Goal: Communication & Community: Answer question/provide support

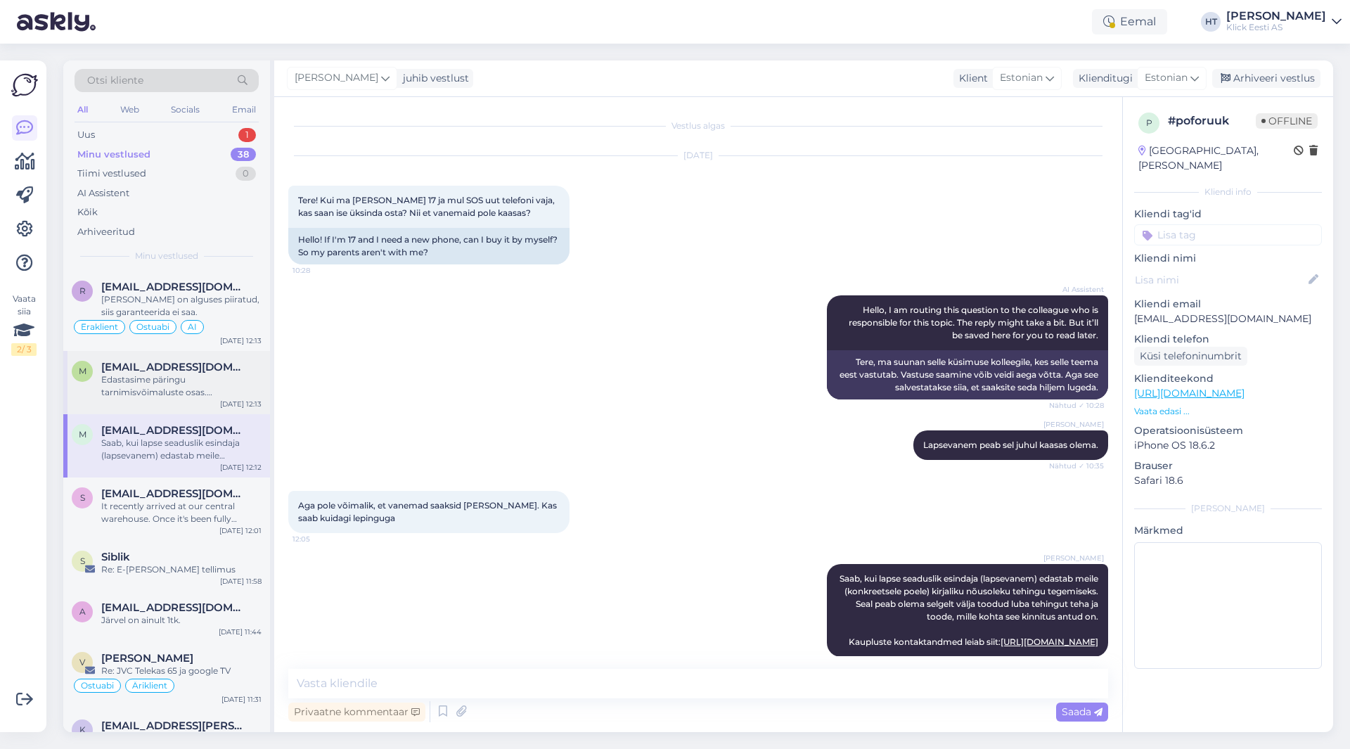
scroll to position [29, 0]
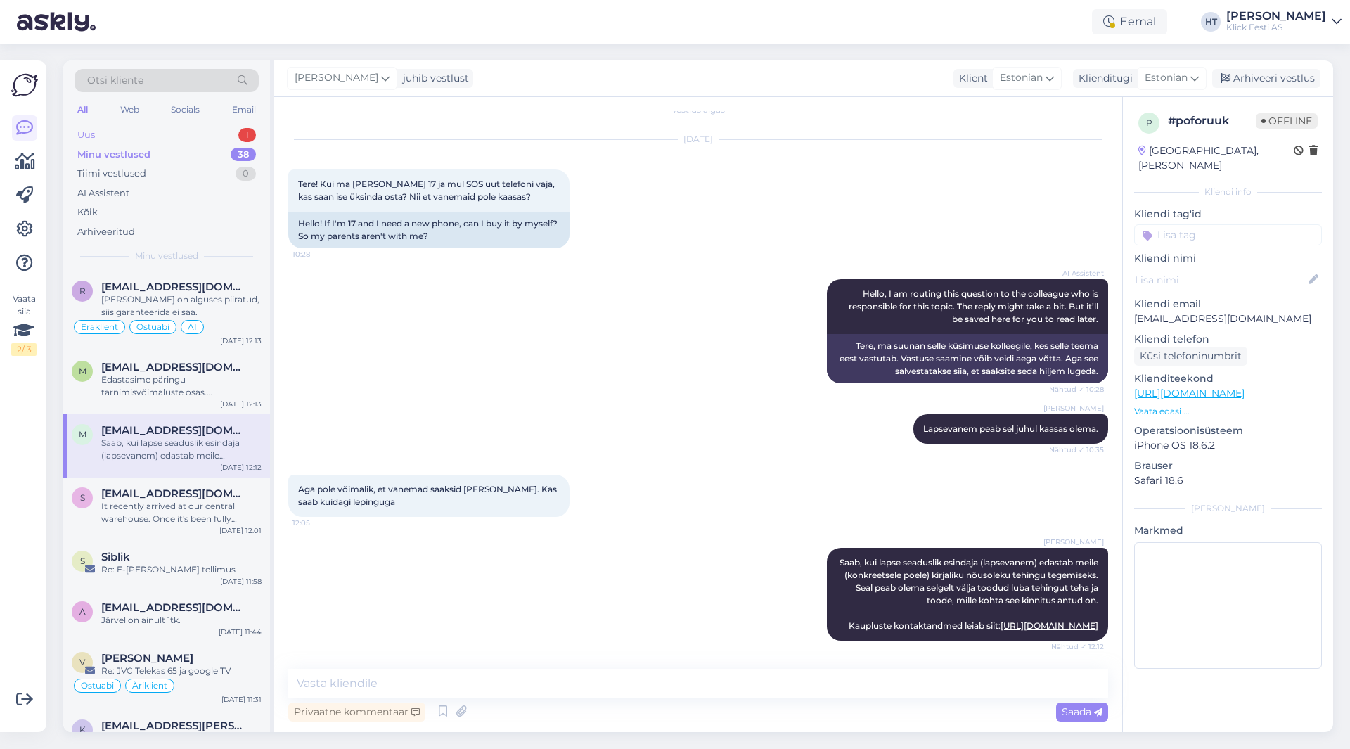
click at [205, 140] on div "Uus 1" at bounding box center [167, 135] width 184 height 20
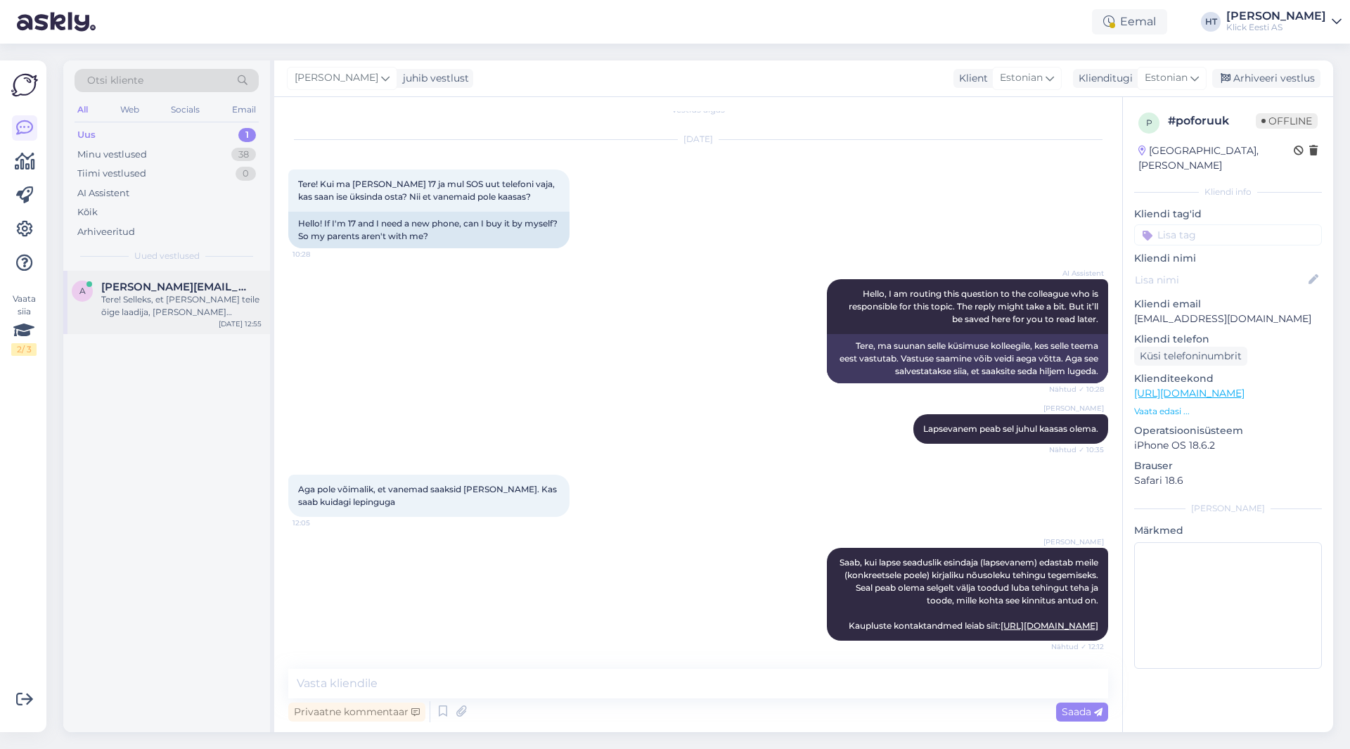
click at [181, 307] on div "Tere! Selleks, et [PERSON_NAME] teile õige laadija, [PERSON_NAME] sülearvuti mu…" at bounding box center [181, 305] width 160 height 25
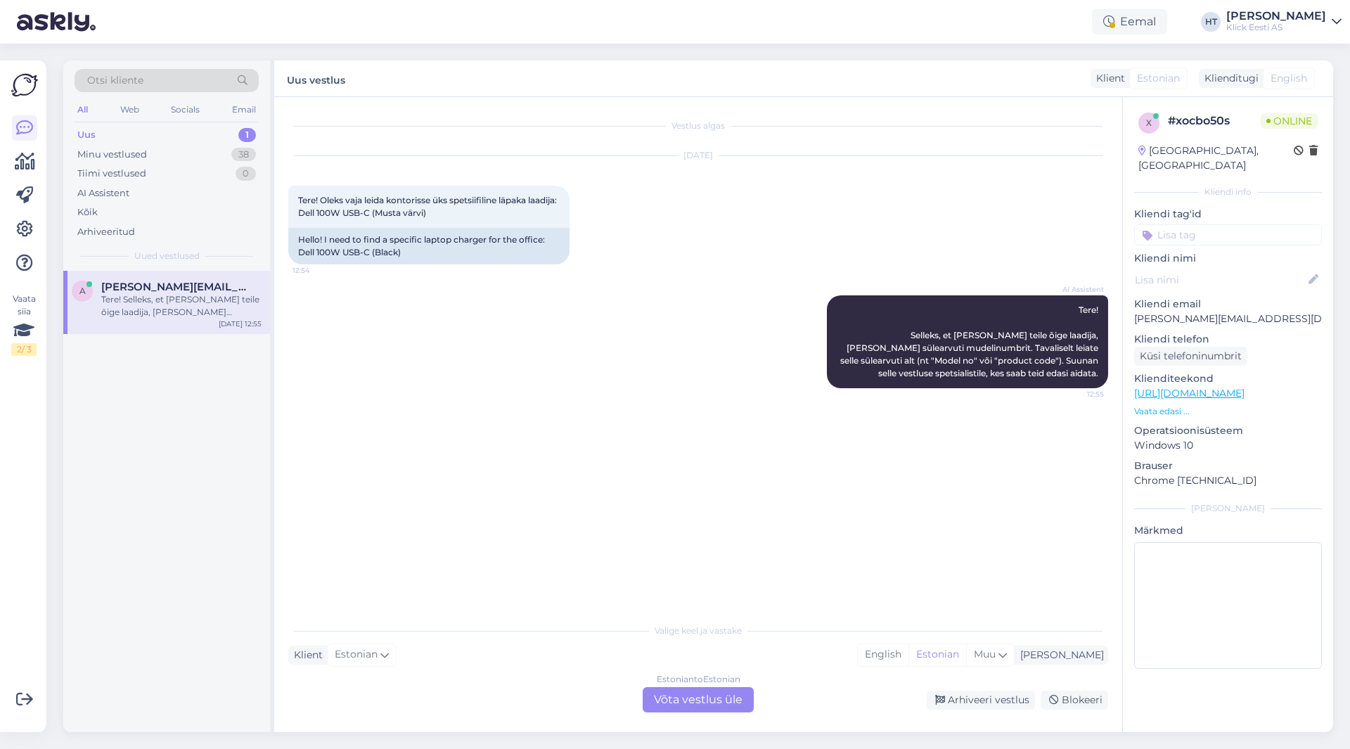
scroll to position [0, 0]
drag, startPoint x: 332, startPoint y: 213, endPoint x: 403, endPoint y: 215, distance: 71.1
click at [403, 215] on span "Tere! Oleks vaja leida kontorisse üks spetsiifiline läpaka laadija: Dell 100W U…" at bounding box center [429, 206] width 263 height 23
click at [203, 300] on div "Tere! Selleks, et [PERSON_NAME] teile õige laadija, [PERSON_NAME] sülearvuti mu…" at bounding box center [181, 305] width 160 height 25
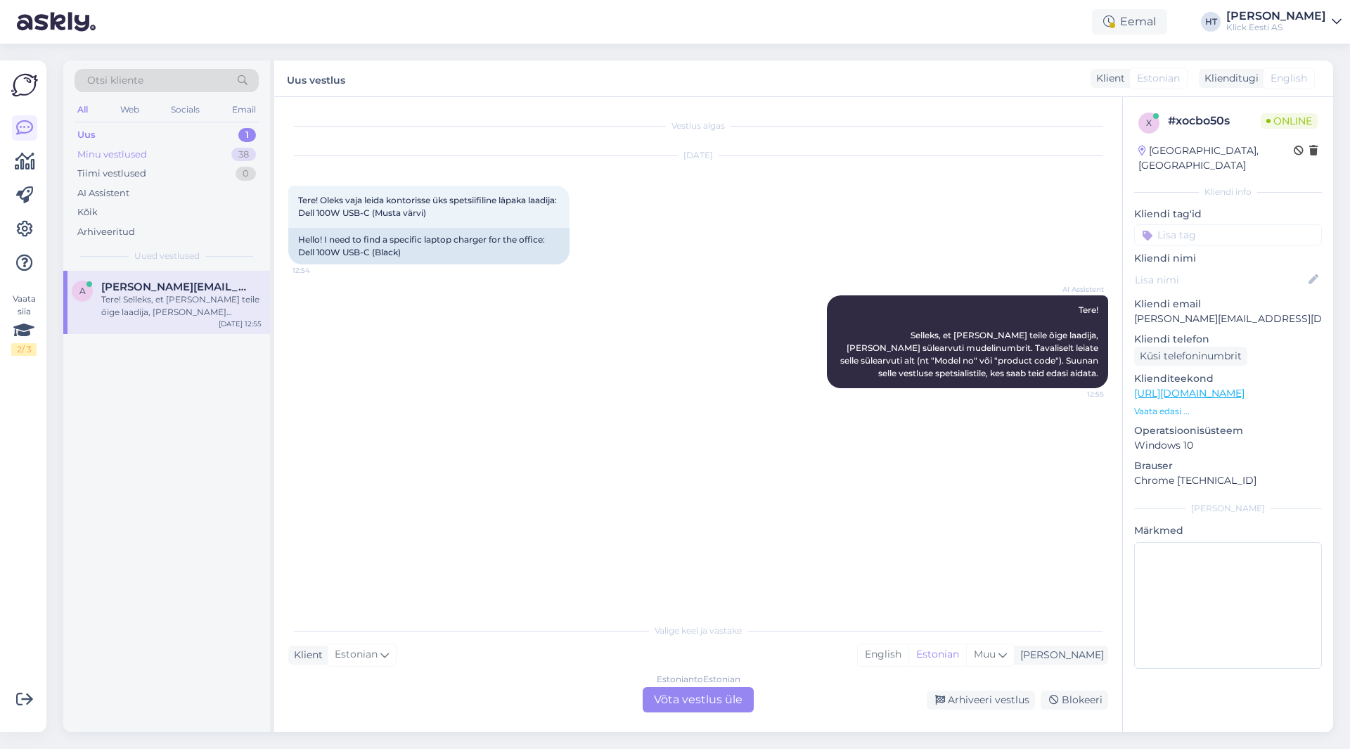
click at [197, 146] on div "Minu vestlused 38" at bounding box center [167, 155] width 184 height 20
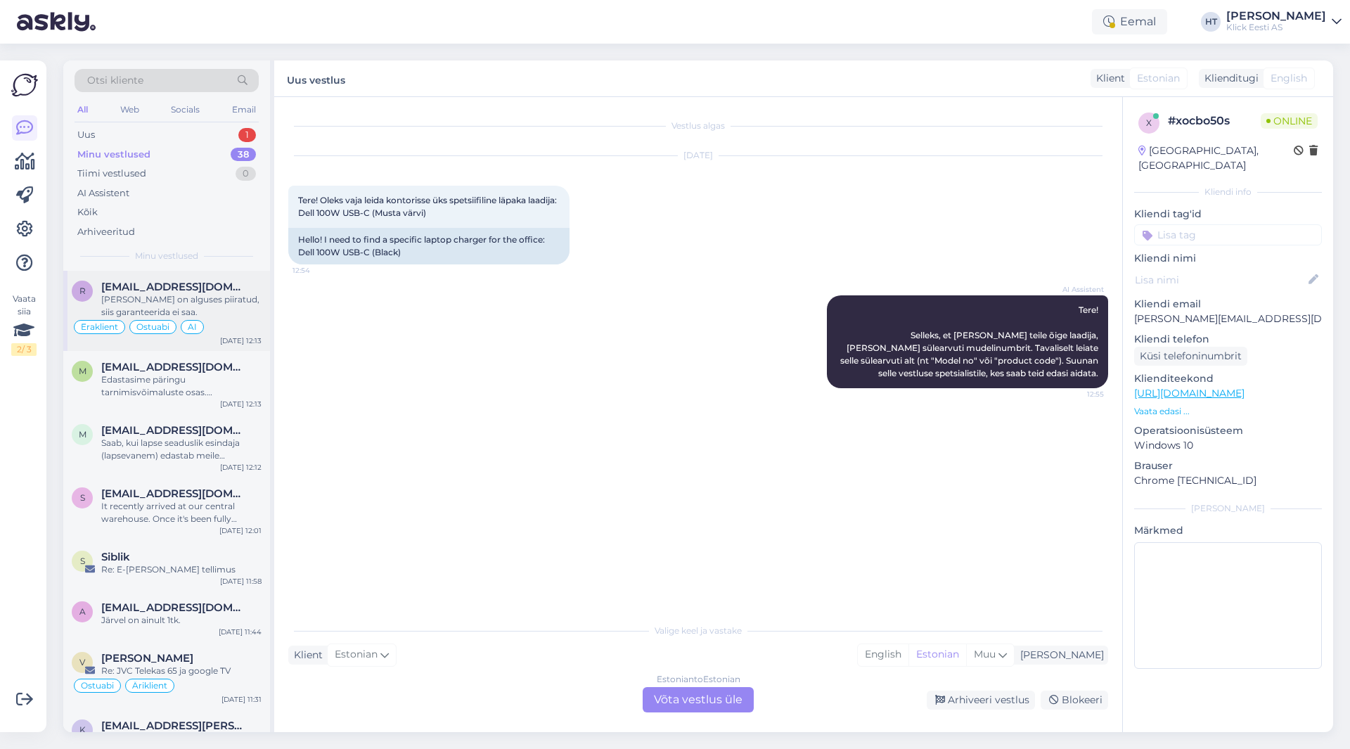
click at [212, 312] on div "[PERSON_NAME] on alguses piiratud, siis garanteerida ei saa." at bounding box center [181, 305] width 160 height 25
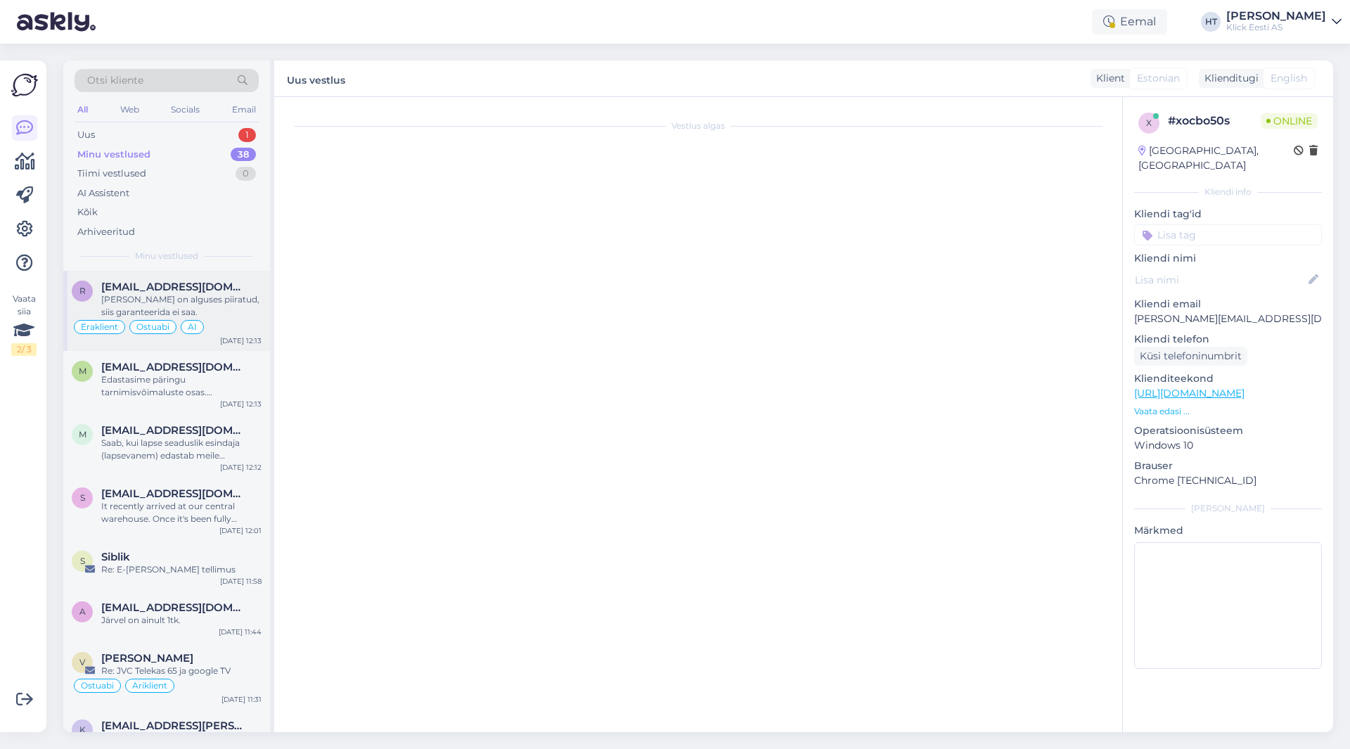
scroll to position [1034, 0]
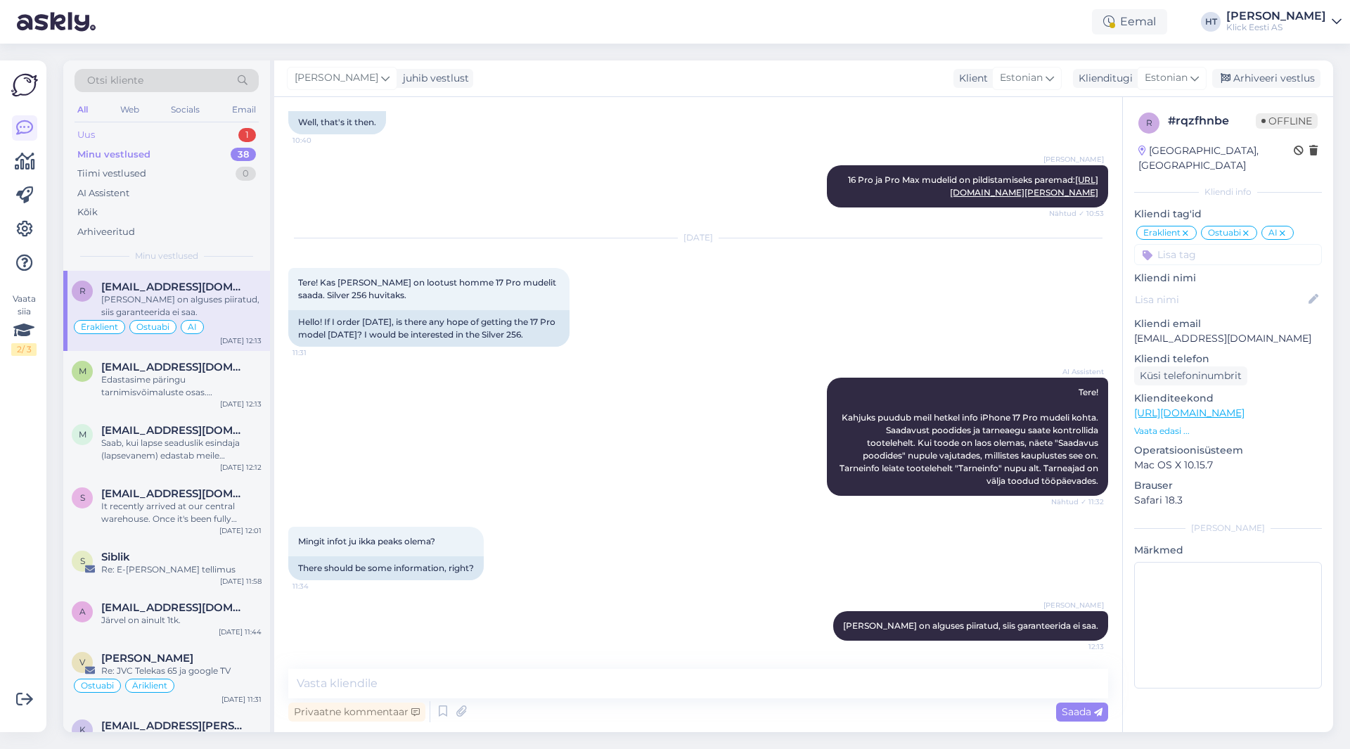
click at [232, 137] on div "Uus 1" at bounding box center [167, 135] width 184 height 20
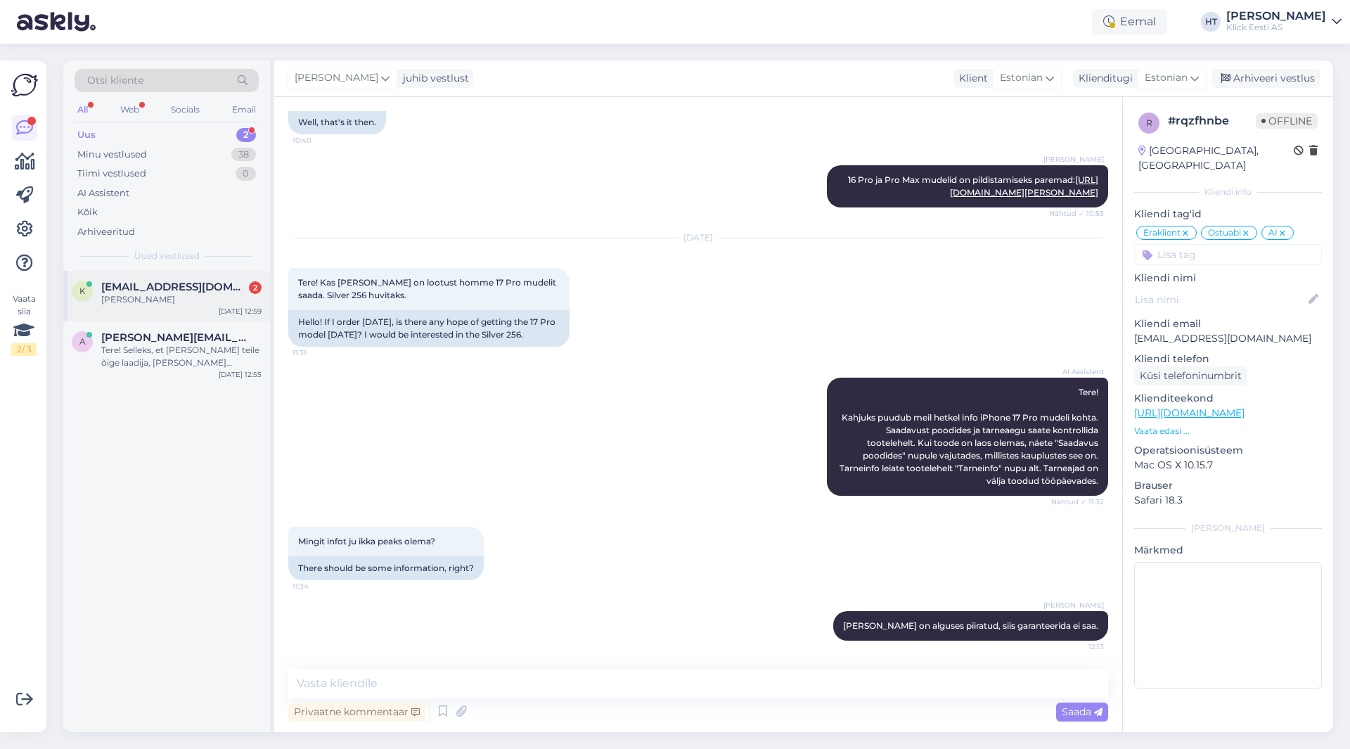
click at [194, 290] on span "[EMAIL_ADDRESS][DOMAIN_NAME]" at bounding box center [174, 287] width 146 height 13
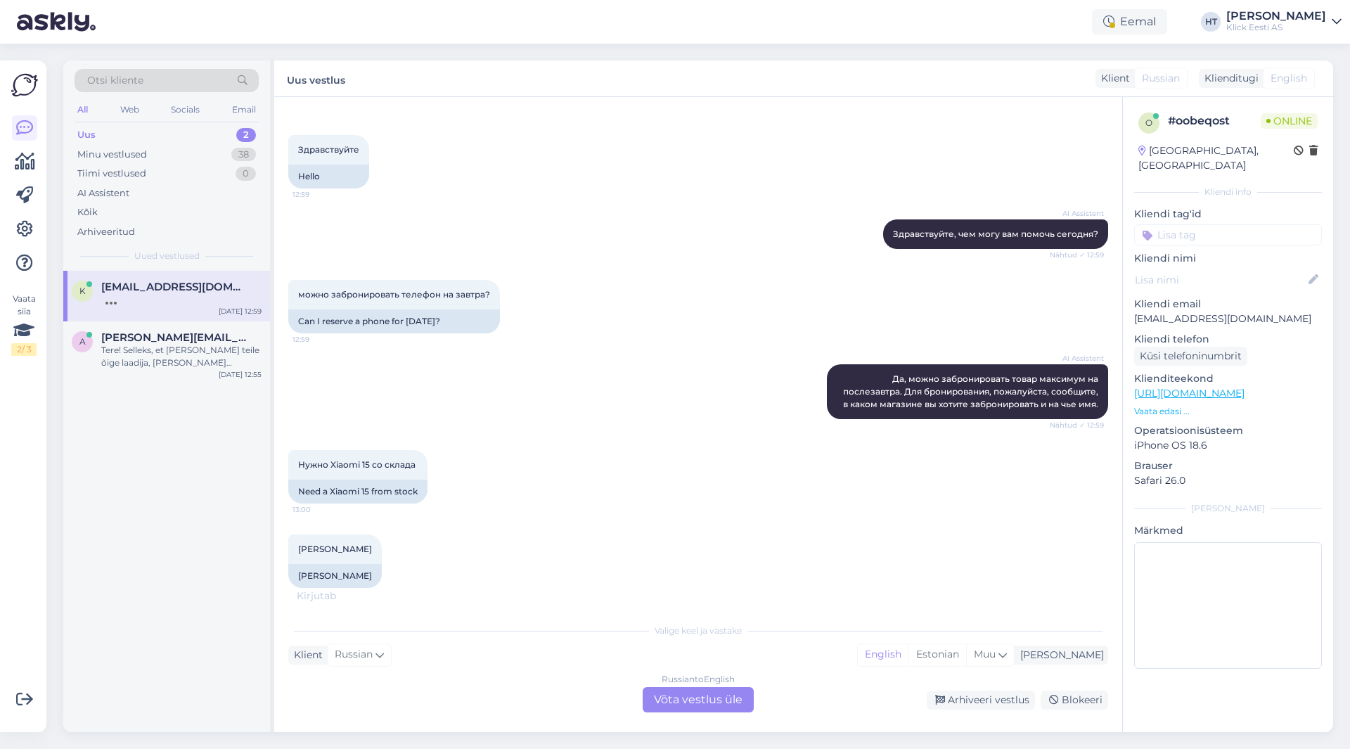
scroll to position [135, 0]
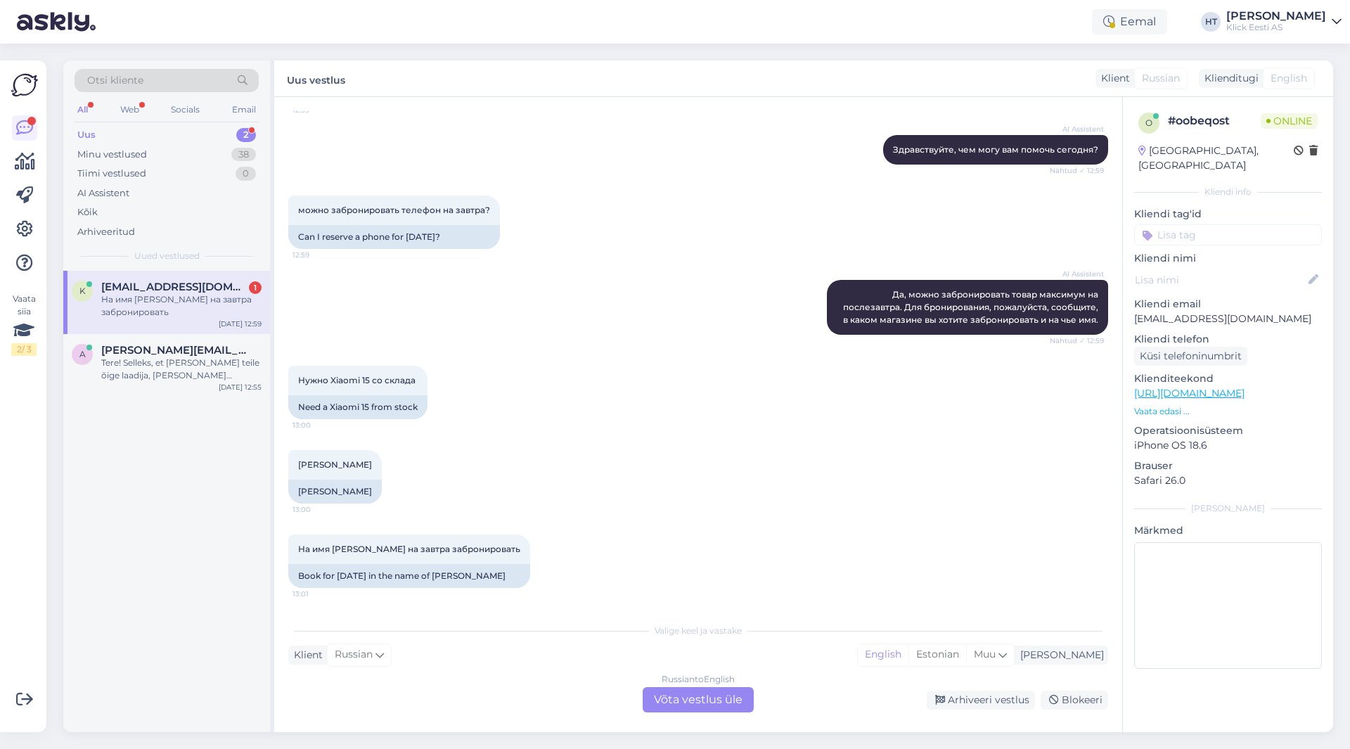
click at [1175, 405] on p "Vaata edasi ..." at bounding box center [1228, 411] width 188 height 13
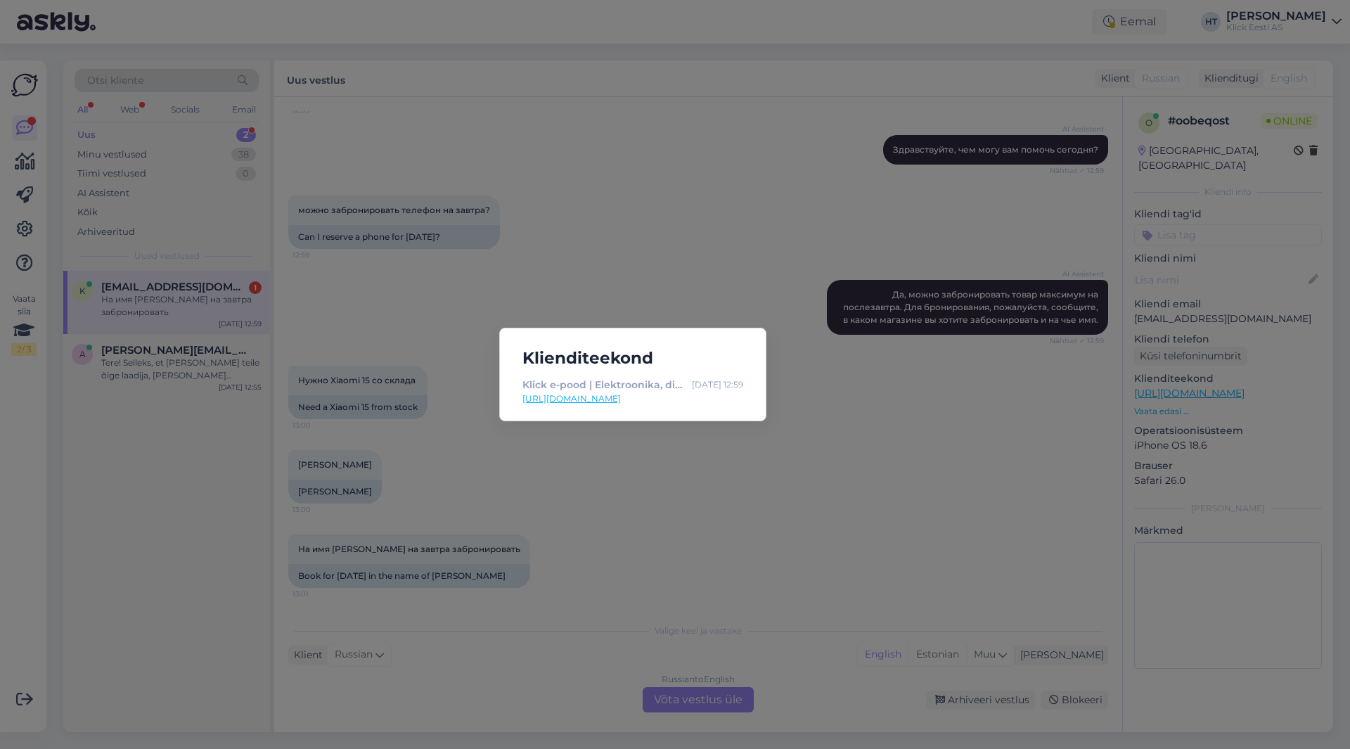
click at [937, 407] on div "Klienditeekond Klick e-pood | Elektroonika, digikaup, kodutehnika [DATE] 12:59 …" at bounding box center [675, 374] width 1350 height 749
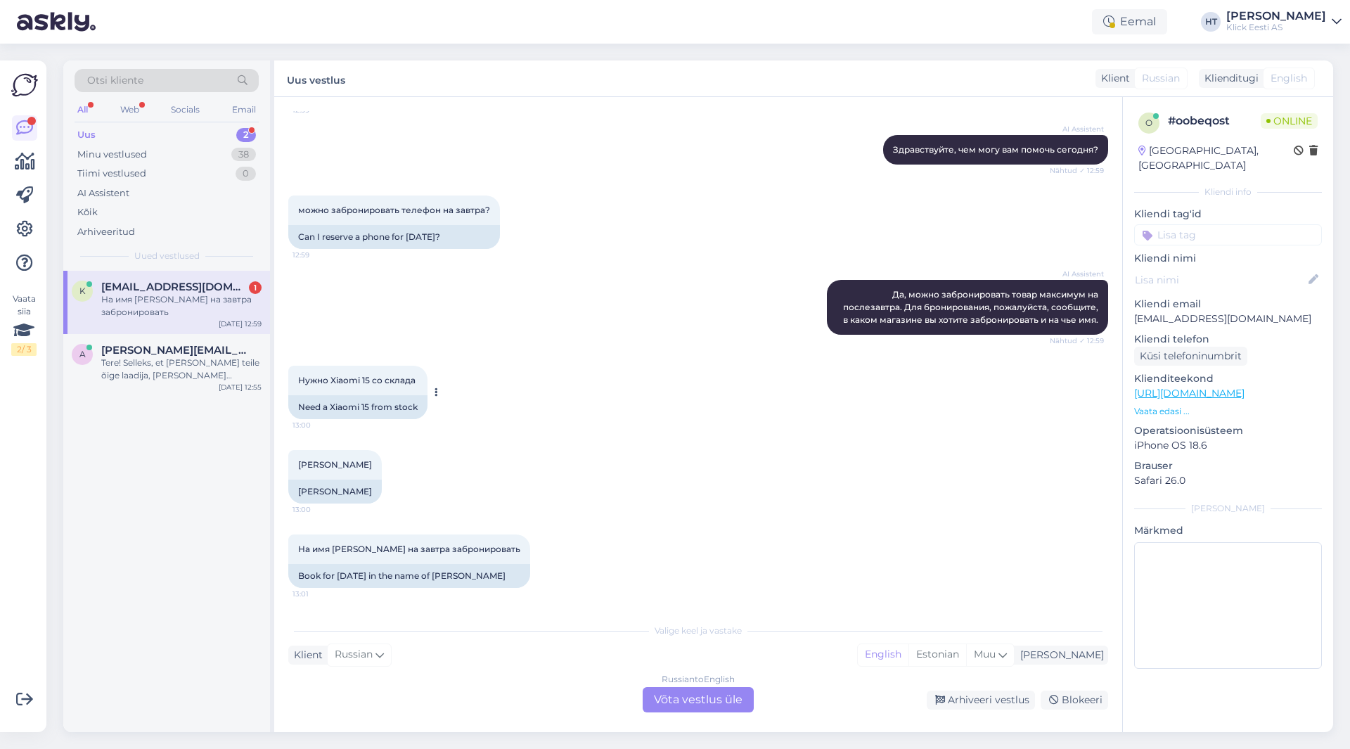
click at [360, 407] on div "Need a Xiaomi 15 from stock" at bounding box center [357, 407] width 139 height 24
click at [367, 404] on div "Need a Xiaomi 15 from stock" at bounding box center [357, 407] width 139 height 24
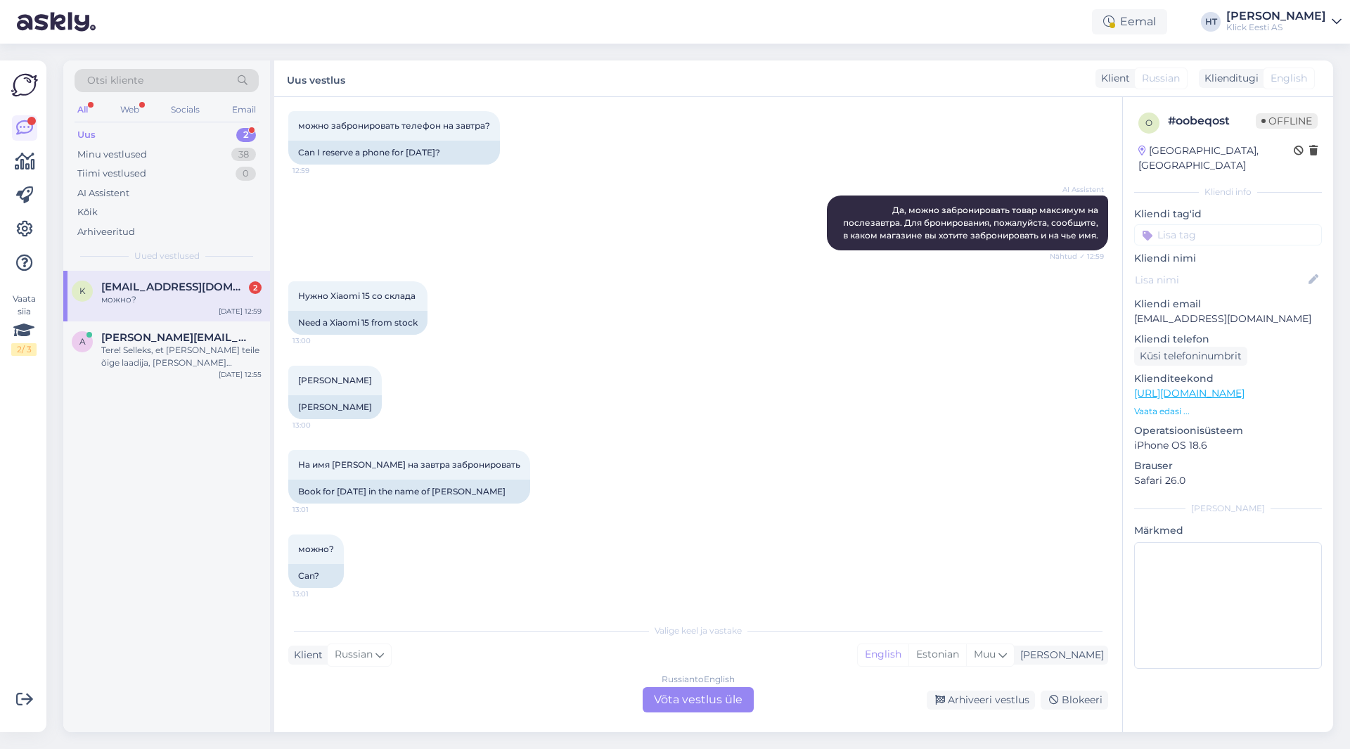
click at [683, 698] on div "Russian to English Võta vestlus üle" at bounding box center [698, 699] width 111 height 25
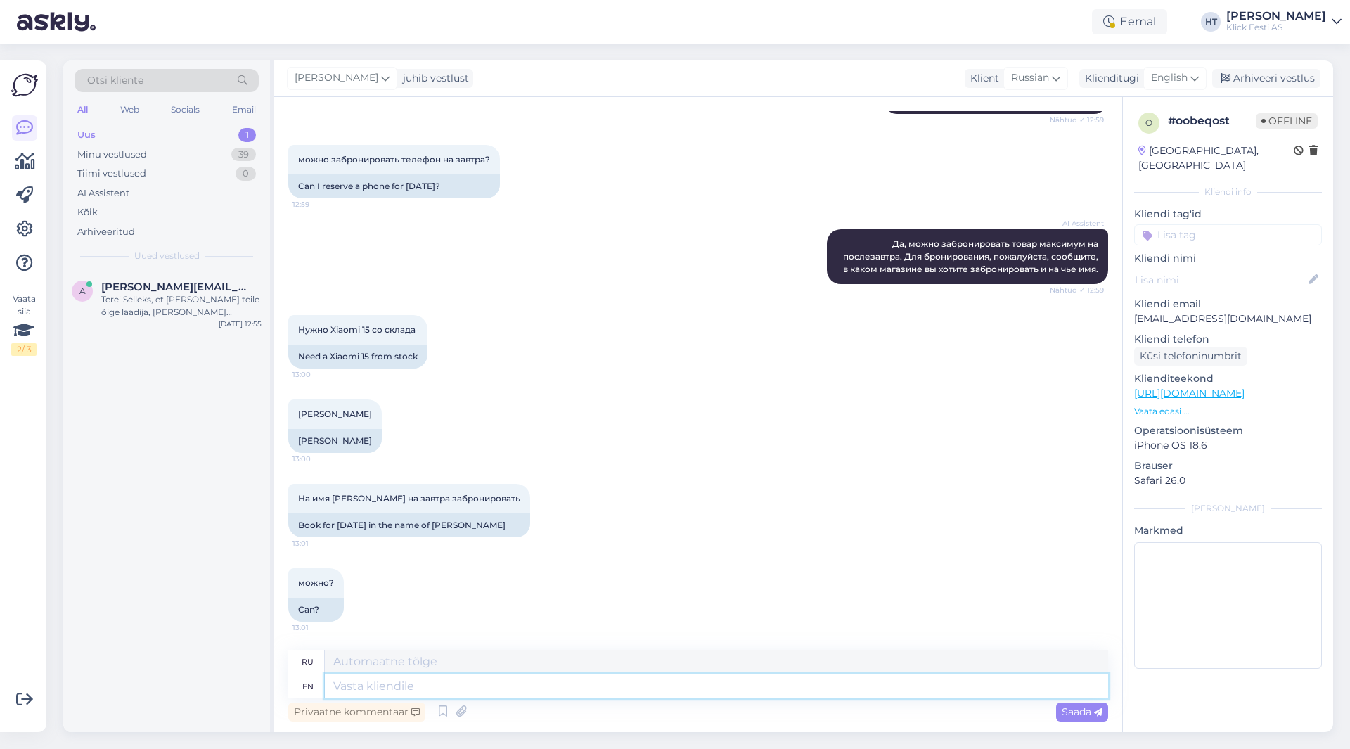
click at [688, 683] on textarea at bounding box center [716, 686] width 783 height 24
click at [451, 683] on textarea at bounding box center [716, 686] width 783 height 24
type textarea "Can"
type textarea "Может"
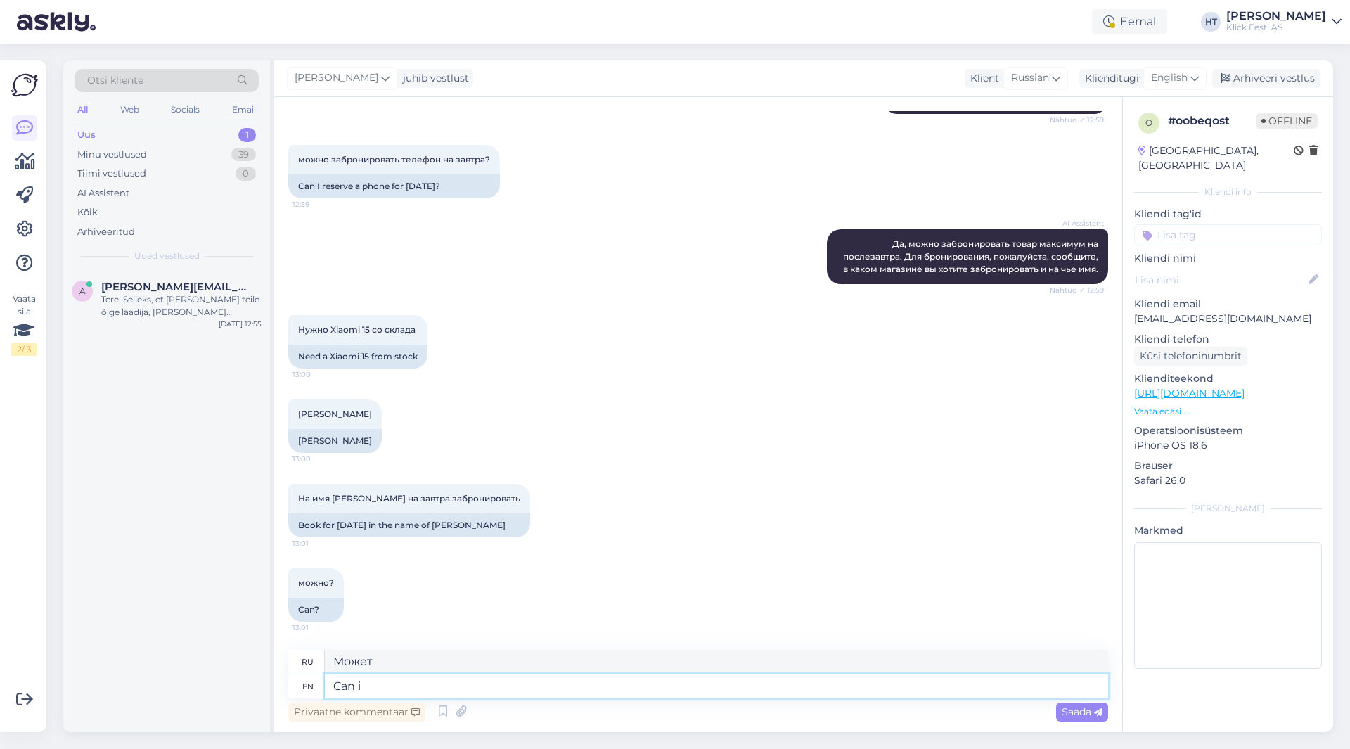
type textarea "Can"
type textarea "Может"
type textarea "Can I"
type textarea "Могу ли я"
type textarea "C"
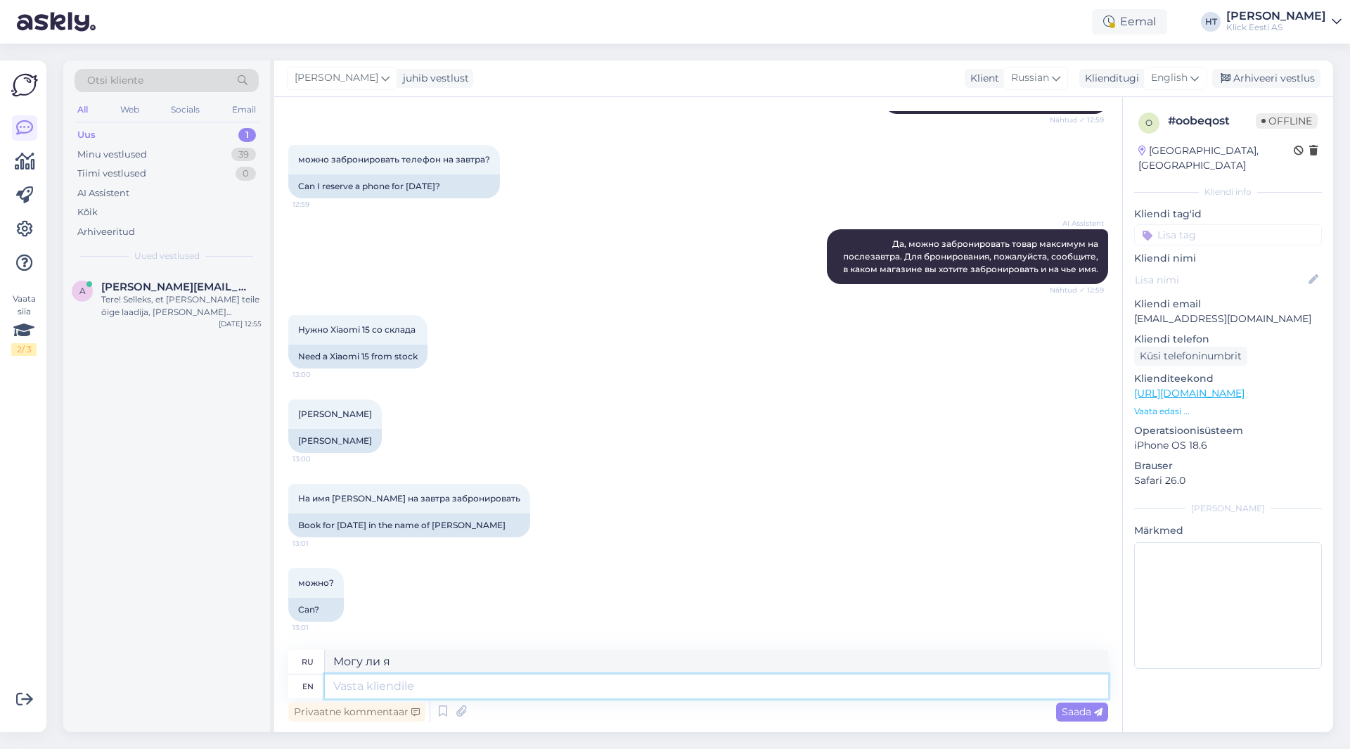
type textarea "Может"
type textarea "That"
type textarea "Что"
type textarea "That would"
type textarea "Это было бы"
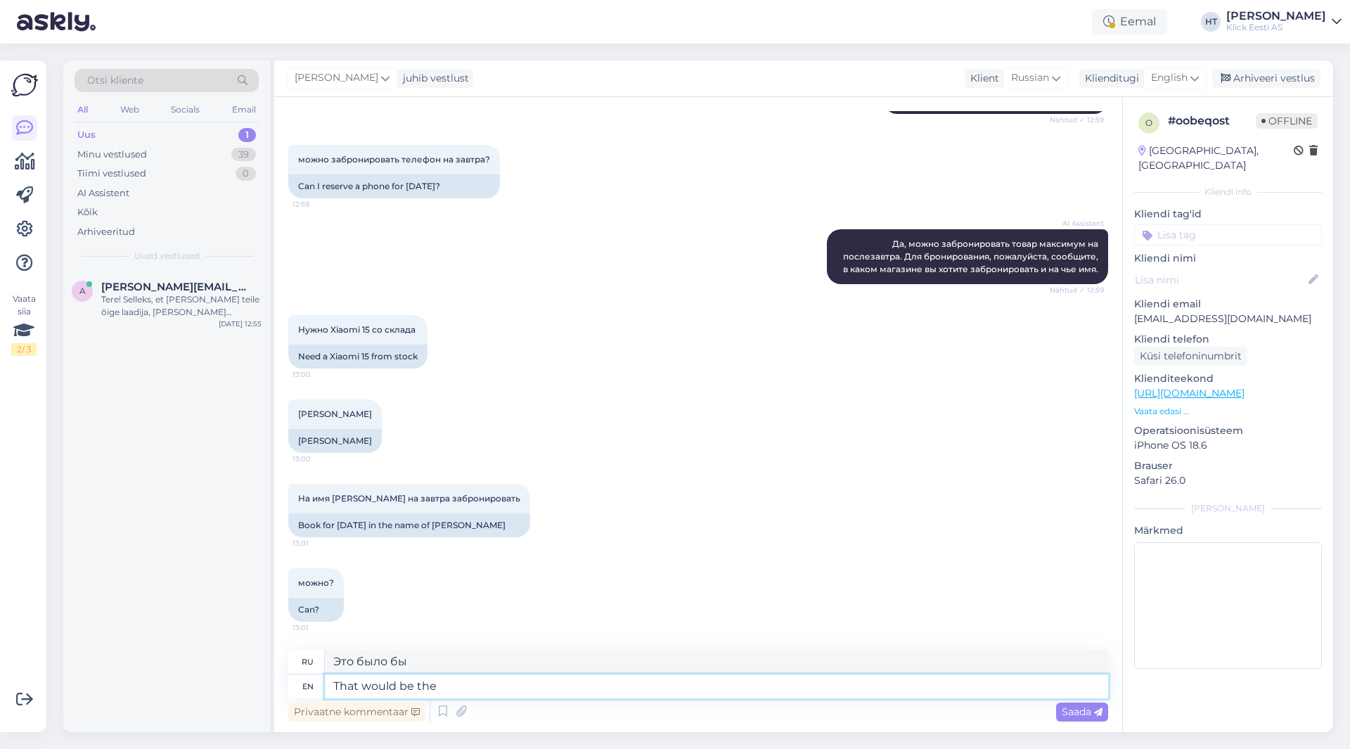
drag, startPoint x: 492, startPoint y: 691, endPoint x: 218, endPoint y: 670, distance: 274.3
click at [218, 670] on div "Otsi kliente All Web Socials Email Uus 1 Minu vestlused 39 Tiimi vestlused 0 AI…" at bounding box center [698, 396] width 1270 height 672
type textarea "Do"
type textarea "Делать"
type textarea "Do you"
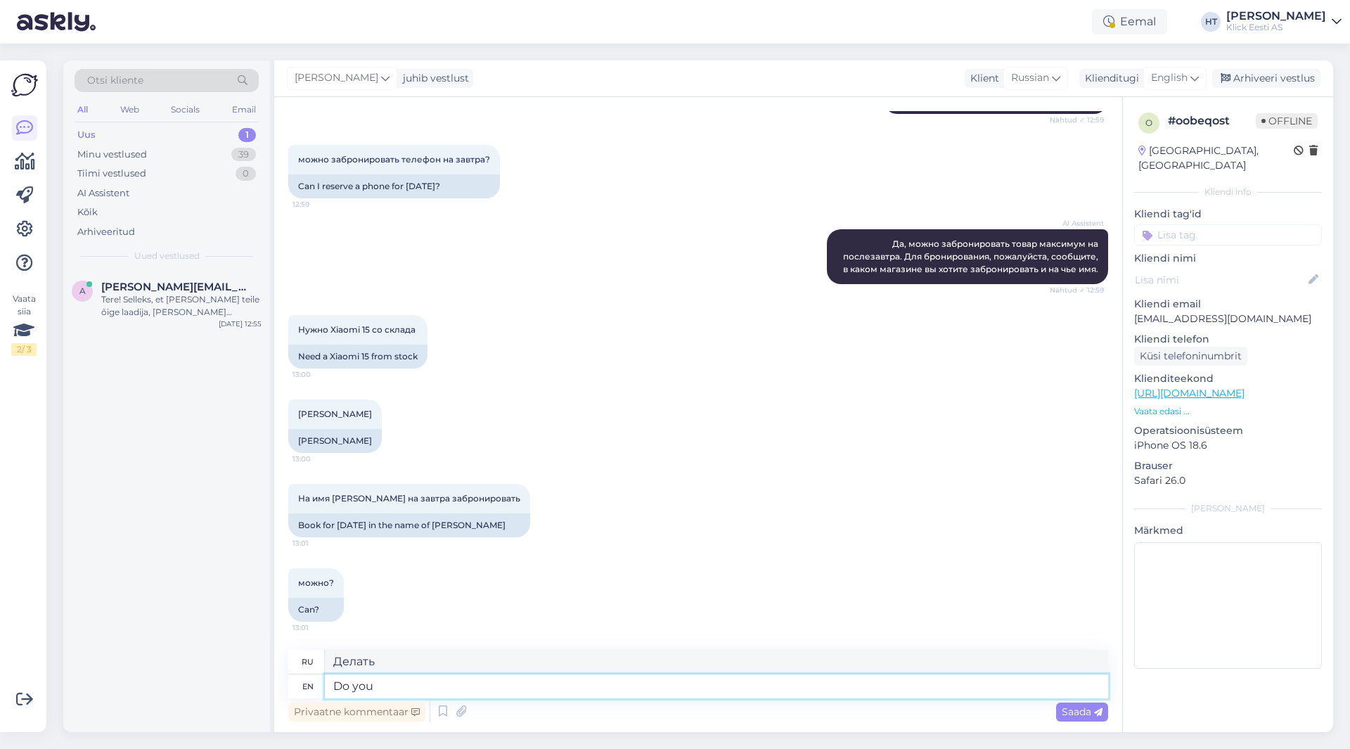
type textarea "Ты"
type textarea "Do you need"
type textarea "Вам нужно?"
type textarea "Do you need the"
type textarea "Вам нужно"
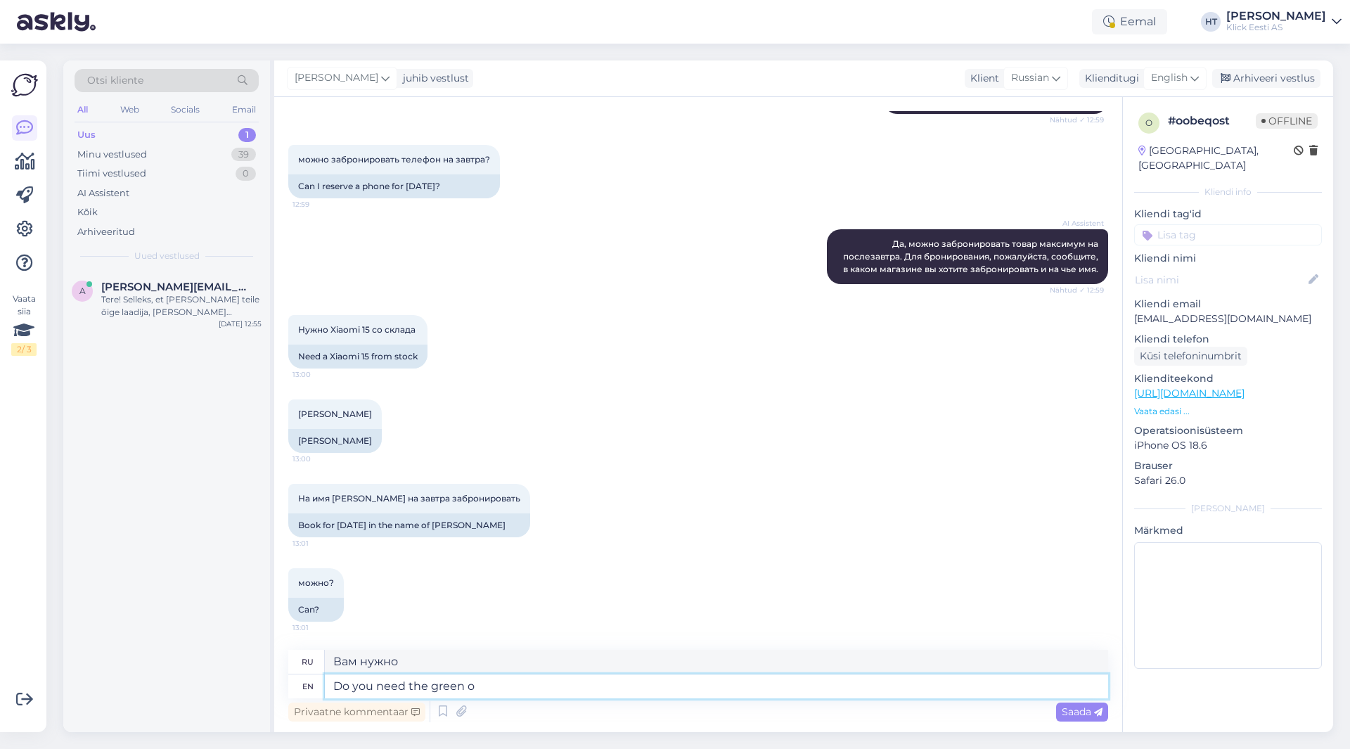
type textarea "Do you need the green or"
type textarea "Вам нужен зеленый?"
type textarea "Do you need the green or b"
type textarea "Вам нужен зеленый или"
type textarea "Do you need the green or black"
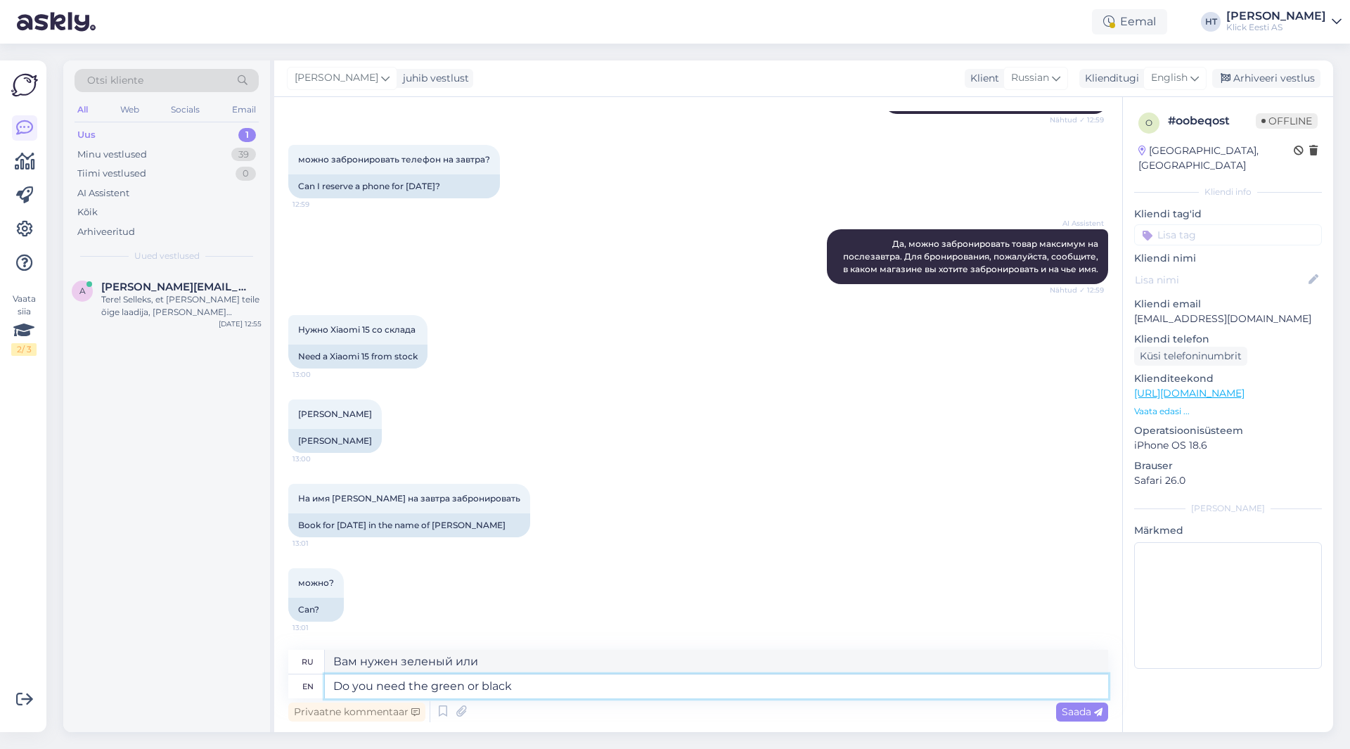
type textarea "Вам нужен зеленый или черный?"
type textarea "Do you need the green or black color"
type textarea "Вам нужен зеленый или черный цвет?"
type textarea "Do you need the green or black color reserved?"
type textarea "Вам нужен зарезервированный зеленый или черный цвет?"
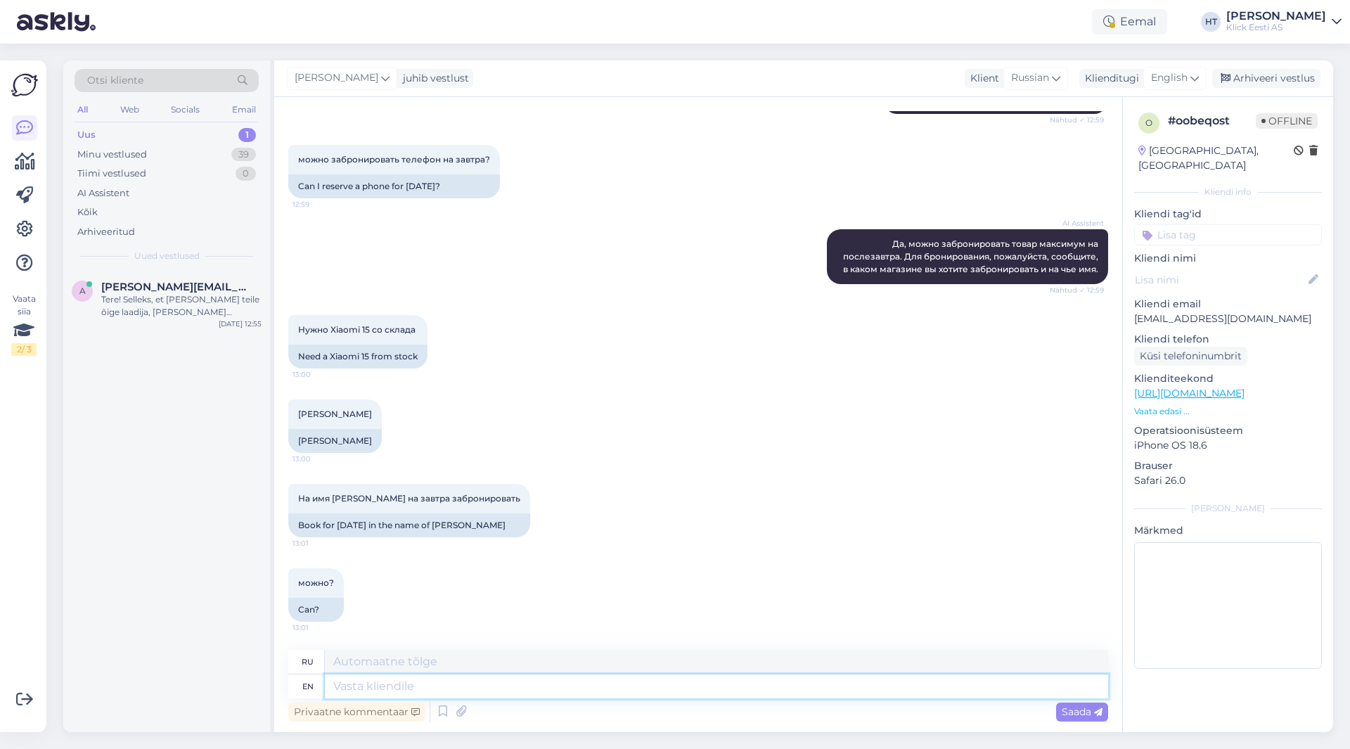
scroll to position [283, 0]
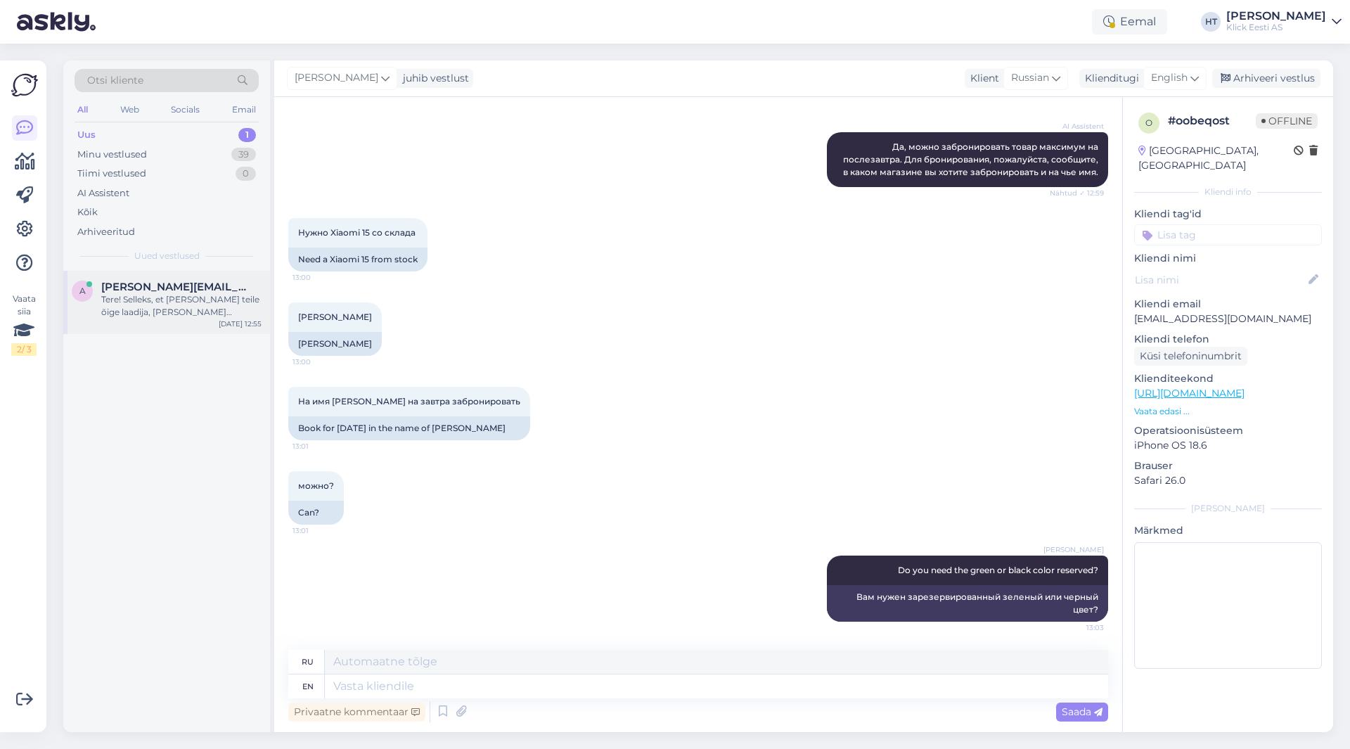
click at [206, 288] on span "[PERSON_NAME][EMAIL_ADDRESS][DOMAIN_NAME]" at bounding box center [174, 287] width 146 height 13
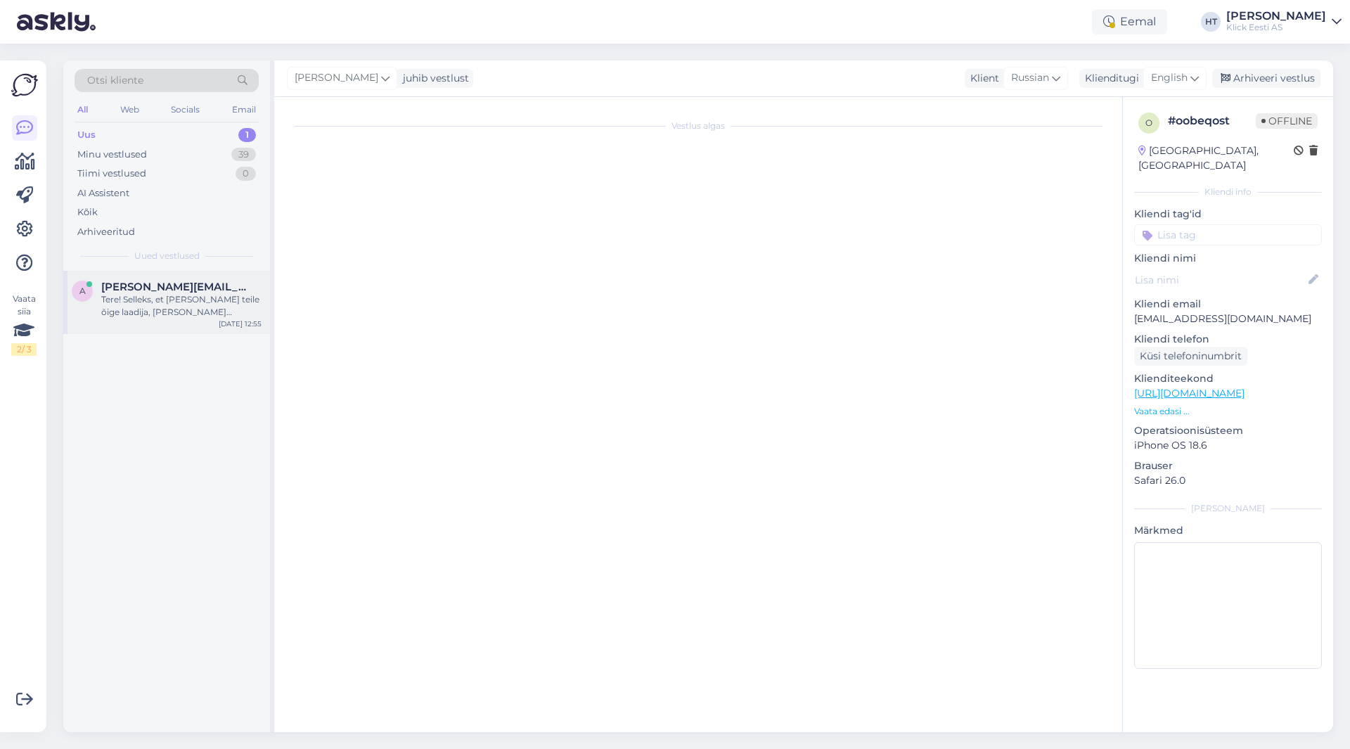
scroll to position [0, 0]
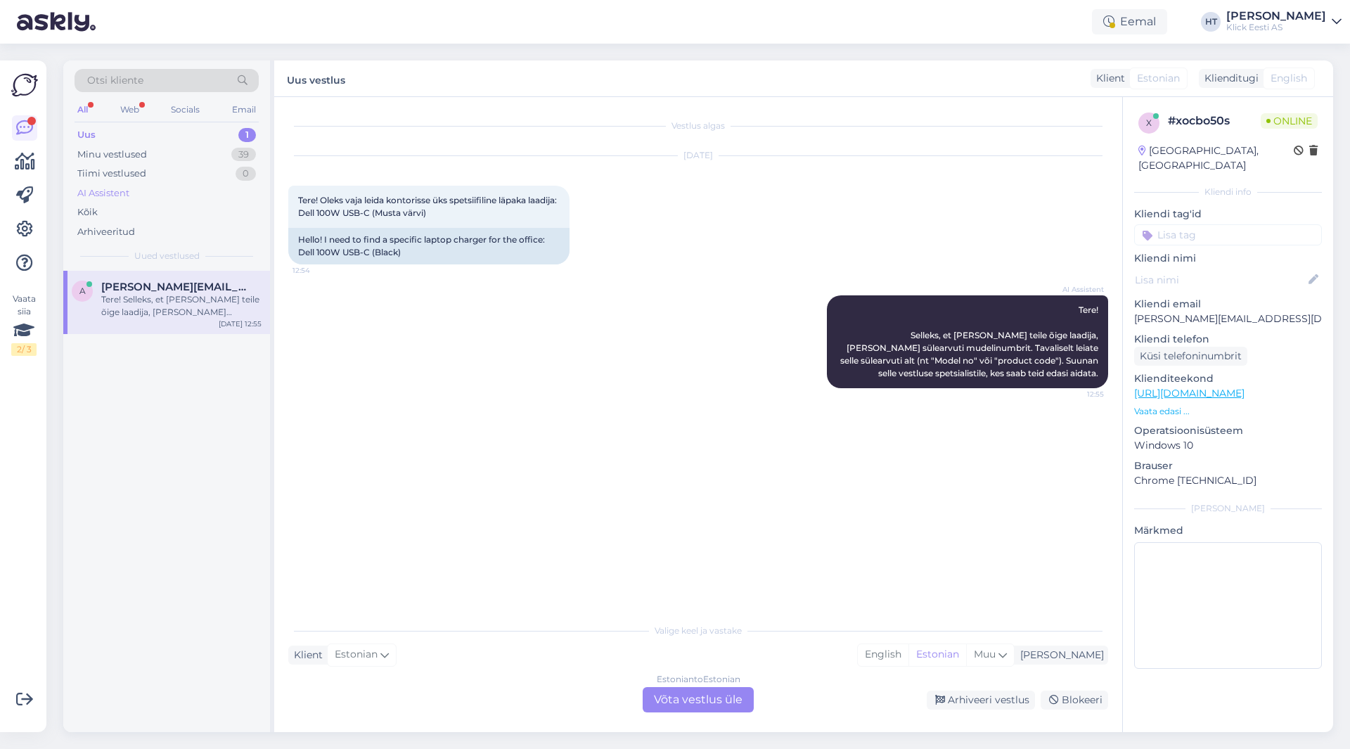
click at [148, 192] on div "AI Assistent" at bounding box center [167, 194] width 184 height 20
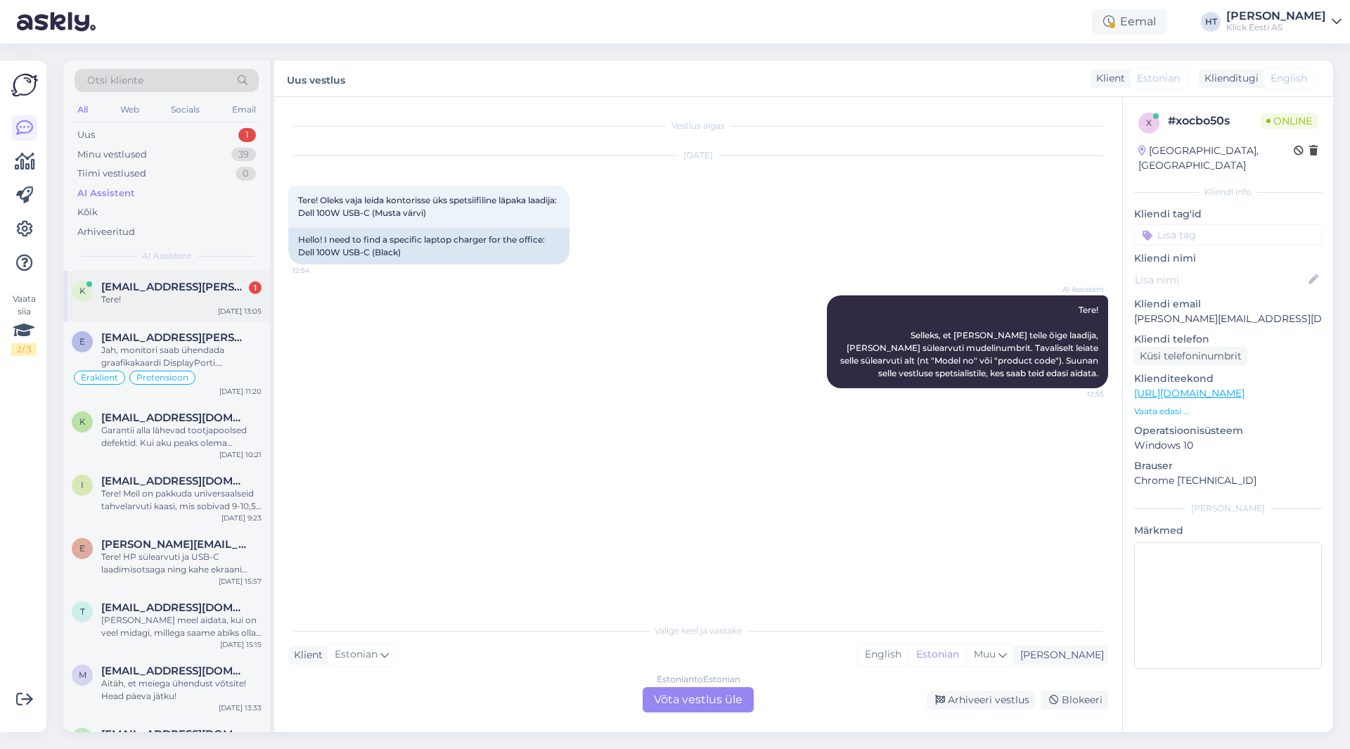
click at [226, 284] on div "[EMAIL_ADDRESS][PERSON_NAME][DOMAIN_NAME] 1" at bounding box center [181, 287] width 160 height 13
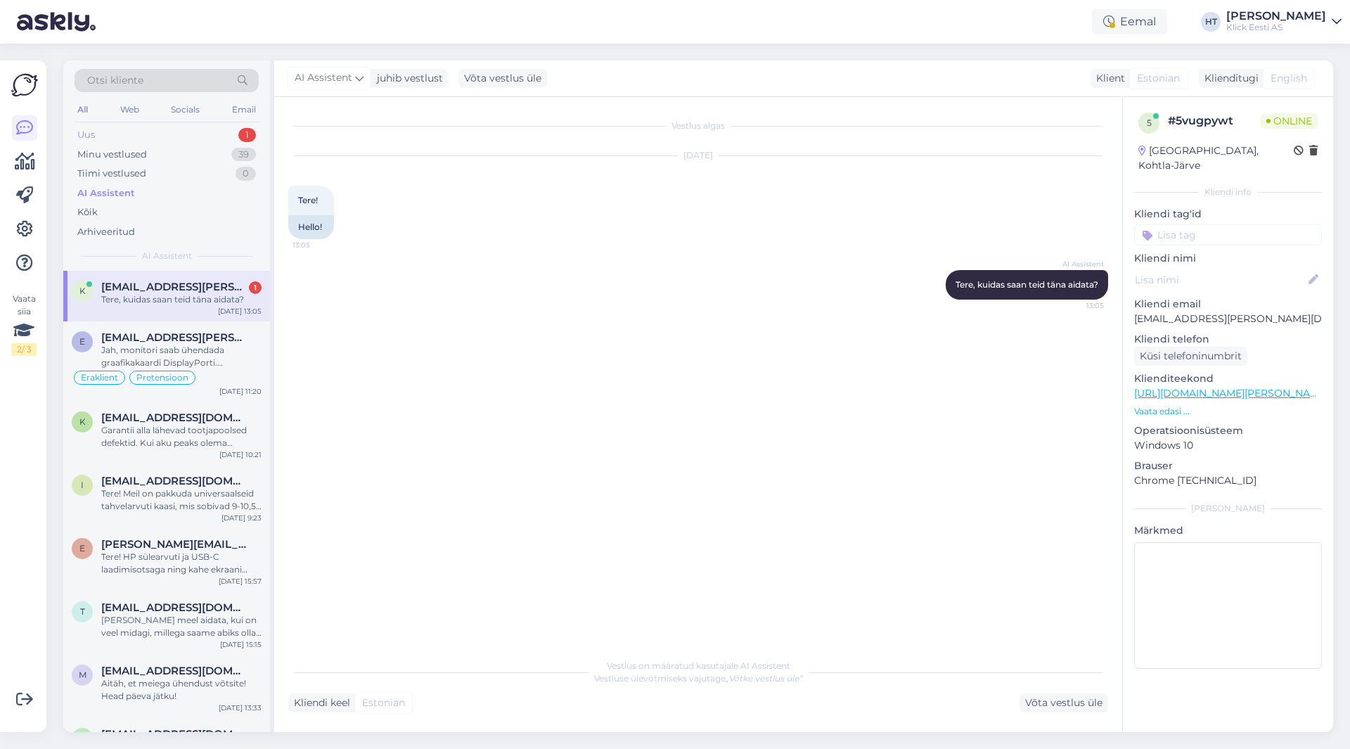
click at [233, 134] on div "Uus 1" at bounding box center [167, 135] width 184 height 20
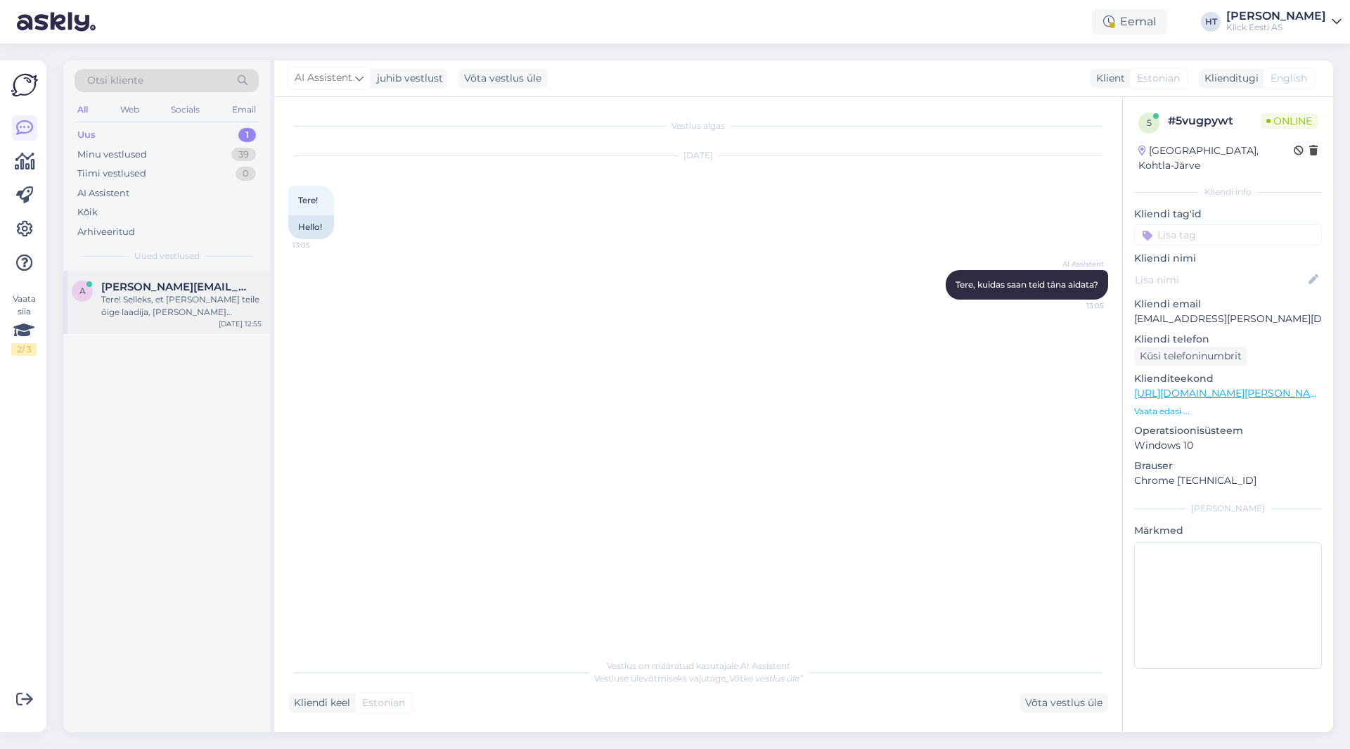
click at [228, 277] on div "a [EMAIL_ADDRESS][DOMAIN_NAME] Tere! Selleks, et [PERSON_NAME] teile õige laadi…" at bounding box center [166, 302] width 207 height 63
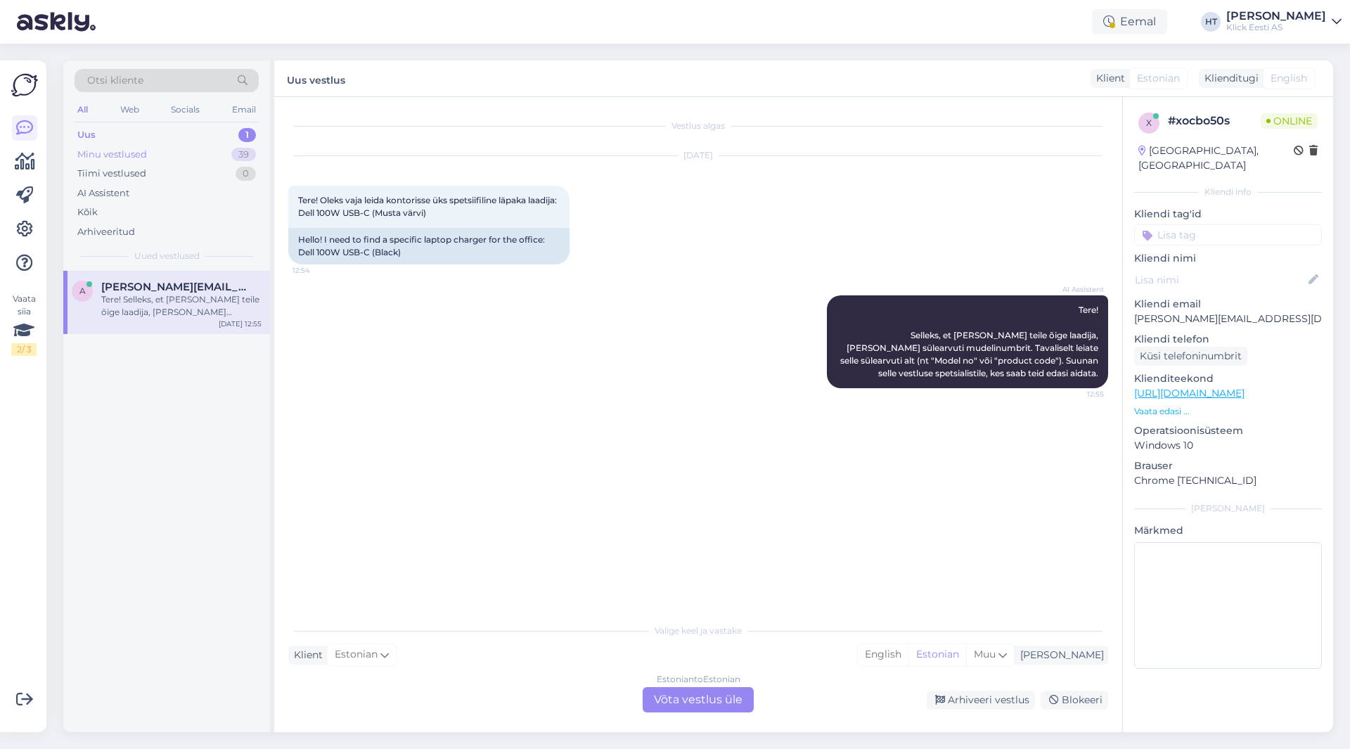
click at [230, 148] on div "Minu vestlused 39" at bounding box center [167, 155] width 184 height 20
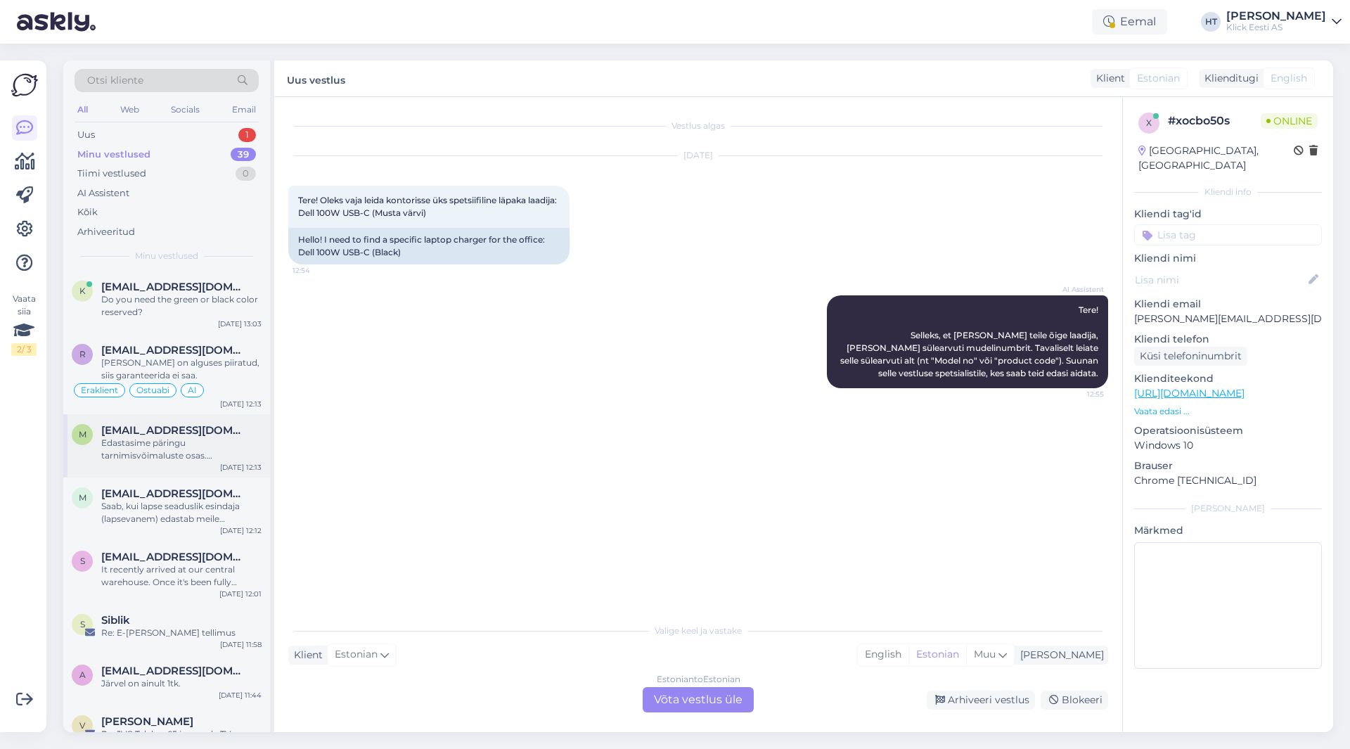
click at [207, 443] on div "Edastasime päringu tarnimisvõimaluste osas. [PERSON_NAME] [PERSON_NAME] täpsema…" at bounding box center [181, 449] width 160 height 25
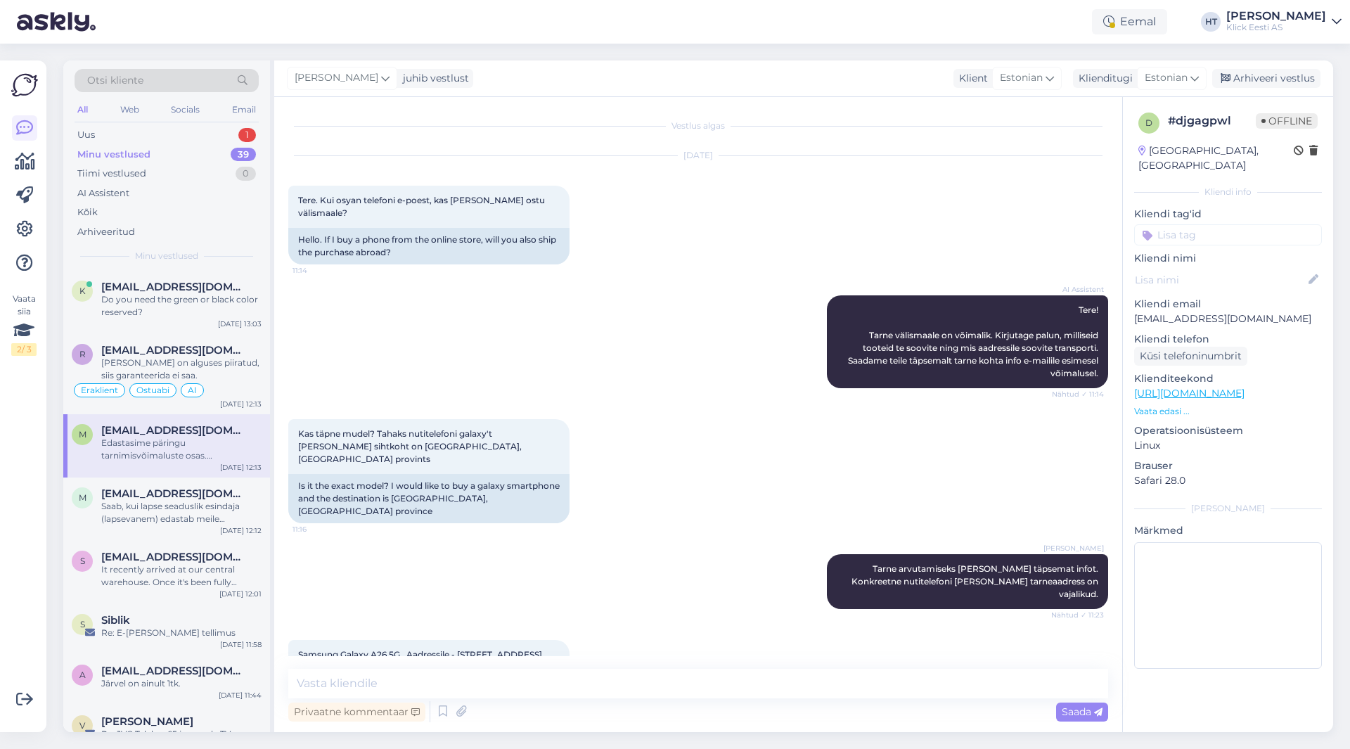
scroll to position [77, 0]
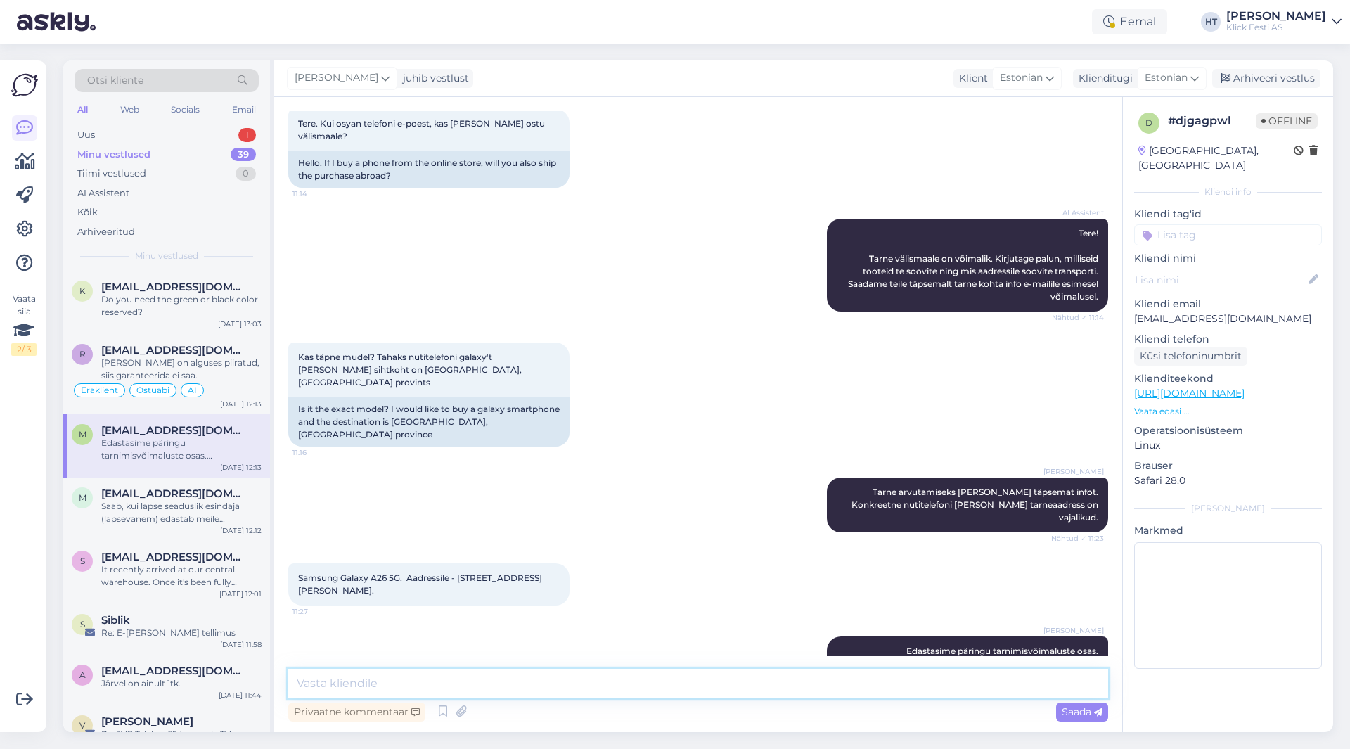
click at [662, 677] on textarea at bounding box center [698, 684] width 820 height 30
click at [504, 621] on div "[PERSON_NAME] Edastasime päringu tarnimisvõimaluste osas. [PERSON_NAME] [PERSON…" at bounding box center [698, 657] width 820 height 73
click at [548, 680] on textarea at bounding box center [698, 684] width 820 height 30
type textarea "O"
click at [238, 140] on div "Uus 2" at bounding box center [167, 135] width 184 height 20
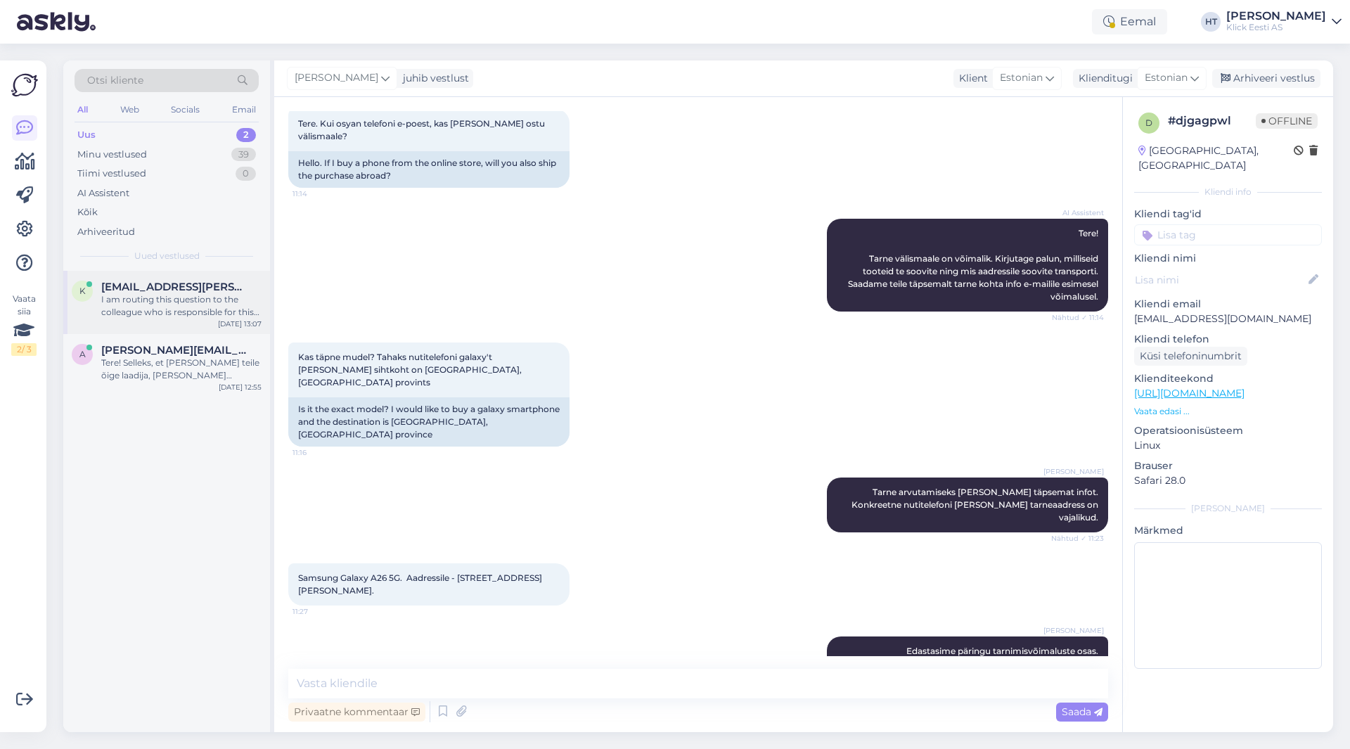
click at [164, 308] on div "I am routing this question to the colleague who is responsible for this topic. …" at bounding box center [181, 305] width 160 height 25
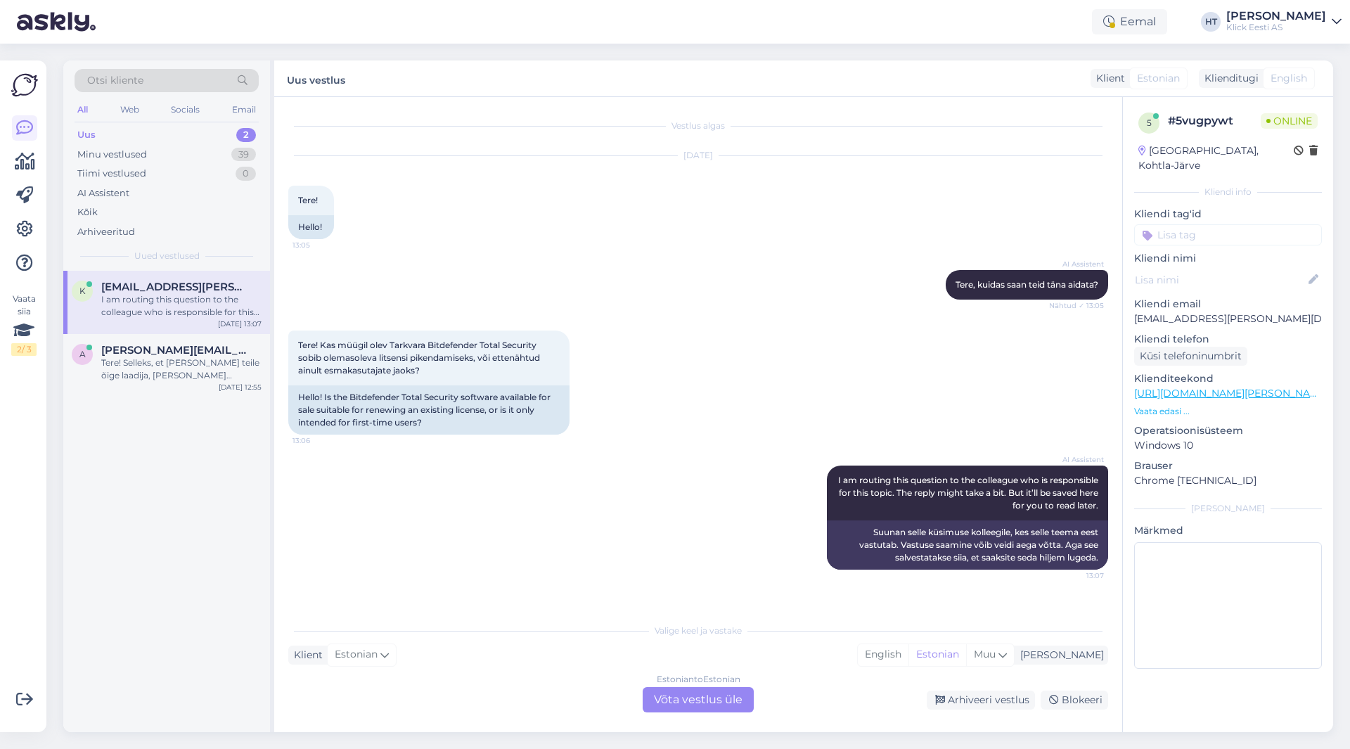
click at [352, 300] on div "AI Assistent [PERSON_NAME], kuidas saan teid [PERSON_NAME] aidata? Nähtud ✓ 13:…" at bounding box center [698, 285] width 820 height 60
click at [638, 333] on div "Tere! Kas müügil olev Tarkvara Bitdefender Total Security sobib olemasoleva lit…" at bounding box center [698, 382] width 820 height 135
click at [687, 702] on div "Estonian to Estonian Võta vestlus üle" at bounding box center [698, 699] width 111 height 25
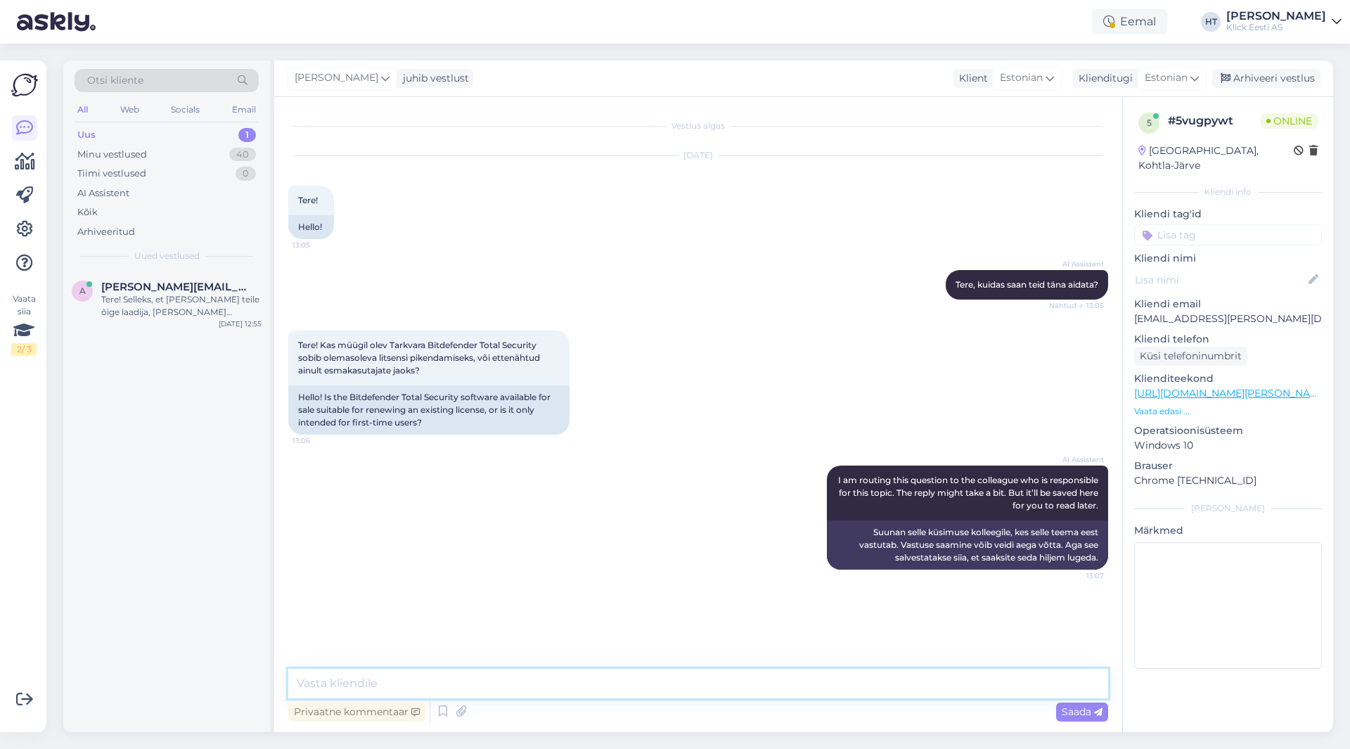
click at [691, 688] on textarea at bounding box center [698, 684] width 820 height 30
type textarea "On mõeldud esmase Total Security litsentsi aktiveerimiseks."
click at [1075, 707] on span "Saada" at bounding box center [1082, 711] width 41 height 13
click at [154, 303] on div "Tere! Selleks, et [PERSON_NAME] teile õige laadija, [PERSON_NAME] sülearvuti mu…" at bounding box center [181, 305] width 160 height 25
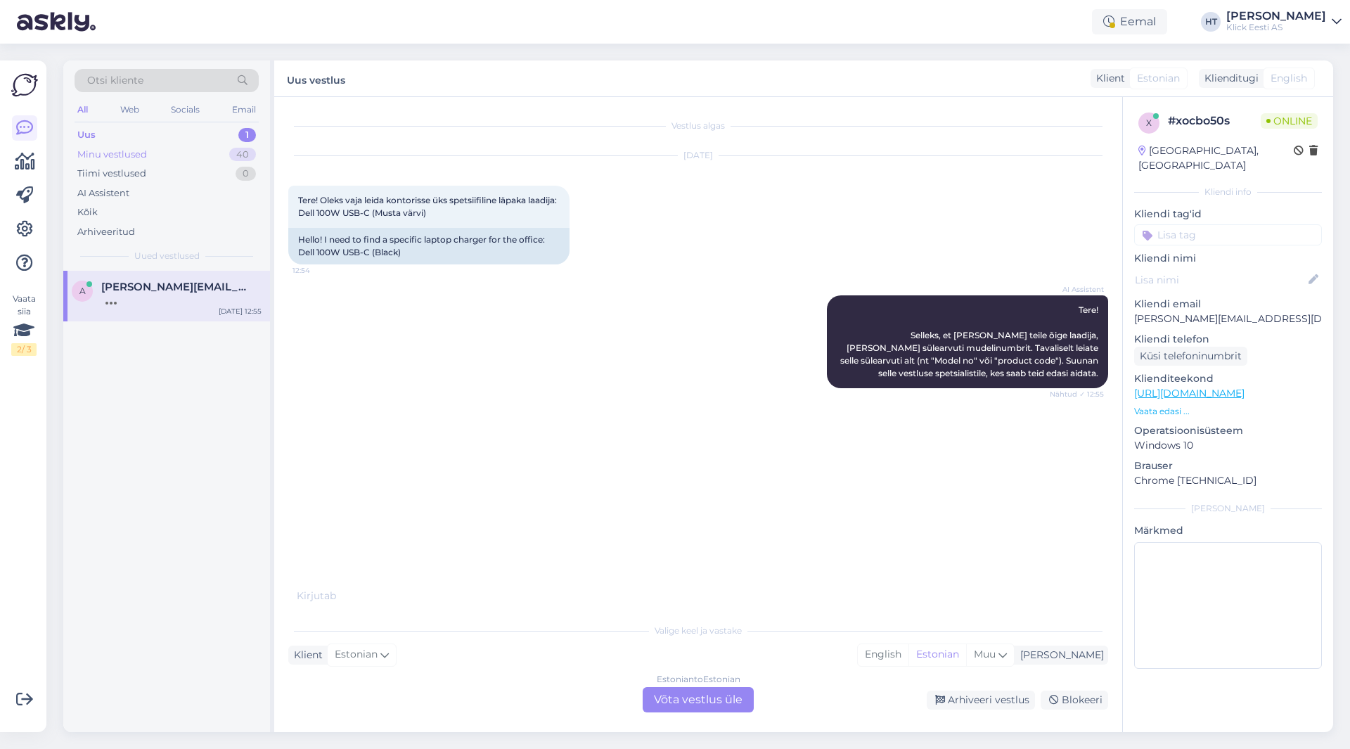
click at [210, 146] on div "Minu vestlused 40" at bounding box center [167, 155] width 184 height 20
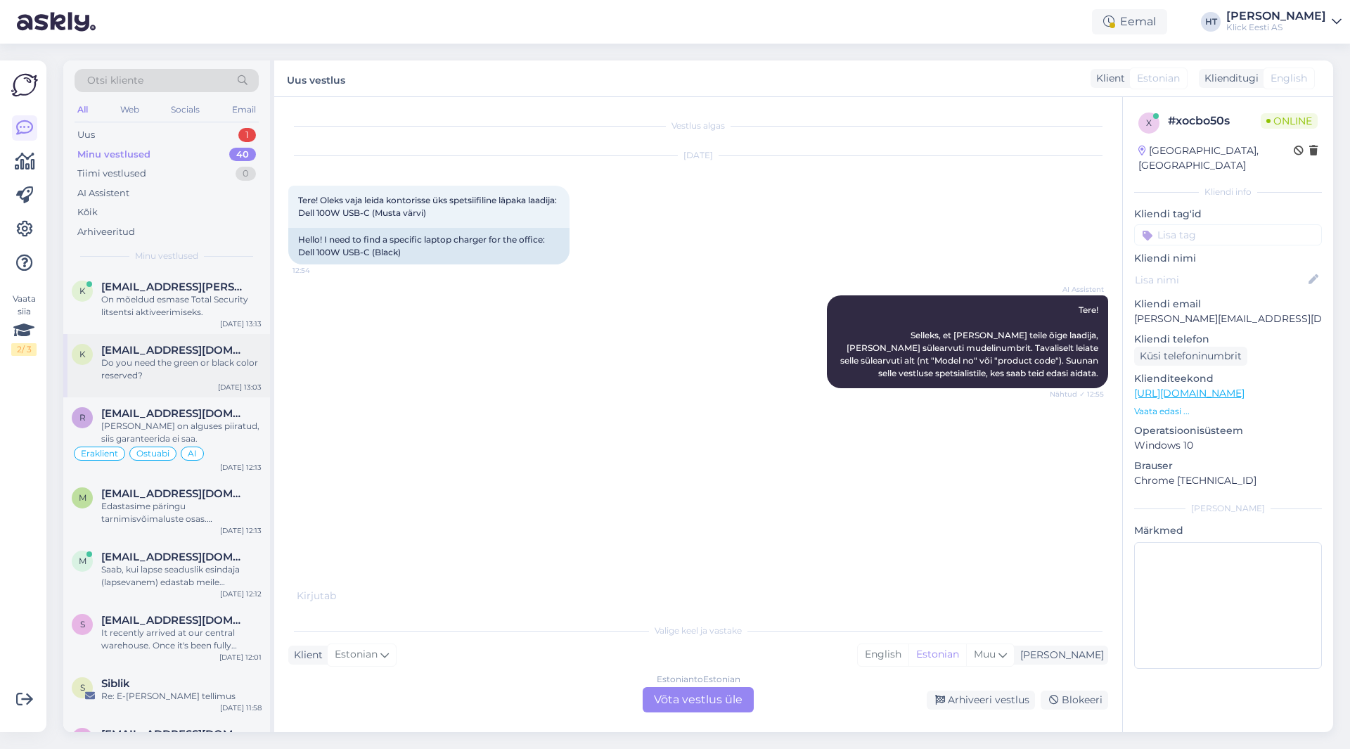
click at [207, 357] on div "Do you need the green or black color reserved?" at bounding box center [181, 369] width 160 height 25
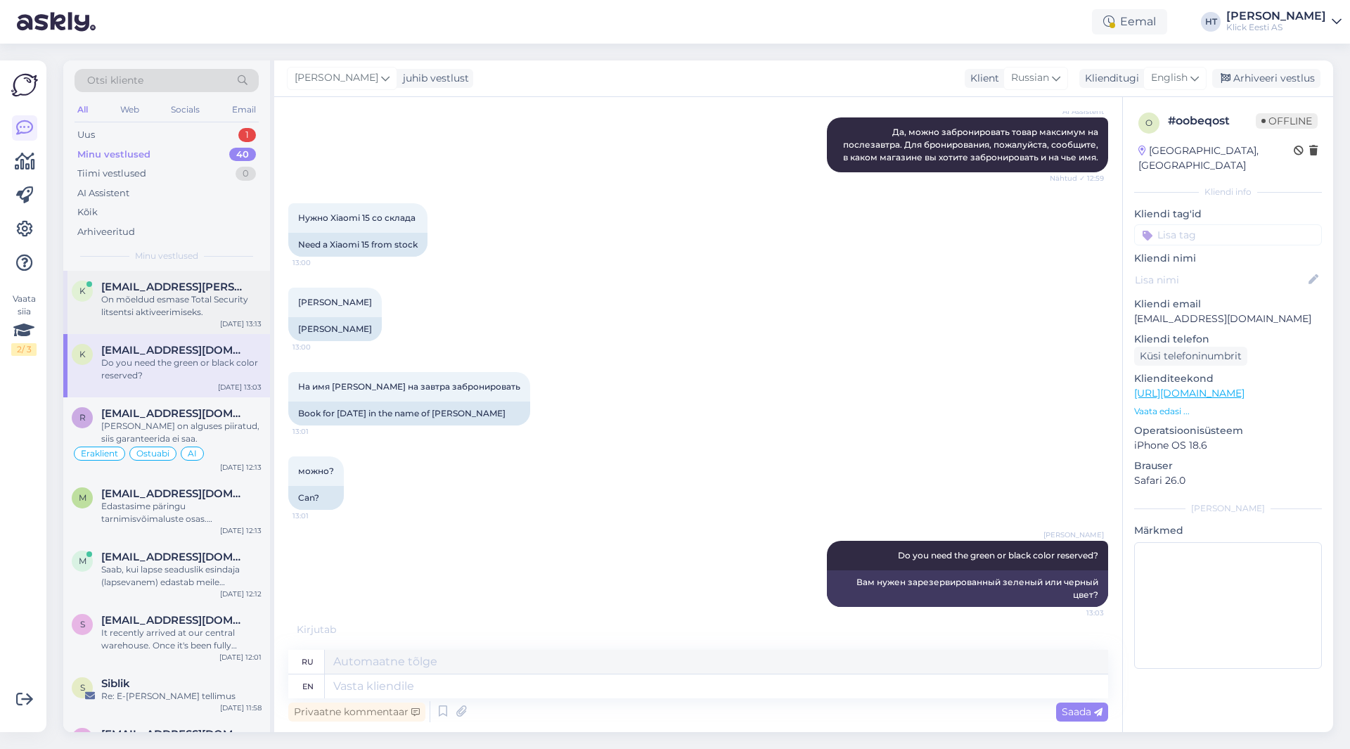
click at [198, 314] on div "On mõeldud esmase Total Security litsentsi aktiveerimiseks." at bounding box center [181, 305] width 160 height 25
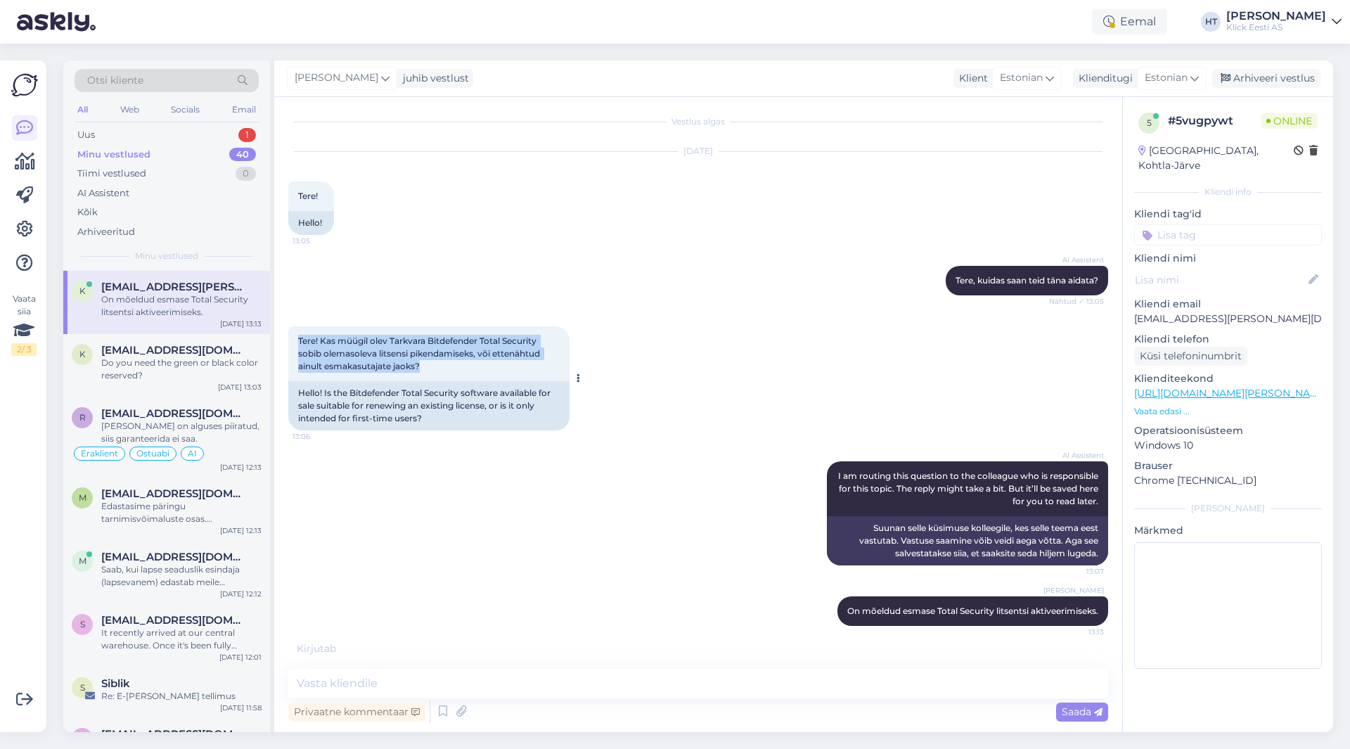
drag, startPoint x: 299, startPoint y: 340, endPoint x: 544, endPoint y: 373, distance: 247.0
click at [544, 373] on div "Tere! Kas müügil olev Tarkvara Bitdefender Total Security sobib olemasoleva lit…" at bounding box center [428, 353] width 281 height 55
click at [494, 366] on div "Tere! Kas müügil olev Tarkvara Bitdefender Total Security sobib olemasoleva lit…" at bounding box center [428, 353] width 281 height 55
drag, startPoint x: 451, startPoint y: 375, endPoint x: 296, endPoint y: 340, distance: 158.6
click at [294, 339] on div "Tere! Kas müügil olev Tarkvara Bitdefender Total Security sobib olemasoleva lit…" at bounding box center [428, 353] width 281 height 55
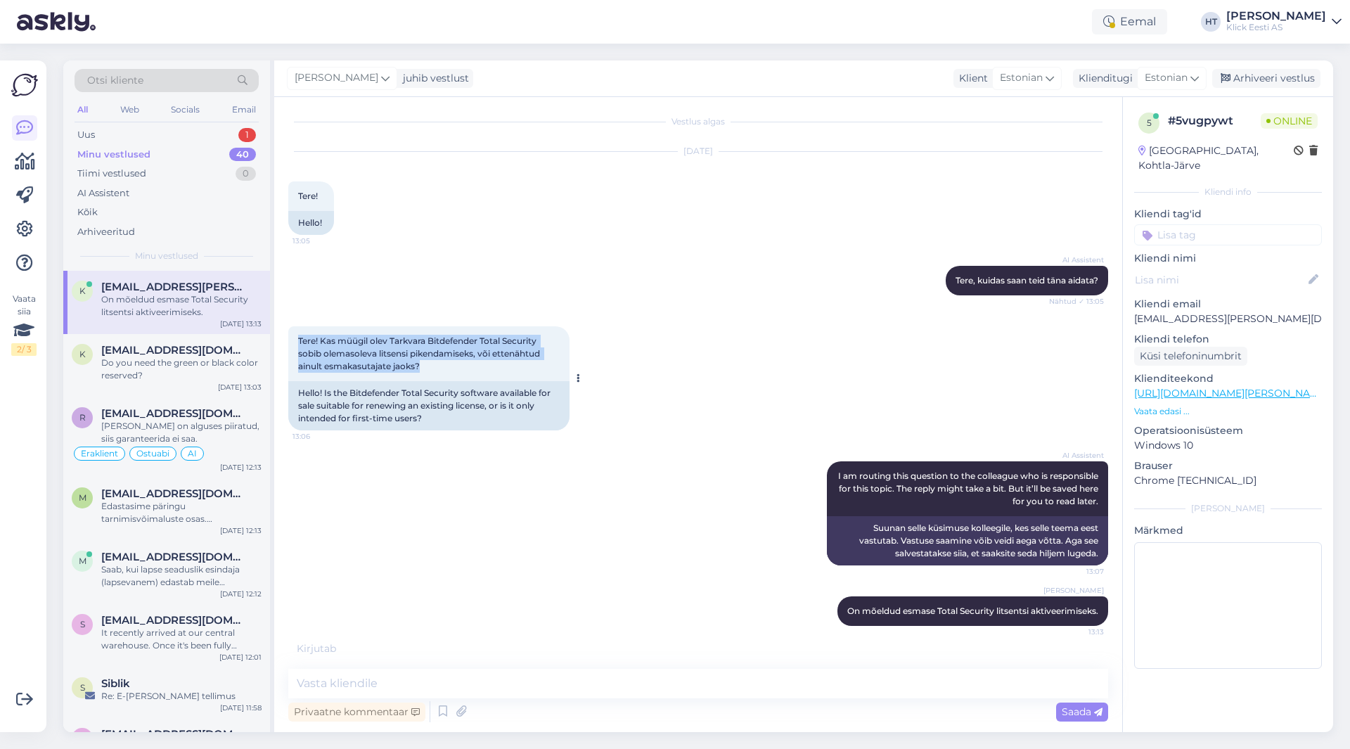
click at [296, 340] on div "Tere! Kas müügil olev Tarkvara Bitdefender Total Security sobib olemasoleva lit…" at bounding box center [428, 353] width 281 height 55
drag, startPoint x: 297, startPoint y: 340, endPoint x: 458, endPoint y: 372, distance: 164.9
click at [458, 372] on div "Tere! Kas müügil olev Tarkvara Bitdefender Total Security sobib olemasoleva lit…" at bounding box center [428, 353] width 281 height 55
click at [232, 134] on div "Uus 1" at bounding box center [167, 135] width 184 height 20
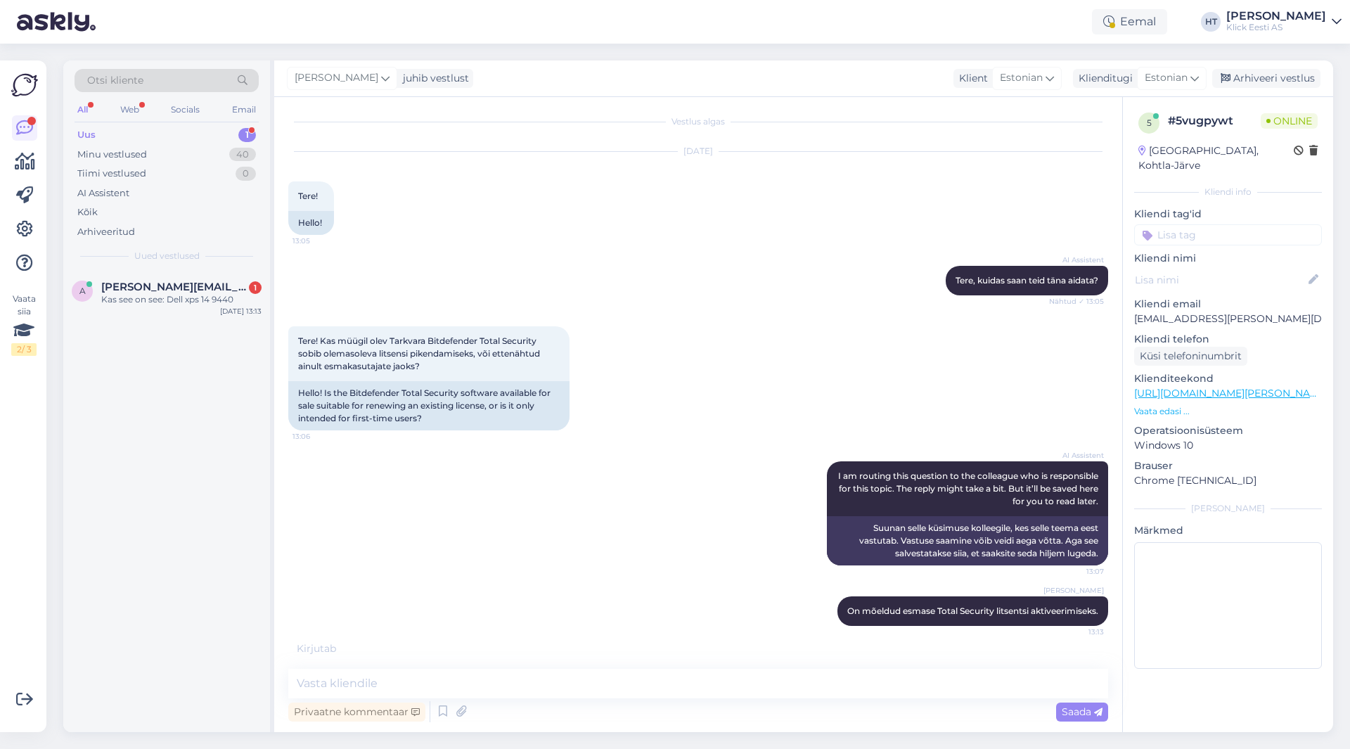
scroll to position [0, 0]
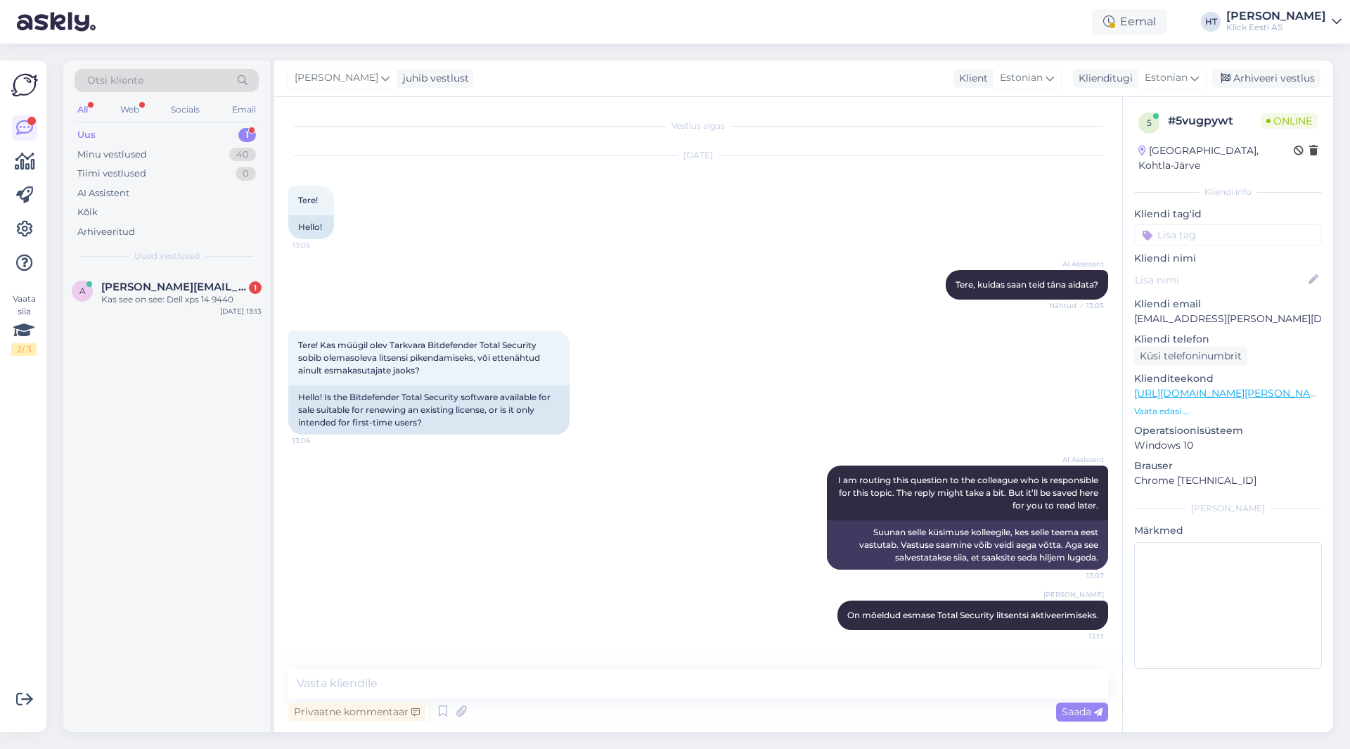
click at [224, 380] on div "a [EMAIL_ADDRESS][DOMAIN_NAME] 1 Kas see on see: Dell xps 14 9440 [DATE] 13:13" at bounding box center [166, 501] width 207 height 461
click at [599, 486] on div "AI Assistent I am routing this question to the colleague who is responsible for…" at bounding box center [698, 517] width 820 height 135
click at [172, 276] on div "a [EMAIL_ADDRESS][DOMAIN_NAME] 1 Kas see on see: Dell xps 14 9440 [DATE] 13:13" at bounding box center [166, 296] width 207 height 51
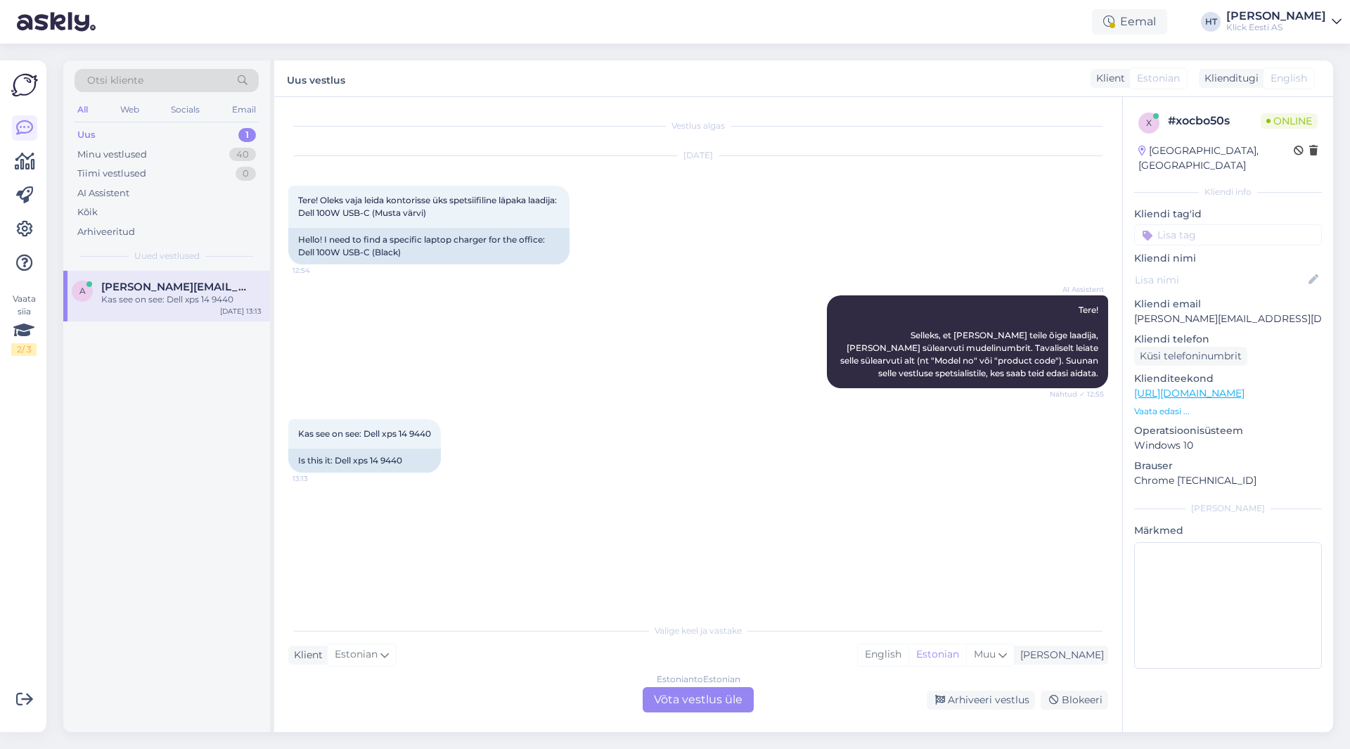
click at [683, 706] on div "Estonian to Estonian Võta vestlus üle" at bounding box center [698, 699] width 111 height 25
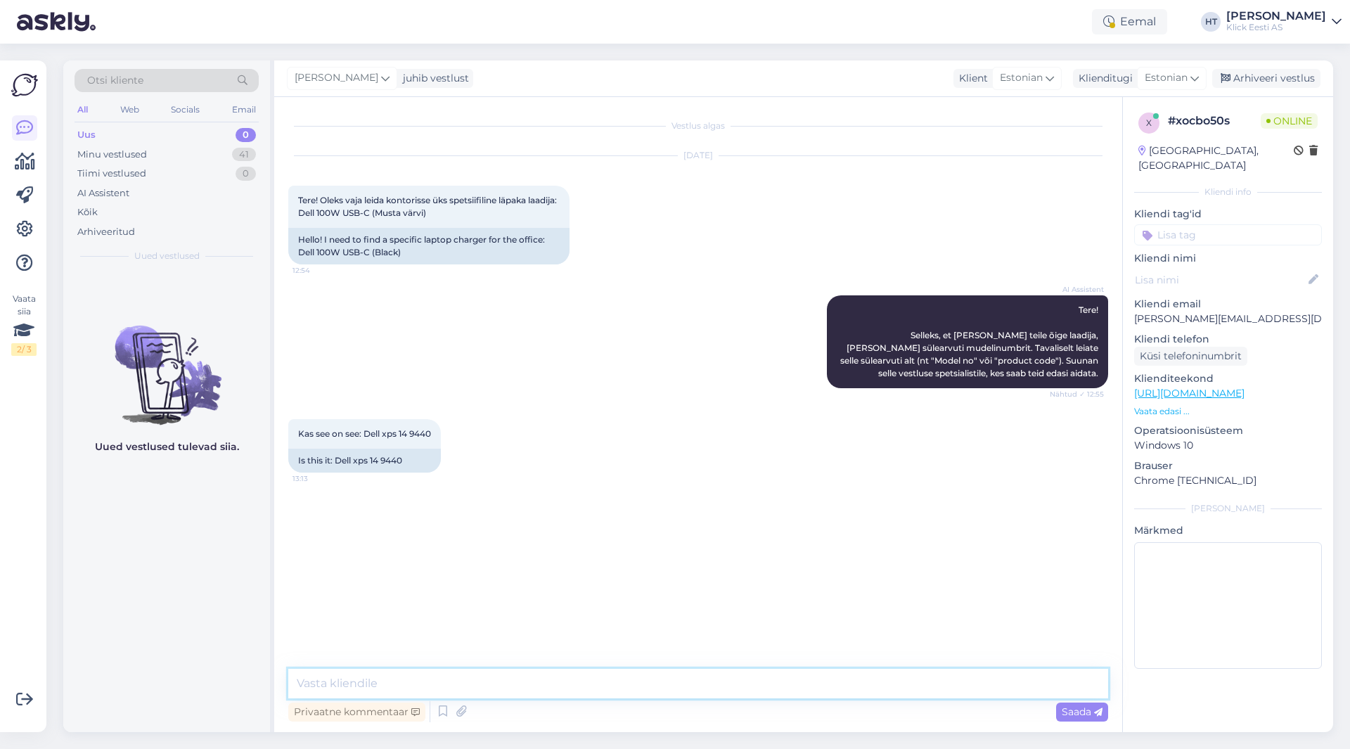
click at [686, 688] on textarea at bounding box center [698, 684] width 820 height 30
type textarea "MUdeli nimetus on täpsemalt, aga sellele meil Delli 100W laadijat kahjuks ei le…"
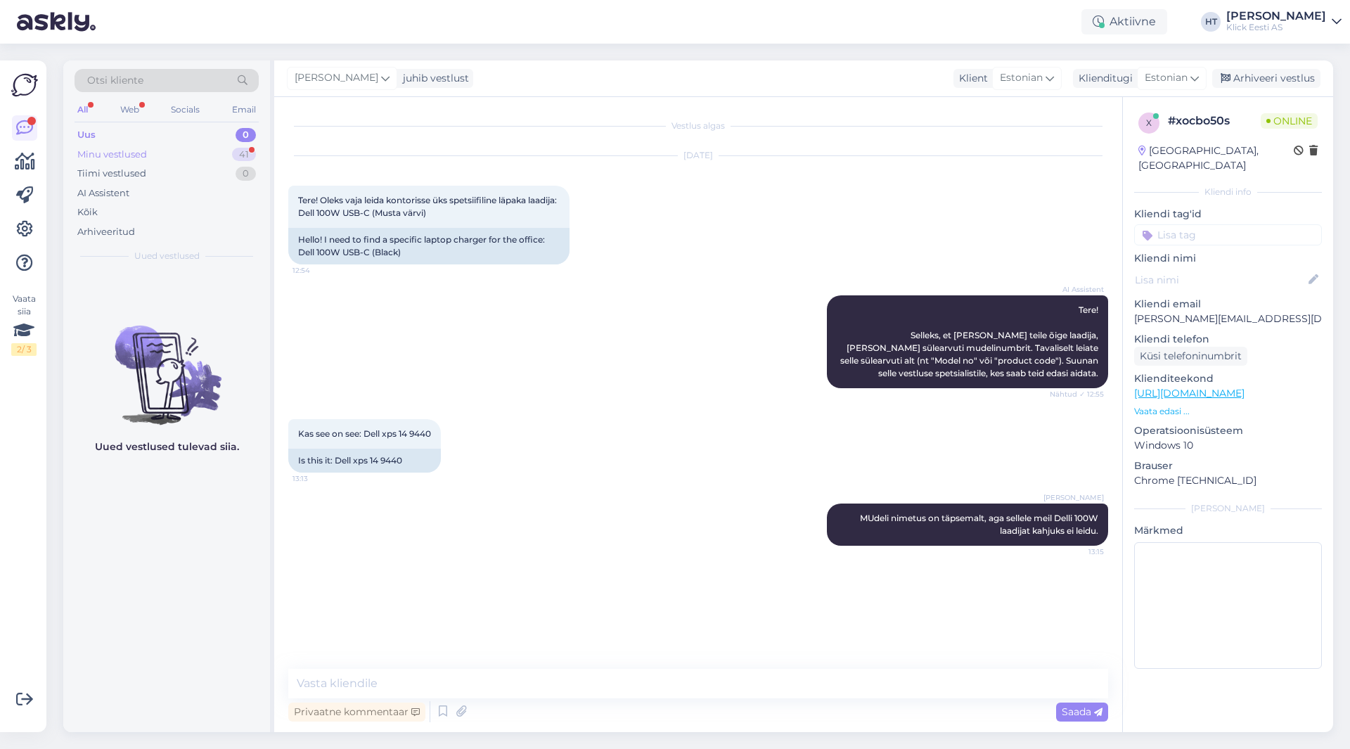
click at [235, 158] on div "41" at bounding box center [244, 155] width 24 height 14
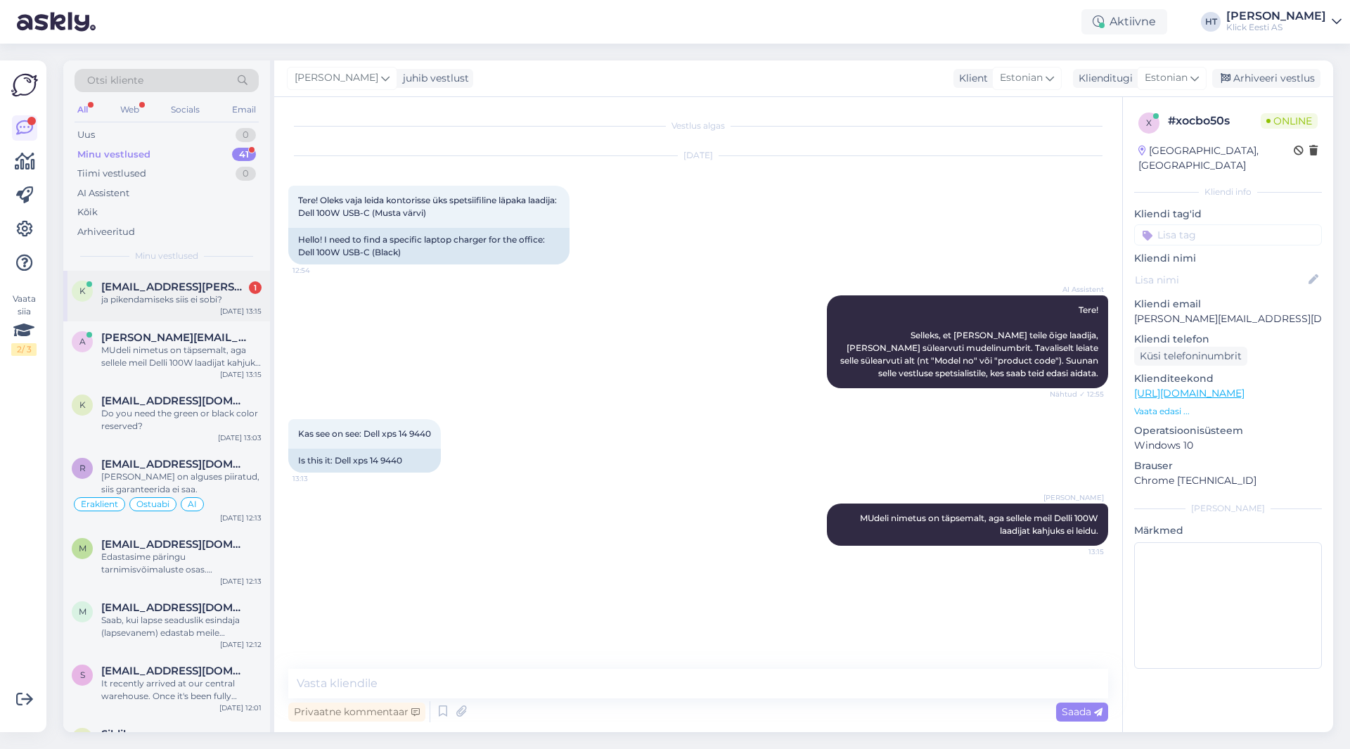
click at [210, 316] on div "k [EMAIL_ADDRESS][PERSON_NAME][DOMAIN_NAME] 1 ja pikendamiseks siis ei sobi? [D…" at bounding box center [166, 296] width 207 height 51
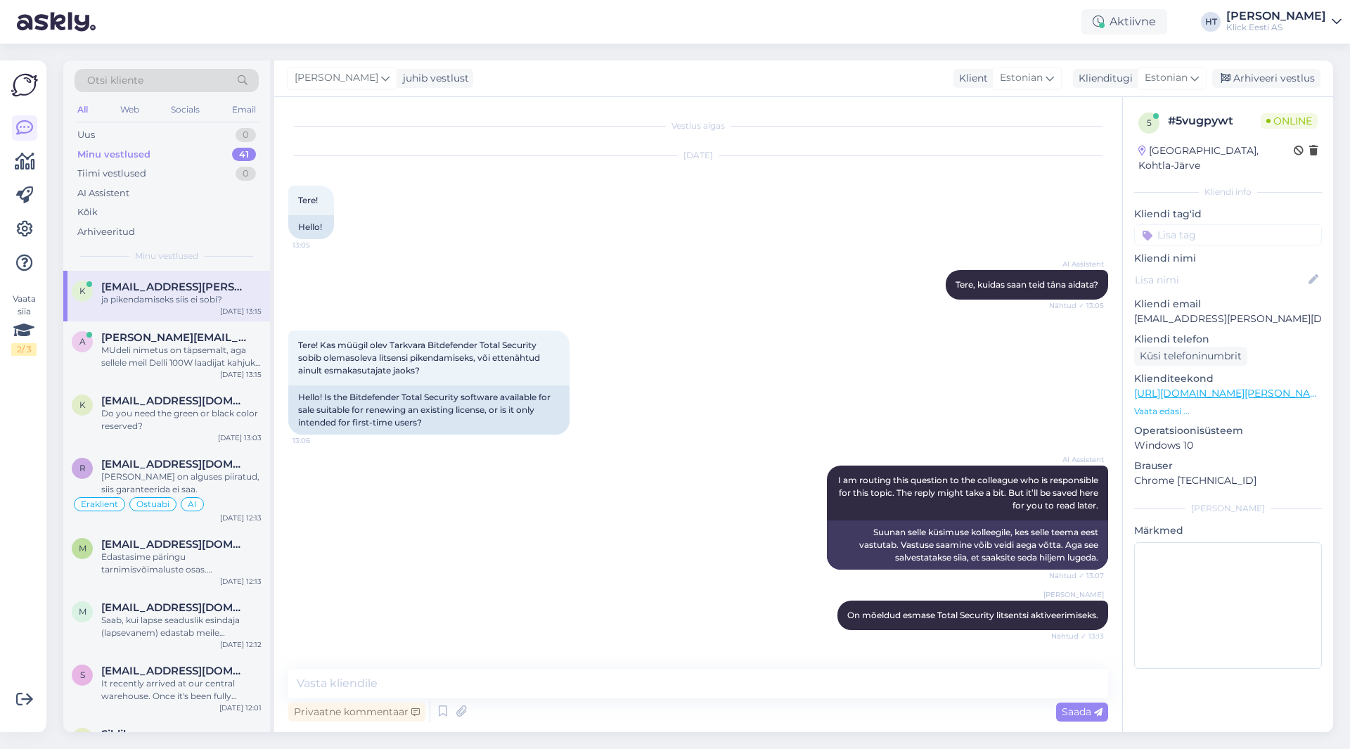
scroll to position [50, 0]
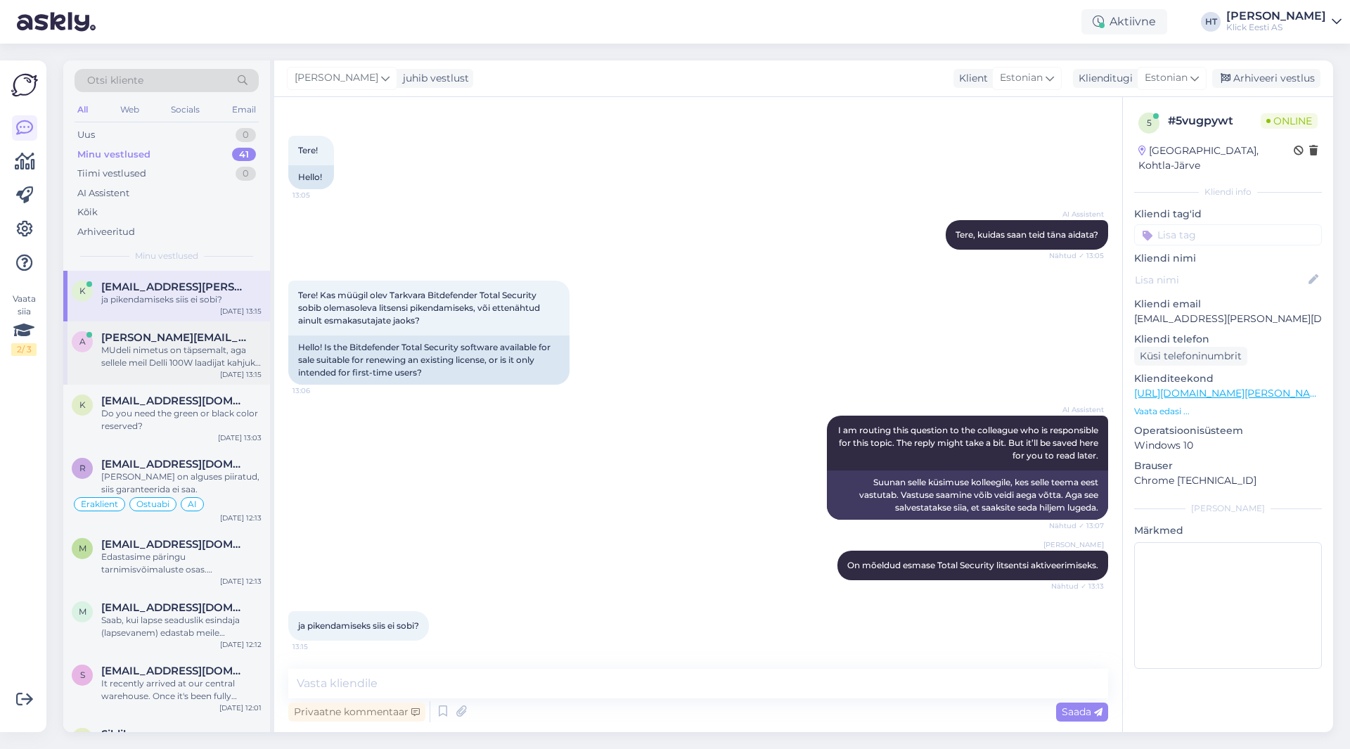
click at [205, 362] on div "MUdeli nimetus on täpsemalt, aga sellele meil Delli 100W laadijat kahjuks ei le…" at bounding box center [181, 356] width 160 height 25
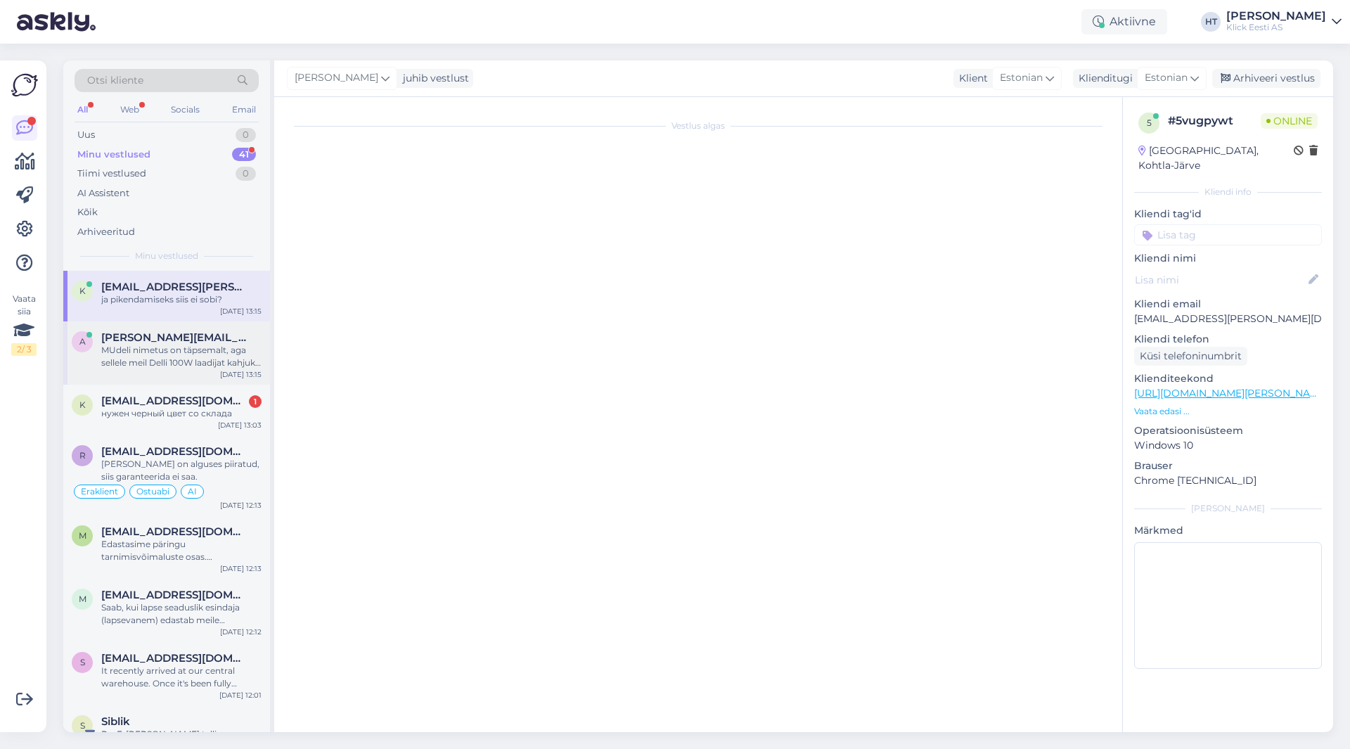
scroll to position [0, 0]
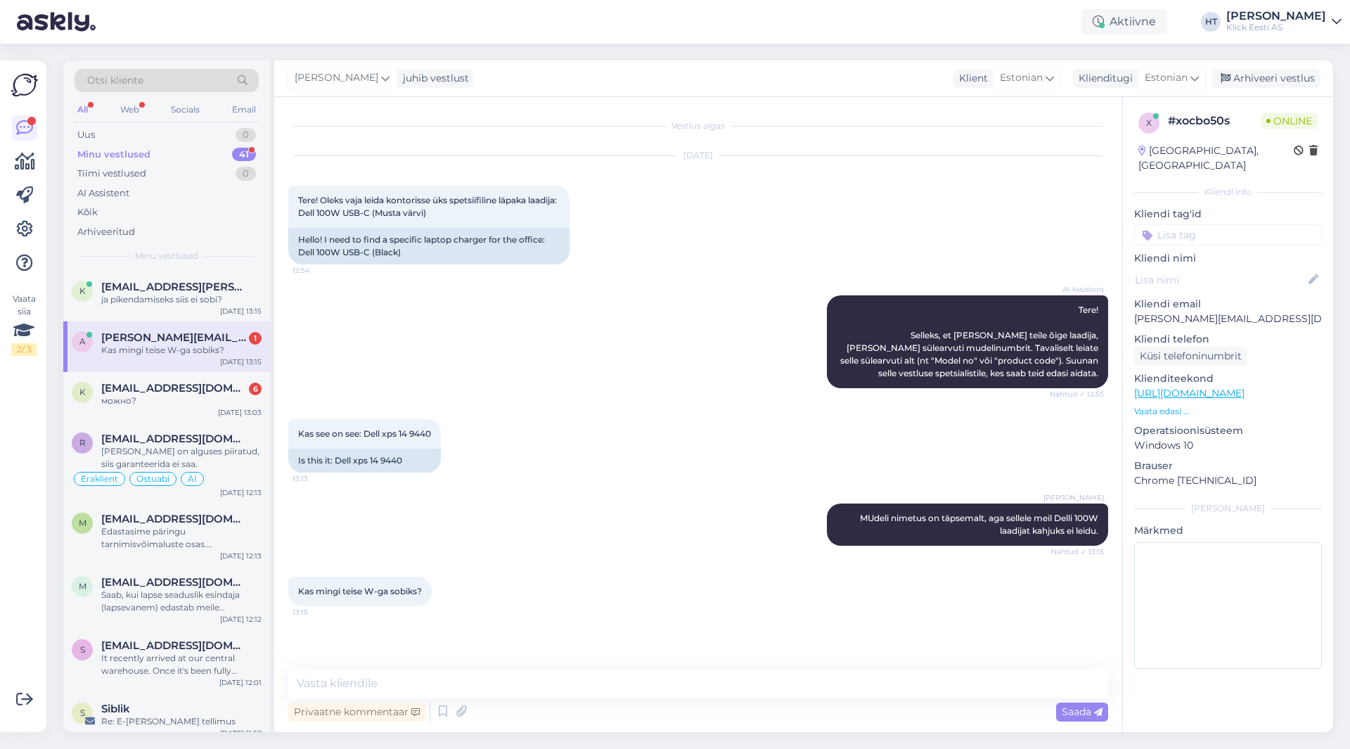
click at [542, 496] on div "[PERSON_NAME] MUdeli nimetus on täpsemalt, aga sellele [PERSON_NAME] 100W laadi…" at bounding box center [698, 524] width 820 height 73
click at [579, 520] on div "[PERSON_NAME] MUdeli nimetus on täpsemalt, aga sellele [PERSON_NAME] 100W laadi…" at bounding box center [698, 524] width 820 height 73
click at [242, 406] on div "можно?" at bounding box center [181, 400] width 160 height 13
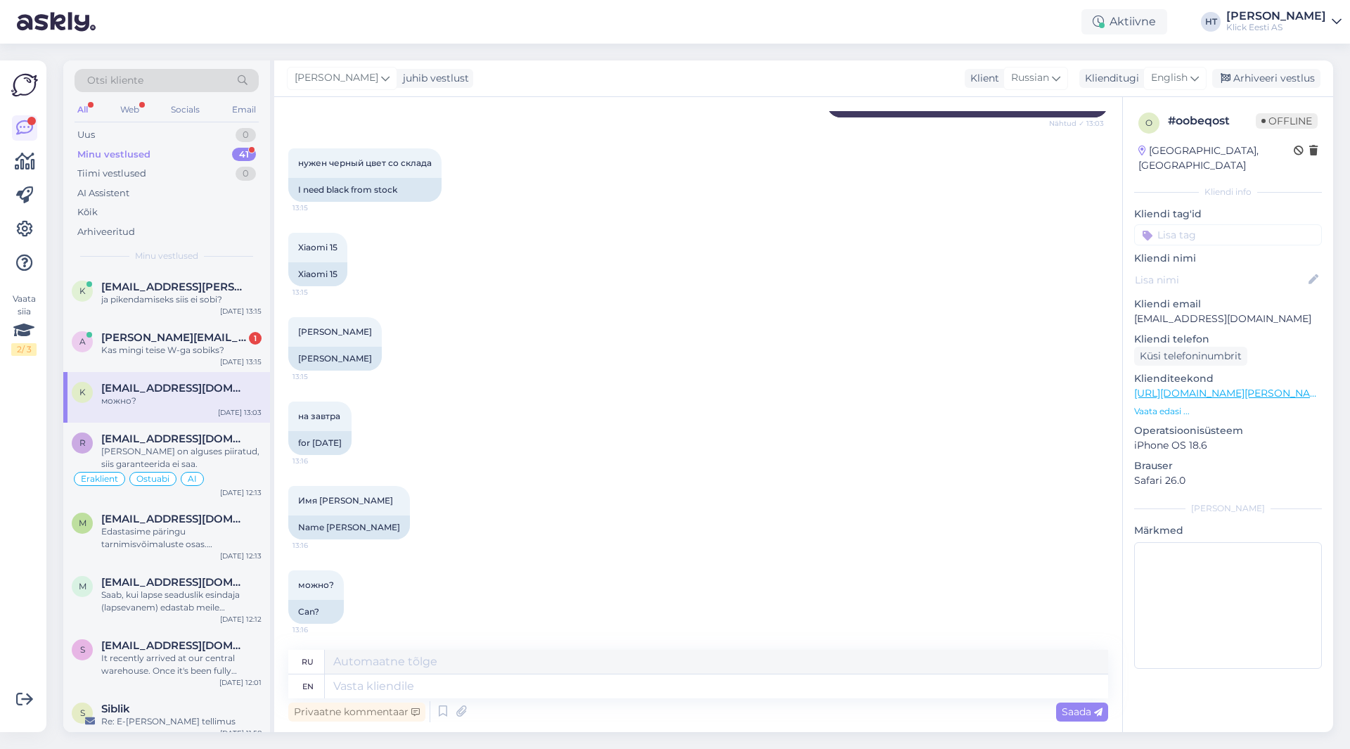
scroll to position [789, 0]
click at [480, 684] on textarea at bounding box center [716, 686] width 783 height 24
type textarea "Sure,"
type textarea "Конечно,"
type textarea "Sure, I'll"
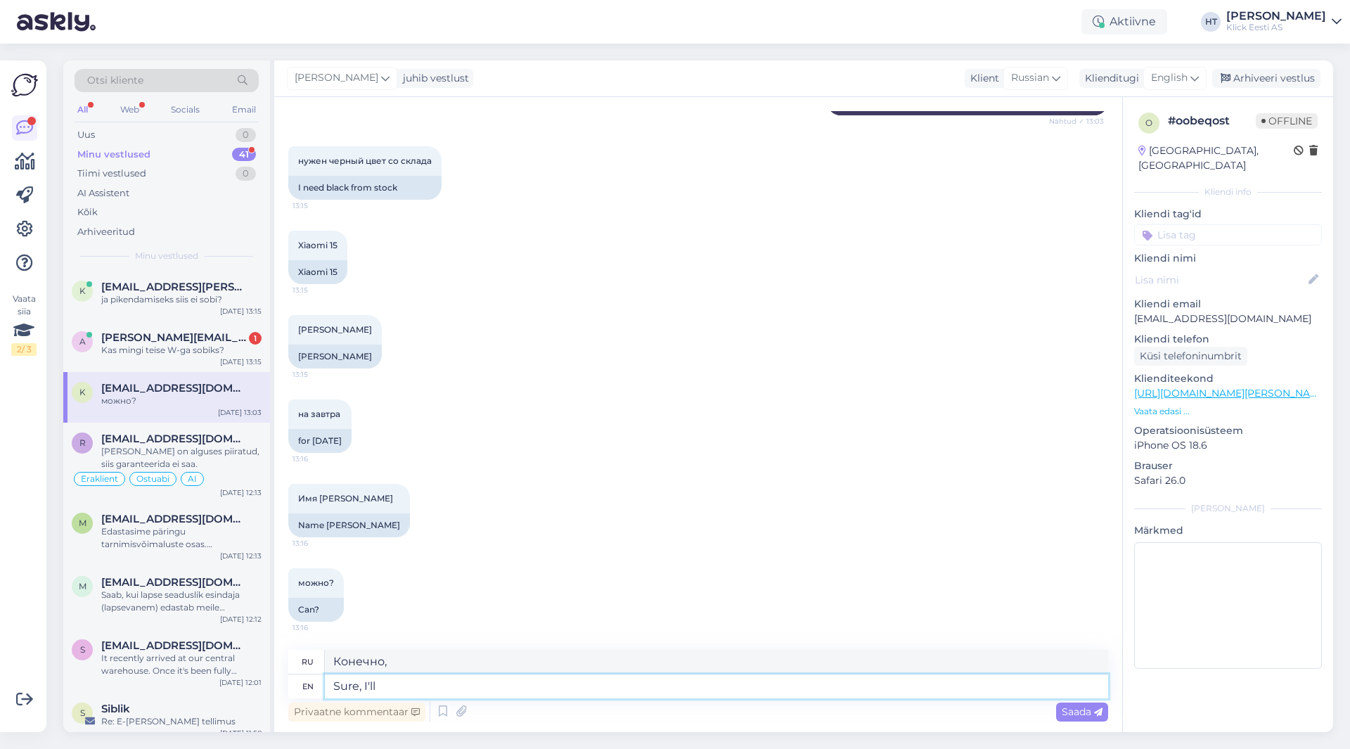
type textarea "Конечно, я"
type textarea "Sure, I'll send t"
type textarea "Конечно, я отправлю."
type textarea "Sure, I'll send them t"
type textarea "Конечно, я им отправлю."
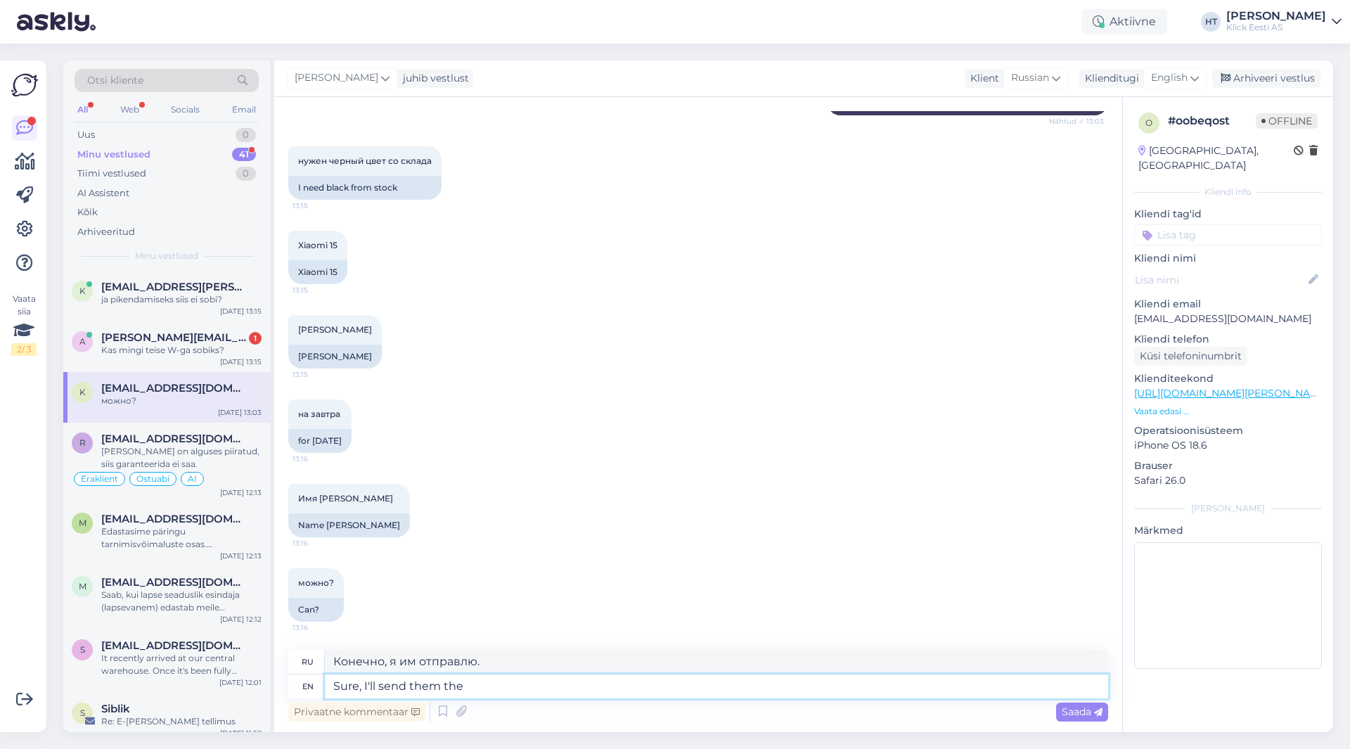
type textarea "Sure, I'll send them the"
type textarea "Конечно, я отправлю им"
type textarea "Sure, I'll send them the reervation"
type textarea "Конечно, я отправлю им бронирование."
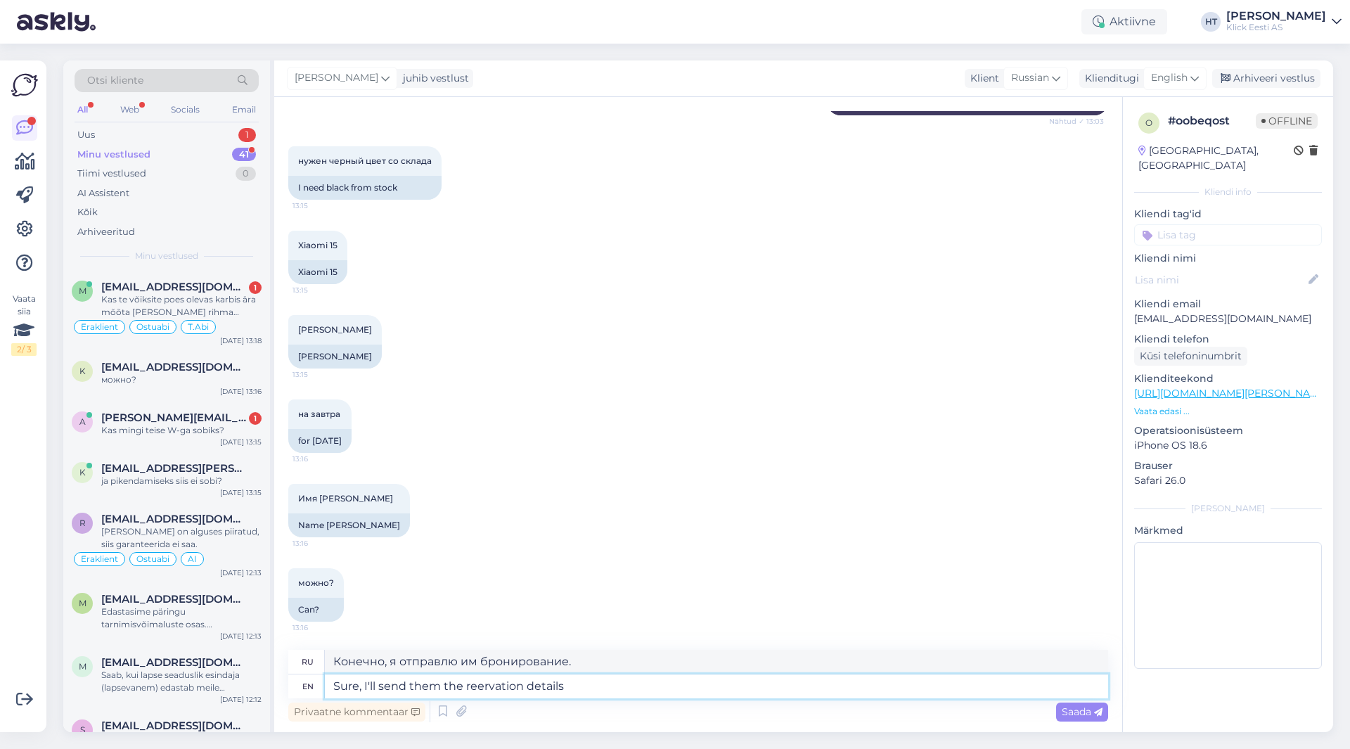
type textarea "Sure, I'll send them the reervation details."
type textarea "Конечно, я отправлю им данные бронирования."
click at [474, 686] on textarea "Sure, I'll send them the reervation details." at bounding box center [716, 686] width 783 height 24
type textarea "Sure, I'll send them the reservation details."
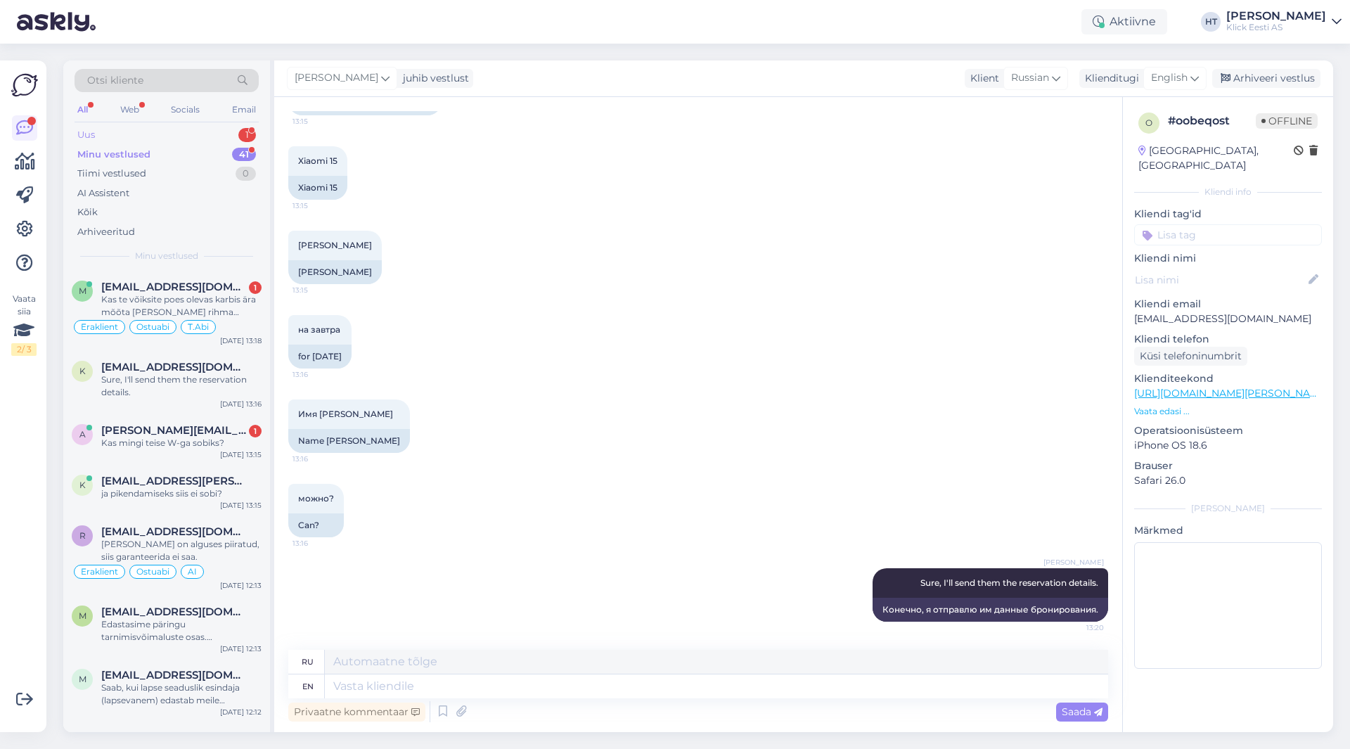
click at [215, 139] on div "Uus 1" at bounding box center [167, 135] width 184 height 20
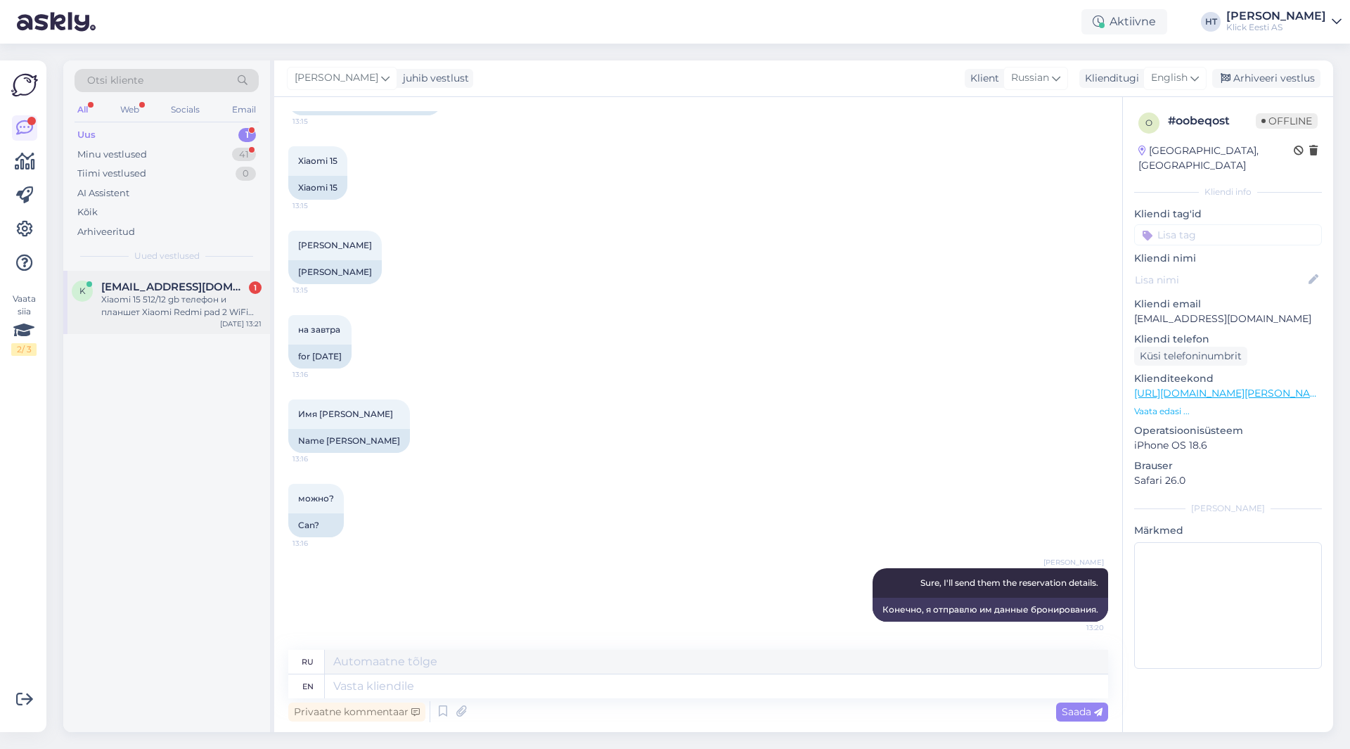
click at [213, 305] on div "Xiaomi 15 512/12 gb телефон и планшет Xiaomi Redmi pad 2 WiFi [PERSON_NAME]" at bounding box center [181, 305] width 160 height 25
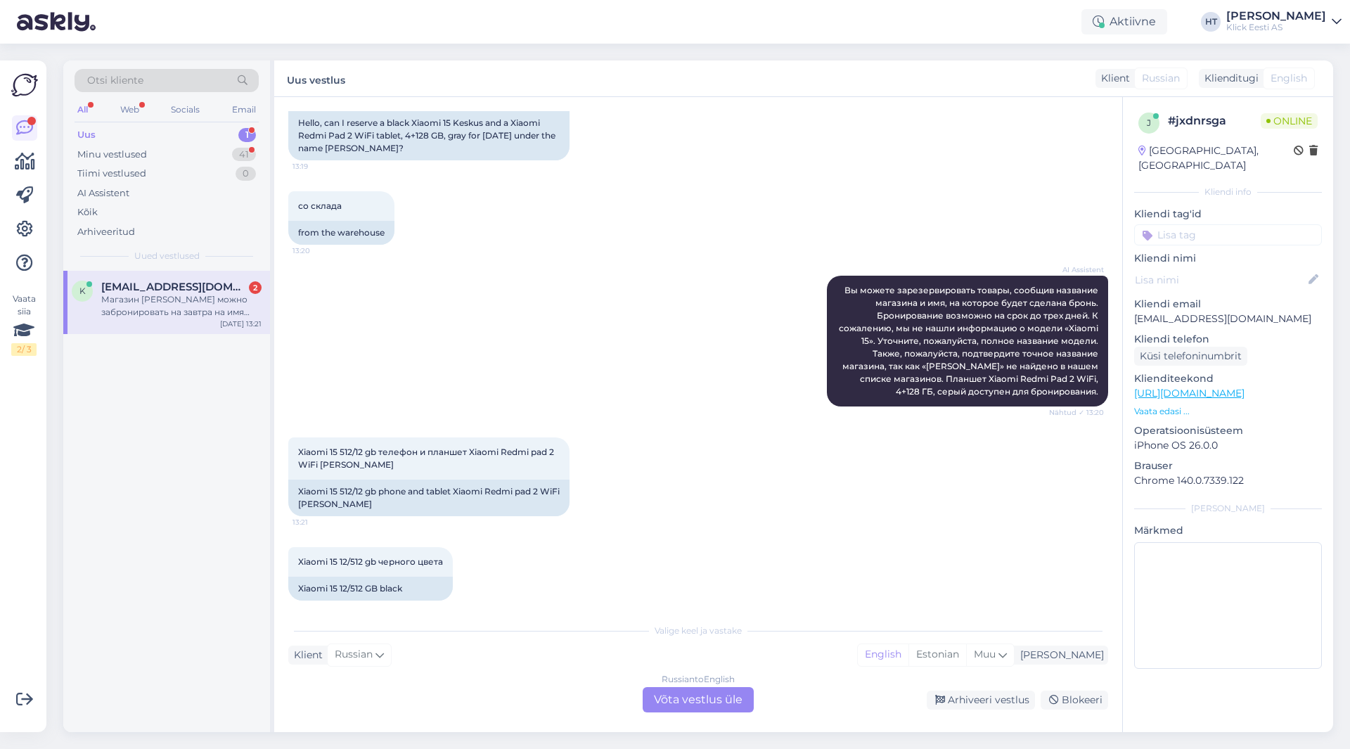
scroll to position [252, 0]
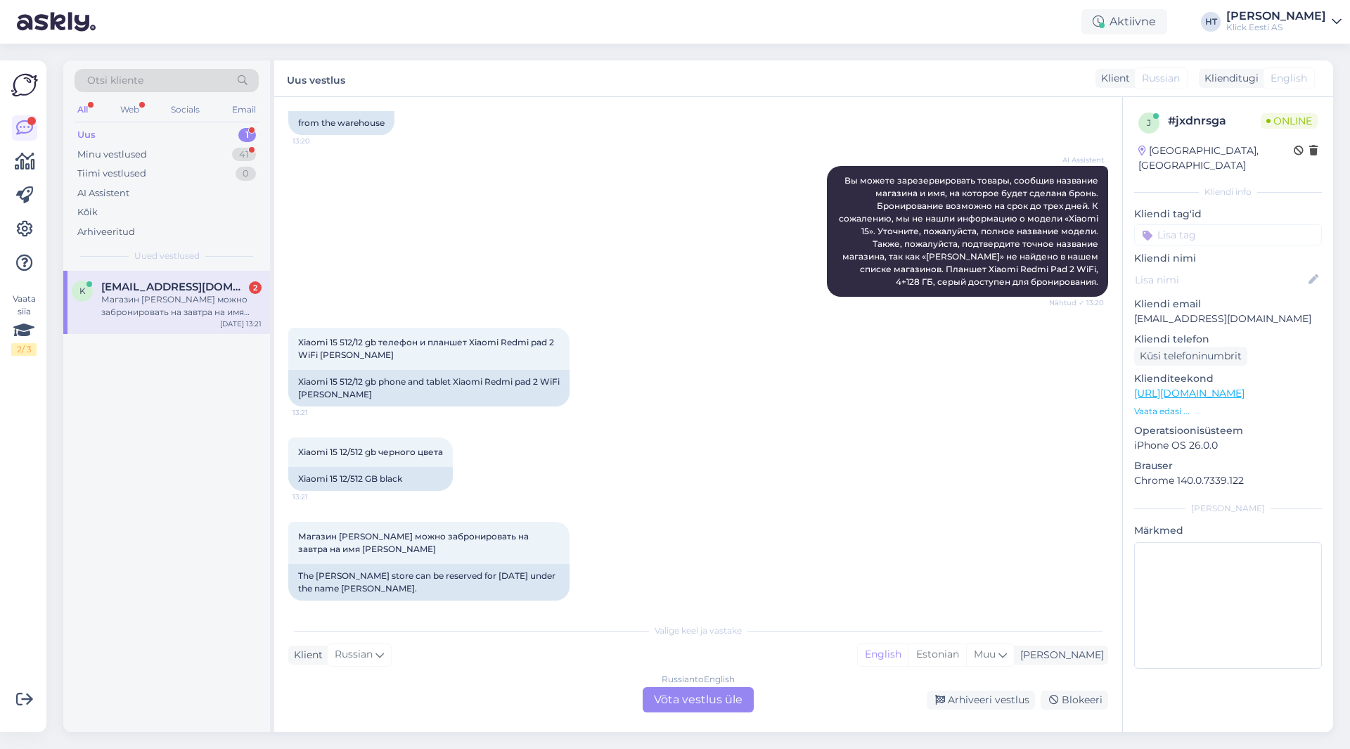
click at [695, 332] on div "Xiaomi 15 512/12 gb телефон и планшет Xiaomi Redmi pad 2 WiFi [PERSON_NAME] 13:…" at bounding box center [698, 367] width 820 height 110
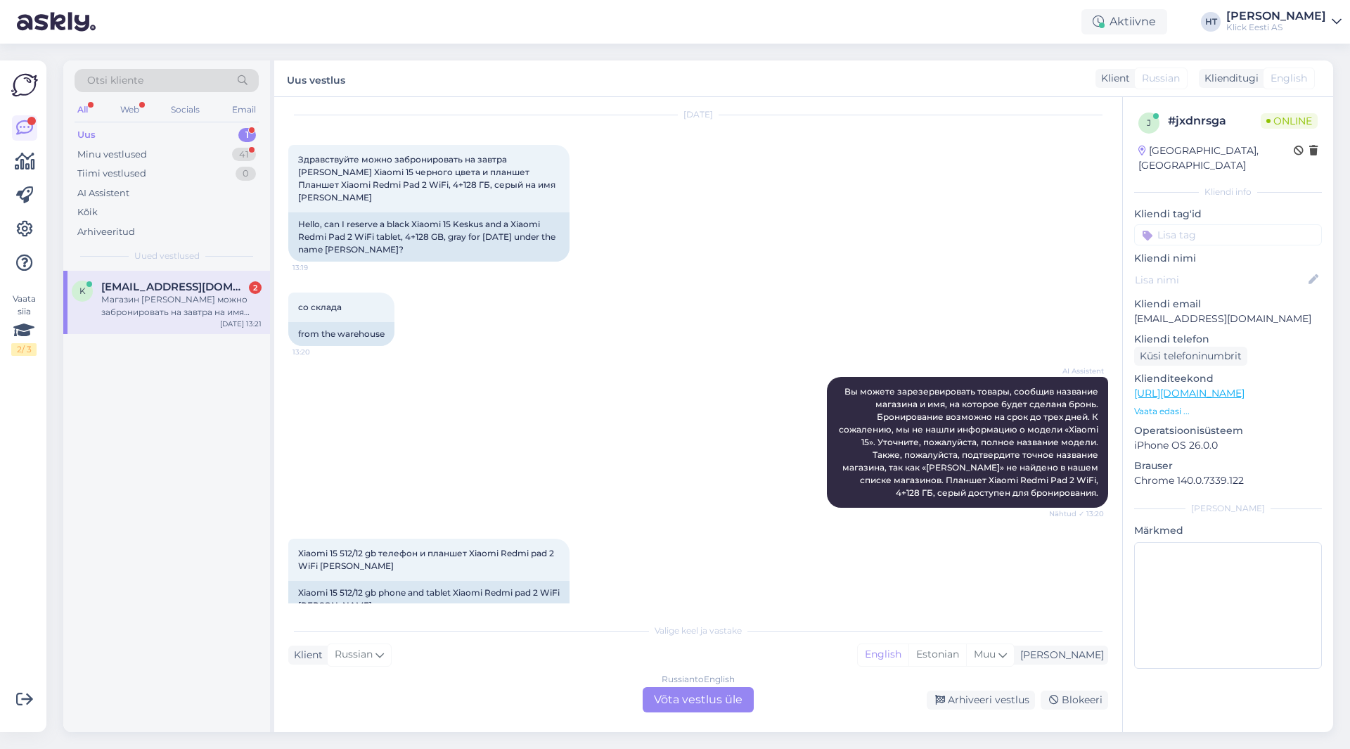
scroll to position [0, 0]
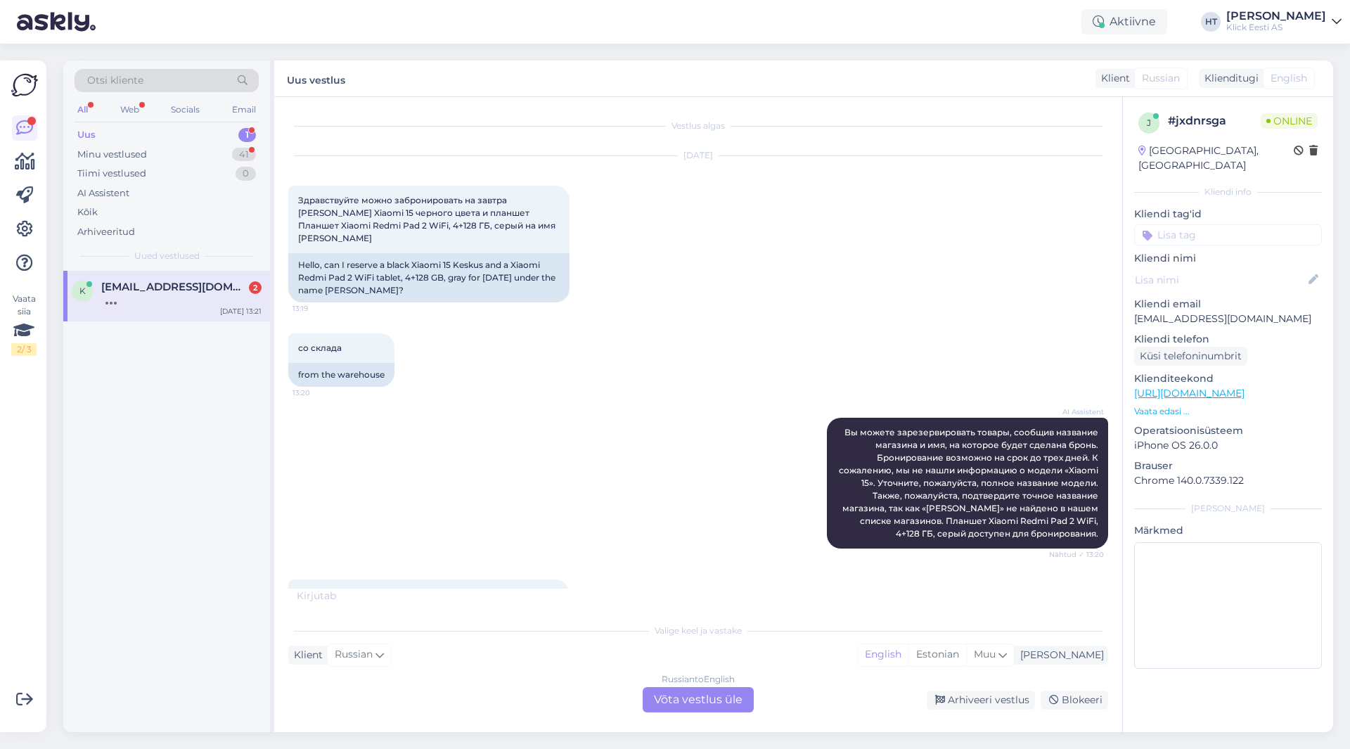
click at [647, 468] on div "AI Assistent Вы можете зарезервировать товары, сообщив название магазина и имя,…" at bounding box center [698, 483] width 820 height 162
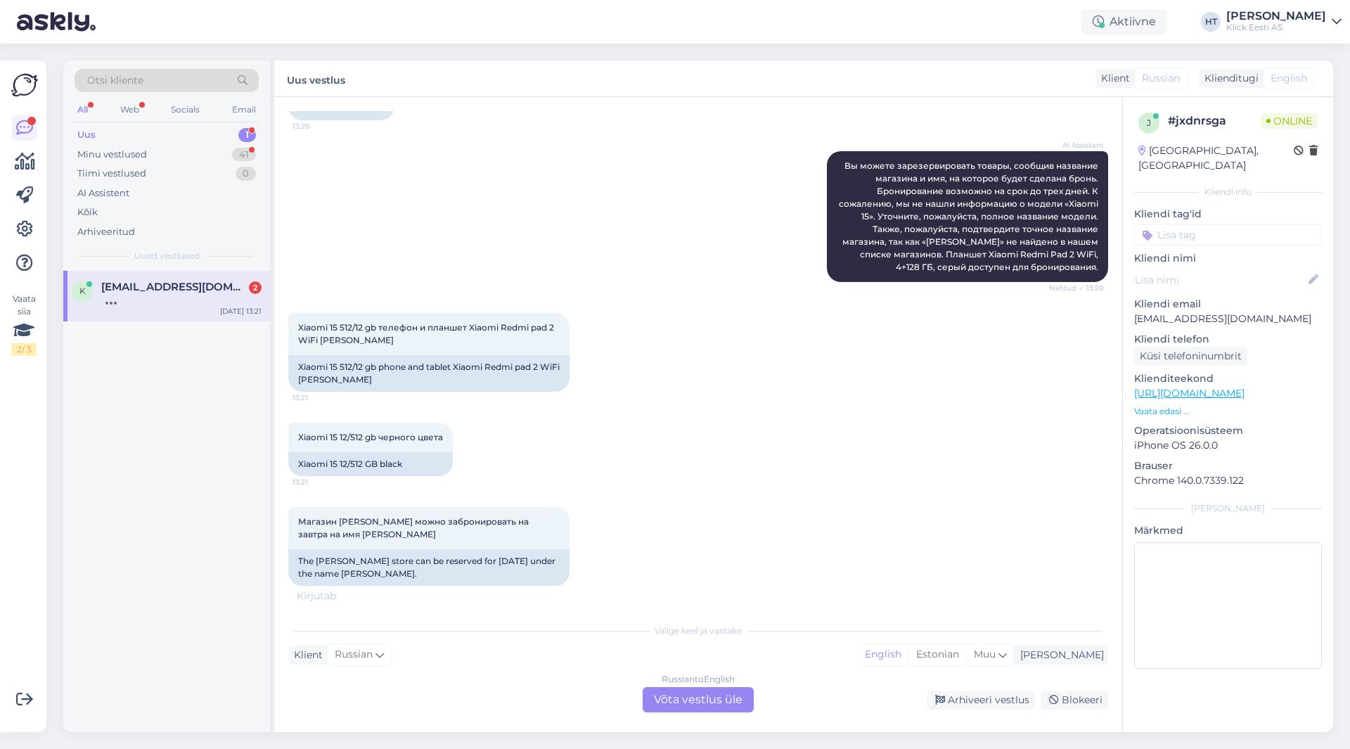
click at [694, 696] on div "Russian to English Võta vestlus üle" at bounding box center [698, 699] width 111 height 25
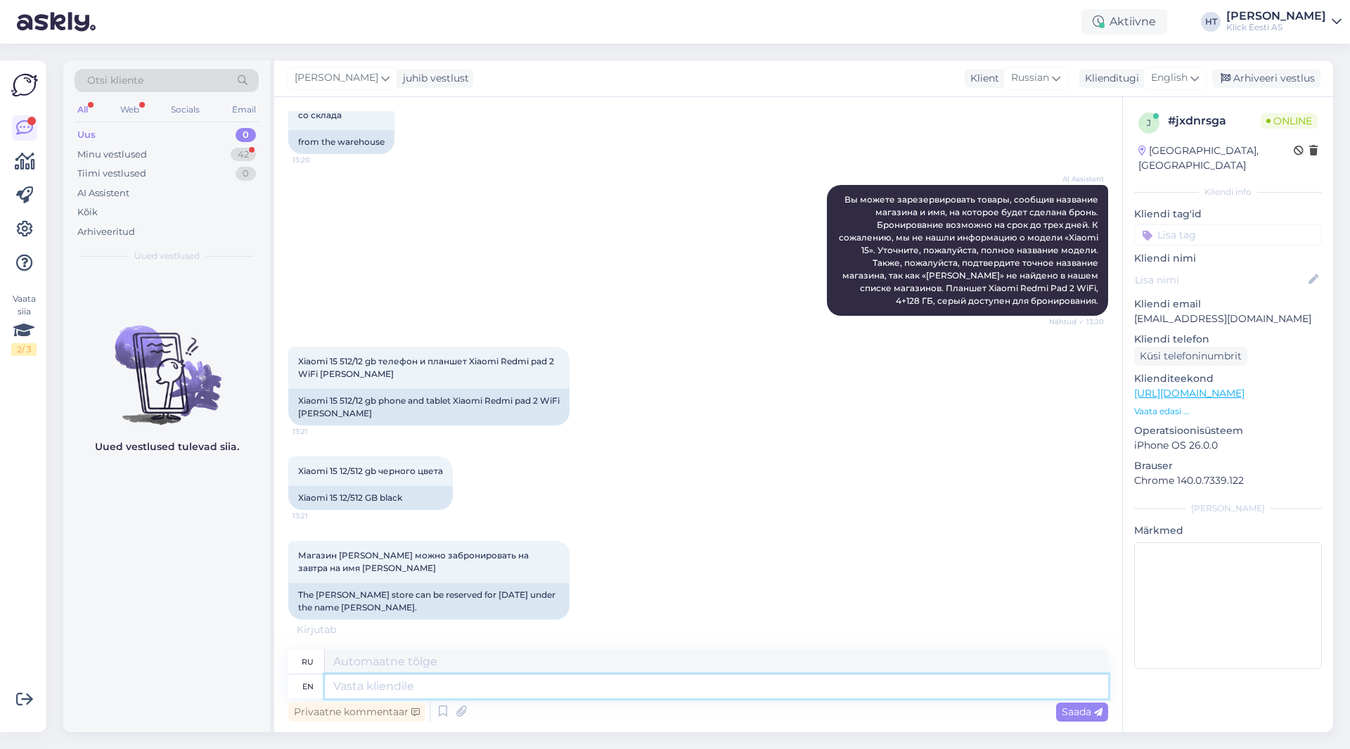
click at [693, 683] on textarea at bounding box center [716, 686] width 783 height 24
type textarea "I'll"
type textarea "Больной"
type textarea "I'll send"
type textarea "Я отправлю"
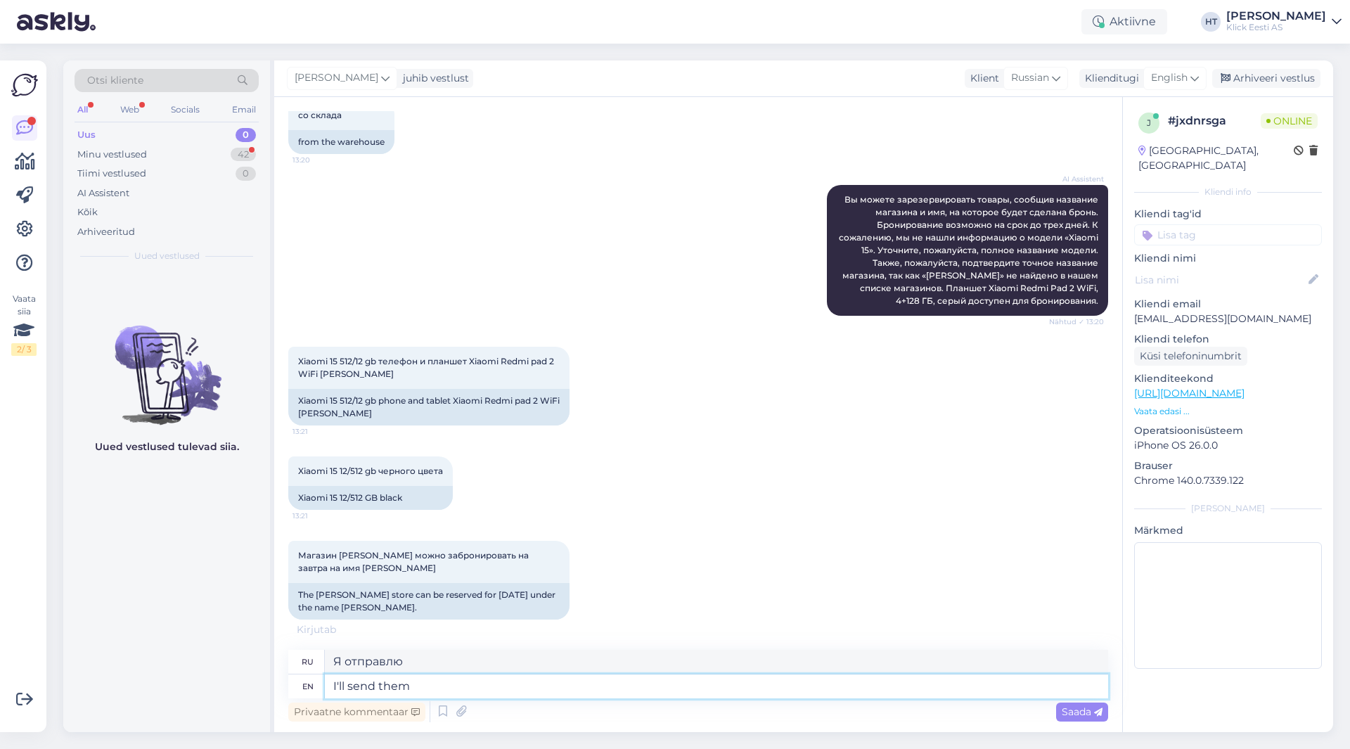
type textarea "I'll send them"
type textarea "Я отправлю их"
type textarea "I'll send them the"
type textarea "Я отправлю им"
type textarea "I'll send them the info f"
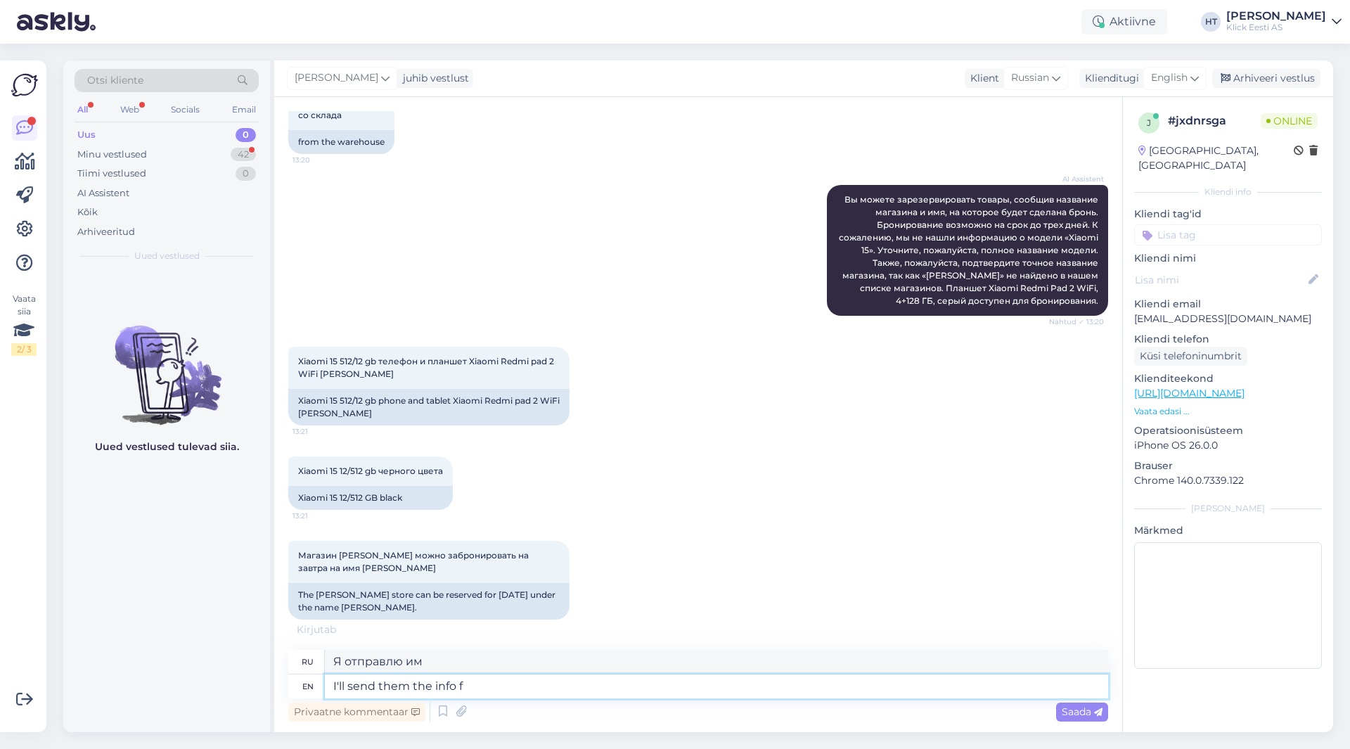
type textarea "Я отправлю им информацию."
type textarea "I'll send them the info for b"
type textarea "Я отправлю им информацию для"
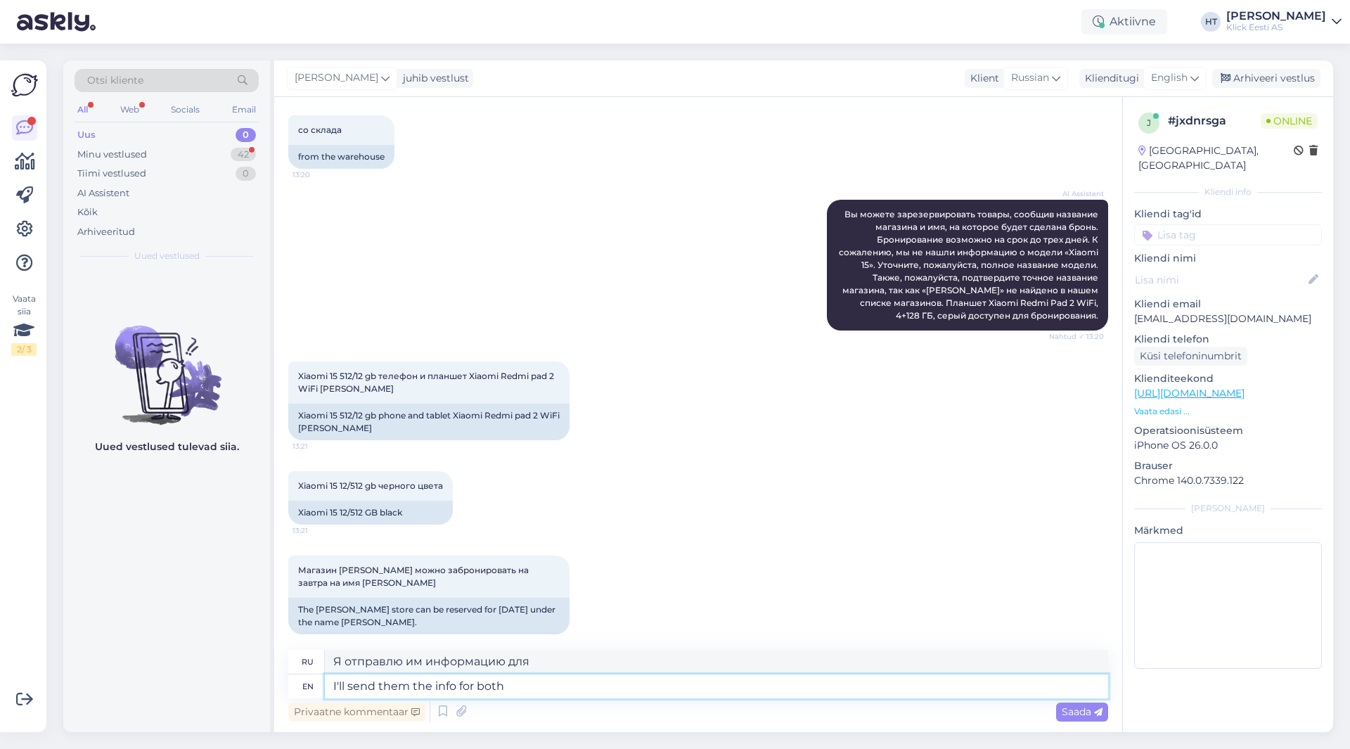
type textarea "I'll send them the info for both."
type textarea "Я отправлю им информацию по обоим пунктам."
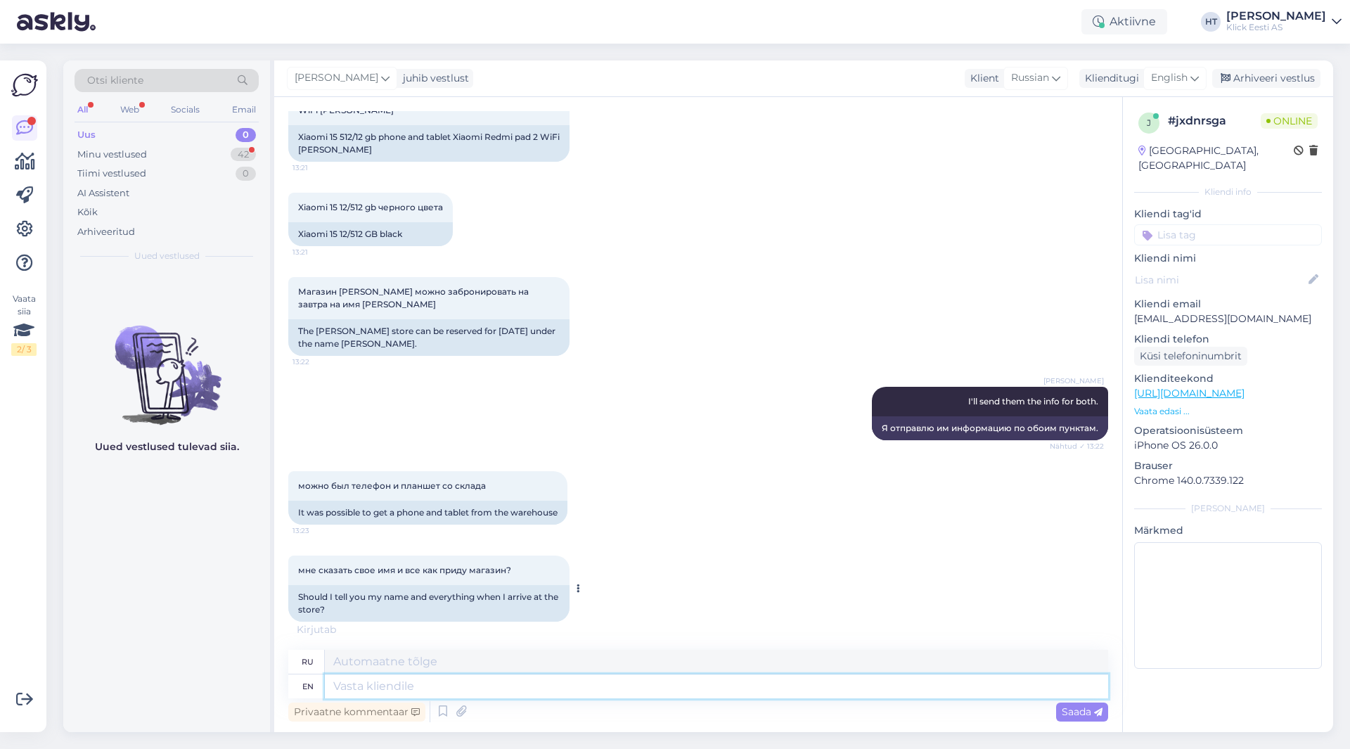
scroll to position [511, 0]
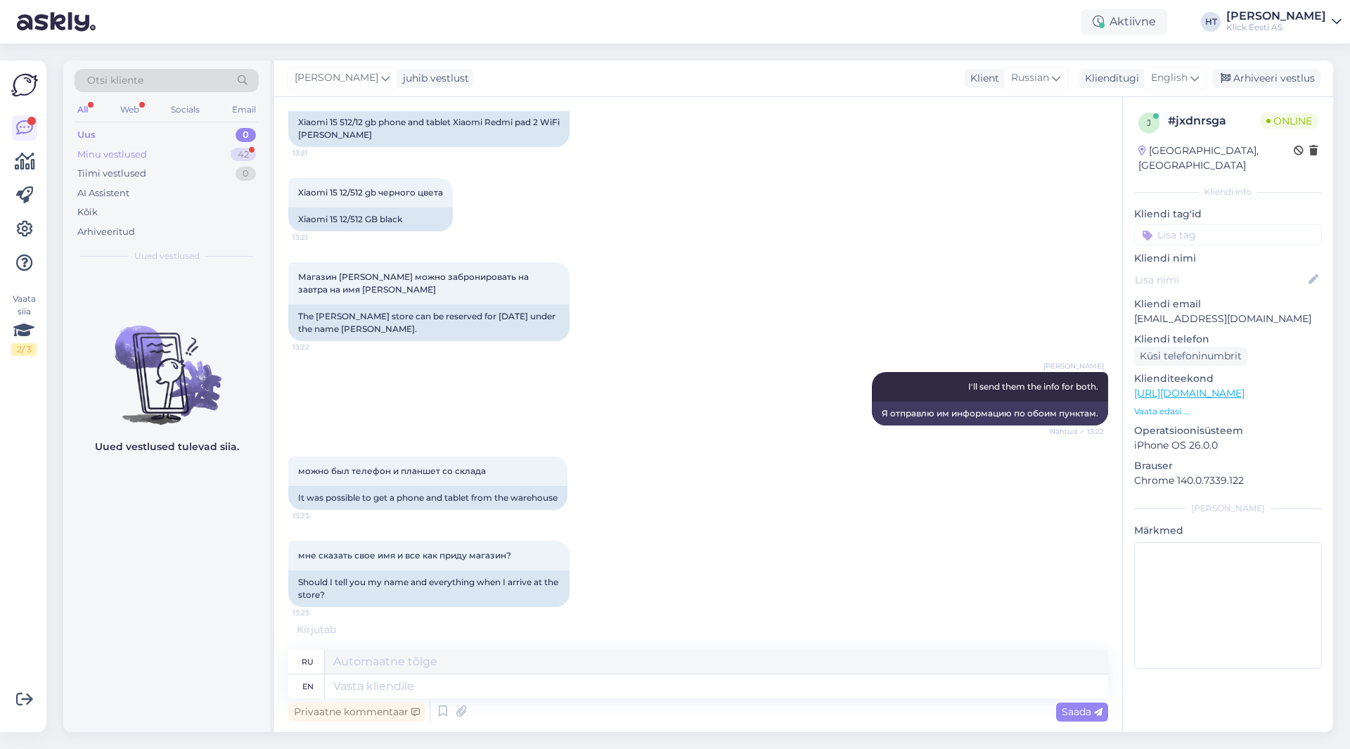
click at [227, 150] on div "Uus 0 Minu vestlused 42 Tiimi vestlused 0 AI Assistent Kõik Arhiveeritud" at bounding box center [167, 183] width 184 height 116
click at [228, 151] on div "Minu vestlused 42" at bounding box center [167, 155] width 184 height 20
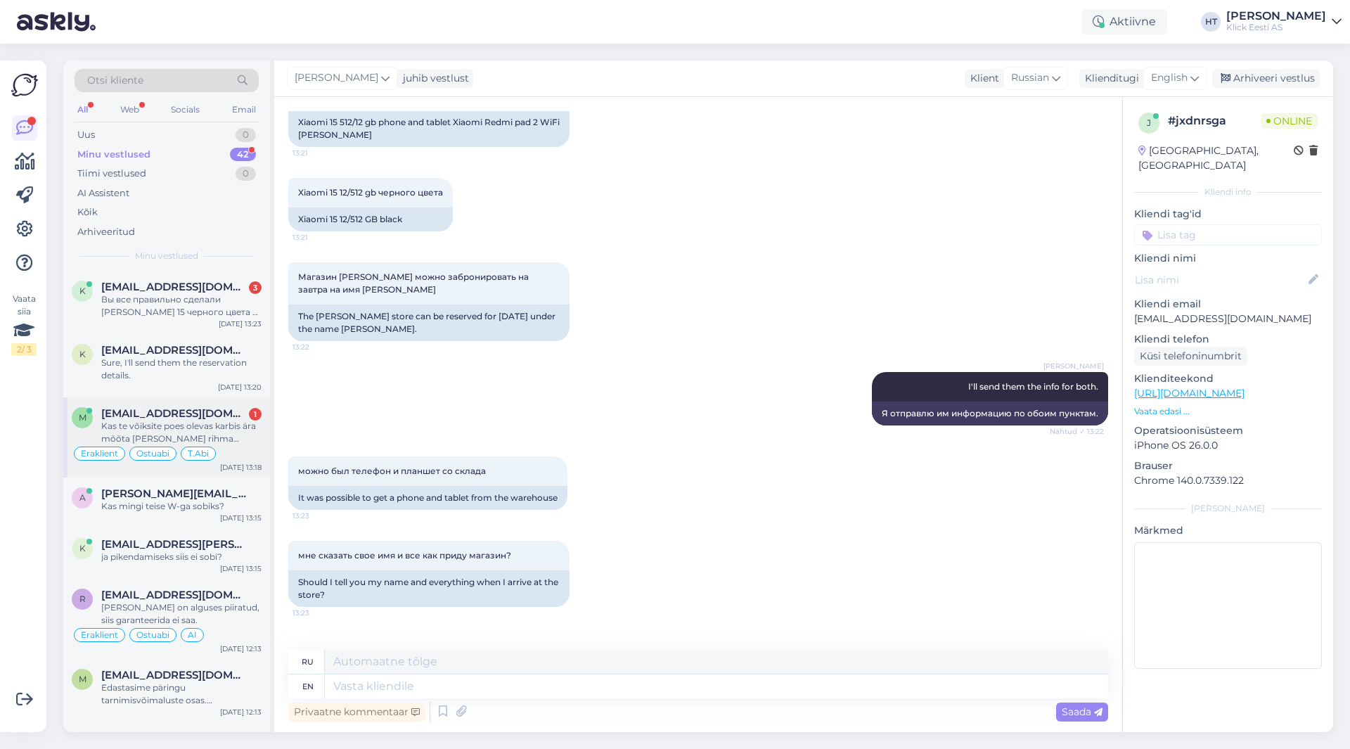
scroll to position [606, 0]
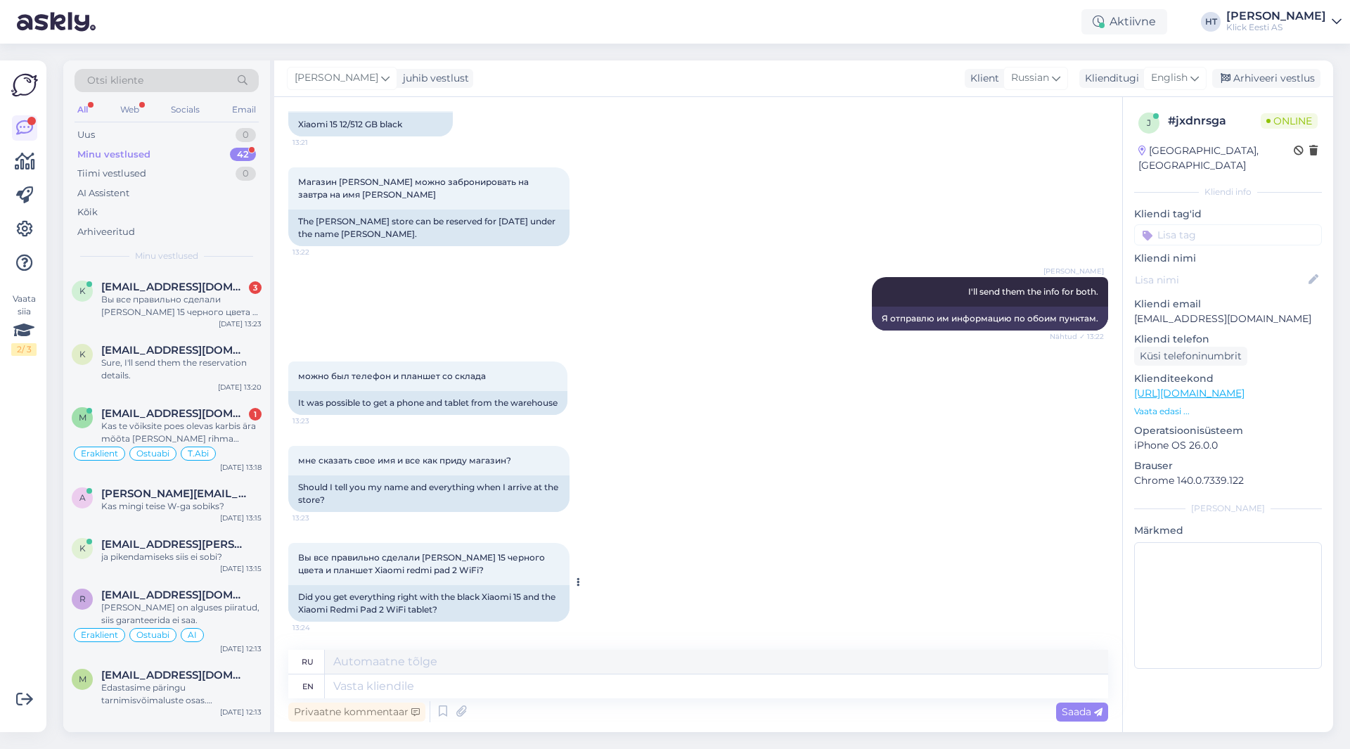
click at [483, 608] on div "Did you get everything right with the black Xiaomi 15 and the Xiaomi Redmi Pad …" at bounding box center [428, 603] width 281 height 37
click at [480, 689] on textarea at bounding box center [716, 686] width 783 height 24
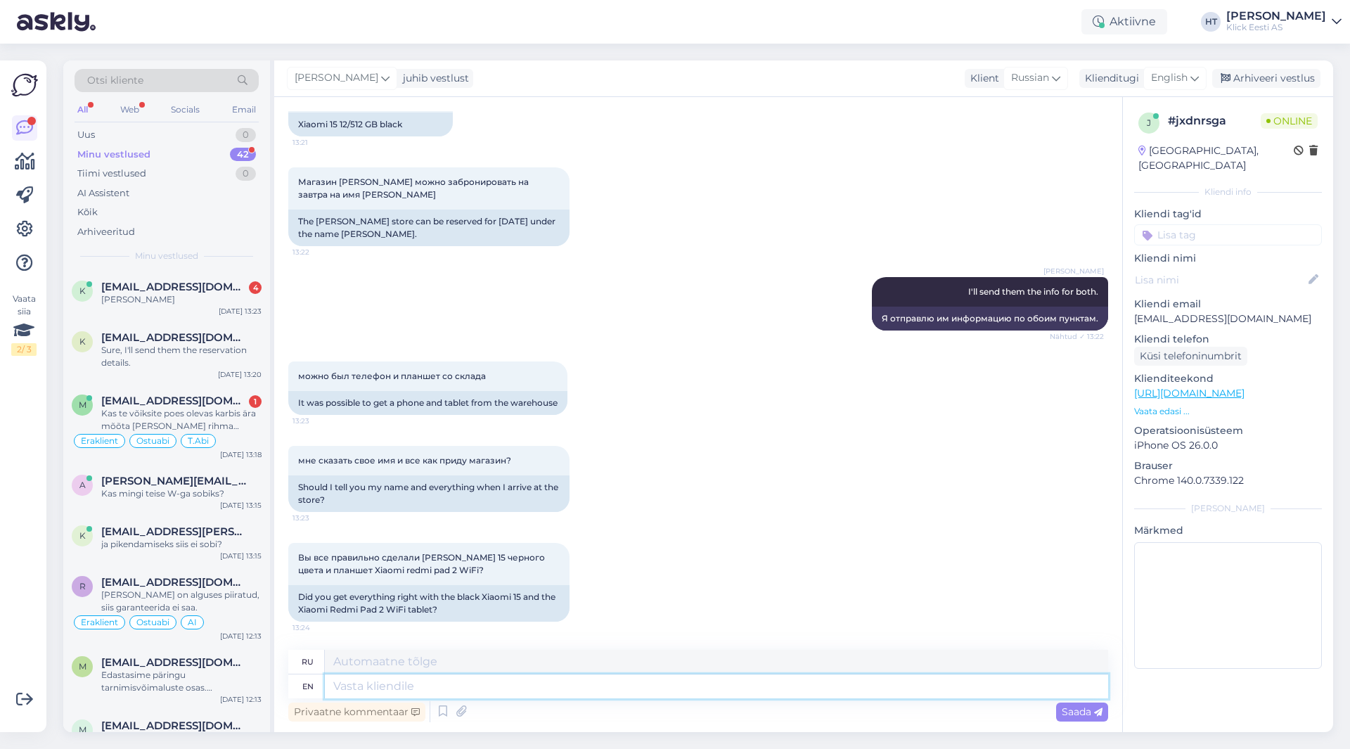
scroll to position [691, 0]
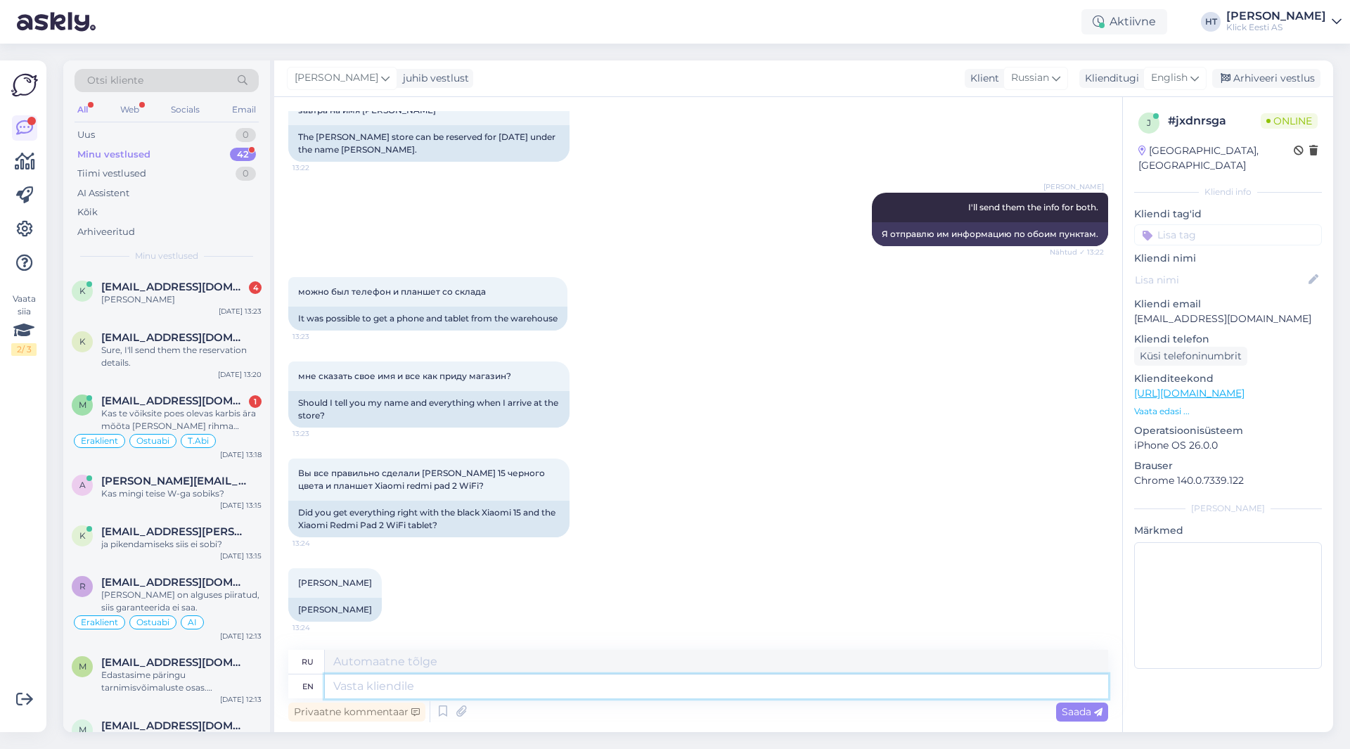
click at [501, 689] on textarea at bounding box center [716, 686] width 783 height 24
type textarea "Sent t"
type textarea "Отправил"
type textarea "Sent the reservation i"
type textarea "Отправлено бронирование"
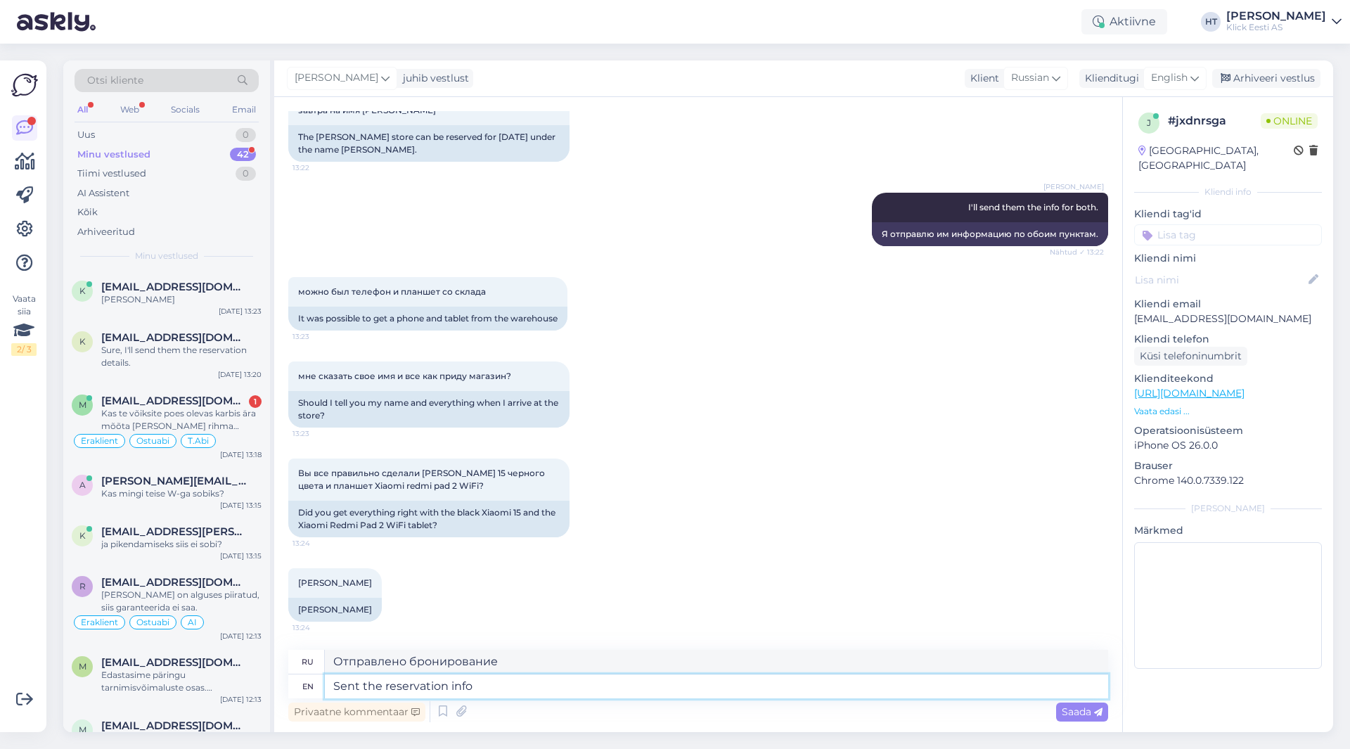
type textarea "Sent the reservation info"
type textarea "Отправил информацию о бронировании"
type textarea "Sent the reservation info for"
type textarea "Отправил информацию о бронировании для"
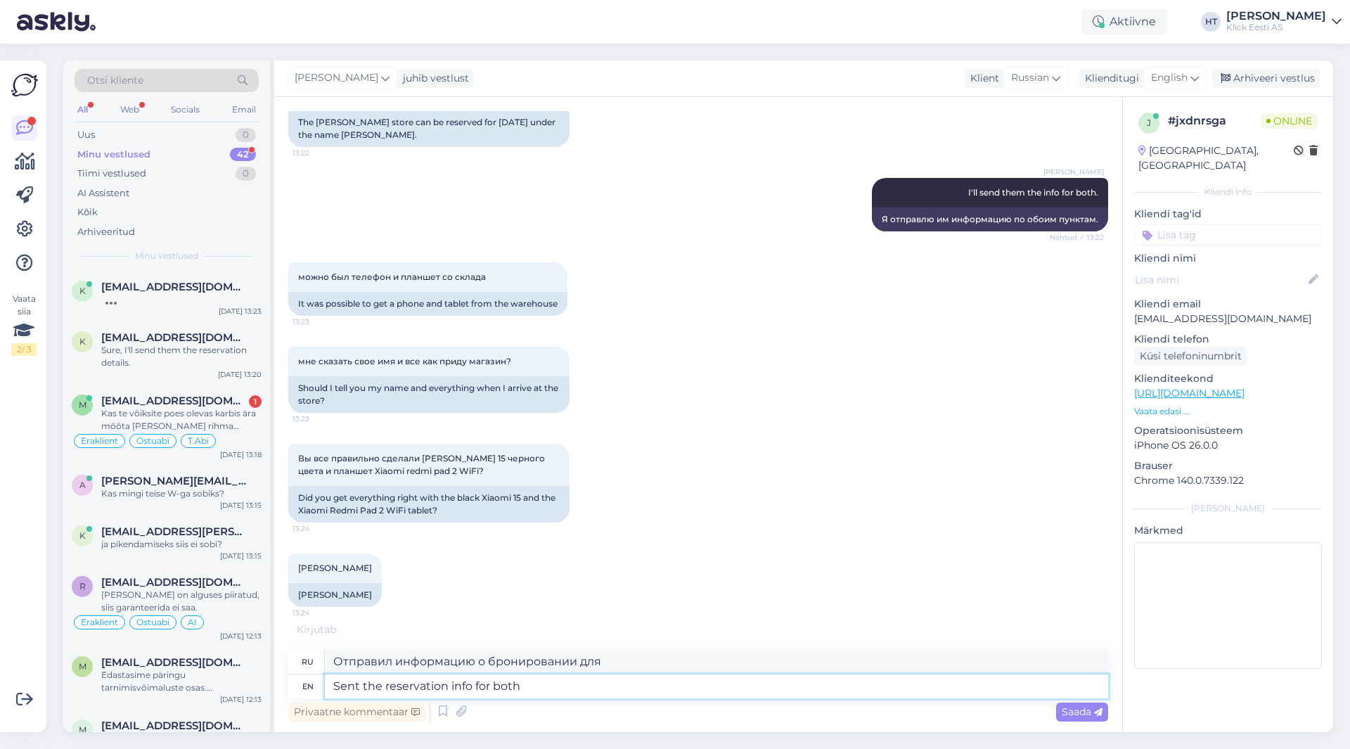
type textarea "Sent the reservation info for both"
type textarea "Отправил информацию о бронировании для обоих"
type textarea "Sent the reservation info for both items."
type textarea "Отправил информацию о бронировании обоих товаров."
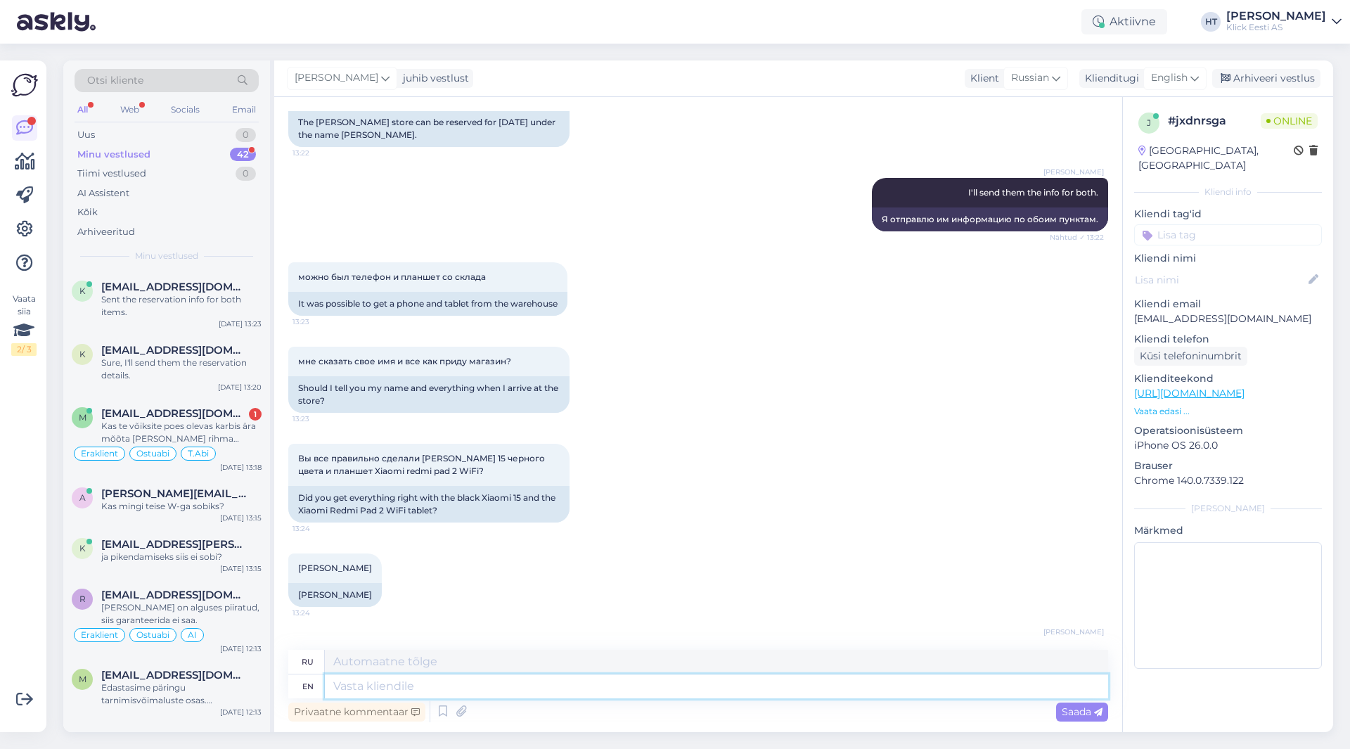
scroll to position [775, 0]
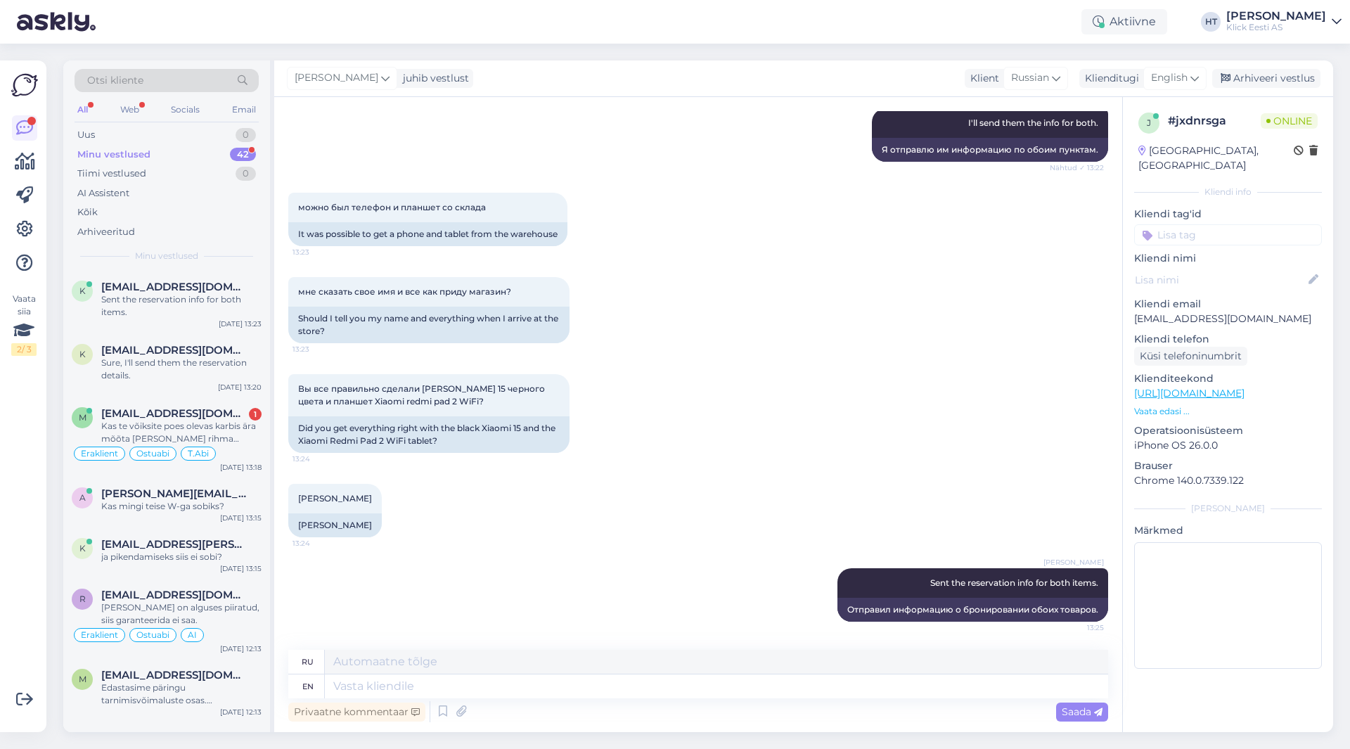
click at [226, 149] on div "Minu vestlused 42" at bounding box center [167, 155] width 184 height 20
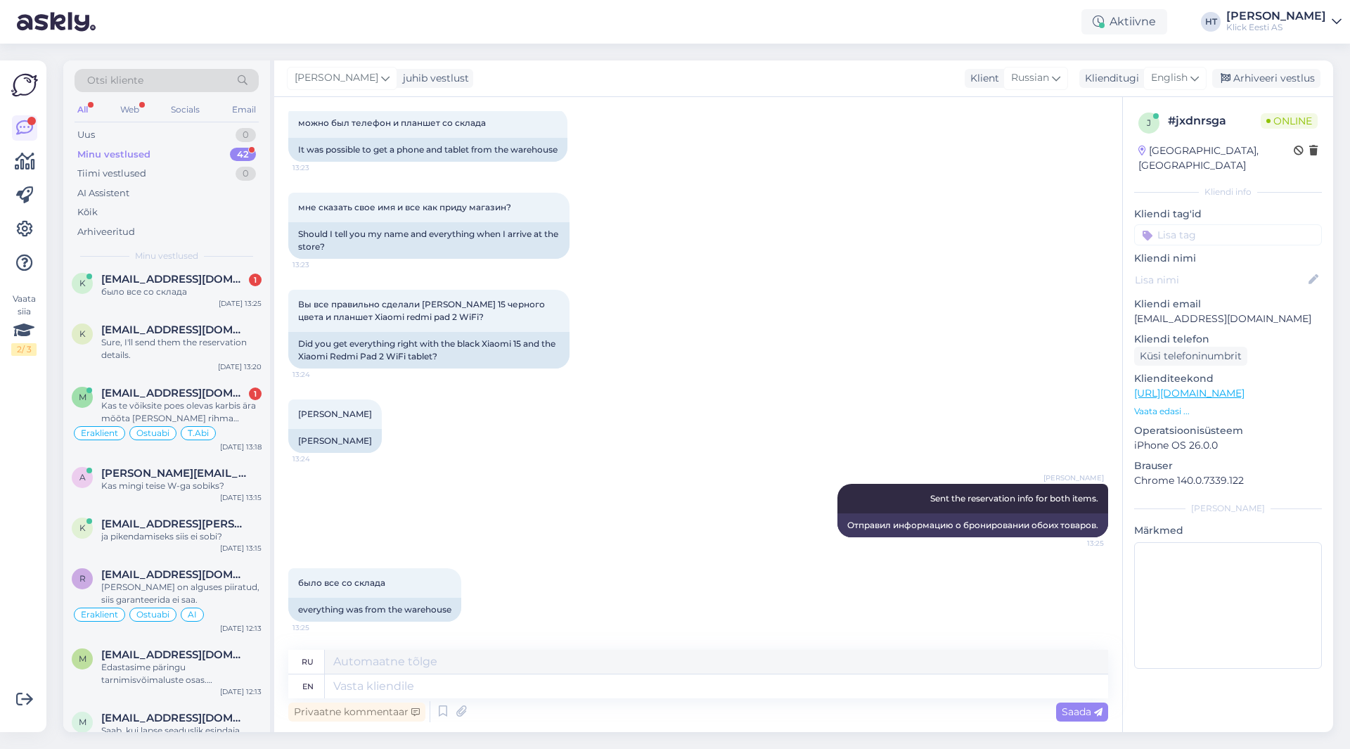
scroll to position [0, 0]
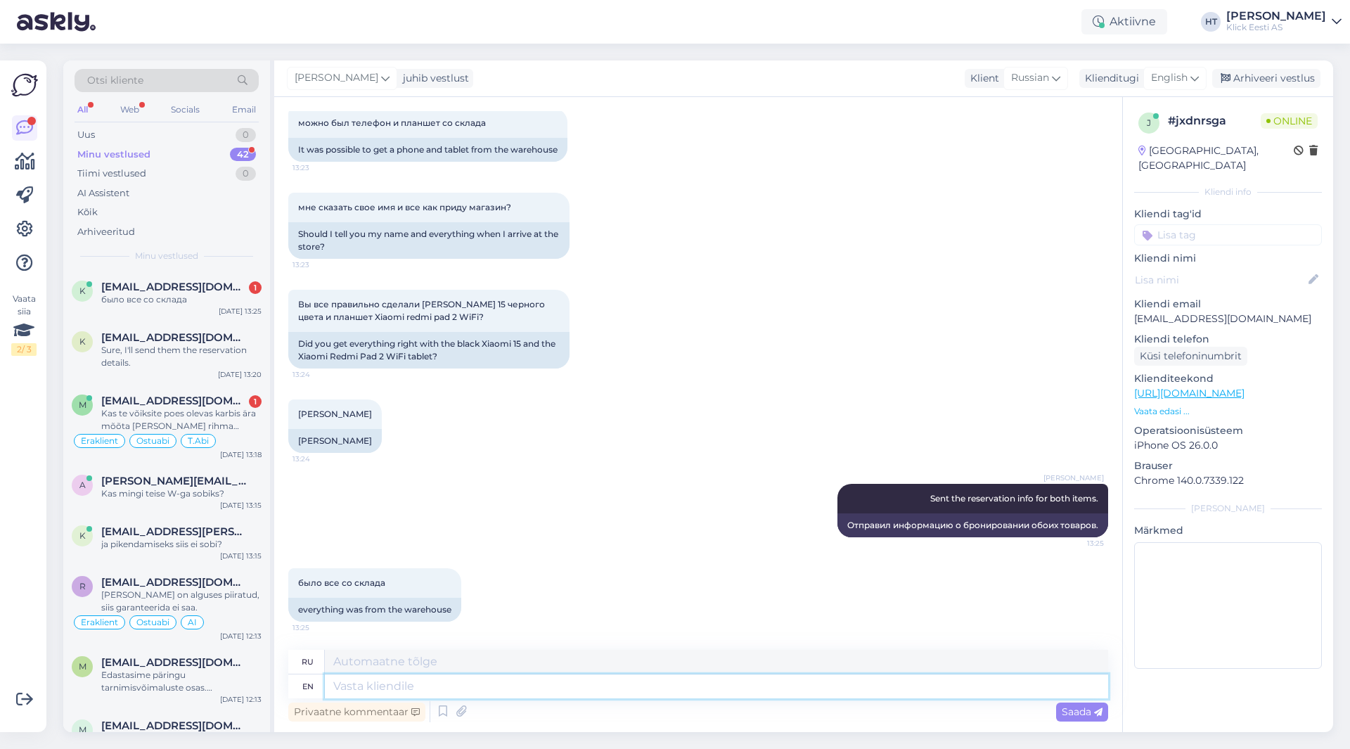
click at [408, 688] on textarea at bounding box center [716, 686] width 783 height 24
click at [501, 610] on div "было все со склада 13:25 everything was from the warehouse" at bounding box center [698, 595] width 820 height 84
click at [477, 691] on textarea at bounding box center [716, 686] width 783 height 24
click at [357, 583] on span "было все со склада" at bounding box center [341, 582] width 87 height 11
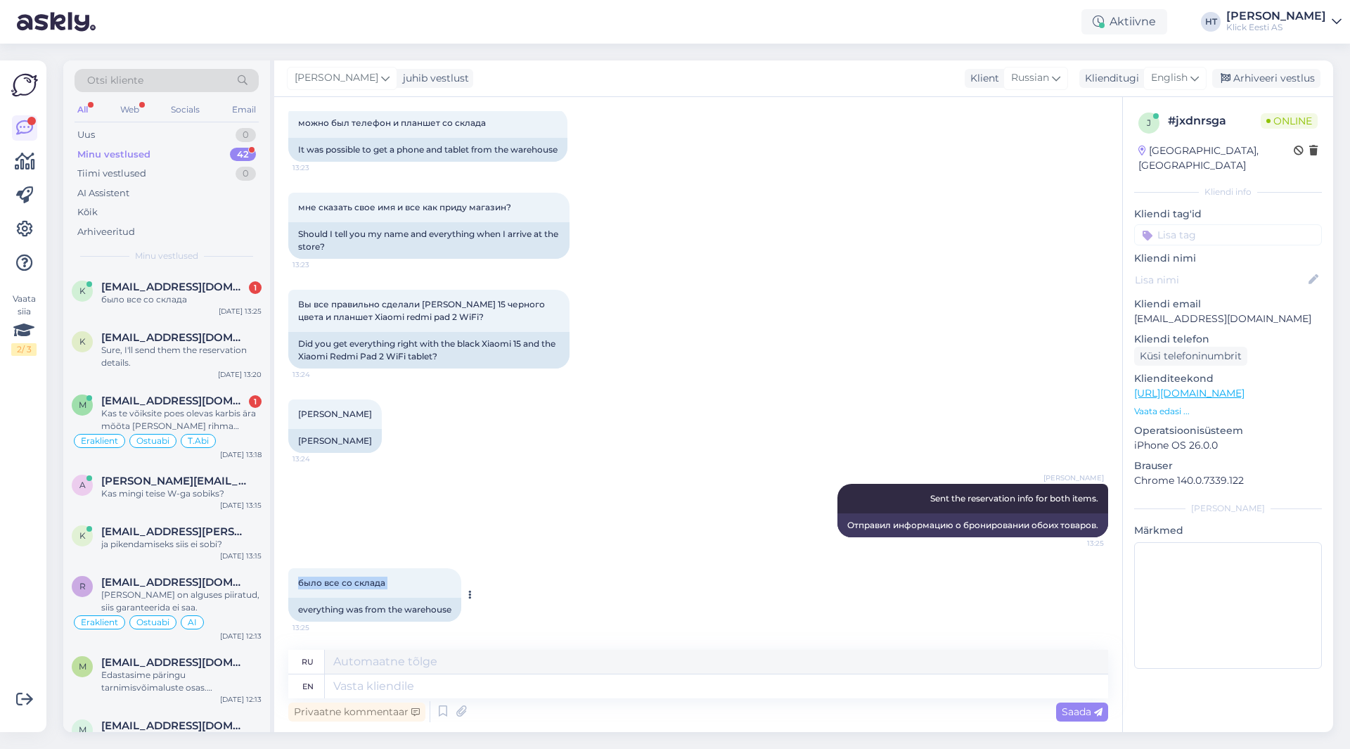
click at [357, 583] on span "было все со склада" at bounding box center [341, 582] width 87 height 11
copy div "было все со склада 13:25"
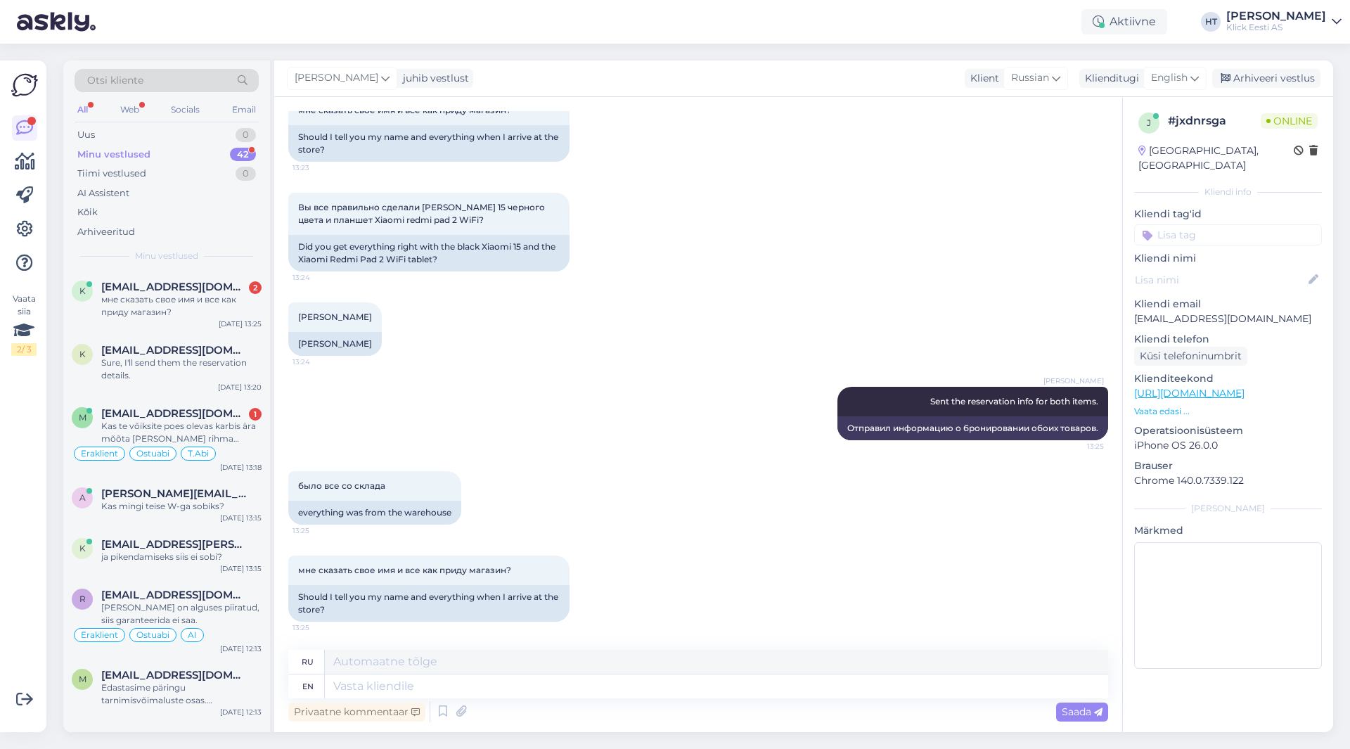
click at [575, 533] on div "было все со склада 13:25 everything was from the warehouse" at bounding box center [698, 498] width 820 height 84
click at [532, 687] on textarea at bounding box center [716, 686] width 783 height 24
type textarea "Tell"
type textarea "Рассказывать"
type textarea "Tell them"
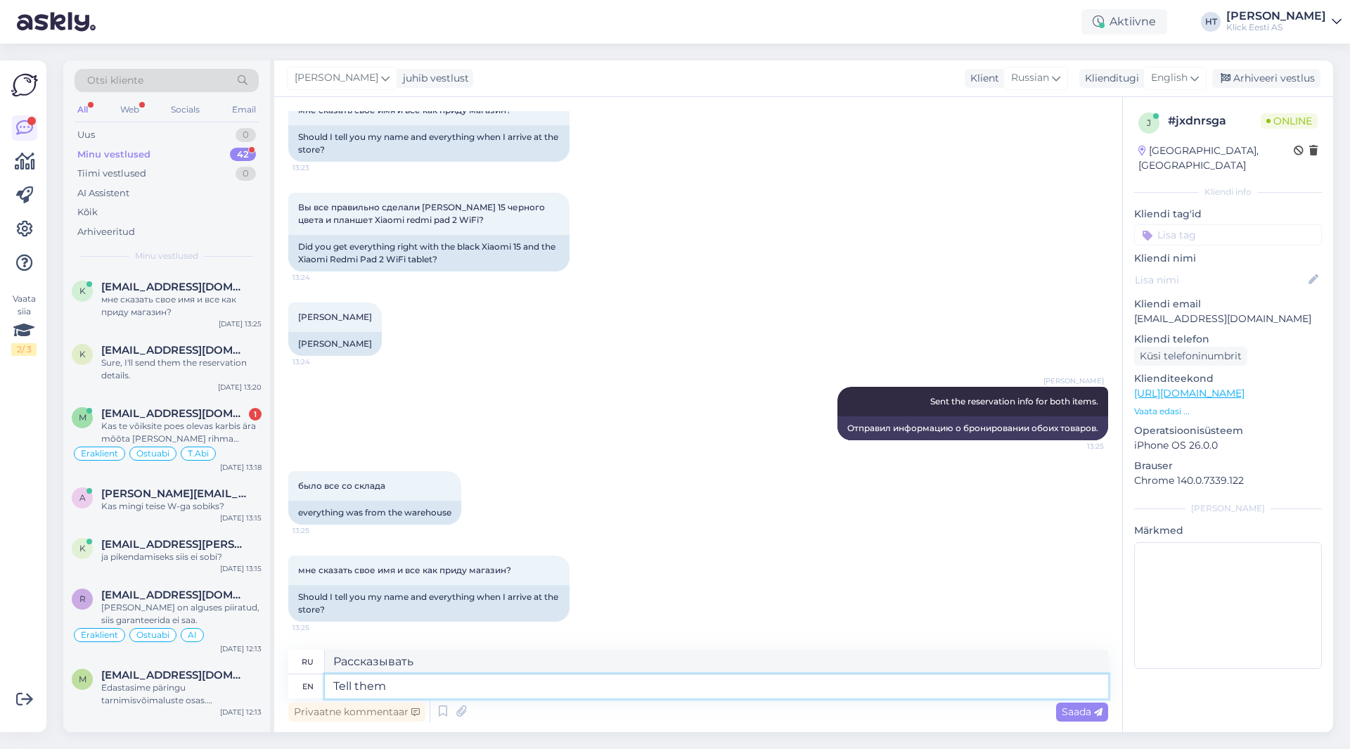
type textarea "Скажи им"
type textarea "Tell them that"
type textarea "Скажи им, что"
type textarea "Tell them that a"
type textarea "Скажите им, что"
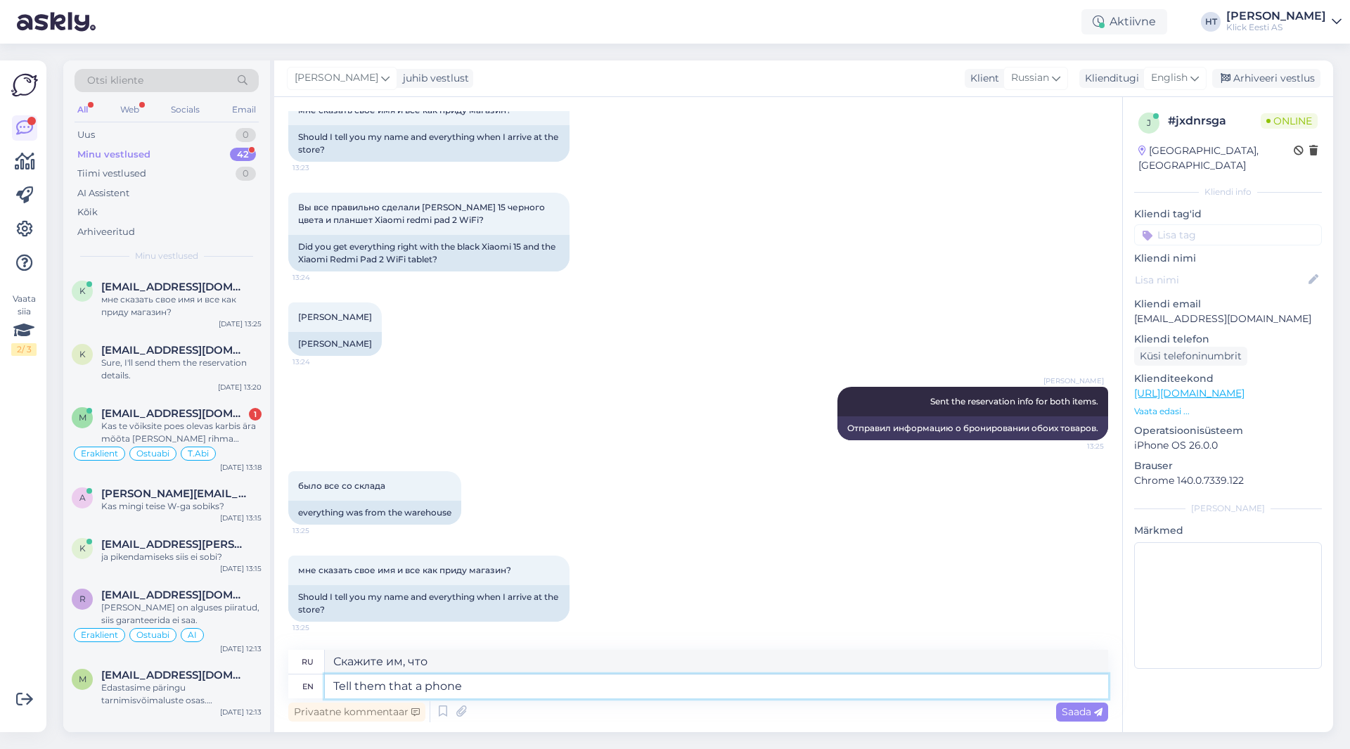
type textarea "Tell them that a phone a"
type textarea "Скажите им, что телефон"
type textarea "Tell them that a phone and t"
type textarea "Скажите им, что телефон и"
type textarea "Tell them that a phone and tablet w"
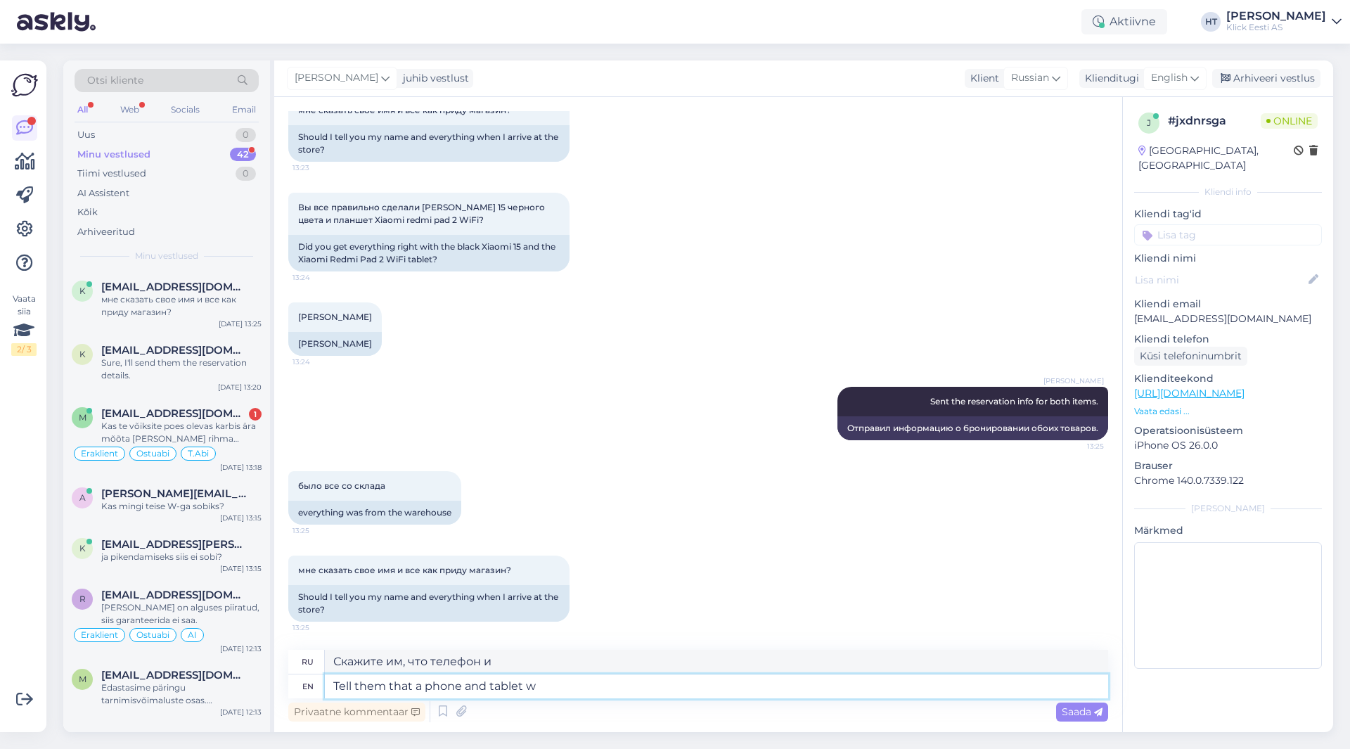
type textarea "Скажите им, что телефон и планшет"
type textarea "Tell them that a phone and tablet was"
type textarea "Скажите им, что телефон и планшет были"
type textarea "Tell them that a phone and tablet was reserved"
type textarea "Скажите им, что телефон и планшет зарезервированы."
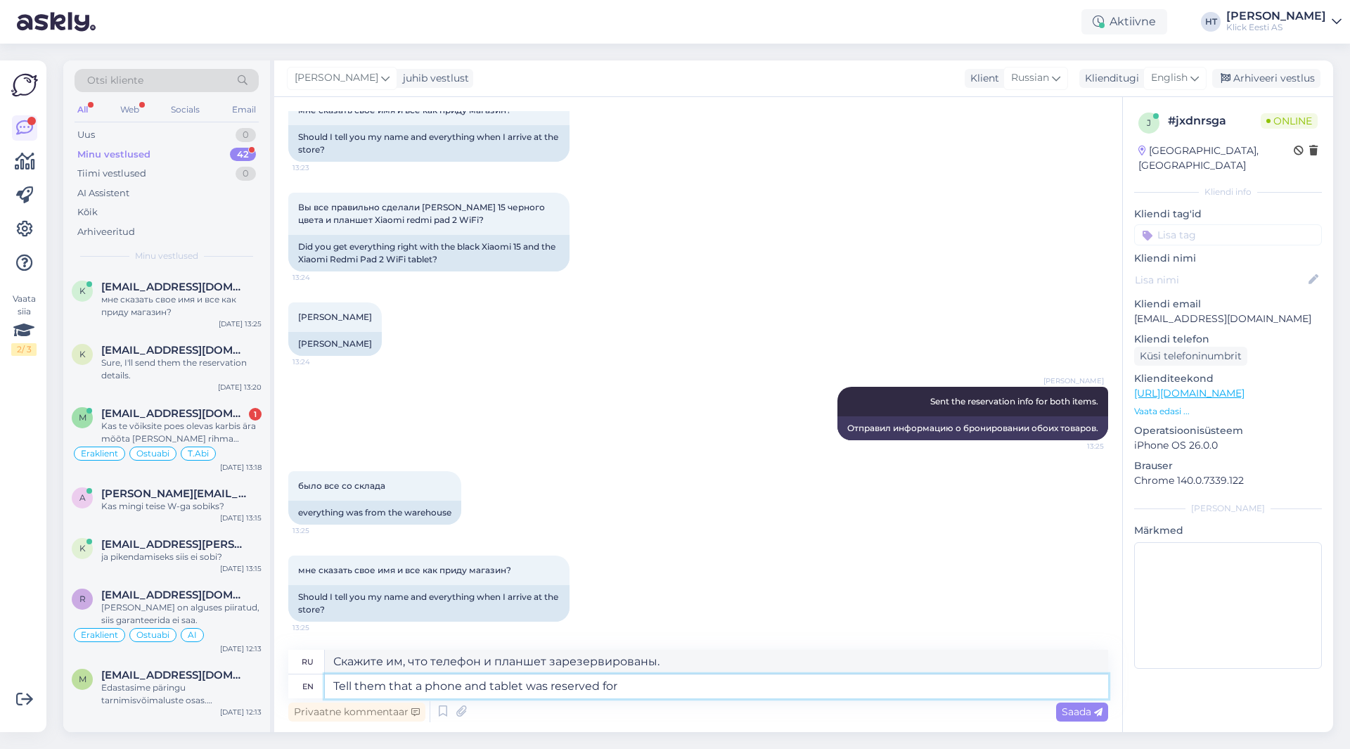
type textarea "Tell them that a phone and tablet was reserved for"
type textarea "Скажите им, что телефон и планшет зарезервированы для"
type textarea "Tell them that a phone and tablet was reserved for [PERSON_NAME]."
type textarea "Скажите им, что телефон и планшет зарезервированы для [PERSON_NAME]."
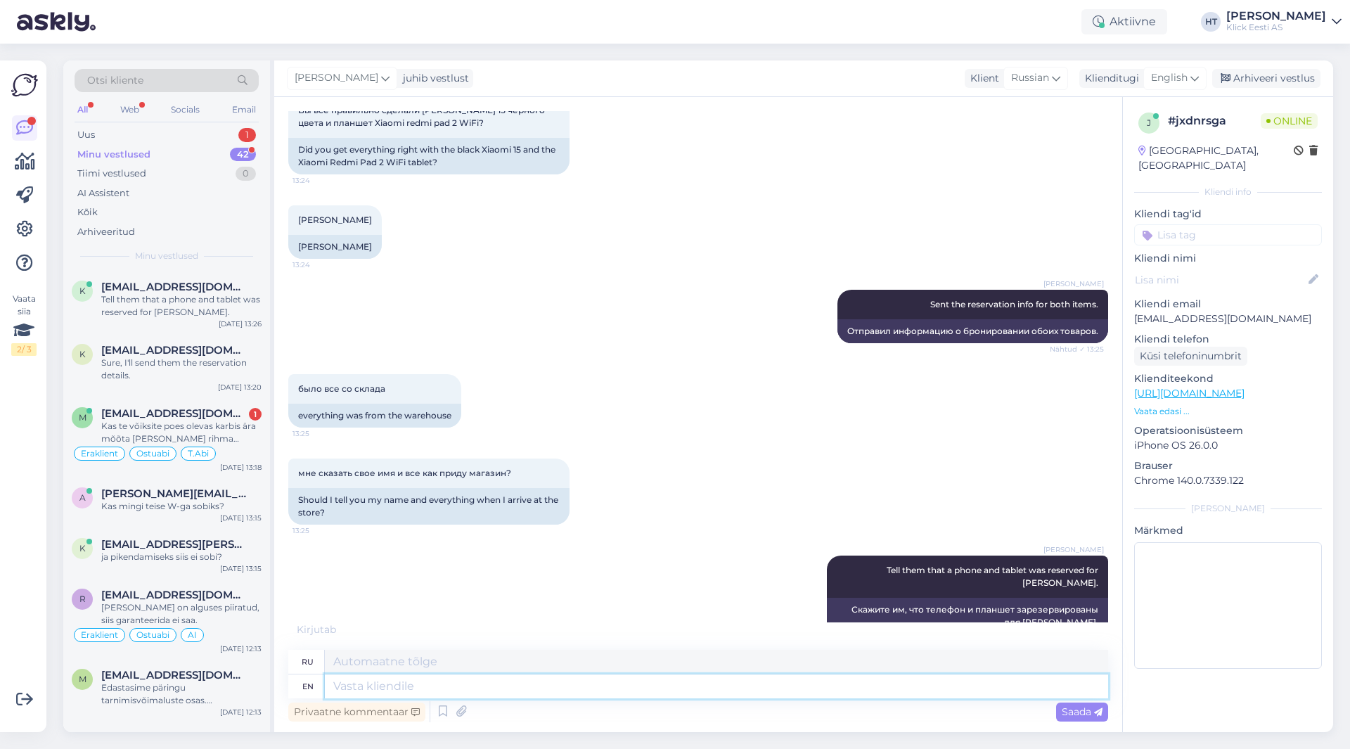
scroll to position [1138, 0]
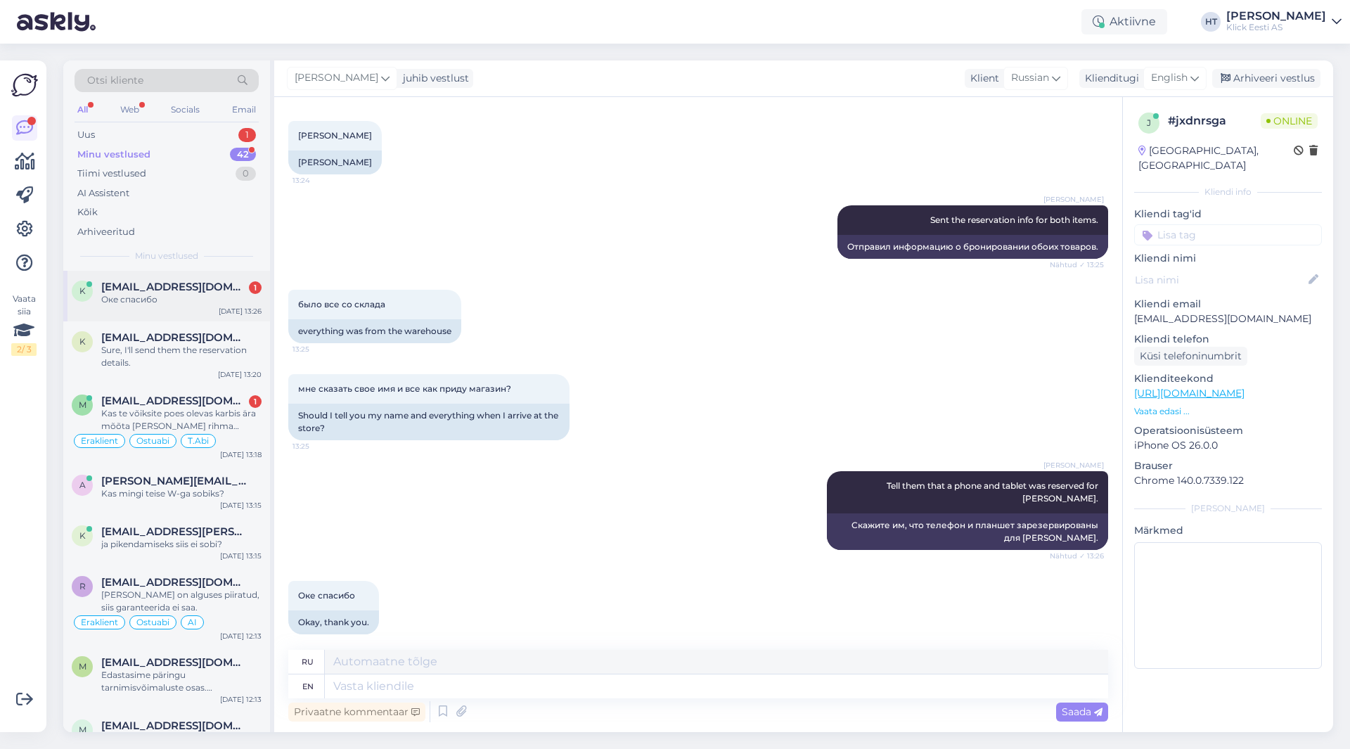
click at [212, 293] on div "Оке спасибо" at bounding box center [181, 299] width 160 height 13
click at [388, 679] on textarea at bounding box center [716, 686] width 783 height 24
type textarea "You're"
type textarea "Ты"
type textarea "You're welcome."
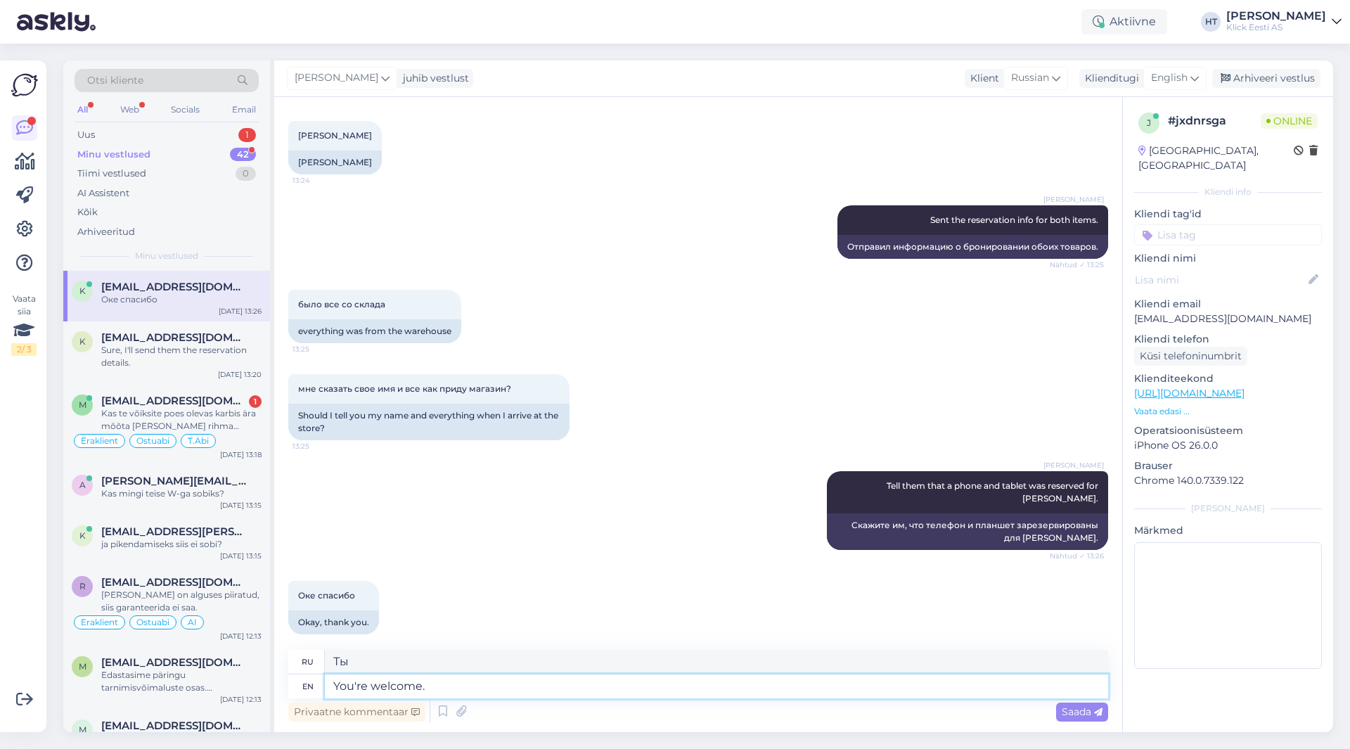
type textarea "Пожалуйста."
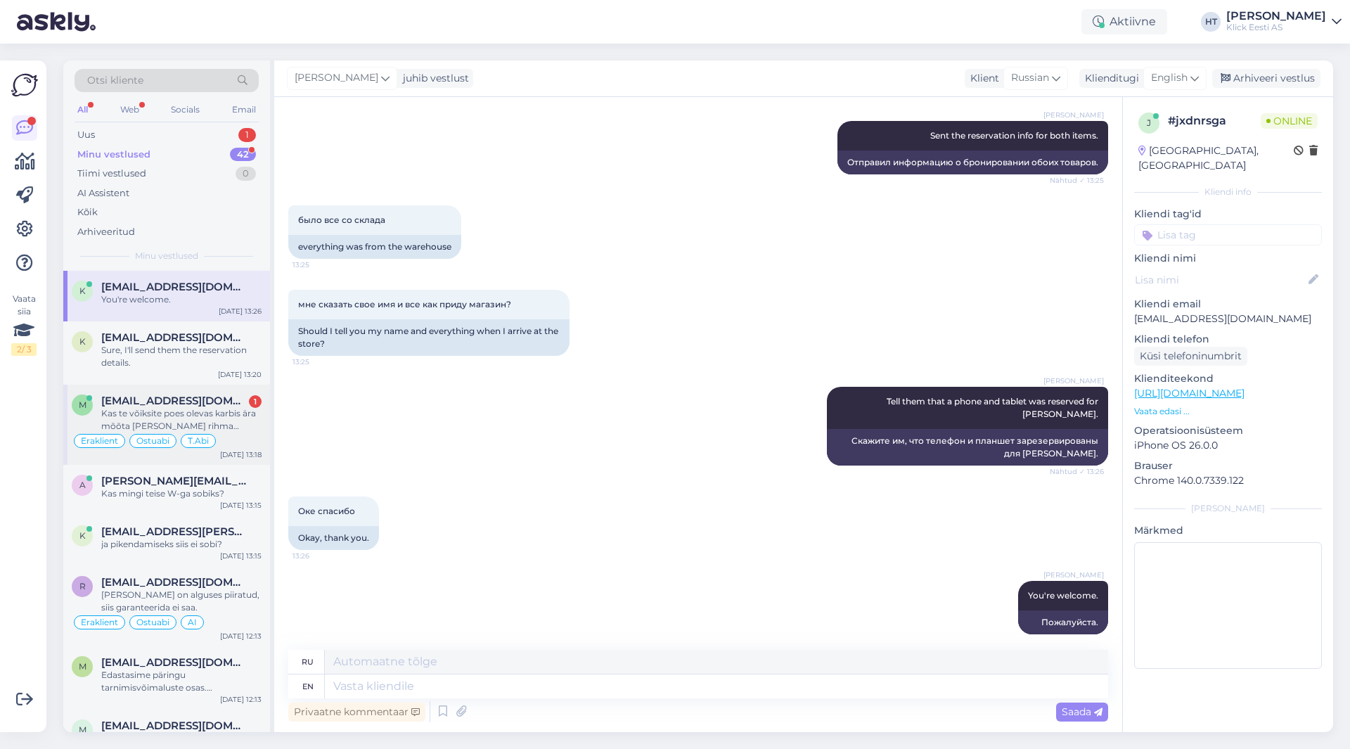
click at [252, 411] on div "Kas te võiksite poes olevas karbis ära mõõta [PERSON_NAME] rihma pikkuse?" at bounding box center [181, 419] width 160 height 25
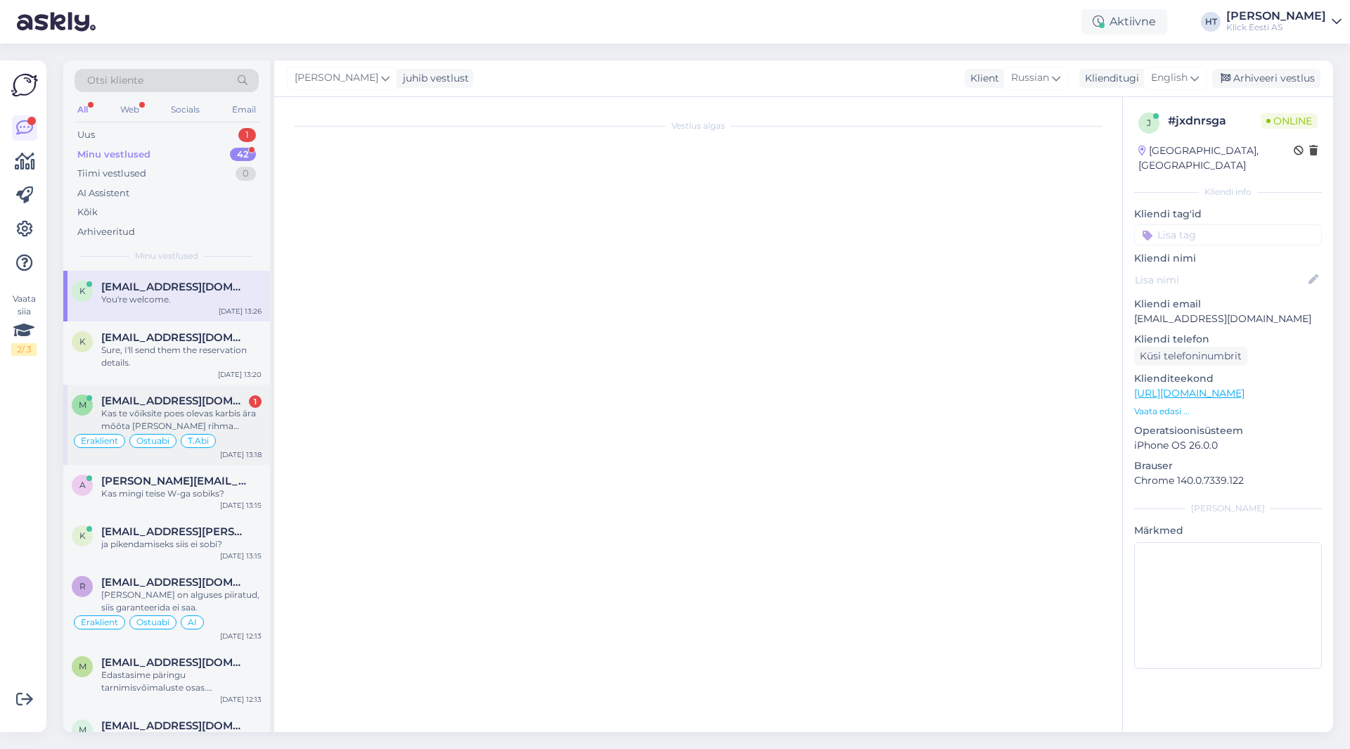
scroll to position [9229, 0]
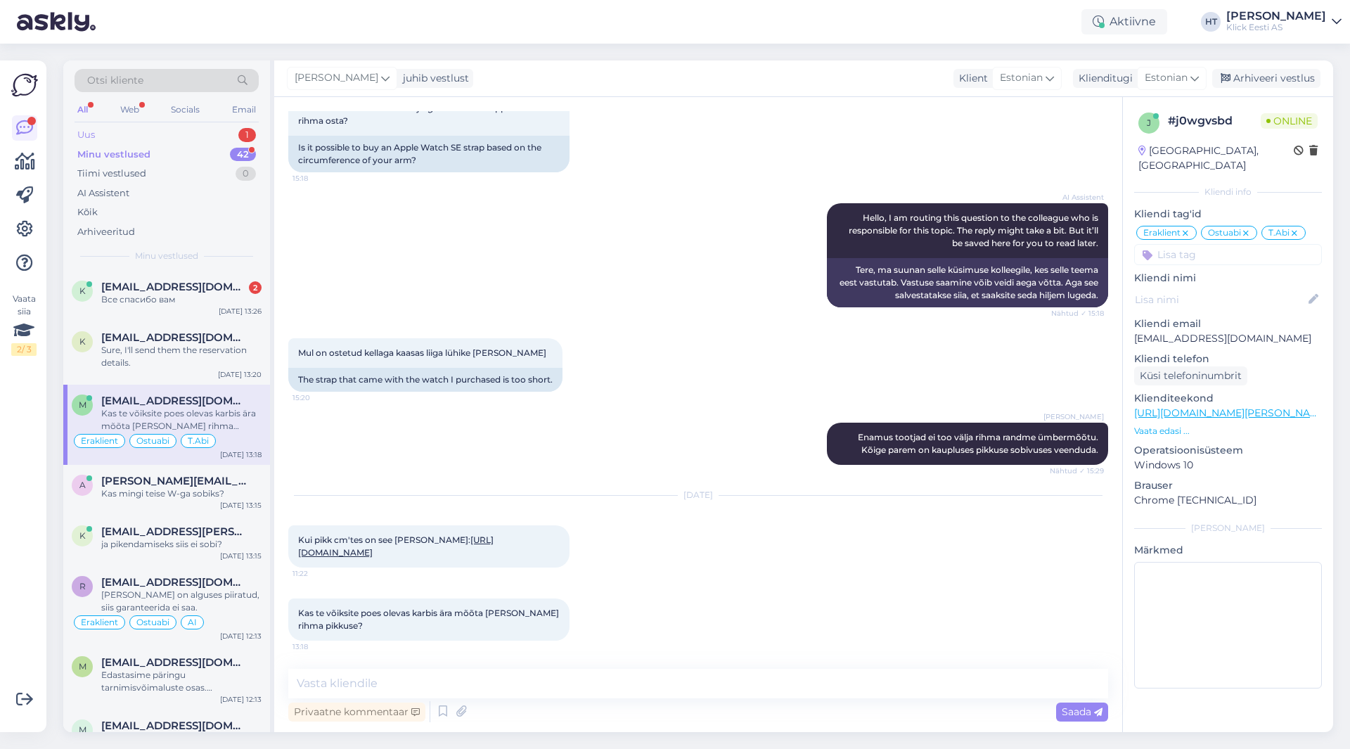
click at [222, 134] on div "Uus 1" at bounding box center [167, 135] width 184 height 20
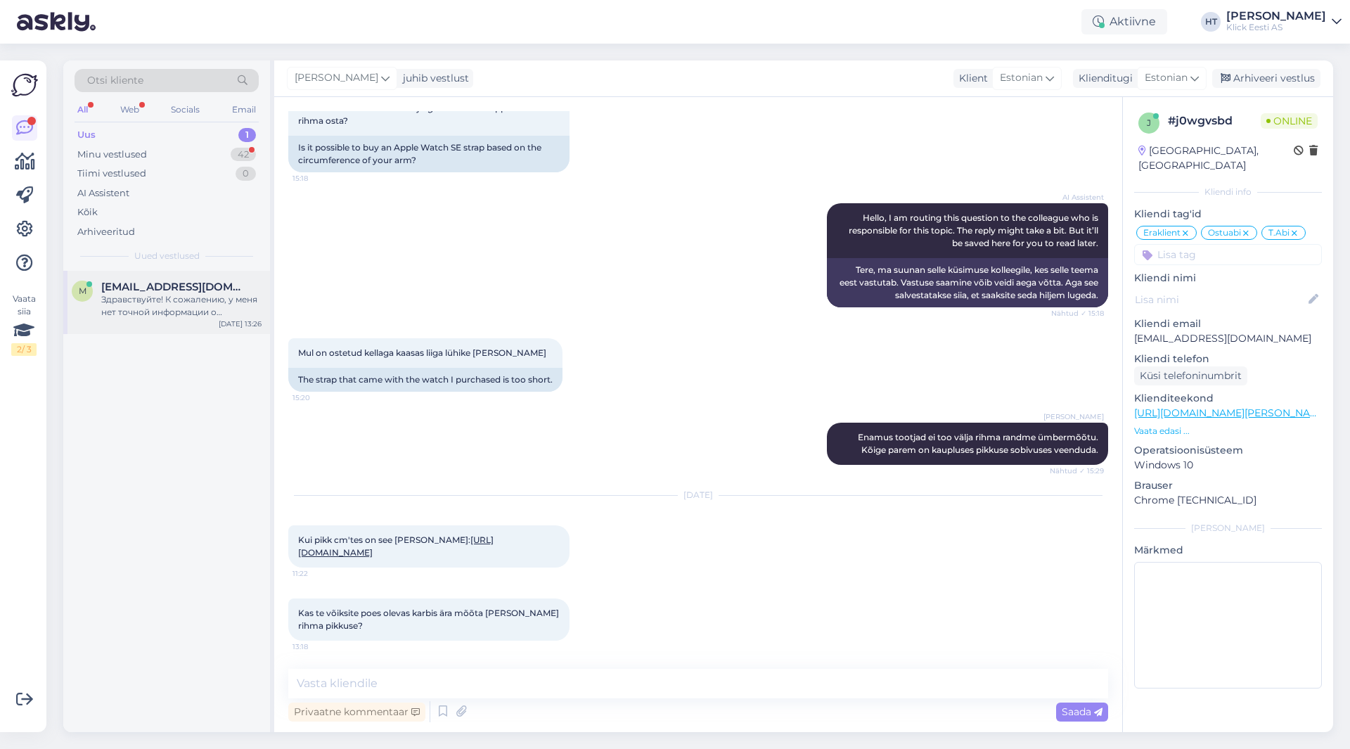
click at [217, 303] on div "Здравствуйте! К сожалению, у меня нет точной информации о возможности настенног…" at bounding box center [181, 305] width 160 height 25
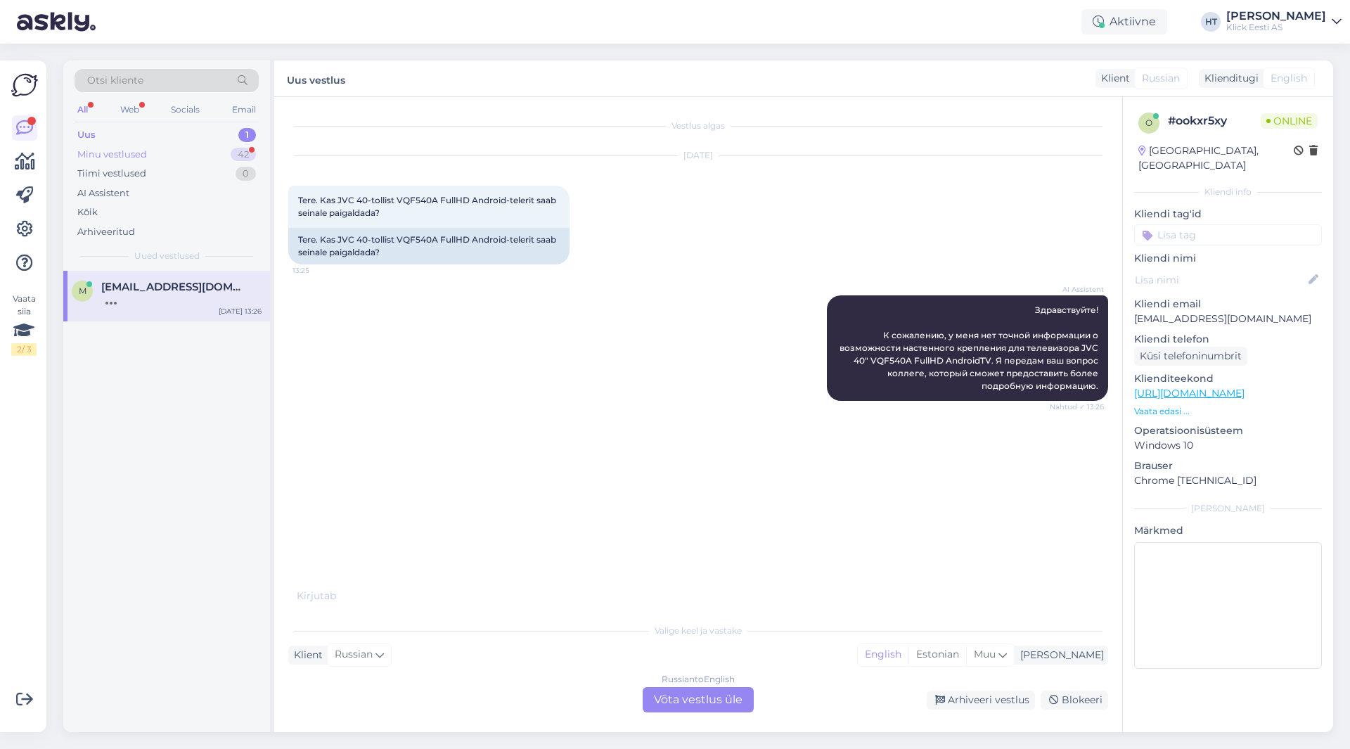
click at [239, 150] on div "42" at bounding box center [243, 155] width 25 height 14
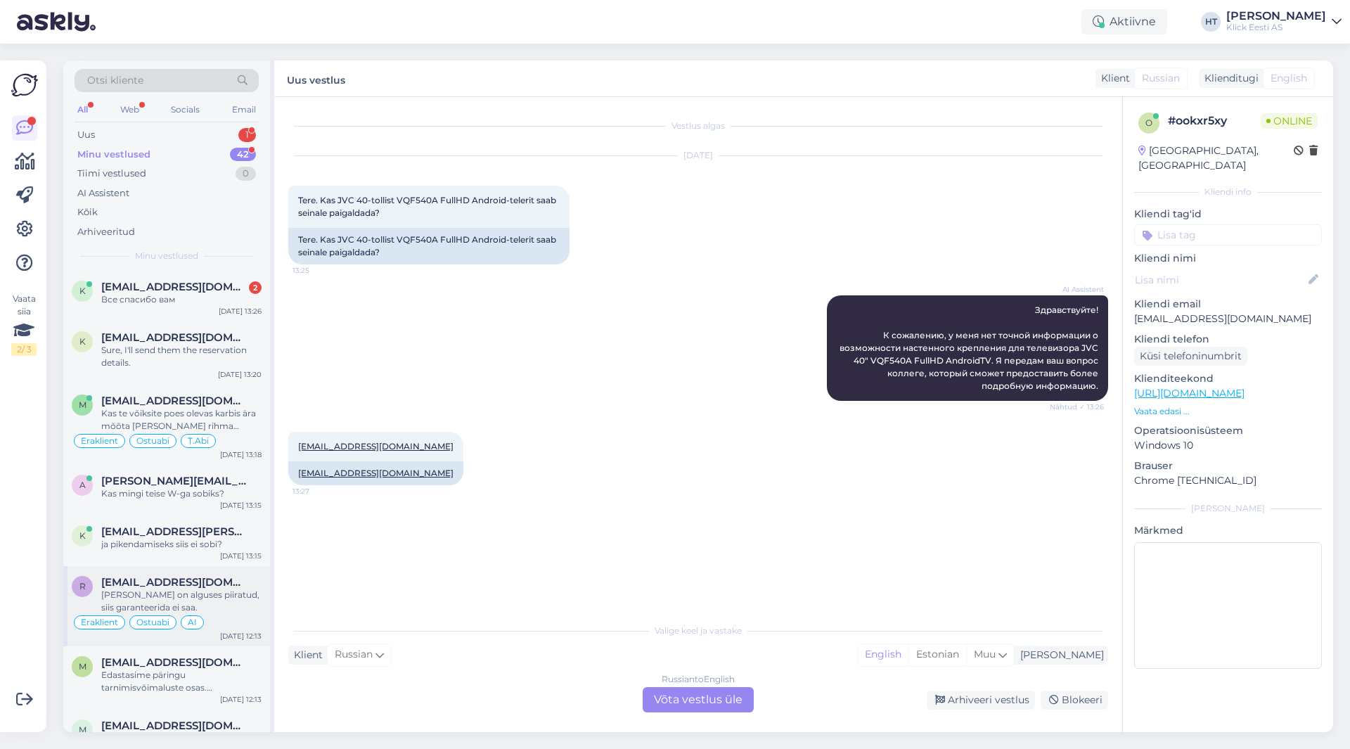
click at [167, 636] on div "r [EMAIL_ADDRESS][DOMAIN_NAME] [PERSON_NAME] on alguses piiratud, siis garantee…" at bounding box center [166, 606] width 207 height 80
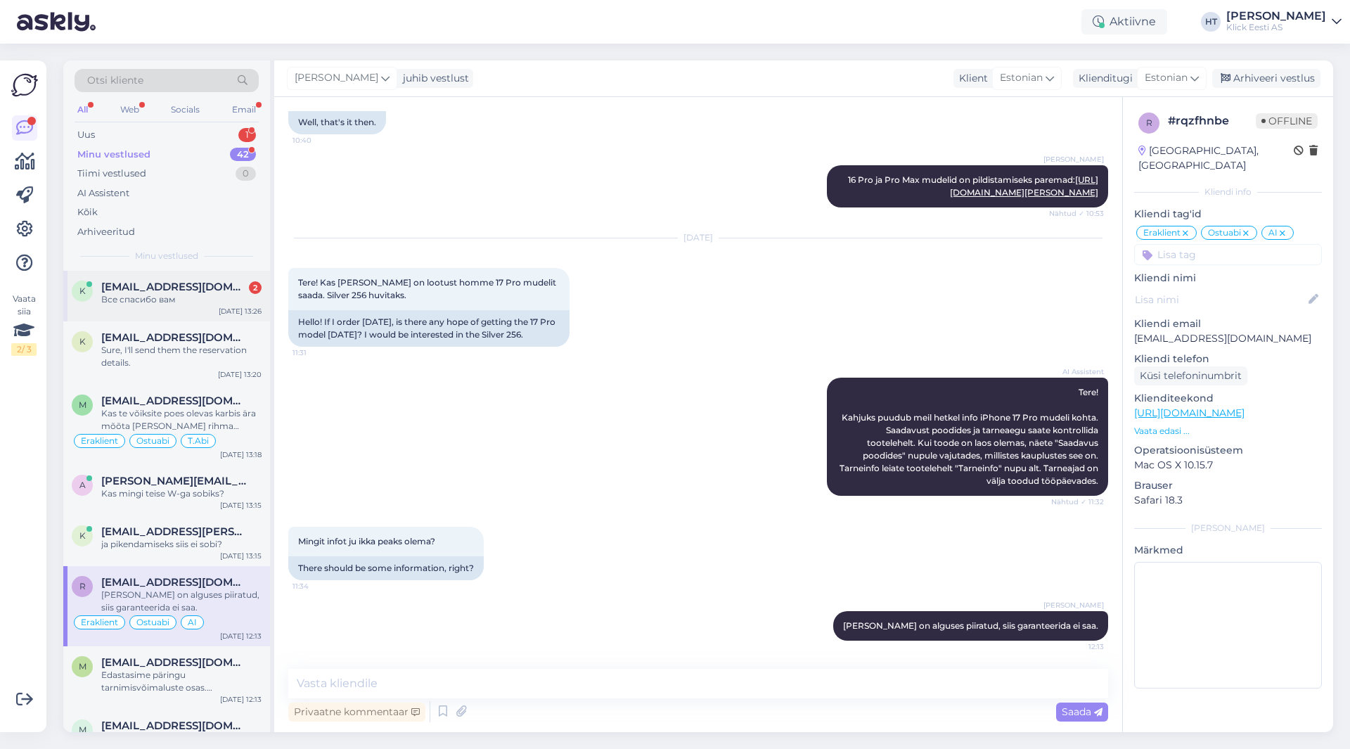
click at [203, 293] on div "Все спасибо вам" at bounding box center [181, 299] width 160 height 13
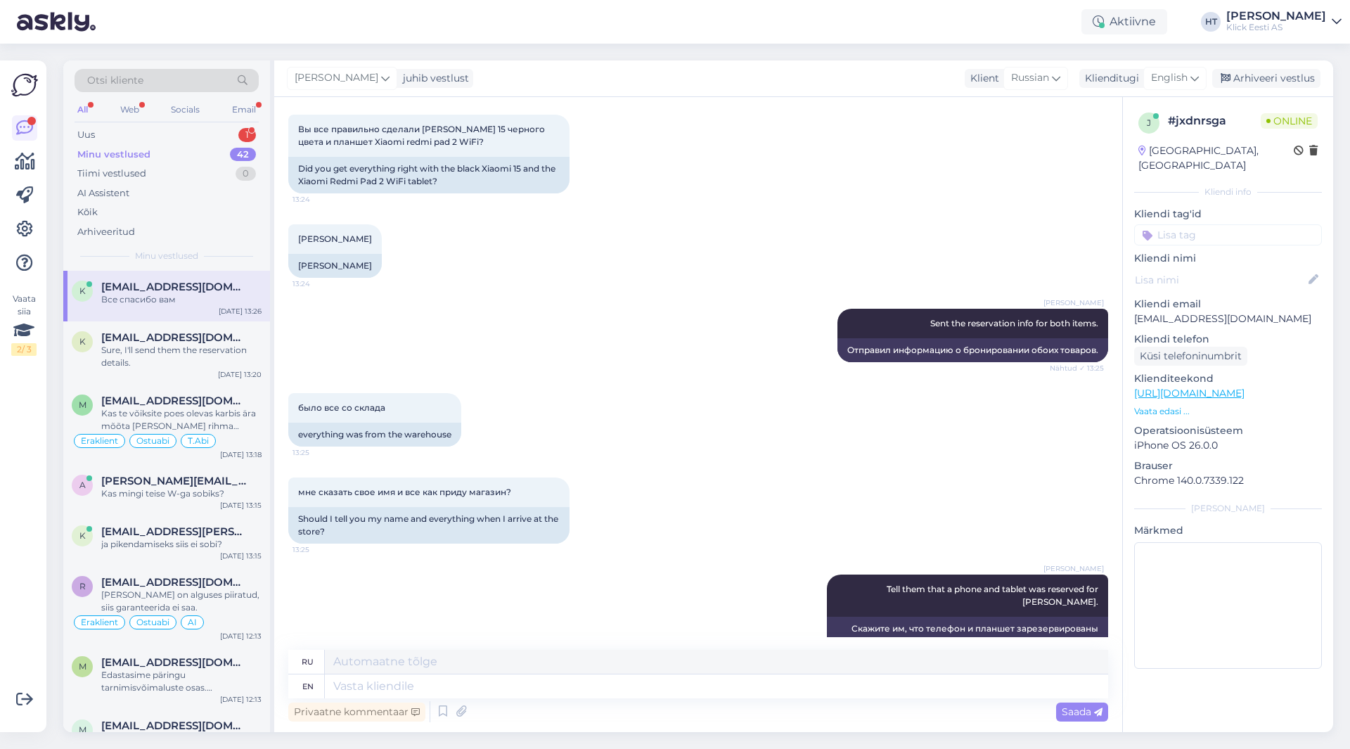
scroll to position [1404, 0]
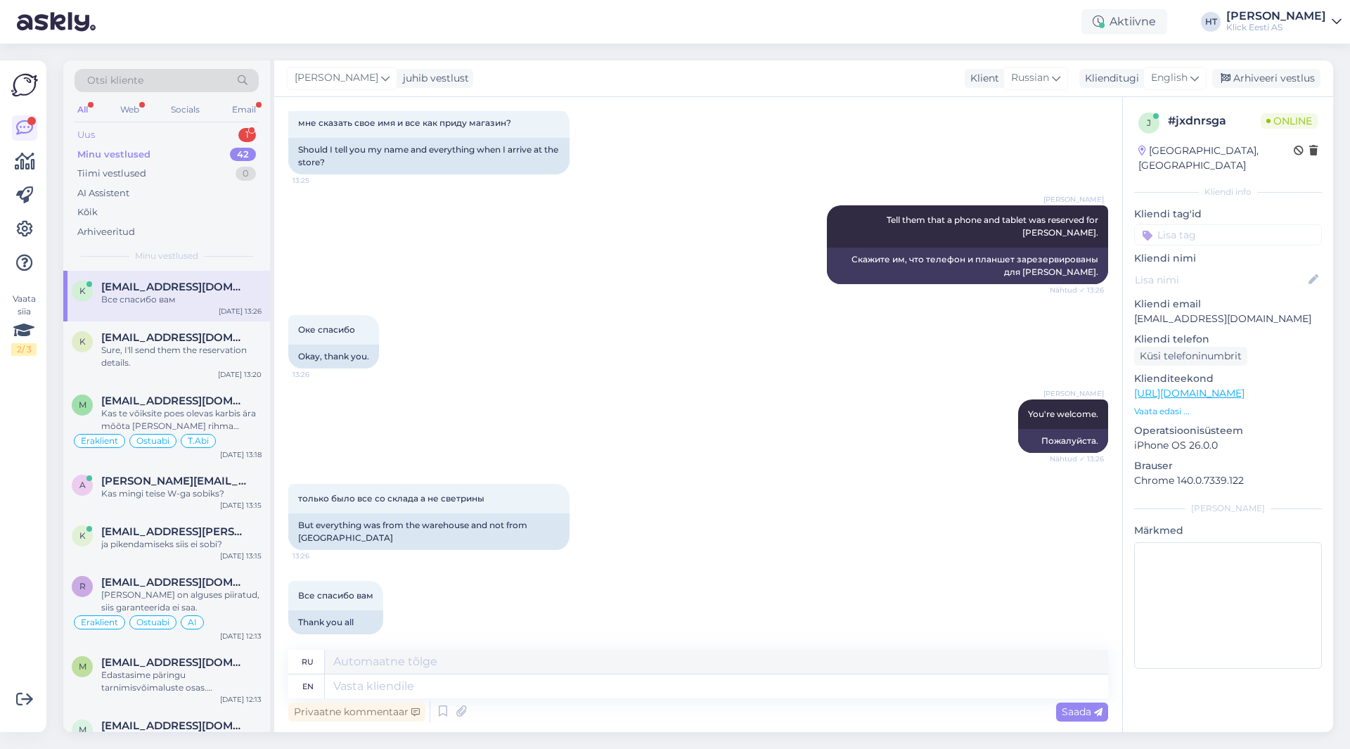
click at [232, 141] on div "Uus 1" at bounding box center [167, 135] width 184 height 20
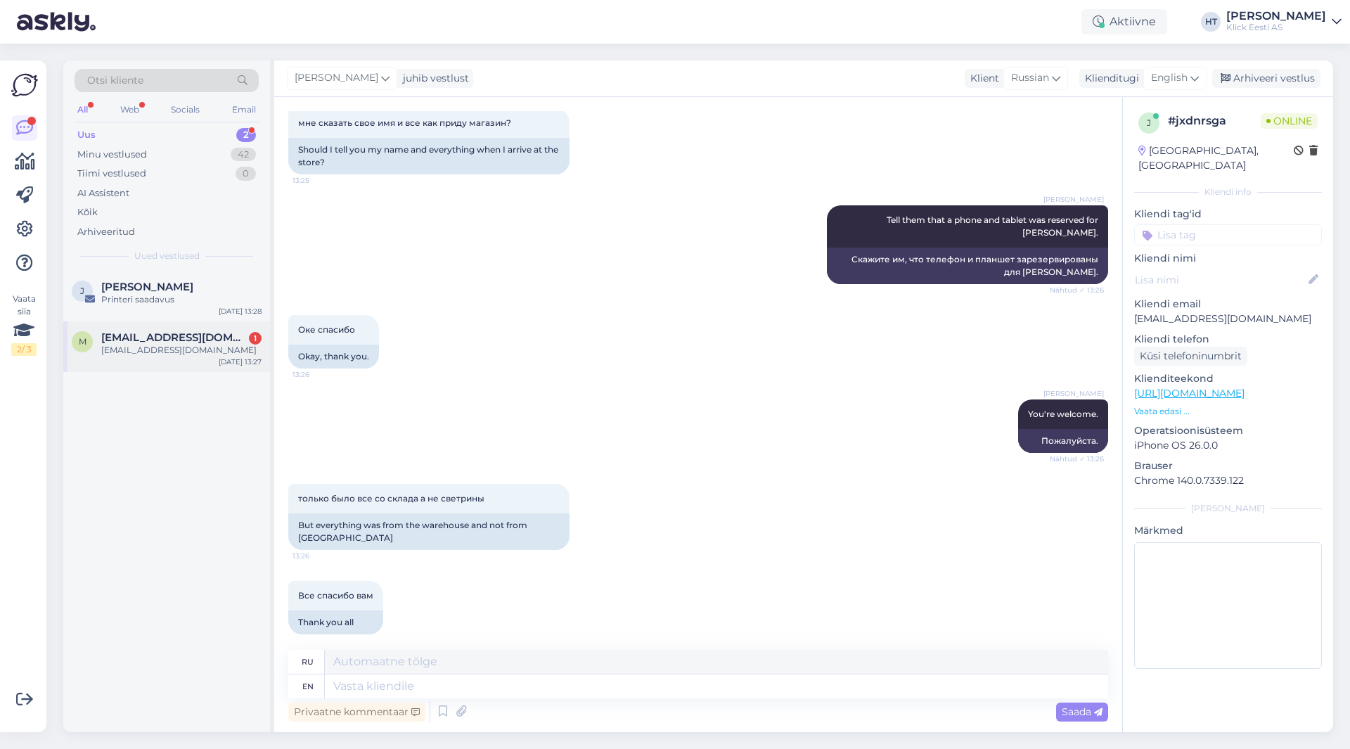
click at [207, 349] on div "[EMAIL_ADDRESS][DOMAIN_NAME]" at bounding box center [181, 350] width 160 height 13
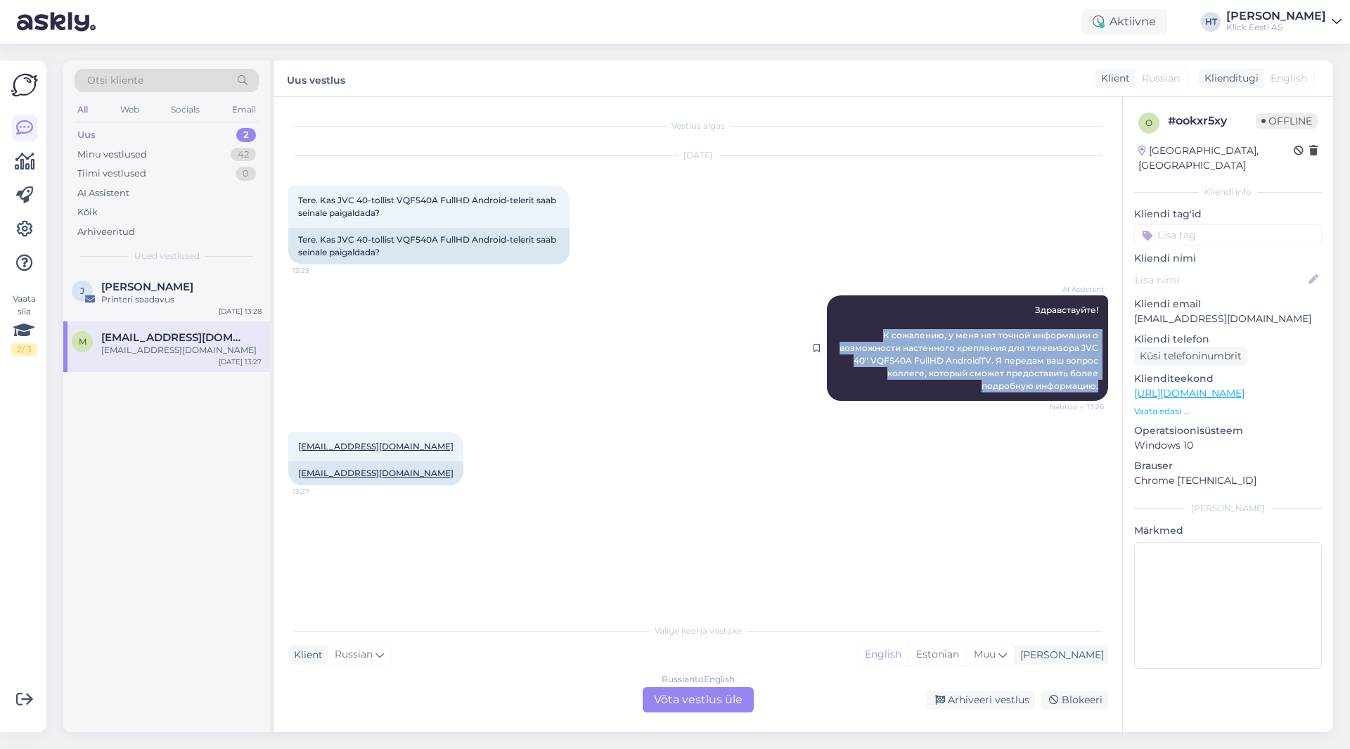
drag, startPoint x: 875, startPoint y: 335, endPoint x: 1100, endPoint y: 388, distance: 230.6
click at [1100, 388] on div "AI Assistent Здравствуйте! К сожалению, у меня нет точной информации о возможно…" at bounding box center [967, 347] width 281 height 105
copy span "К сожалению, у меня нет точной информации о возможности настенного крепления дл…"
click at [159, 150] on div "Minu vestlused 42" at bounding box center [167, 155] width 184 height 20
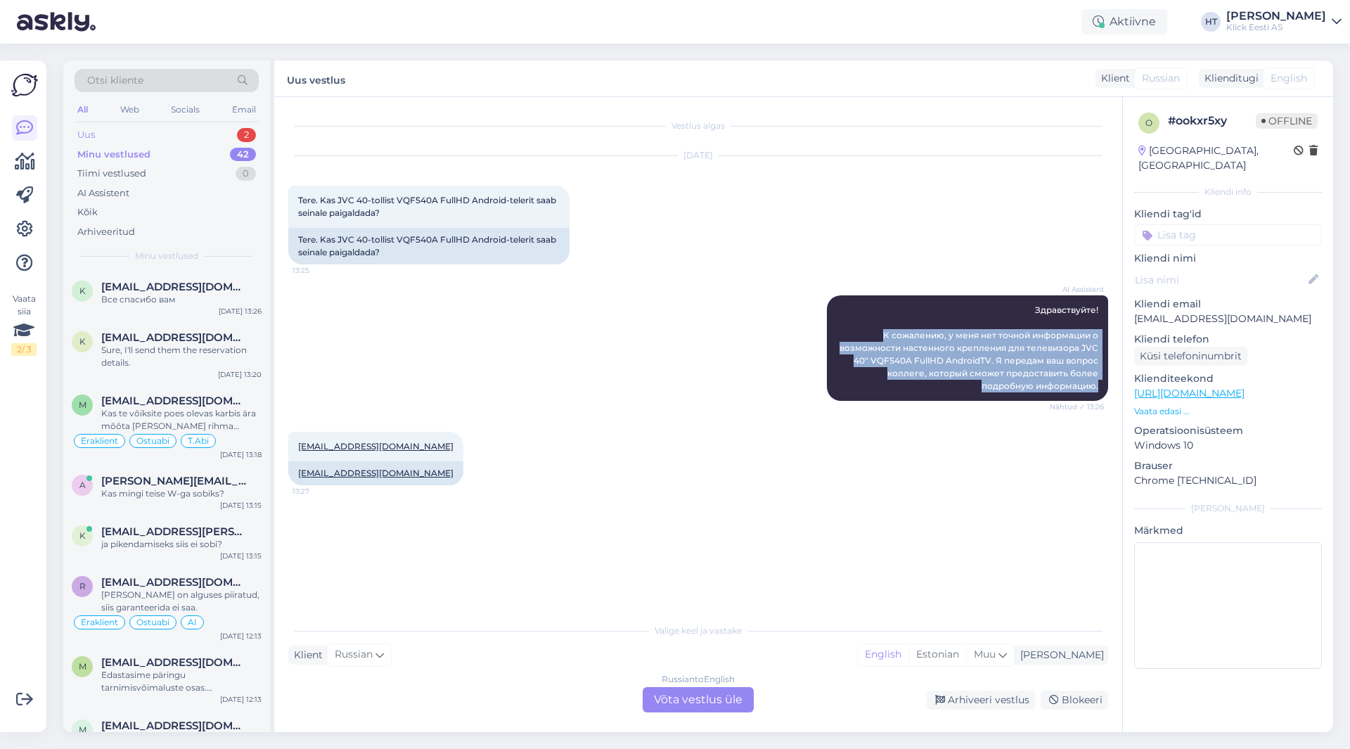
click at [249, 136] on div "2" at bounding box center [246, 135] width 19 height 14
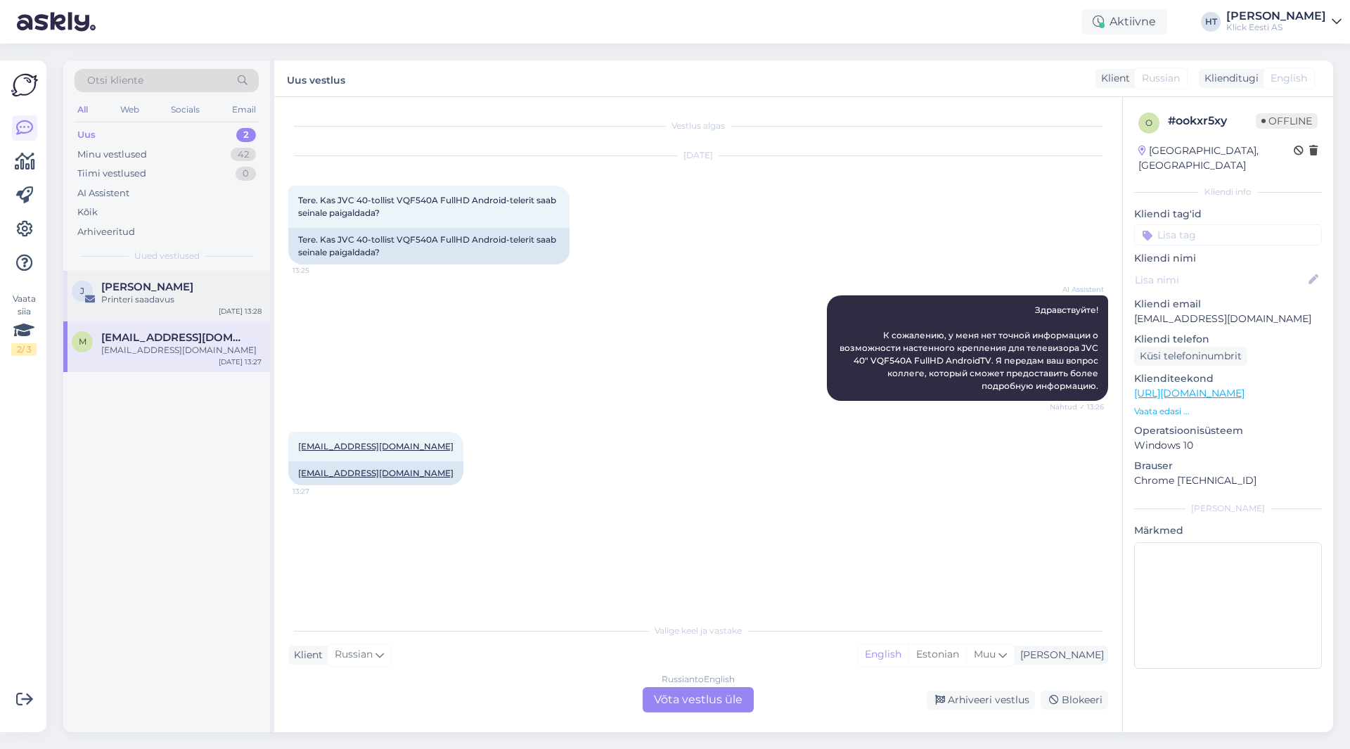
click at [243, 294] on div "Printeri saadavus" at bounding box center [181, 299] width 160 height 13
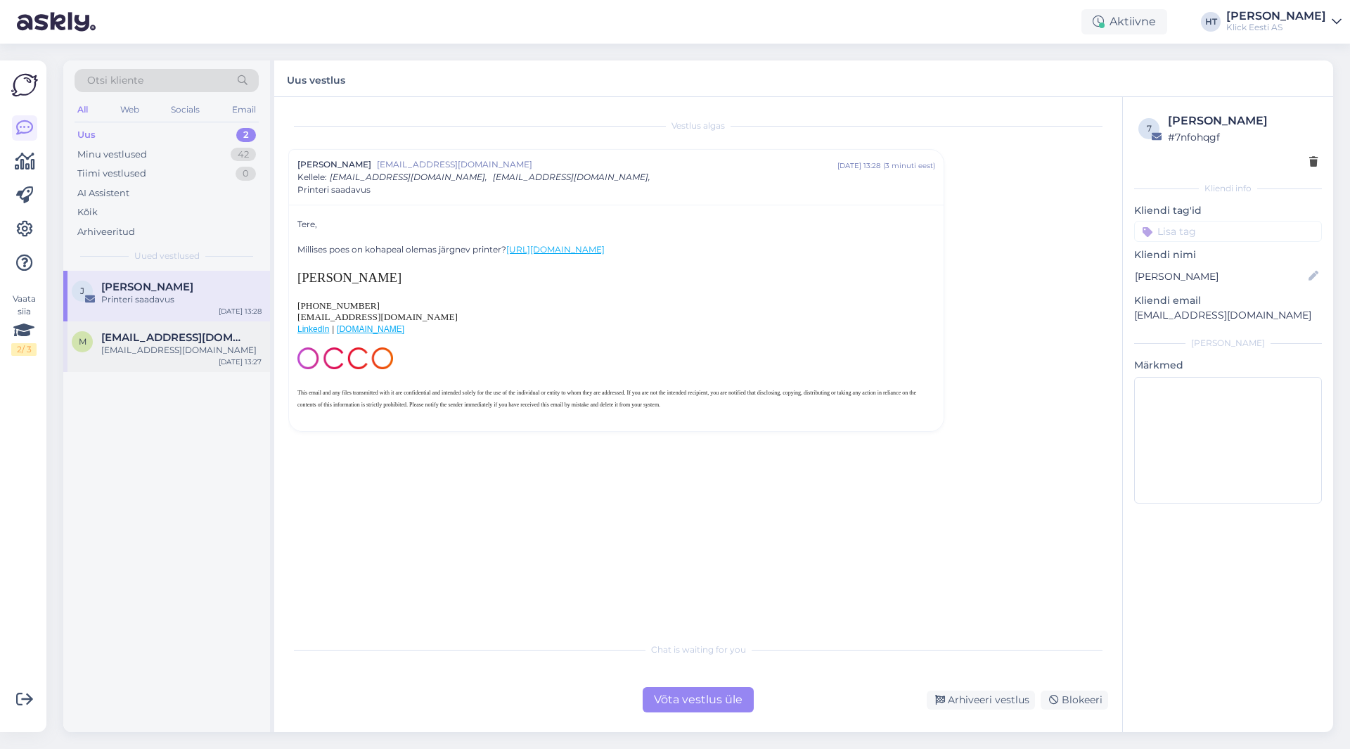
click at [204, 342] on span "[EMAIL_ADDRESS][DOMAIN_NAME]" at bounding box center [174, 337] width 146 height 13
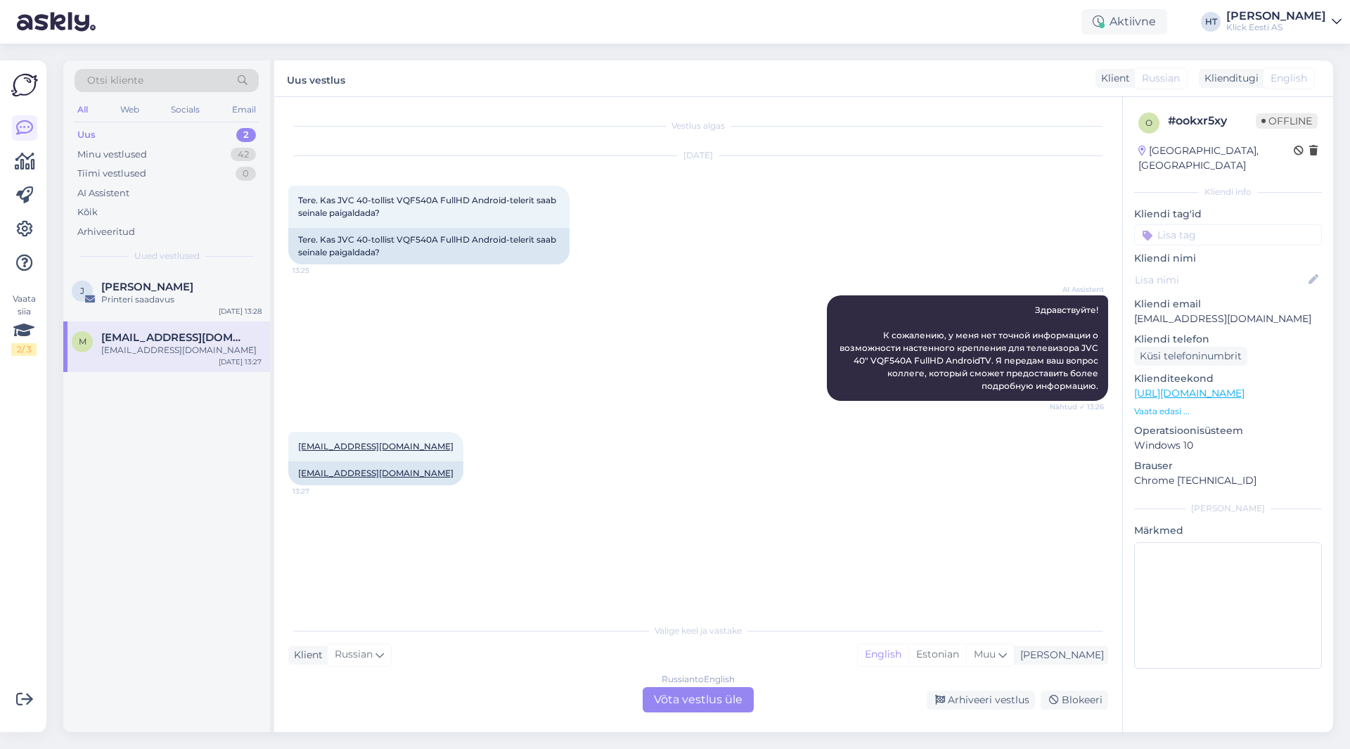
click at [534, 400] on div "AI Assistent Здравствуйте! К сожалению, у меня нет точной информации о возможно…" at bounding box center [698, 348] width 820 height 136
drag, startPoint x: 395, startPoint y: 200, endPoint x: 436, endPoint y: 202, distance: 40.8
click at [436, 202] on span "Tere. Kas JVC 40-tollist VQF540A FullHD Android-telerit saab seinale paigaldada?" at bounding box center [428, 206] width 260 height 23
click at [436, 203] on span "Tere. Kas JVC 40-tollist VQF540A FullHD Android-telerit saab seinale paigaldada?" at bounding box center [428, 206] width 260 height 23
drag, startPoint x: 397, startPoint y: 200, endPoint x: 437, endPoint y: 199, distance: 40.1
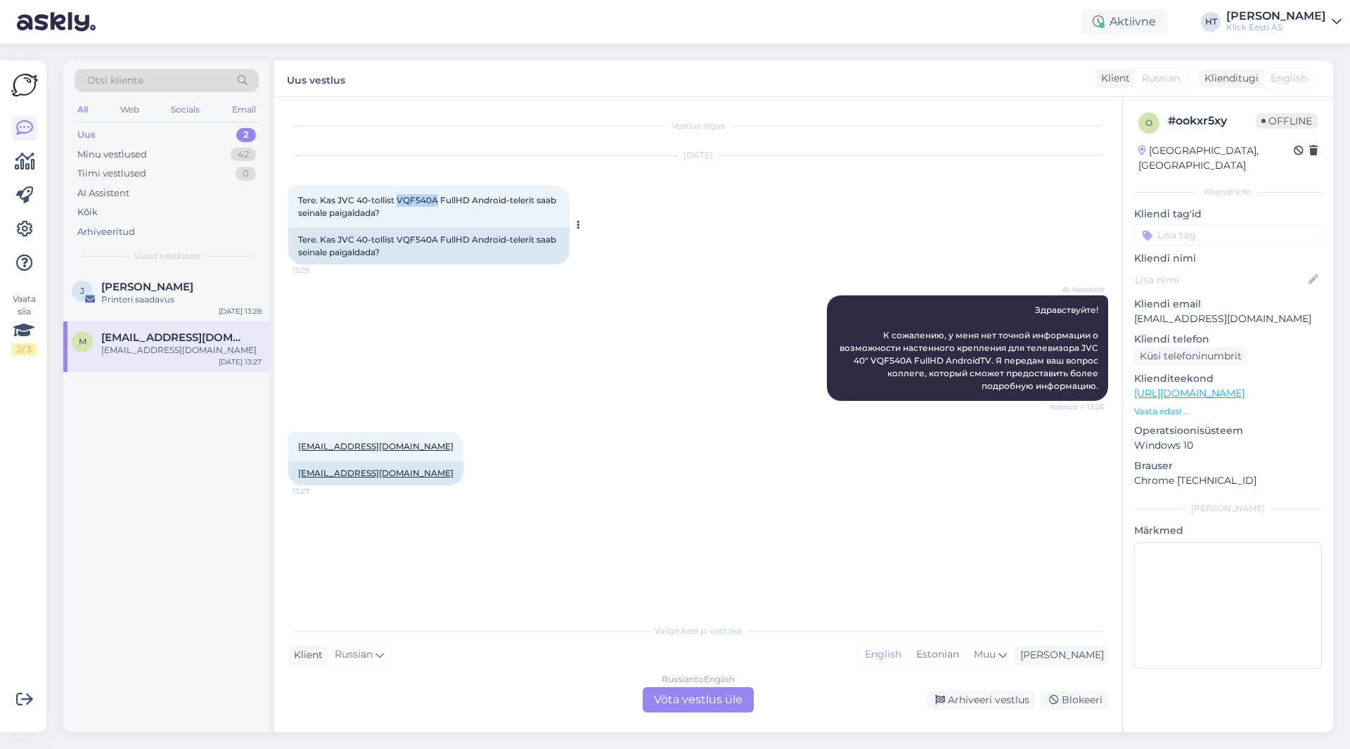
click at [437, 199] on span "Tere. Kas JVC 40-tollist VQF540A FullHD Android-telerit saab seinale paigaldada?" at bounding box center [428, 206] width 260 height 23
click at [414, 206] on div "Tere. Kas JVC 40-tollist VQF540A FullHD Android-telerit saab seinale paigaldada…" at bounding box center [428, 207] width 281 height 42
drag, startPoint x: 397, startPoint y: 198, endPoint x: 435, endPoint y: 203, distance: 39.0
click at [435, 203] on span "Tere. Kas JVC 40-tollist VQF540A FullHD Android-telerit saab seinale paigaldada?" at bounding box center [428, 206] width 260 height 23
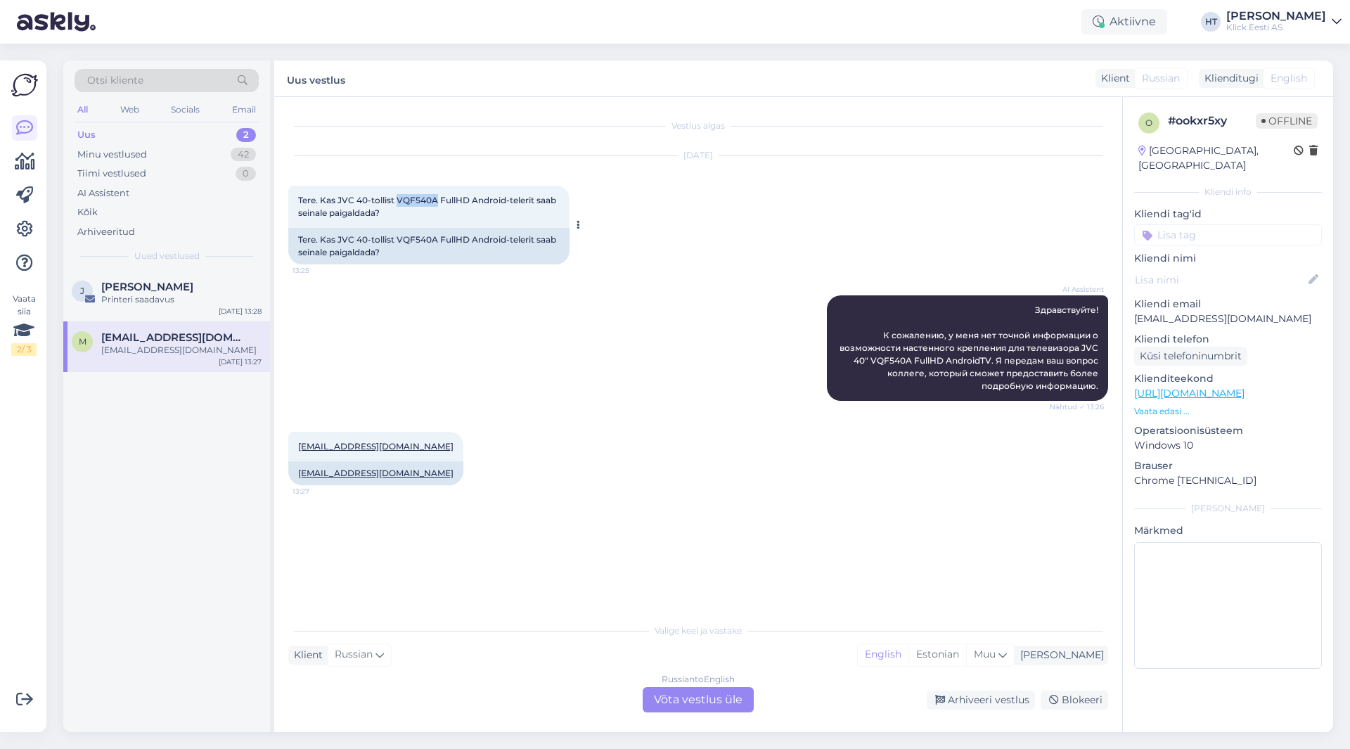
drag, startPoint x: 435, startPoint y: 200, endPoint x: 399, endPoint y: 199, distance: 36.6
click at [399, 199] on span "Tere. Kas JVC 40-tollist VQF540A FullHD Android-telerit saab seinale paigaldada?" at bounding box center [428, 206] width 260 height 23
drag, startPoint x: 396, startPoint y: 200, endPoint x: 437, endPoint y: 200, distance: 40.8
click at [437, 200] on span "Tere. Kas JVC 40-tollist VQF540A FullHD Android-telerit saab seinale paigaldada?" at bounding box center [428, 206] width 260 height 23
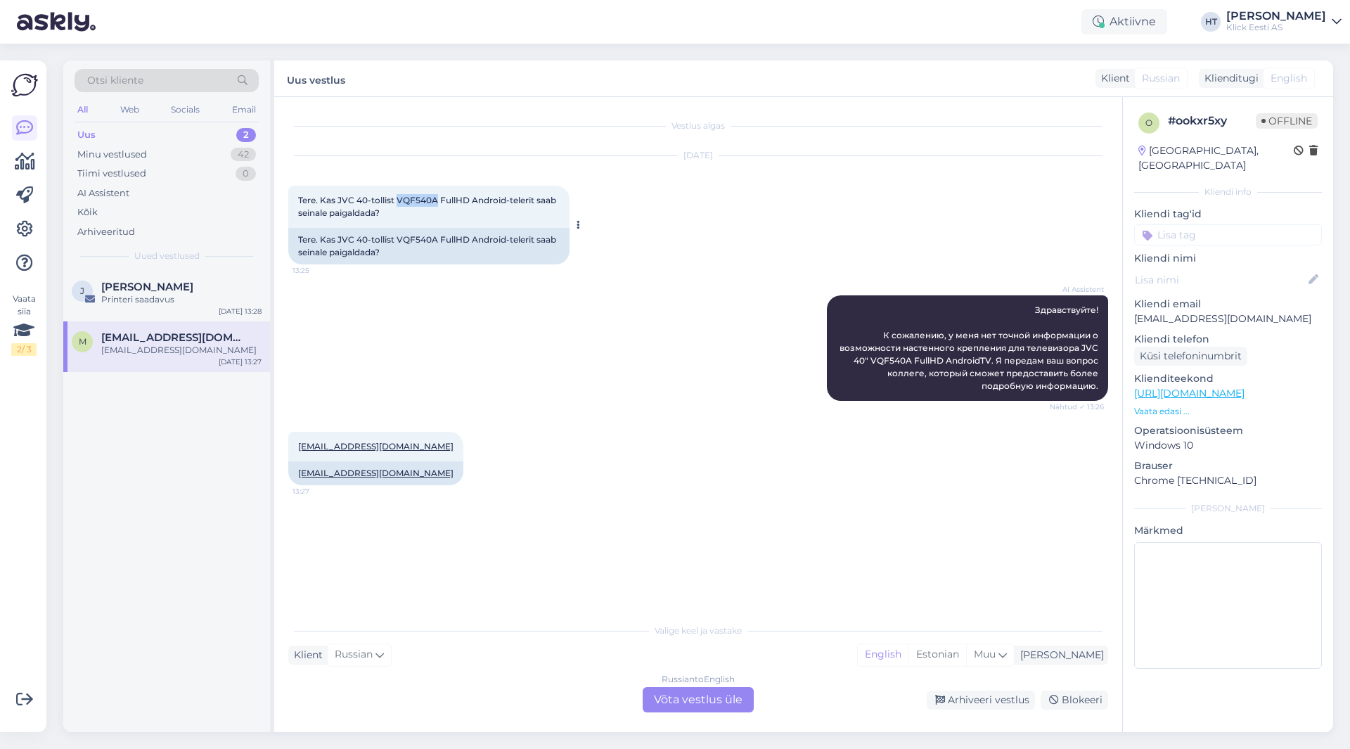
copy span "VQF540A"
click at [421, 212] on div "Tere. Kas JVC 40-tollist VQF540A FullHD Android-telerit saab seinale paigaldada…" at bounding box center [428, 207] width 281 height 42
drag, startPoint x: 397, startPoint y: 198, endPoint x: 435, endPoint y: 198, distance: 37.3
click at [435, 198] on span "Tere. Kas JVC 40-tollist VQF540A FullHD Android-telerit saab seinale paigaldada?" at bounding box center [428, 206] width 260 height 23
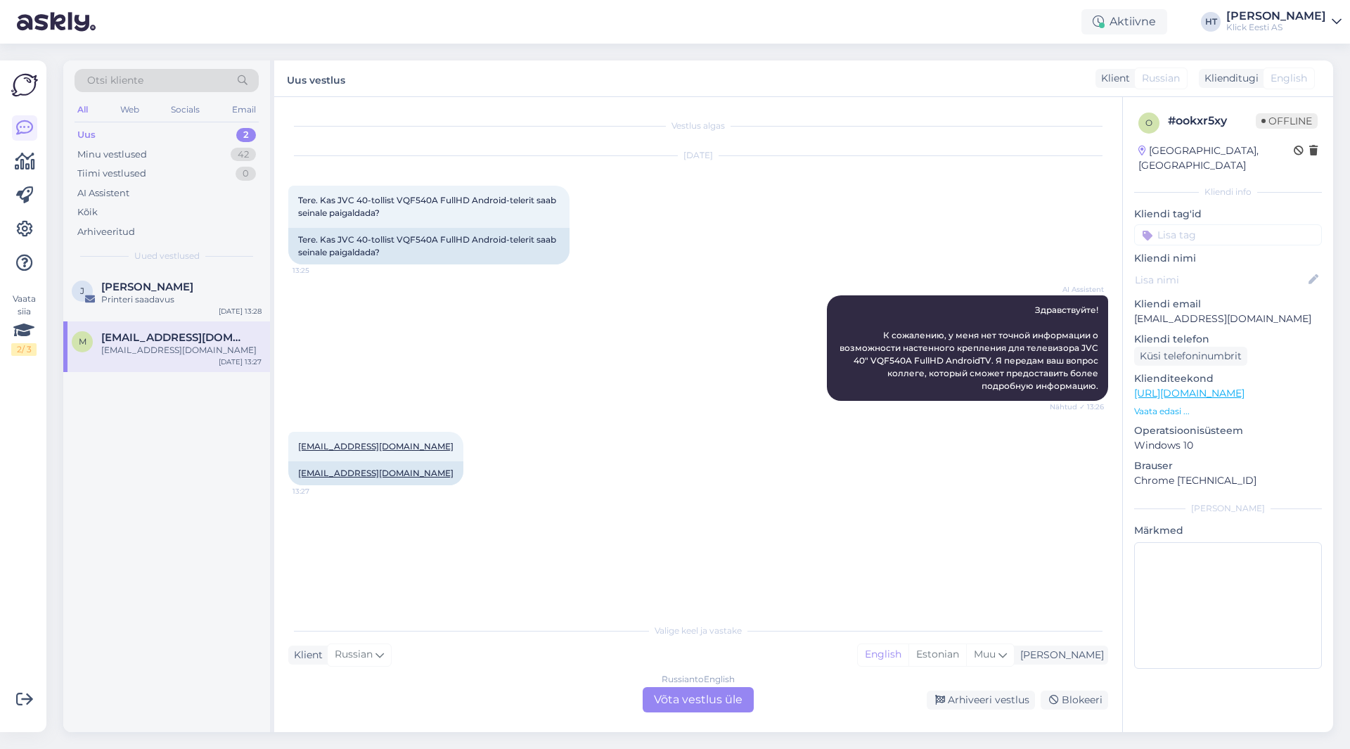
click at [695, 706] on div "Russian to English Võta vestlus üle" at bounding box center [698, 699] width 111 height 25
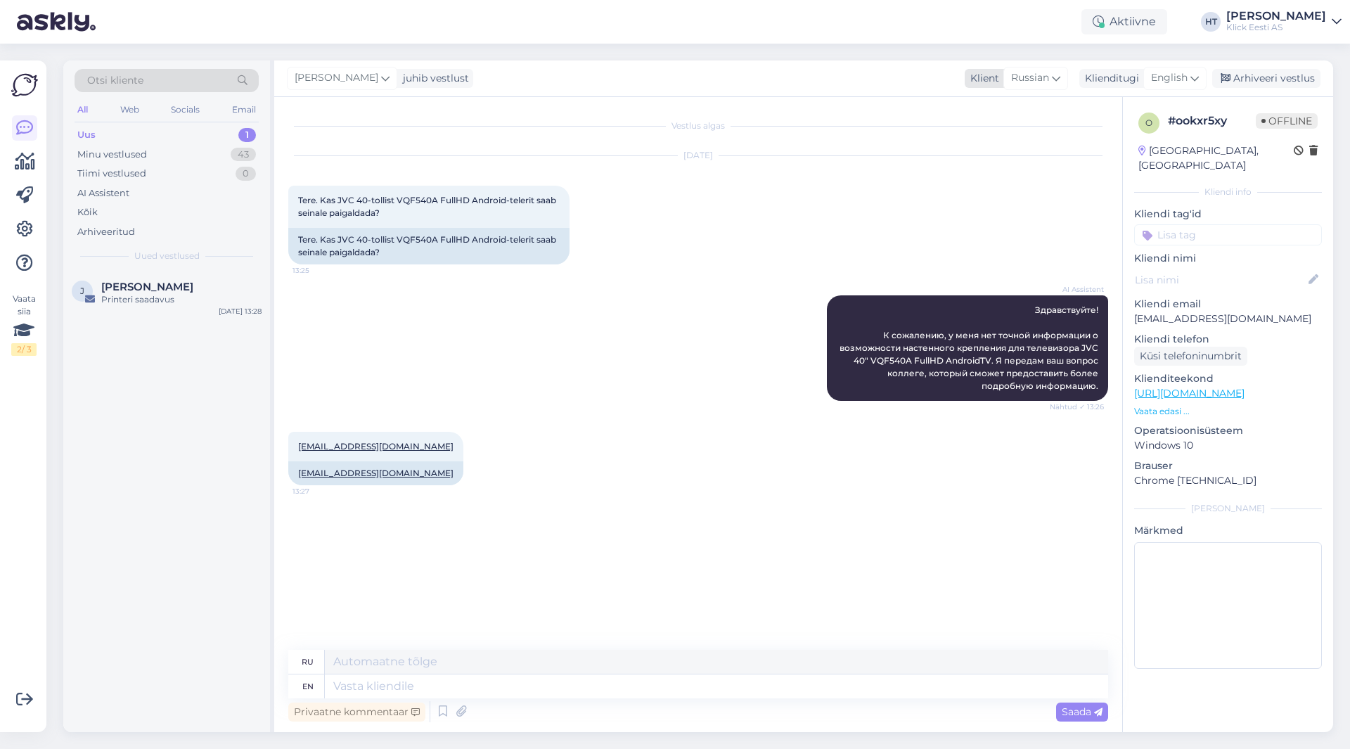
click at [1059, 74] on icon at bounding box center [1056, 77] width 8 height 15
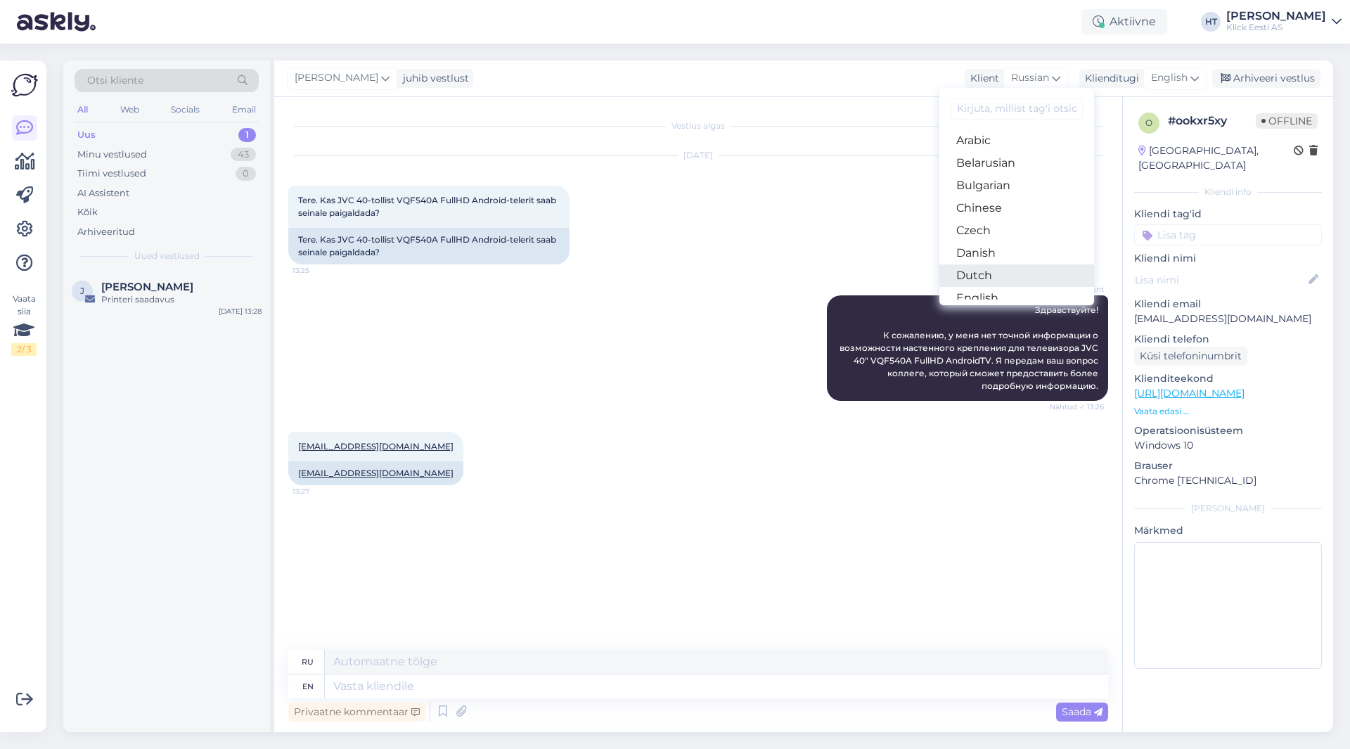
scroll to position [70, 0]
click at [1002, 255] on link "Estonian" at bounding box center [1016, 250] width 155 height 23
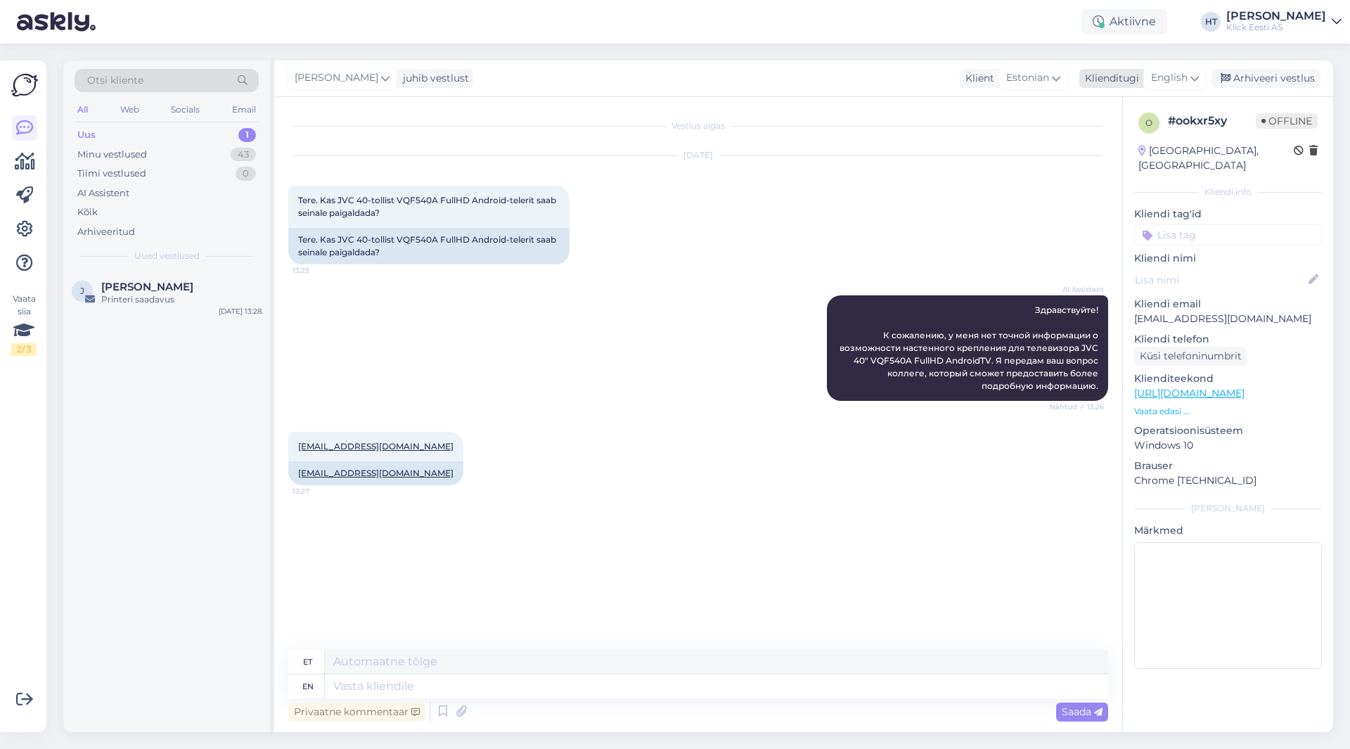
click at [1153, 73] on span "English" at bounding box center [1169, 77] width 37 height 15
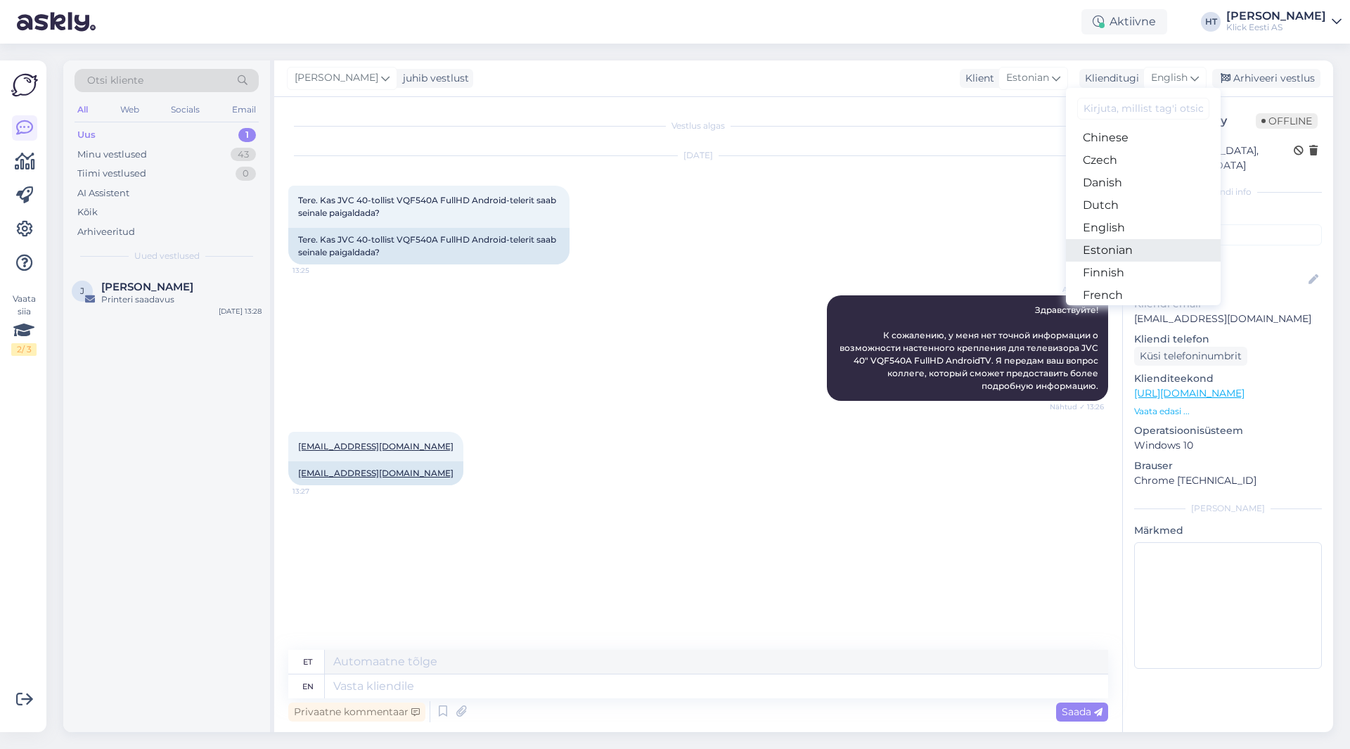
click at [1129, 248] on link "Estonian" at bounding box center [1143, 250] width 155 height 23
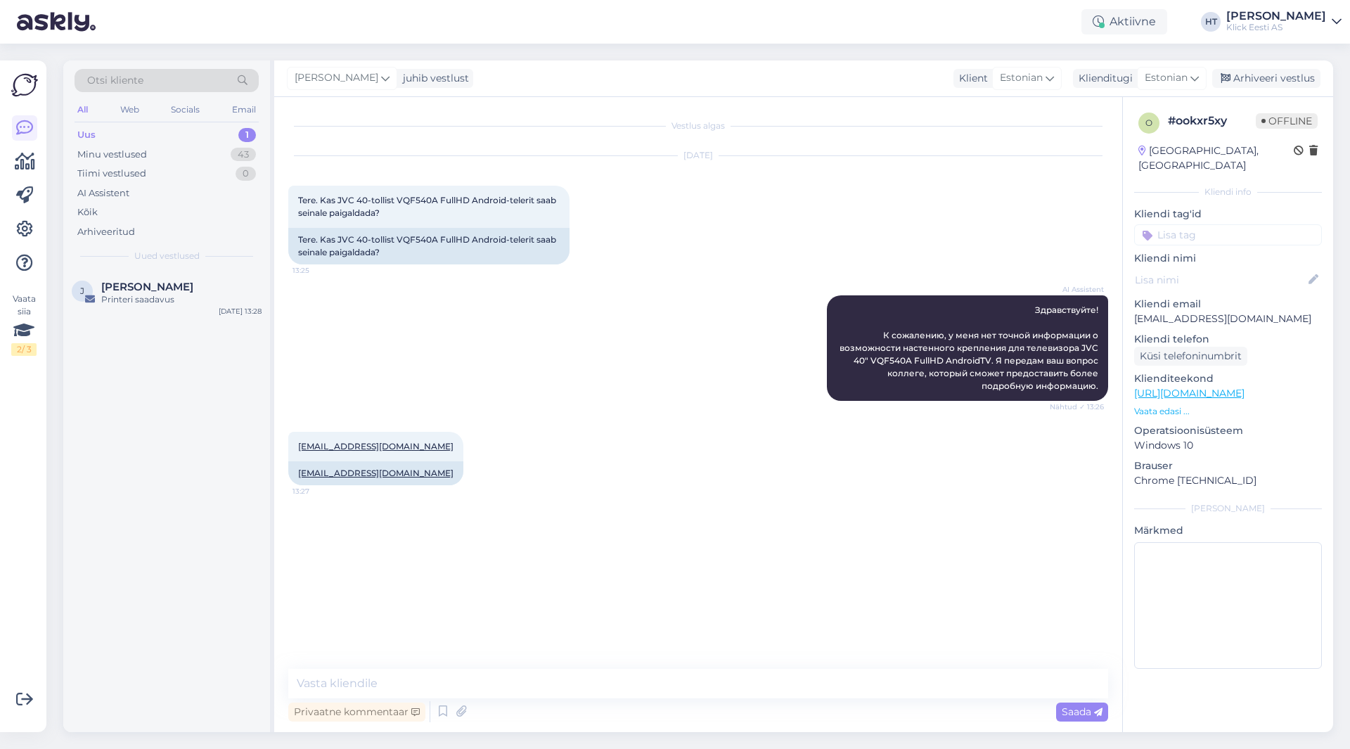
click at [974, 222] on div "[DATE] Tere. Kas JVC 40-tollist VQF540A FullHD Android-telerit saab seinale pai…" at bounding box center [698, 210] width 820 height 139
click at [544, 672] on textarea at bounding box center [698, 684] width 820 height 30
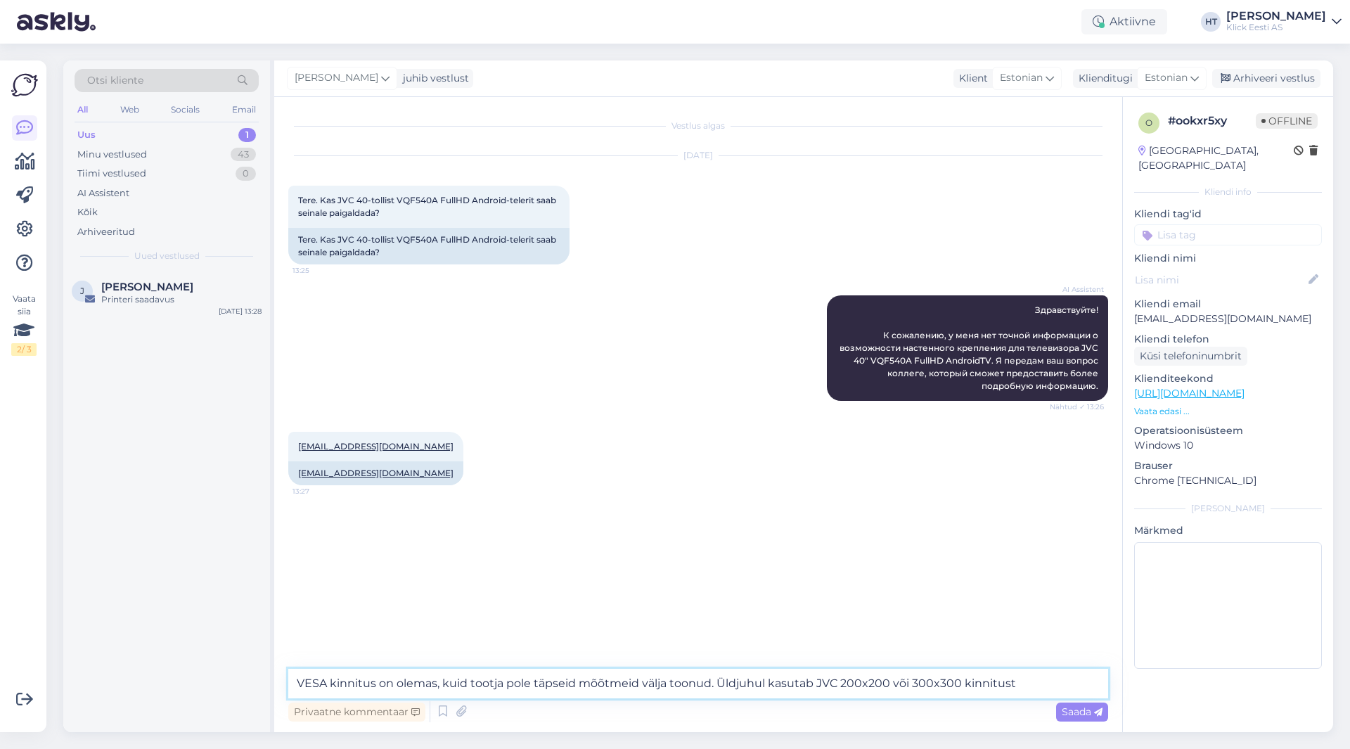
type textarea "VESA kinnitus on olemas, kuid tootja pole täpseid mõõtmeid välja toonud. Üldjuh…"
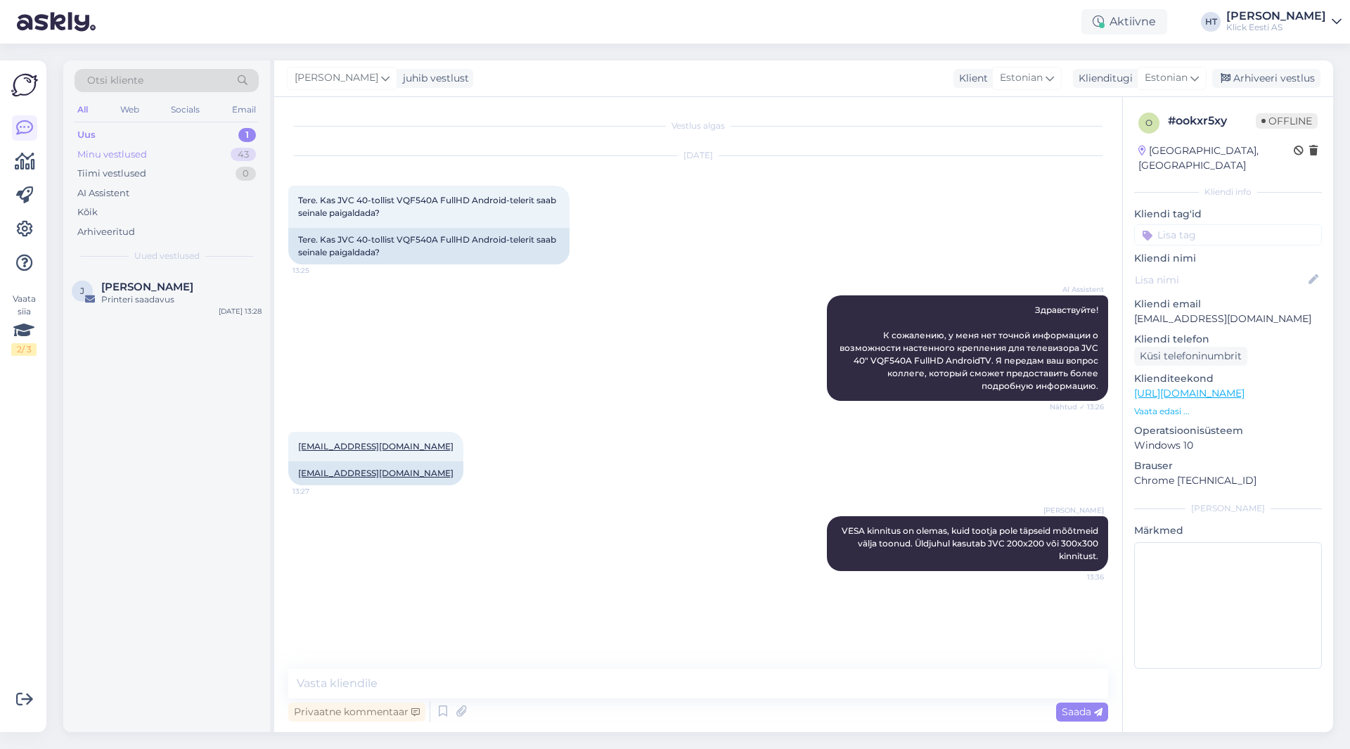
click at [214, 153] on div "Minu vestlused 43" at bounding box center [167, 155] width 184 height 20
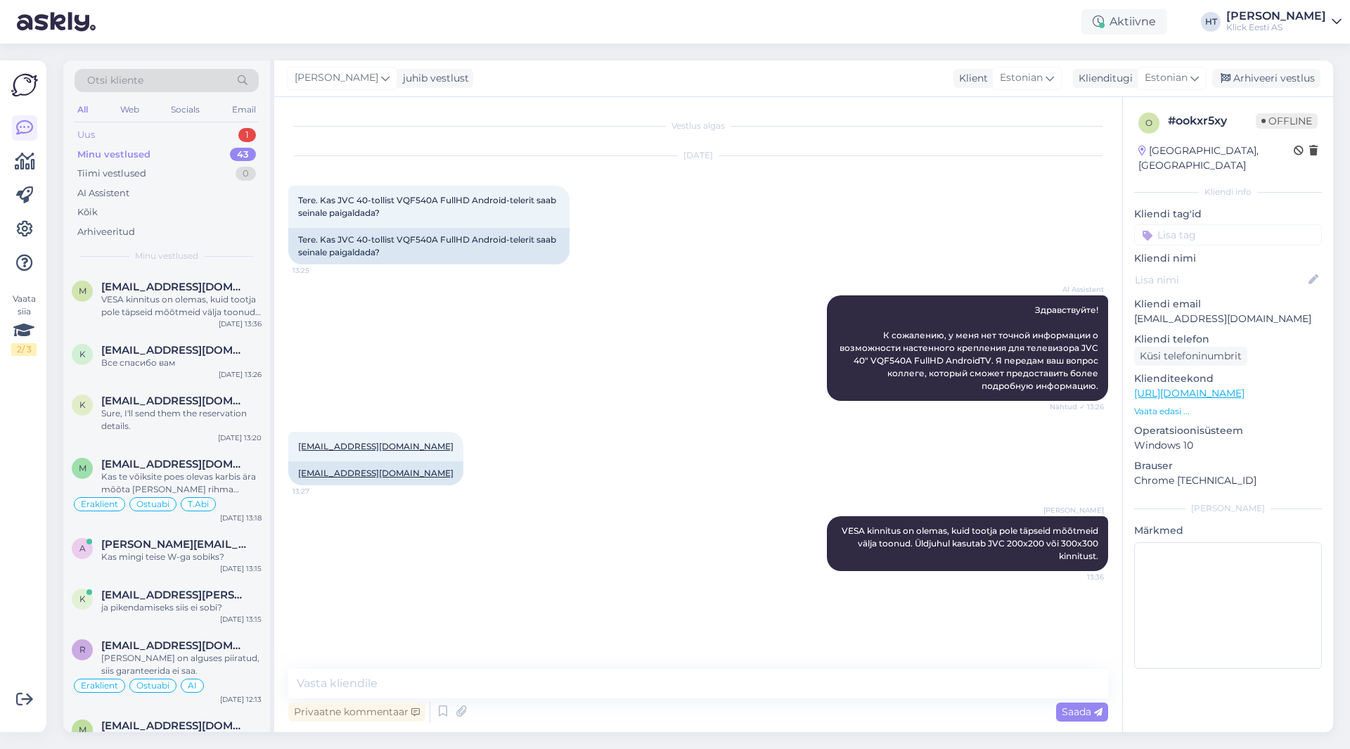
click at [217, 136] on div "Uus 1" at bounding box center [167, 135] width 184 height 20
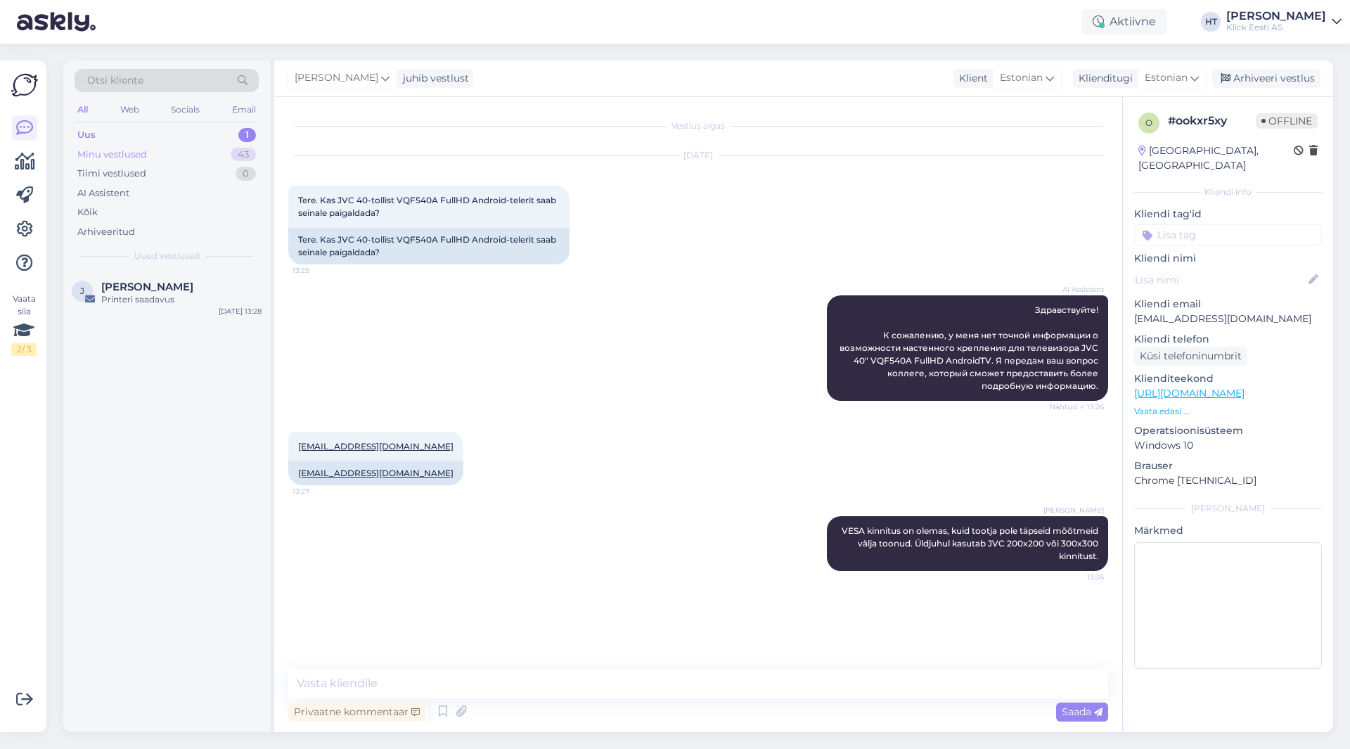
click at [212, 157] on div "Minu vestlused 43" at bounding box center [167, 155] width 184 height 20
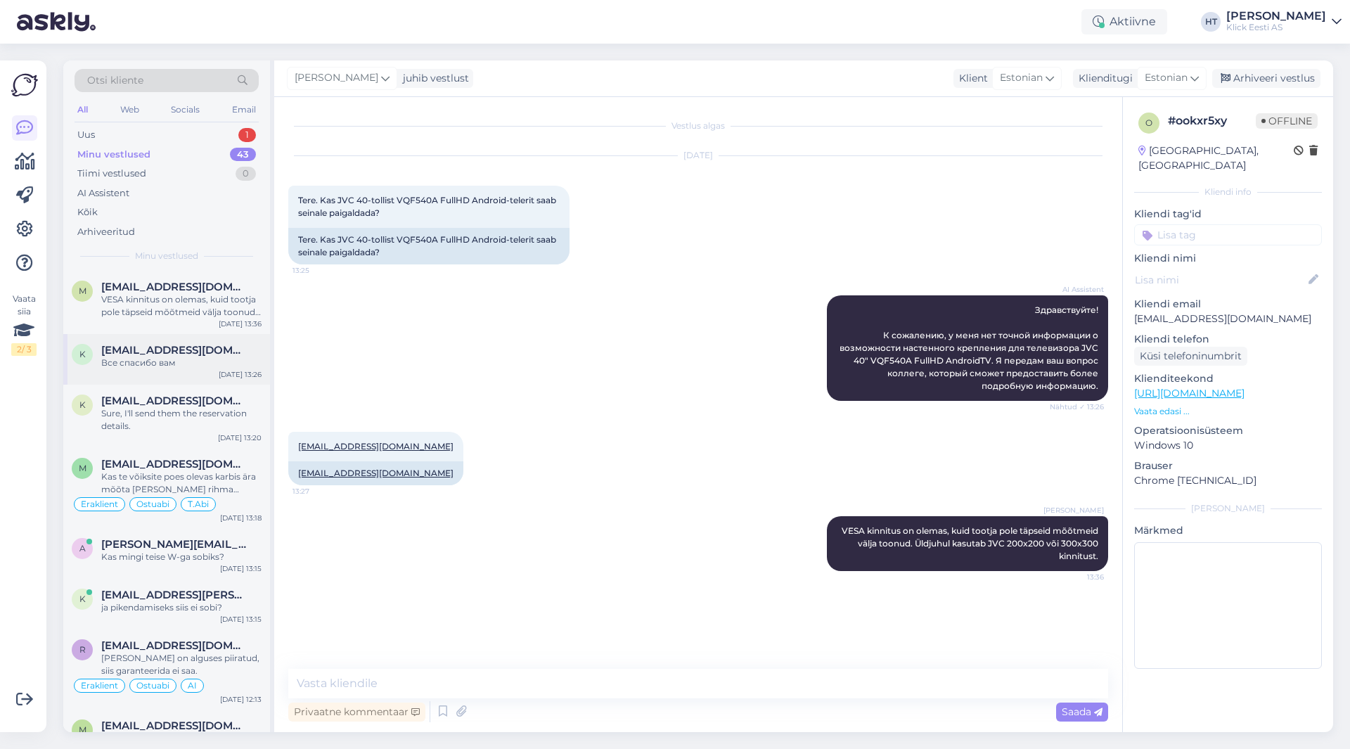
click at [213, 364] on div "Все спасибо вам" at bounding box center [181, 363] width 160 height 13
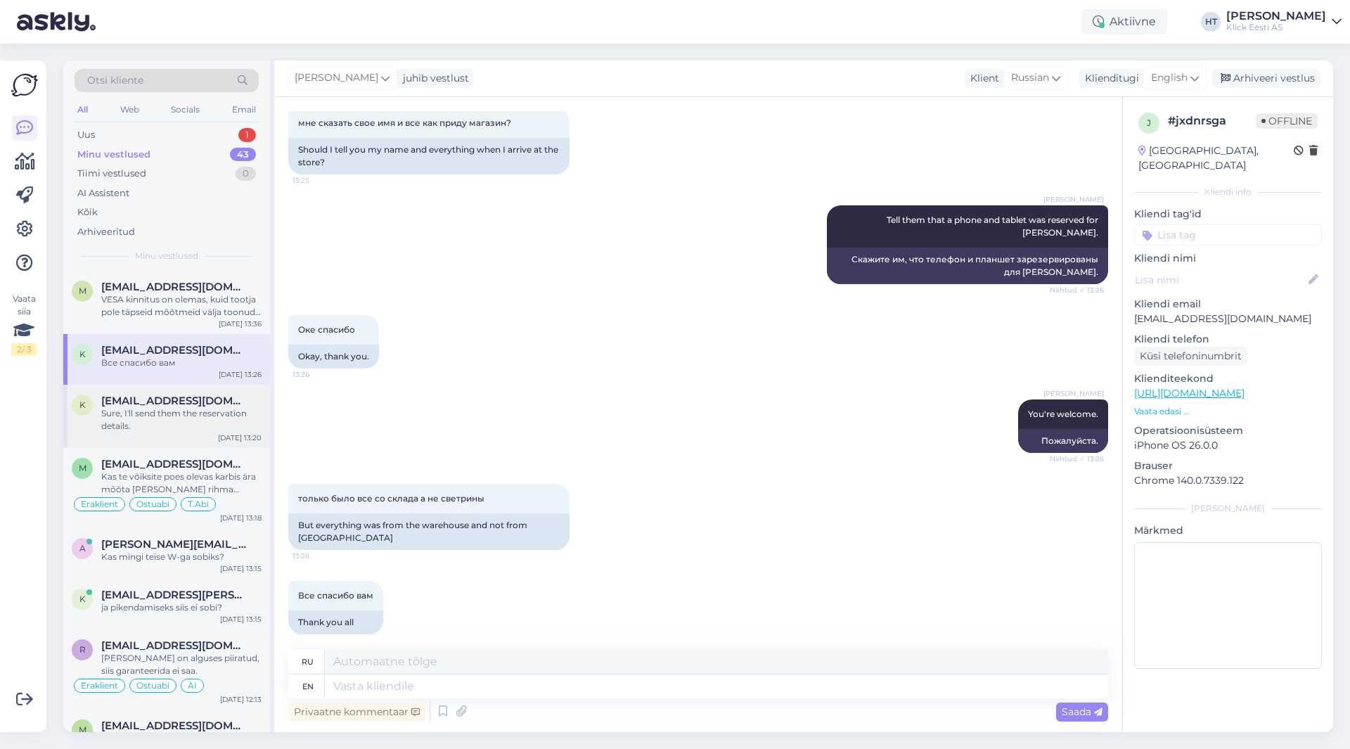
click at [200, 419] on div "Sure, I'll send them the reservation details." at bounding box center [181, 419] width 160 height 25
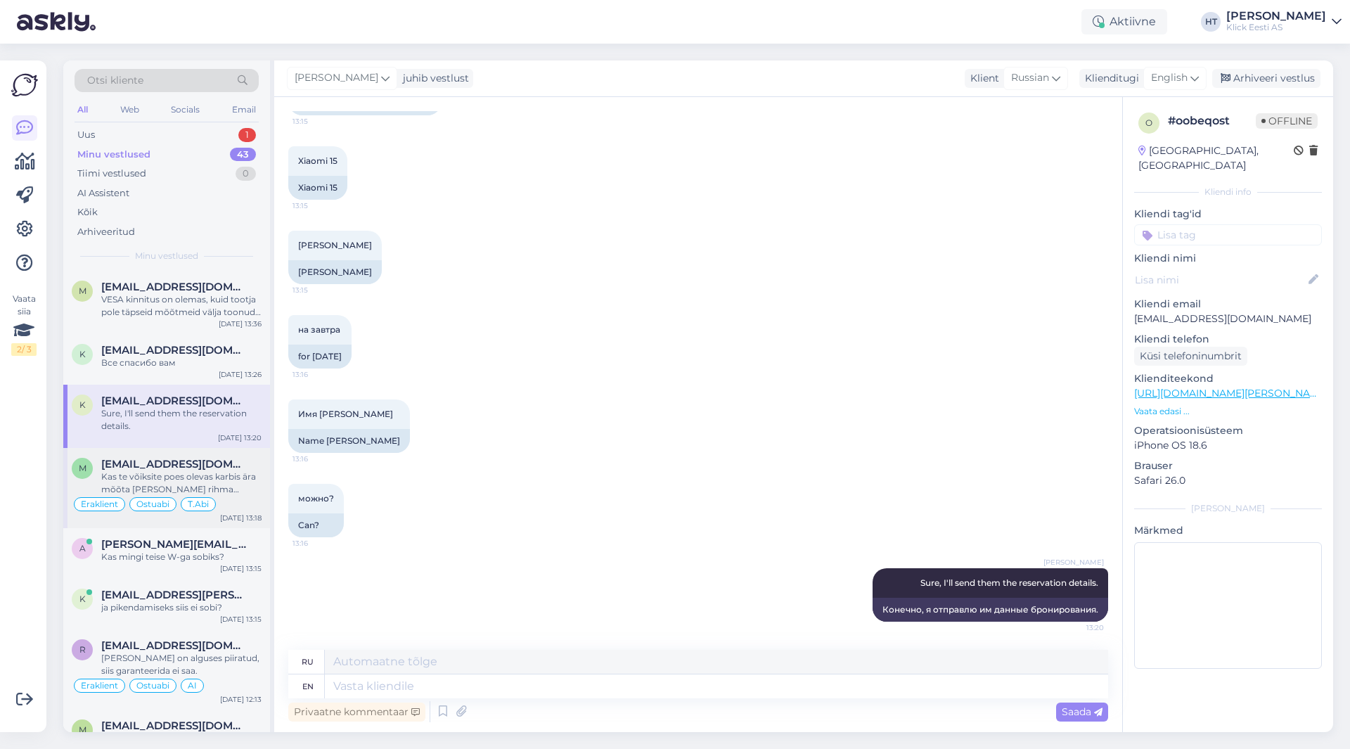
click at [214, 470] on span "[EMAIL_ADDRESS][DOMAIN_NAME]" at bounding box center [174, 464] width 146 height 13
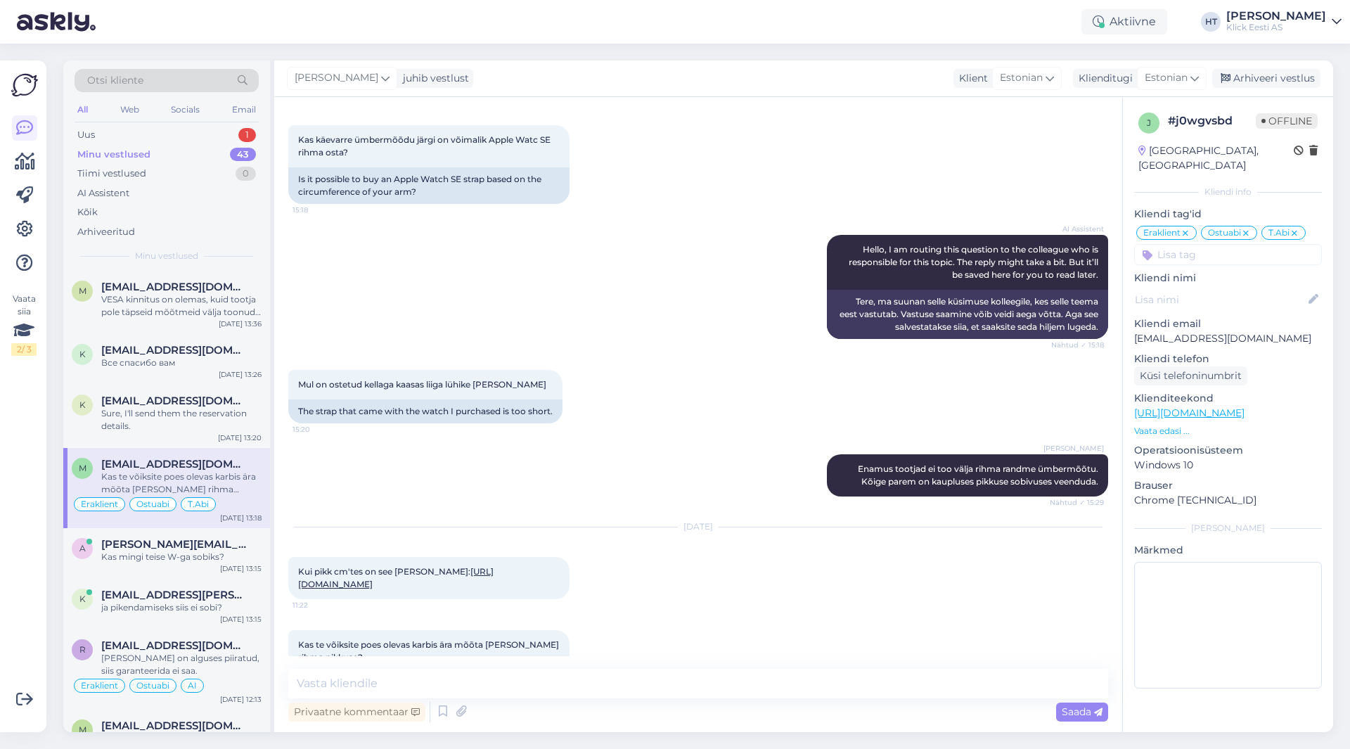
scroll to position [9229, 0]
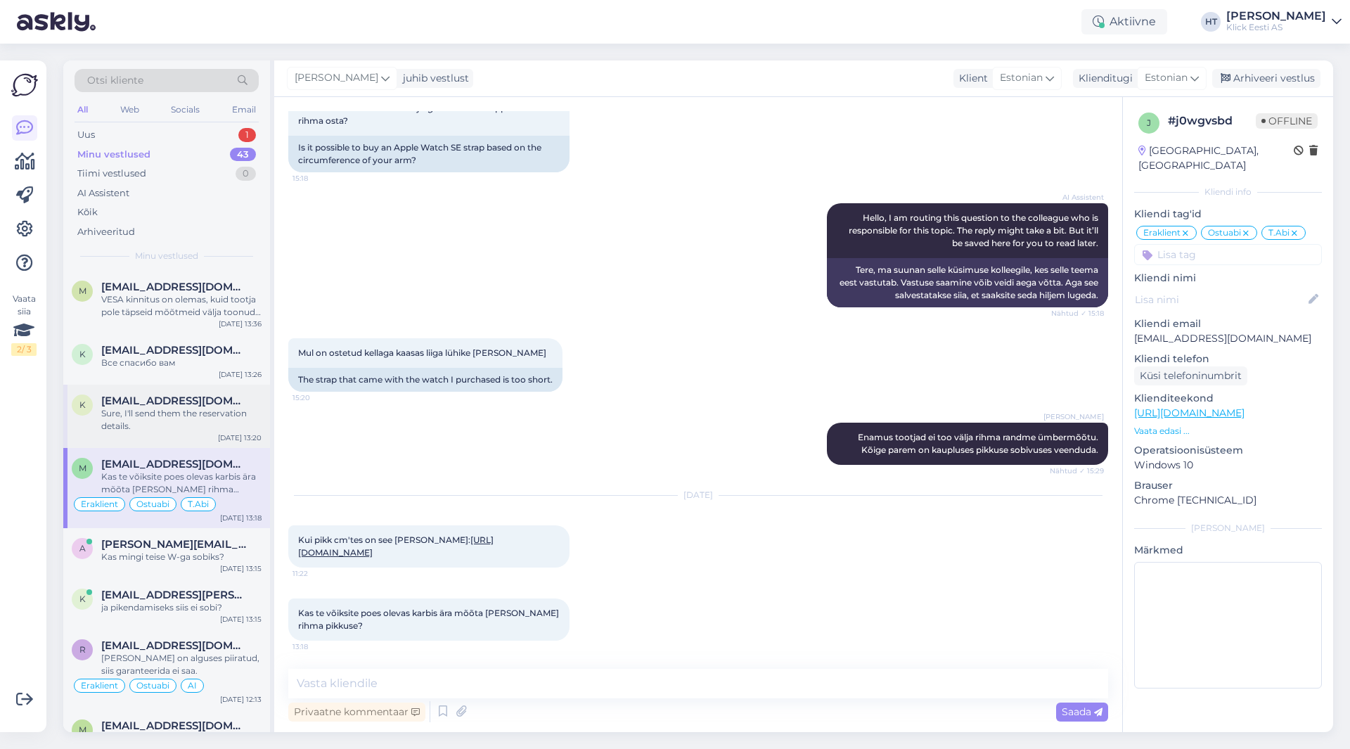
click at [234, 423] on div "Sure, I'll send them the reservation details." at bounding box center [181, 419] width 160 height 25
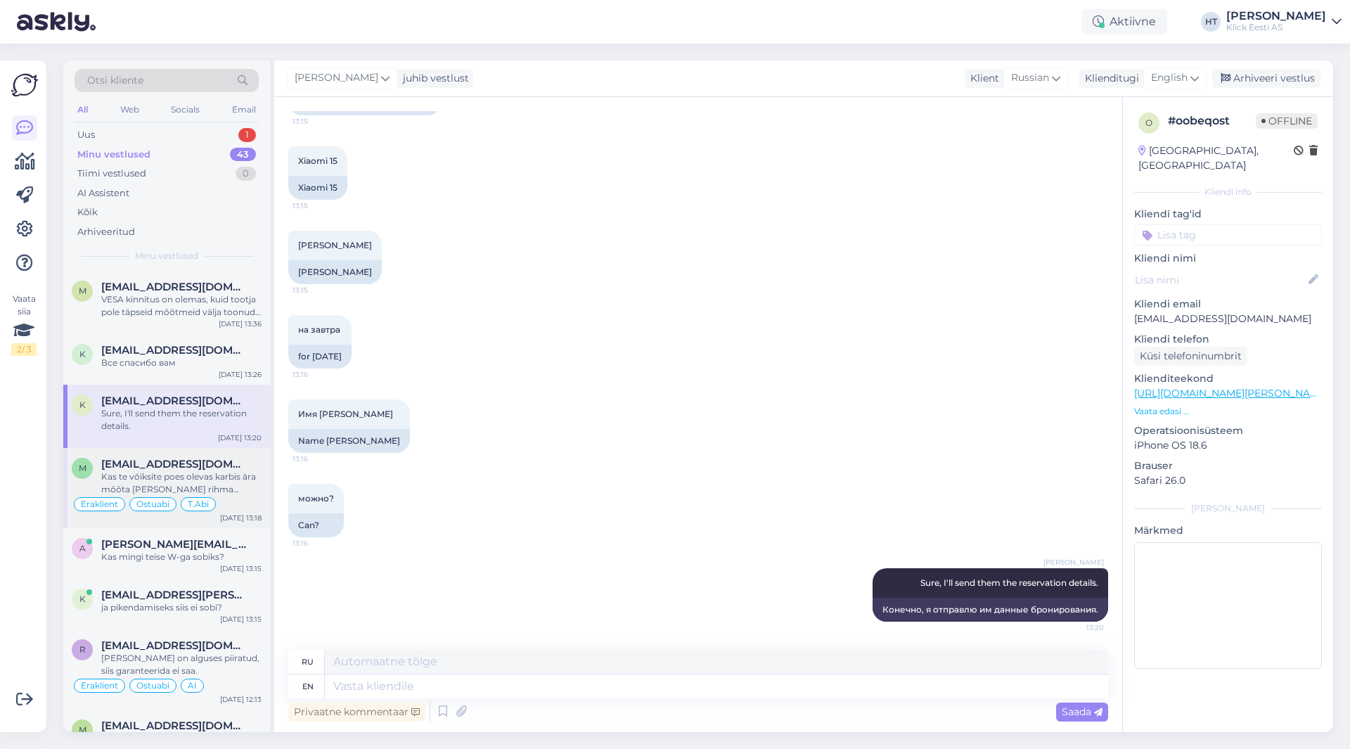
click at [144, 489] on div "Kas te võiksite poes olevas karbis ära mõõta [PERSON_NAME] rihma pikkuse?" at bounding box center [181, 482] width 160 height 25
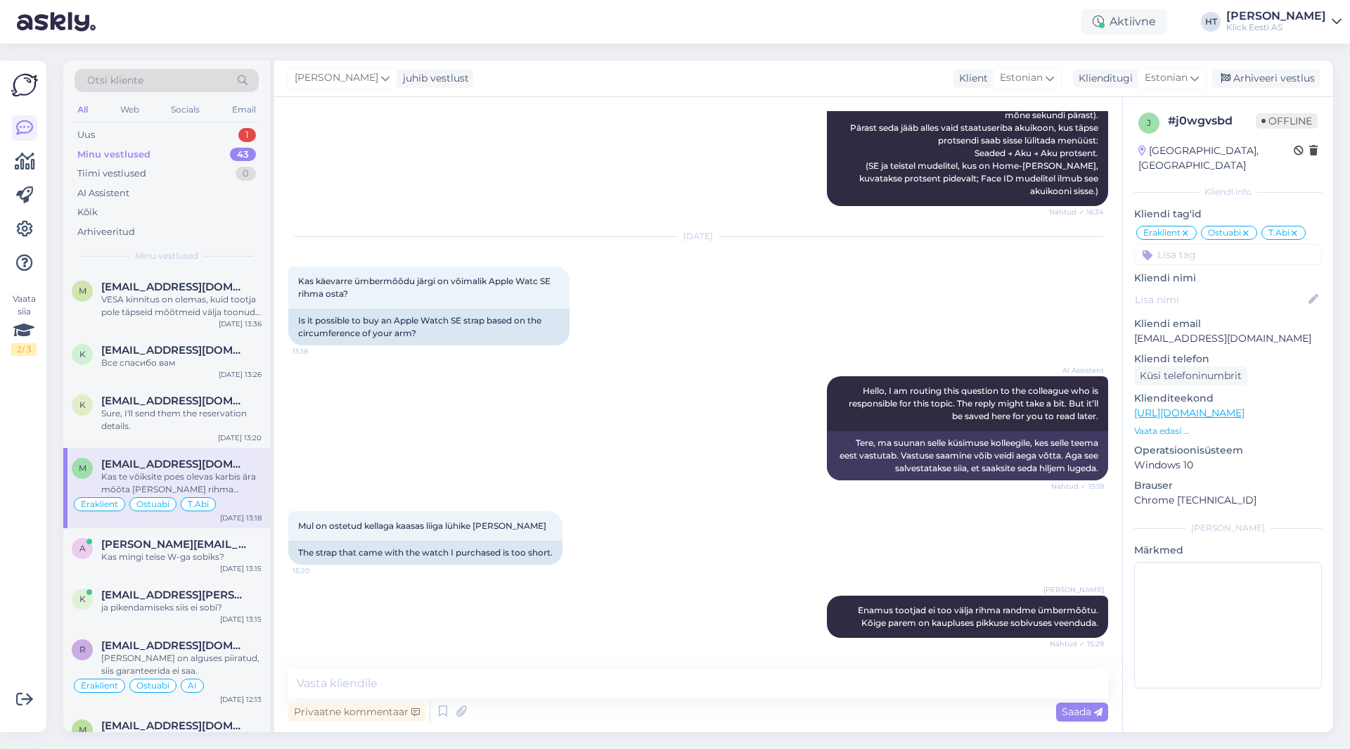
scroll to position [9229, 0]
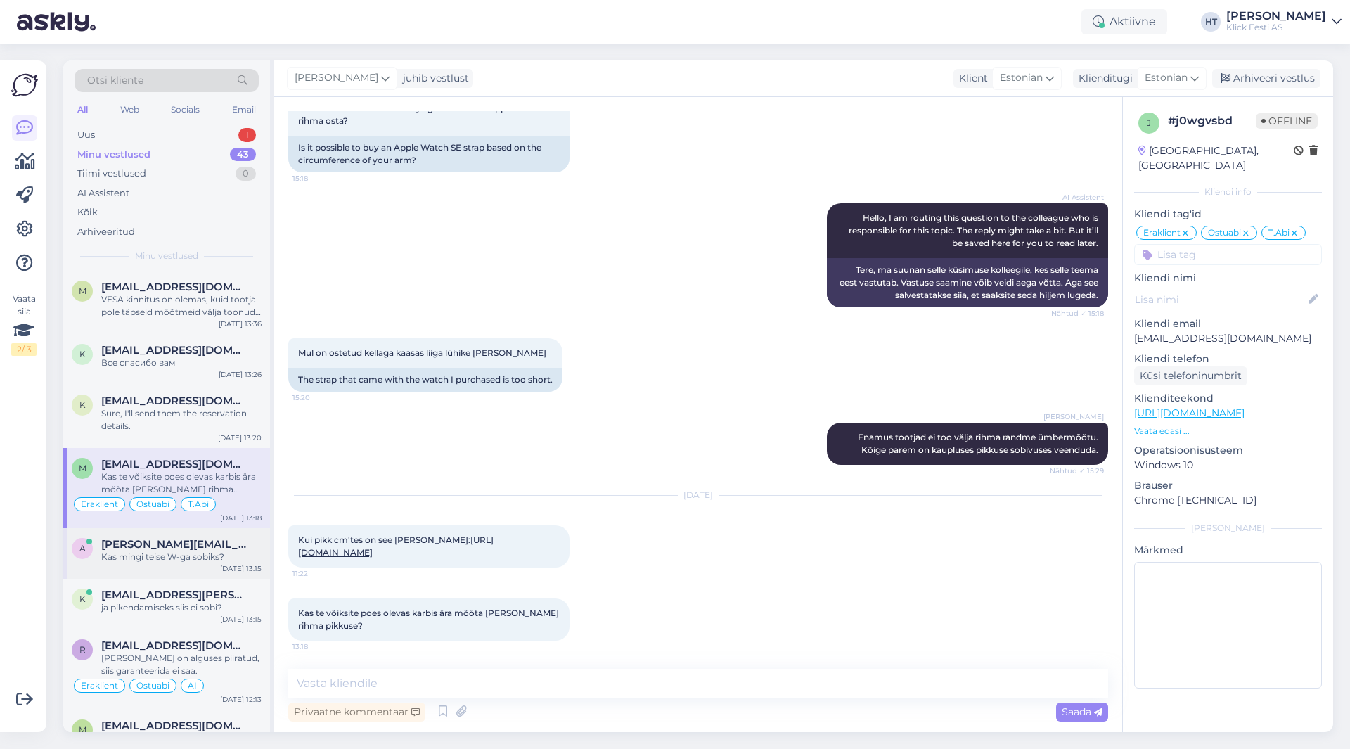
click at [239, 560] on div "Kas mingi teise W-ga sobiks?" at bounding box center [181, 557] width 160 height 13
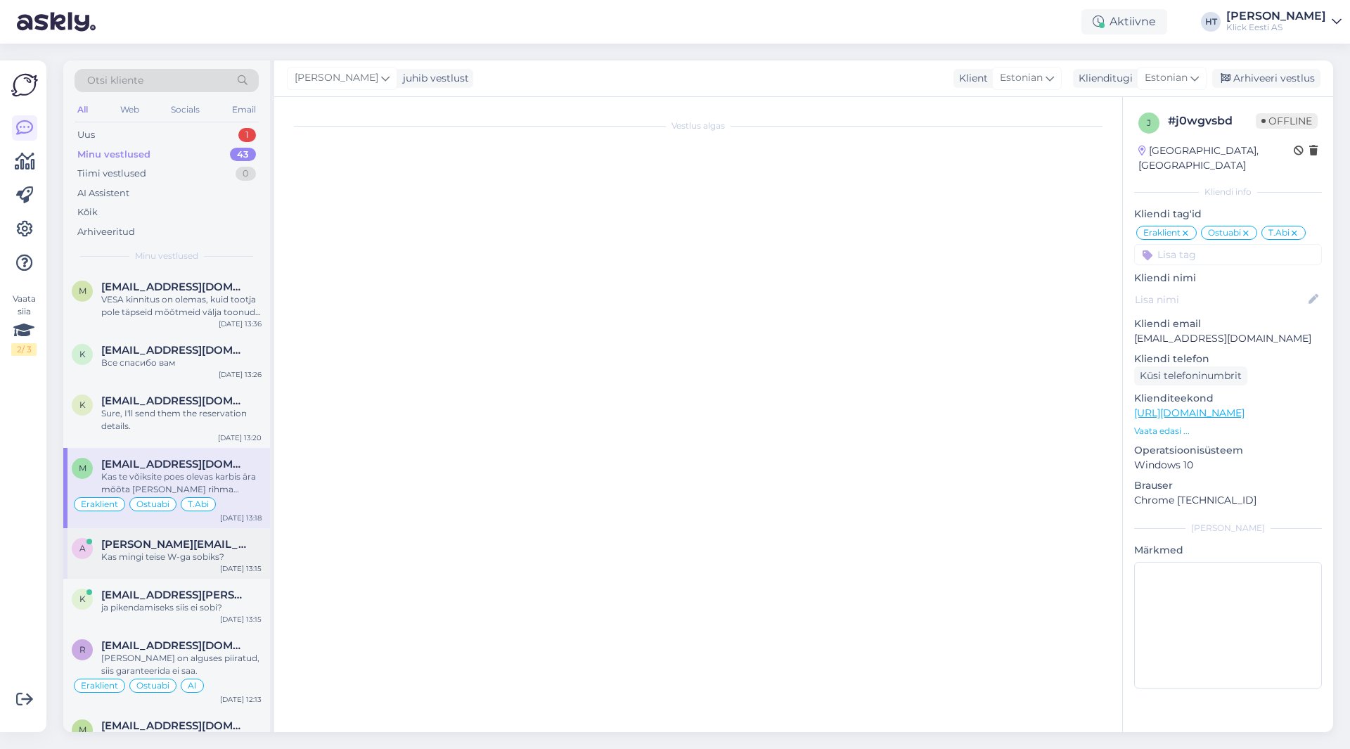
scroll to position [0, 0]
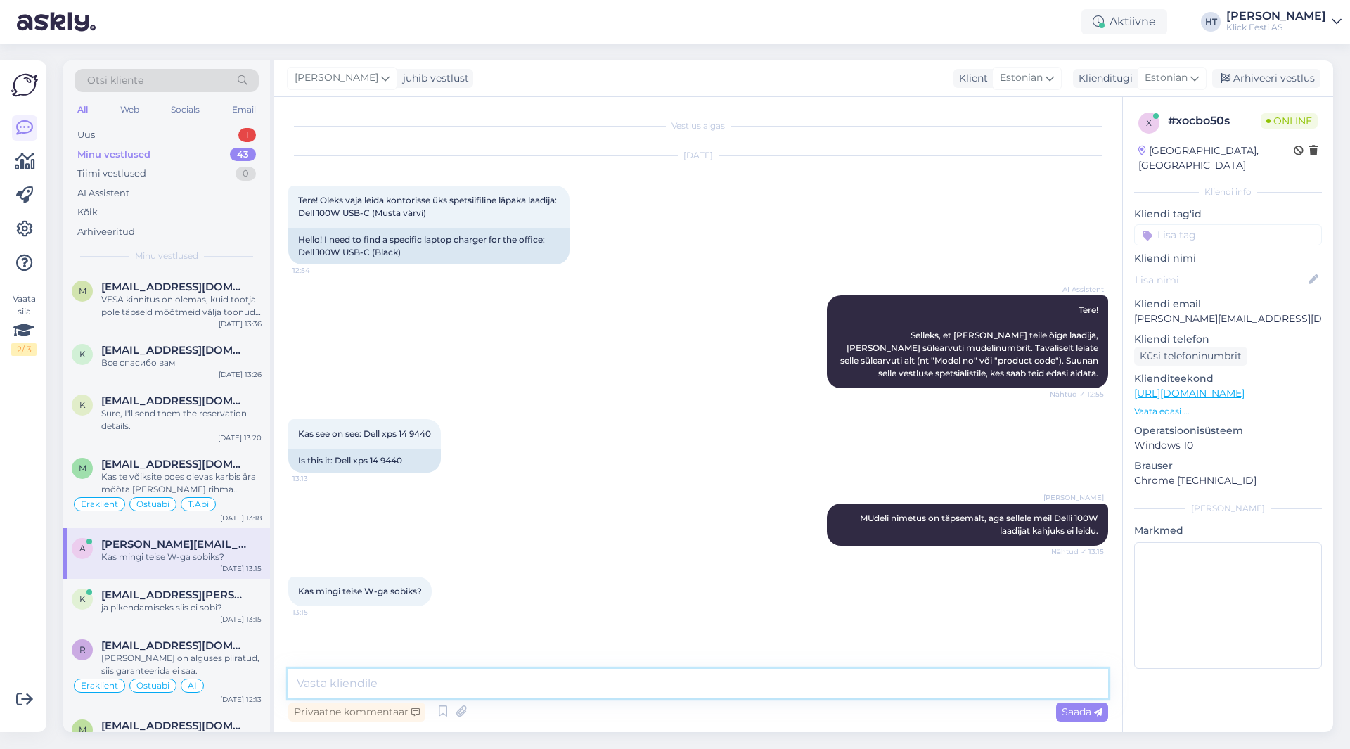
click at [408, 677] on textarea at bounding box center [698, 684] width 820 height 30
type textarea "Oleks parem [PERSON_NAME] täpselt sama võimsusega laadija."
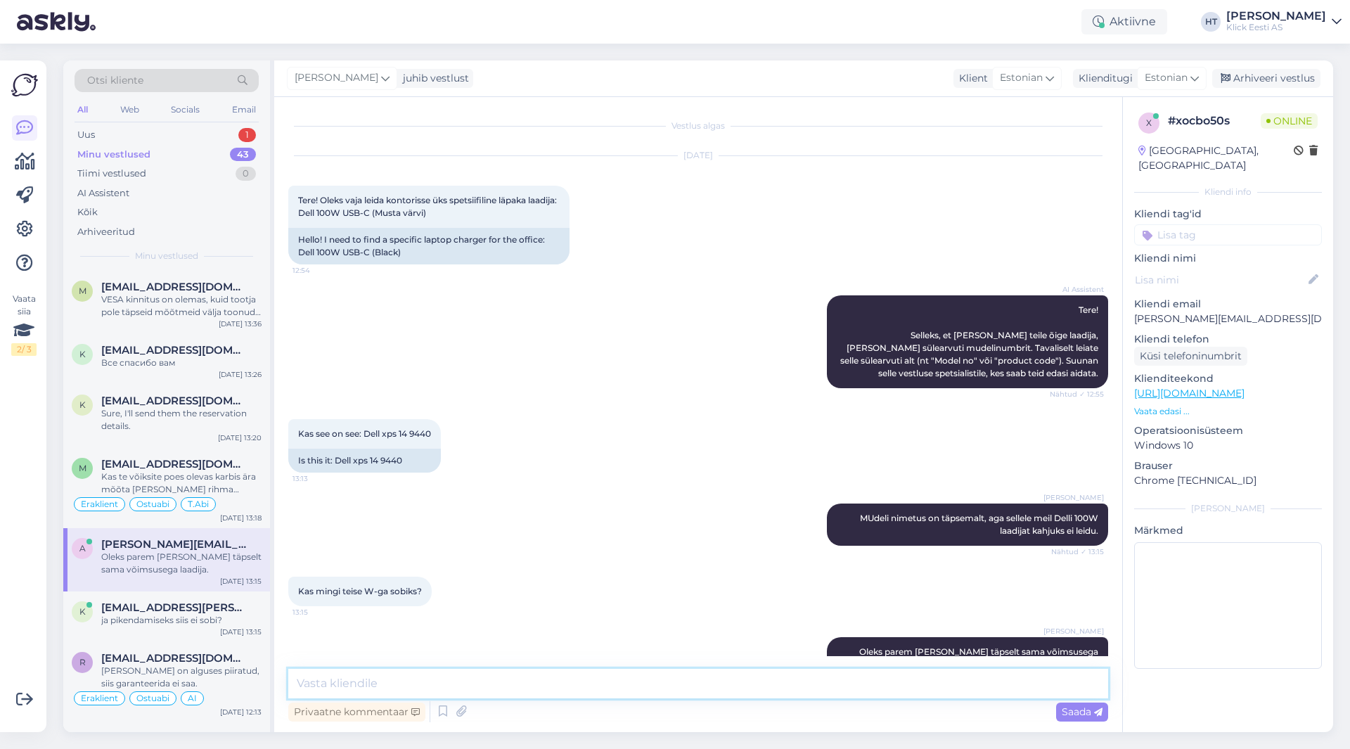
scroll to position [26, 0]
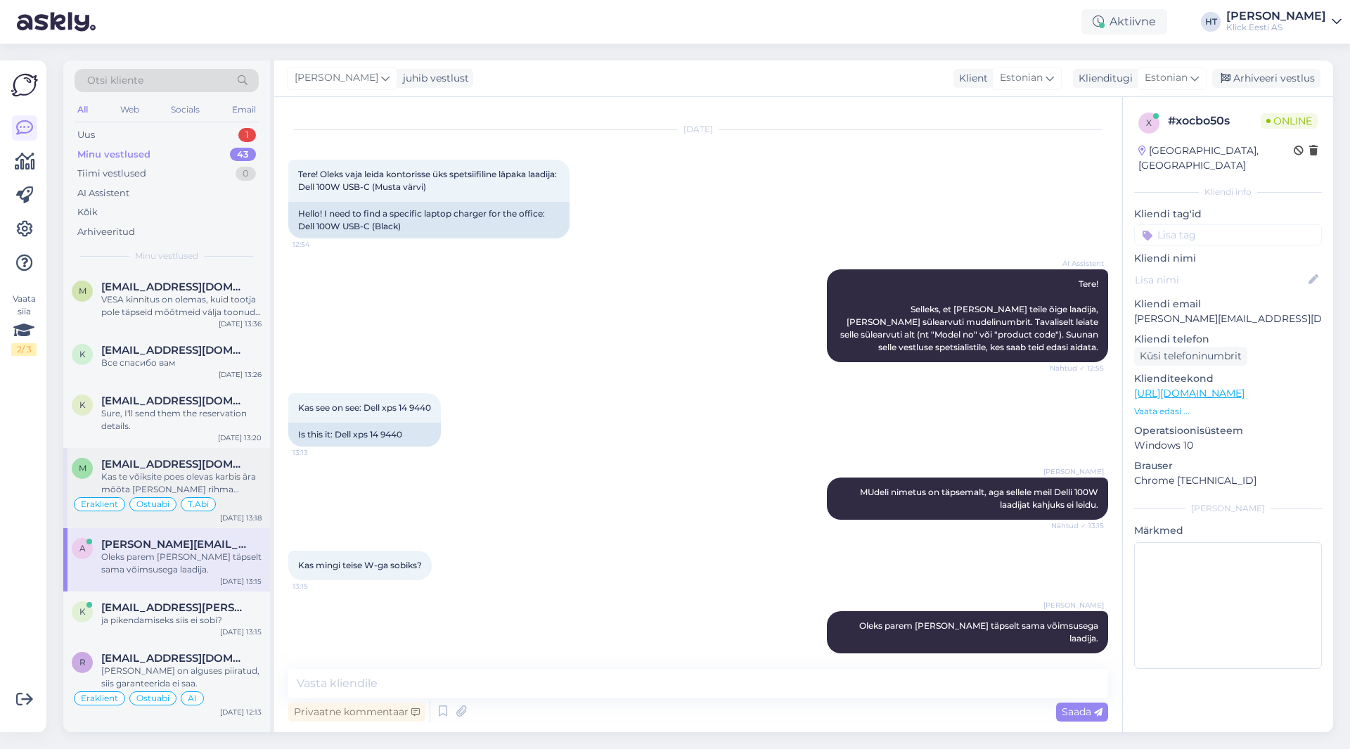
click at [210, 485] on div "Kas te võiksite poes olevas karbis ära mõõta [PERSON_NAME] rihma pikkuse?" at bounding box center [181, 482] width 160 height 25
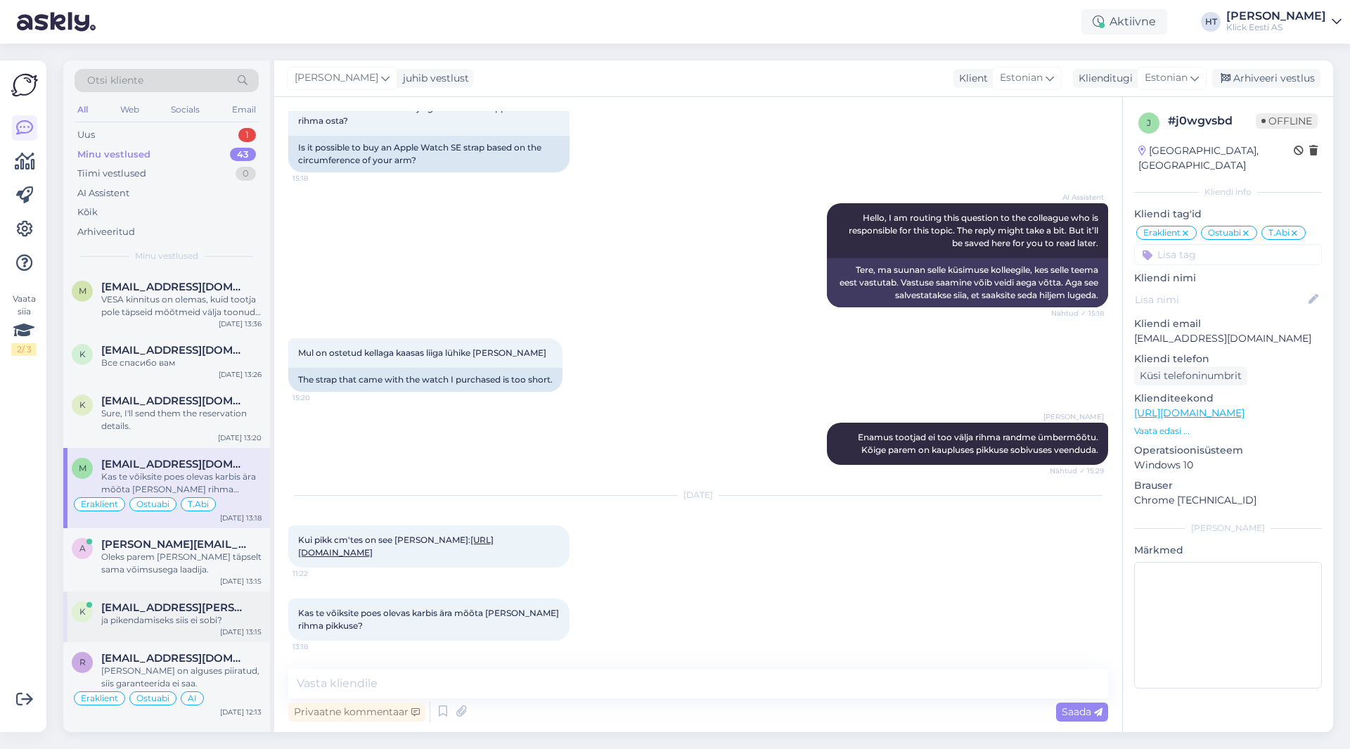
click at [226, 617] on div "ja pikendamiseks siis ei sobi?" at bounding box center [181, 620] width 160 height 13
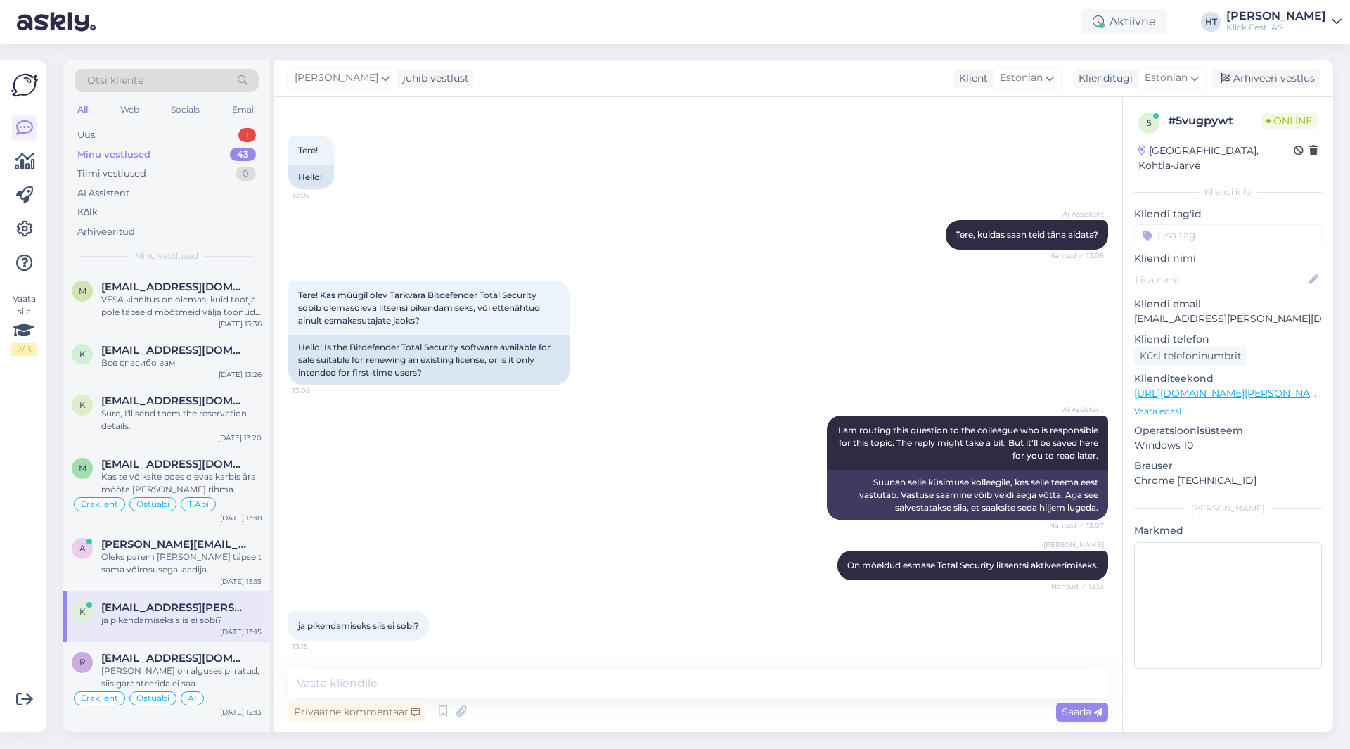
scroll to position [50, 0]
click at [400, 679] on textarea at bounding box center [698, 684] width 820 height 30
type textarea "Saab olemasoleva konto alt uue tellimuse aktiveerida."
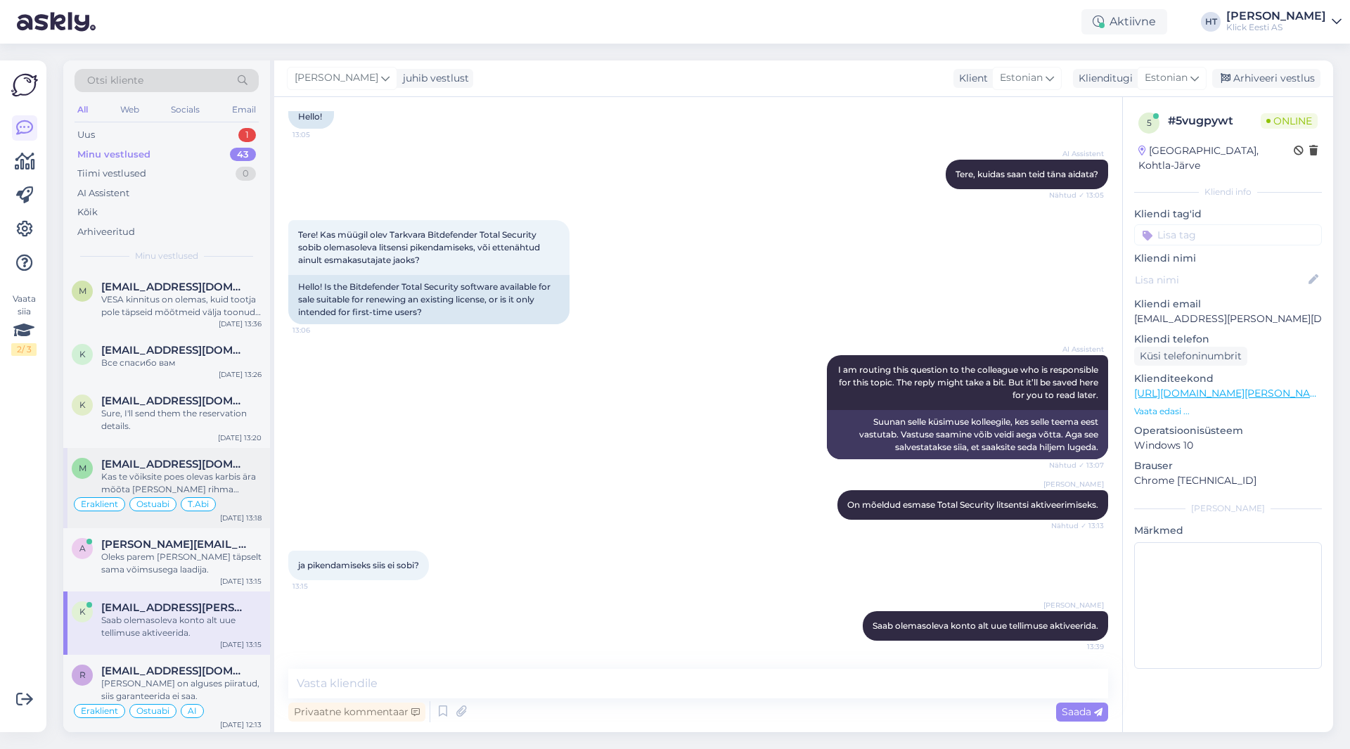
click at [122, 469] on span "[EMAIL_ADDRESS][DOMAIN_NAME]" at bounding box center [174, 464] width 146 height 13
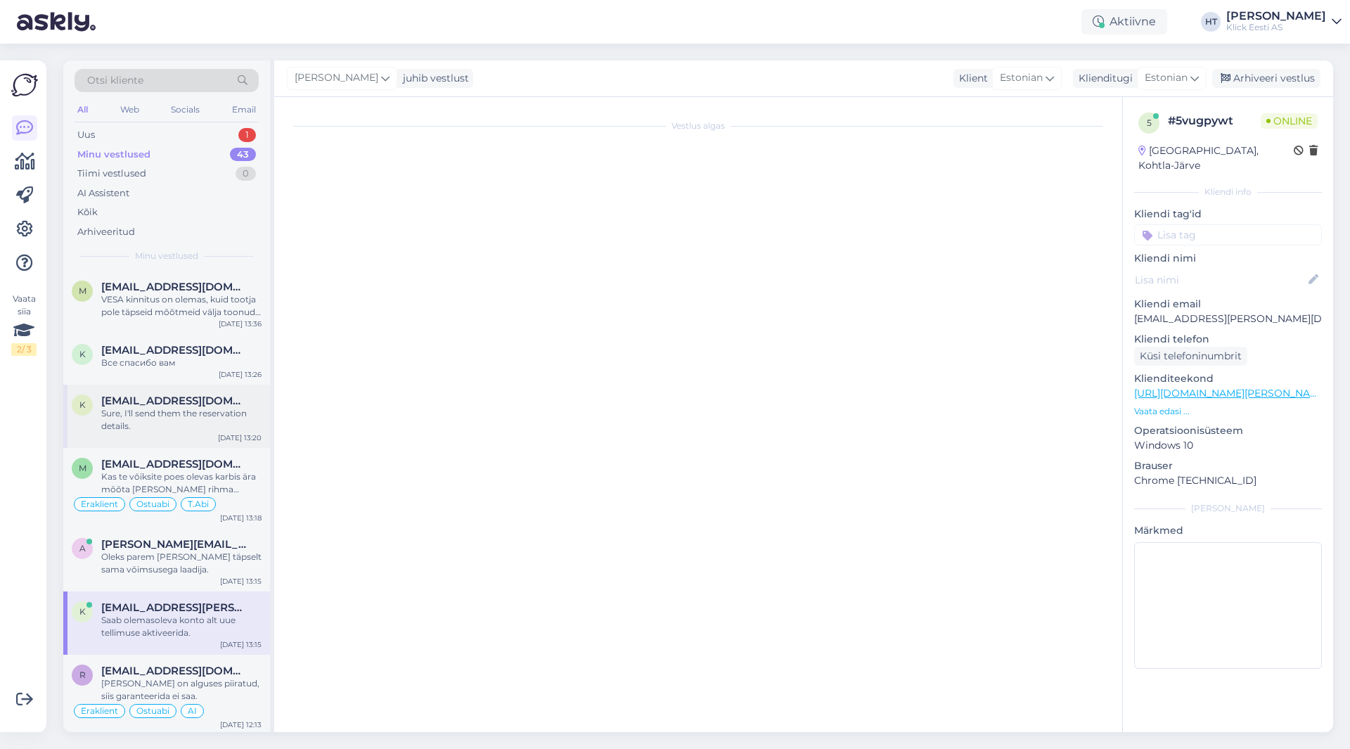
scroll to position [9229, 0]
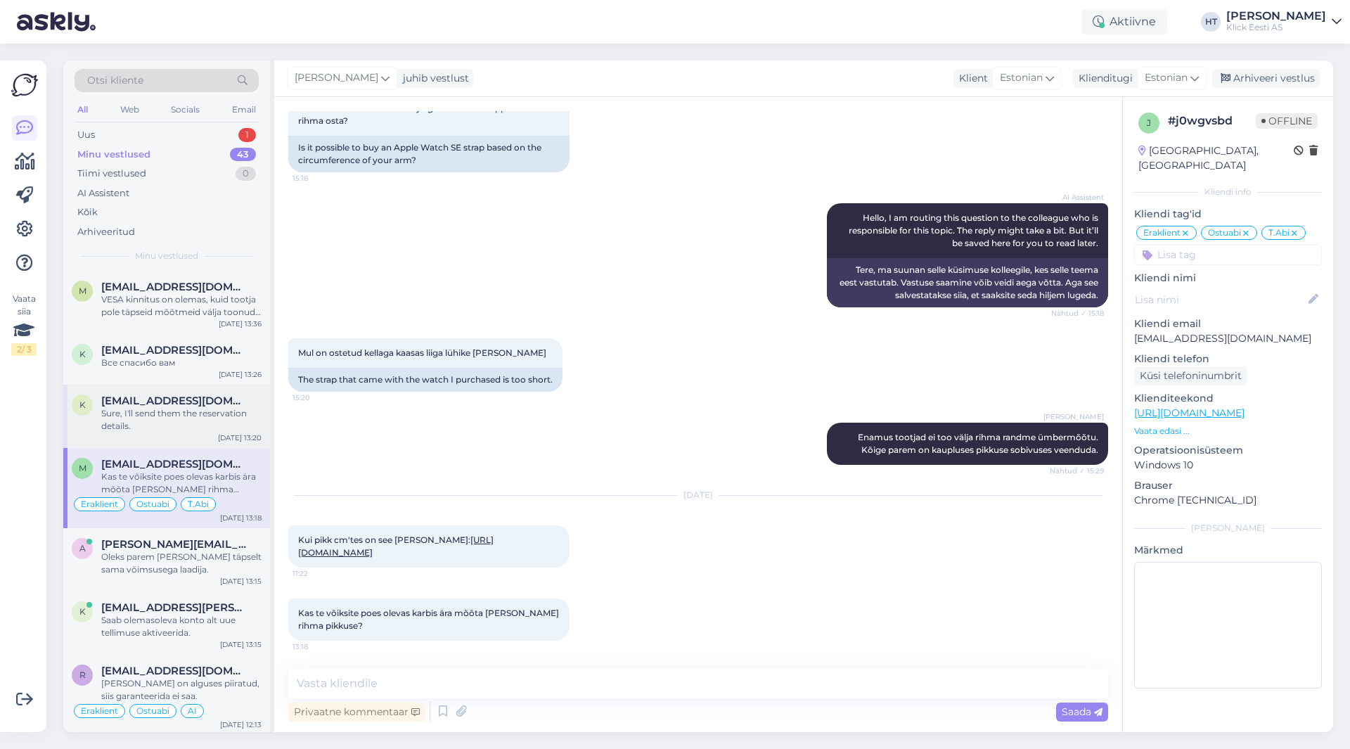
click at [130, 421] on div "Sure, I'll send them the reservation details." at bounding box center [181, 419] width 160 height 25
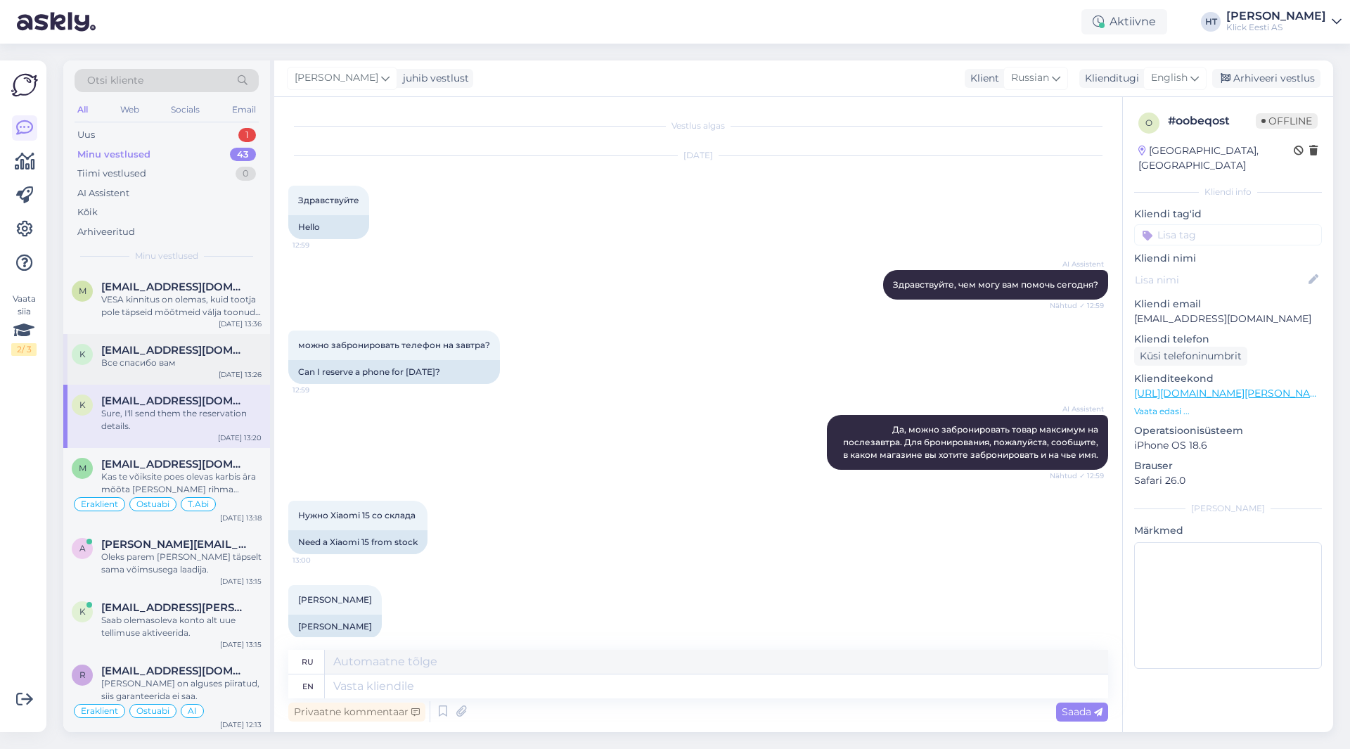
scroll to position [873, 0]
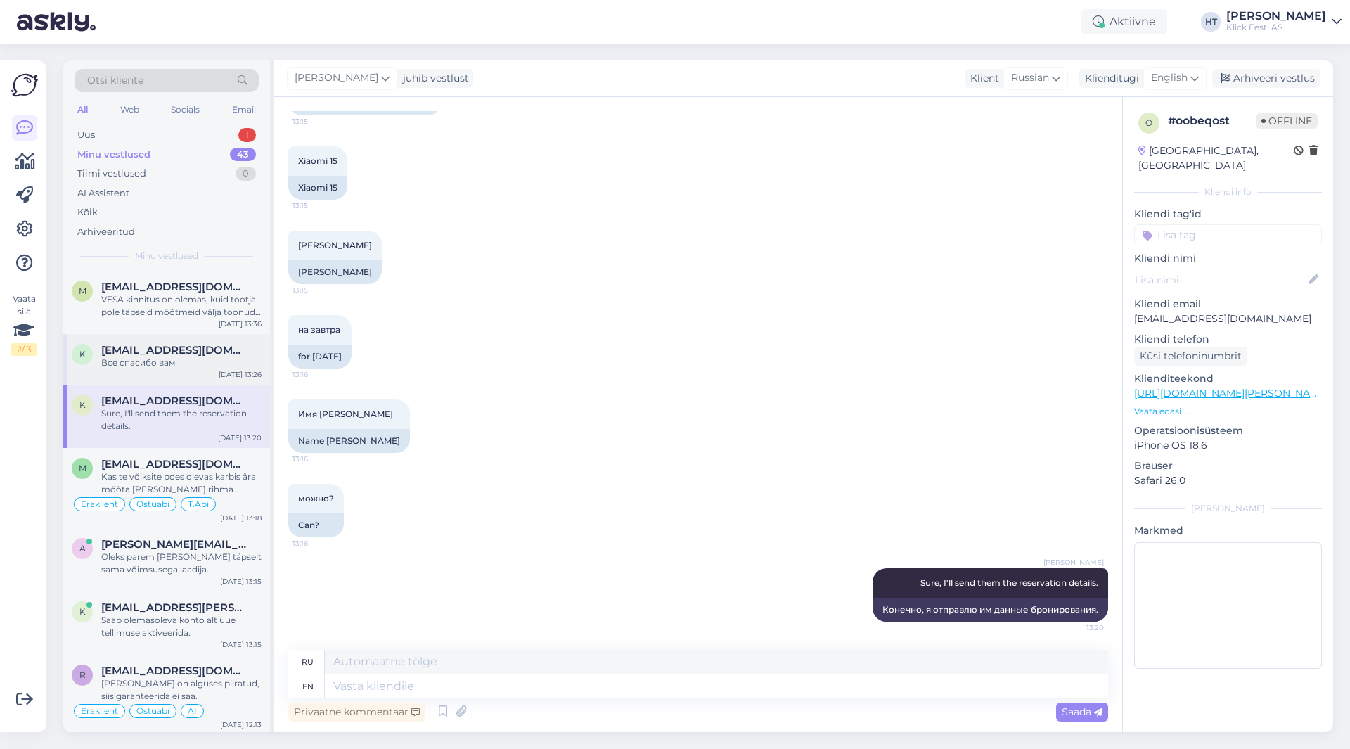
click at [153, 341] on div "K [EMAIL_ADDRESS][DOMAIN_NAME] Все спасибо вам [DATE] 13:26" at bounding box center [166, 359] width 207 height 51
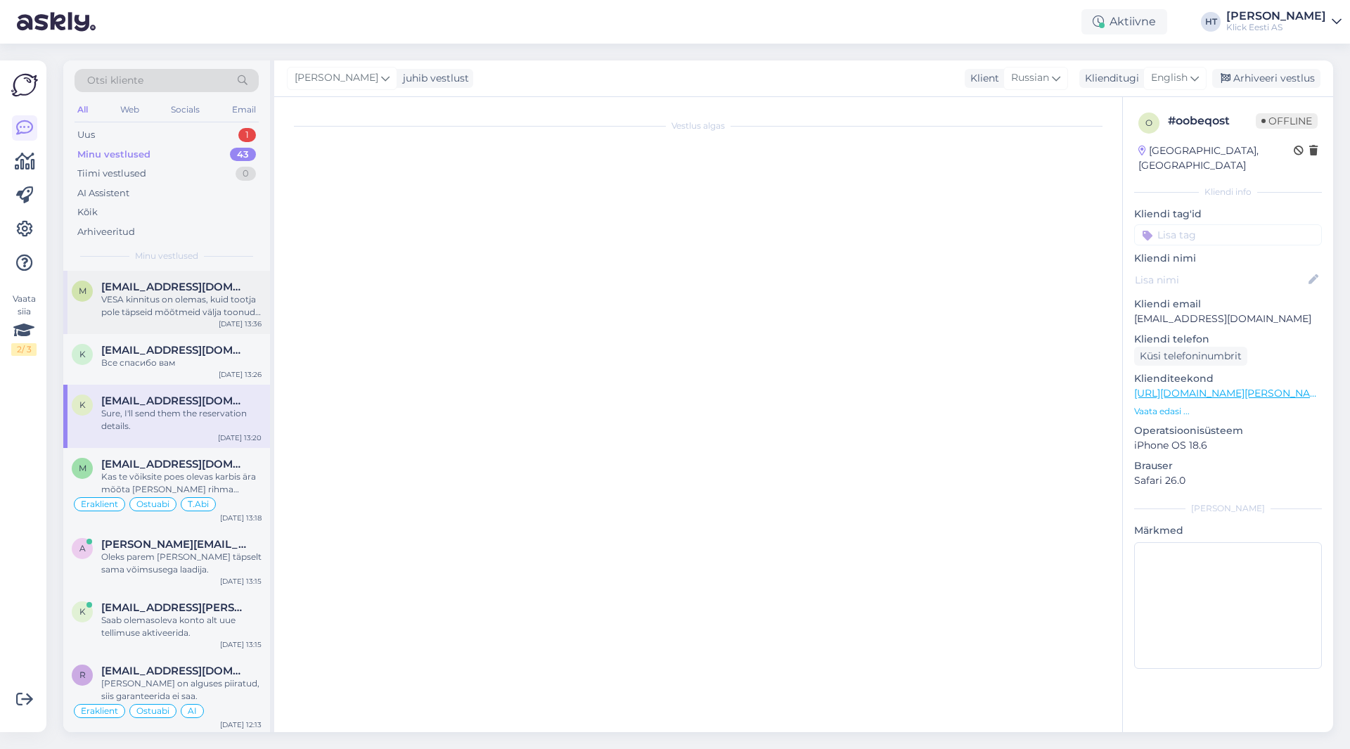
click at [162, 306] on div "VESA kinnitus on olemas, kuid tootja pole täpseid mõõtmeid välja toonud. Üldjuh…" at bounding box center [181, 305] width 160 height 25
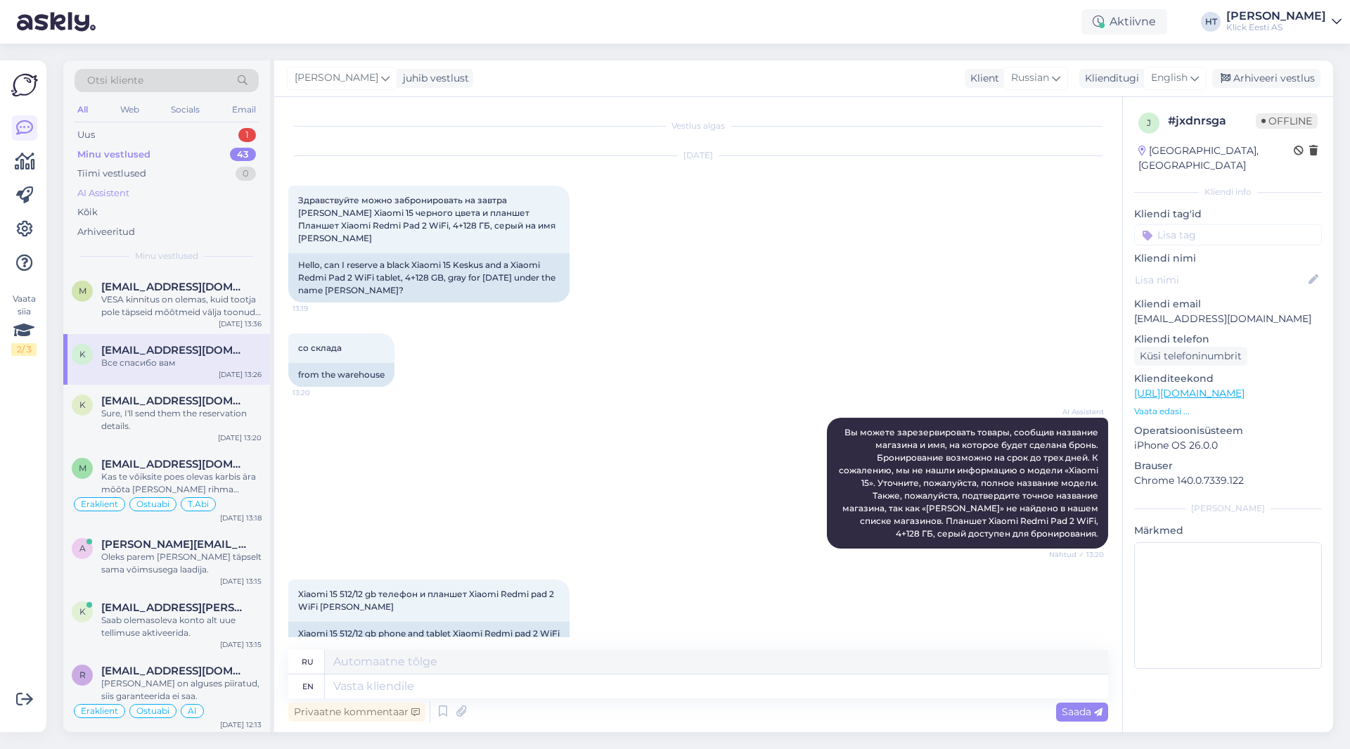
scroll to position [0, 0]
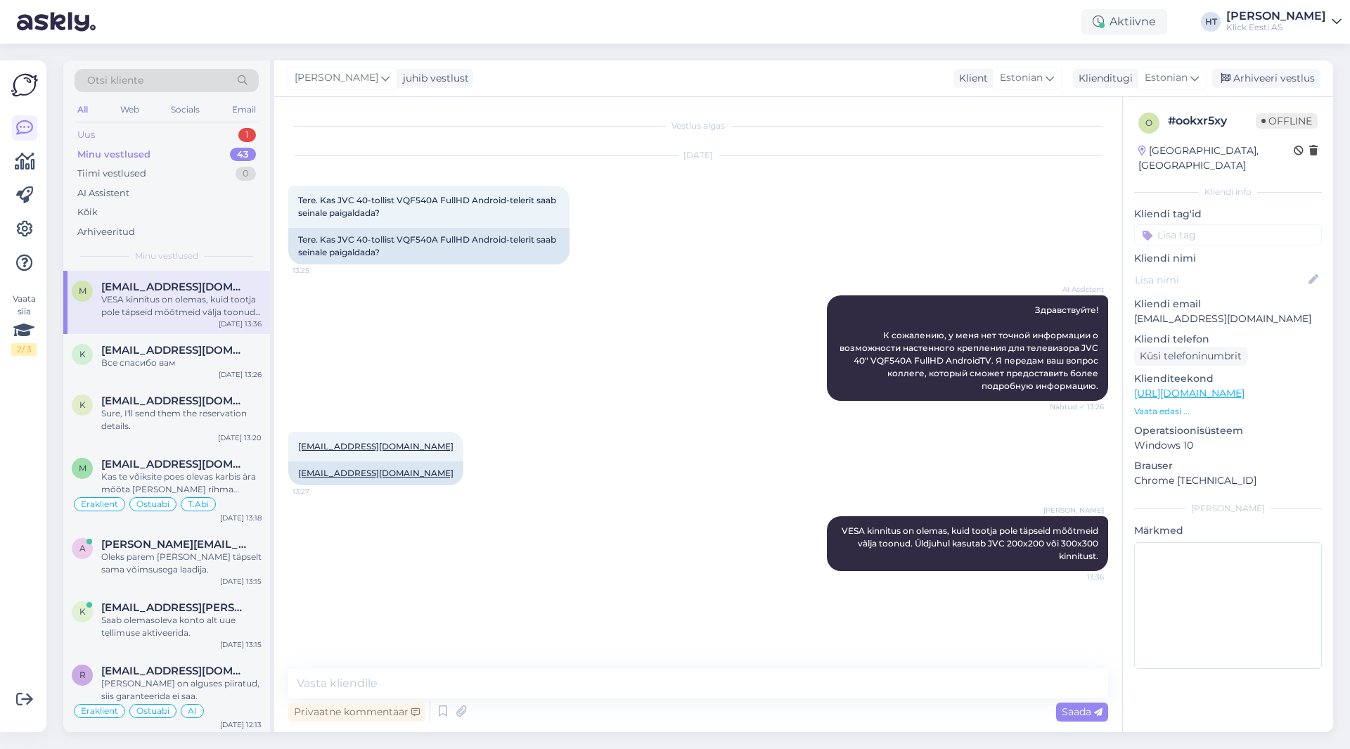
click at [201, 134] on div "Uus 1" at bounding box center [167, 135] width 184 height 20
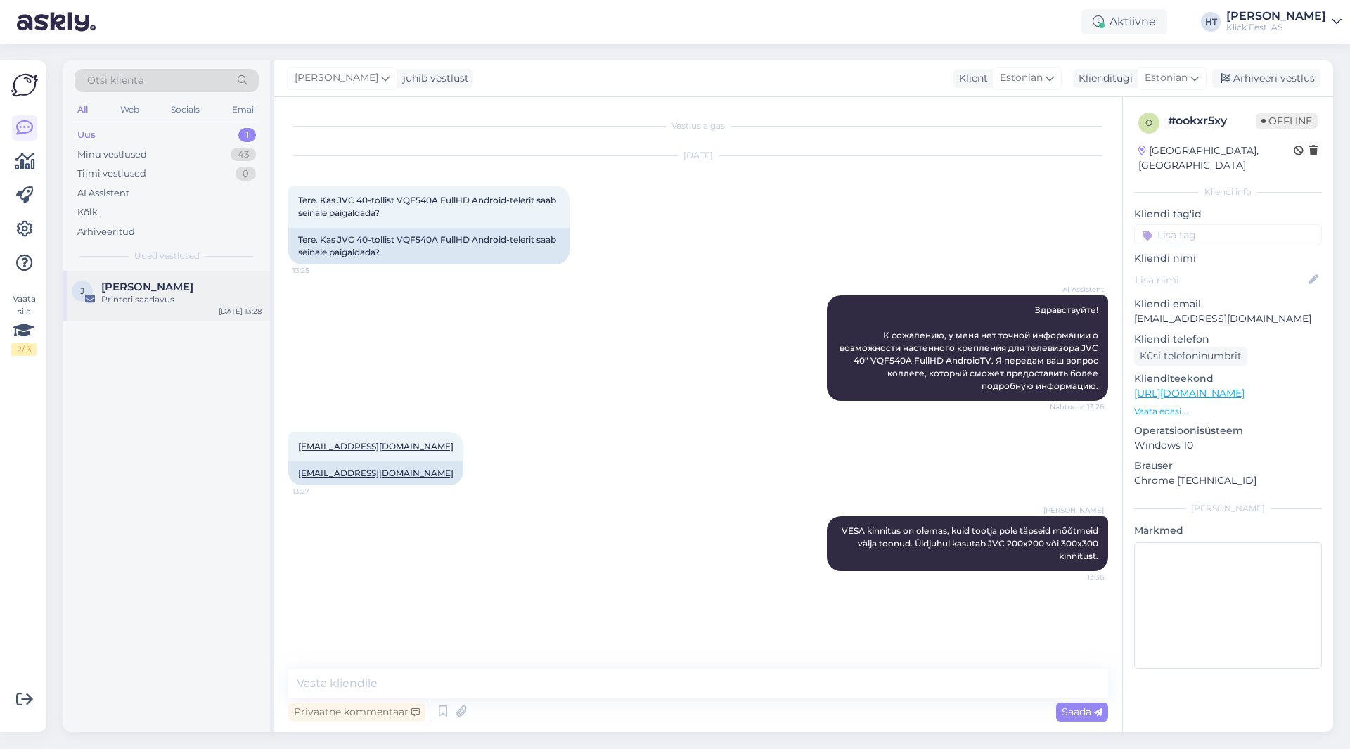
click at [204, 283] on div "[PERSON_NAME]" at bounding box center [181, 287] width 160 height 13
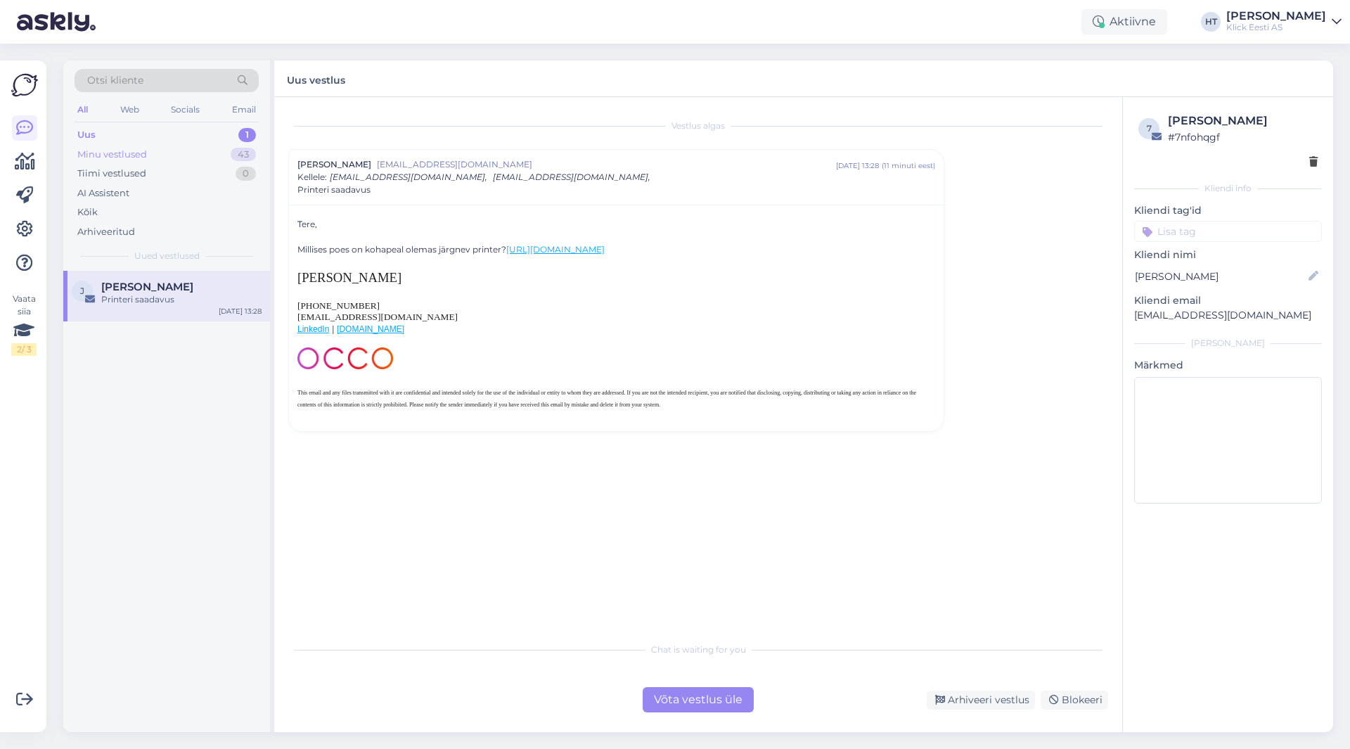
click at [216, 158] on div "Minu vestlused 43" at bounding box center [167, 155] width 184 height 20
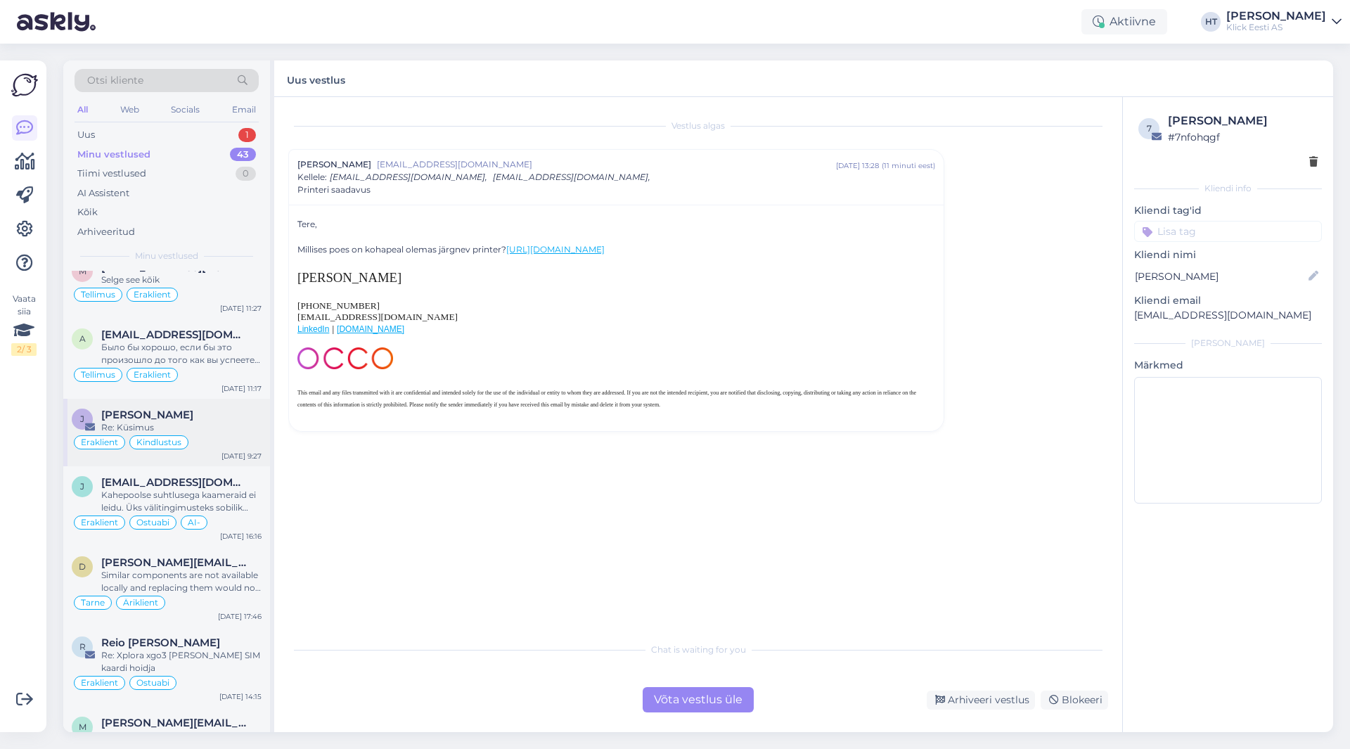
scroll to position [2433, 0]
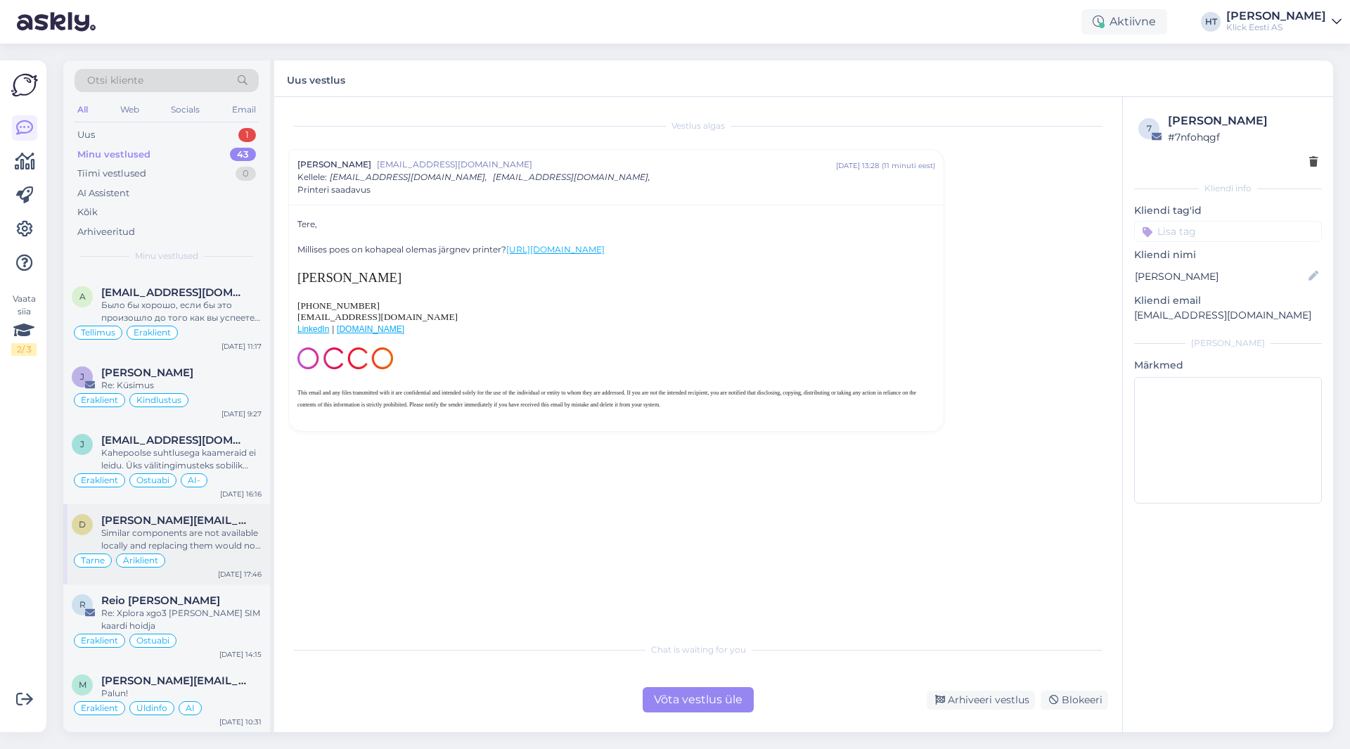
click at [226, 549] on div "Similar components are not available locally and replacing them would not solve…" at bounding box center [181, 539] width 160 height 25
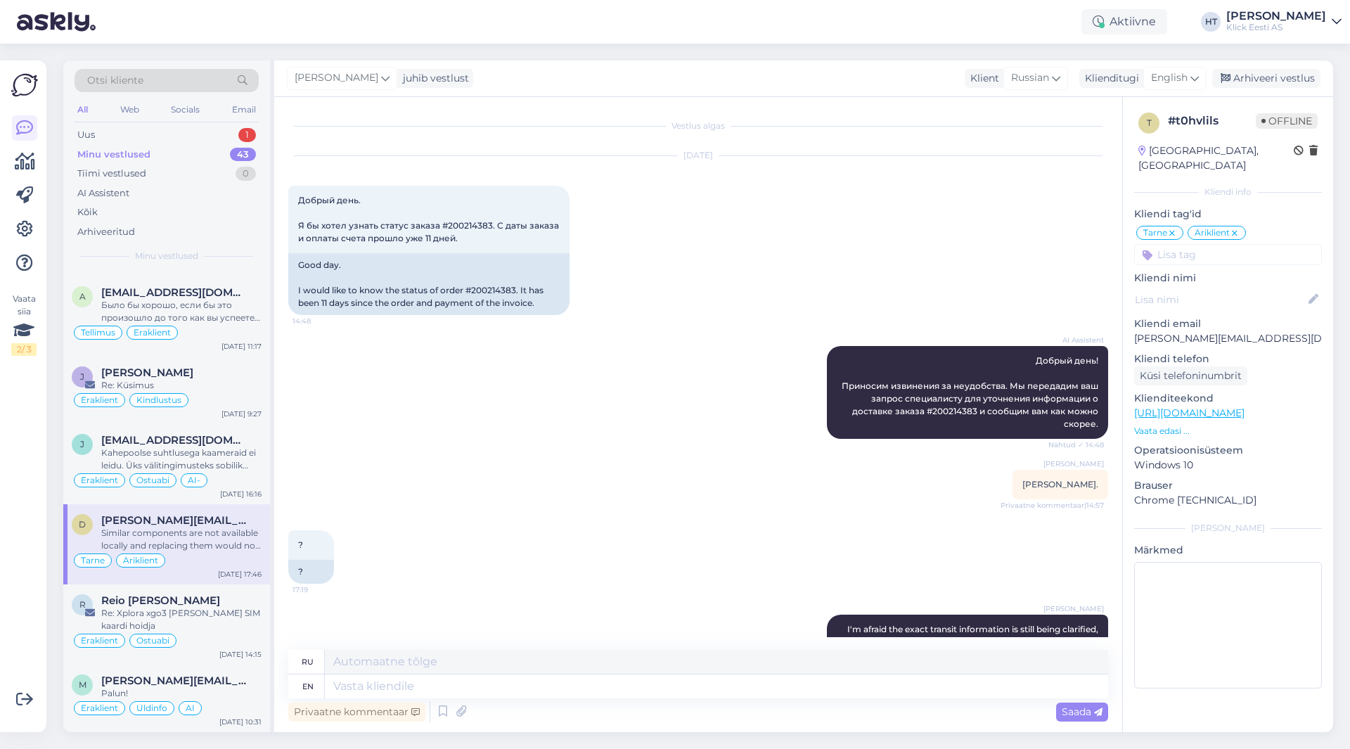
scroll to position [342, 0]
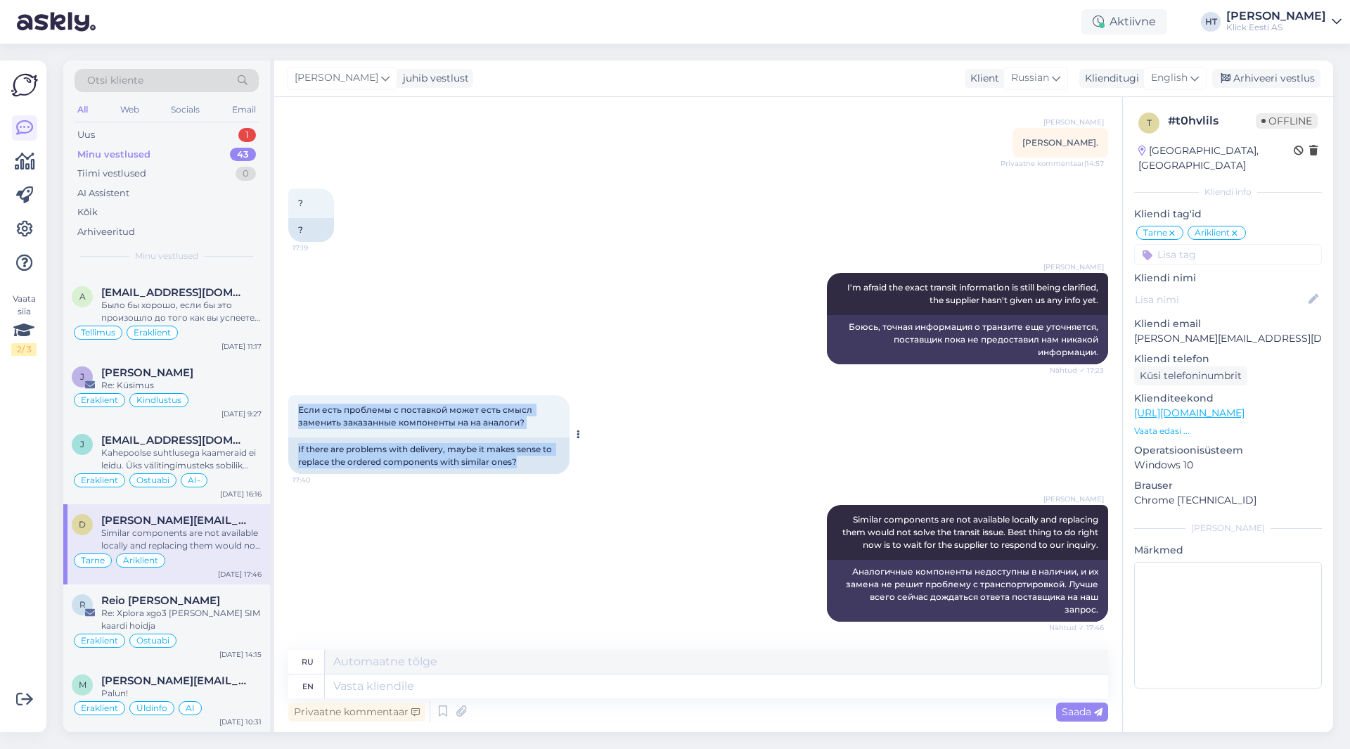
drag, startPoint x: 299, startPoint y: 409, endPoint x: 541, endPoint y: 469, distance: 250.0
click at [541, 469] on div "Если есть проблемы с поставкой может есть смысл заменить заказанные компоненты …" at bounding box center [428, 434] width 281 height 79
click at [536, 465] on div "If there are problems with delivery, maybe it makes sense to replace the ordere…" at bounding box center [428, 455] width 281 height 37
drag, startPoint x: 532, startPoint y: 465, endPoint x: 295, endPoint y: 406, distance: 244.2
click at [295, 406] on div "Если есть проблемы с поставкой может есть смысл заменить заказанные компоненты …" at bounding box center [428, 434] width 281 height 79
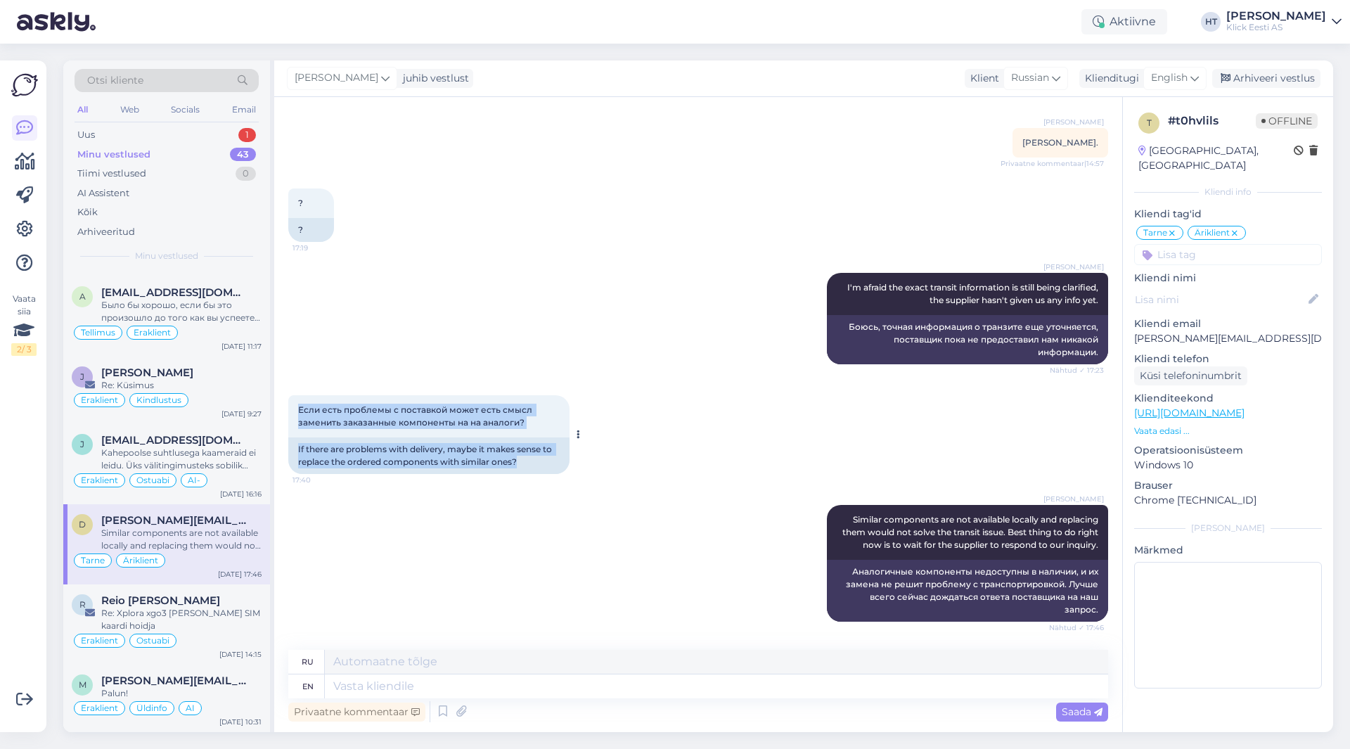
click at [295, 406] on div "Если есть проблемы с поставкой может есть смысл заменить заказанные компоненты …" at bounding box center [428, 416] width 281 height 42
drag, startPoint x: 295, startPoint y: 406, endPoint x: 551, endPoint y: 467, distance: 262.5
click at [551, 467] on div "Если есть проблемы с поставкой может есть смысл заменить заказанные компоненты …" at bounding box center [428, 434] width 281 height 79
click at [534, 465] on div "If there are problems with delivery, maybe it makes sense to replace the ordere…" at bounding box center [428, 455] width 281 height 37
drag, startPoint x: 513, startPoint y: 465, endPoint x: 291, endPoint y: 403, distance: 230.7
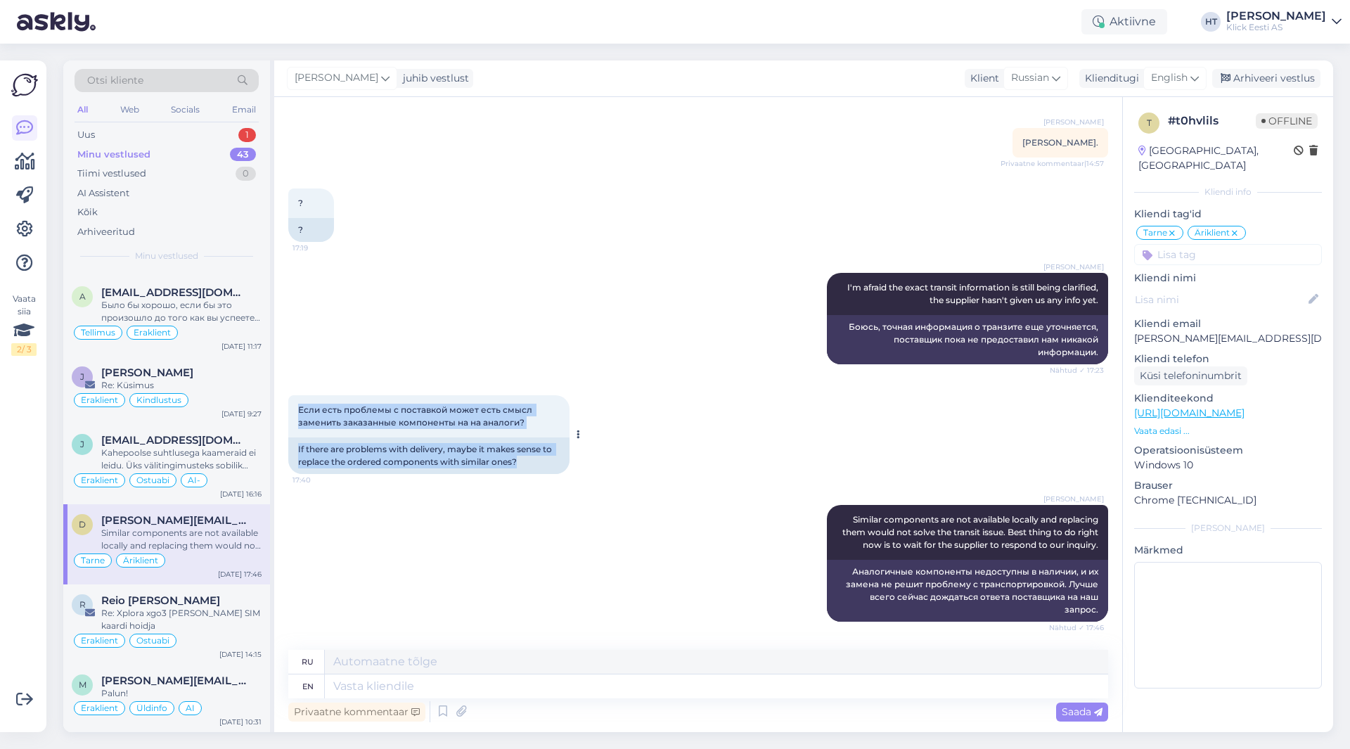
click at [291, 403] on div "Если есть проблемы с поставкой может есть смысл заменить заказанные компоненты …" at bounding box center [428, 434] width 281 height 79
click at [294, 404] on div "Если есть проблемы с поставкой может есть смысл заменить заказанные компоненты …" at bounding box center [428, 416] width 281 height 42
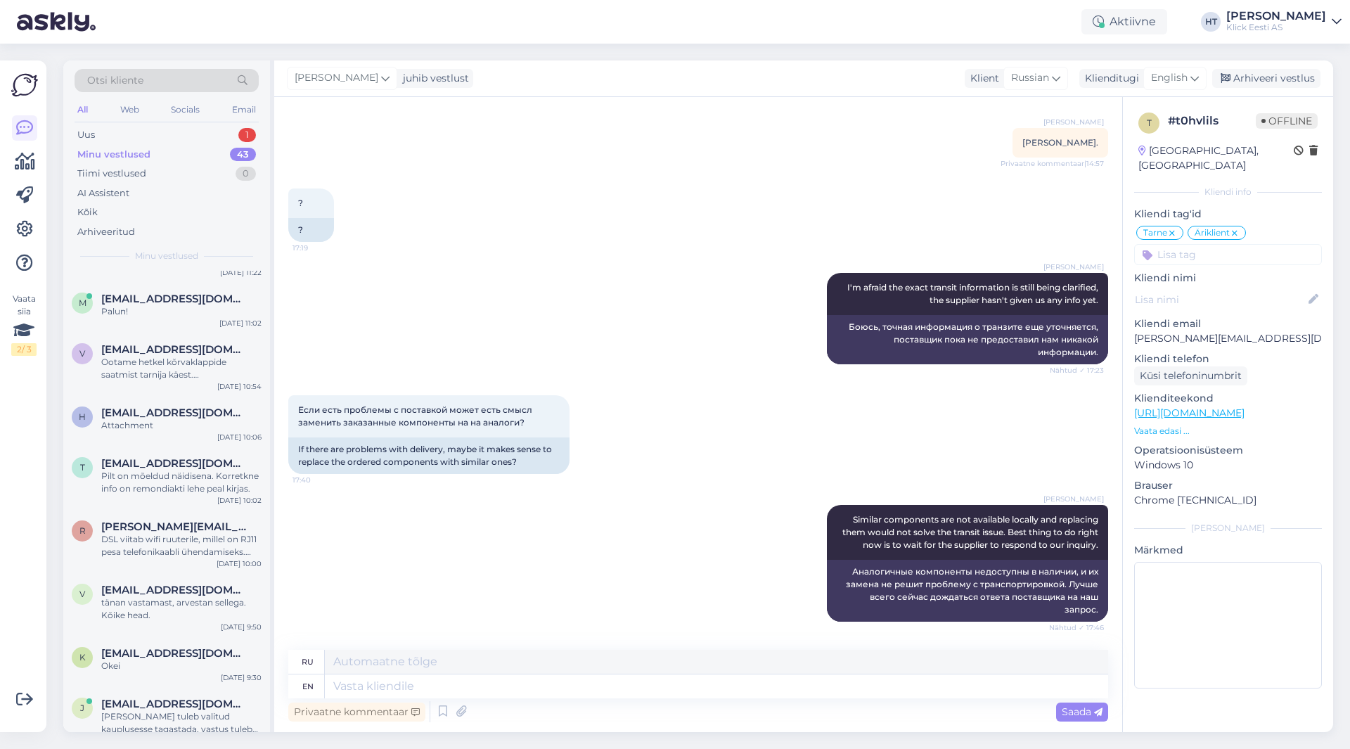
scroll to position [0, 0]
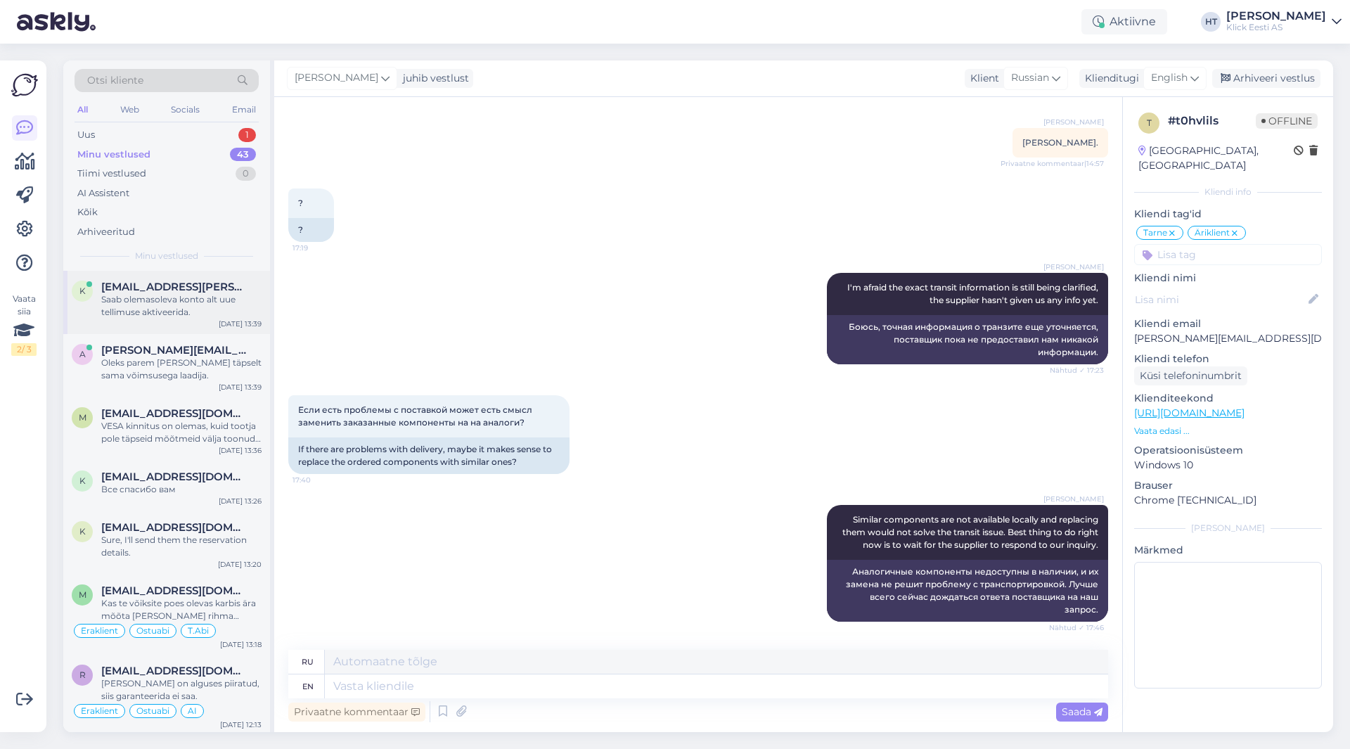
click at [174, 283] on span "[EMAIL_ADDRESS][PERSON_NAME][DOMAIN_NAME]" at bounding box center [174, 287] width 146 height 13
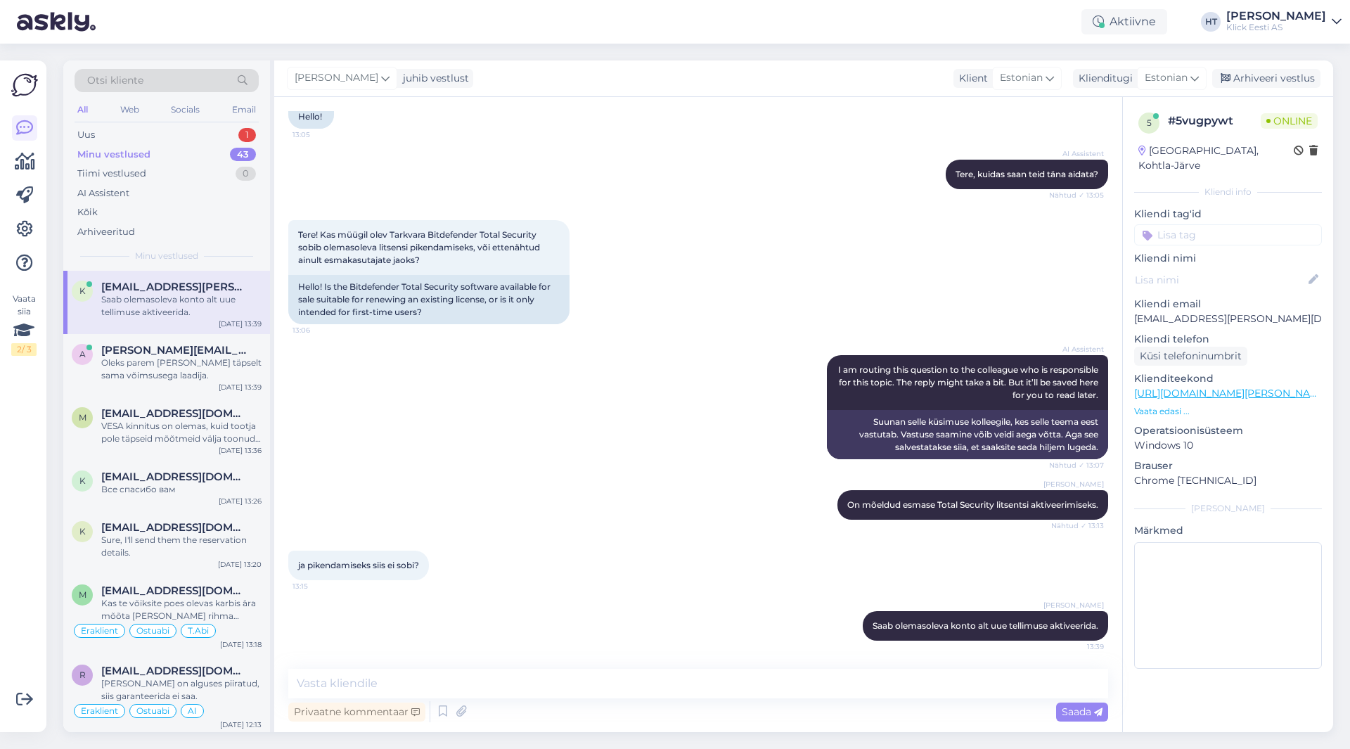
scroll to position [110, 0]
drag, startPoint x: 439, startPoint y: 308, endPoint x: 409, endPoint y: 290, distance: 35.0
click at [409, 290] on div "Hello! Is the Bitdefender Total Security software available for sale suitable f…" at bounding box center [428, 299] width 281 height 49
click at [406, 289] on div "Hello! Is the Bitdefender Total Security software available for sale suitable f…" at bounding box center [428, 299] width 281 height 49
click at [598, 418] on div "AI Assistent I am routing this question to the colleague who is responsible for…" at bounding box center [698, 407] width 820 height 135
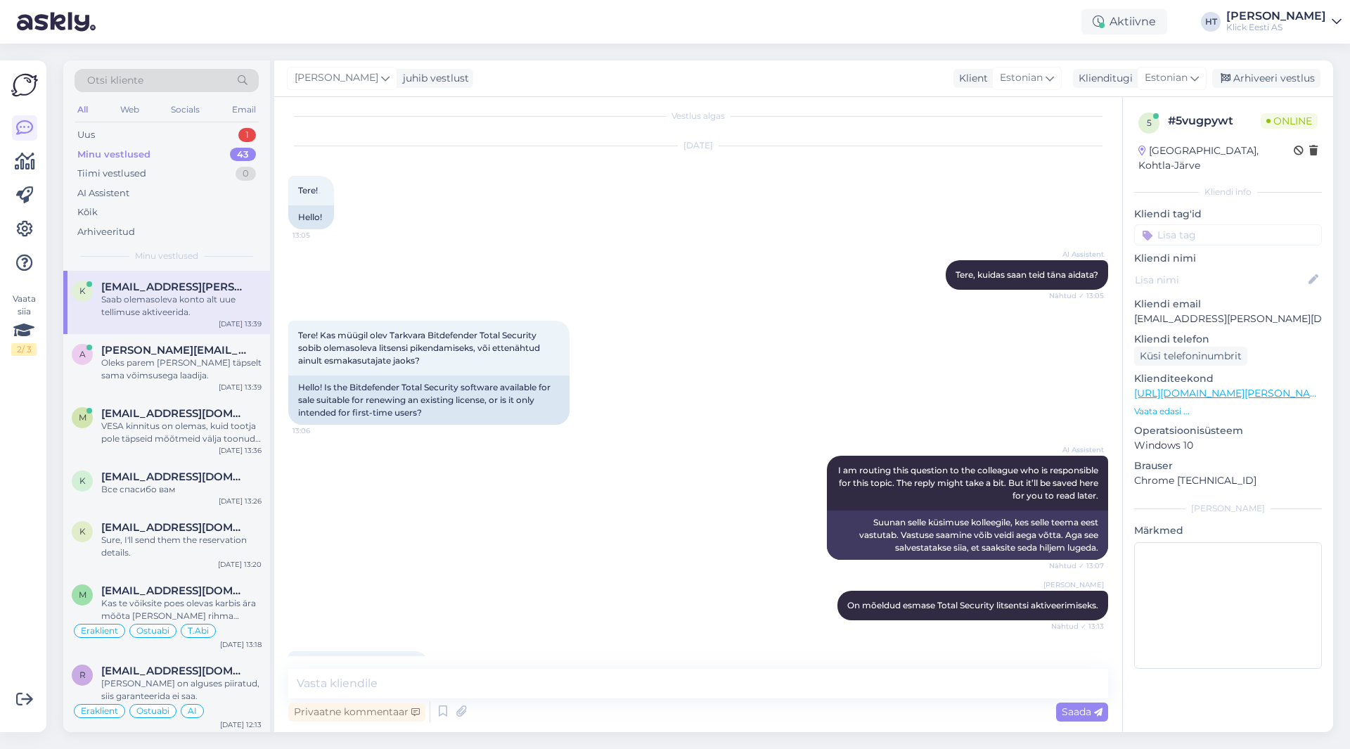
scroll to position [0, 0]
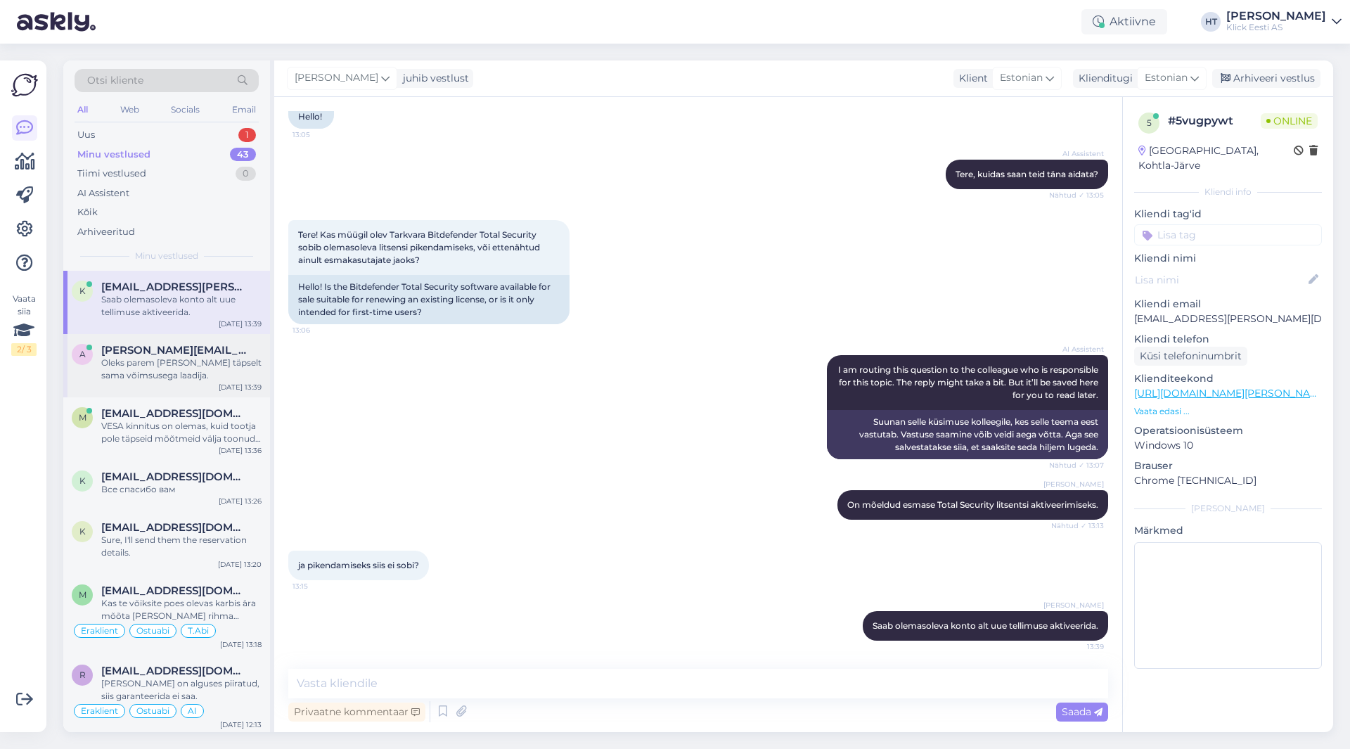
click at [224, 363] on div "Oleks parem [PERSON_NAME] täpselt sama võimsusega laadija." at bounding box center [181, 369] width 160 height 25
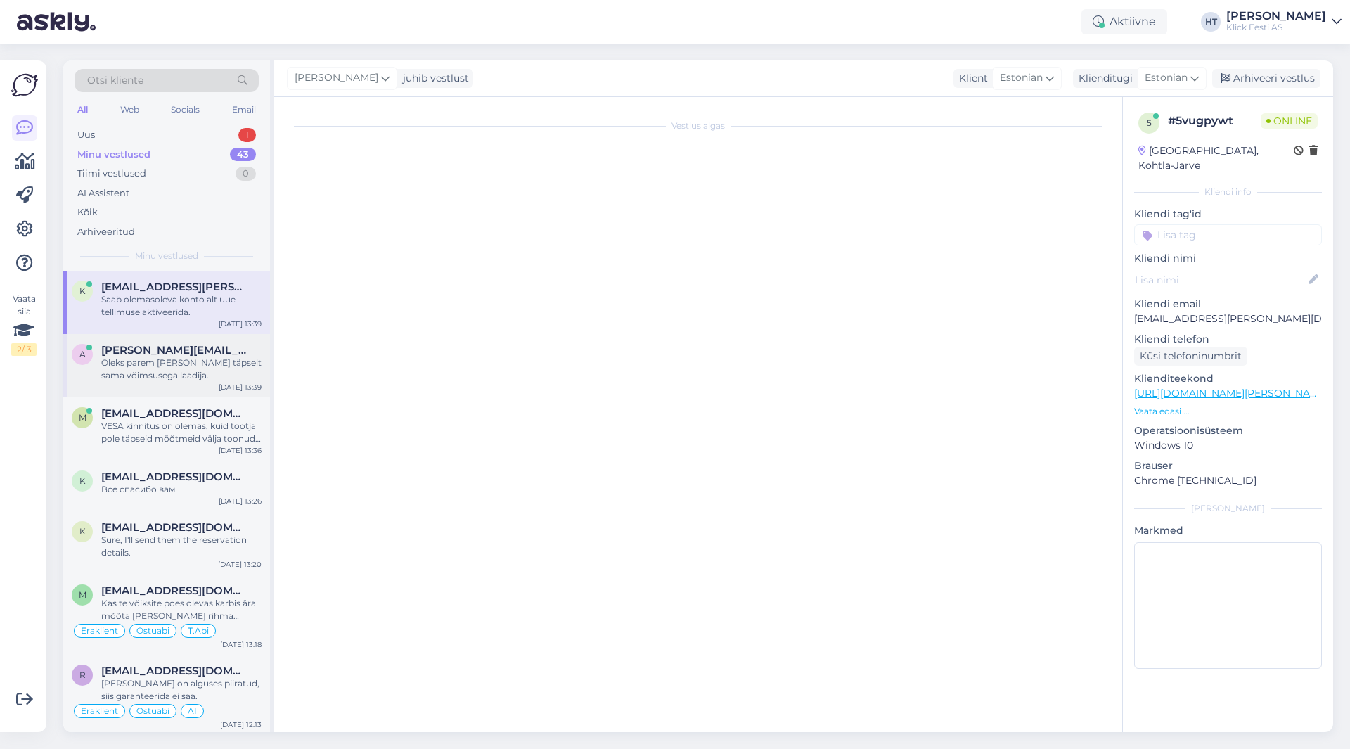
scroll to position [26, 0]
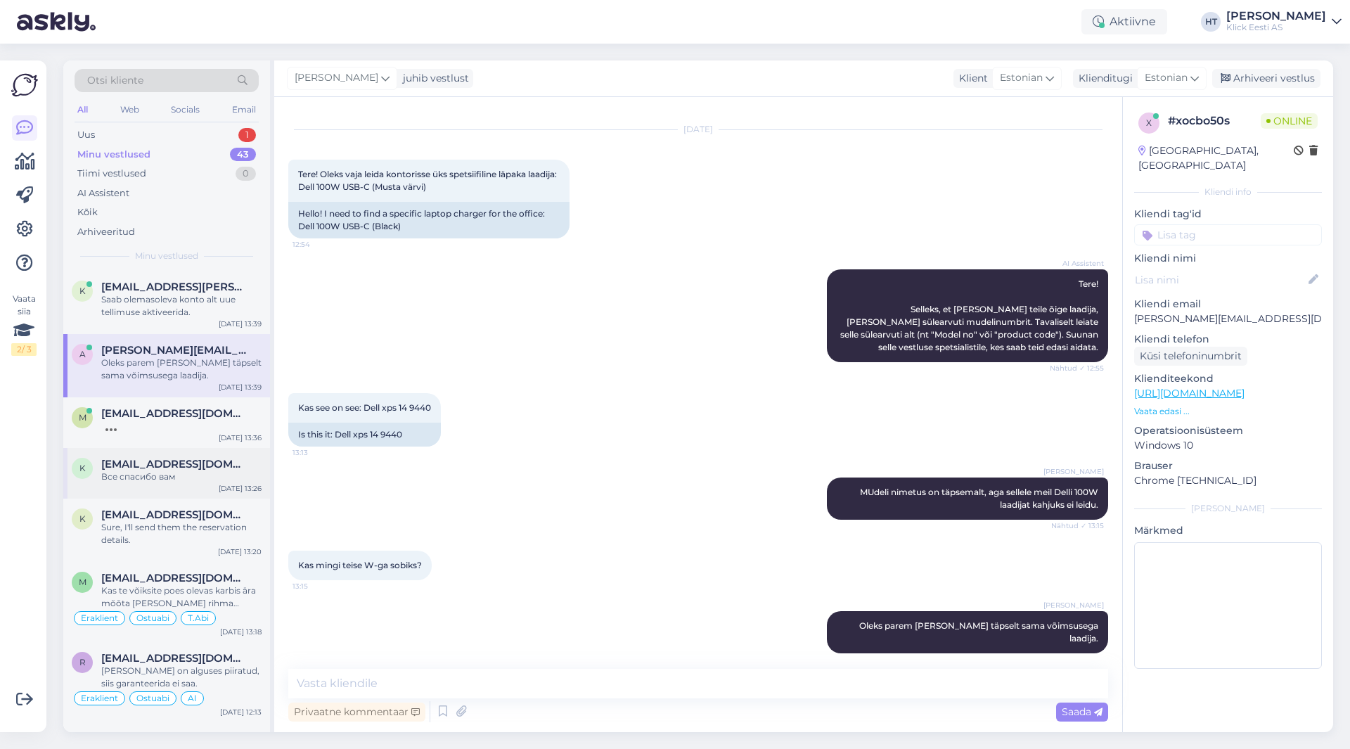
click at [220, 484] on div "K [EMAIL_ADDRESS][DOMAIN_NAME] Все спасибо вам [DATE] 13:26" at bounding box center [166, 473] width 207 height 51
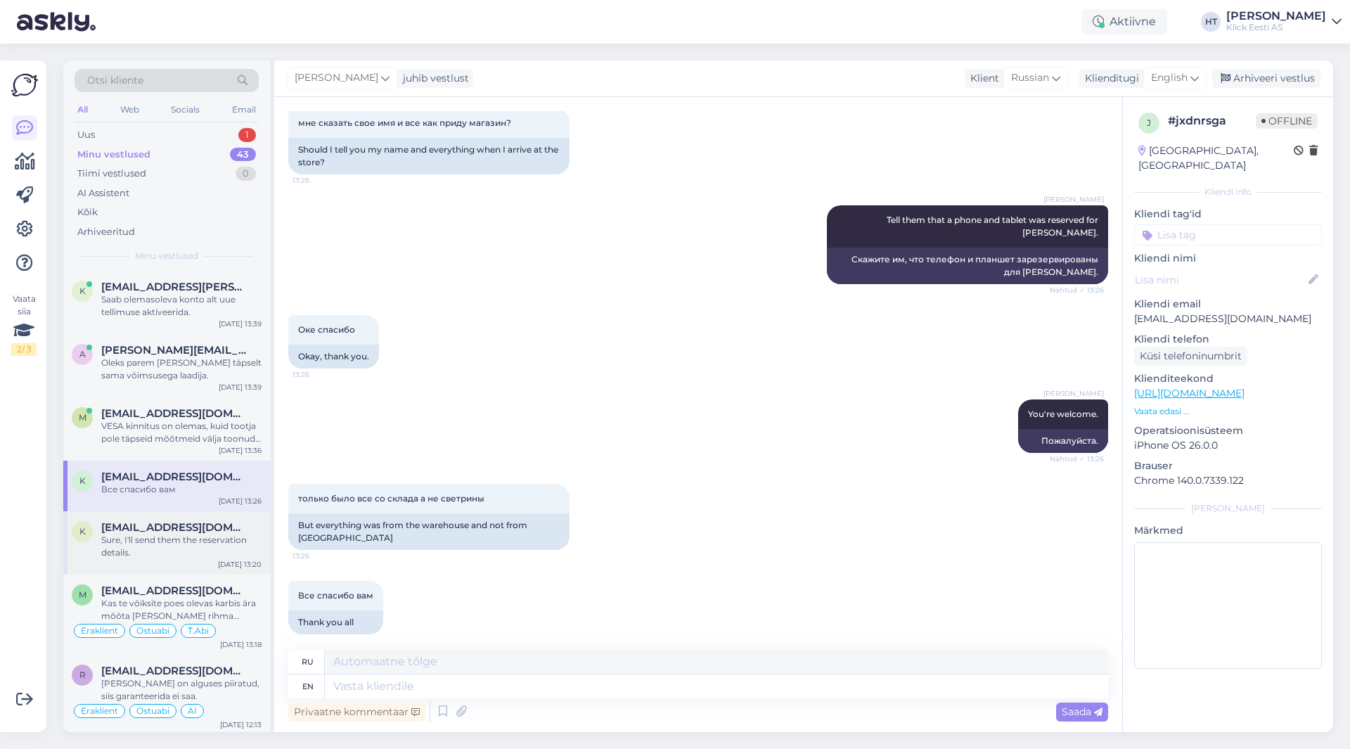
click at [209, 536] on div "Sure, I'll send them the reservation details." at bounding box center [181, 546] width 160 height 25
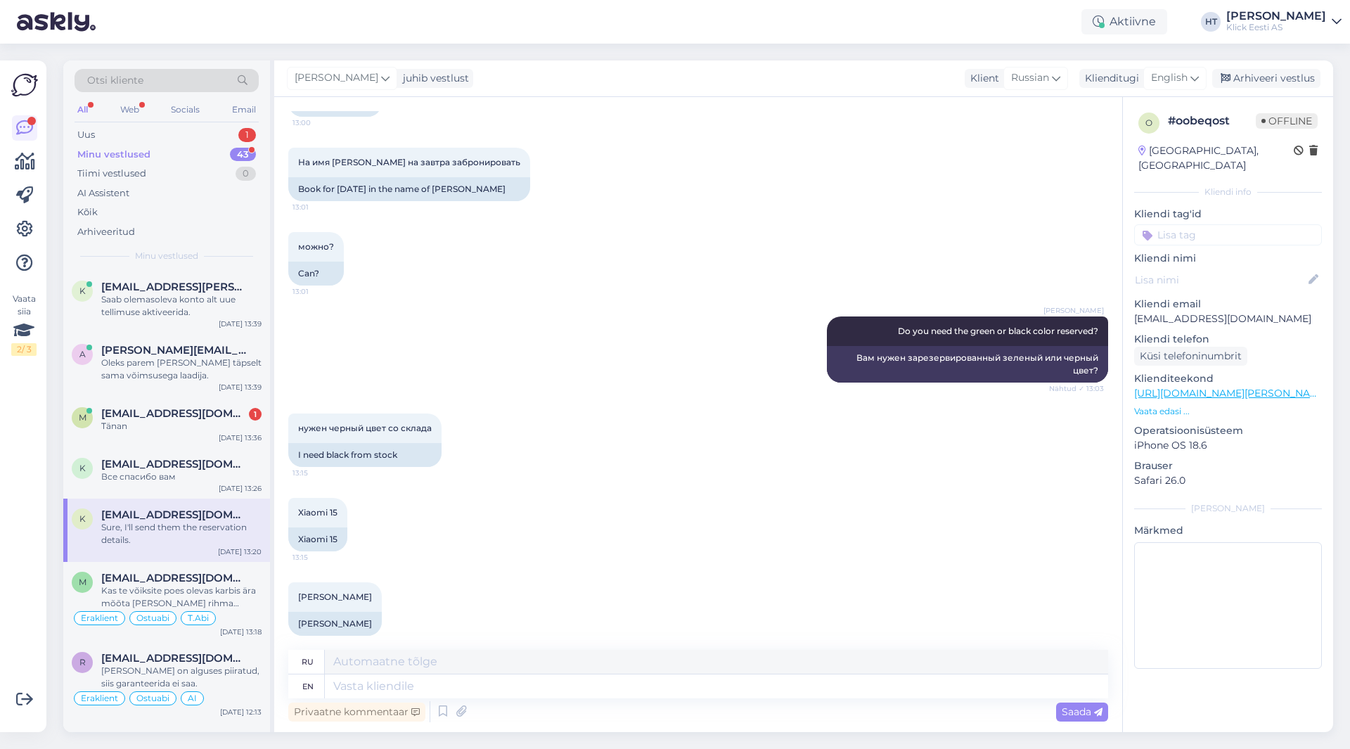
scroll to position [873, 0]
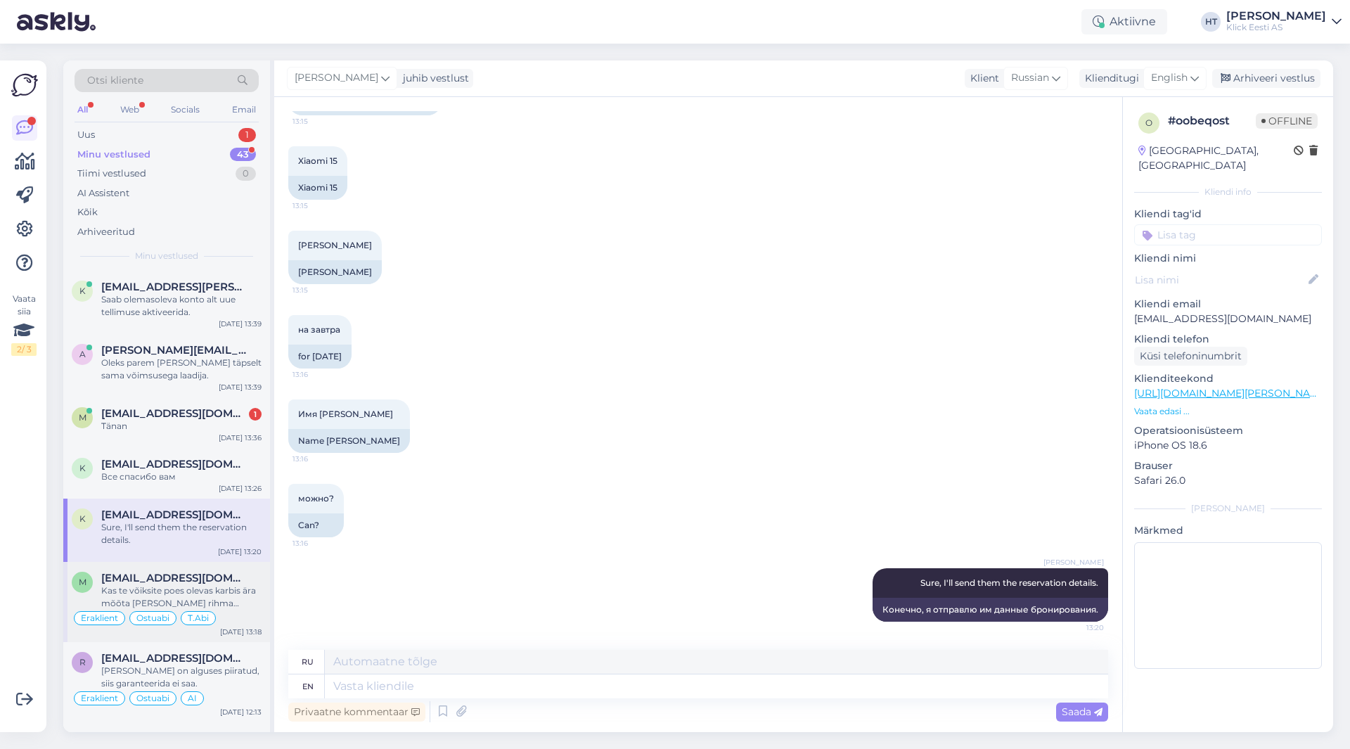
click at [259, 582] on div "[EMAIL_ADDRESS][DOMAIN_NAME]" at bounding box center [181, 578] width 160 height 13
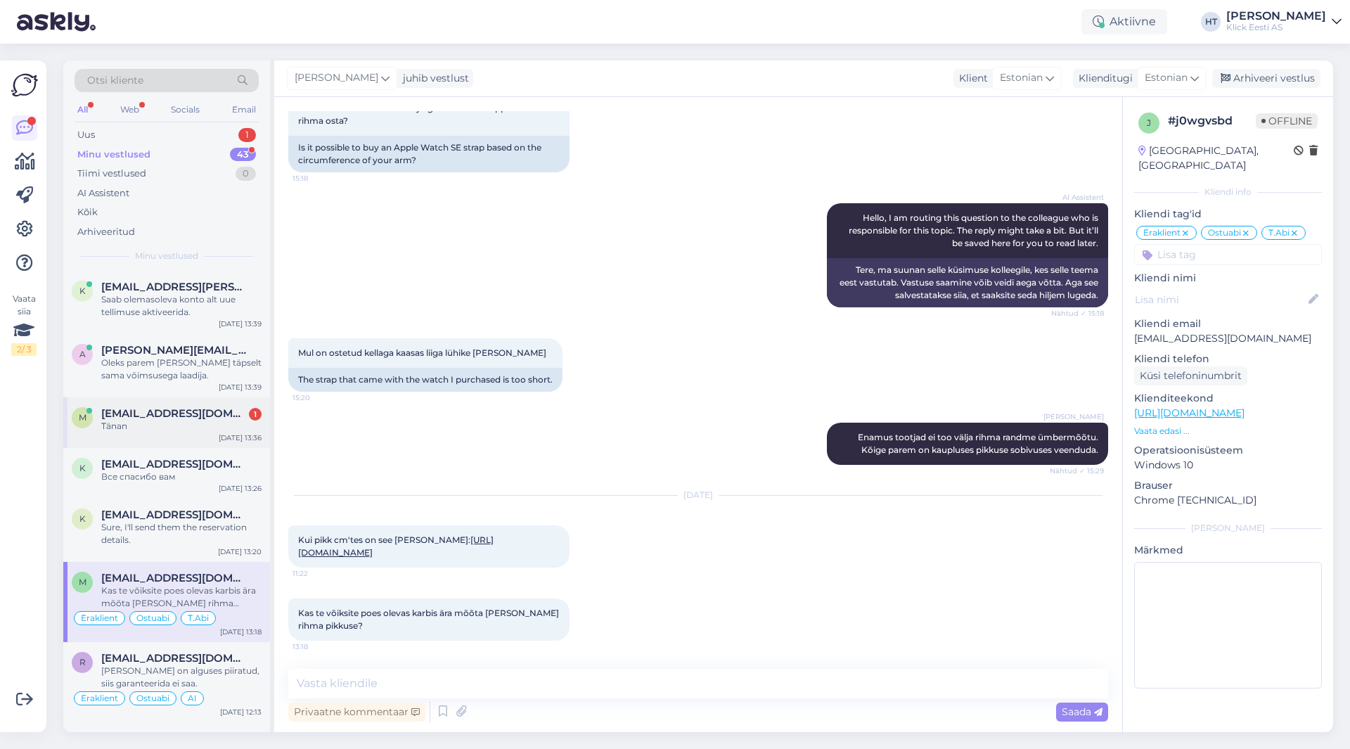
click at [235, 432] on div "Tänan" at bounding box center [181, 426] width 160 height 13
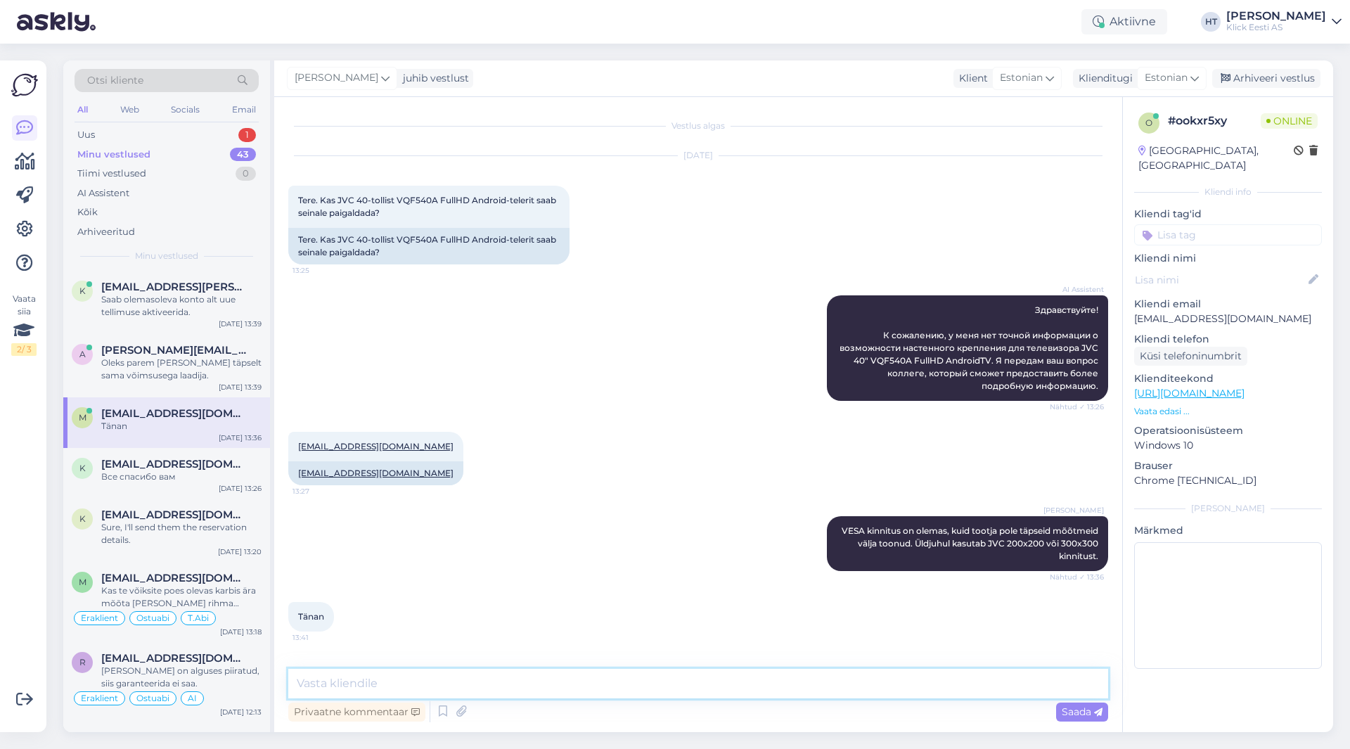
click at [520, 681] on textarea at bounding box center [698, 684] width 820 height 30
type textarea "Palun."
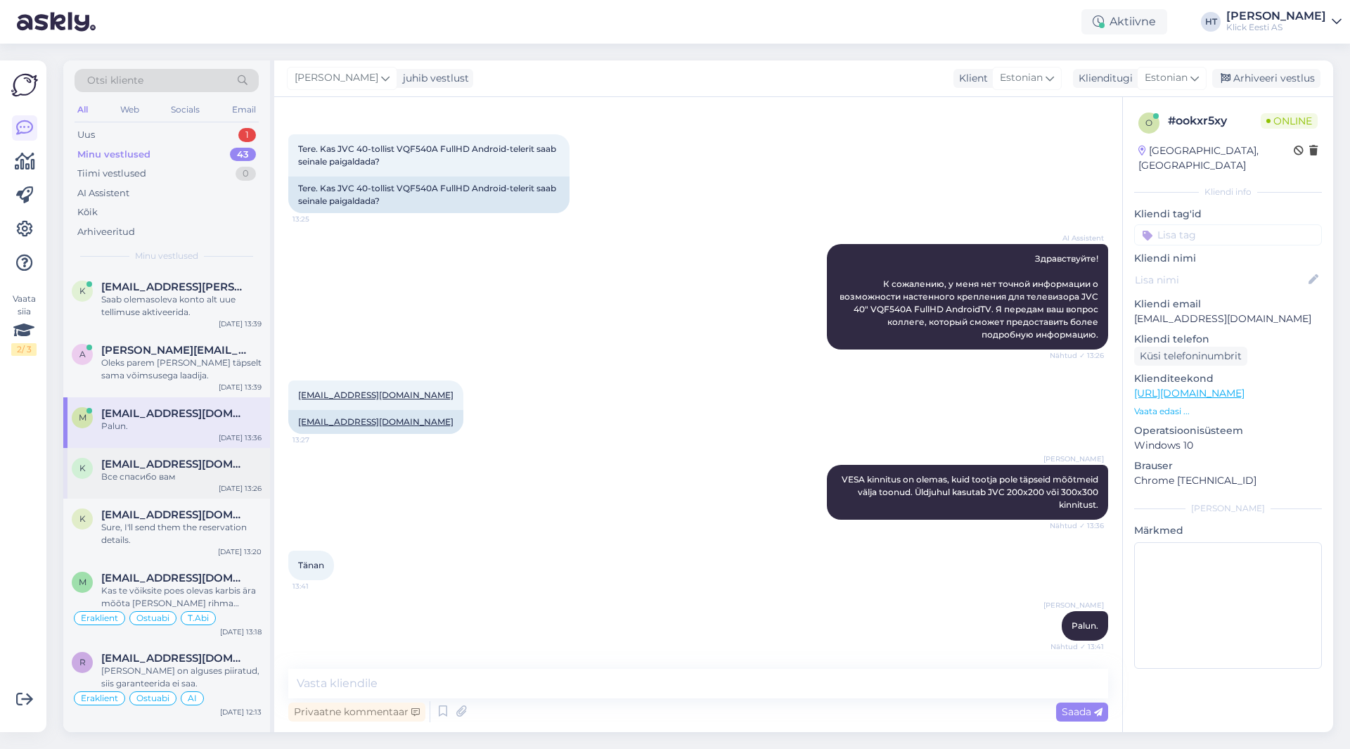
click at [198, 496] on div "K [EMAIL_ADDRESS][DOMAIN_NAME] Все спасибо вам [DATE] 13:26" at bounding box center [166, 473] width 207 height 51
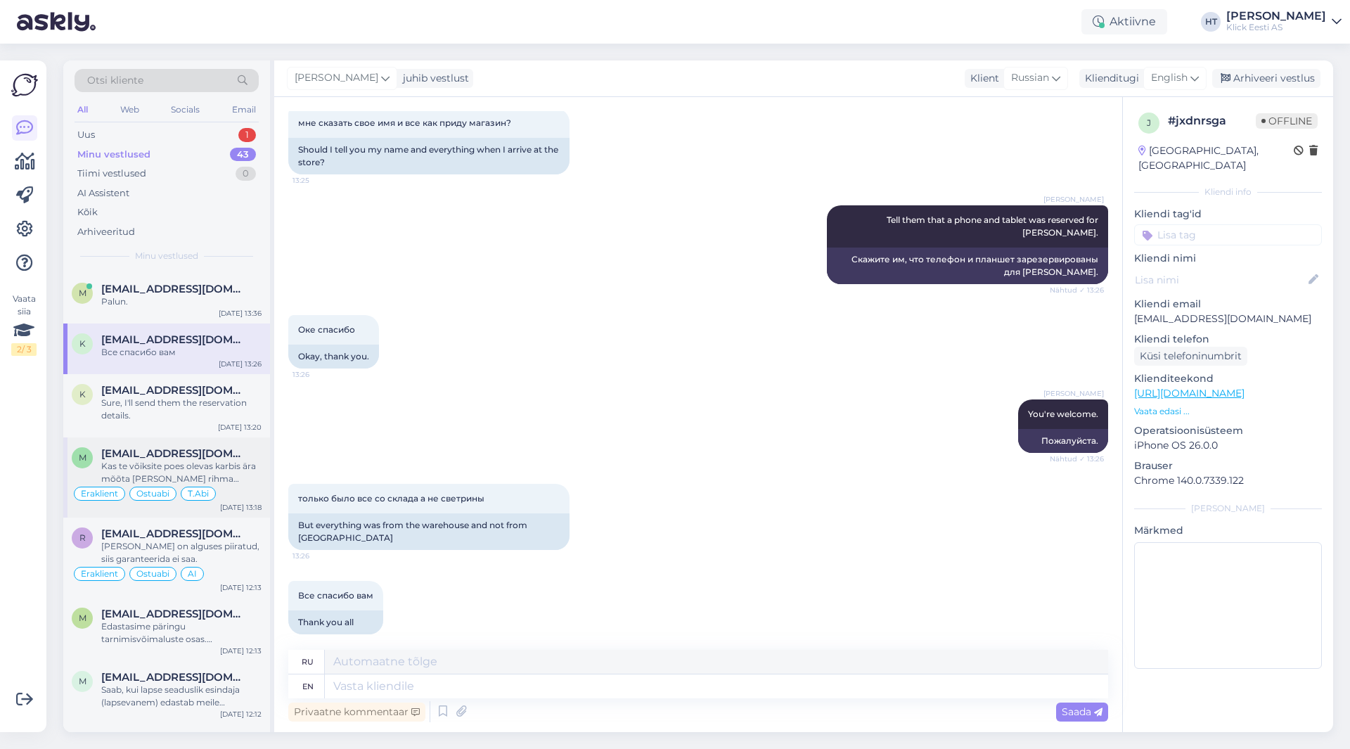
scroll to position [141, 0]
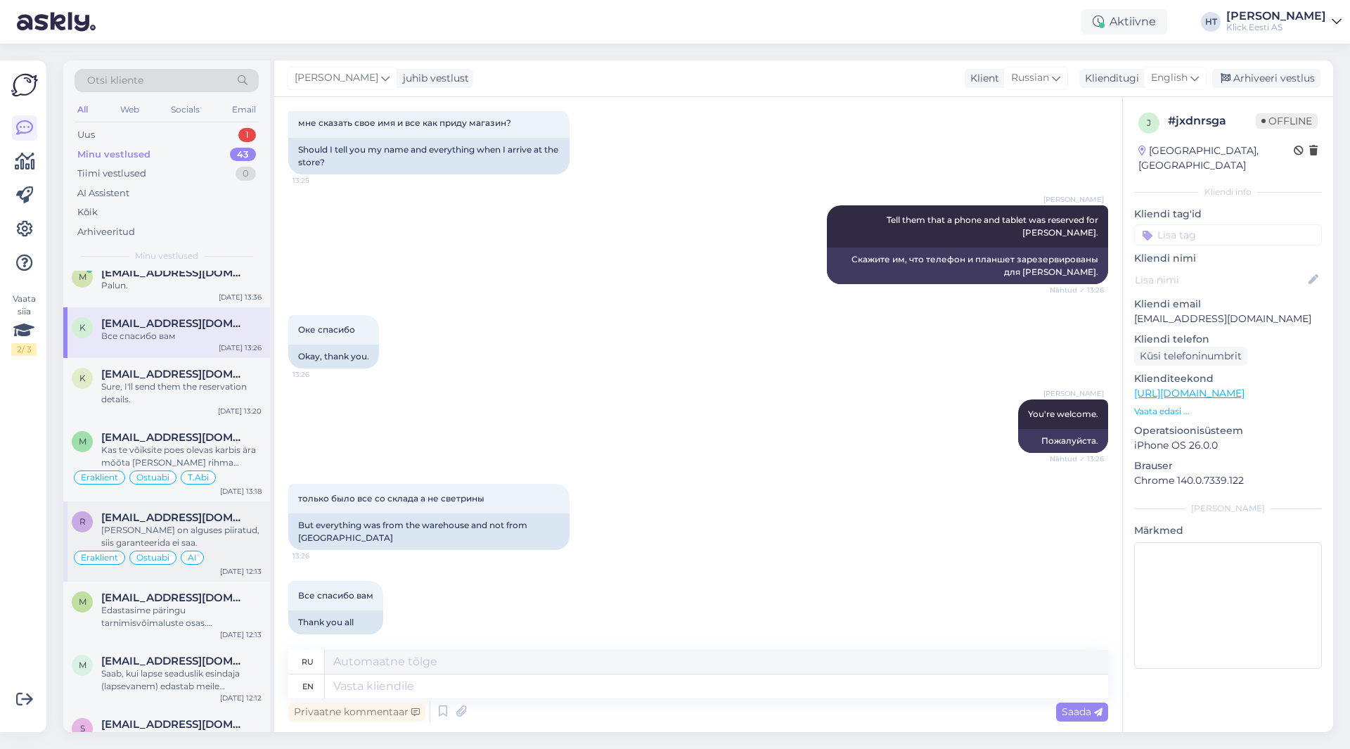
click at [189, 525] on div "[PERSON_NAME] on alguses piiratud, siis garanteerida ei saa." at bounding box center [181, 536] width 160 height 25
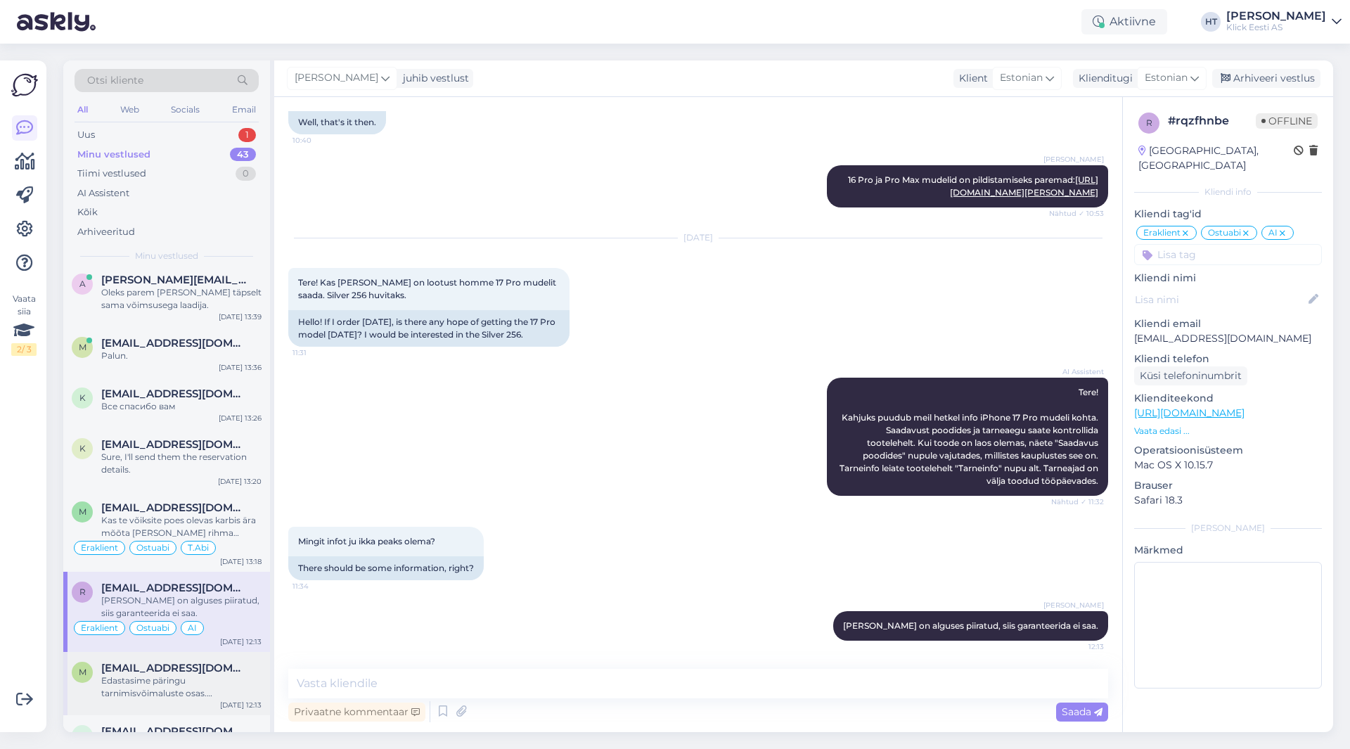
scroll to position [0, 0]
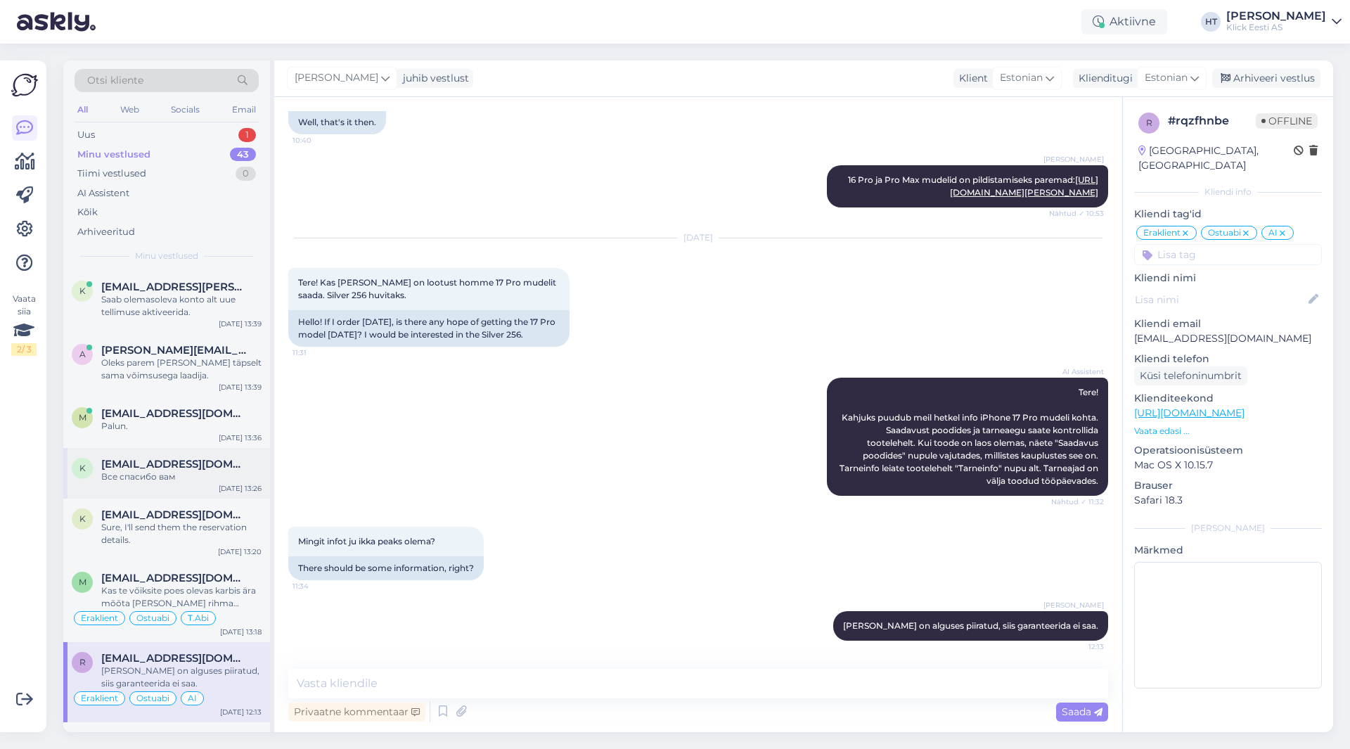
click at [194, 478] on div "Все спасибо вам" at bounding box center [181, 476] width 160 height 13
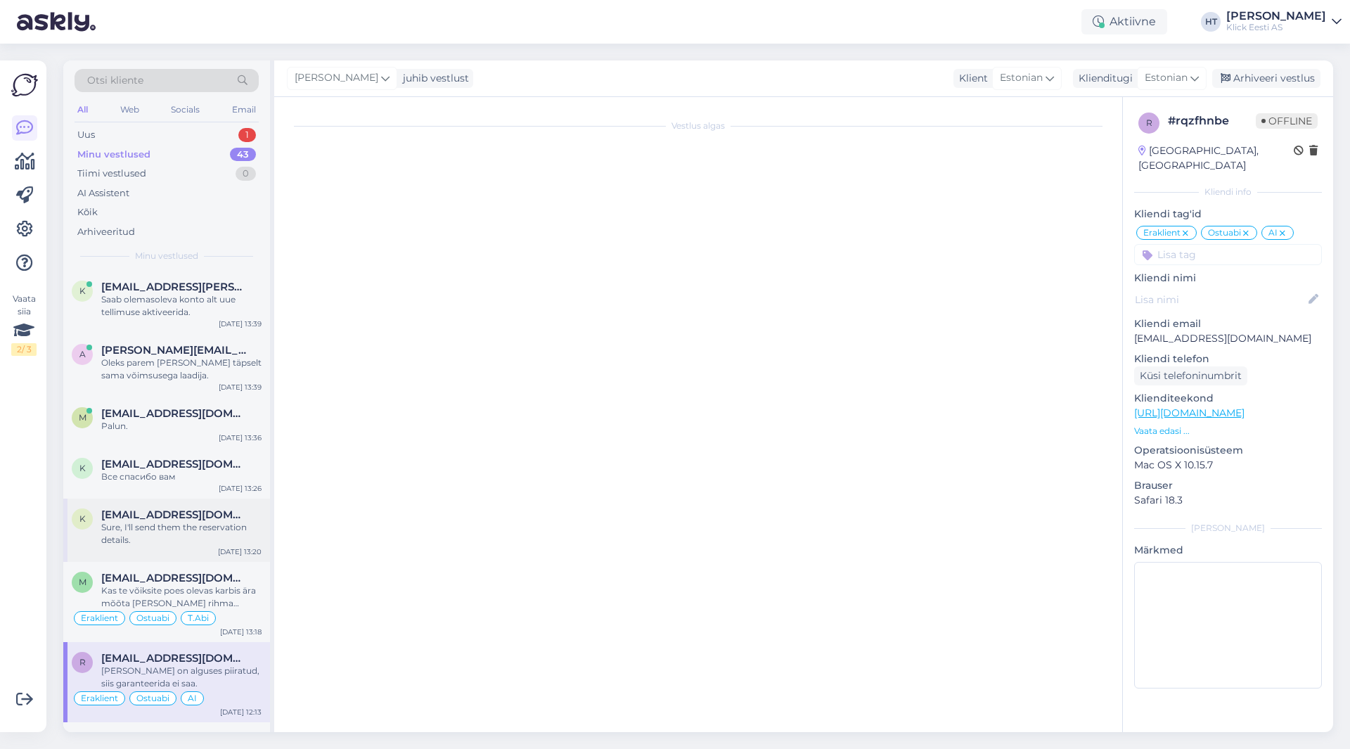
click at [213, 529] on div "Sure, I'll send them the reservation details." at bounding box center [181, 533] width 160 height 25
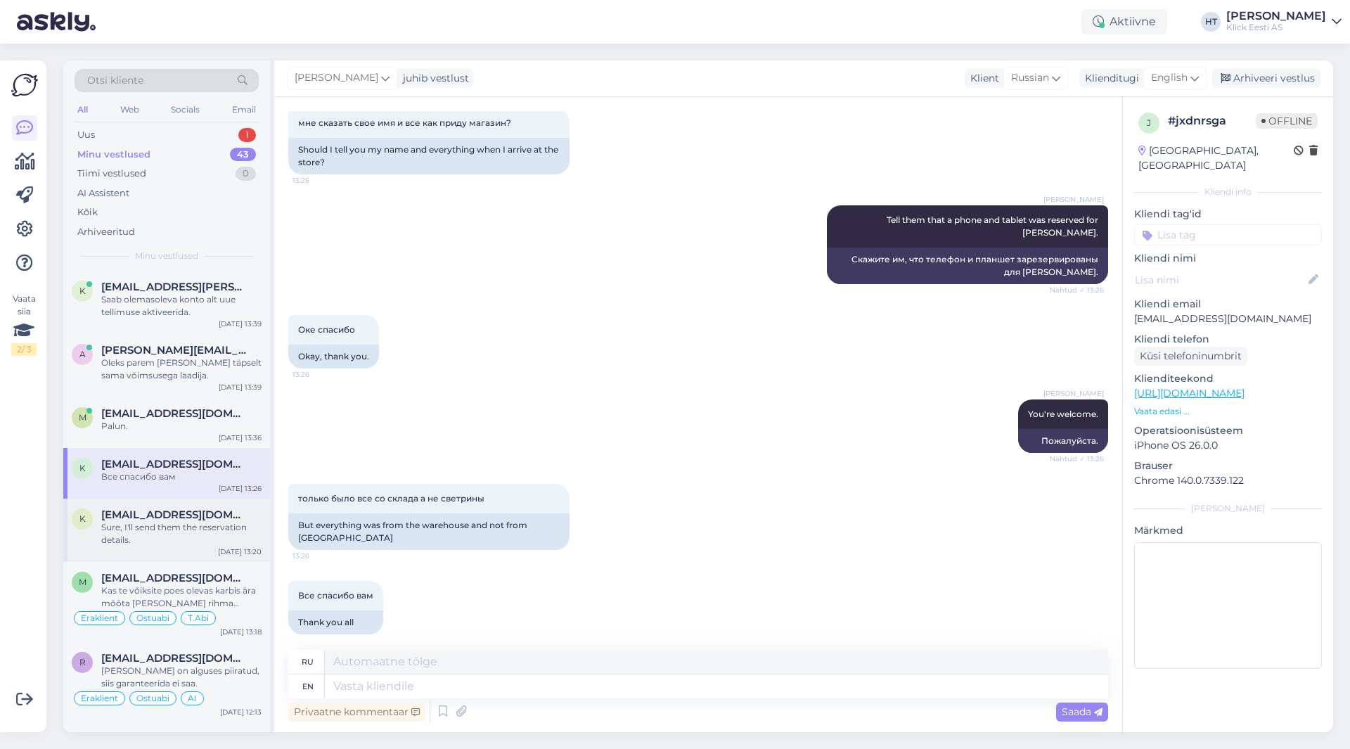
scroll to position [873, 0]
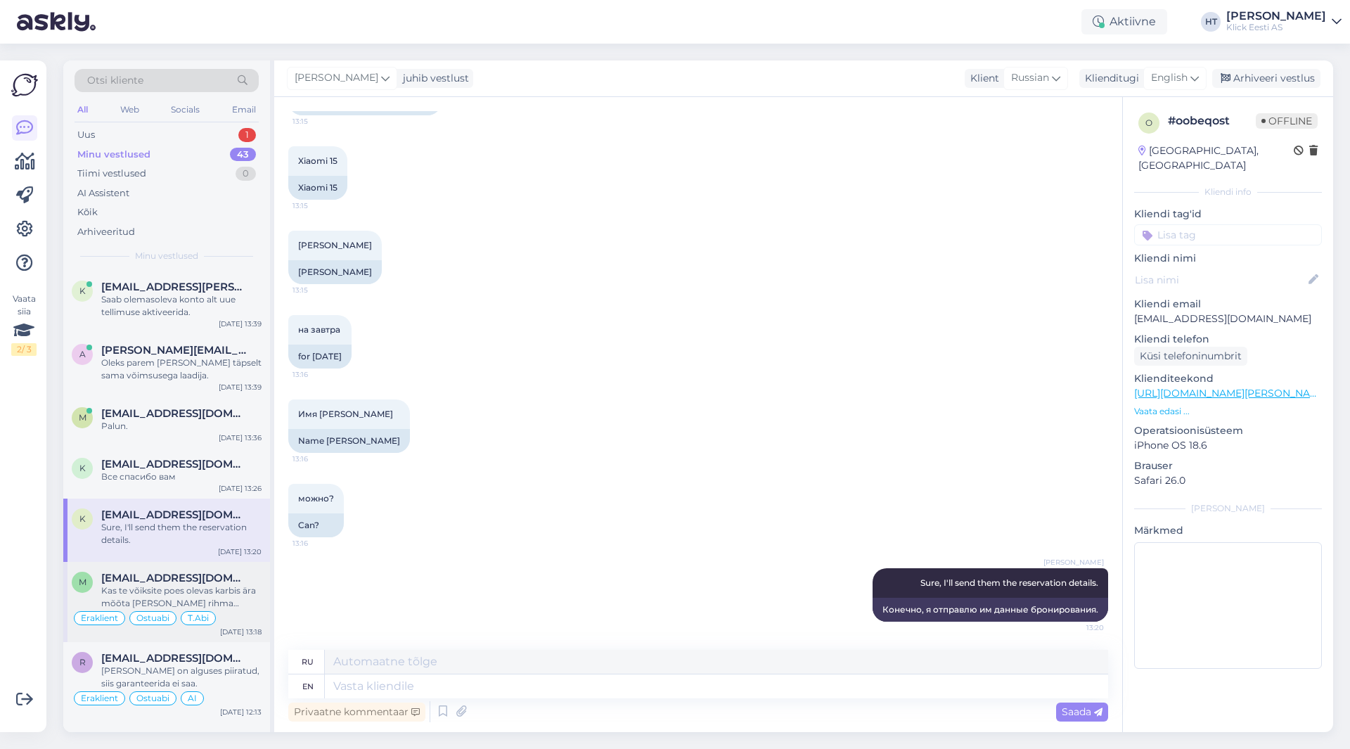
click at [218, 572] on span "[EMAIL_ADDRESS][DOMAIN_NAME]" at bounding box center [174, 578] width 146 height 13
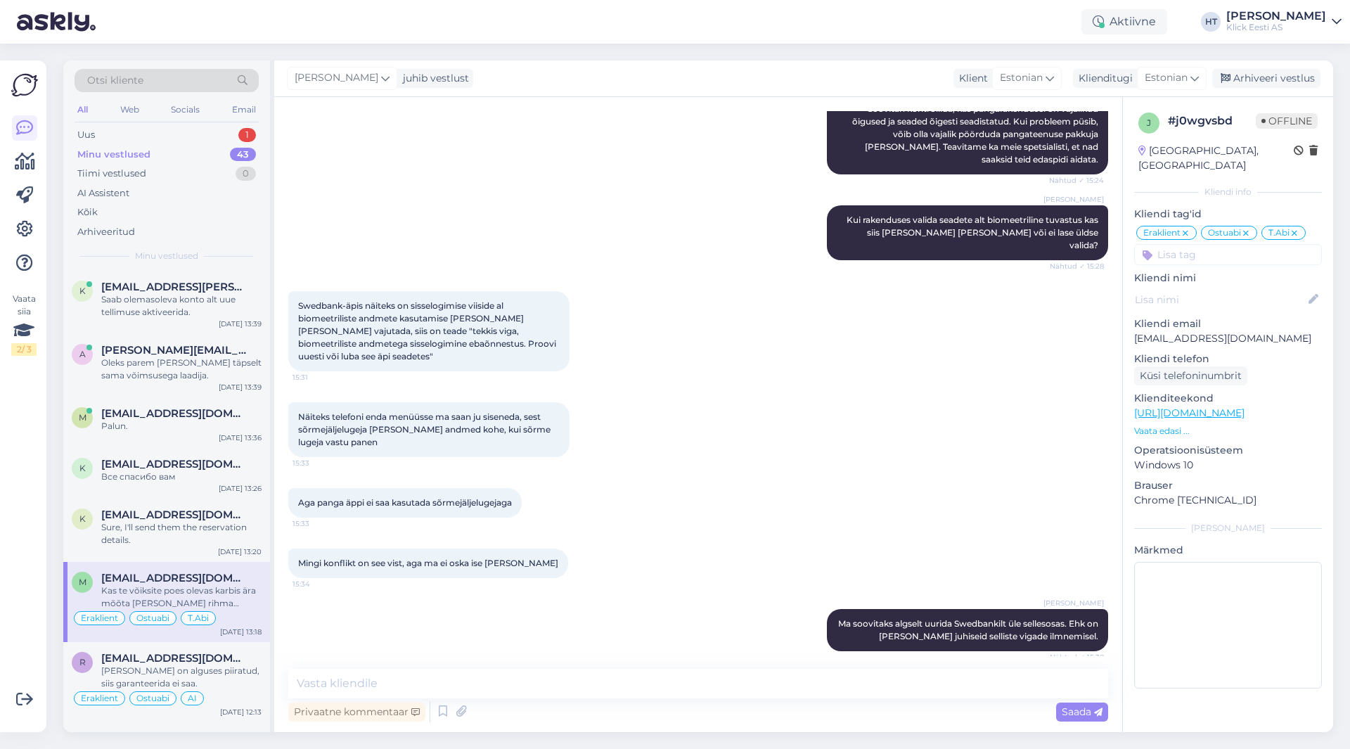
scroll to position [9229, 0]
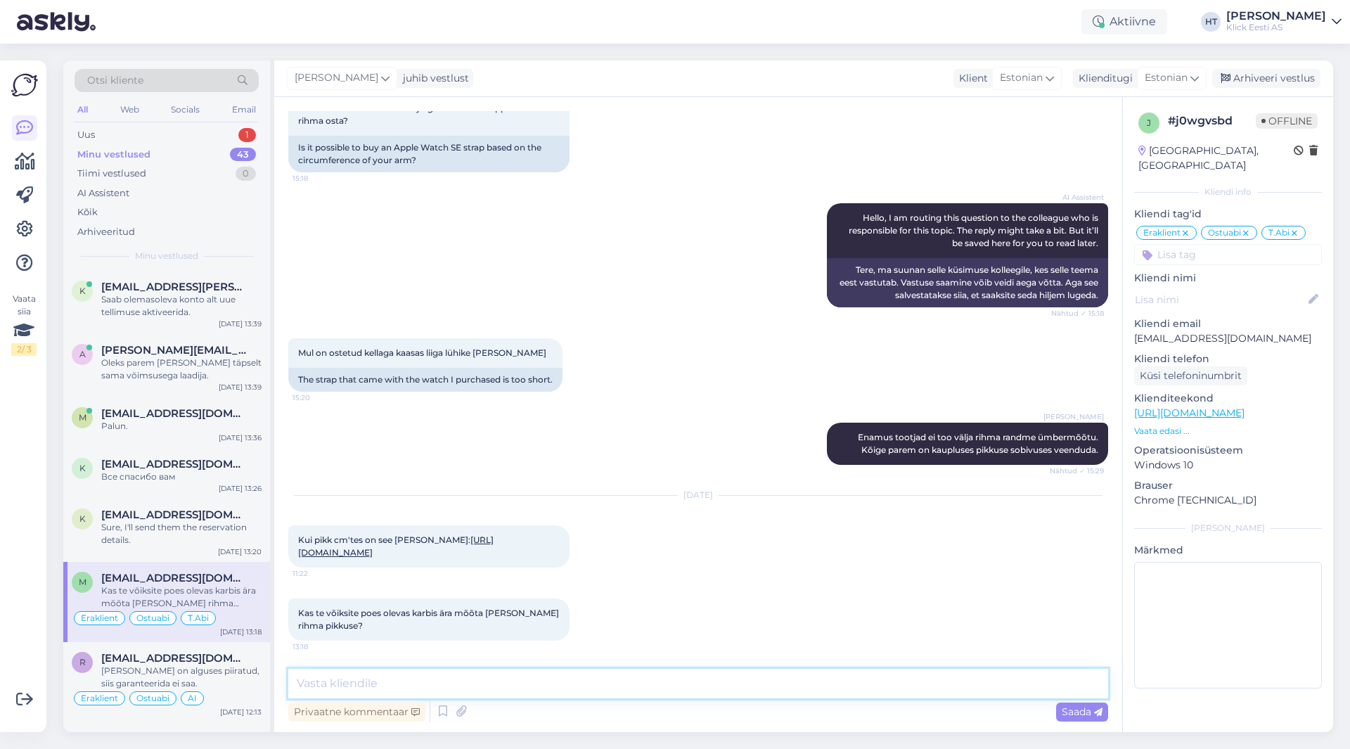
click at [619, 674] on textarea at bounding box center [698, 684] width 820 height 30
click at [624, 682] on textarea at bounding box center [698, 684] width 820 height 30
click at [628, 684] on textarea at bounding box center [698, 684] width 820 height 30
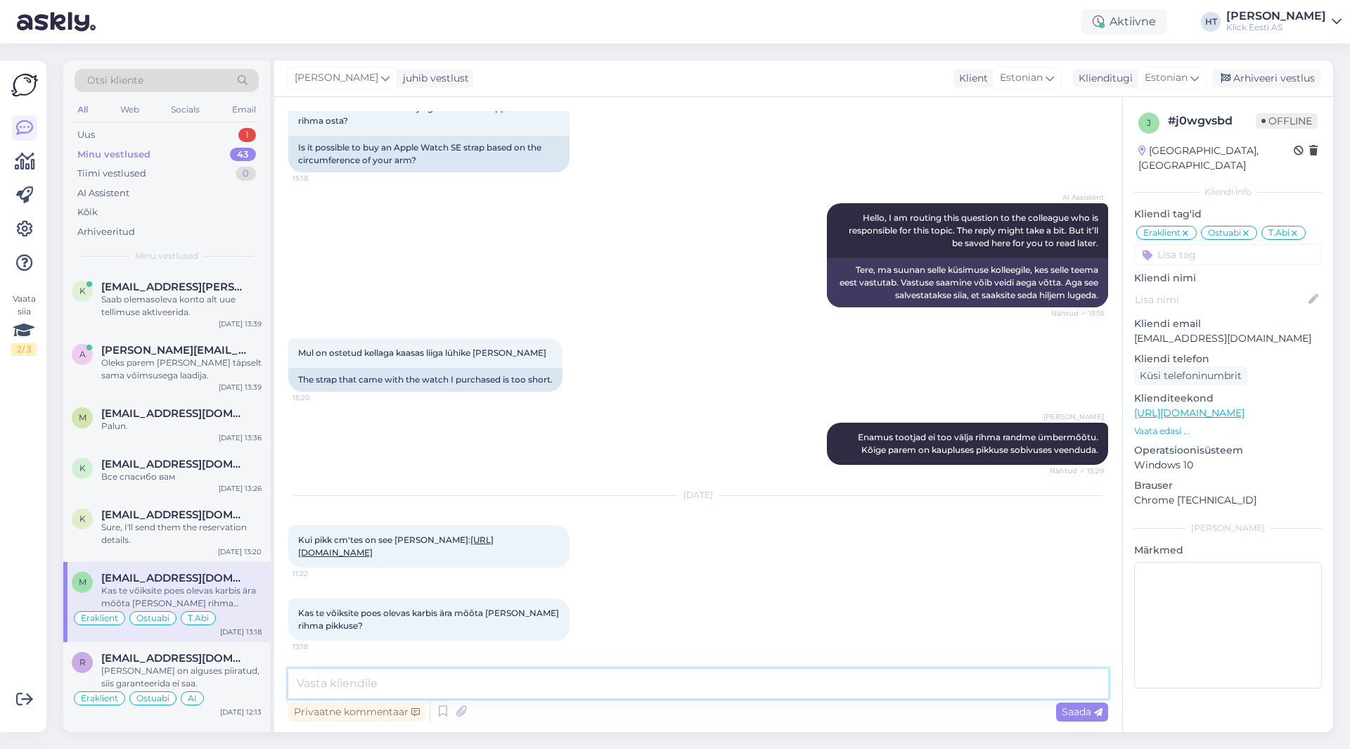
click at [648, 683] on textarea at bounding box center [698, 684] width 820 height 30
click at [659, 683] on textarea at bounding box center [698, 684] width 820 height 30
click at [661, 683] on textarea at bounding box center [698, 684] width 820 height 30
click at [668, 681] on textarea at bounding box center [698, 684] width 820 height 30
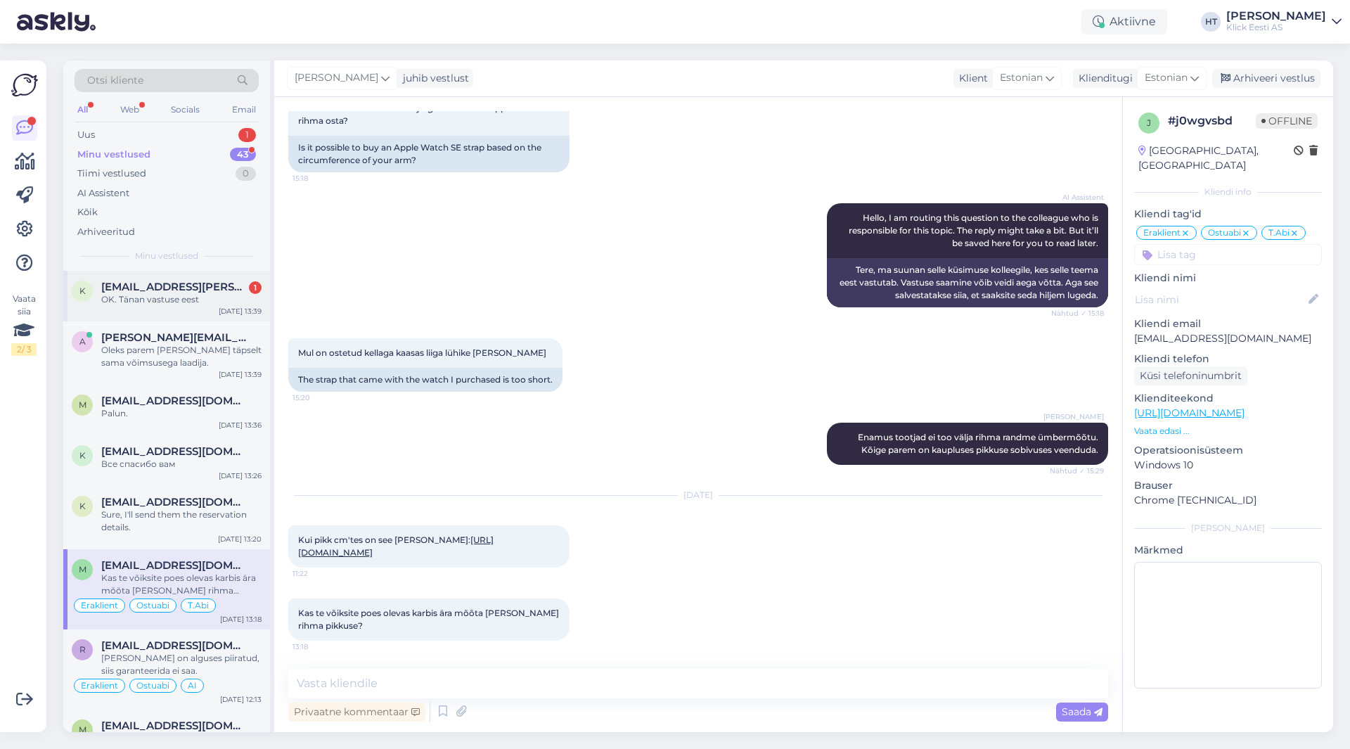
click at [232, 288] on div "[EMAIL_ADDRESS][PERSON_NAME][DOMAIN_NAME] 1" at bounding box center [181, 287] width 160 height 13
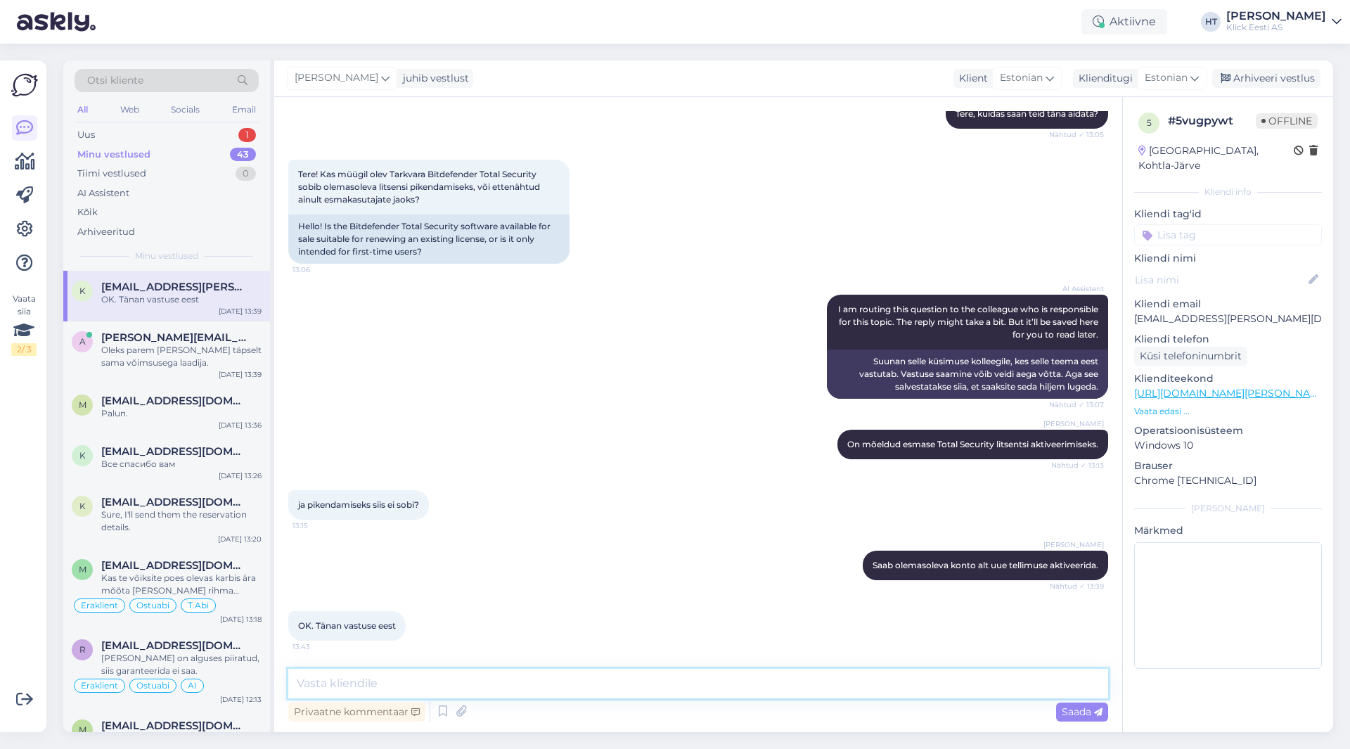
click at [450, 669] on textarea at bounding box center [698, 684] width 820 height 30
type textarea "Palun."
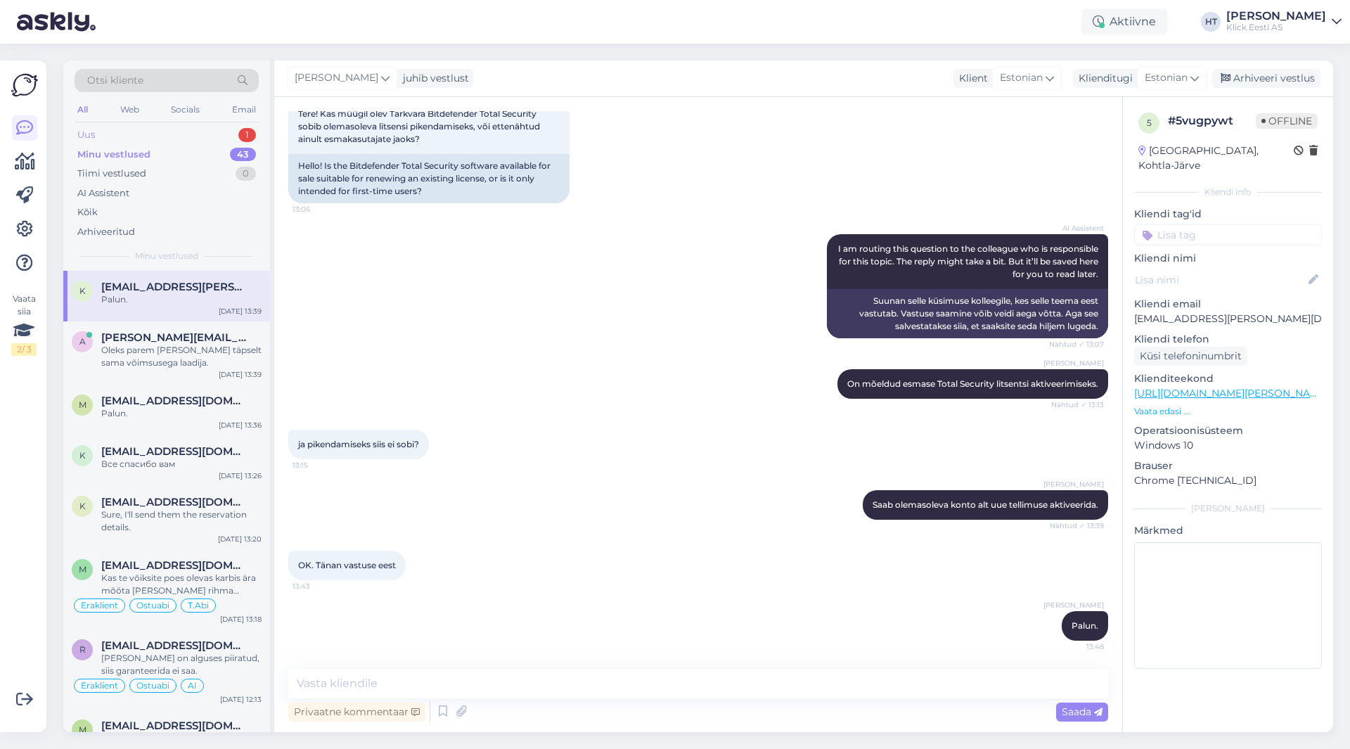
click at [233, 139] on div "Uus 1" at bounding box center [167, 135] width 184 height 20
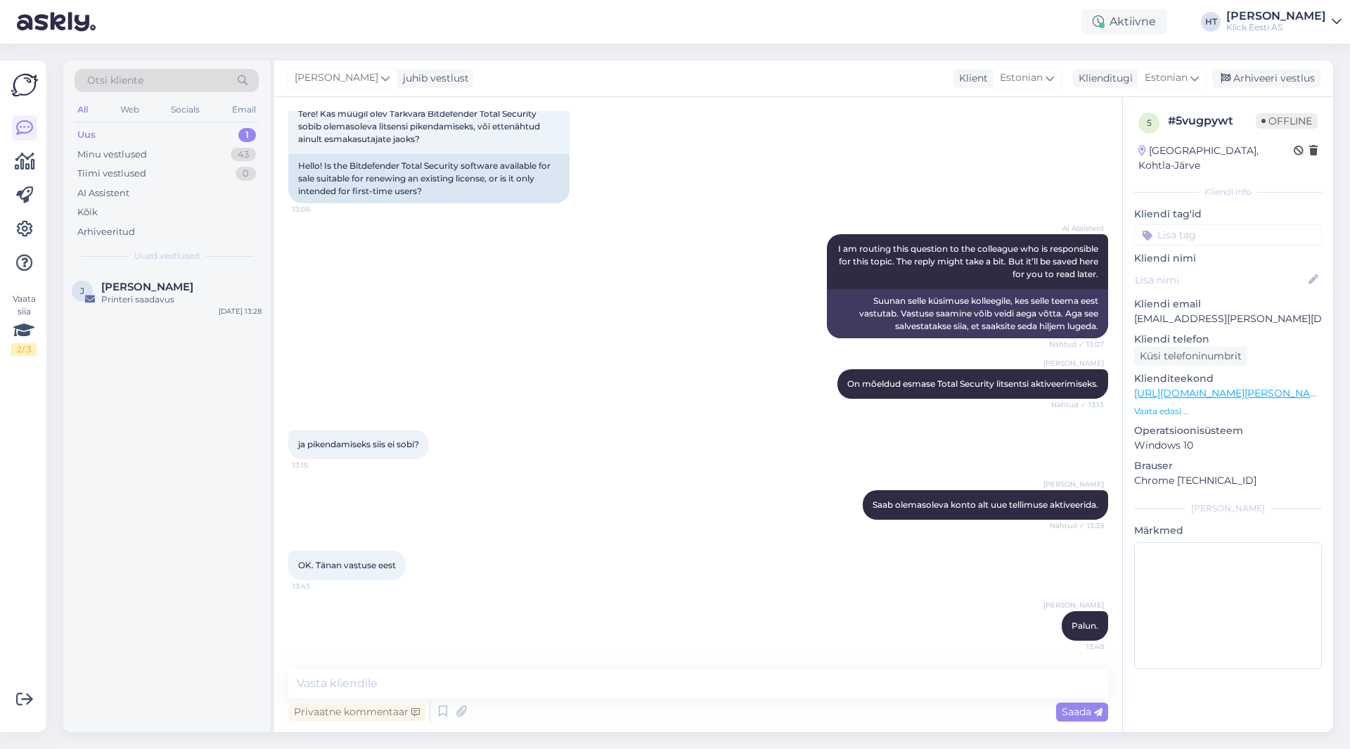
click at [238, 270] on div "Otsi kliente All Web Socials Email Uus 1 Minu vestlused 43 Tiimi vestlused 0 AI…" at bounding box center [166, 165] width 207 height 210
click at [238, 283] on div "[PERSON_NAME]" at bounding box center [181, 287] width 160 height 13
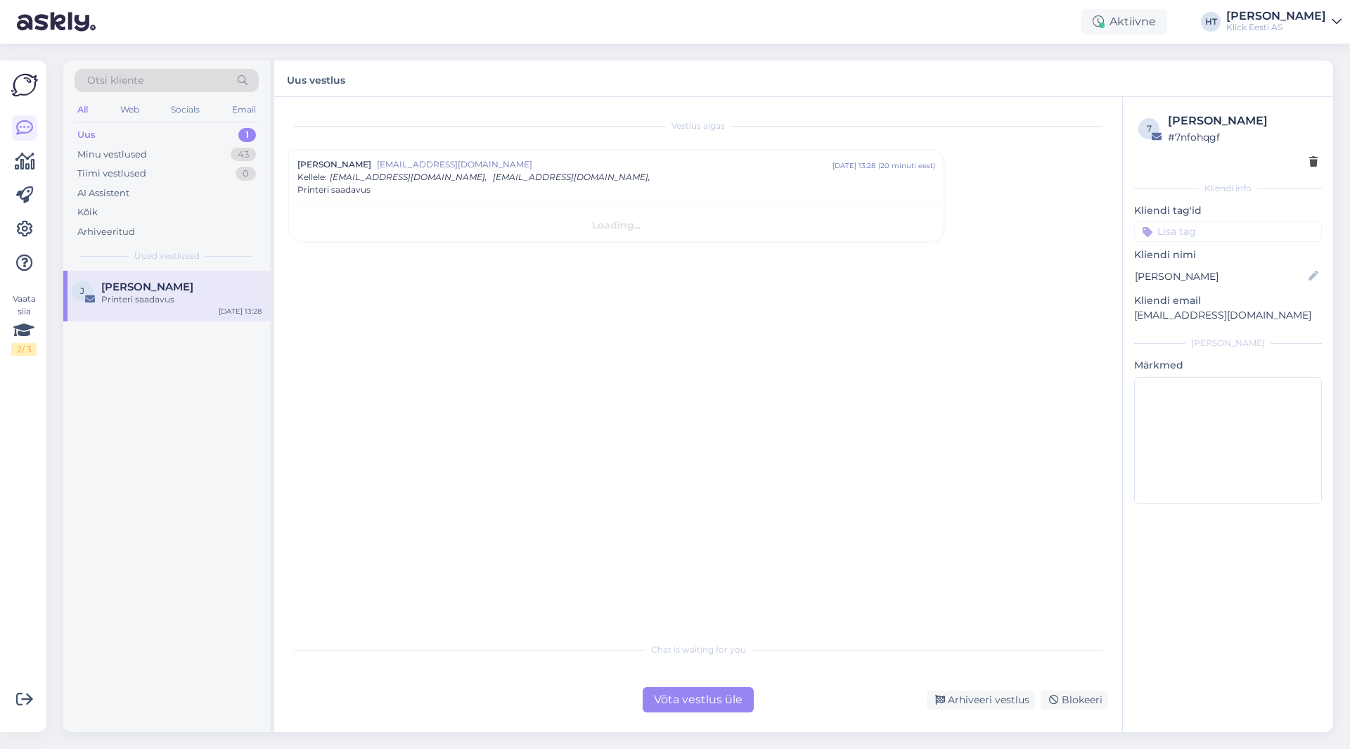
scroll to position [0, 0]
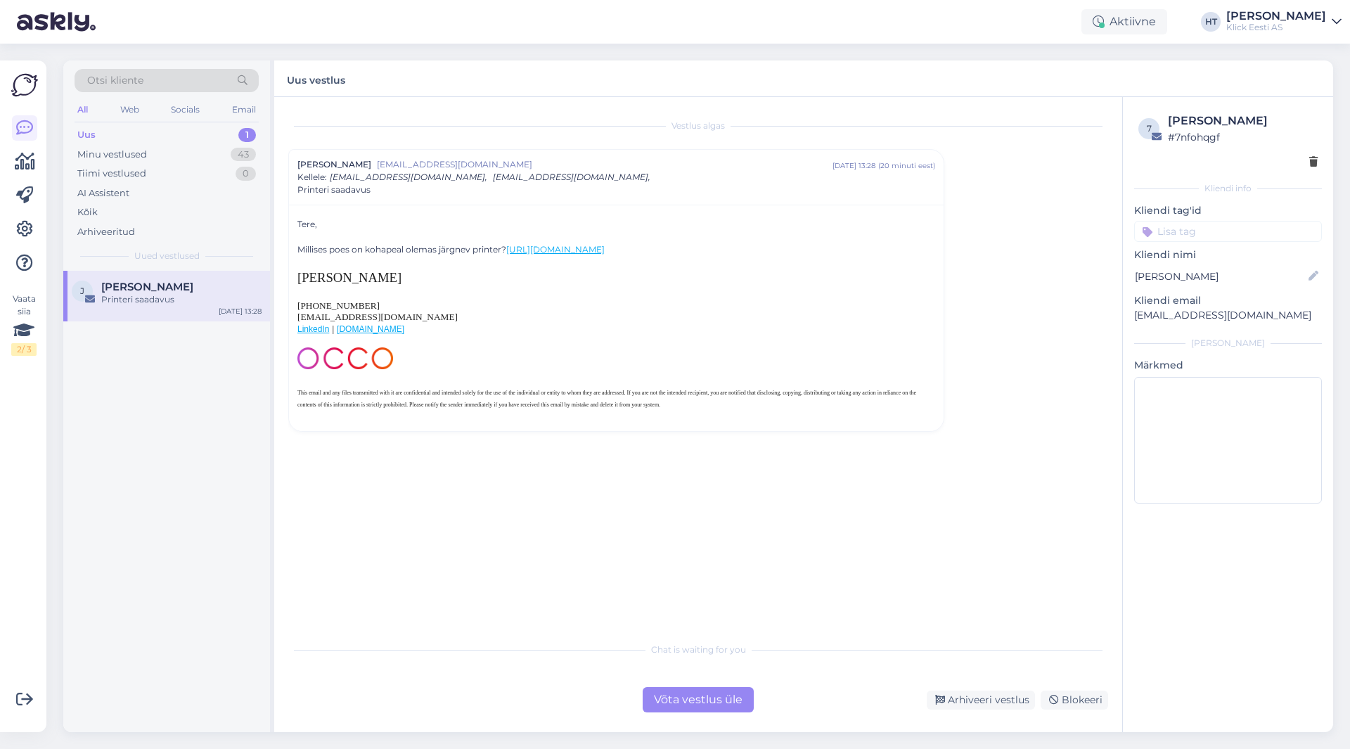
click at [743, 686] on div "Chat is waiting for you Võta vestlus üle Arhiveeri vestlus Blokeeri" at bounding box center [698, 673] width 820 height 77
click at [740, 697] on div "Võta vestlus üle" at bounding box center [698, 699] width 111 height 25
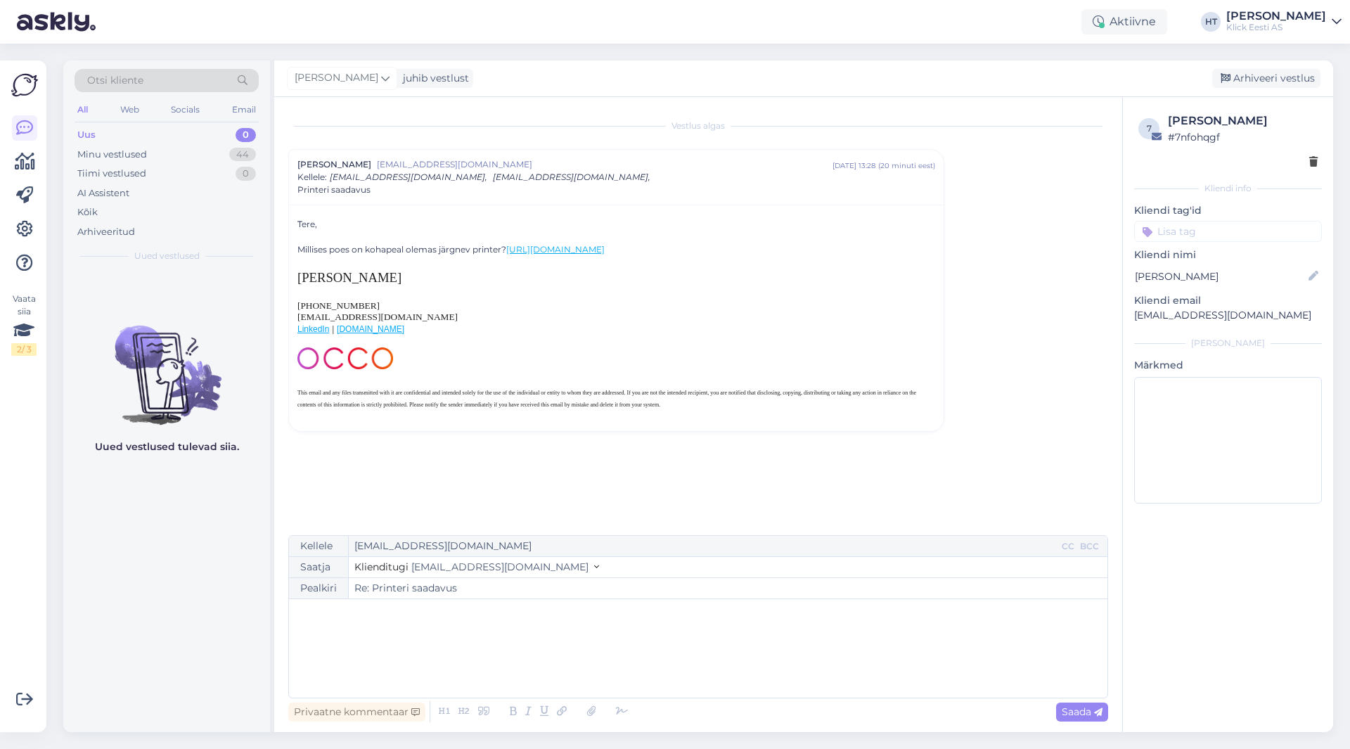
click at [501, 614] on p "﻿" at bounding box center [698, 613] width 804 height 15
click at [1078, 718] on div "Saada" at bounding box center [1082, 711] width 52 height 19
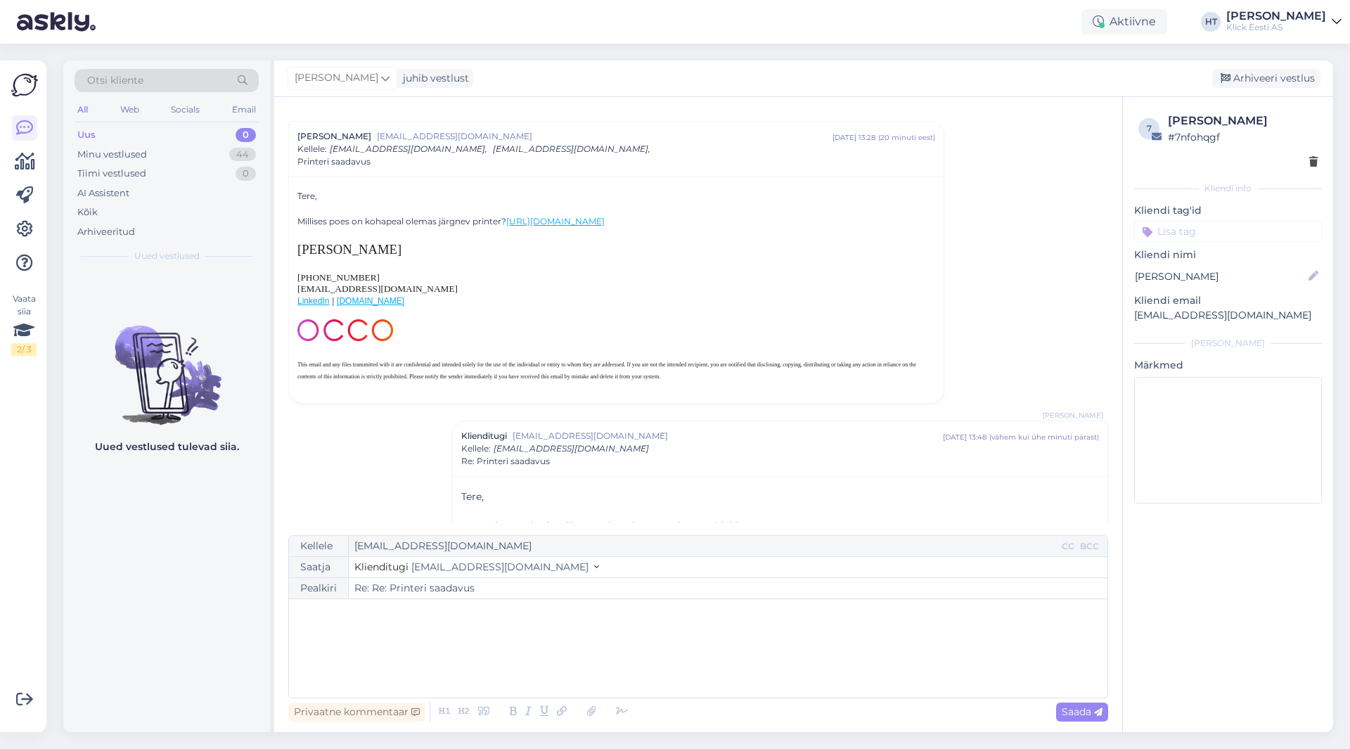
click at [1192, 238] on input at bounding box center [1228, 231] width 188 height 21
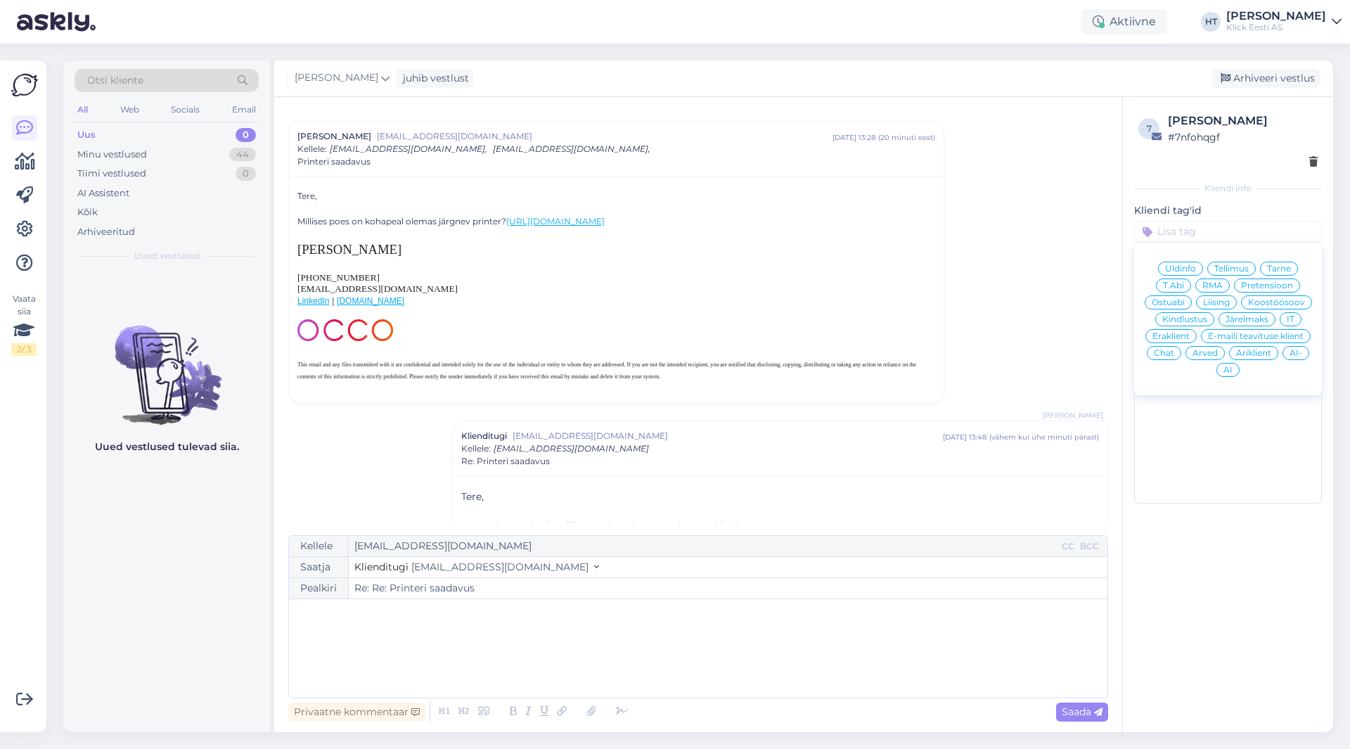
click at [1171, 307] on div "Ostuabi" at bounding box center [1168, 302] width 47 height 14
type input "Re: Printeri saadavus"
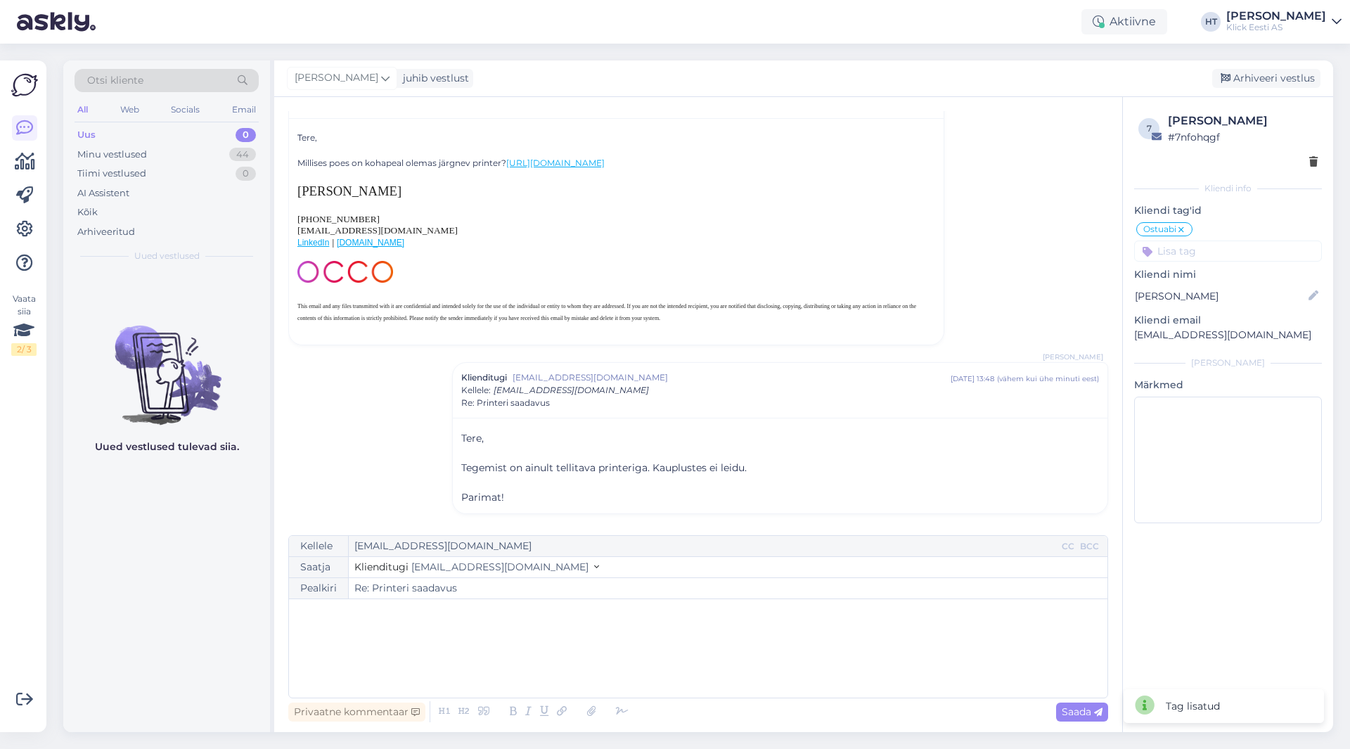
click at [1196, 247] on input at bounding box center [1228, 250] width 188 height 21
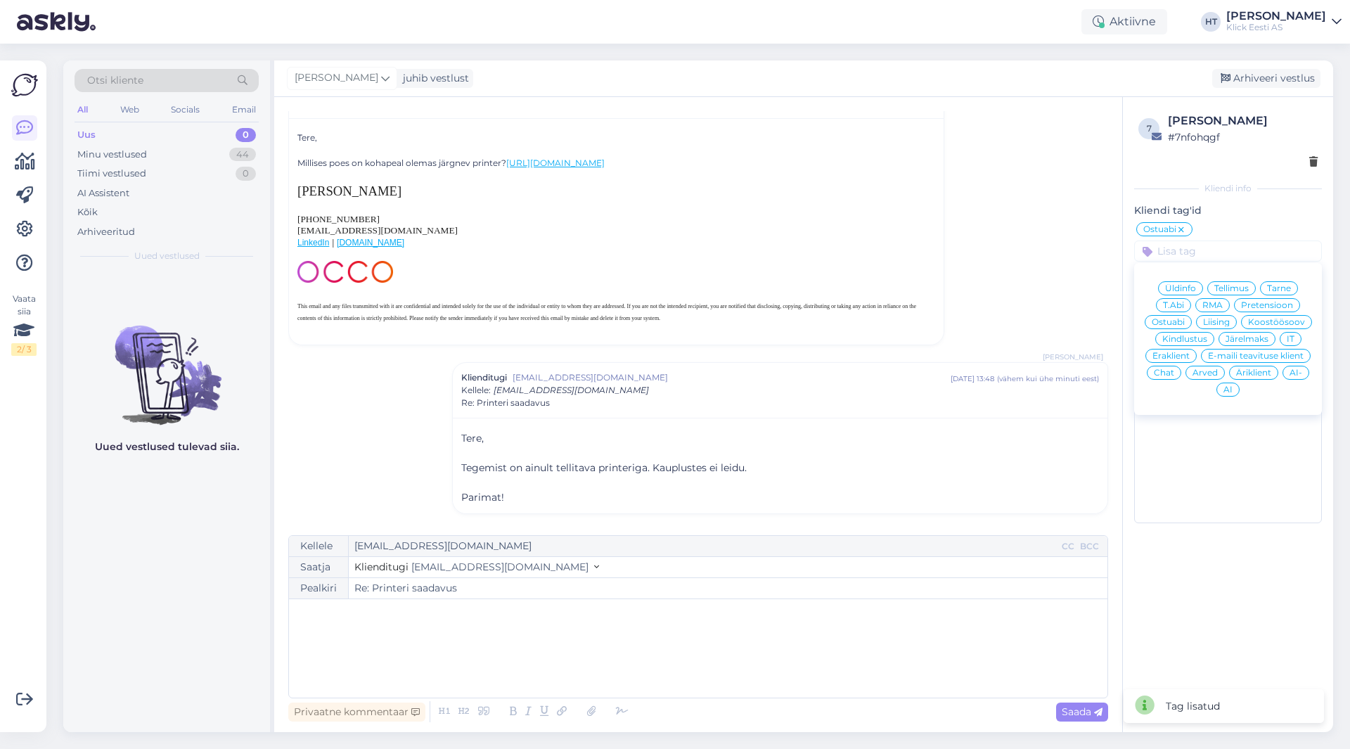
click at [1254, 368] on span "Äriklient" at bounding box center [1253, 372] width 35 height 8
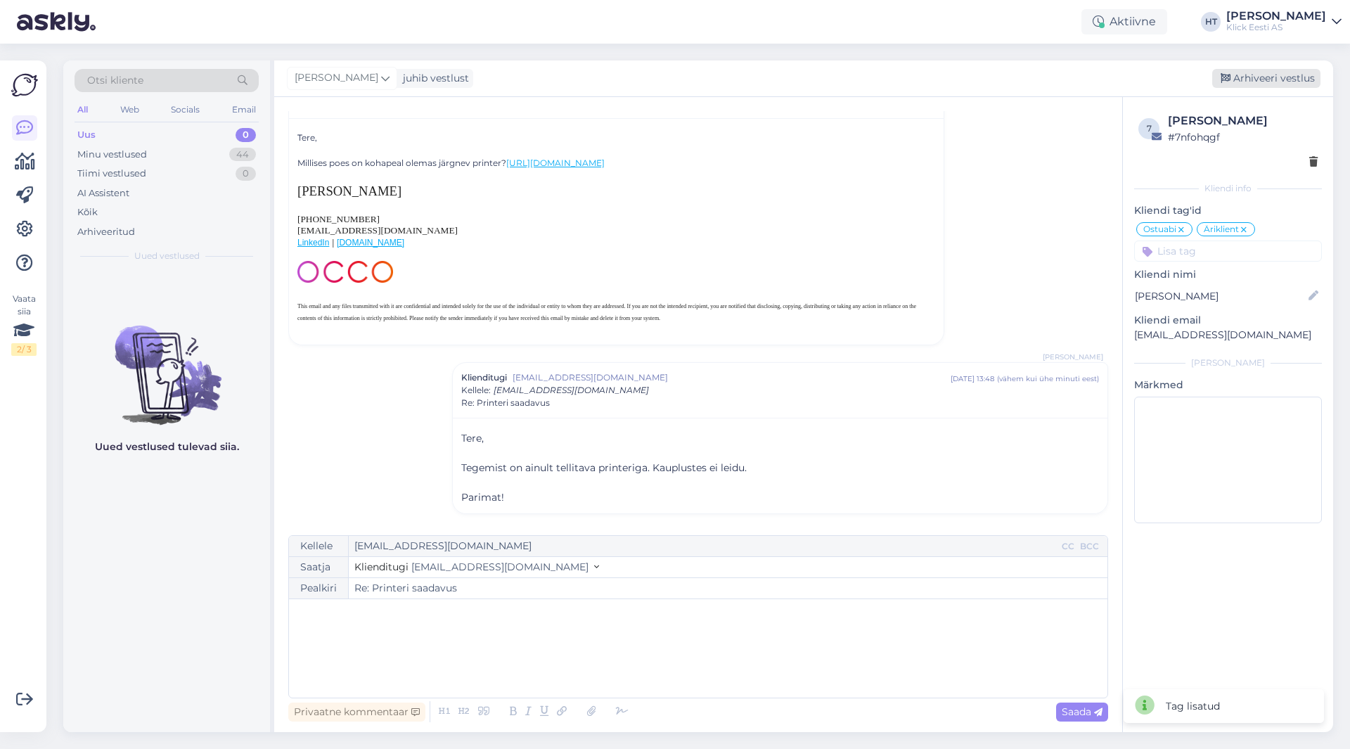
click at [1250, 70] on div "Arhiveeri vestlus" at bounding box center [1266, 78] width 108 height 19
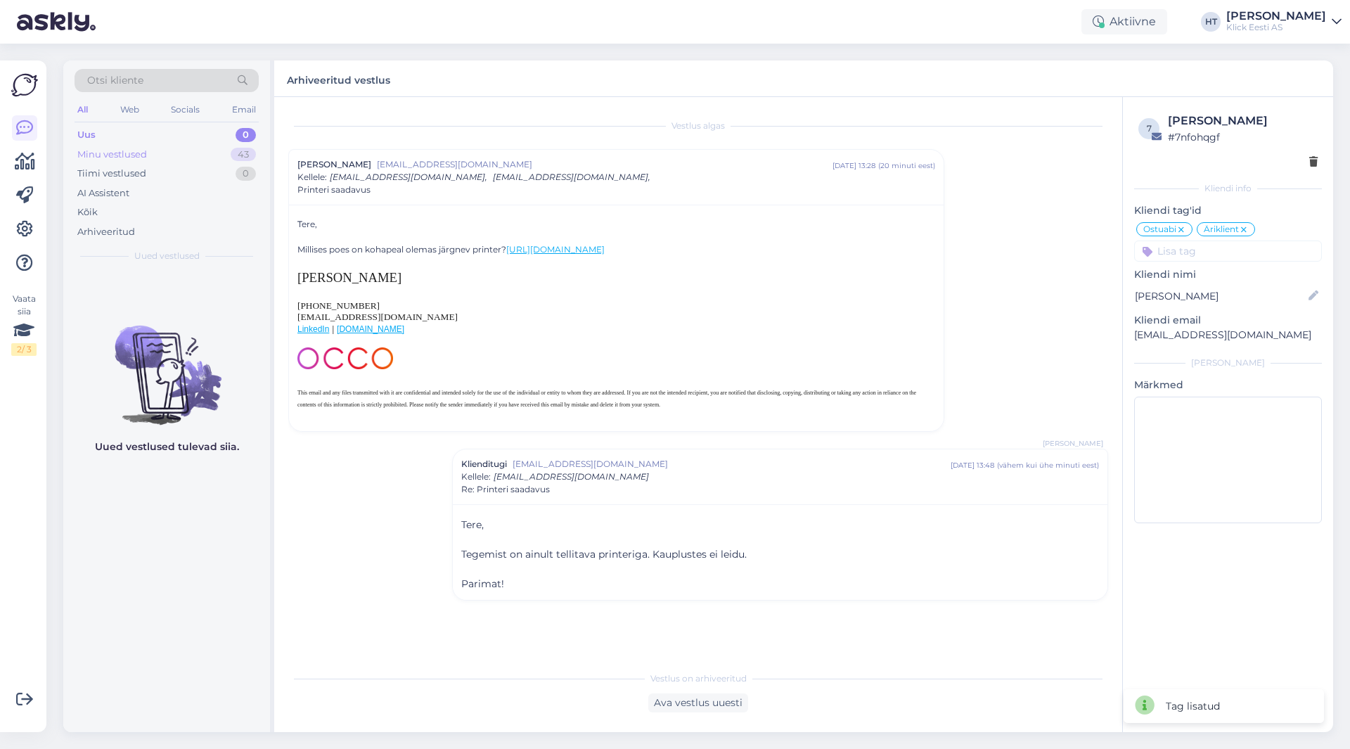
click at [214, 146] on div "Minu vestlused 43" at bounding box center [167, 155] width 184 height 20
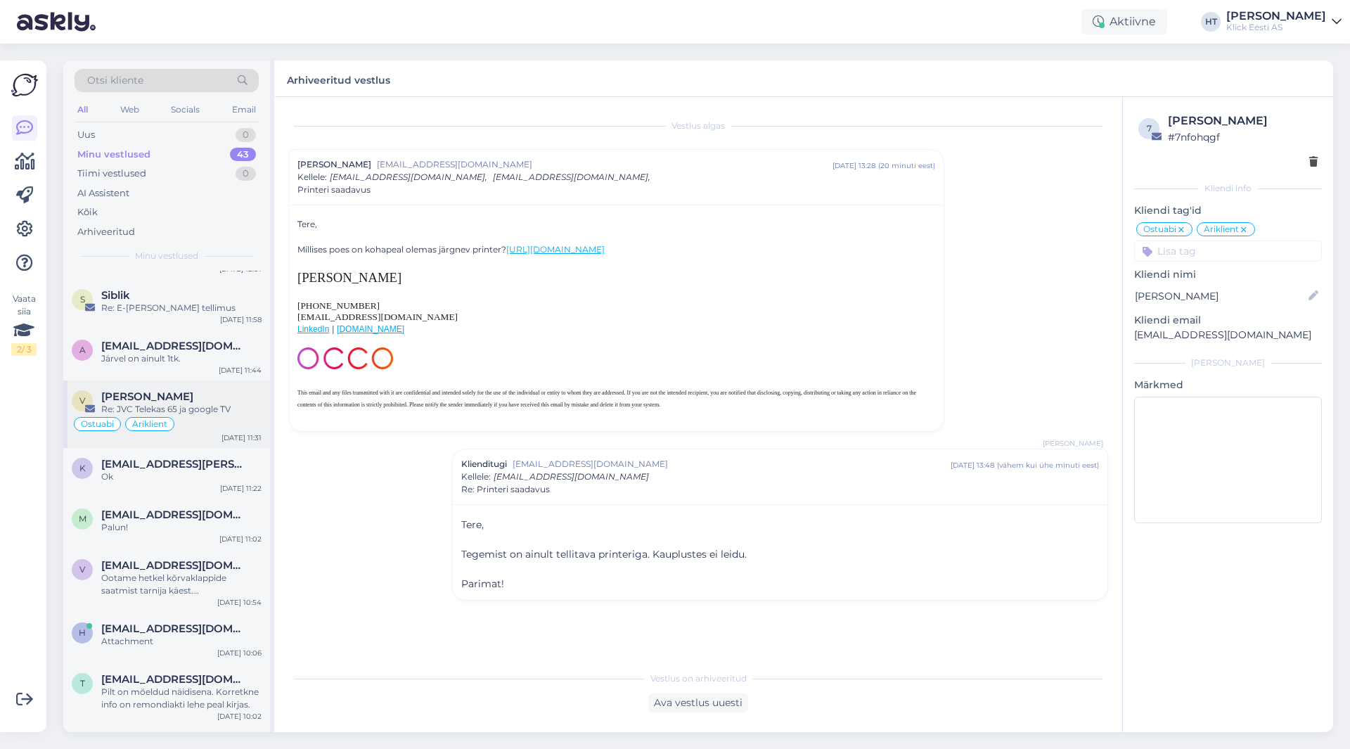
scroll to position [492, 0]
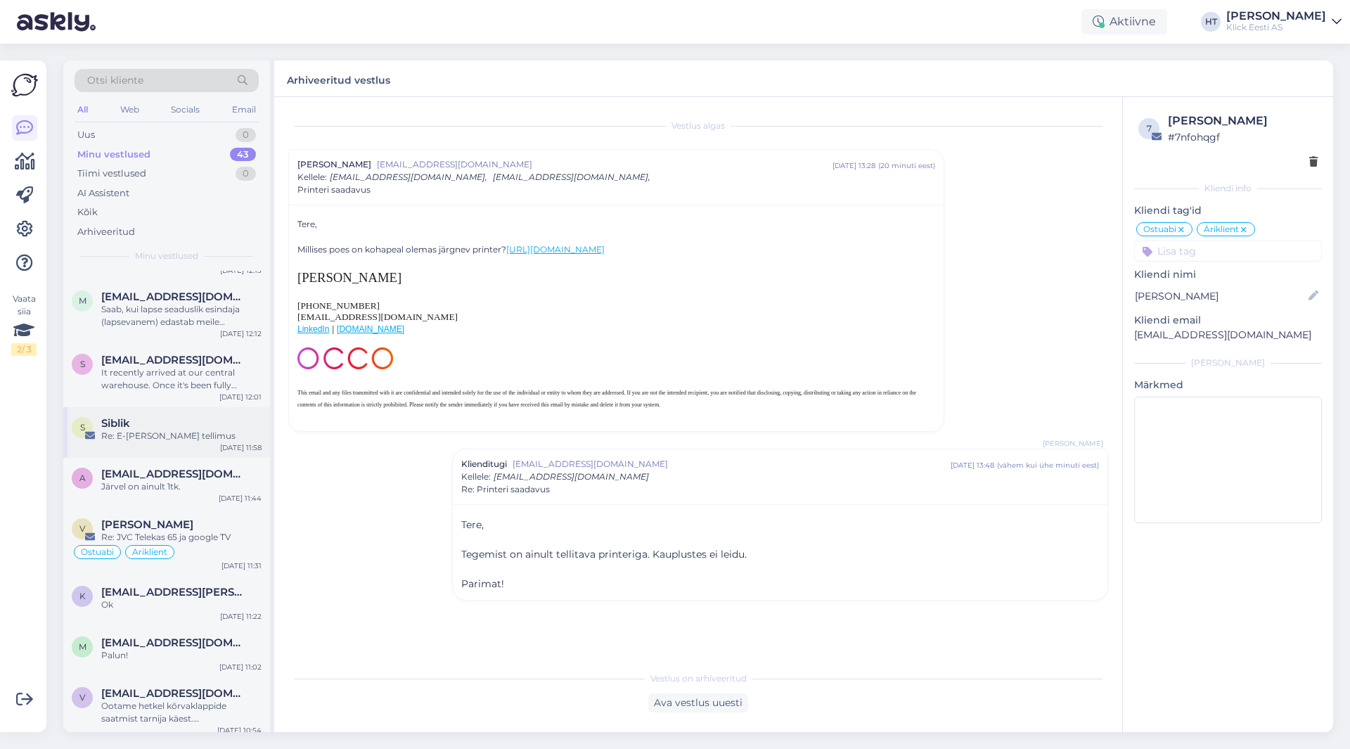
click at [181, 433] on div "Re: E-[PERSON_NAME] tellimus" at bounding box center [181, 436] width 160 height 13
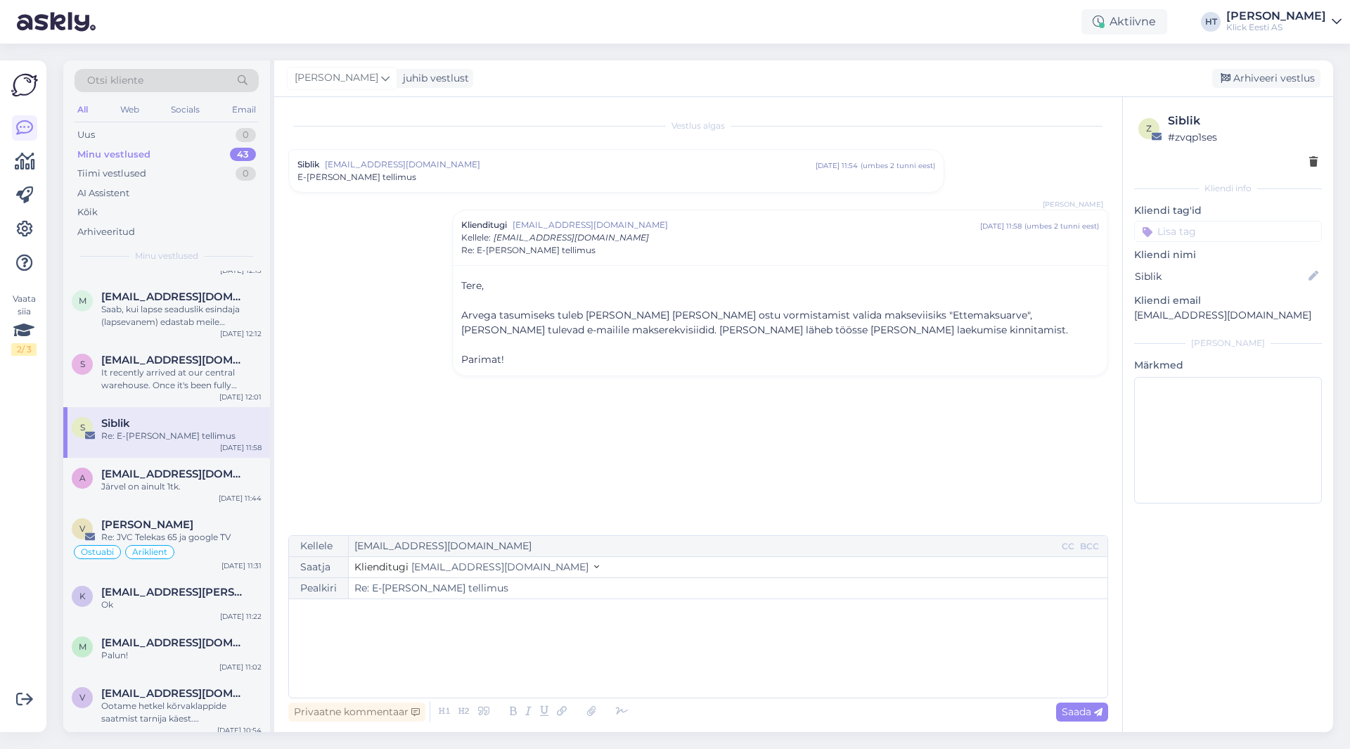
click at [1216, 229] on input at bounding box center [1228, 231] width 188 height 21
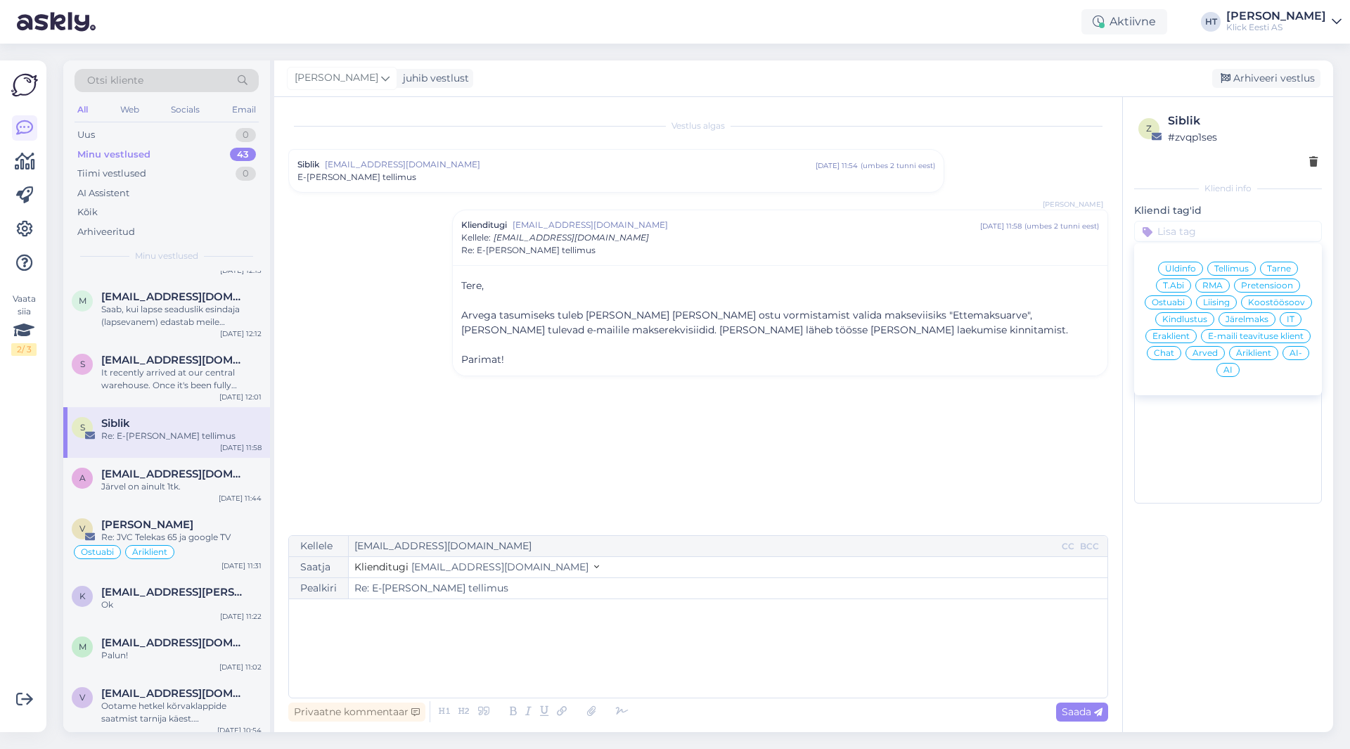
click at [1185, 302] on span "Ostuabi" at bounding box center [1168, 302] width 33 height 8
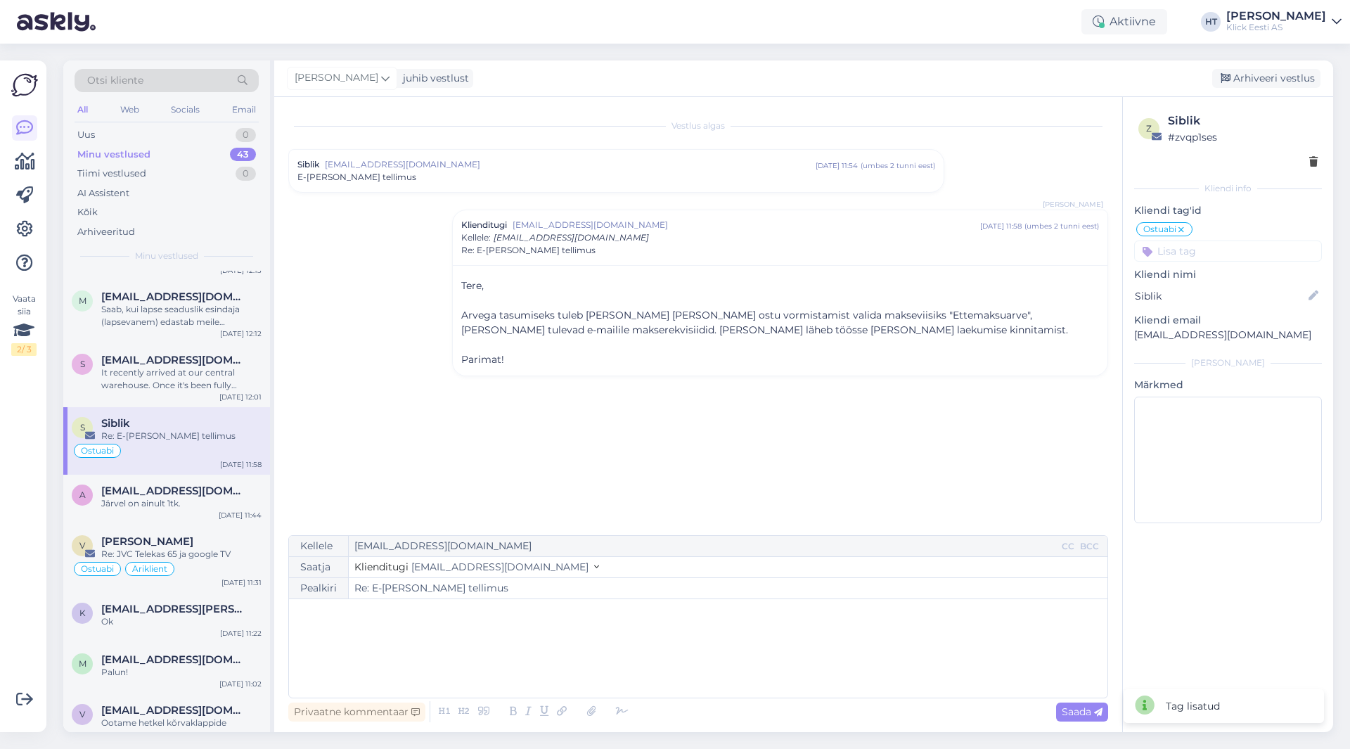
click at [1197, 252] on input at bounding box center [1228, 250] width 188 height 21
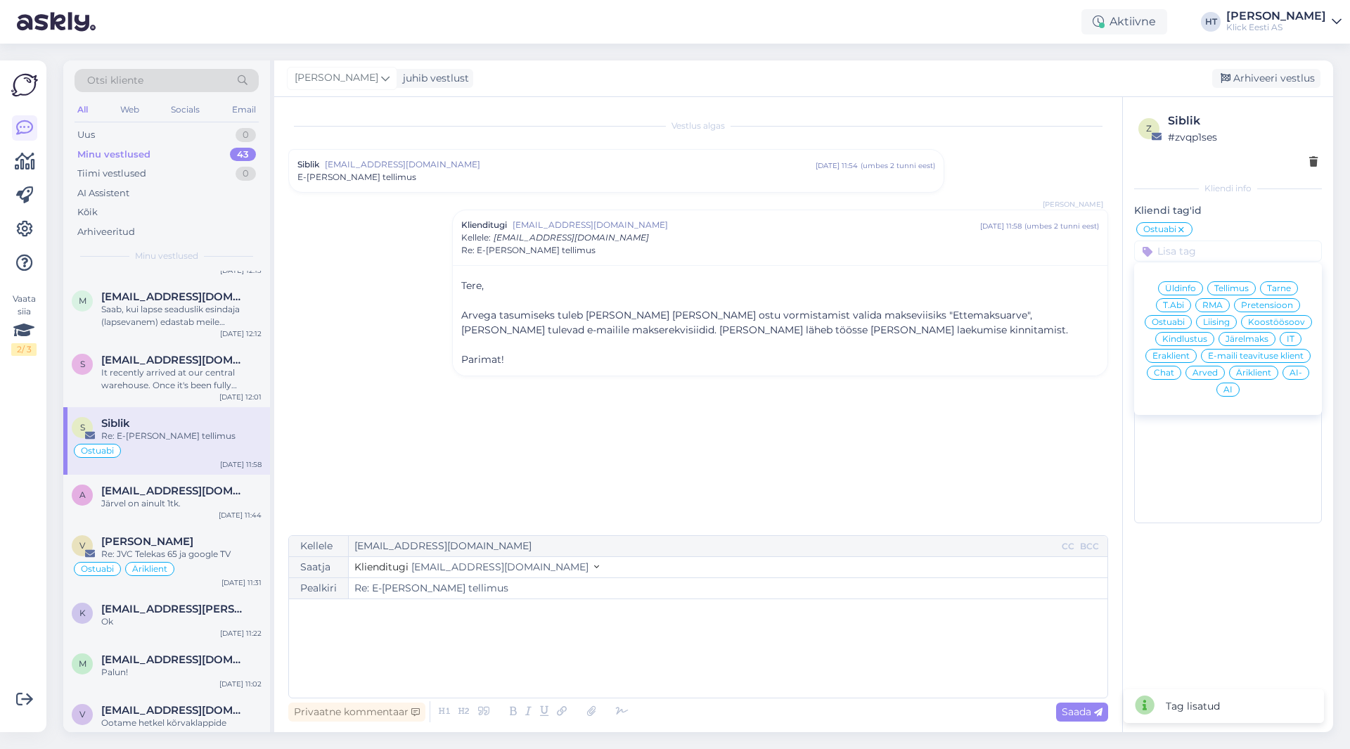
click at [1257, 371] on span "Äriklient" at bounding box center [1253, 372] width 35 height 8
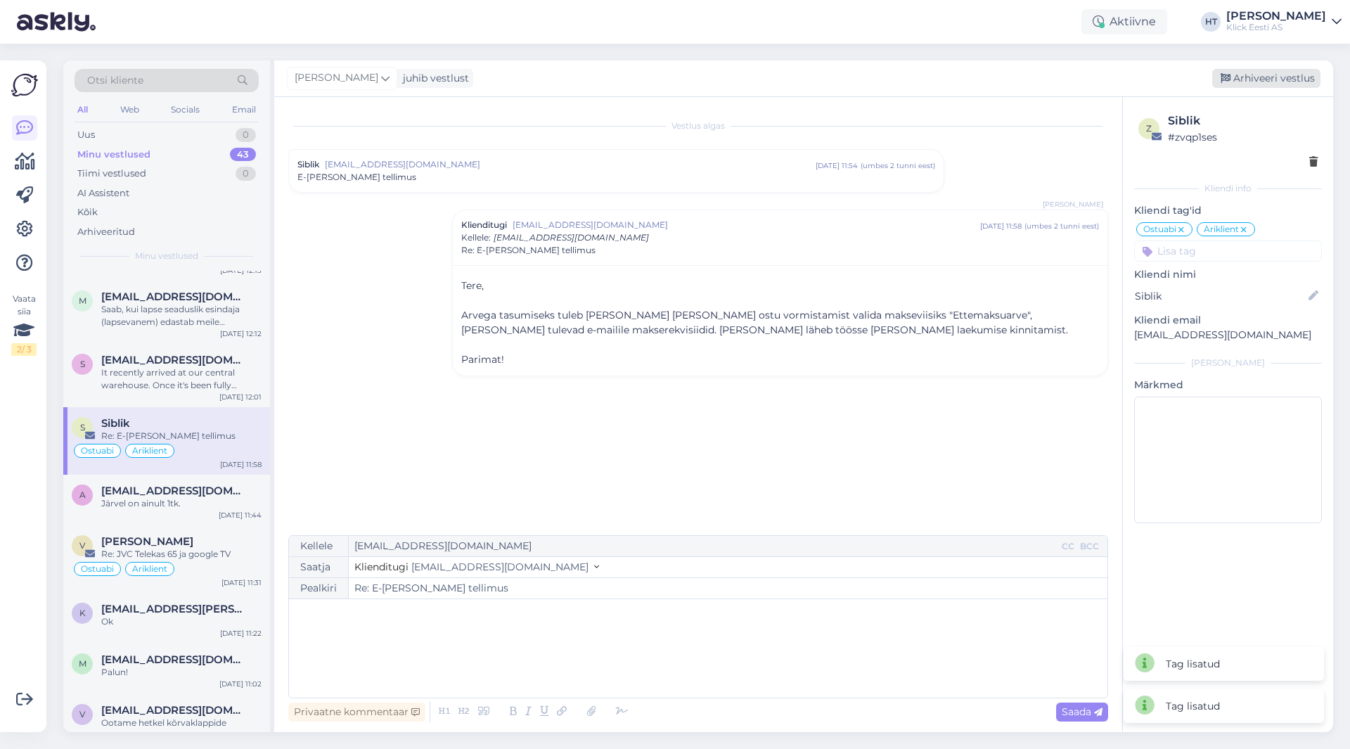
click at [1252, 75] on div "Arhiveeri vestlus" at bounding box center [1266, 78] width 108 height 19
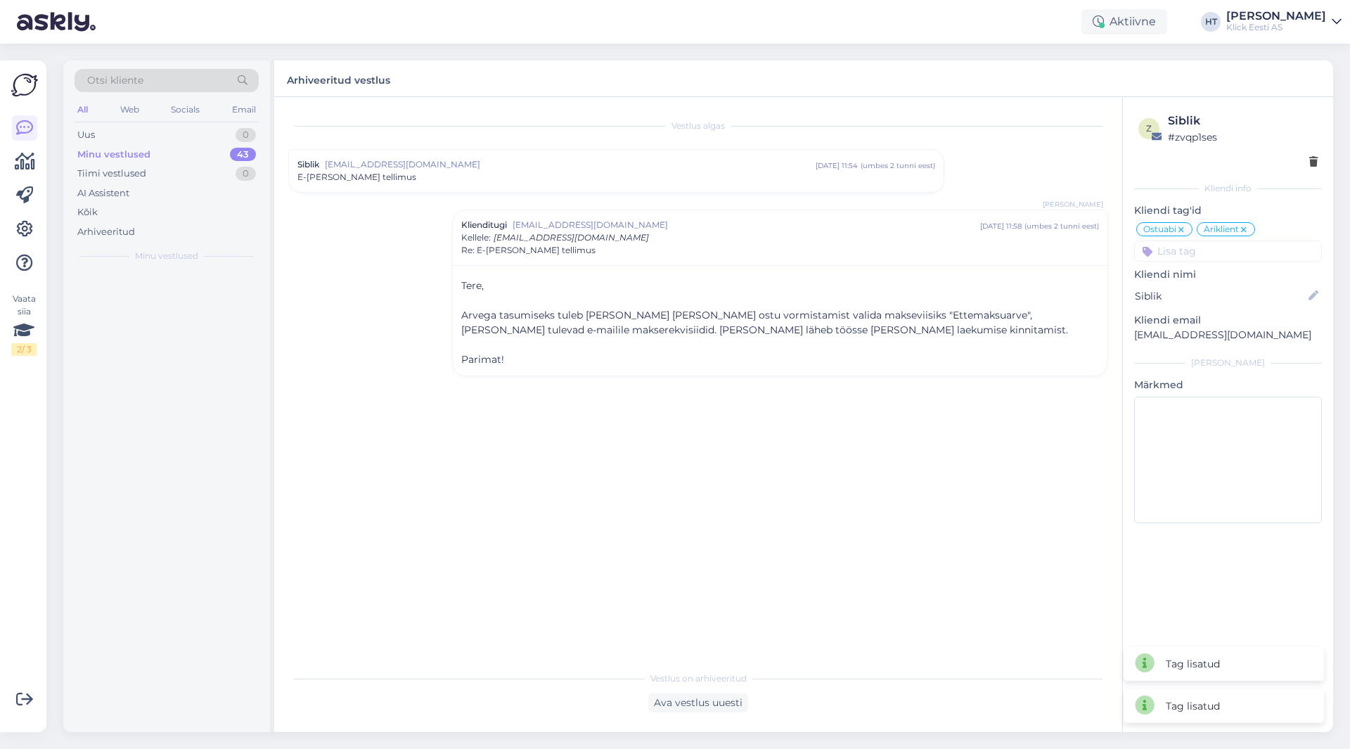
scroll to position [0, 0]
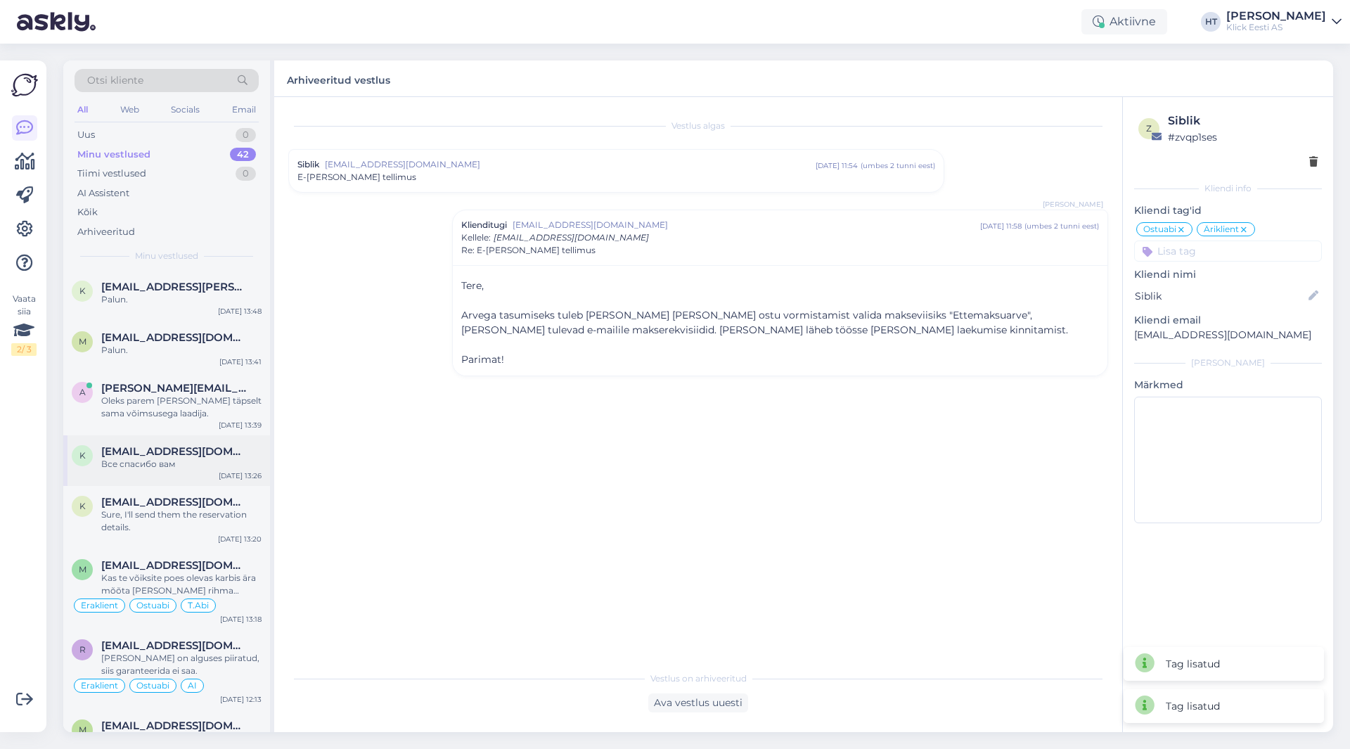
click at [188, 439] on div "K [EMAIL_ADDRESS][DOMAIN_NAME] Все спасибо вам [DATE] 13:26" at bounding box center [166, 460] width 207 height 51
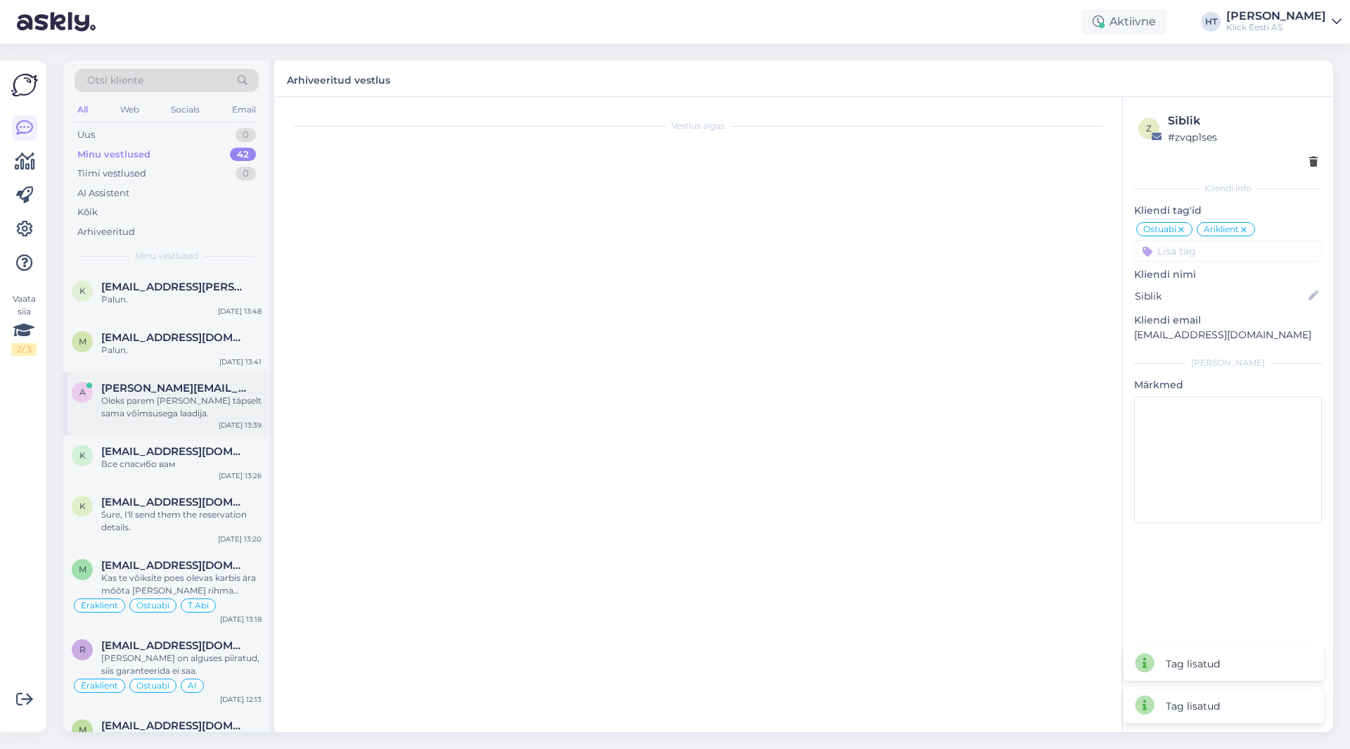
scroll to position [1404, 0]
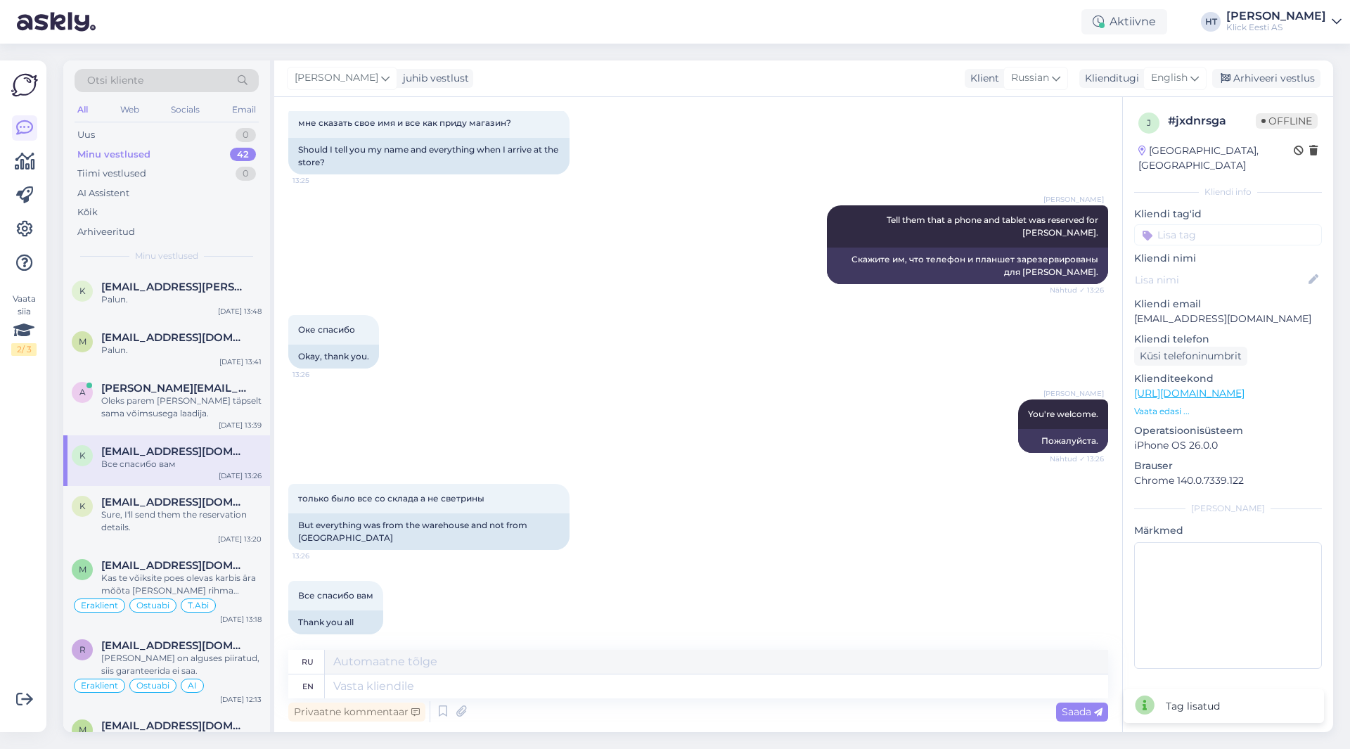
click at [1226, 224] on input at bounding box center [1228, 234] width 188 height 21
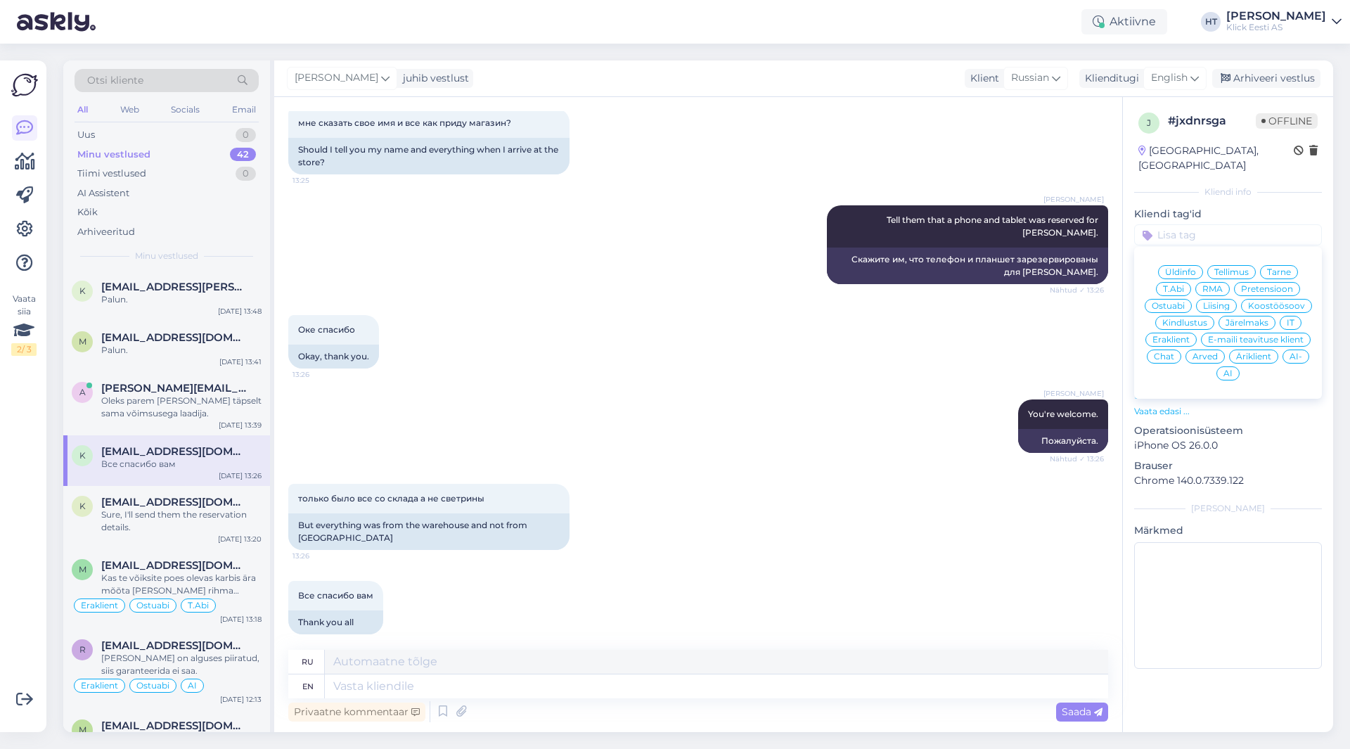
click at [1170, 299] on div "Ostuabi" at bounding box center [1168, 306] width 47 height 14
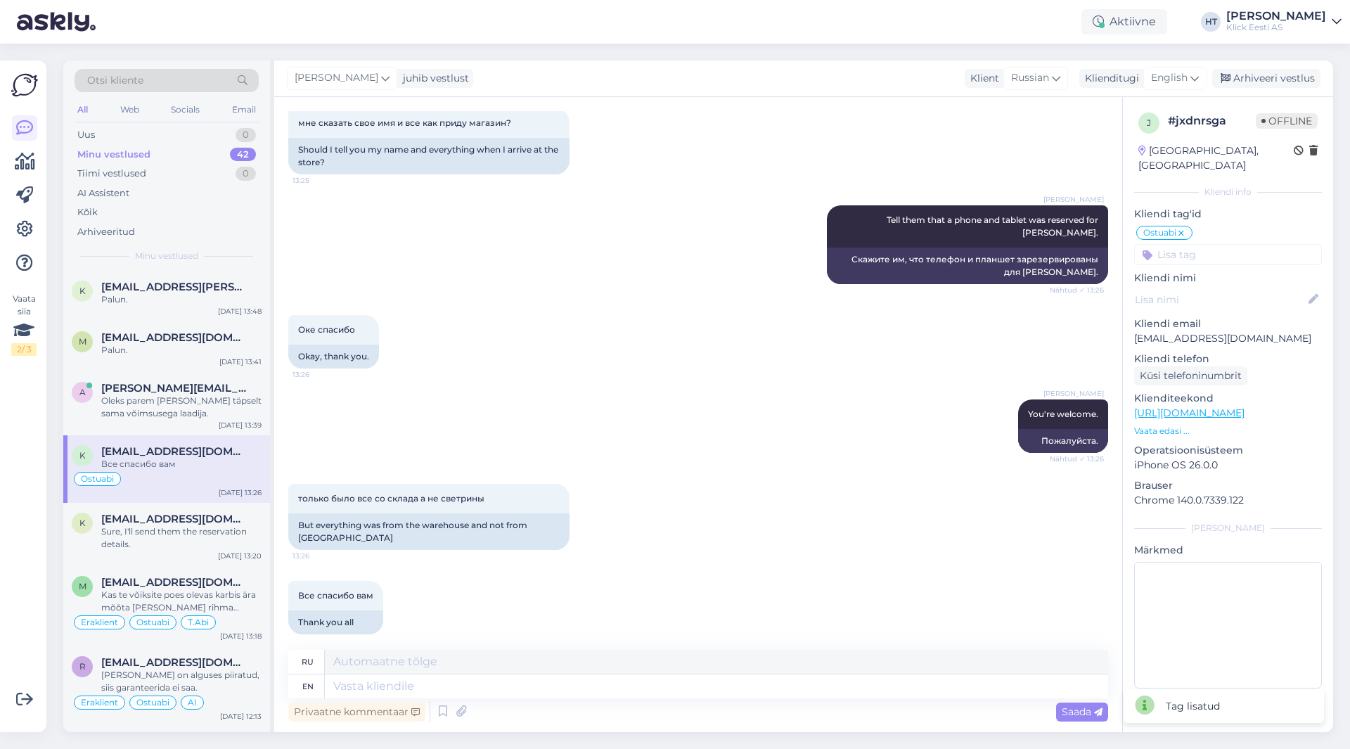
click at [1179, 244] on input at bounding box center [1228, 254] width 188 height 21
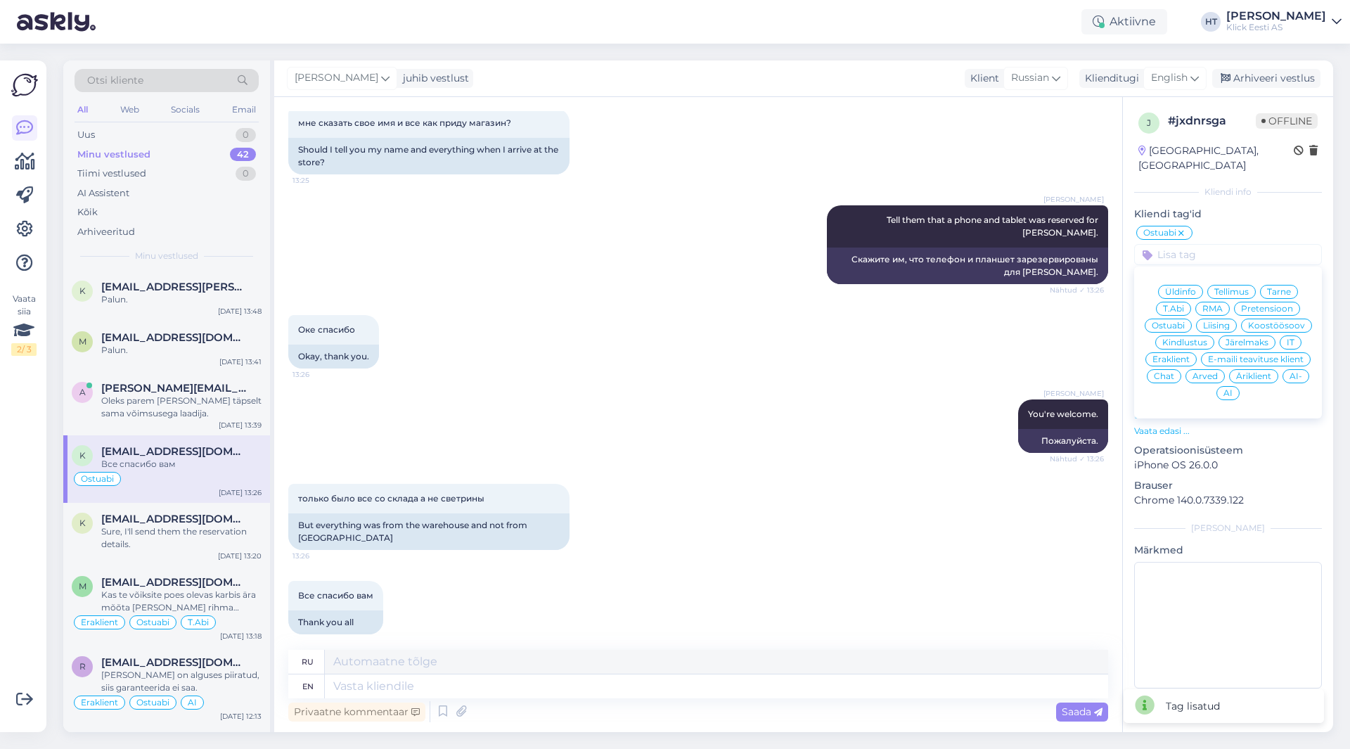
click at [1184, 352] on div "Eraklient" at bounding box center [1170, 359] width 51 height 14
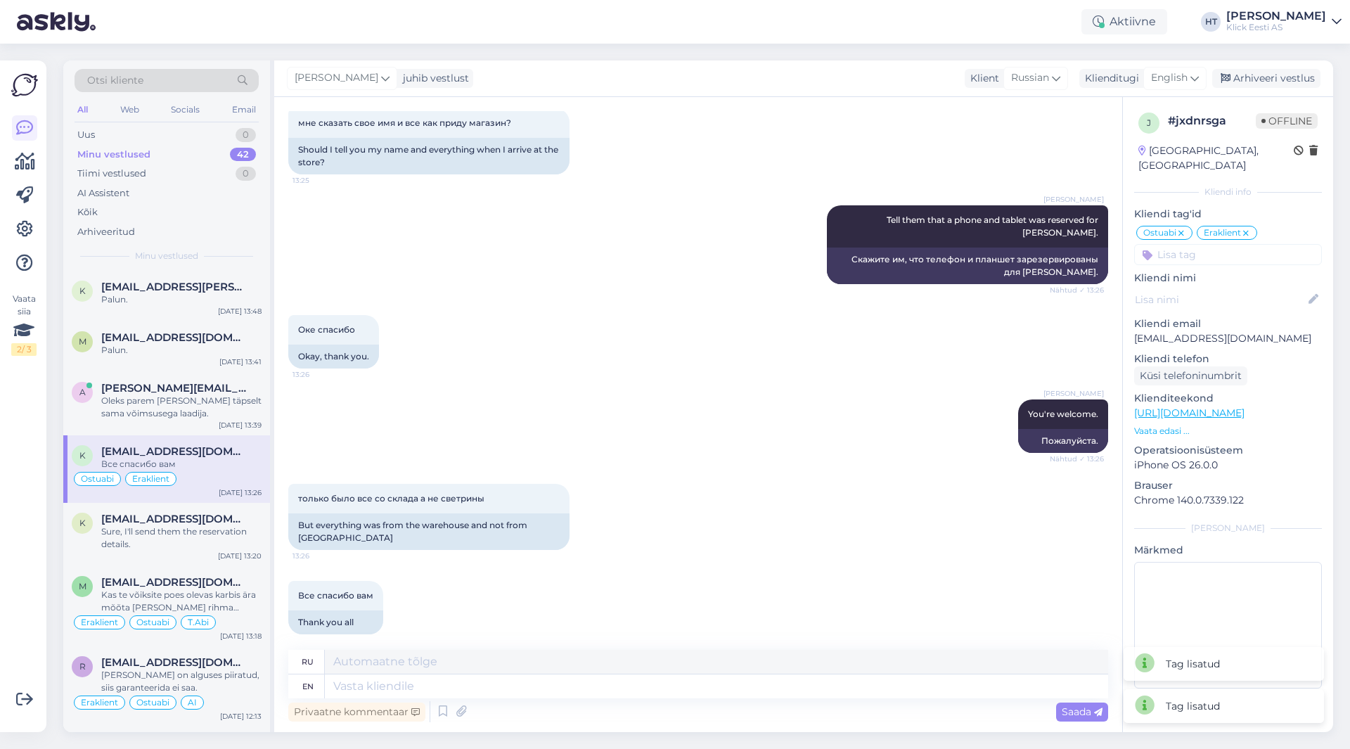
click at [1255, 95] on div "[PERSON_NAME] juhib vestlust Klient [DEMOGRAPHIC_DATA] Klienditugi [DEMOGRAPHIC…" at bounding box center [803, 78] width 1059 height 37
click at [1255, 86] on div "Arhiveeri vestlus" at bounding box center [1266, 78] width 108 height 19
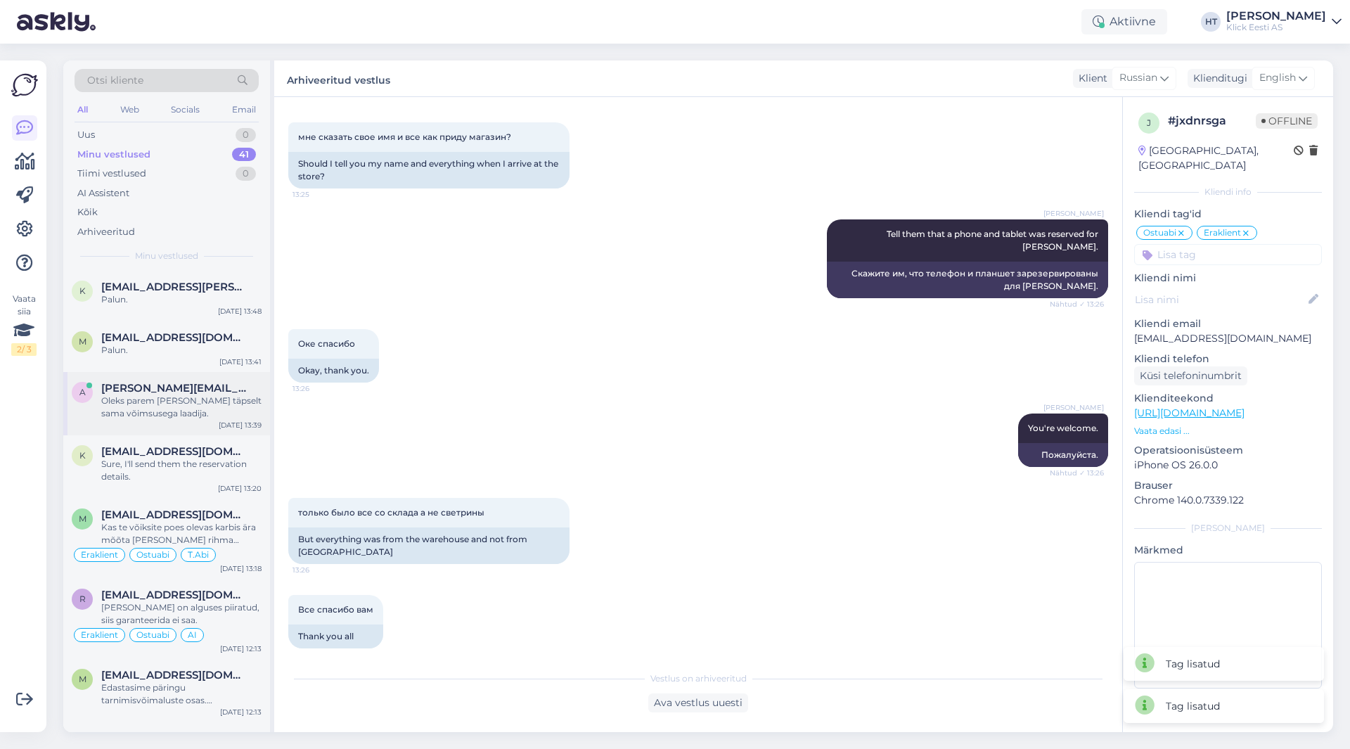
click at [219, 389] on span "[PERSON_NAME][EMAIL_ADDRESS][DOMAIN_NAME]" at bounding box center [174, 388] width 146 height 13
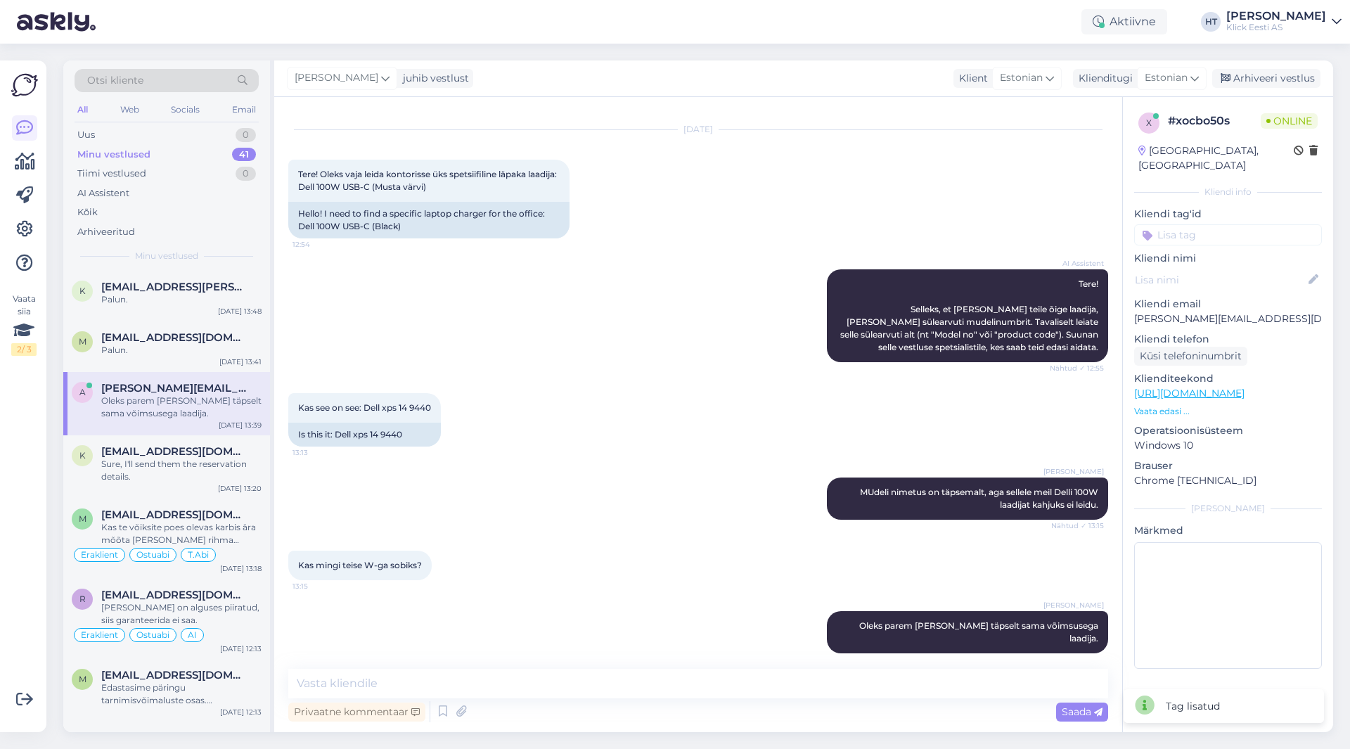
click at [1235, 224] on input at bounding box center [1228, 234] width 188 height 21
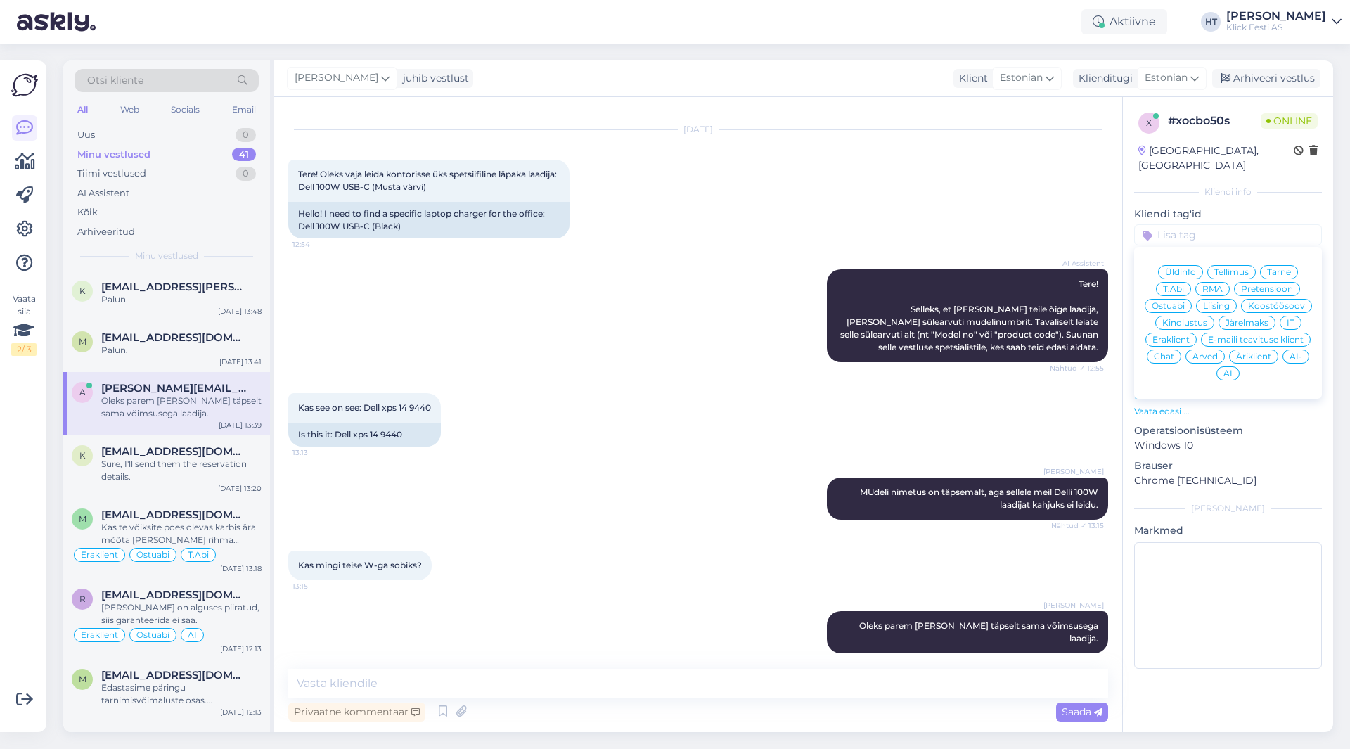
click at [1179, 302] on span "Ostuabi" at bounding box center [1168, 306] width 33 height 8
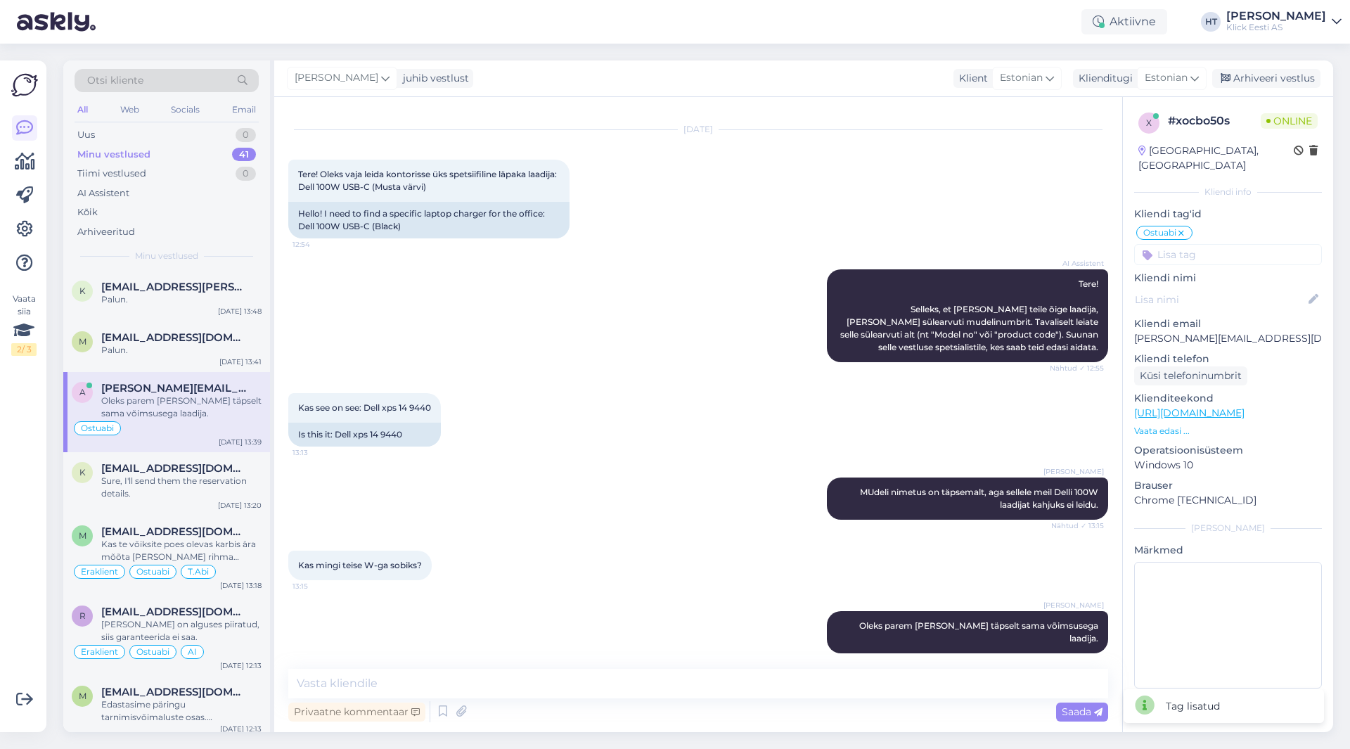
click at [1205, 244] on input at bounding box center [1228, 254] width 188 height 21
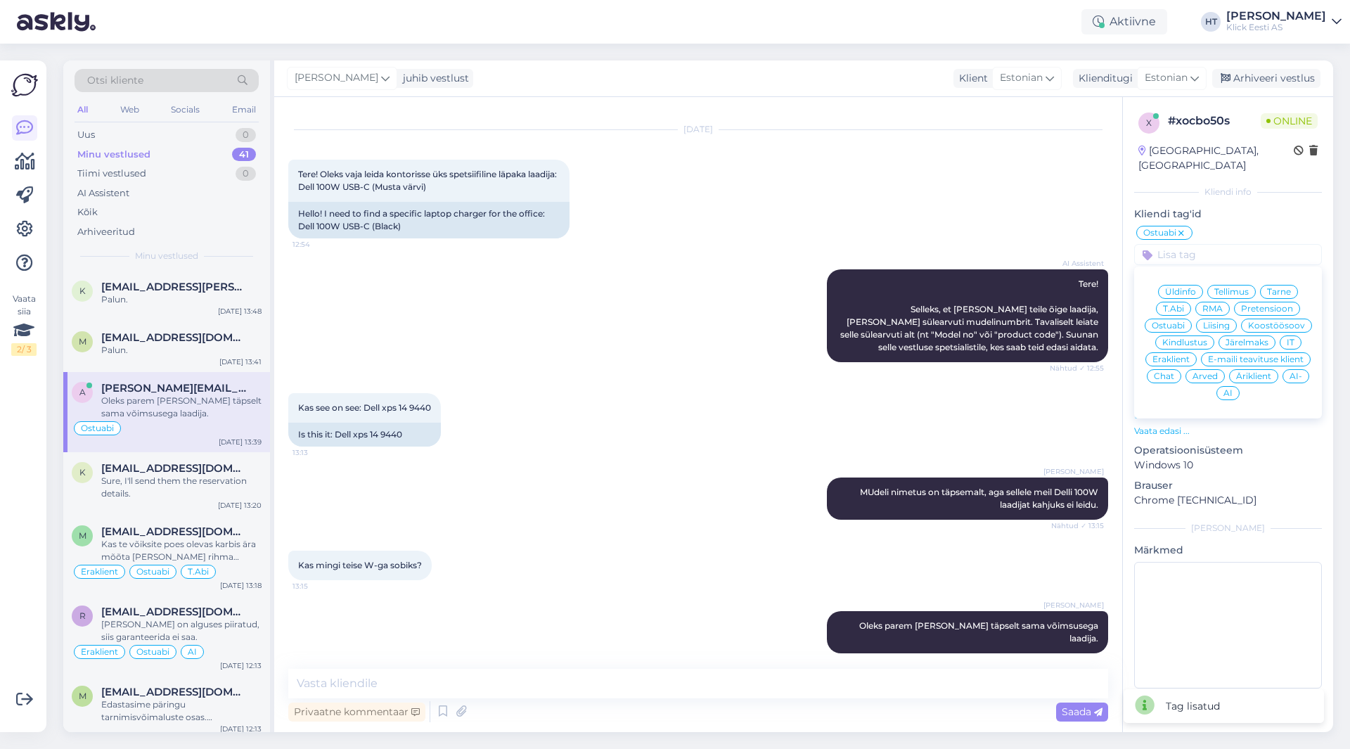
click at [1251, 372] on span "Äriklient" at bounding box center [1253, 376] width 35 height 8
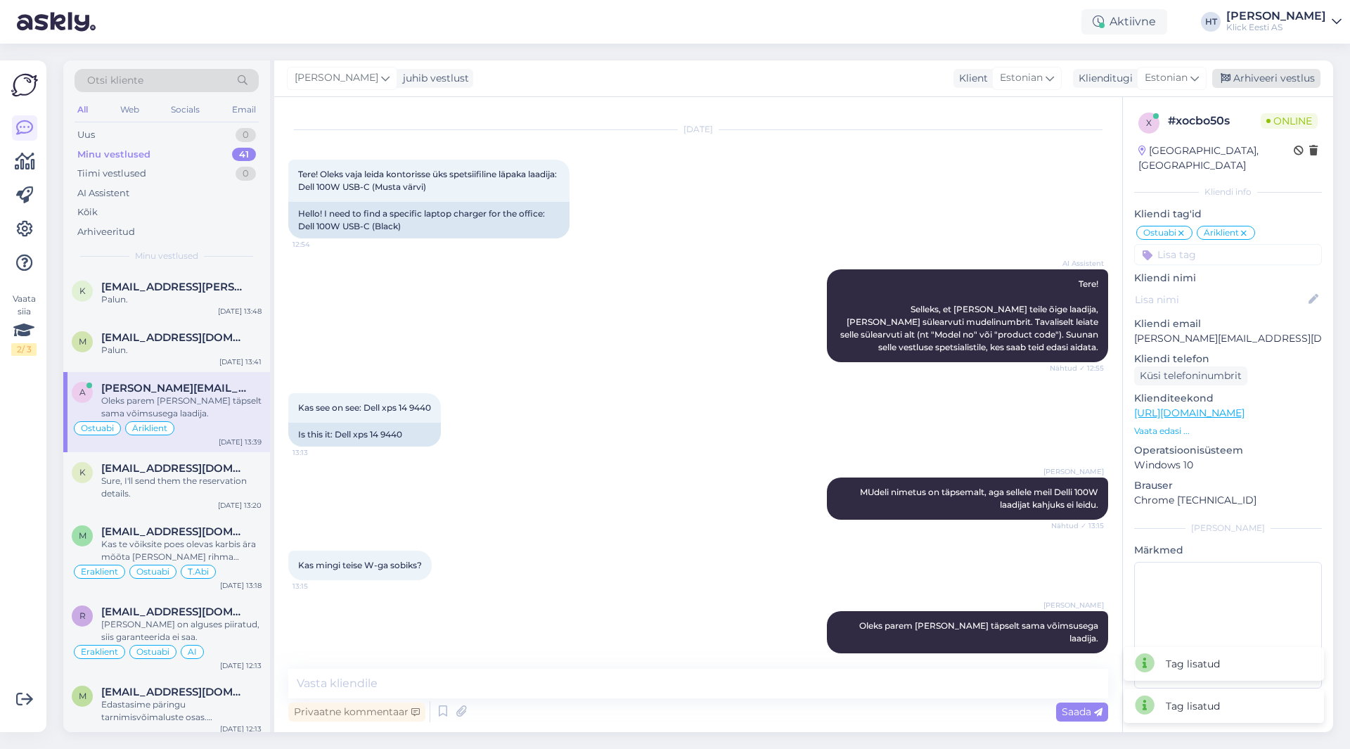
click at [1259, 82] on div "Arhiveeri vestlus" at bounding box center [1266, 78] width 108 height 19
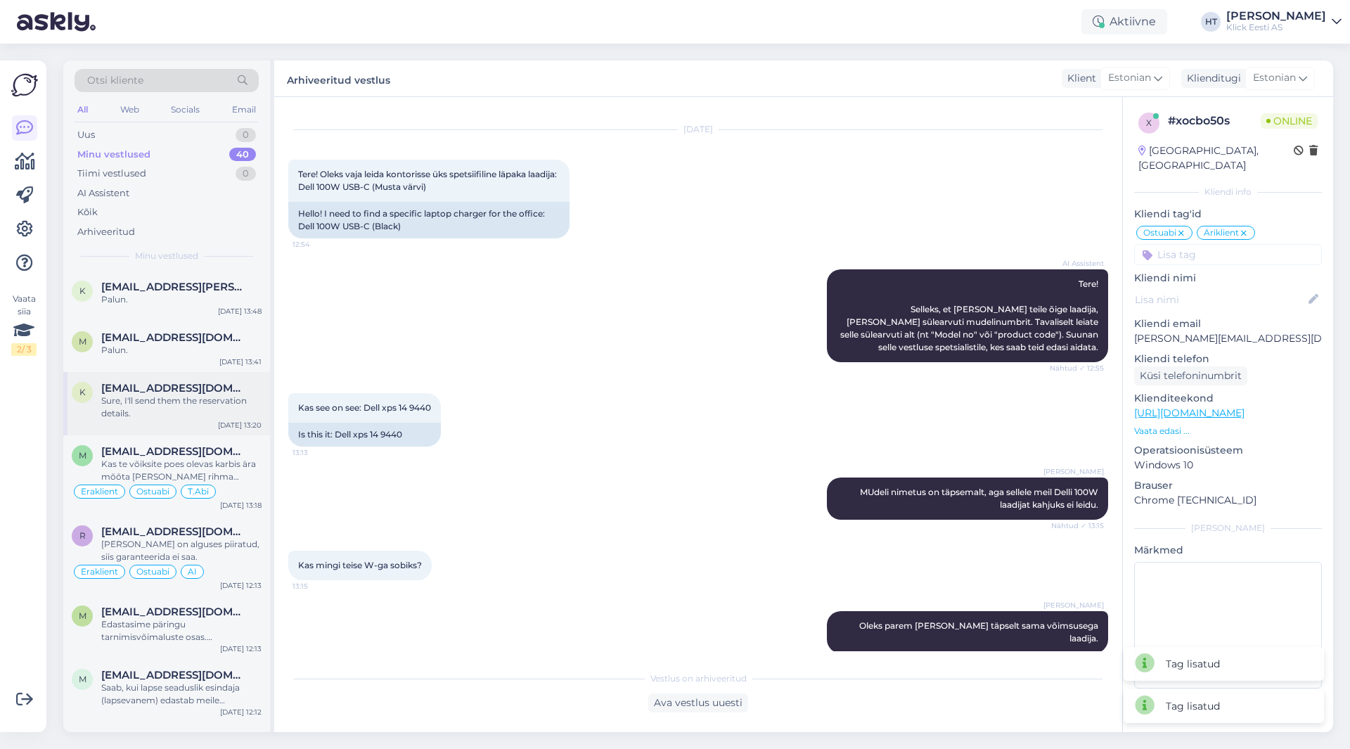
click at [198, 384] on span "[EMAIL_ADDRESS][DOMAIN_NAME]" at bounding box center [174, 388] width 146 height 13
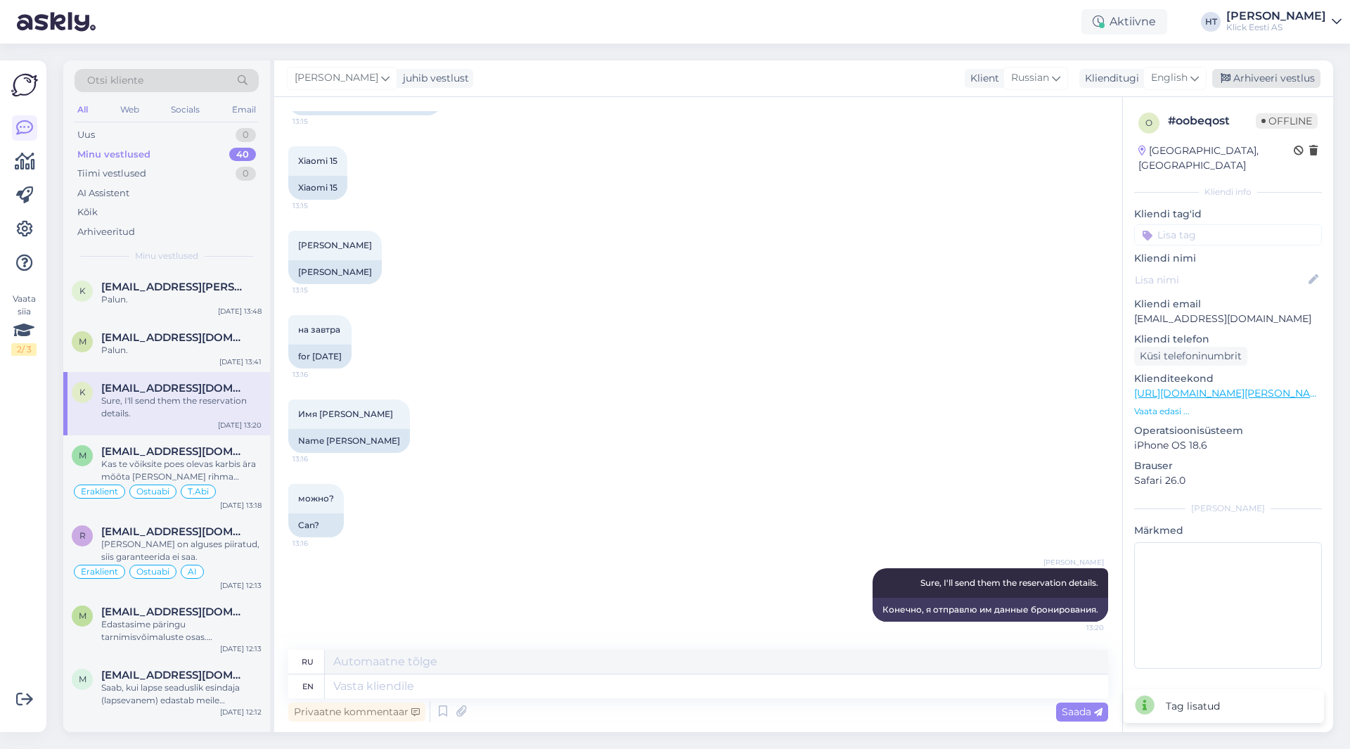
click at [1255, 74] on div "Arhiveeri vestlus" at bounding box center [1266, 78] width 108 height 19
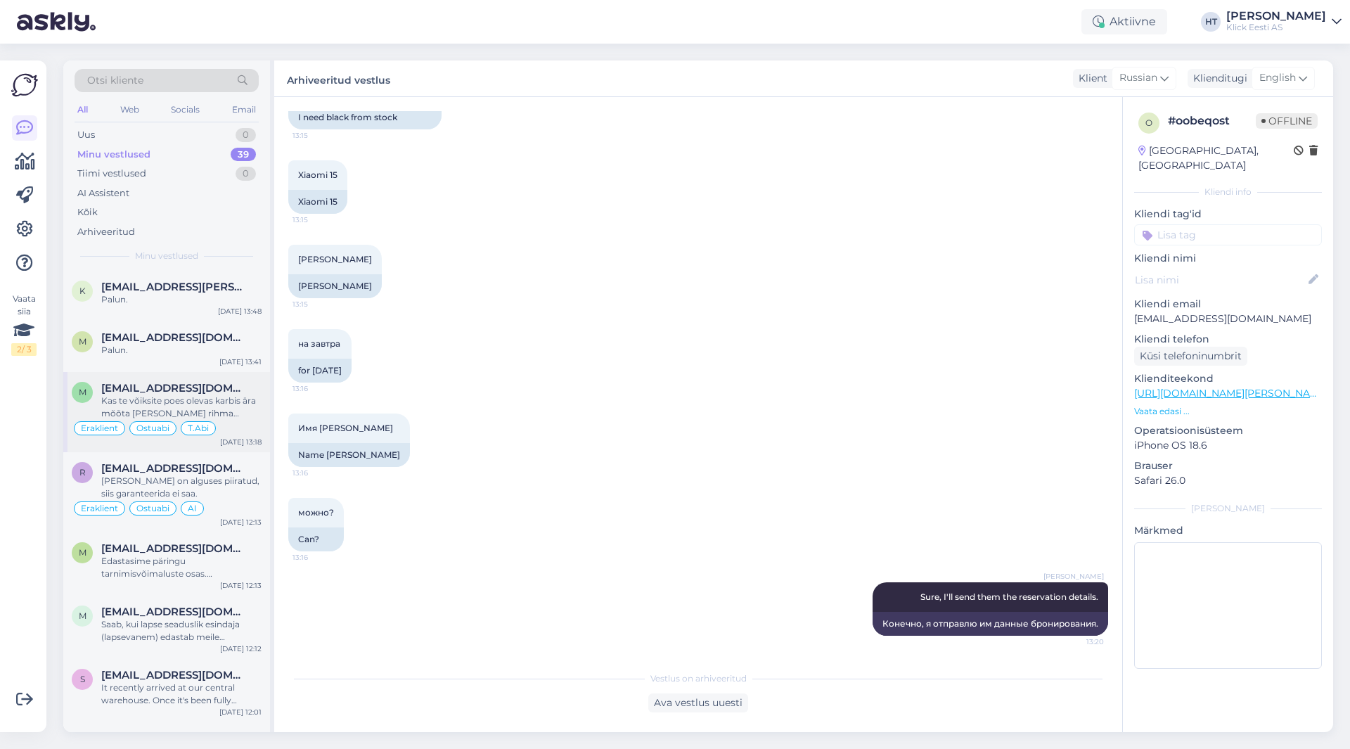
click at [207, 383] on span "[EMAIL_ADDRESS][DOMAIN_NAME]" at bounding box center [174, 388] width 146 height 13
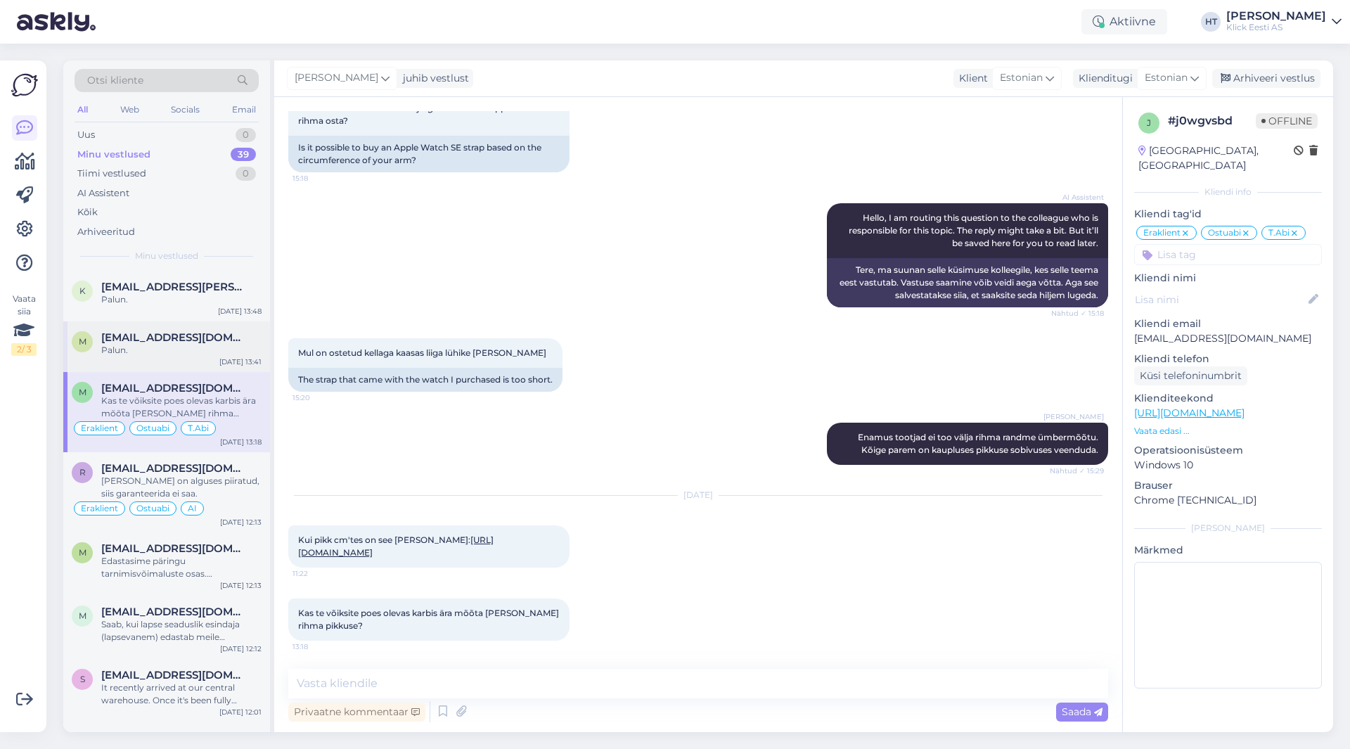
click at [213, 338] on span "[EMAIL_ADDRESS][DOMAIN_NAME]" at bounding box center [174, 337] width 146 height 13
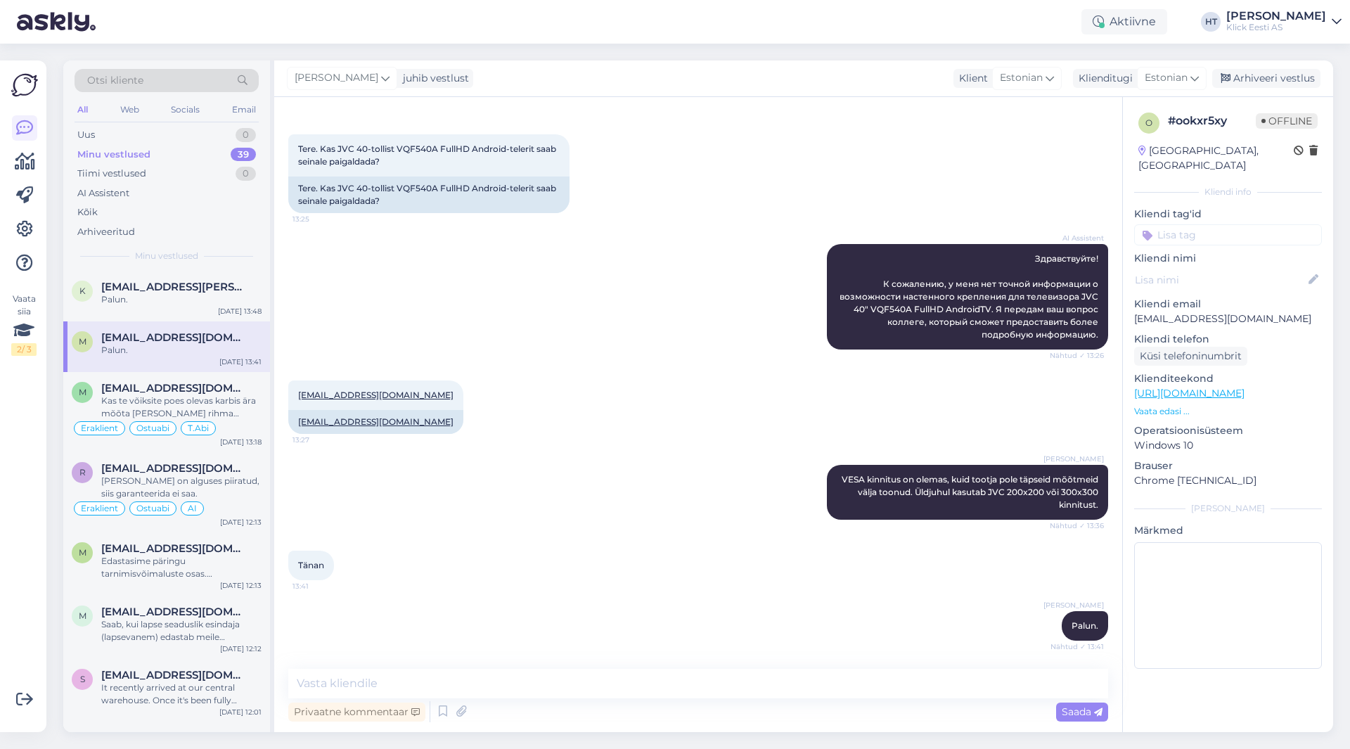
click at [1221, 224] on input at bounding box center [1228, 234] width 188 height 21
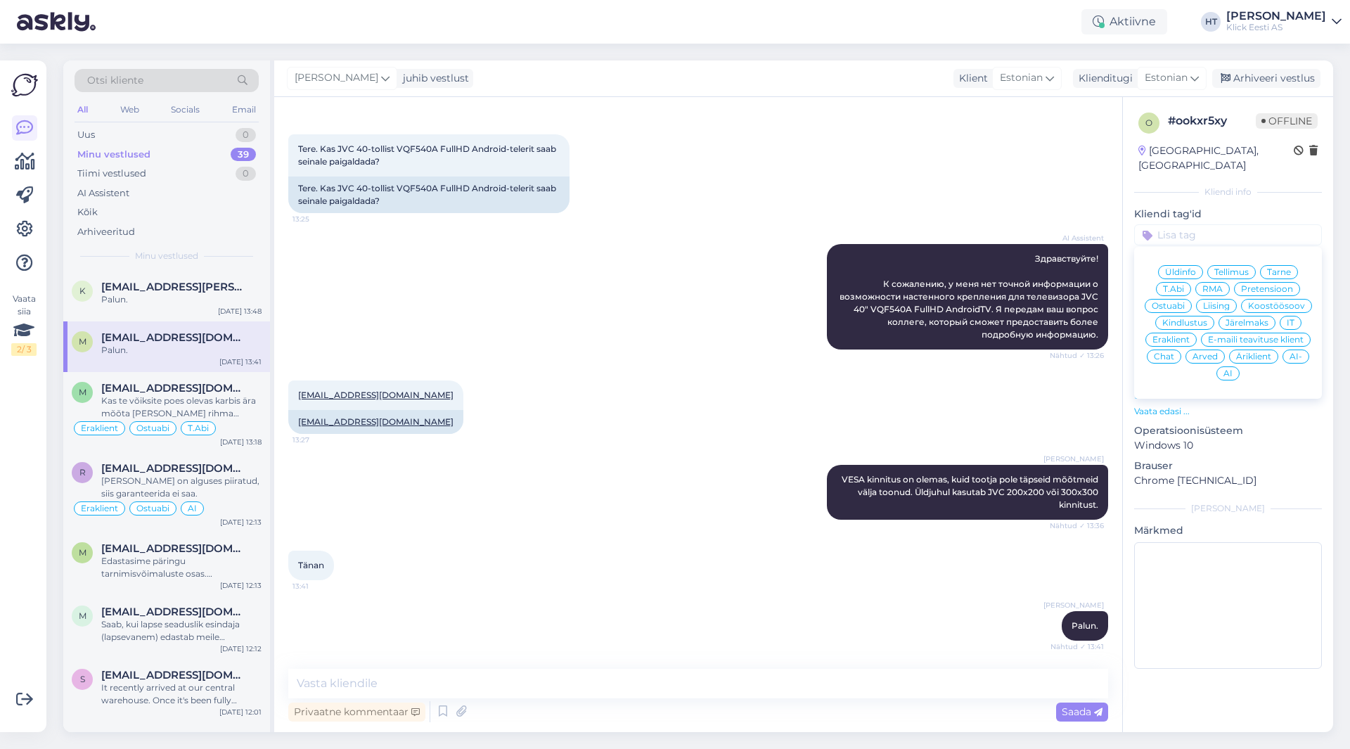
click at [1162, 302] on span "Ostuabi" at bounding box center [1168, 306] width 33 height 8
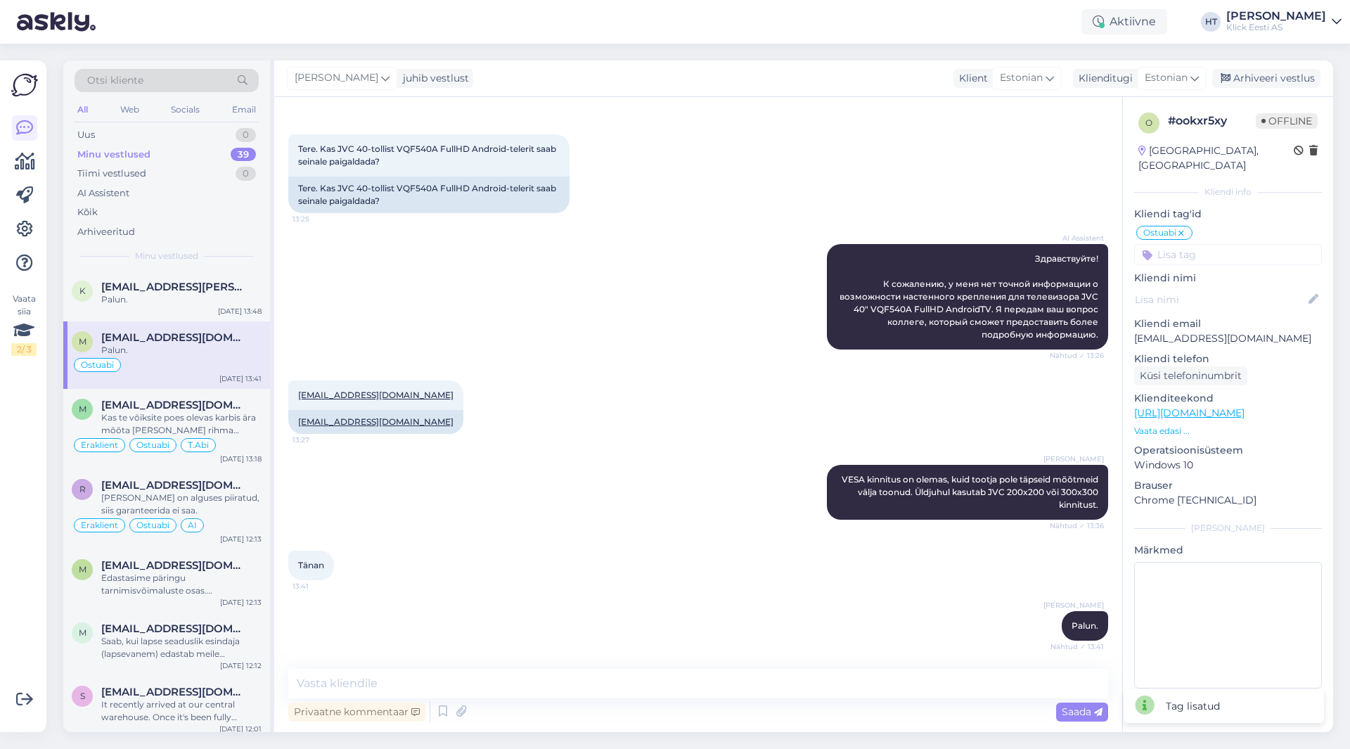
click at [1215, 244] on input at bounding box center [1228, 254] width 188 height 21
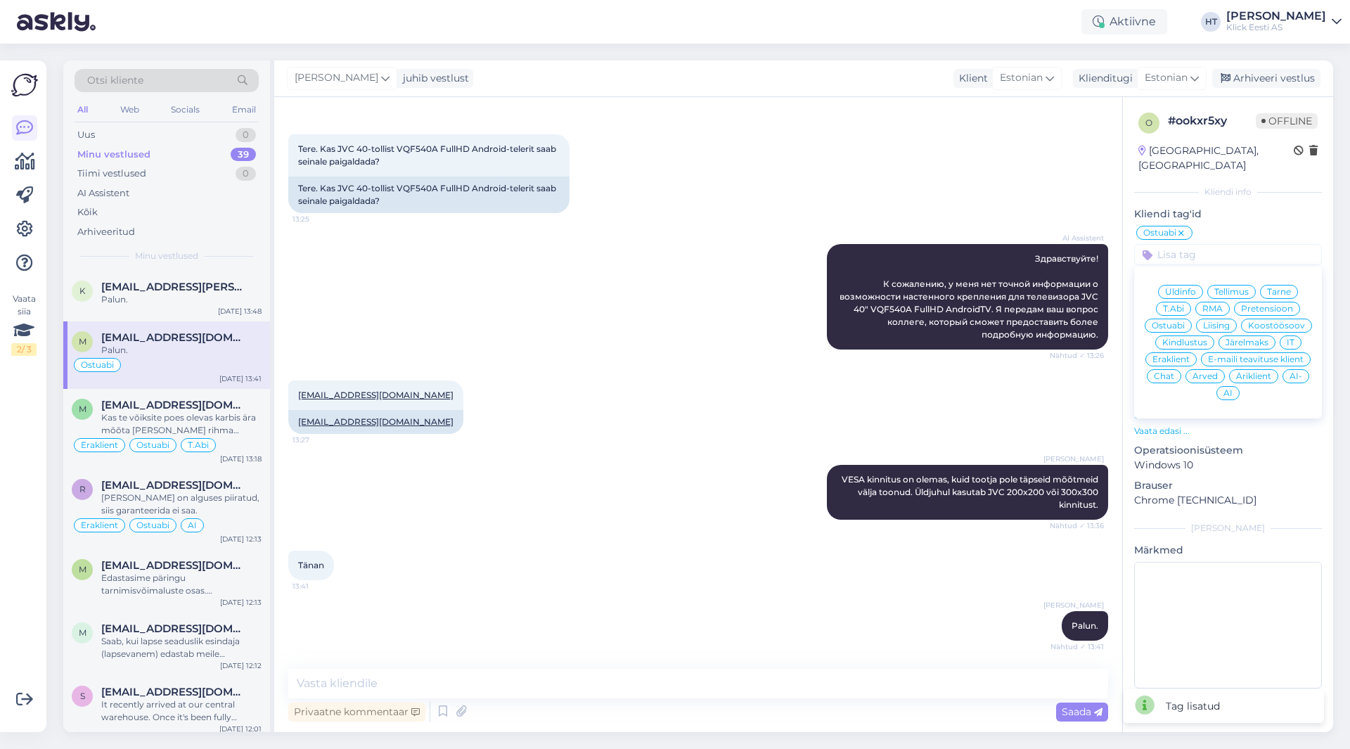
click at [1171, 355] on span "Eraklient" at bounding box center [1170, 359] width 37 height 8
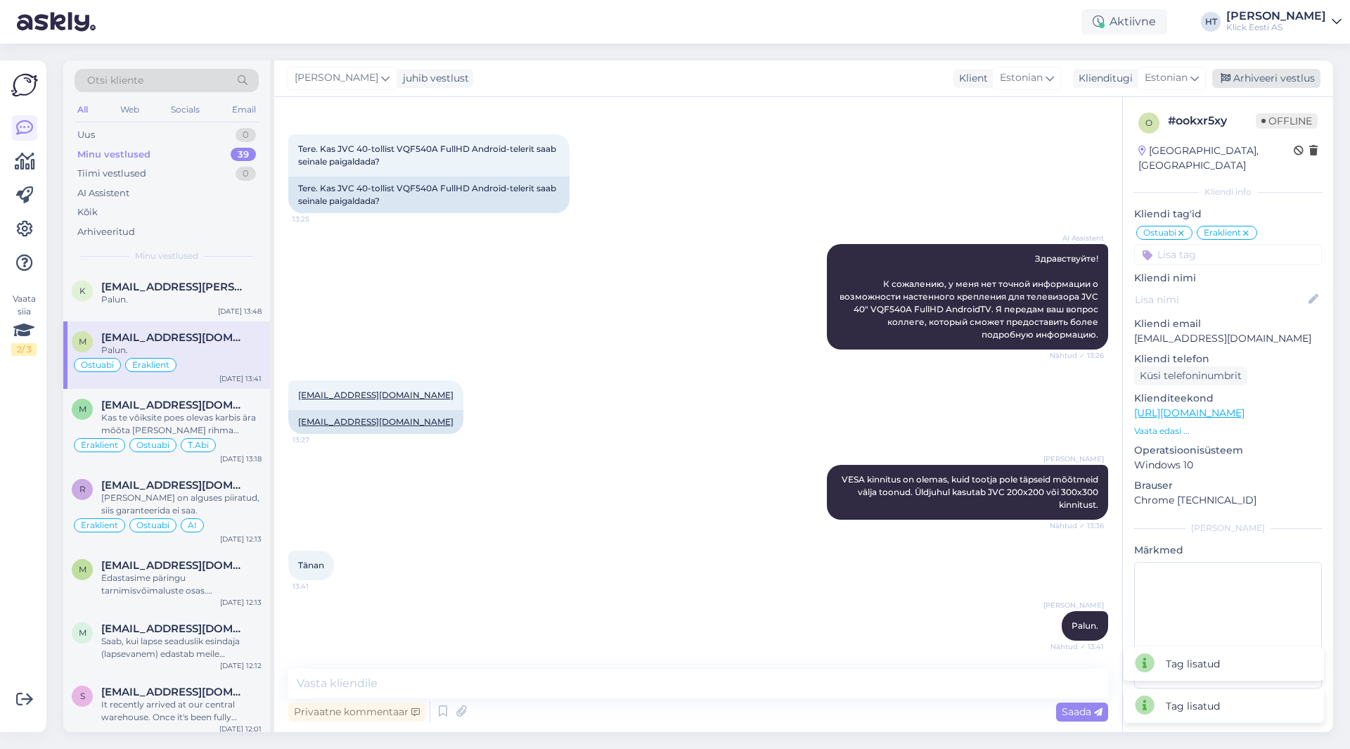
click at [1251, 84] on div "Arhiveeri vestlus" at bounding box center [1266, 78] width 108 height 19
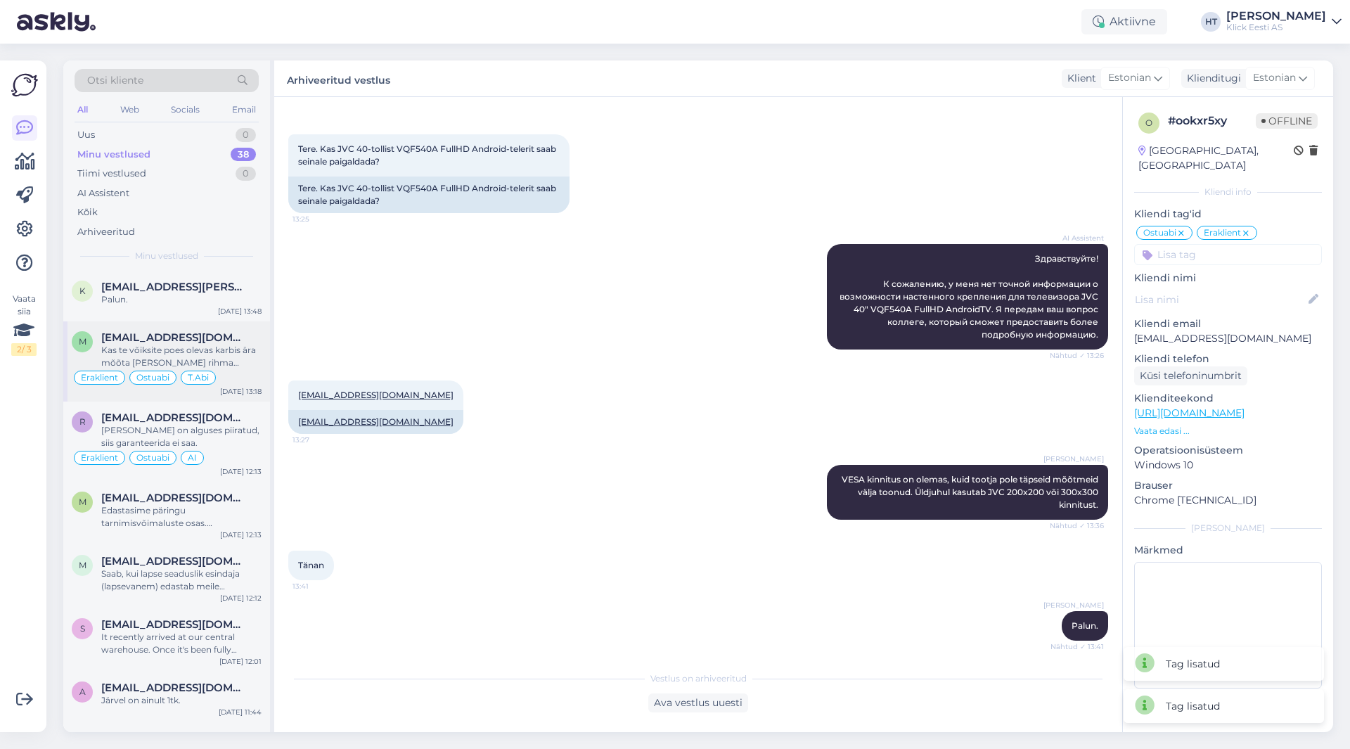
click at [217, 354] on div "Kas te võiksite poes olevas karbis ära mõõta [PERSON_NAME] rihma pikkuse?" at bounding box center [181, 356] width 160 height 25
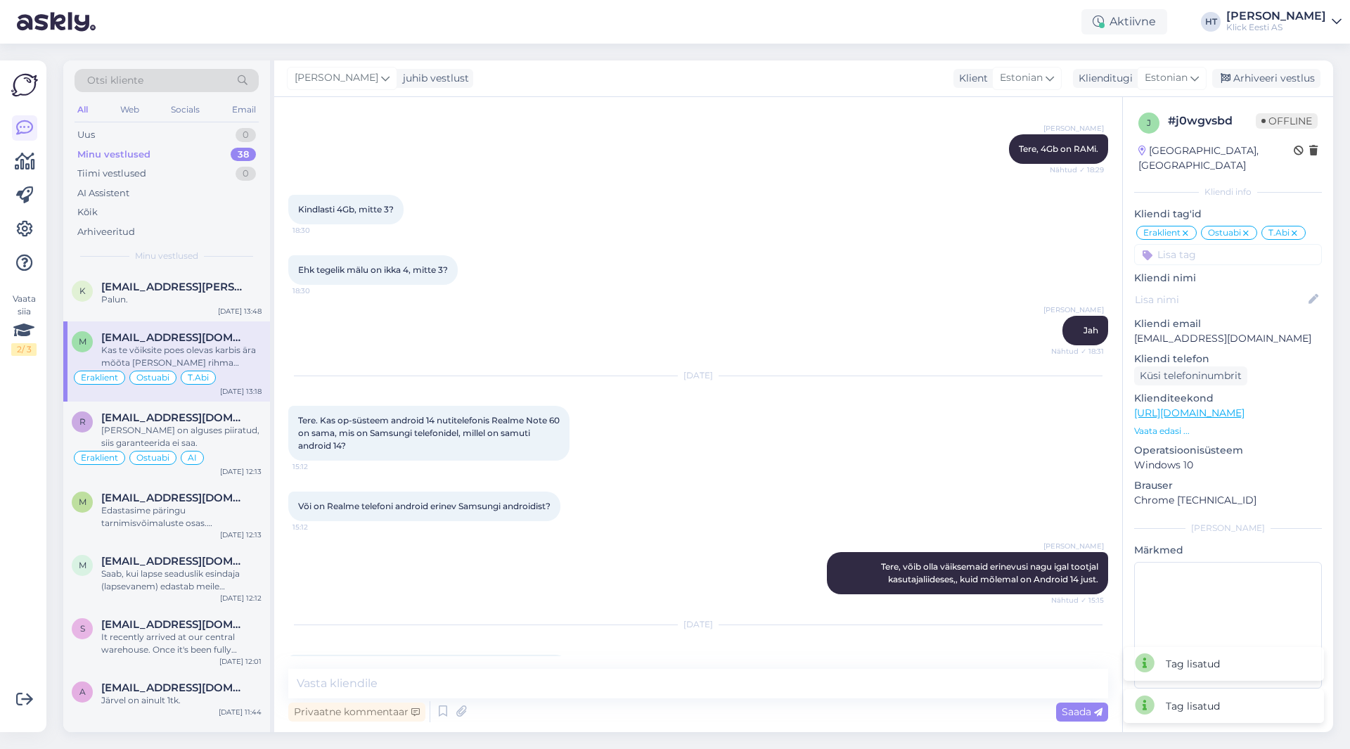
scroll to position [9229, 0]
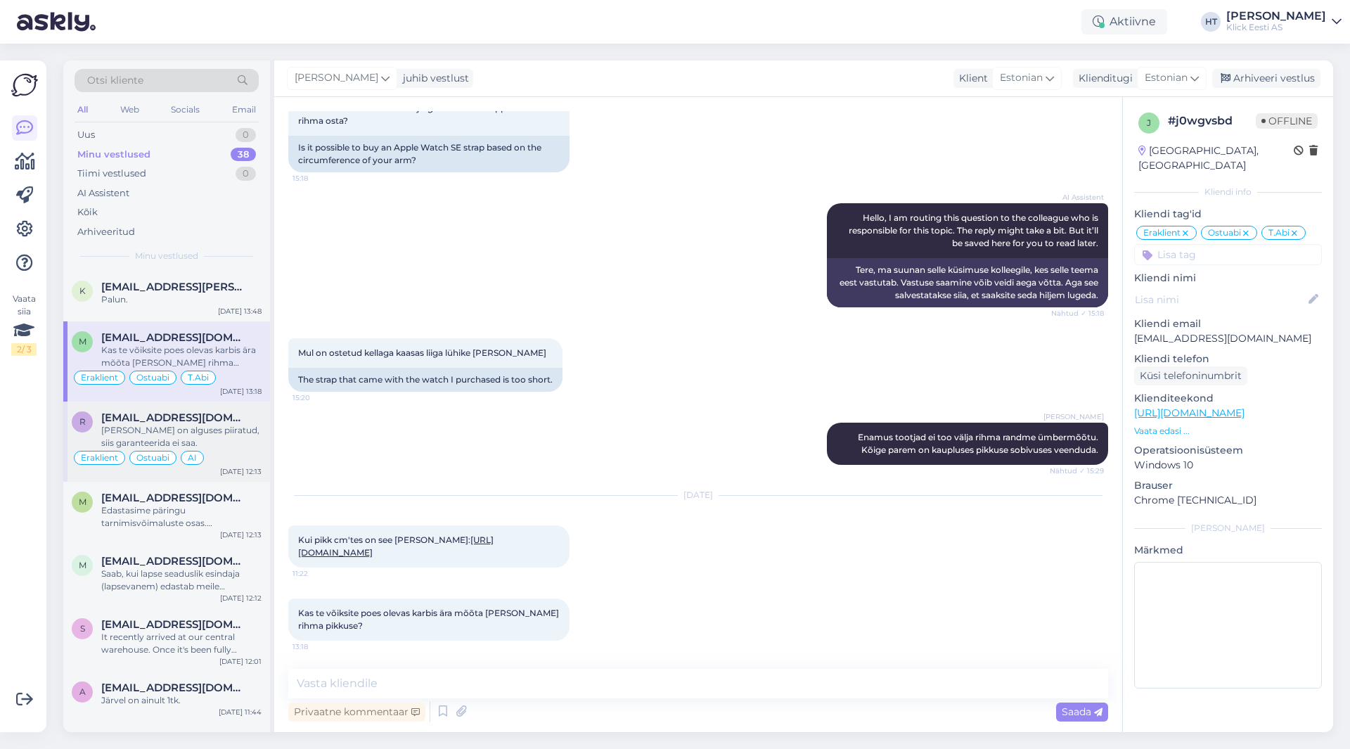
click at [173, 426] on div "[PERSON_NAME] on alguses piiratud, siis garanteerida ei saa." at bounding box center [181, 436] width 160 height 25
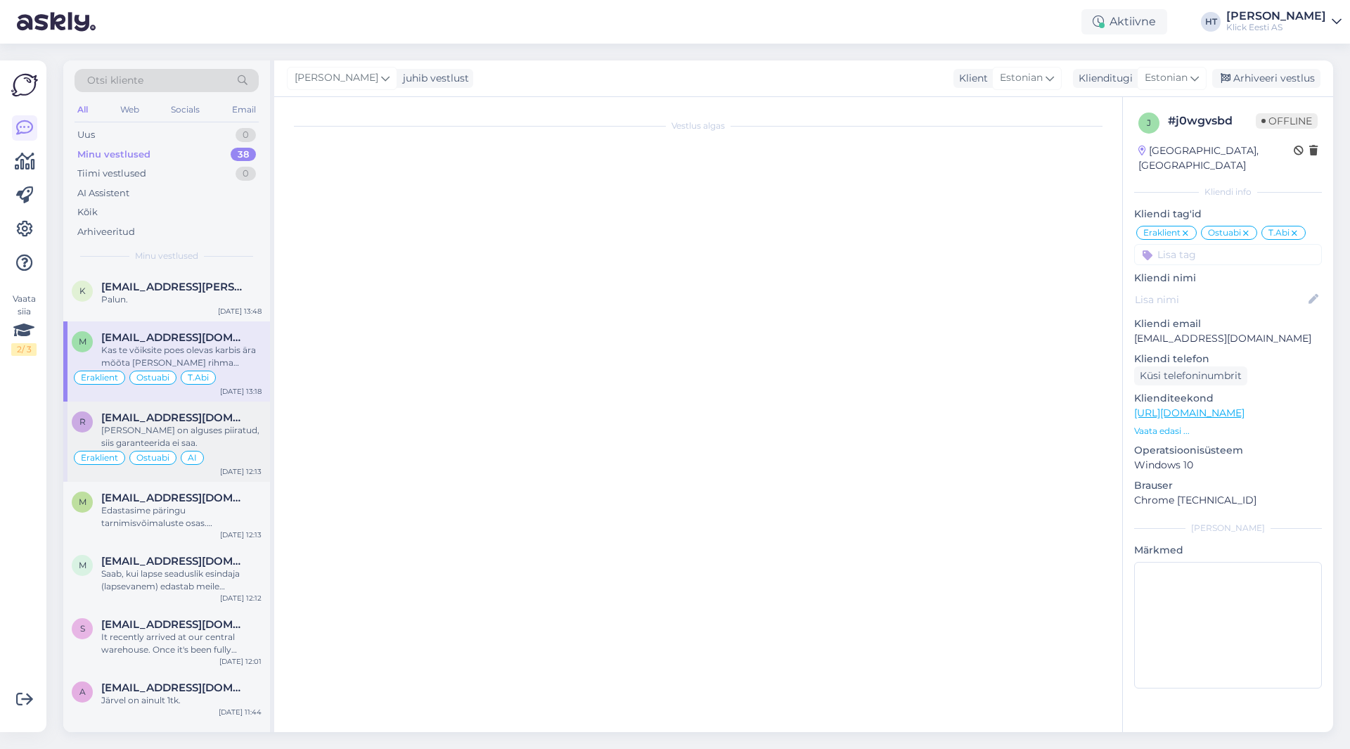
scroll to position [1034, 0]
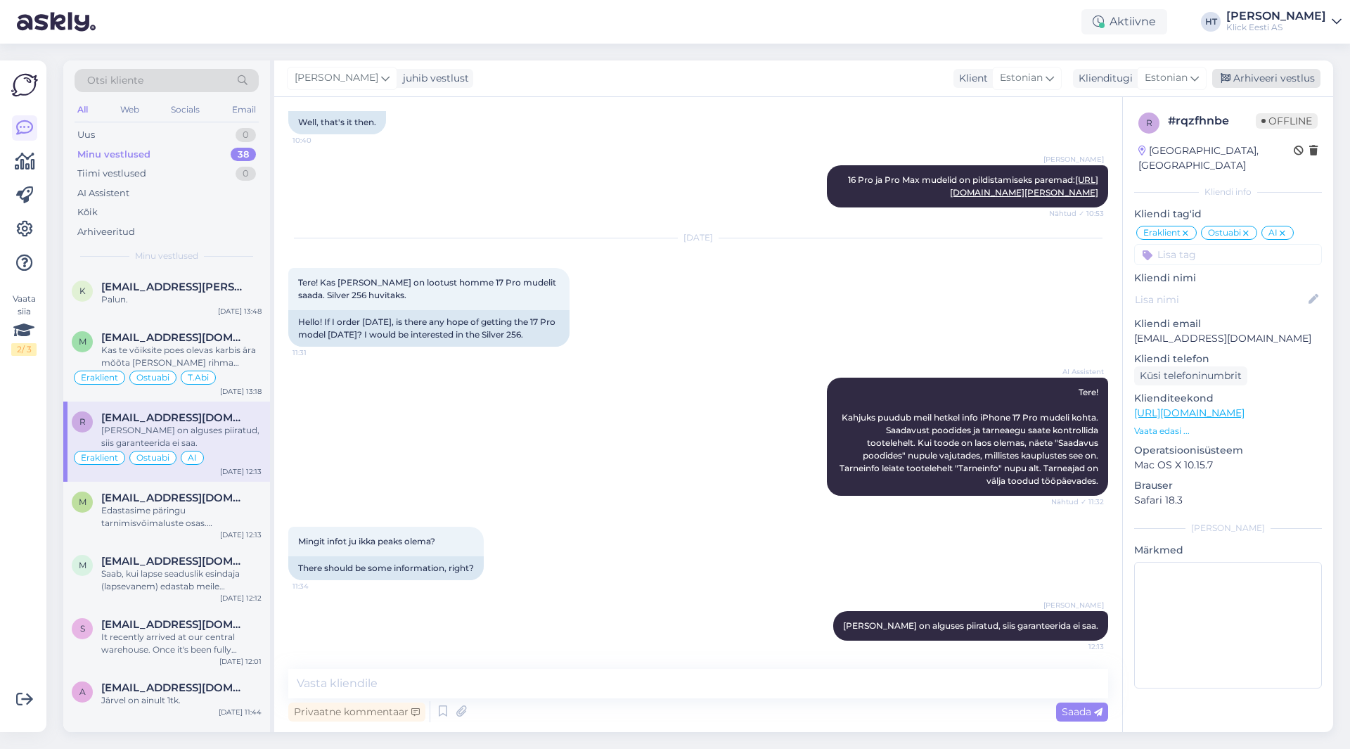
click at [1265, 72] on div "Arhiveeri vestlus" at bounding box center [1266, 78] width 108 height 19
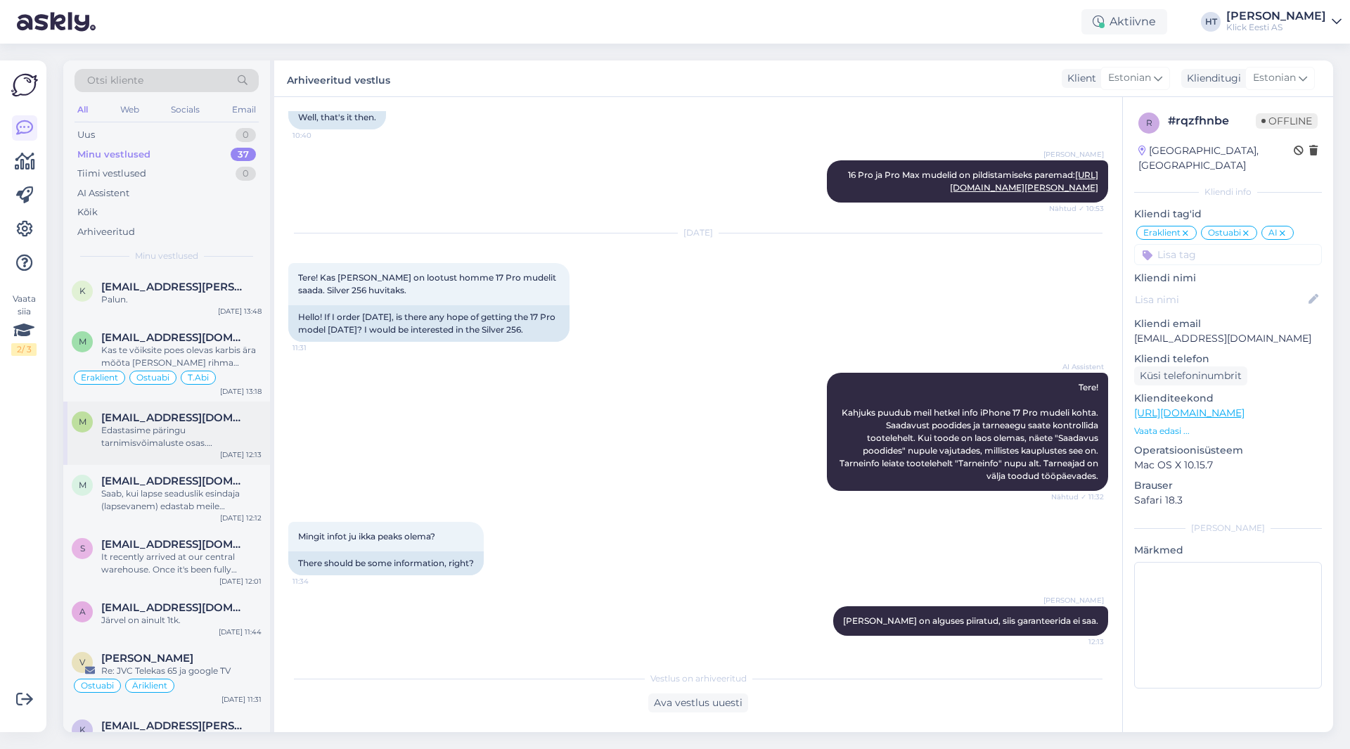
click at [208, 428] on div "Edastasime päringu tarnimisvõimaluste osas. [PERSON_NAME] [PERSON_NAME] täpsema…" at bounding box center [181, 436] width 160 height 25
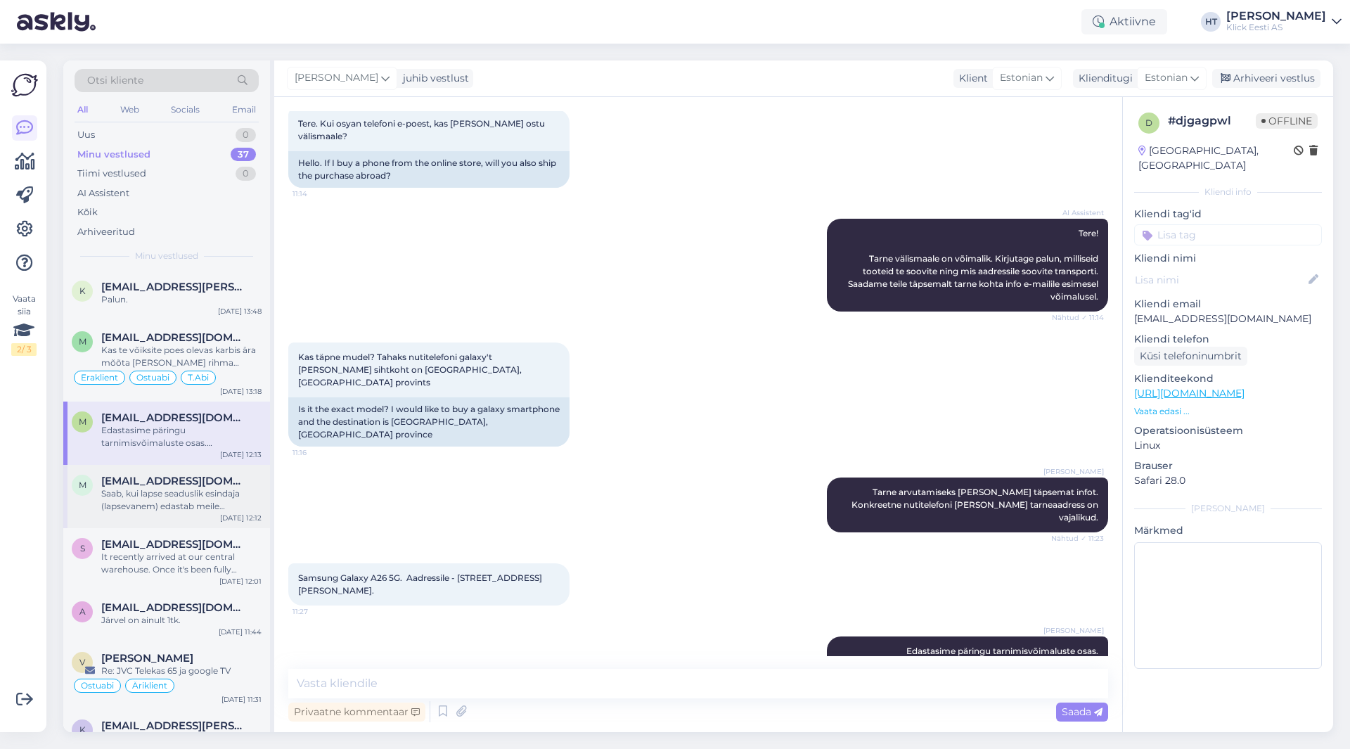
click at [221, 484] on span "[EMAIL_ADDRESS][DOMAIN_NAME]" at bounding box center [174, 481] width 146 height 13
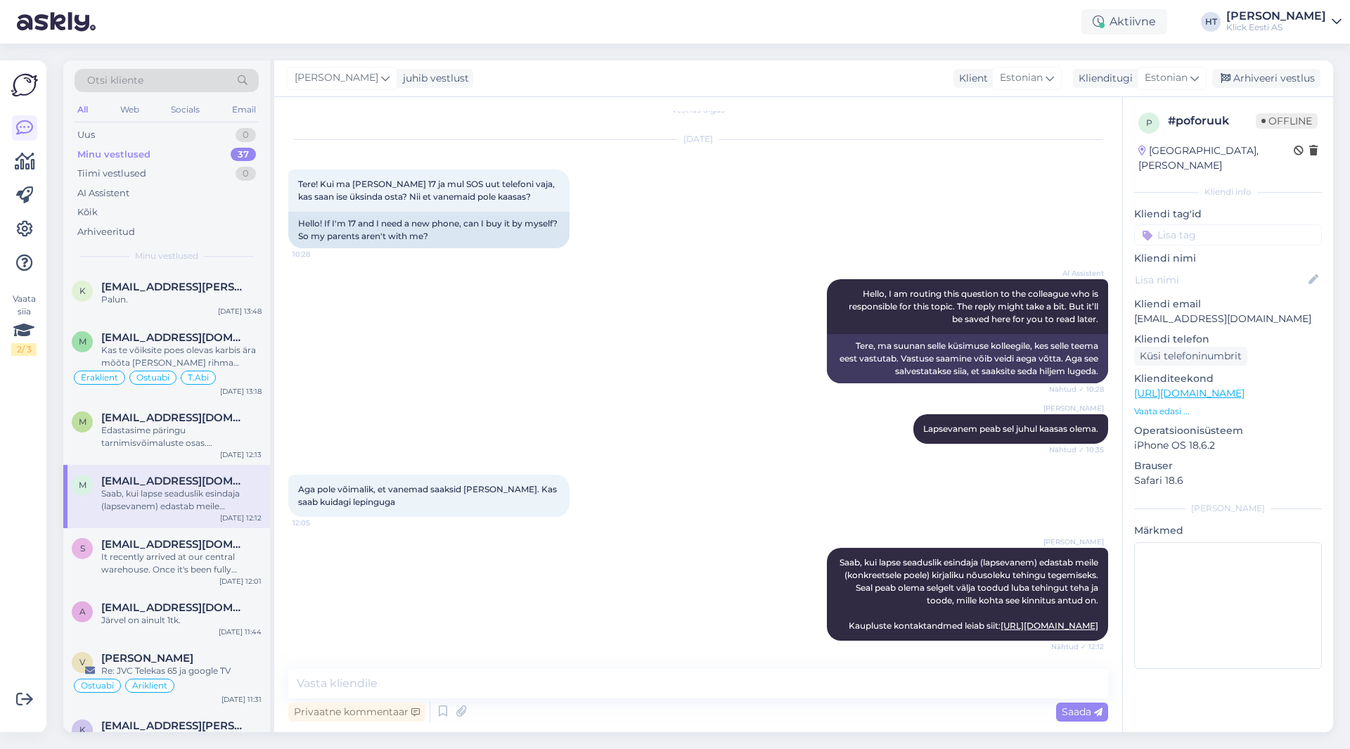
click at [1224, 224] on input at bounding box center [1228, 234] width 188 height 21
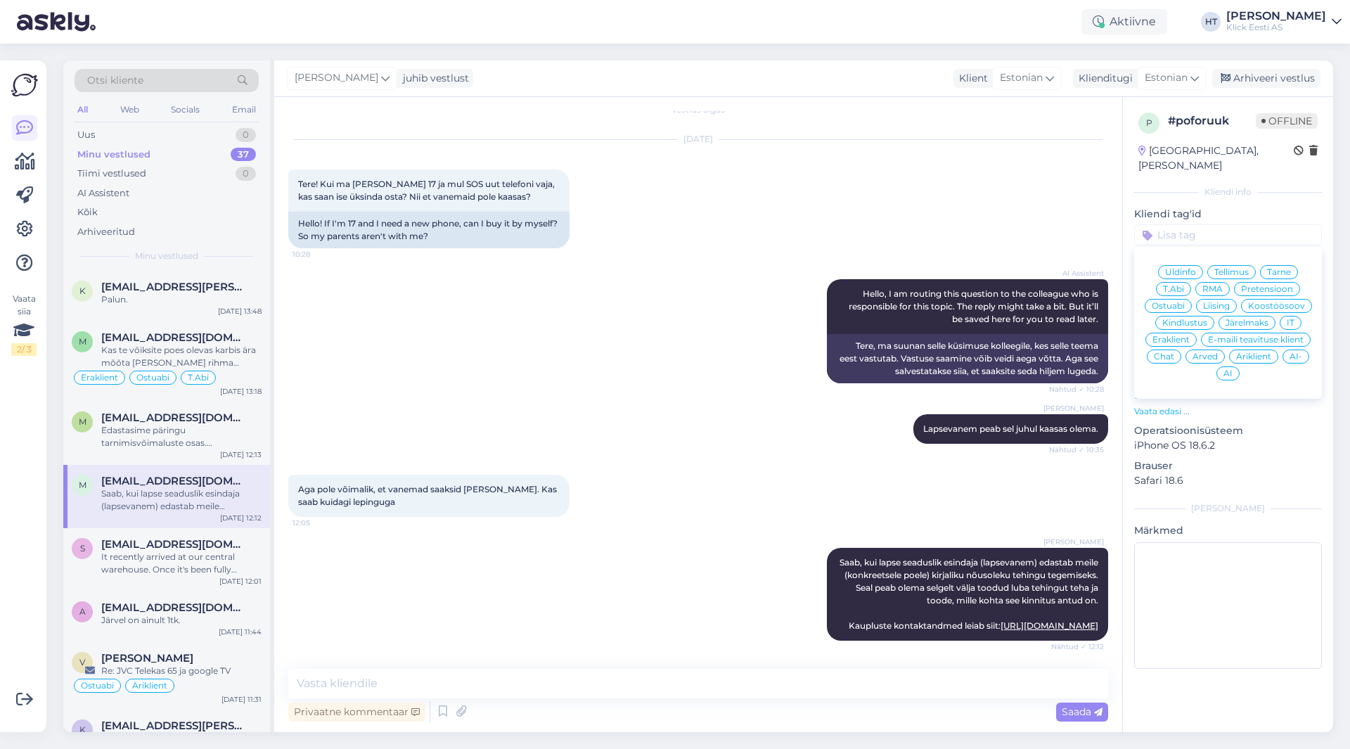
click at [1177, 302] on span "Ostuabi" at bounding box center [1168, 306] width 33 height 8
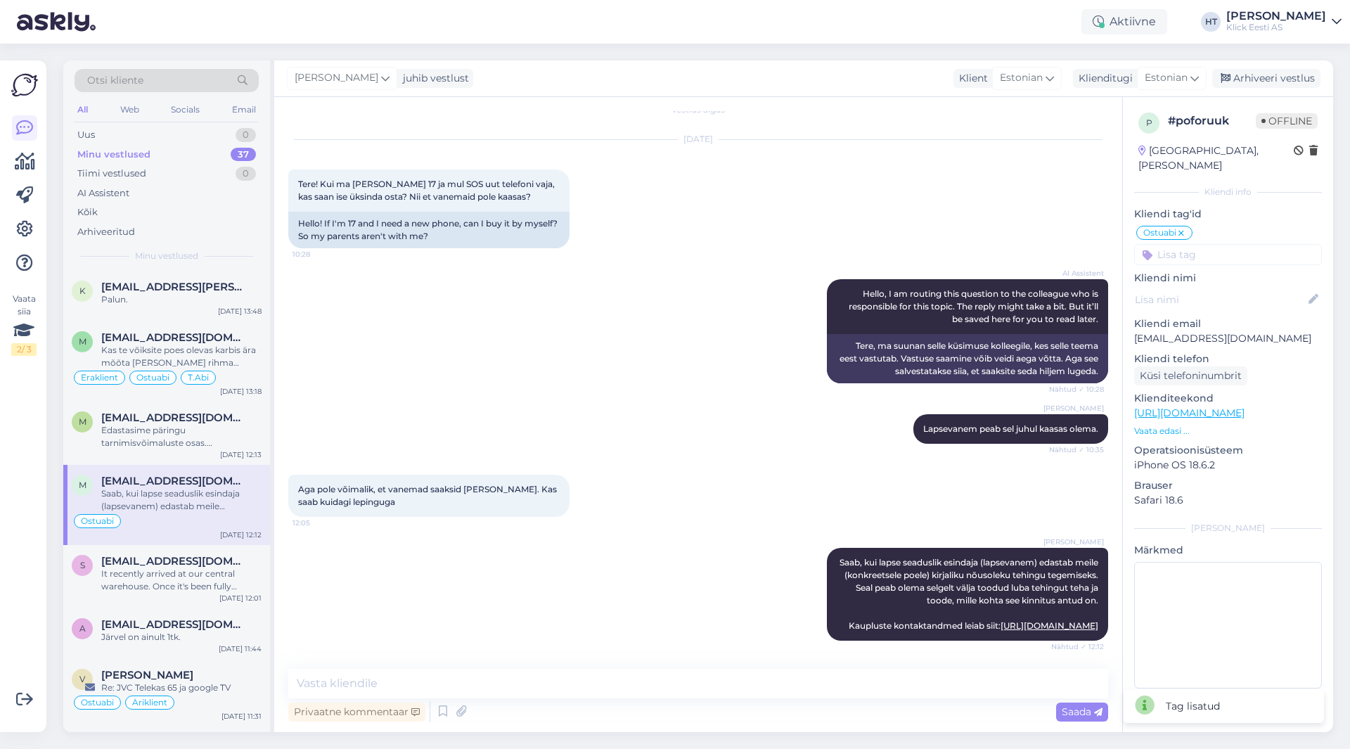
click at [1205, 244] on input at bounding box center [1228, 254] width 188 height 21
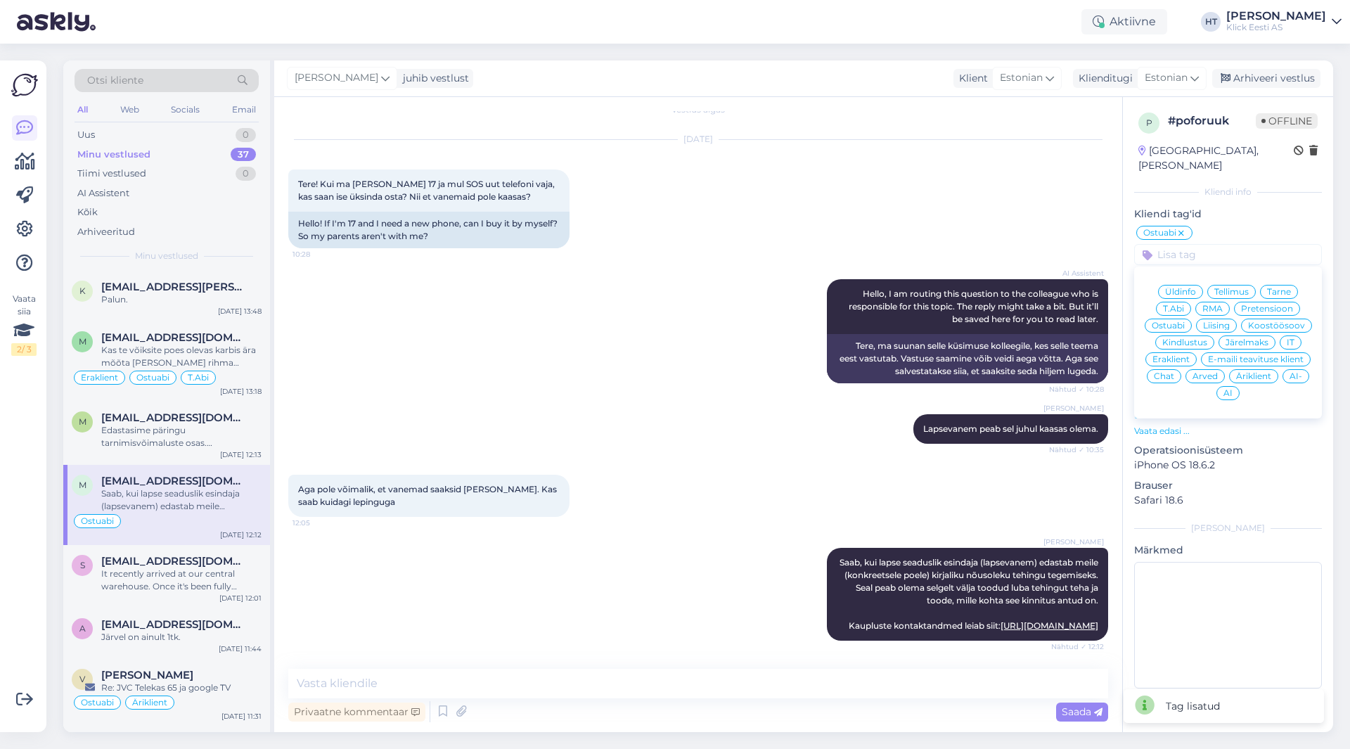
click at [1182, 355] on span "Eraklient" at bounding box center [1170, 359] width 37 height 8
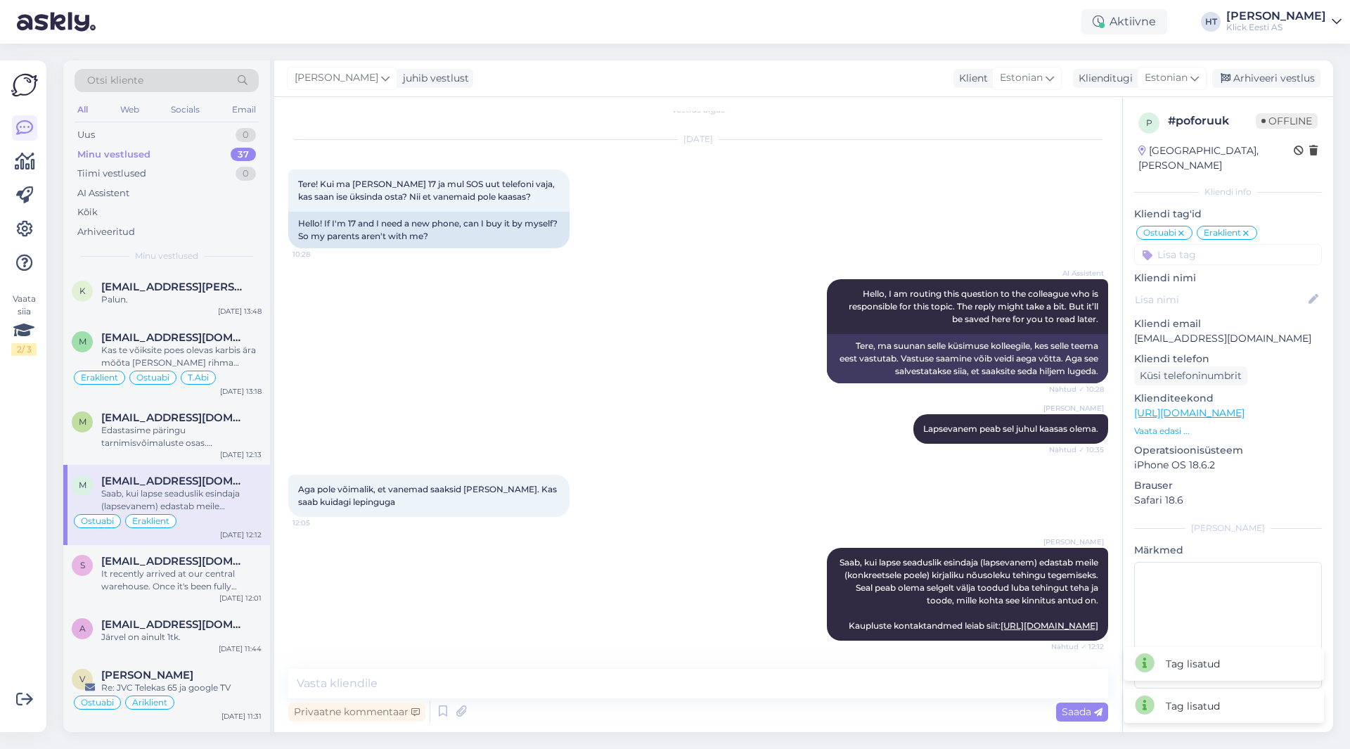
click at [1186, 226] on div "Ostuabi" at bounding box center [1164, 233] width 56 height 14
click at [1179, 228] on icon at bounding box center [1181, 233] width 8 height 11
click at [1193, 244] on input at bounding box center [1228, 254] width 188 height 21
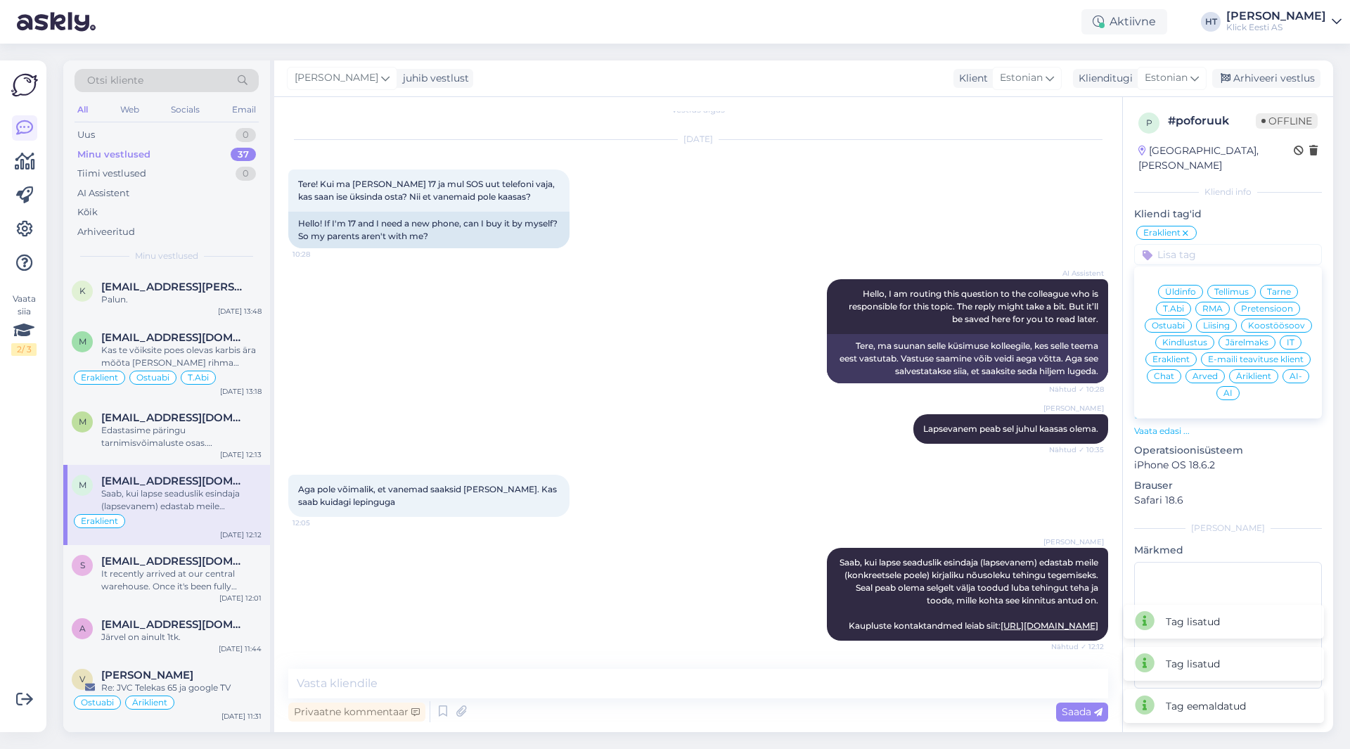
click at [1179, 288] on span "Üldinfo" at bounding box center [1180, 292] width 31 height 8
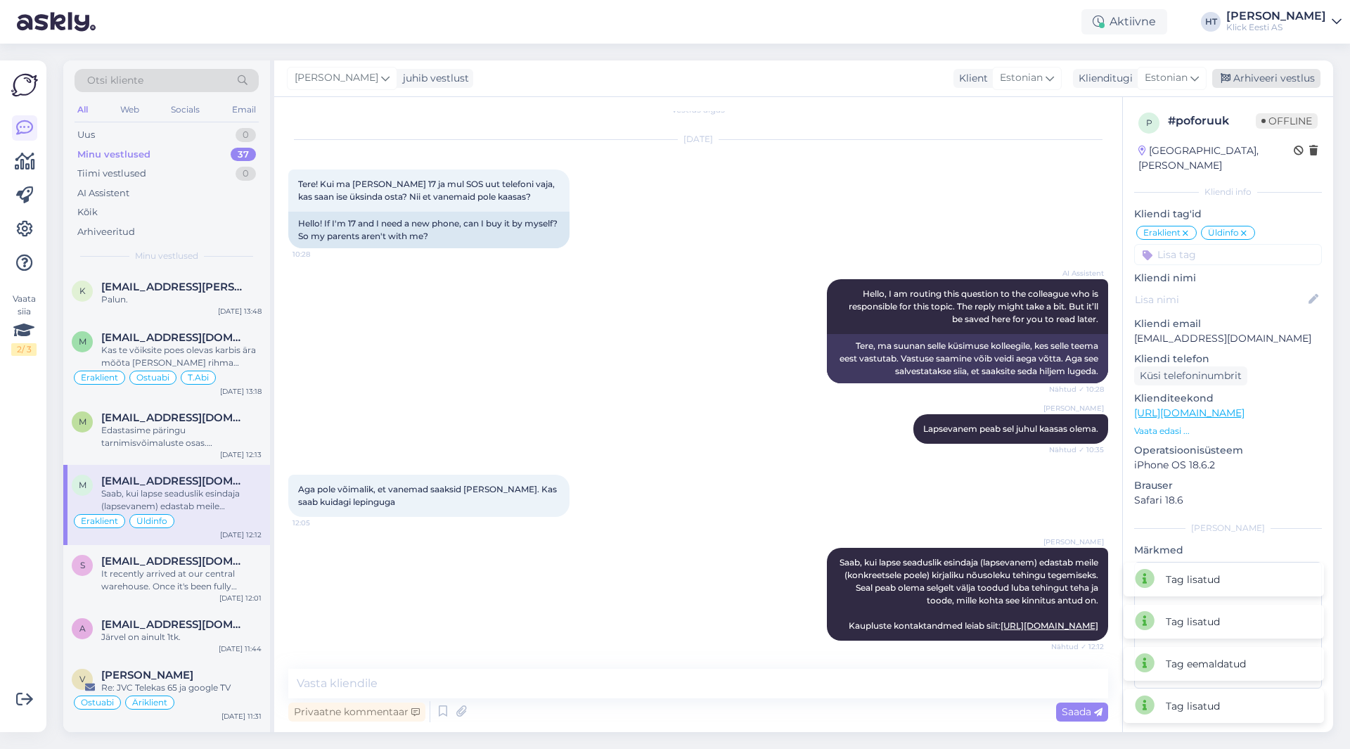
click at [1287, 75] on div "Arhiveeri vestlus" at bounding box center [1266, 78] width 108 height 19
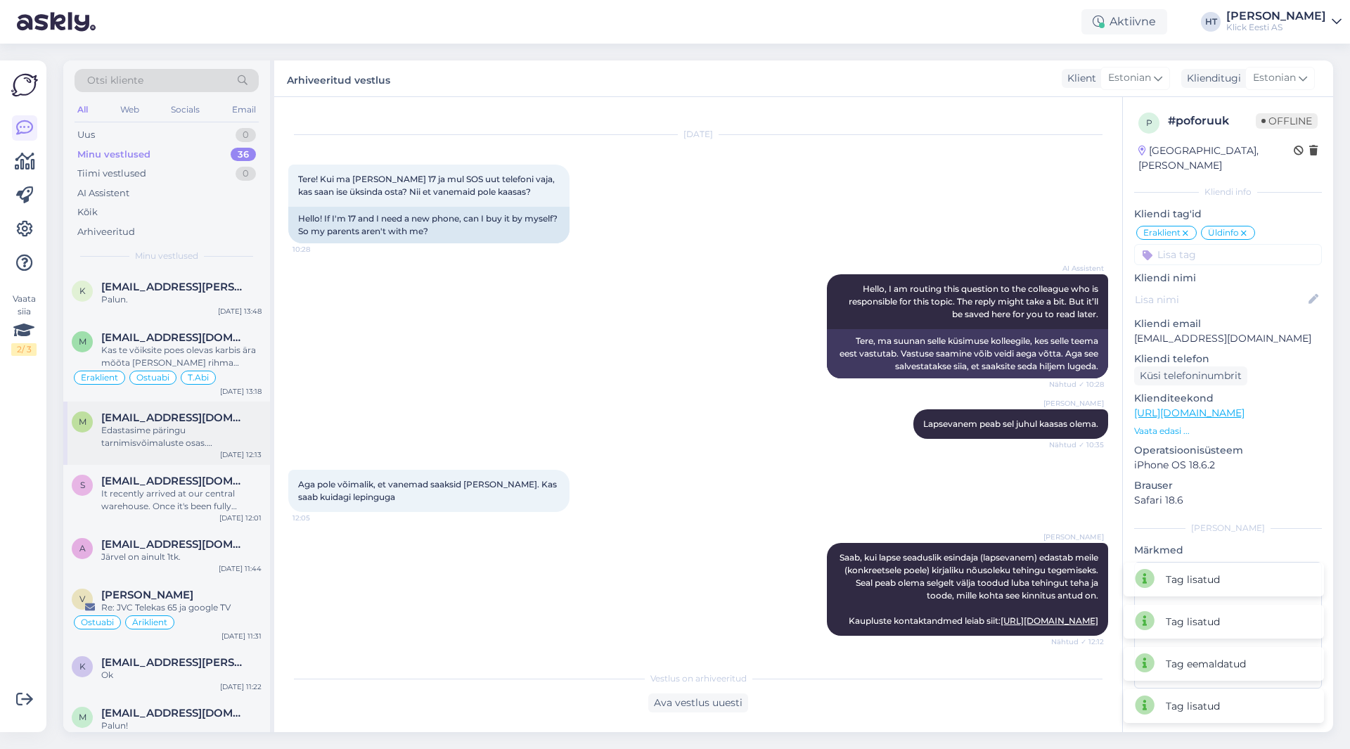
click at [212, 442] on div "Edastasime päringu tarnimisvõimaluste osas. [PERSON_NAME] [PERSON_NAME] täpsema…" at bounding box center [181, 436] width 160 height 25
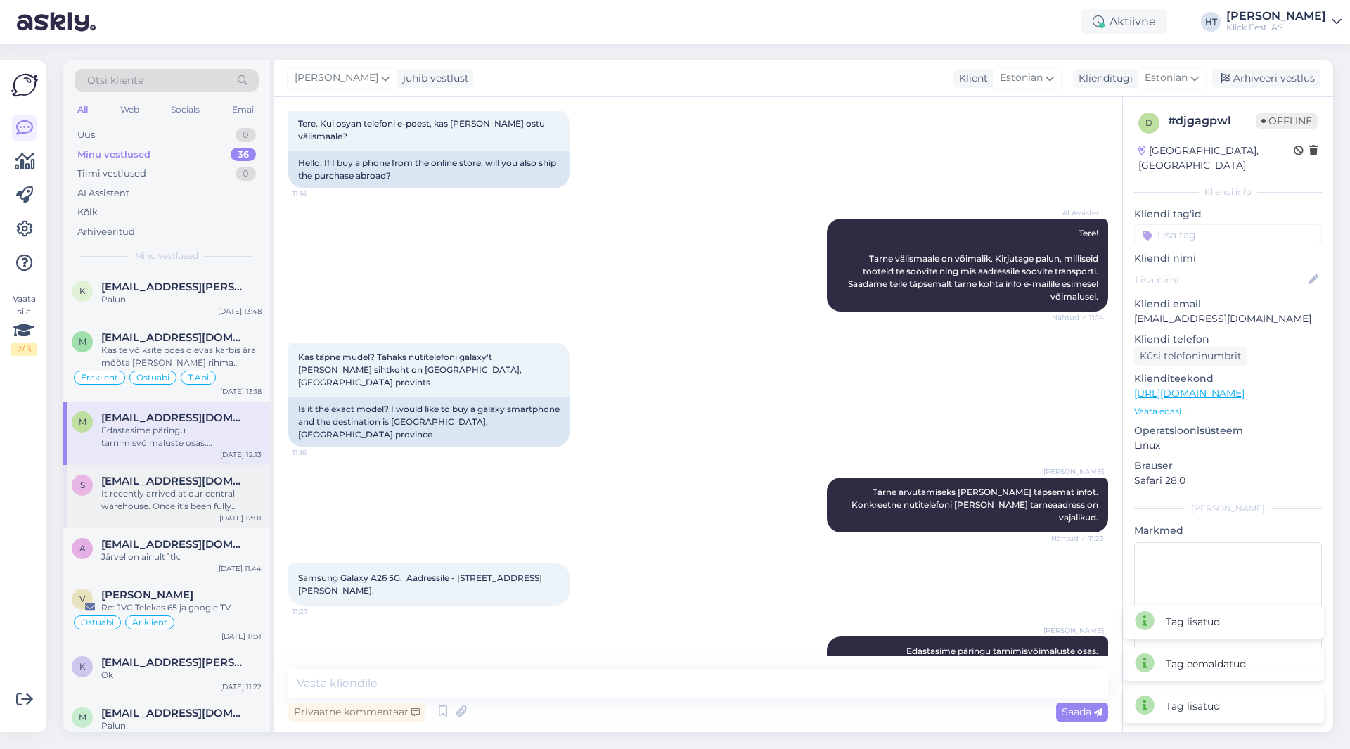
click at [255, 488] on div "It recently arrived at our central warehouse. Once it's been fully processed we…" at bounding box center [181, 499] width 160 height 25
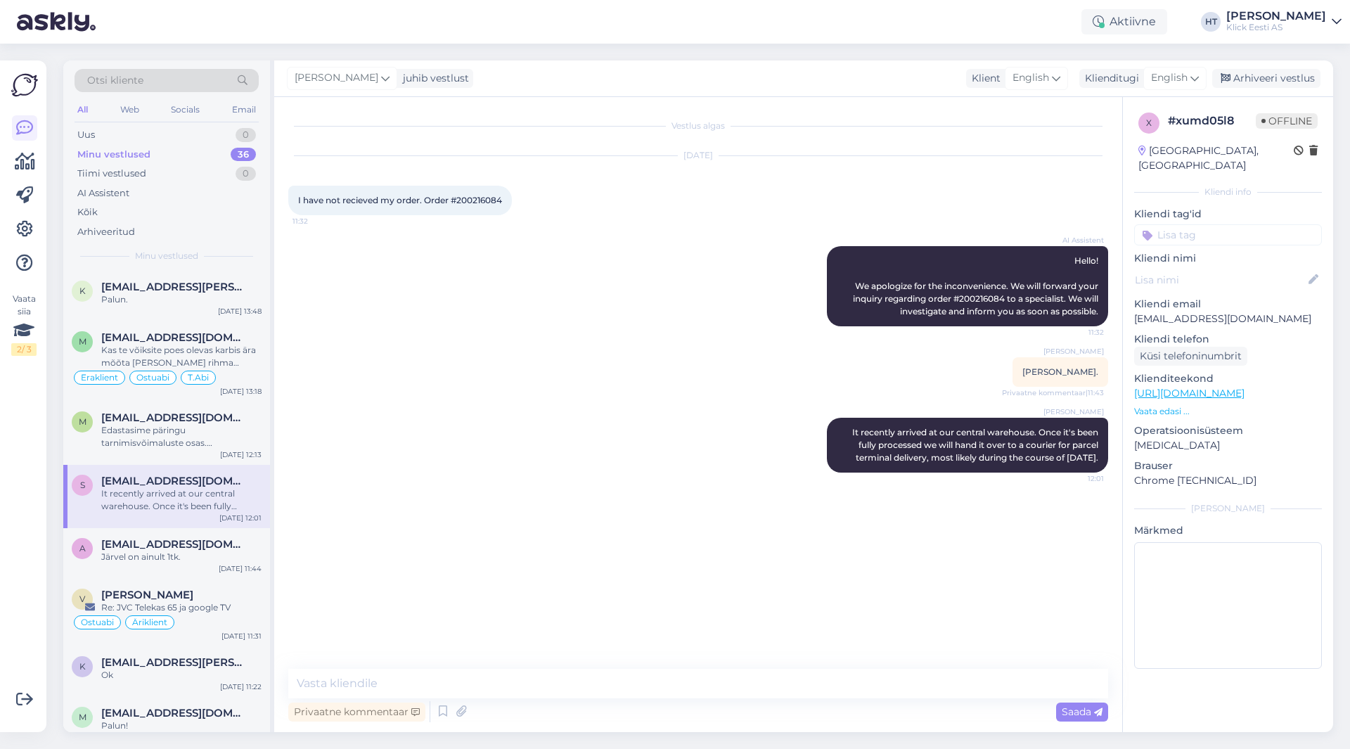
click at [1202, 224] on input at bounding box center [1228, 234] width 188 height 21
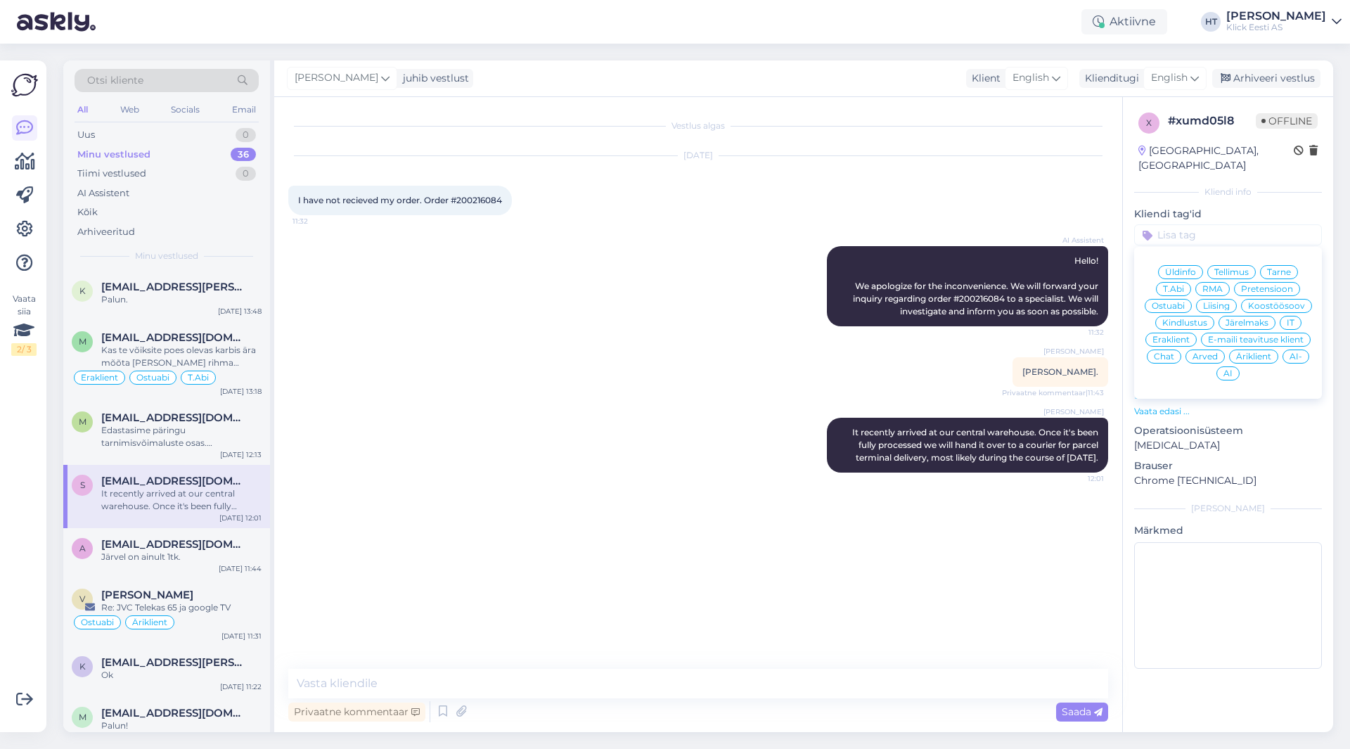
click at [1293, 265] on div "Tarne" at bounding box center [1279, 272] width 38 height 14
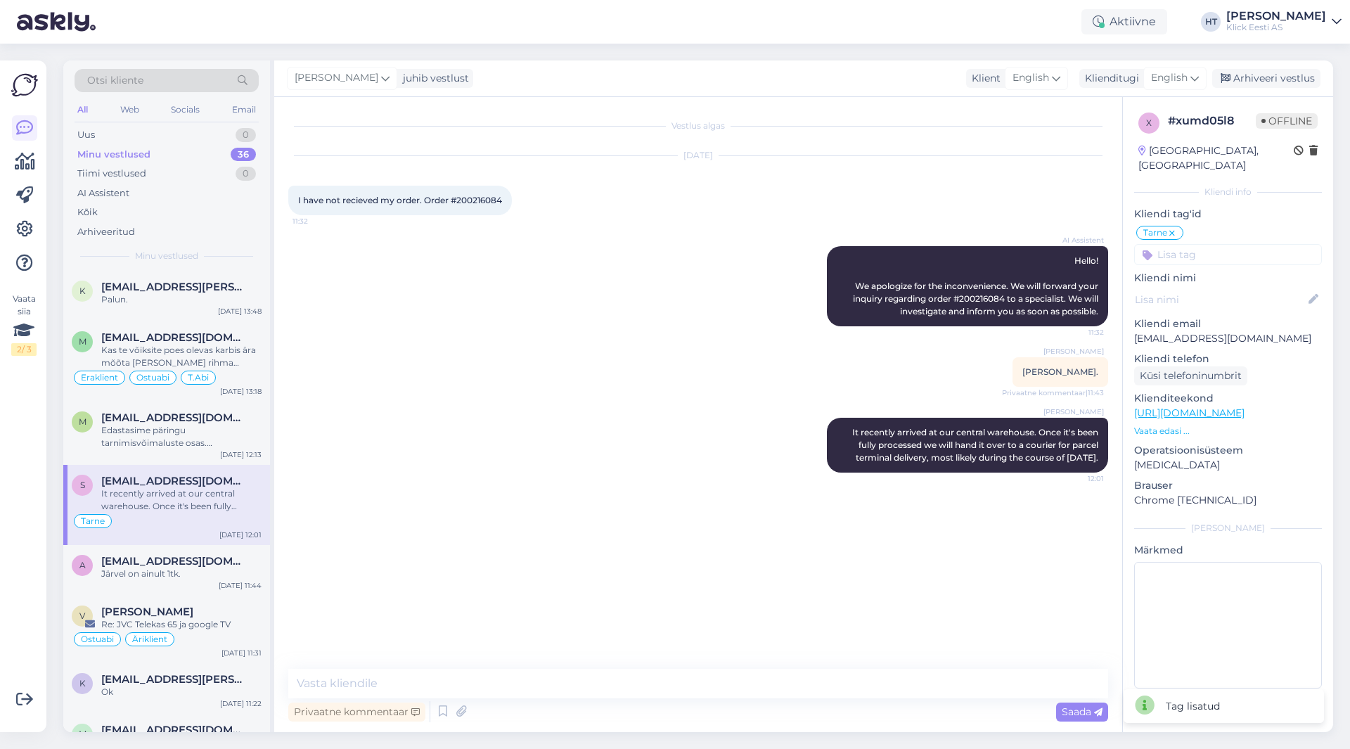
click at [1257, 244] on input at bounding box center [1228, 254] width 188 height 21
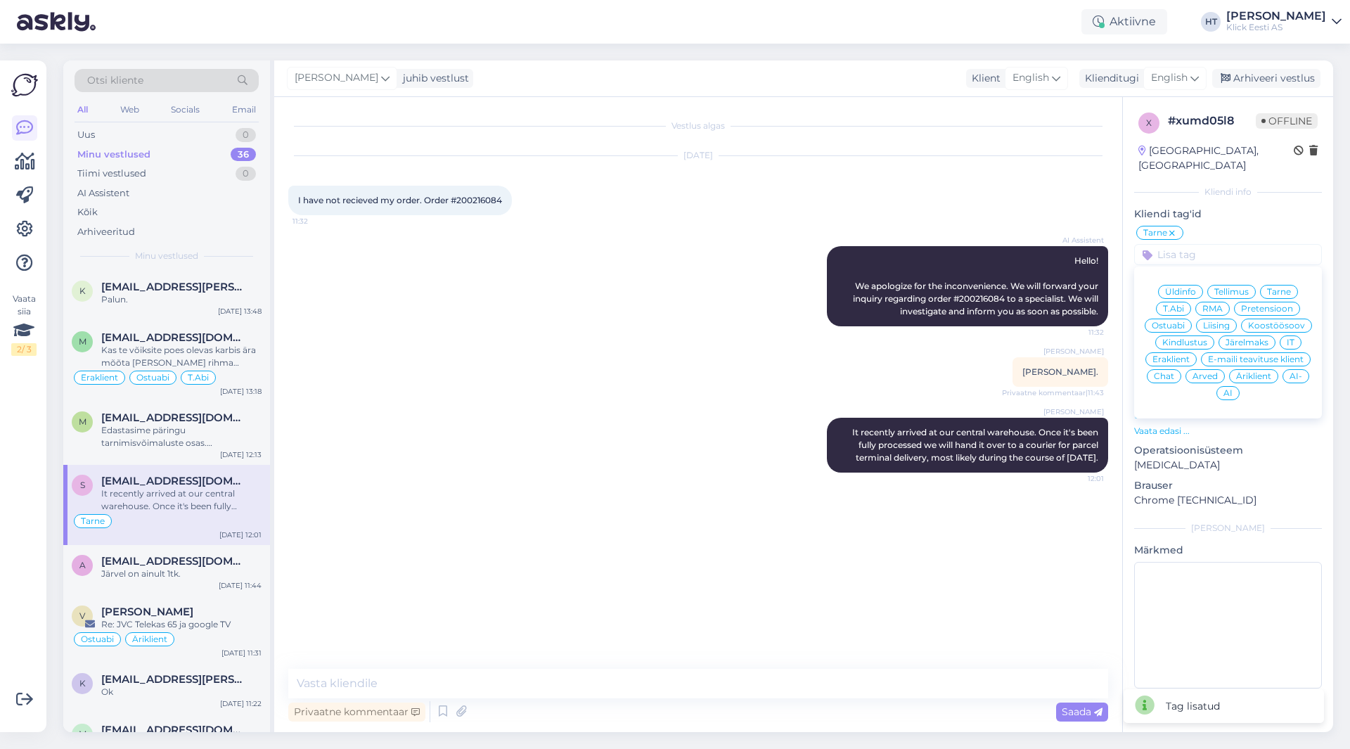
click at [1182, 355] on span "Eraklient" at bounding box center [1170, 359] width 37 height 8
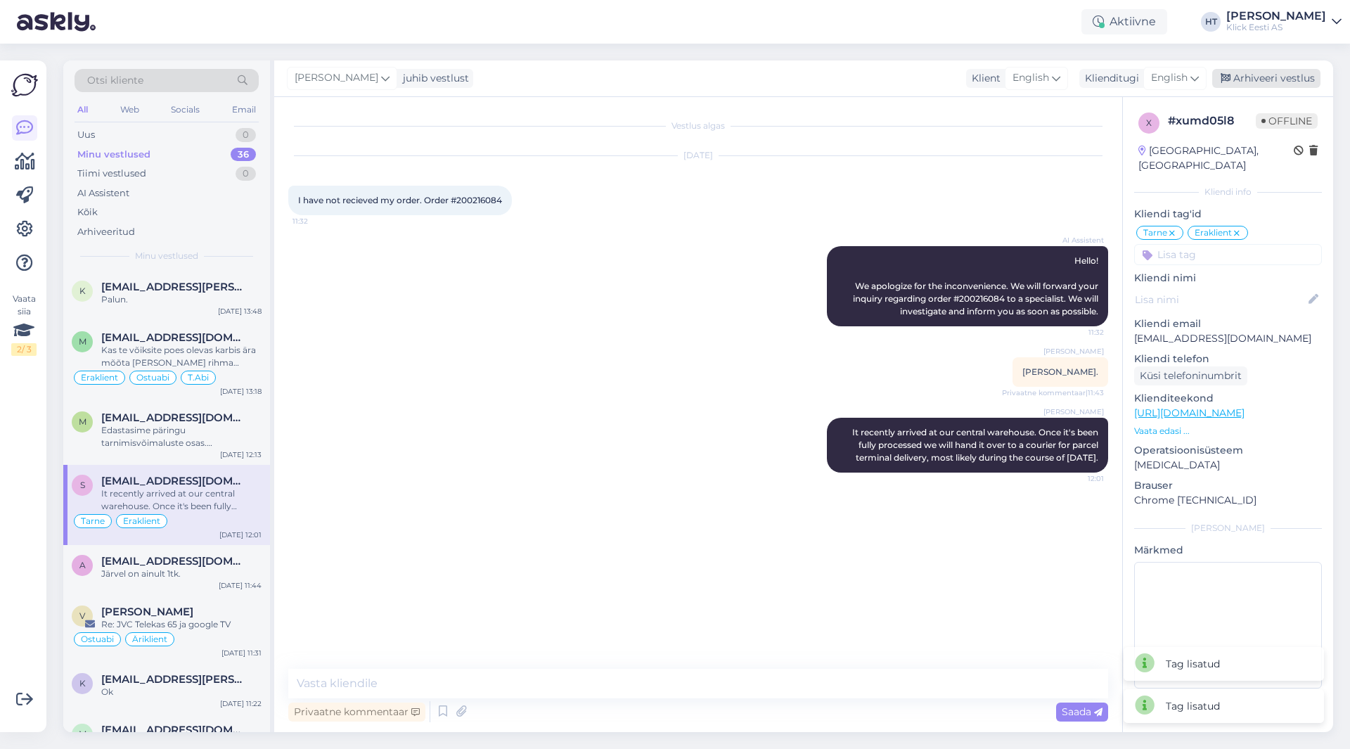
click at [1269, 81] on div "Arhiveeri vestlus" at bounding box center [1266, 78] width 108 height 19
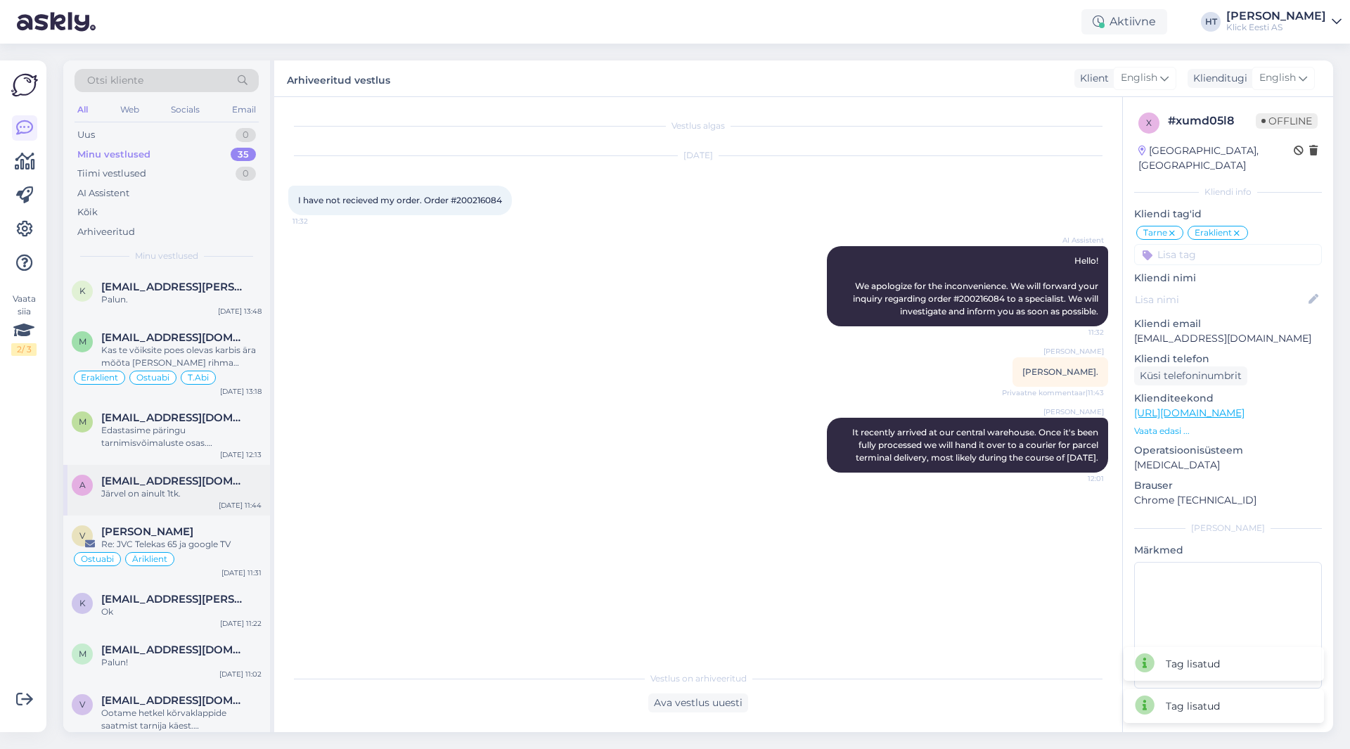
click at [213, 472] on div "a [EMAIL_ADDRESS][DOMAIN_NAME] Järvel on ainult 1tk. [DATE] 11:44" at bounding box center [166, 490] width 207 height 51
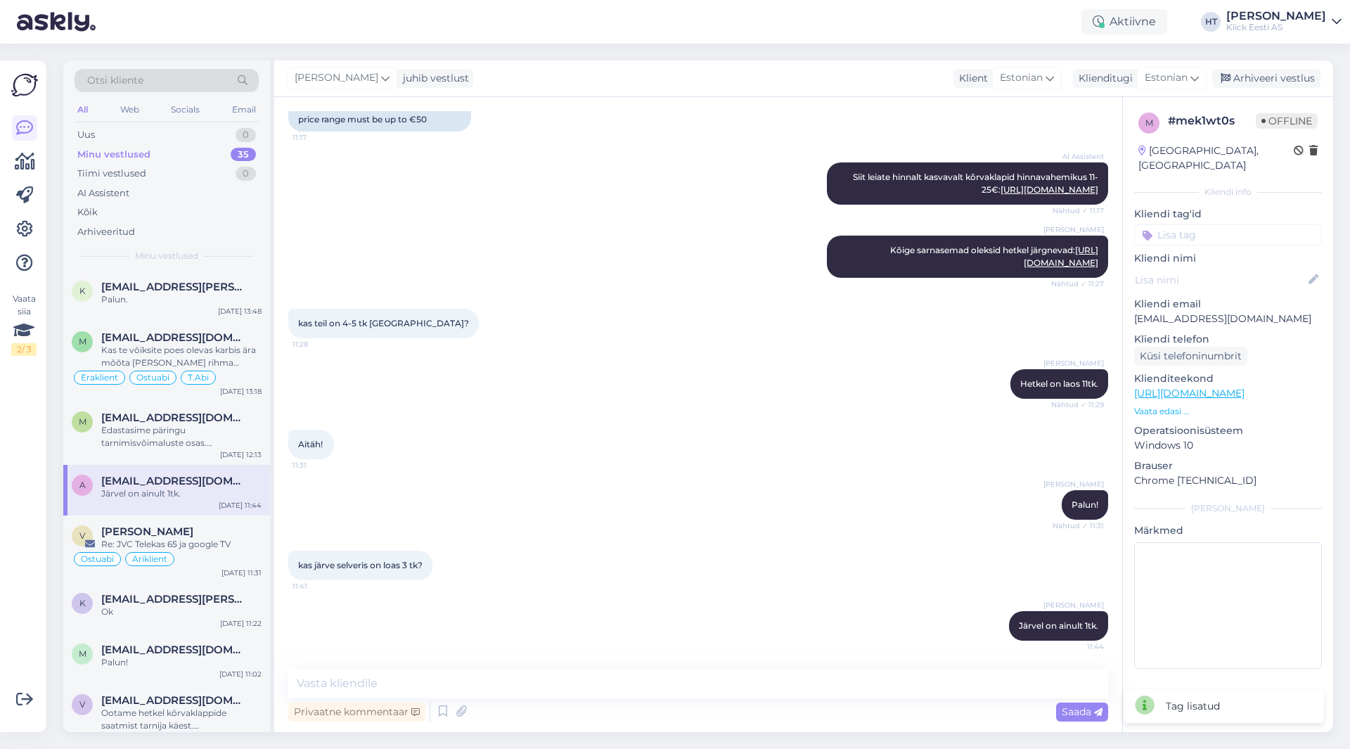
click at [1221, 224] on input at bounding box center [1228, 234] width 188 height 21
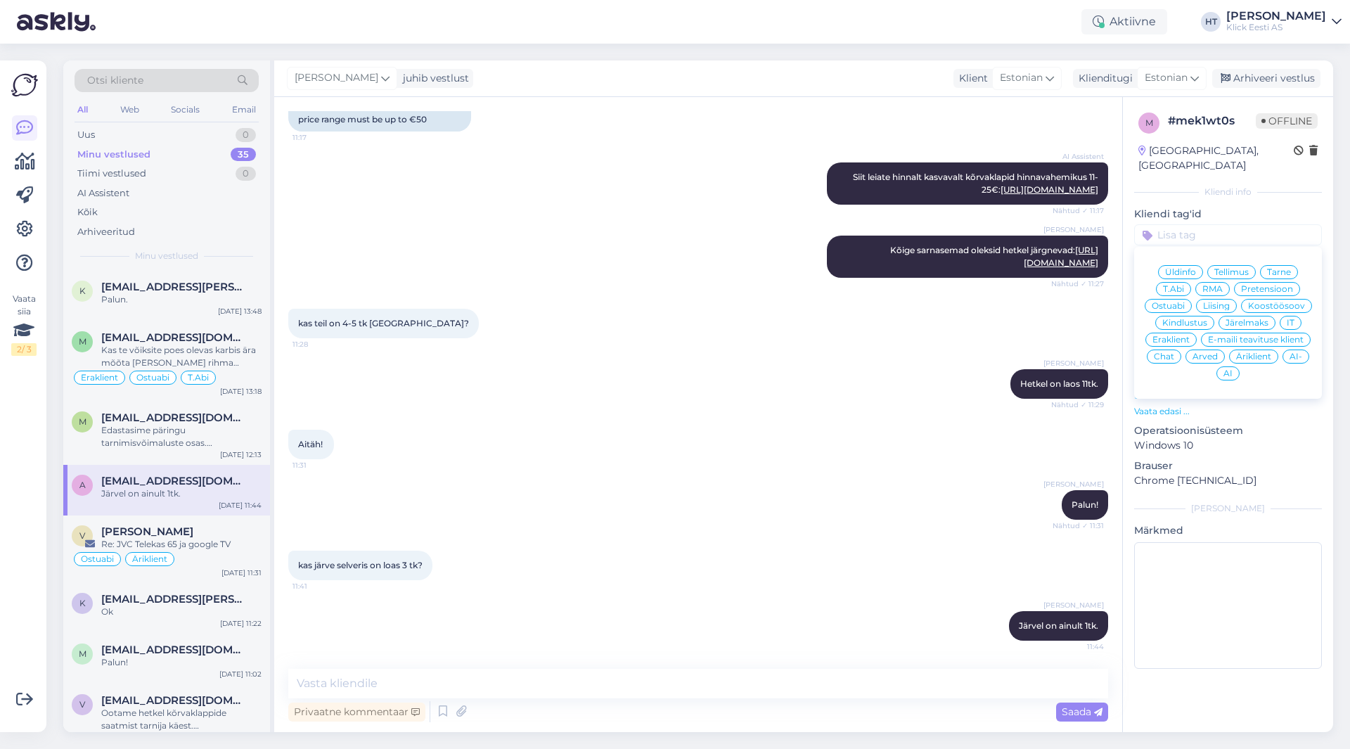
click at [1185, 299] on div "Ostuabi" at bounding box center [1168, 306] width 47 height 14
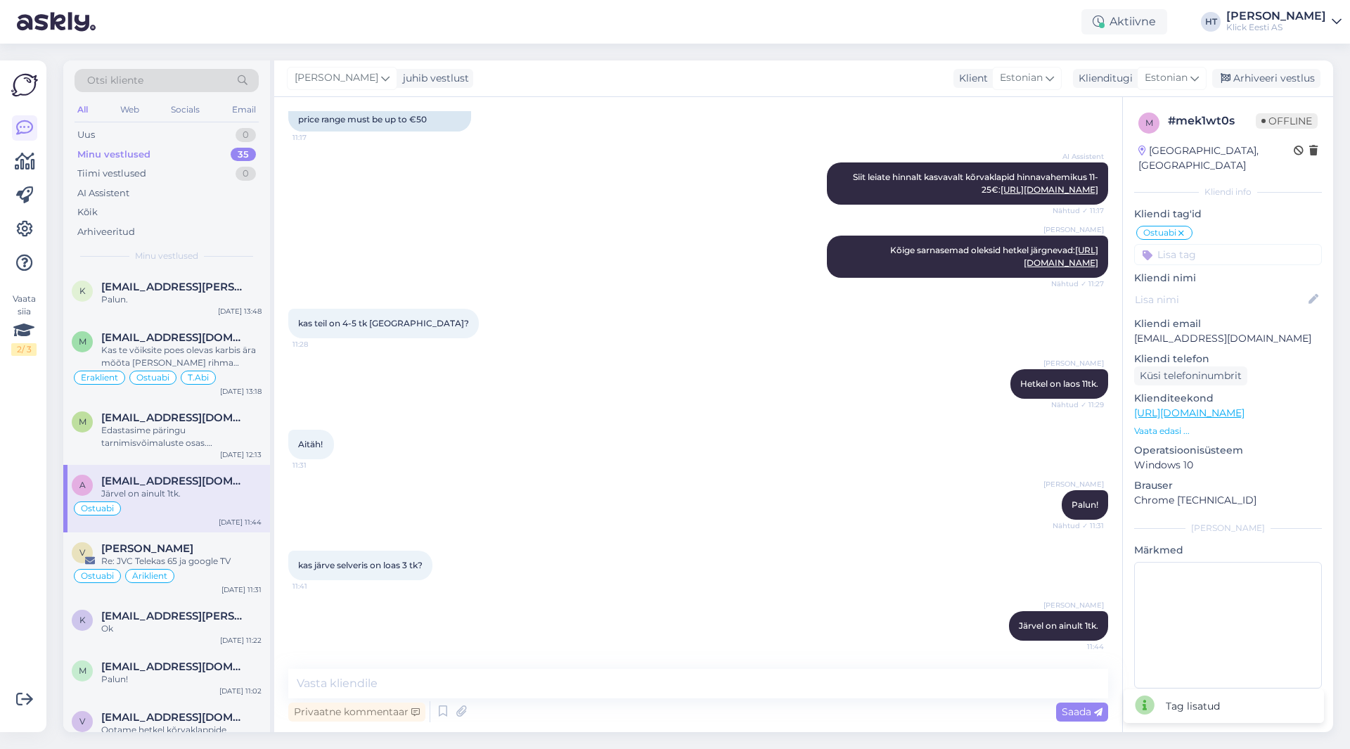
click at [1211, 244] on input at bounding box center [1228, 254] width 188 height 21
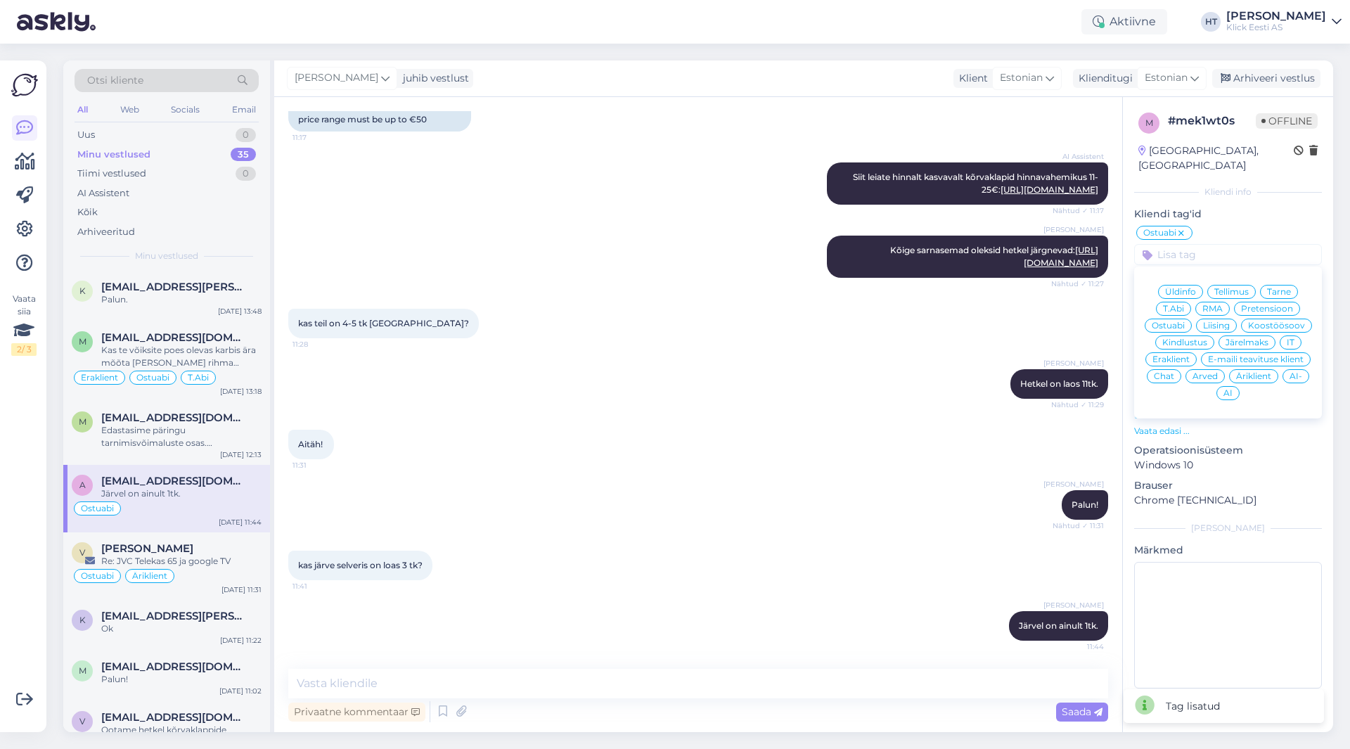
click at [1261, 369] on div "Äriklient" at bounding box center [1253, 376] width 49 height 14
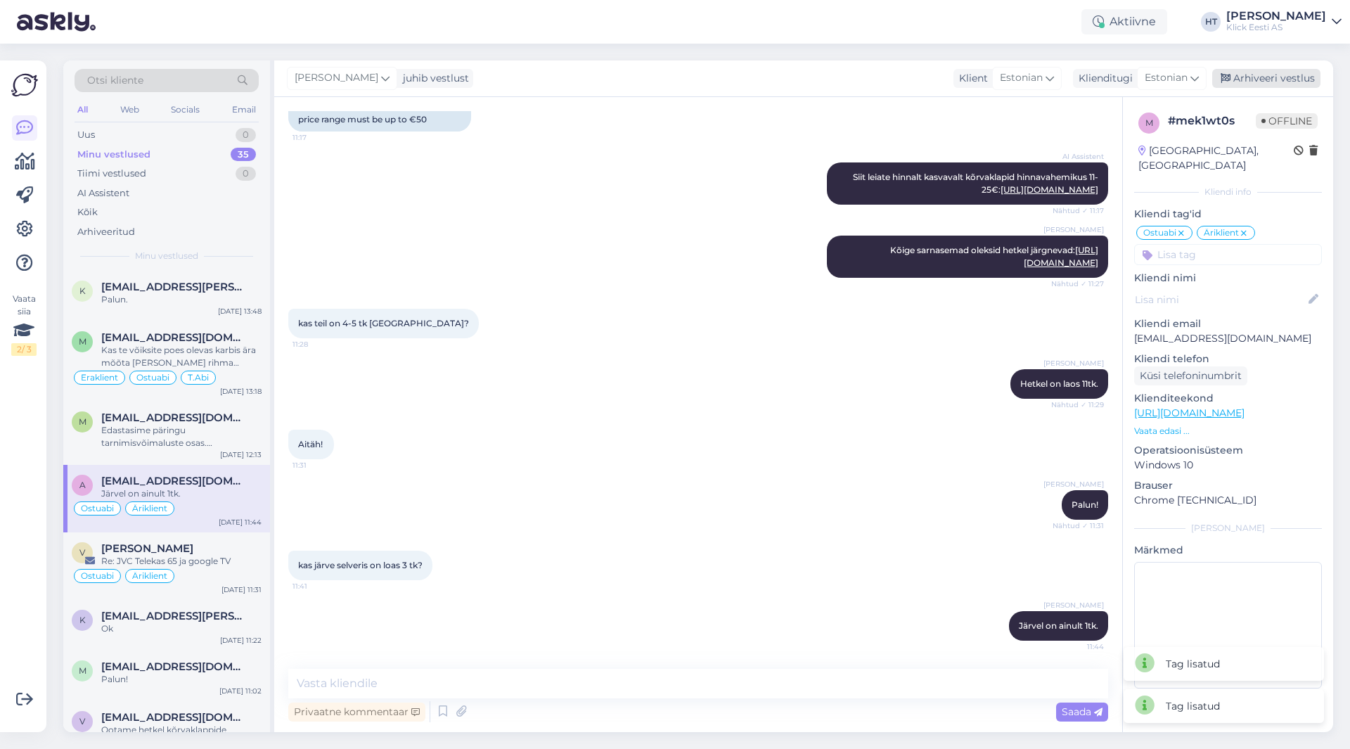
click at [1276, 72] on div "Arhiveeri vestlus" at bounding box center [1266, 78] width 108 height 19
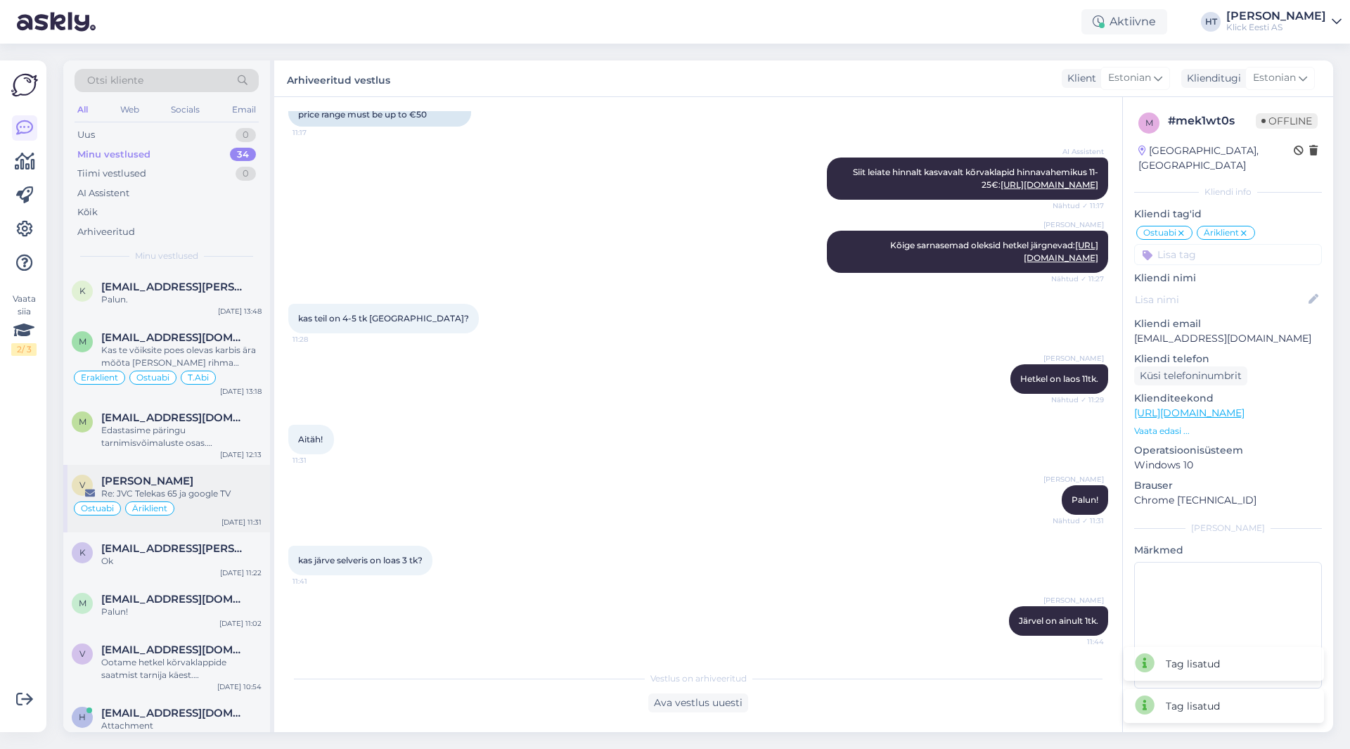
click at [200, 479] on div "[PERSON_NAME]" at bounding box center [181, 481] width 160 height 13
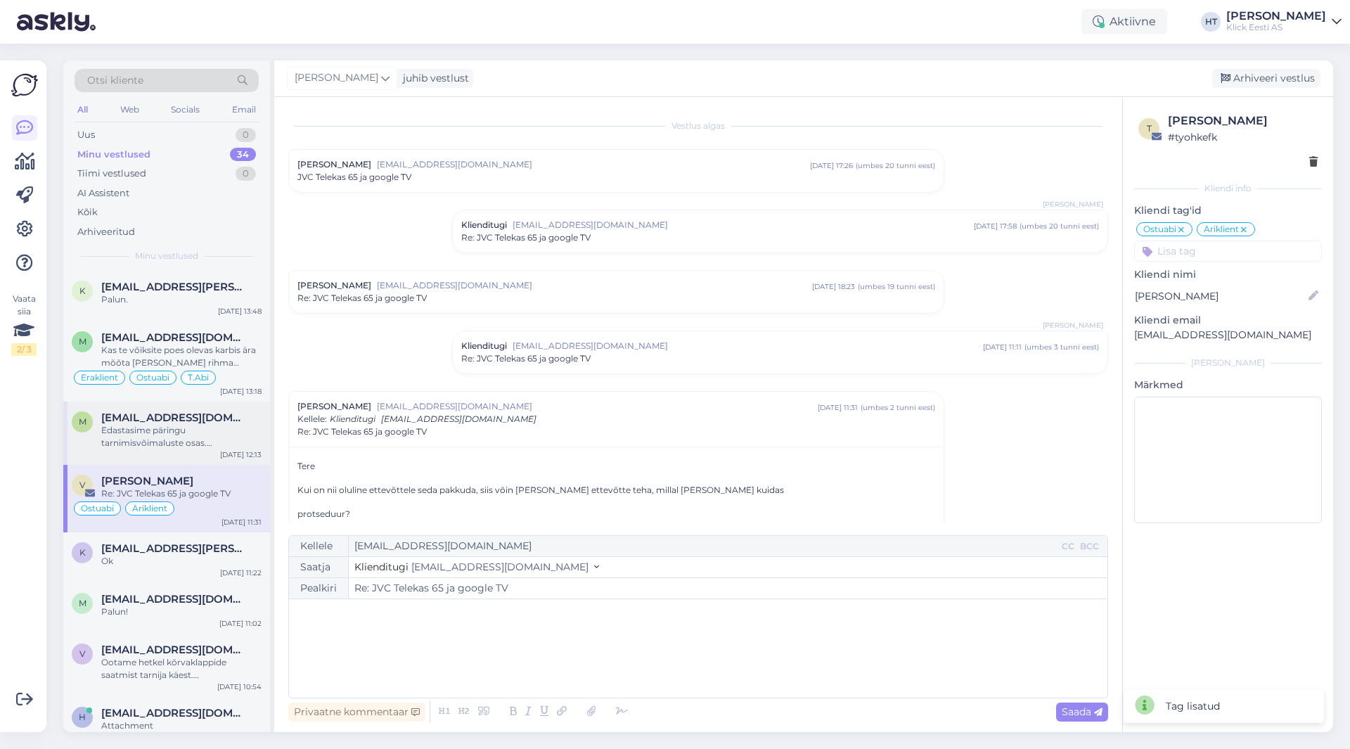
click at [214, 440] on div "Edastasime päringu tarnimisvõimaluste osas. [PERSON_NAME] [PERSON_NAME] täpsema…" at bounding box center [181, 436] width 160 height 25
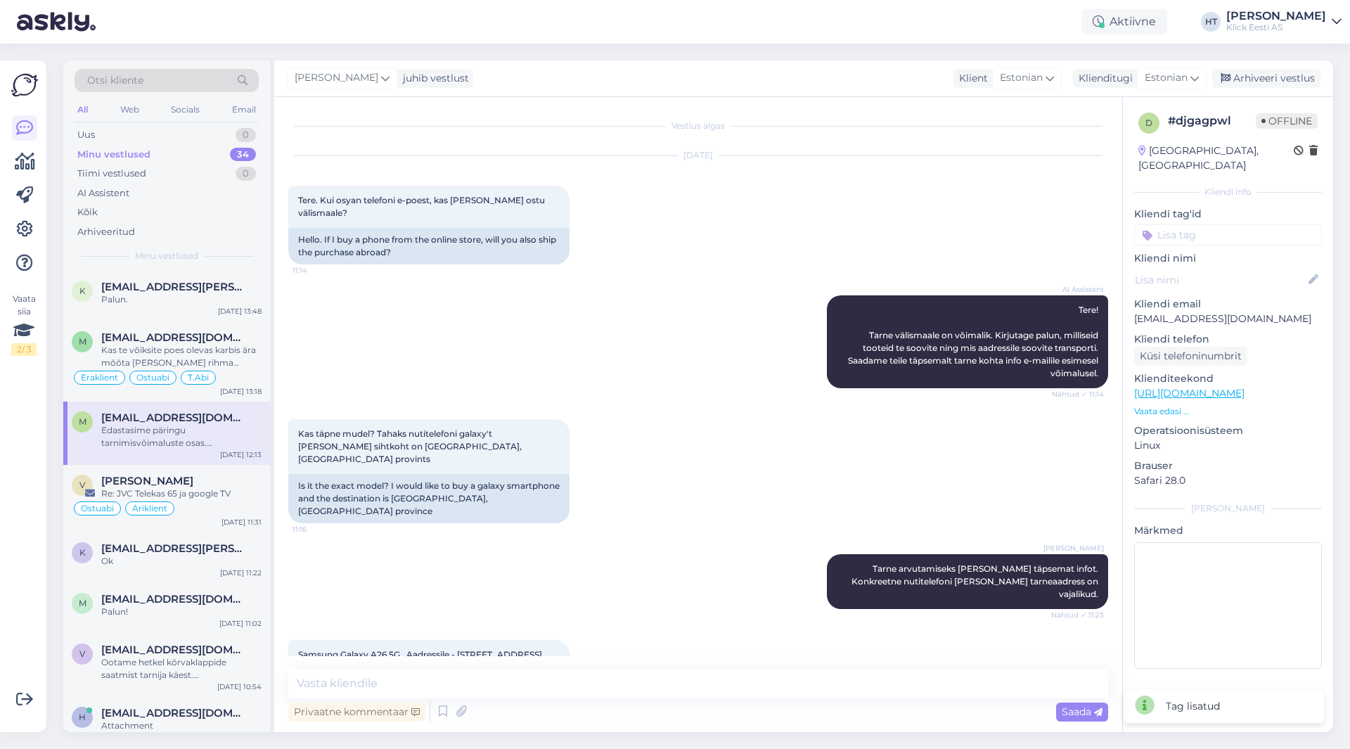
scroll to position [77, 0]
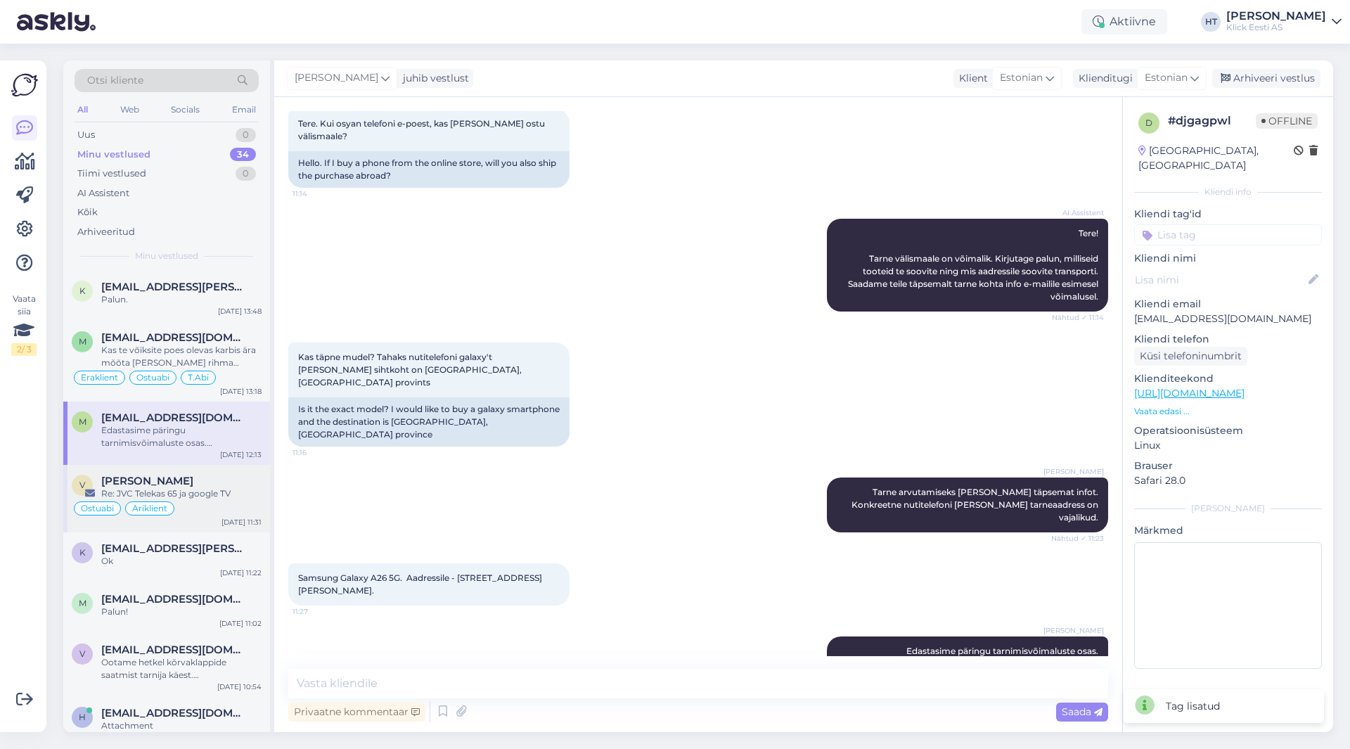
click at [213, 497] on div "Re: JVC Telekas 65 ja google TV" at bounding box center [181, 493] width 160 height 13
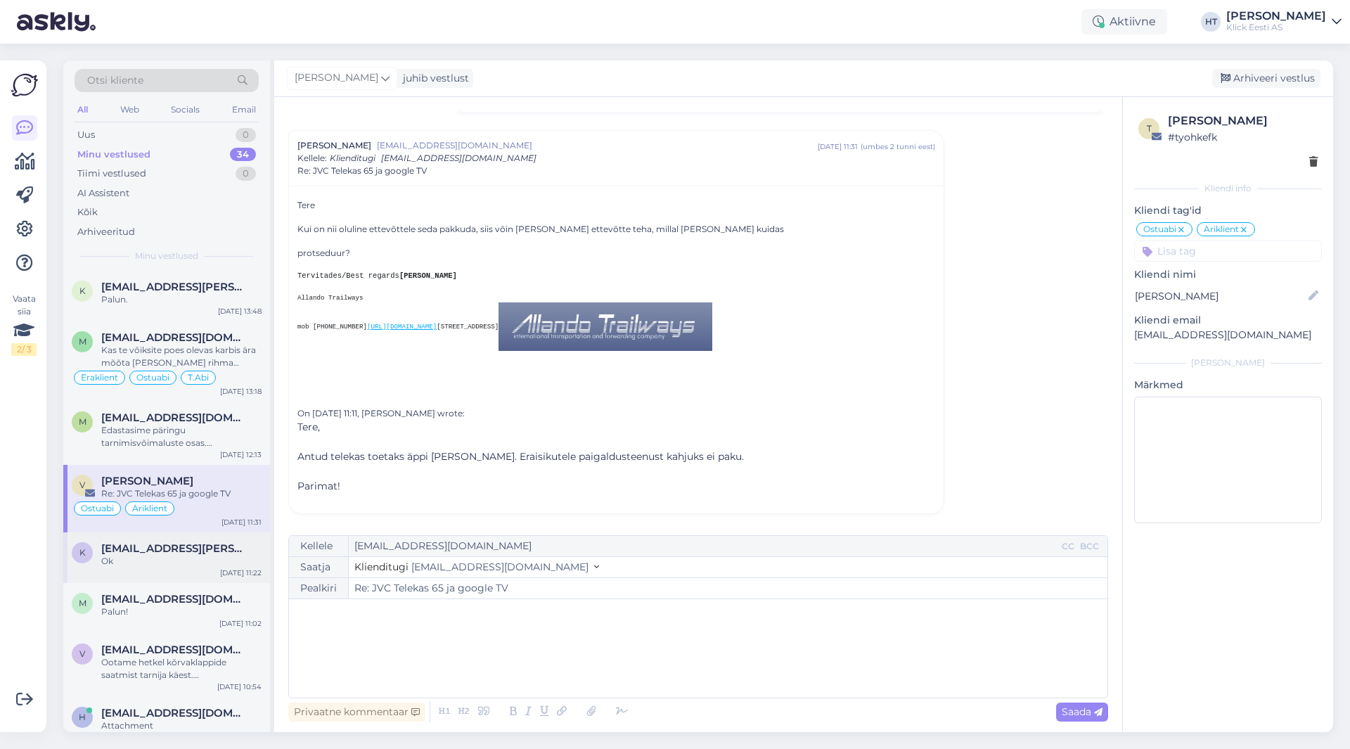
click at [207, 534] on div "k [EMAIL_ADDRESS][PERSON_NAME][DOMAIN_NAME] Ok [DATE] 11:22" at bounding box center [166, 557] width 207 height 51
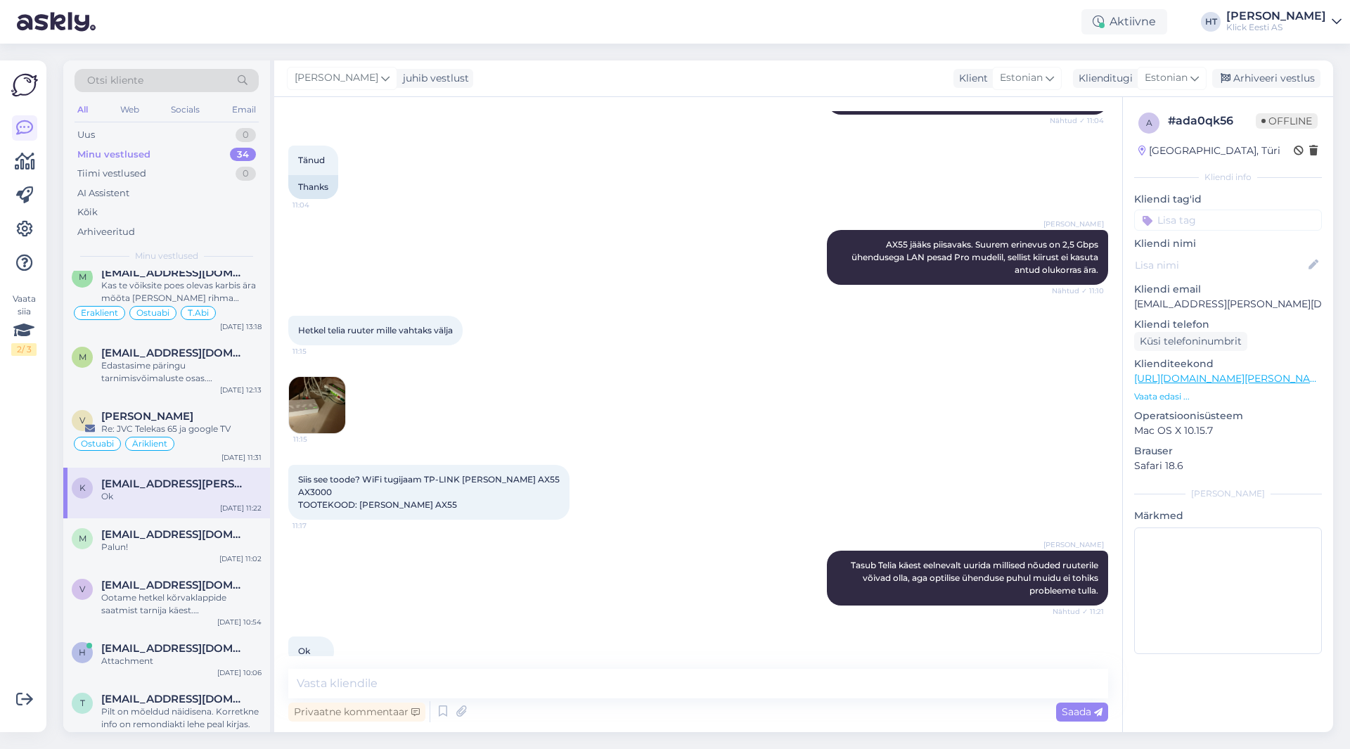
scroll to position [0, 0]
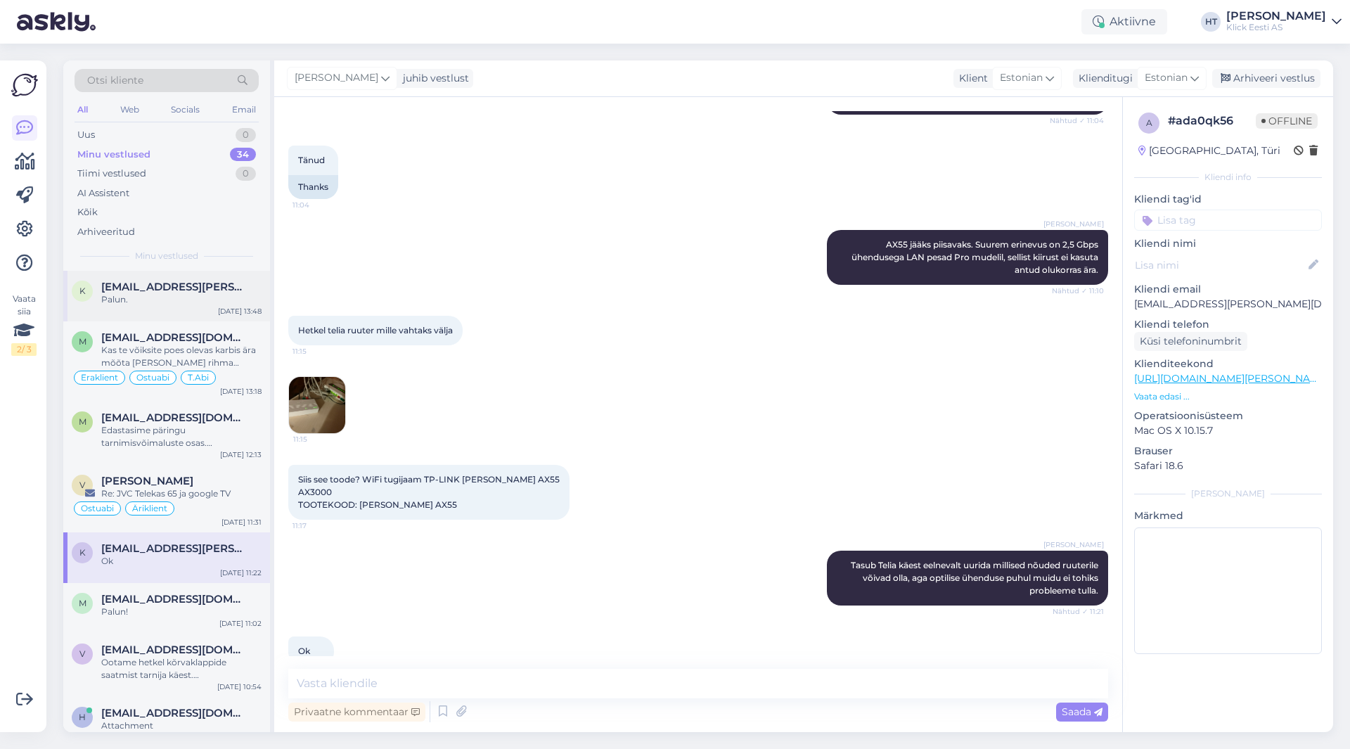
click at [217, 314] on div "k [EMAIL_ADDRESS][PERSON_NAME][DOMAIN_NAME] Palun. [DATE] 13:48" at bounding box center [166, 296] width 207 height 51
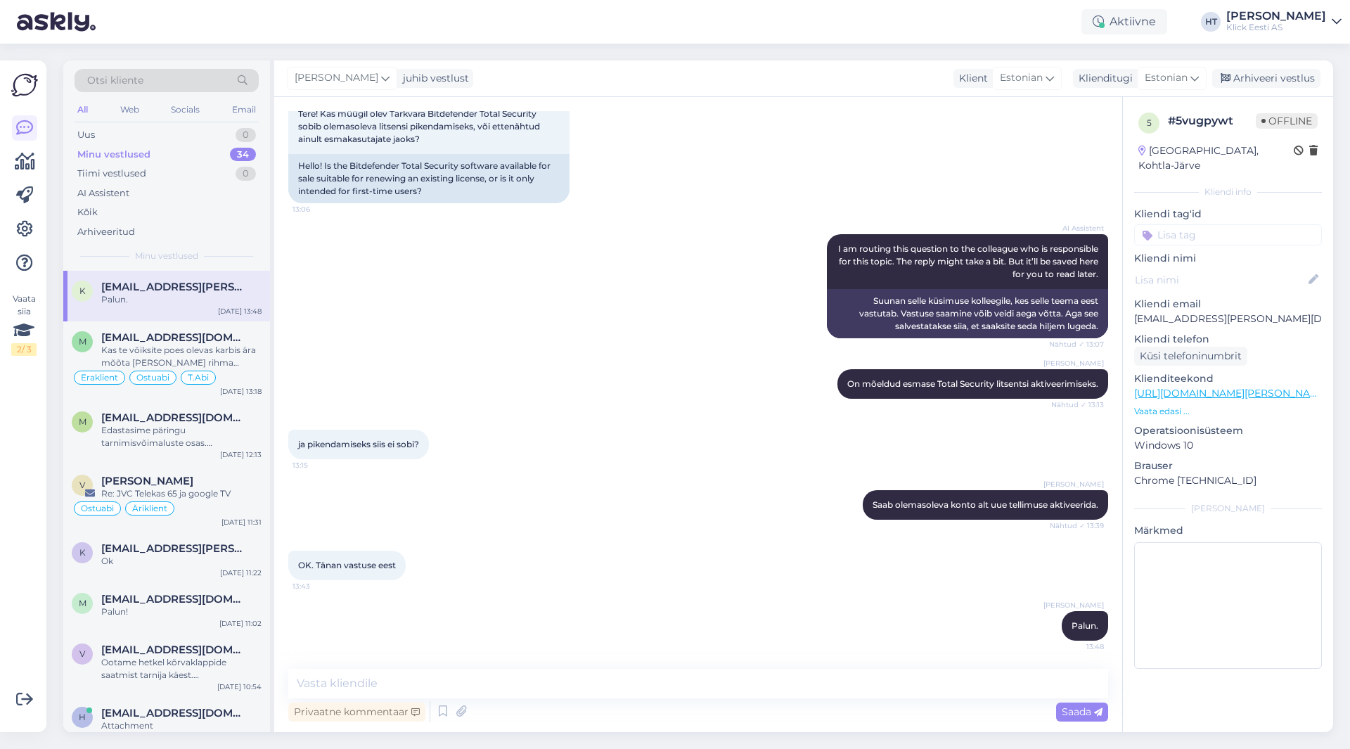
scroll to position [231, 0]
click at [1203, 224] on input at bounding box center [1228, 234] width 188 height 21
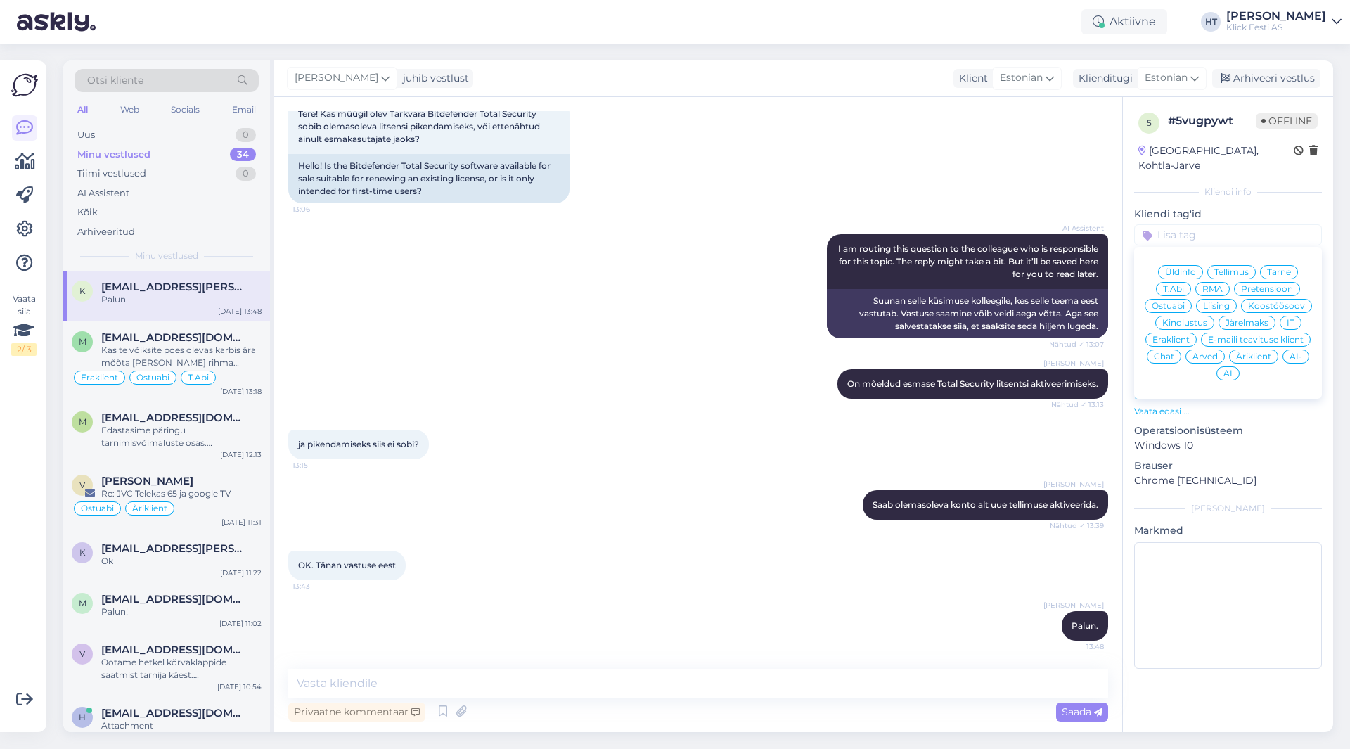
click at [1176, 302] on span "Ostuabi" at bounding box center [1168, 306] width 33 height 8
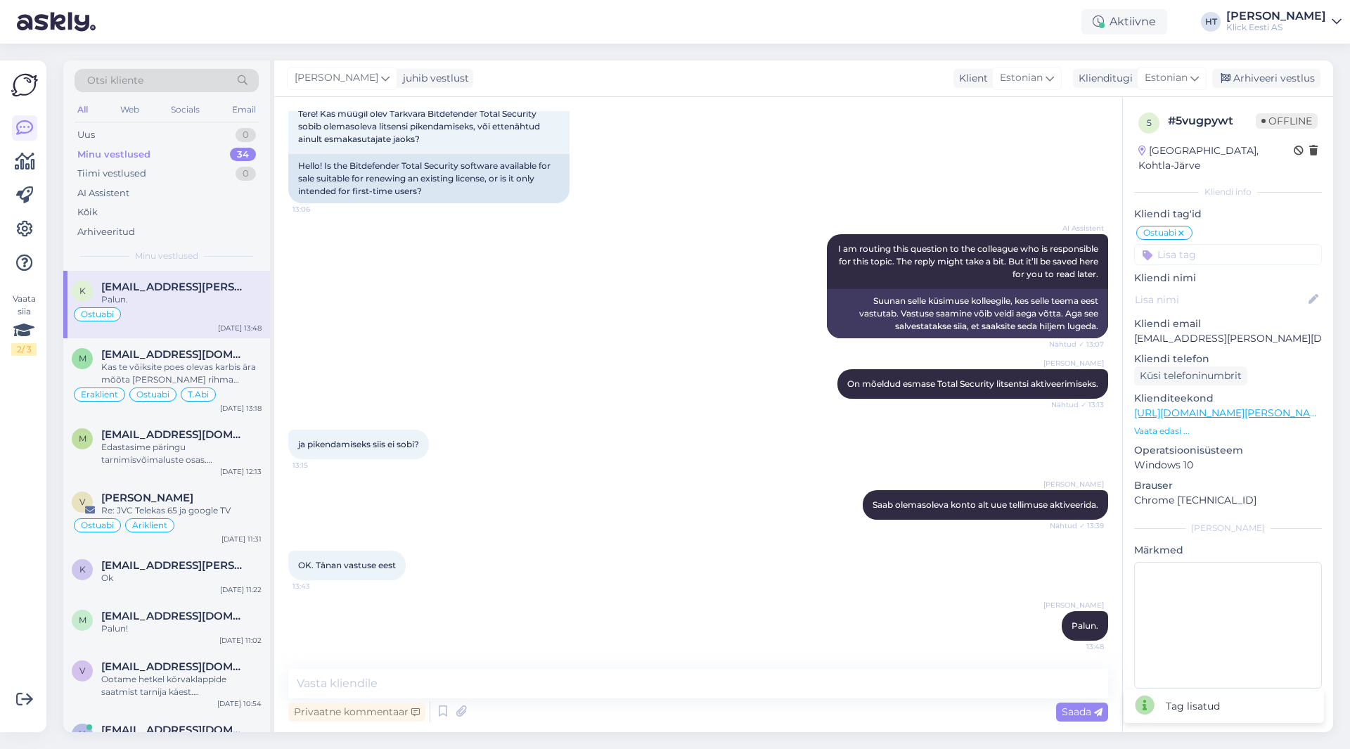
click at [1250, 244] on input at bounding box center [1228, 254] width 188 height 21
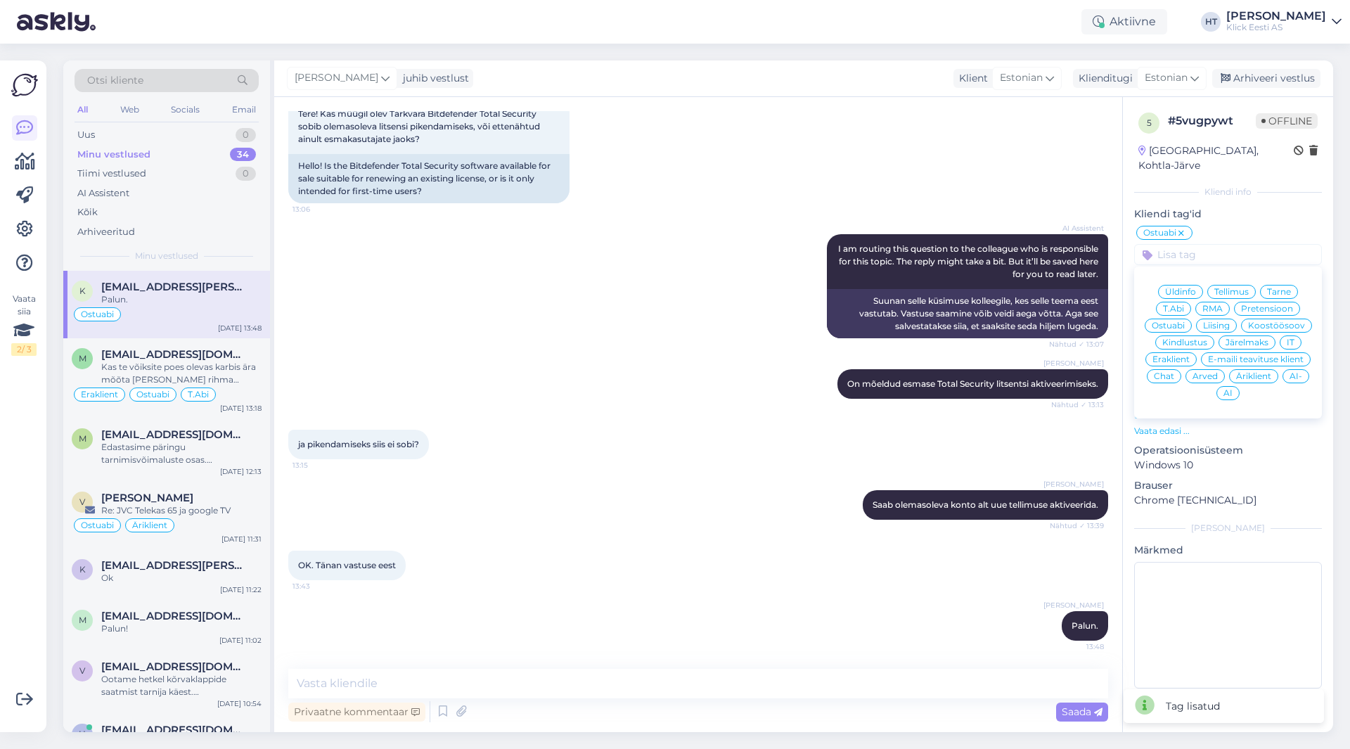
click at [1188, 355] on span "Eraklient" at bounding box center [1170, 359] width 37 height 8
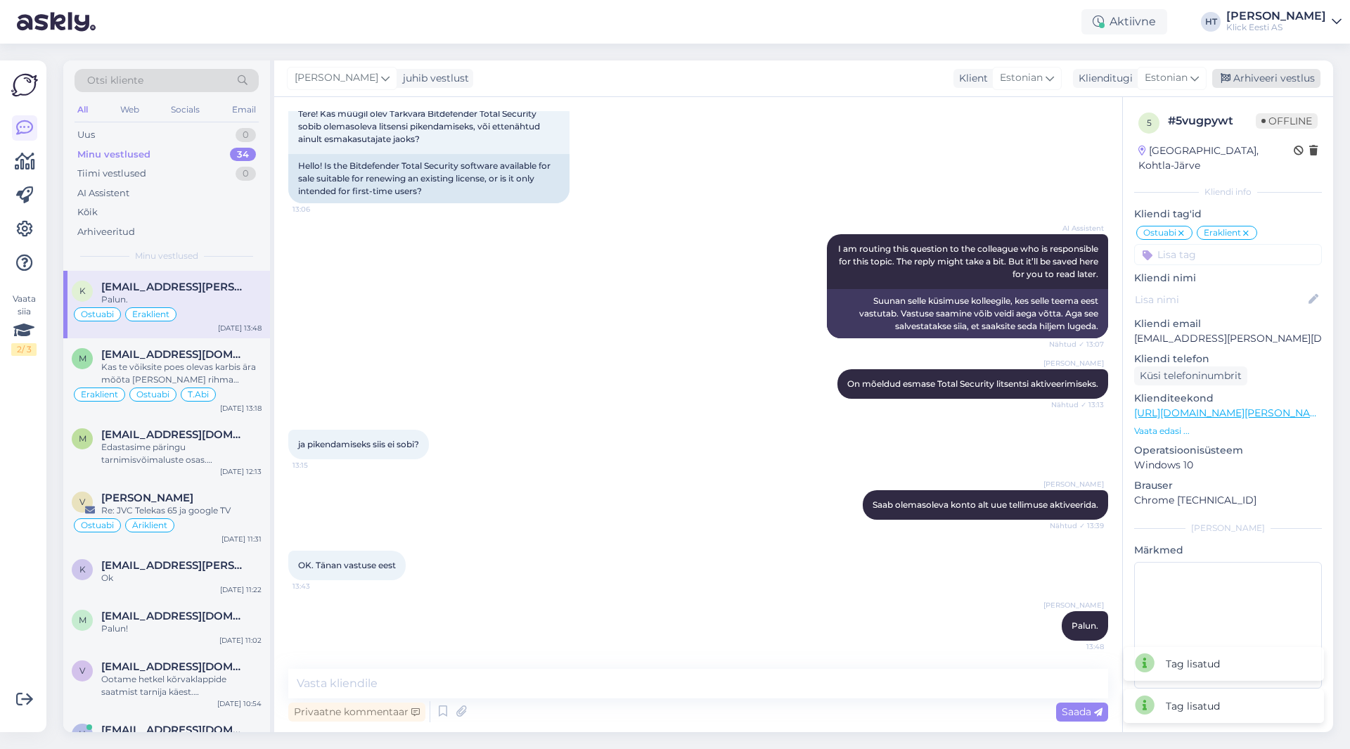
click at [1272, 70] on div "Arhiveeri vestlus" at bounding box center [1266, 78] width 108 height 19
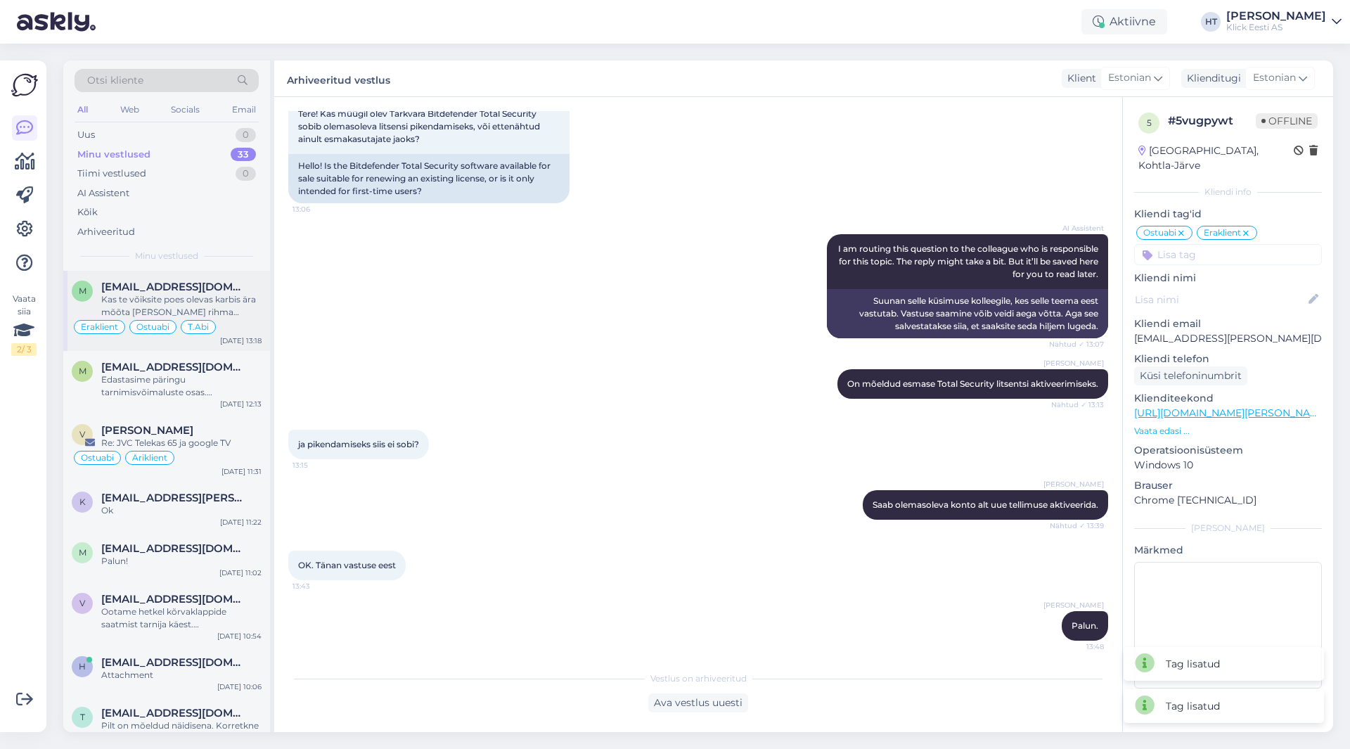
click at [243, 298] on div "Kas te võiksite poes olevas karbis ära mõõta [PERSON_NAME] rihma pikkuse?" at bounding box center [181, 305] width 160 height 25
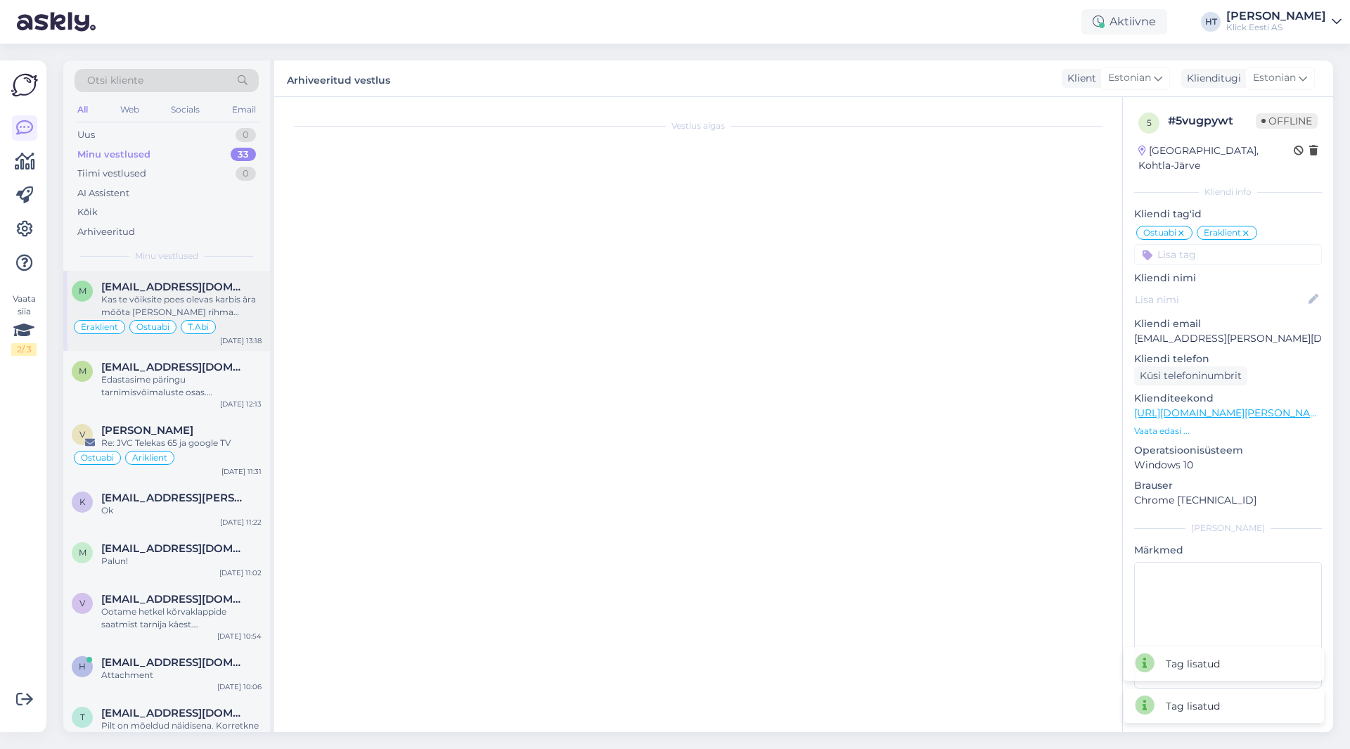
scroll to position [9229, 0]
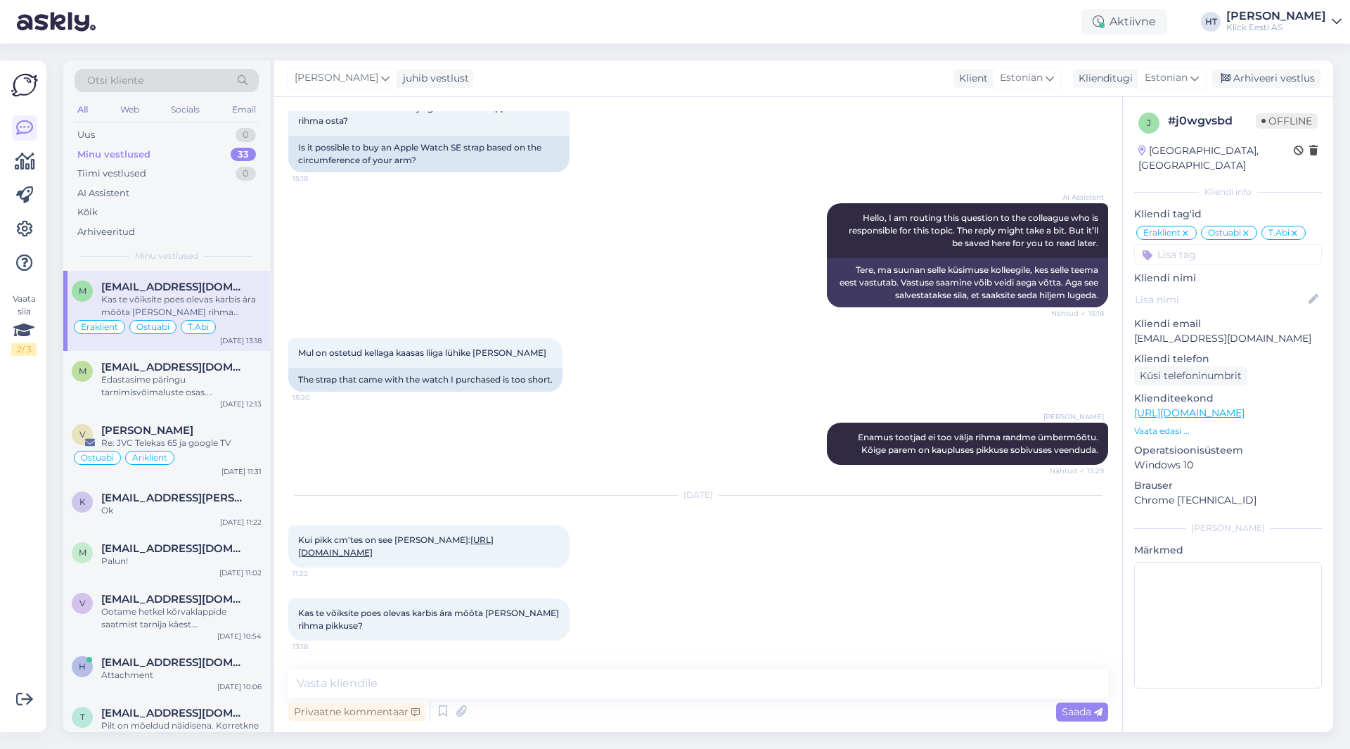
click at [406, 231] on div "AI Assistent Hello, I am routing this question to the colleague who is responsi…" at bounding box center [698, 255] width 820 height 135
click at [365, 273] on div "AI Assistent Hello, I am routing this question to the colleague who is responsi…" at bounding box center [698, 255] width 820 height 135
click at [197, 392] on div "Edastasime päringu tarnimisvõimaluste osas. [PERSON_NAME] [PERSON_NAME] täpsema…" at bounding box center [181, 385] width 160 height 25
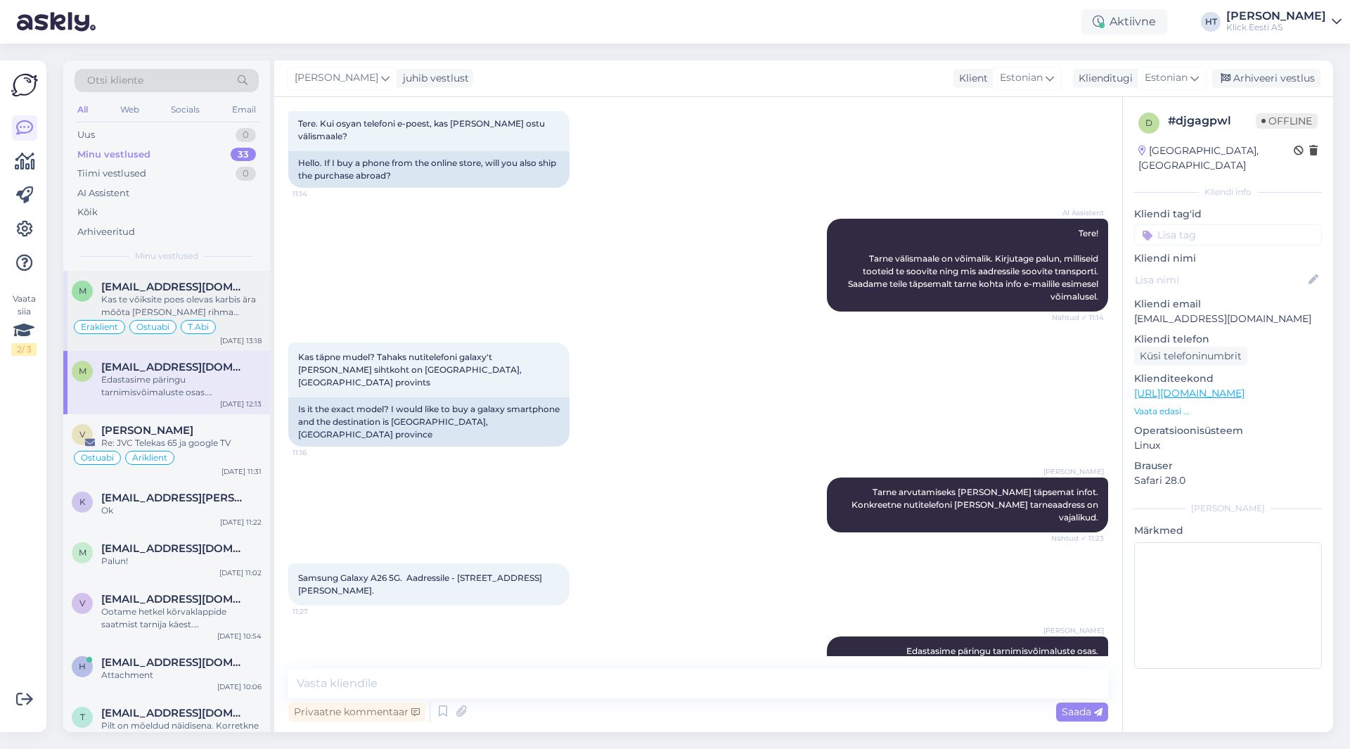
click at [245, 316] on div "Kas te võiksite poes olevas karbis ära mõõta [PERSON_NAME] rihma pikkuse?" at bounding box center [181, 305] width 160 height 25
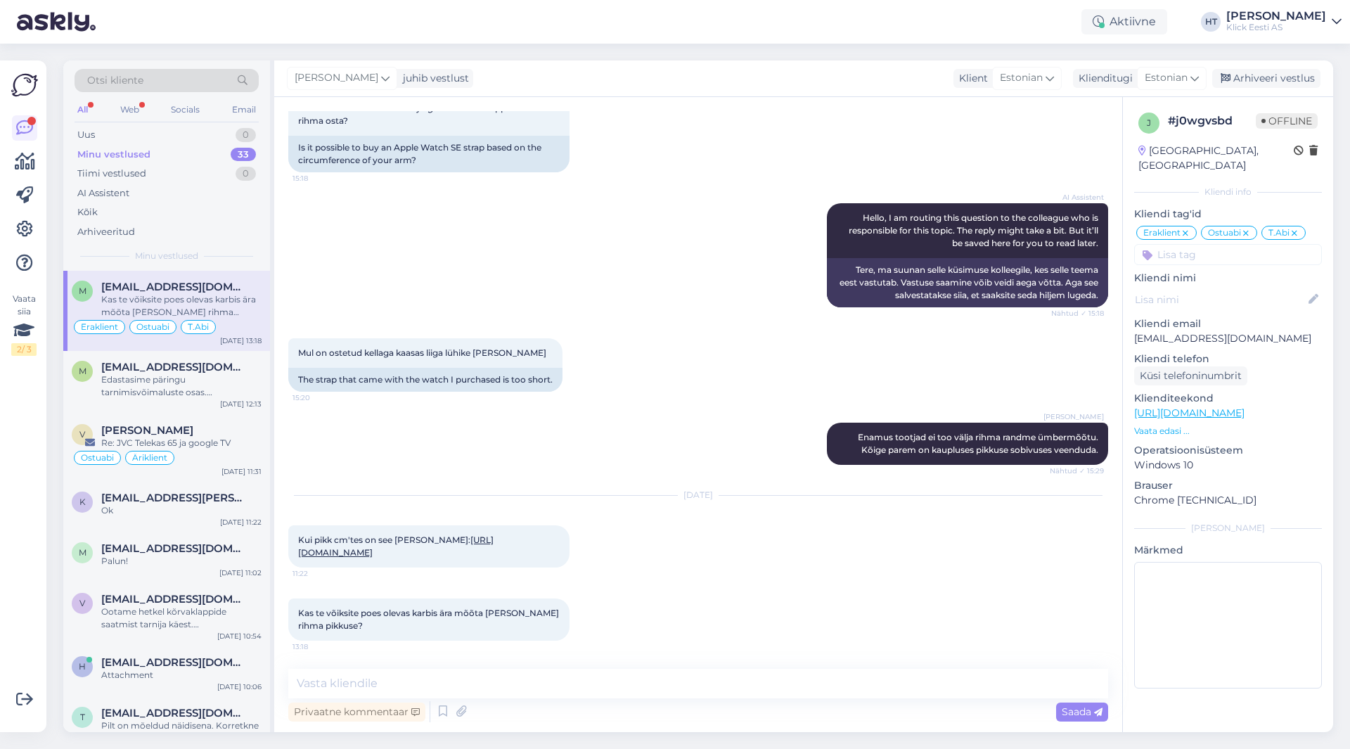
click at [127, 98] on div "Otsi kliente" at bounding box center [167, 85] width 184 height 32
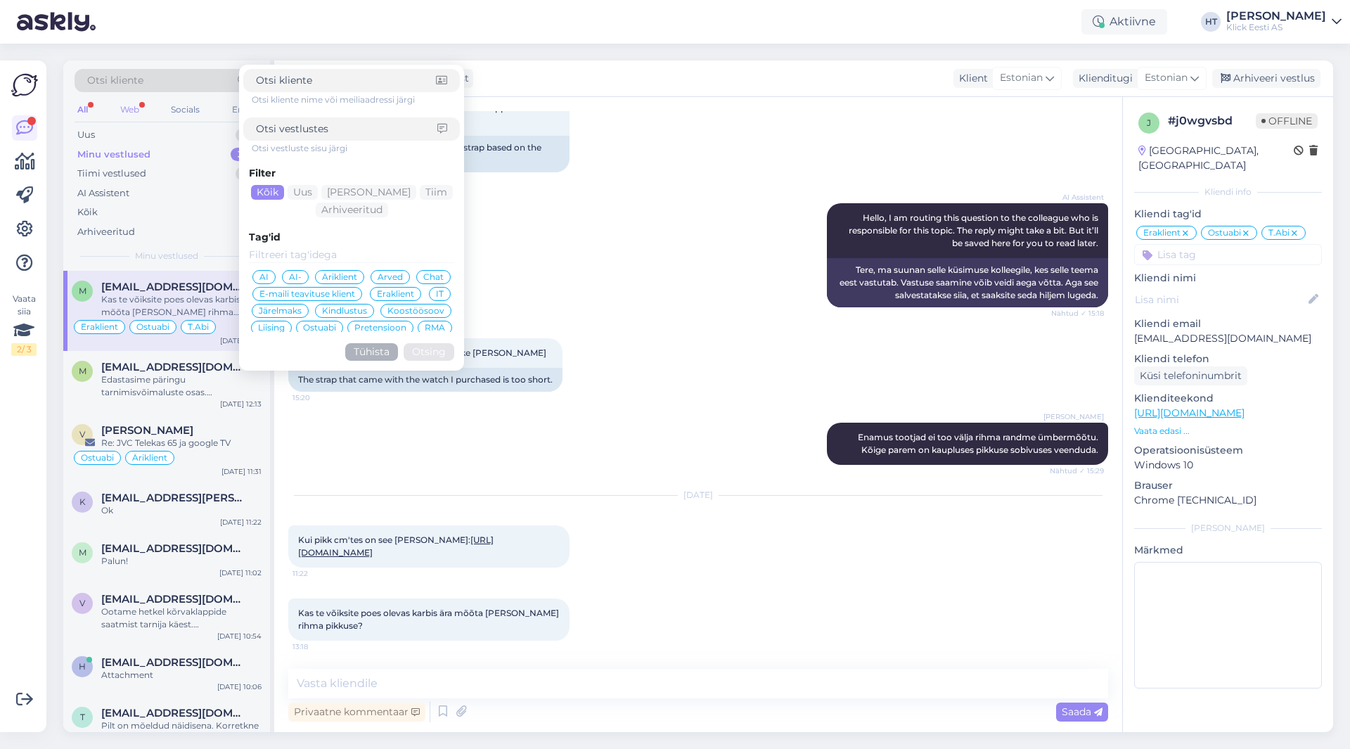
click at [135, 108] on div "Web" at bounding box center [129, 110] width 25 height 18
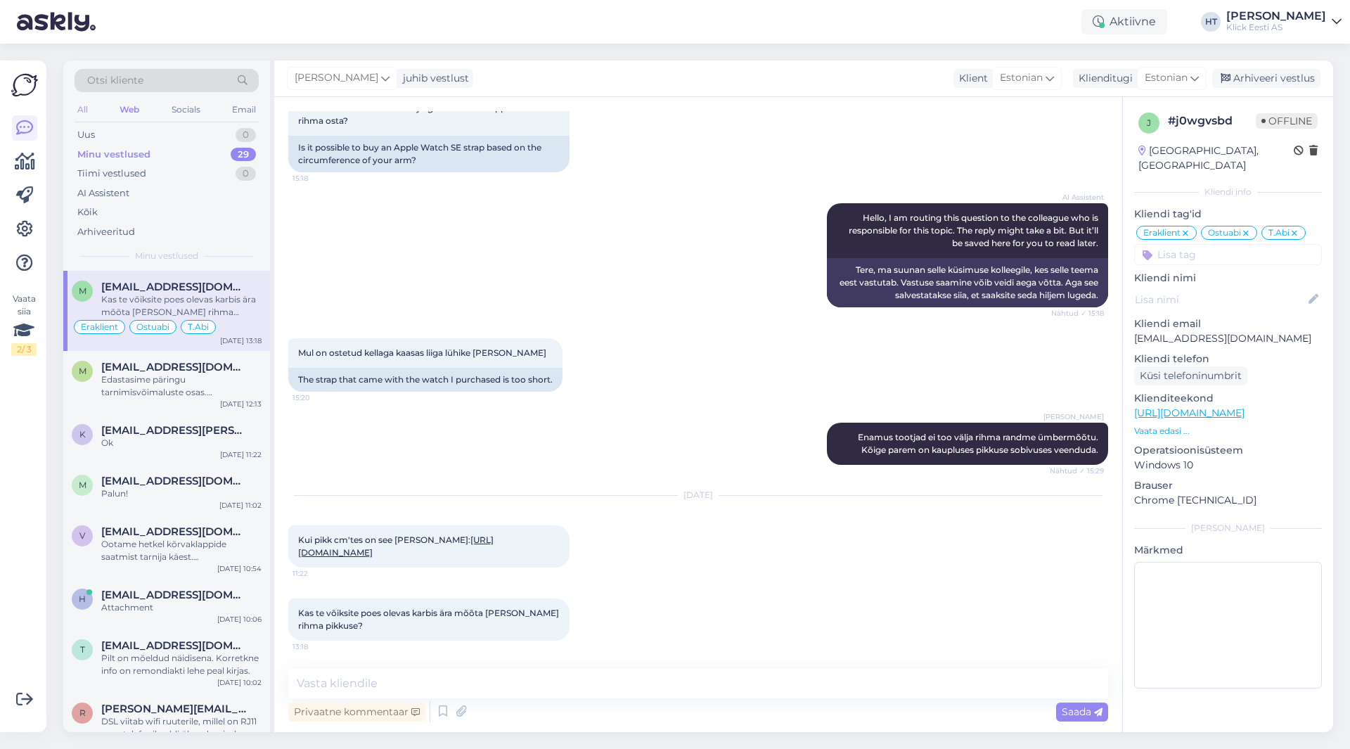
click at [85, 105] on div "All" at bounding box center [83, 110] width 16 height 18
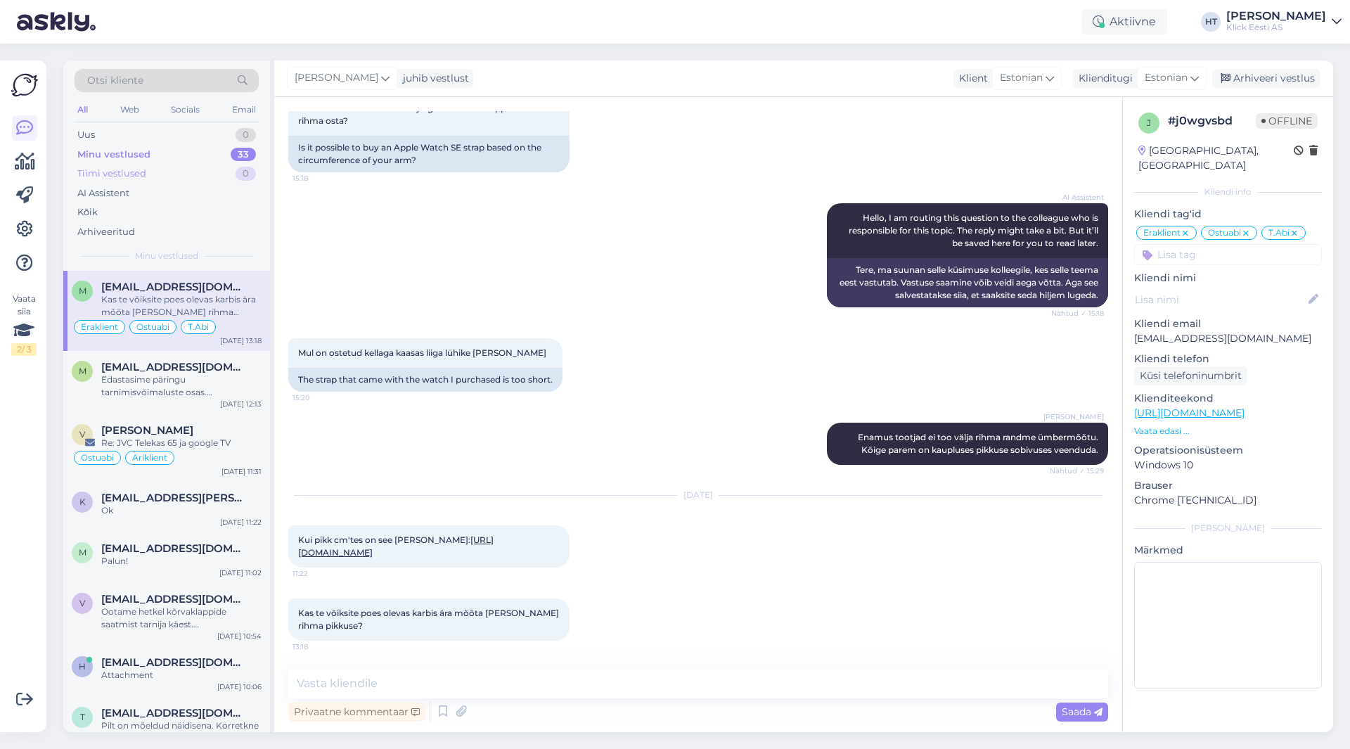
click at [193, 166] on div "Tiimi vestlused 0" at bounding box center [167, 174] width 184 height 20
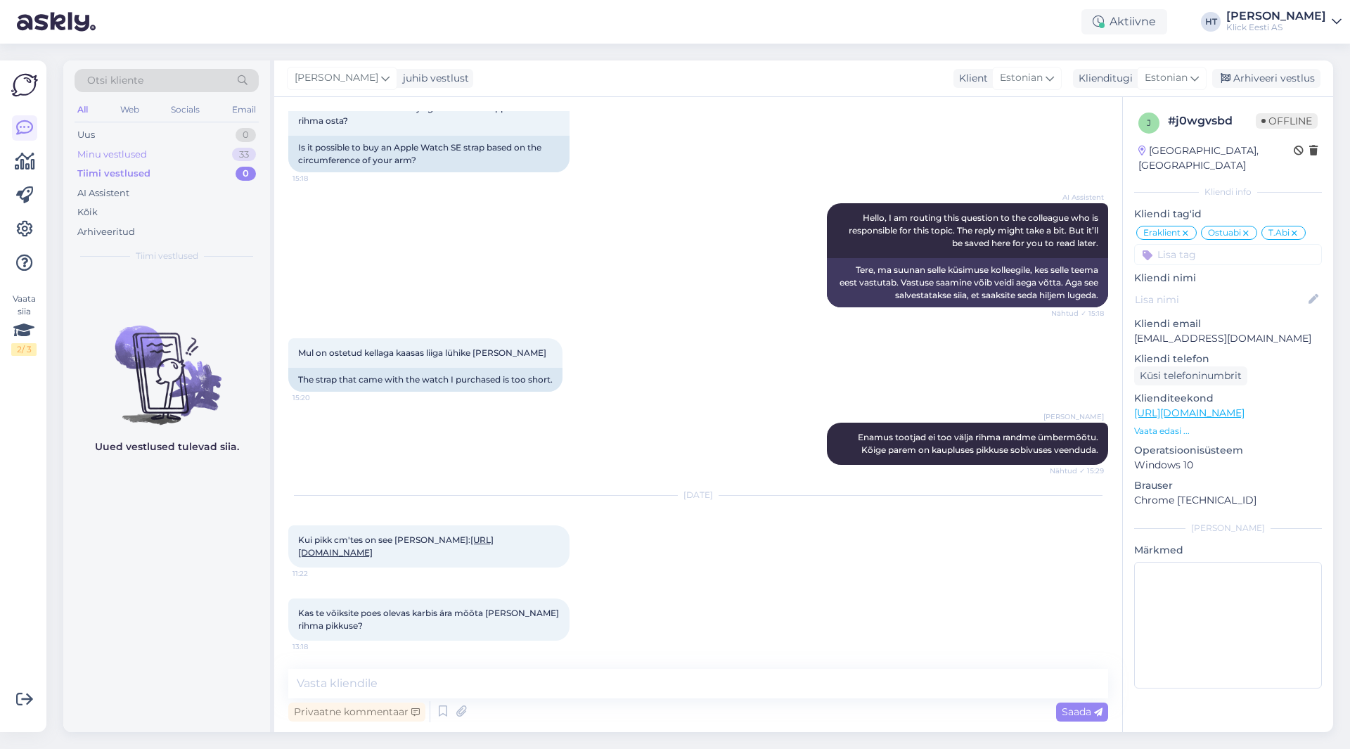
click at [191, 149] on div "Minu vestlused 33" at bounding box center [167, 155] width 184 height 20
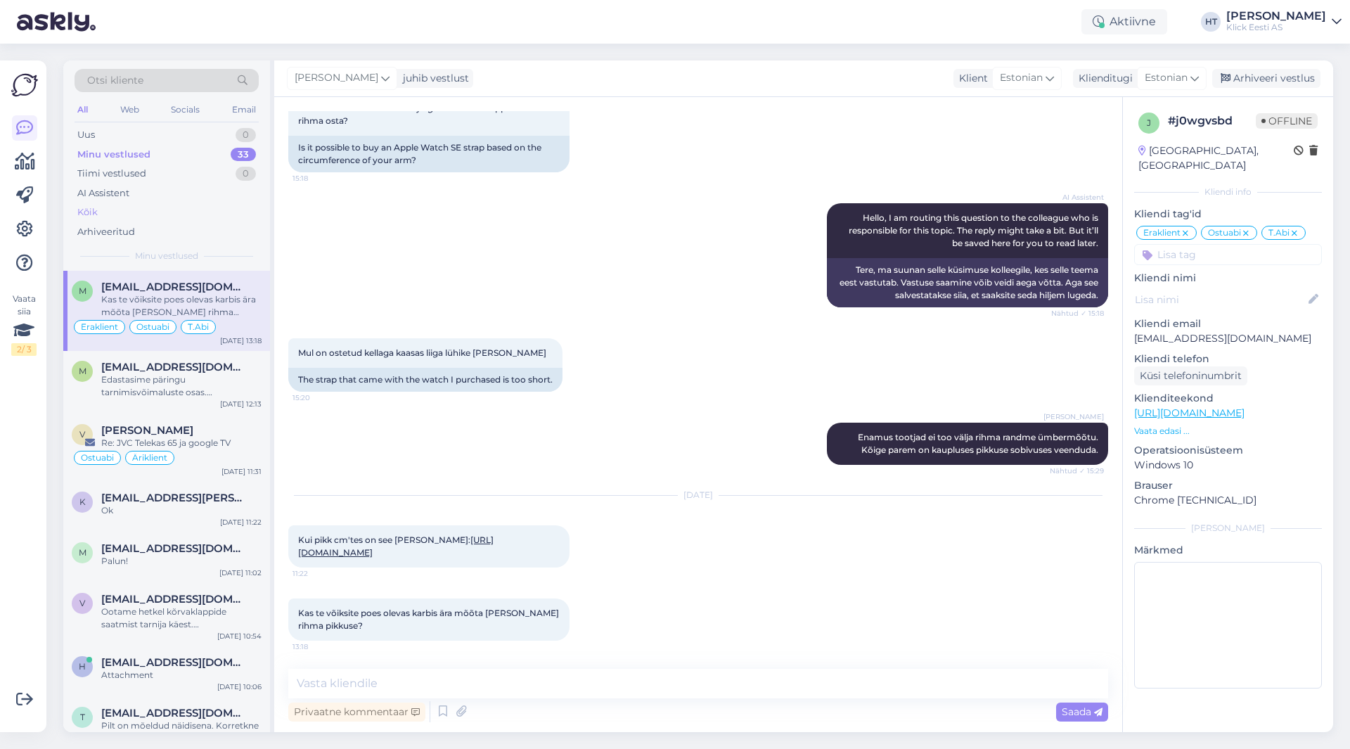
click at [136, 204] on div "Kõik" at bounding box center [167, 213] width 184 height 20
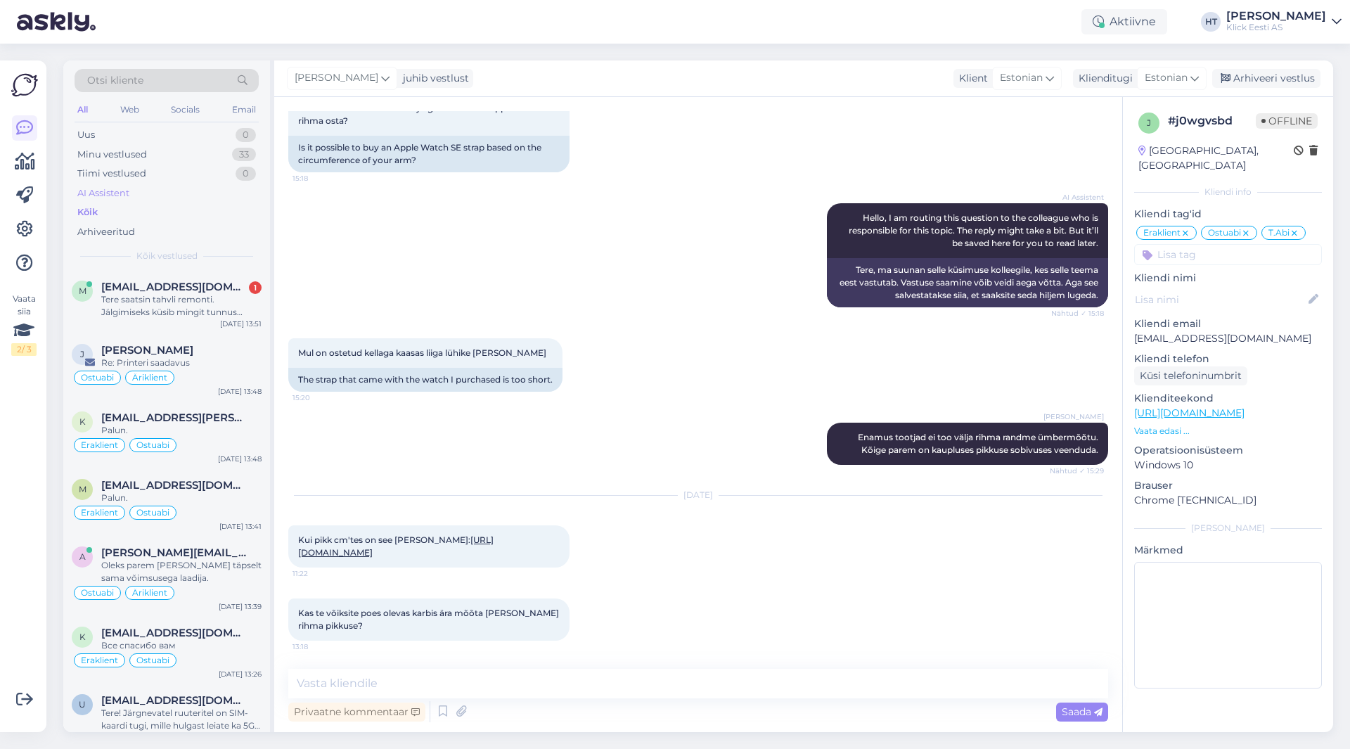
click at [136, 198] on div "AI Assistent" at bounding box center [167, 194] width 184 height 20
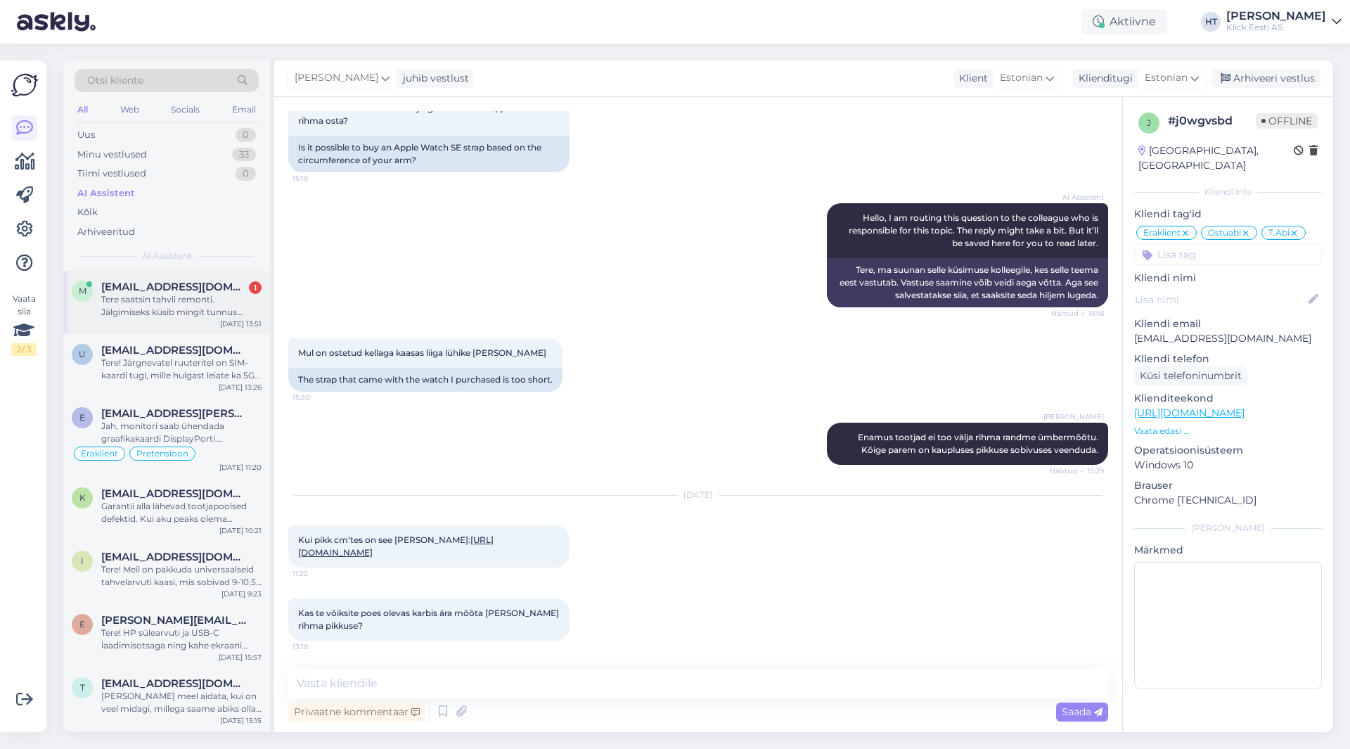
click at [240, 281] on div "[EMAIL_ADDRESS][DOMAIN_NAME] 1" at bounding box center [181, 287] width 160 height 13
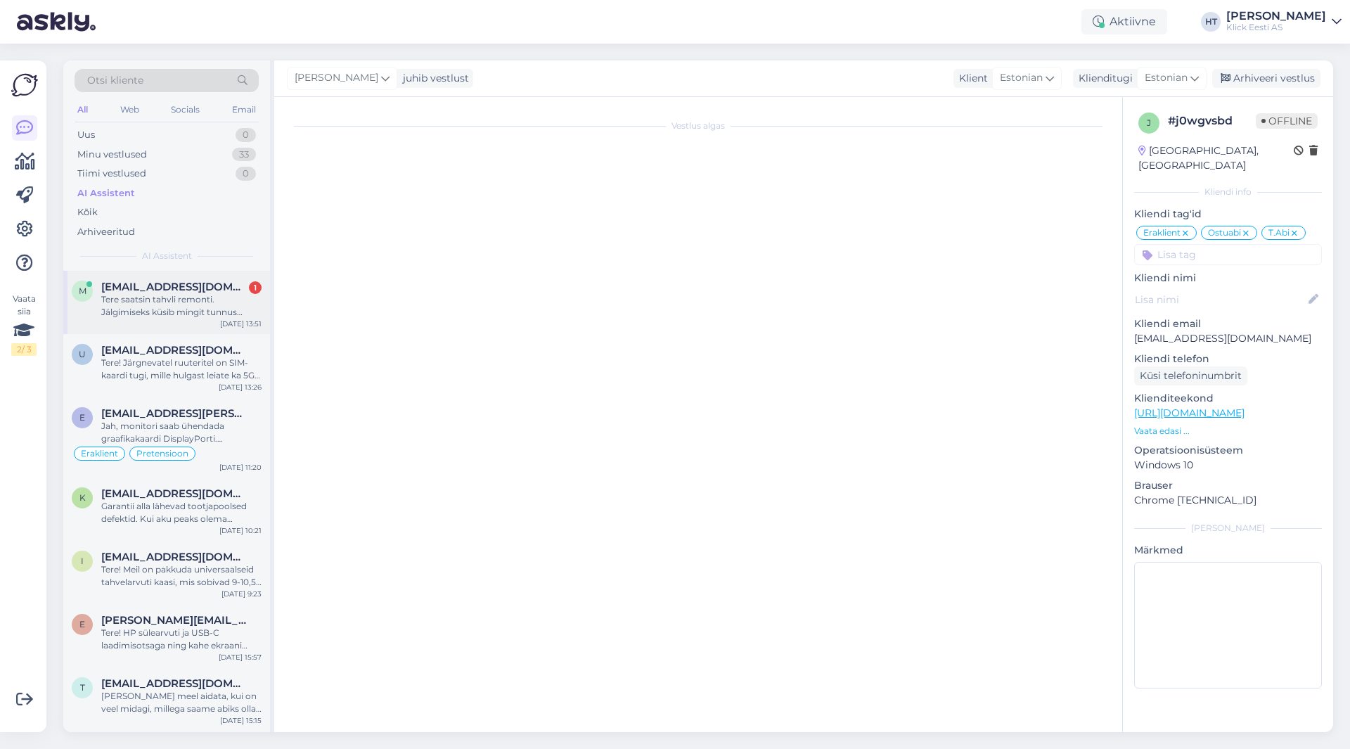
scroll to position [0, 0]
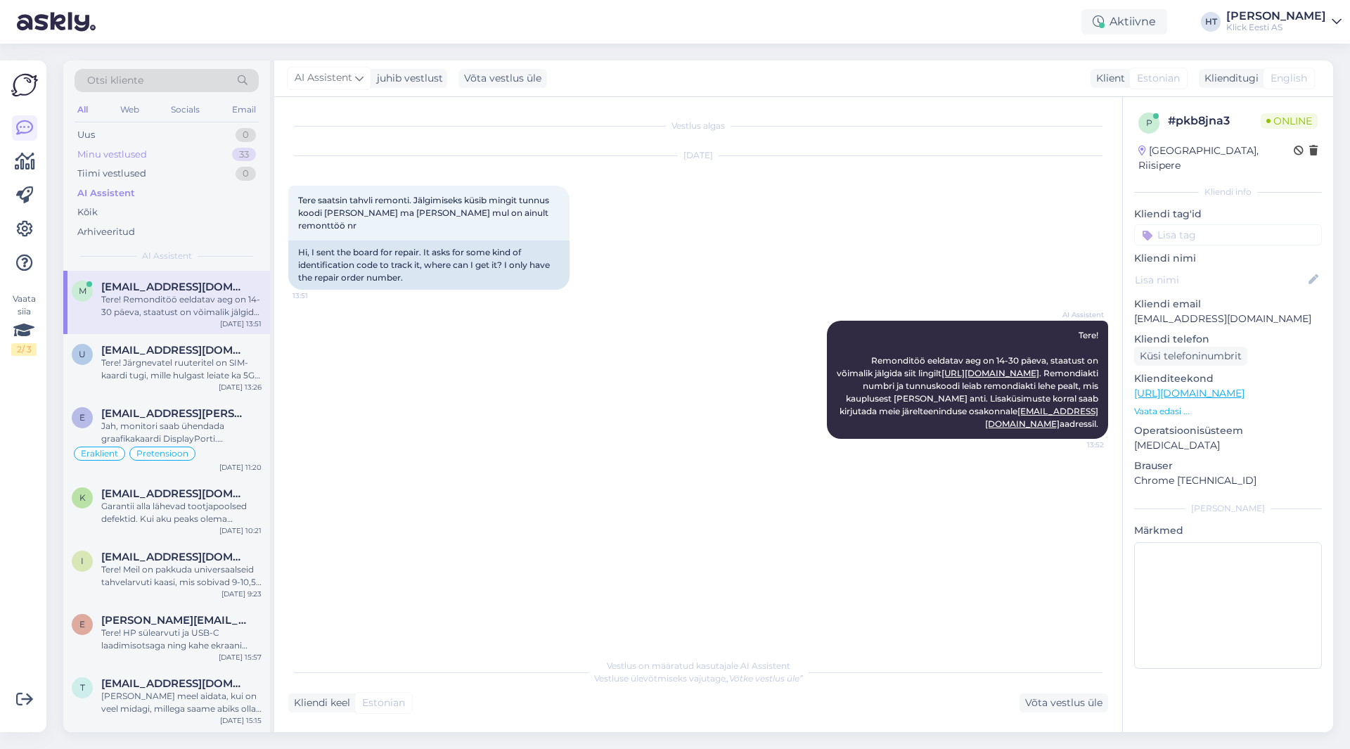
click at [195, 152] on div "Minu vestlused 33" at bounding box center [167, 155] width 184 height 20
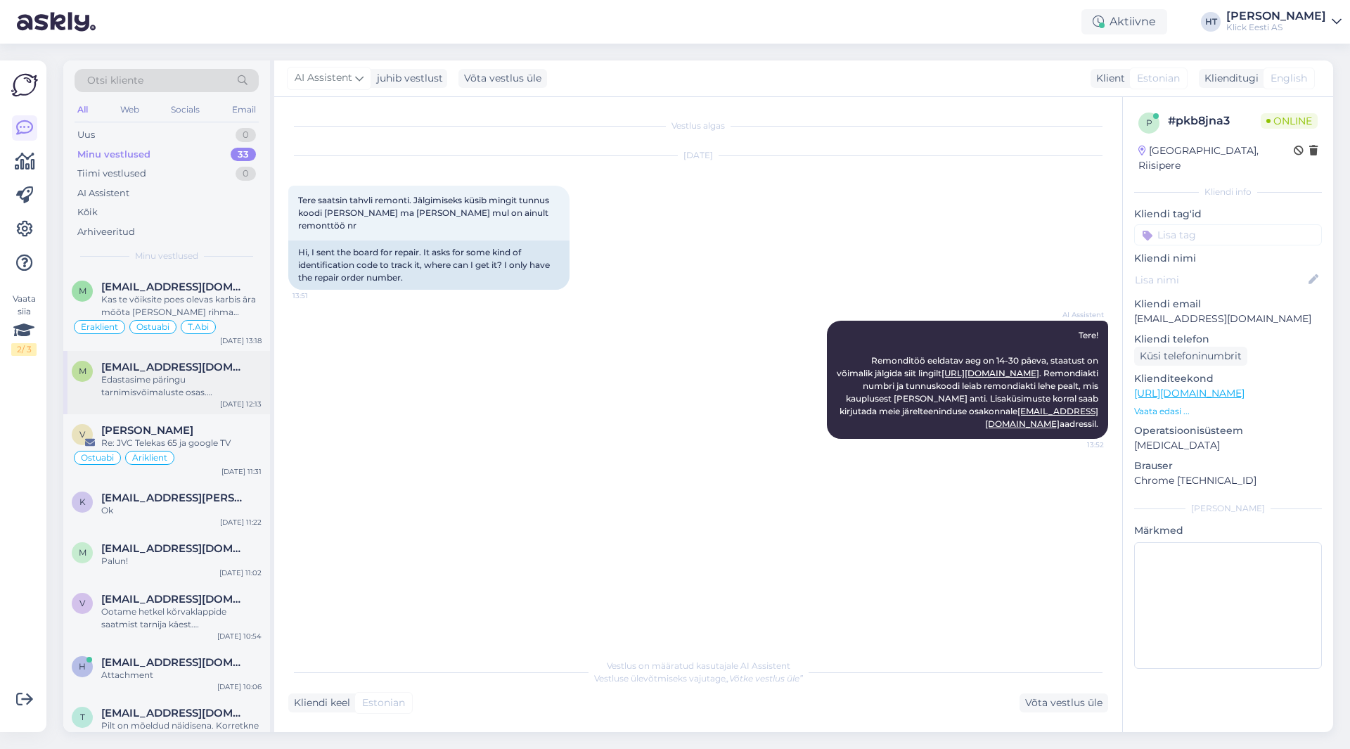
click at [188, 383] on div "Edastasime päringu tarnimisvõimaluste osas. [PERSON_NAME] [PERSON_NAME] täpsema…" at bounding box center [181, 385] width 160 height 25
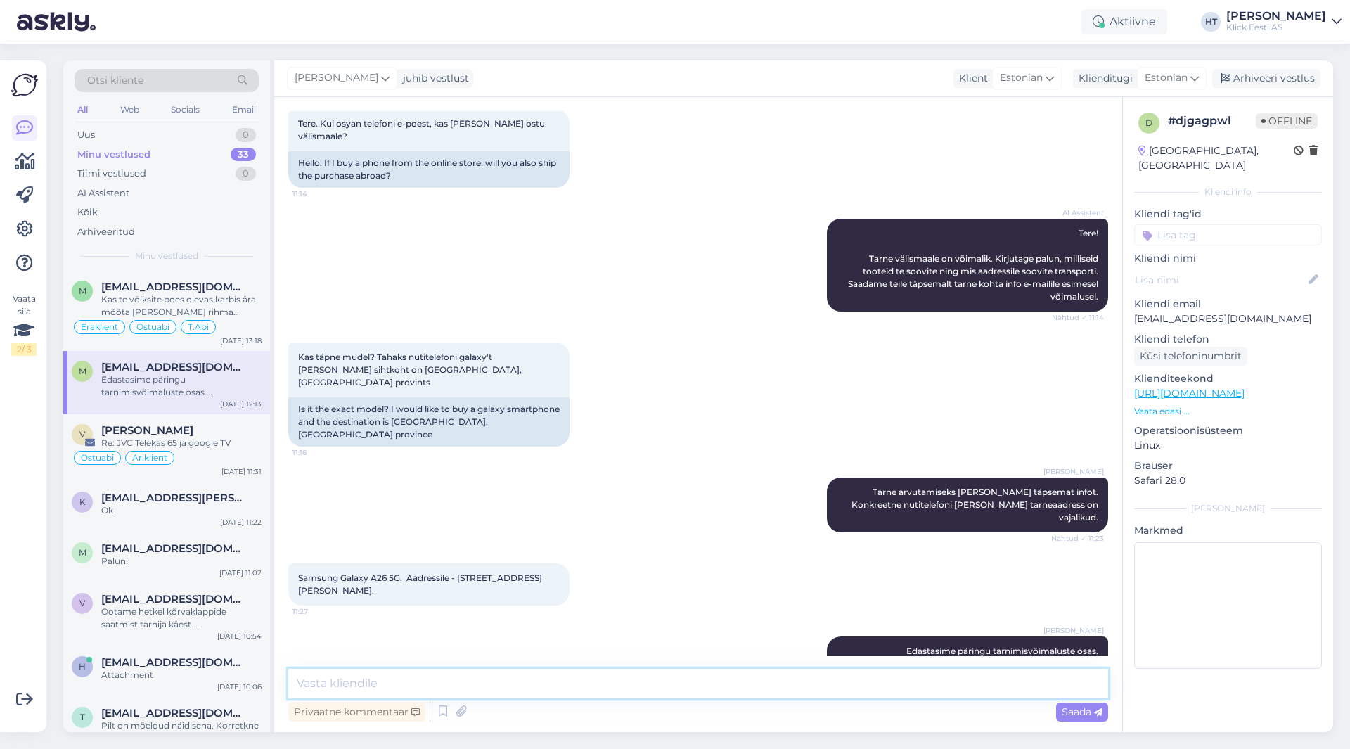
click at [461, 687] on textarea at bounding box center [698, 684] width 820 height 30
paste textarea "20,19€"
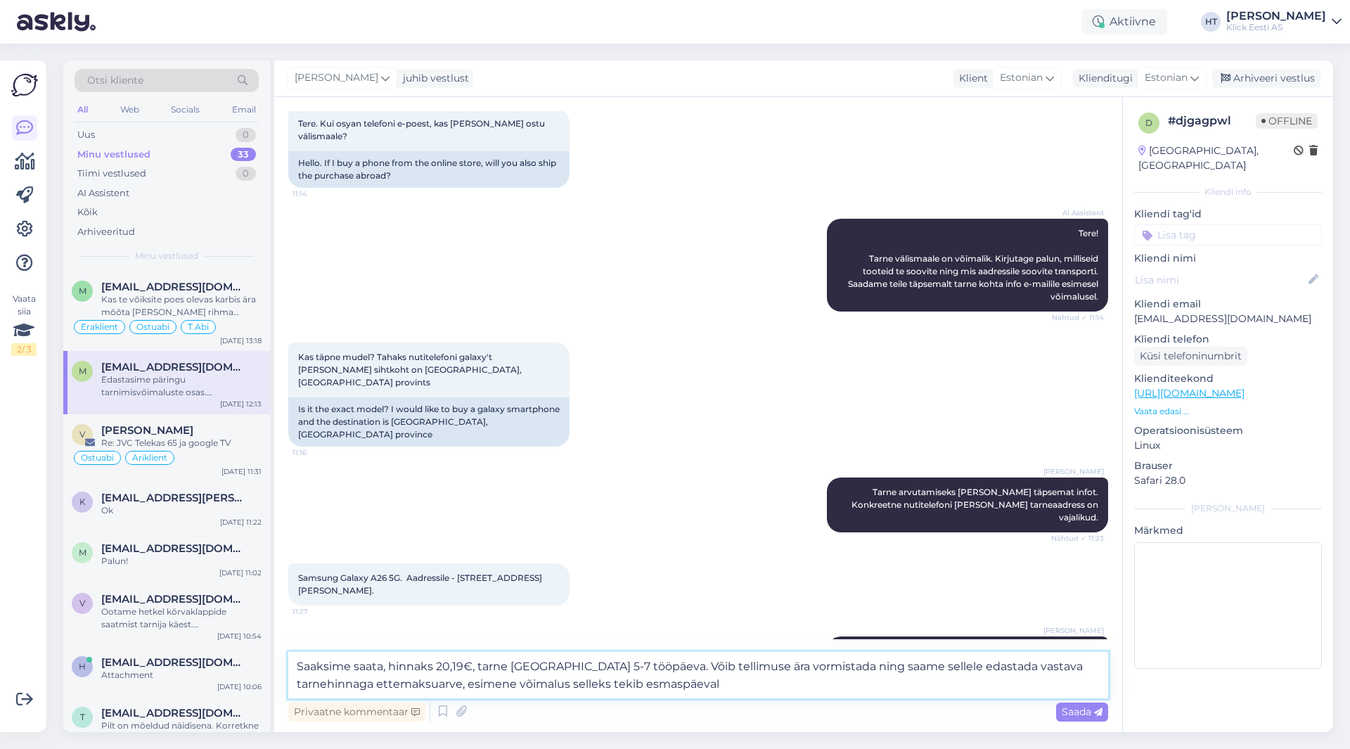
type textarea "Saaksime saata, hinnaks 20,19€, tarne [GEOGRAPHIC_DATA] 5-7 tööpäeva. Võib tell…"
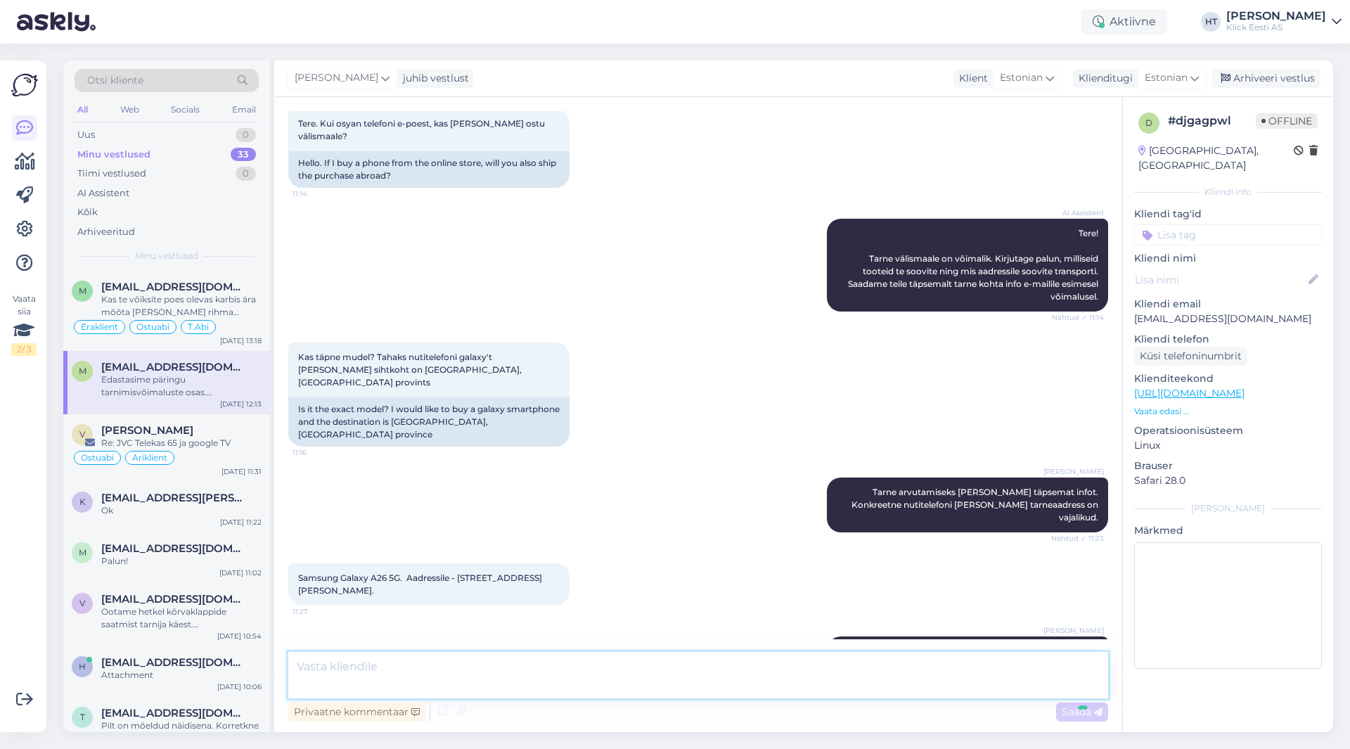
scroll to position [175, 0]
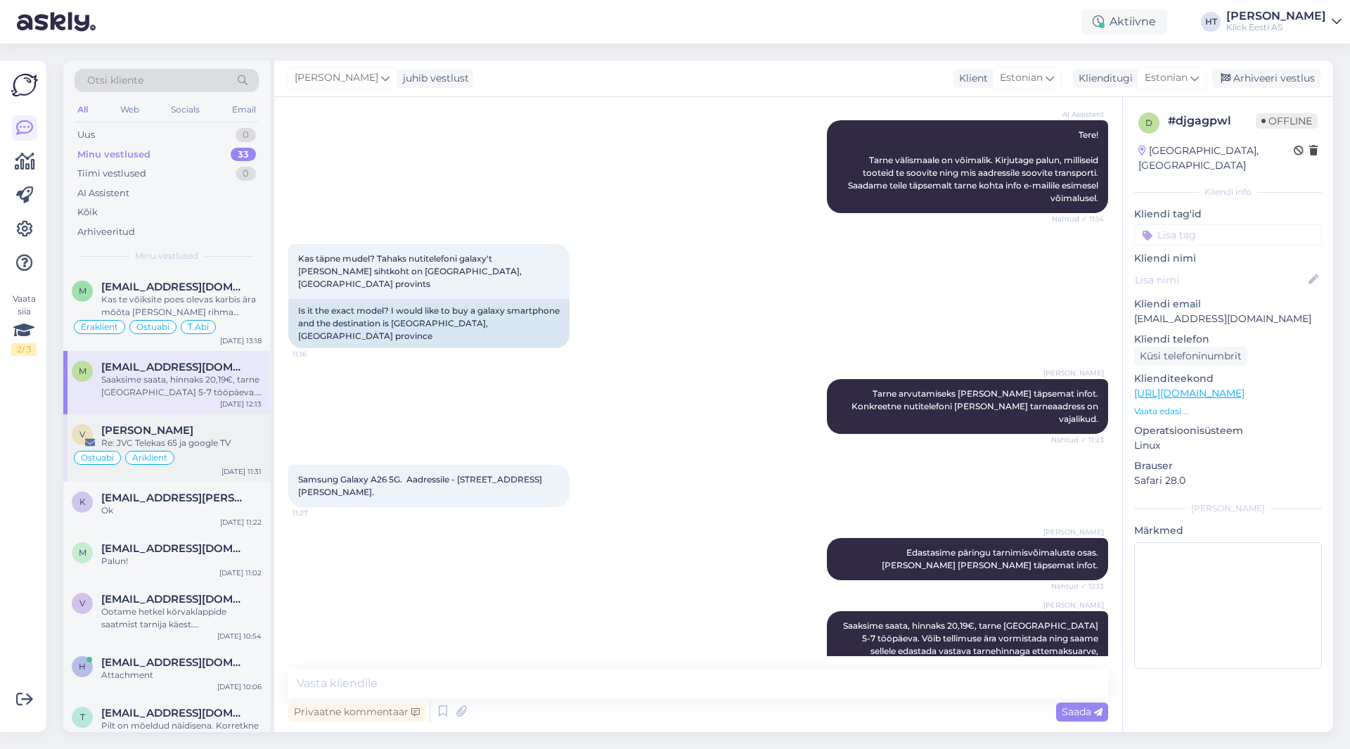
click at [207, 440] on div "Re: JVC Telekas 65 ja google TV" at bounding box center [181, 443] width 160 height 13
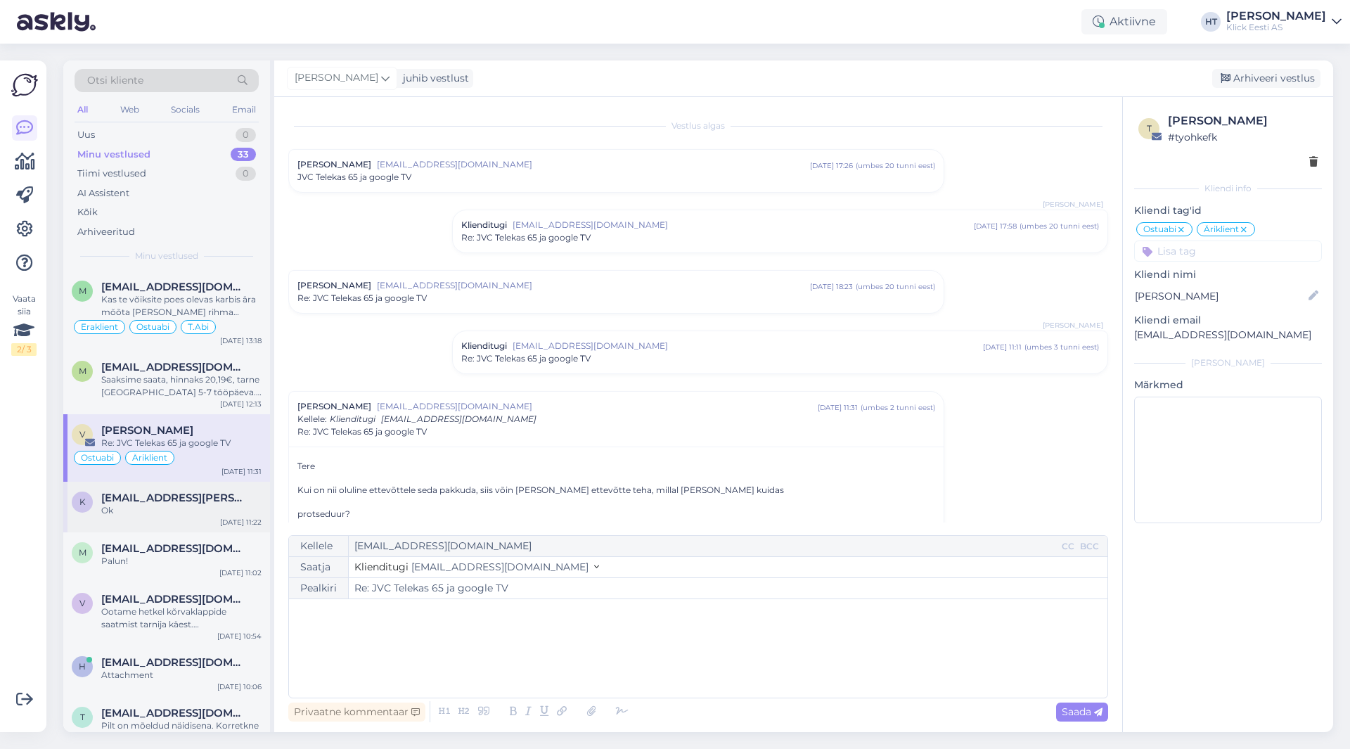
click at [215, 502] on span "[EMAIL_ADDRESS][PERSON_NAME][DOMAIN_NAME]" at bounding box center [174, 498] width 146 height 13
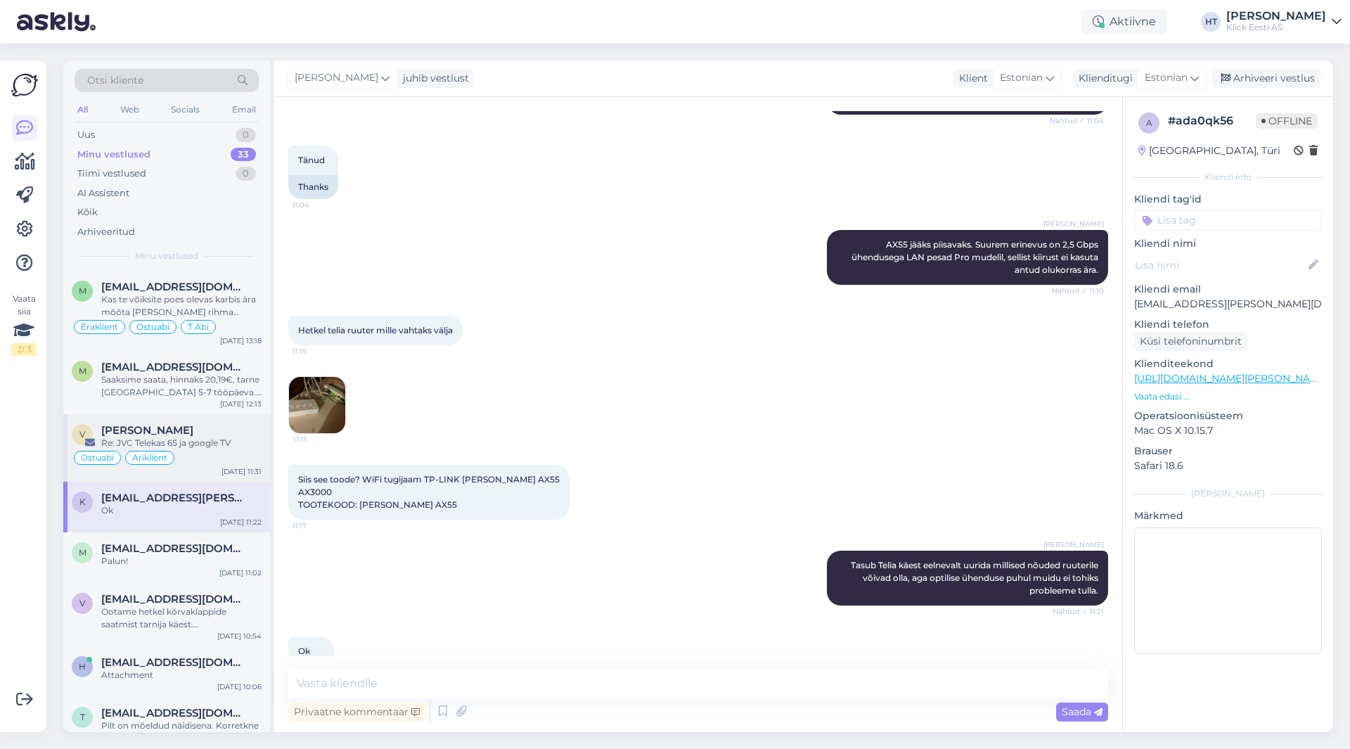
click at [221, 461] on div "Ostuabi Äriklient" at bounding box center [167, 457] width 190 height 17
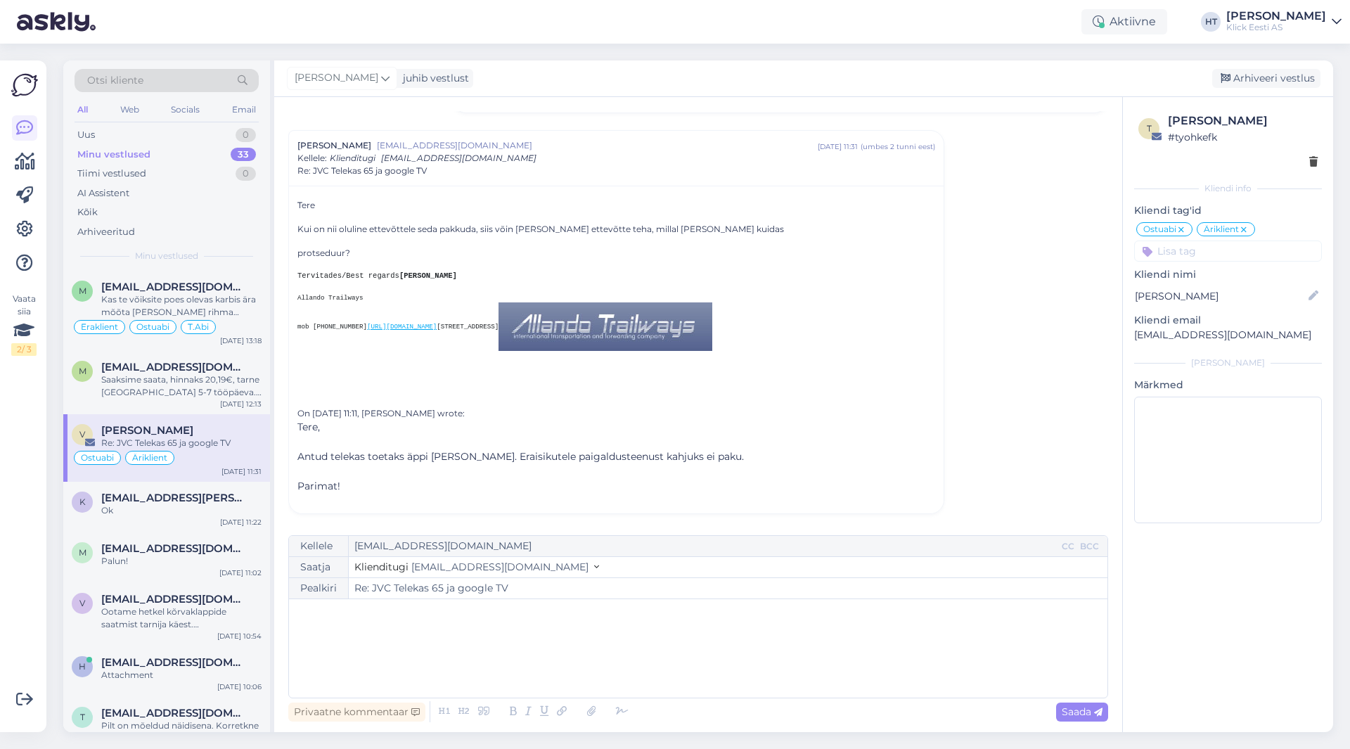
scroll to position [280, 0]
click at [221, 506] on div "Ok" at bounding box center [181, 510] width 160 height 13
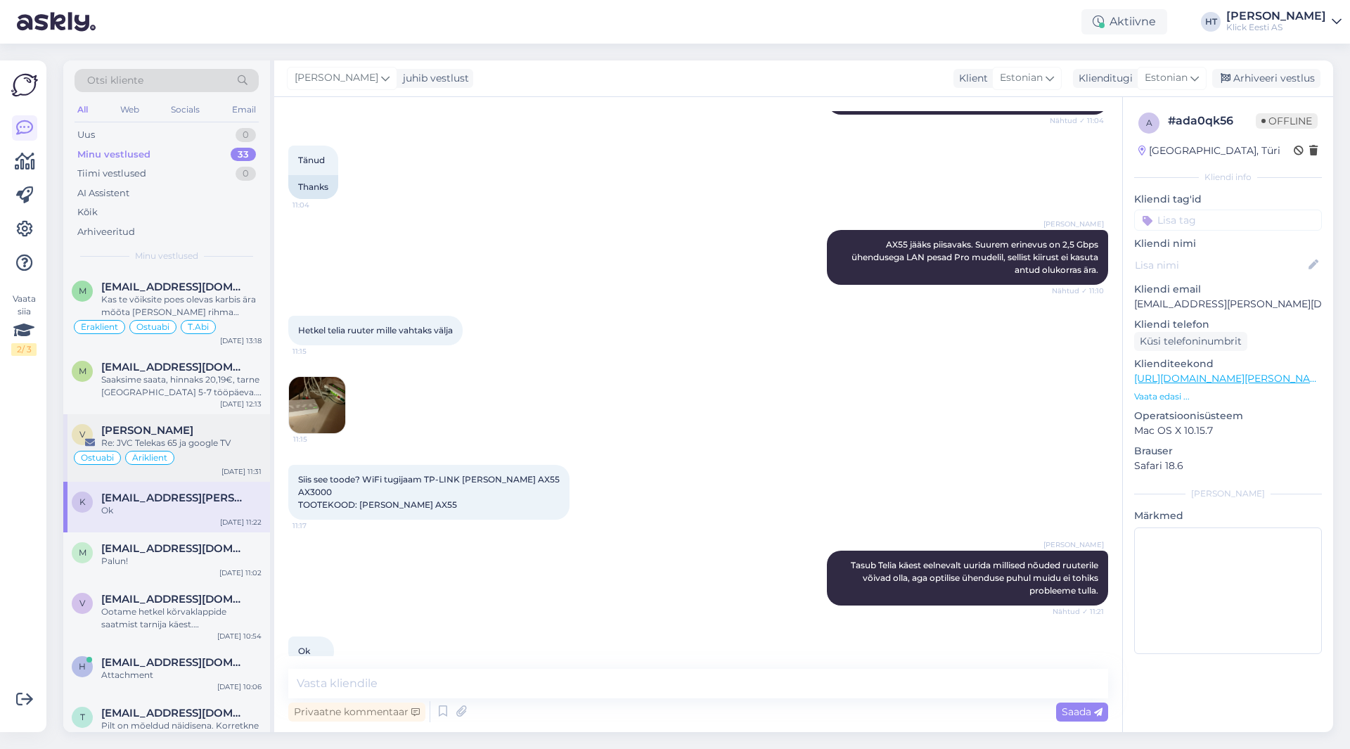
click at [217, 462] on div "Ostuabi Äriklient" at bounding box center [167, 457] width 190 height 17
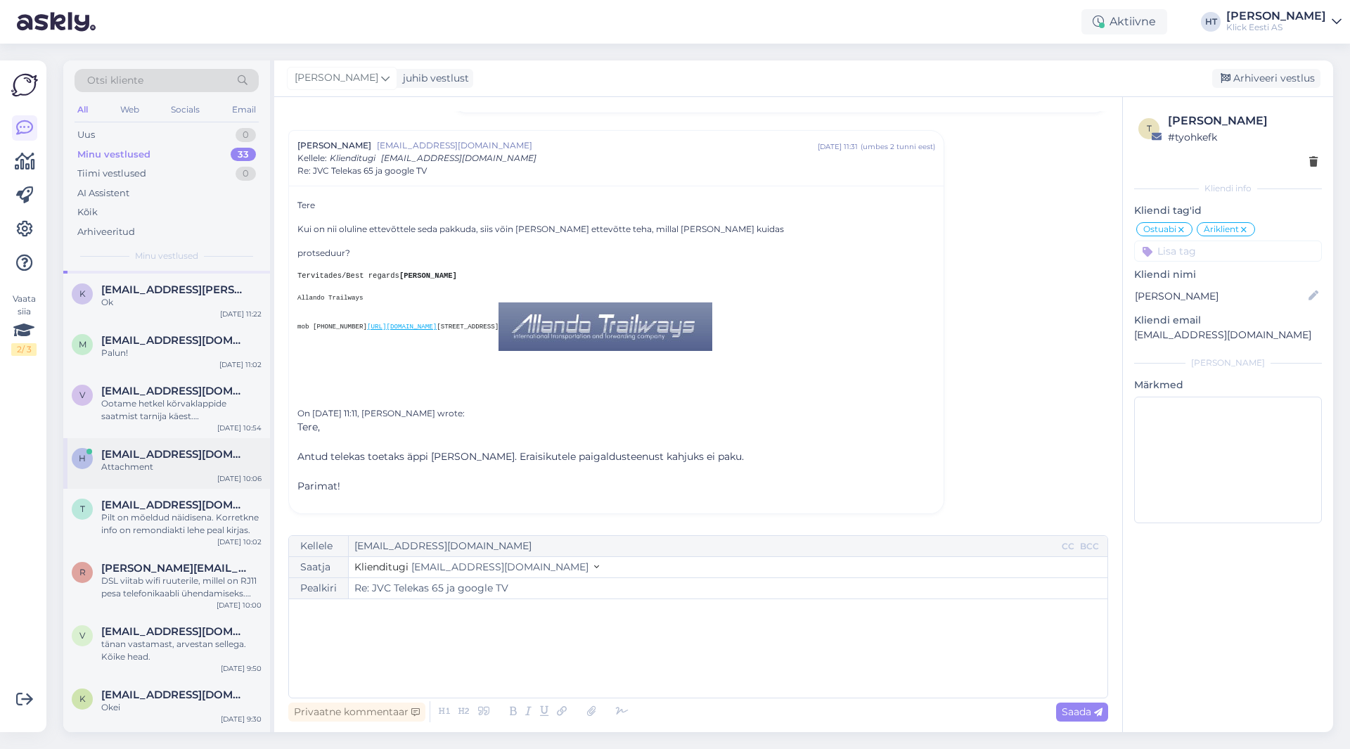
scroll to position [211, 0]
click at [204, 534] on div "T [EMAIL_ADDRESS][DOMAIN_NAME] Pilt on mõeldud näidisena. Korretkne info on rem…" at bounding box center [166, 517] width 207 height 63
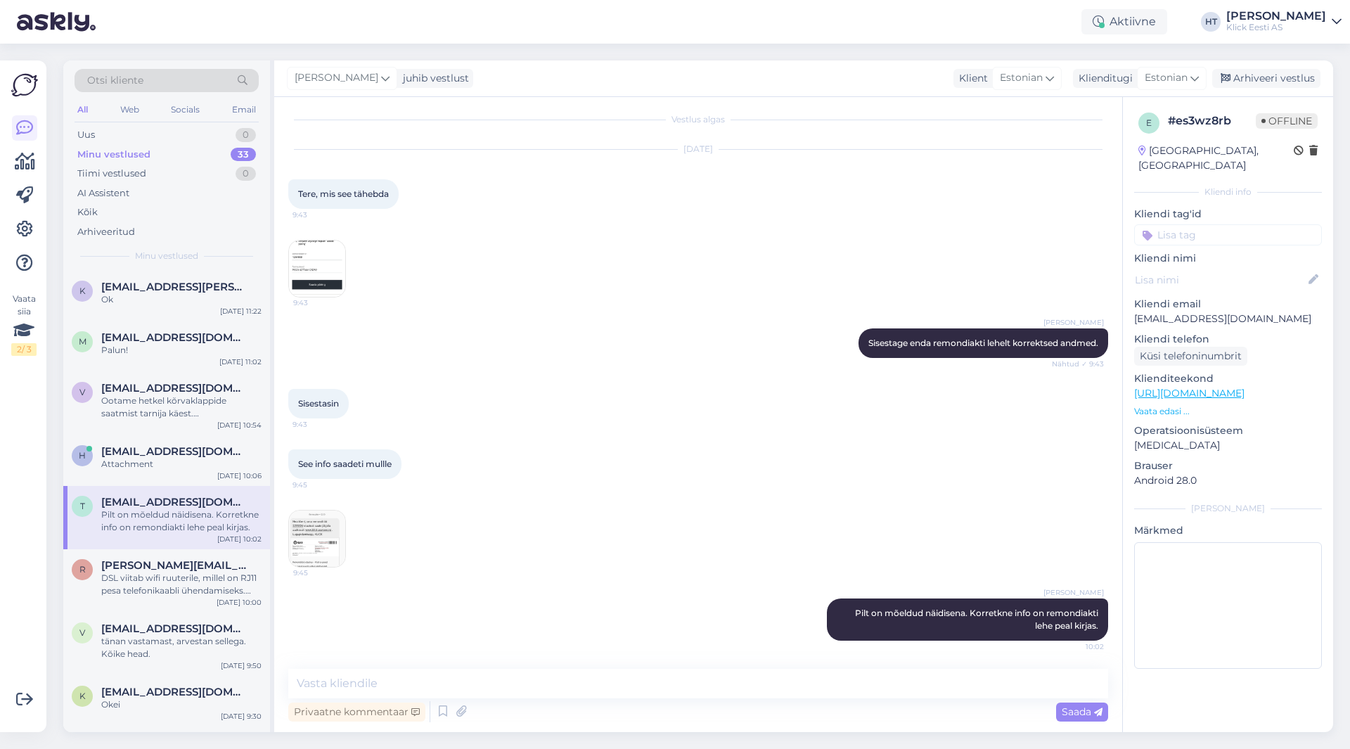
scroll to position [6, 0]
click at [207, 463] on div "Attachment" at bounding box center [181, 464] width 160 height 13
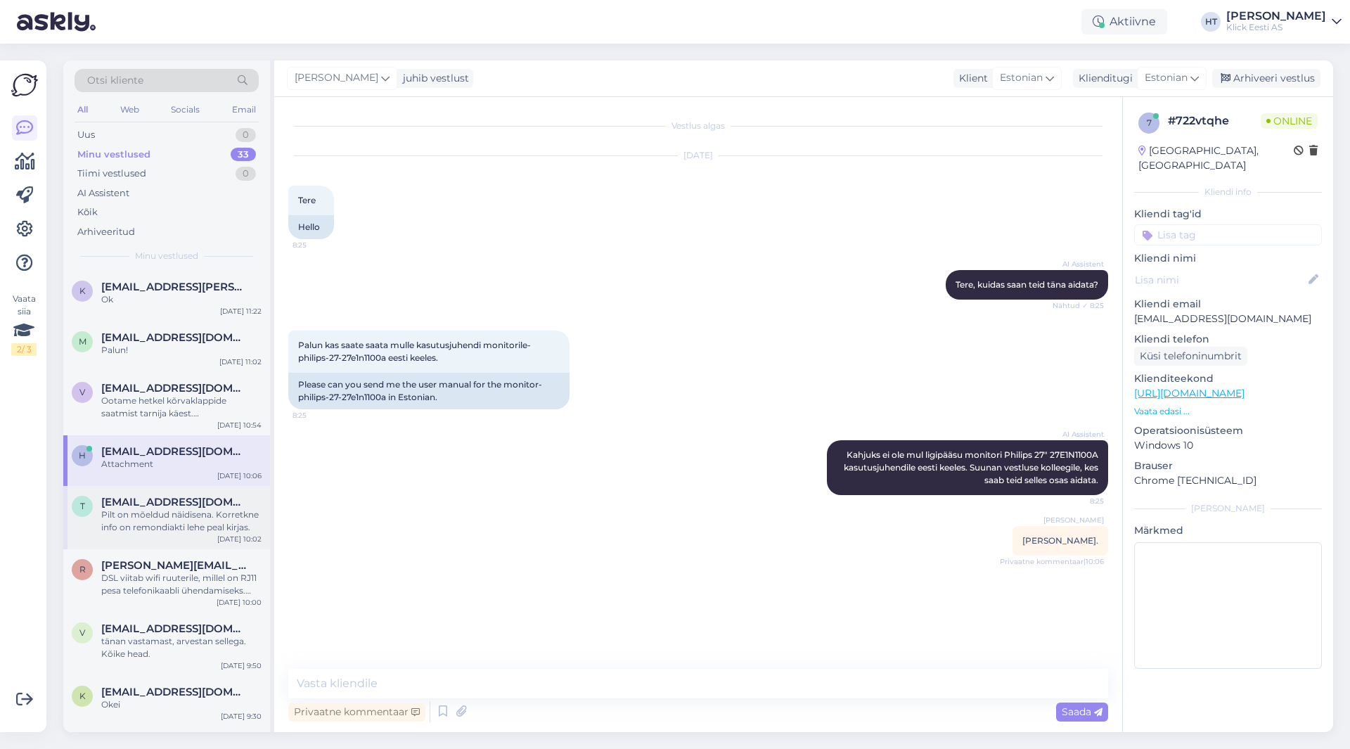
click at [214, 506] on span "[EMAIL_ADDRESS][DOMAIN_NAME]" at bounding box center [174, 502] width 146 height 13
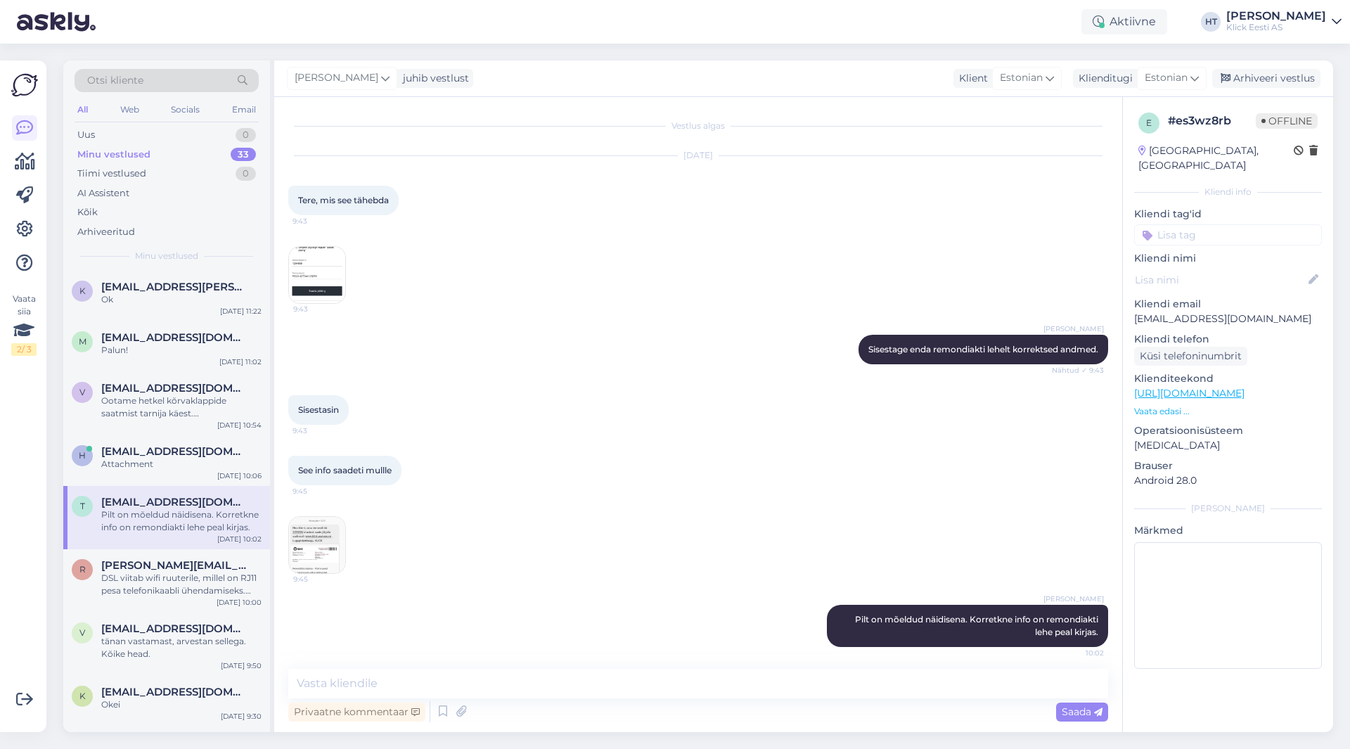
scroll to position [6, 0]
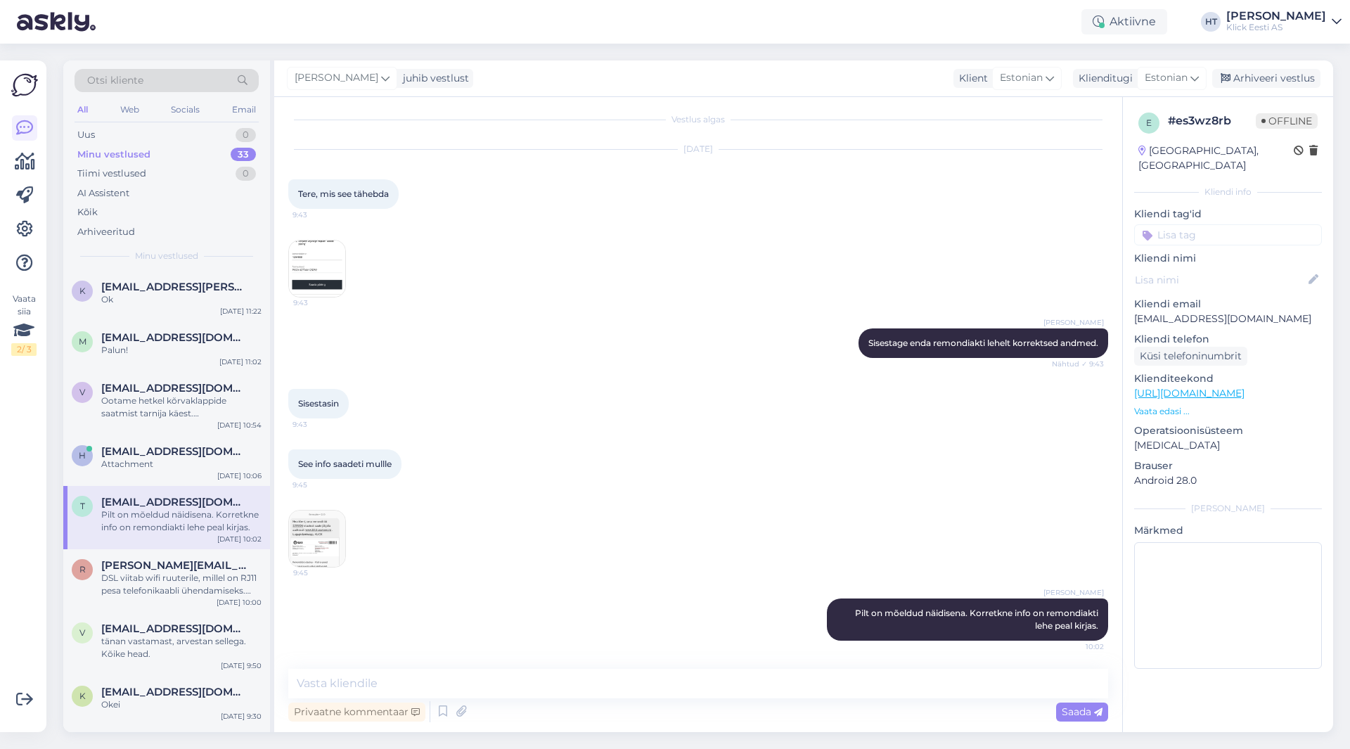
click at [309, 532] on img at bounding box center [317, 538] width 56 height 56
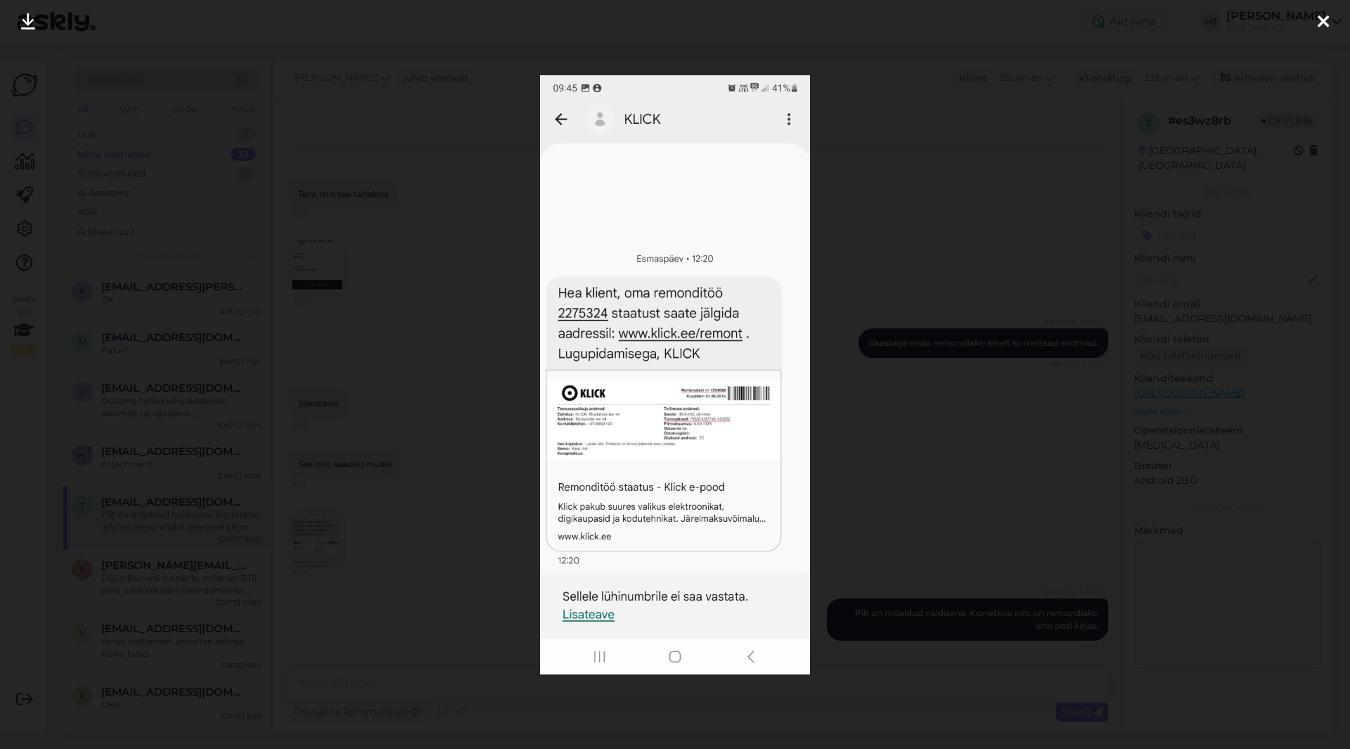
click at [474, 608] on div at bounding box center [675, 374] width 1350 height 749
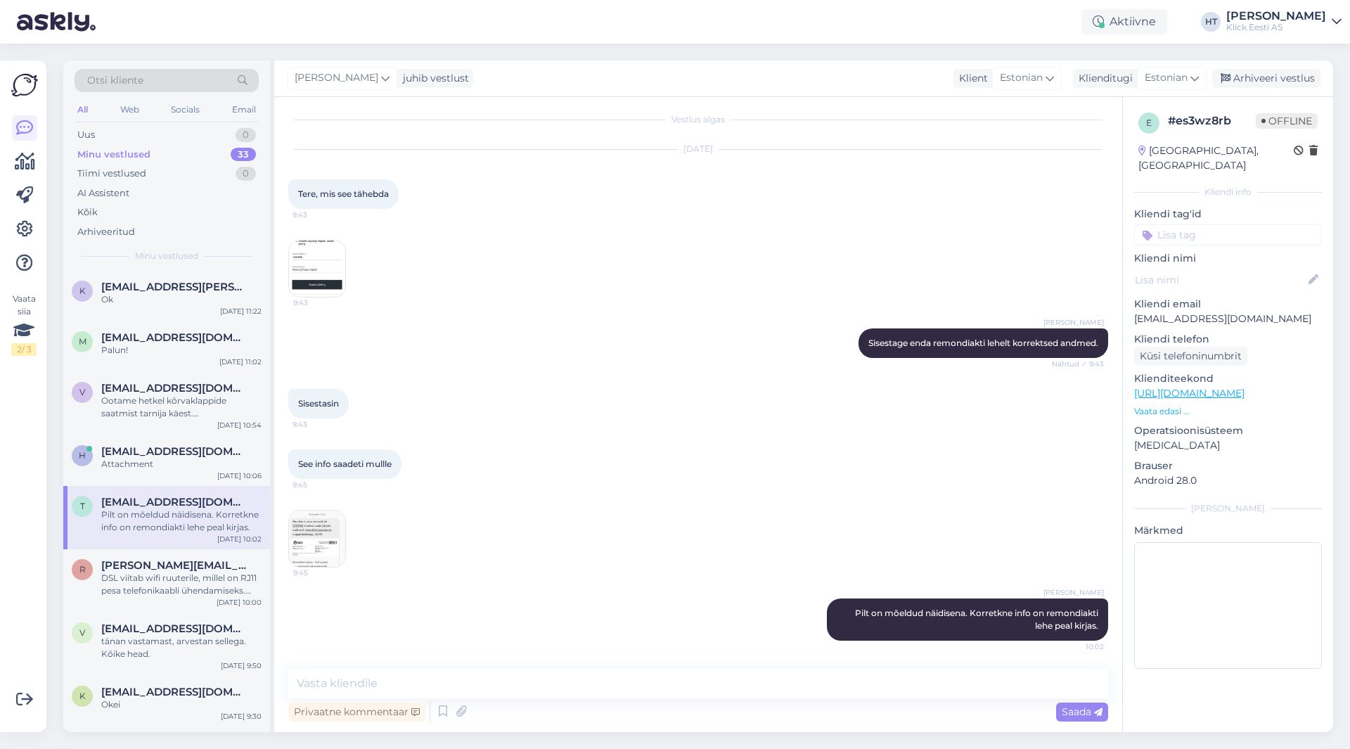
click at [328, 547] on img at bounding box center [317, 538] width 56 height 56
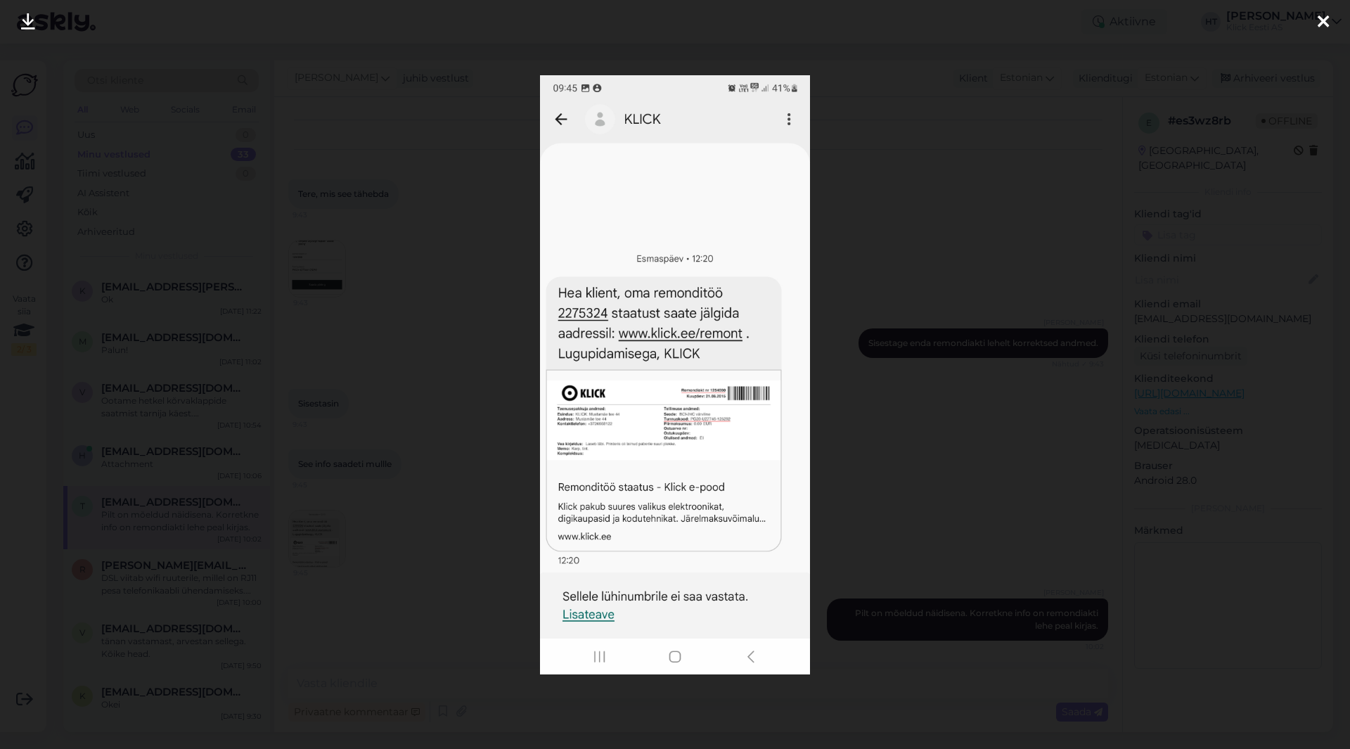
click at [458, 572] on div at bounding box center [675, 374] width 1350 height 749
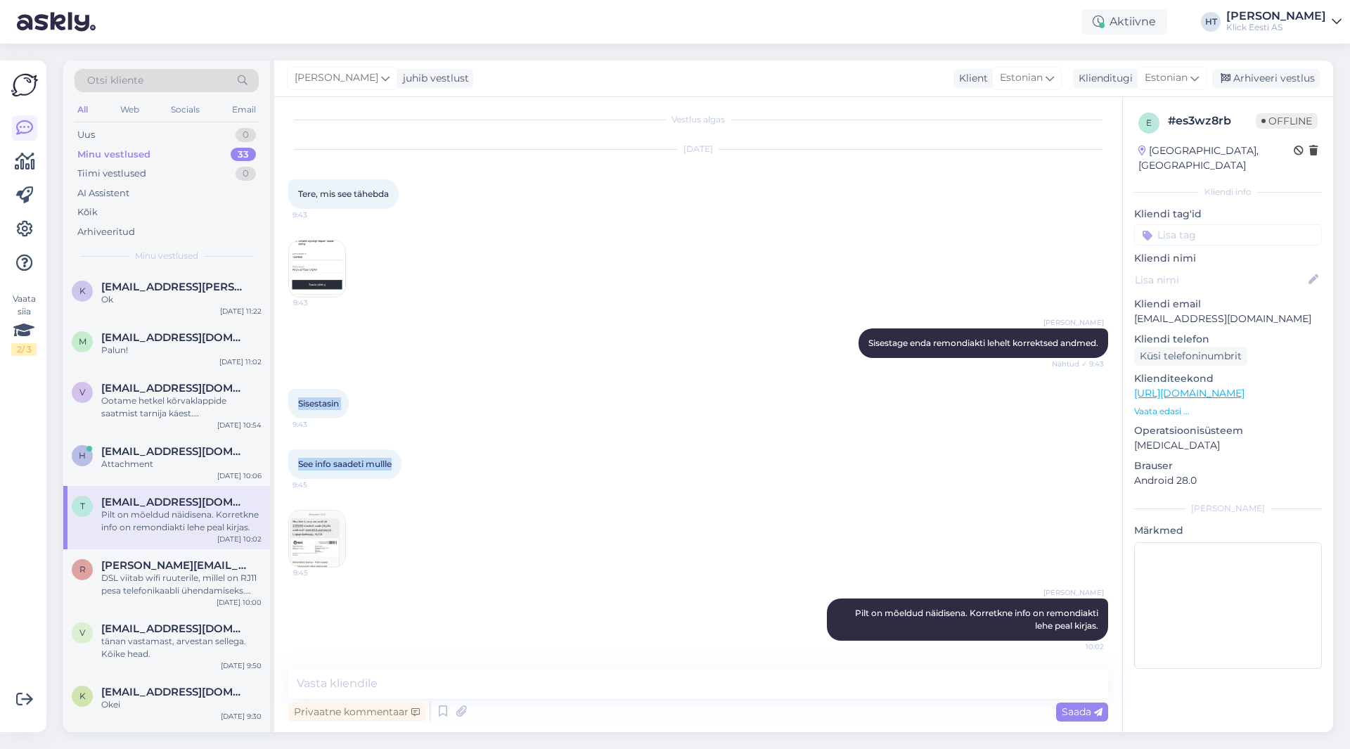
drag, startPoint x: 297, startPoint y: 400, endPoint x: 402, endPoint y: 464, distance: 123.4
click at [402, 464] on div "Vestlus algas [DATE] Tere, mis see tähebda 9:43 9:43 [PERSON_NAME] Sisestage en…" at bounding box center [704, 383] width 833 height 545
click at [392, 464] on span "See info saadeti mullle" at bounding box center [345, 463] width 94 height 11
drag, startPoint x: 394, startPoint y: 464, endPoint x: 295, endPoint y: 402, distance: 117.5
click at [295, 402] on div "Vestlus algas [DATE] Tere, mis see tähebda 9:43 9:43 [PERSON_NAME] Sisestage en…" at bounding box center [704, 383] width 833 height 545
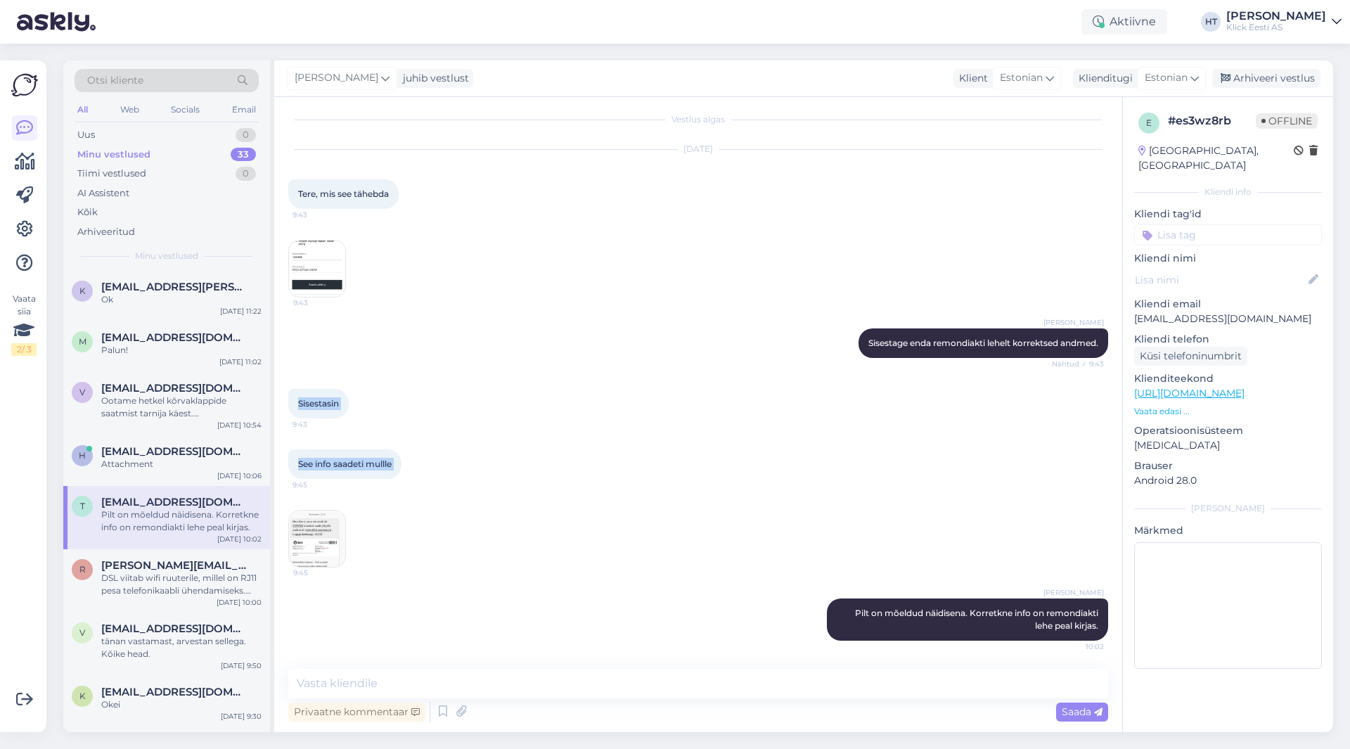
click at [295, 402] on div "Sisestasin 9:43" at bounding box center [318, 404] width 60 height 30
drag, startPoint x: 297, startPoint y: 401, endPoint x: 399, endPoint y: 463, distance: 119.6
click at [399, 463] on div "Vestlus algas [DATE] Tere, mis see tähebda 9:43 9:43 [PERSON_NAME] Sisestage en…" at bounding box center [704, 383] width 833 height 545
click at [399, 464] on div "See info saadeti mullle 9:45" at bounding box center [344, 464] width 113 height 30
drag, startPoint x: 394, startPoint y: 464, endPoint x: 297, endPoint y: 402, distance: 115.1
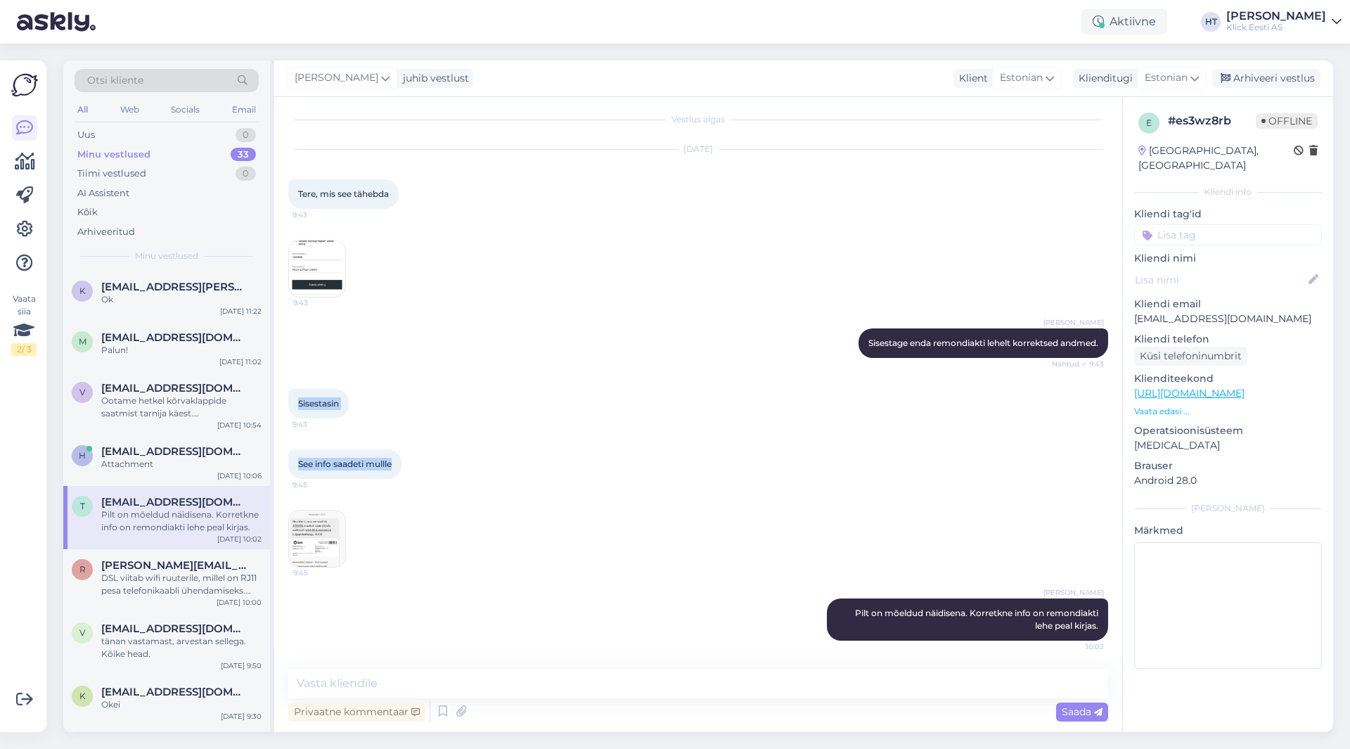
click at [297, 402] on div "Vestlus algas [DATE] Tere, mis see tähebda 9:43 9:43 [PERSON_NAME] Sisestage en…" at bounding box center [704, 383] width 833 height 545
click at [297, 402] on div "Sisestasin 9:43" at bounding box center [318, 404] width 60 height 30
drag, startPoint x: 300, startPoint y: 402, endPoint x: 397, endPoint y: 461, distance: 113.2
click at [397, 460] on div "Vestlus algas [DATE] Tere, mis see tähebda 9:43 9:43 [PERSON_NAME] Sisestage en…" at bounding box center [704, 383] width 833 height 545
click at [397, 461] on div "See info saadeti mullle 9:45" at bounding box center [344, 464] width 113 height 30
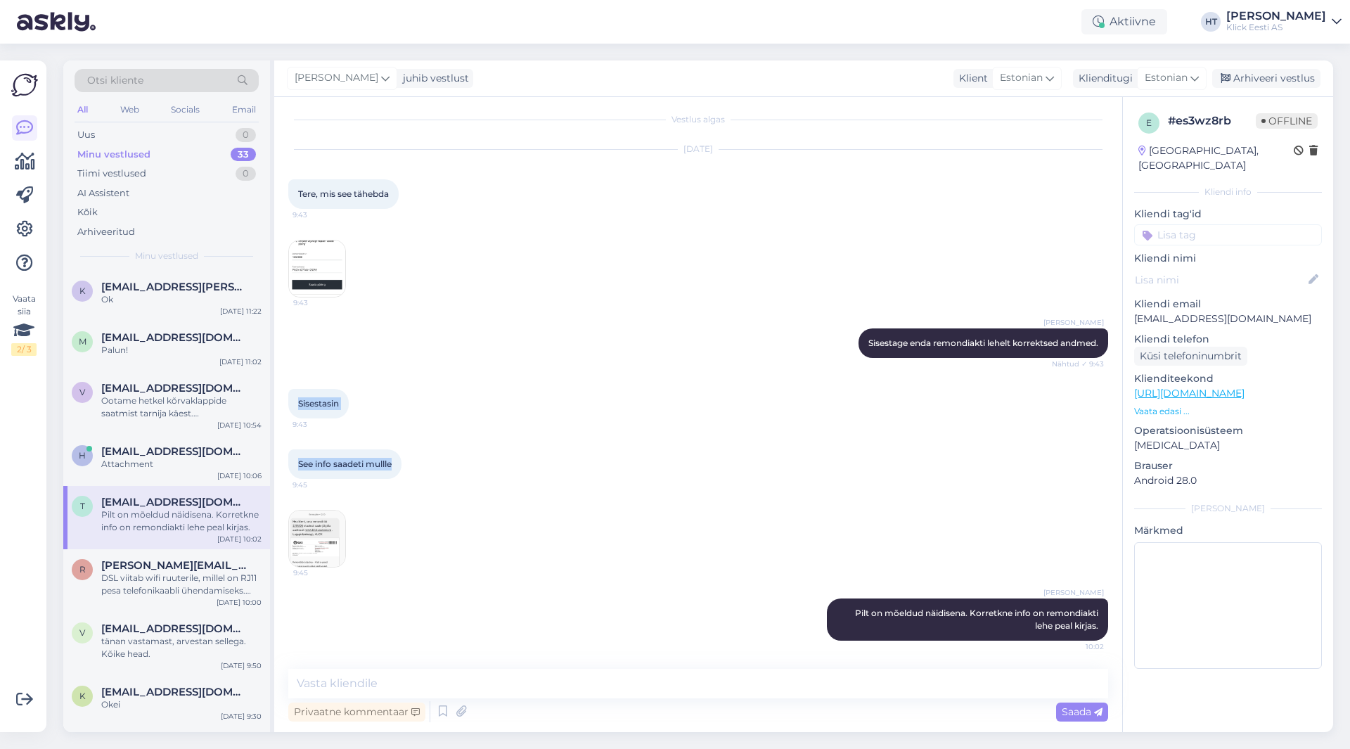
click at [396, 465] on div "See info saadeti mullle 9:45" at bounding box center [344, 464] width 113 height 30
drag, startPoint x: 396, startPoint y: 465, endPoint x: 299, endPoint y: 402, distance: 115.5
click at [299, 402] on div "Vestlus algas [DATE] Tere, mis see tähebda 9:43 9:43 [PERSON_NAME] Sisestage en…" at bounding box center [704, 383] width 833 height 545
click at [299, 402] on span "Sisestasin" at bounding box center [318, 403] width 41 height 11
drag, startPoint x: 298, startPoint y: 402, endPoint x: 394, endPoint y: 464, distance: 114.9
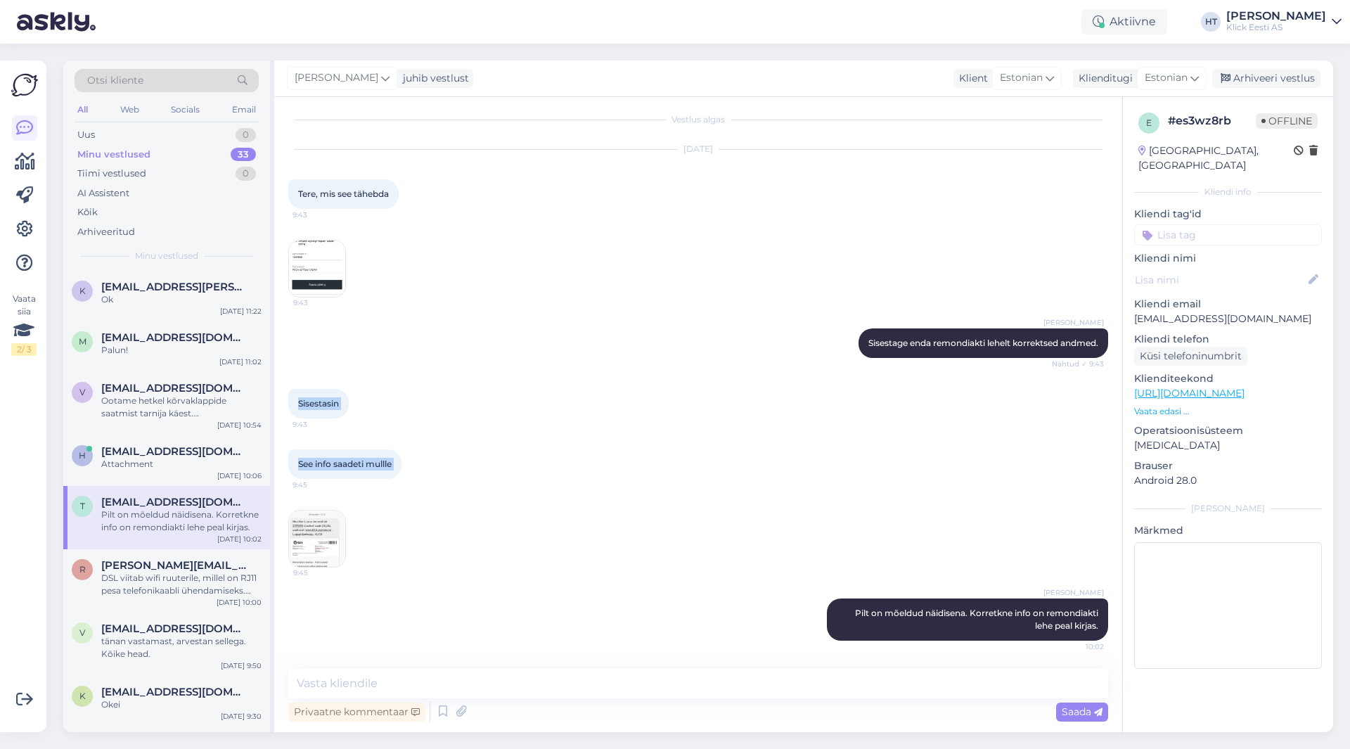
click at [394, 464] on div "Vestlus algas [DATE] Tere, mis see tähebda 9:43 9:43 [PERSON_NAME] Sisestage en…" at bounding box center [704, 383] width 833 height 545
click at [392, 464] on span "See info saadeti mullle" at bounding box center [345, 463] width 94 height 11
drag, startPoint x: 394, startPoint y: 464, endPoint x: 295, endPoint y: 407, distance: 114.3
click at [295, 407] on div "Vestlus algas [DATE] Tere, mis see tähebda 9:43 9:43 [PERSON_NAME] Sisestage en…" at bounding box center [704, 383] width 833 height 545
click at [298, 404] on span "Sisestasin" at bounding box center [318, 403] width 41 height 11
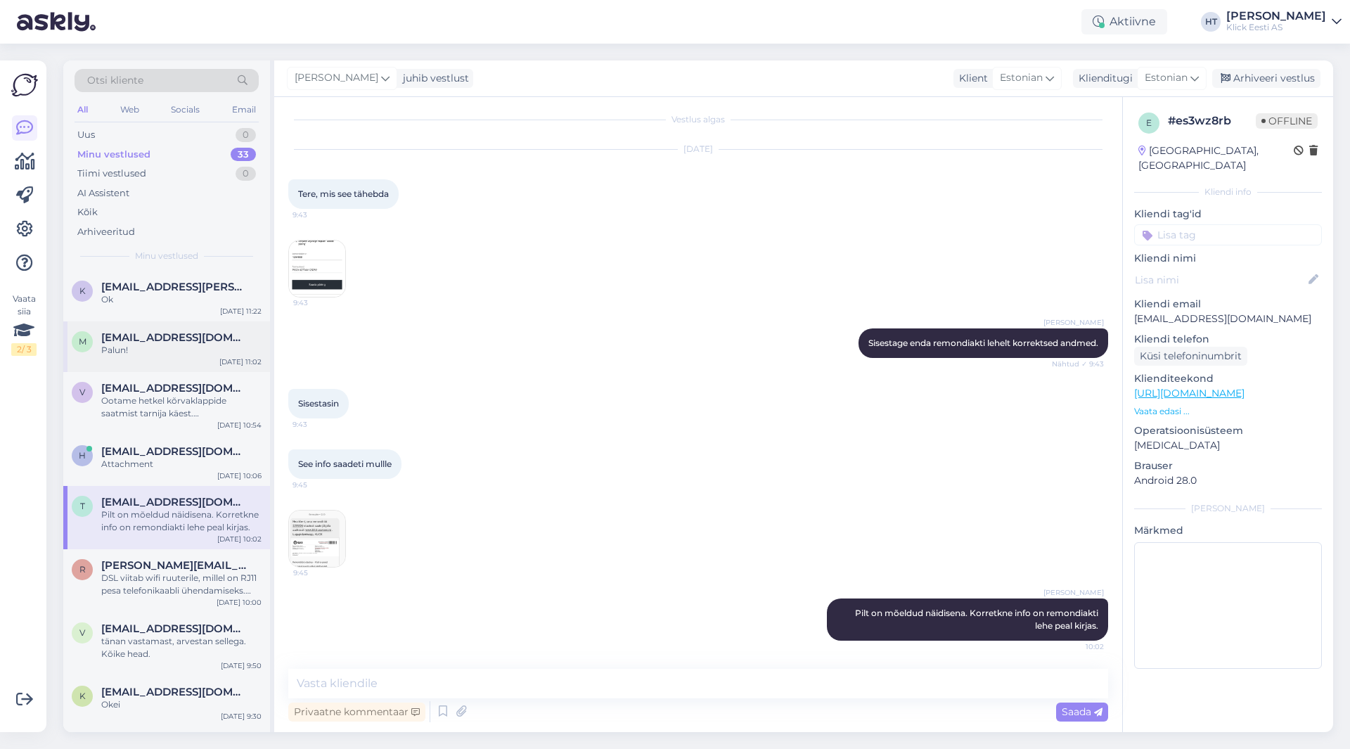
scroll to position [0, 0]
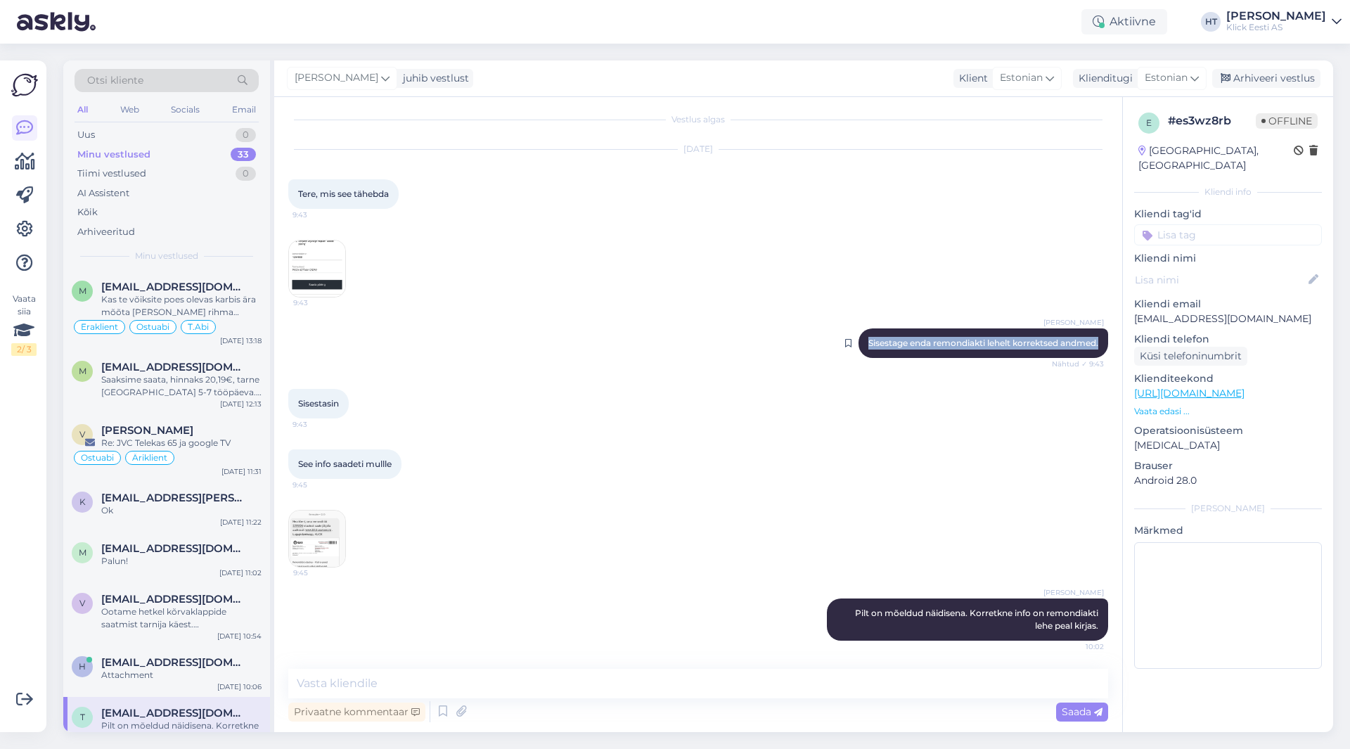
drag, startPoint x: 698, startPoint y: 338, endPoint x: 1093, endPoint y: 352, distance: 395.4
click at [1093, 352] on div "[PERSON_NAME] Sisestage enda remondiakti lehelt korrektsed andmed. Nähtud ✓ 9:43" at bounding box center [698, 343] width 820 height 60
click at [1093, 352] on div "[PERSON_NAME] Sisestage enda remondiakti lehelt korrektsed andmed. Nähtud ✓ 9:43" at bounding box center [984, 343] width 250 height 30
drag, startPoint x: 1091, startPoint y: 342, endPoint x: 849, endPoint y: 339, distance: 241.9
click at [859, 339] on div "[PERSON_NAME] Sisestage enda remondiakti lehelt korrektsed andmed. Nähtud ✓ 9:43" at bounding box center [984, 343] width 250 height 30
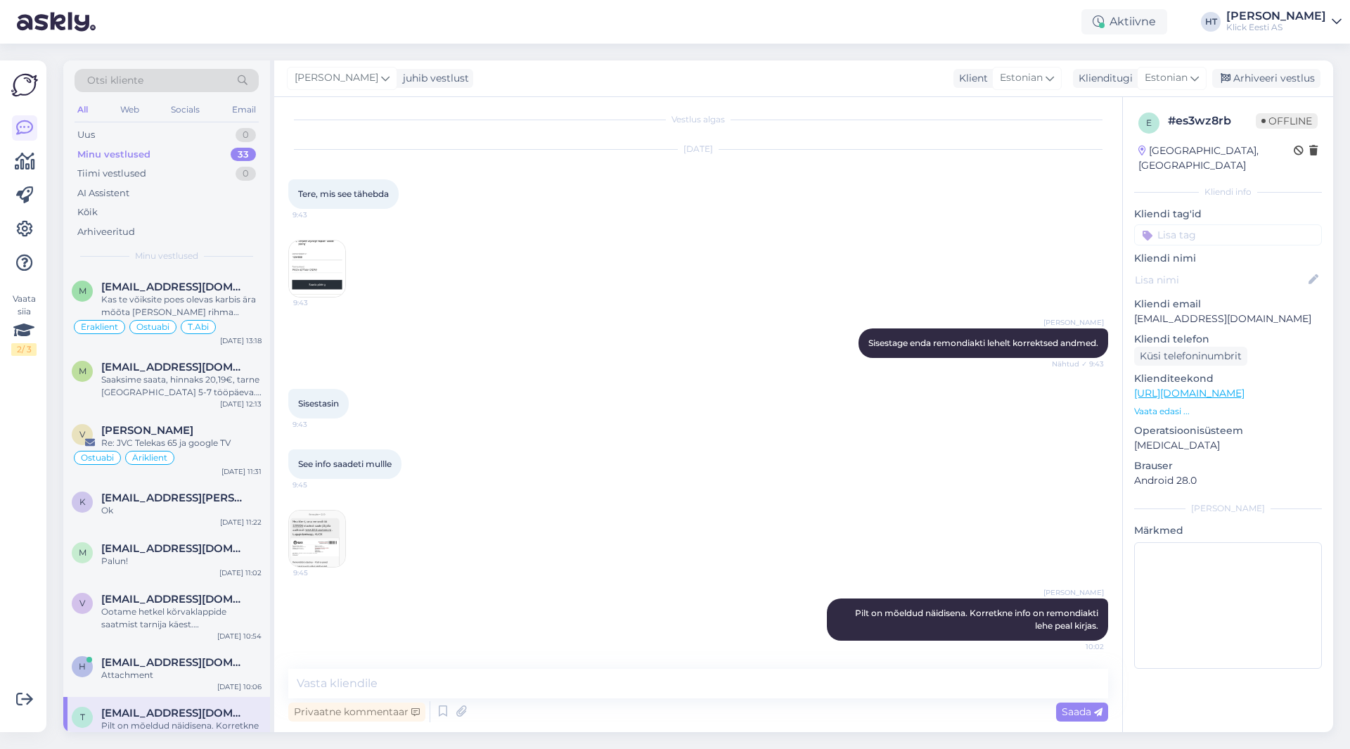
click at [731, 307] on div "[DATE] Tere, mis see tähebda 9:43 9:43" at bounding box center [698, 223] width 820 height 179
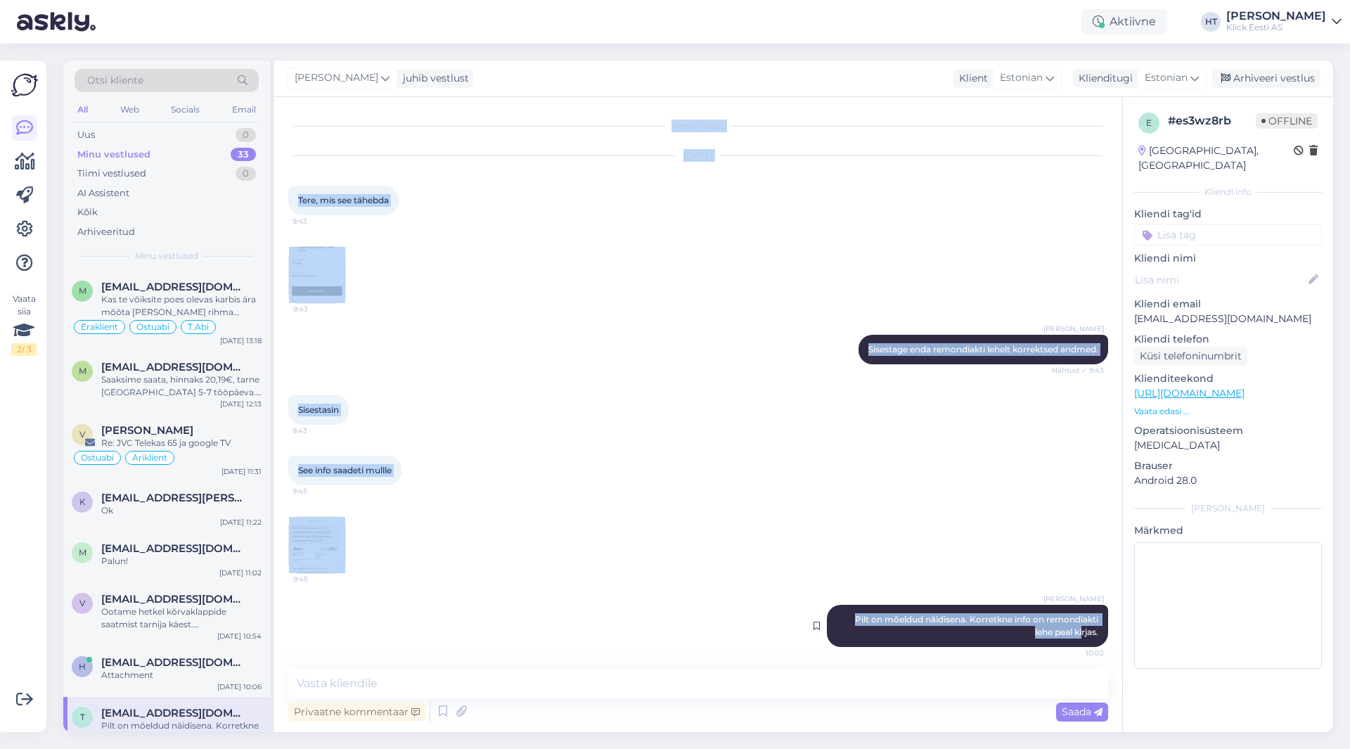
scroll to position [6, 0]
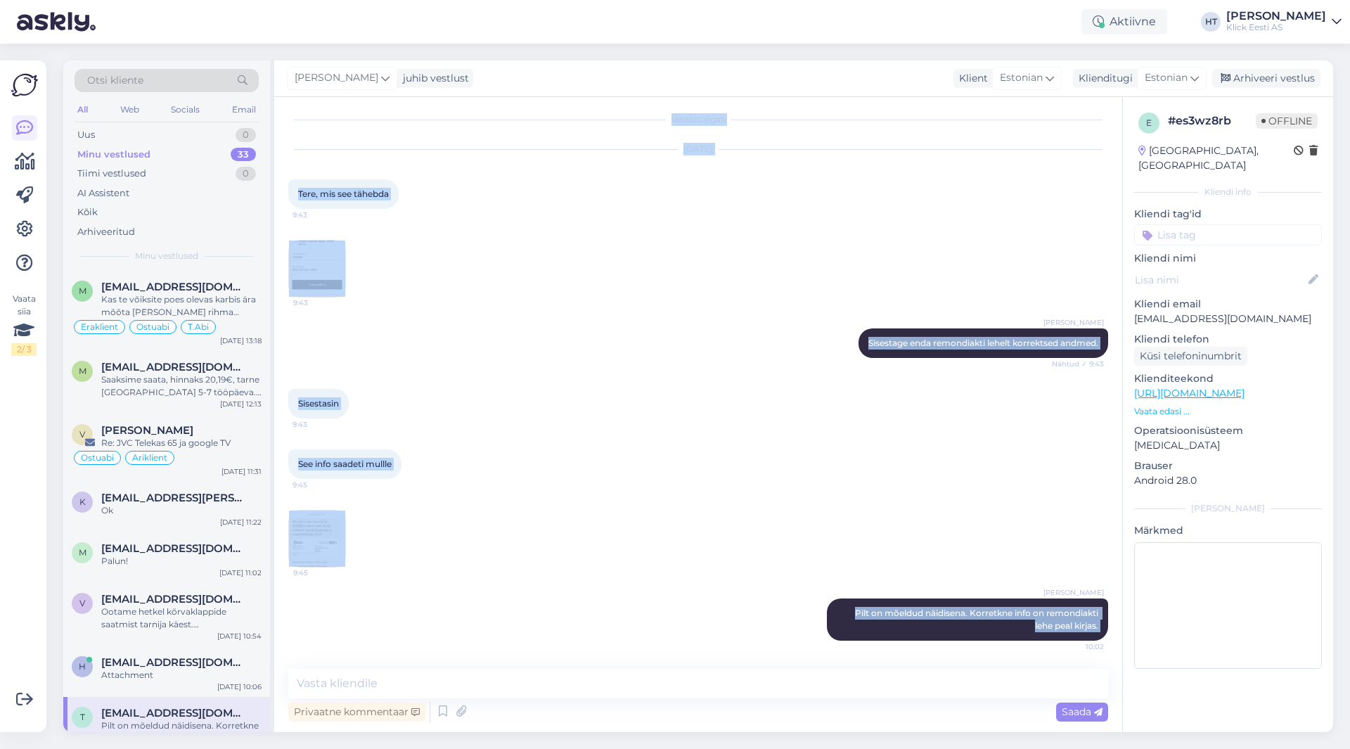
drag, startPoint x: 664, startPoint y: 121, endPoint x: 1098, endPoint y: 679, distance: 706.6
click at [1098, 679] on div "Vestlus algas [DATE] Tere, mis see tähebda 9:43 9:43 [PERSON_NAME] Sisestage en…" at bounding box center [698, 414] width 848 height 635
click at [663, 428] on div "Sisestasin 9:43" at bounding box center [698, 403] width 820 height 60
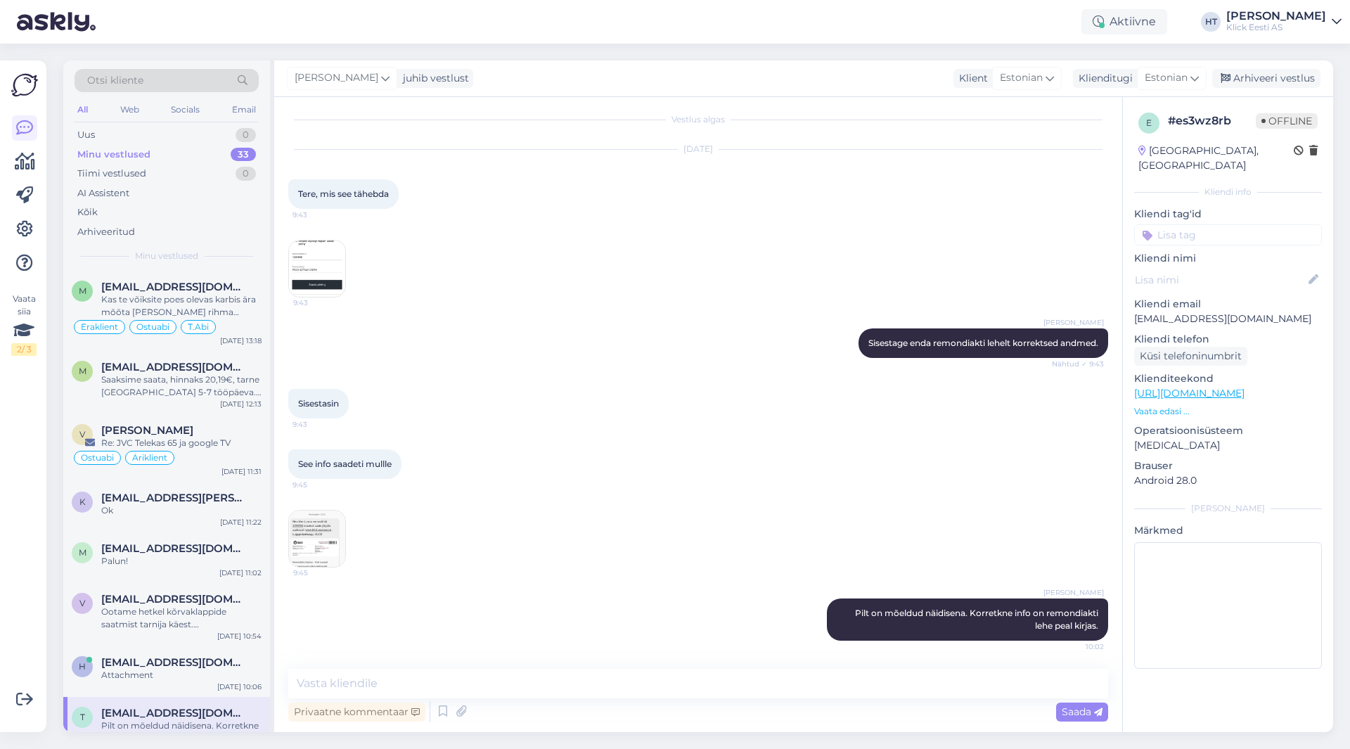
click at [561, 249] on div "[DATE] Tere, mis see tähebda 9:43 9:43" at bounding box center [698, 223] width 820 height 179
click at [231, 380] on div "Saaksime saata, hinnaks 20,19€, tarne [GEOGRAPHIC_DATA] 5-7 tööpäeva. Võib tell…" at bounding box center [181, 385] width 160 height 25
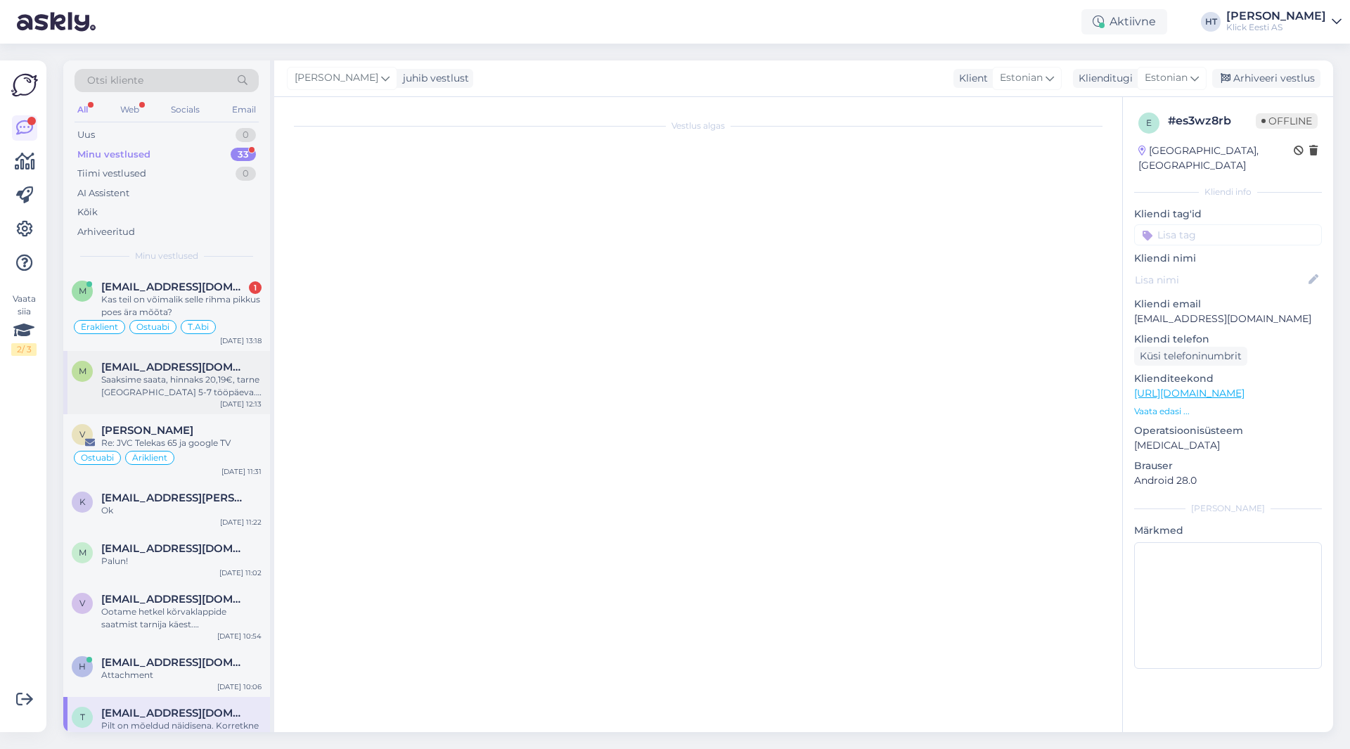
scroll to position [175, 0]
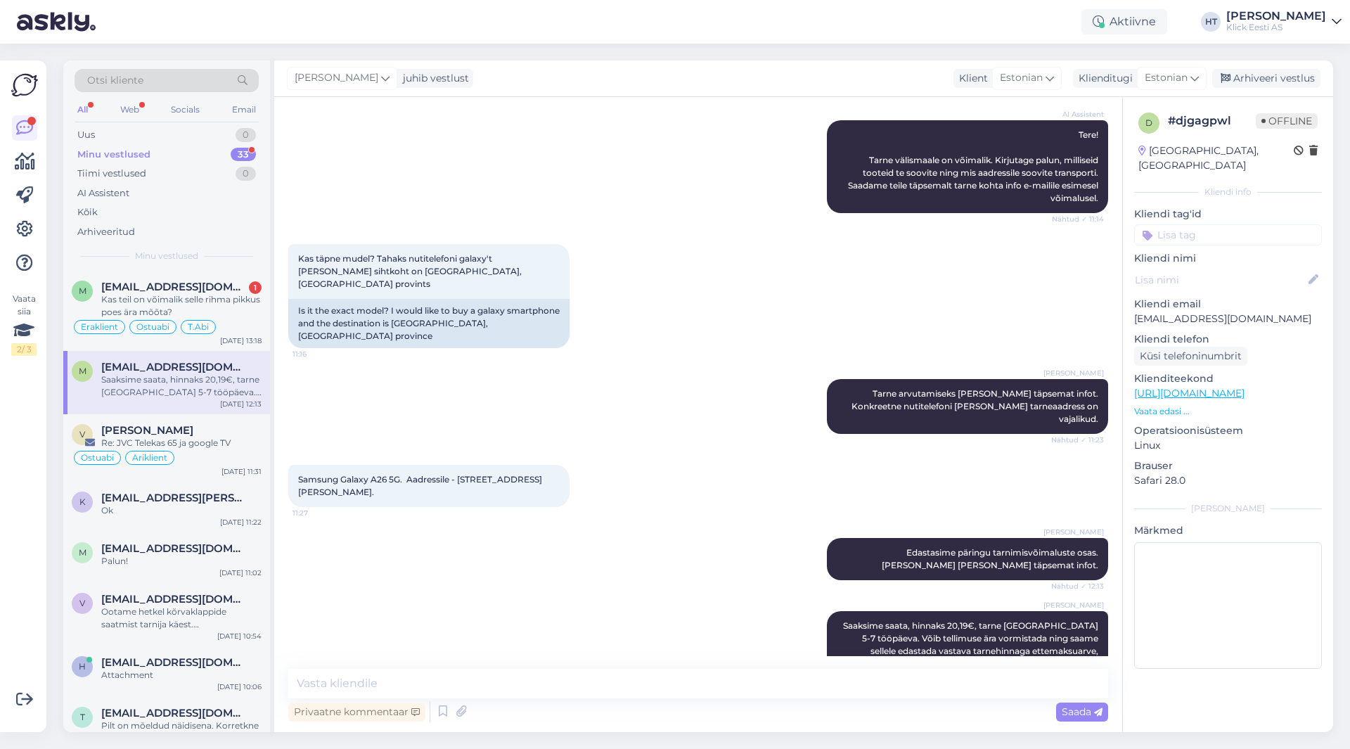
click at [235, 149] on div "33" at bounding box center [243, 155] width 25 height 14
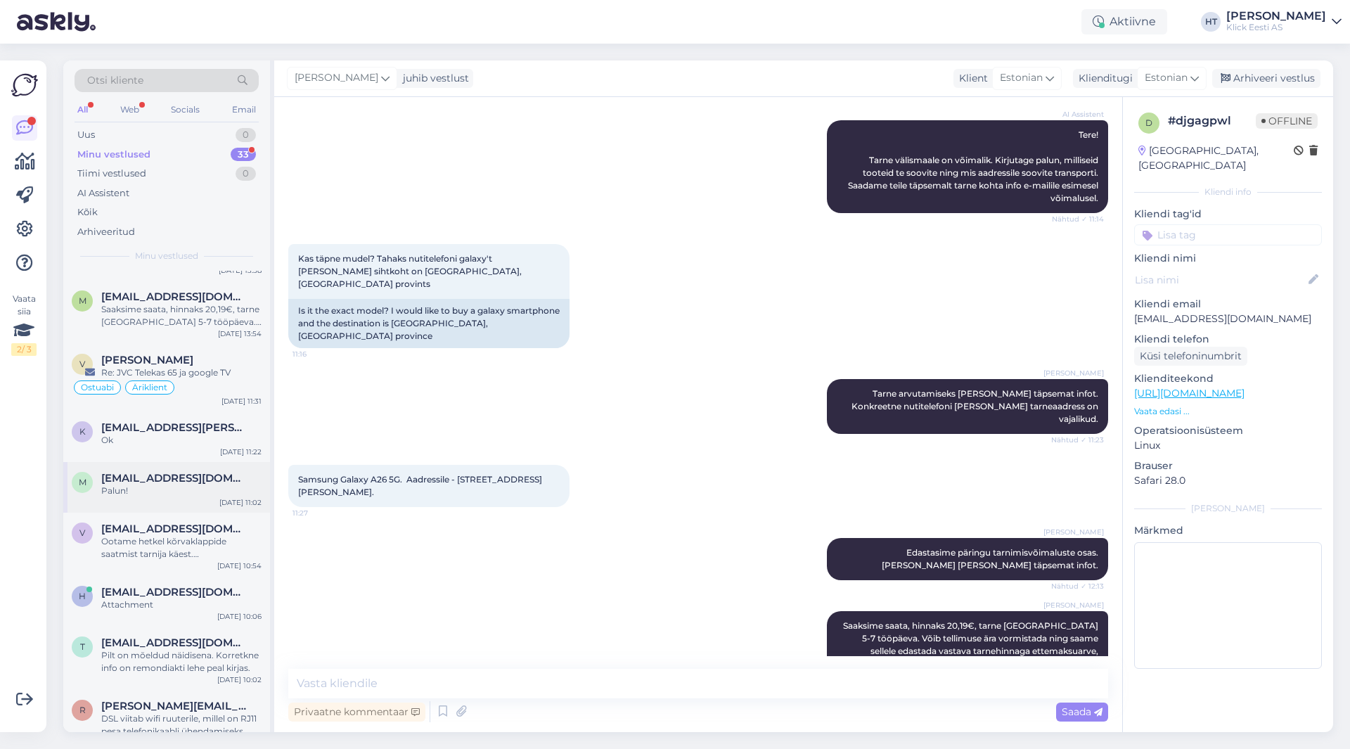
click at [213, 490] on div "Palun!" at bounding box center [181, 490] width 160 height 13
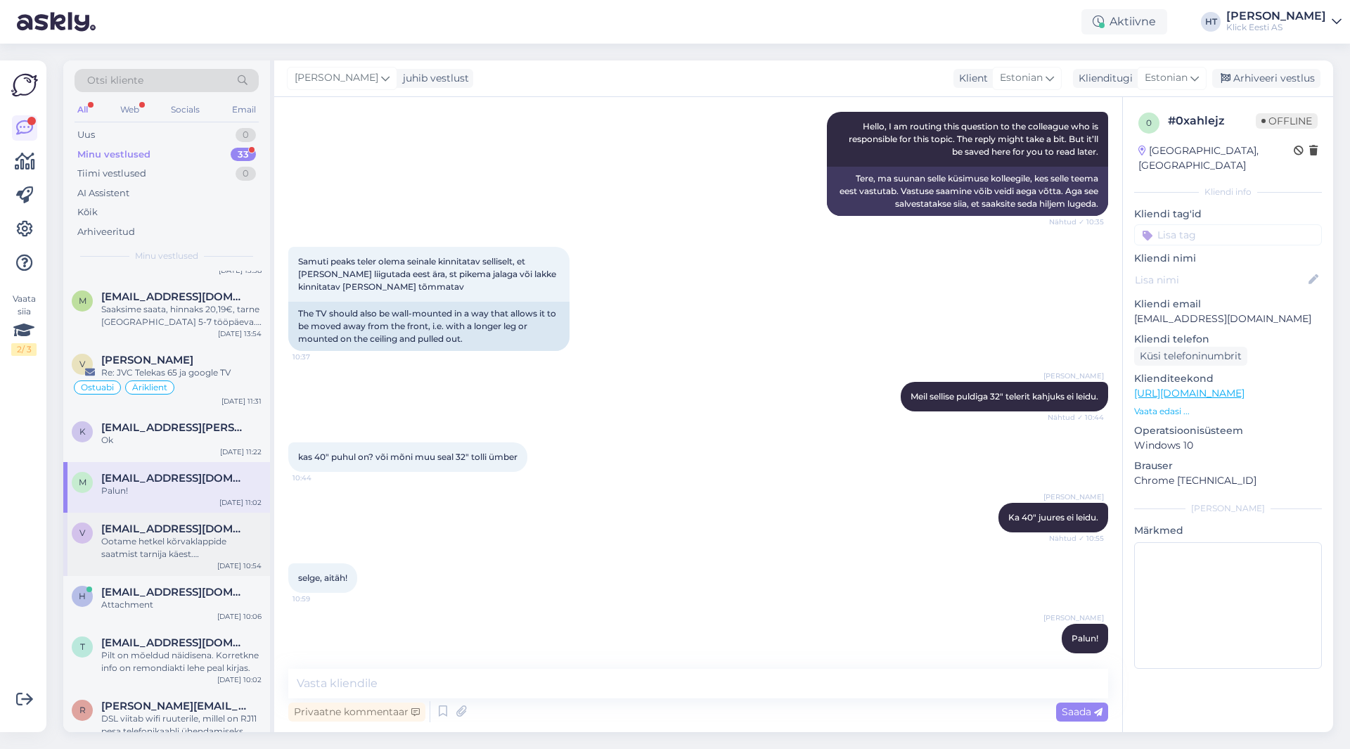
click at [239, 523] on div "[EMAIL_ADDRESS][DOMAIN_NAME]" at bounding box center [181, 528] width 160 height 13
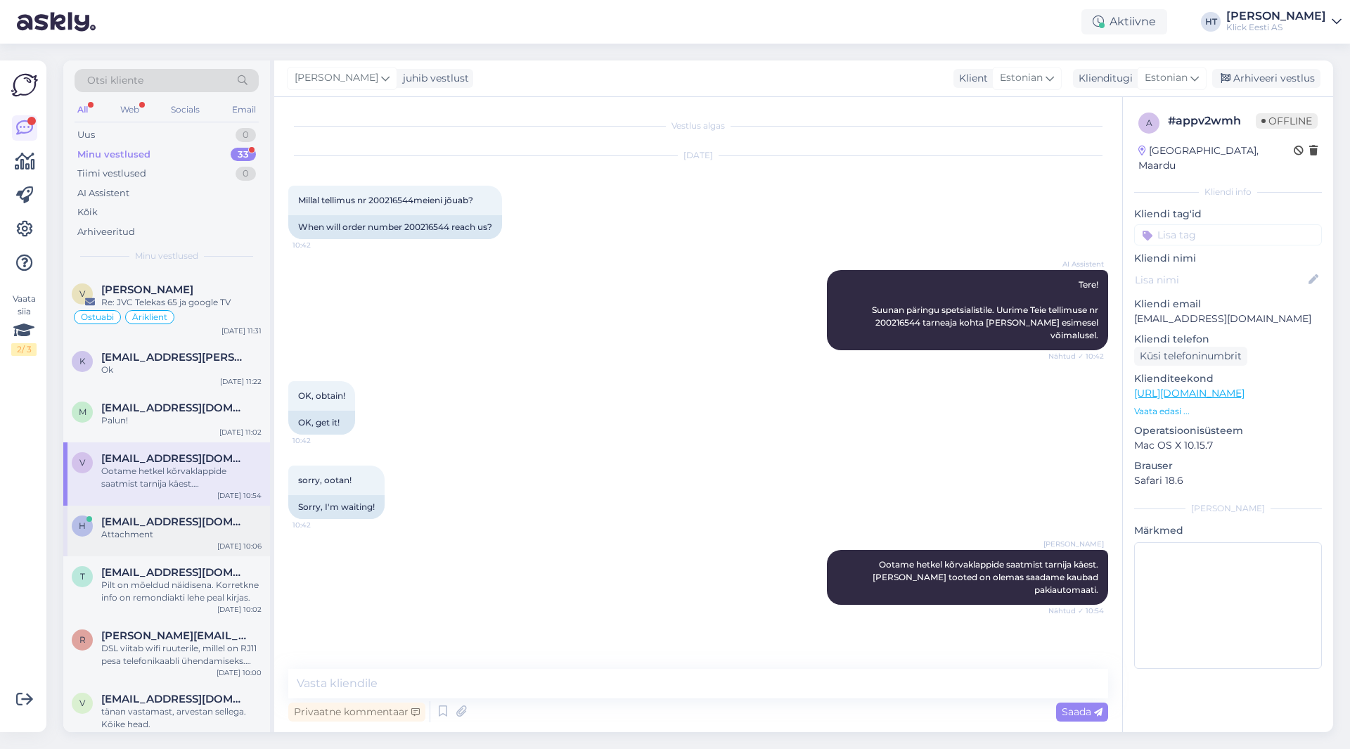
click at [224, 527] on span "[EMAIL_ADDRESS][DOMAIN_NAME]" at bounding box center [174, 521] width 146 height 13
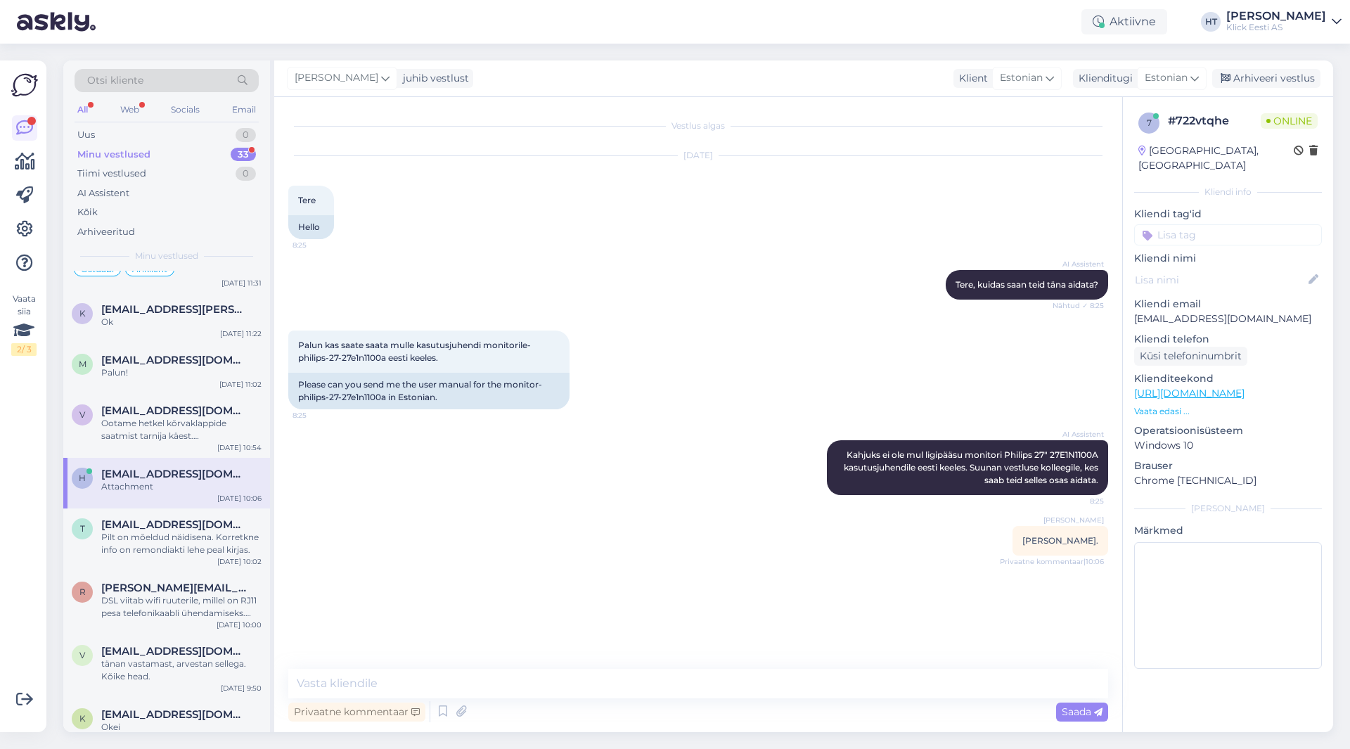
scroll to position [211, 0]
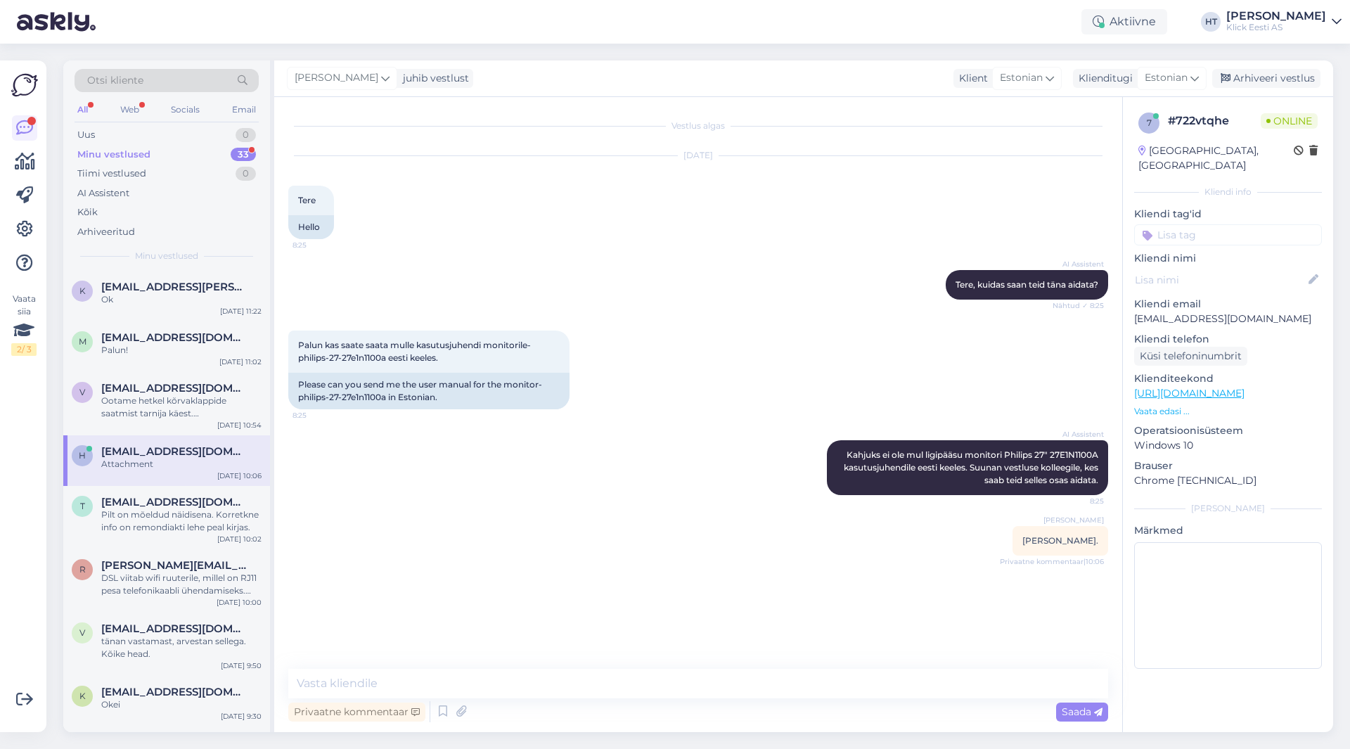
click at [224, 527] on div "Pilt on mõeldud näidisena. Korretkne info on remondiakti lehe peal kirjas." at bounding box center [181, 520] width 160 height 25
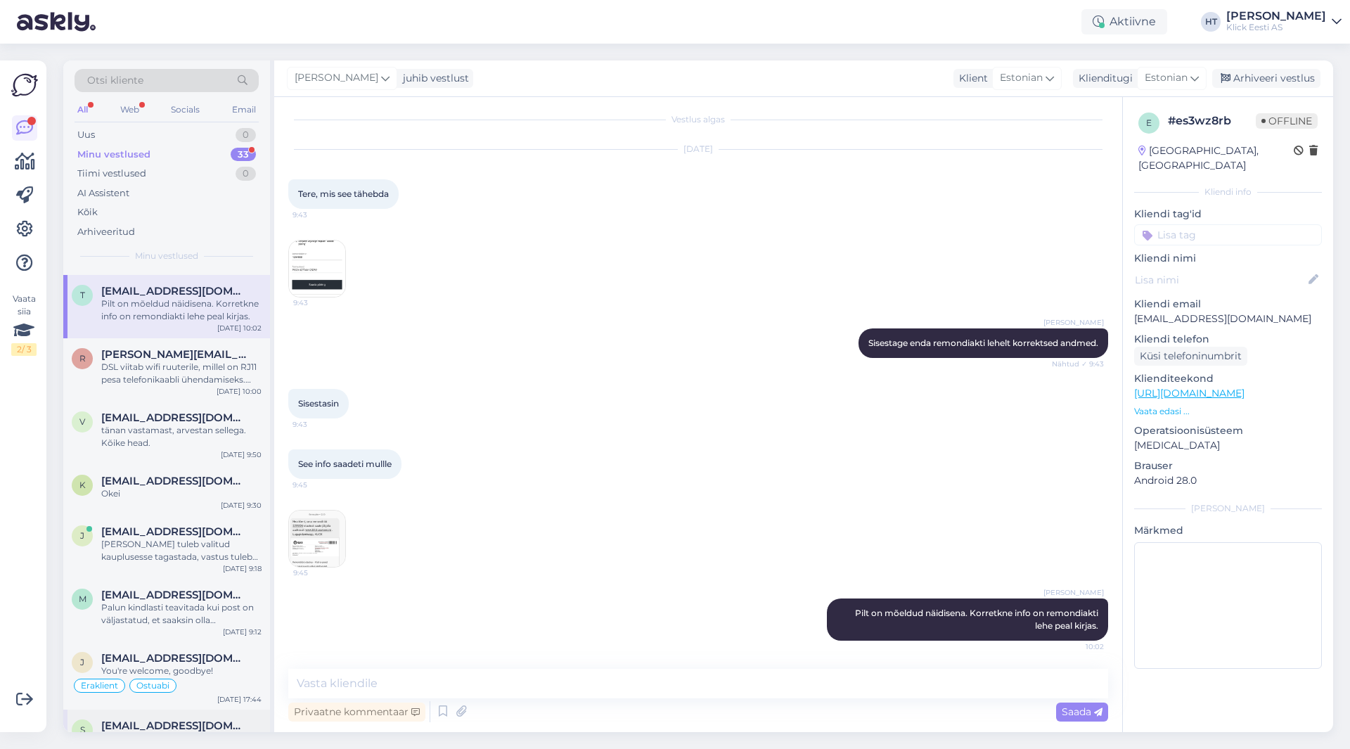
scroll to position [0, 0]
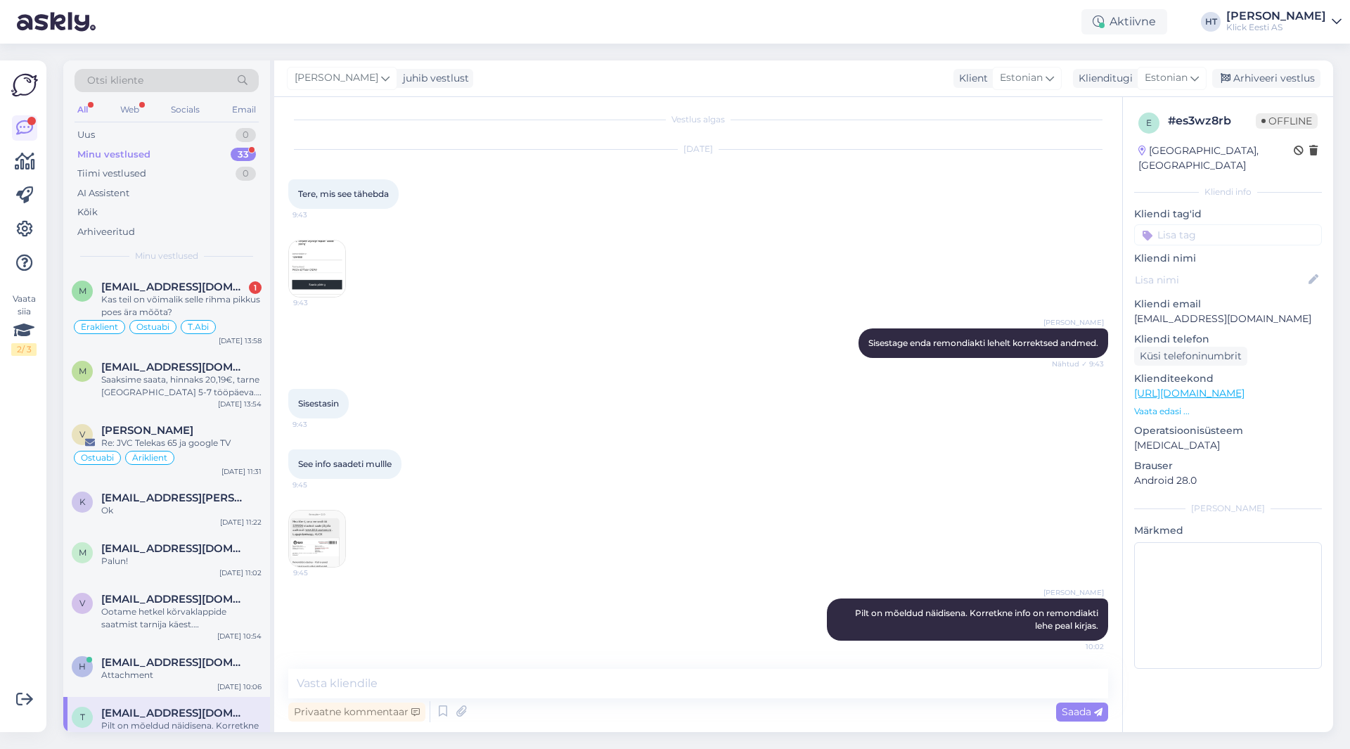
click at [539, 326] on div "[PERSON_NAME] Sisestage enda remondiakti lehelt korrektsed andmed. Nähtud ✓ 9:43" at bounding box center [698, 343] width 820 height 60
click at [248, 159] on div "33" at bounding box center [243, 155] width 25 height 14
click at [231, 157] on div "33" at bounding box center [243, 155] width 25 height 14
click at [166, 179] on div "Tiimi vestlused 0" at bounding box center [167, 174] width 184 height 20
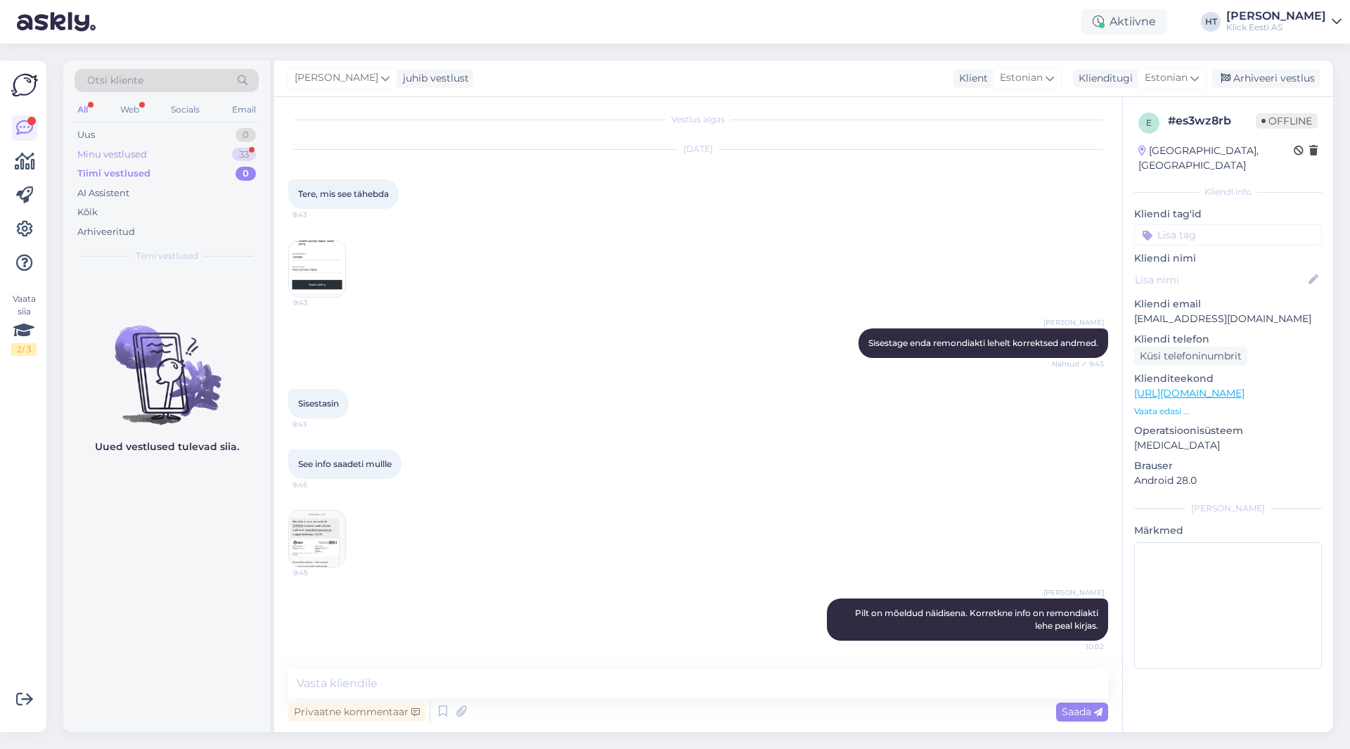
click at [173, 156] on div "Minu vestlused 33" at bounding box center [167, 155] width 184 height 20
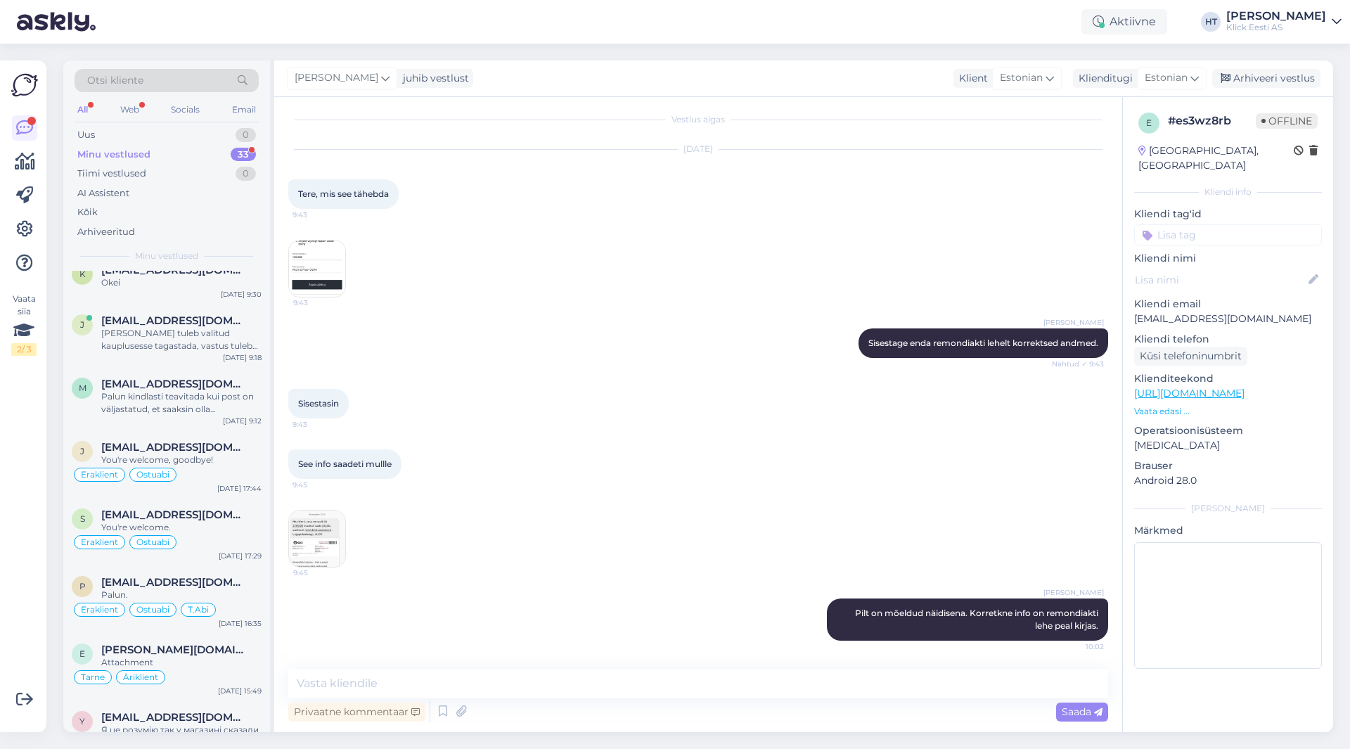
scroll to position [563, 0]
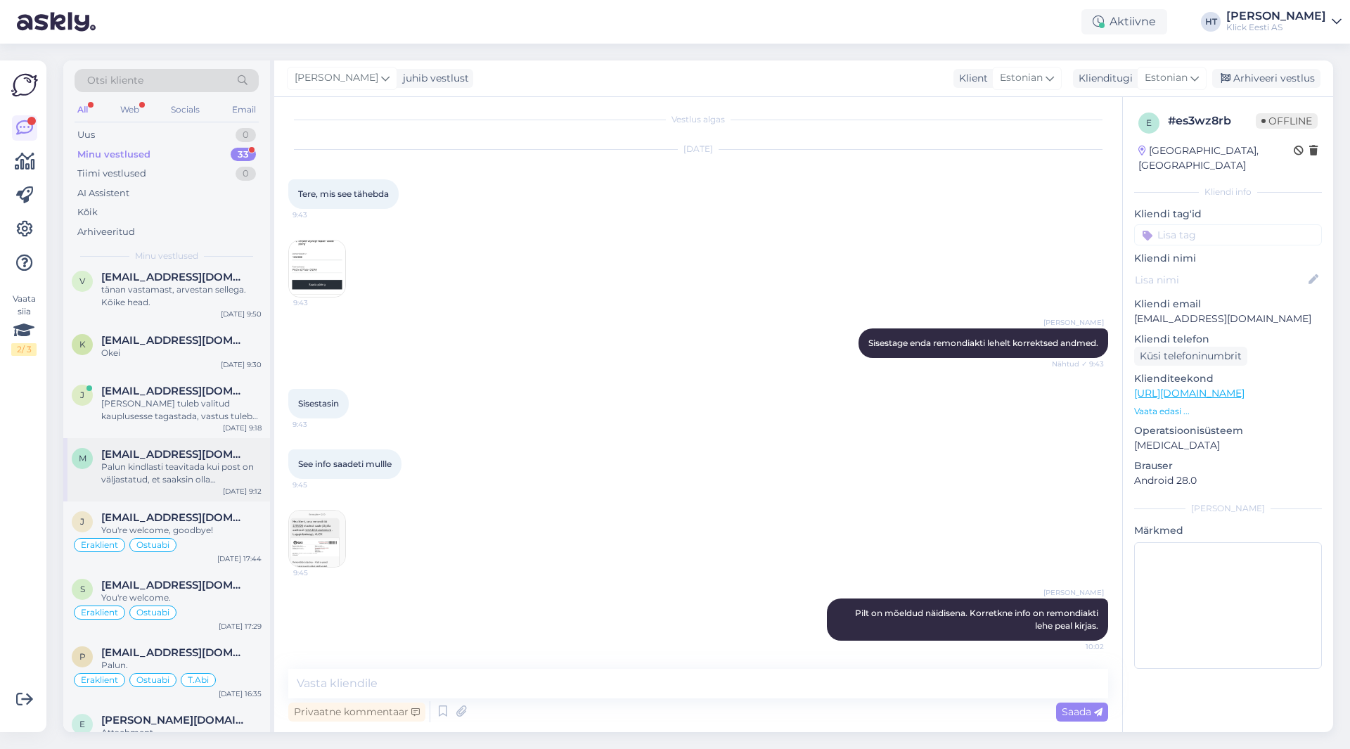
click at [204, 479] on div "Palun kindlasti teavitada kui post on väljastatud, et saaksin olla informeeritud" at bounding box center [181, 473] width 160 height 25
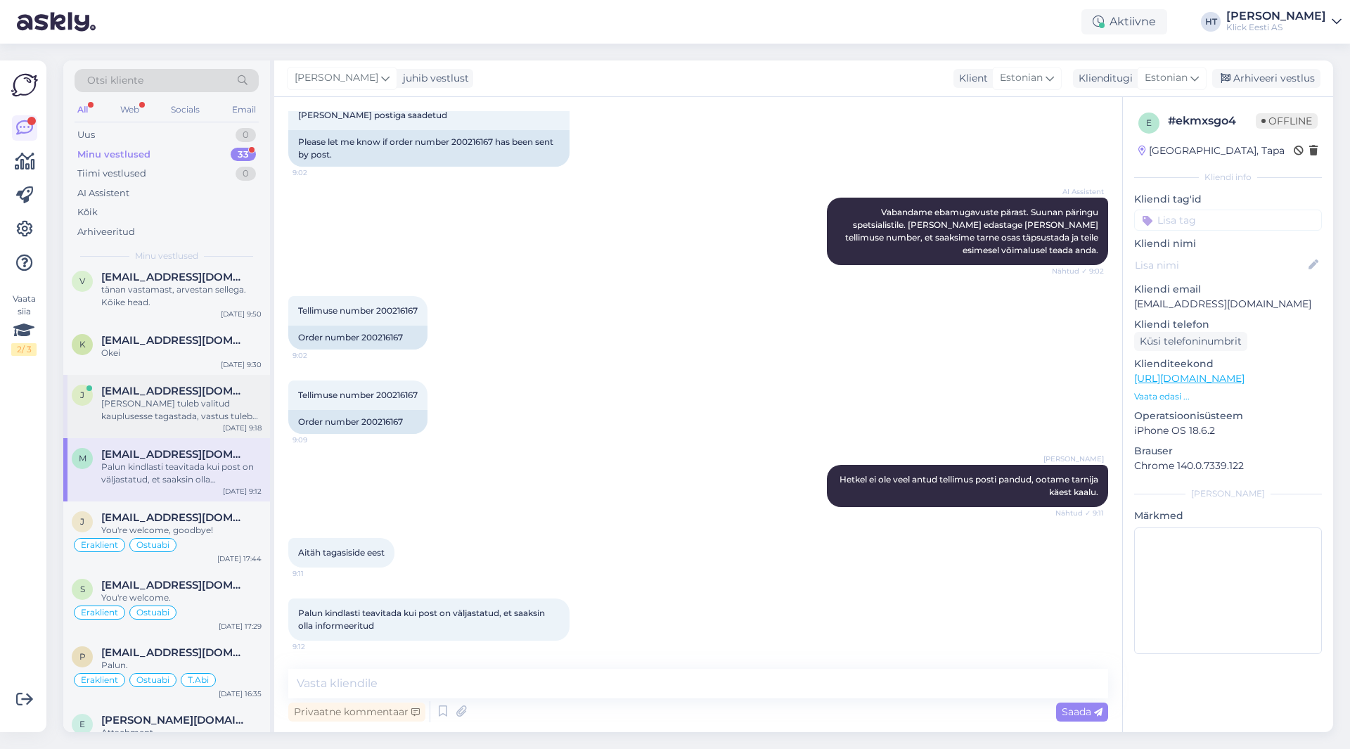
click at [211, 411] on div "[PERSON_NAME] tuleb valitud kauplusesse tagastada, vastus tuleb alles [PERSON_N…" at bounding box center [181, 409] width 160 height 25
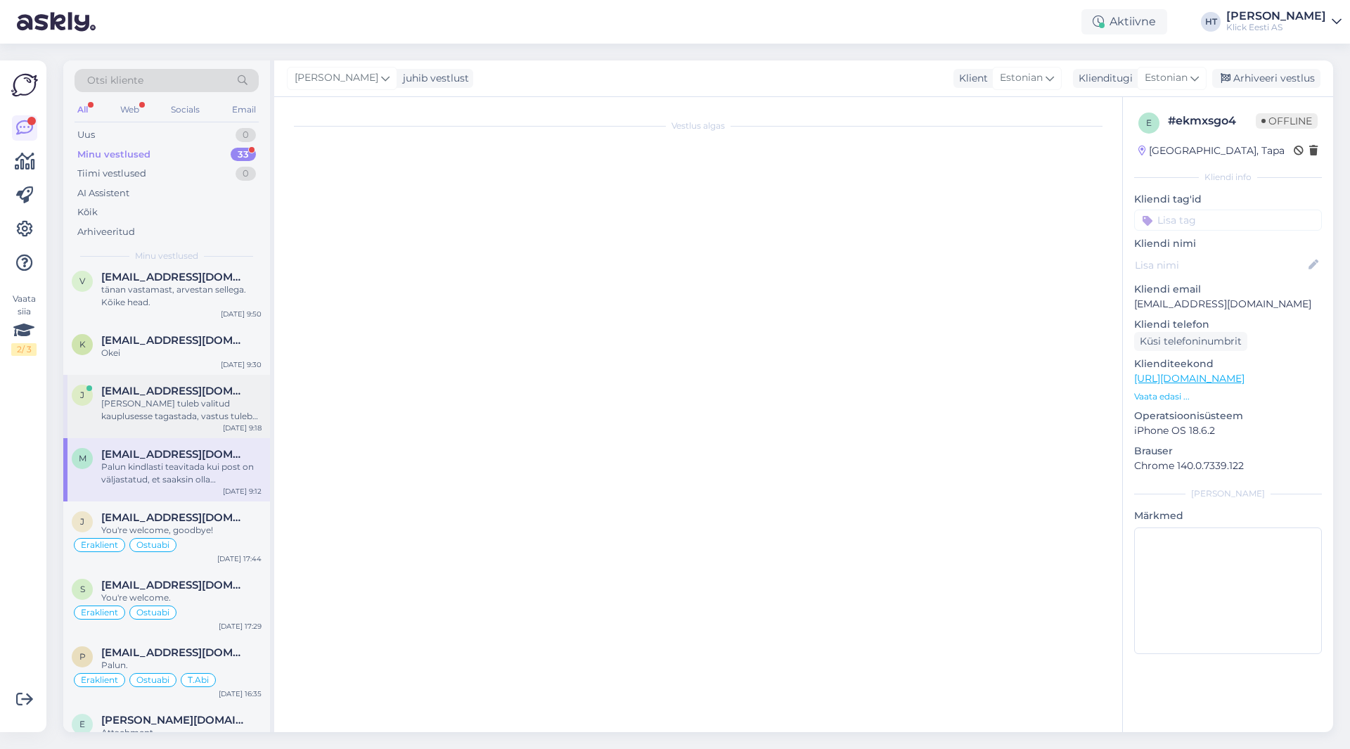
scroll to position [0, 0]
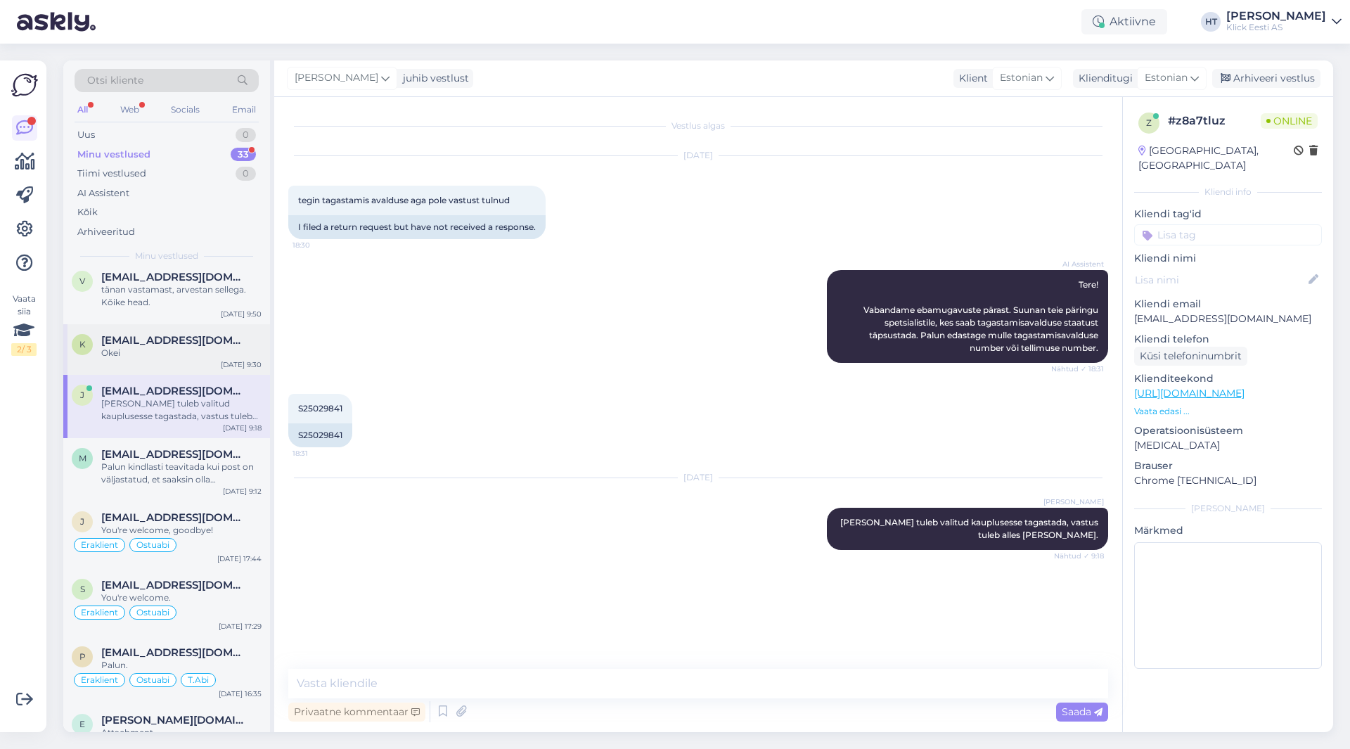
click at [214, 345] on div "[EMAIL_ADDRESS][DOMAIN_NAME]" at bounding box center [181, 340] width 160 height 13
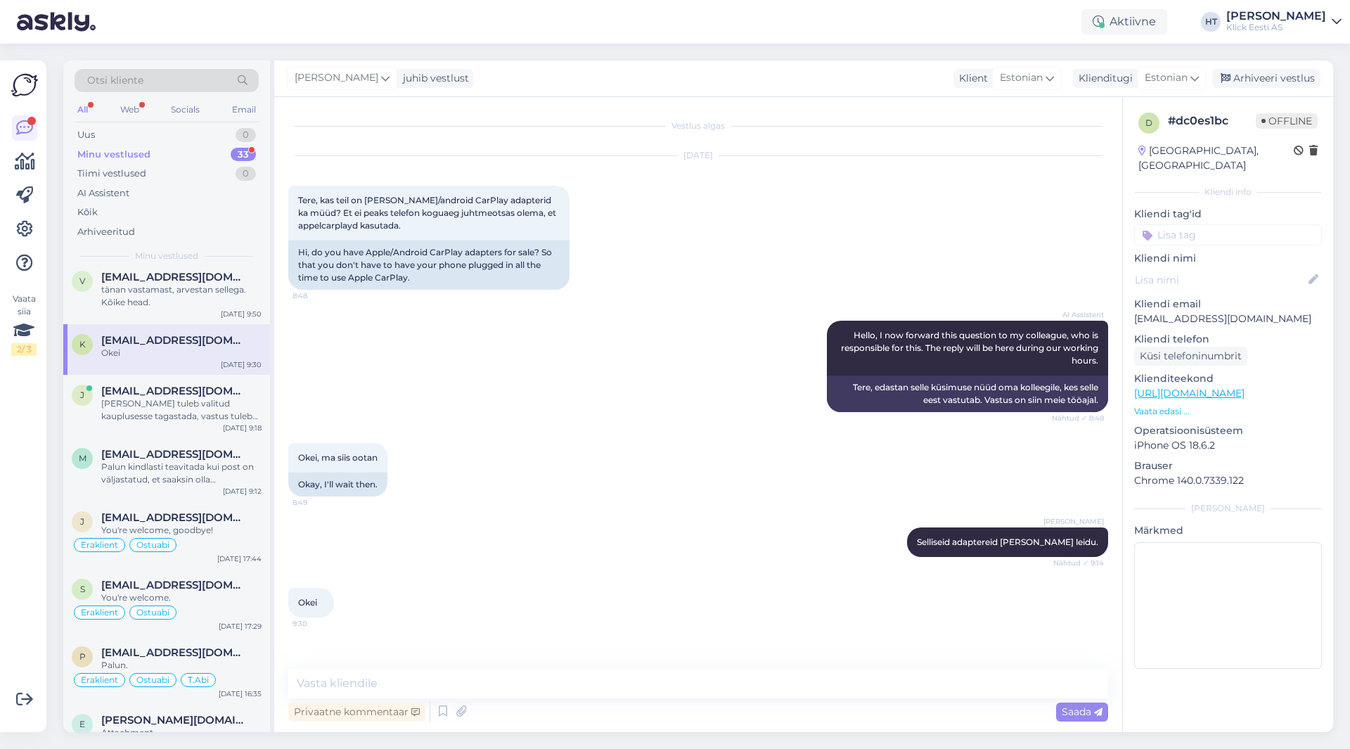
scroll to position [492, 0]
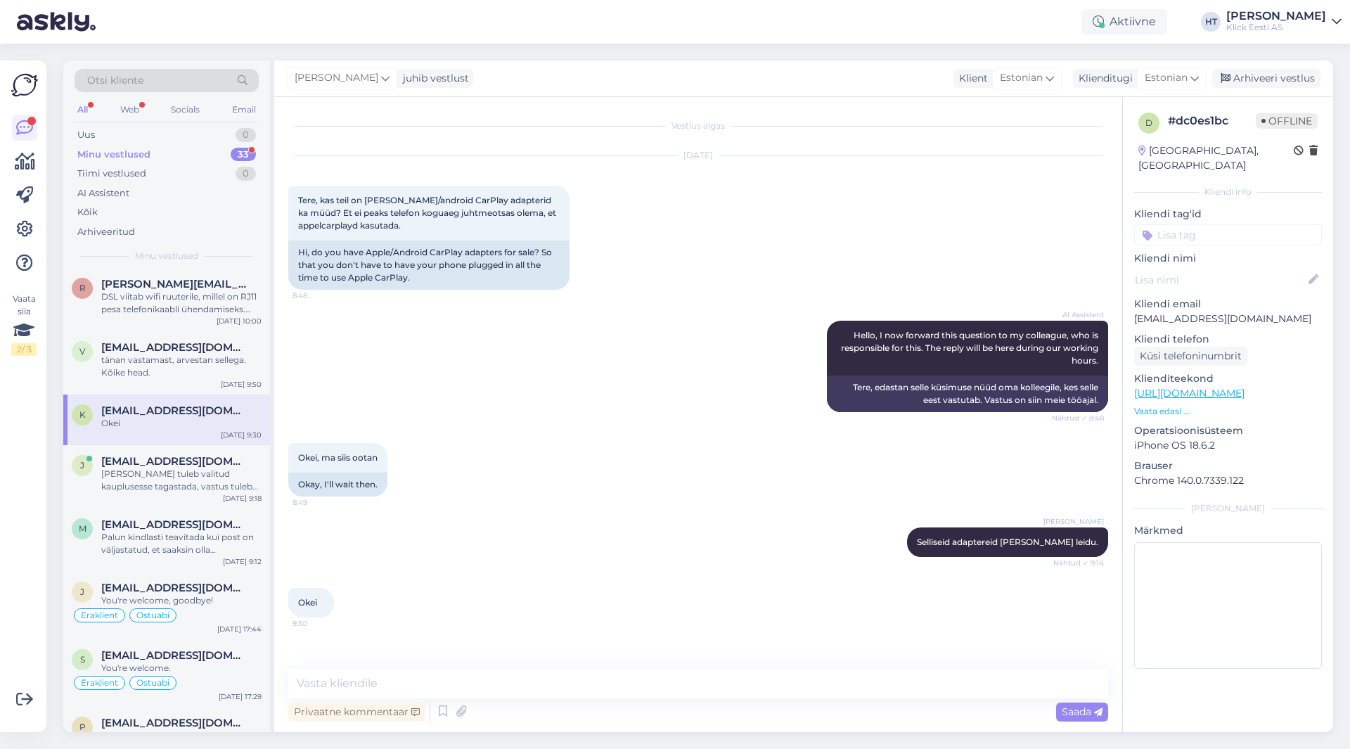
click at [214, 345] on span "[EMAIL_ADDRESS][DOMAIN_NAME]" at bounding box center [174, 347] width 146 height 13
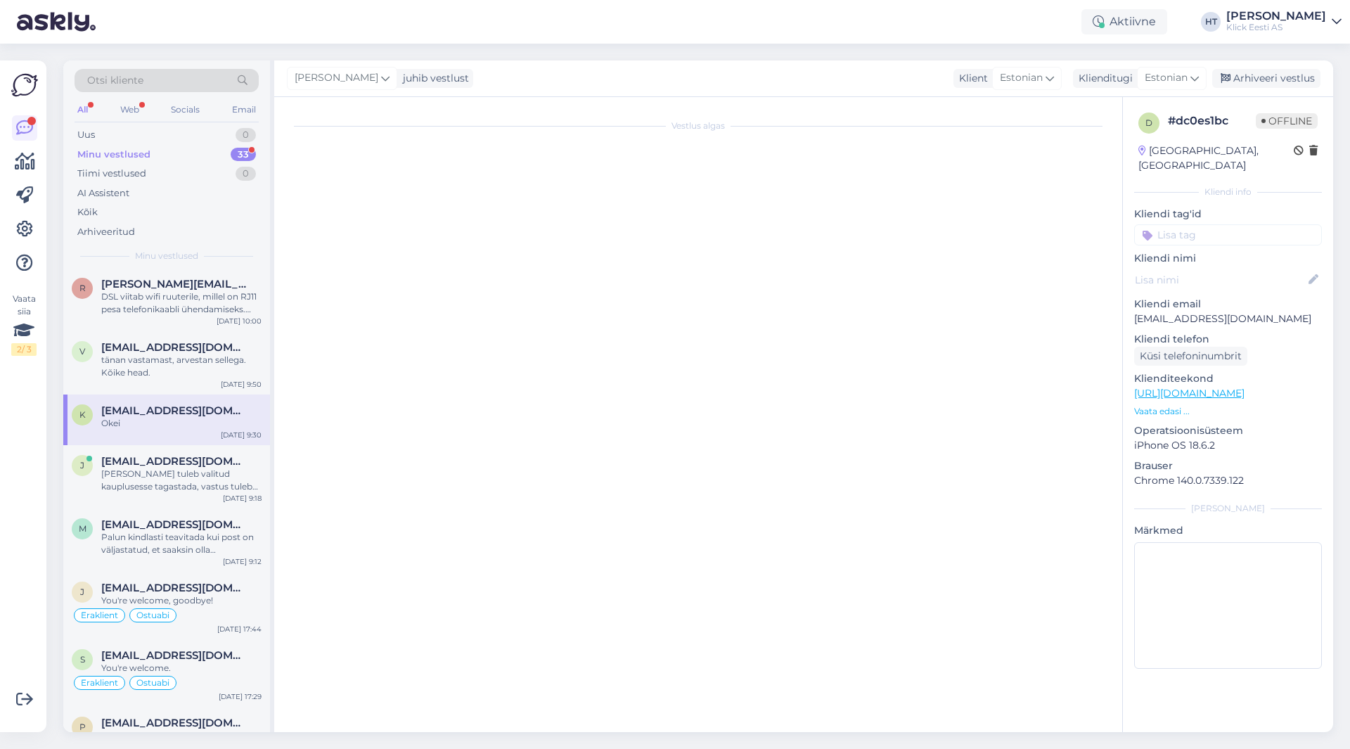
scroll to position [1008, 0]
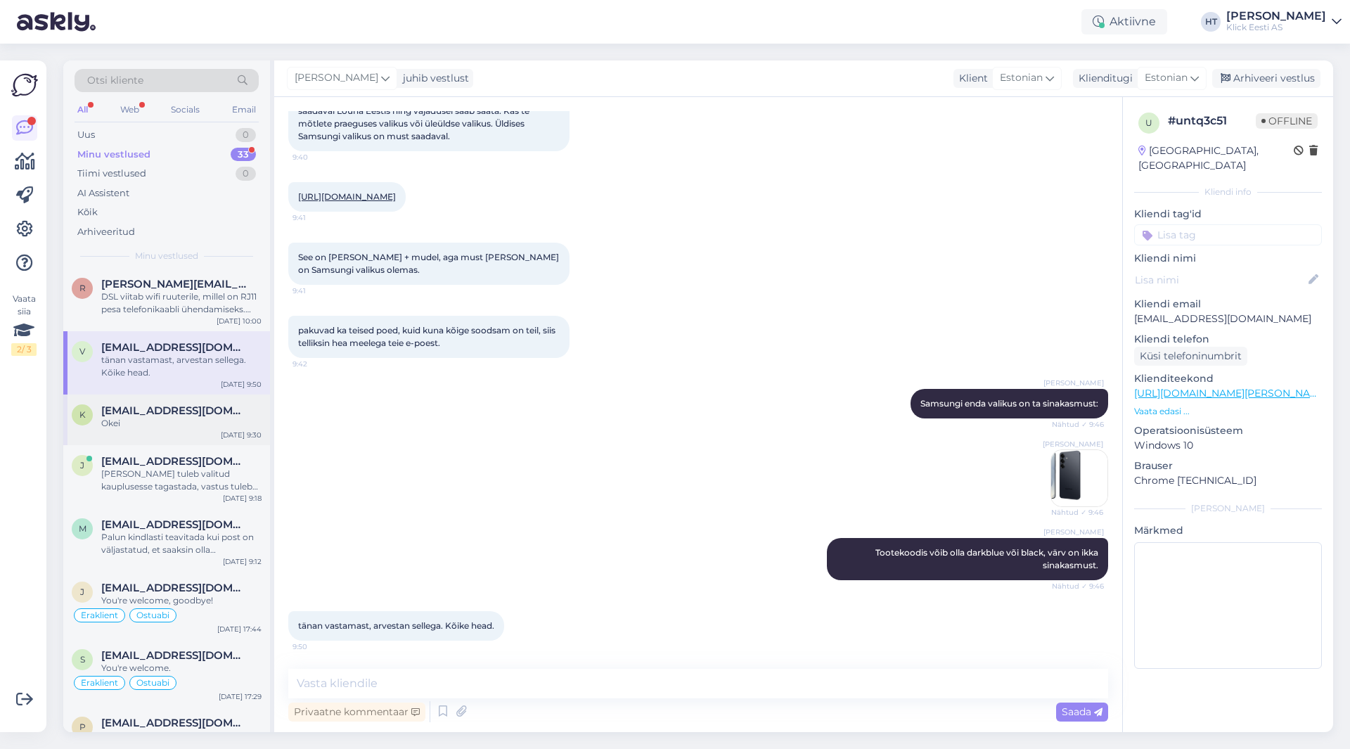
click at [199, 420] on div "Okei" at bounding box center [181, 423] width 160 height 13
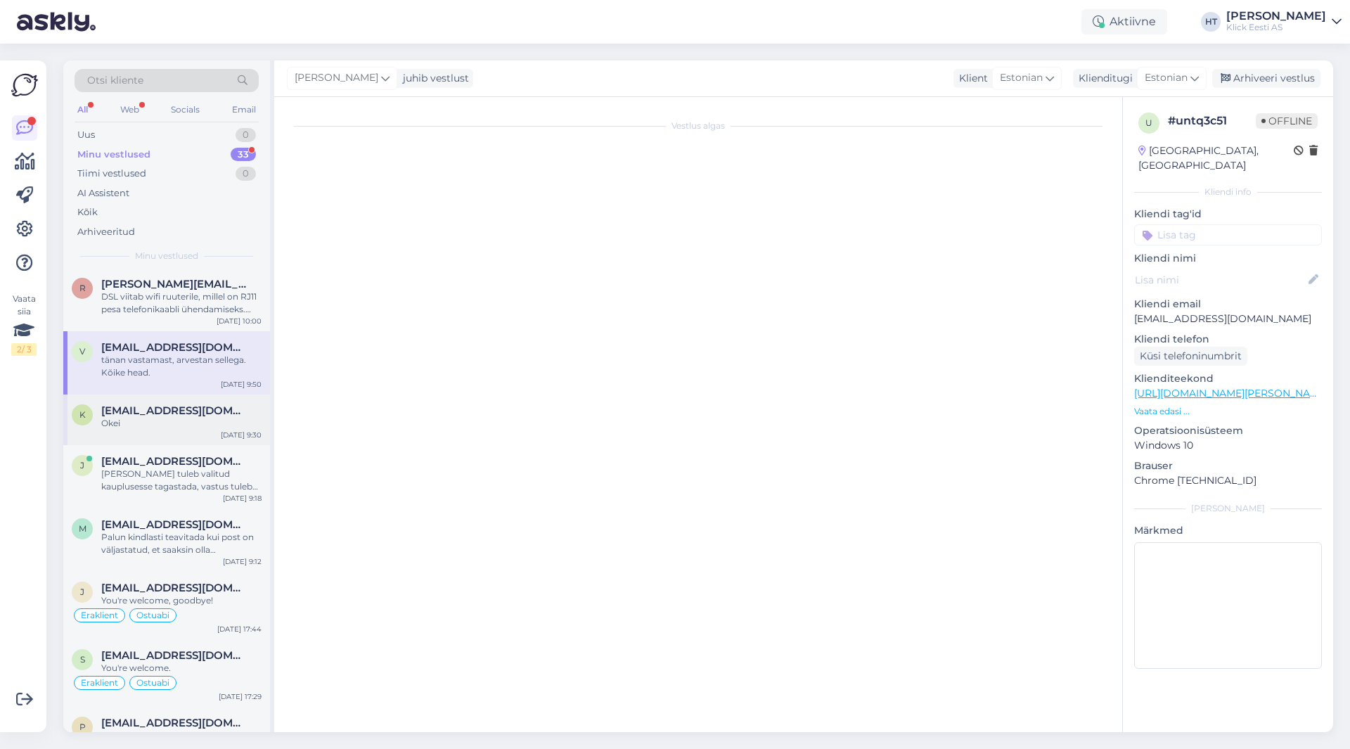
scroll to position [0, 0]
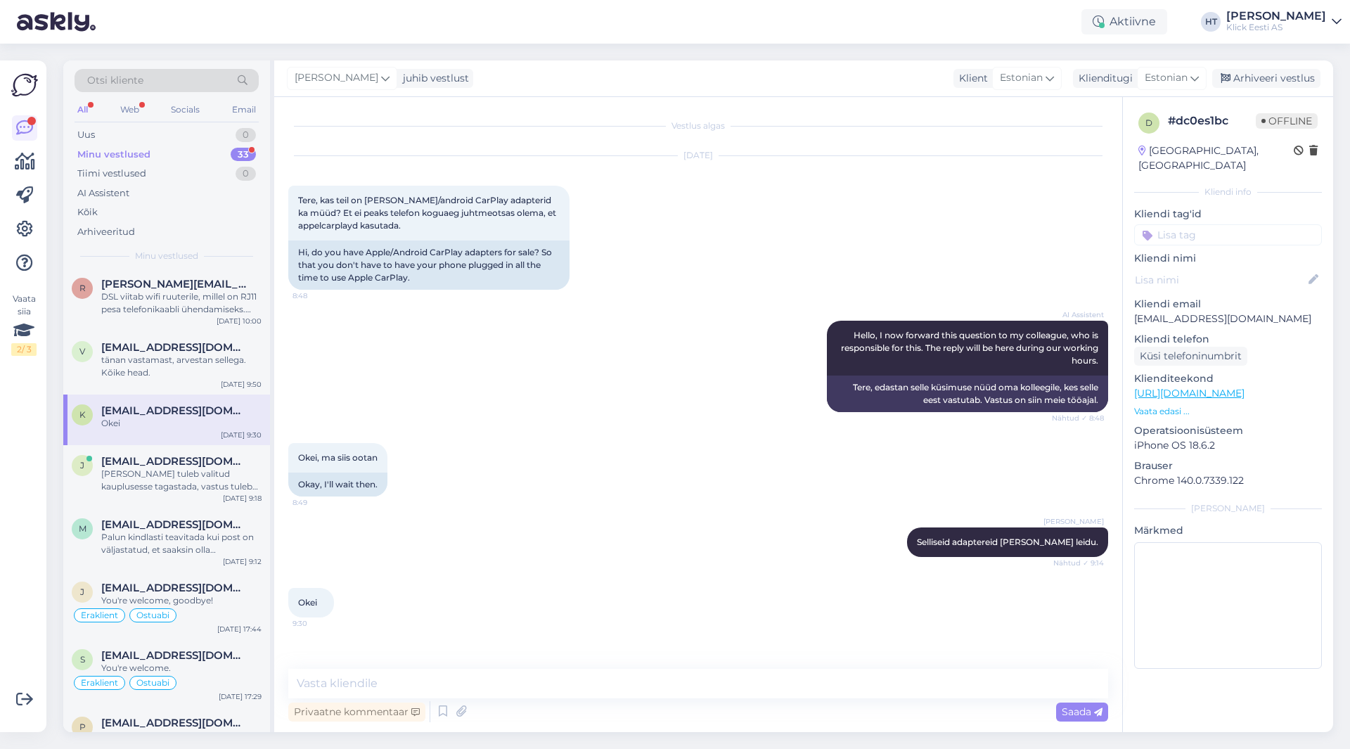
click at [1222, 224] on input at bounding box center [1228, 234] width 188 height 21
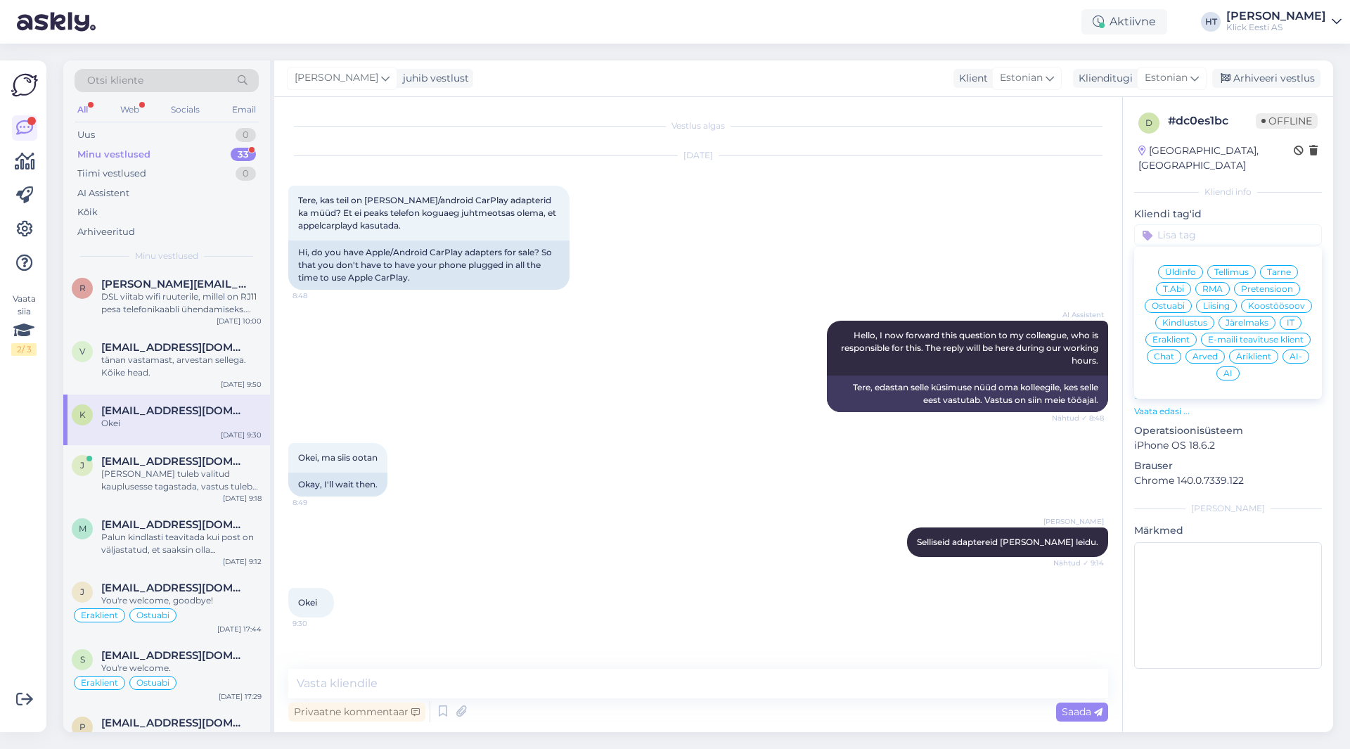
click at [1184, 302] on span "Ostuabi" at bounding box center [1168, 306] width 33 height 8
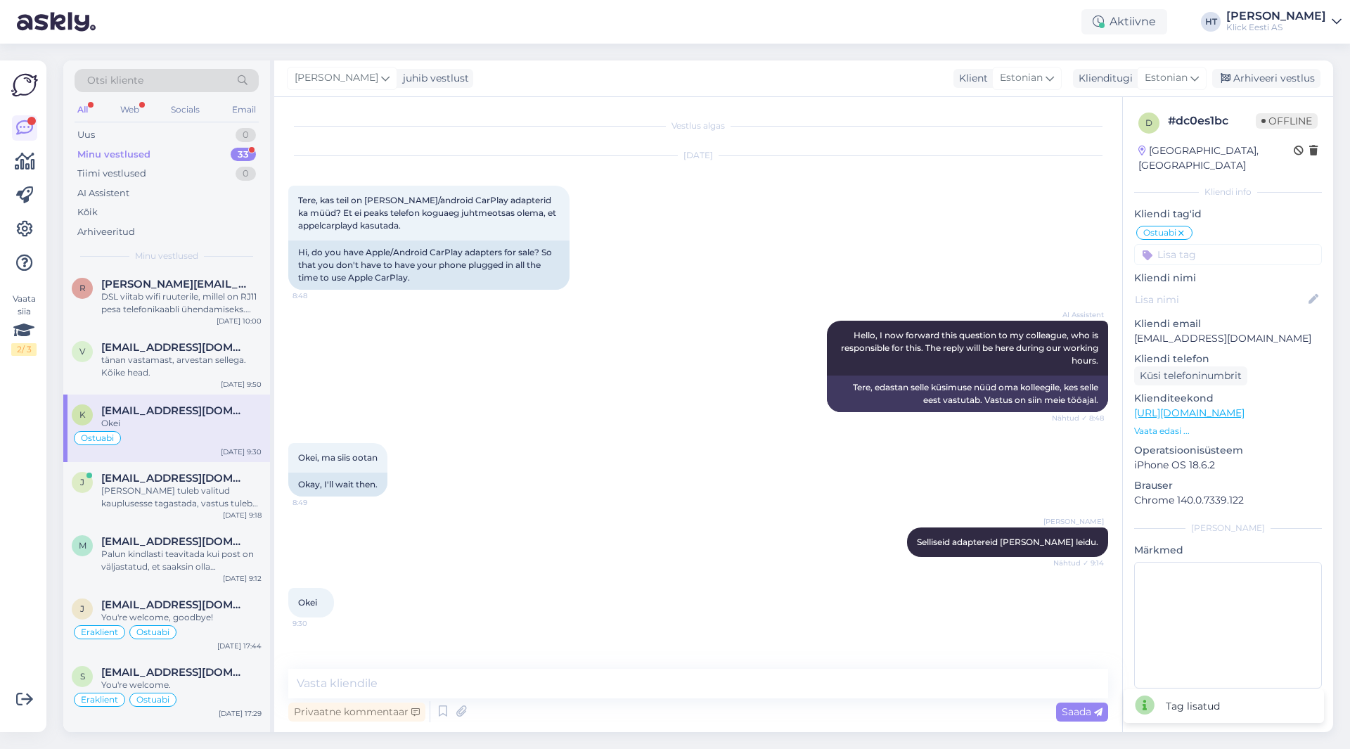
click at [1216, 244] on input at bounding box center [1228, 254] width 188 height 21
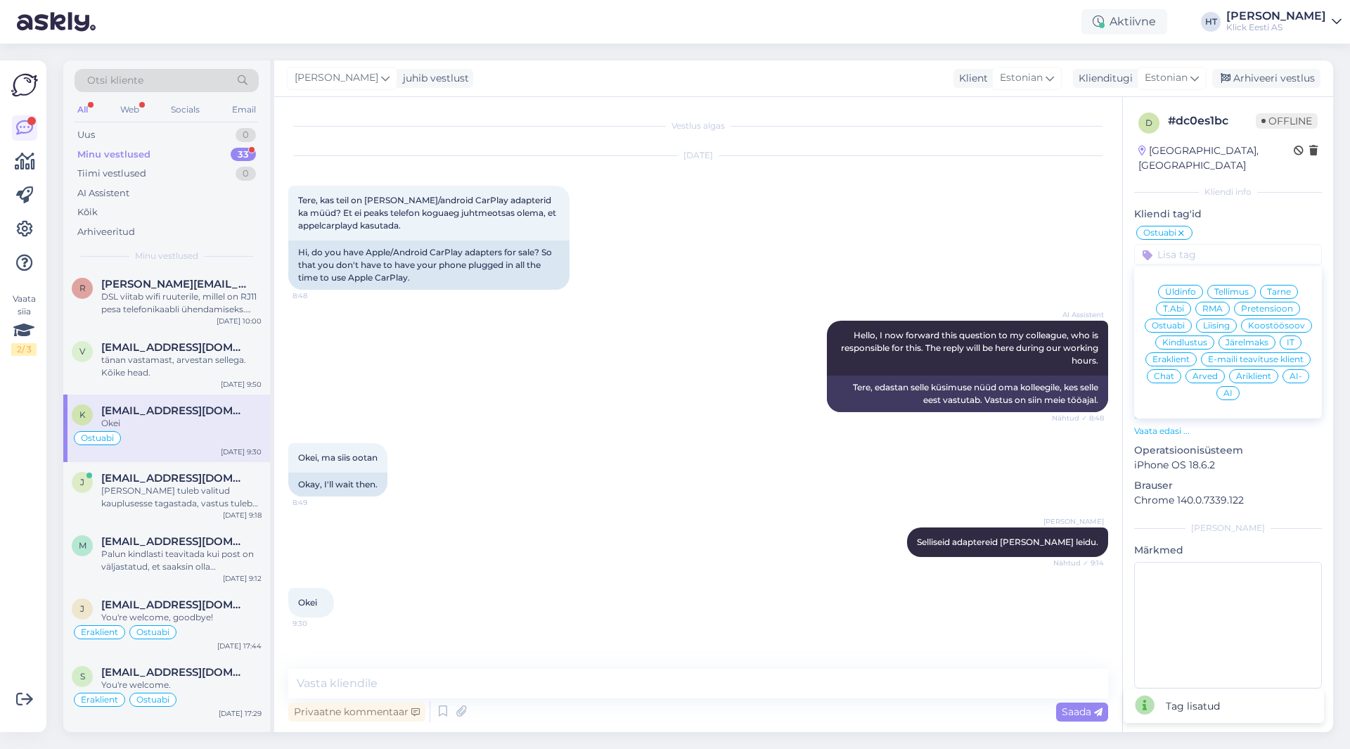
click at [1179, 352] on div "Eraklient" at bounding box center [1170, 359] width 51 height 14
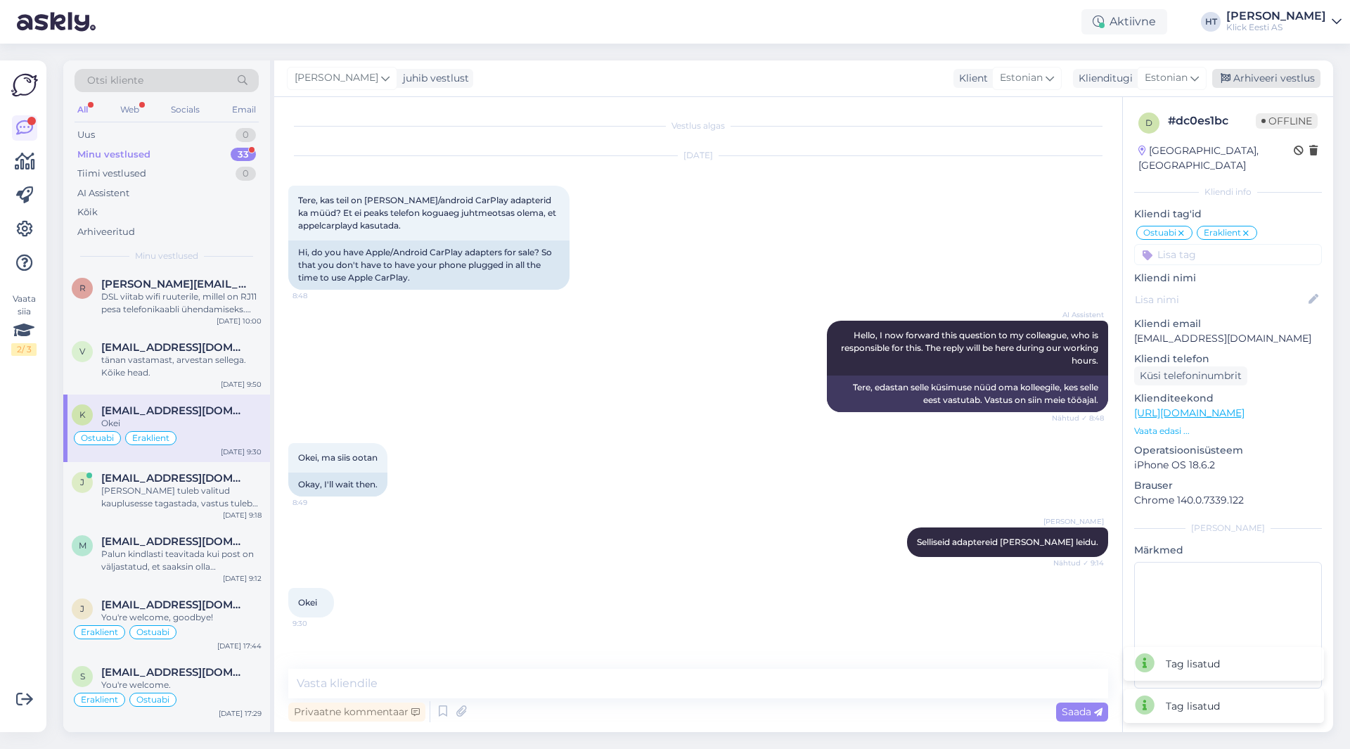
click at [1259, 77] on div "Arhiveeri vestlus" at bounding box center [1266, 78] width 108 height 19
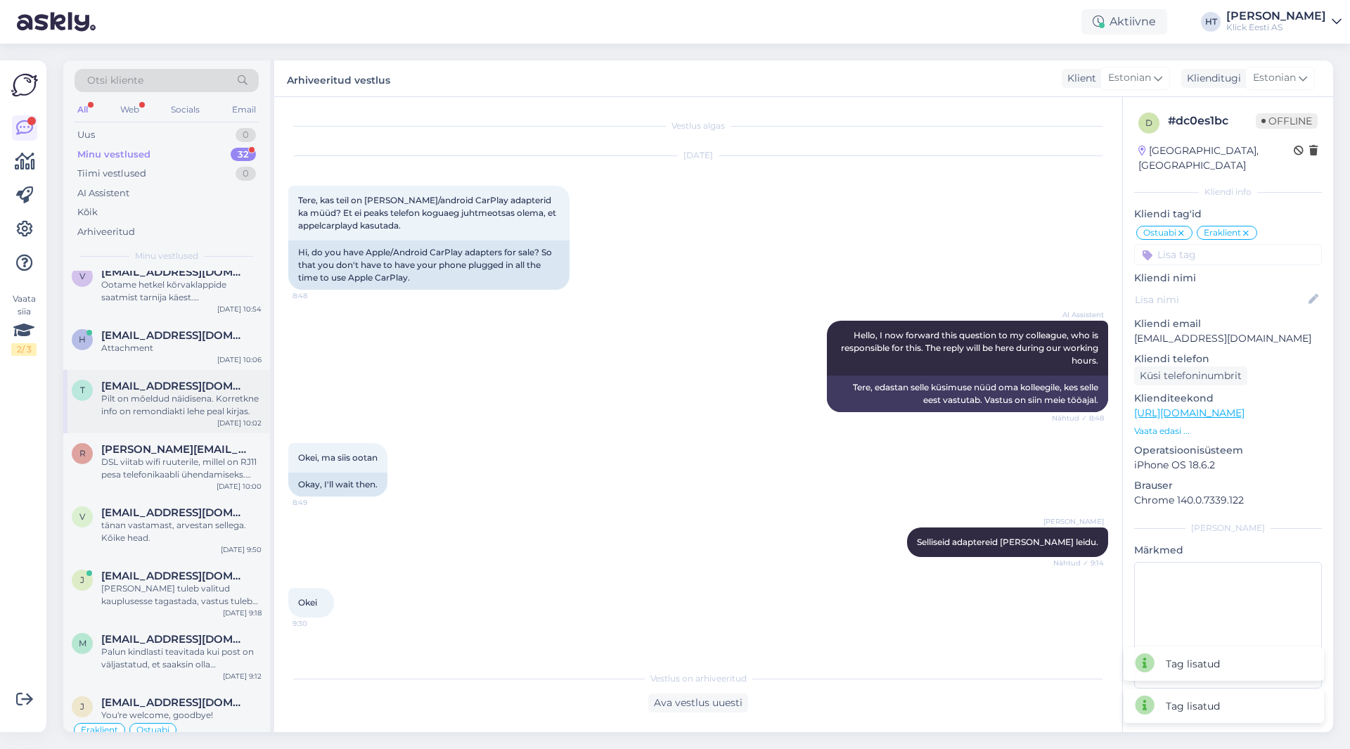
scroll to position [352, 0]
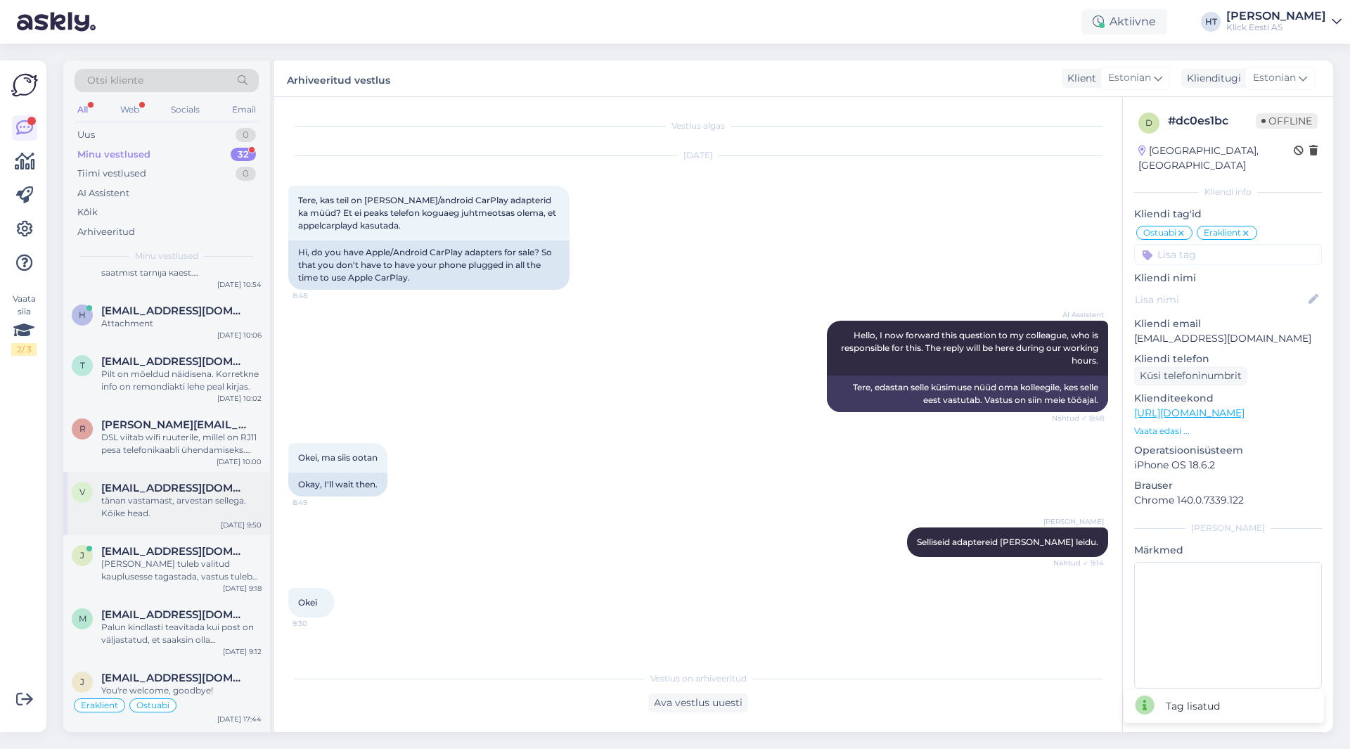
click at [172, 515] on div "tänan vastamast, arvestan sellega. Kõike head." at bounding box center [181, 506] width 160 height 25
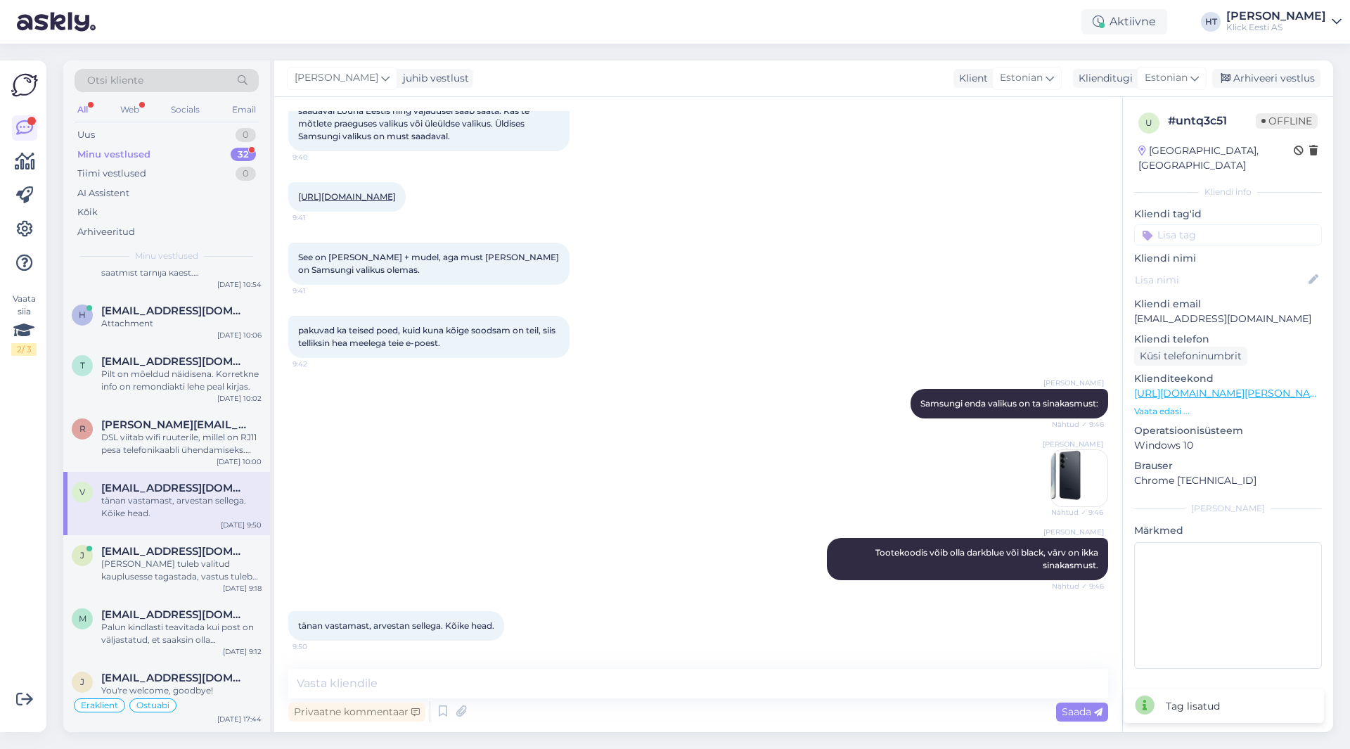
click at [1231, 224] on input at bounding box center [1228, 234] width 188 height 21
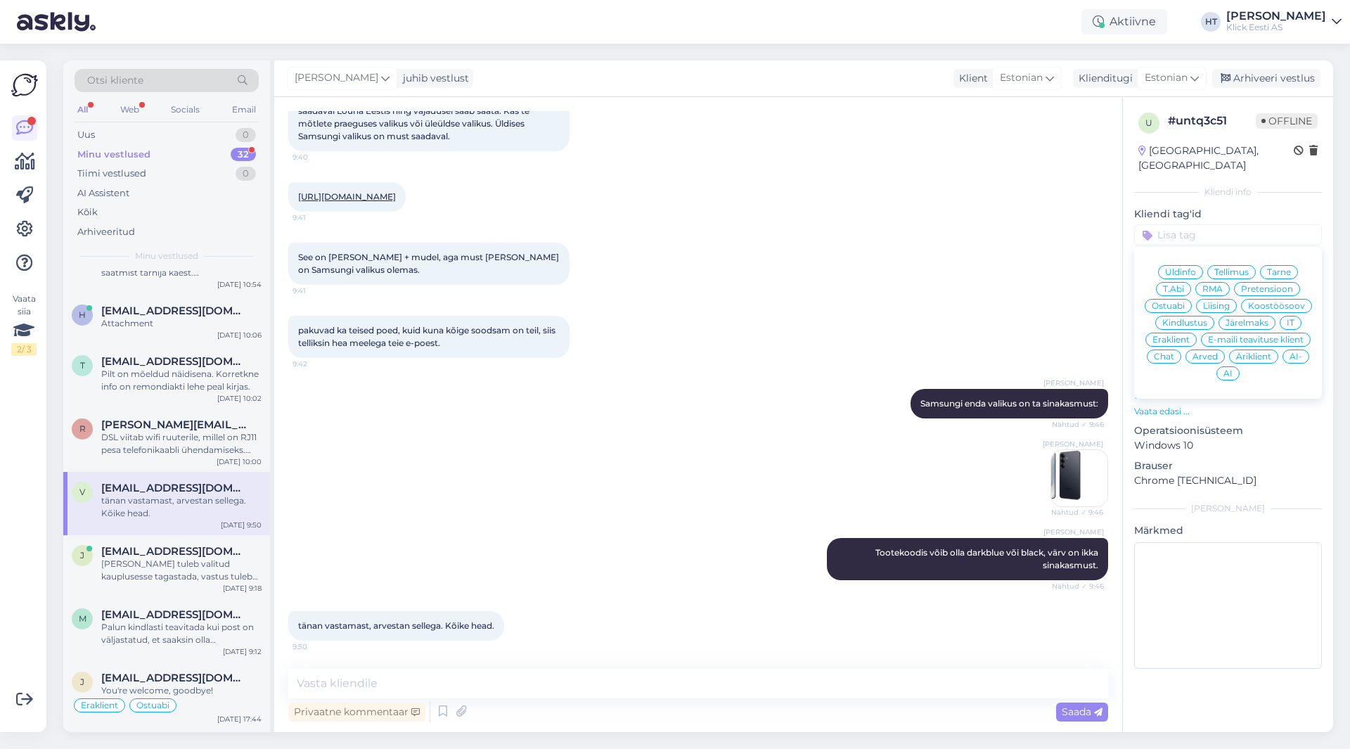
click at [1177, 302] on span "Ostuabi" at bounding box center [1168, 306] width 33 height 8
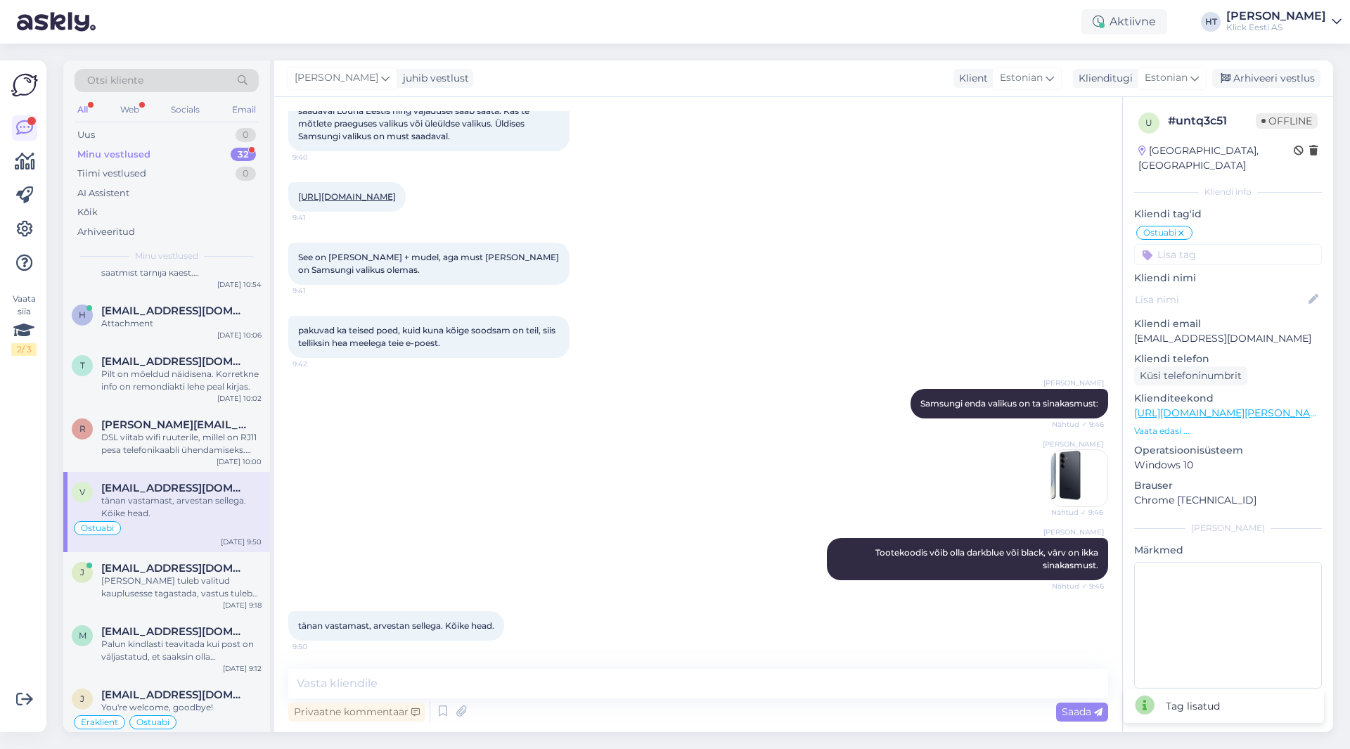
click at [1224, 244] on input at bounding box center [1228, 254] width 188 height 21
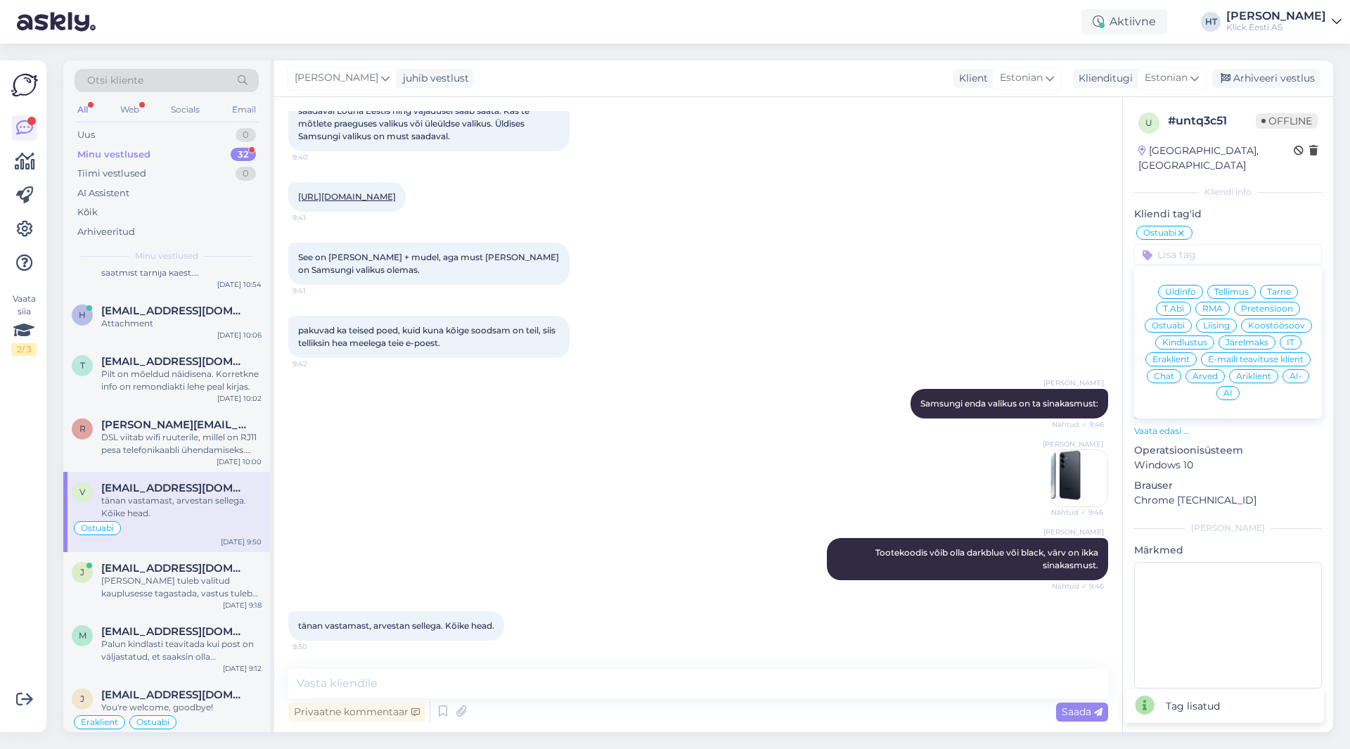
click at [1179, 355] on span "Eraklient" at bounding box center [1170, 359] width 37 height 8
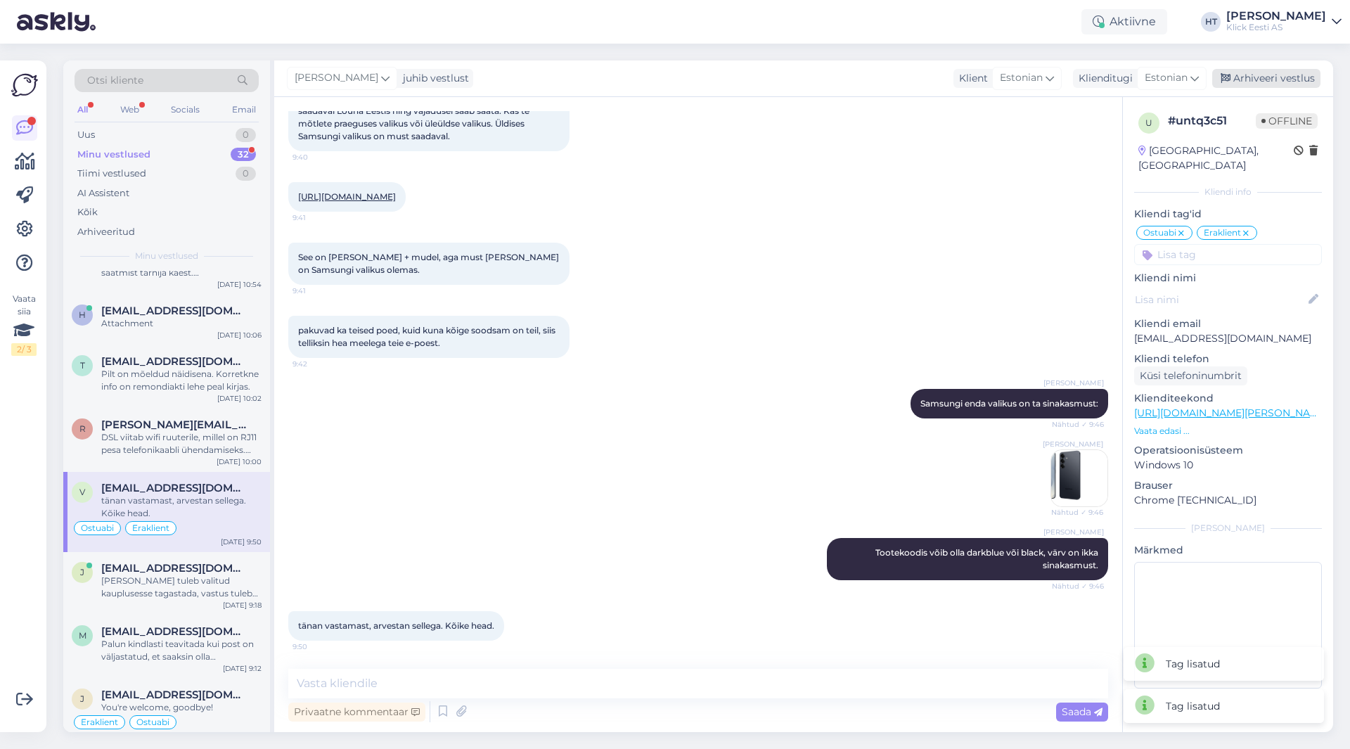
click at [1280, 85] on div "Arhiveeri vestlus" at bounding box center [1266, 78] width 108 height 19
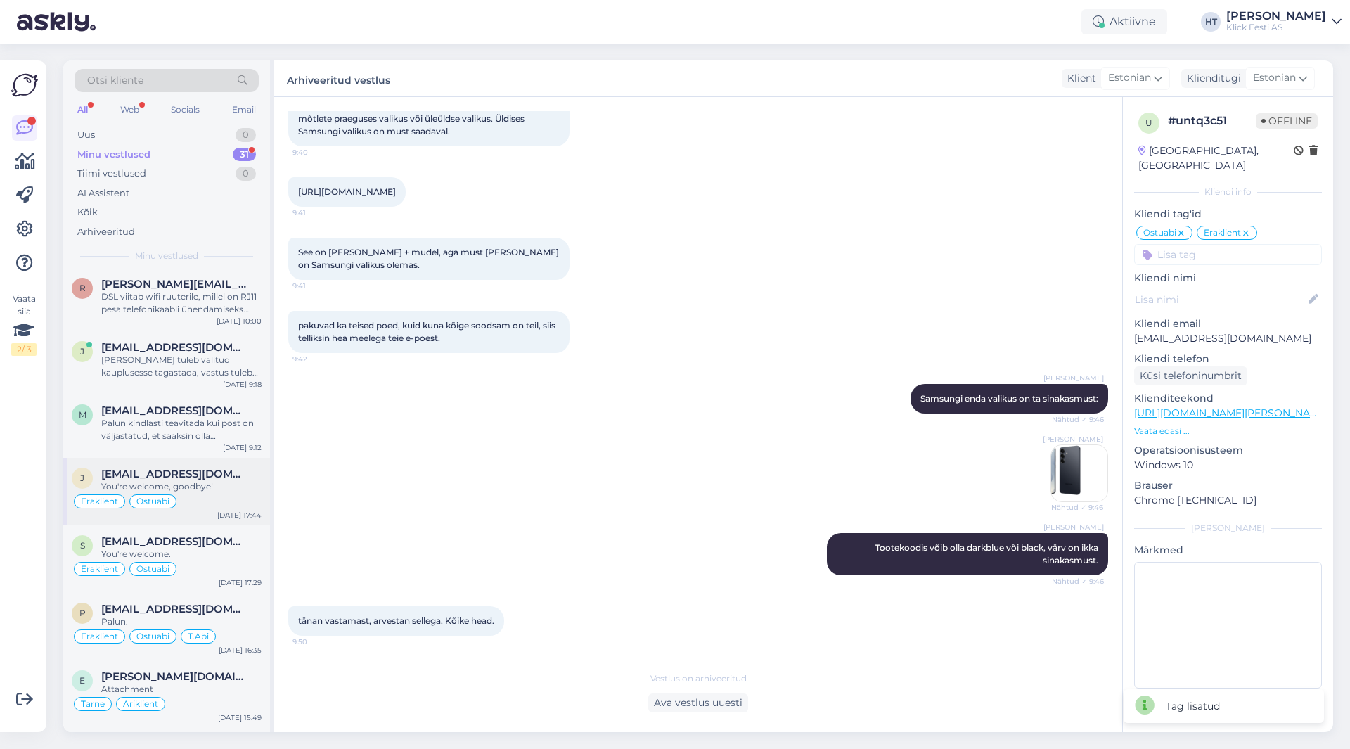
scroll to position [422, 0]
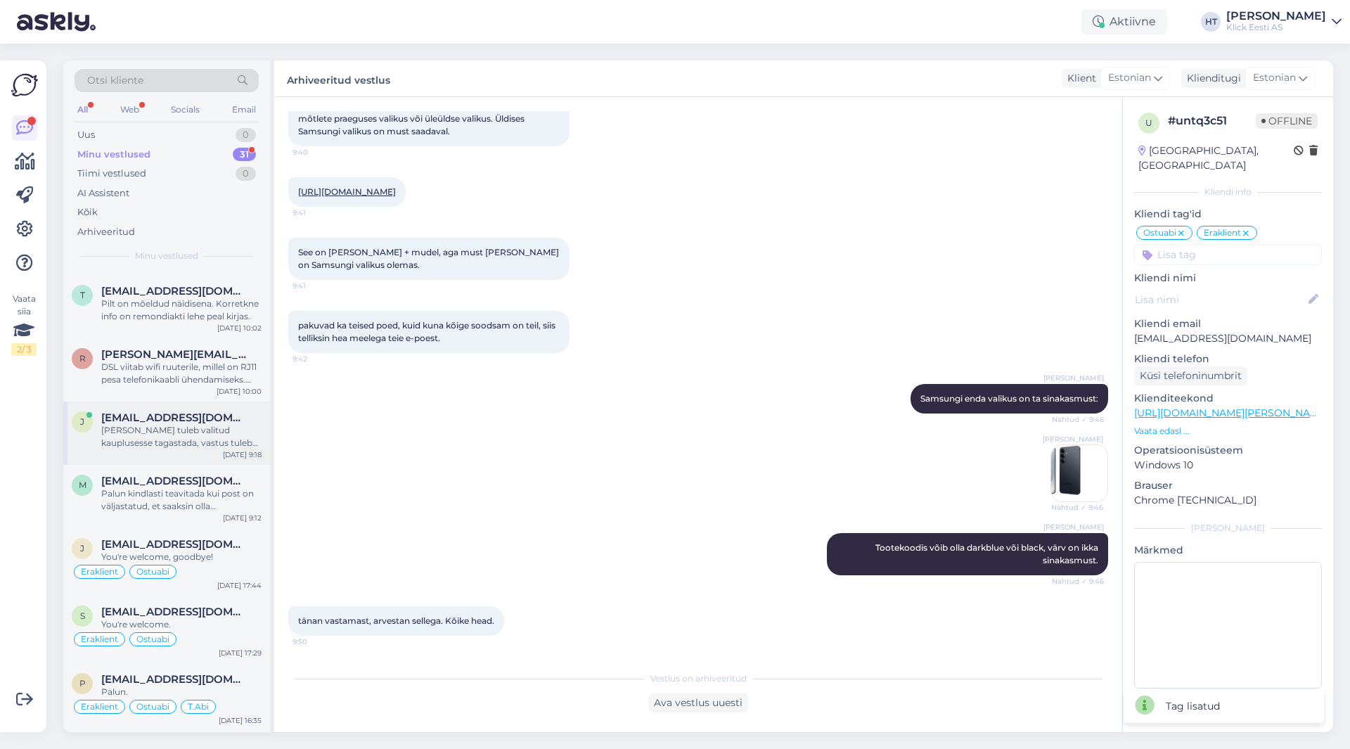
click at [210, 449] on div "j [EMAIL_ADDRESS][DOMAIN_NAME] [PERSON_NAME] tuleb valitud kauplusesse tagastad…" at bounding box center [166, 433] width 207 height 63
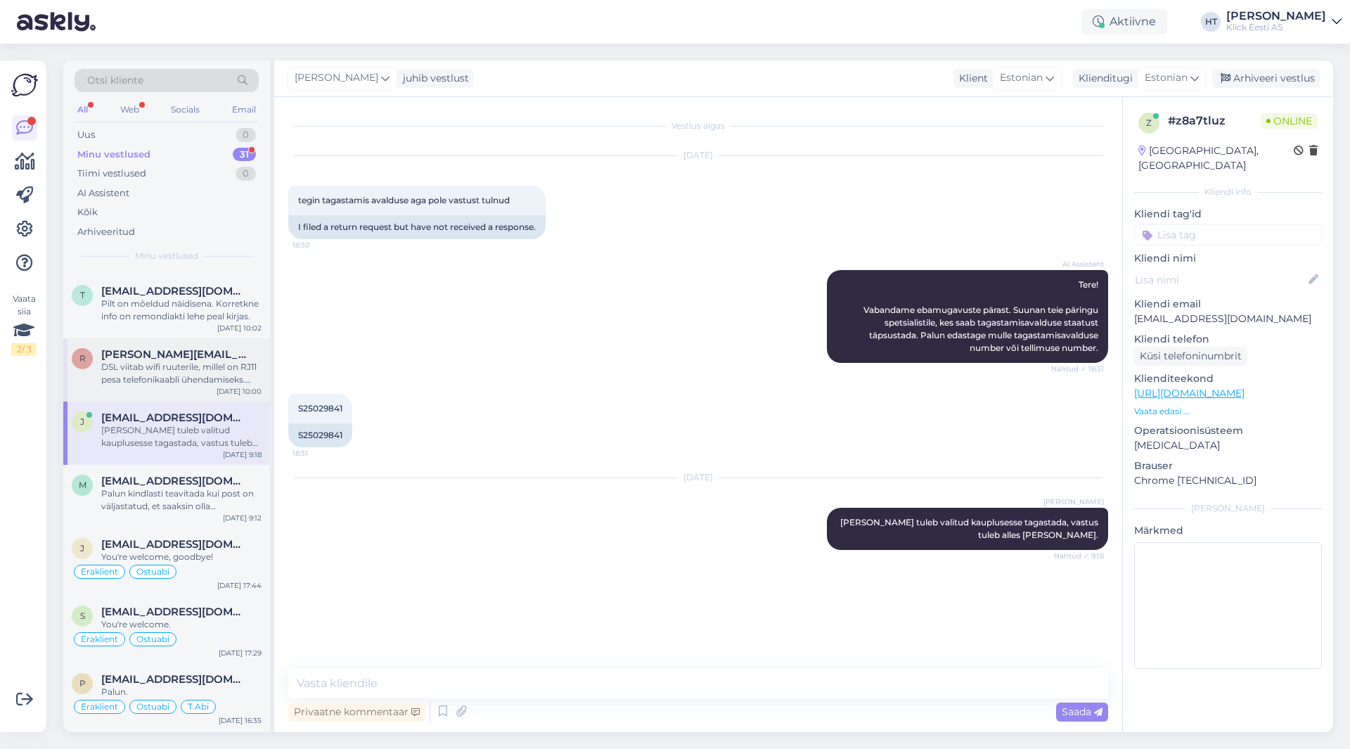
click at [210, 371] on div "DSL viitab wifi ruuterile, millel on RJ11 pesa telefonikaabli ühendamiseks. [PE…" at bounding box center [181, 373] width 160 height 25
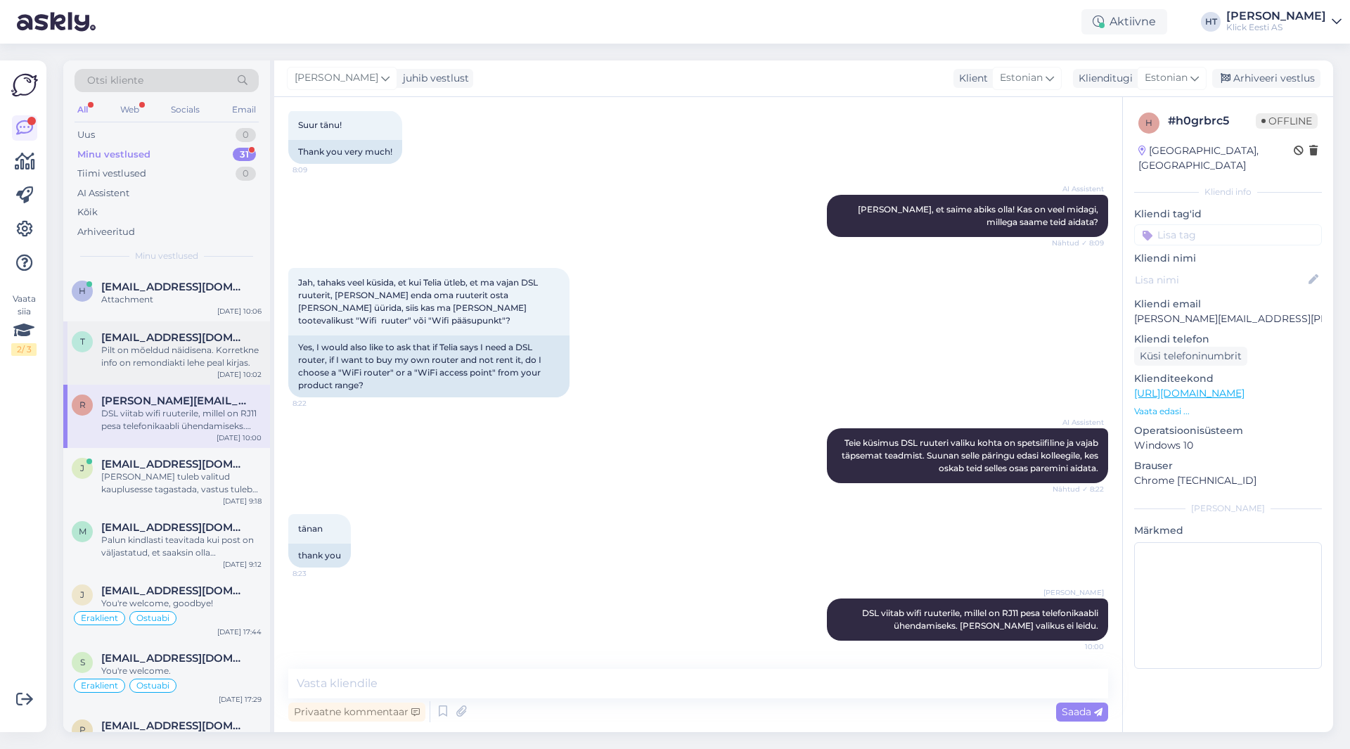
scroll to position [352, 0]
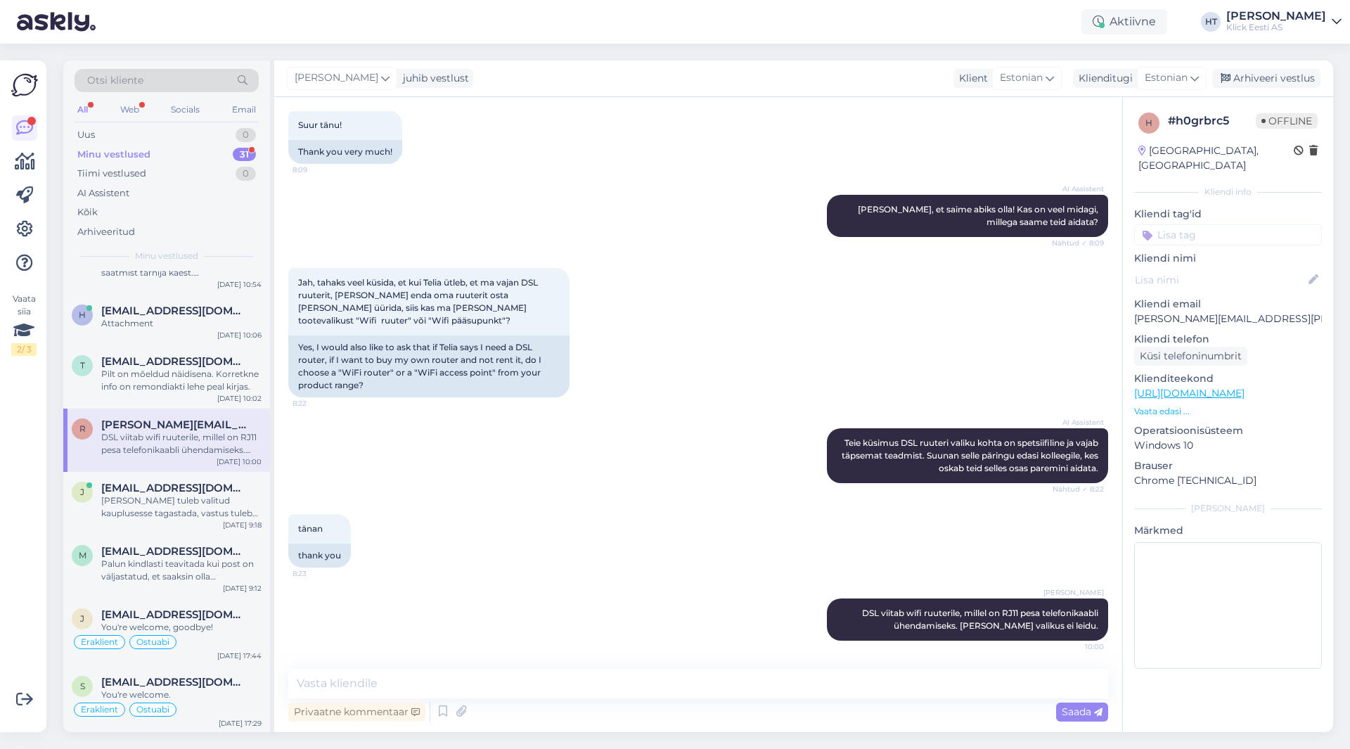
click at [1223, 224] on input at bounding box center [1228, 234] width 188 height 21
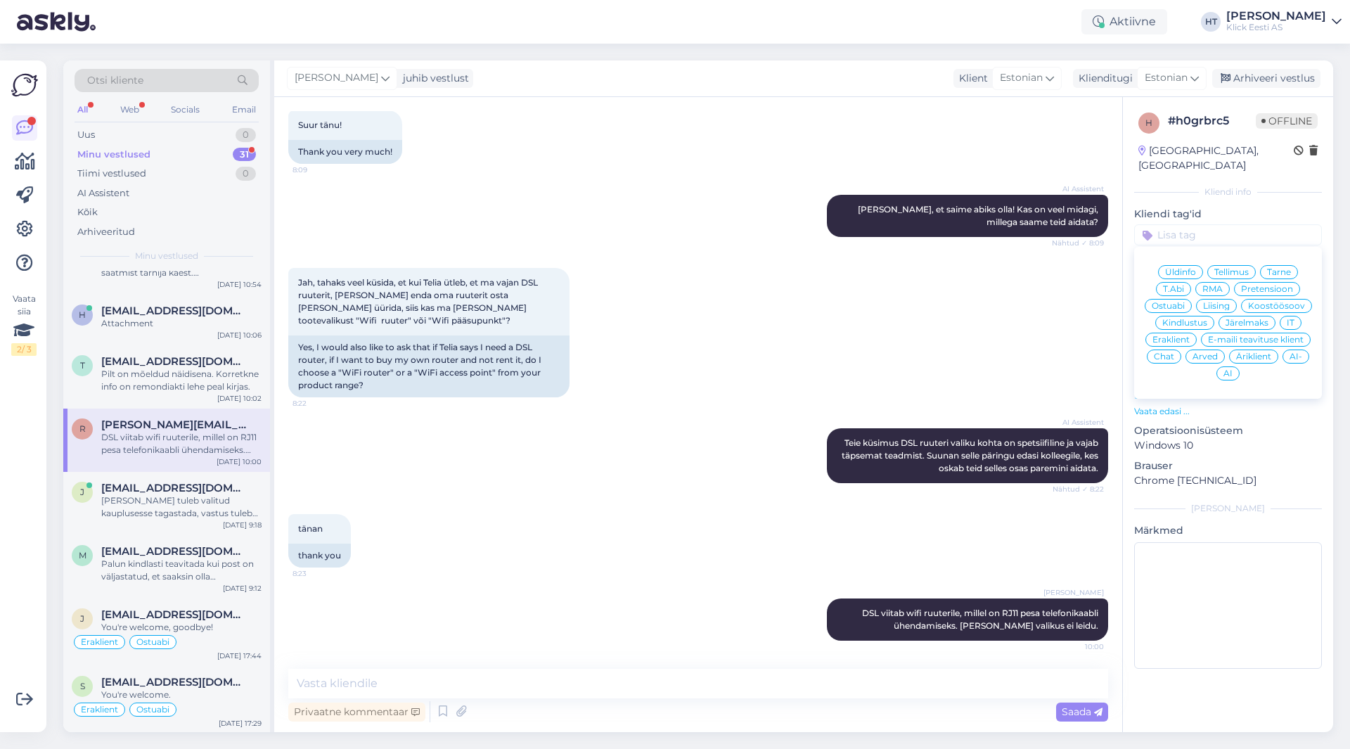
click at [1181, 302] on span "Ostuabi" at bounding box center [1168, 306] width 33 height 8
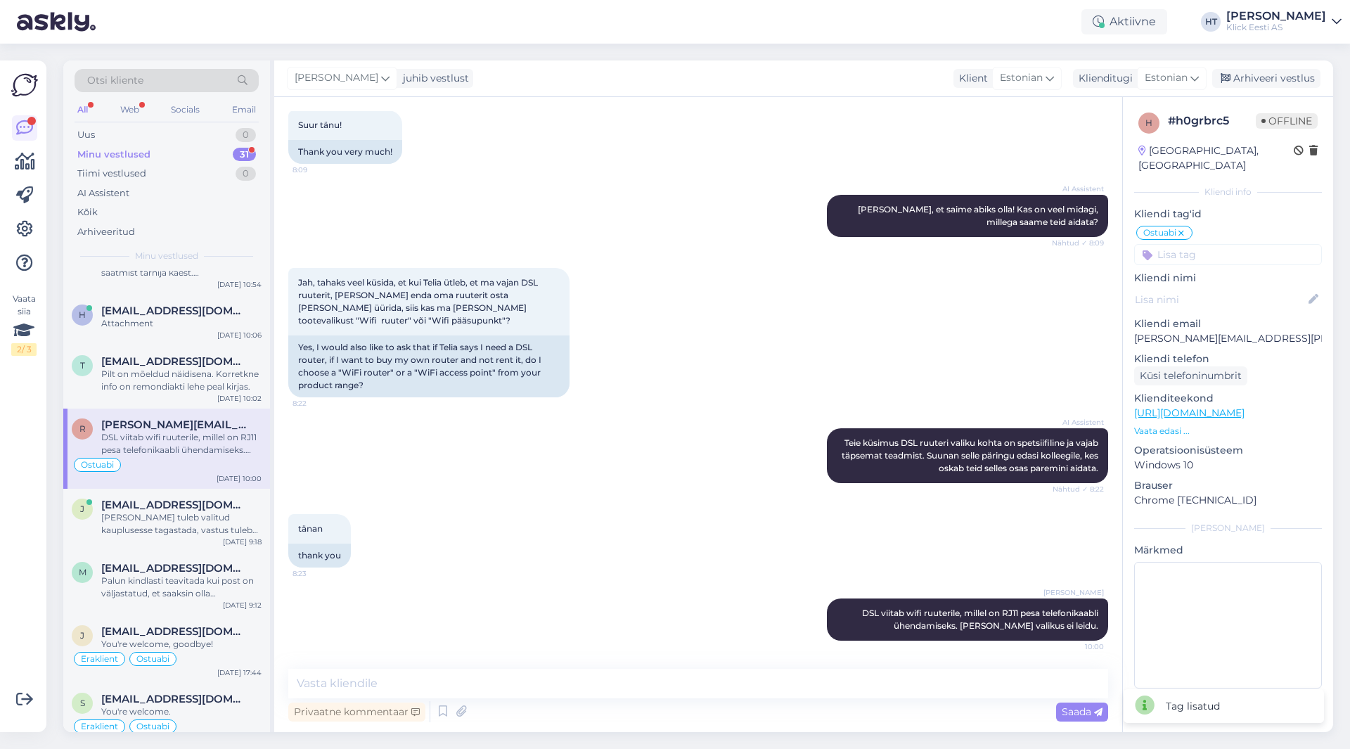
click at [1207, 244] on input at bounding box center [1228, 254] width 188 height 21
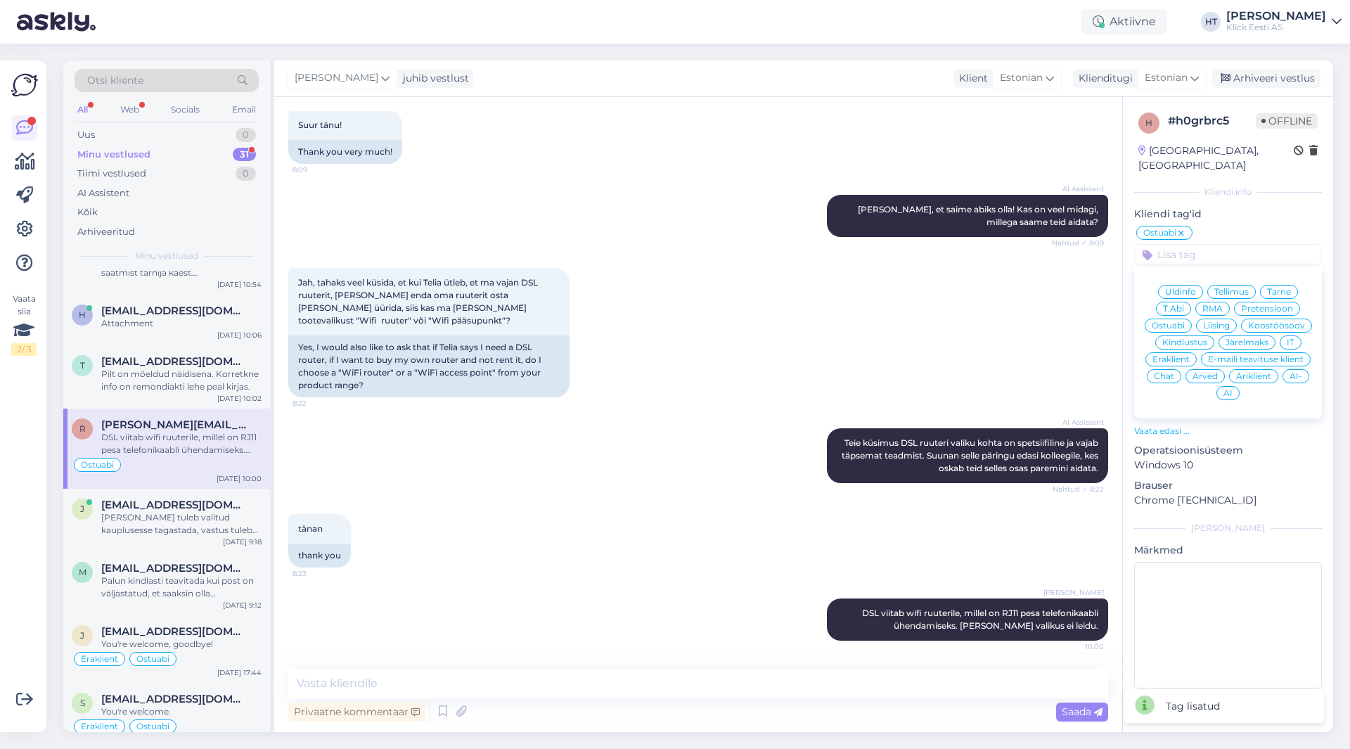
click at [1256, 369] on div "Äriklient" at bounding box center [1253, 376] width 49 height 14
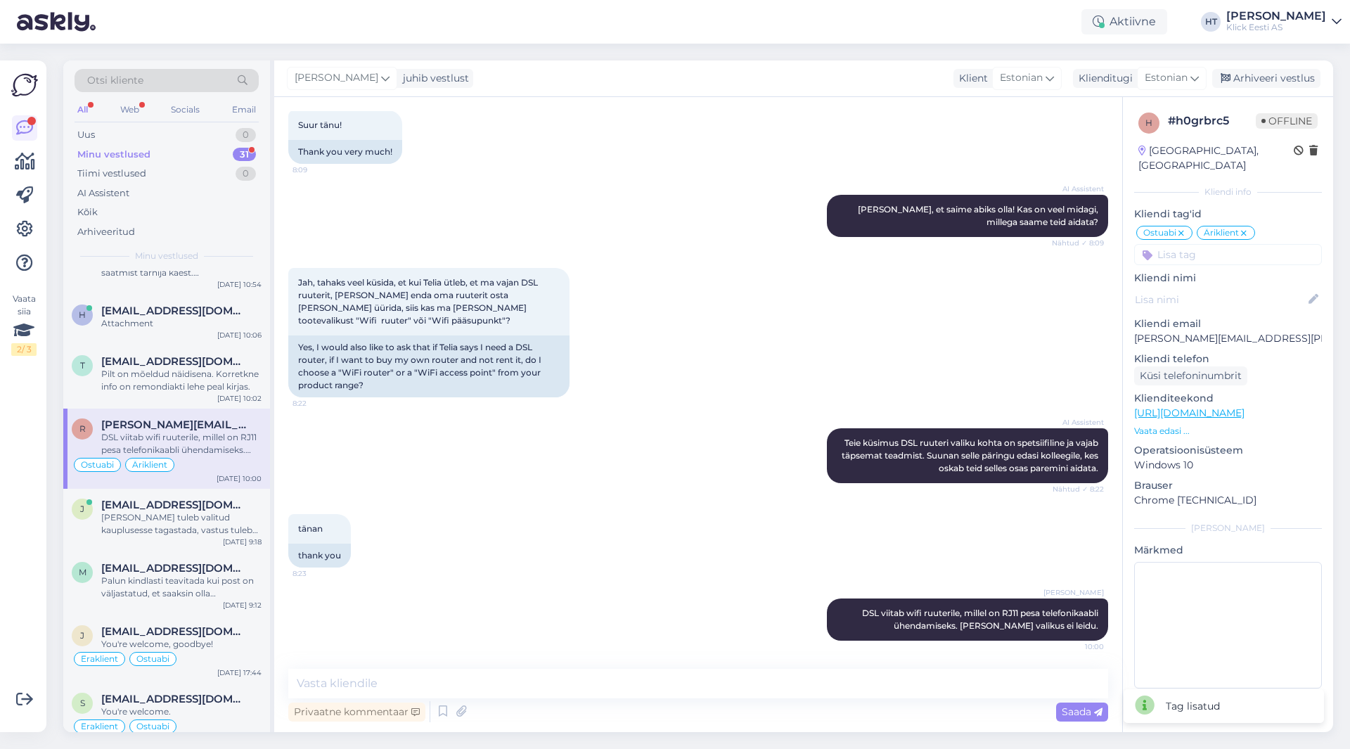
click at [1247, 228] on icon at bounding box center [1244, 233] width 8 height 11
click at [1244, 244] on input at bounding box center [1228, 254] width 188 height 21
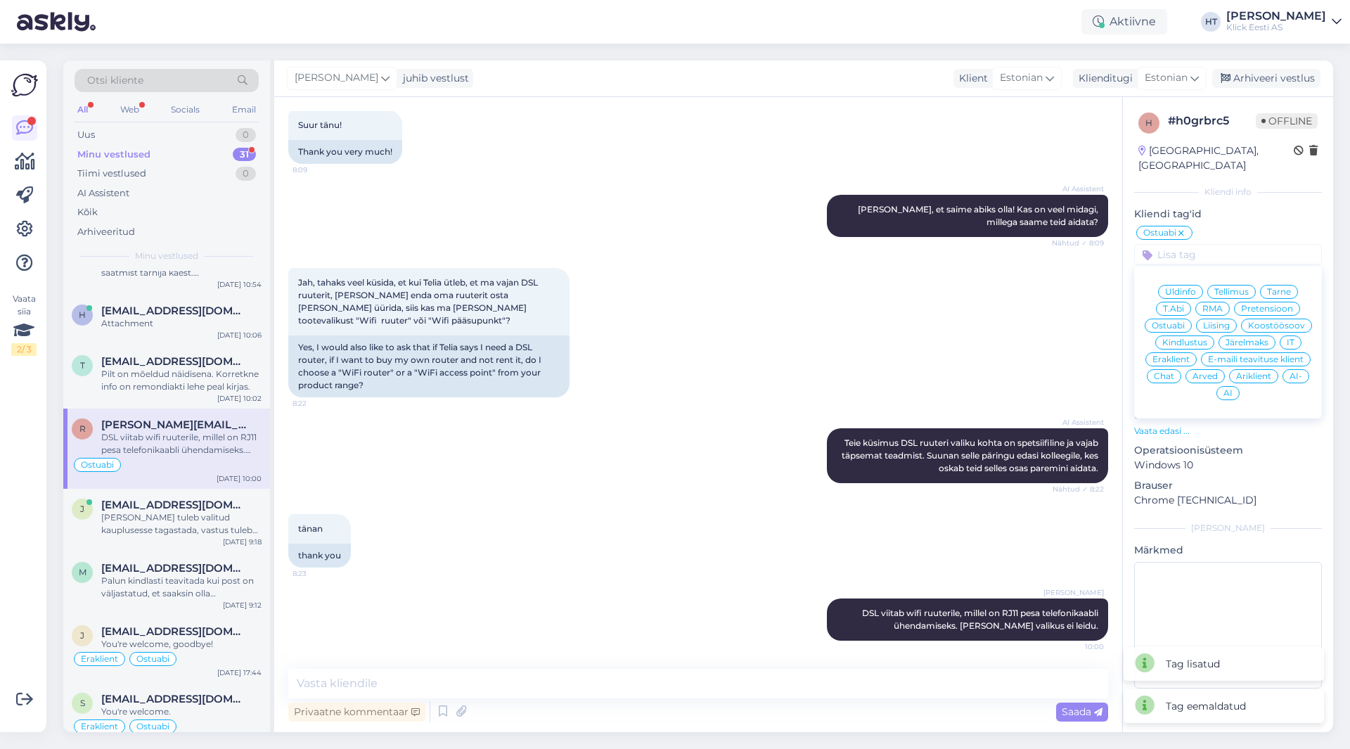
click at [1176, 352] on div "Eraklient" at bounding box center [1170, 359] width 51 height 14
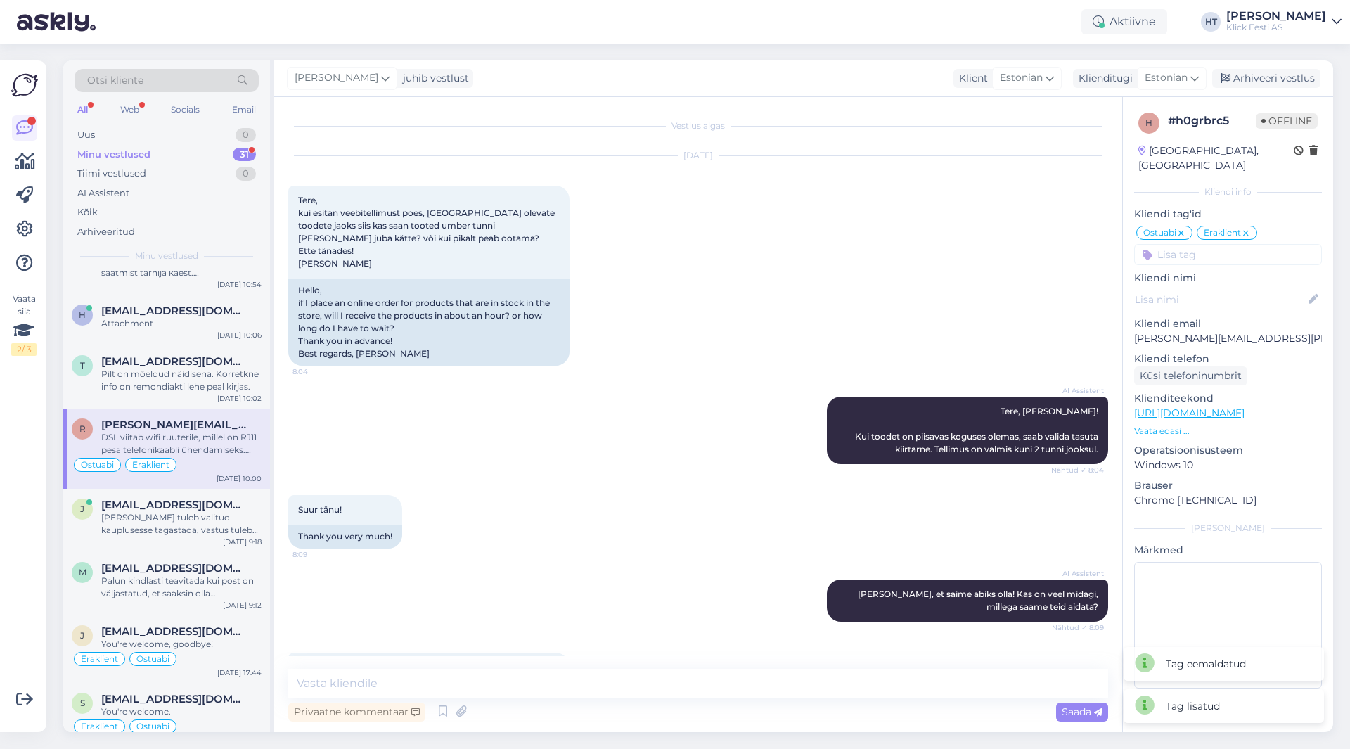
scroll to position [385, 0]
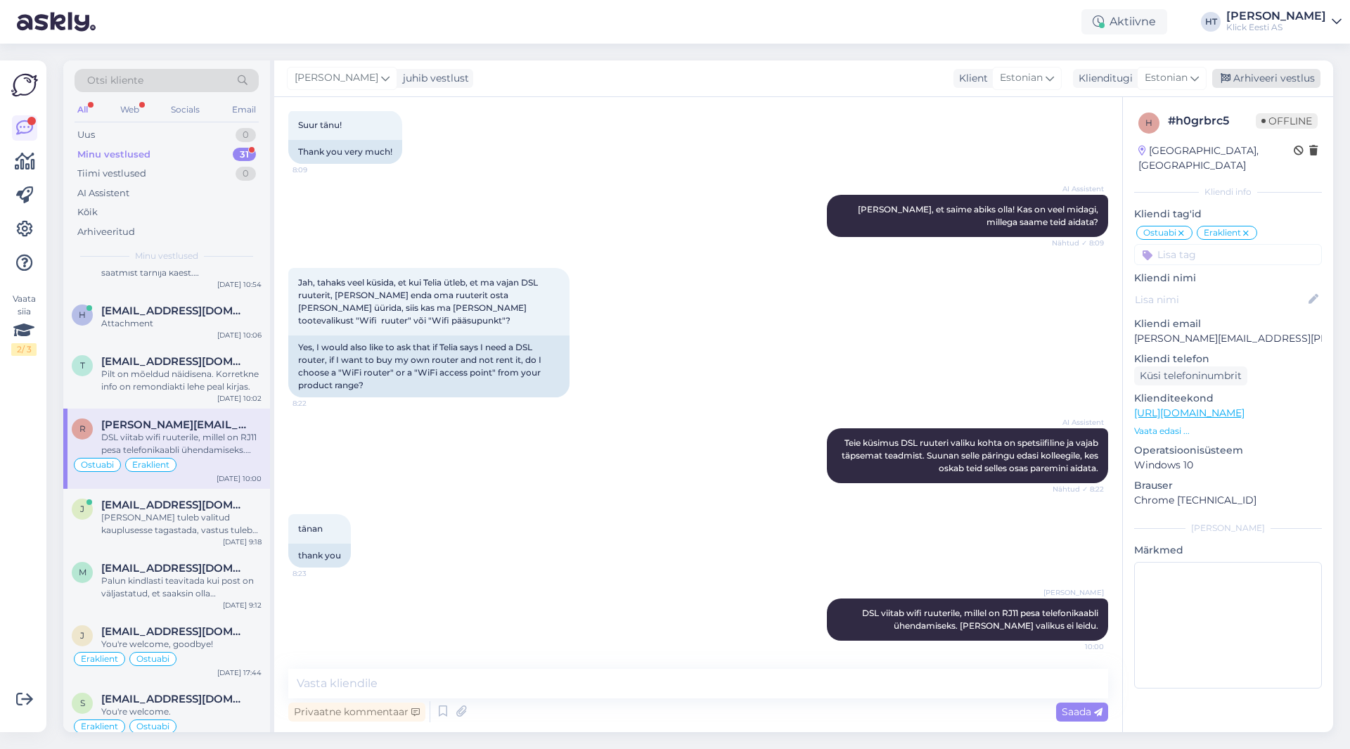
click at [1263, 79] on div "Arhiveeri vestlus" at bounding box center [1266, 78] width 108 height 19
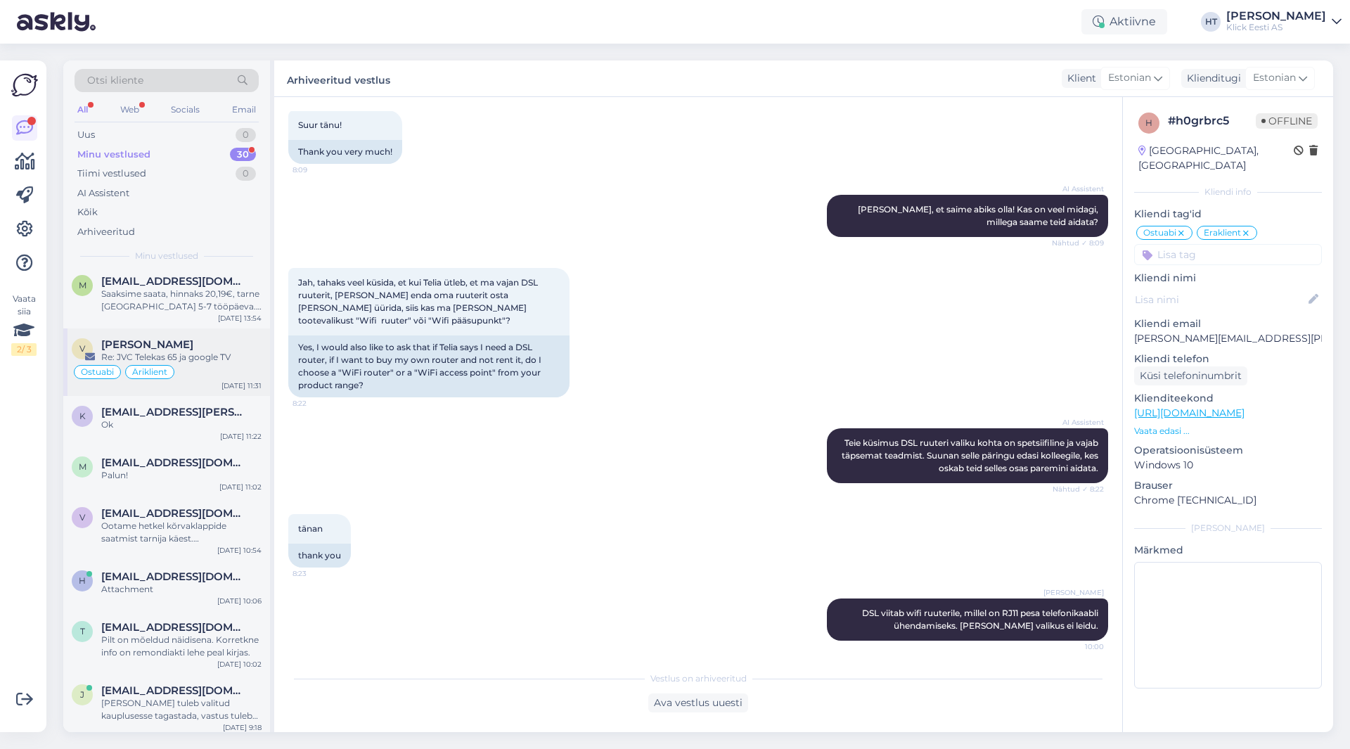
scroll to position [281, 0]
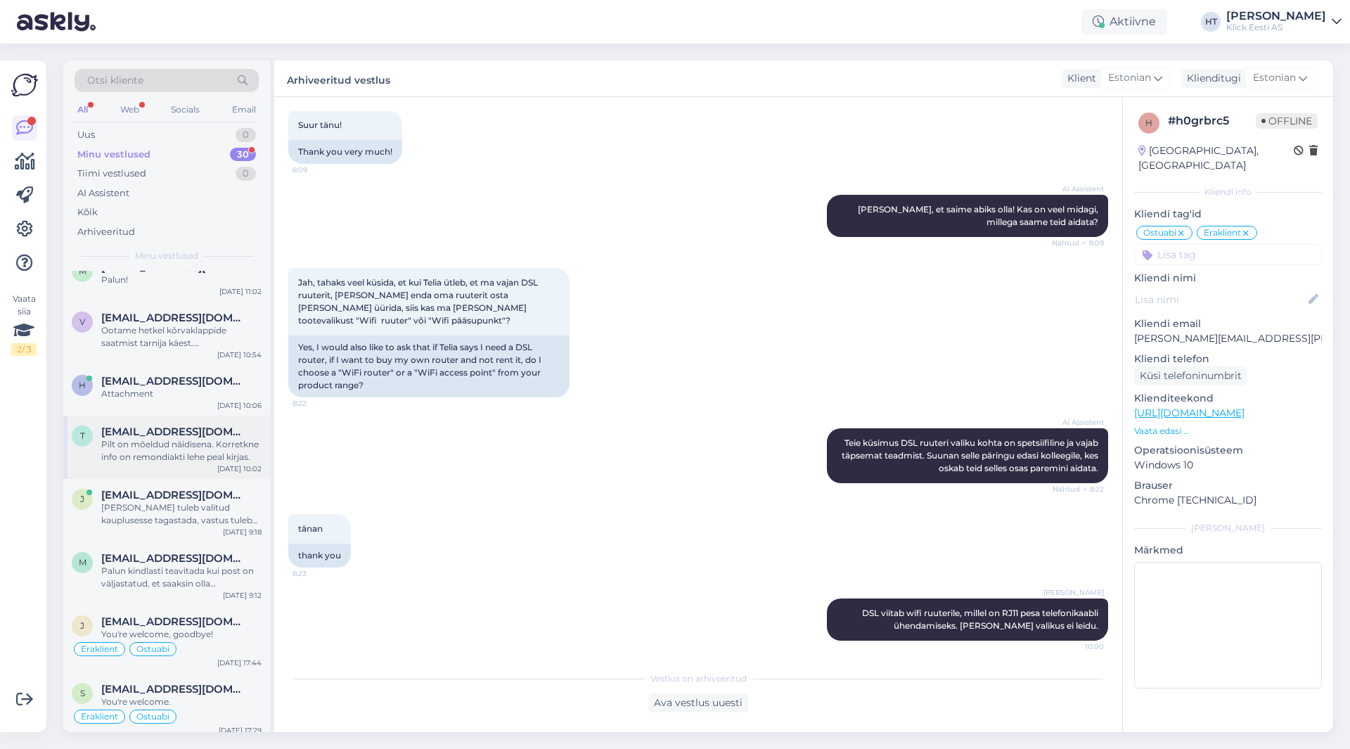
click at [187, 459] on div "Pilt on mõeldud näidisena. Korretkne info on remondiakti lehe peal kirjas." at bounding box center [181, 450] width 160 height 25
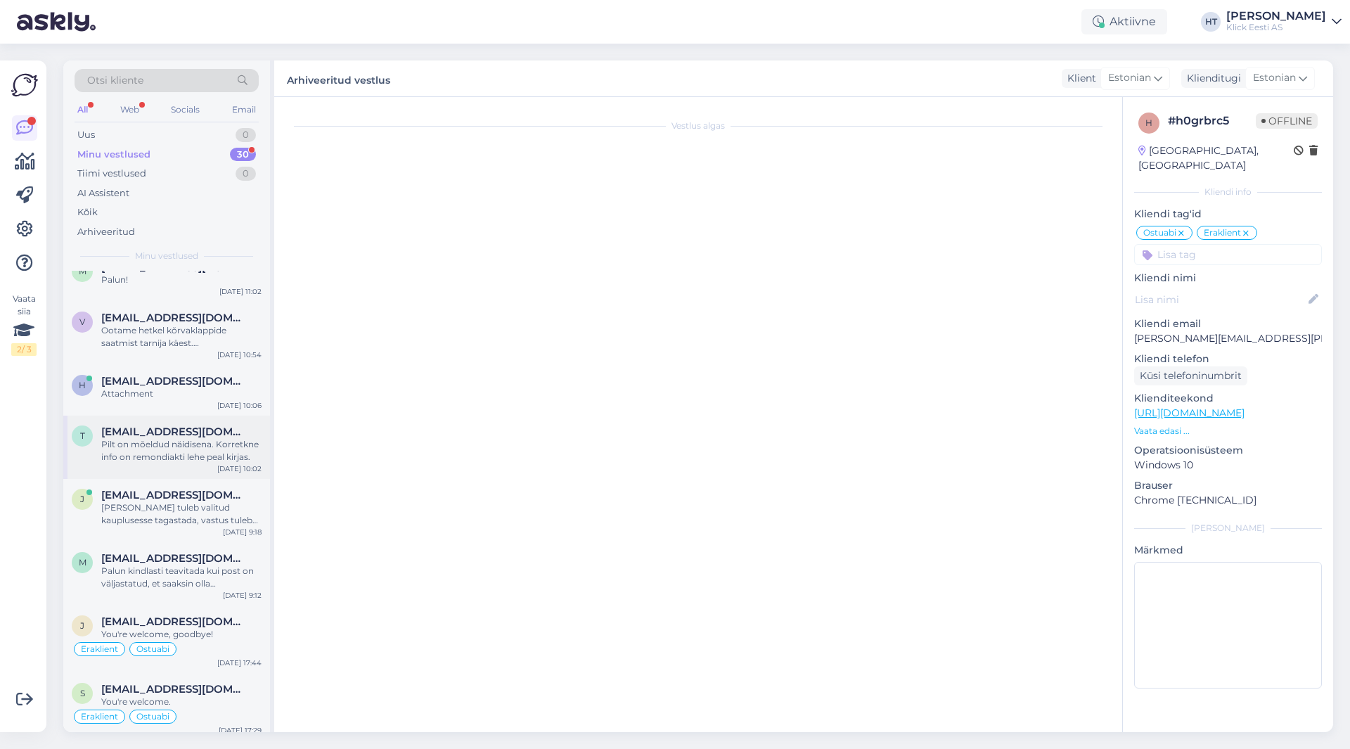
scroll to position [6, 0]
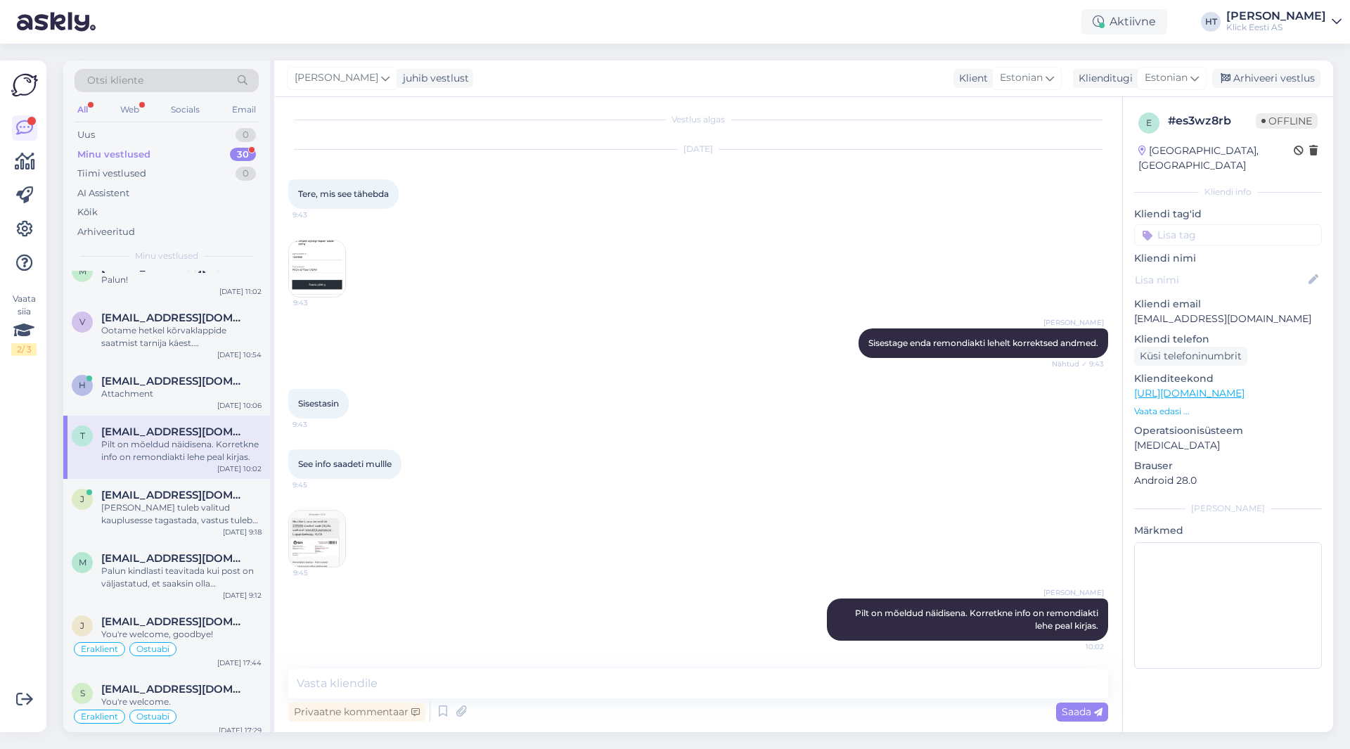
click at [1207, 232] on div "e # es3wz8rb Offline [GEOGRAPHIC_DATA], [GEOGRAPHIC_DATA] [GEOGRAPHIC_DATA] inf…" at bounding box center [1228, 393] width 210 height 593
click at [1213, 228] on input at bounding box center [1228, 234] width 188 height 21
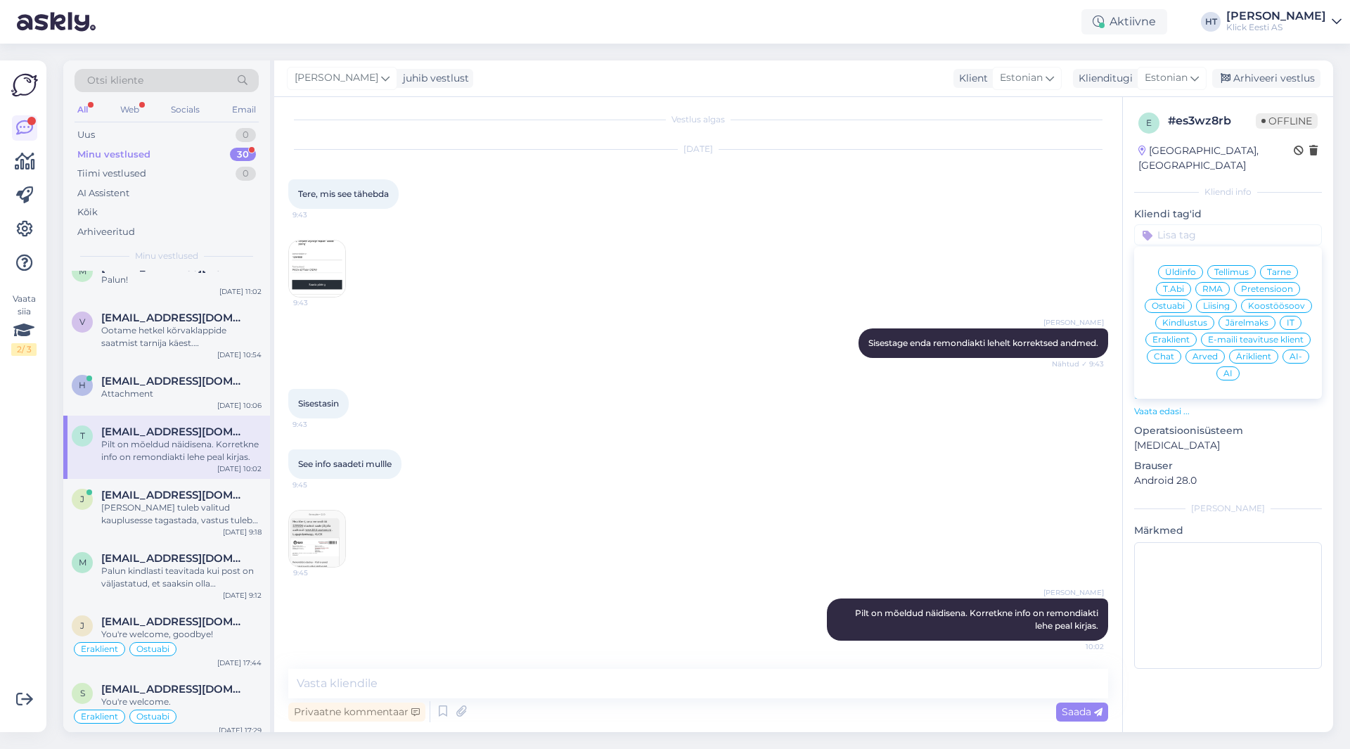
click at [1216, 285] on span "RMA" at bounding box center [1212, 289] width 20 height 8
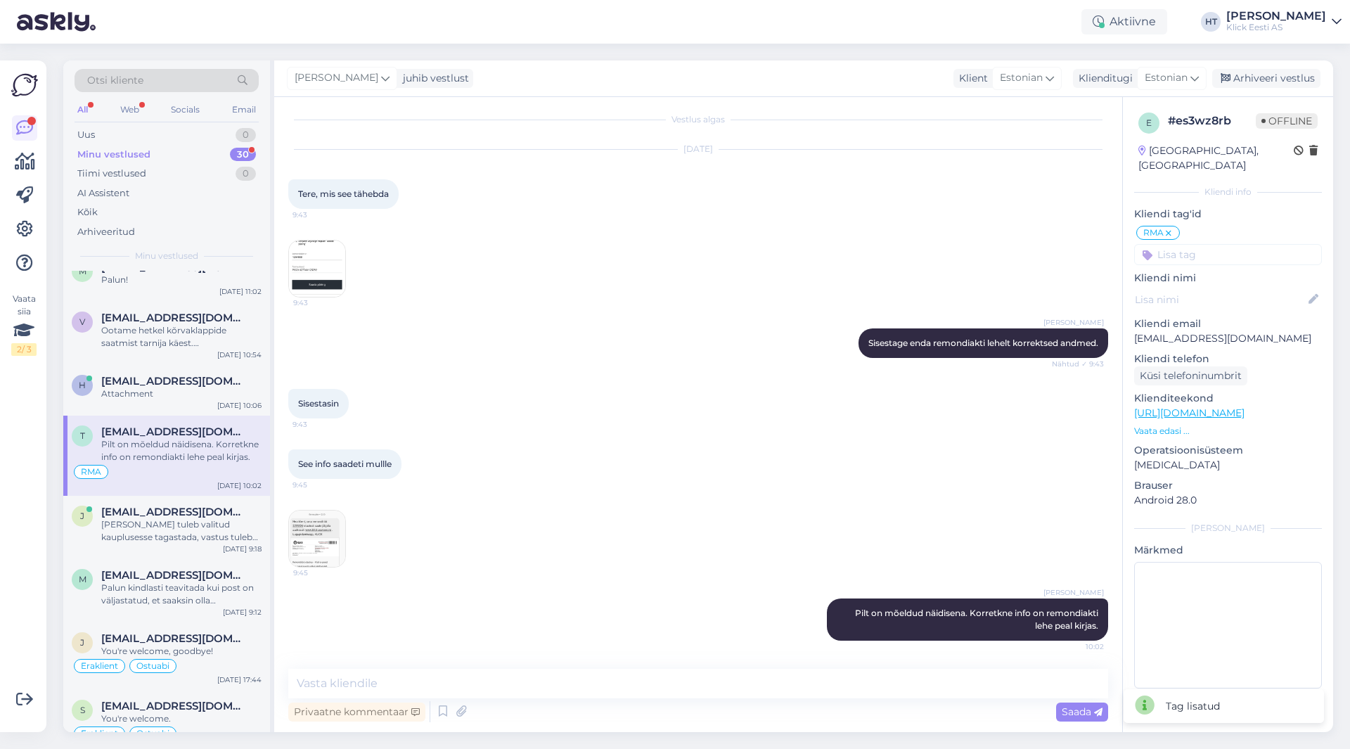
click at [1211, 245] on input at bounding box center [1228, 254] width 188 height 21
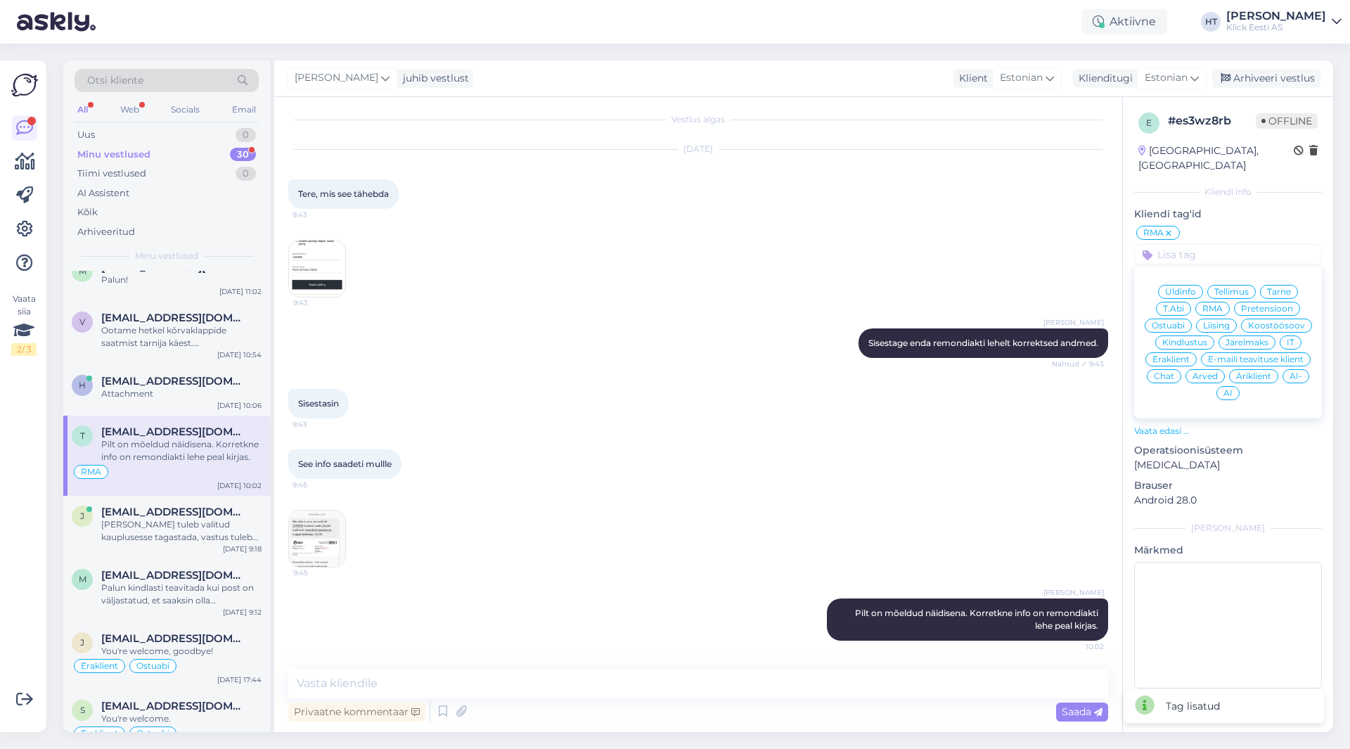
click at [1176, 355] on span "Eraklient" at bounding box center [1170, 359] width 37 height 8
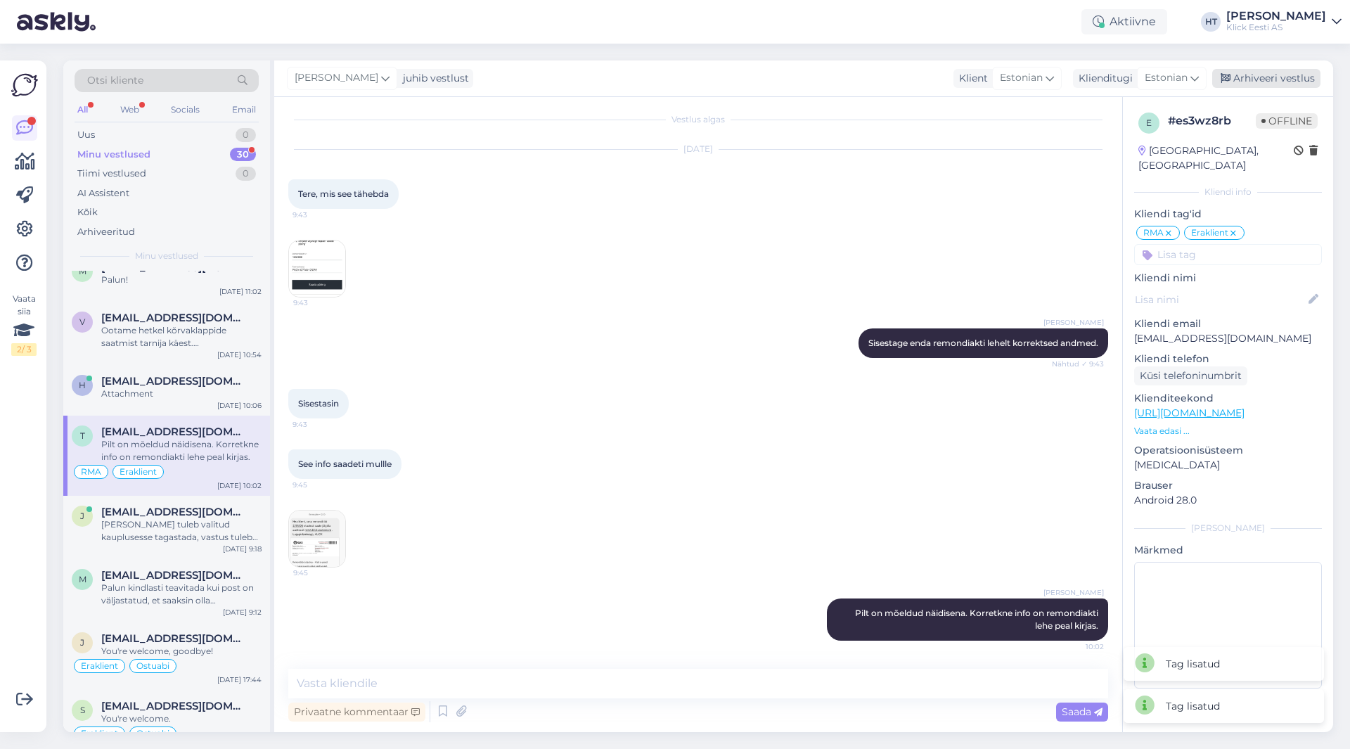
click at [1283, 79] on div "Arhiveeri vestlus" at bounding box center [1266, 78] width 108 height 19
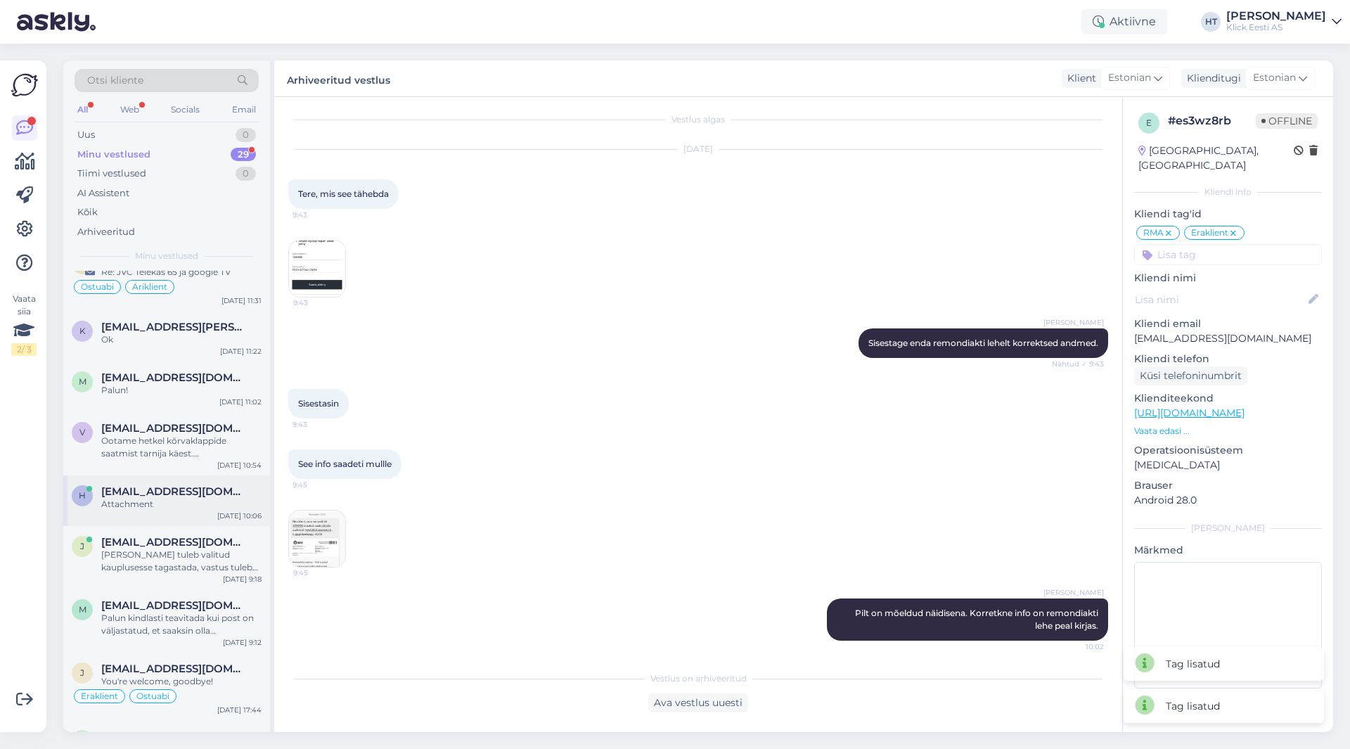
scroll to position [211, 0]
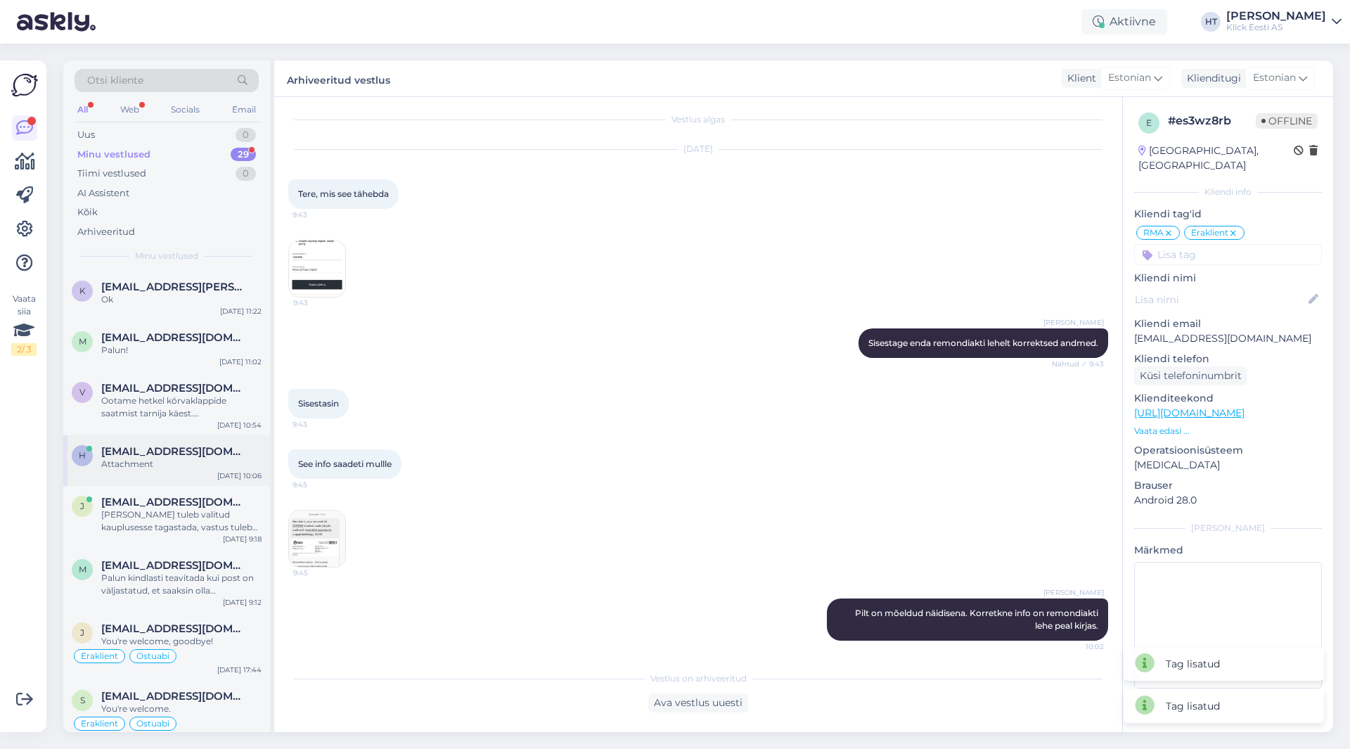
click at [207, 461] on div "Attachment" at bounding box center [181, 464] width 160 height 13
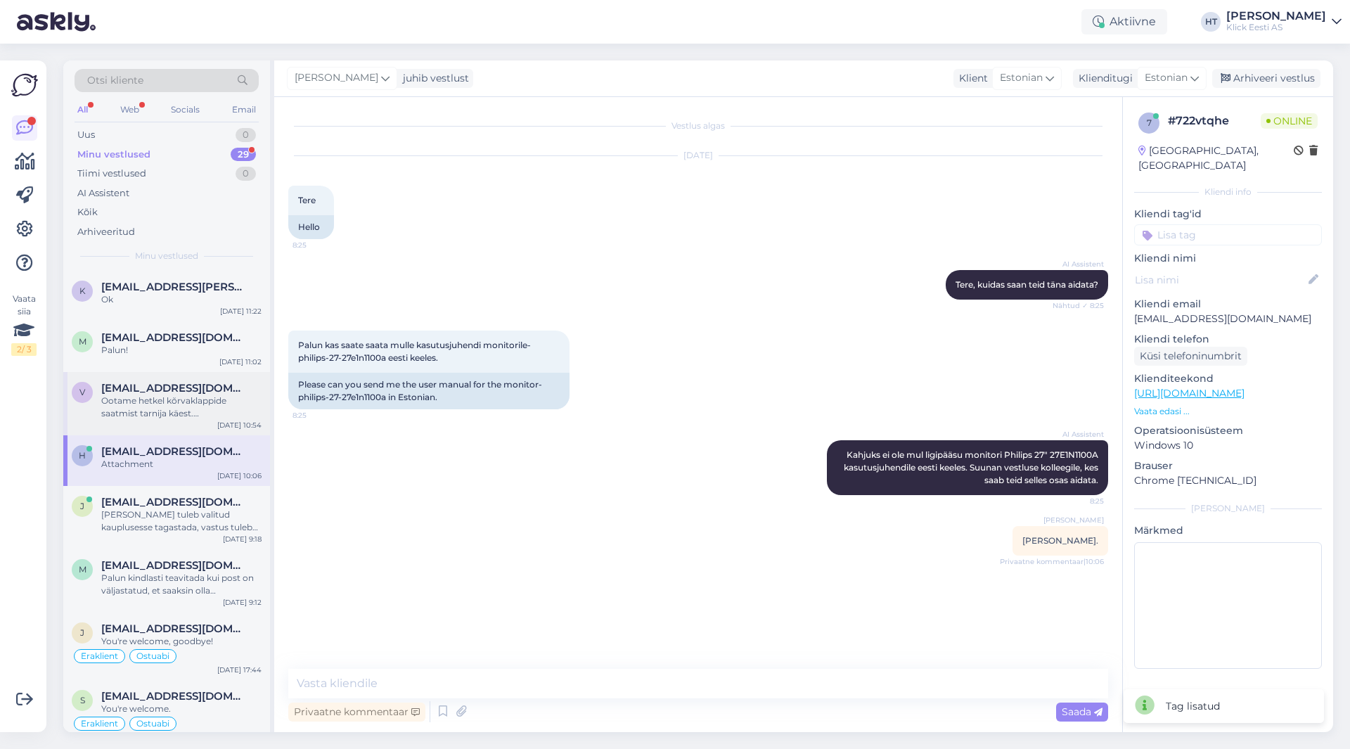
click at [231, 398] on div "Ootame hetkel kõrvaklappide saatmist tarnija käest. [PERSON_NAME] tooted on ole…" at bounding box center [181, 406] width 160 height 25
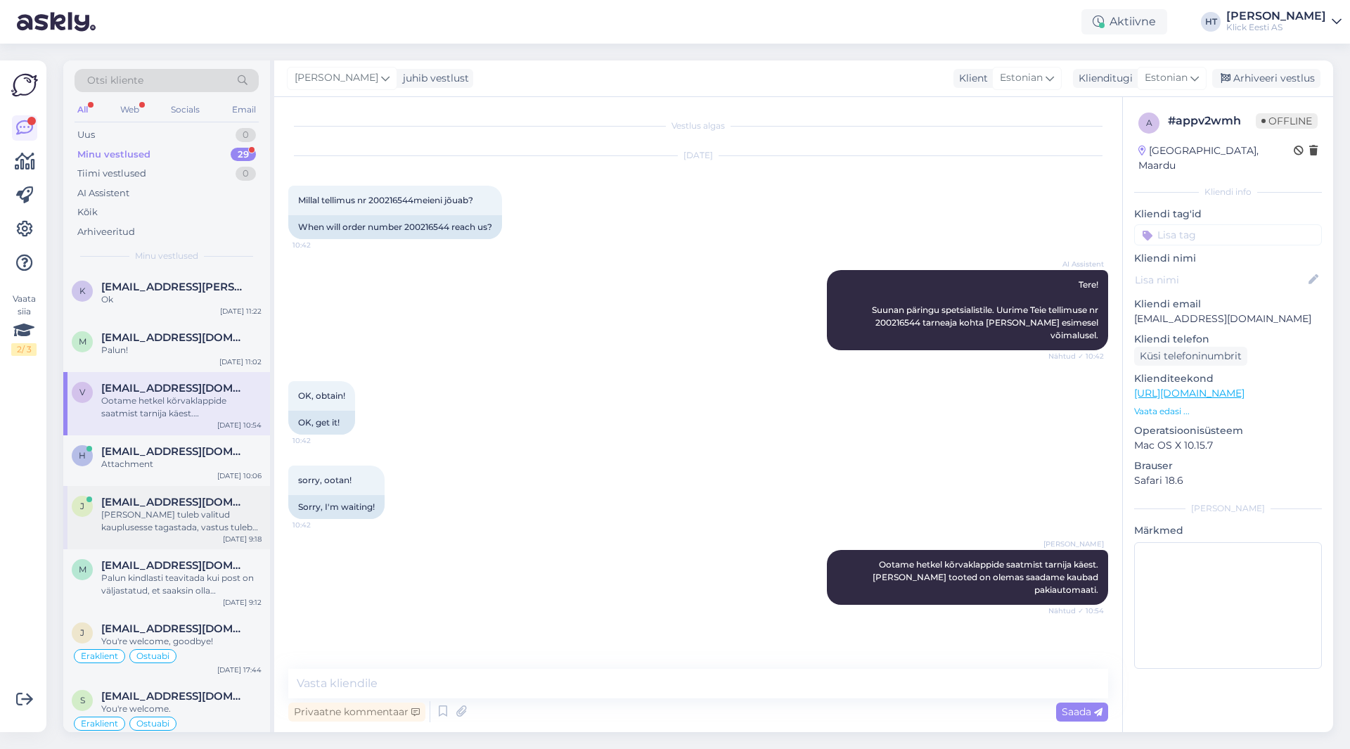
click at [214, 515] on div "[PERSON_NAME] tuleb valitud kauplusesse tagastada, vastus tuleb alles [PERSON_N…" at bounding box center [181, 520] width 160 height 25
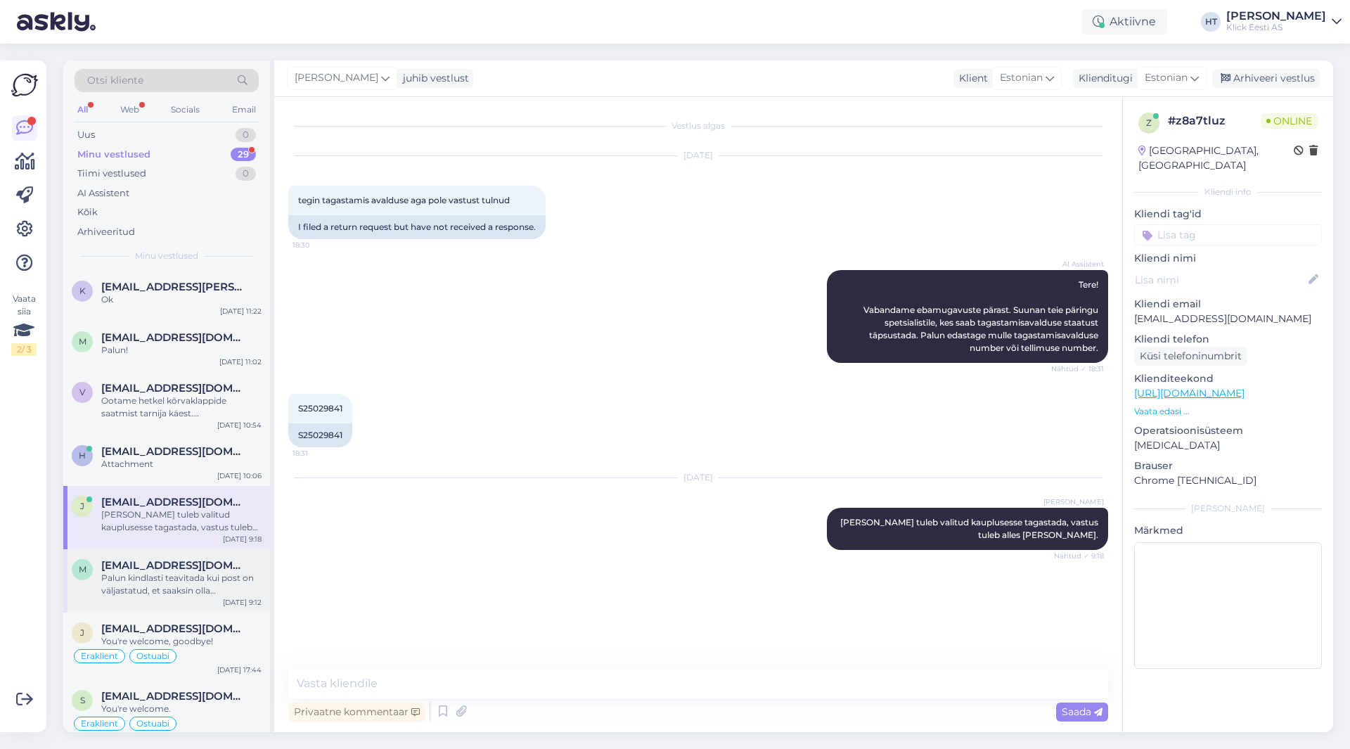
click at [207, 567] on span "[EMAIL_ADDRESS][DOMAIN_NAME]" at bounding box center [174, 565] width 146 height 13
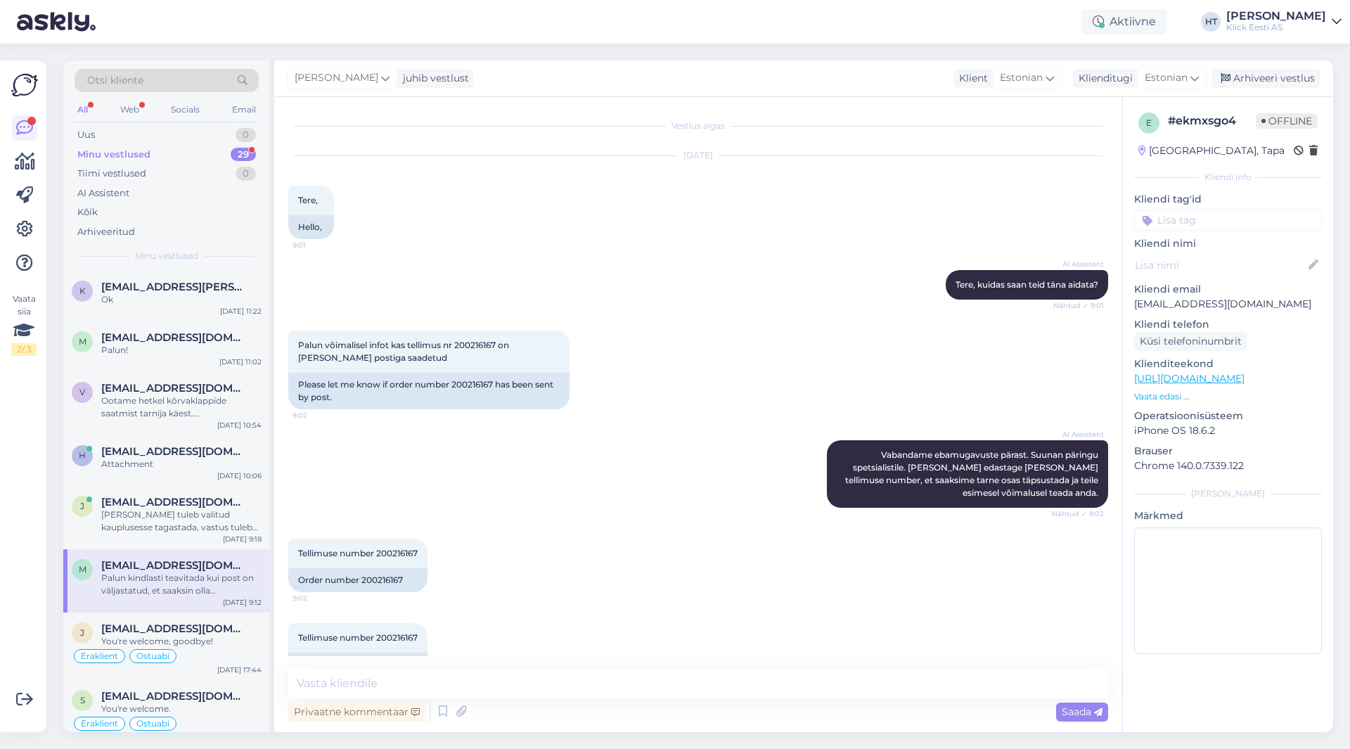
scroll to position [243, 0]
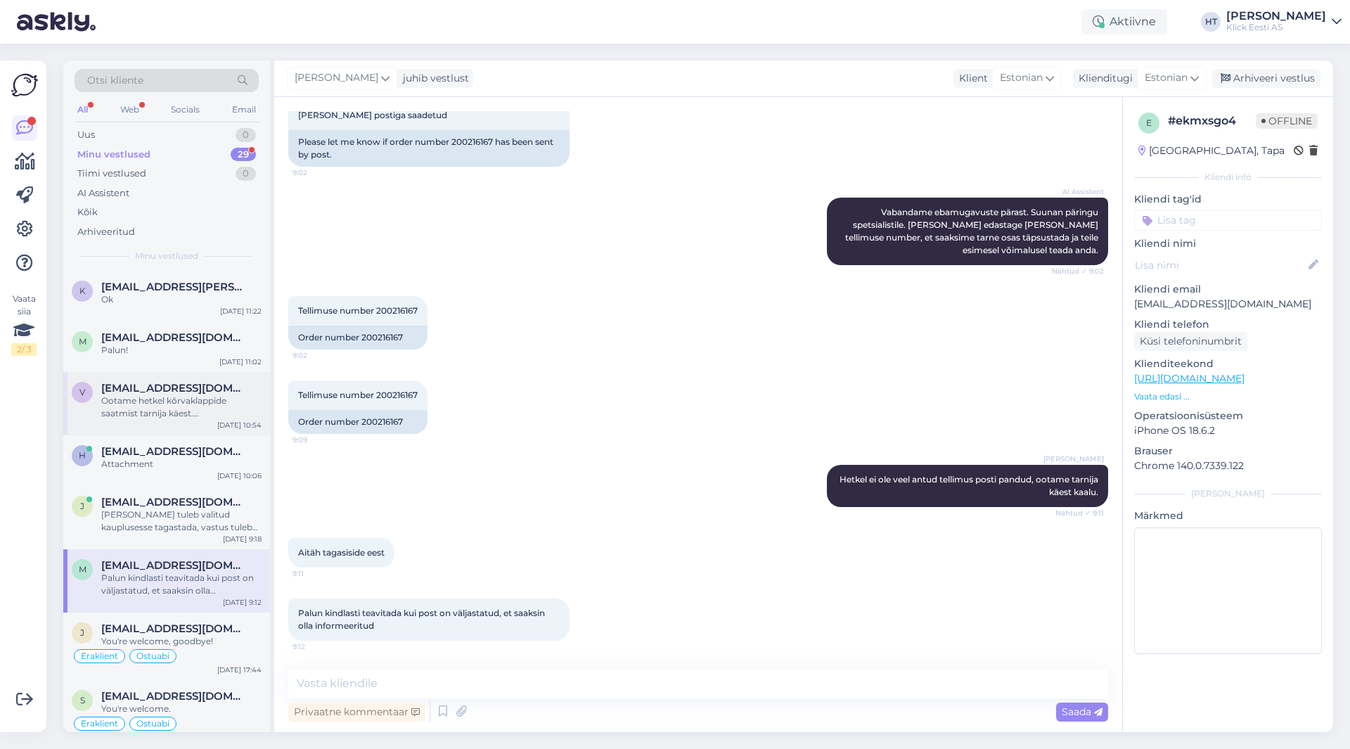
click at [208, 401] on div "Ootame hetkel kõrvaklappide saatmist tarnija käest. [PERSON_NAME] tooted on ole…" at bounding box center [181, 406] width 160 height 25
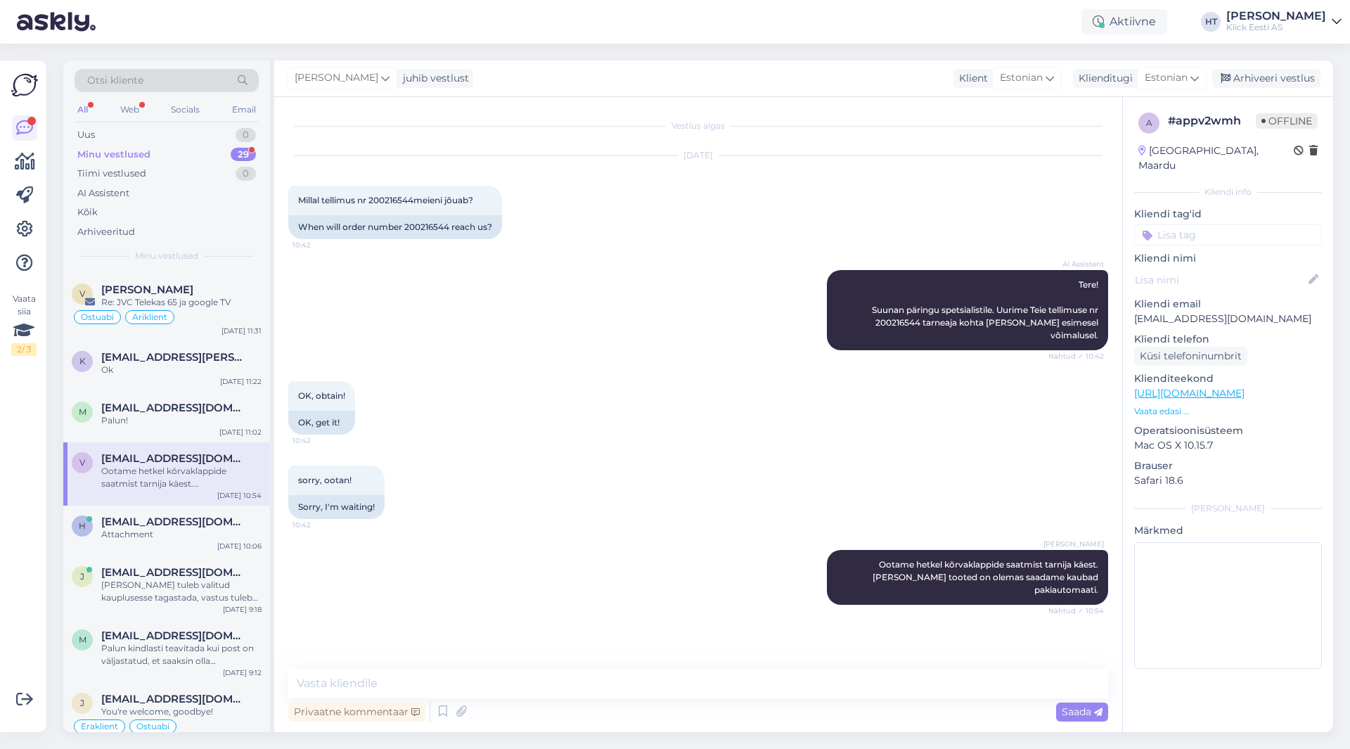
scroll to position [70, 0]
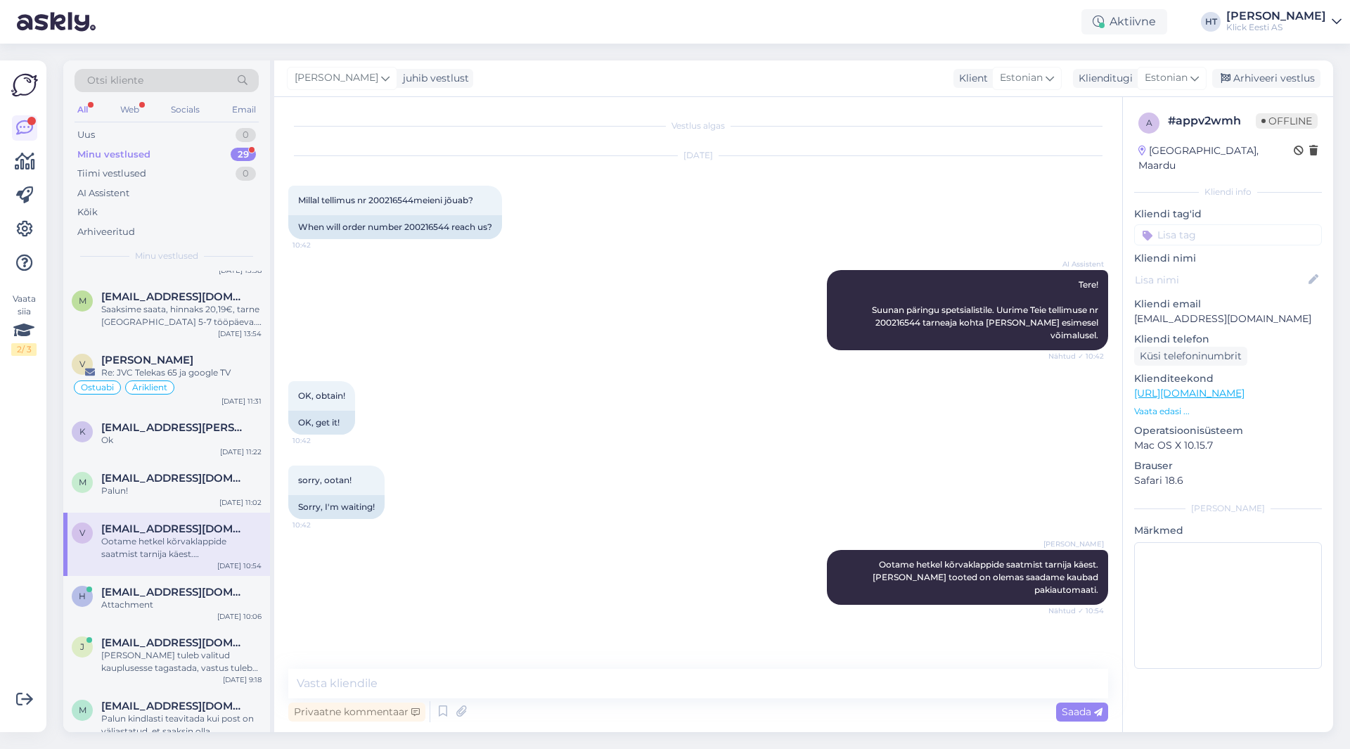
click at [1264, 224] on input at bounding box center [1228, 234] width 188 height 21
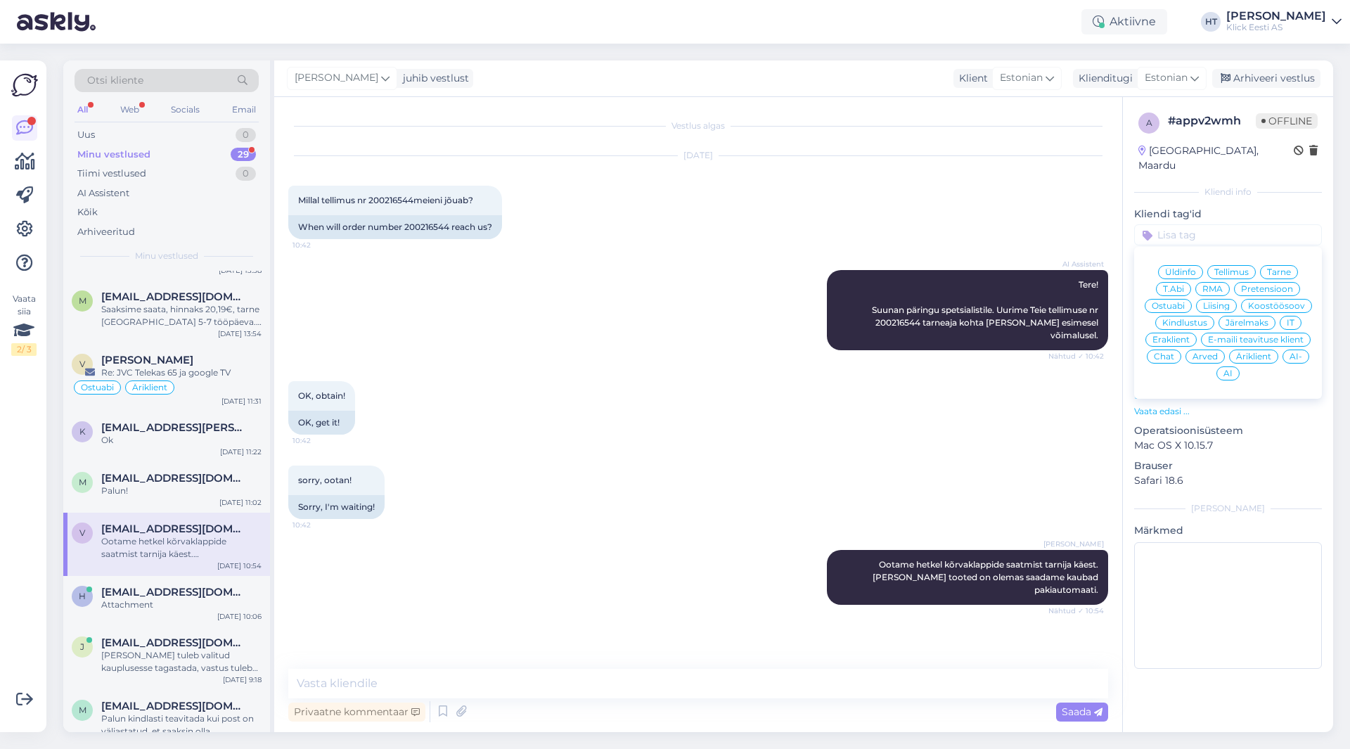
click at [1288, 268] on span "Tarne" at bounding box center [1279, 272] width 24 height 8
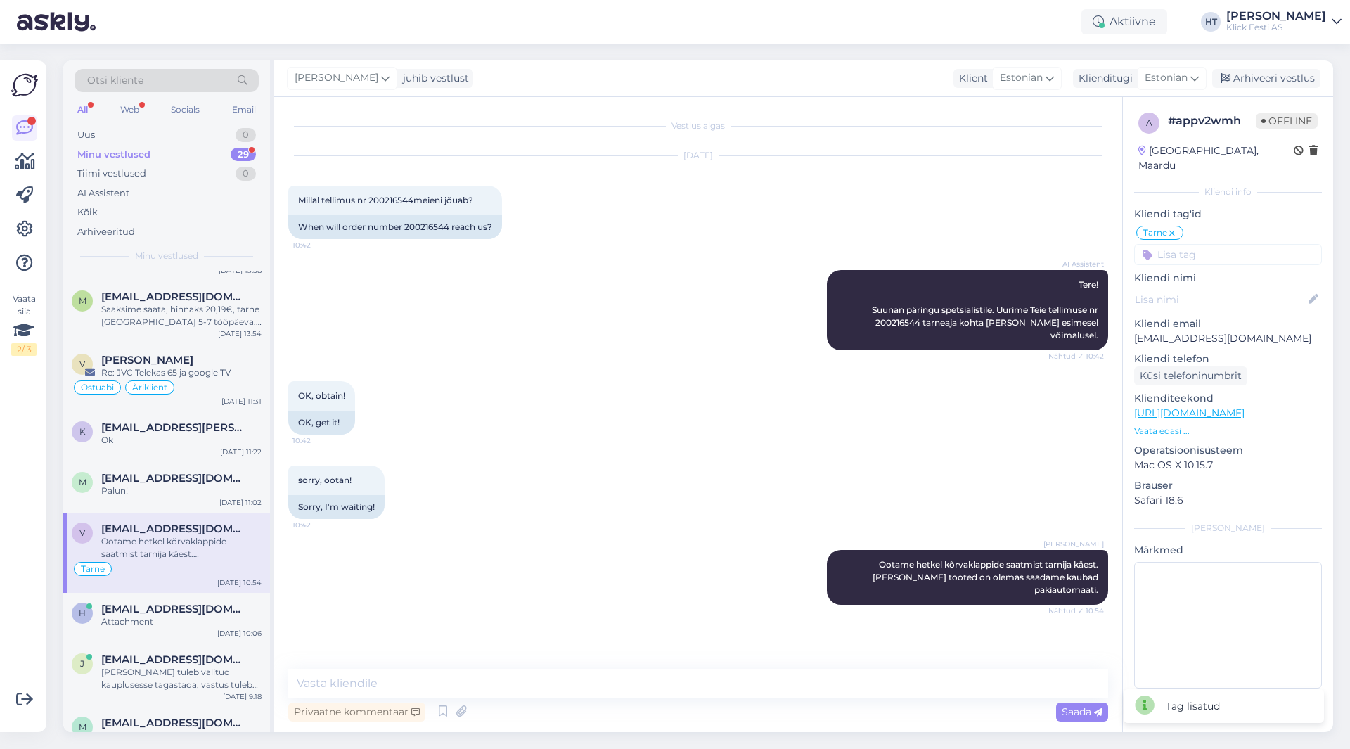
click at [1252, 244] on input at bounding box center [1228, 254] width 188 height 21
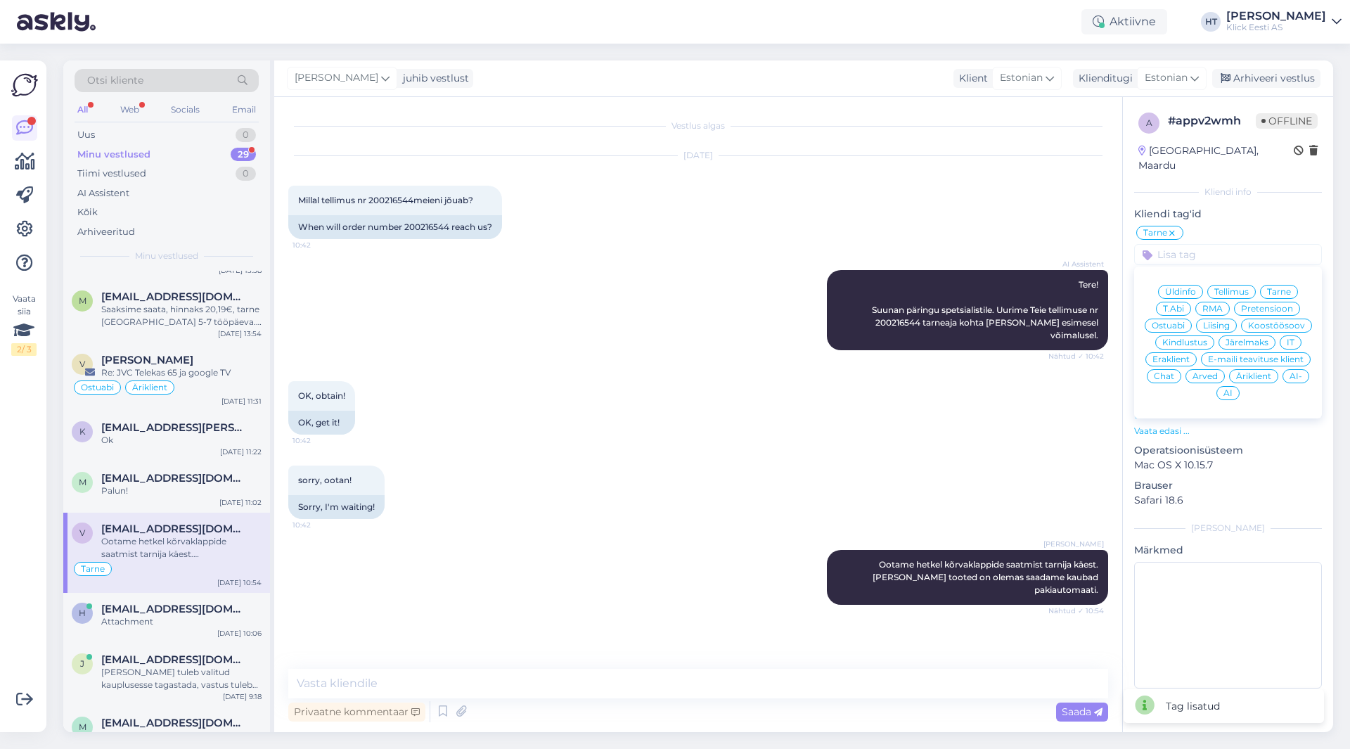
click at [1261, 372] on span "Äriklient" at bounding box center [1253, 376] width 35 height 8
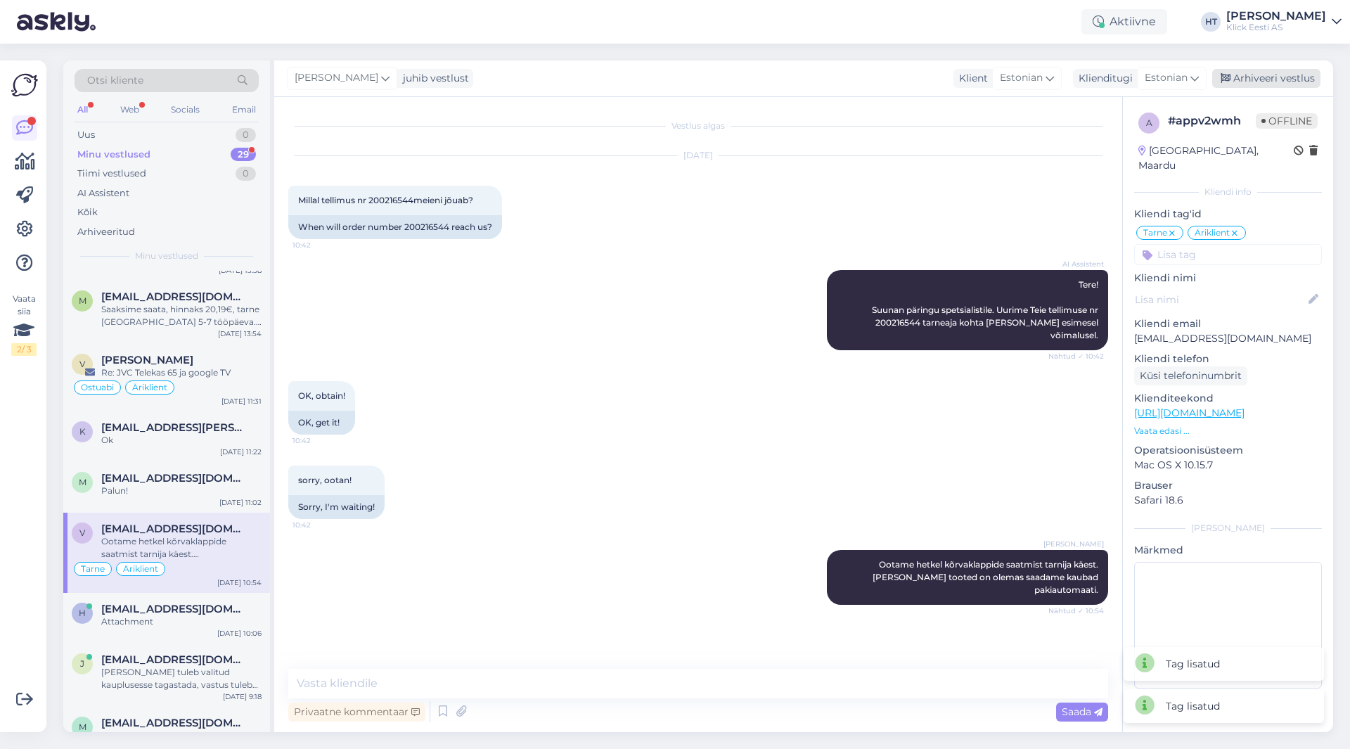
click at [1266, 78] on div "Arhiveeri vestlus" at bounding box center [1266, 78] width 108 height 19
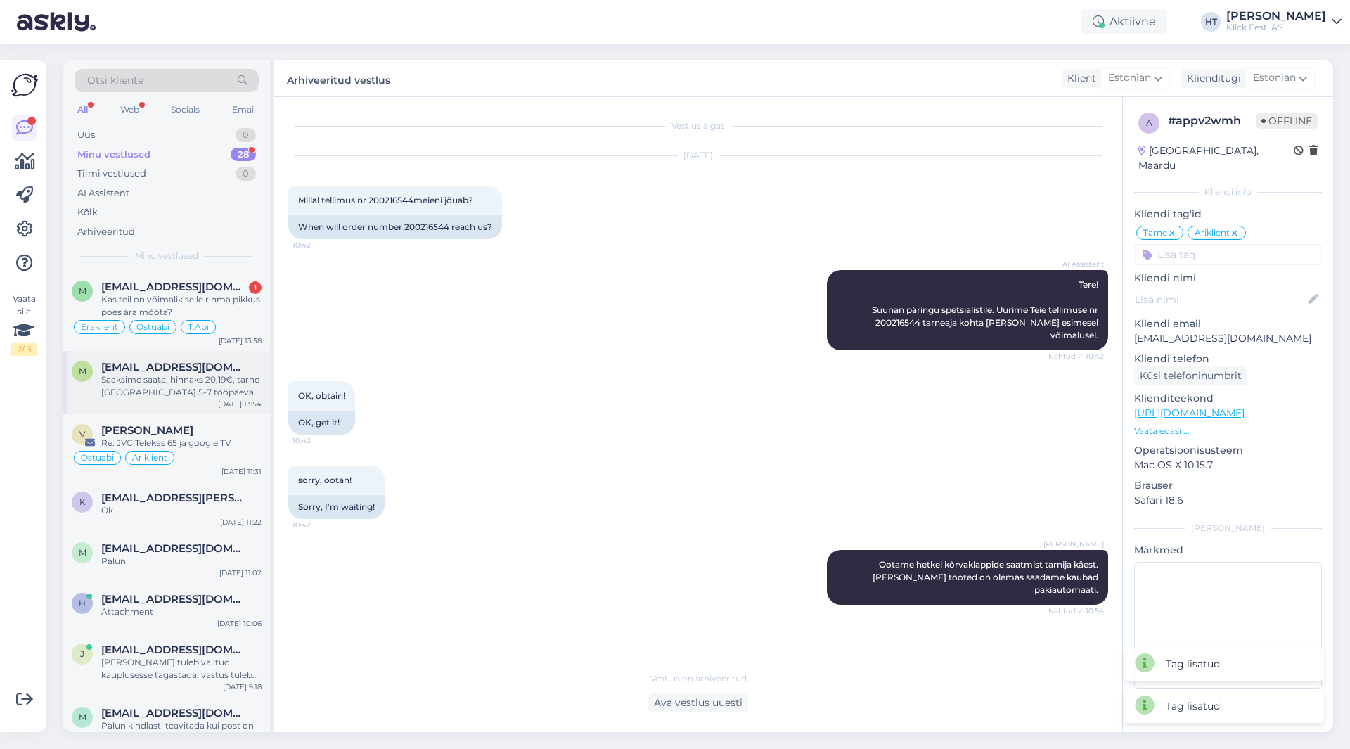
click at [234, 398] on div "Saaksime saata, hinnaks 20,19€, tarne [GEOGRAPHIC_DATA] 5-7 tööpäeva. Võib tell…" at bounding box center [181, 385] width 160 height 25
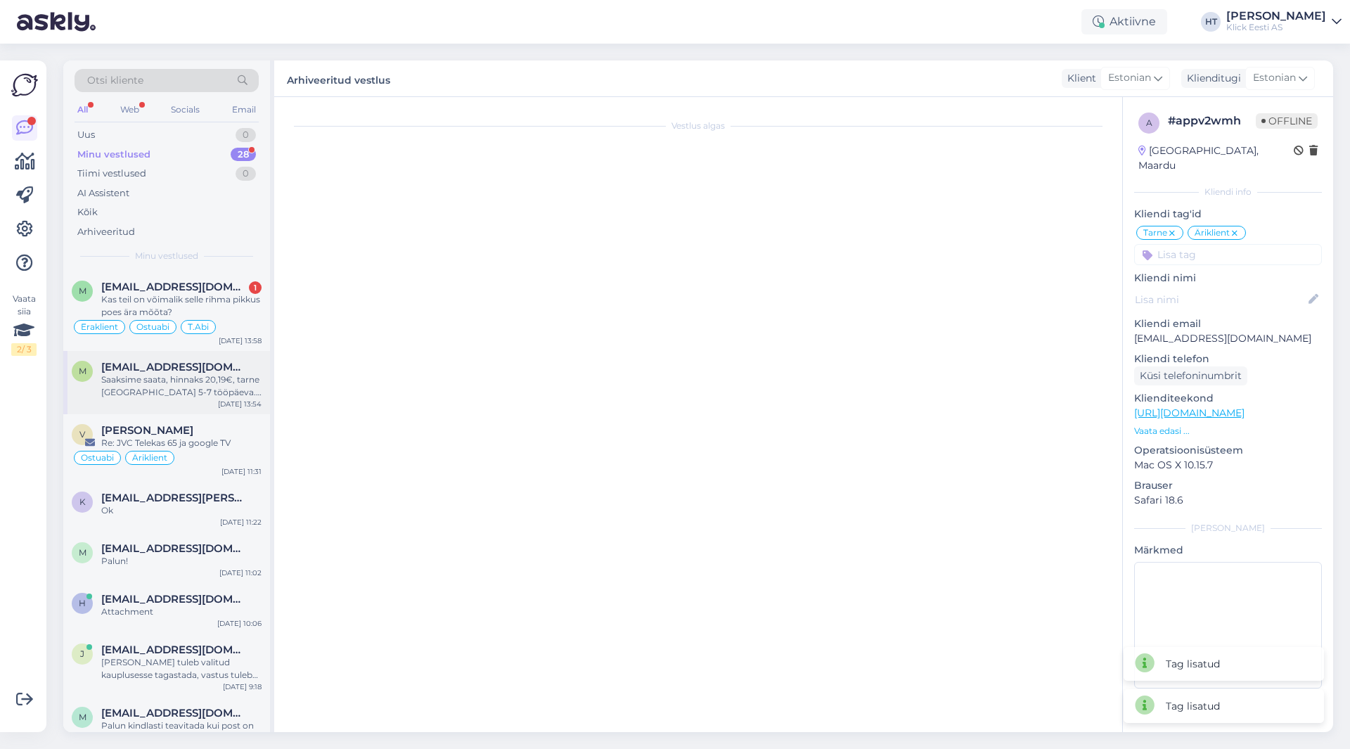
scroll to position [175, 0]
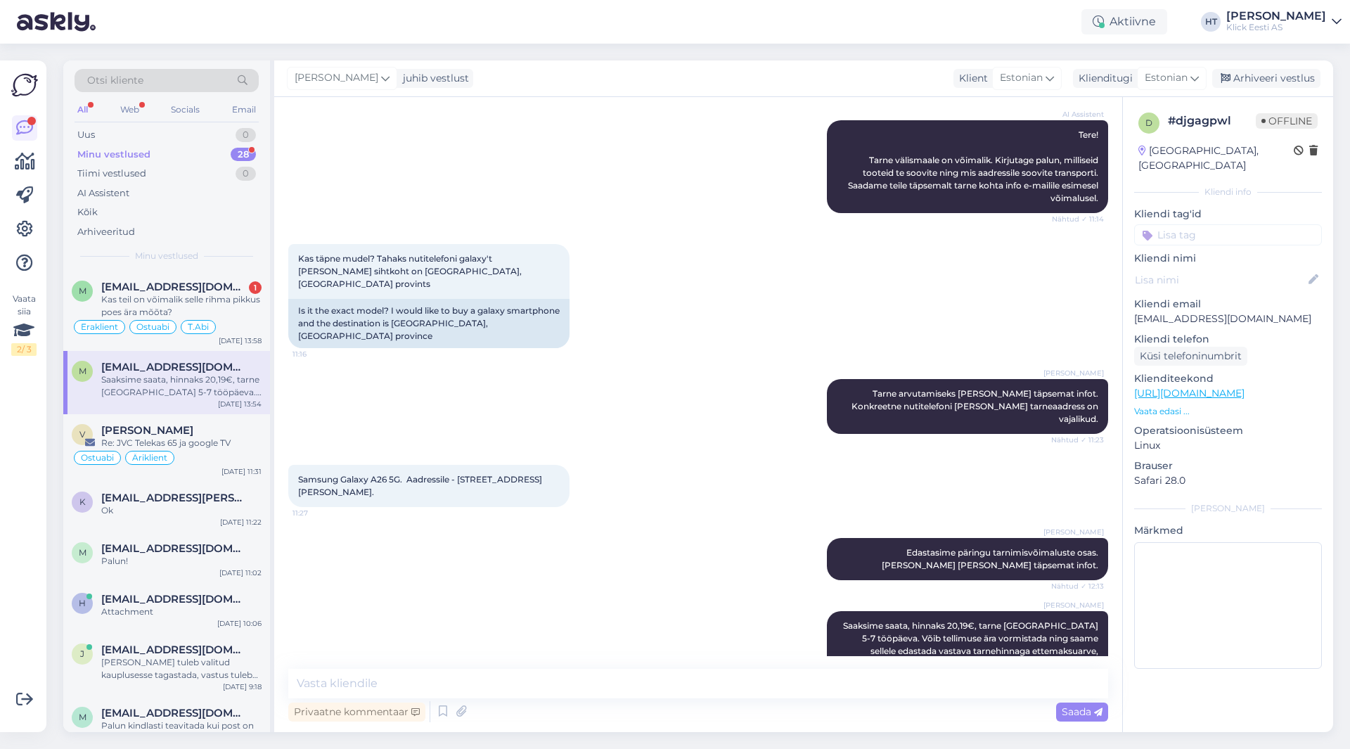
click at [1200, 224] on input at bounding box center [1228, 234] width 188 height 21
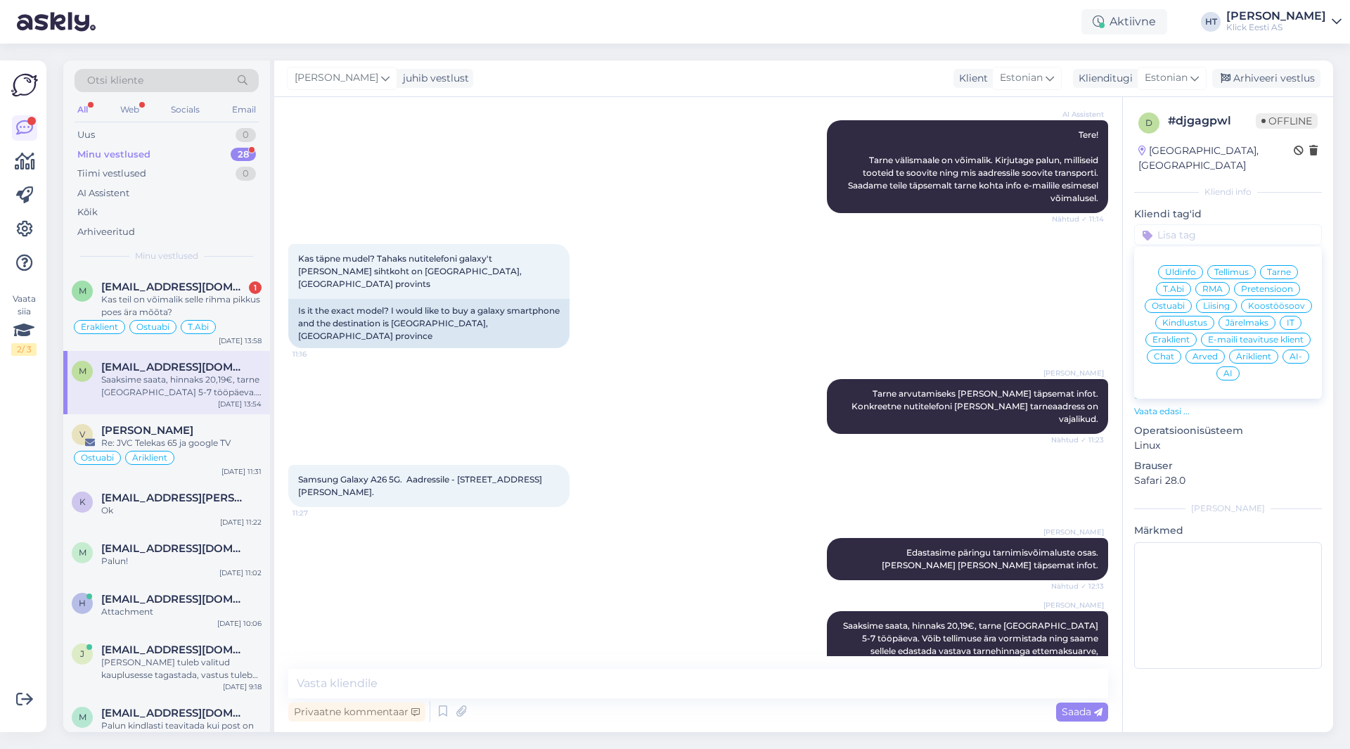
click at [1183, 299] on div "Ostuabi" at bounding box center [1168, 306] width 47 height 14
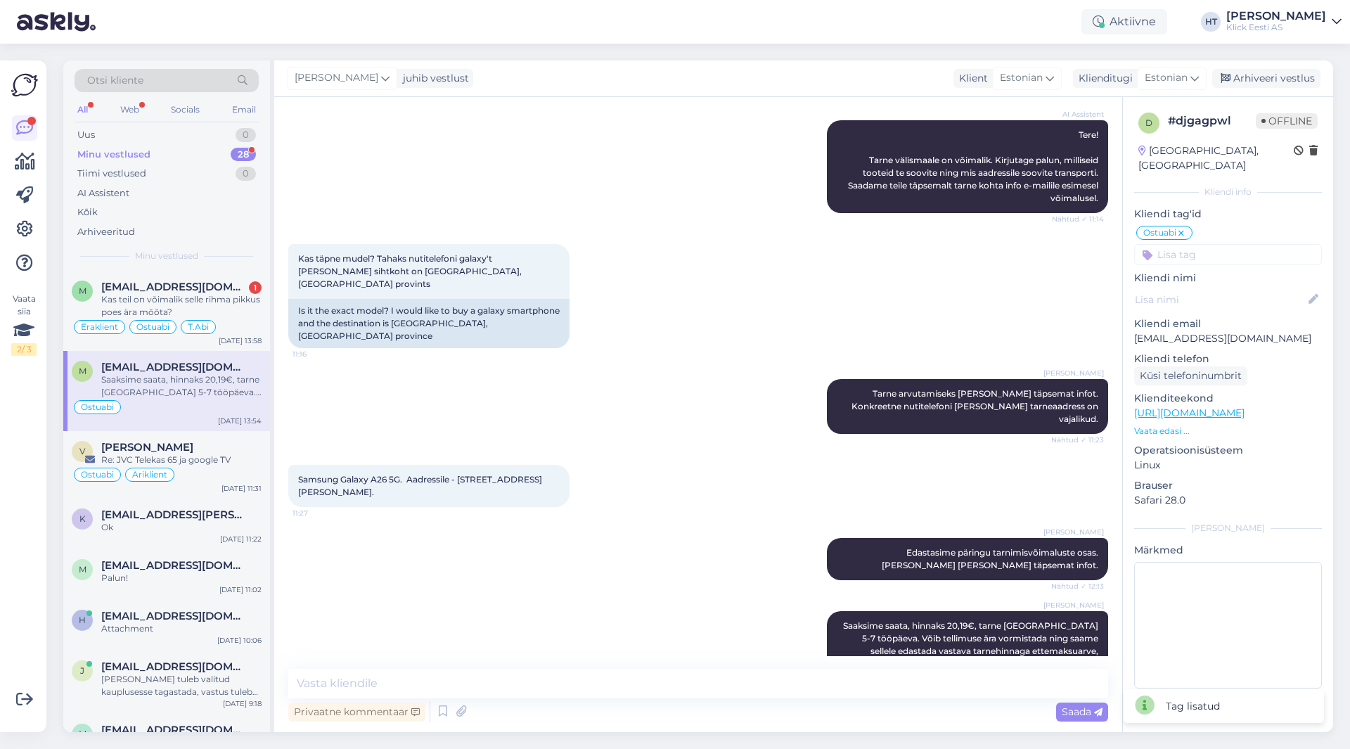
click at [1208, 244] on input at bounding box center [1228, 254] width 188 height 21
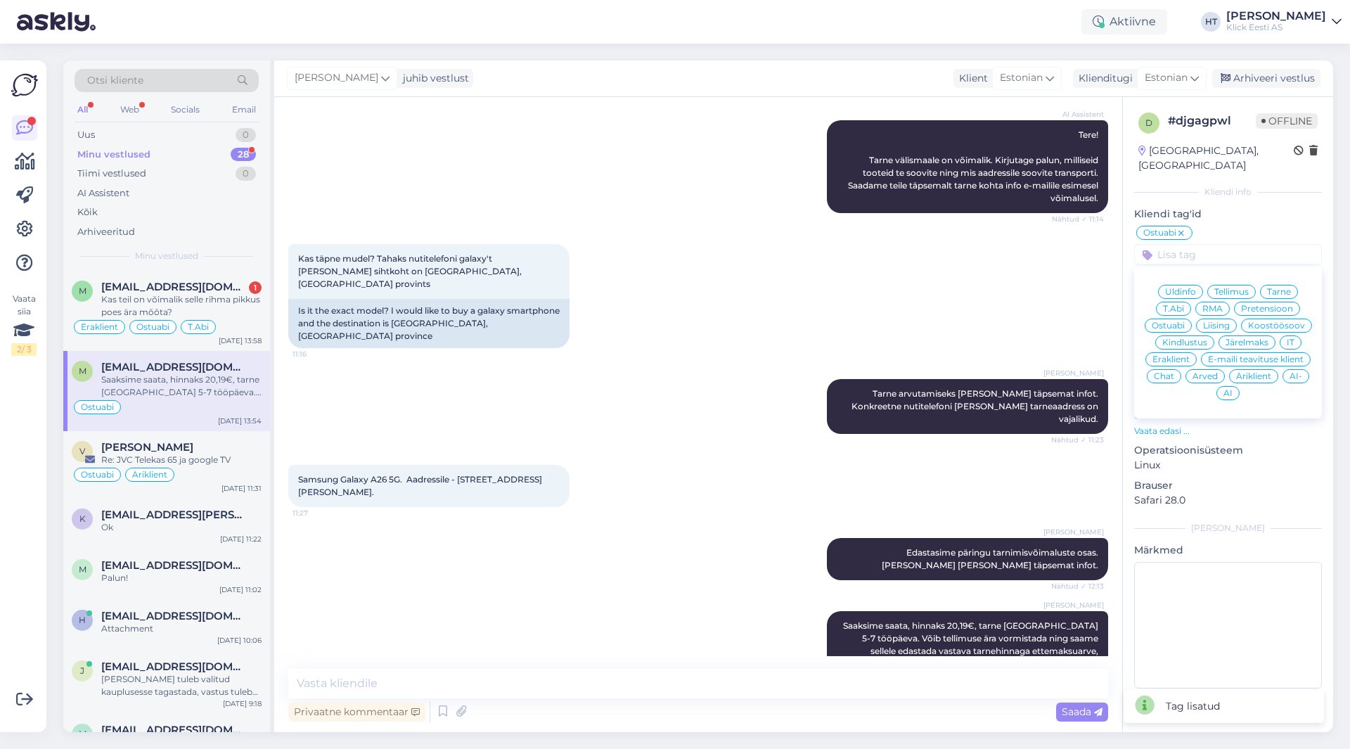
click at [1178, 355] on span "Eraklient" at bounding box center [1170, 359] width 37 height 8
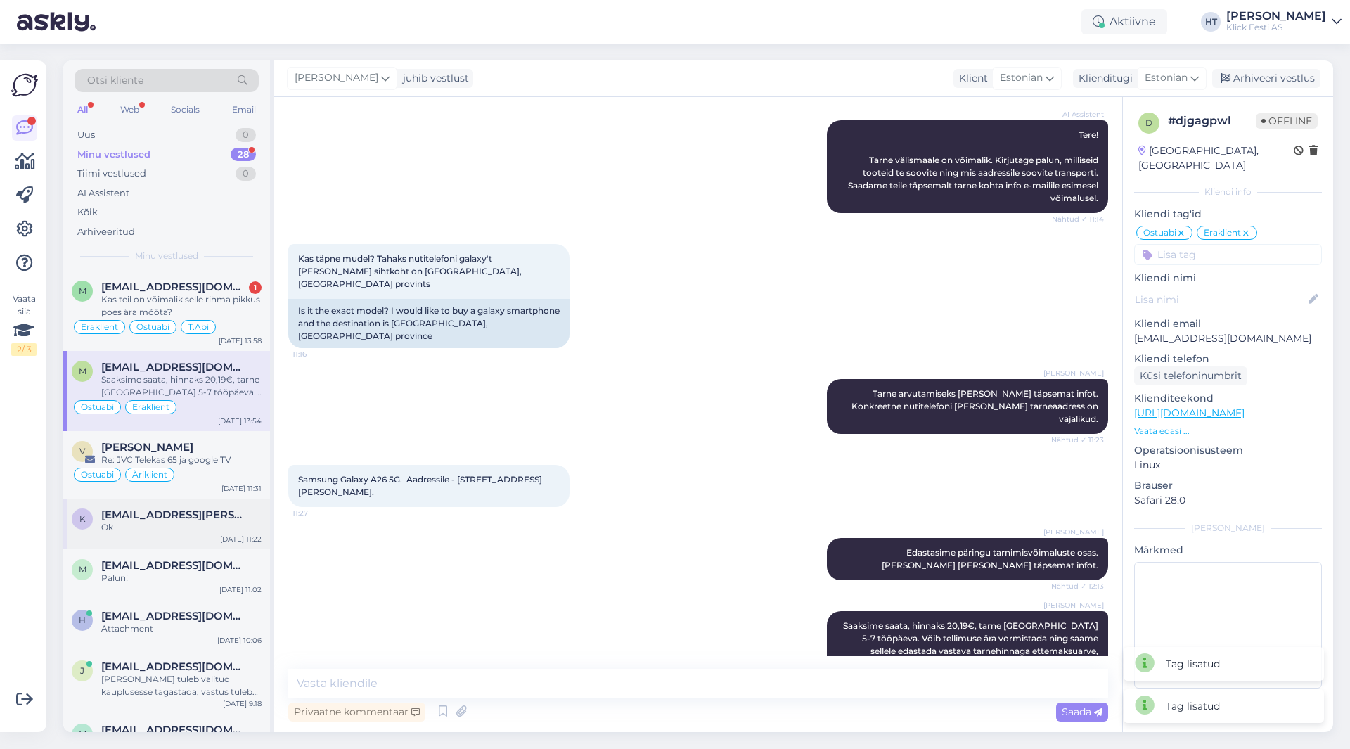
click at [259, 522] on div "Ok" at bounding box center [181, 527] width 160 height 13
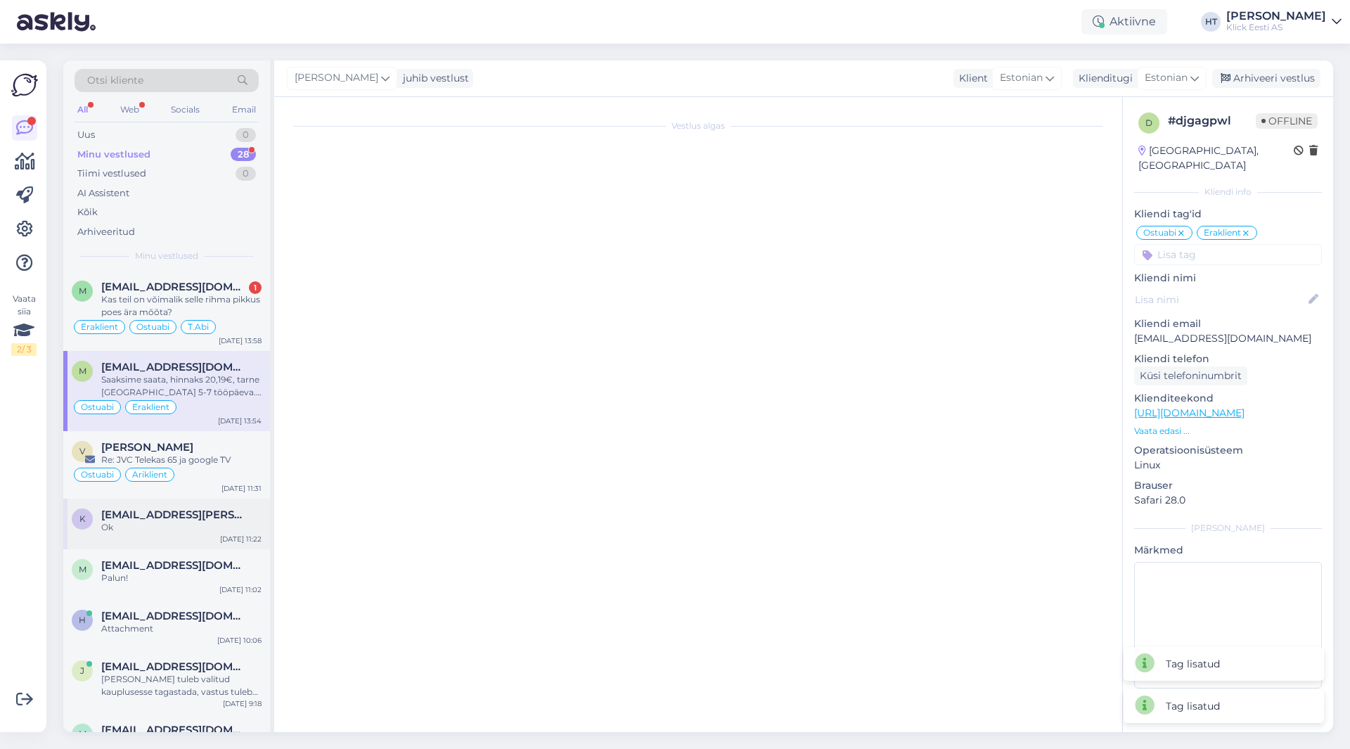
scroll to position [1165, 0]
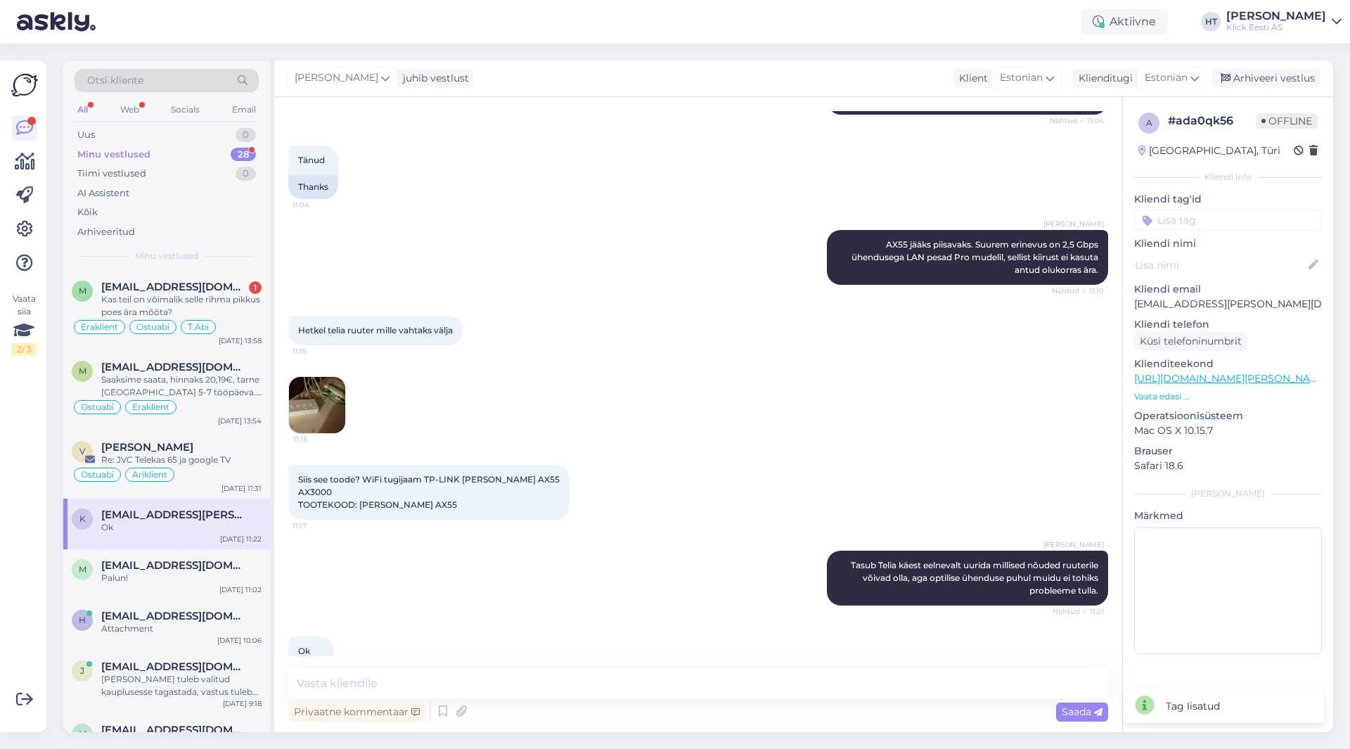
click at [1210, 227] on input at bounding box center [1228, 220] width 188 height 21
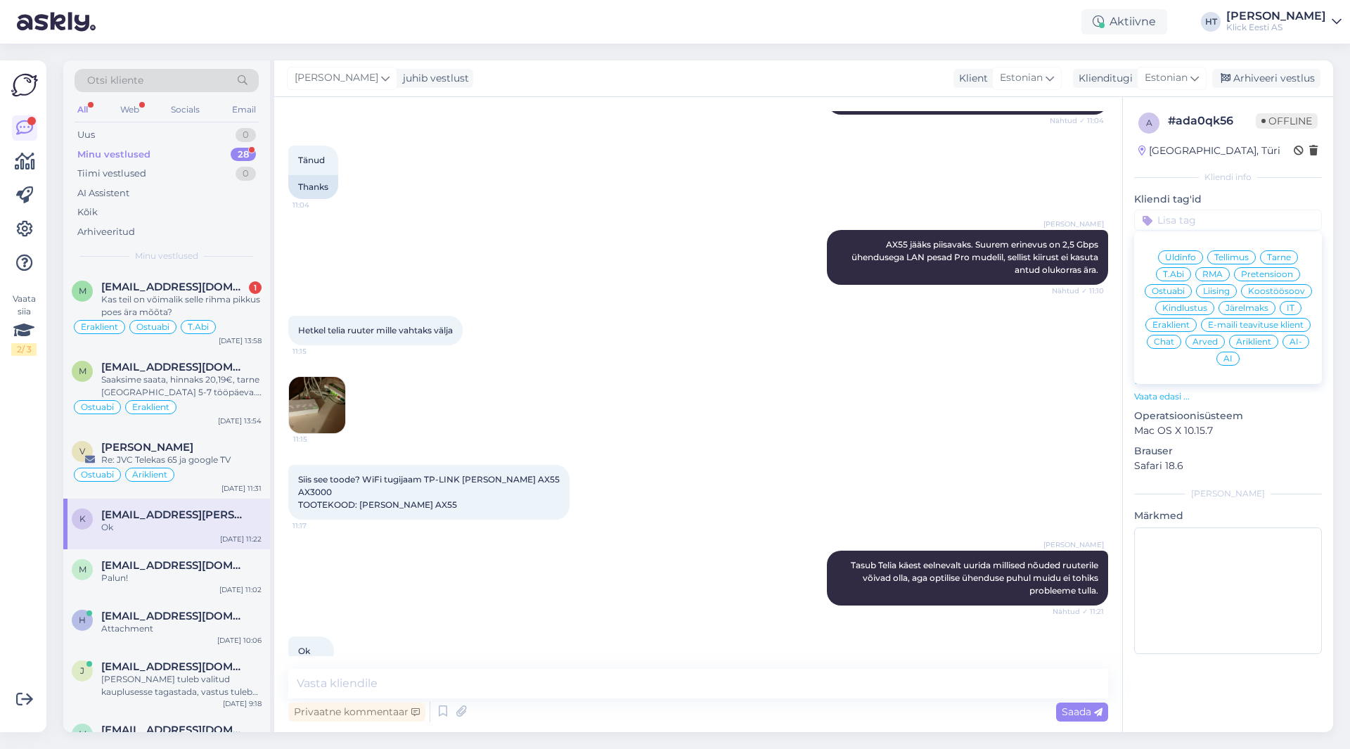
click at [1179, 290] on span "Ostuabi" at bounding box center [1168, 291] width 33 height 8
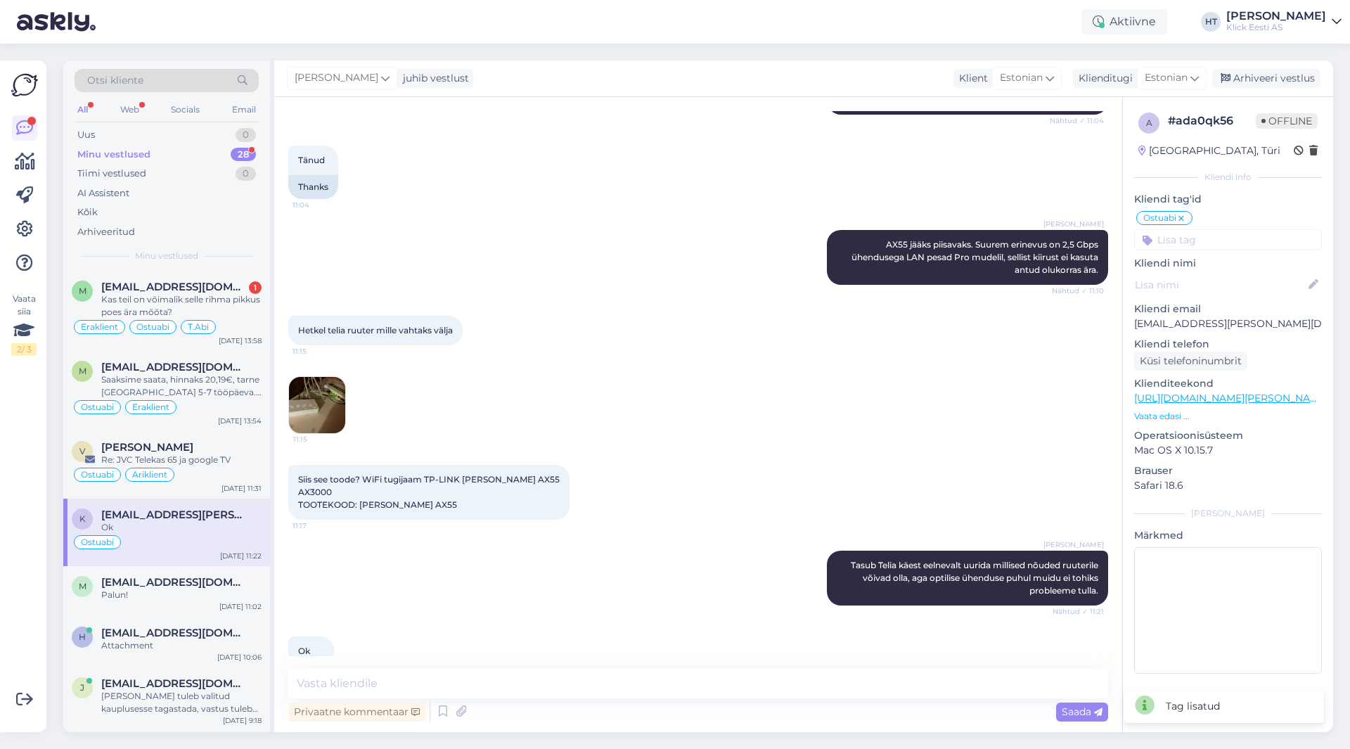
click at [1215, 244] on input at bounding box center [1228, 239] width 188 height 21
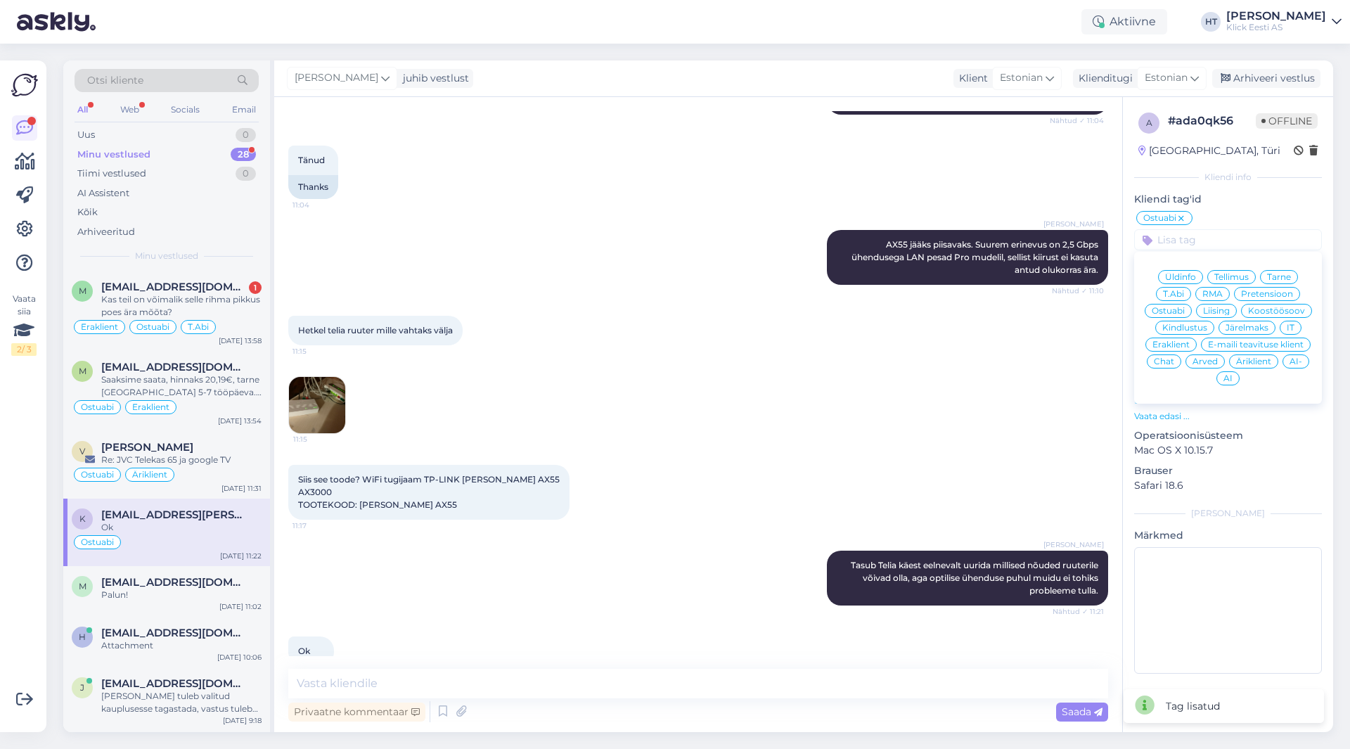
click at [1173, 342] on span "Eraklient" at bounding box center [1170, 344] width 37 height 8
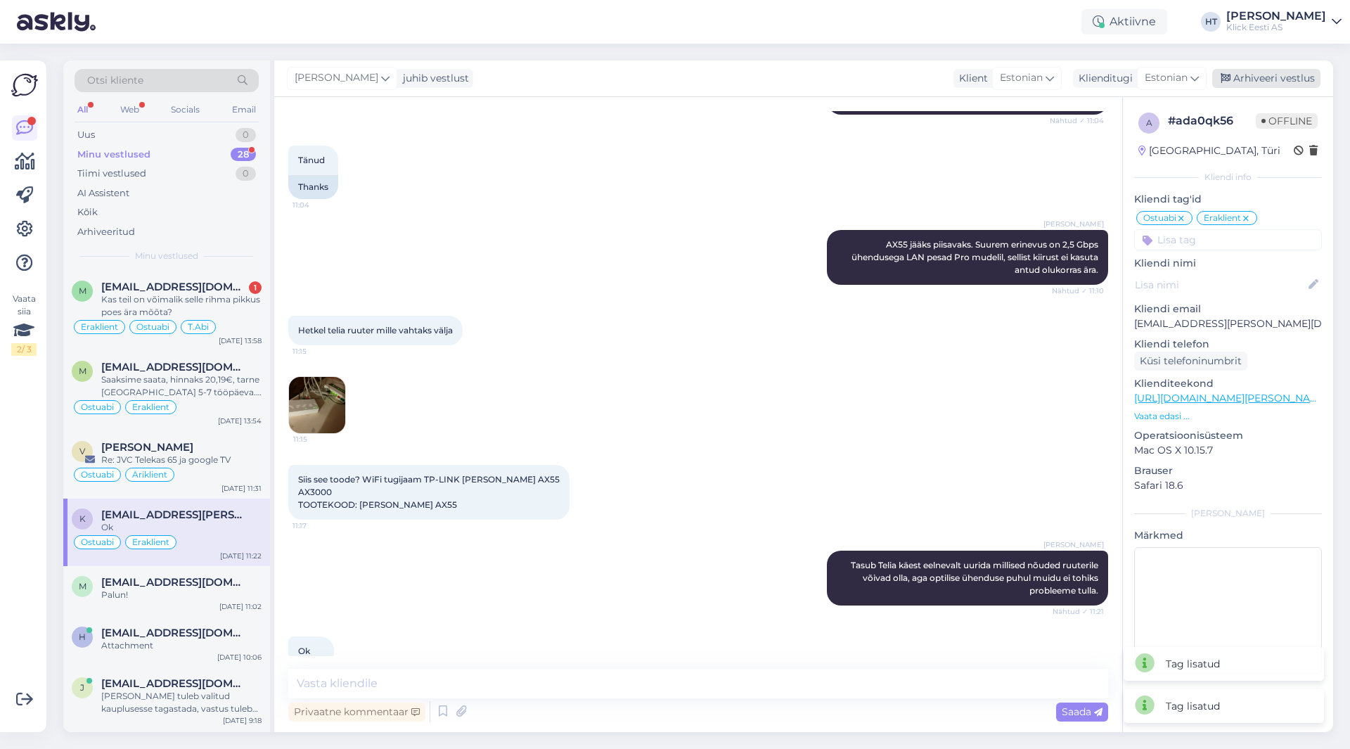
click at [1260, 85] on div "Arhiveeri vestlus" at bounding box center [1266, 78] width 108 height 19
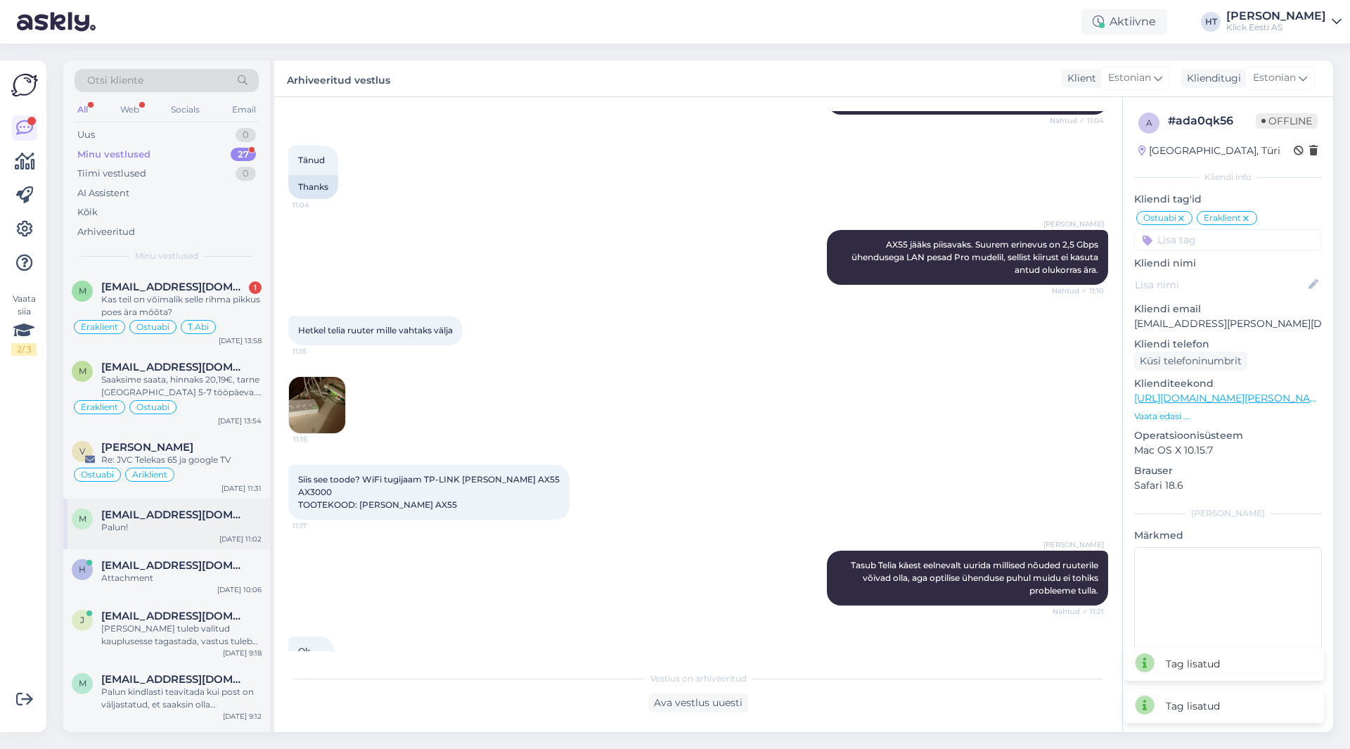
click at [179, 534] on div "m [EMAIL_ADDRESS][DOMAIN_NAME] Palun! [DATE] 11:02" at bounding box center [166, 524] width 207 height 51
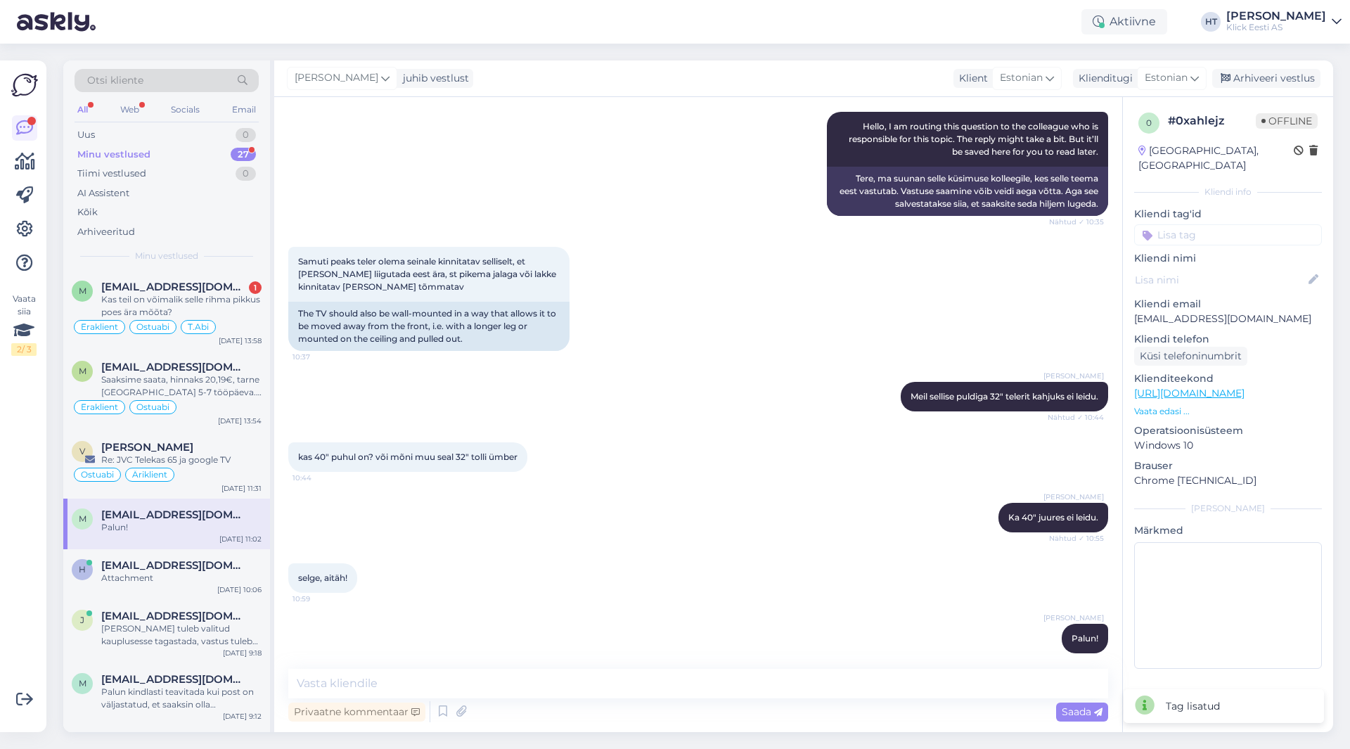
click at [1190, 224] on input at bounding box center [1228, 234] width 188 height 21
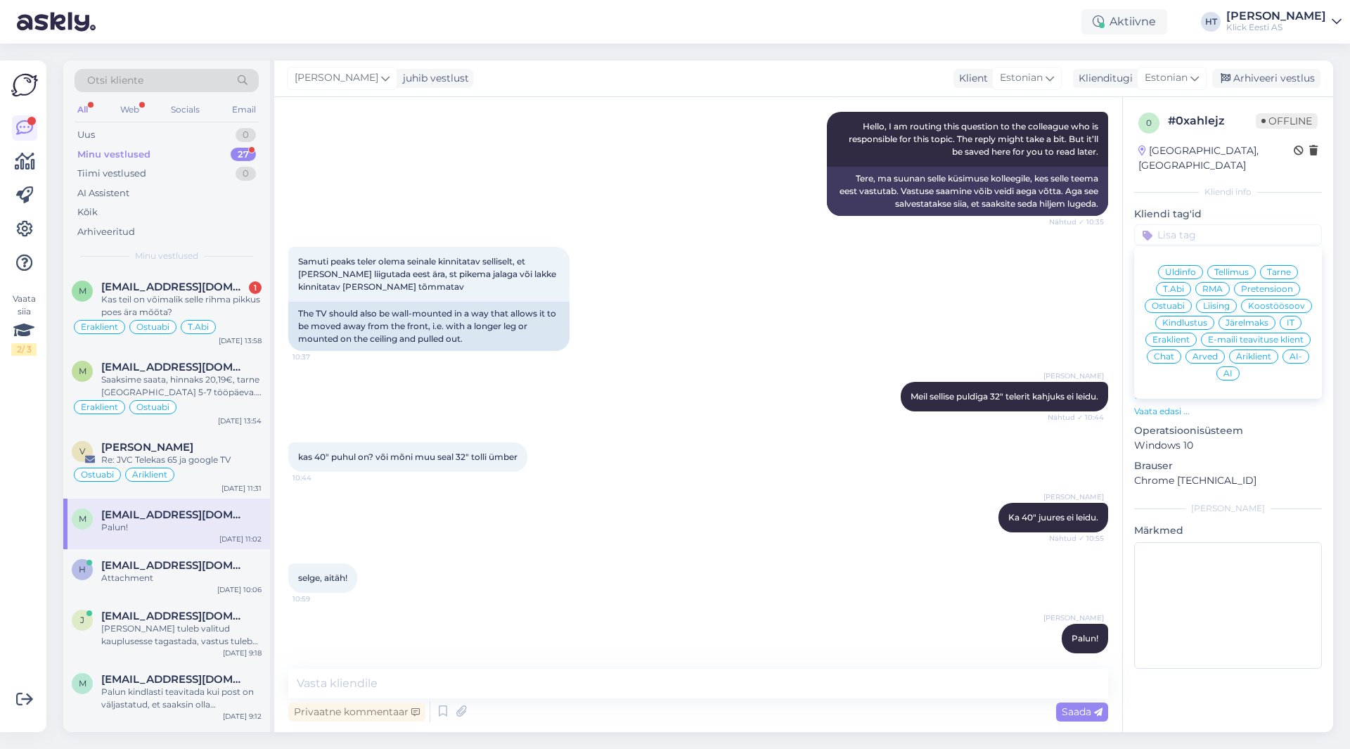
click at [1183, 302] on span "Ostuabi" at bounding box center [1168, 306] width 33 height 8
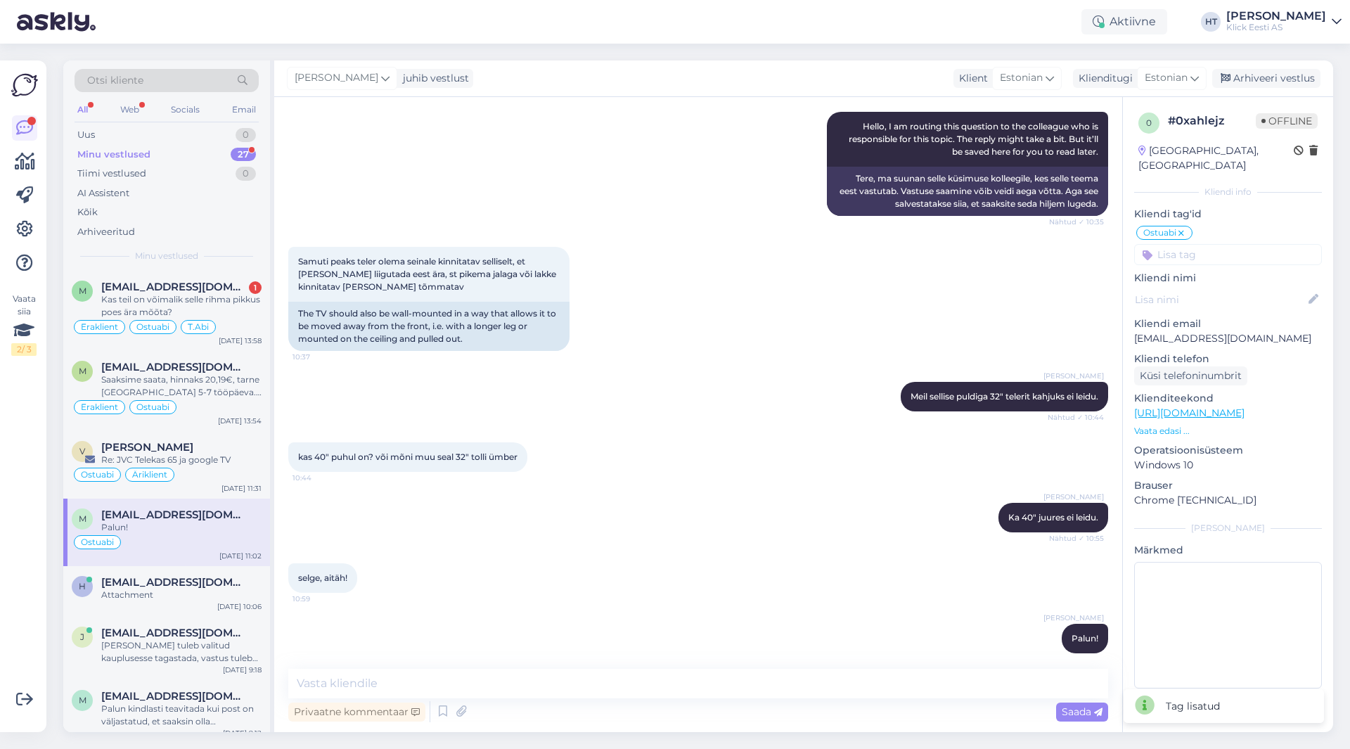
click at [1213, 244] on input at bounding box center [1228, 254] width 188 height 21
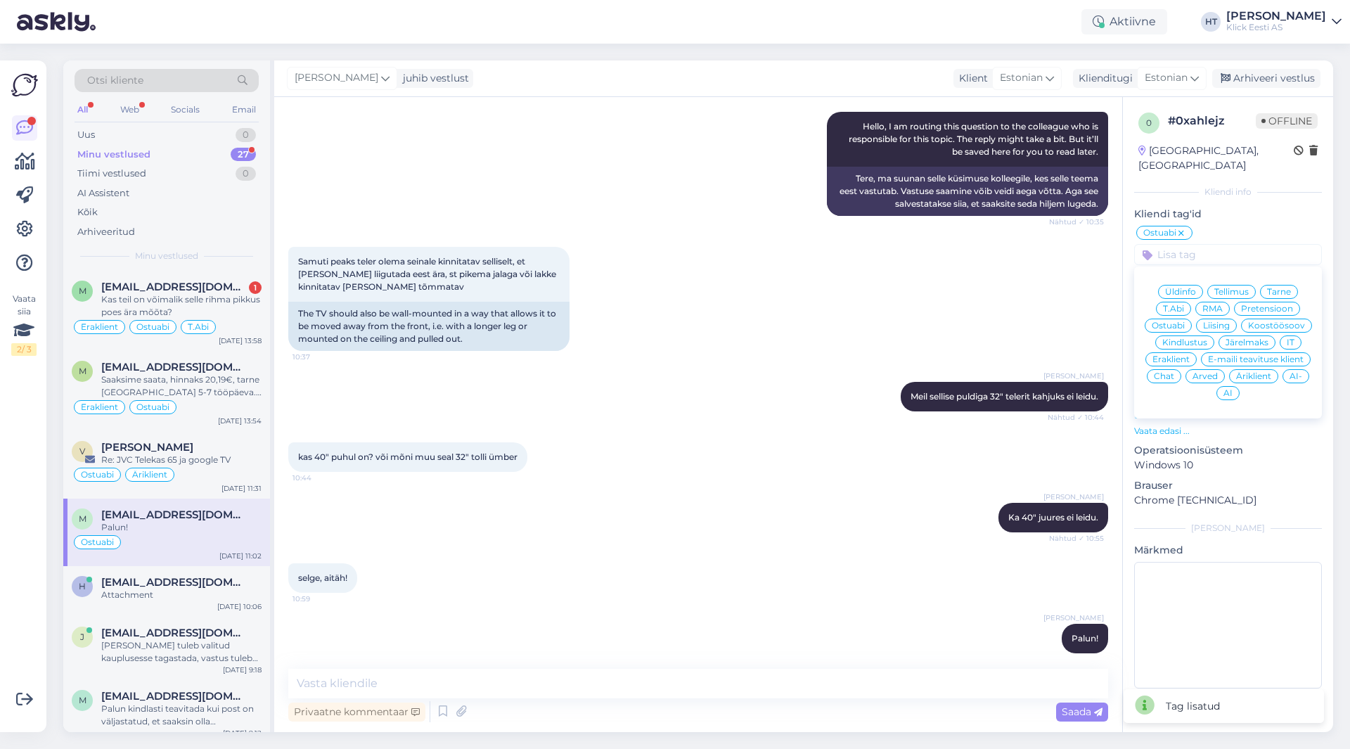
click at [1169, 355] on span "Eraklient" at bounding box center [1170, 359] width 37 height 8
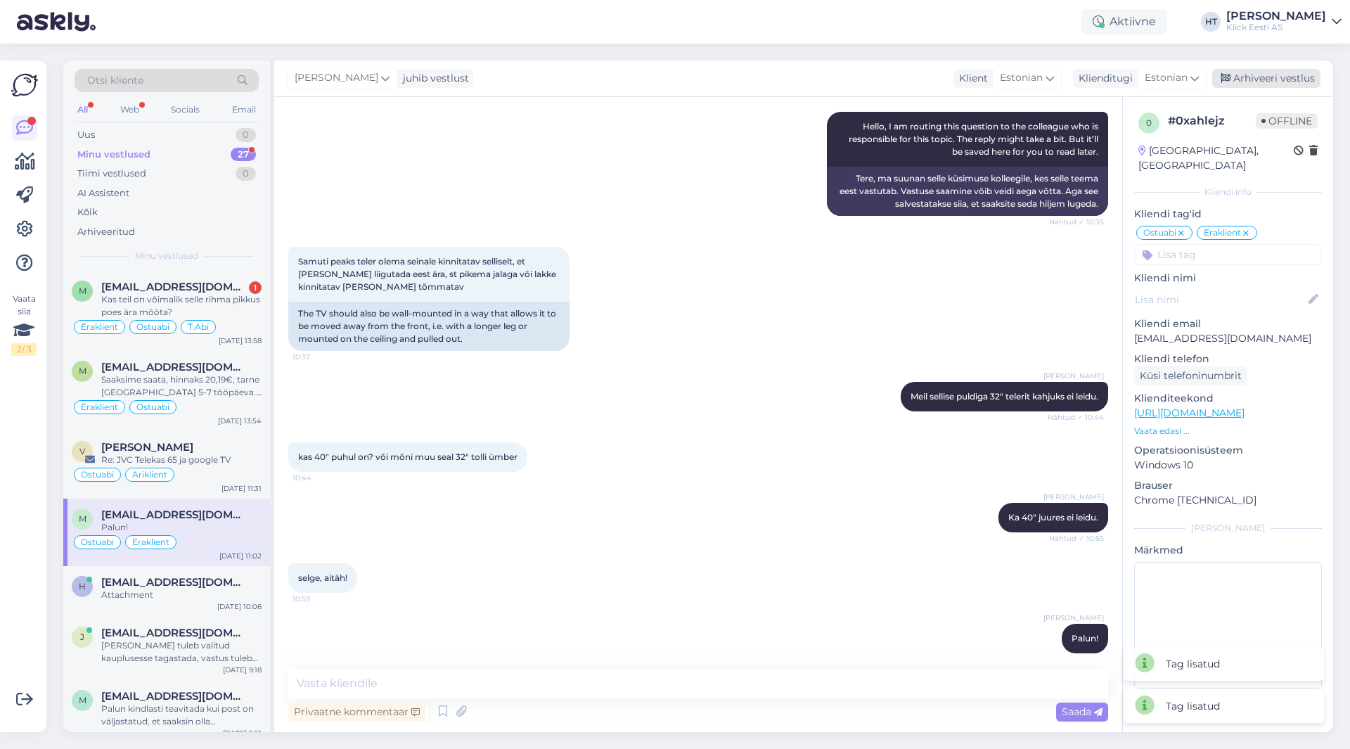
click at [1268, 86] on div "Arhiveeri vestlus" at bounding box center [1266, 78] width 108 height 19
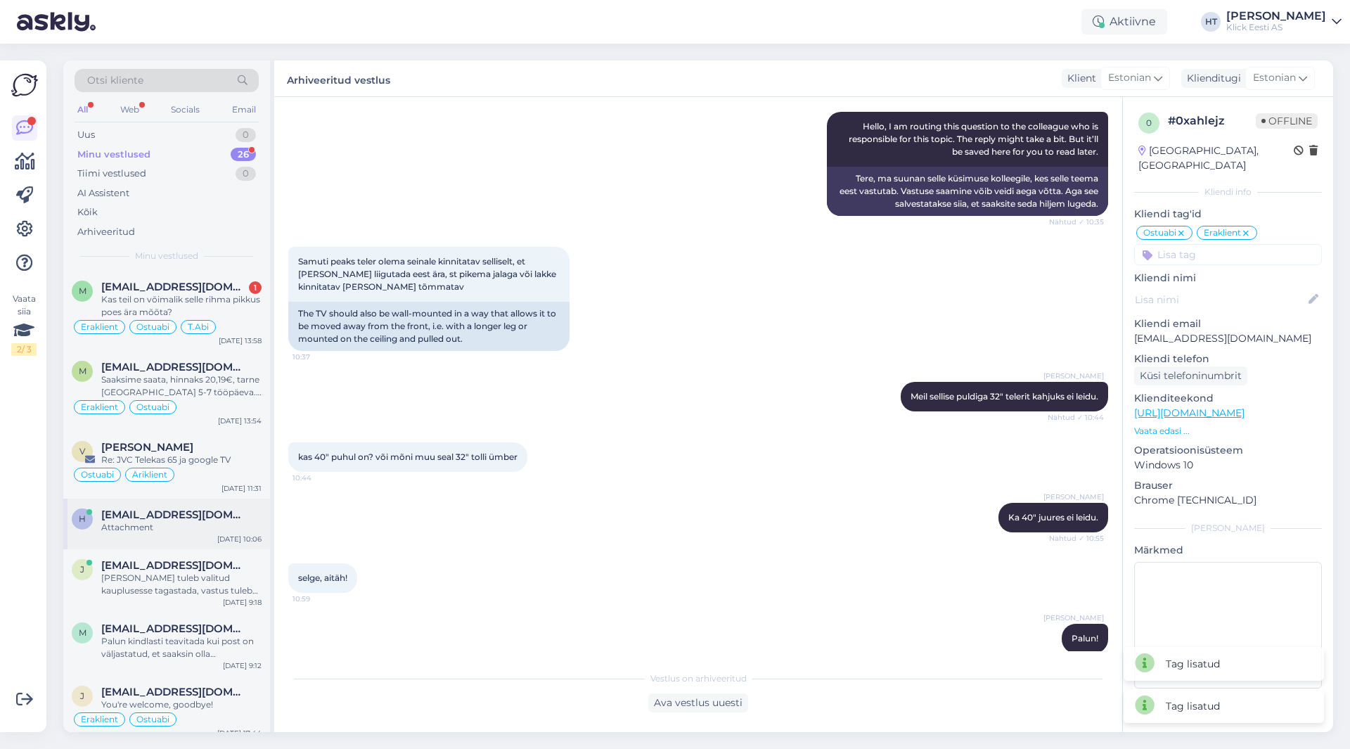
click at [211, 522] on div "Attachment" at bounding box center [181, 527] width 160 height 13
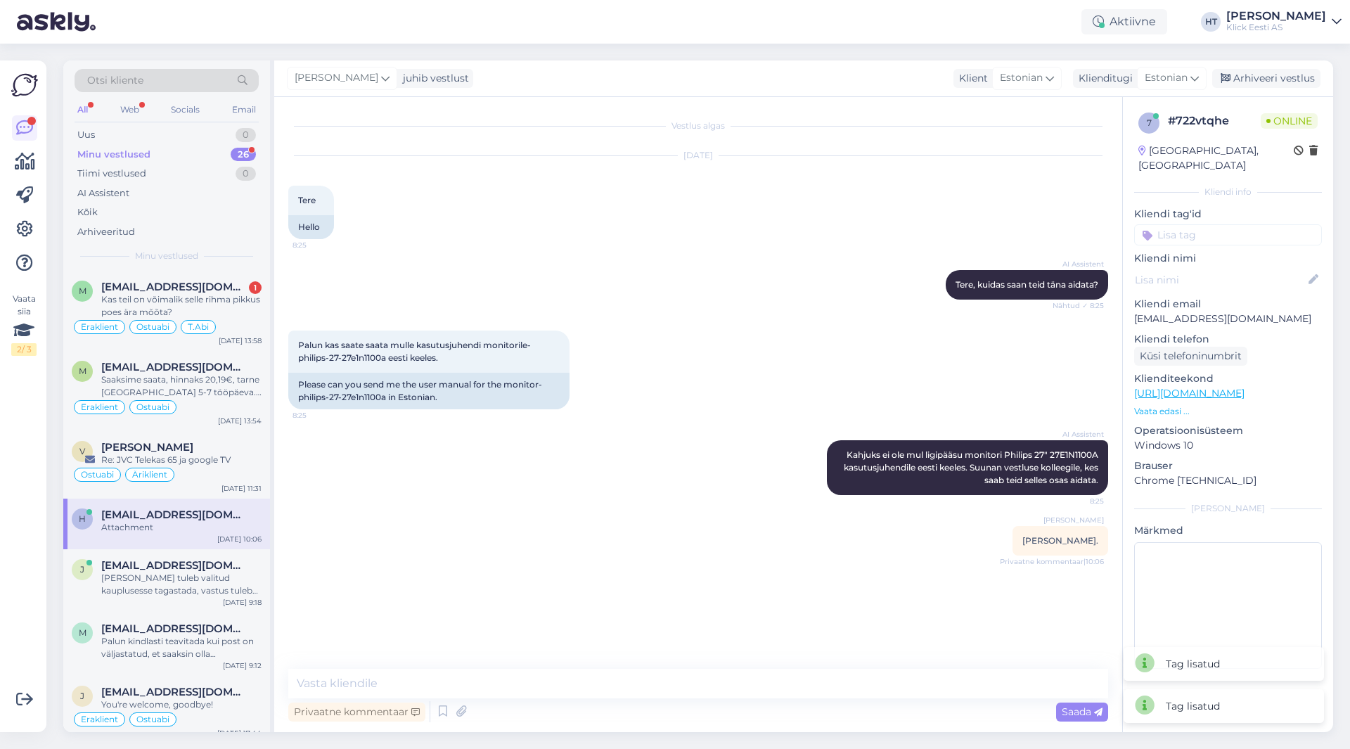
scroll to position [0, 0]
click at [211, 570] on span "[EMAIL_ADDRESS][DOMAIN_NAME]" at bounding box center [174, 565] width 146 height 13
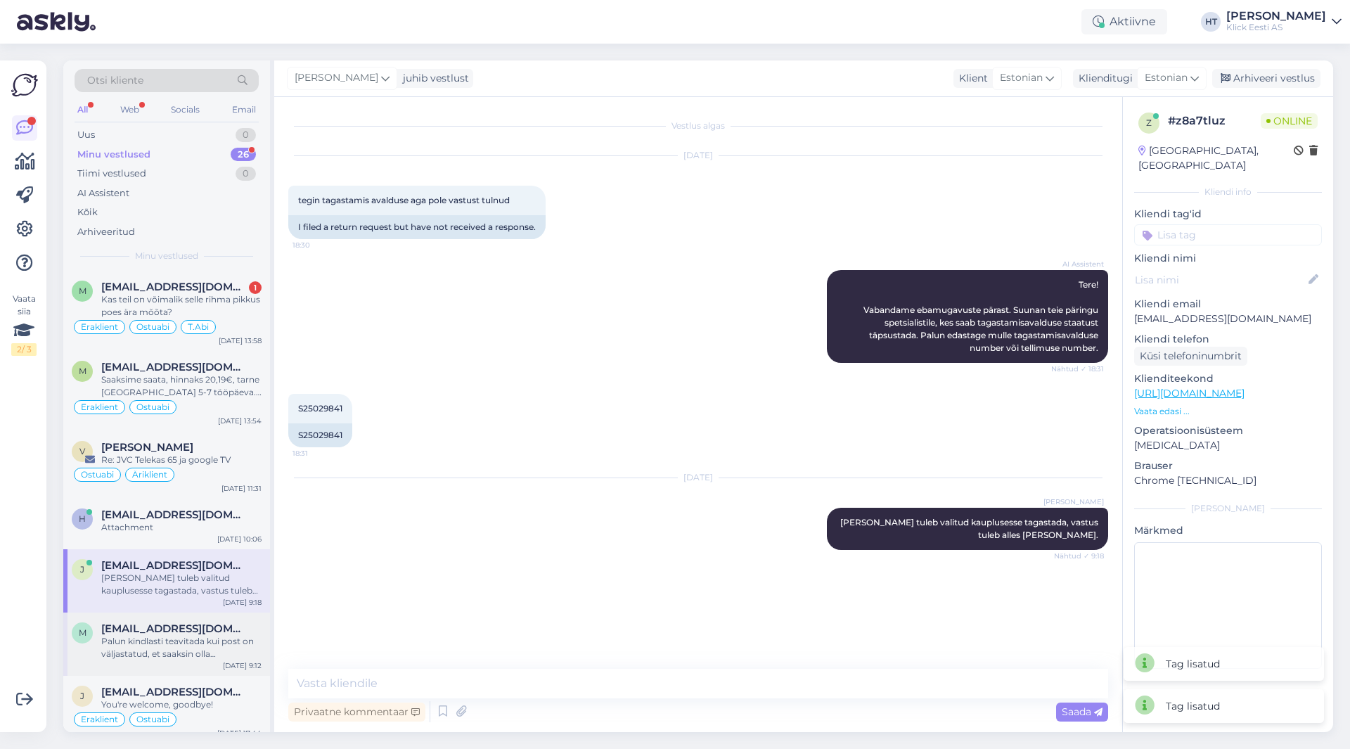
click at [226, 636] on div "Palun kindlasti teavitada kui post on väljastatud, et saaksin olla informeeritud" at bounding box center [181, 647] width 160 height 25
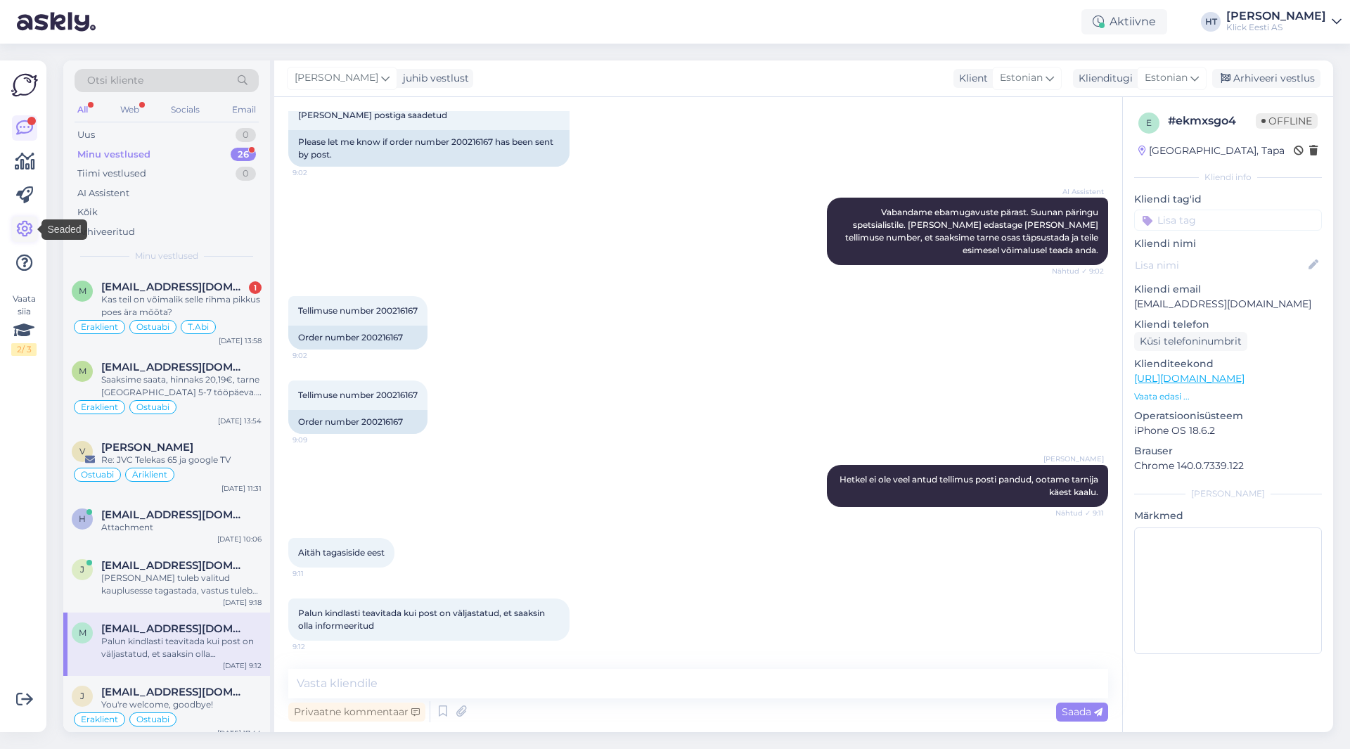
click at [24, 229] on icon at bounding box center [24, 229] width 17 height 17
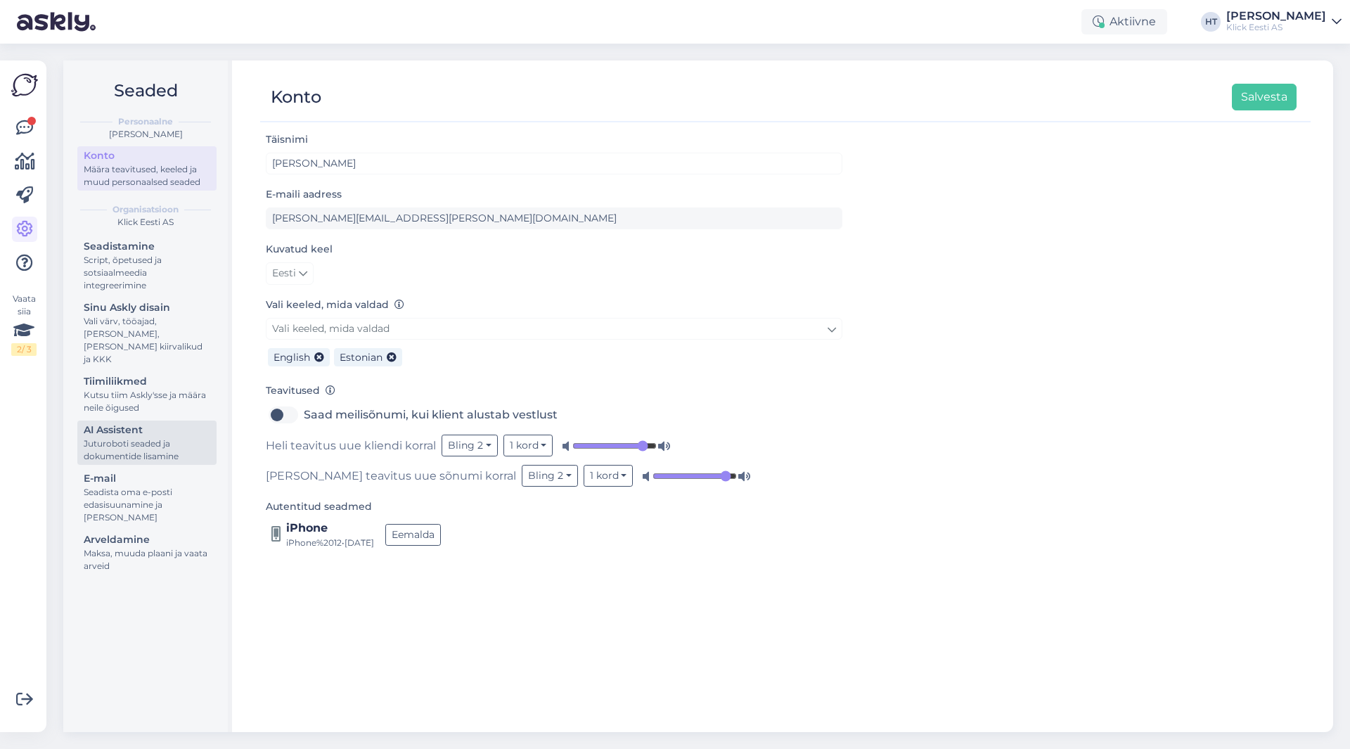
click at [153, 437] on div "Juturoboti seaded ja dokumentide lisamine" at bounding box center [147, 449] width 127 height 25
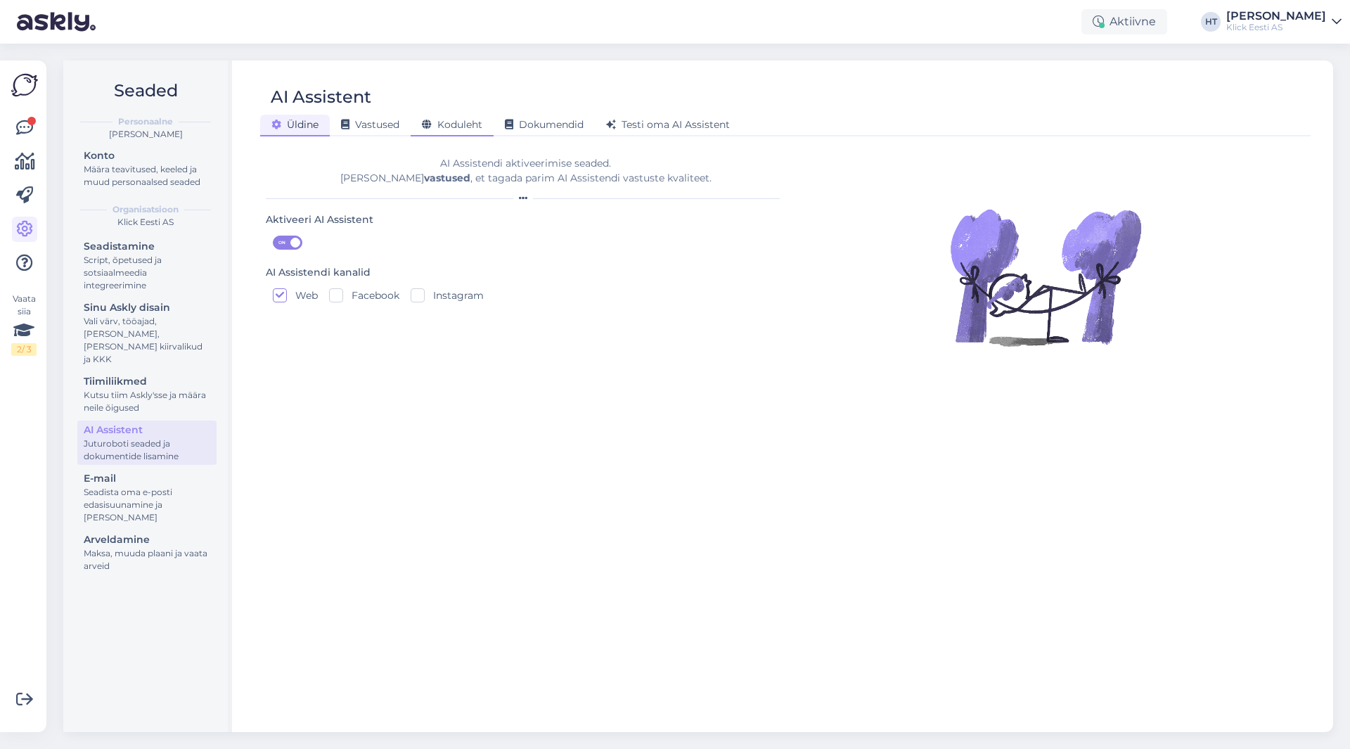
click at [470, 128] on span "Koduleht" at bounding box center [452, 124] width 60 height 13
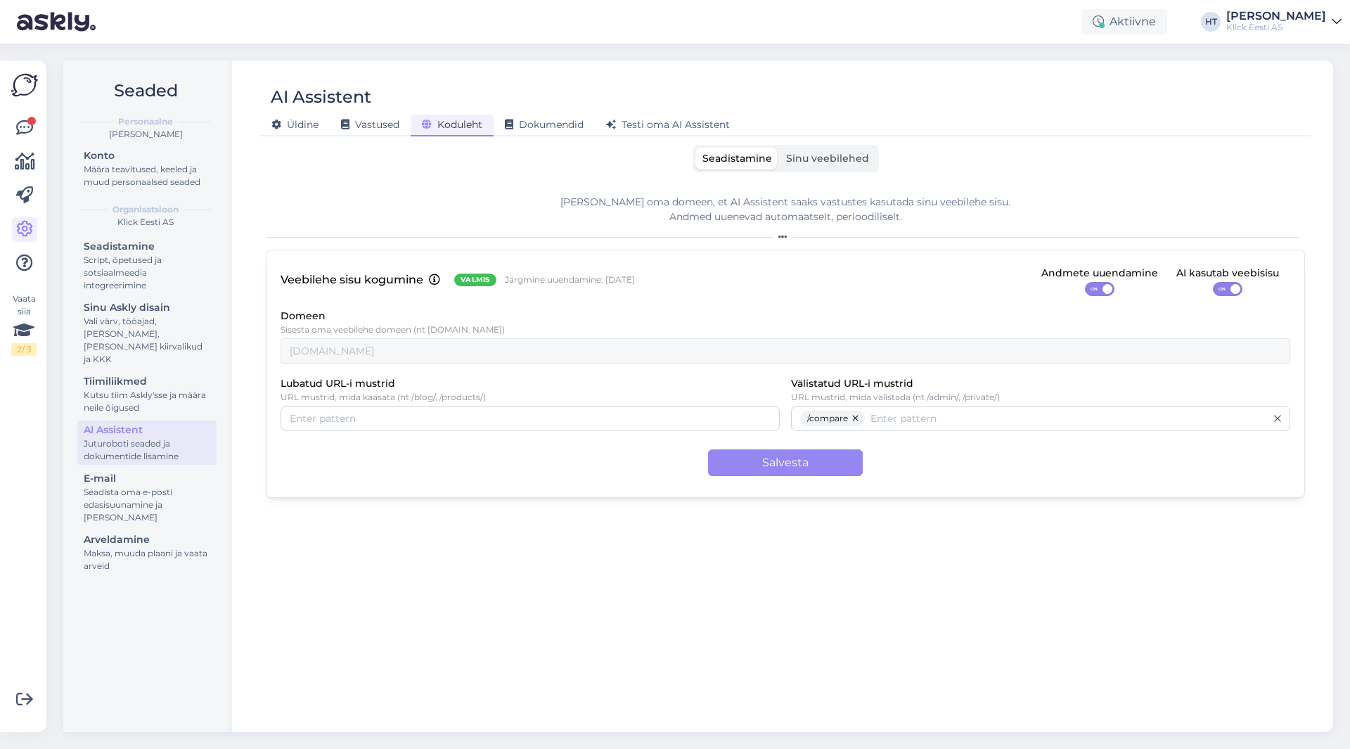
click at [843, 164] on span "Sinu veebilehed" at bounding box center [827, 158] width 83 height 13
click at [779, 148] on input "Sinu veebilehed" at bounding box center [779, 148] width 0 height 0
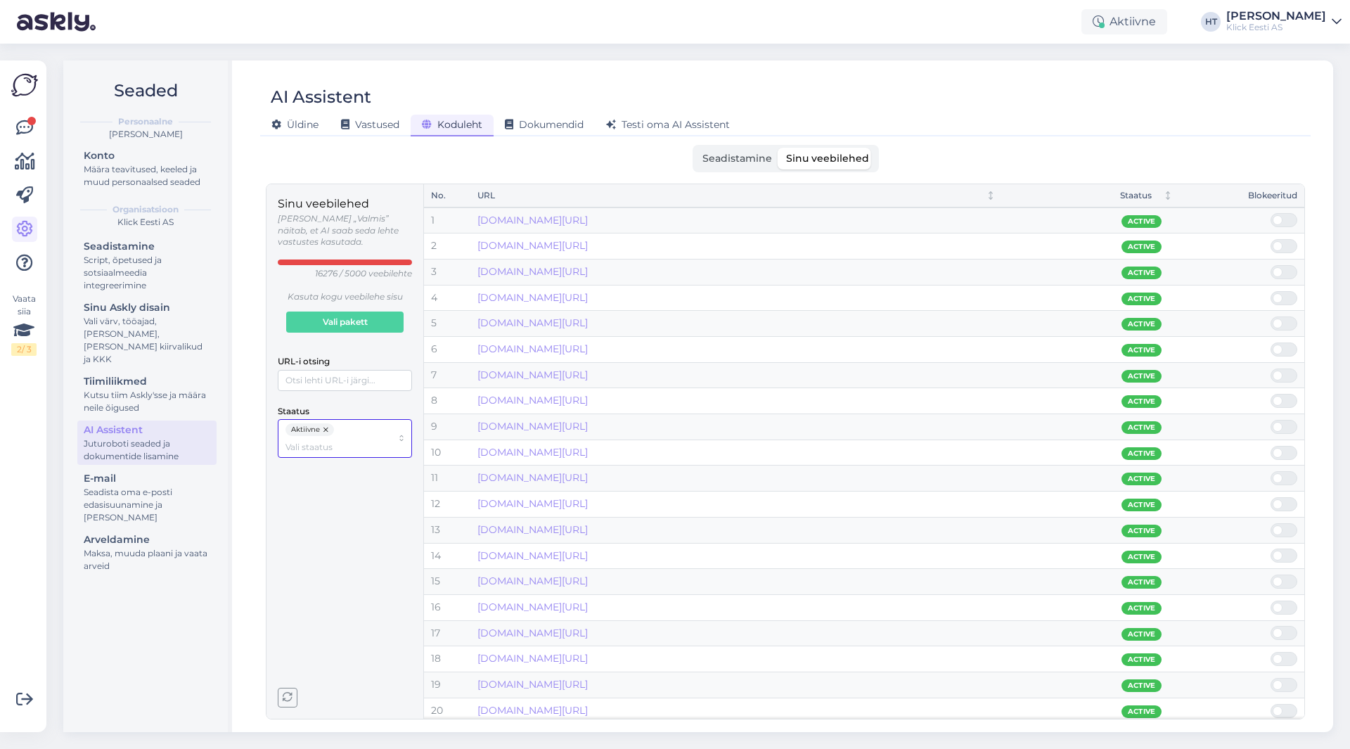
click at [316, 428] on div "Aktiivne" at bounding box center [338, 438] width 106 height 30
click at [330, 497] on span "Blokeeritud" at bounding box center [311, 500] width 49 height 13
click at [326, 423] on button "button" at bounding box center [327, 429] width 14 height 13
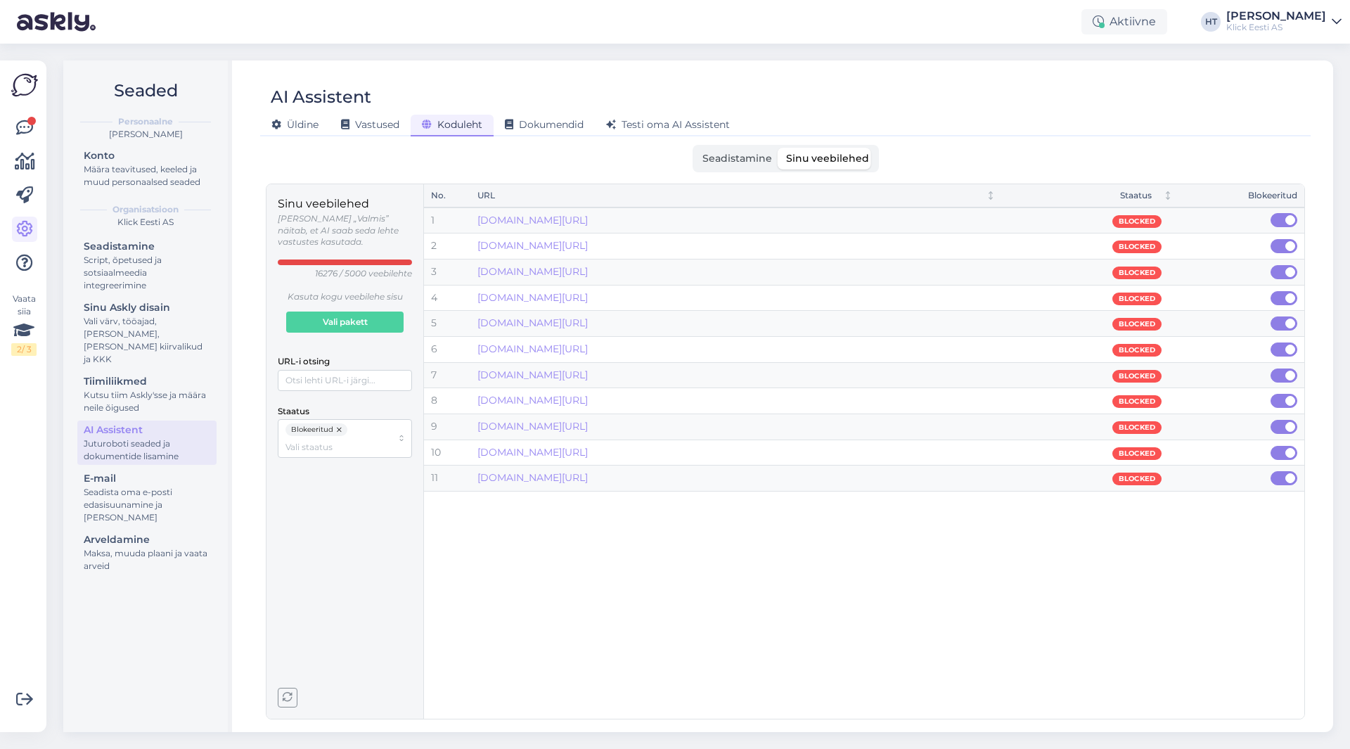
click at [927, 315] on td "[DOMAIN_NAME][URL]" at bounding box center [736, 324] width 532 height 26
click at [1279, 324] on span at bounding box center [1279, 323] width 17 height 13
click at [1271, 316] on input "checkbox" at bounding box center [1271, 316] width 0 height 0
click at [281, 128] on span "Üldine" at bounding box center [294, 124] width 47 height 13
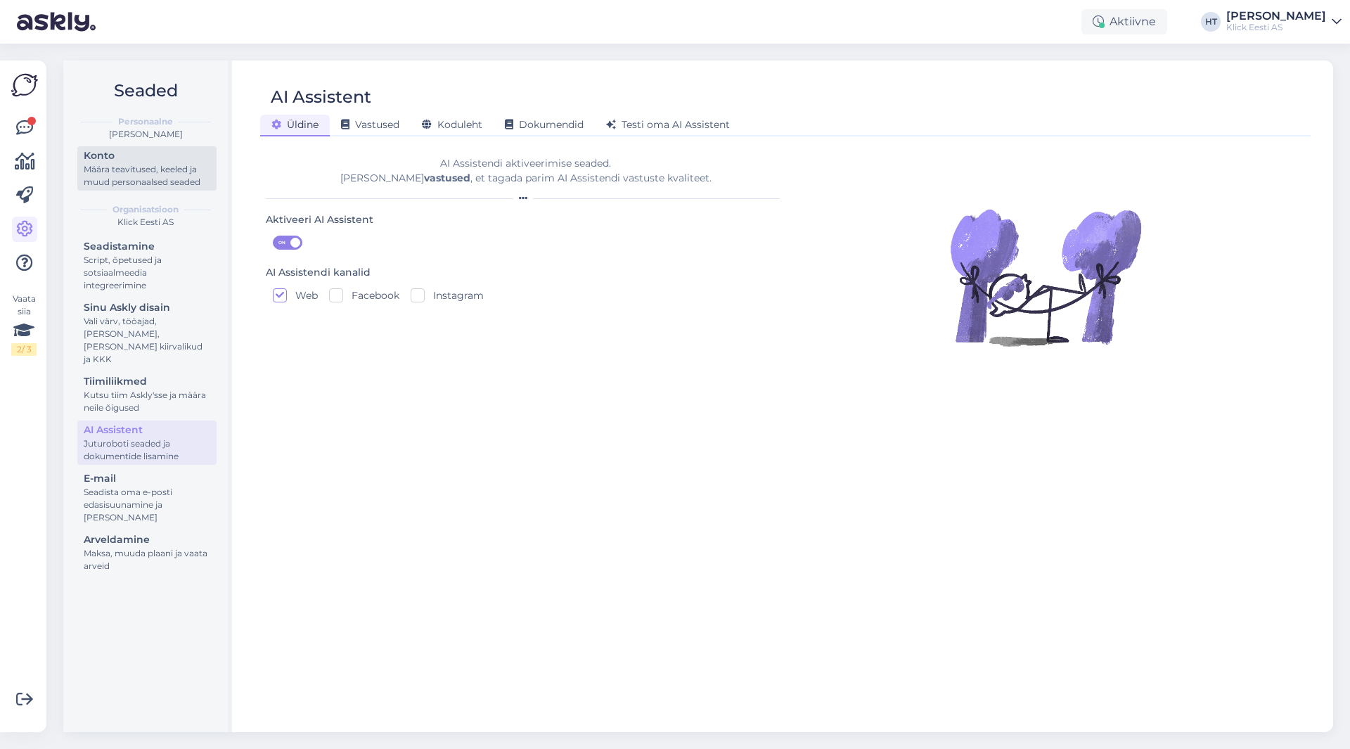
click at [104, 161] on div "Konto" at bounding box center [147, 155] width 127 height 15
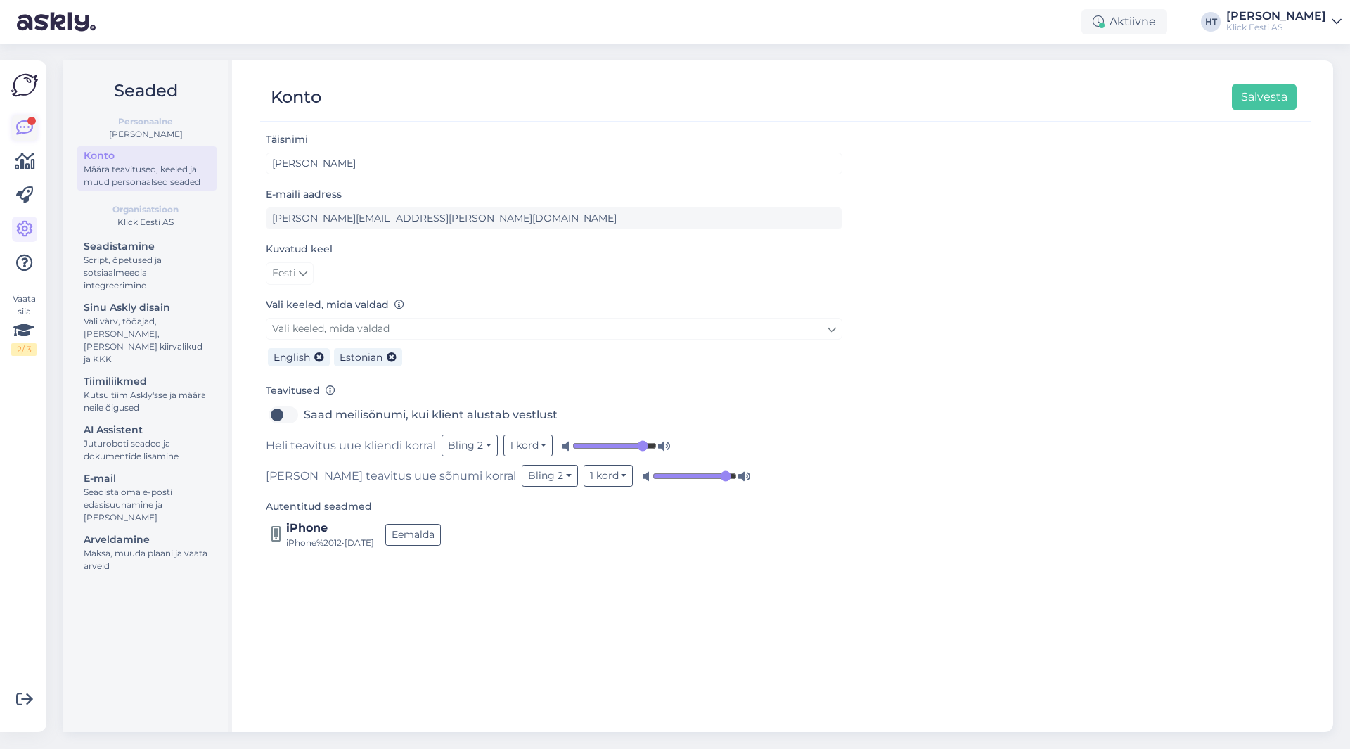
click at [24, 134] on icon at bounding box center [24, 128] width 17 height 17
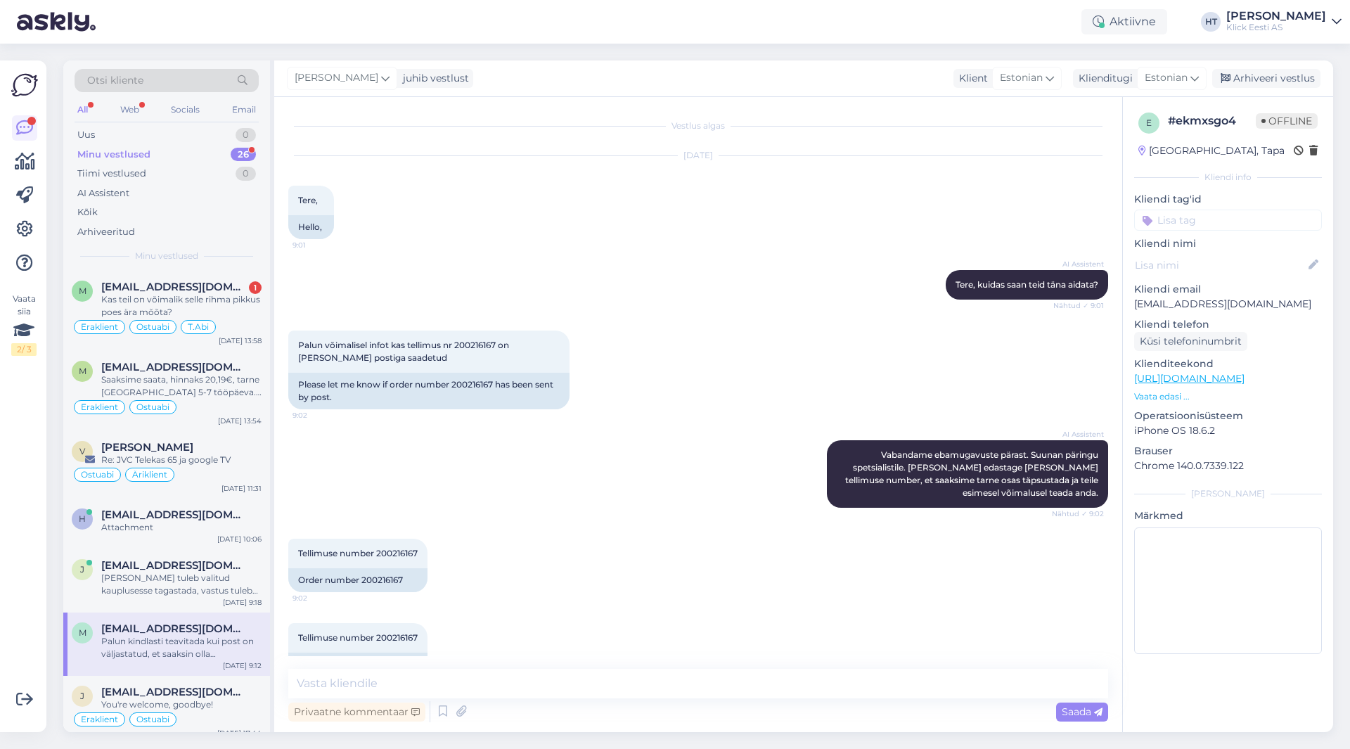
scroll to position [243, 0]
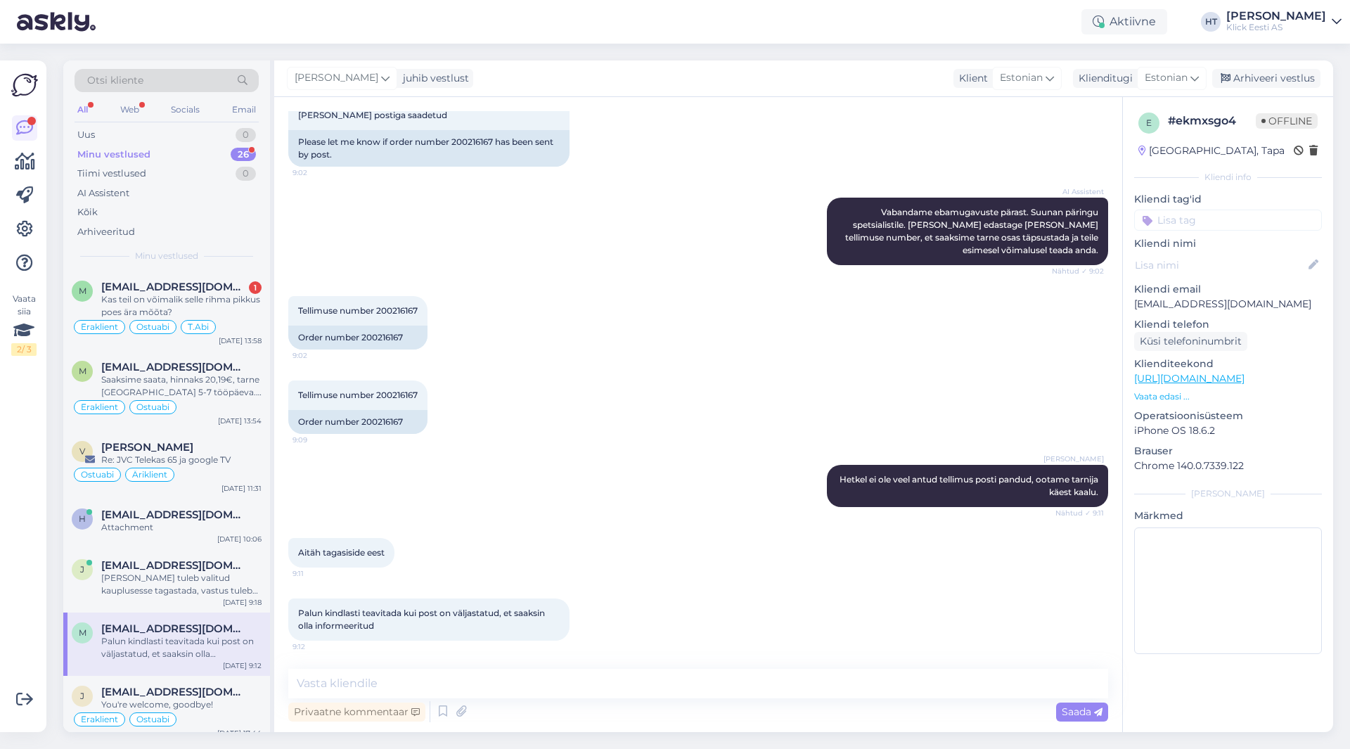
click at [189, 155] on div "Minu vestlused 26" at bounding box center [167, 155] width 184 height 20
click at [250, 463] on div "Re: JVC Telekas 65 ja google TV" at bounding box center [181, 460] width 160 height 13
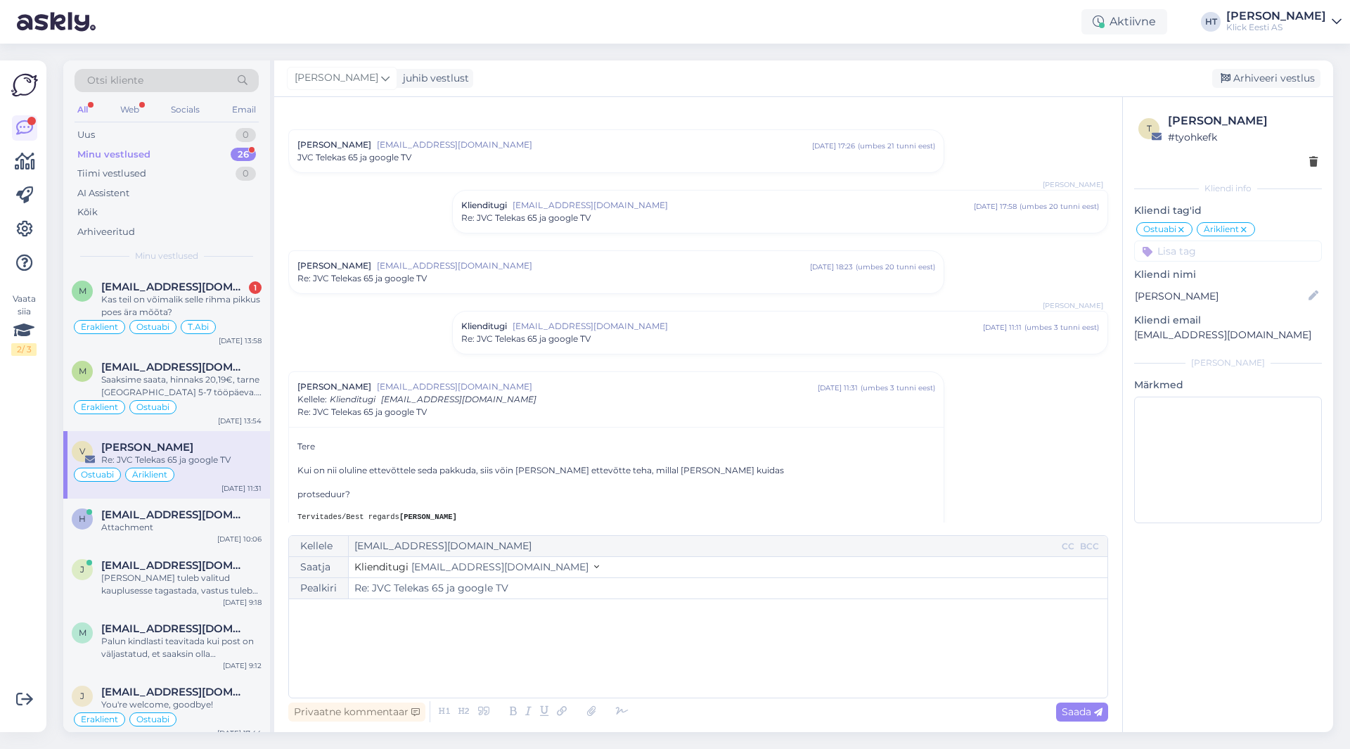
scroll to position [0, 0]
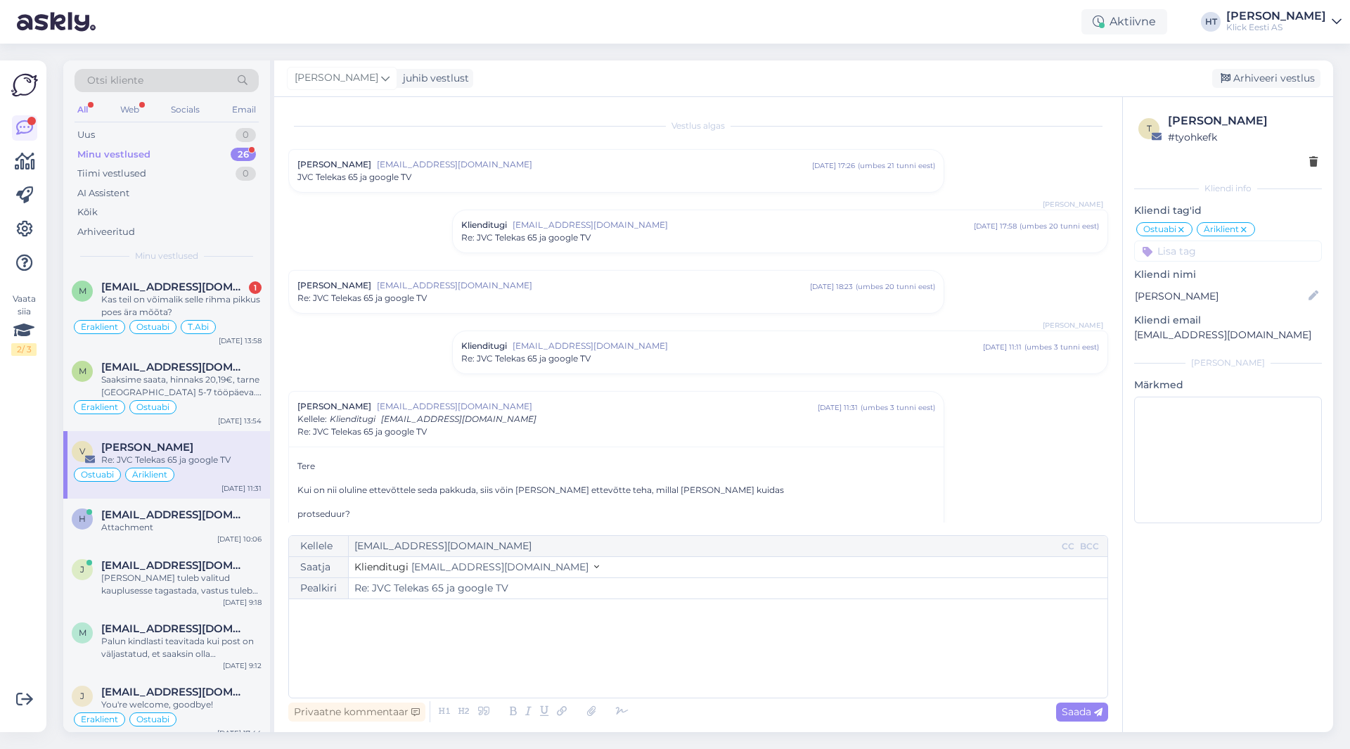
click at [695, 239] on div "Re: JVC Telekas 65 ja google TV" at bounding box center [780, 237] width 638 height 13
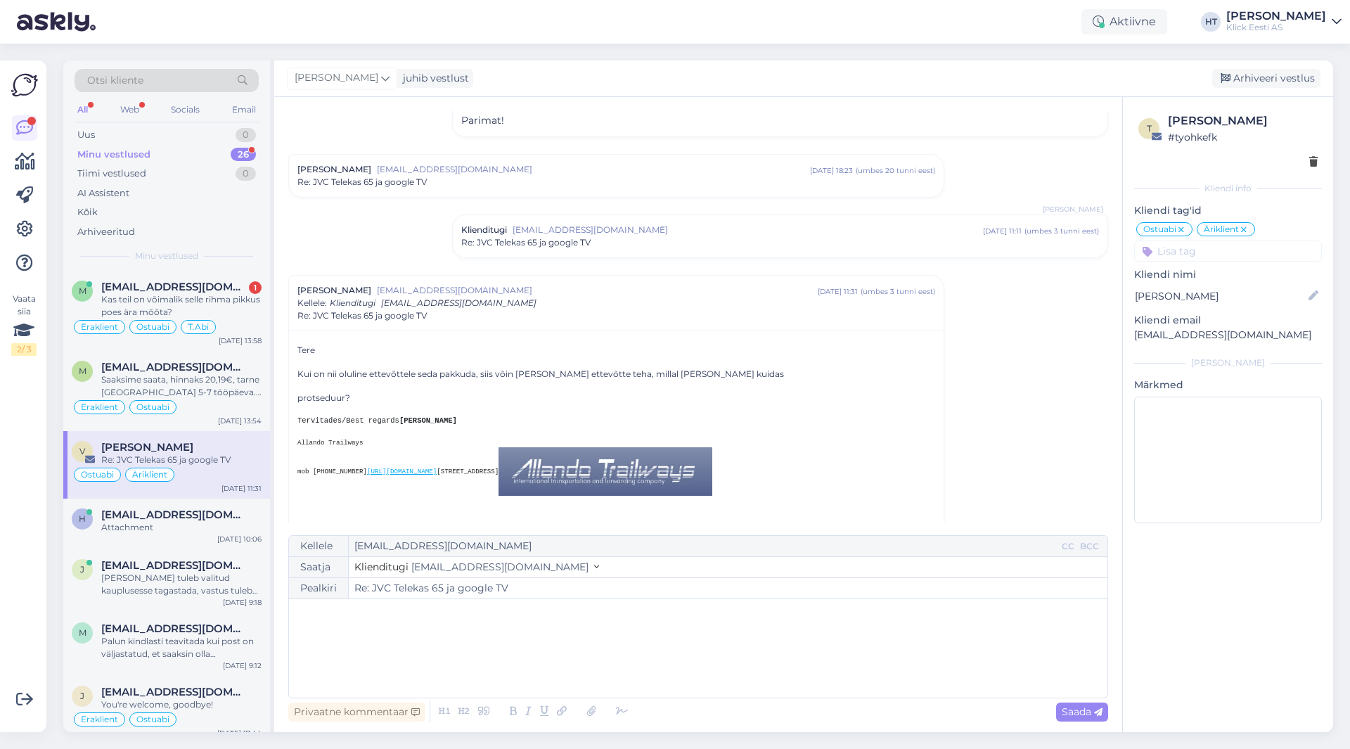
scroll to position [424, 0]
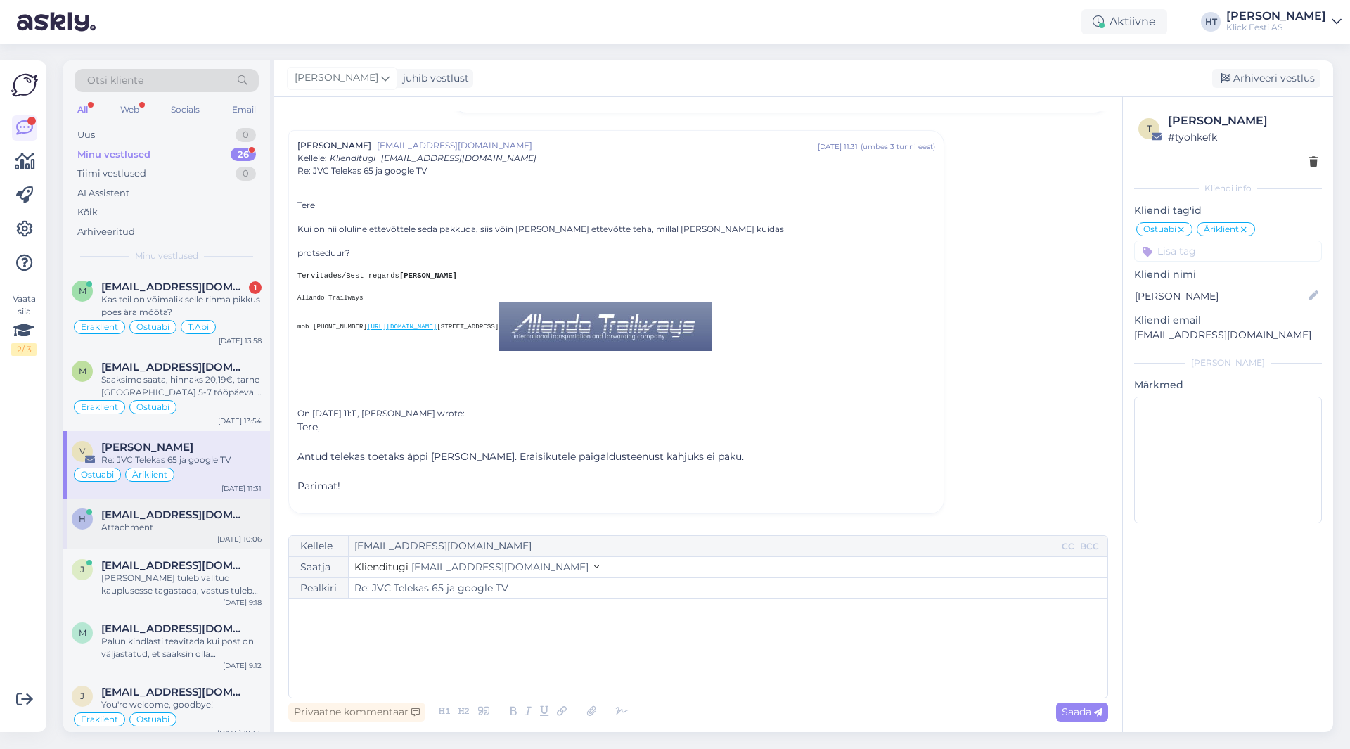
click at [163, 545] on div "h [EMAIL_ADDRESS][DOMAIN_NAME] Attachment [DATE] 10:06" at bounding box center [166, 524] width 207 height 51
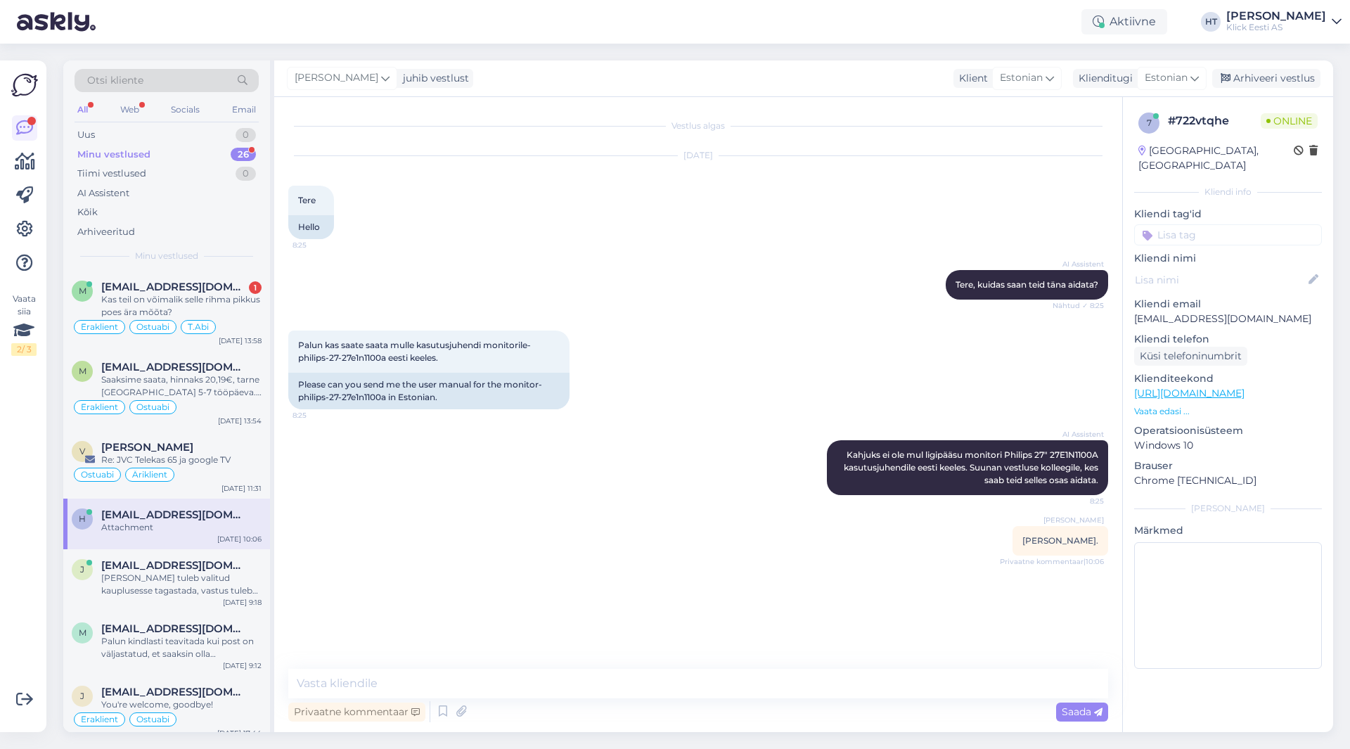
scroll to position [0, 0]
click at [192, 562] on span "[EMAIL_ADDRESS][DOMAIN_NAME]" at bounding box center [174, 565] width 146 height 13
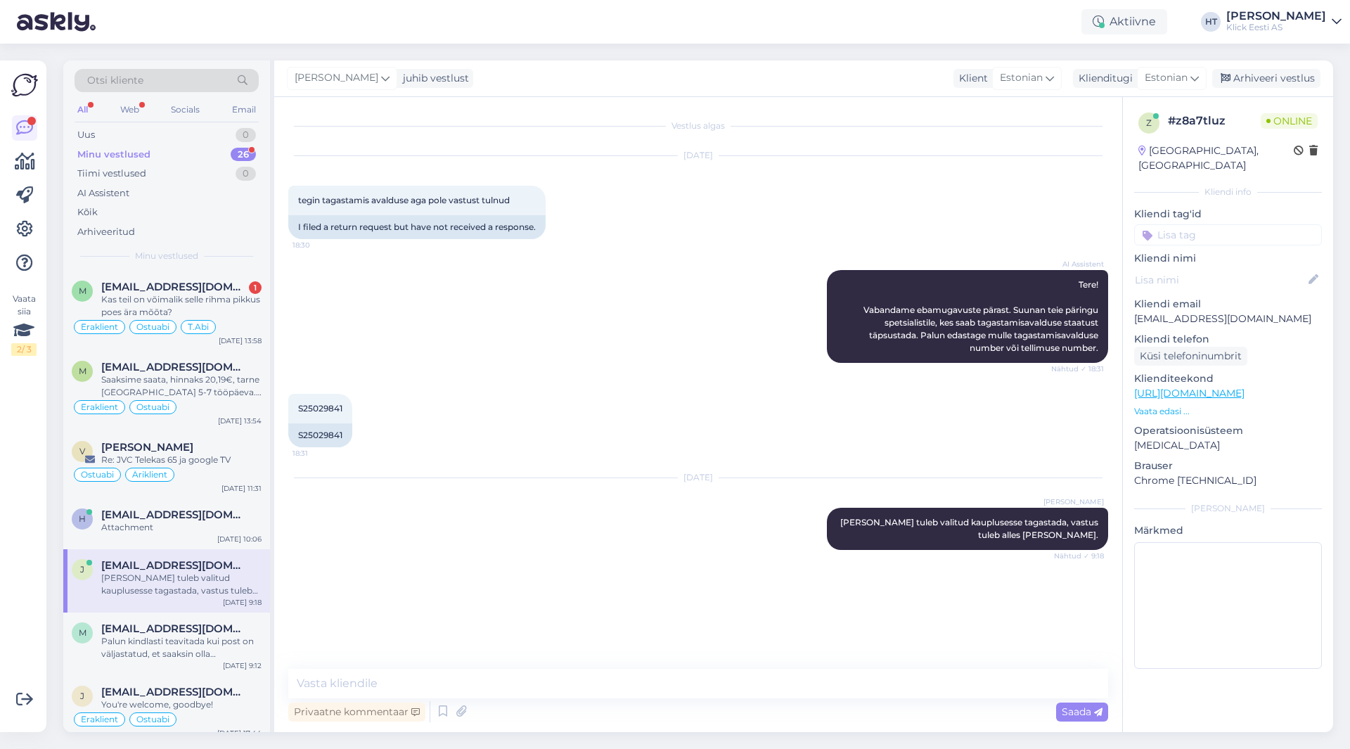
scroll to position [70, 0]
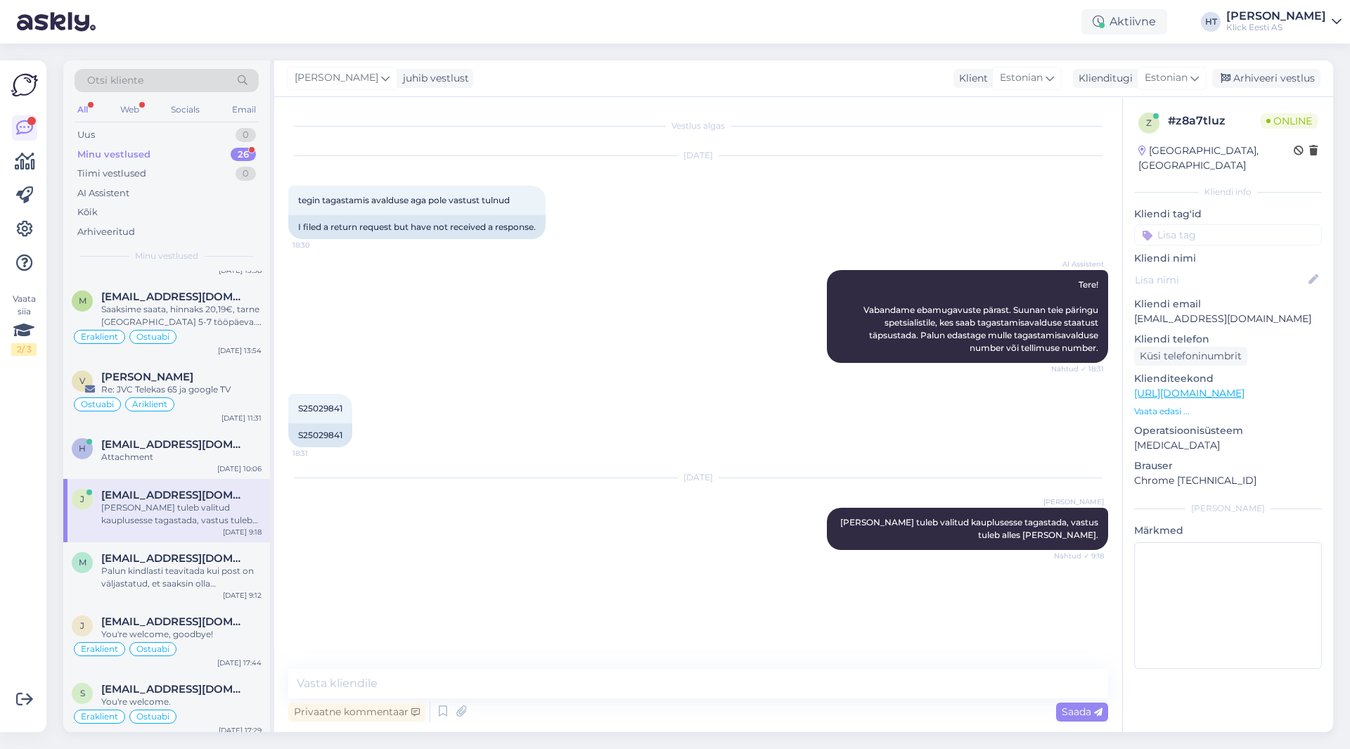
click at [203, 573] on div "Palun kindlasti teavitada kui post on väljastatud, et saaksin olla informeeritud" at bounding box center [181, 577] width 160 height 25
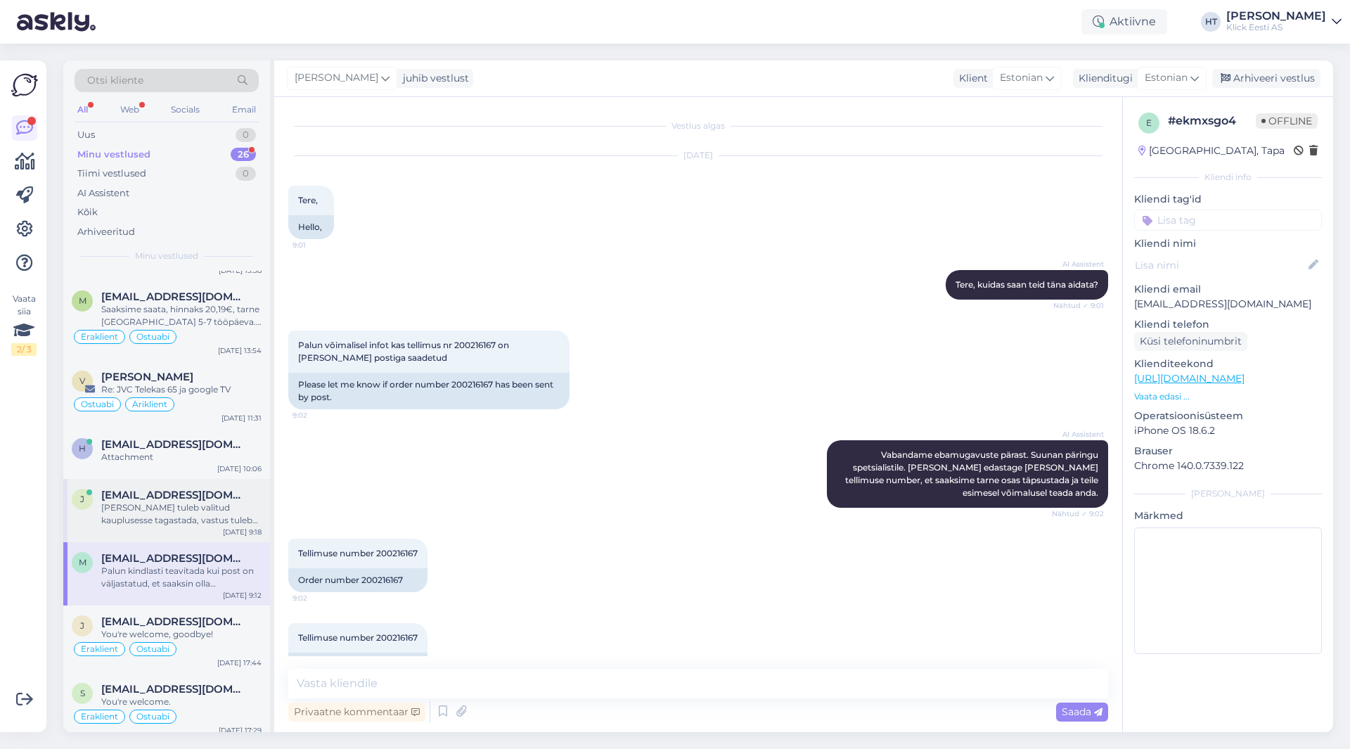
scroll to position [243, 0]
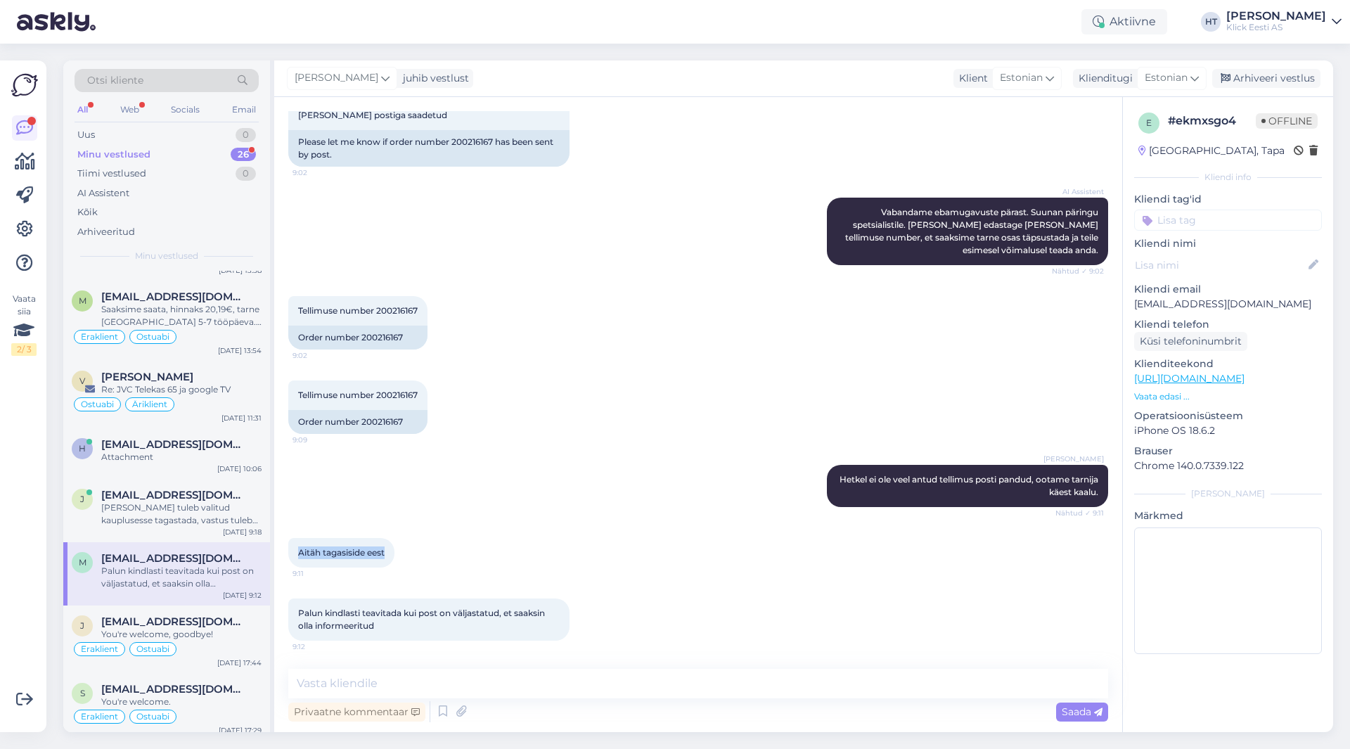
drag, startPoint x: 295, startPoint y: 551, endPoint x: 390, endPoint y: 555, distance: 95.0
click at [390, 555] on div "Aitäh tagasiside eest 9:11" at bounding box center [341, 553] width 106 height 30
drag, startPoint x: 390, startPoint y: 555, endPoint x: 306, endPoint y: 555, distance: 84.4
click at [306, 555] on div "Aitäh tagasiside eest 9:11" at bounding box center [341, 553] width 106 height 30
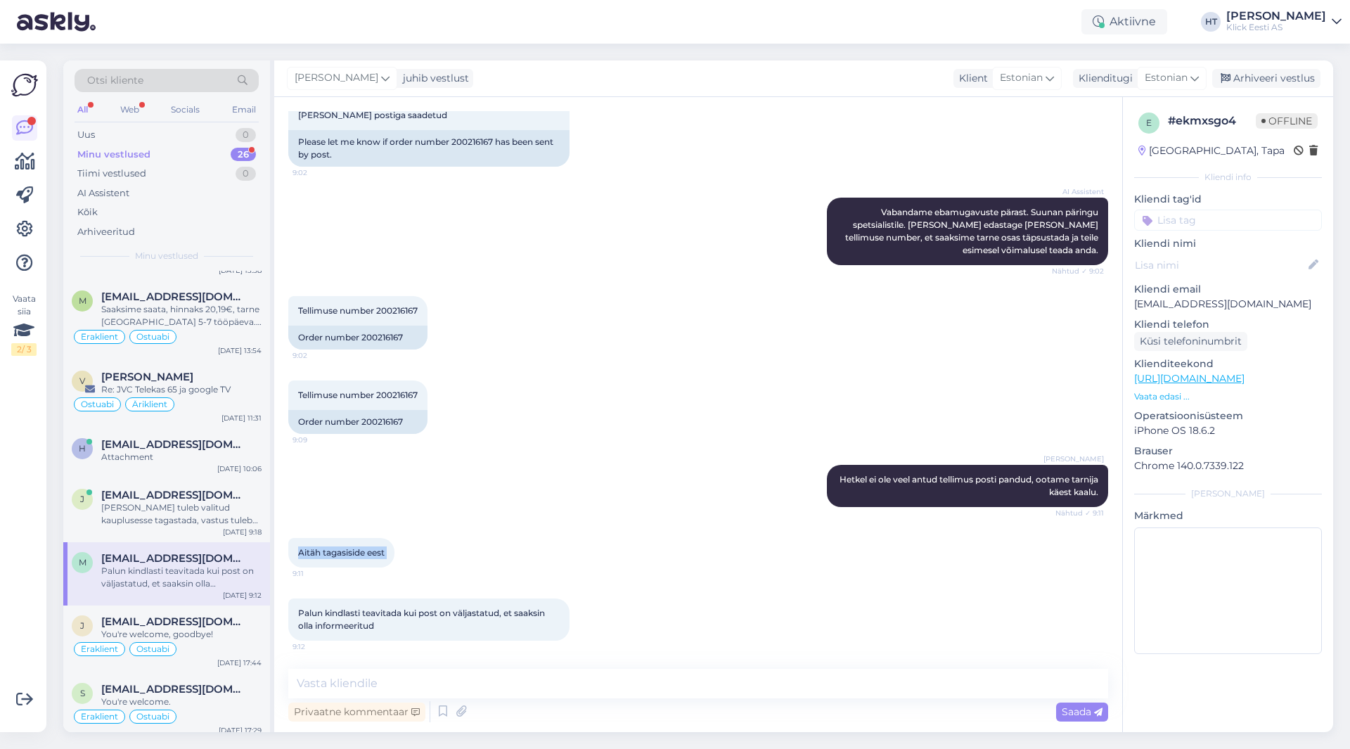
click at [296, 552] on div "Aitäh tagasiside eest 9:11" at bounding box center [341, 553] width 106 height 30
drag, startPoint x: 296, startPoint y: 552, endPoint x: 383, endPoint y: 552, distance: 86.5
click at [383, 552] on div "Aitäh tagasiside eest 9:11" at bounding box center [341, 553] width 106 height 30
click at [387, 552] on div "Aitäh tagasiside eest 9:11" at bounding box center [341, 553] width 106 height 30
drag, startPoint x: 387, startPoint y: 552, endPoint x: 305, endPoint y: 551, distance: 82.3
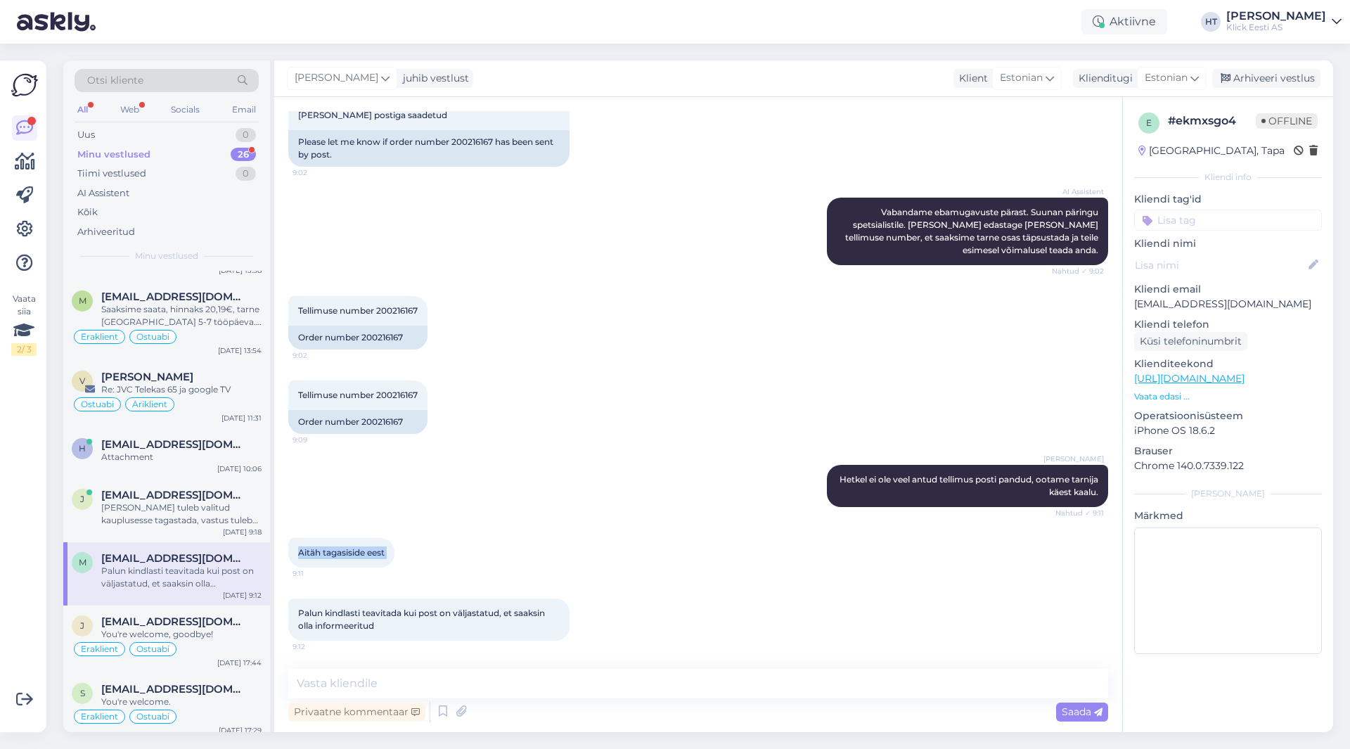
click at [305, 551] on div "Aitäh tagasiside eest 9:11" at bounding box center [341, 553] width 106 height 30
click at [298, 553] on span "Aitäh tagasiside eest" at bounding box center [341, 552] width 86 height 11
drag, startPoint x: 298, startPoint y: 553, endPoint x: 385, endPoint y: 553, distance: 87.2
click at [385, 553] on span "Aitäh tagasiside eest" at bounding box center [341, 552] width 86 height 11
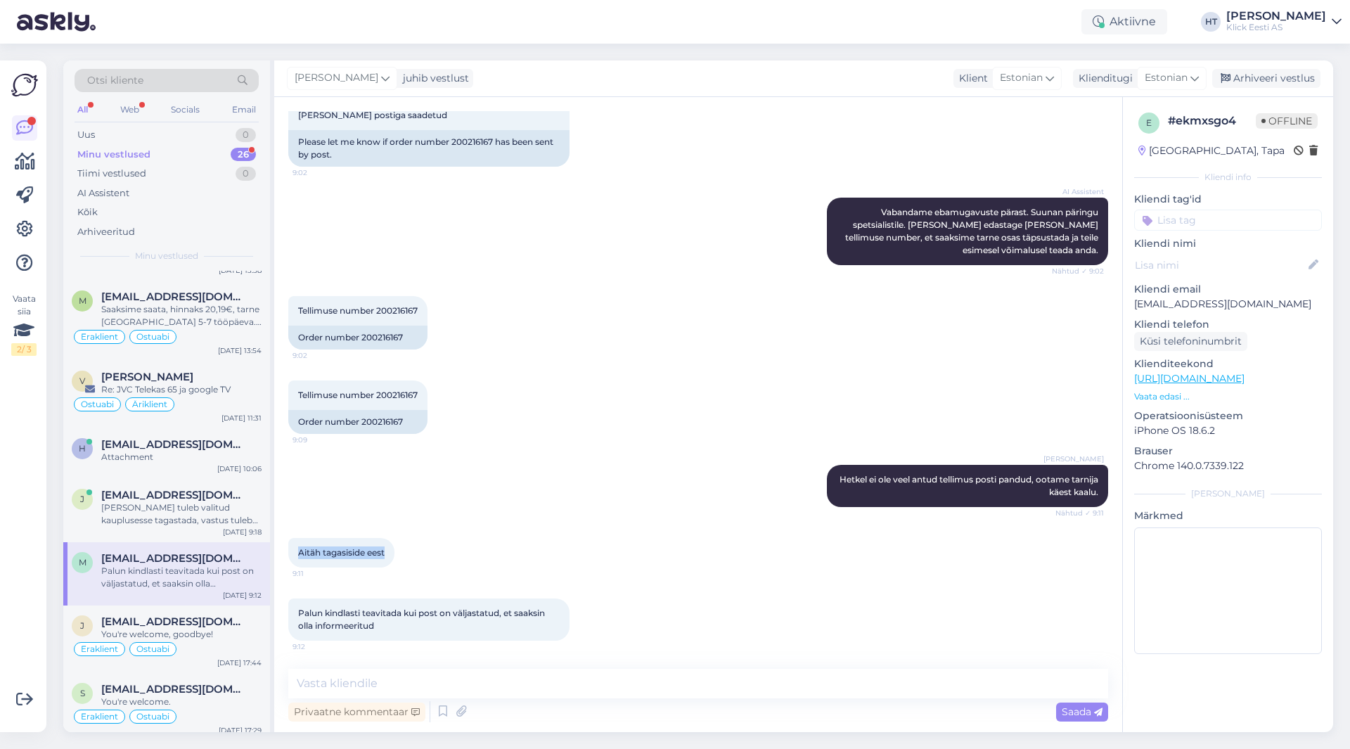
drag, startPoint x: 388, startPoint y: 553, endPoint x: 297, endPoint y: 550, distance: 90.8
click at [297, 550] on div "Aitäh tagasiside eest 9:11" at bounding box center [341, 553] width 106 height 30
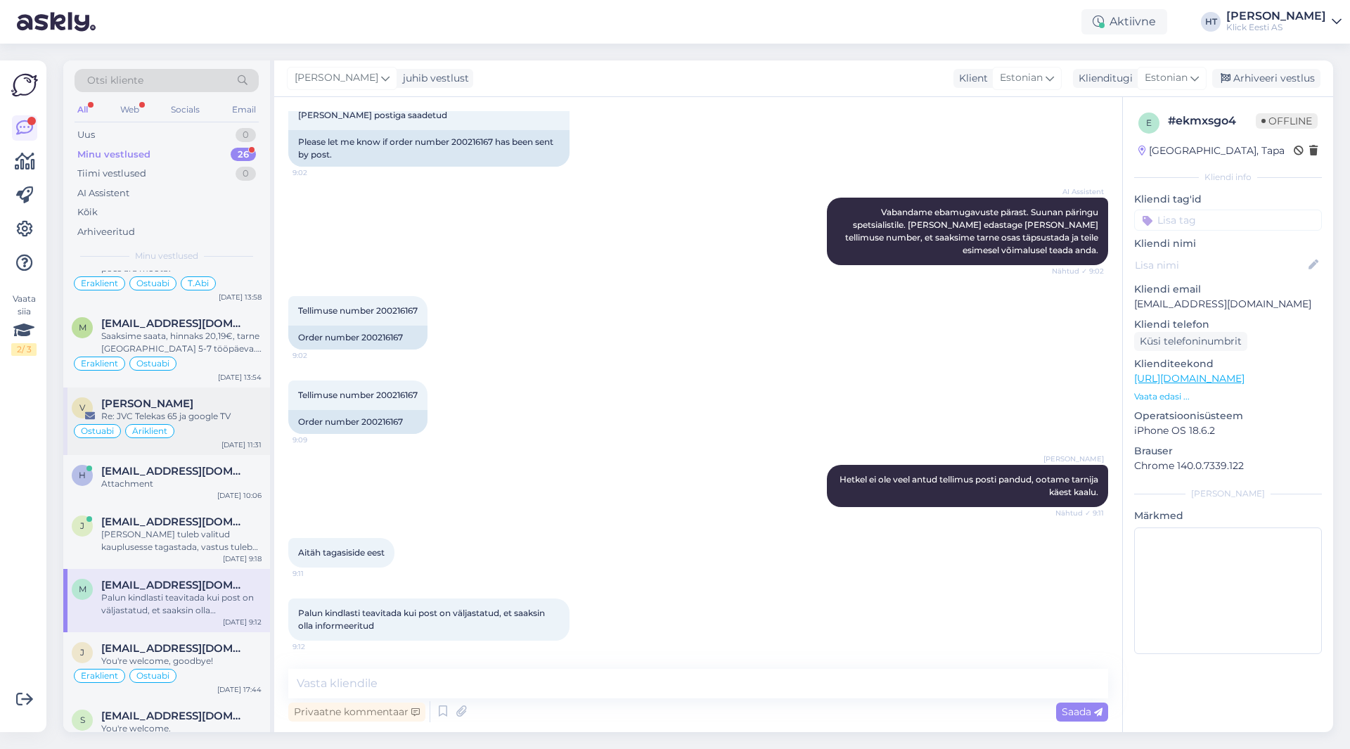
scroll to position [0, 0]
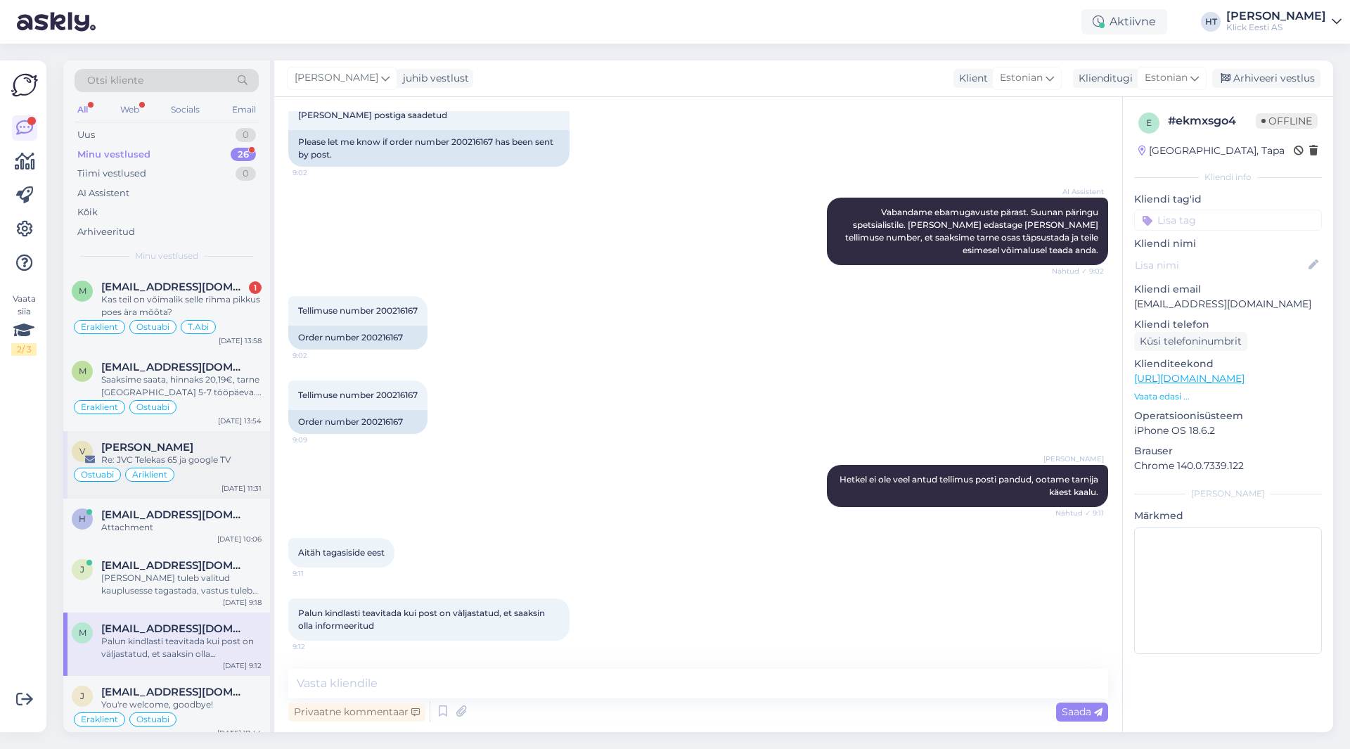
click at [221, 477] on div "Ostuabi Äriklient" at bounding box center [167, 474] width 190 height 17
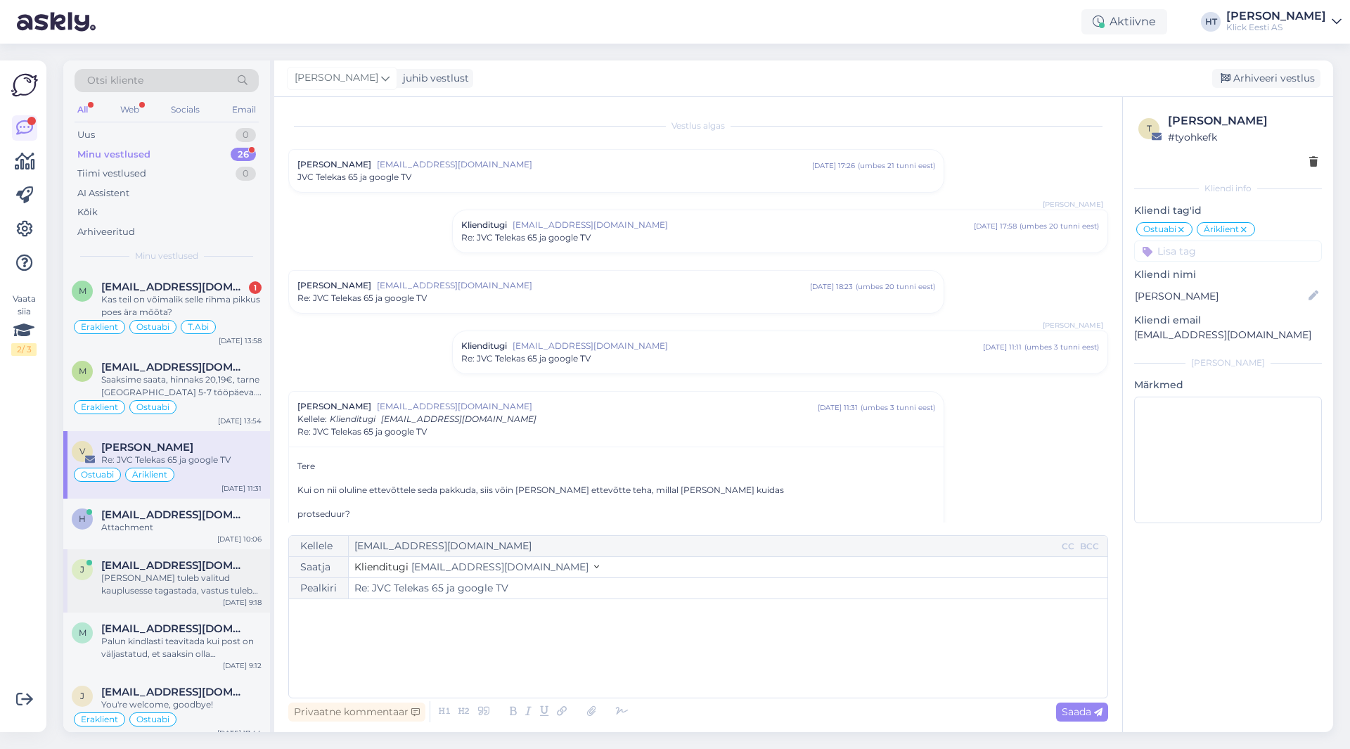
click at [180, 592] on div "[PERSON_NAME] tuleb valitud kauplusesse tagastada, vastus tuleb alles [PERSON_N…" at bounding box center [181, 584] width 160 height 25
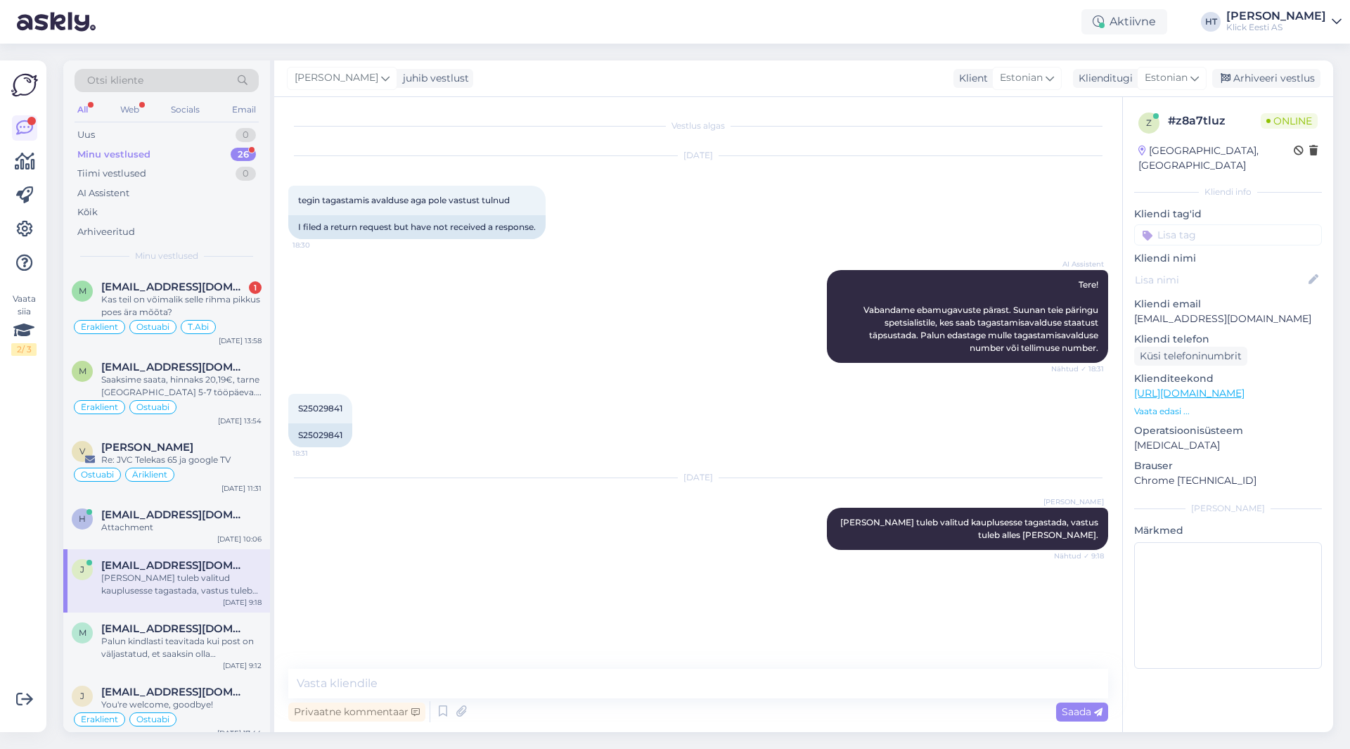
click at [1218, 224] on input at bounding box center [1228, 234] width 188 height 21
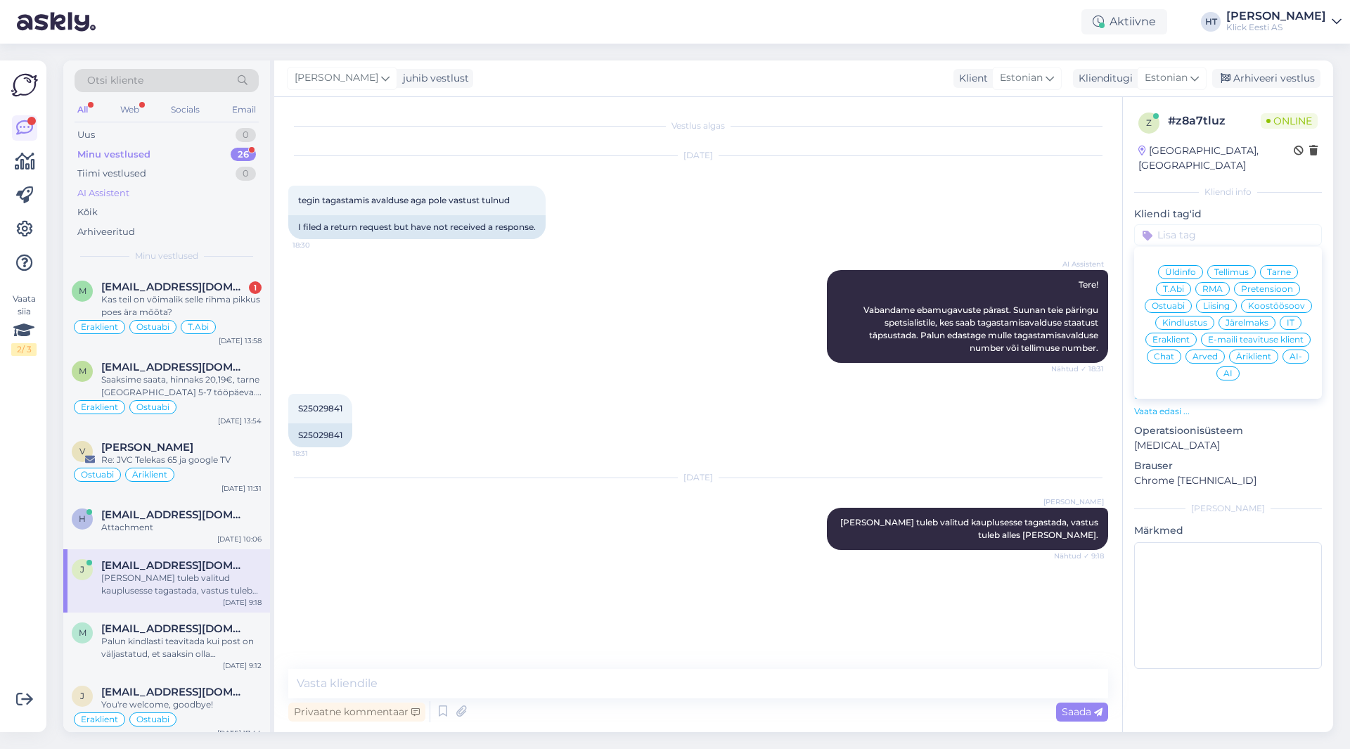
click at [145, 193] on div "AI Assistent" at bounding box center [167, 194] width 184 height 20
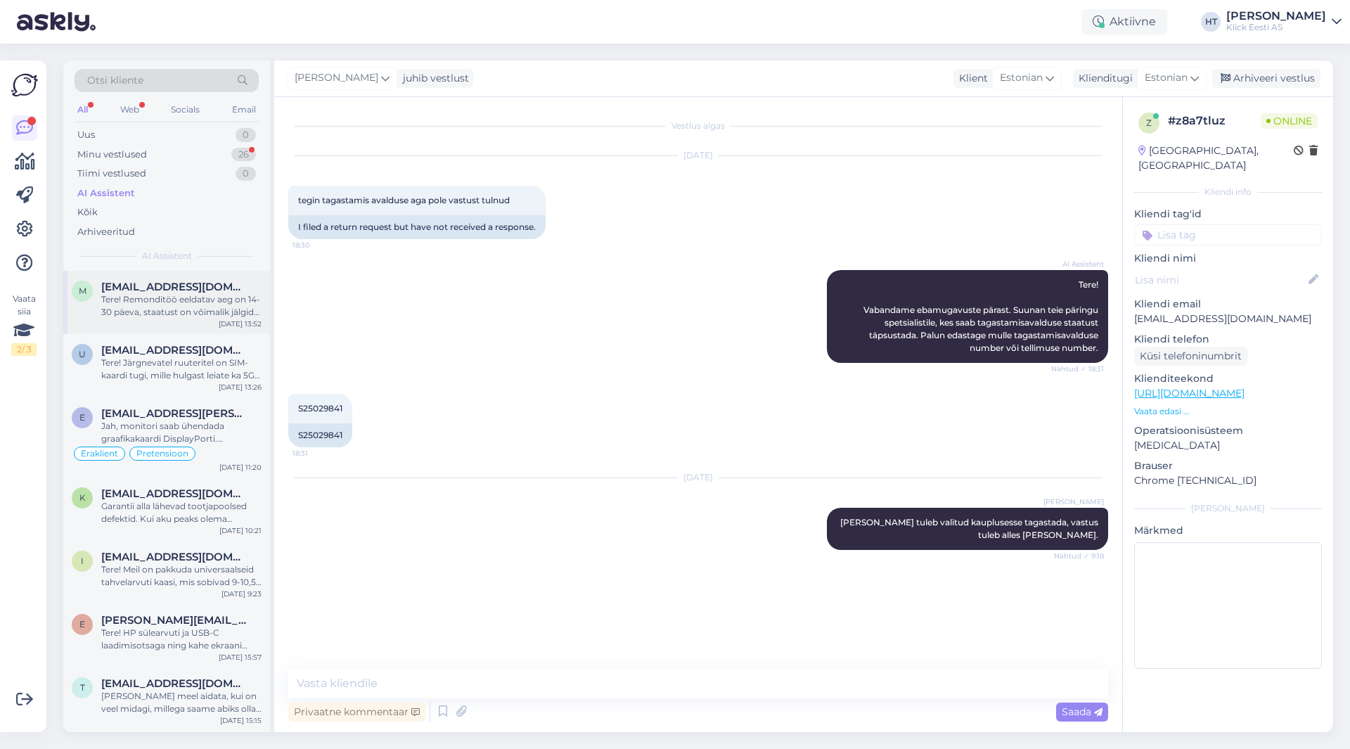
click at [200, 301] on div "Tere! Remonditöö eeldatav aeg on 14-30 päeva, staatust on võimalik jälgida siit…" at bounding box center [181, 305] width 160 height 25
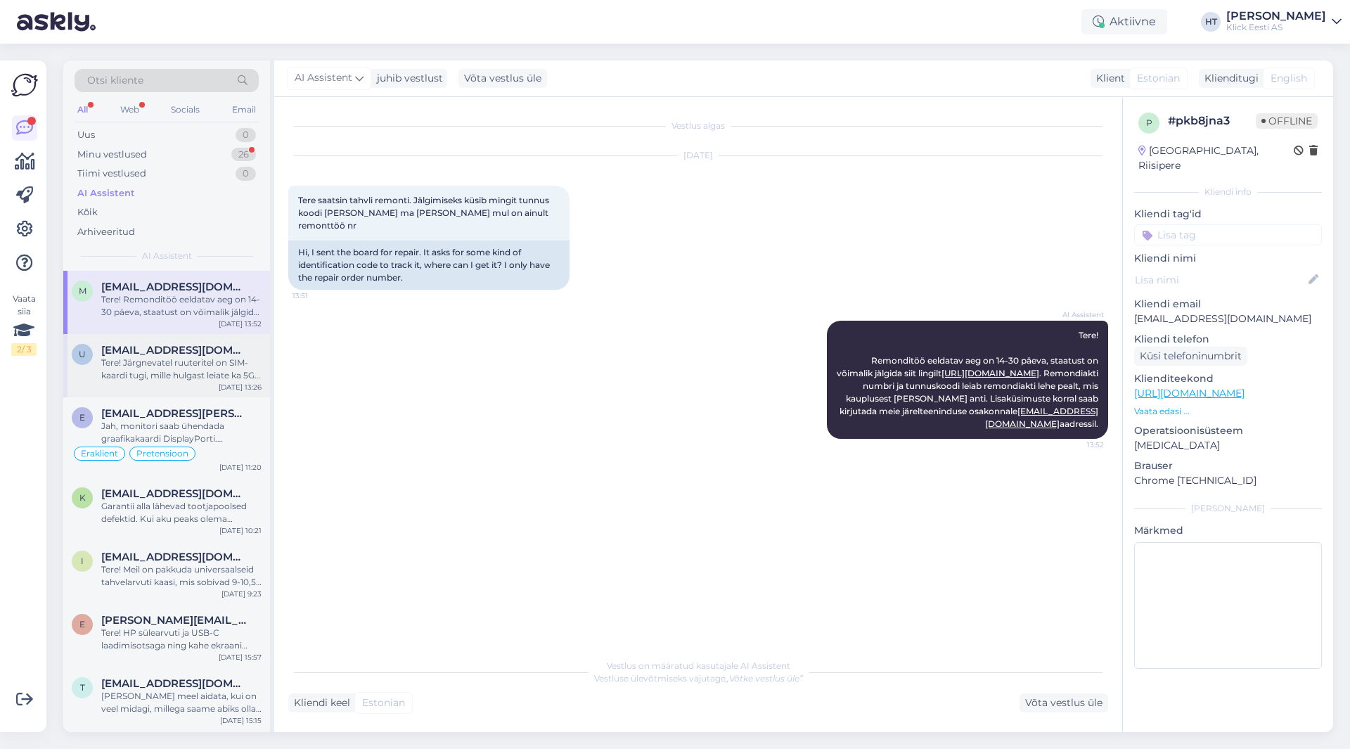
click at [195, 367] on div "Tere! Järgnevatel ruuteritel on SIM-kaardi tugi, mille hulgast leiate ka 5G ruu…" at bounding box center [181, 369] width 160 height 25
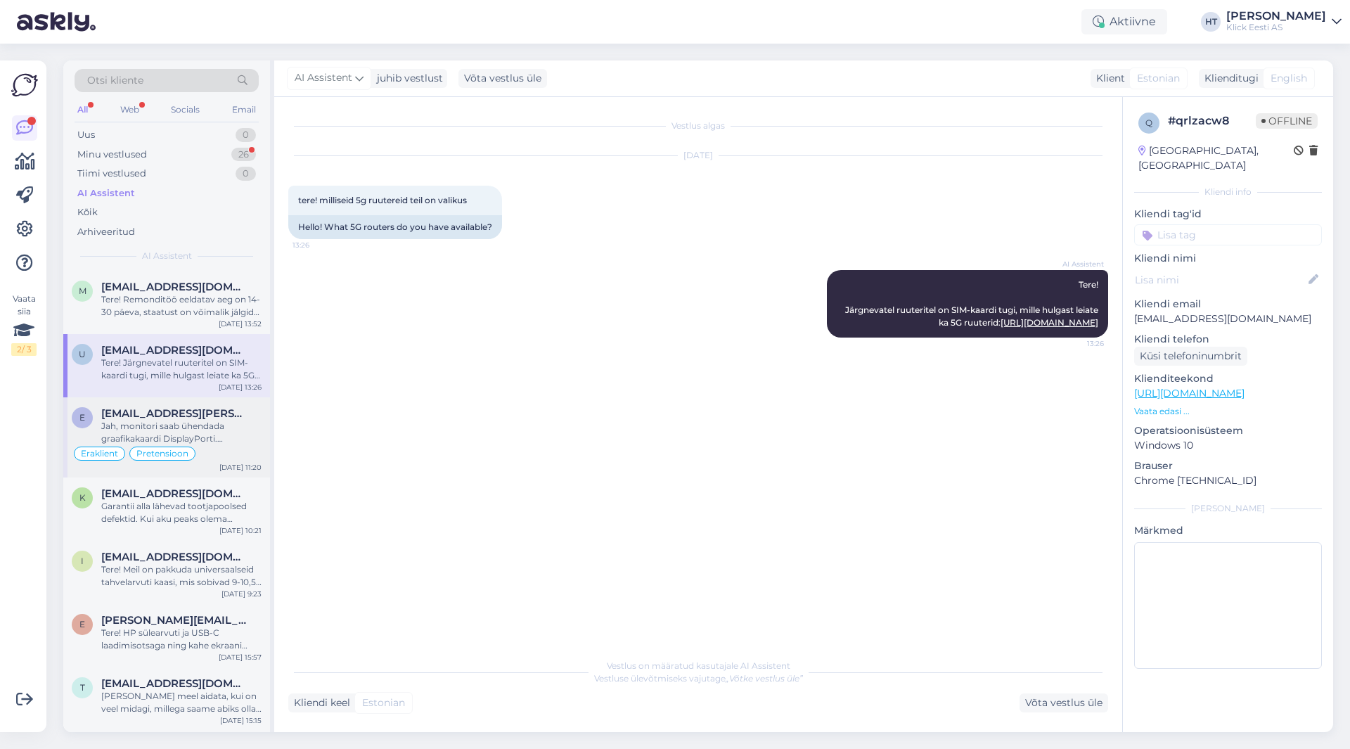
click at [227, 420] on div "Jah, monitori saab ühendada graafikakaardi DisplayPorti. DisplayPort kaabel on …" at bounding box center [181, 432] width 160 height 25
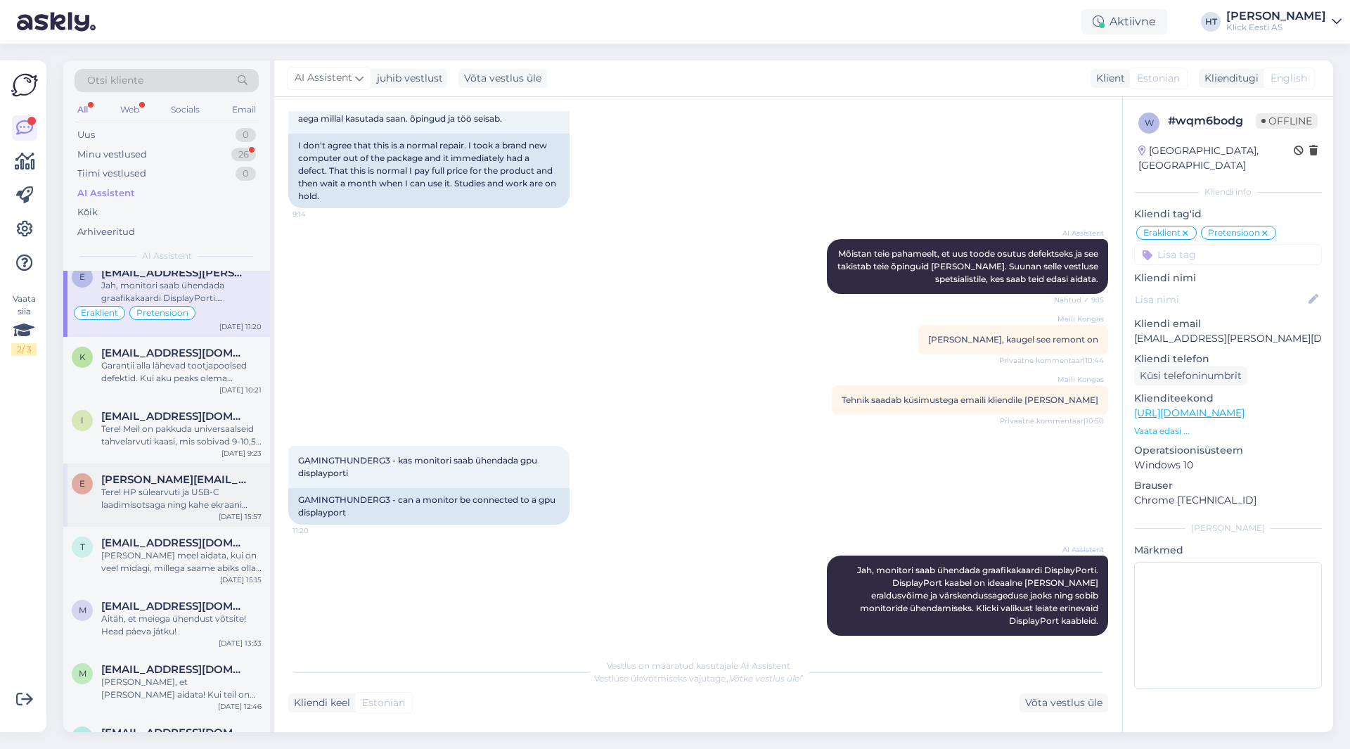
scroll to position [211, 0]
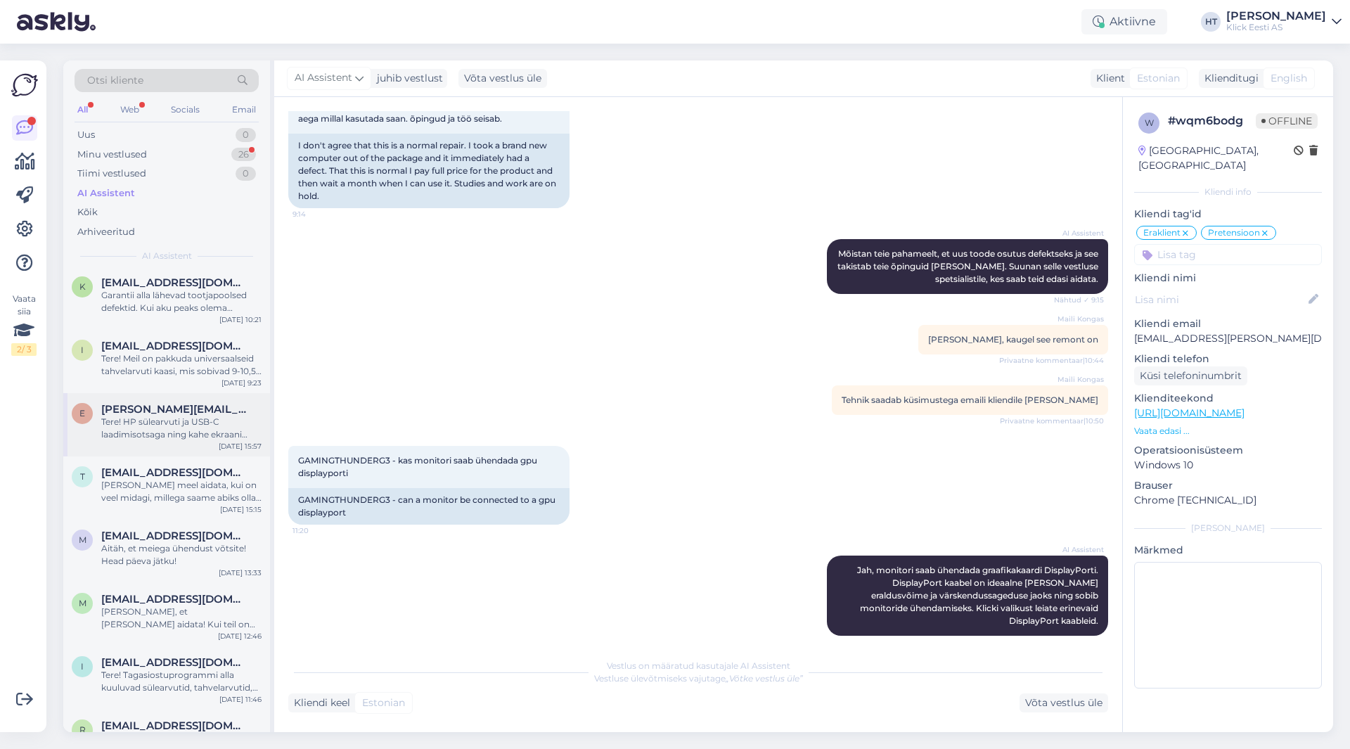
click at [216, 427] on div "Tere! HP sülearvuti ja USB-C laadimisotsaga ning kahe ekraani ühendamise vajadu…" at bounding box center [181, 428] width 160 height 25
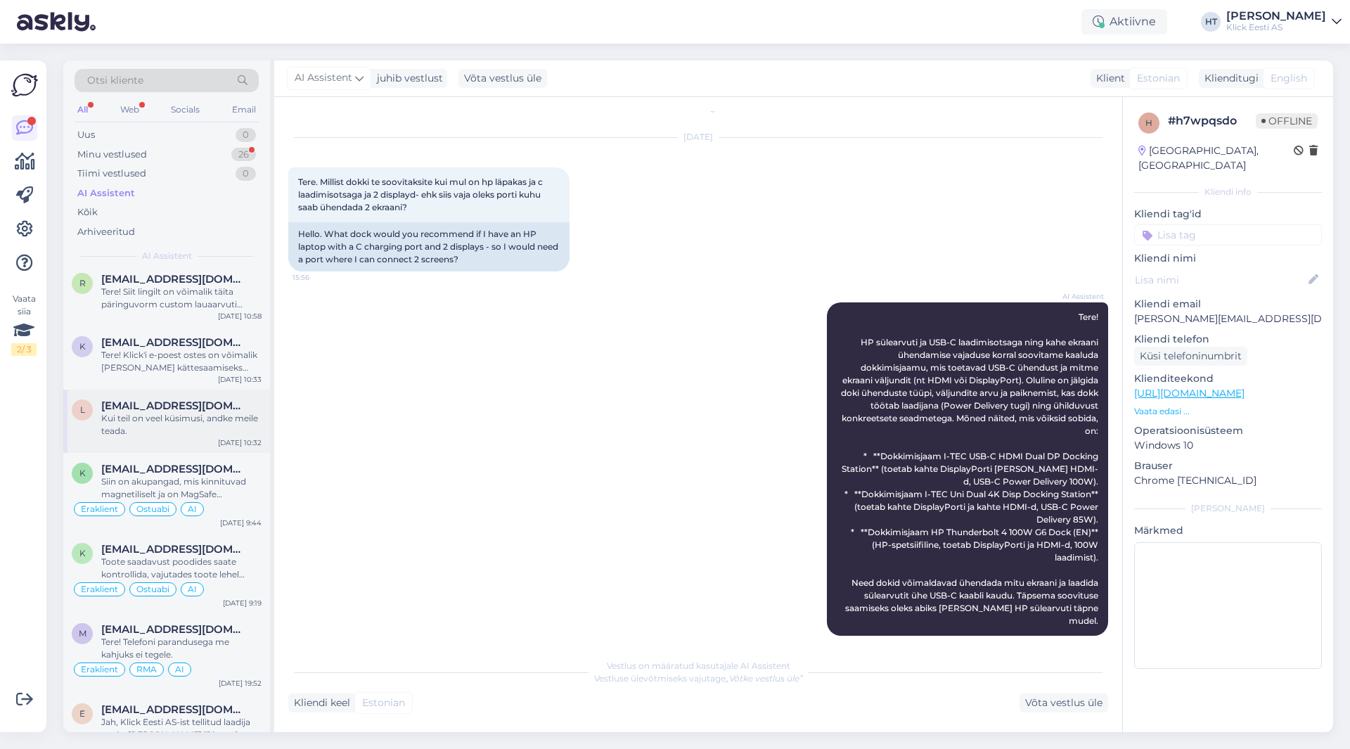
scroll to position [633, 0]
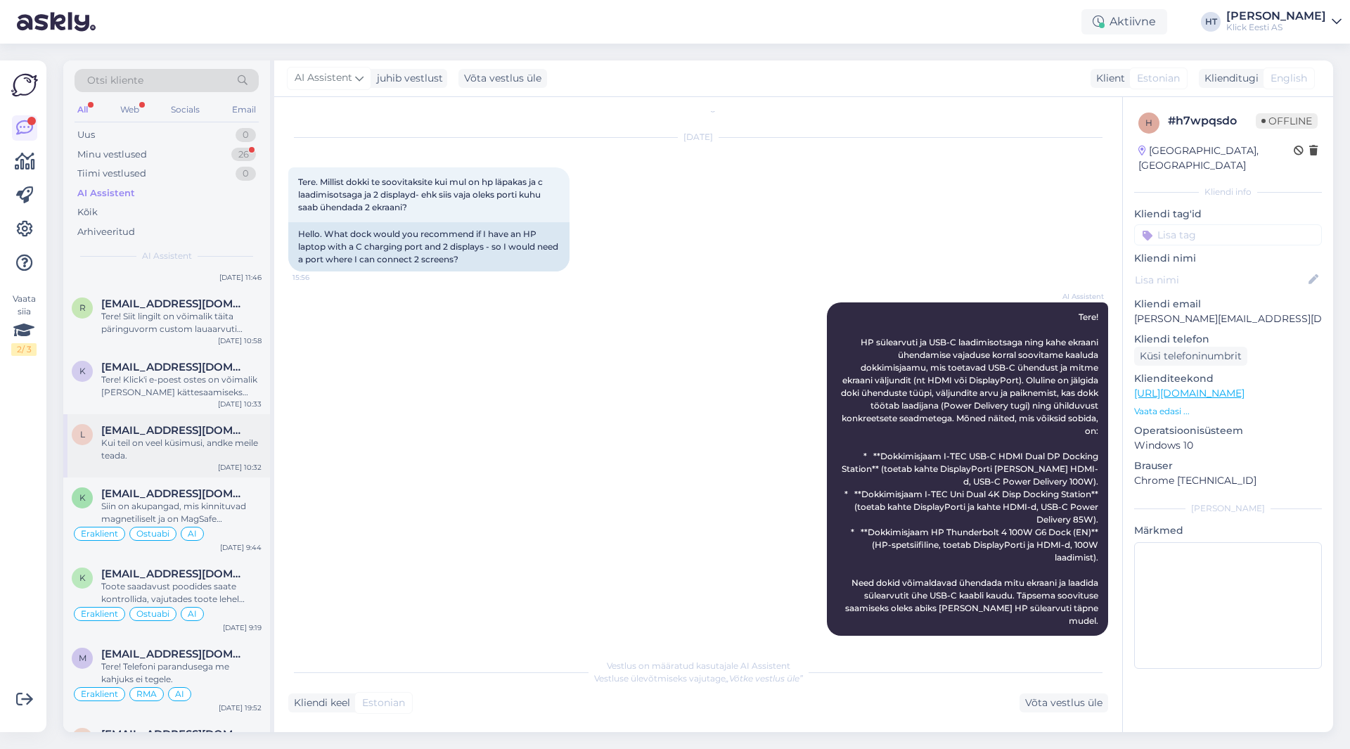
click at [231, 439] on div "Kui teil on veel küsimusi, andke meile teada." at bounding box center [181, 449] width 160 height 25
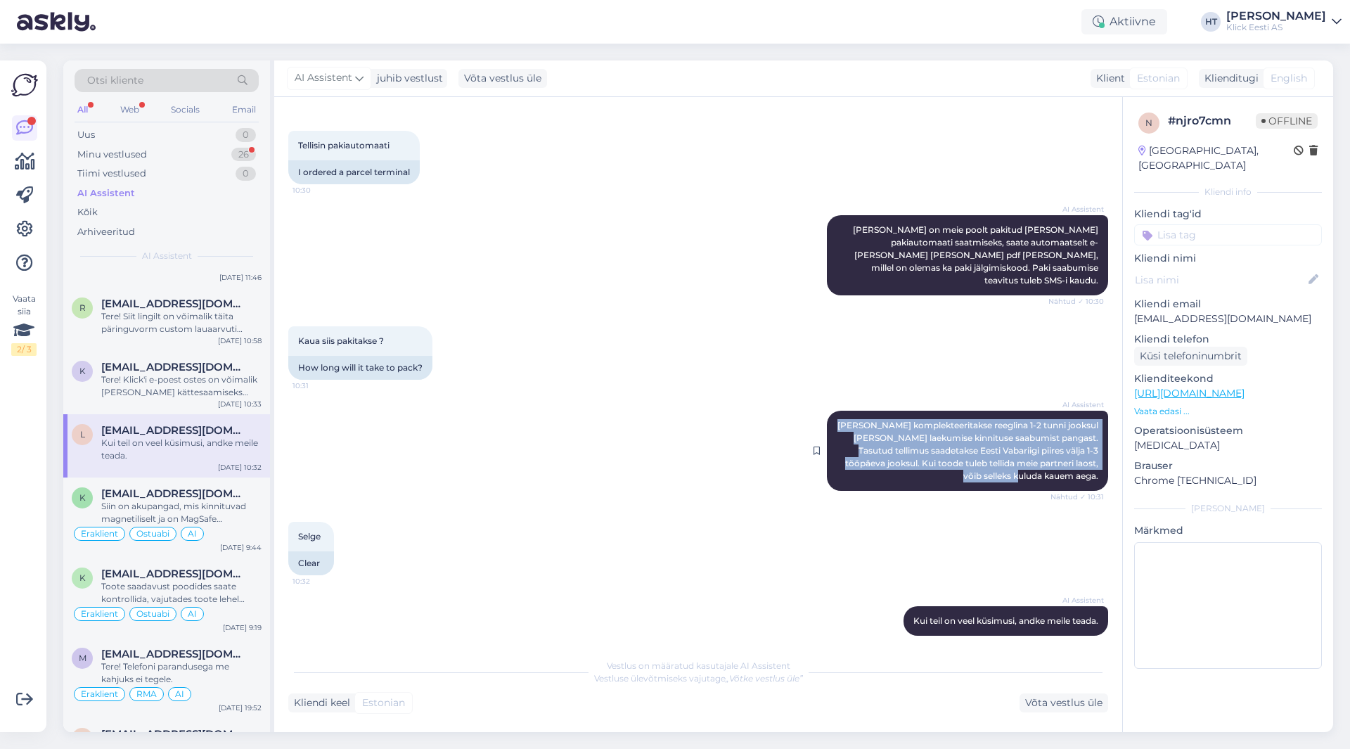
drag, startPoint x: 832, startPoint y: 406, endPoint x: 1095, endPoint y: 461, distance: 268.8
click at [1095, 461] on div "AI Assistent [PERSON_NAME] komplekteeritakse reeglina 1-2 tunni jooksul [PERSON…" at bounding box center [967, 451] width 281 height 80
click at [1091, 462] on div "AI Assistent [PERSON_NAME] komplekteeritakse reeglina 1-2 tunni jooksul [PERSON…" at bounding box center [967, 451] width 281 height 80
drag, startPoint x: 1091, startPoint y: 463, endPoint x: 845, endPoint y: 414, distance: 251.0
click at [845, 414] on div "AI Assistent [PERSON_NAME] komplekteeritakse reeglina 1-2 tunni jooksul [PERSON…" at bounding box center [967, 451] width 281 height 80
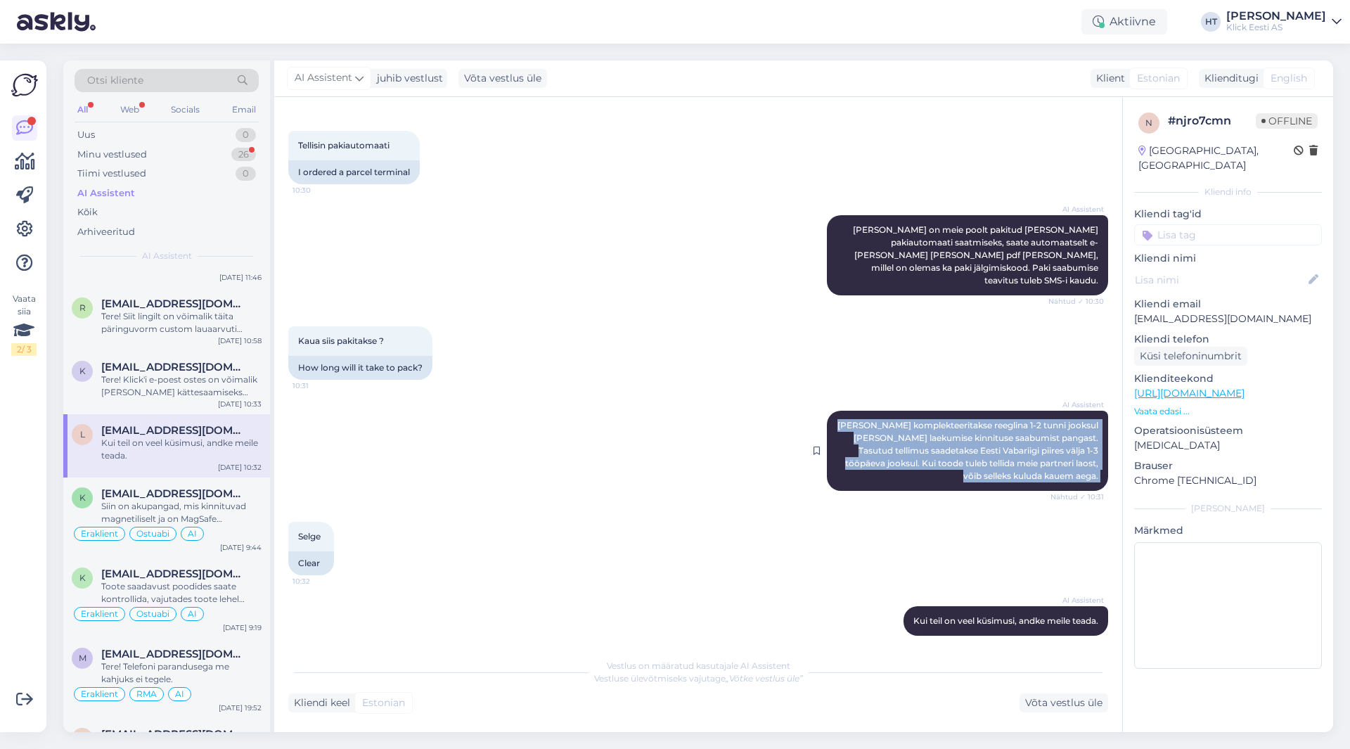
click at [845, 414] on div "AI Assistent [PERSON_NAME] komplekteeritakse reeglina 1-2 tunni jooksul [PERSON…" at bounding box center [967, 451] width 281 height 80
drag, startPoint x: 846, startPoint y: 410, endPoint x: 1091, endPoint y: 468, distance: 251.6
click at [1091, 468] on div "AI Assistent [PERSON_NAME] komplekteeritakse reeglina 1-2 tunni jooksul [PERSON…" at bounding box center [967, 451] width 281 height 80
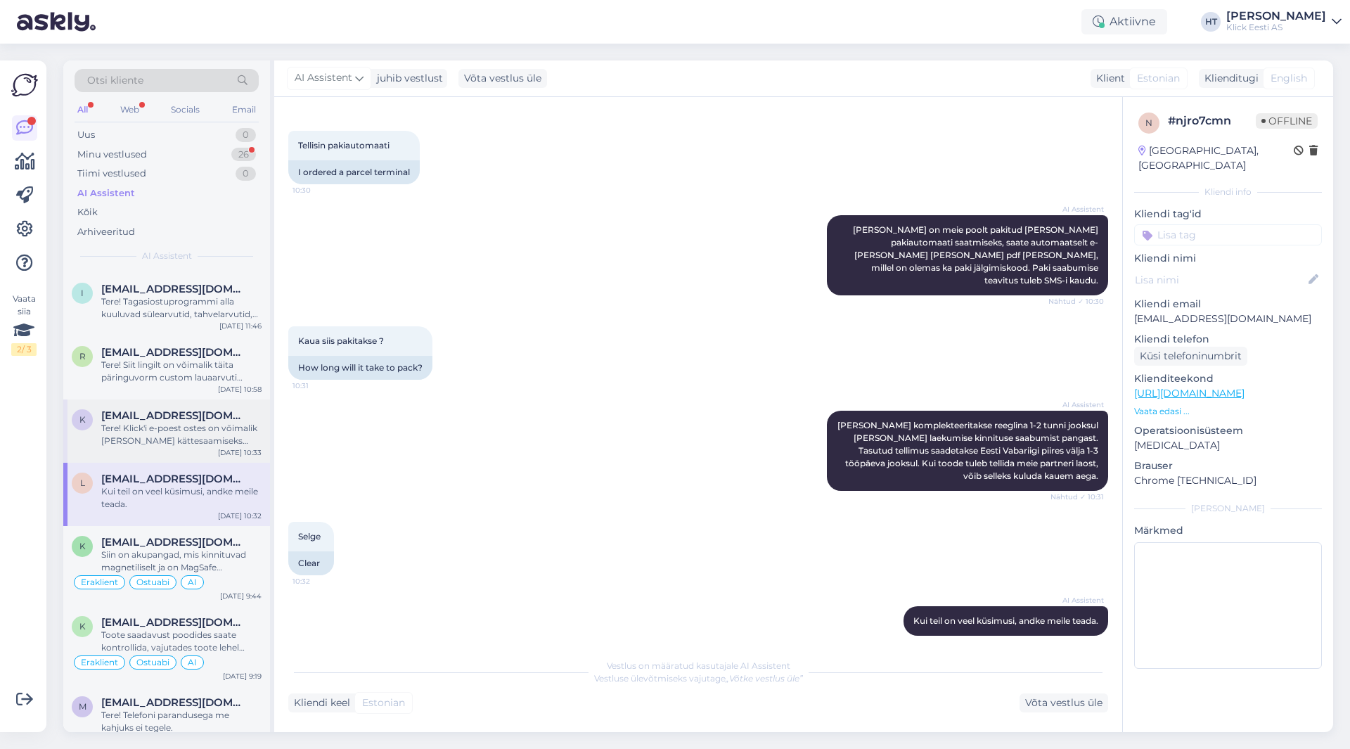
scroll to position [563, 0]
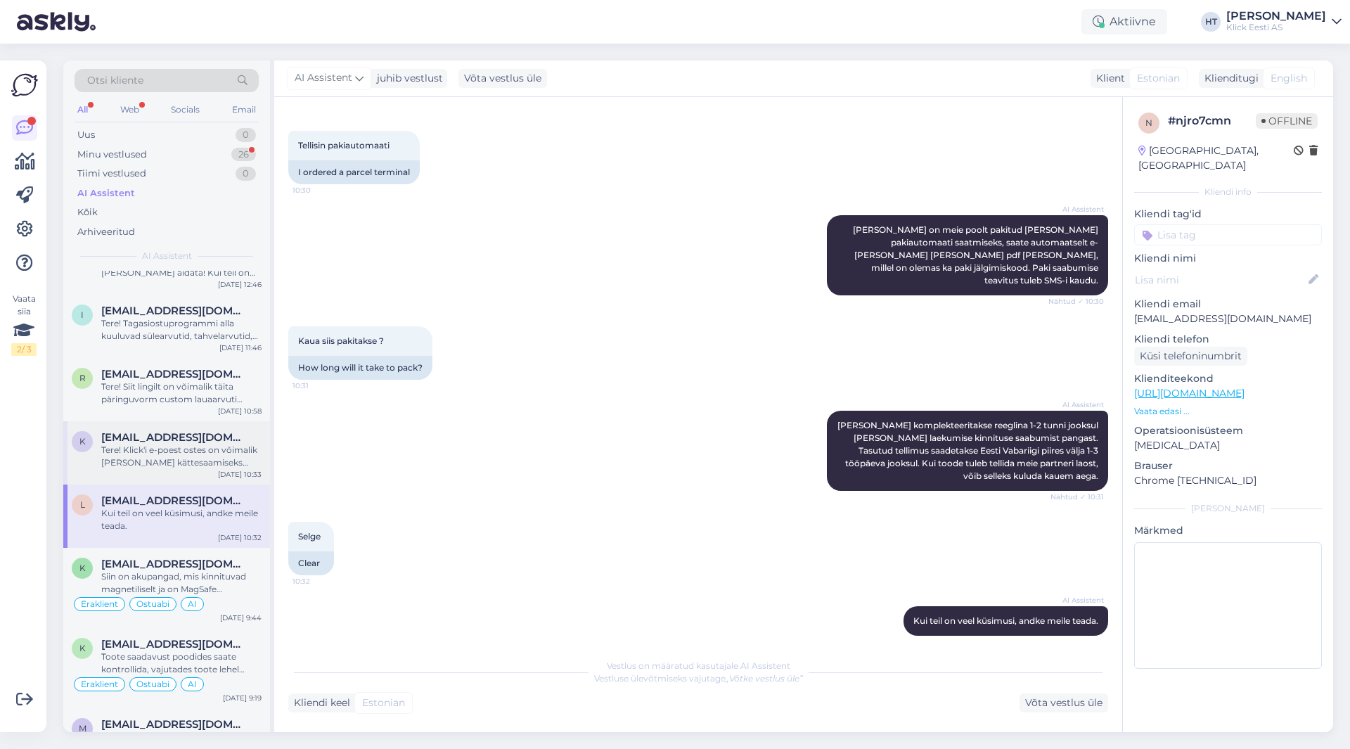
click at [180, 447] on div "Tere! Klick'i e-poest ostes on võimalik [PERSON_NAME] kättesaamiseks endale sob…" at bounding box center [181, 456] width 160 height 25
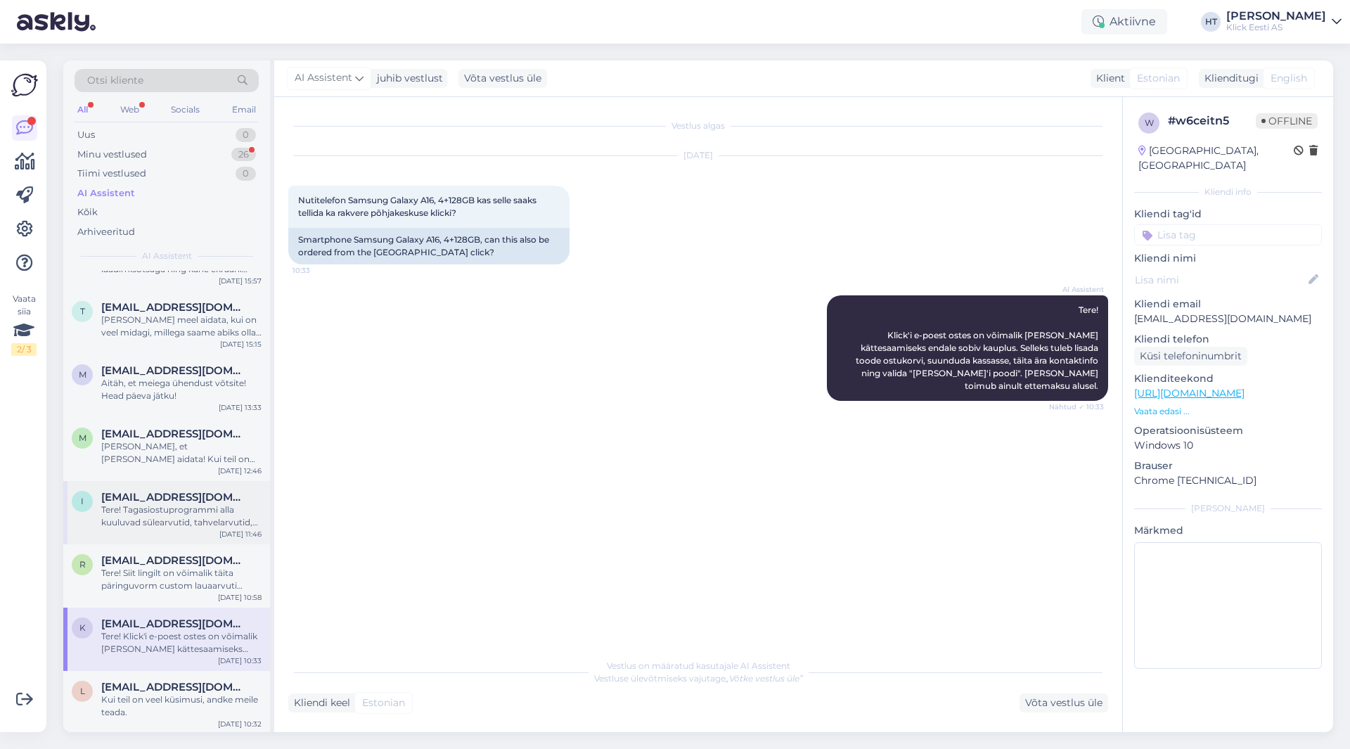
scroll to position [352, 0]
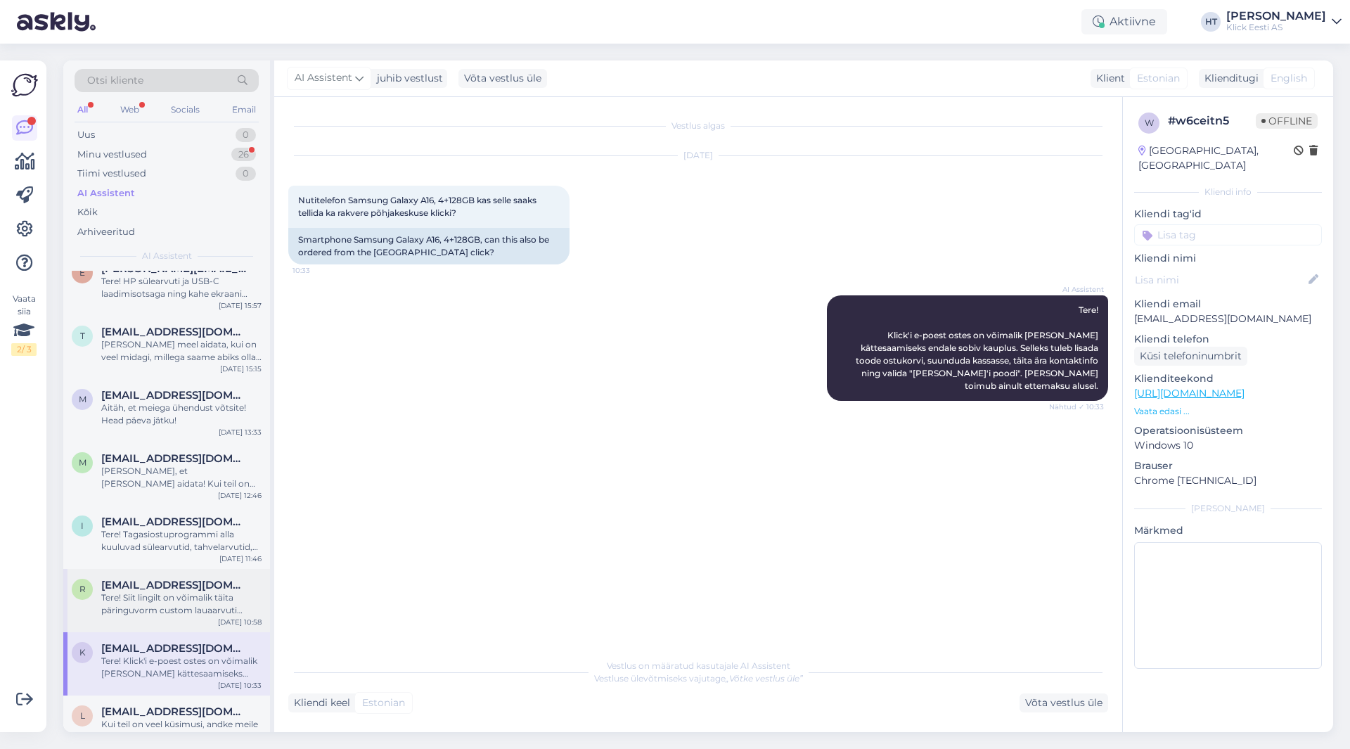
click at [188, 574] on div "r [EMAIL_ADDRESS][DOMAIN_NAME] Tere! Siit lingilt on võimalik täita päringuvorm…" at bounding box center [166, 600] width 207 height 63
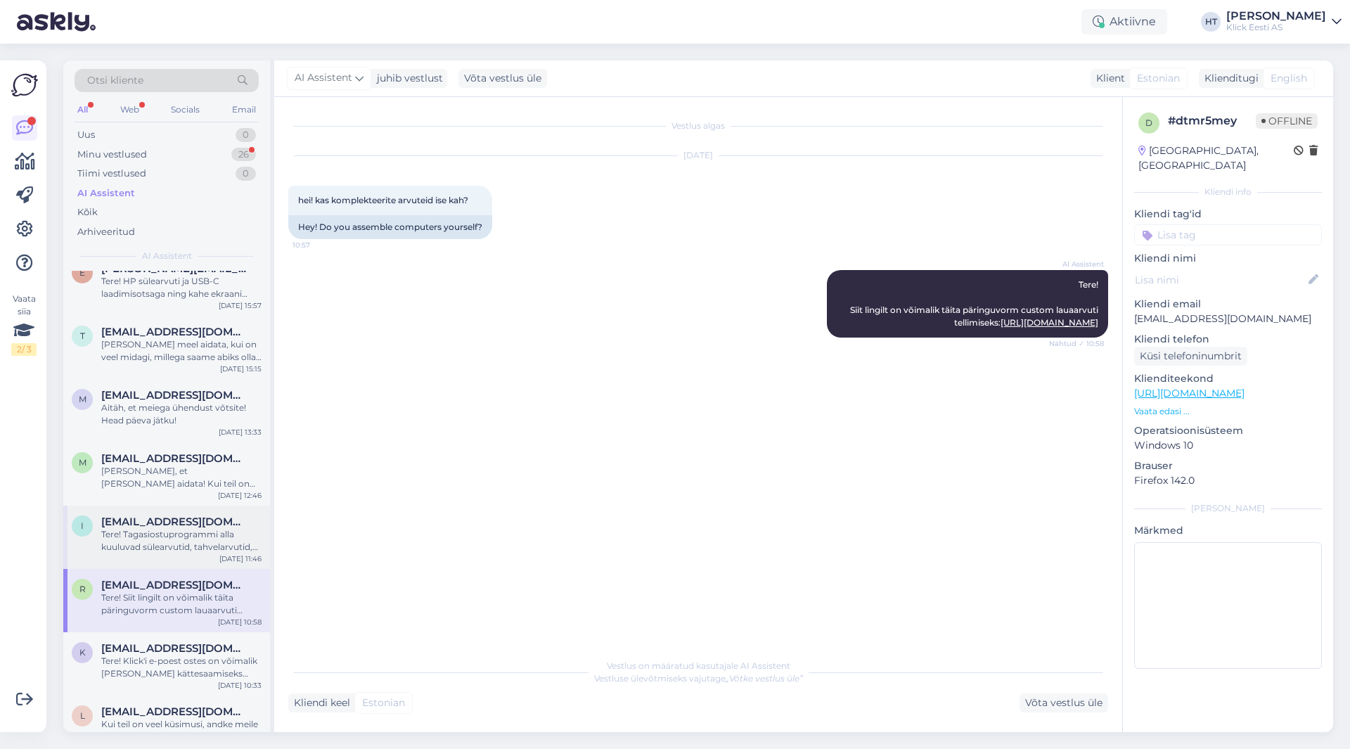
click at [203, 525] on span "[EMAIL_ADDRESS][DOMAIN_NAME]" at bounding box center [174, 521] width 146 height 13
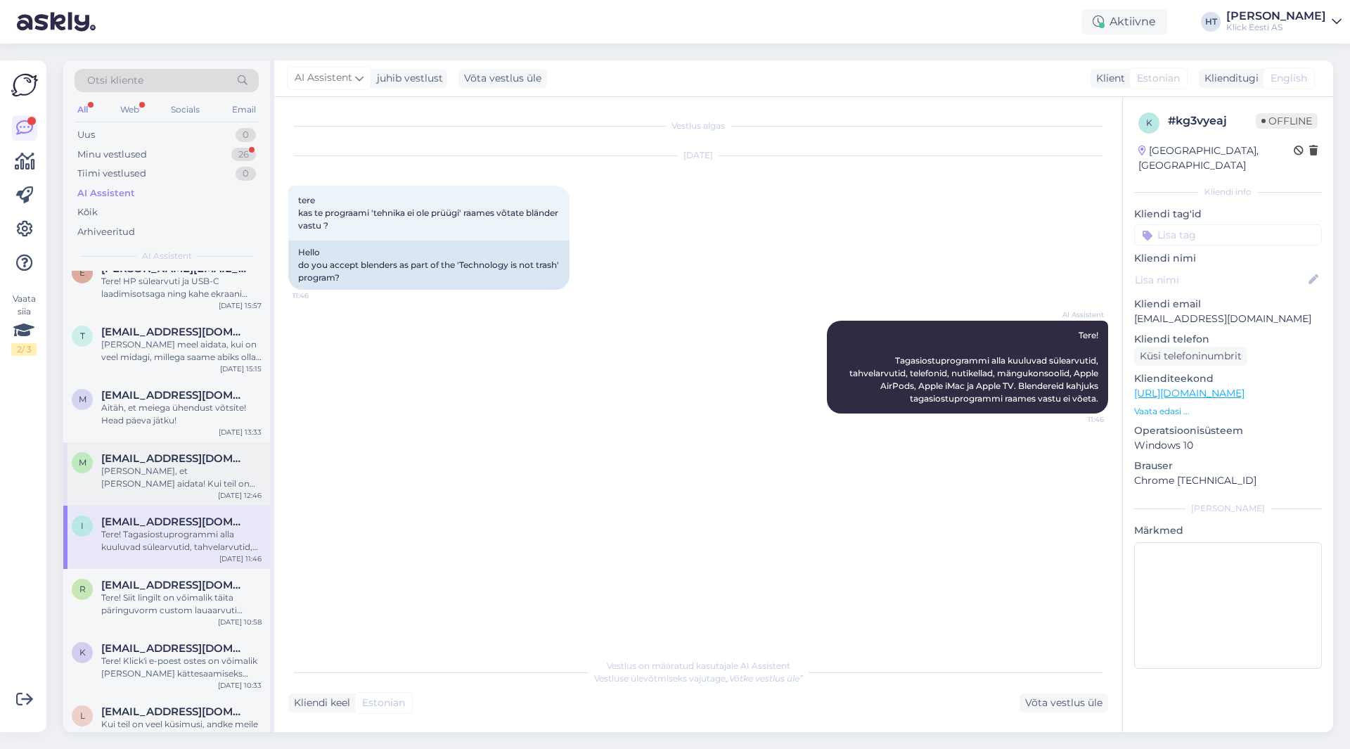
click at [207, 490] on div "m [PERSON_NAME][EMAIL_ADDRESS][PERSON_NAME][DOMAIN_NAME] [PERSON_NAME], et [PER…" at bounding box center [166, 473] width 207 height 63
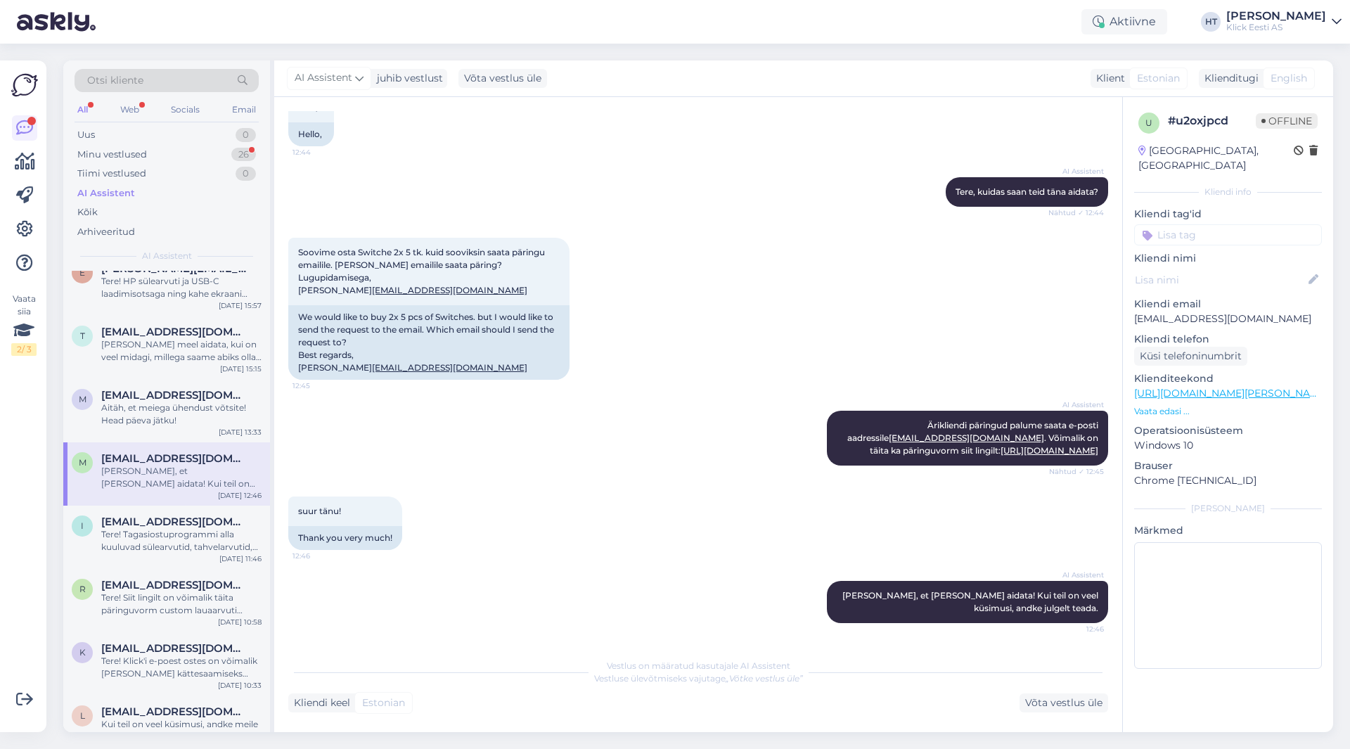
scroll to position [281, 0]
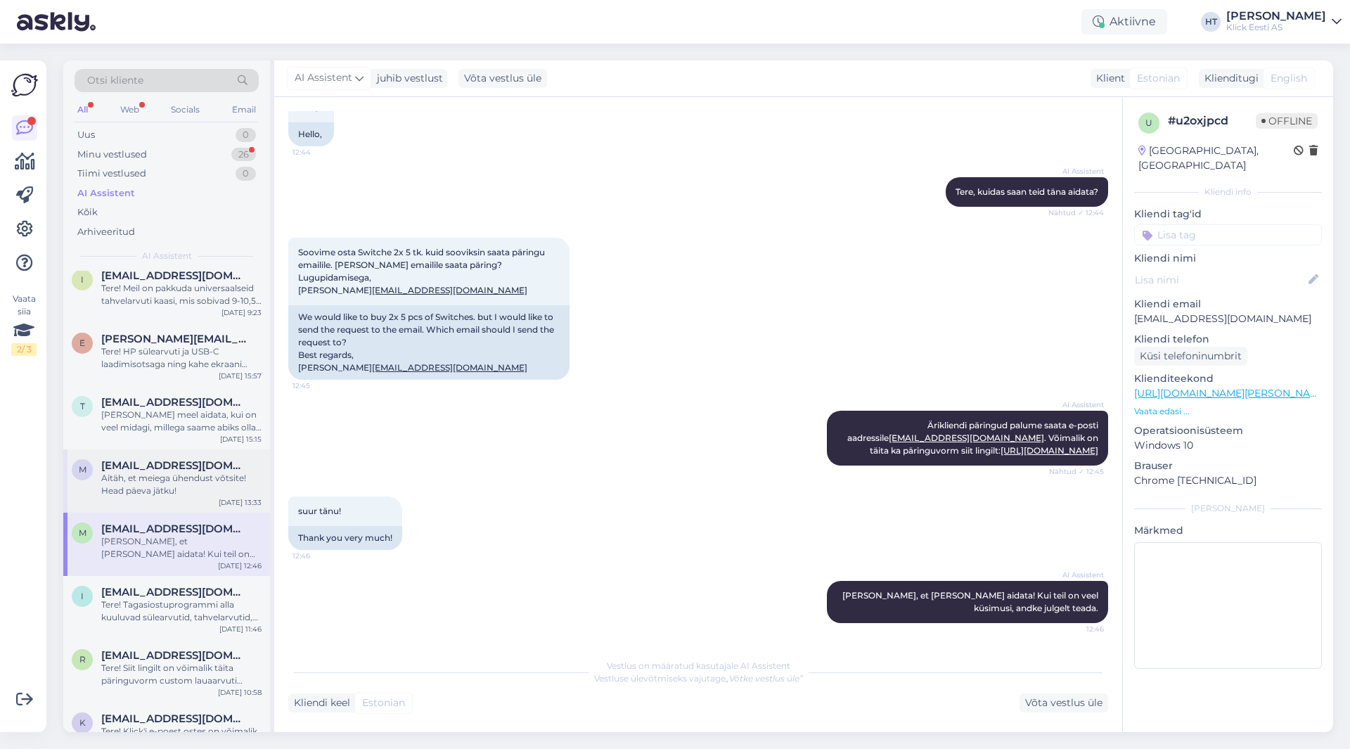
click at [210, 482] on div "Aitäh, et meiega ühendust võtsite! Head päeva jätku!" at bounding box center [181, 484] width 160 height 25
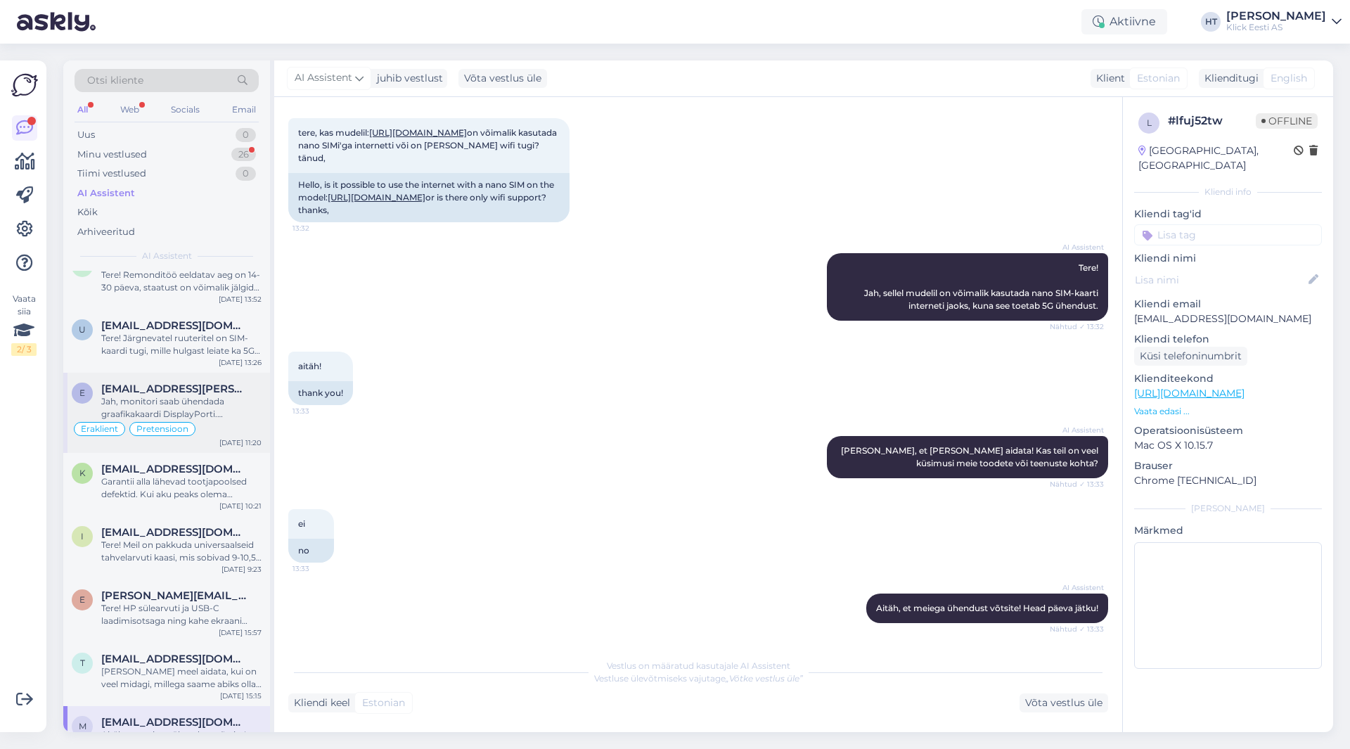
scroll to position [0, 0]
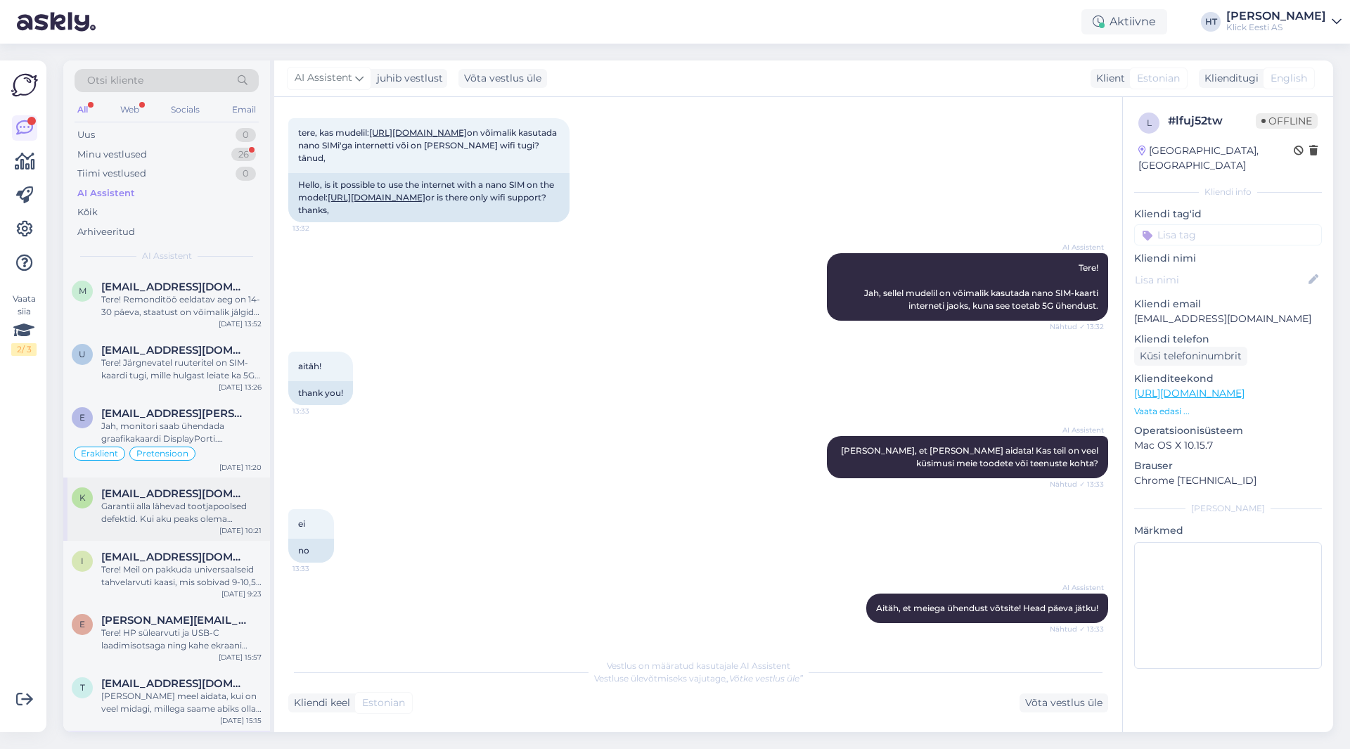
click at [203, 510] on div "Garantii alla lähevad tootjapoolsed defektid. Kui aku peaks olema tootjapoolse …" at bounding box center [181, 512] width 160 height 25
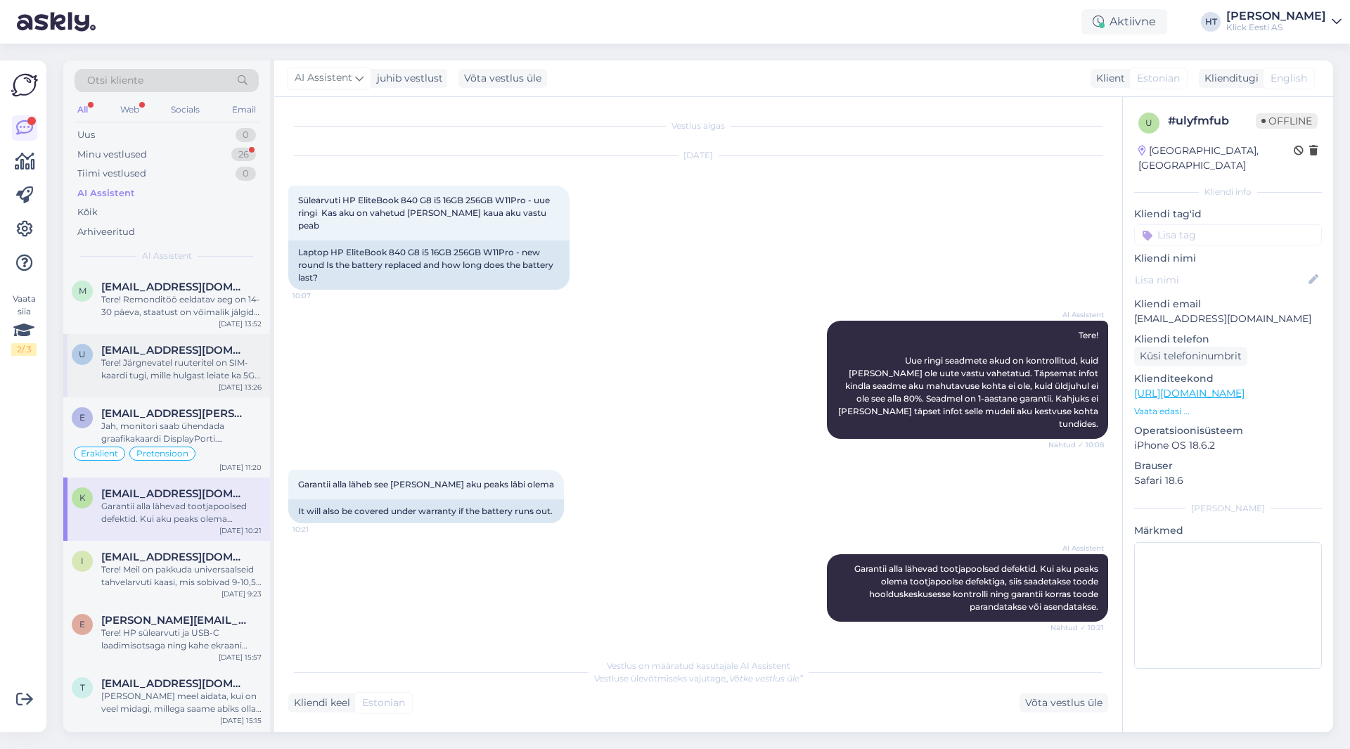
click at [203, 371] on div "Tere! Järgnevatel ruuteritel on SIM-kaardi tugi, mille hulgast leiate ka 5G ruu…" at bounding box center [181, 369] width 160 height 25
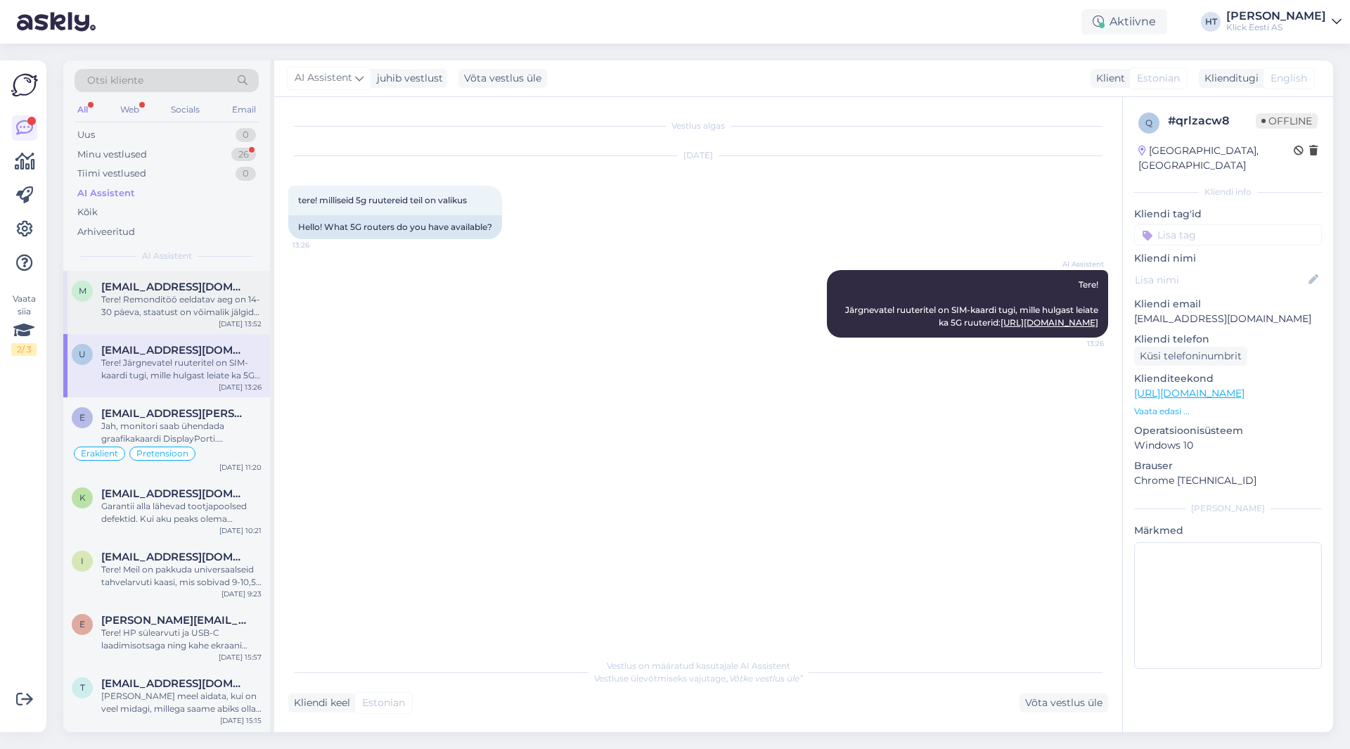
click at [198, 303] on div "Tere! Remonditöö eeldatav aeg on 14-30 päeva, staatust on võimalik jälgida siit…" at bounding box center [181, 305] width 160 height 25
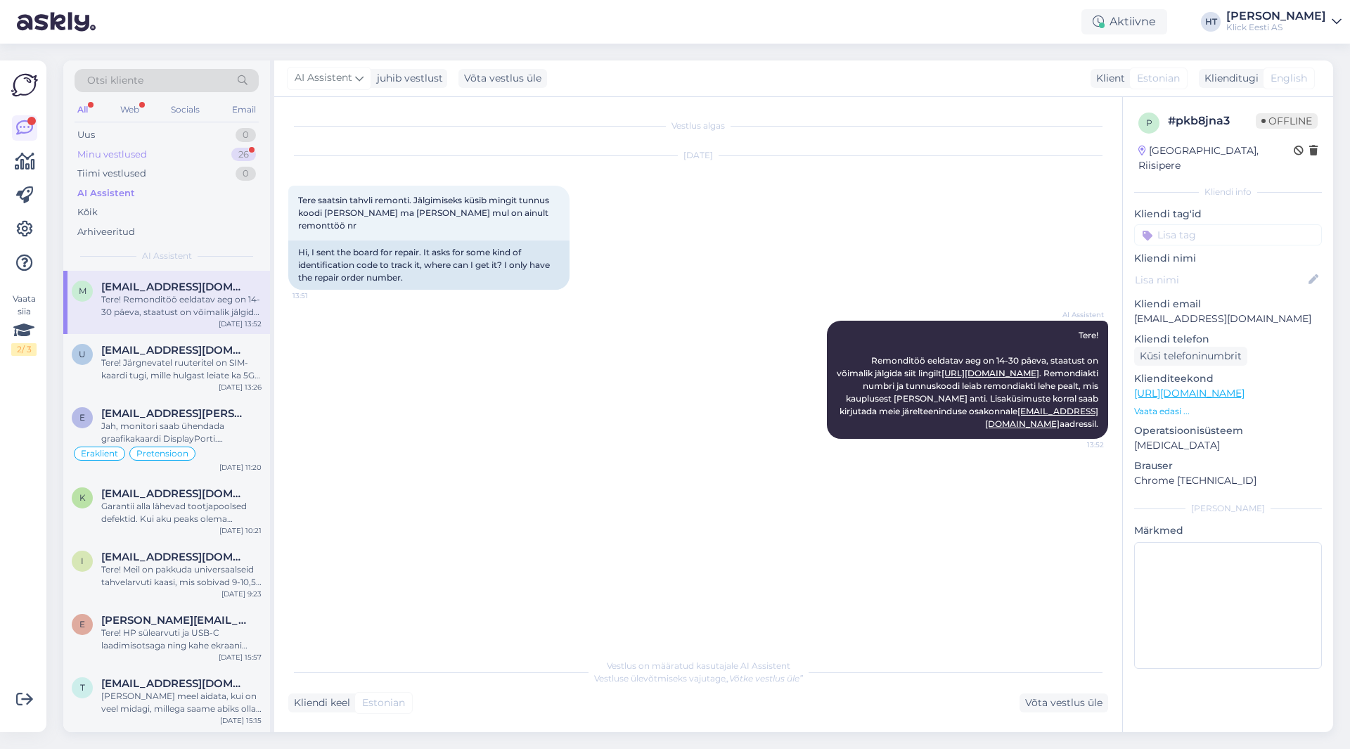
click at [231, 155] on div "26" at bounding box center [243, 155] width 25 height 14
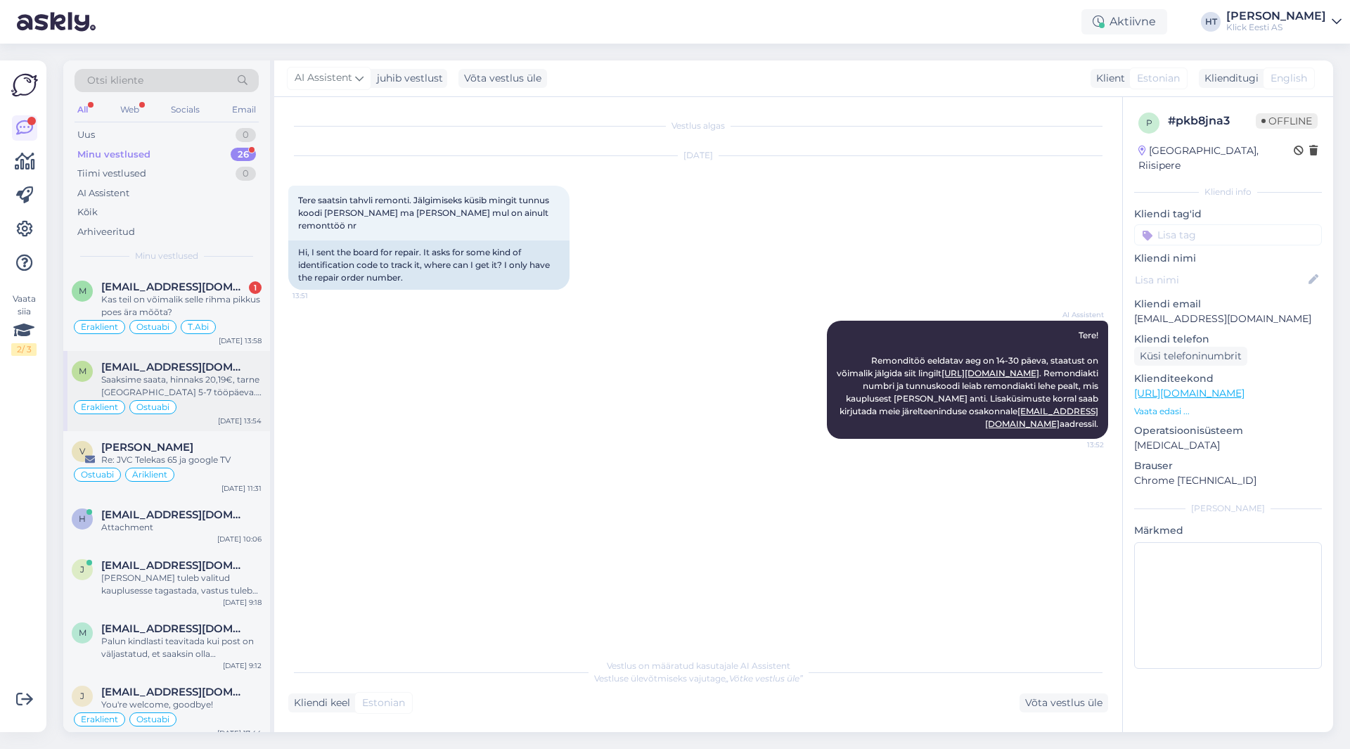
click at [224, 380] on div "Saaksime saata, hinnaks 20,19€, tarne [GEOGRAPHIC_DATA] 5-7 tööpäeva. Võib tell…" at bounding box center [181, 385] width 160 height 25
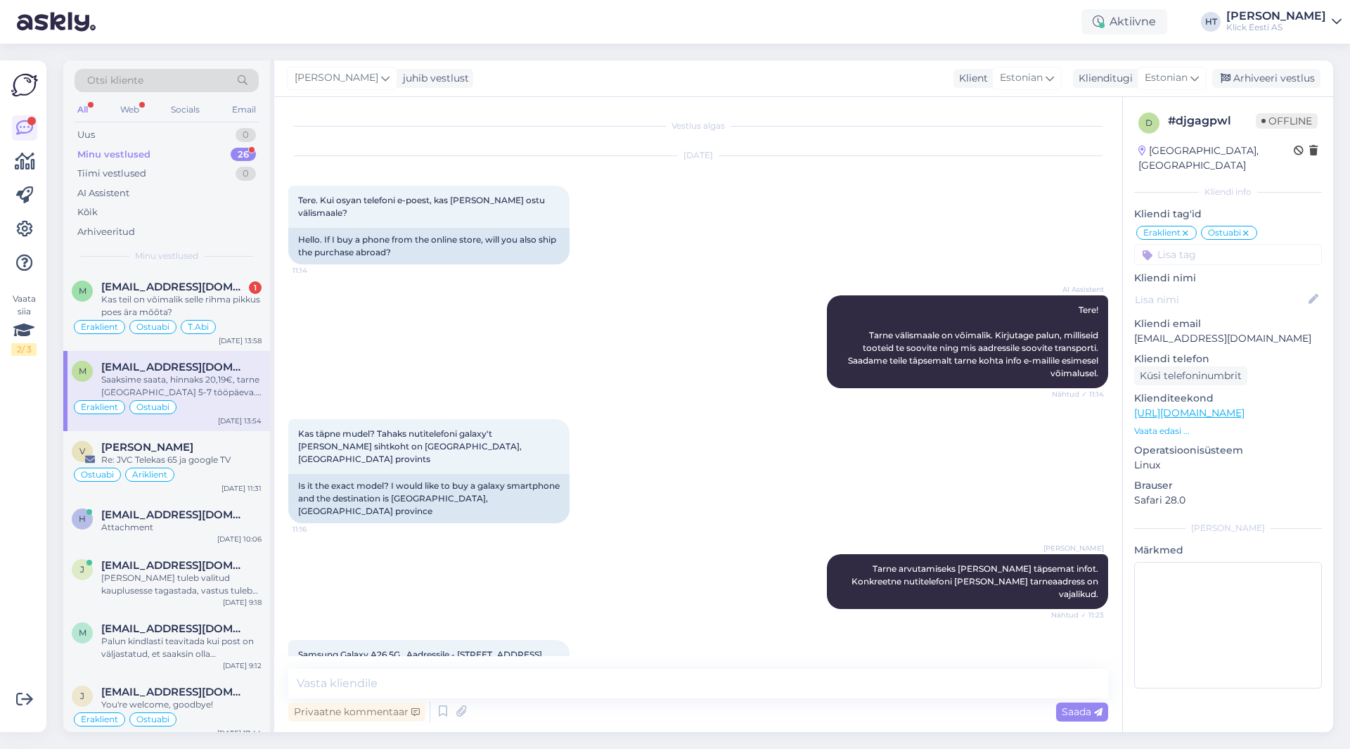
scroll to position [175, 0]
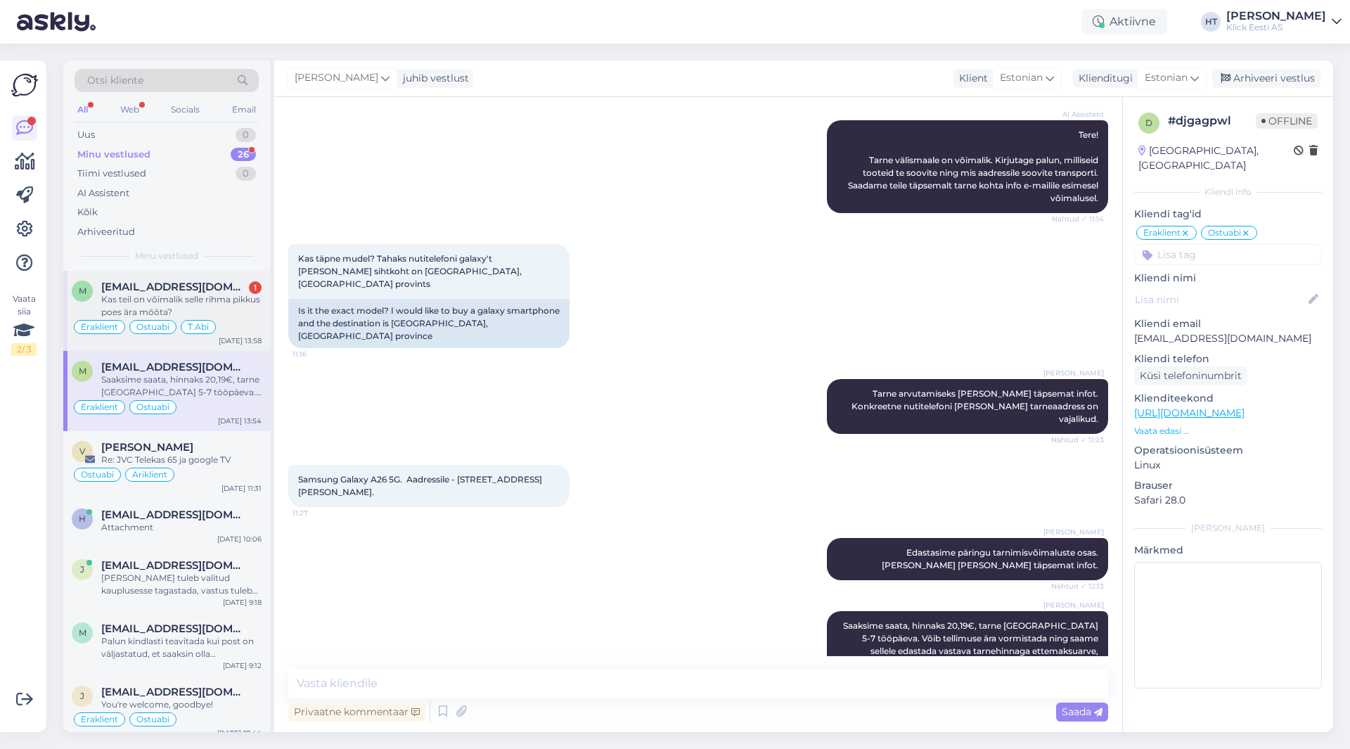
click at [220, 293] on span "[EMAIL_ADDRESS][DOMAIN_NAME]" at bounding box center [174, 287] width 146 height 13
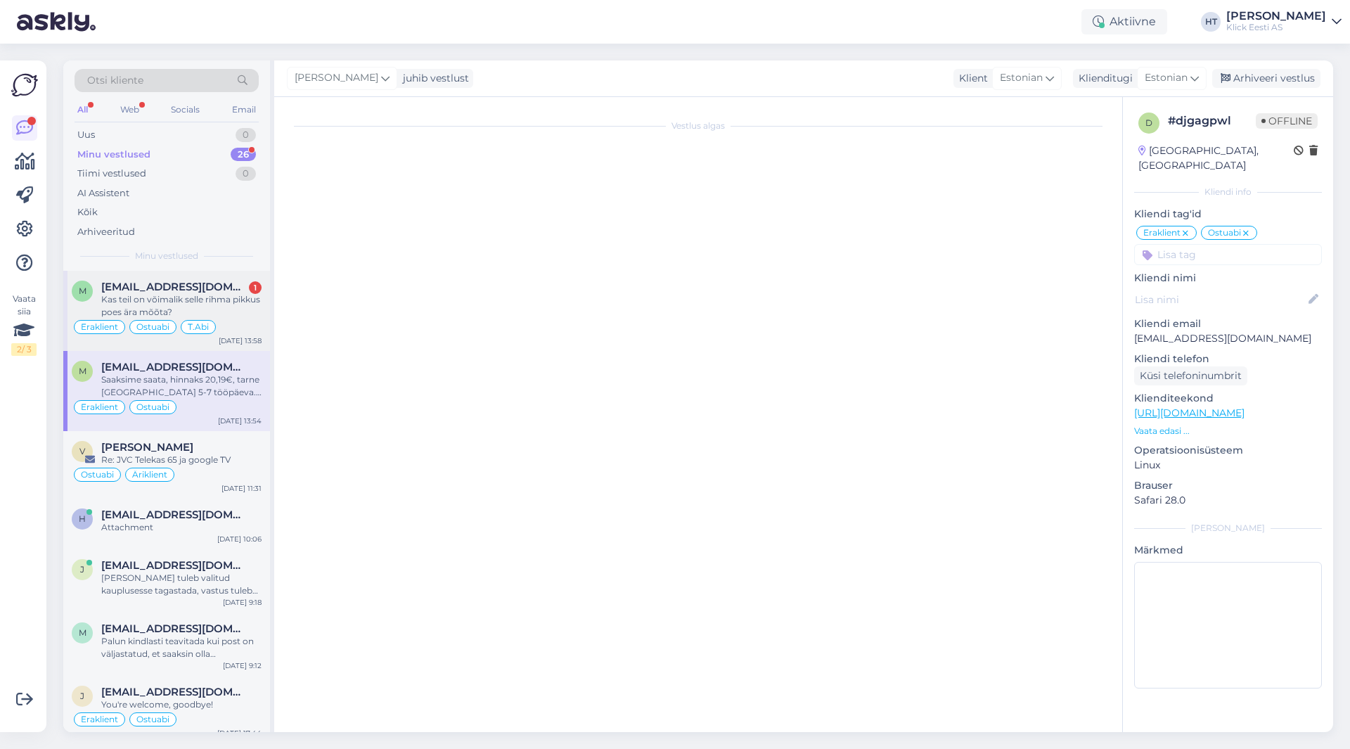
scroll to position [9229, 0]
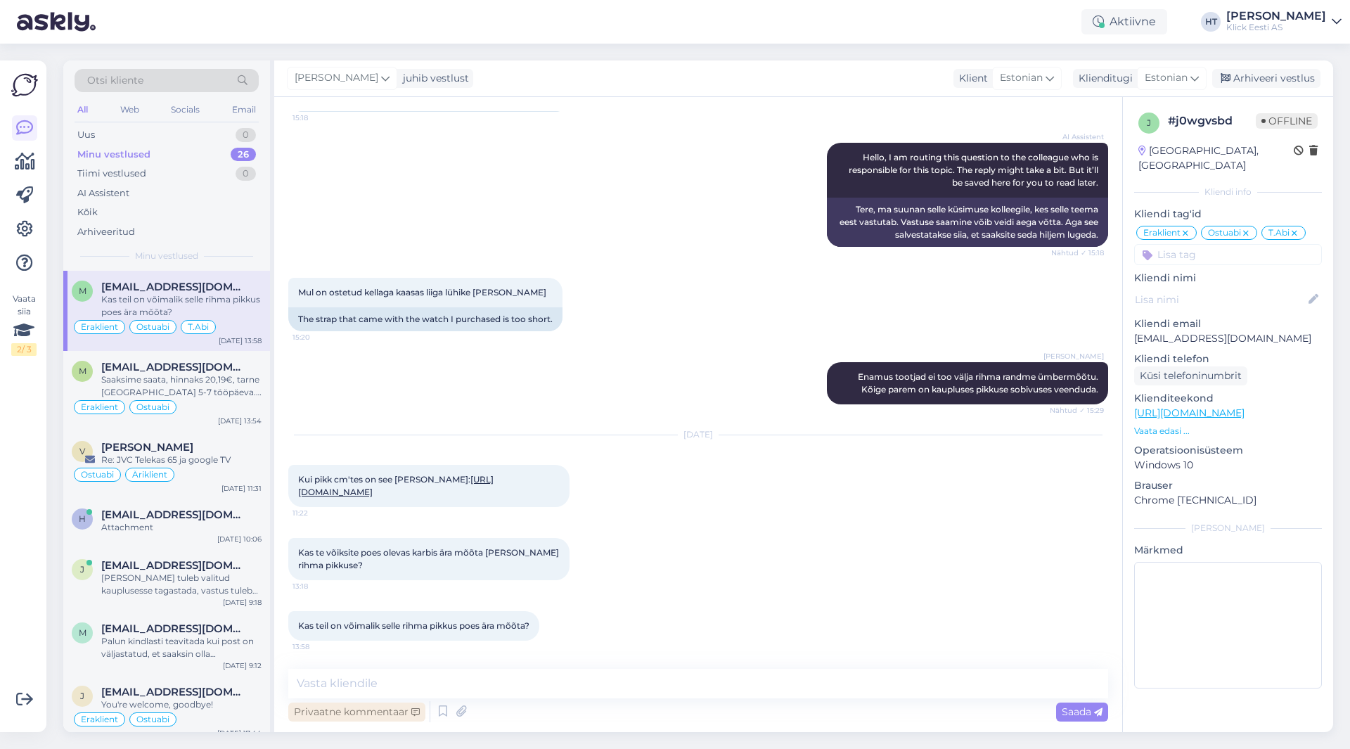
click at [392, 715] on div "Privaatne kommentaar" at bounding box center [356, 711] width 137 height 19
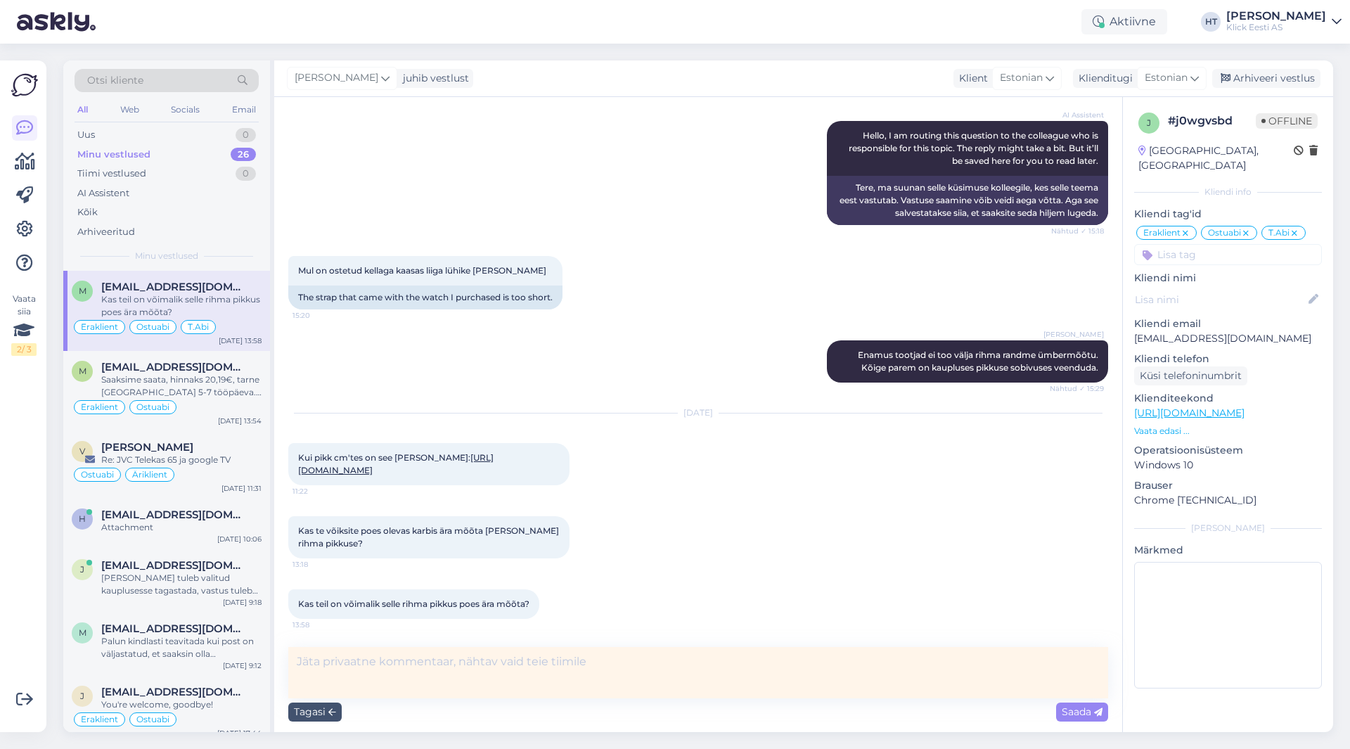
click at [418, 667] on textarea at bounding box center [698, 672] width 820 height 51
type textarea "Raplale kiri saadetud. Ootan nende vastust."
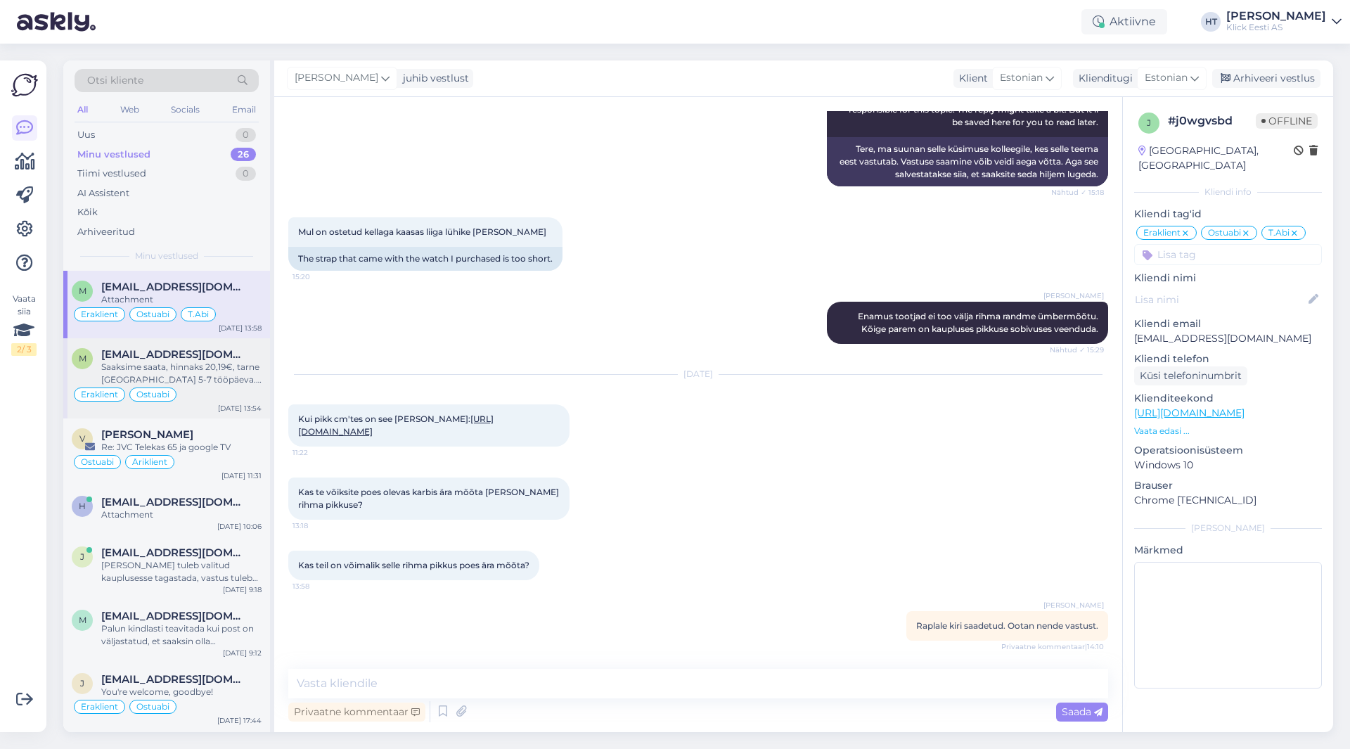
click at [240, 352] on span "[EMAIL_ADDRESS][DOMAIN_NAME]" at bounding box center [174, 354] width 146 height 13
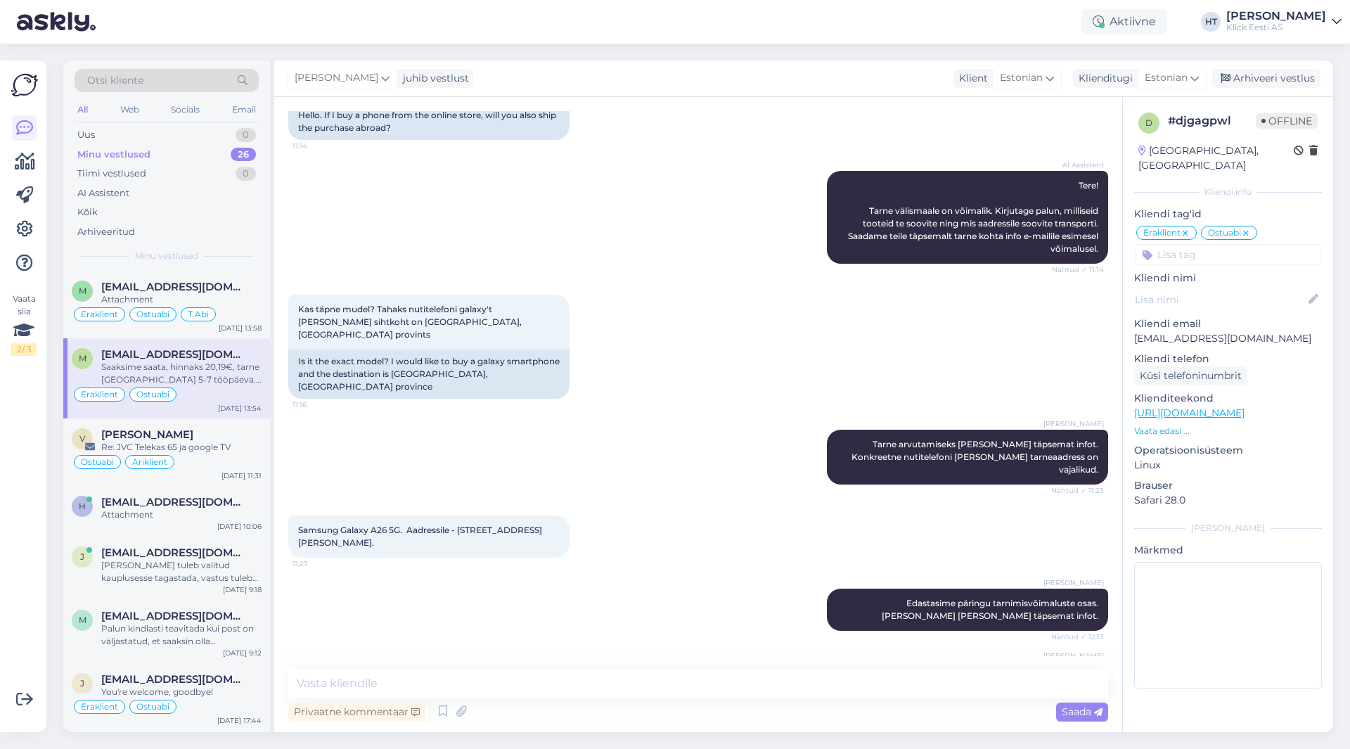
scroll to position [175, 0]
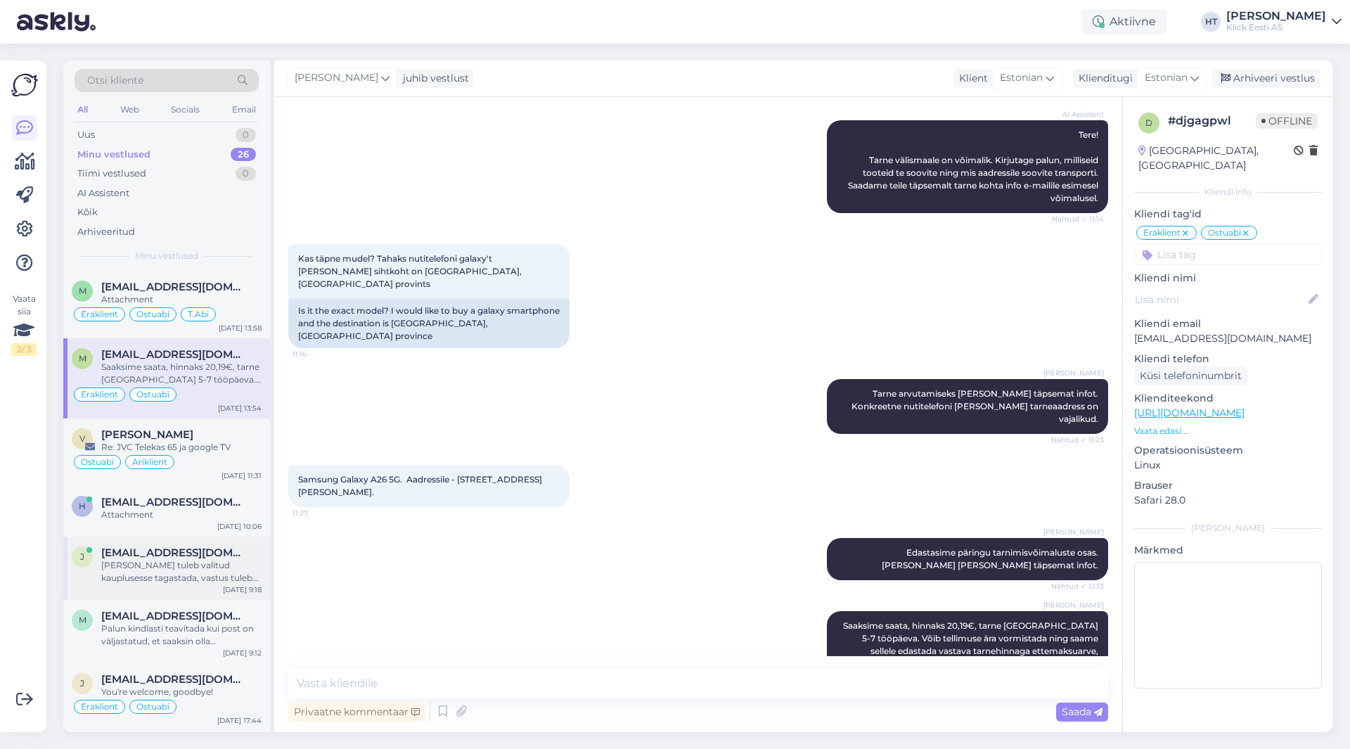
click at [178, 571] on div "[PERSON_NAME] tuleb valitud kauplusesse tagastada, vastus tuleb alles [PERSON_N…" at bounding box center [181, 571] width 160 height 25
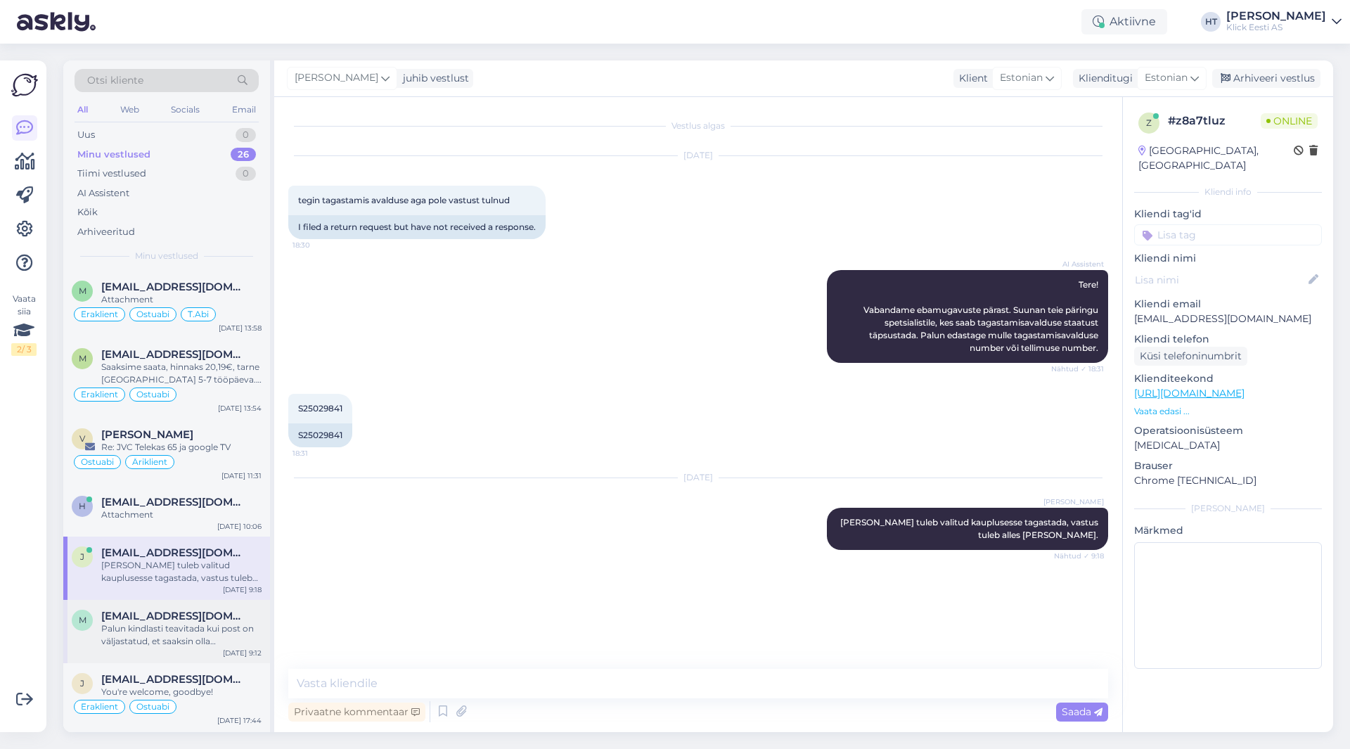
click at [174, 627] on div "Palun kindlasti teavitada kui post on väljastatud, et saaksin olla informeeritud" at bounding box center [181, 634] width 160 height 25
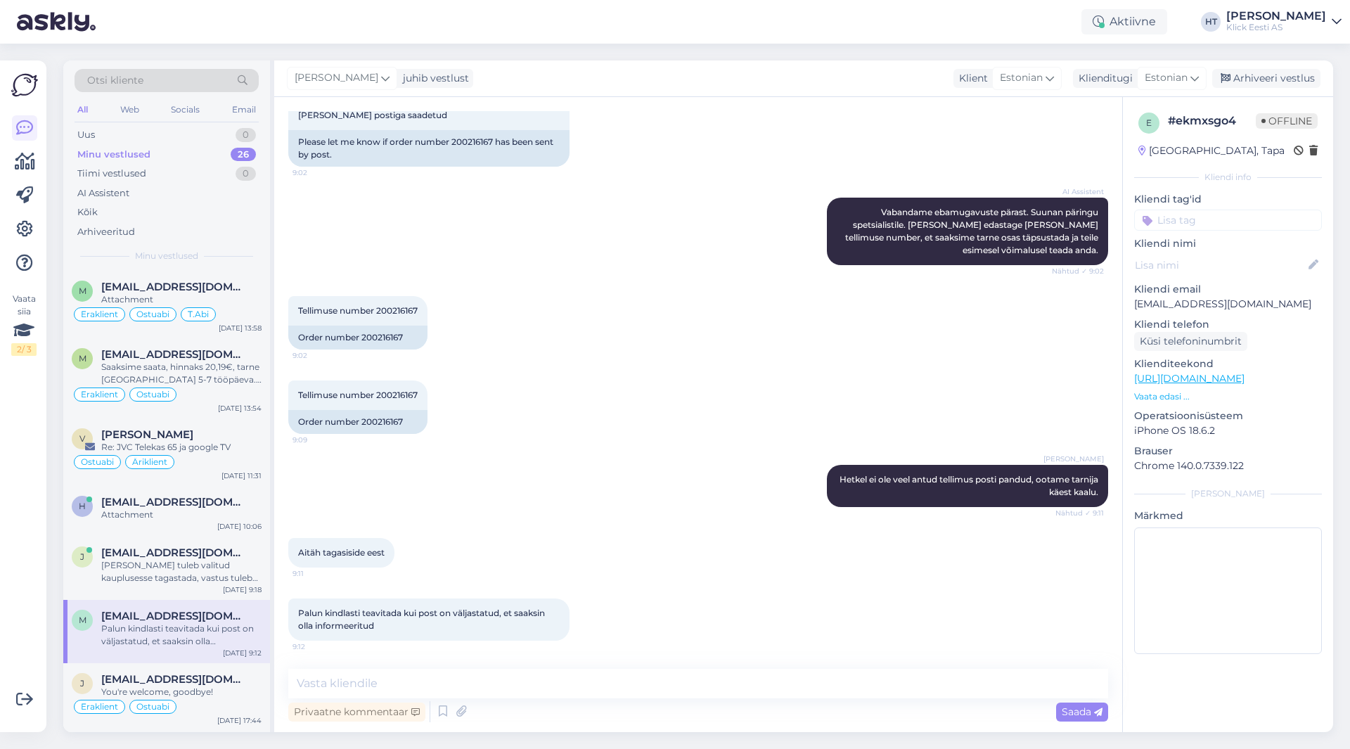
click at [184, 634] on div "Palun kindlasti teavitada kui post on väljastatud, et saaksin olla informeeritud" at bounding box center [181, 634] width 160 height 25
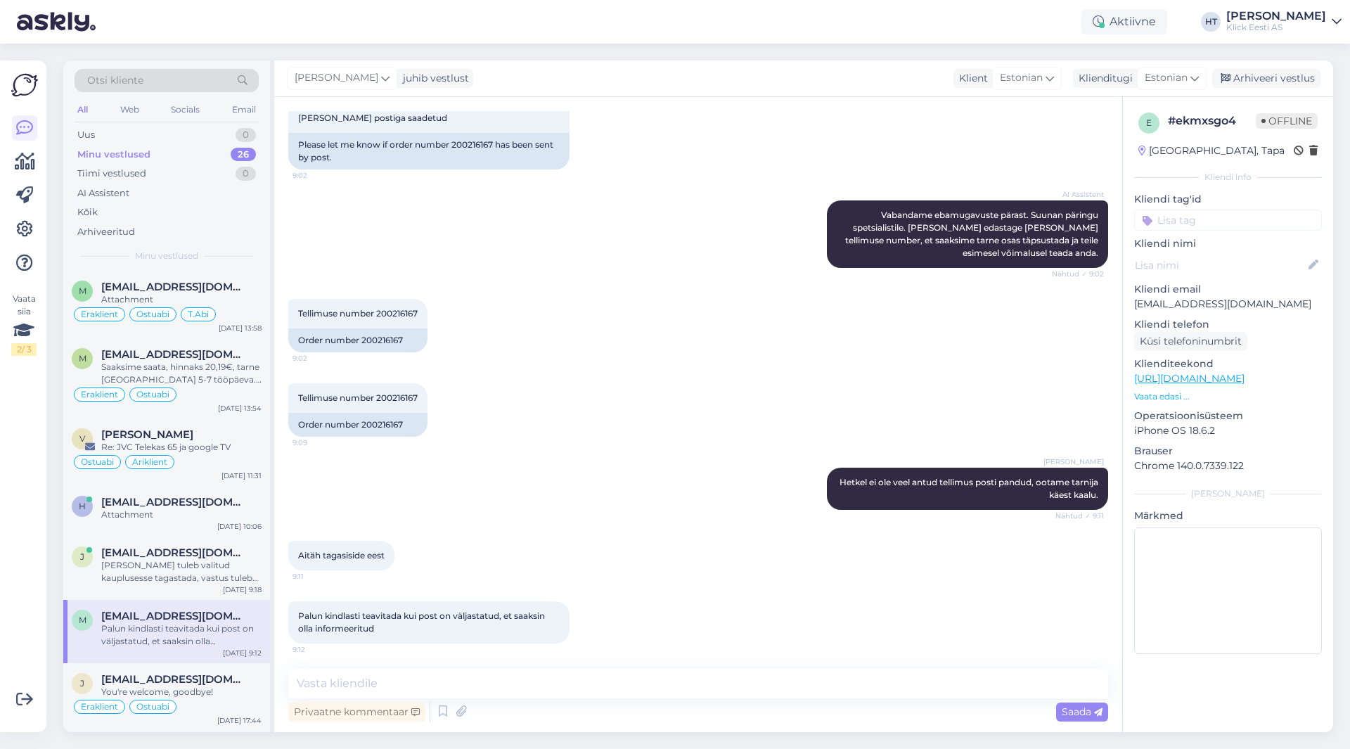
scroll to position [243, 0]
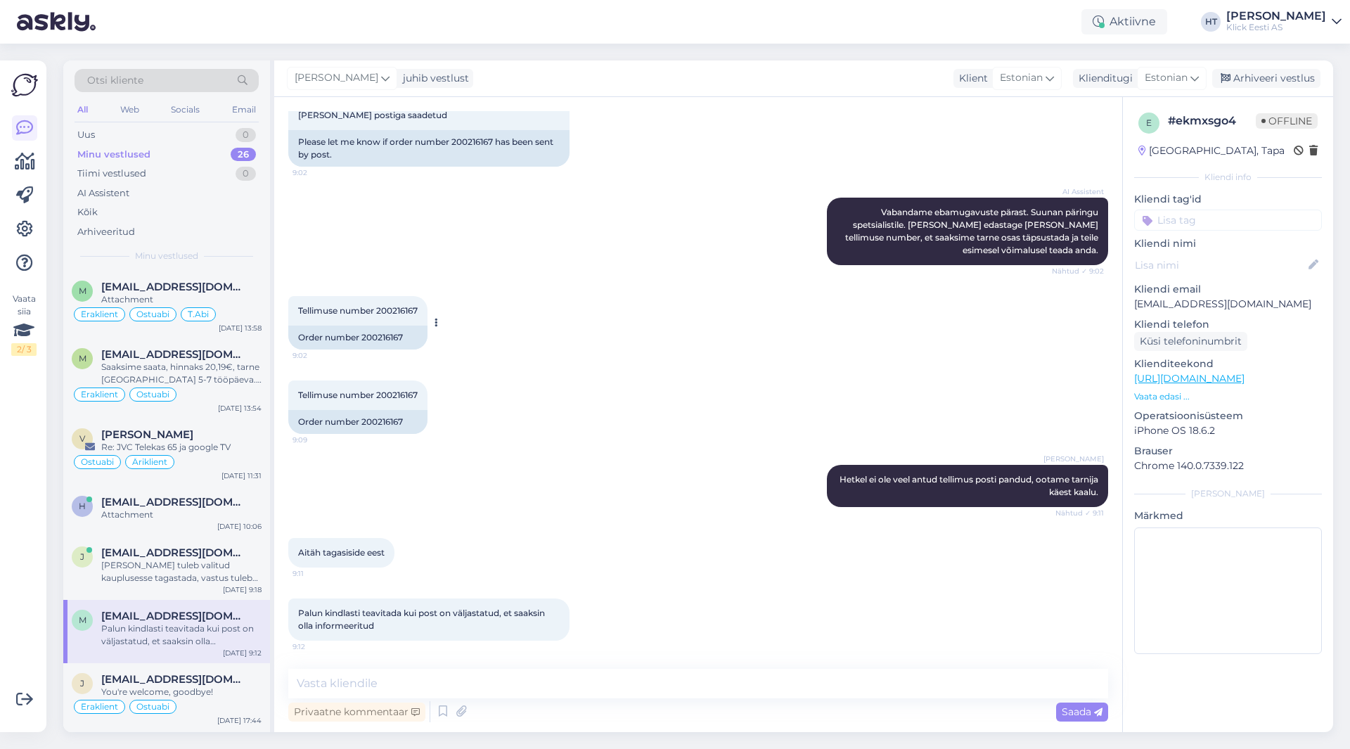
click at [387, 300] on div "Tellimuse number 200216167 9:02" at bounding box center [357, 311] width 139 height 30
click at [389, 307] on span "Tellimuse number 200216167" at bounding box center [358, 310] width 120 height 11
copy div "200216167 9:02"
click at [1207, 224] on input at bounding box center [1228, 220] width 188 height 21
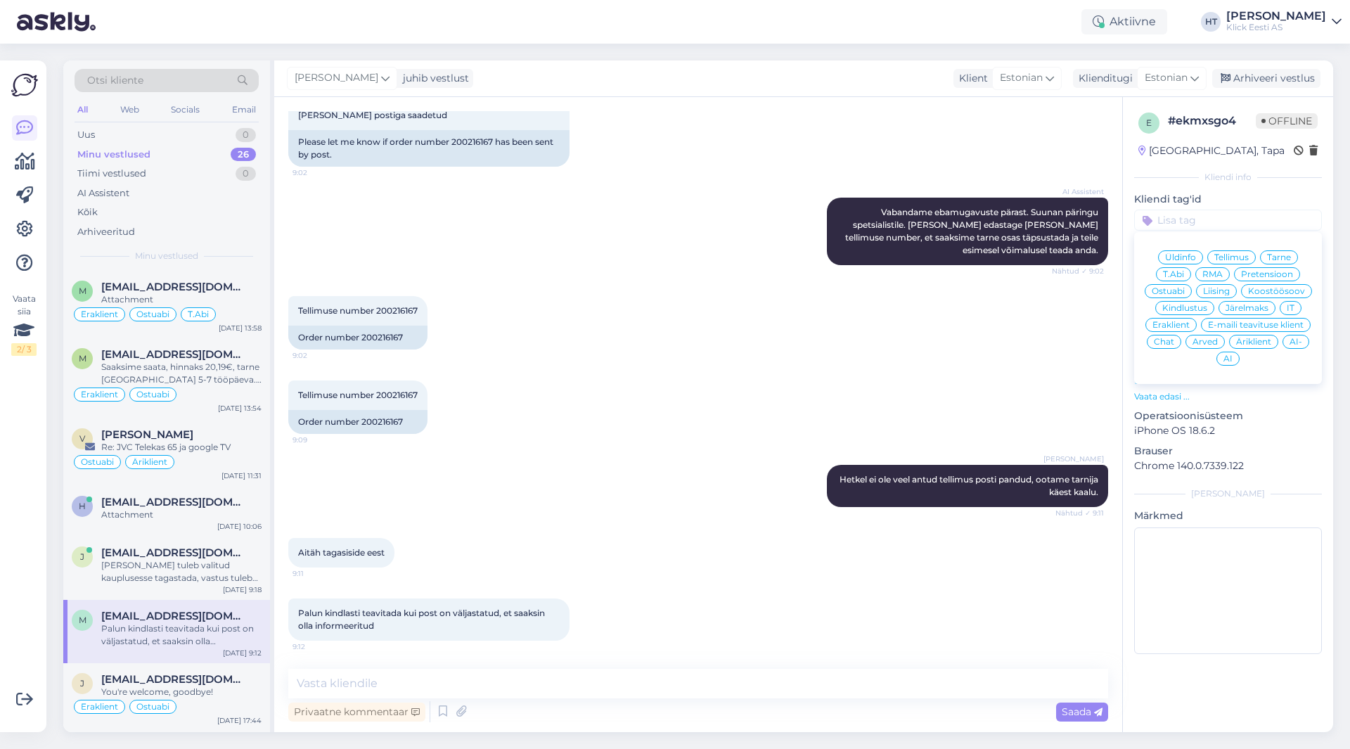
click at [1177, 293] on span "Ostuabi" at bounding box center [1168, 291] width 33 height 8
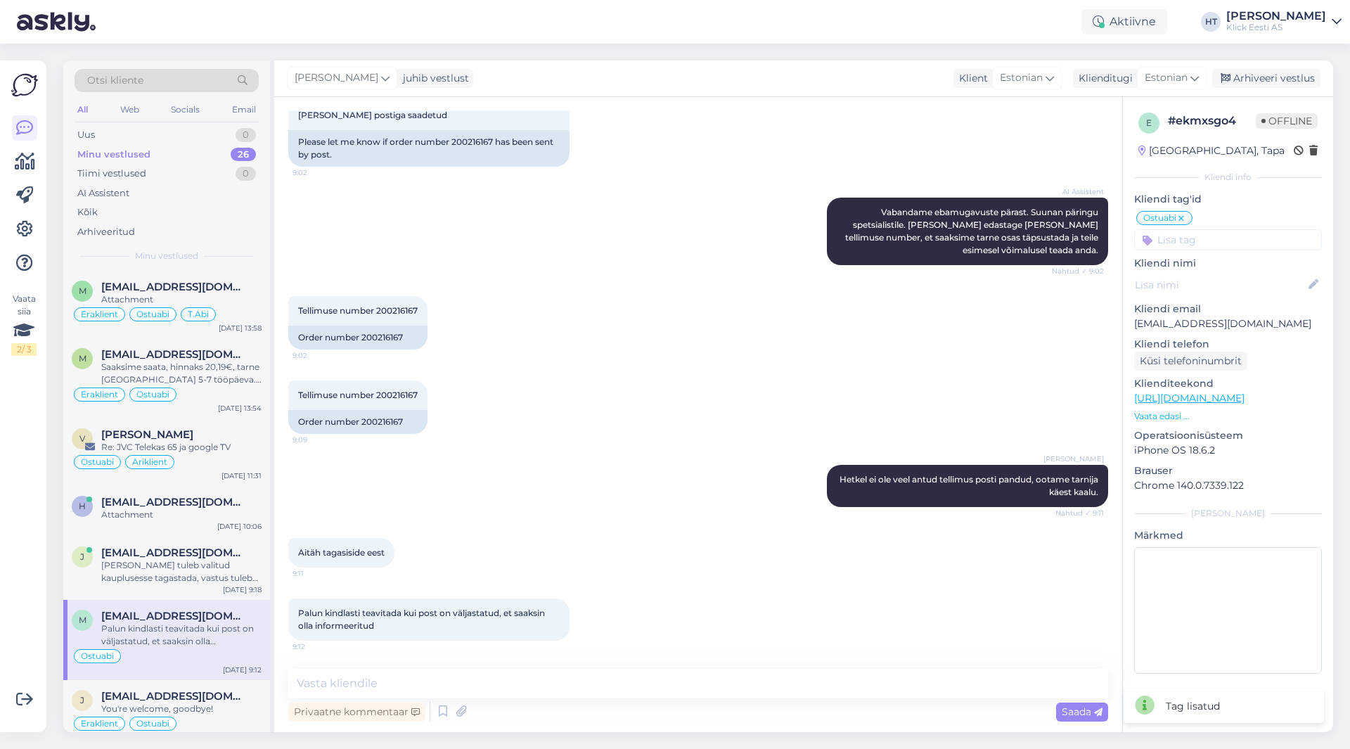
click at [1181, 219] on icon at bounding box center [1181, 218] width 8 height 11
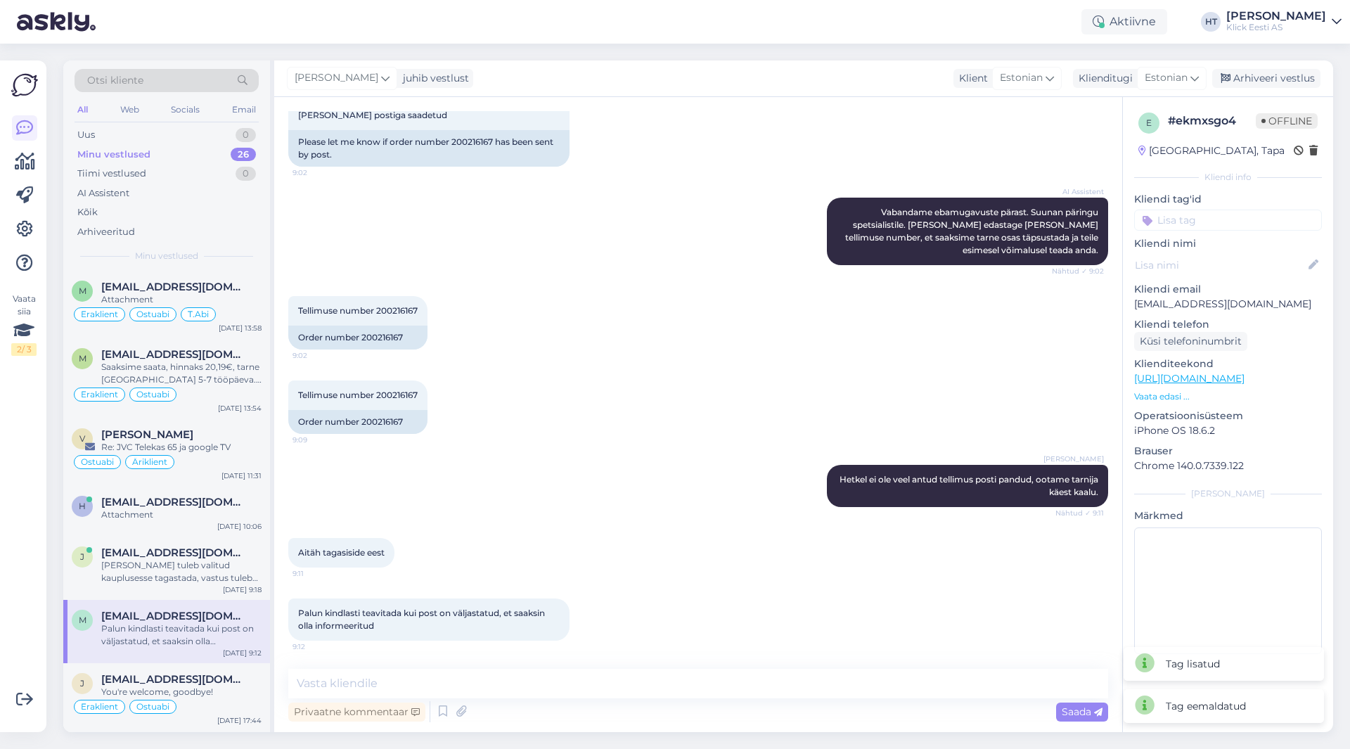
click at [1189, 235] on div "e # ekmxsgo4 Offline [GEOGRAPHIC_DATA], Tapa Kliendi info Kliendi tag'id Üldinf…" at bounding box center [1228, 386] width 210 height 578
click at [1191, 228] on input at bounding box center [1228, 220] width 188 height 21
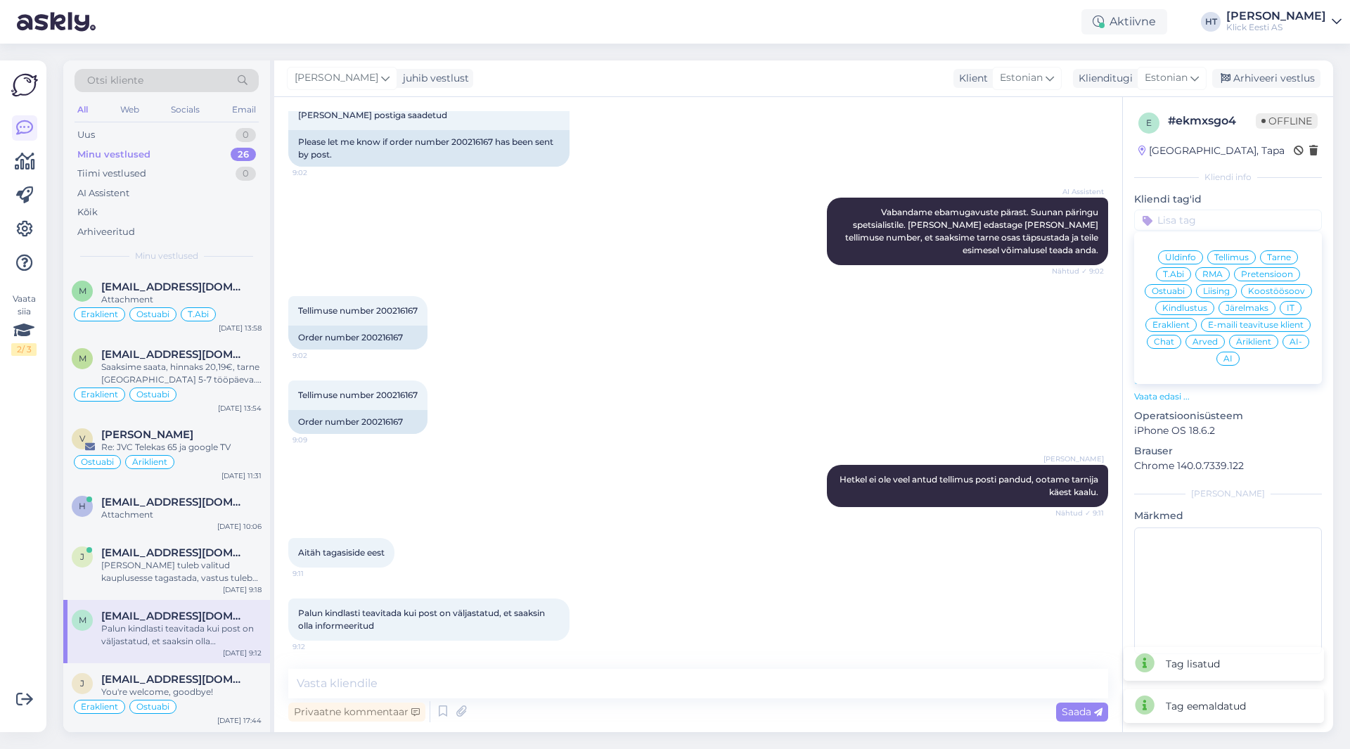
click at [1275, 257] on span "Tarne" at bounding box center [1279, 257] width 24 height 8
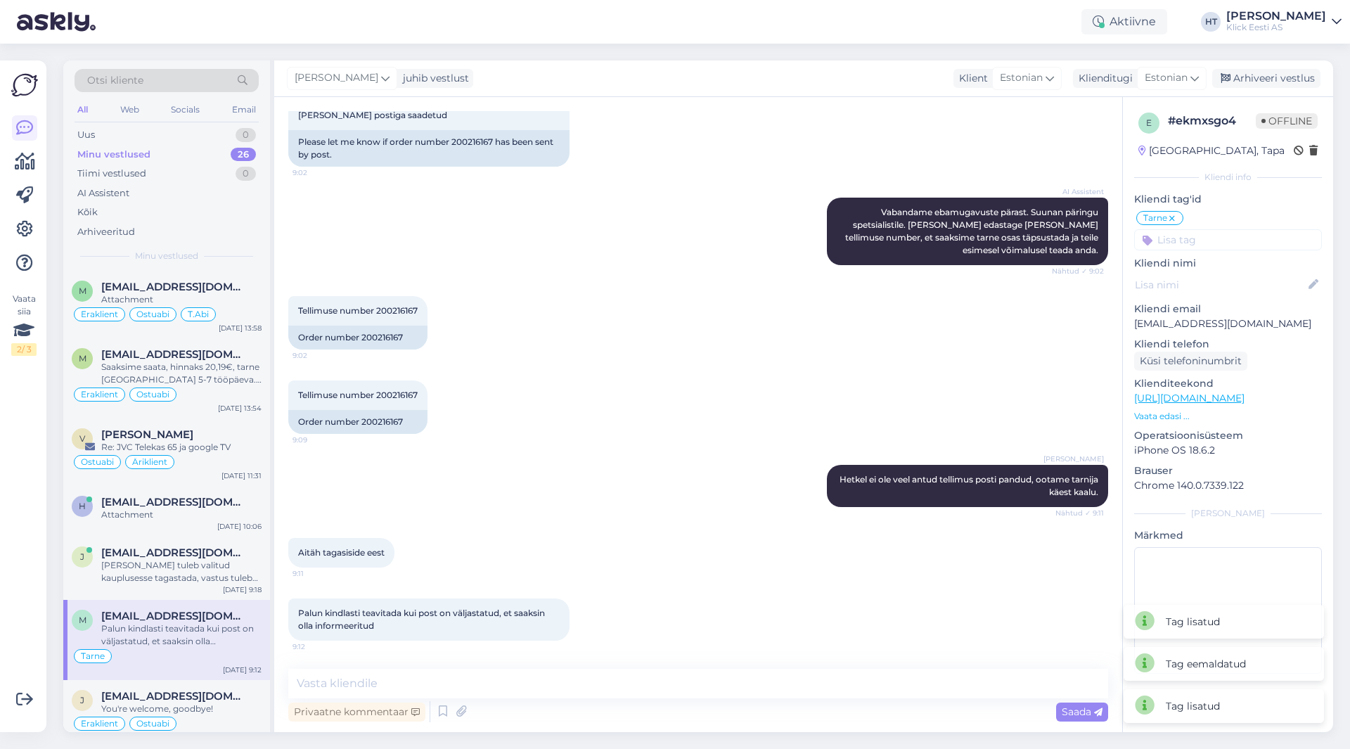
click at [1232, 228] on div "Tarne Üldinfo Tellimus Tarne T.Abi RMA Pretensioon Ostuabi Liising Koostöösoov …" at bounding box center [1228, 230] width 188 height 41
click at [1231, 241] on input at bounding box center [1228, 239] width 188 height 21
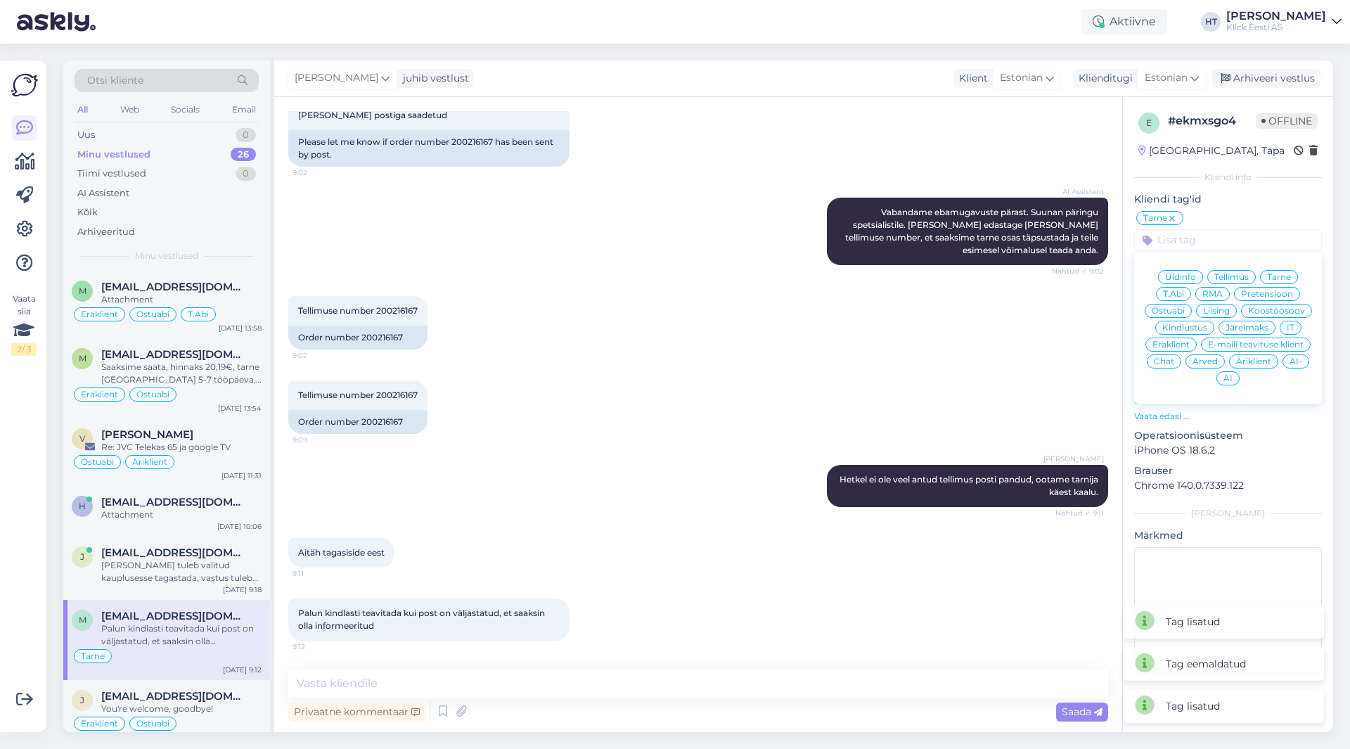
click at [1175, 343] on span "Eraklient" at bounding box center [1170, 344] width 37 height 8
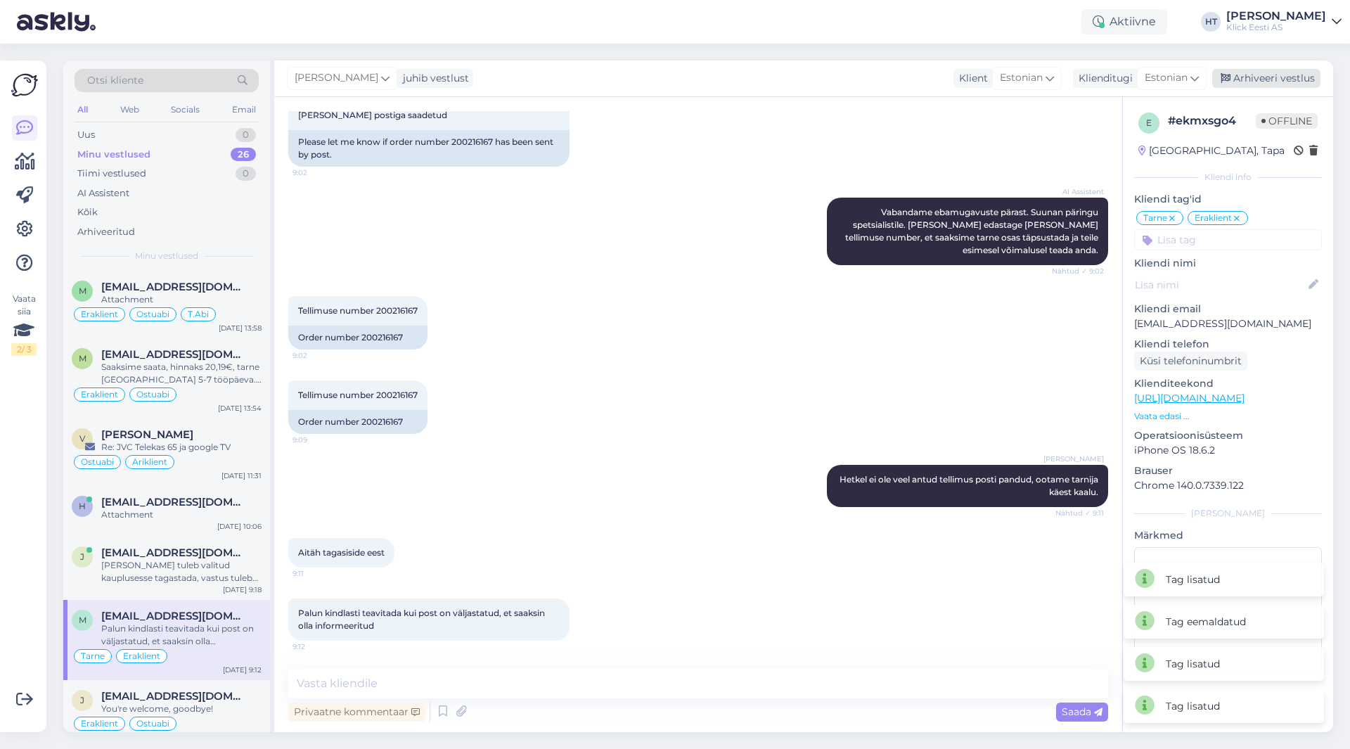
click at [1247, 81] on div "Arhiveeri vestlus" at bounding box center [1266, 78] width 108 height 19
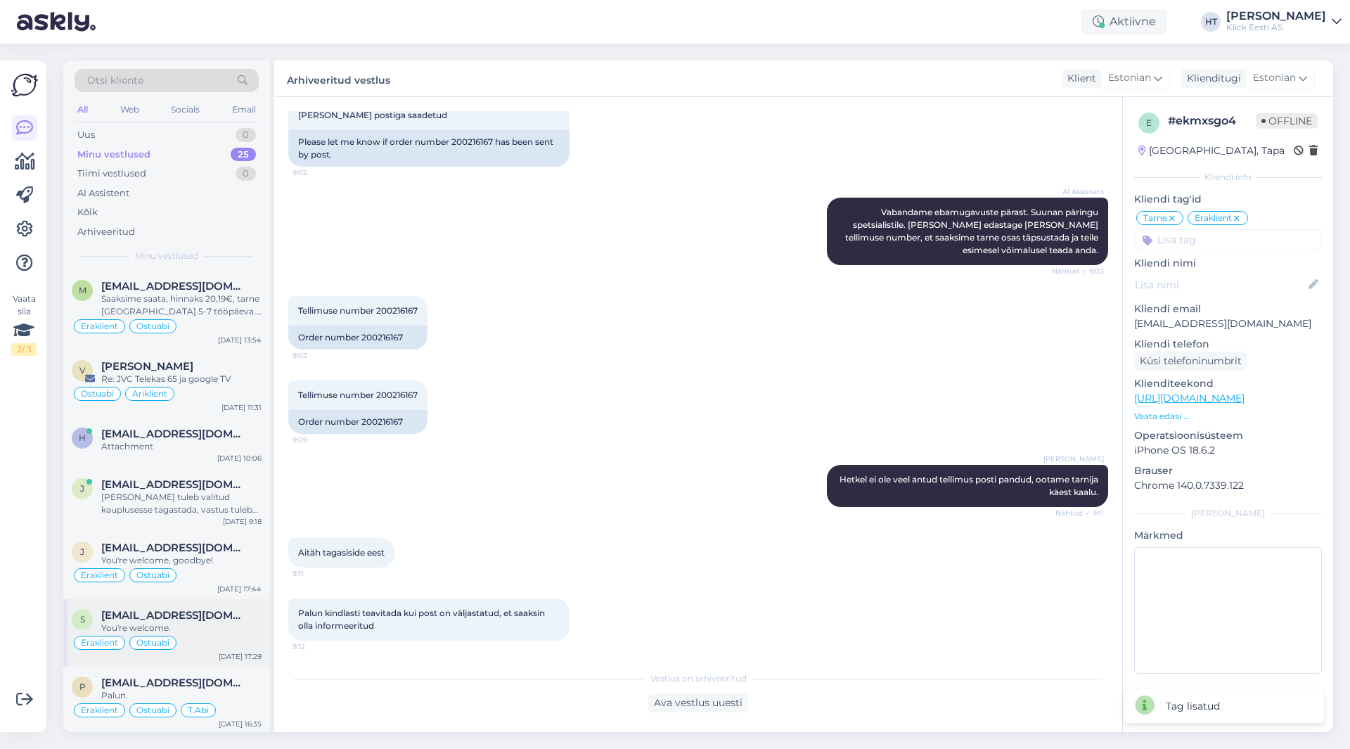
scroll to position [0, 0]
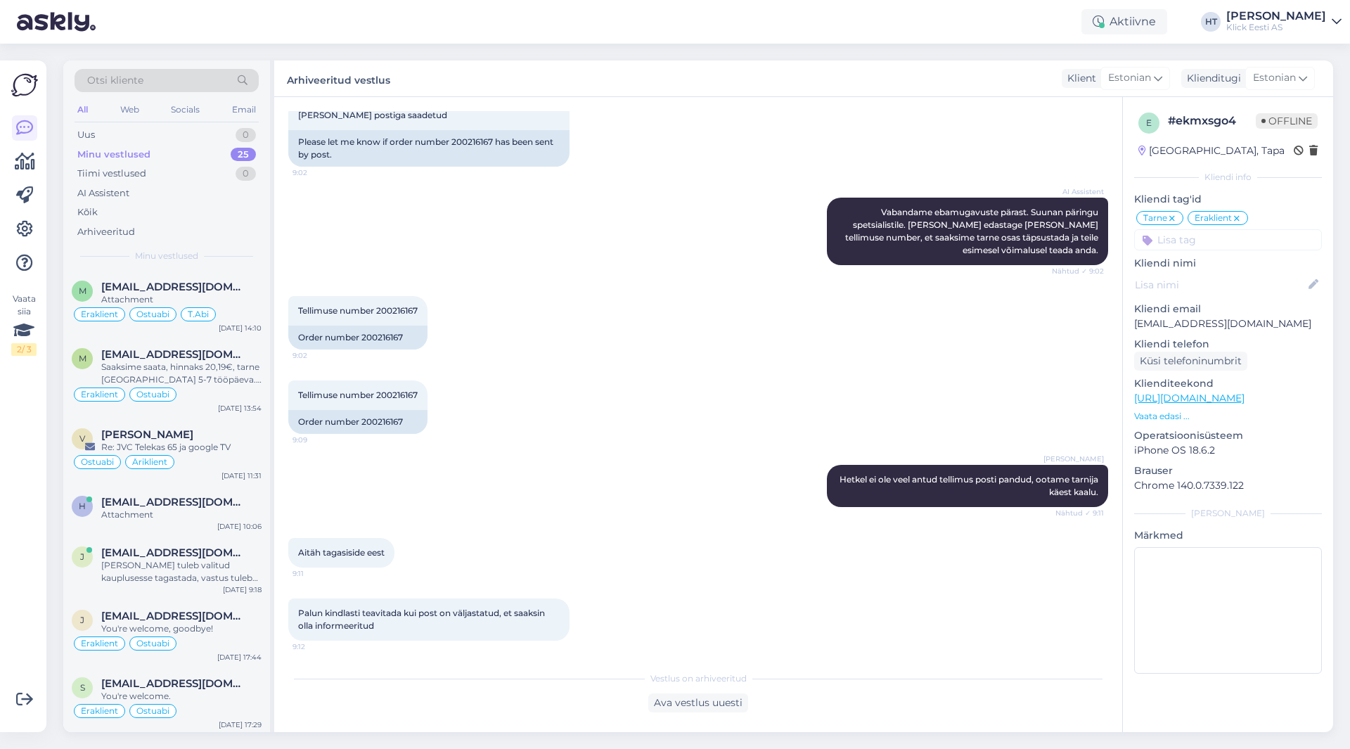
click at [13, 556] on div "Vaata siia 2 / 3" at bounding box center [24, 396] width 27 height 649
click at [18, 553] on div "Vaata siia 2 / 3" at bounding box center [24, 396] width 27 height 649
click at [23, 558] on div "Vaata siia 2 / 3" at bounding box center [24, 396] width 27 height 649
click at [150, 515] on div "Attachment" at bounding box center [181, 514] width 160 height 13
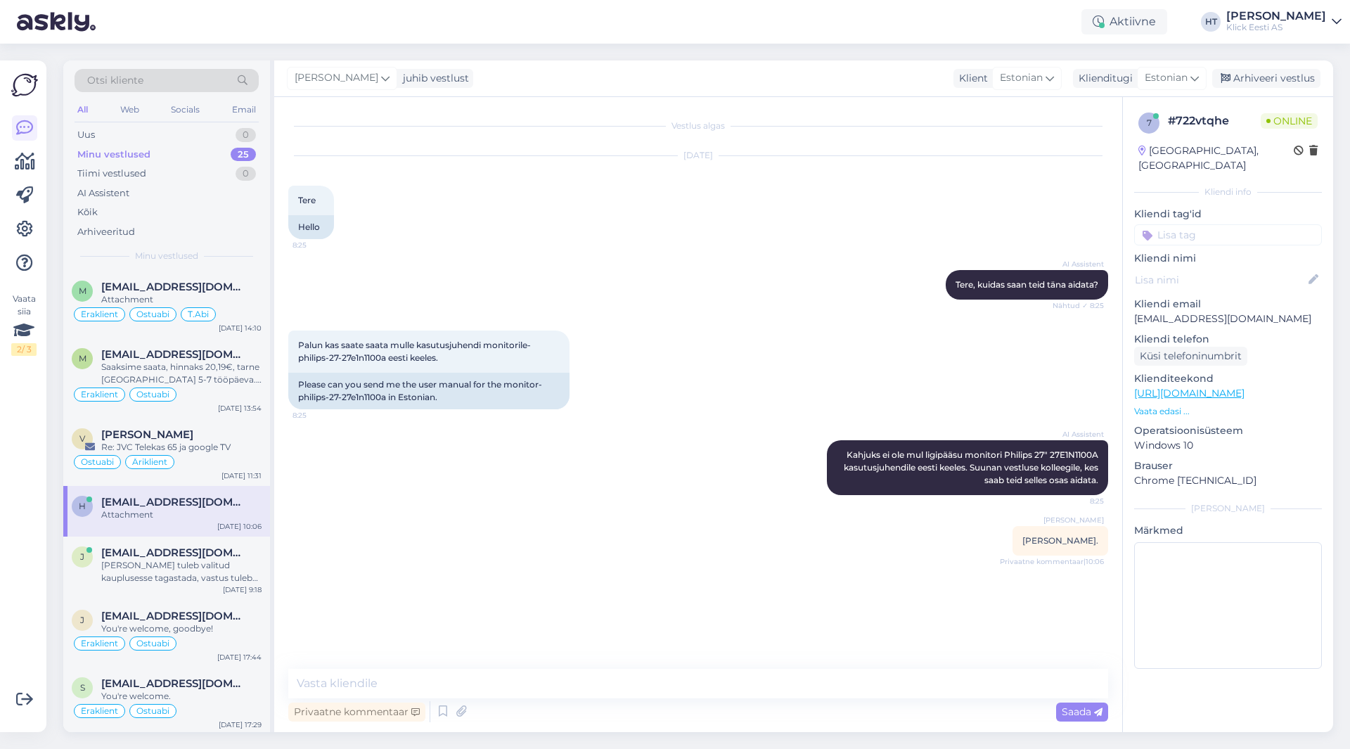
click at [1219, 224] on input at bounding box center [1228, 234] width 188 height 21
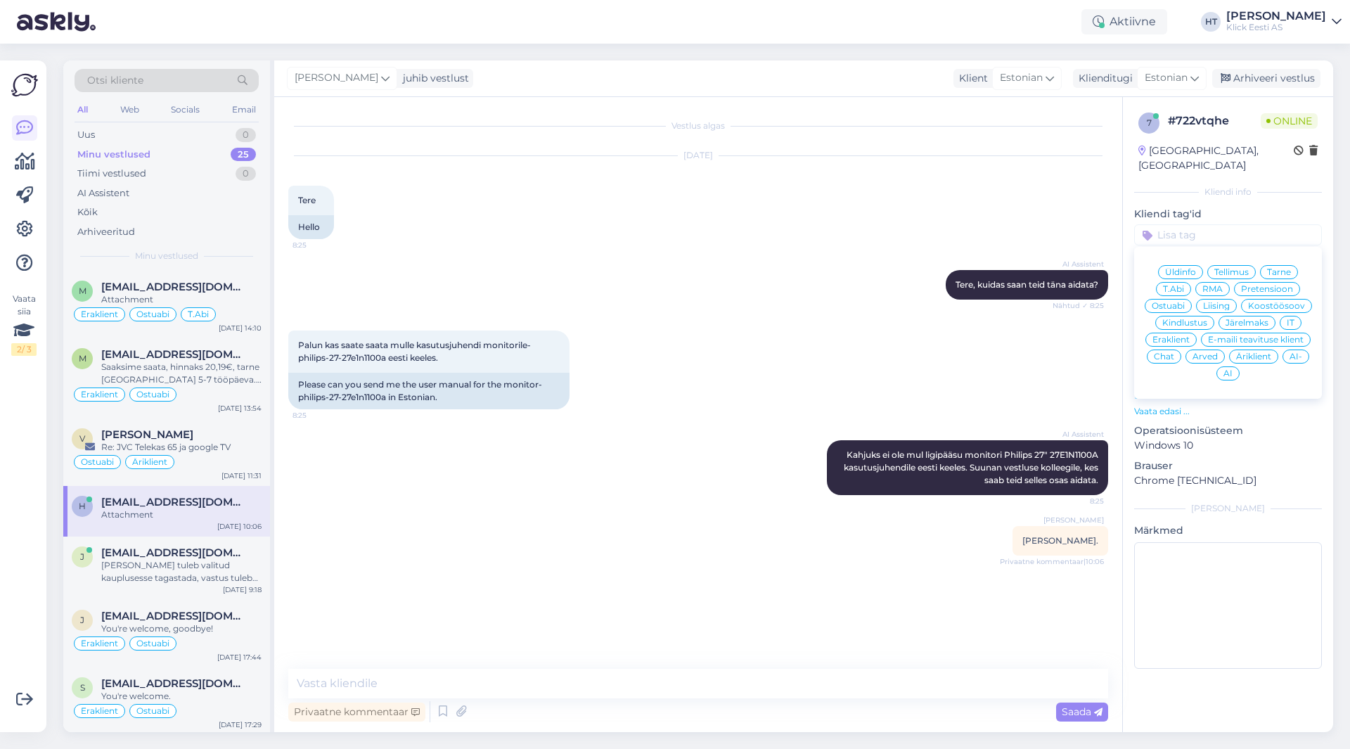
click at [1172, 285] on span "T.Abi" at bounding box center [1173, 289] width 21 height 8
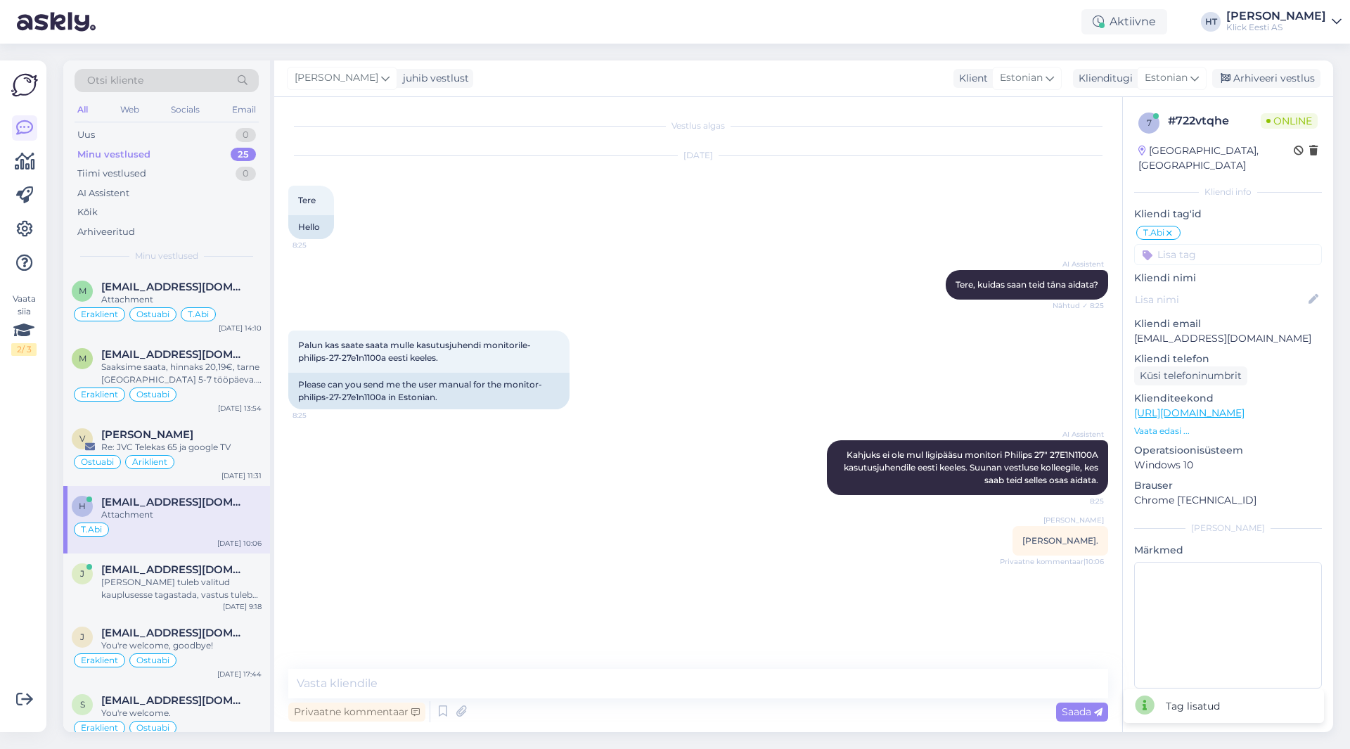
click at [1192, 244] on input at bounding box center [1228, 254] width 188 height 21
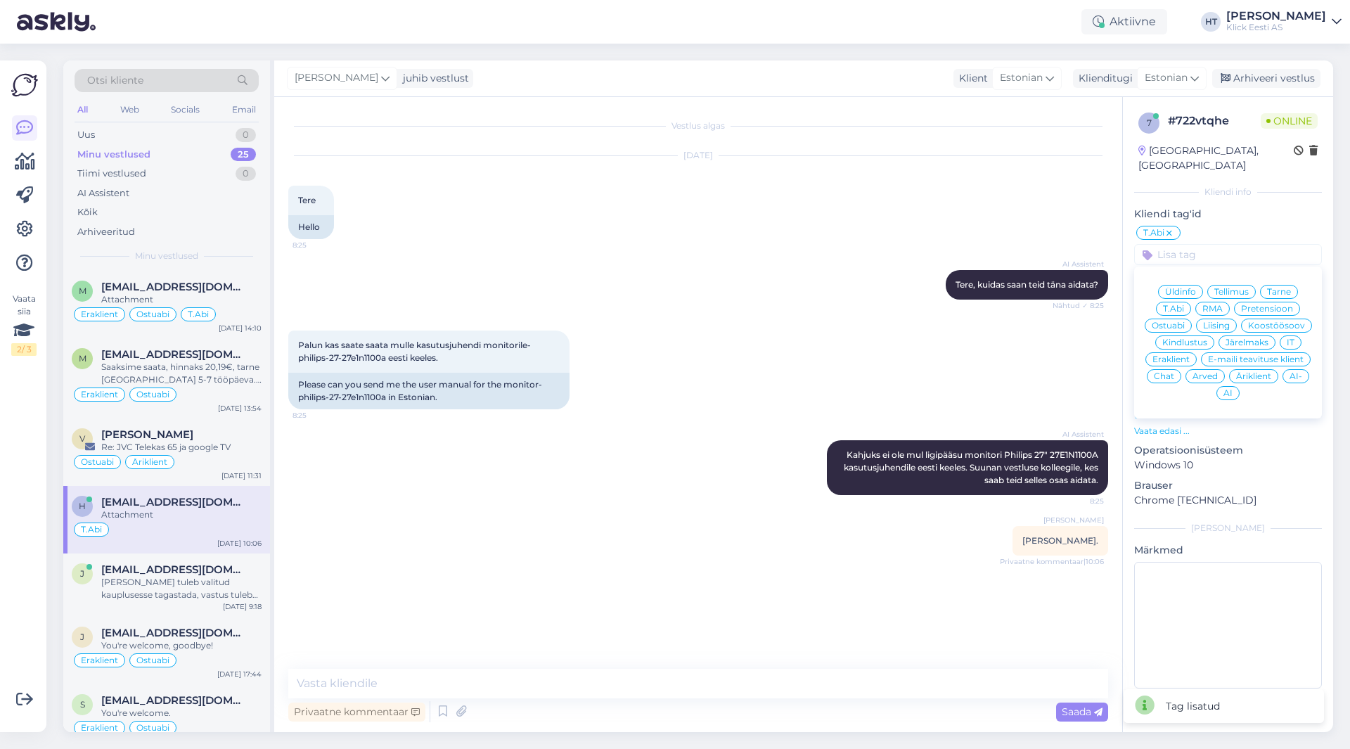
click at [1177, 355] on span "Eraklient" at bounding box center [1170, 359] width 37 height 8
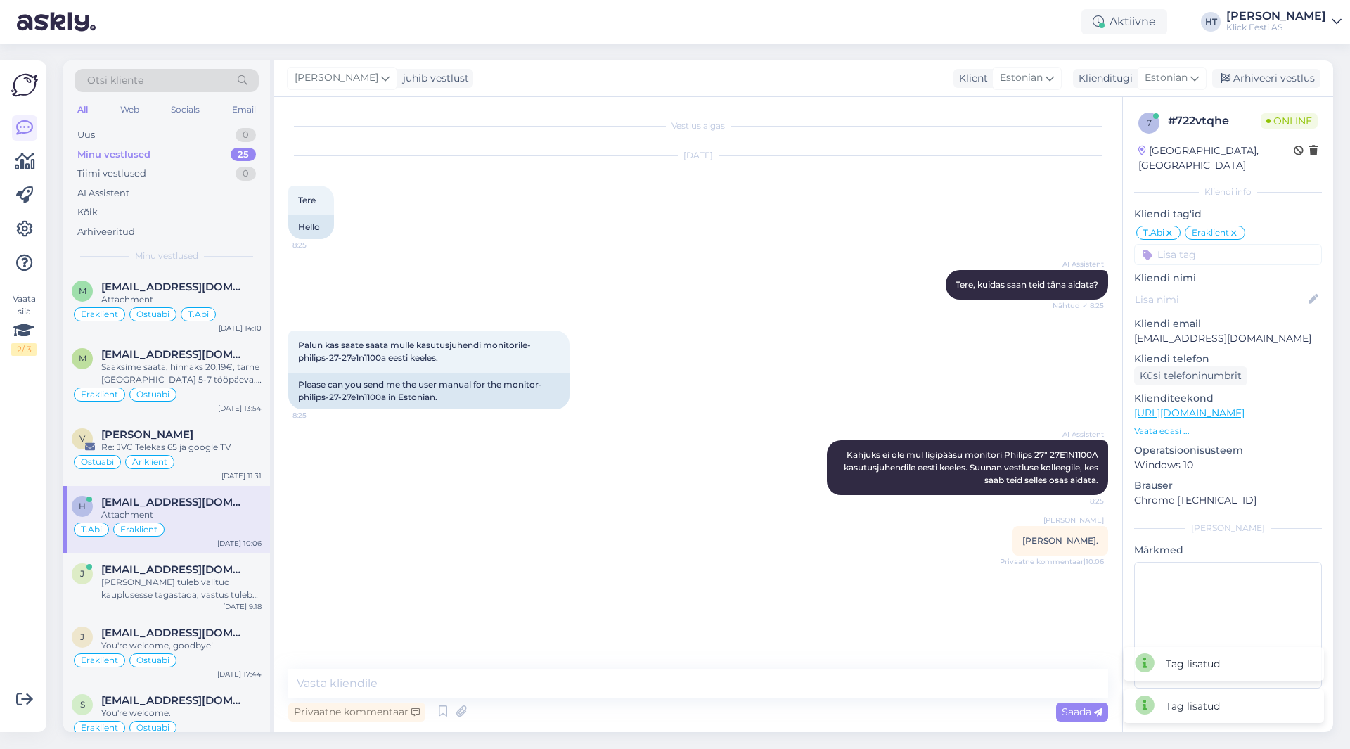
click at [831, 367] on div "Palun kas saate saata mulle kasutusjuhendi monitorile-philips-27-27e1n1100a ees…" at bounding box center [698, 370] width 820 height 110
click at [171, 570] on span "[EMAIL_ADDRESS][DOMAIN_NAME]" at bounding box center [174, 569] width 146 height 13
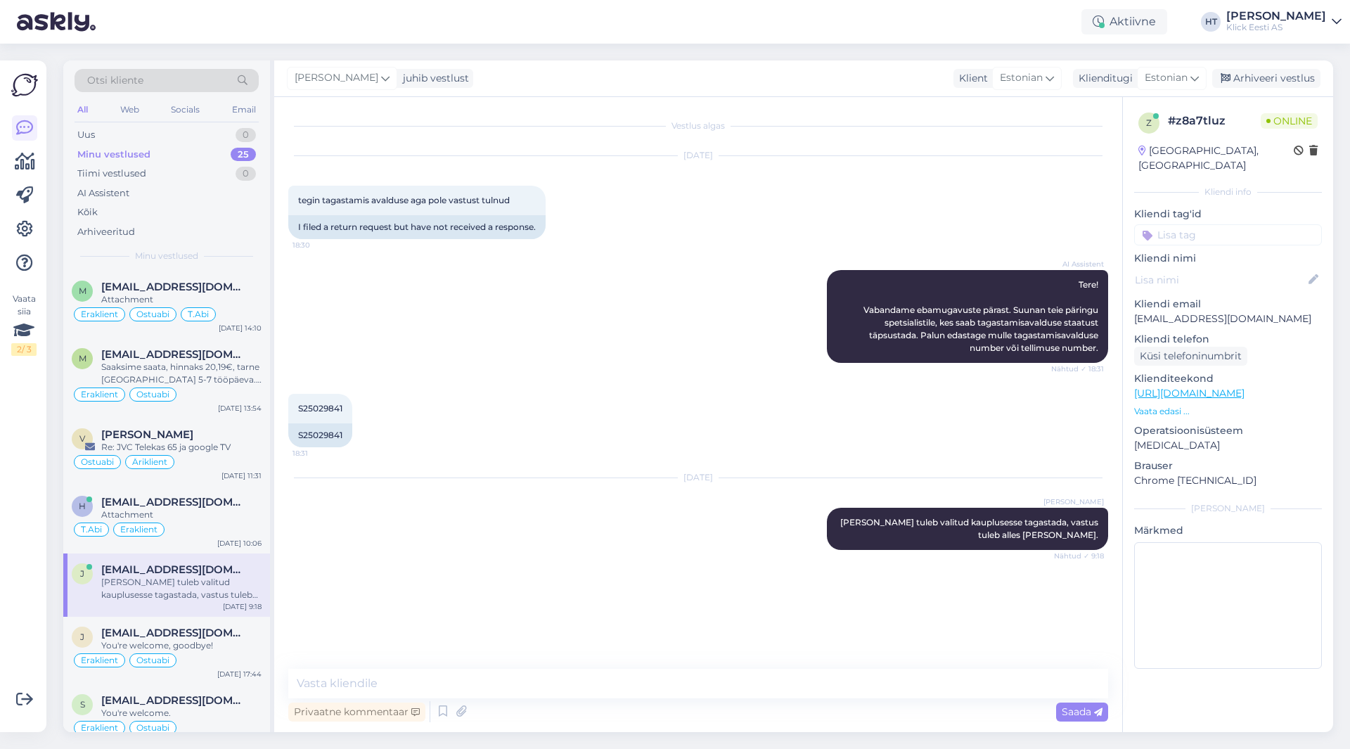
click at [1214, 224] on input at bounding box center [1228, 234] width 188 height 21
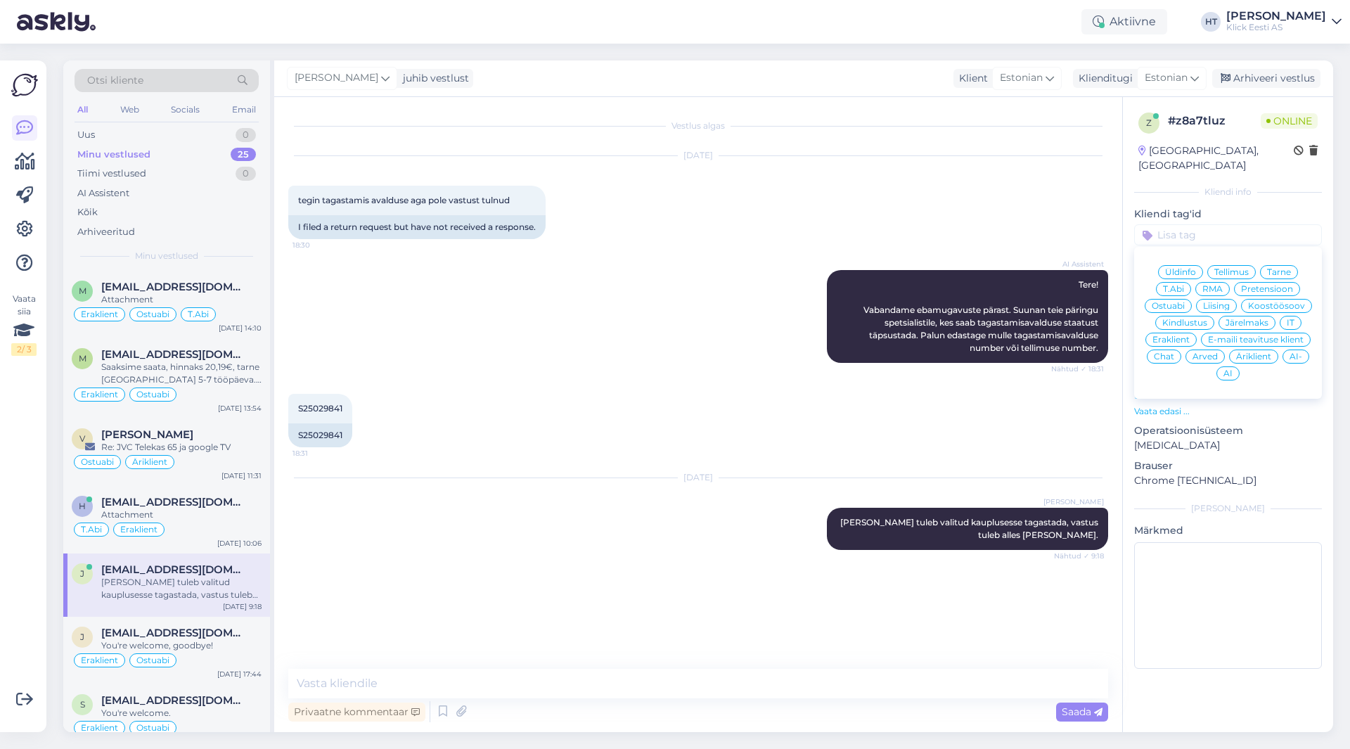
click at [1191, 268] on span "Üldinfo" at bounding box center [1180, 272] width 31 height 8
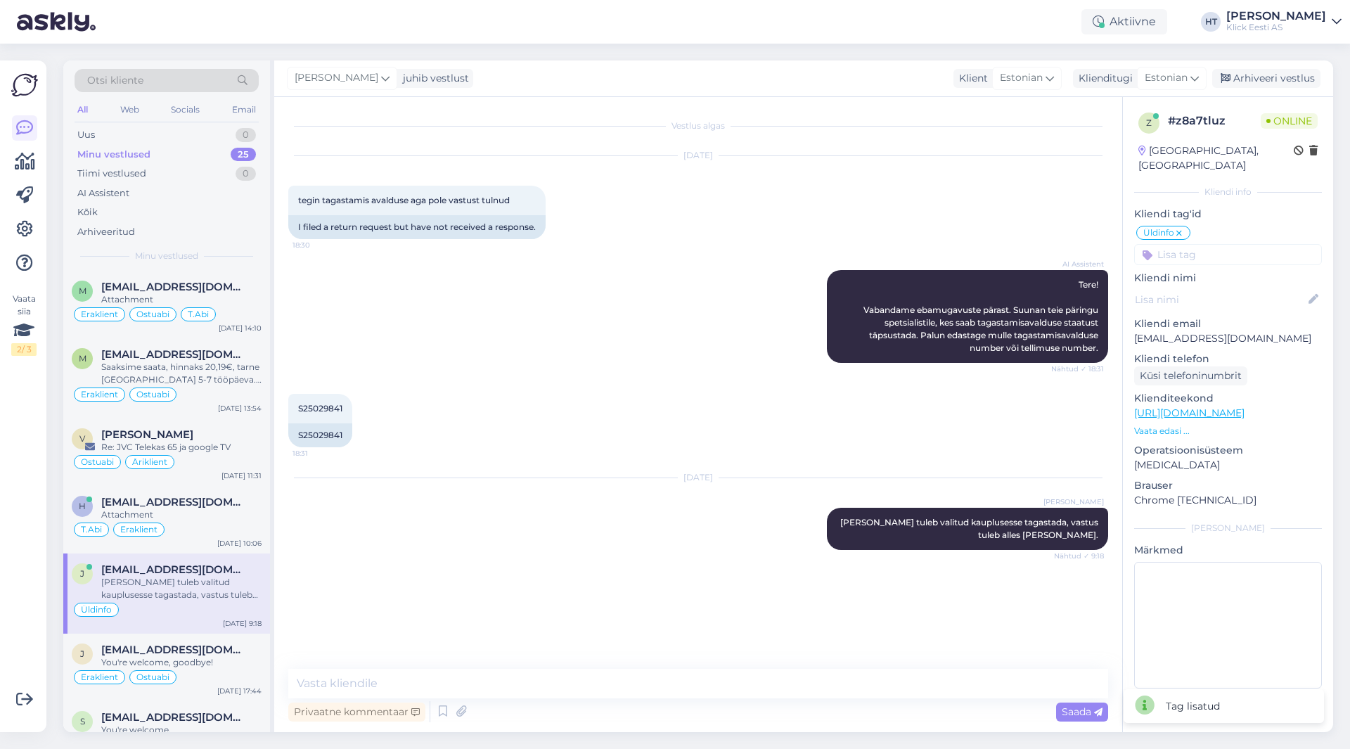
click at [1198, 244] on input at bounding box center [1228, 254] width 188 height 21
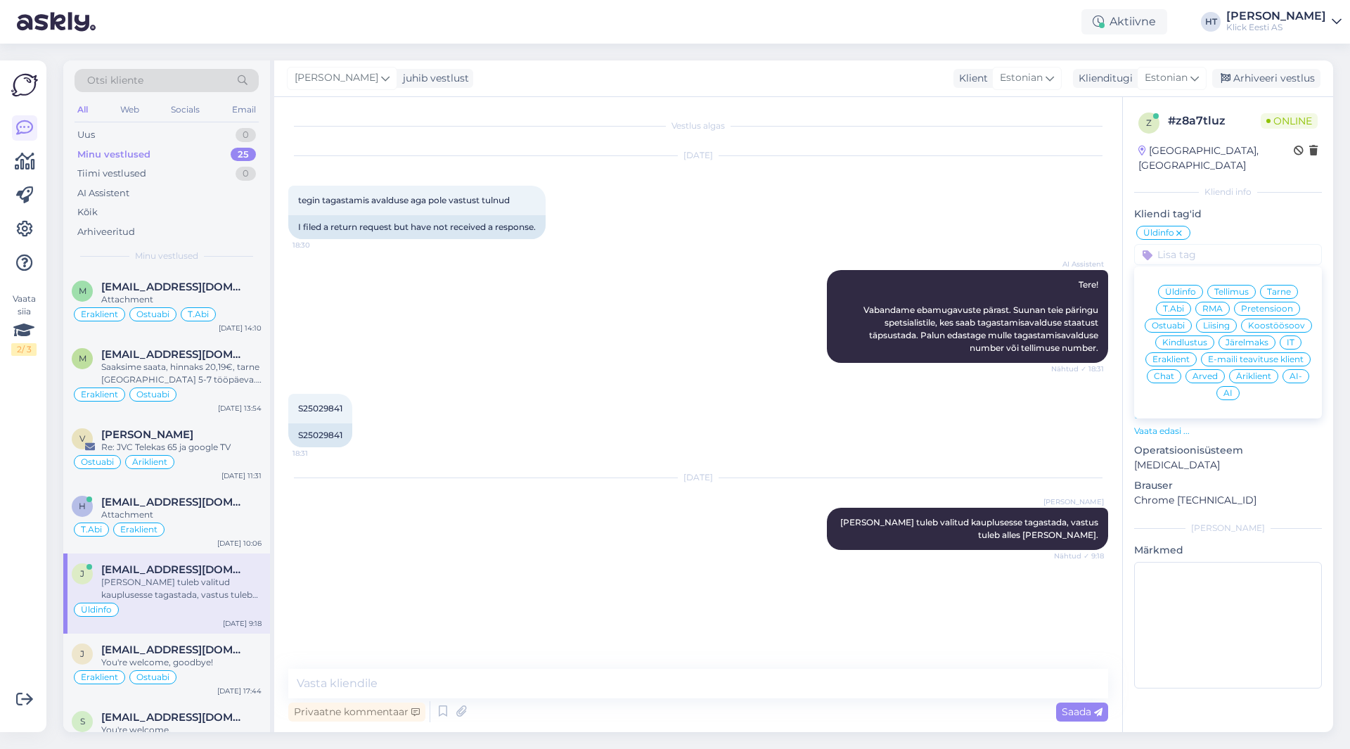
click at [1179, 355] on span "Eraklient" at bounding box center [1170, 359] width 37 height 8
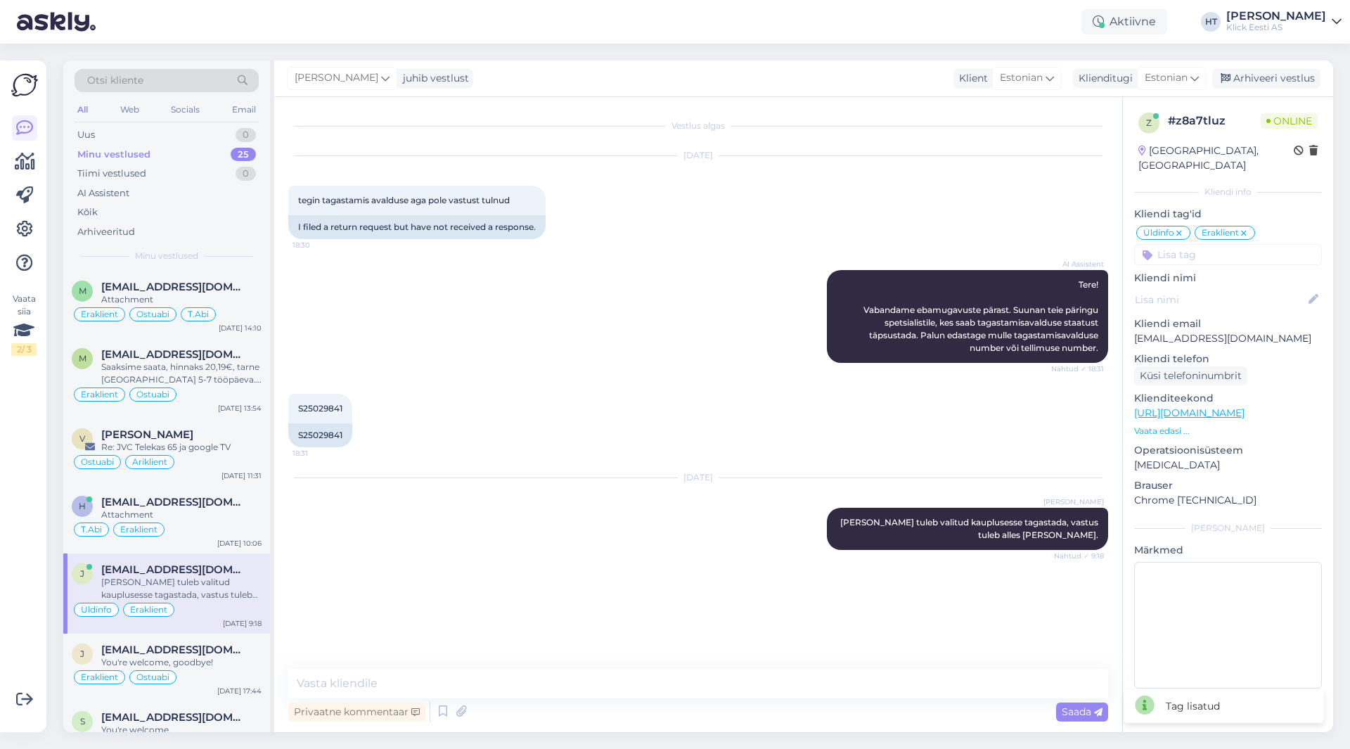
click at [721, 397] on div "S25029841 18:31 S25029841" at bounding box center [698, 420] width 820 height 84
click at [300, 416] on div "S25029841 18:31" at bounding box center [320, 409] width 64 height 30
click at [304, 411] on span "S25029841" at bounding box center [320, 408] width 44 height 11
copy div "S25029841 18:31"
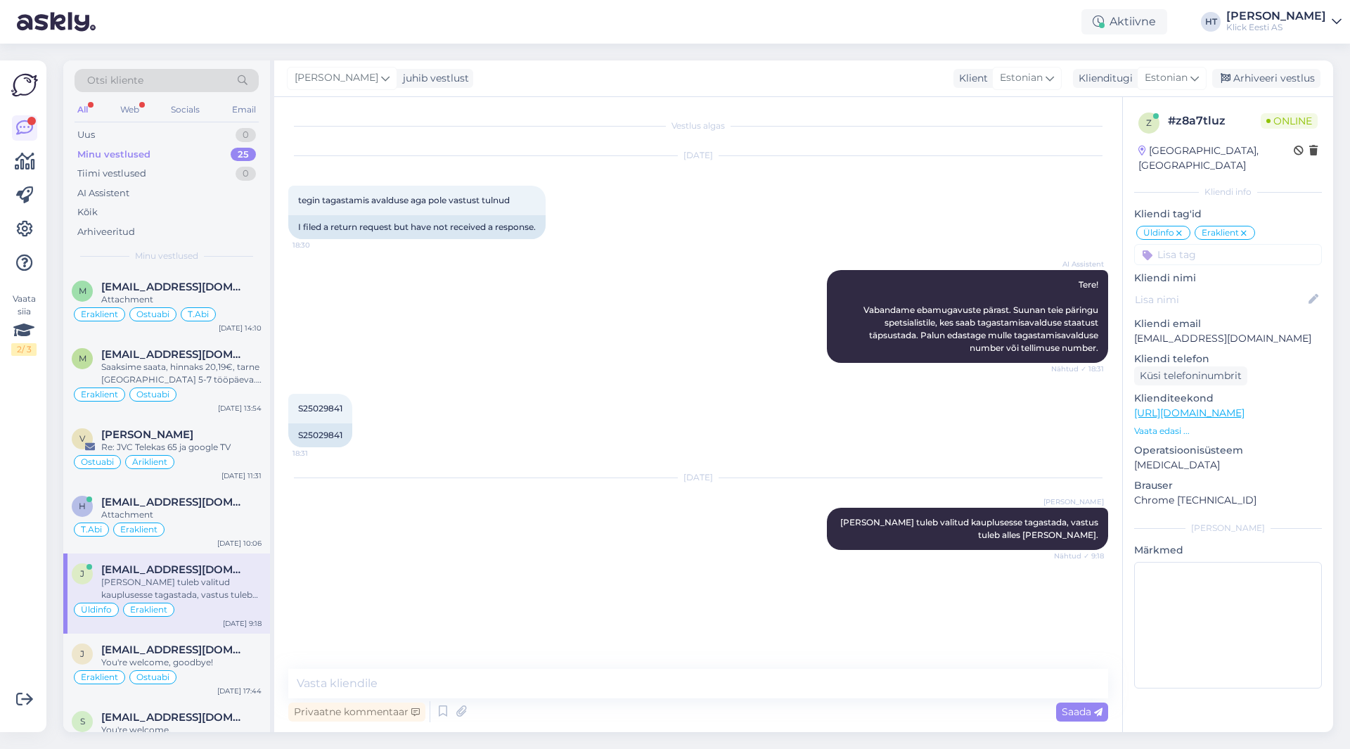
click at [538, 367] on div "AI Assistent Tere! Vabandame ebamugavuste pärast. Suunan teie päringu spetsiali…" at bounding box center [698, 317] width 820 height 124
click at [188, 522] on div "T.[PERSON_NAME]" at bounding box center [167, 529] width 190 height 17
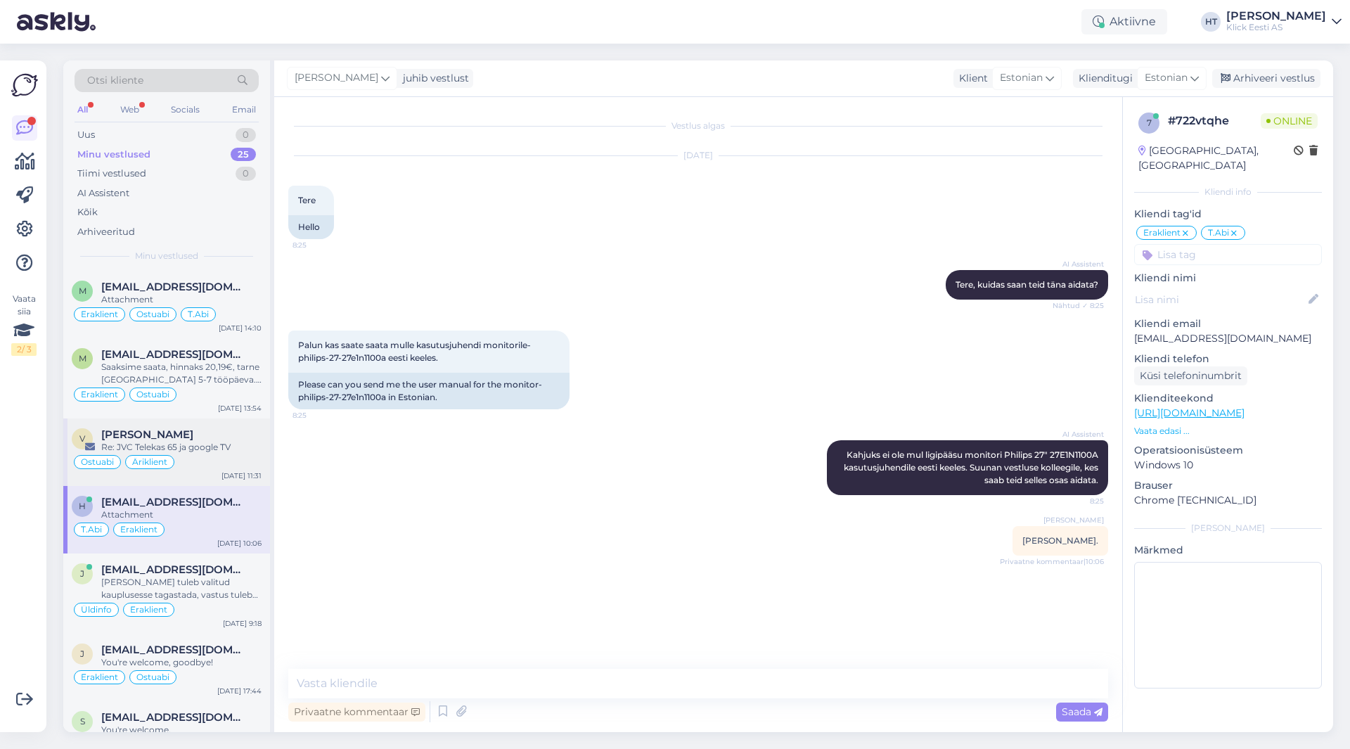
click at [198, 468] on div "Ostuabi Äriklient" at bounding box center [167, 462] width 190 height 17
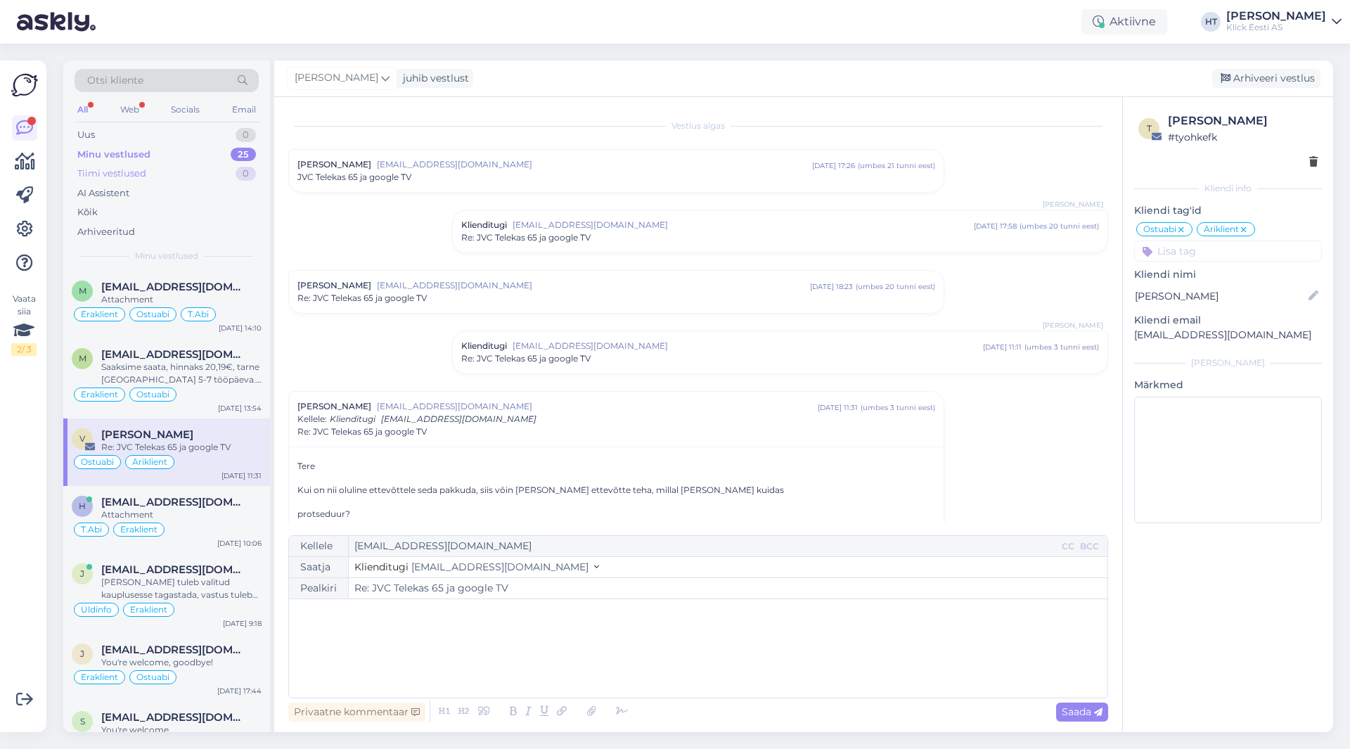
click at [167, 182] on div "Tiimi vestlused 0" at bounding box center [167, 174] width 184 height 20
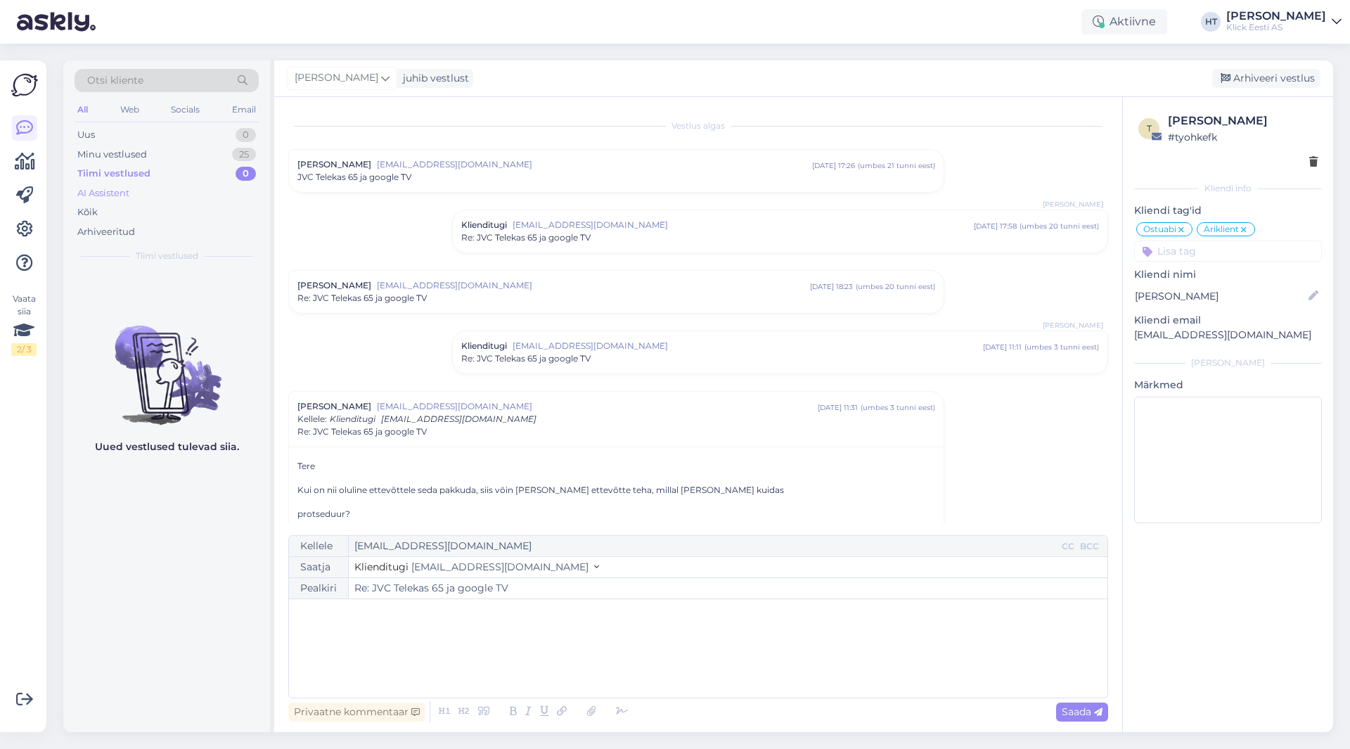
click at [165, 198] on div "AI Assistent" at bounding box center [167, 194] width 184 height 20
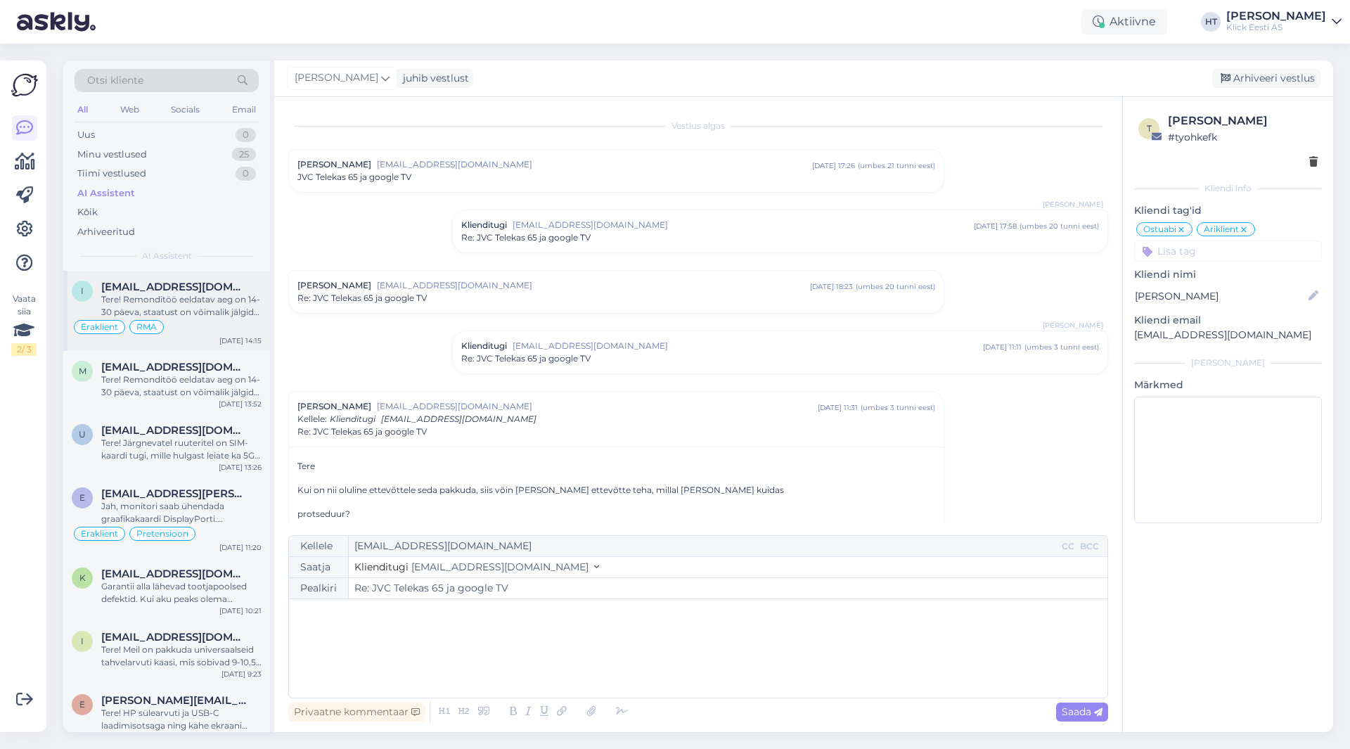
click at [225, 288] on span "[EMAIL_ADDRESS][DOMAIN_NAME]" at bounding box center [174, 287] width 146 height 13
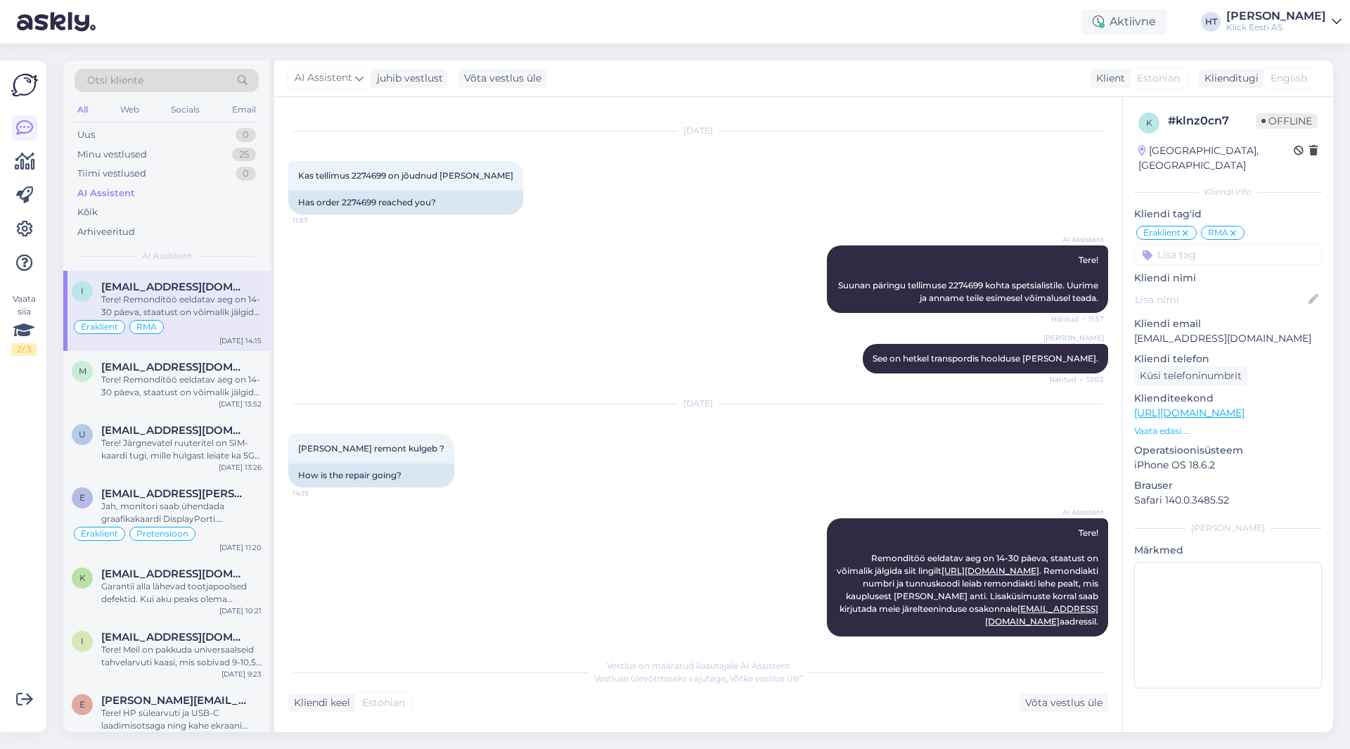
scroll to position [38, 0]
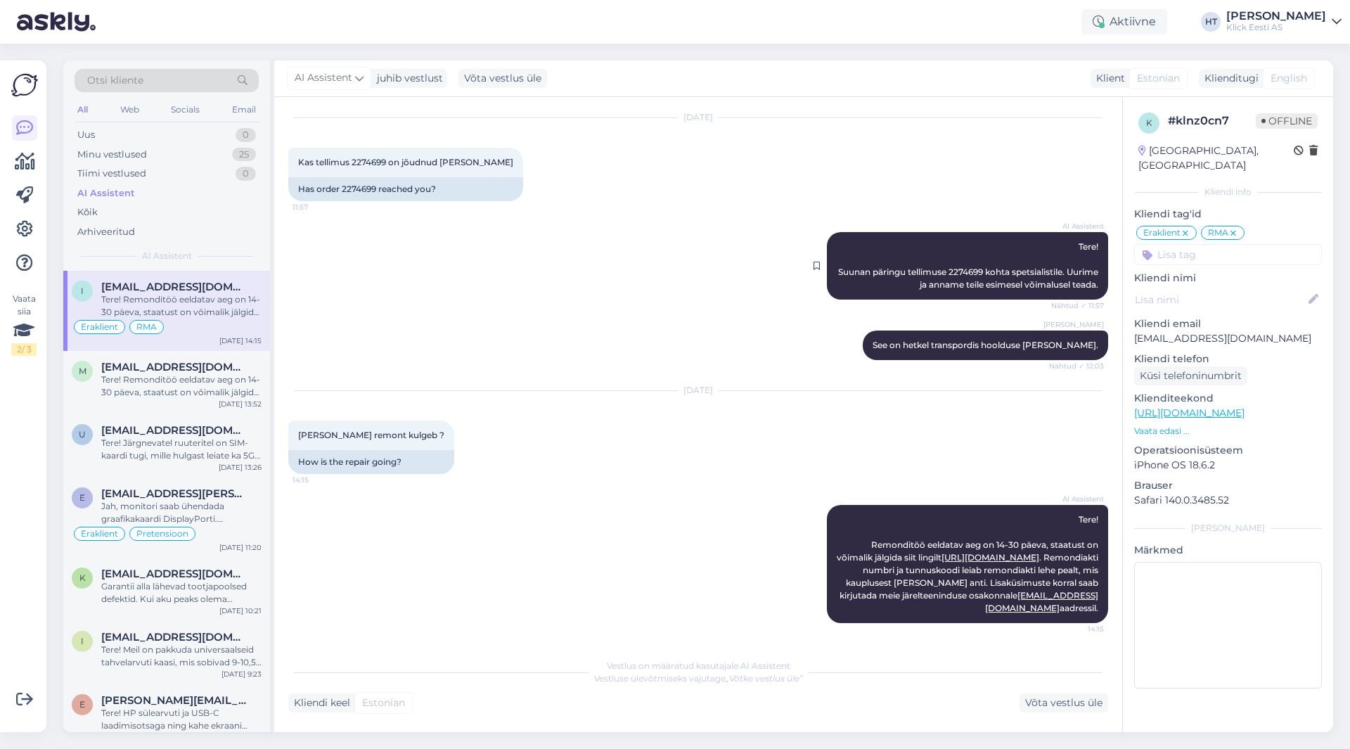
click at [973, 271] on span "Tere! Suunan päringu tellimuse 2274699 kohta spetsialistile. Uurime ja anname t…" at bounding box center [969, 265] width 262 height 49
click at [667, 255] on div "AI Assistent Tere! Suunan päringu tellimuse 2274699 kohta spetsialistile. Uurim…" at bounding box center [698, 266] width 820 height 98
click at [179, 387] on div "Tere! Remonditöö eeldatav aeg on 14-30 päeva, staatust on võimalik jälgida siit…" at bounding box center [181, 385] width 160 height 25
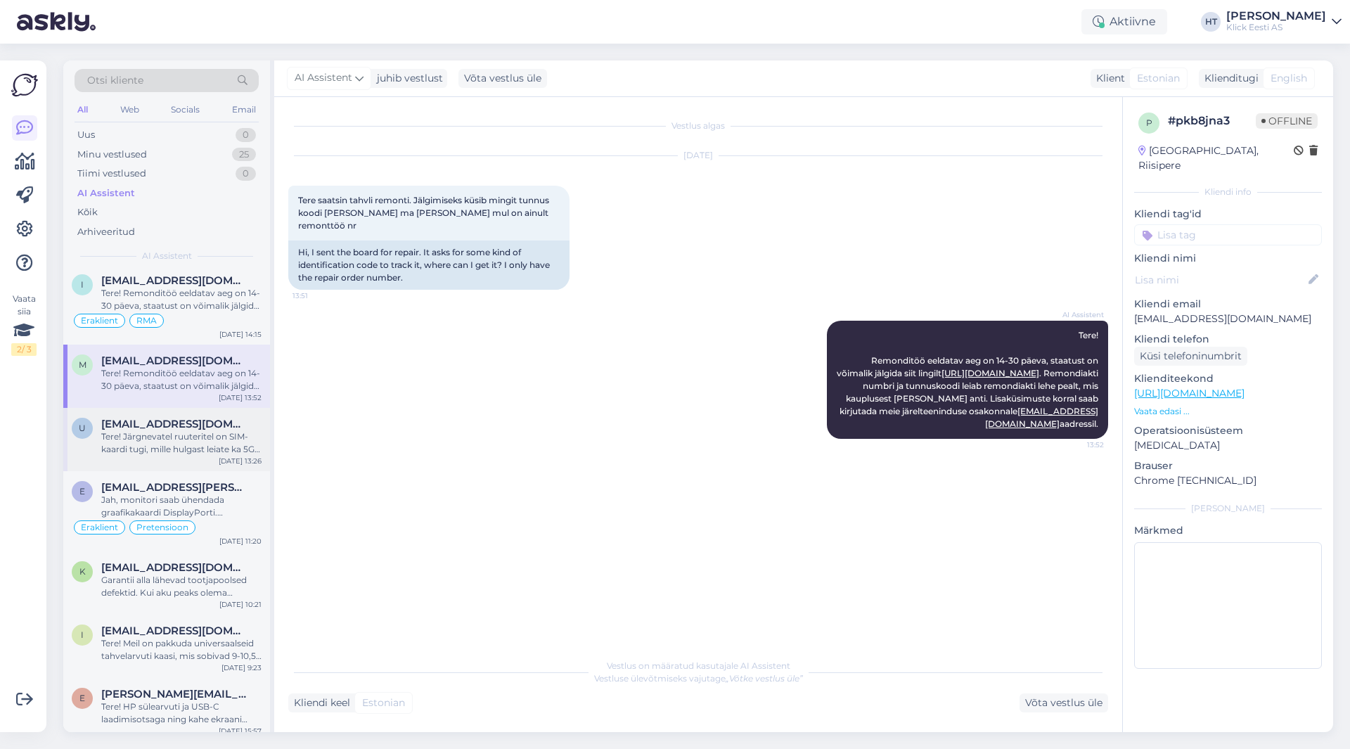
scroll to position [0, 0]
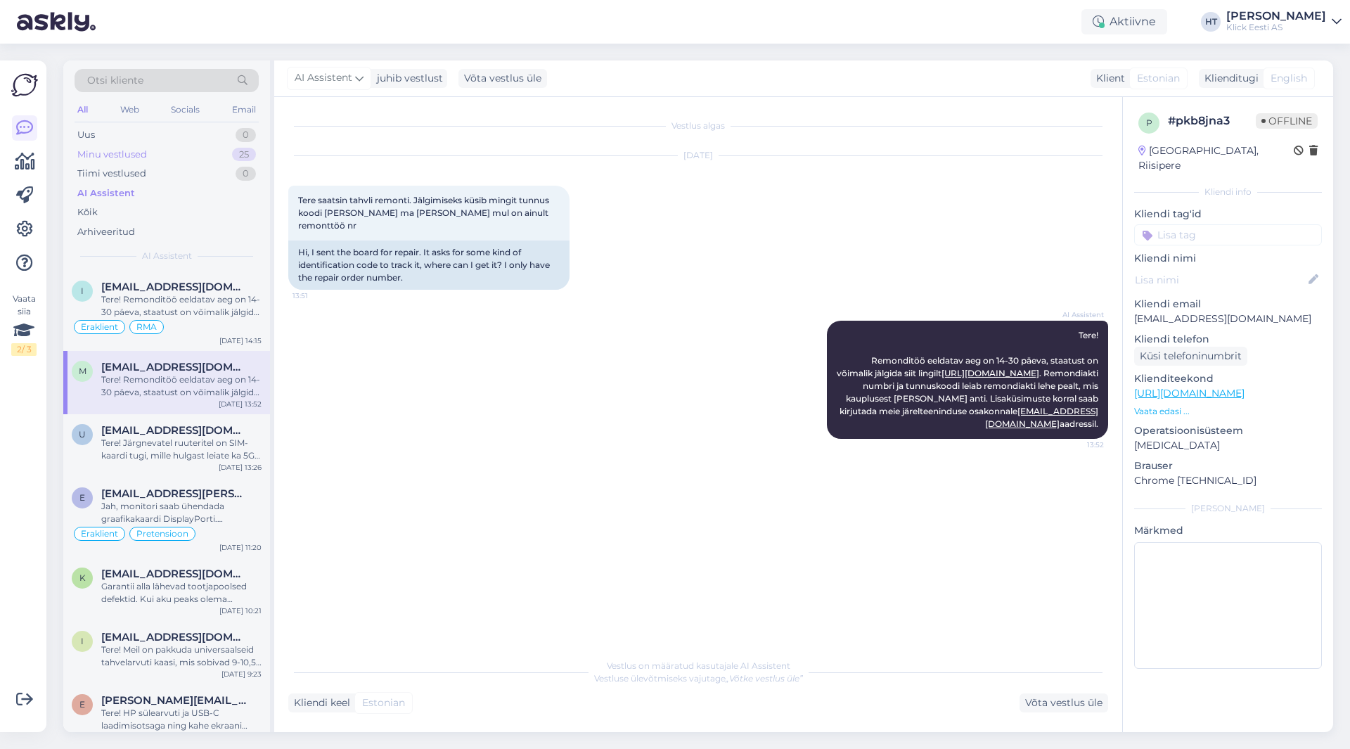
click at [235, 153] on div "25" at bounding box center [244, 155] width 24 height 14
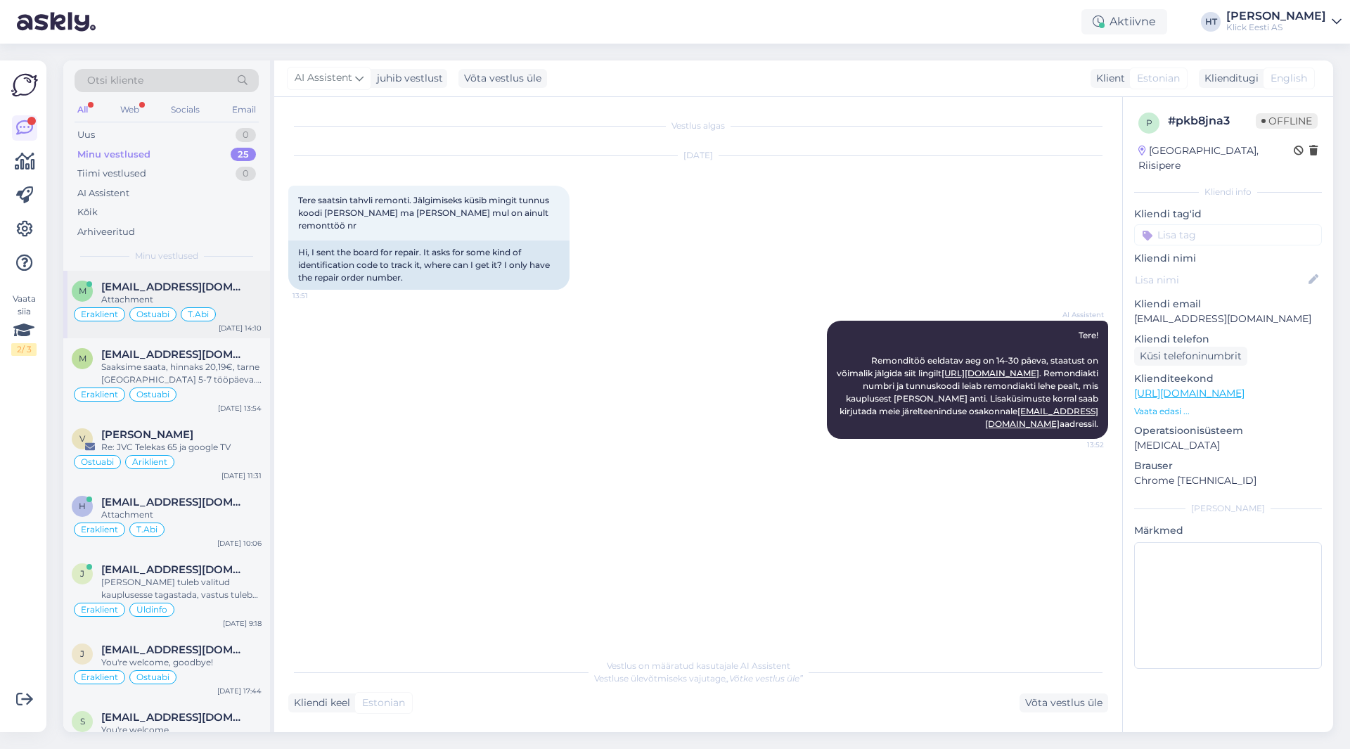
click at [253, 312] on div "Eraklient Ostuabi T.Abi" at bounding box center [167, 314] width 190 height 17
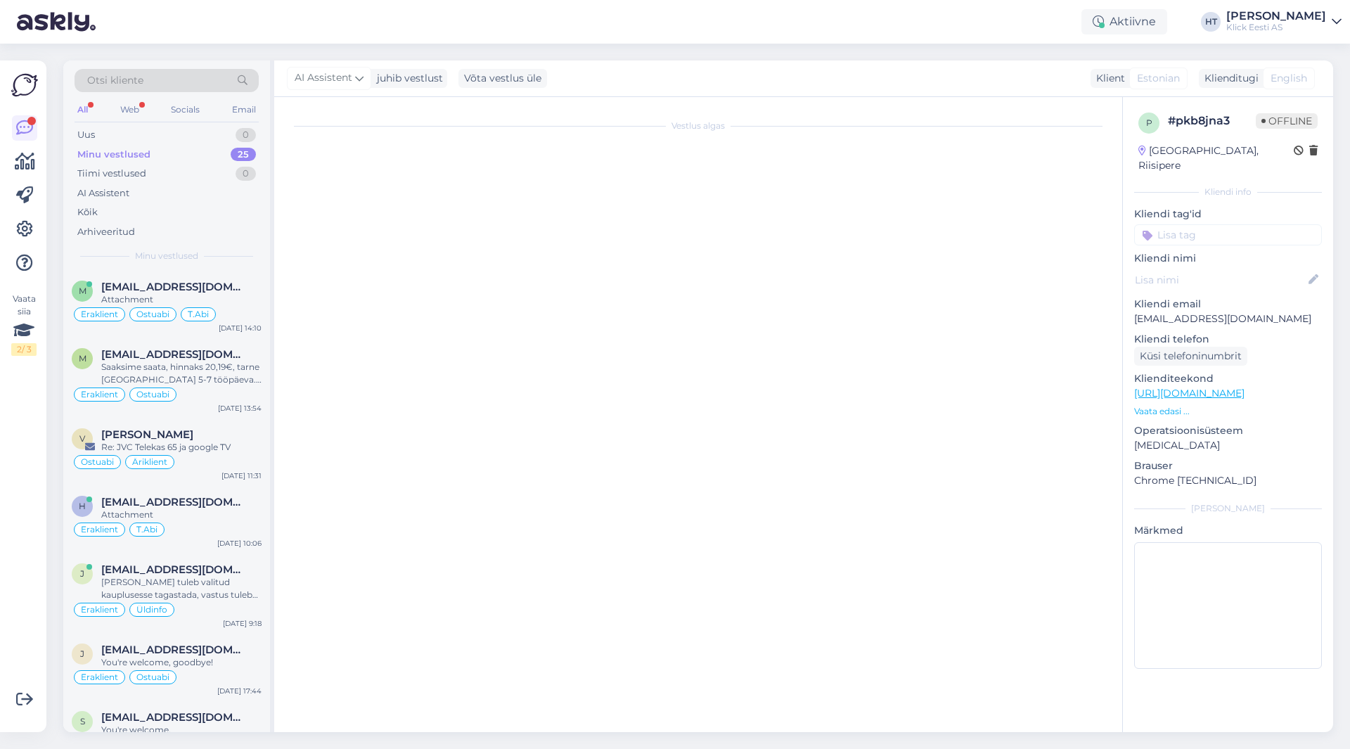
scroll to position [9229, 0]
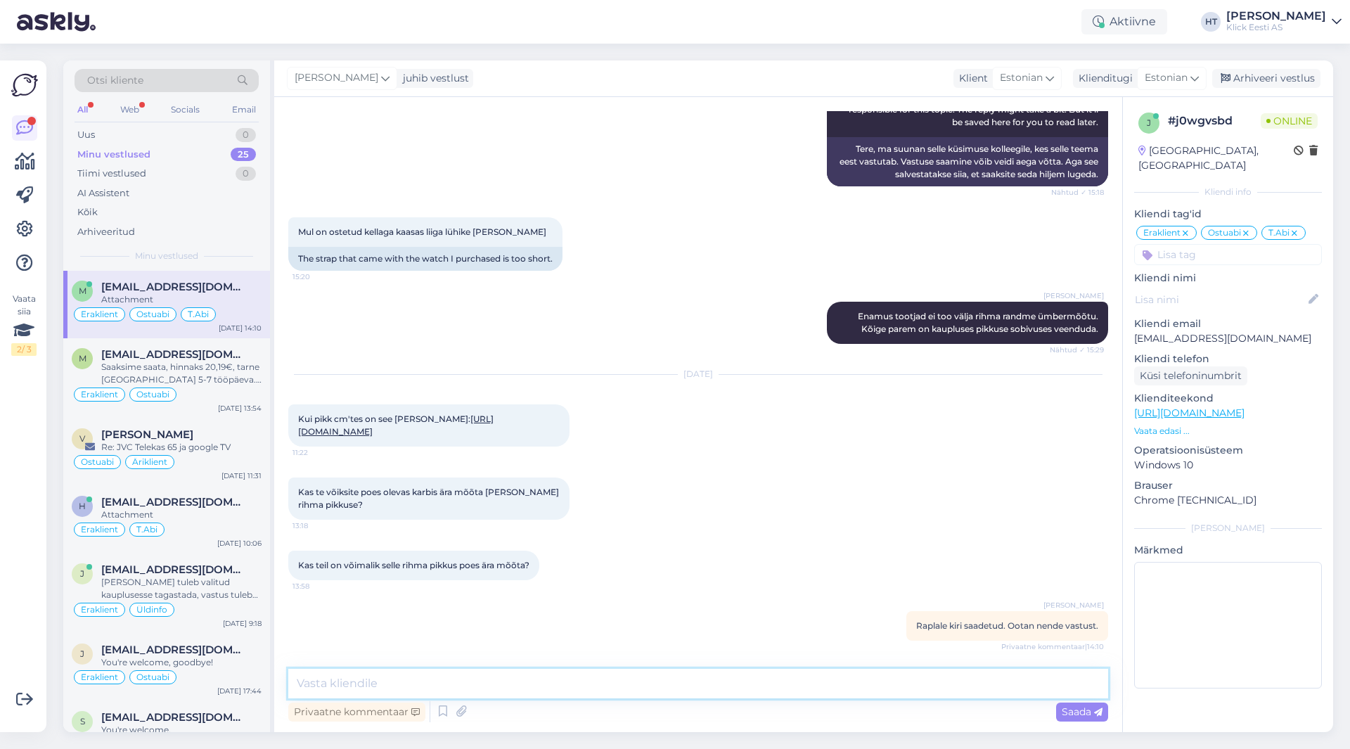
click at [575, 681] on textarea at bounding box center [698, 684] width 820 height 30
type textarea "K"
type textarea "[PERSON_NAME] on maksimaalsel pikkusel 17,5 cm."
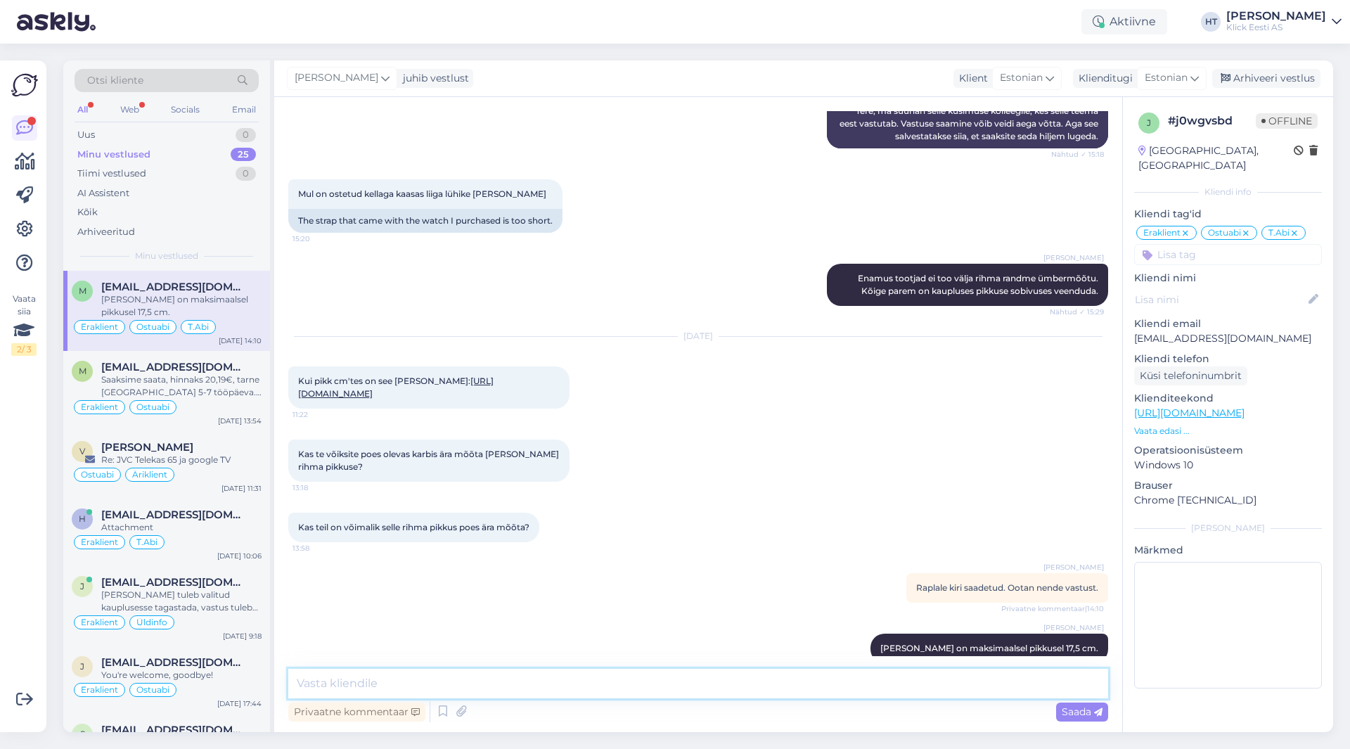
scroll to position [9290, 0]
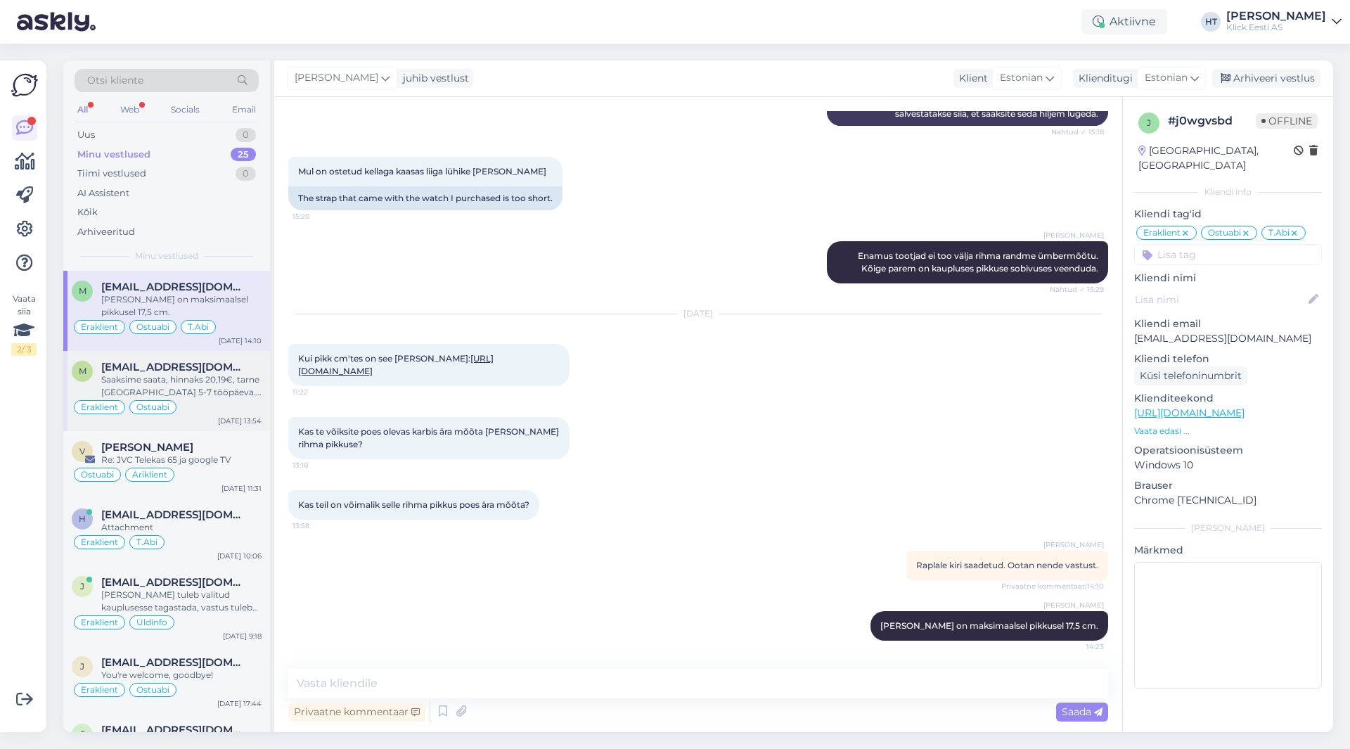
click at [255, 377] on div "Saaksime saata, hinnaks 20,19€, tarne [GEOGRAPHIC_DATA] 5-7 tööpäeva. Võib tell…" at bounding box center [181, 385] width 160 height 25
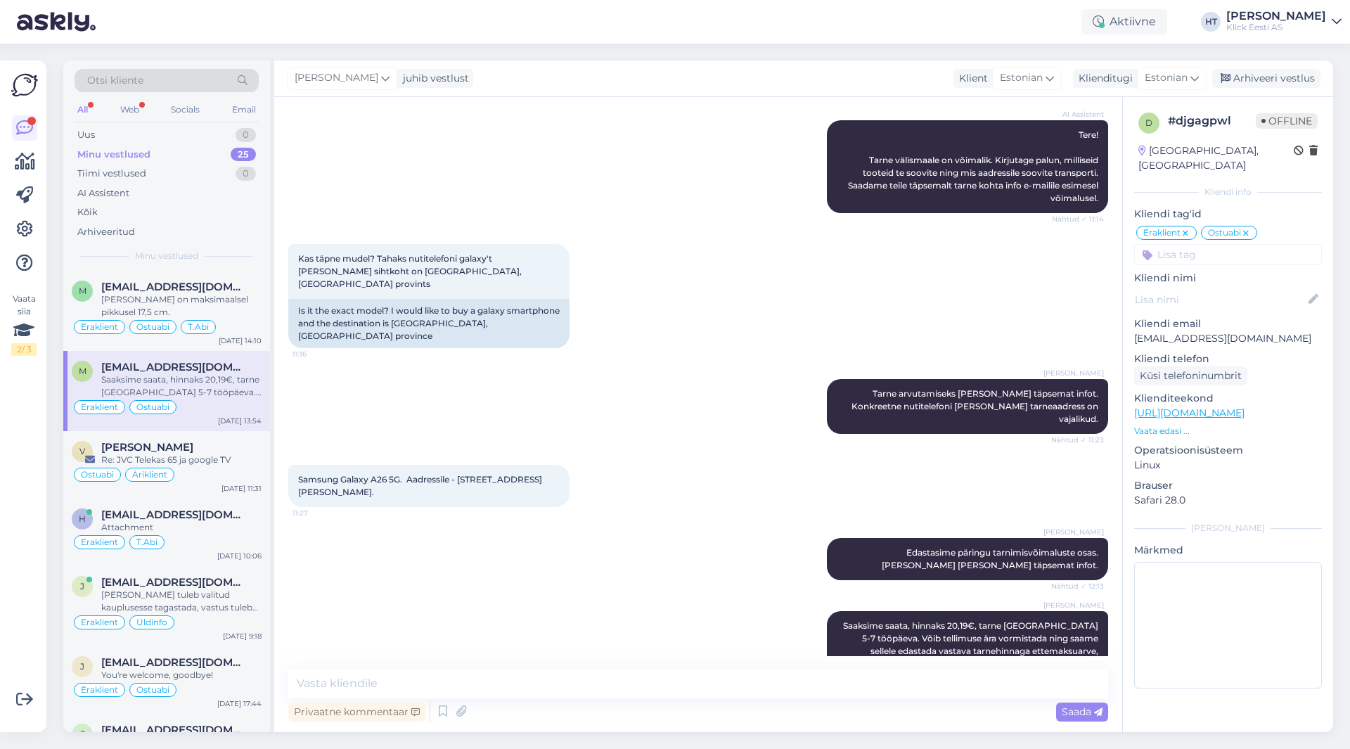
click at [224, 147] on div "Minu vestlused 25" at bounding box center [167, 155] width 184 height 20
click at [201, 195] on div "AI Assistent" at bounding box center [167, 194] width 184 height 20
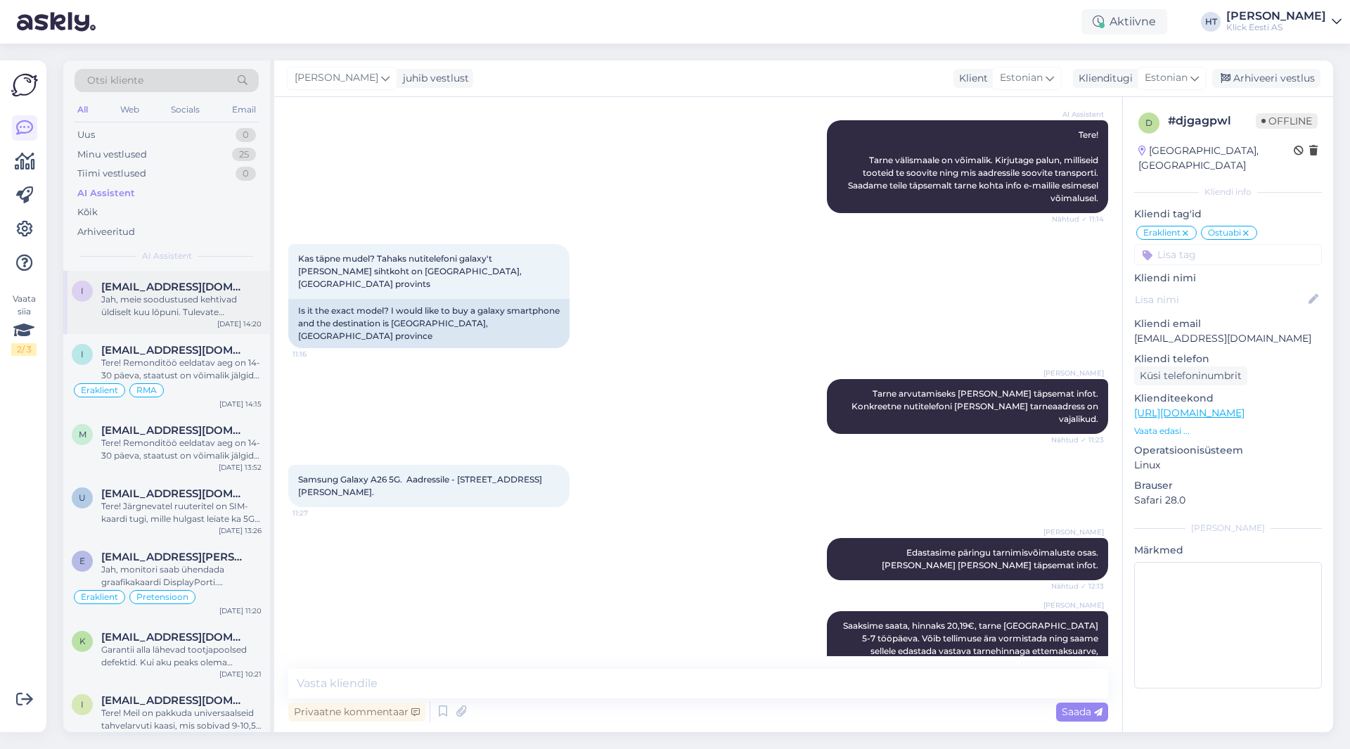
click at [203, 286] on span "[EMAIL_ADDRESS][DOMAIN_NAME]" at bounding box center [174, 287] width 146 height 13
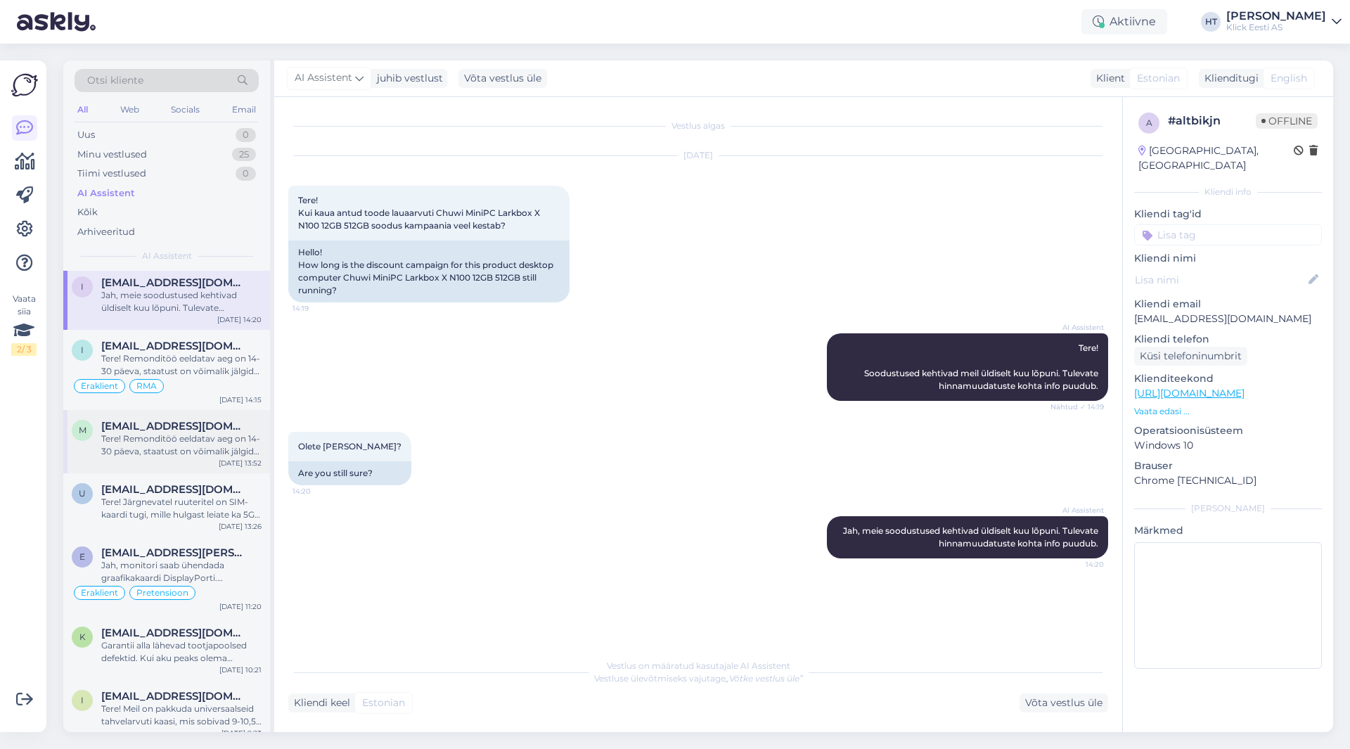
scroll to position [0, 0]
click at [235, 428] on div "[EMAIL_ADDRESS][DOMAIN_NAME]" at bounding box center [181, 430] width 160 height 13
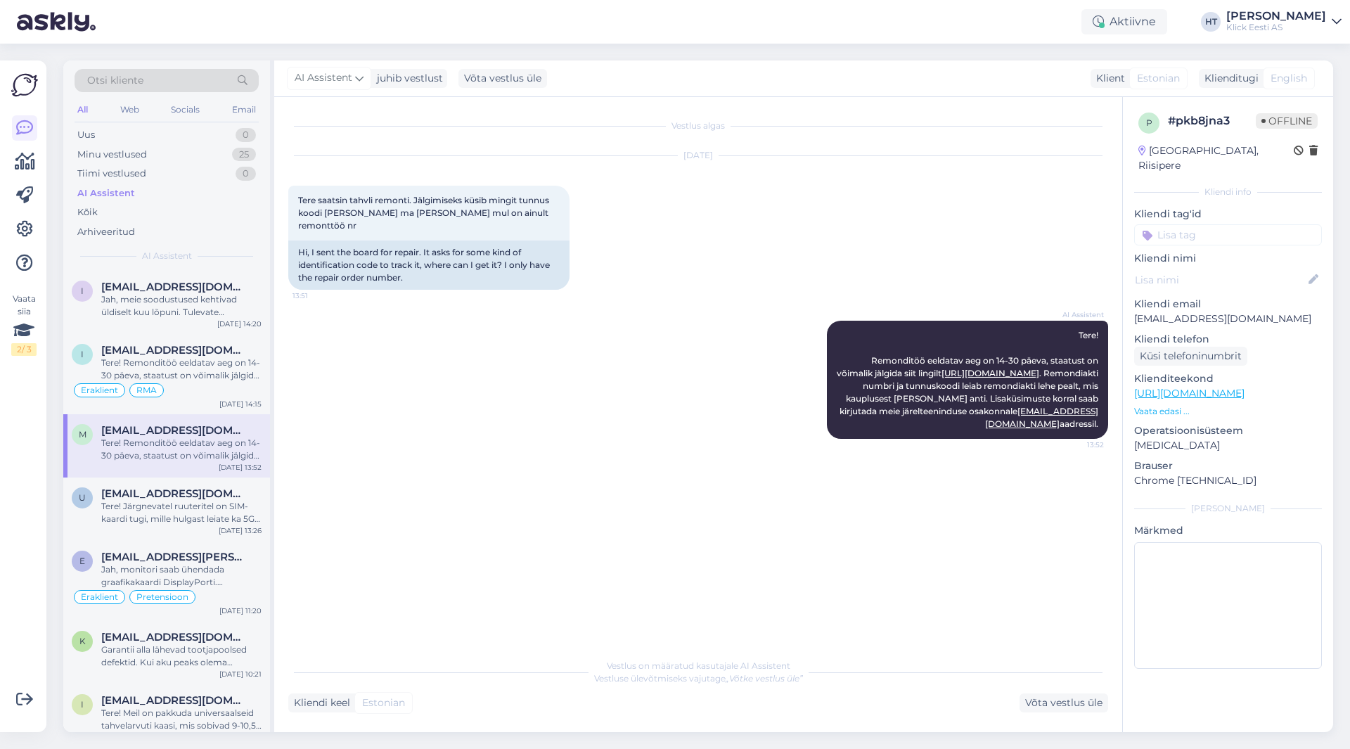
click at [167, 94] on div "Otsi kliente" at bounding box center [167, 85] width 184 height 32
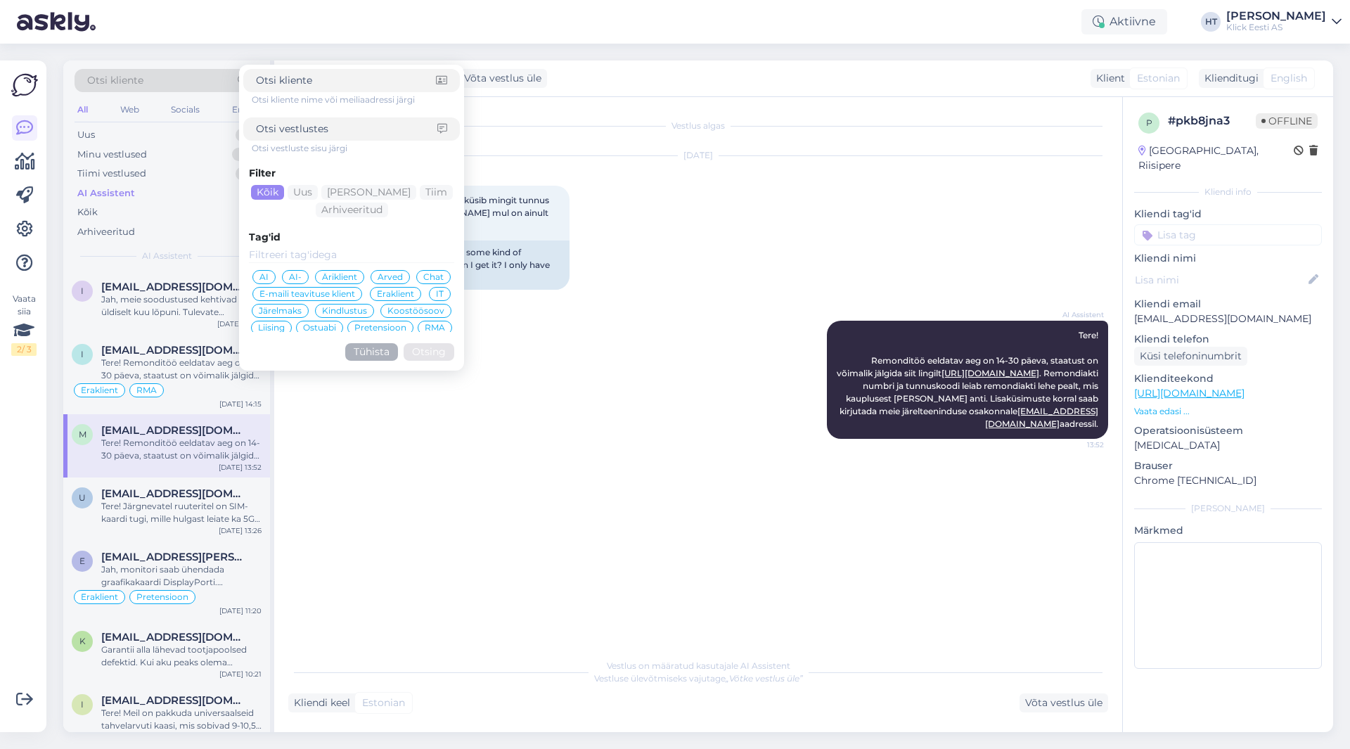
click at [168, 80] on div "Otsi kliente" at bounding box center [167, 80] width 184 height 23
click at [312, 124] on input at bounding box center [346, 129] width 181 height 15
paste input "2270459"
type input "2270459"
click button "Otsing" at bounding box center [429, 352] width 51 height 18
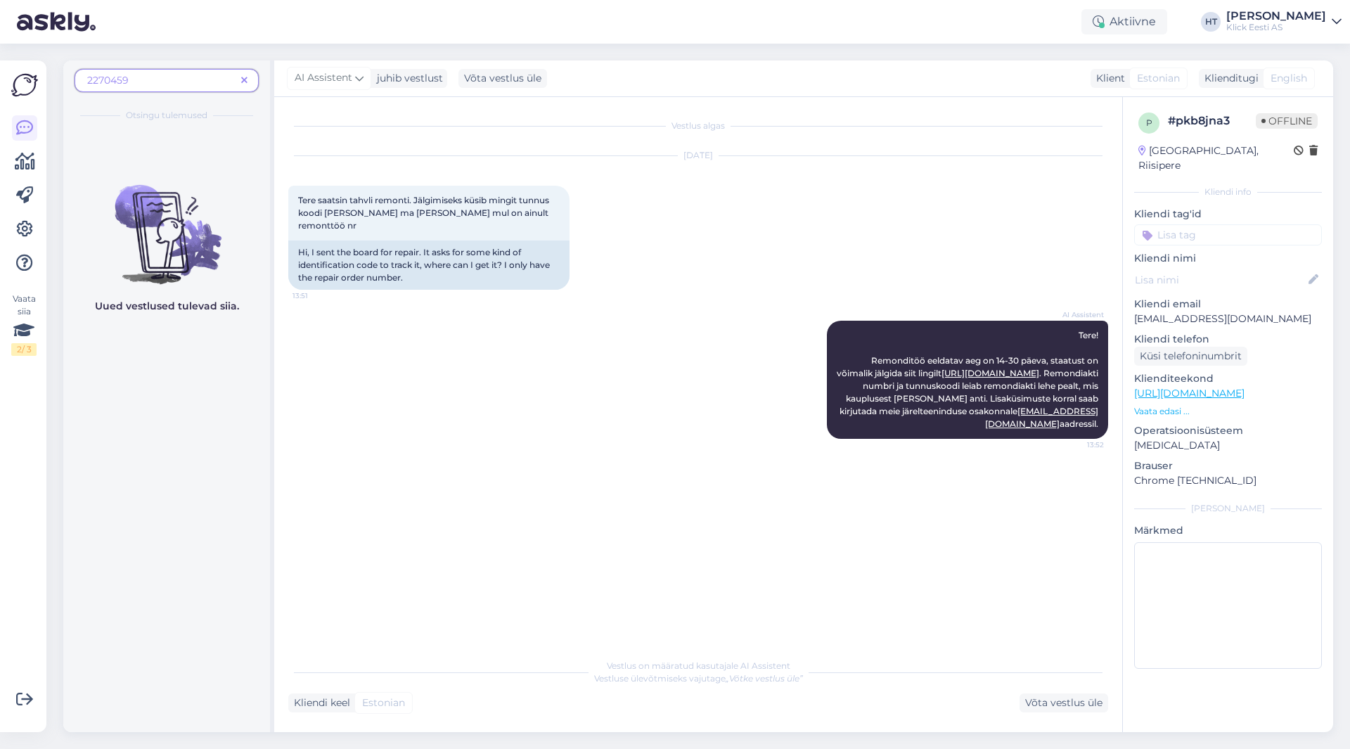
click at [246, 78] on icon at bounding box center [244, 81] width 6 height 10
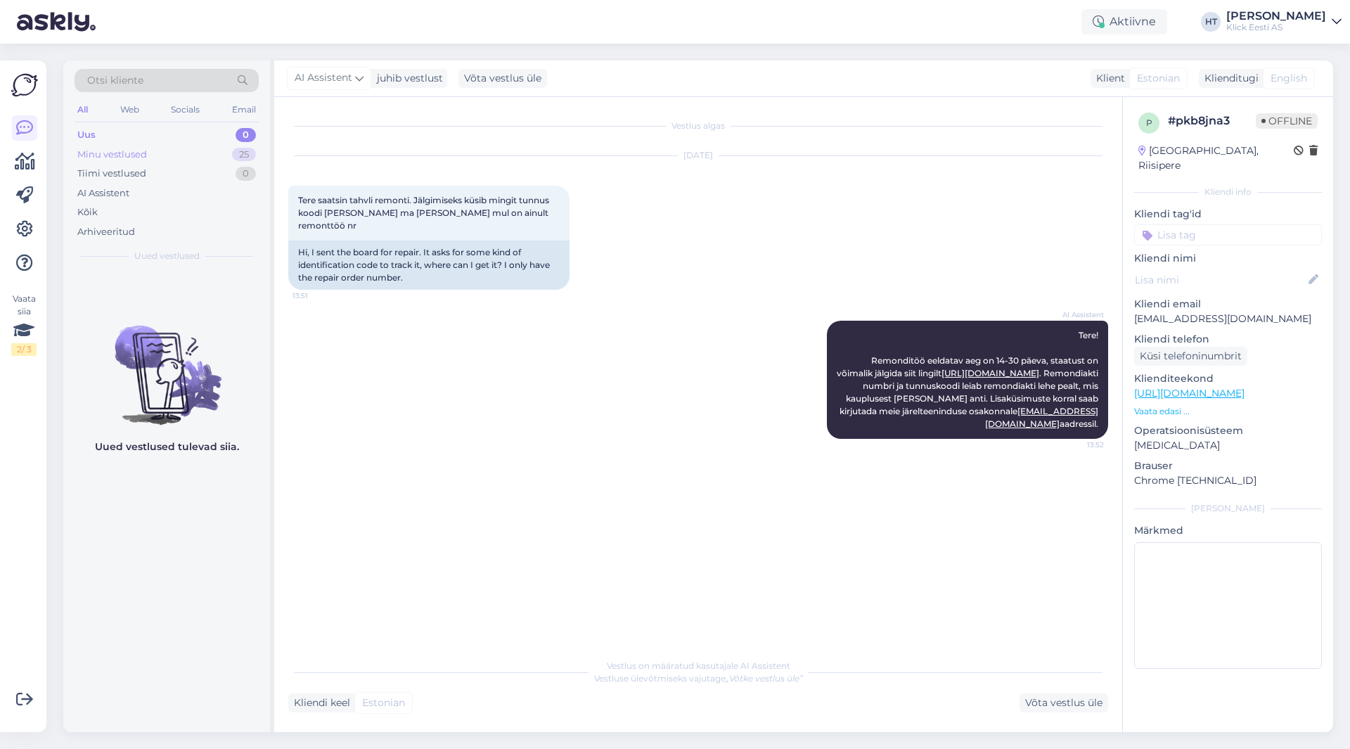
click at [176, 155] on div "Minu vestlused 25" at bounding box center [167, 155] width 184 height 20
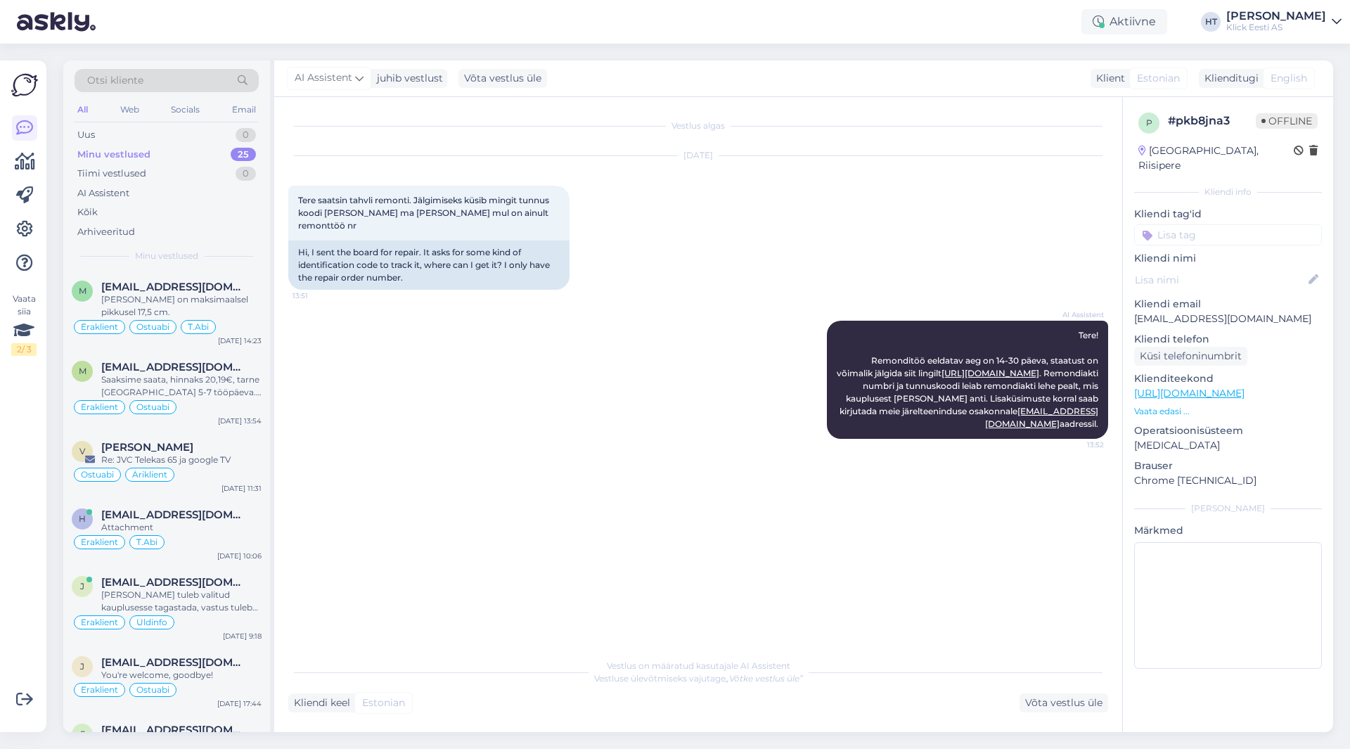
click at [16, 531] on div "Vaata siia 2 / 3" at bounding box center [24, 396] width 27 height 649
click at [24, 525] on div "Vaata siia 2 / 3" at bounding box center [24, 396] width 27 height 649
click at [20, 518] on div "Vaata siia 2 / 3" at bounding box center [24, 396] width 27 height 649
drag, startPoint x: 71, startPoint y: 71, endPoint x: 1115, endPoint y: 435, distance: 1105.9
click at [1115, 435] on div "Otsi kliente All Web Socials Email Uus 0 Minu vestlused 25 Tiimi vestlused 0 AI…" at bounding box center [698, 396] width 1270 height 672
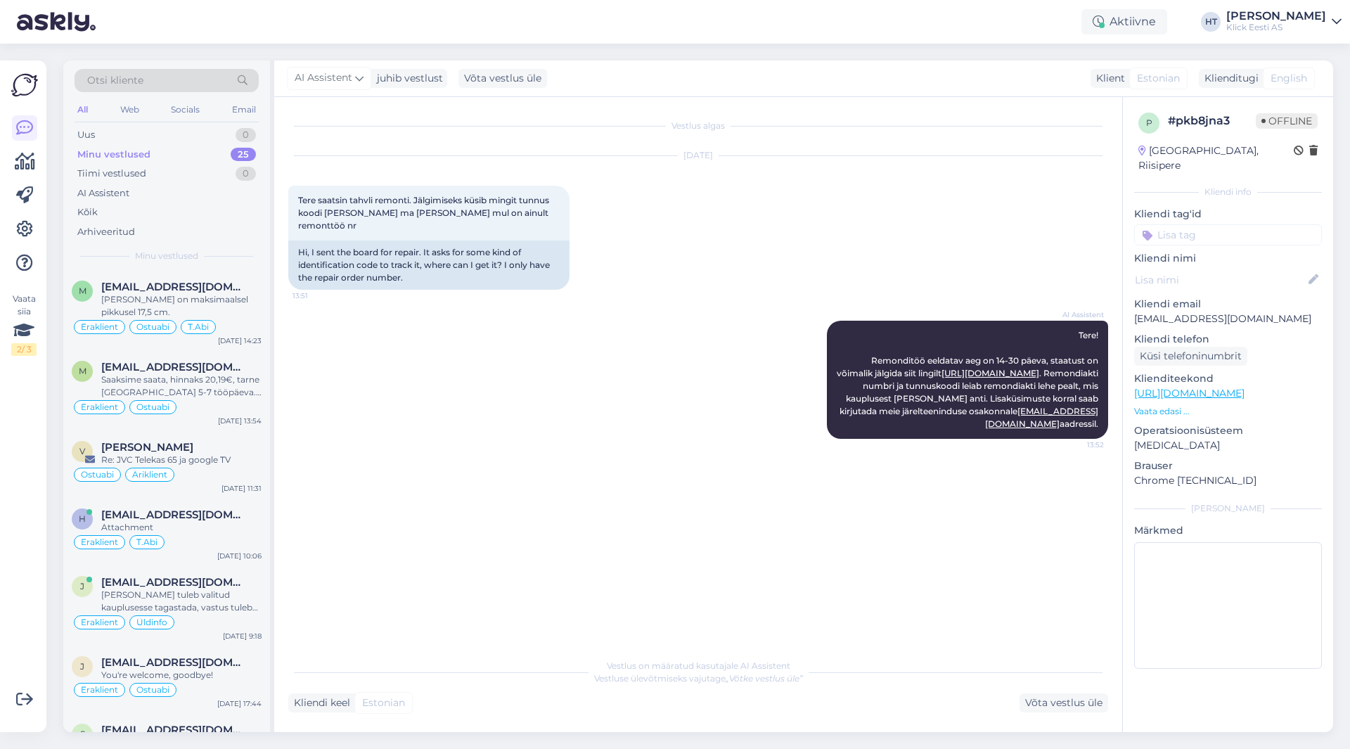
click at [1109, 420] on div "Vestlus algas [DATE] Tere saatsin tahvli remonti. Jälgimiseks küsib mingit tunn…" at bounding box center [704, 374] width 833 height 527
drag, startPoint x: 1110, startPoint y: 416, endPoint x: 66, endPoint y: 77, distance: 1097.2
click at [66, 84] on div "Otsi kliente All Web Socials Email Uus 0 Minu vestlused 25 Tiimi vestlused 0 AI…" at bounding box center [698, 396] width 1270 height 672
click at [66, 76] on div "Otsi kliente All Web Socials Email Uus 0 Minu vestlused 25 Tiimi vestlused 0 AI…" at bounding box center [166, 165] width 207 height 210
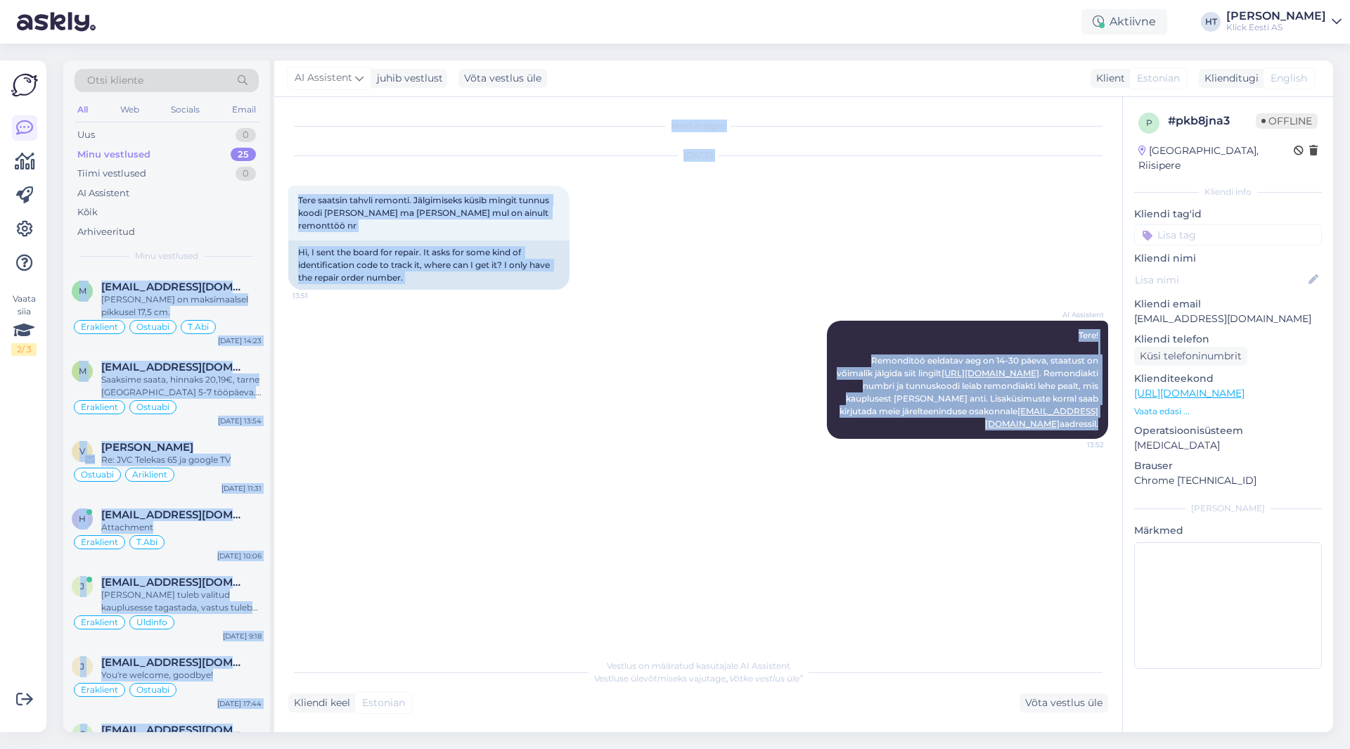
drag, startPoint x: 66, startPoint y: 76, endPoint x: 958, endPoint y: 529, distance: 1000.6
click at [958, 529] on div "Otsi kliente All Web Socials Email Uus 0 Minu vestlused 25 Tiimi vestlused 0 AI…" at bounding box center [698, 396] width 1270 height 672
click at [958, 529] on div "Vestlus algas [DATE] Tere saatsin tahvli remonti. Jälgimiseks küsib mingit tunn…" at bounding box center [704, 374] width 833 height 527
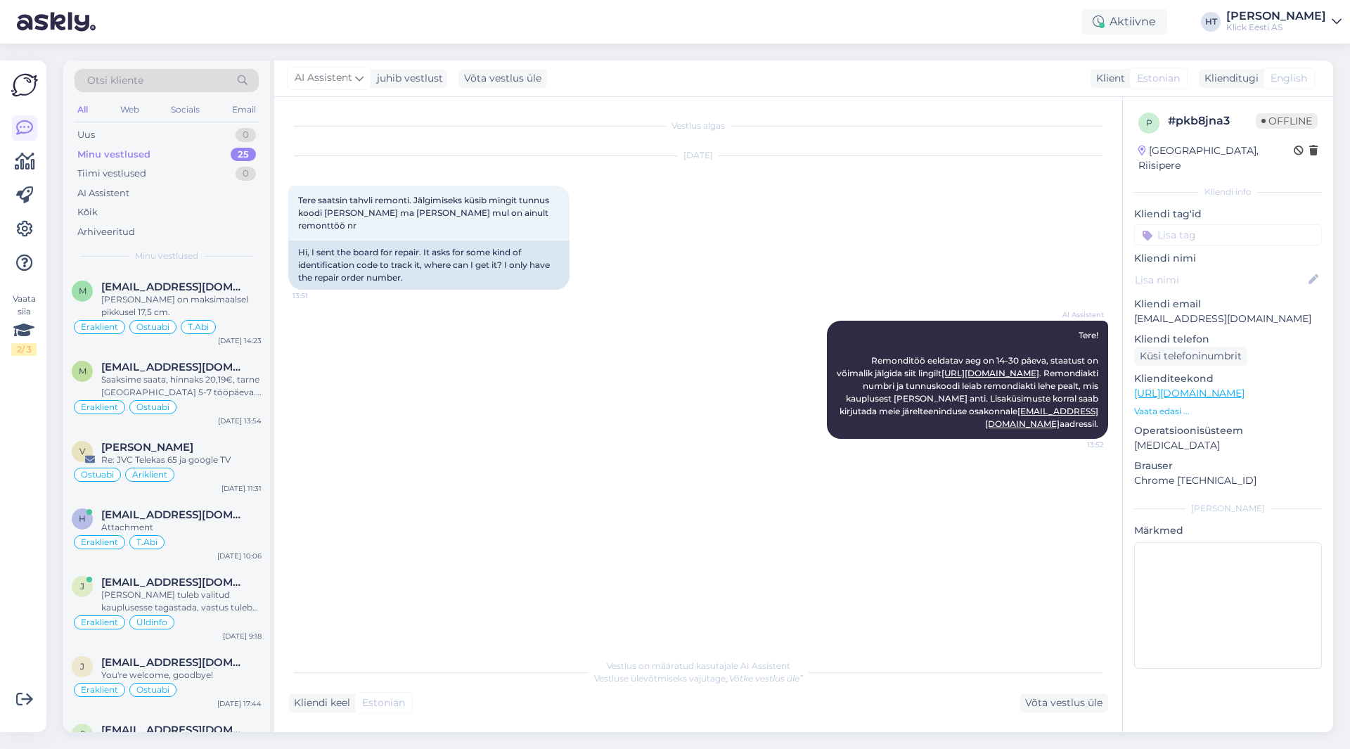
click at [538, 512] on div "Vestlus algas [DATE] Tere saatsin tahvli remonti. Jälgimiseks küsib mingit tunn…" at bounding box center [704, 374] width 833 height 527
drag, startPoint x: 1107, startPoint y: 412, endPoint x: 299, endPoint y: 197, distance: 836.8
click at [299, 197] on div "Vestlus algas [DATE] Tere saatsin tahvli remonti. Jälgimiseks küsib mingit tunn…" at bounding box center [704, 374] width 833 height 527
click at [299, 197] on span "Tere saatsin tahvli remonti. Jälgimiseks küsib mingit tunnus koodi [PERSON_NAME…" at bounding box center [424, 213] width 253 height 36
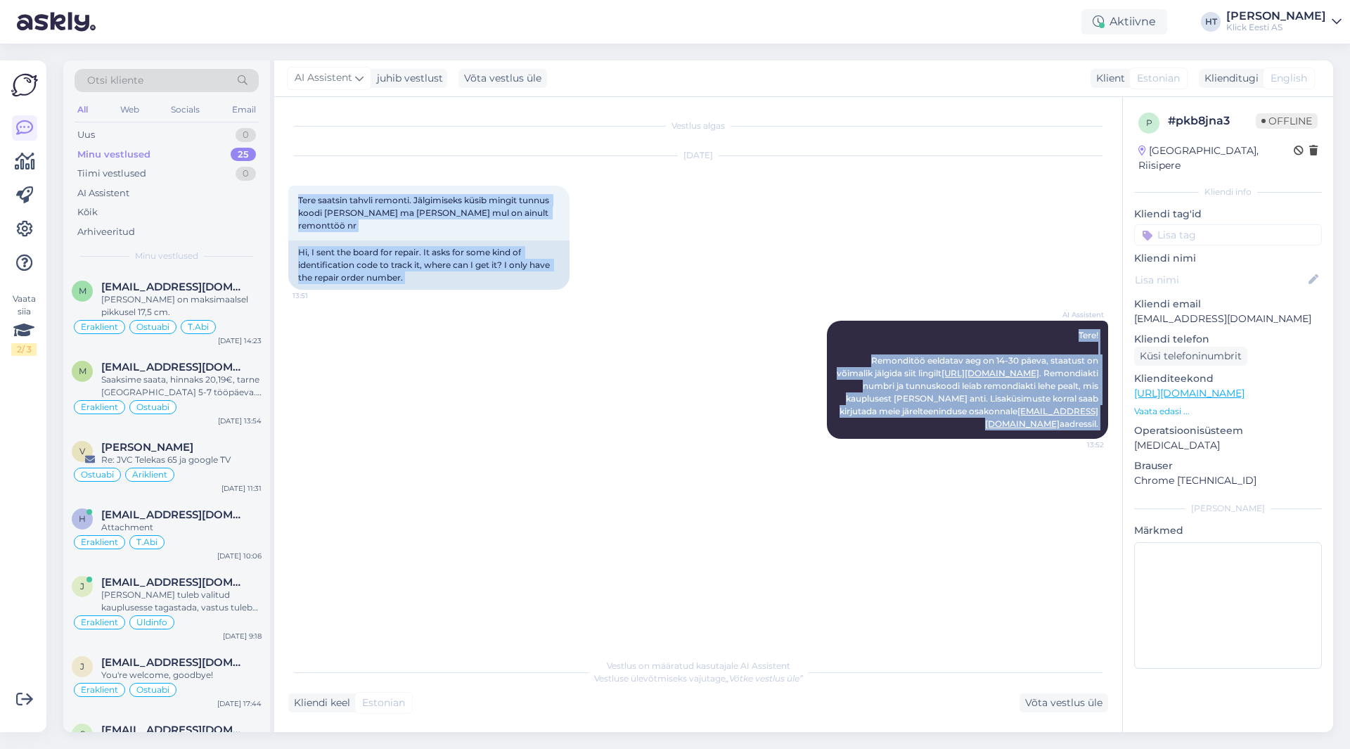
drag, startPoint x: 299, startPoint y: 197, endPoint x: 1105, endPoint y: 428, distance: 838.9
click at [1105, 428] on div "Vestlus algas [DATE] Tere saatsin tahvli remonti. Jälgimiseks küsib mingit tunn…" at bounding box center [704, 374] width 833 height 527
click at [1105, 428] on div "AI Assistent Tere! Remonditöö eeldatav aeg on 14-30 päeva, staatust on võimalik…" at bounding box center [698, 379] width 820 height 149
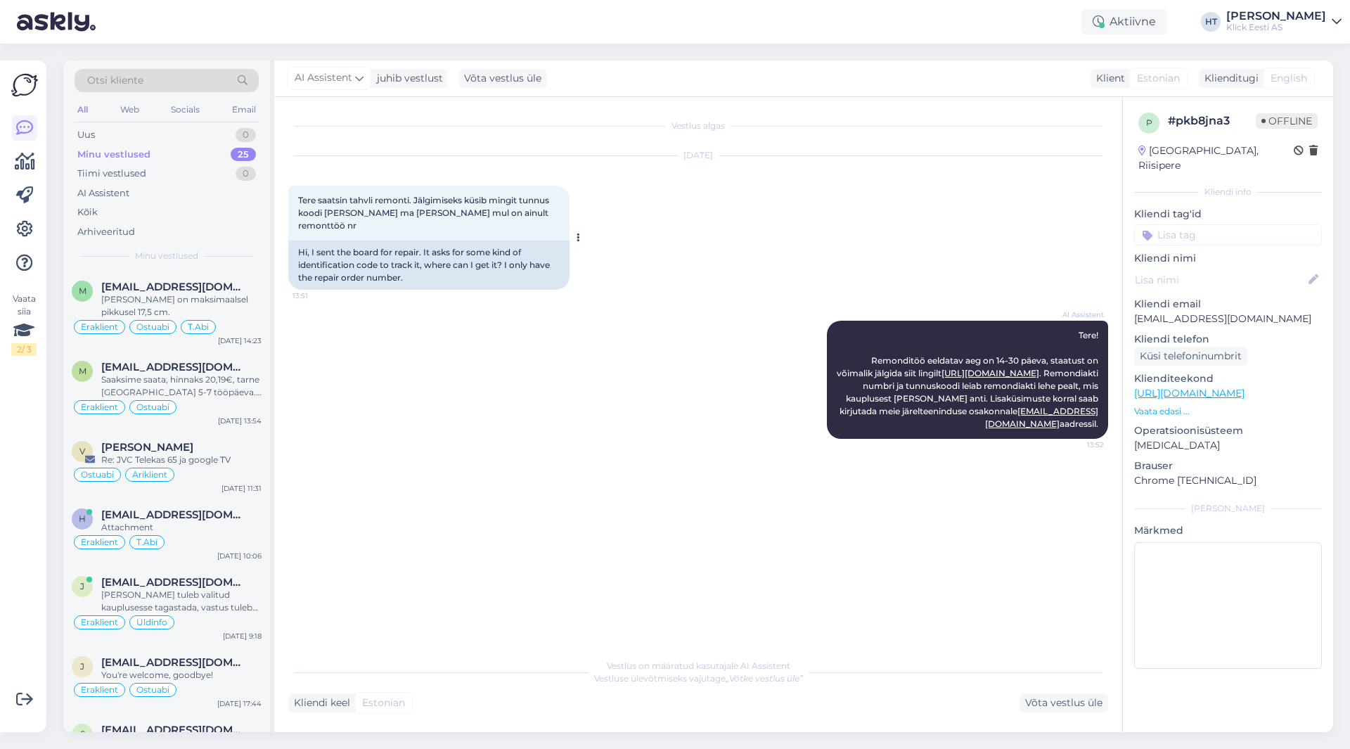
drag, startPoint x: 1110, startPoint y: 415, endPoint x: 291, endPoint y: 189, distance: 849.0
click at [291, 189] on div "Vestlus algas [DATE] Tere saatsin tahvli remonti. Jälgimiseks küsib mingit tunn…" at bounding box center [704, 374] width 833 height 527
click at [291, 189] on div "Tere saatsin tahvli remonti. Jälgimiseks küsib mingit tunnus koodi [PERSON_NAME…" at bounding box center [428, 213] width 281 height 55
drag, startPoint x: 295, startPoint y: 195, endPoint x: 1107, endPoint y: 423, distance: 843.5
click at [1107, 423] on div "Vestlus algas [DATE] Tere saatsin tahvli remonti. Jälgimiseks küsib mingit tunn…" at bounding box center [704, 374] width 833 height 527
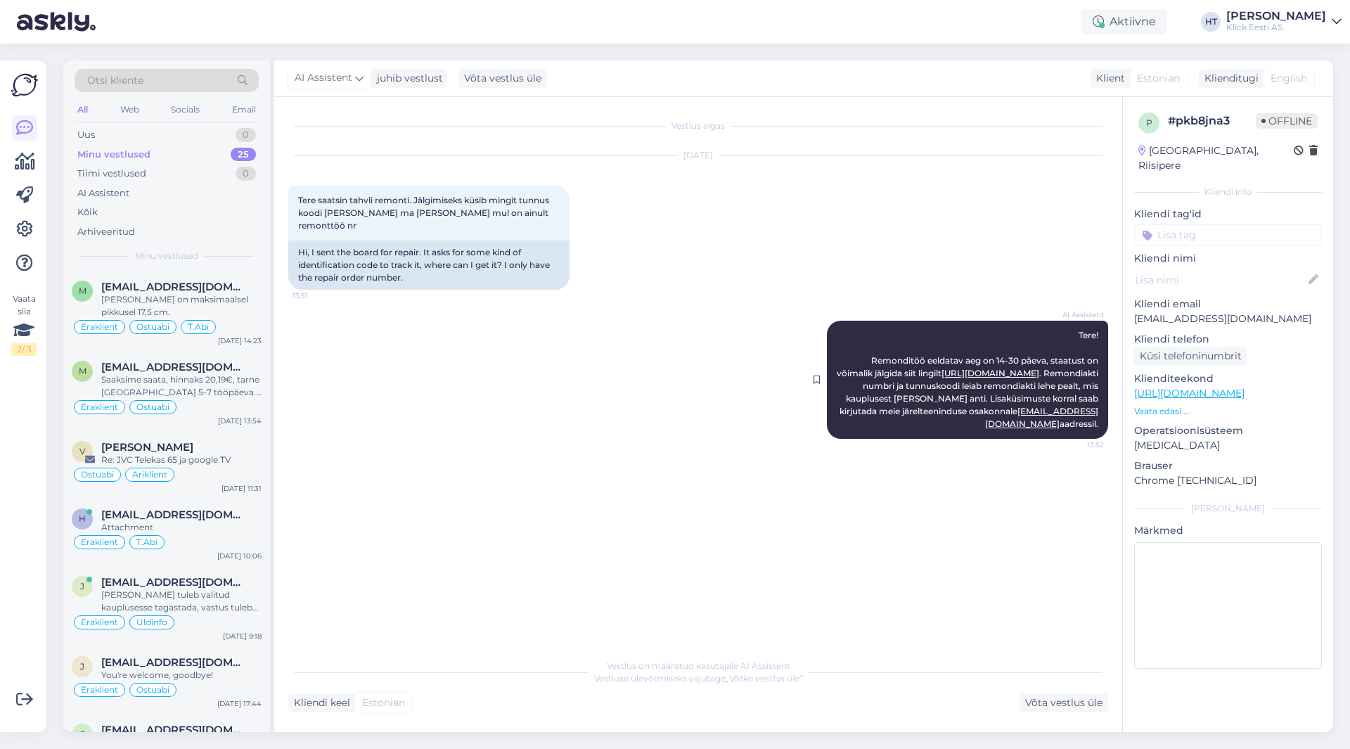
click at [1107, 423] on div "AI Assistent Tere! Remonditöö eeldatav aeg on 14-30 päeva, staatust on võimalik…" at bounding box center [967, 380] width 281 height 118
drag, startPoint x: 1107, startPoint y: 412, endPoint x: 300, endPoint y: 186, distance: 838.4
click at [300, 186] on div "Vestlus algas [DATE] Tere saatsin tahvli remonti. Jälgimiseks küsib mingit tunn…" at bounding box center [704, 374] width 833 height 527
click at [297, 186] on div "Tere saatsin tahvli remonti. Jälgimiseks küsib mingit tunnus koodi [PERSON_NAME…" at bounding box center [428, 213] width 281 height 55
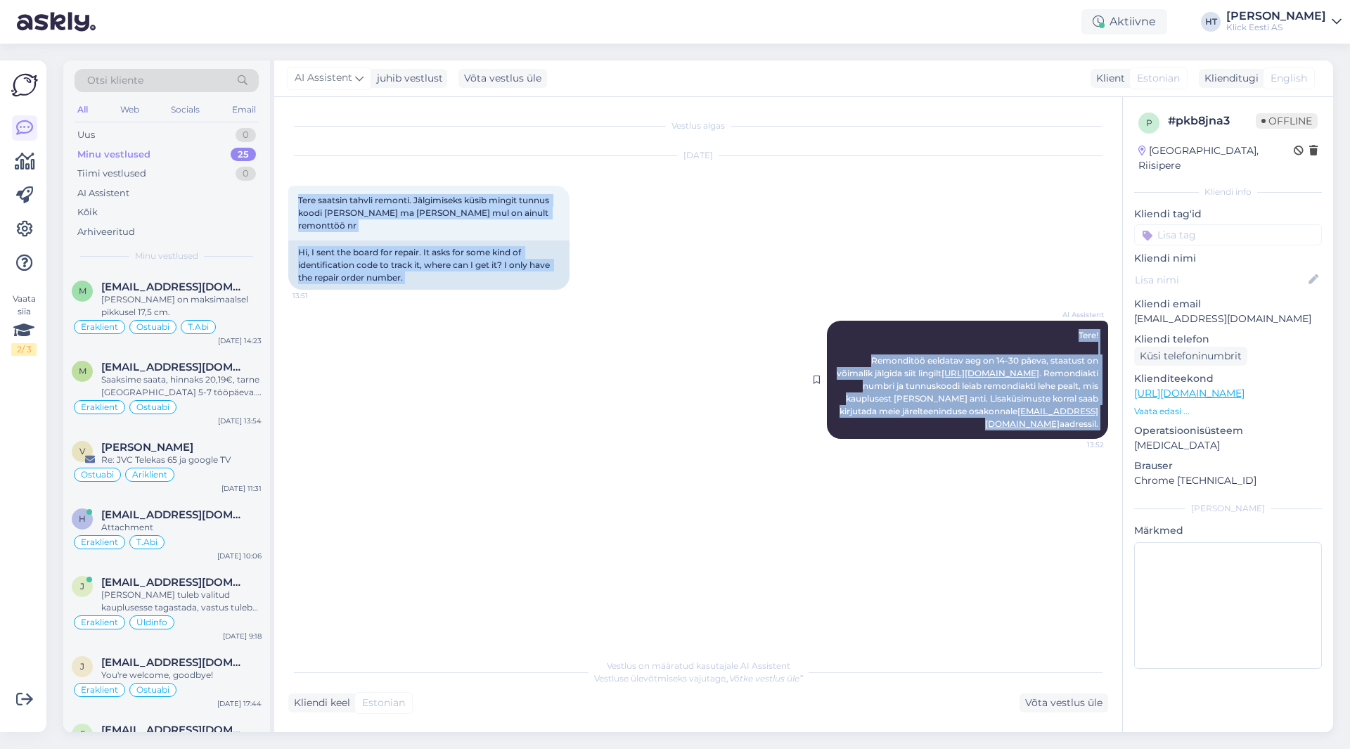
drag, startPoint x: 297, startPoint y: 191, endPoint x: 1082, endPoint y: 435, distance: 822.5
click at [1082, 435] on div "Vestlus algas [DATE] Tere saatsin tahvli remonti. Jälgimiseks küsib mingit tunn…" at bounding box center [704, 374] width 833 height 527
click at [883, 503] on div "Vestlus algas [DATE] Tere saatsin tahvli remonti. Jälgimiseks küsib mingit tunn…" at bounding box center [704, 374] width 833 height 527
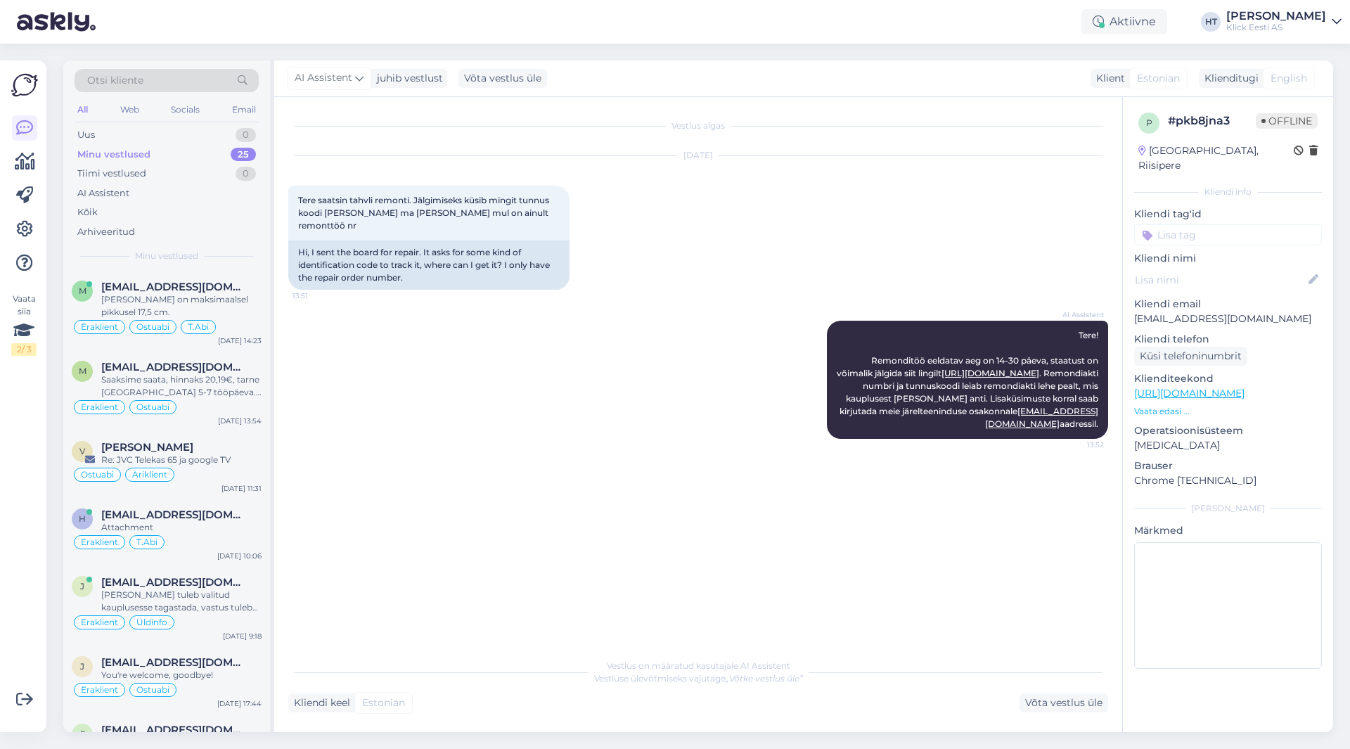
click at [414, 312] on div "AI Assistent Tere! Remonditöö eeldatav aeg on 14-30 päeva, staatust on võimalik…" at bounding box center [698, 379] width 820 height 149
click at [240, 288] on div "[EMAIL_ADDRESS][DOMAIN_NAME]" at bounding box center [181, 287] width 160 height 13
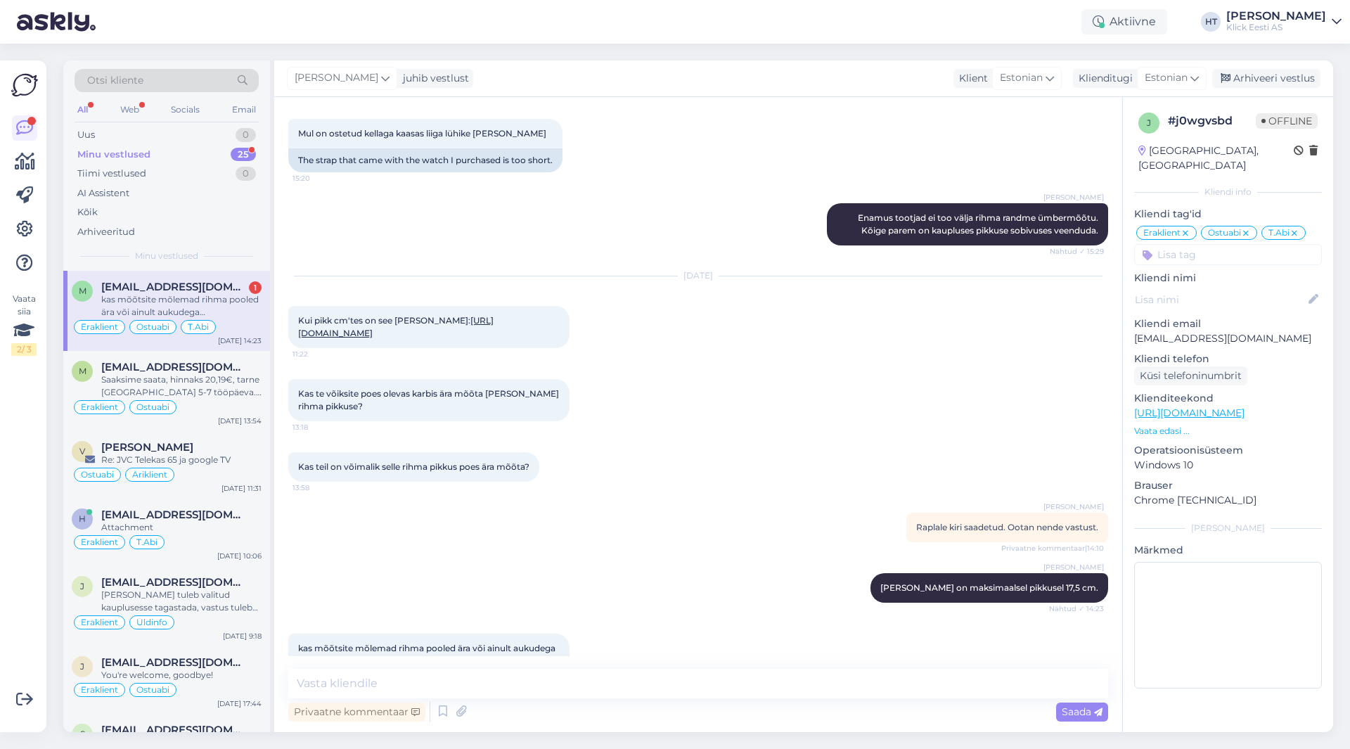
scroll to position [9302, 0]
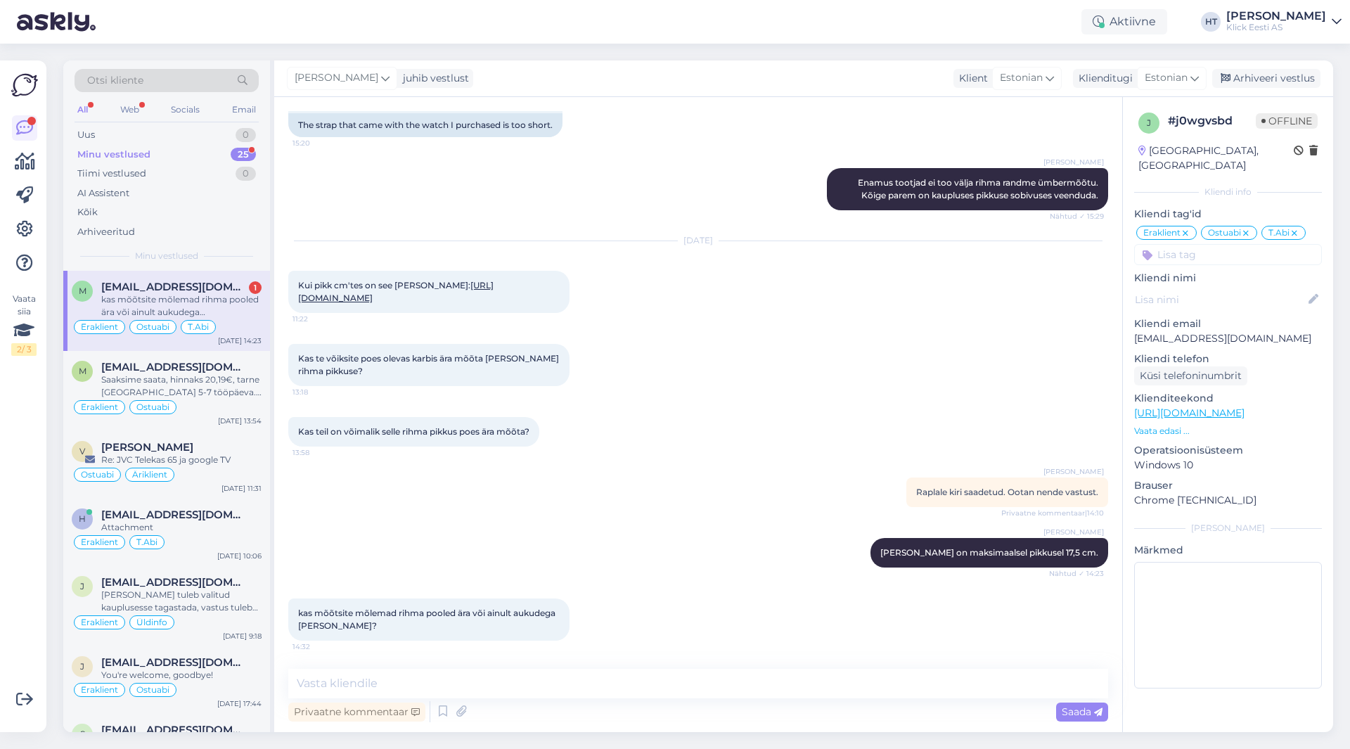
click at [217, 276] on div "m [EMAIL_ADDRESS][DOMAIN_NAME] 1 kas mõõtsite mõlemad rihma pooled ära või ainu…" at bounding box center [166, 311] width 207 height 80
click at [556, 676] on textarea at bounding box center [698, 684] width 820 height 30
click at [422, 672] on textarea at bounding box center [698, 684] width 820 height 30
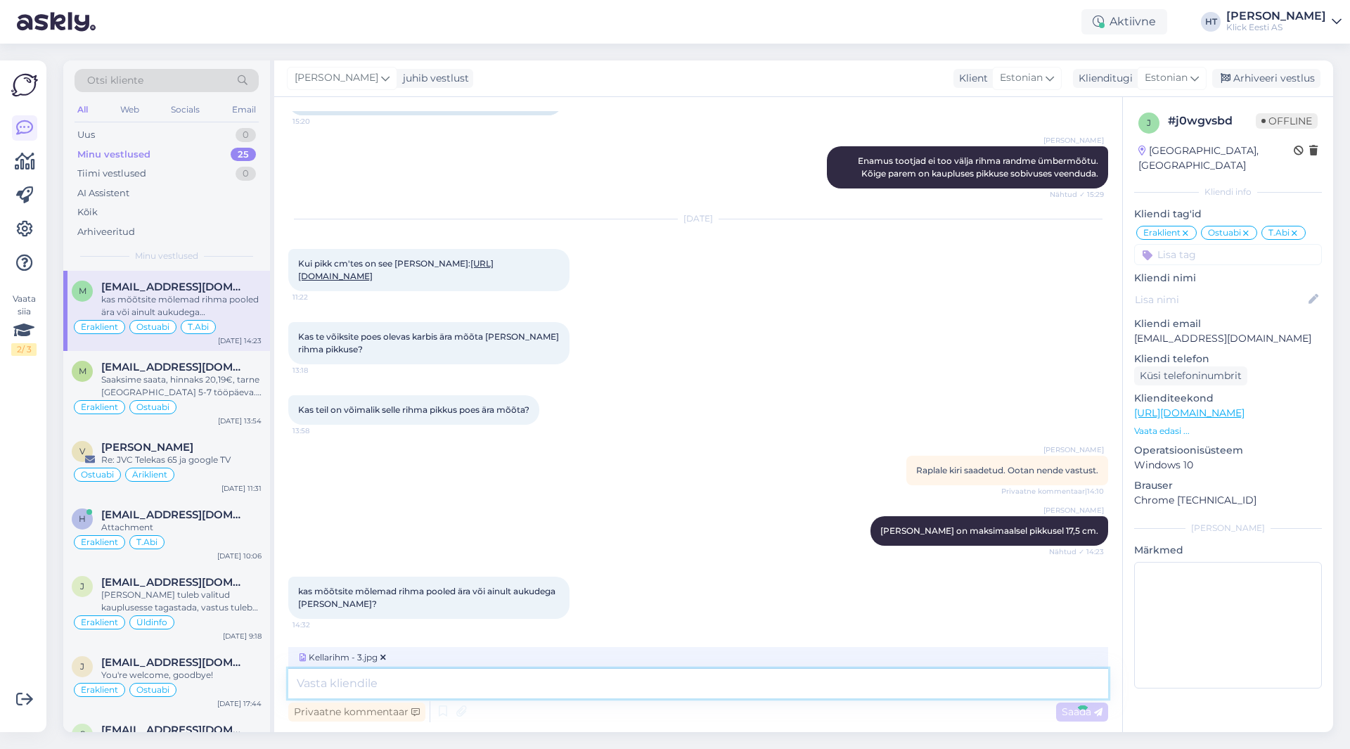
scroll to position [9301, 0]
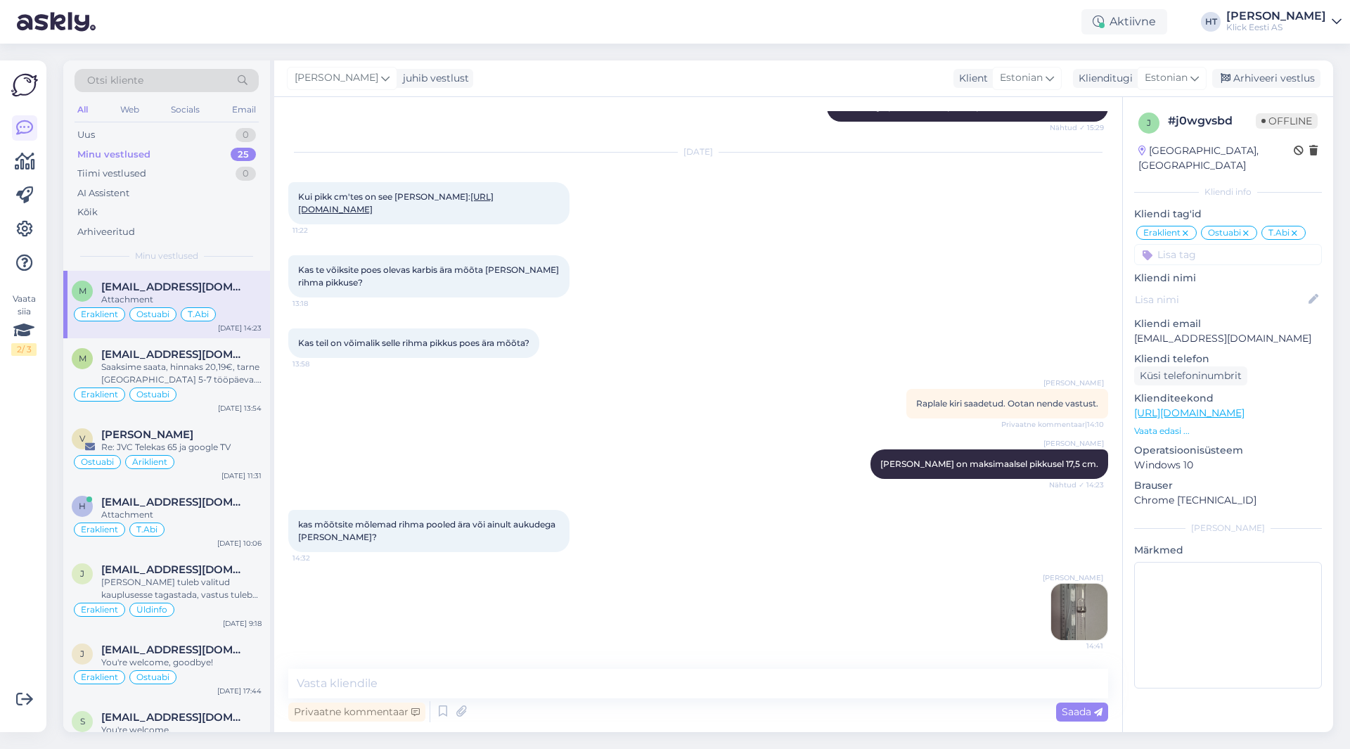
click at [1051, 615] on img at bounding box center [1079, 612] width 56 height 56
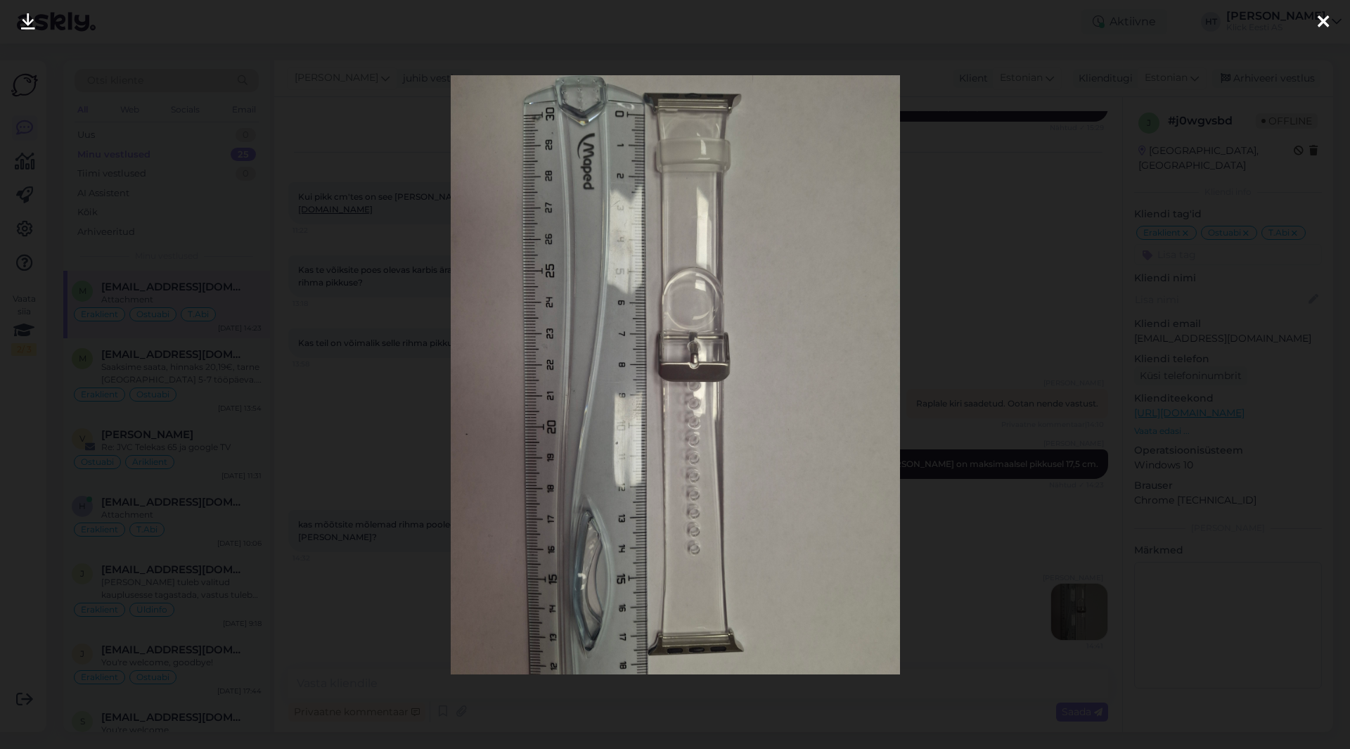
click at [947, 589] on div at bounding box center [675, 374] width 1350 height 749
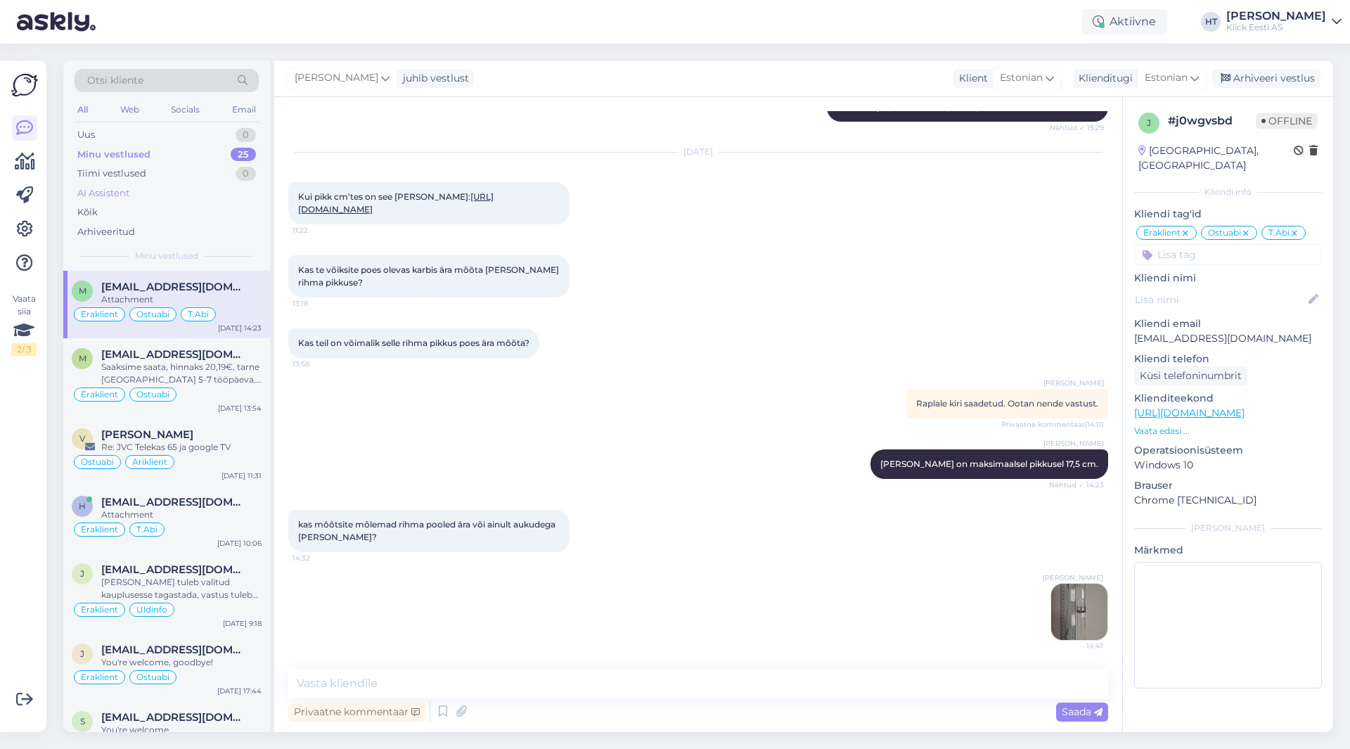
click at [191, 198] on div "AI Assistent" at bounding box center [167, 194] width 184 height 20
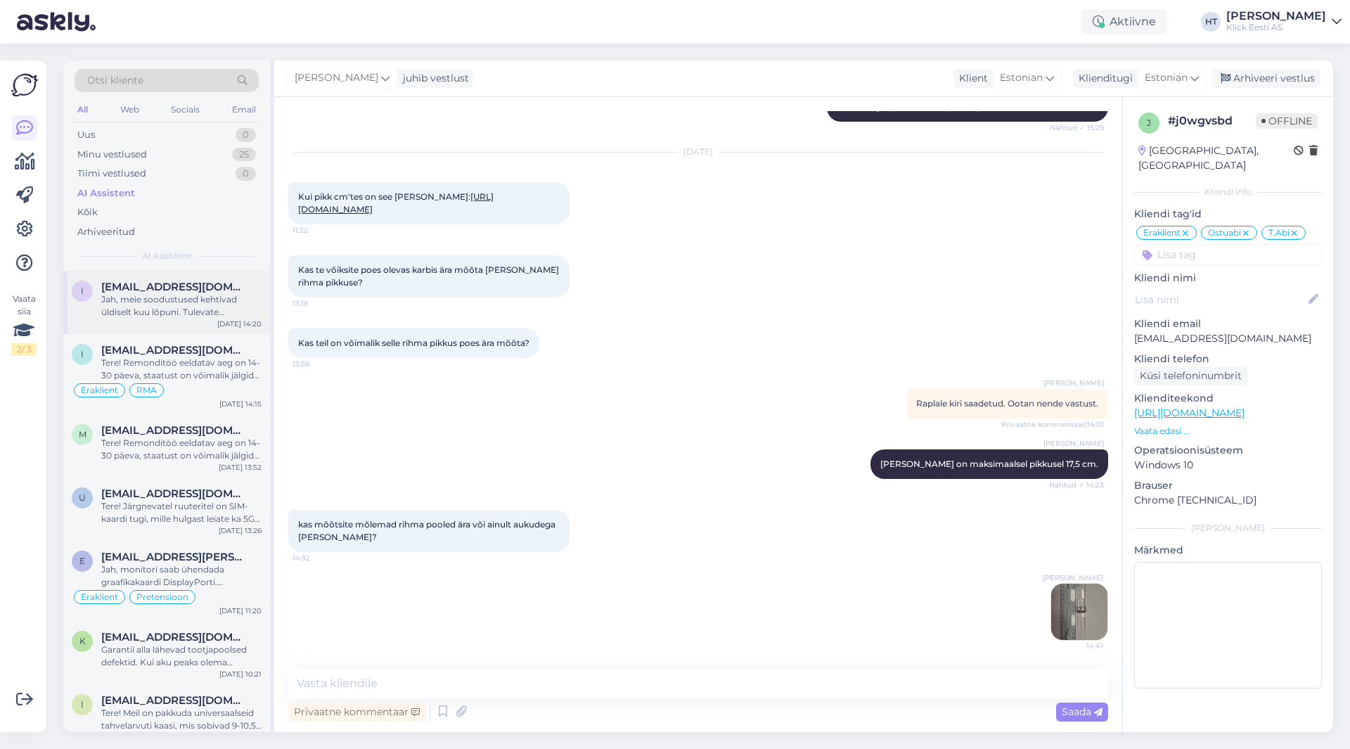
click at [205, 301] on div "Jah, meie soodustused kehtivad üldiselt kuu lõpuni. Tulevate hinnamuudatuste ko…" at bounding box center [181, 305] width 160 height 25
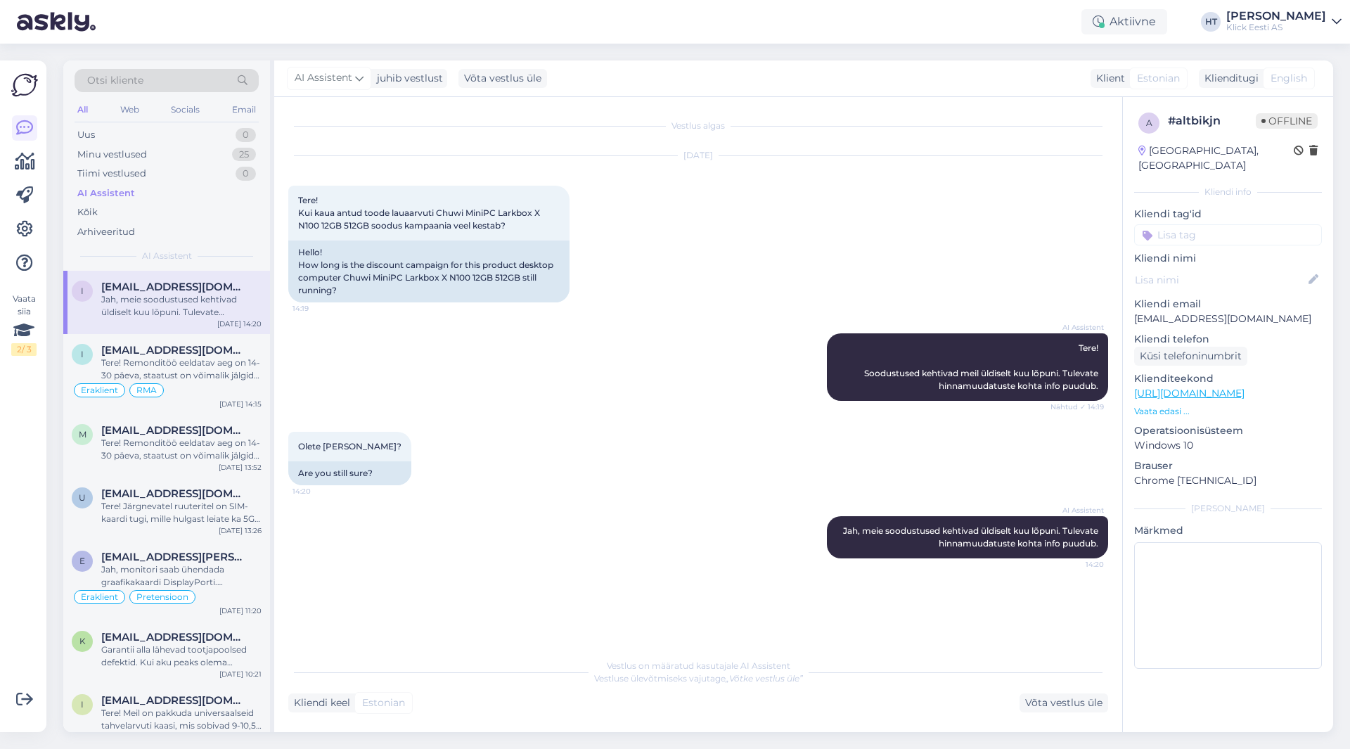
click at [882, 202] on div "[DATE] Tere! Kui kaua antud toode lauaarvuti Chuwi MiniPC Larkbox X N100 12GB 5…" at bounding box center [698, 229] width 820 height 177
click at [679, 231] on div "[DATE] Tere! Kui kaua antud toode lauaarvuti Chuwi MiniPC Larkbox X N100 12GB 5…" at bounding box center [698, 229] width 820 height 177
click at [412, 330] on div "AI Assistent Tere! Soodustused kehtivad meil üldiselt kuu lõpuni. Tulevate hinn…" at bounding box center [698, 367] width 820 height 98
drag, startPoint x: 372, startPoint y: 473, endPoint x: 297, endPoint y: 447, distance: 79.6
click at [297, 447] on div "Olete [PERSON_NAME]? 14:20 Are you still sure?" at bounding box center [349, 458] width 123 height 53
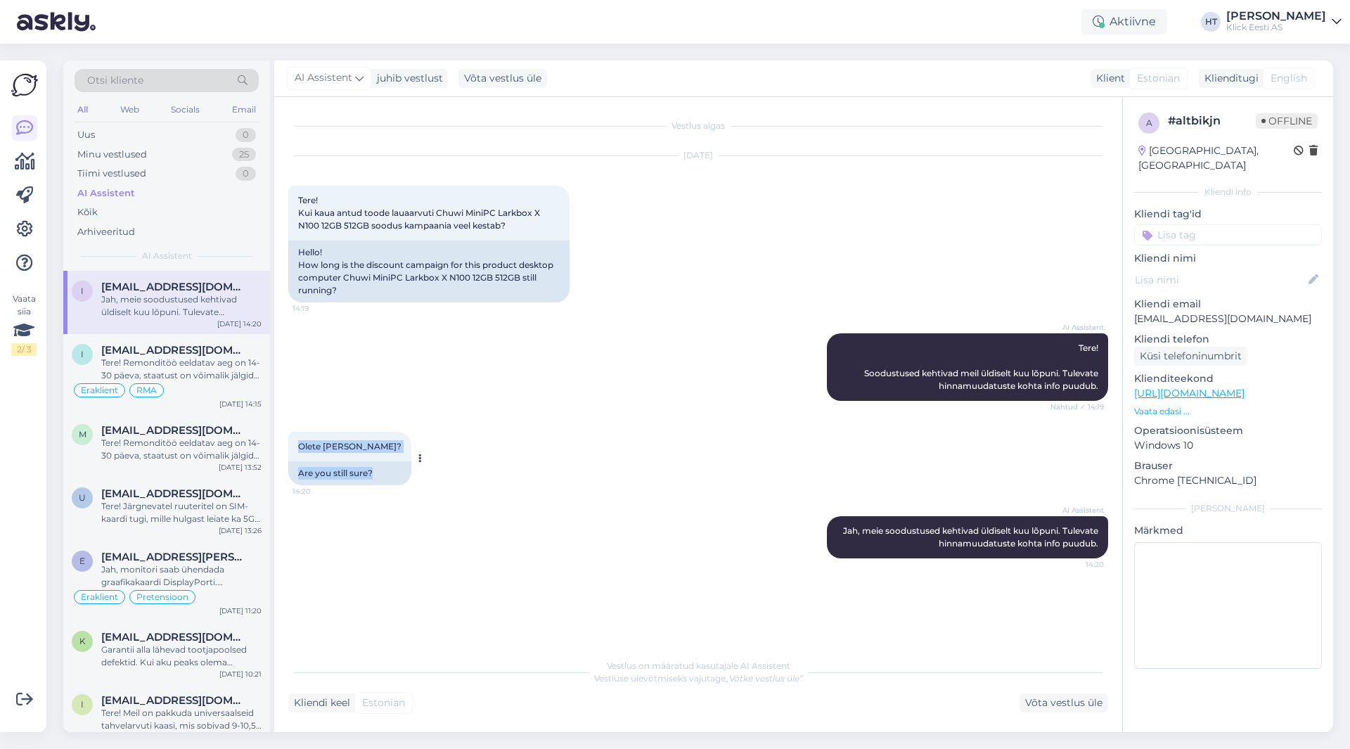
click at [297, 447] on div "Olete [PERSON_NAME]? 14:20" at bounding box center [349, 447] width 123 height 30
click at [194, 434] on span "[EMAIL_ADDRESS][DOMAIN_NAME]" at bounding box center [174, 430] width 146 height 13
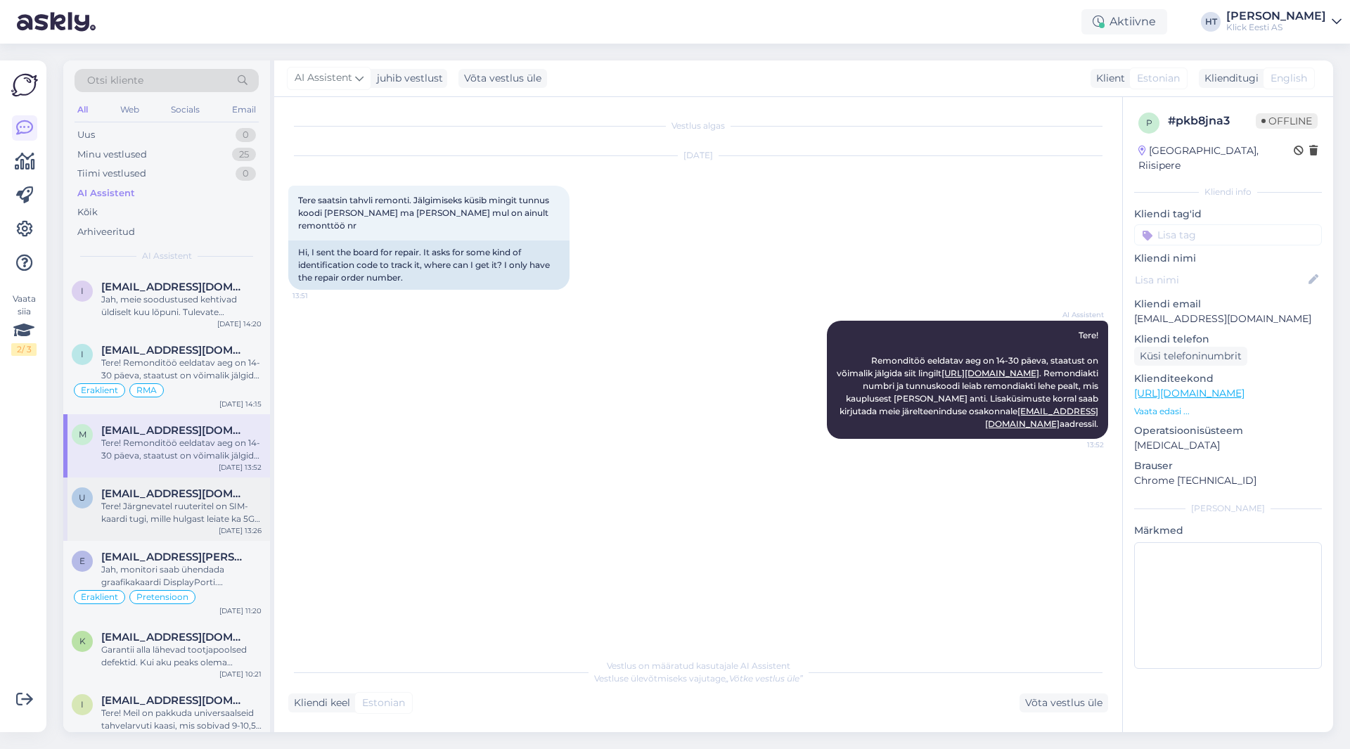
click at [199, 518] on div "Tere! Järgnevatel ruuteritel on SIM-kaardi tugi, mille hulgast leiate ka 5G ruu…" at bounding box center [181, 512] width 160 height 25
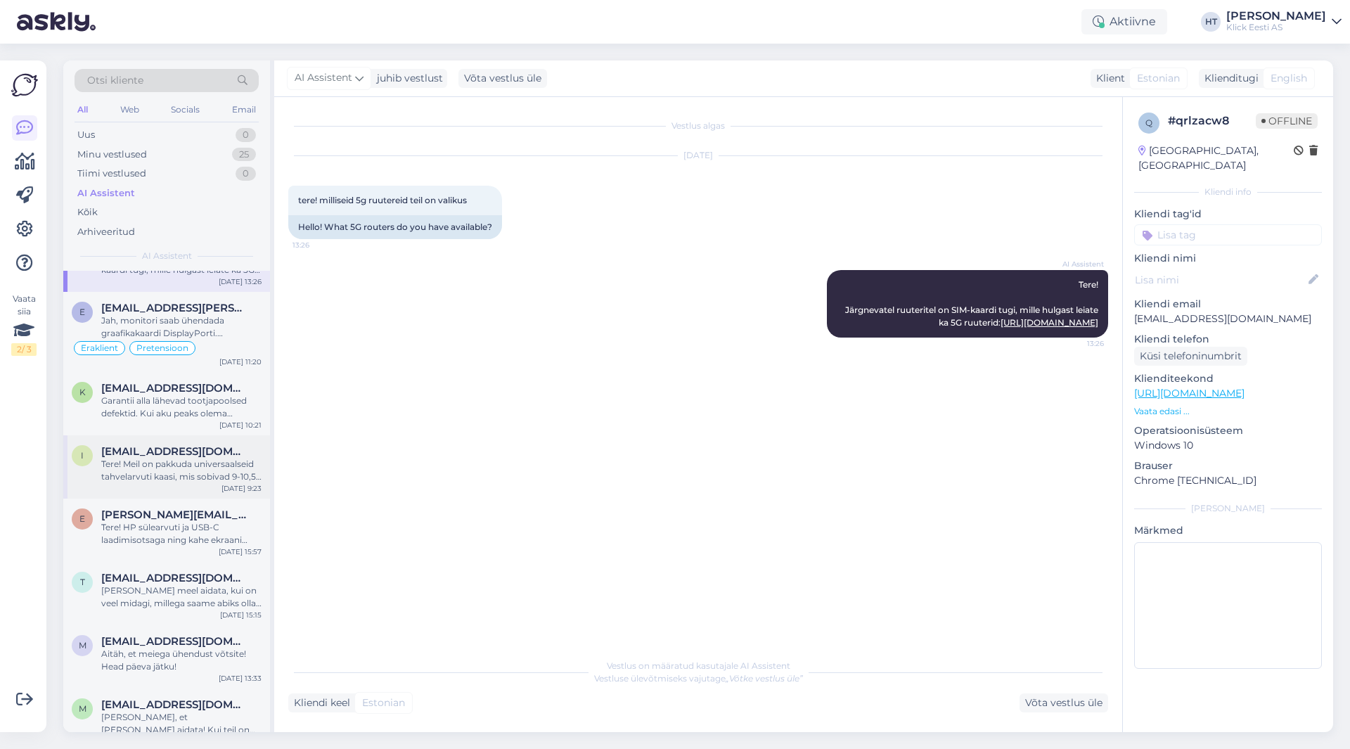
scroll to position [281, 0]
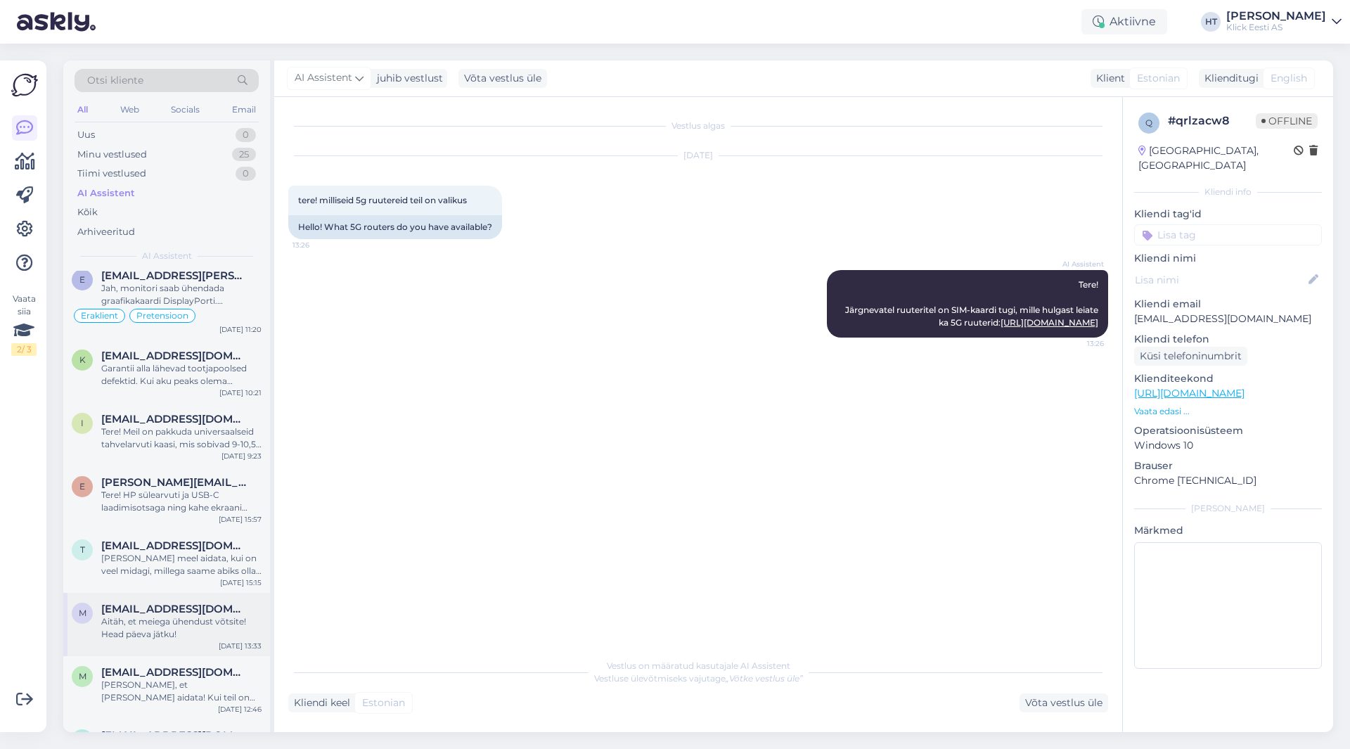
click at [188, 606] on span "[EMAIL_ADDRESS][DOMAIN_NAME]" at bounding box center [174, 609] width 146 height 13
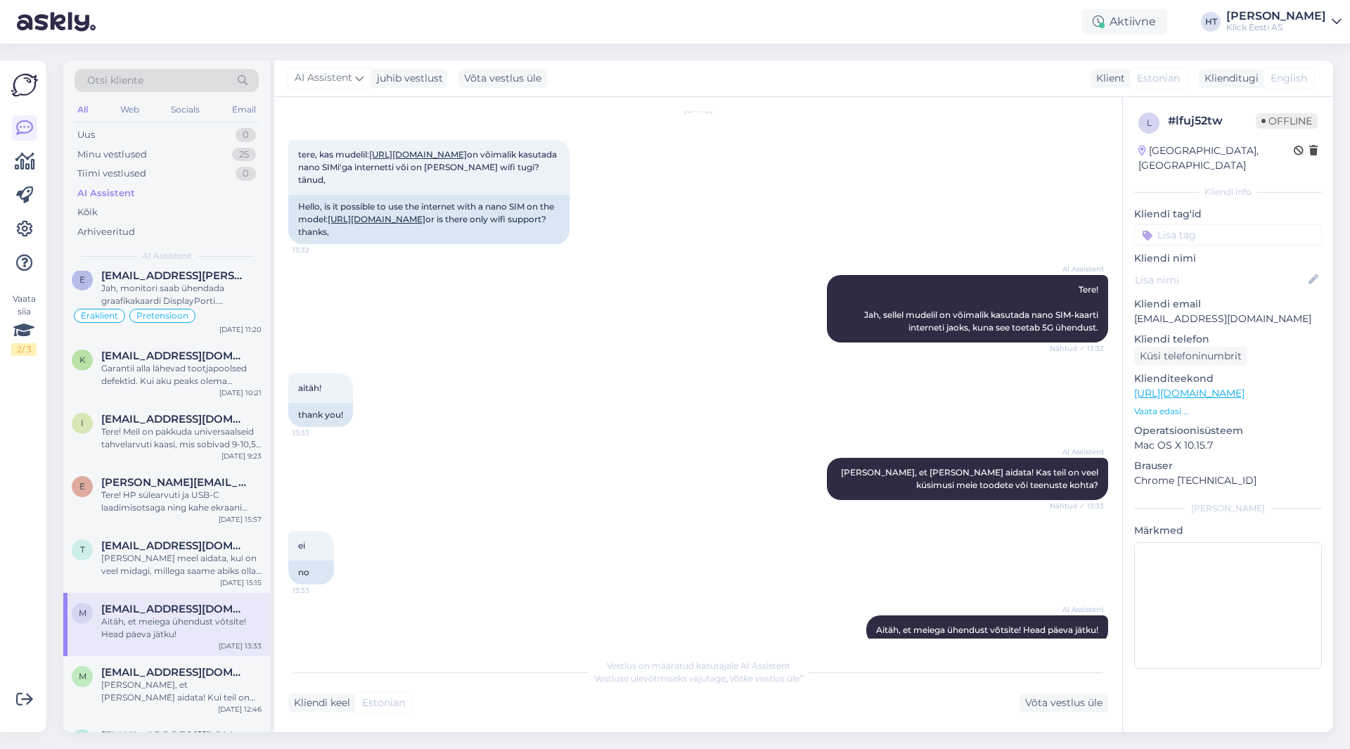
scroll to position [93, 0]
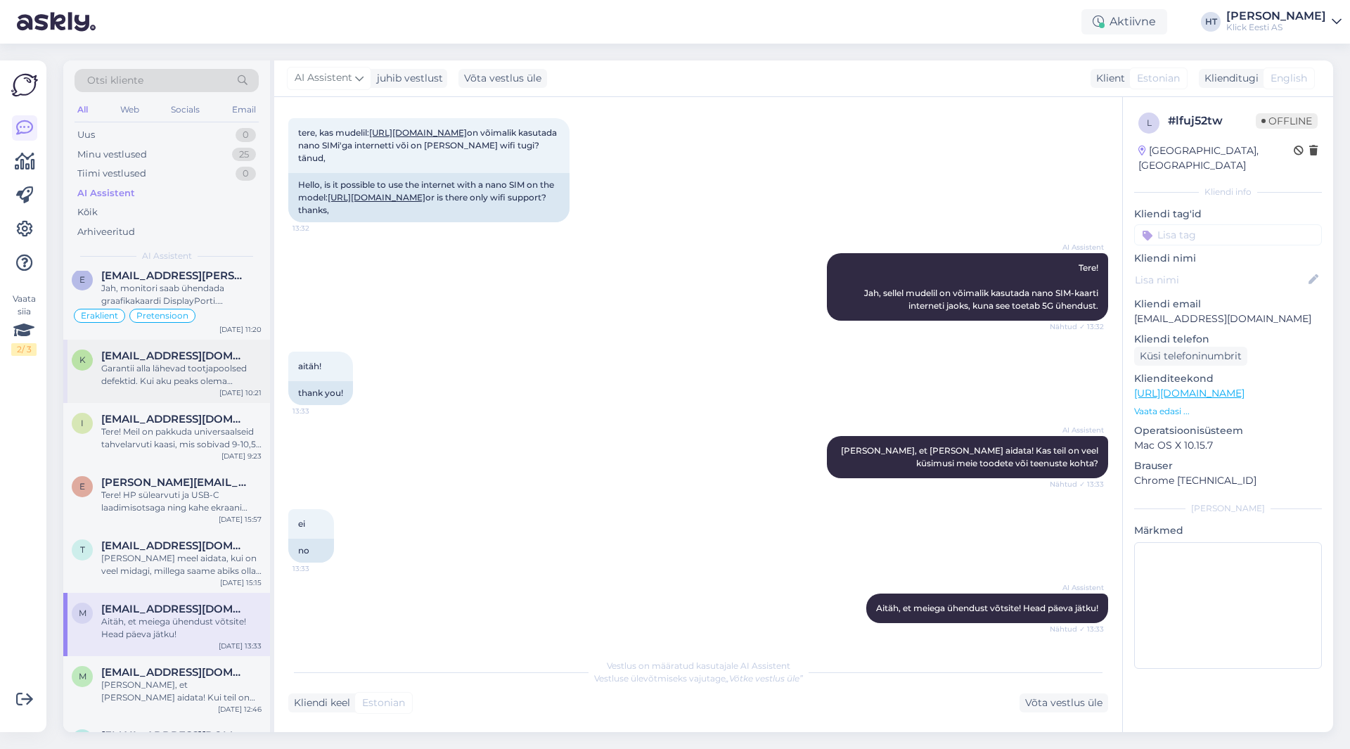
click at [261, 359] on div "[EMAIL_ADDRESS][DOMAIN_NAME]" at bounding box center [181, 355] width 160 height 13
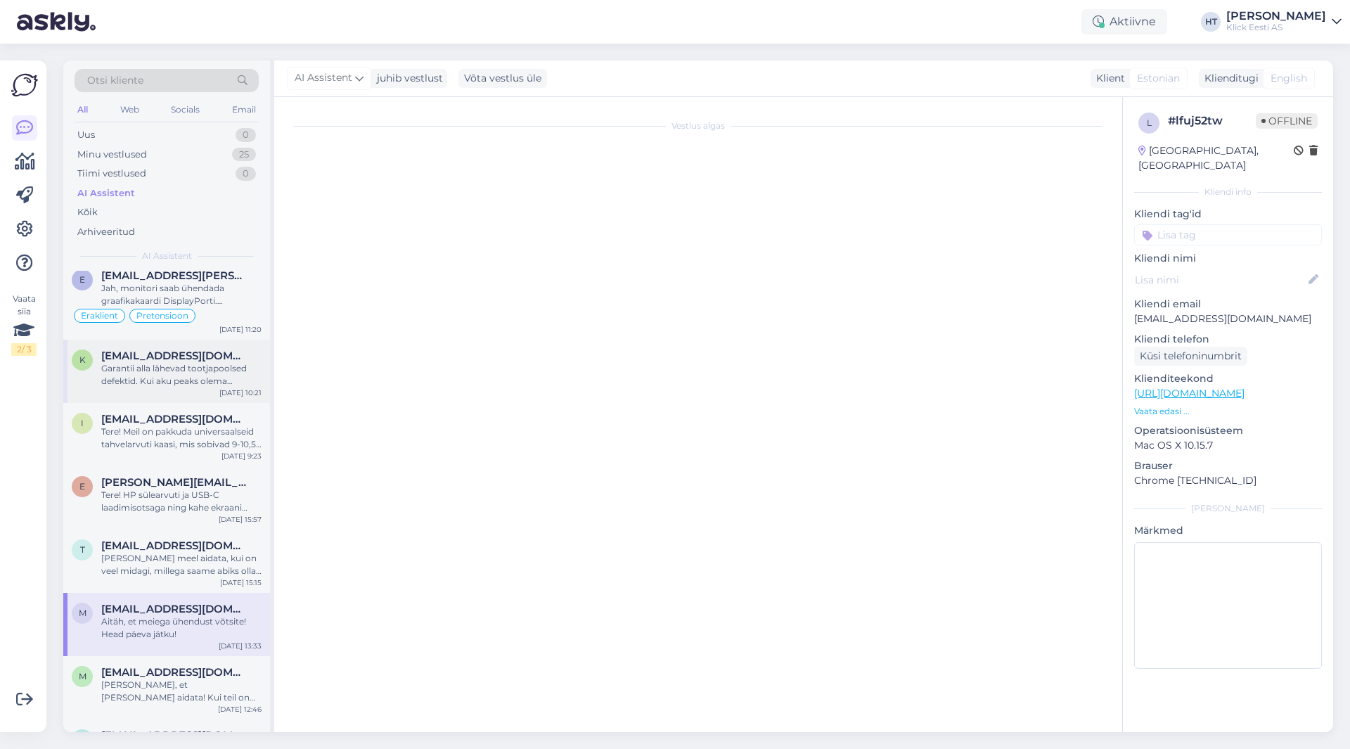
scroll to position [0, 0]
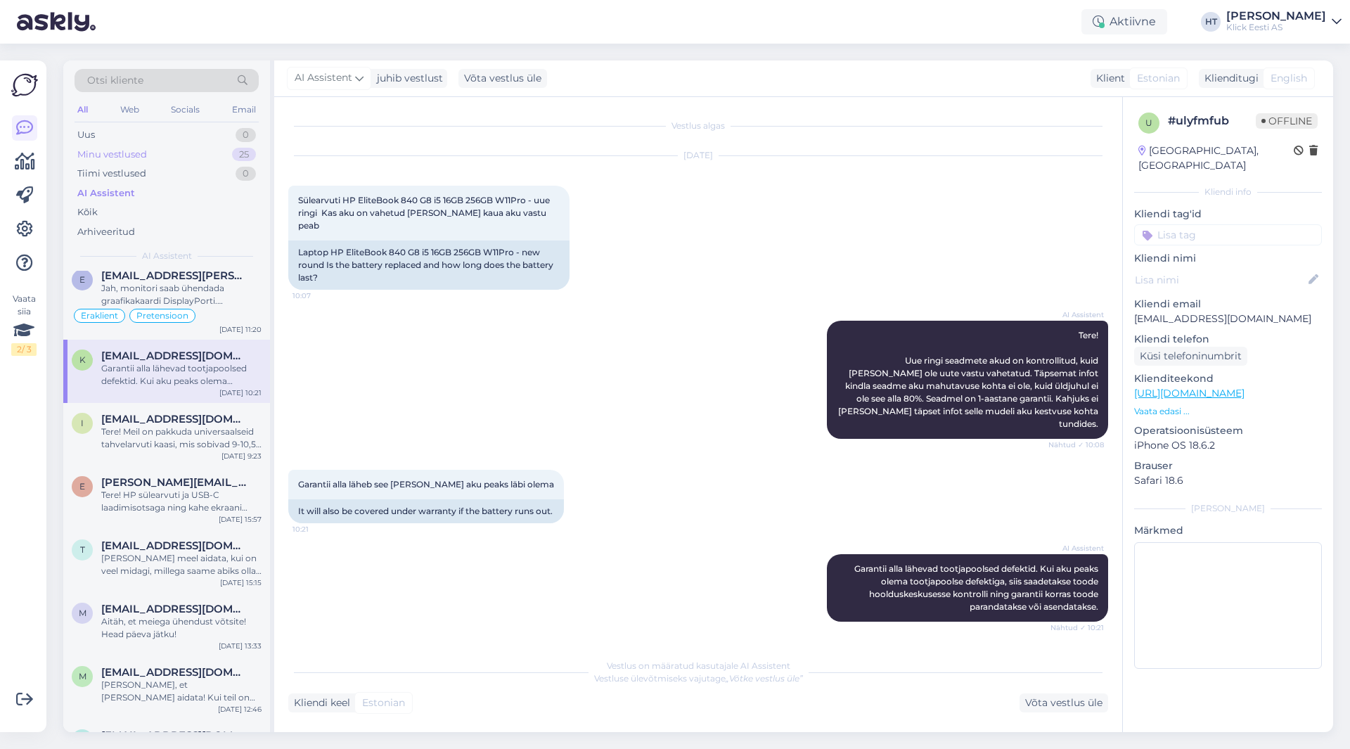
click at [175, 163] on div "Minu vestlused 25" at bounding box center [167, 155] width 184 height 20
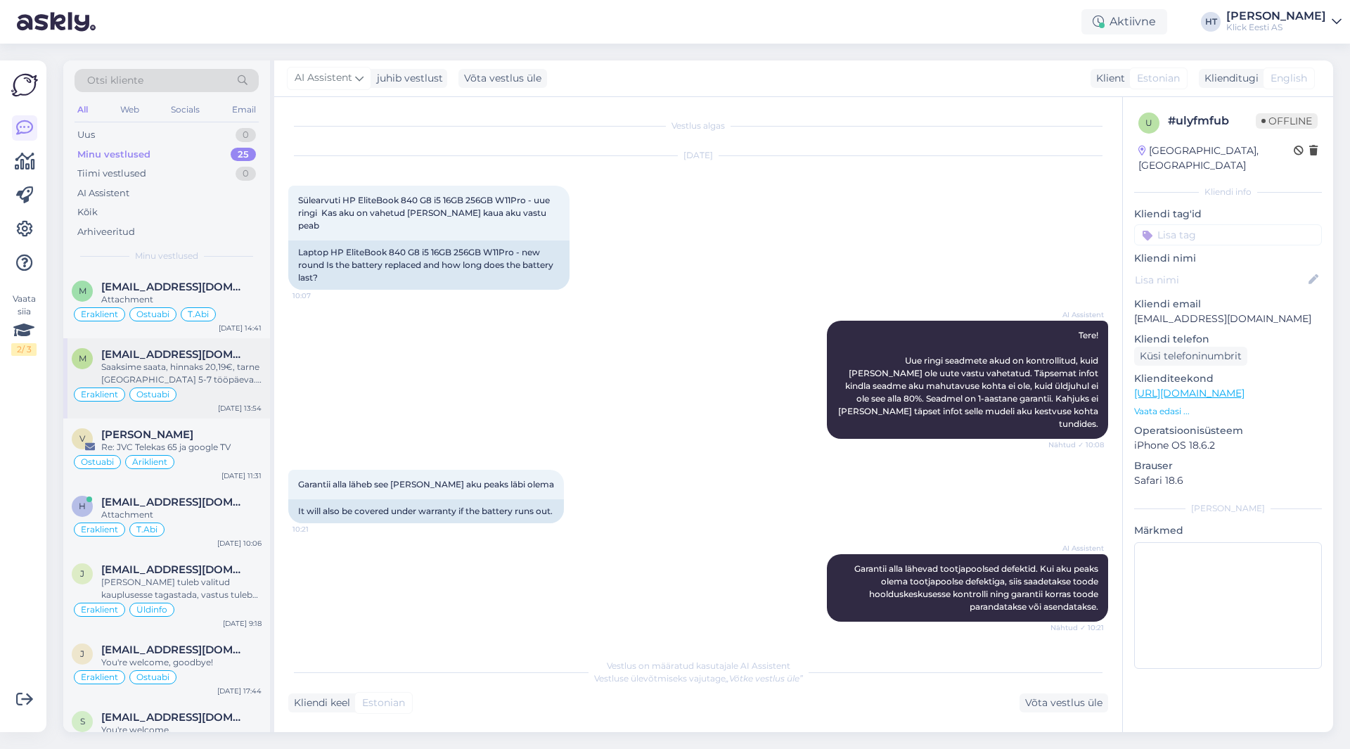
click at [172, 378] on div "Saaksime saata, hinnaks 20,19€, tarne [GEOGRAPHIC_DATA] 5-7 tööpäeva. Võib tell…" at bounding box center [181, 373] width 160 height 25
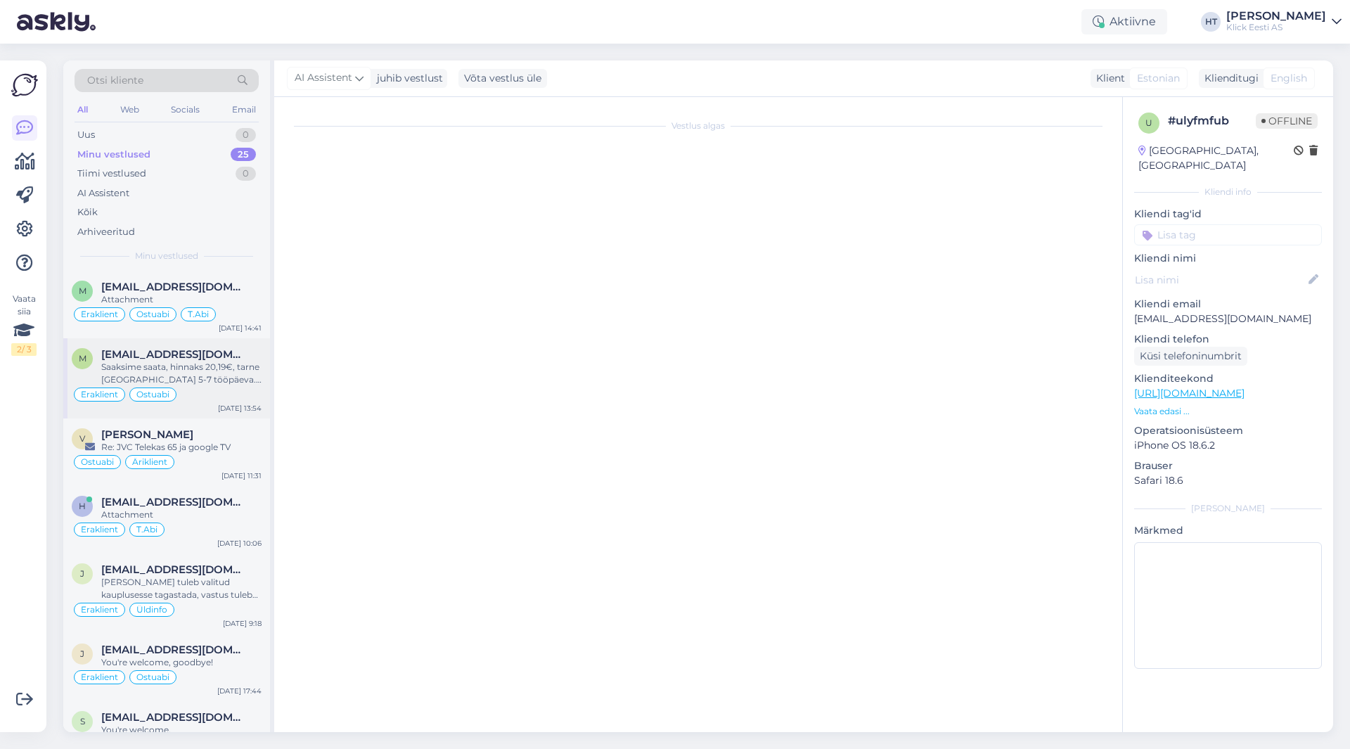
scroll to position [175, 0]
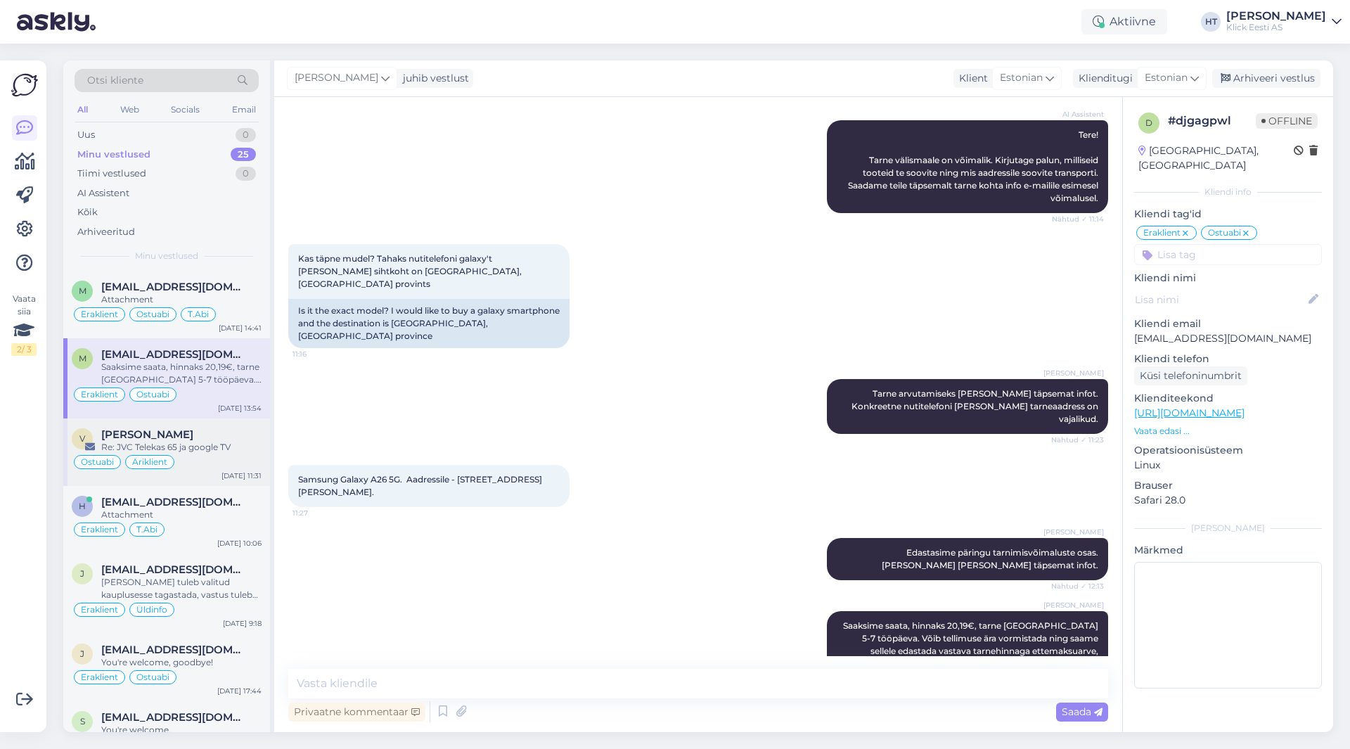
click at [225, 458] on div "Ostuabi Äriklient" at bounding box center [167, 462] width 190 height 17
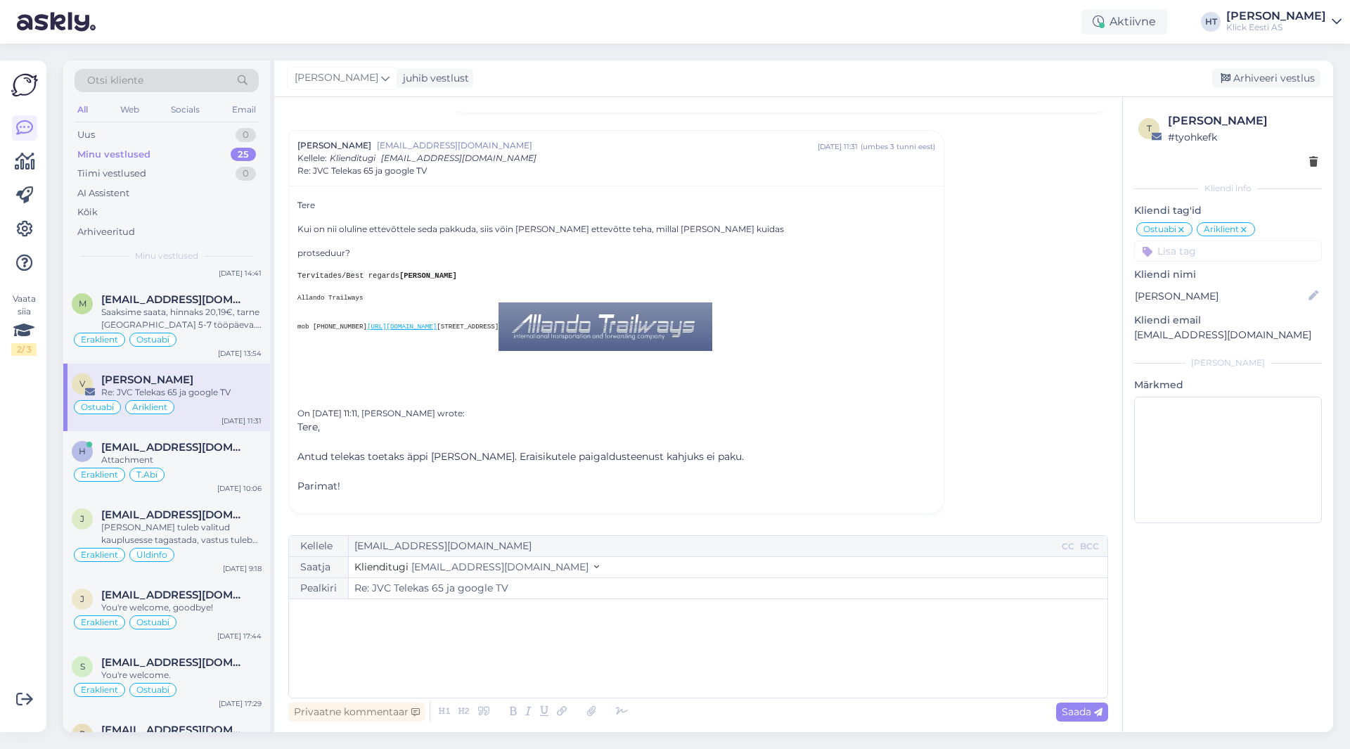
scroll to position [0, 0]
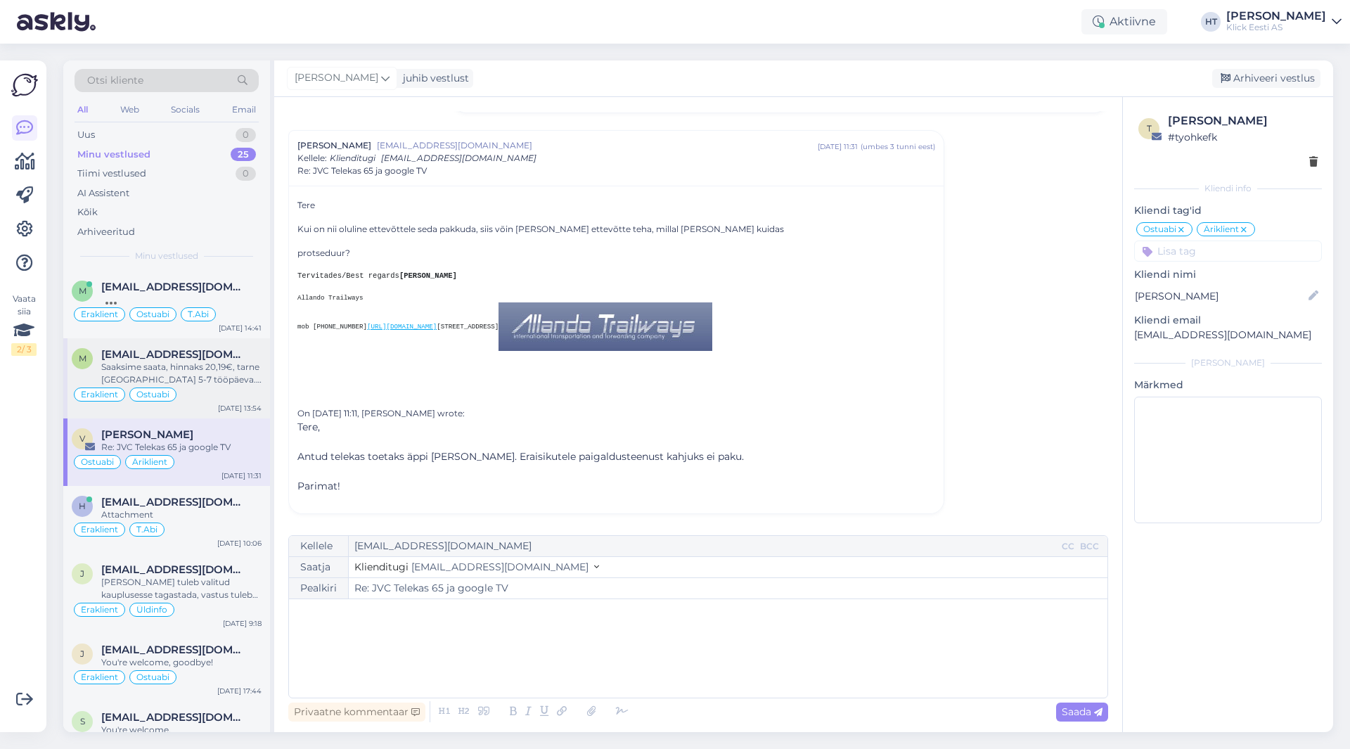
click at [233, 367] on div "Saaksime saata, hinnaks 20,19€, tarne [GEOGRAPHIC_DATA] 5-7 tööpäeva. Võib tell…" at bounding box center [181, 373] width 160 height 25
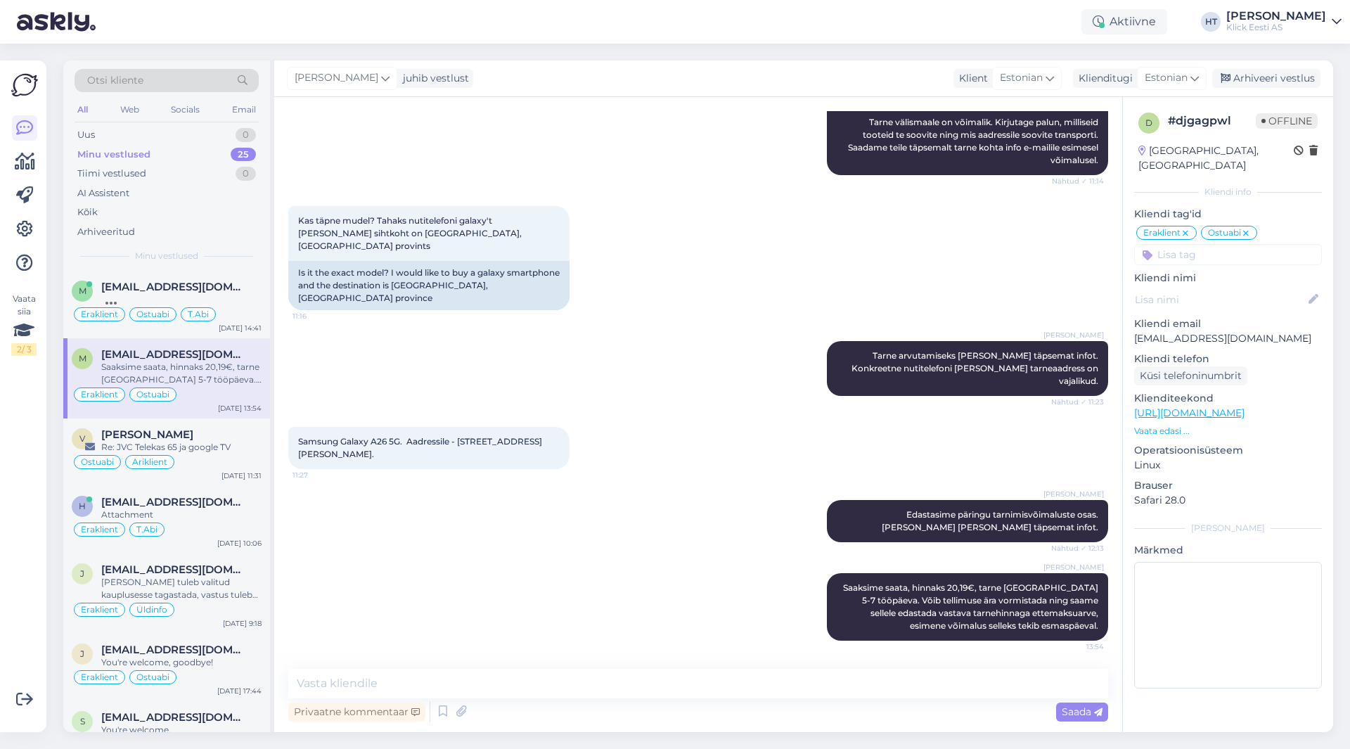
scroll to position [175, 0]
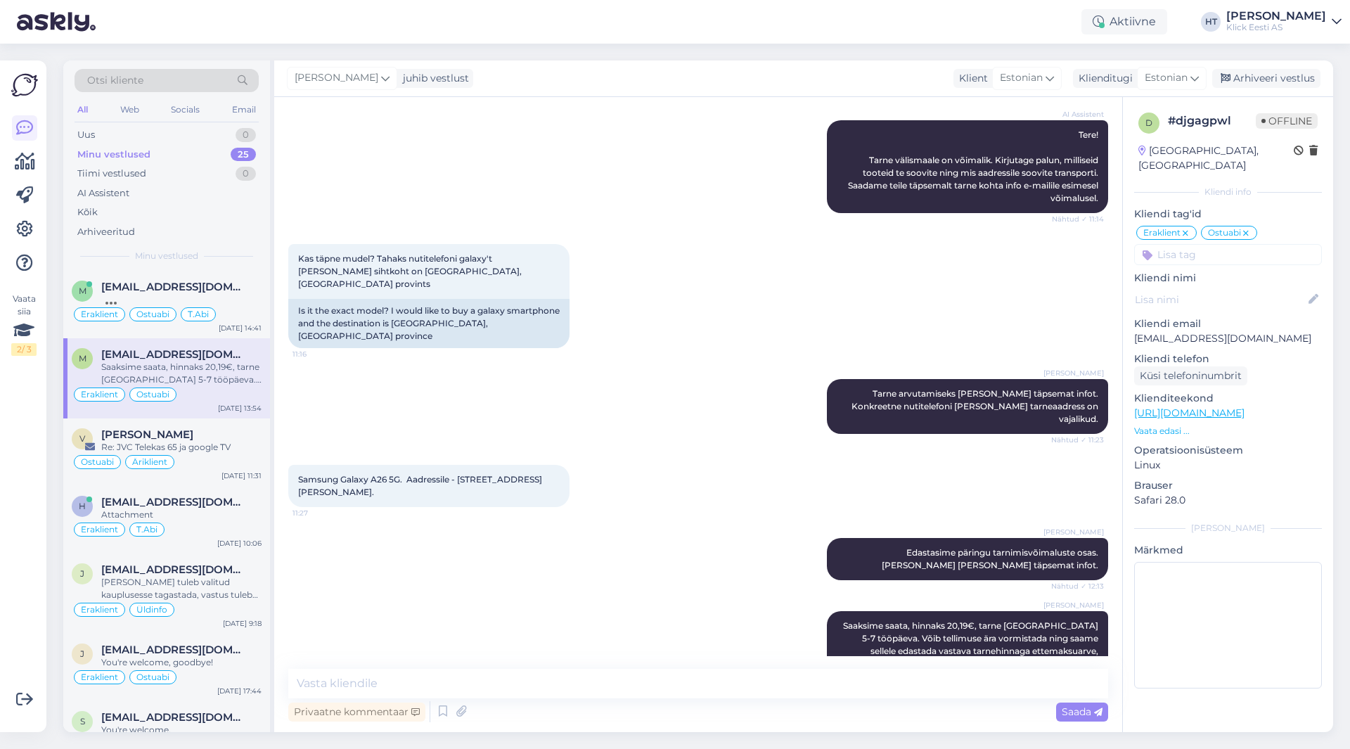
click at [510, 33] on div "Aktiivne HT [PERSON_NAME] [PERSON_NAME] Eesti AS" at bounding box center [675, 22] width 1350 height 44
drag, startPoint x: 10, startPoint y: 16, endPoint x: 313, endPoint y: 32, distance: 303.5
click at [313, 32] on div "Aktiivne HT [PERSON_NAME] [PERSON_NAME] Eesti AS" at bounding box center [675, 22] width 1350 height 44
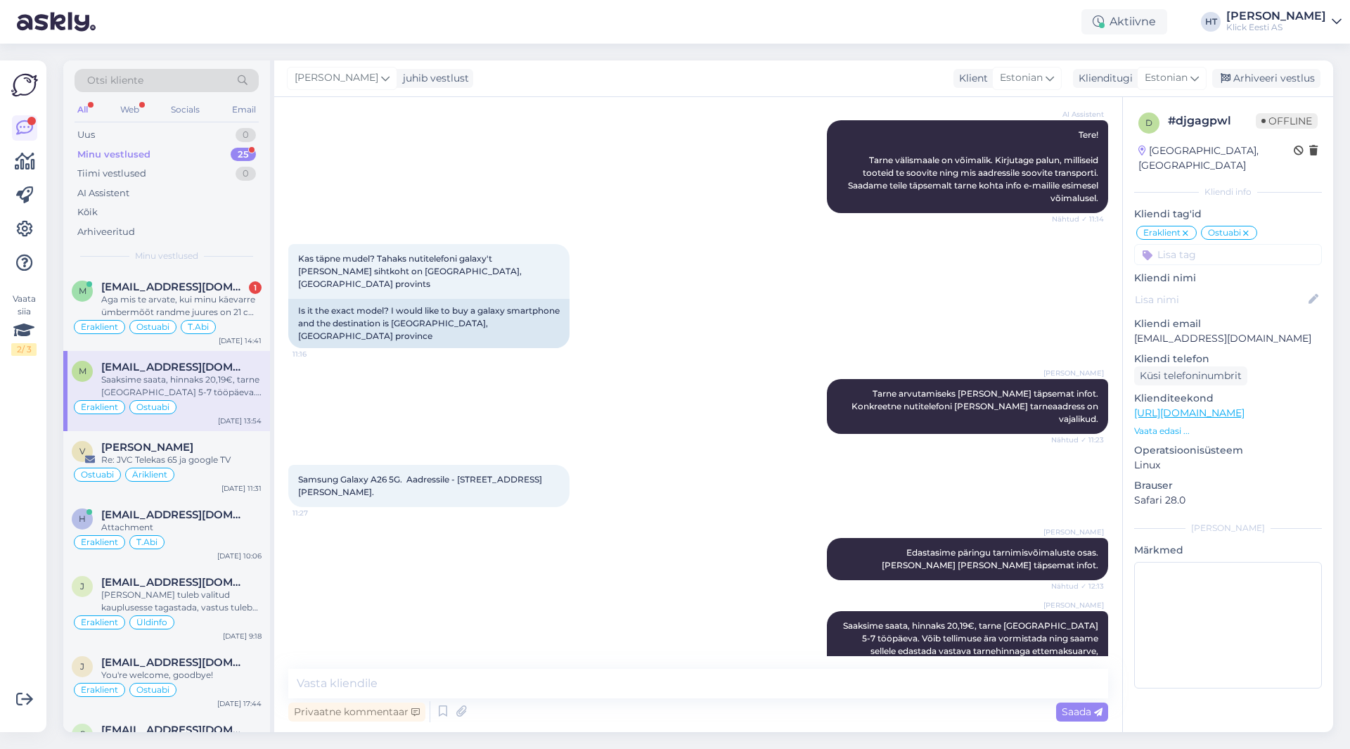
click at [463, 65] on div "[PERSON_NAME] juhib vestlust Klient [DEMOGRAPHIC_DATA] Klienditugi [DEMOGRAPHIC…" at bounding box center [803, 78] width 1059 height 37
click at [239, 278] on div "m [EMAIL_ADDRESS][DOMAIN_NAME] 2 Kas see [PERSON_NAME] venib ka või on ta pigem…" at bounding box center [166, 311] width 207 height 80
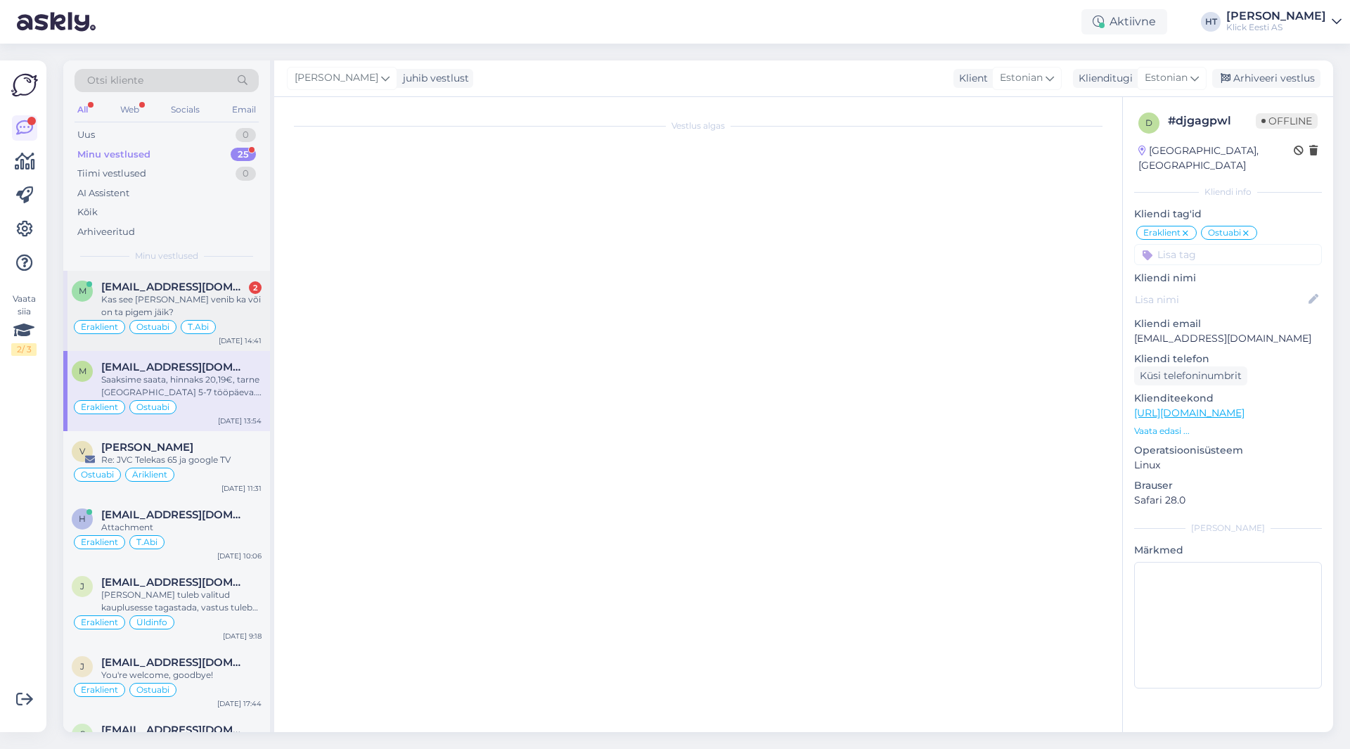
scroll to position [9198, 0]
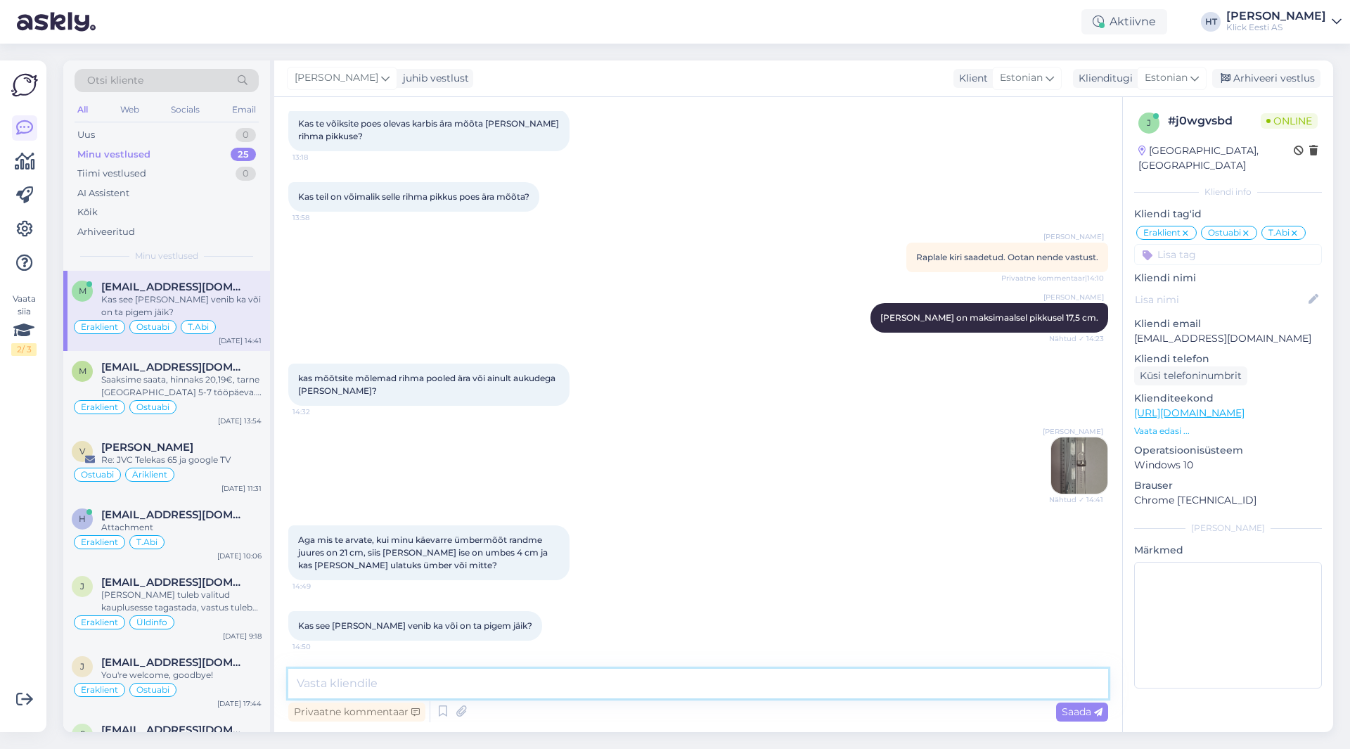
click at [620, 679] on textarea at bounding box center [698, 684] width 820 height 30
type textarea "Pigem on jäik."
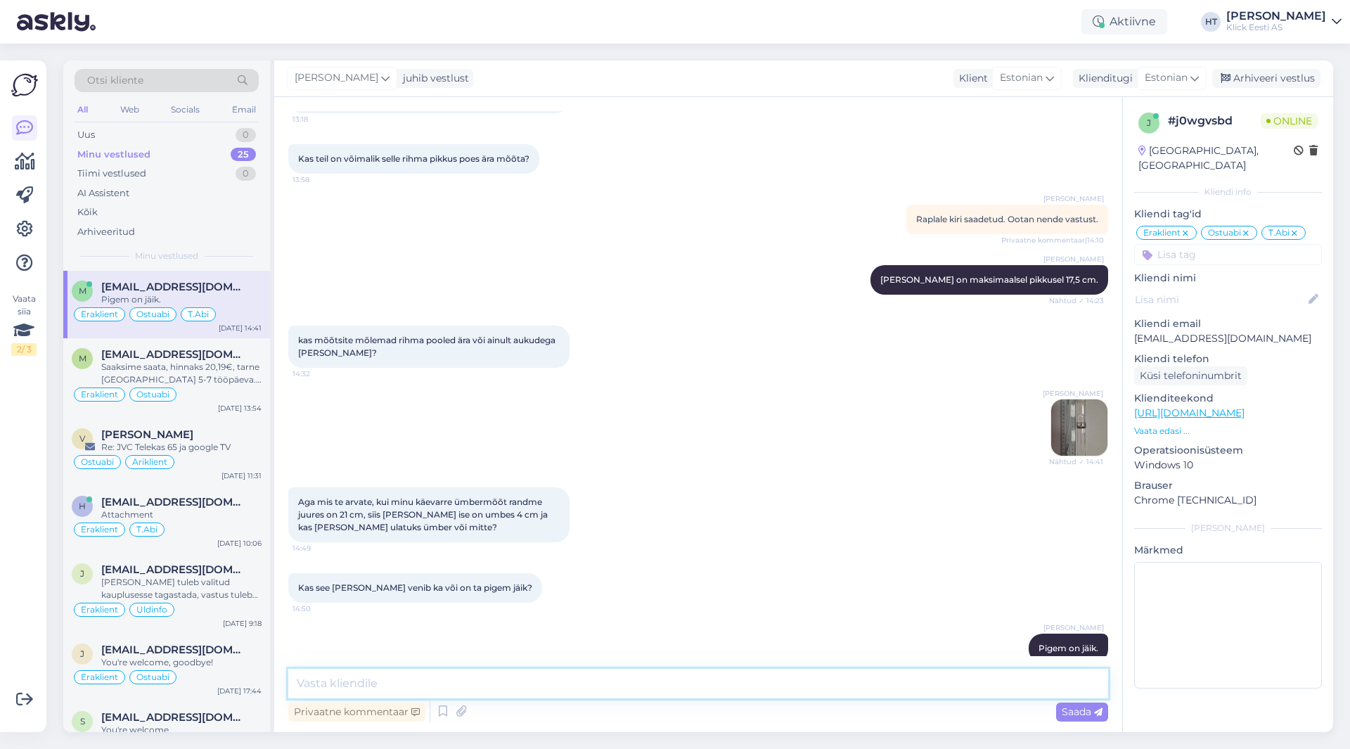
scroll to position [9259, 0]
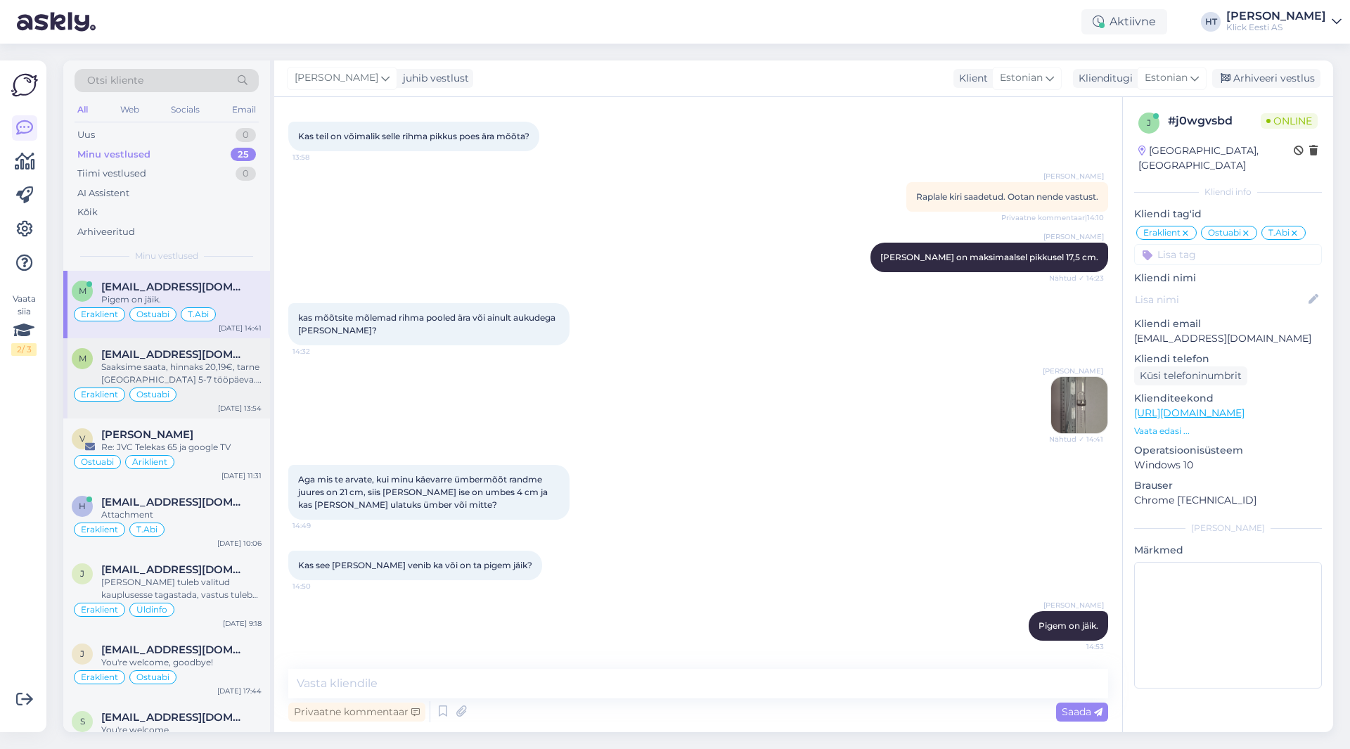
click at [244, 351] on div "[EMAIL_ADDRESS][DOMAIN_NAME]" at bounding box center [181, 354] width 160 height 13
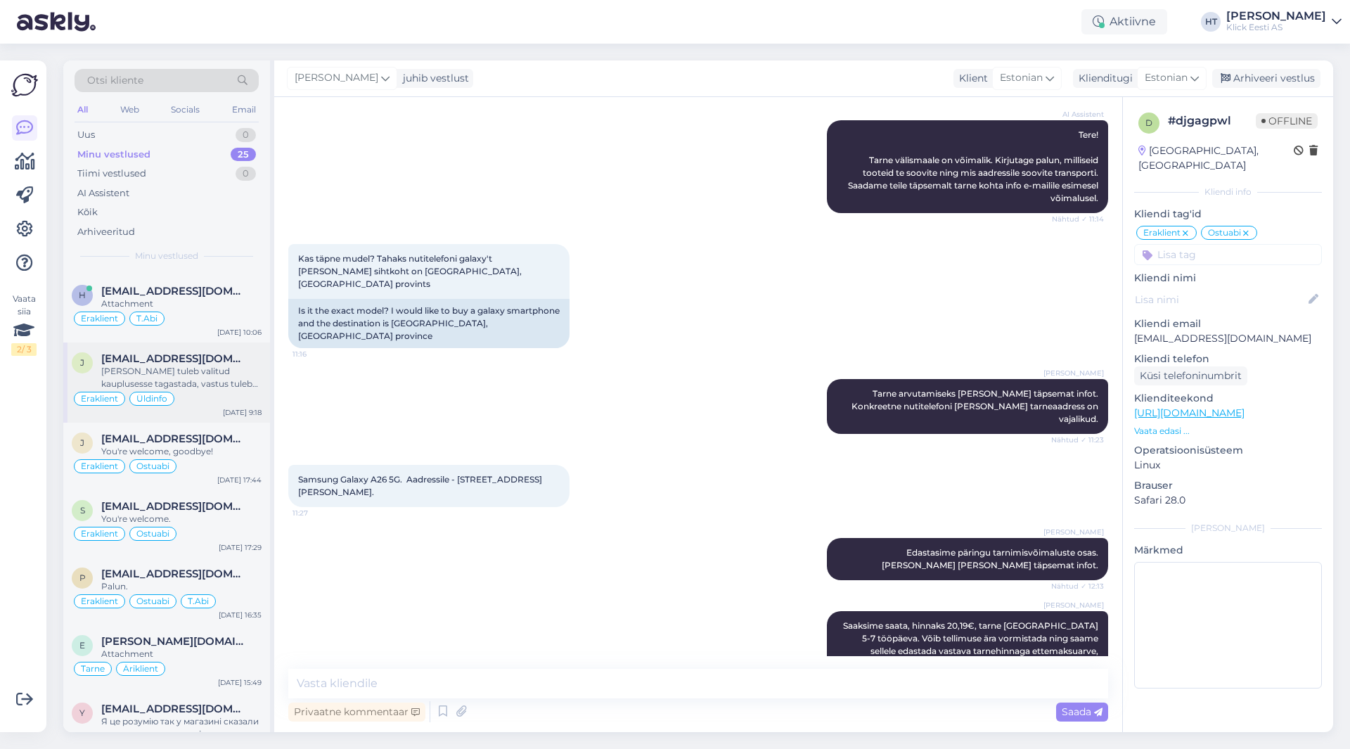
scroll to position [141, 0]
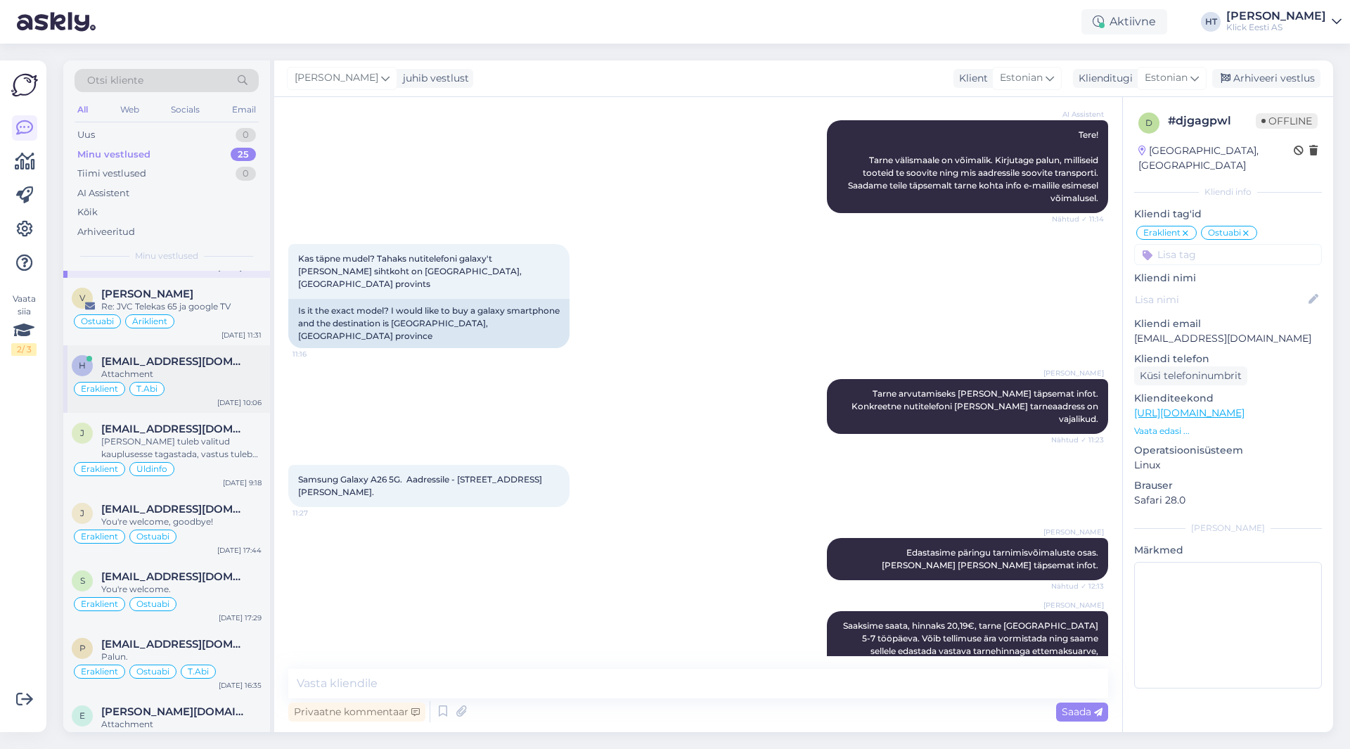
click at [209, 391] on div "Eraklient T.Abi" at bounding box center [167, 388] width 190 height 17
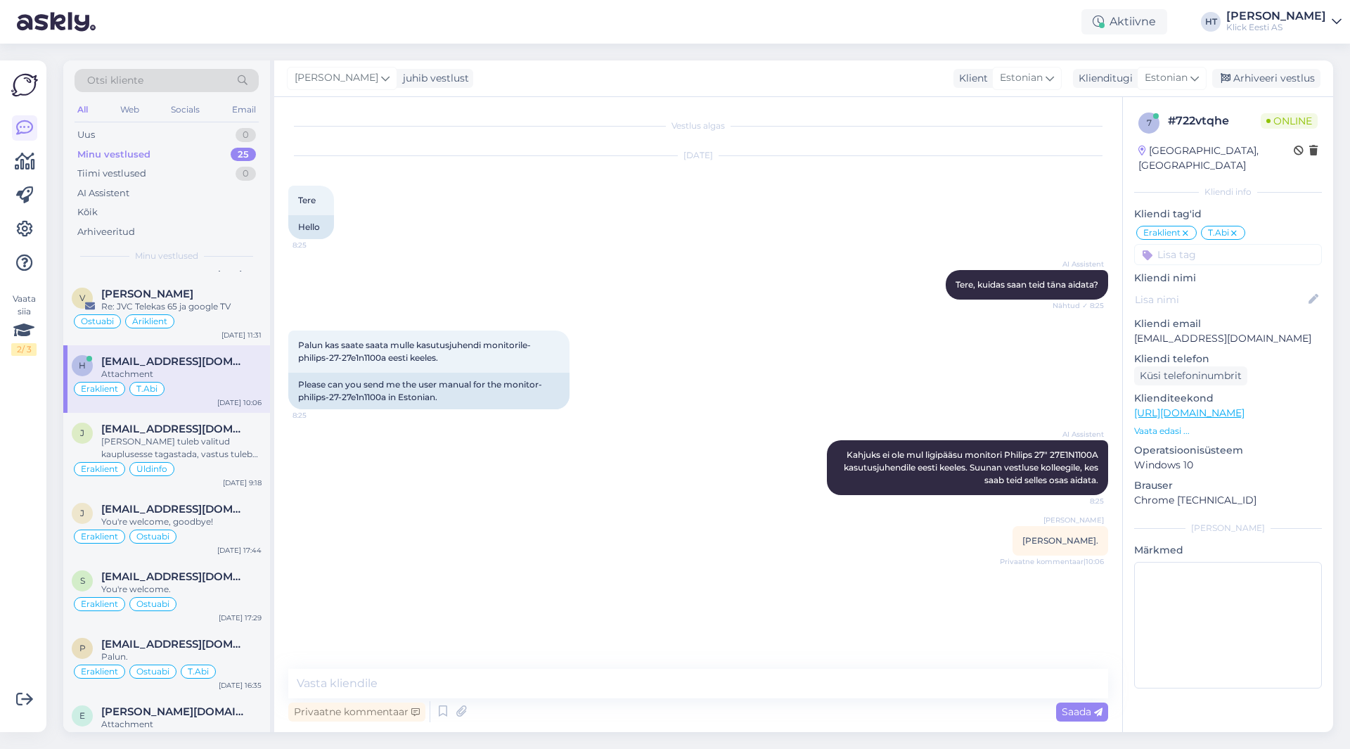
scroll to position [0, 0]
click at [211, 432] on span "[EMAIL_ADDRESS][DOMAIN_NAME]" at bounding box center [174, 429] width 146 height 13
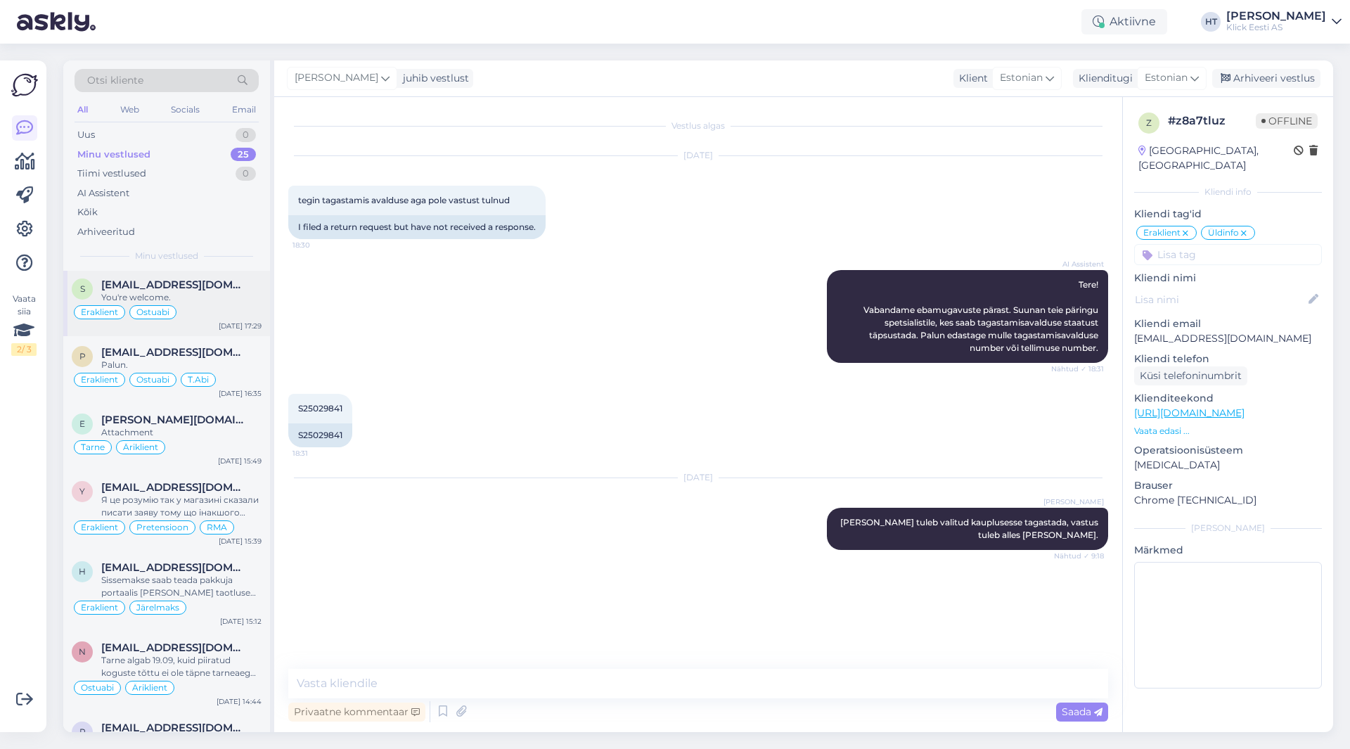
scroll to position [1391, 0]
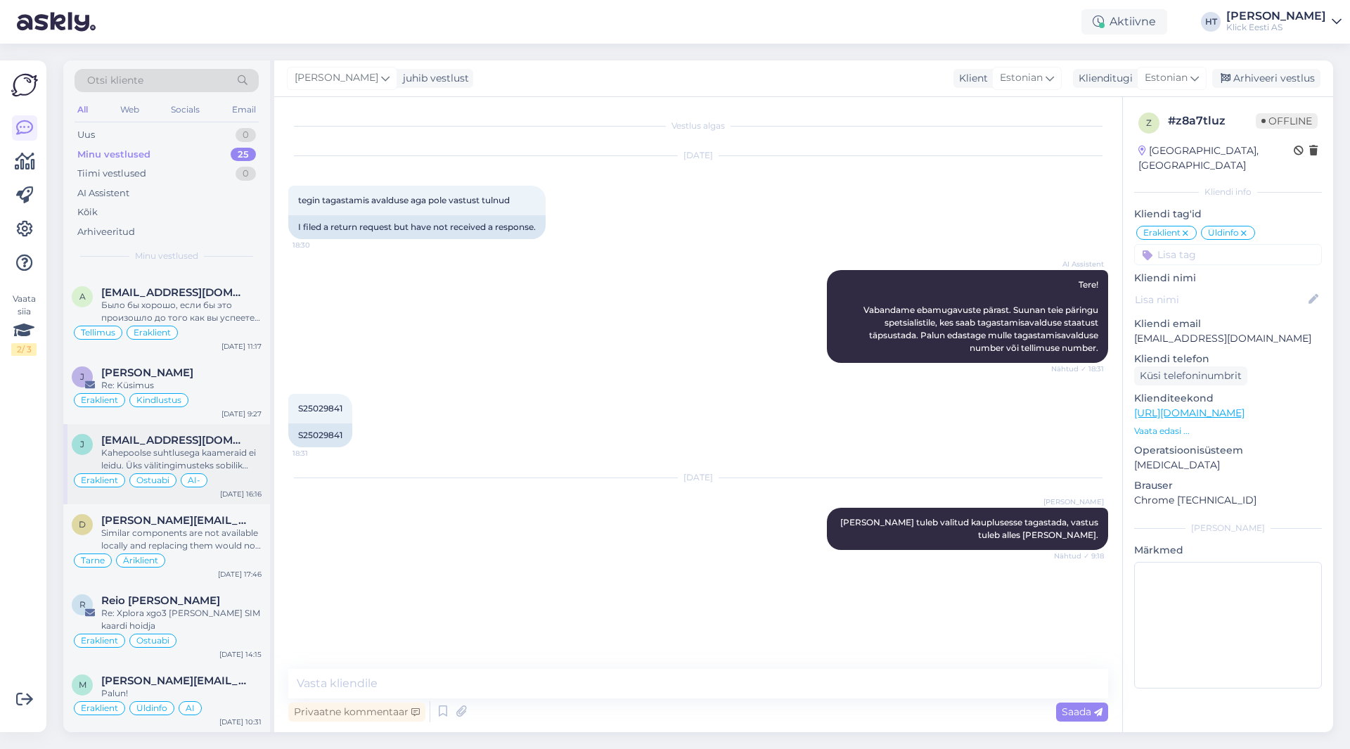
click at [230, 428] on div "j [EMAIL_ADDRESS][DOMAIN_NAME] Kahepoolse suhtlusega kaameraid ei leidu. Üks vä…" at bounding box center [166, 464] width 207 height 80
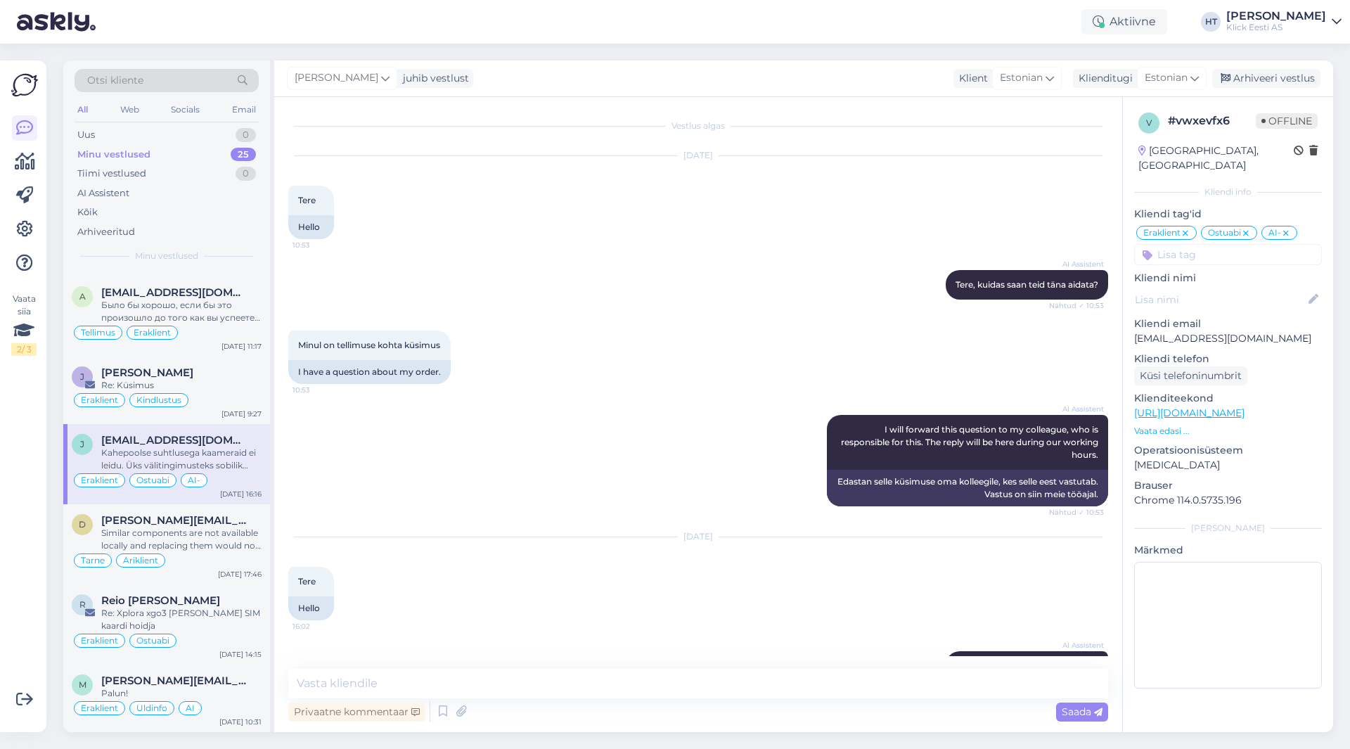
scroll to position [884, 0]
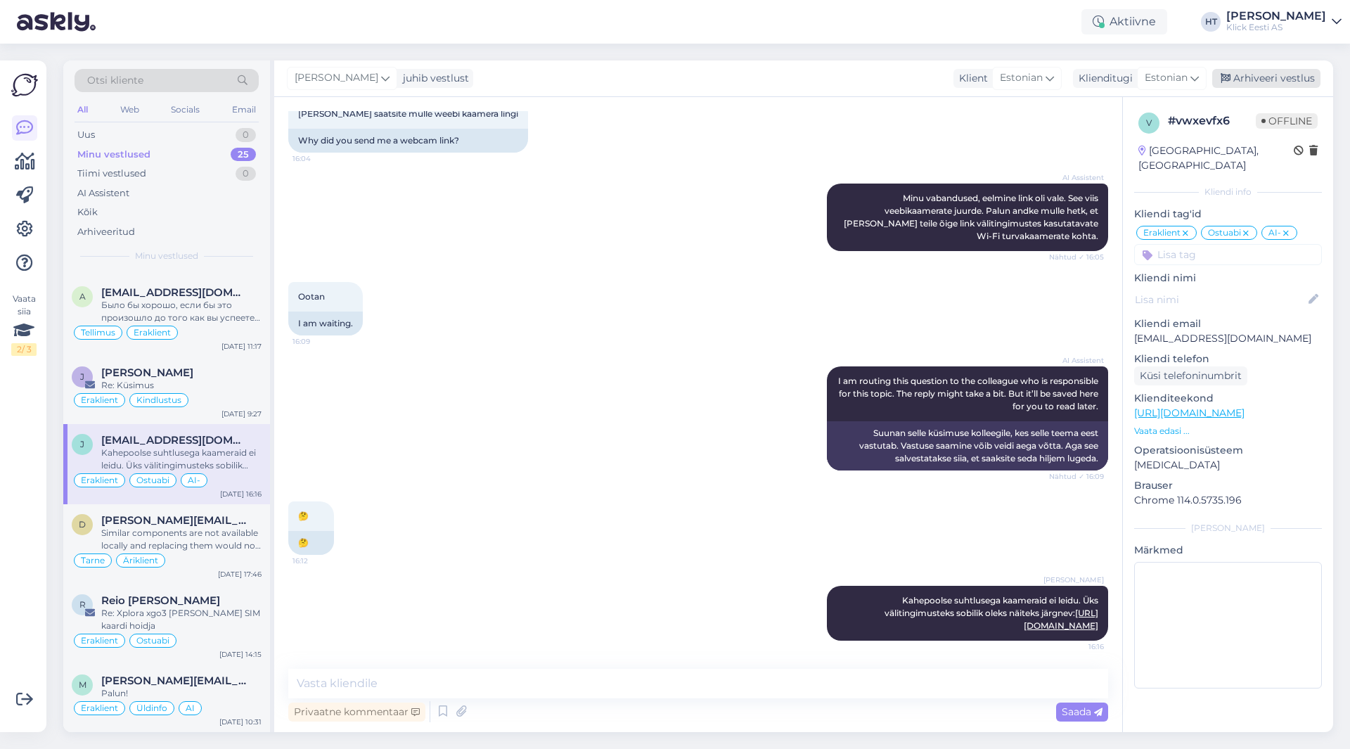
click at [1244, 82] on div "Arhiveeri vestlus" at bounding box center [1266, 78] width 108 height 19
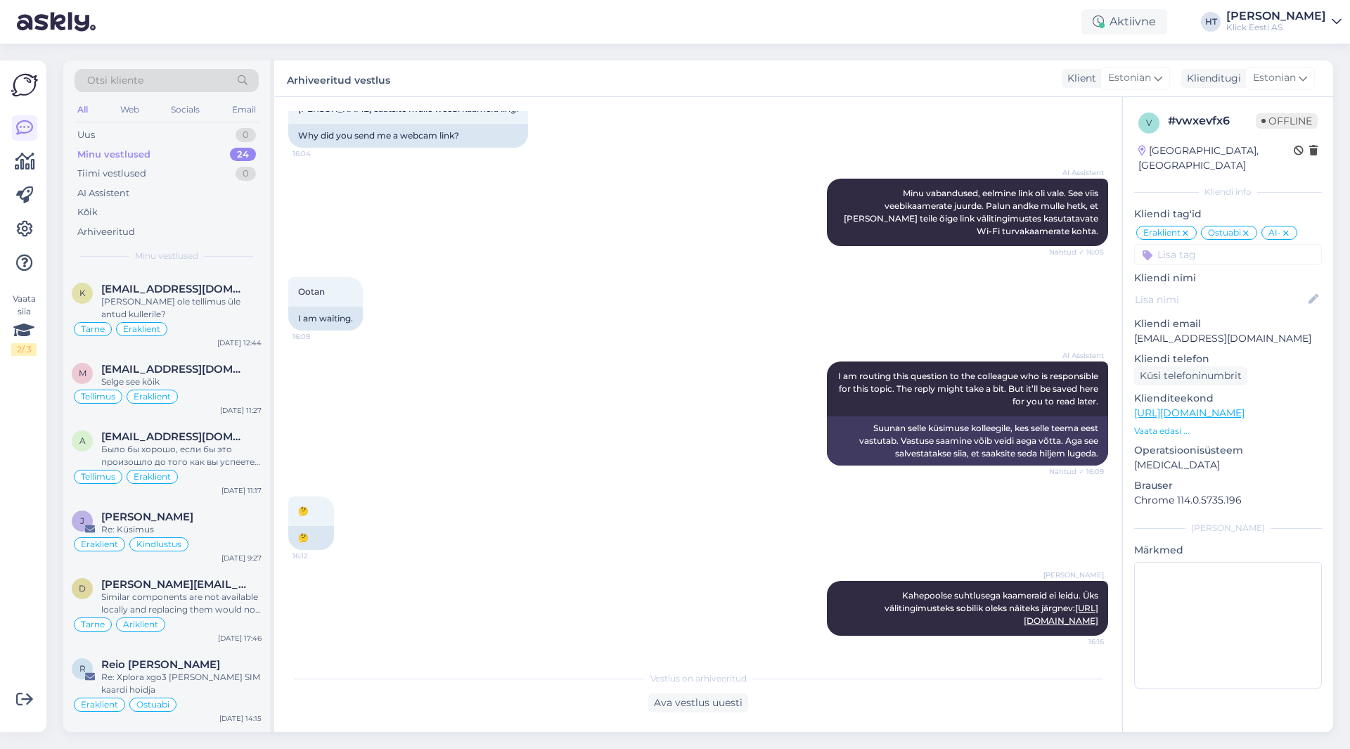
scroll to position [1311, 0]
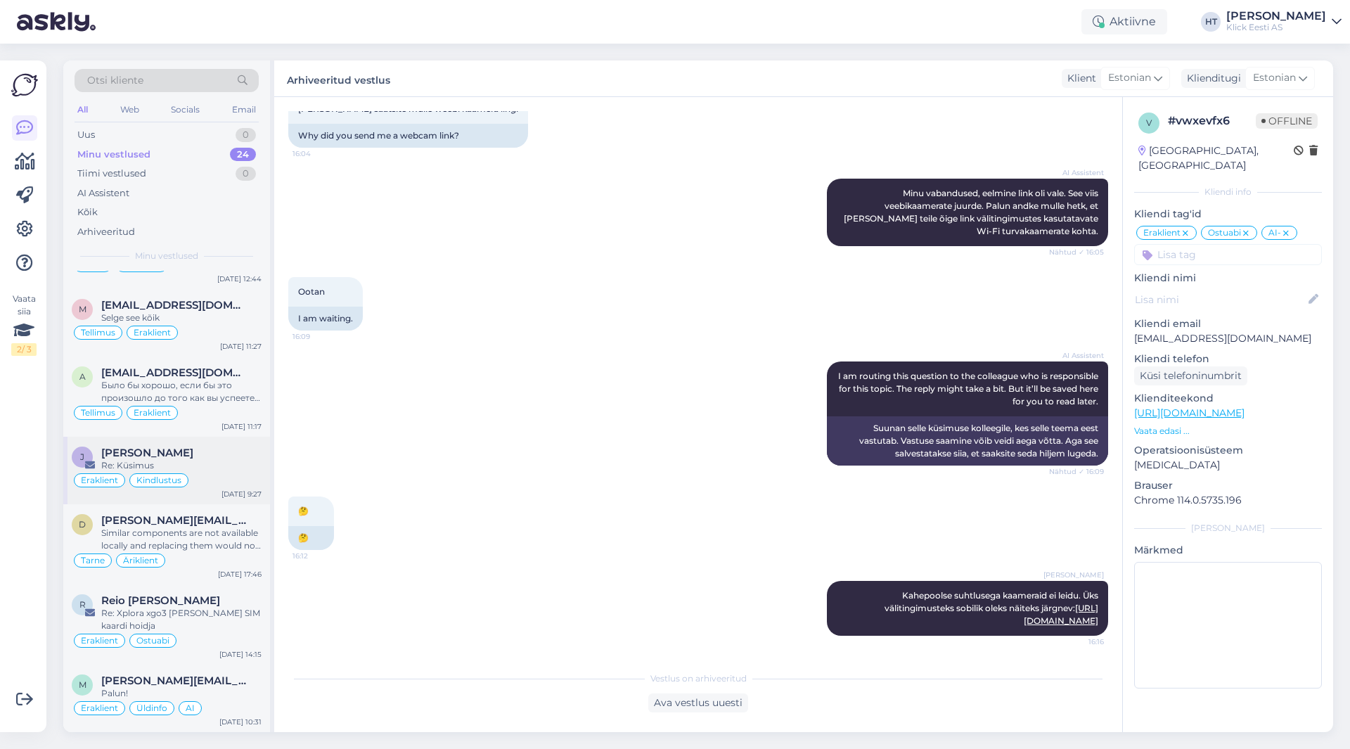
click at [219, 463] on div "Re: Küsimus" at bounding box center [181, 465] width 160 height 13
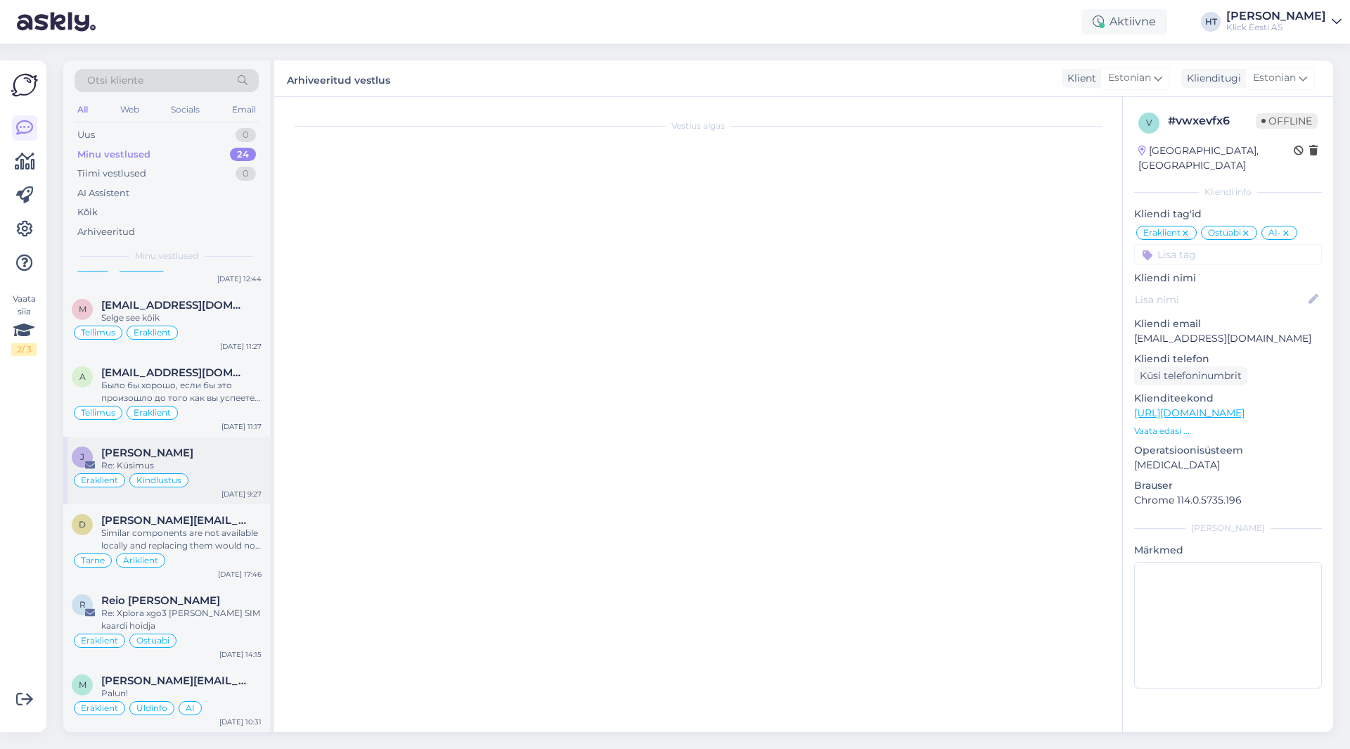
scroll to position [0, 0]
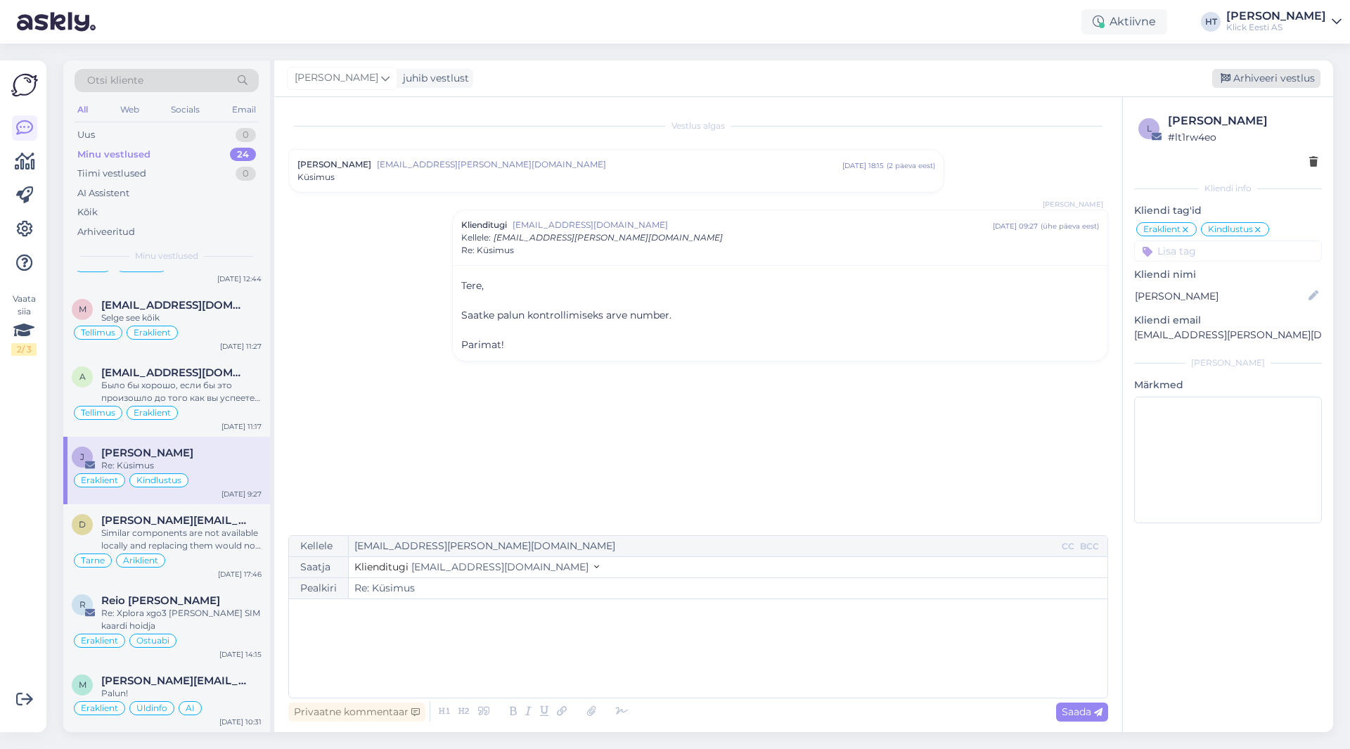
click at [1250, 74] on div "Arhiveeri vestlus" at bounding box center [1266, 78] width 108 height 19
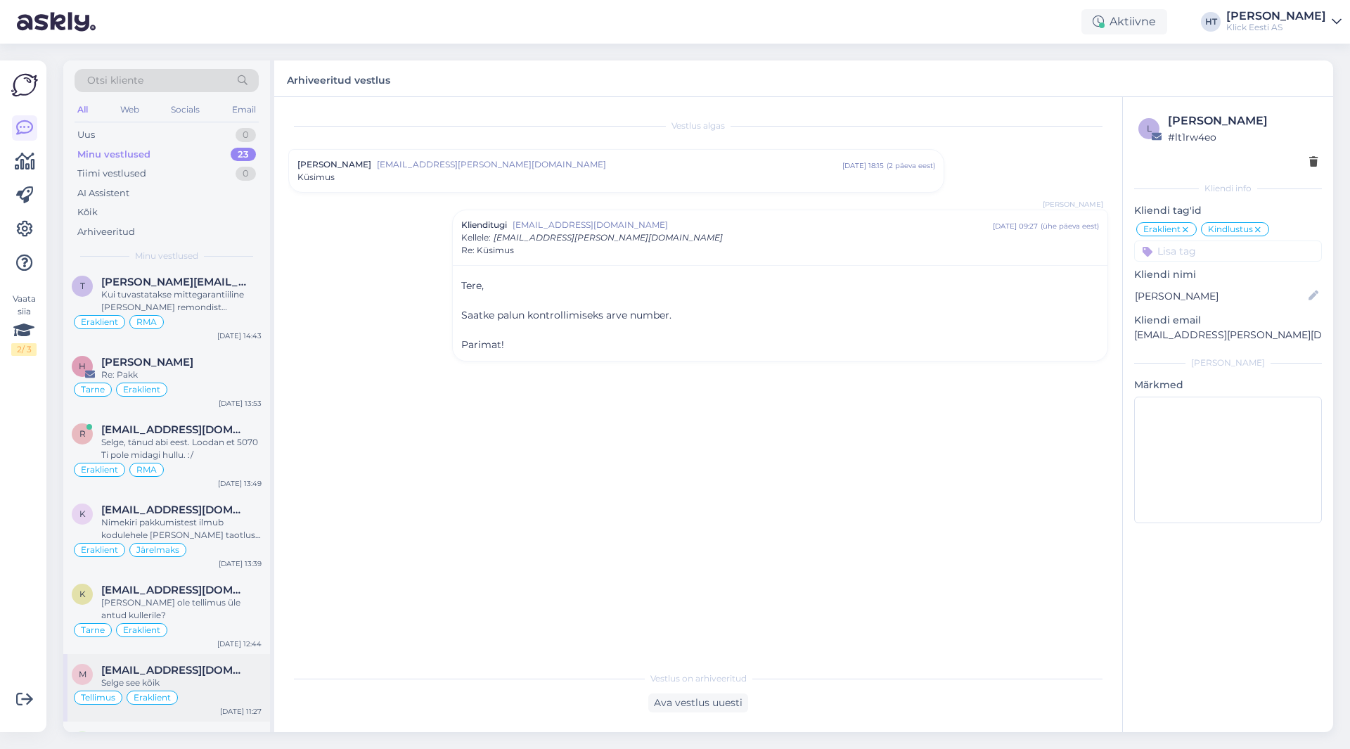
scroll to position [1243, 0]
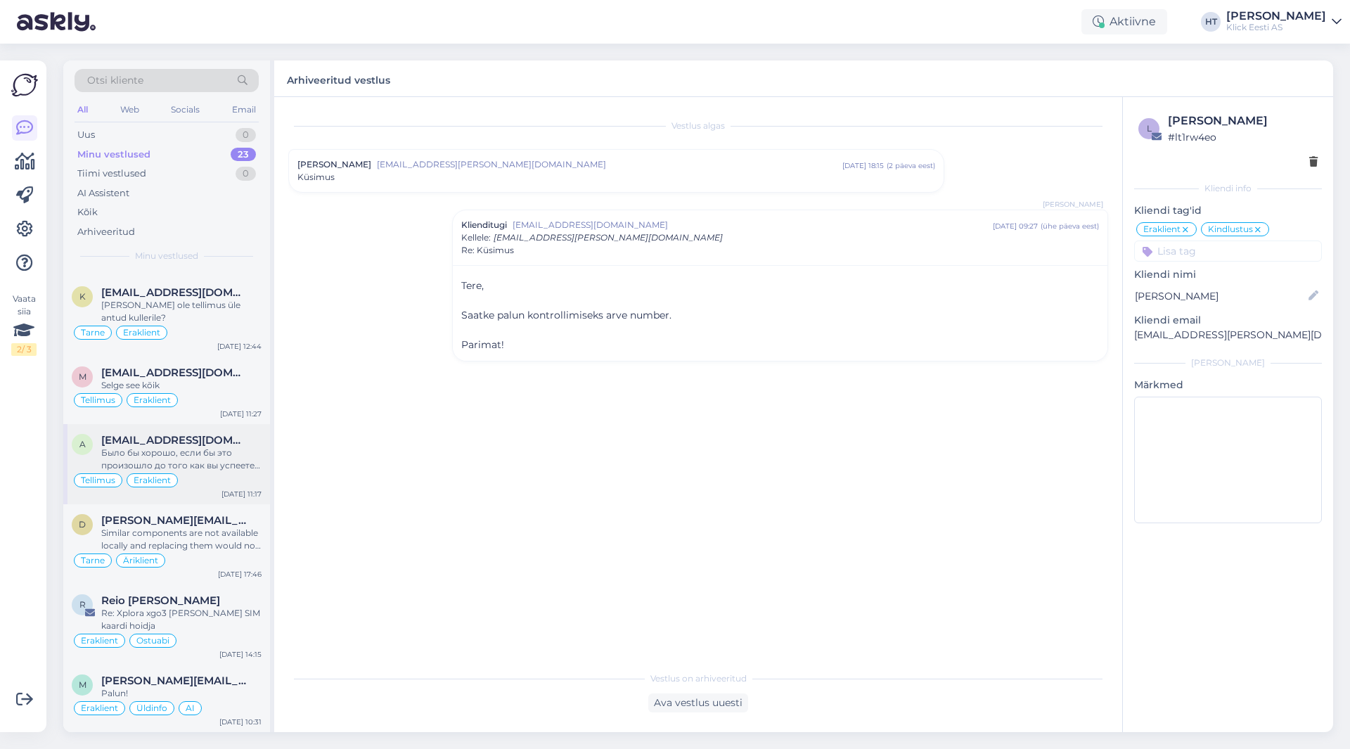
click at [210, 457] on div "Было бы хорошо, если бы это произошло до того как вы успеете выслать мой заказ.…" at bounding box center [181, 459] width 160 height 25
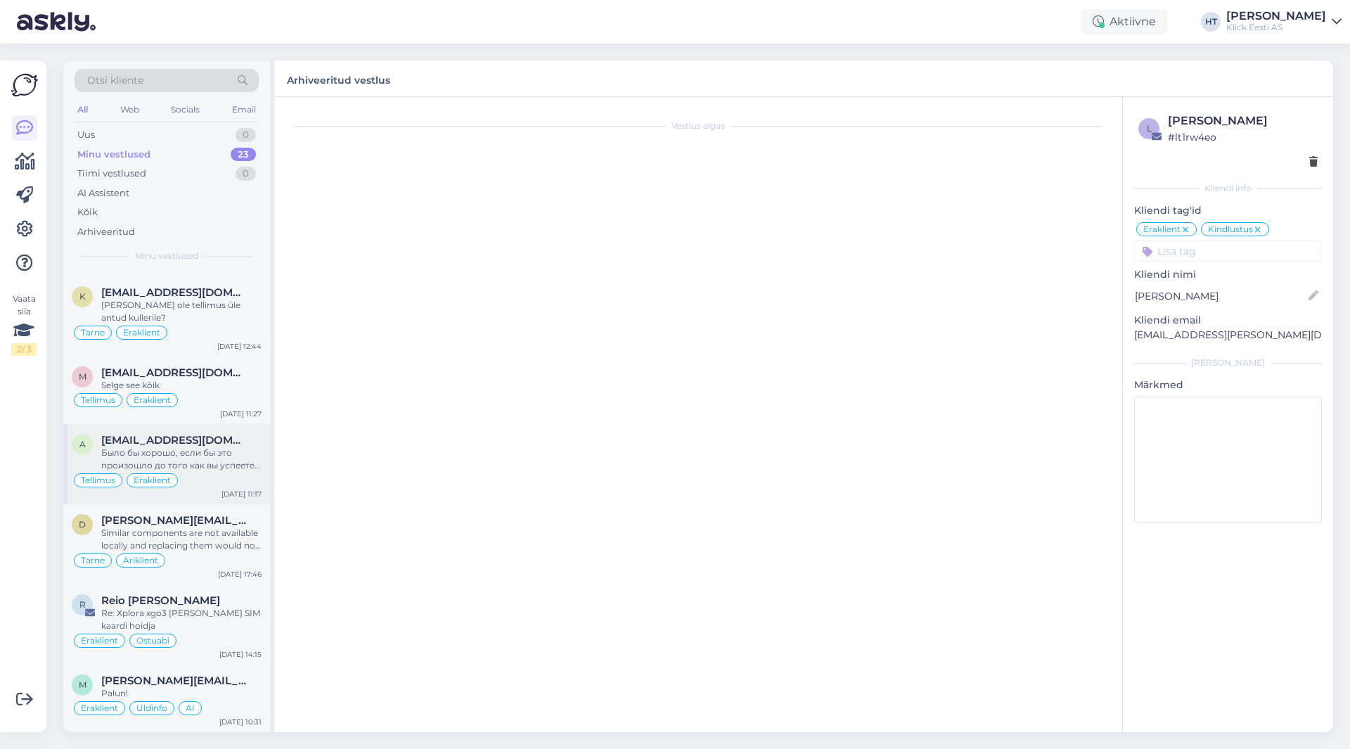
scroll to position [712, 0]
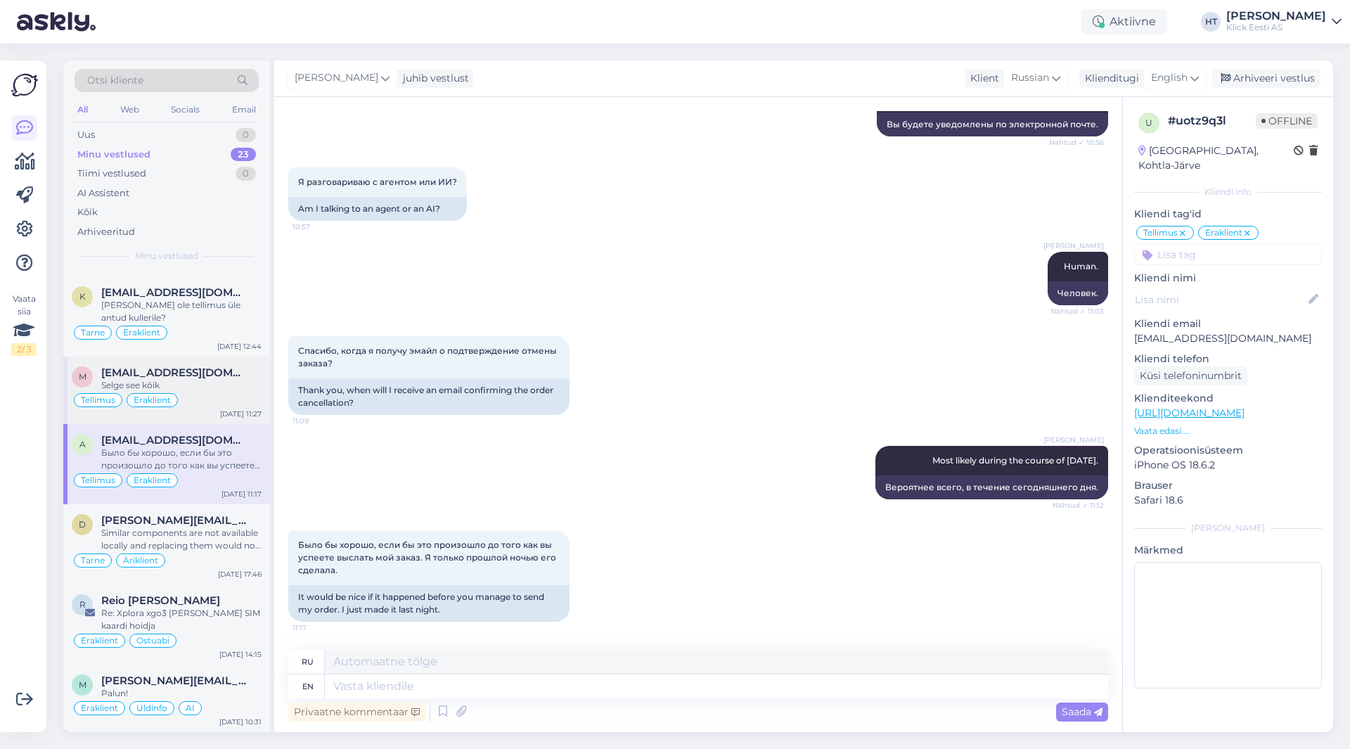
click at [169, 382] on div "Selge see kõik" at bounding box center [181, 385] width 160 height 13
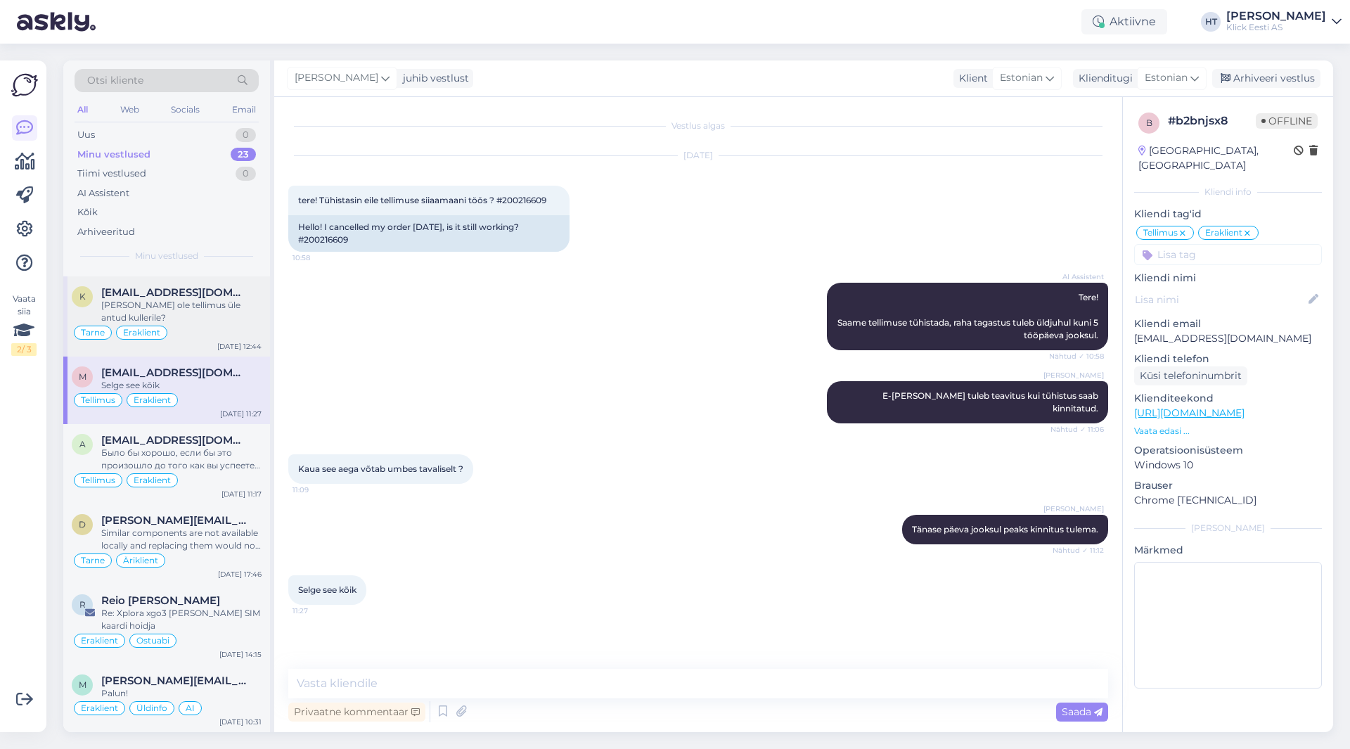
click at [223, 316] on div "[PERSON_NAME] ole tellimus üle antud kullerile?" at bounding box center [181, 311] width 160 height 25
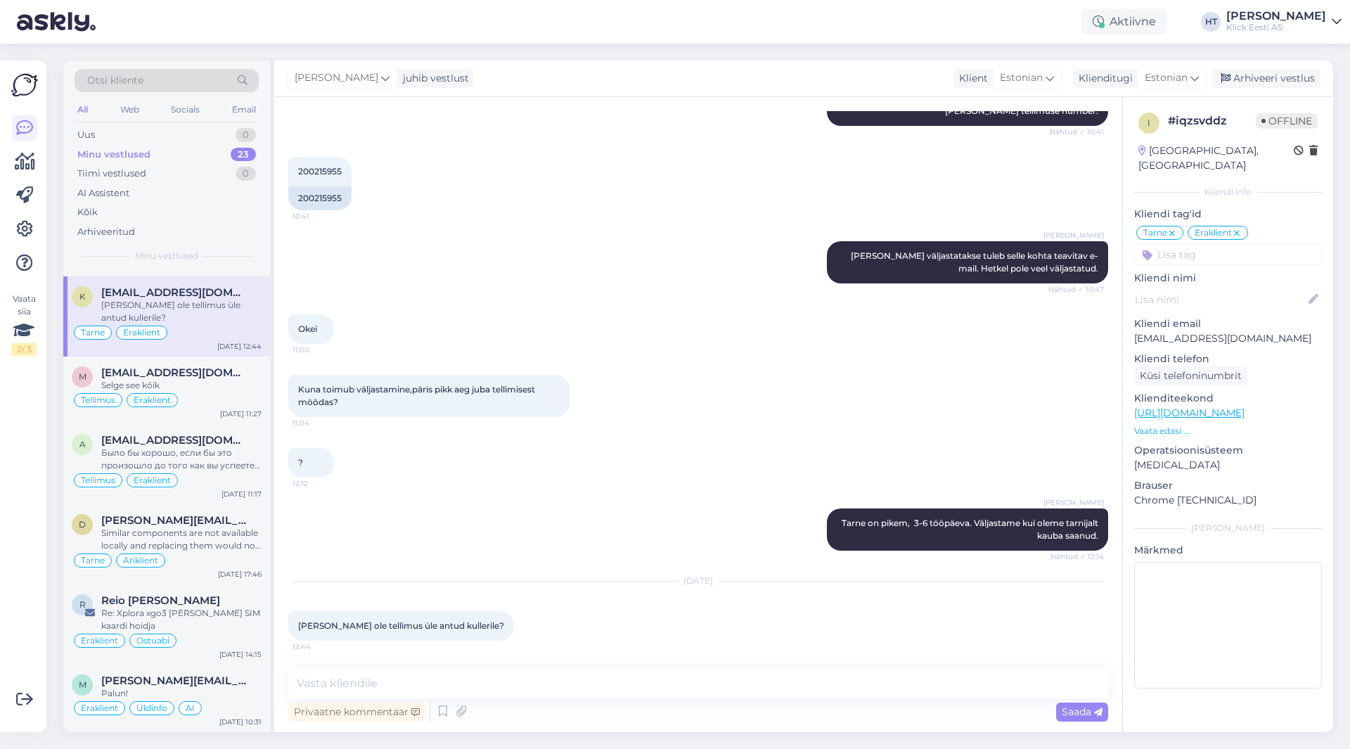
scroll to position [1173, 0]
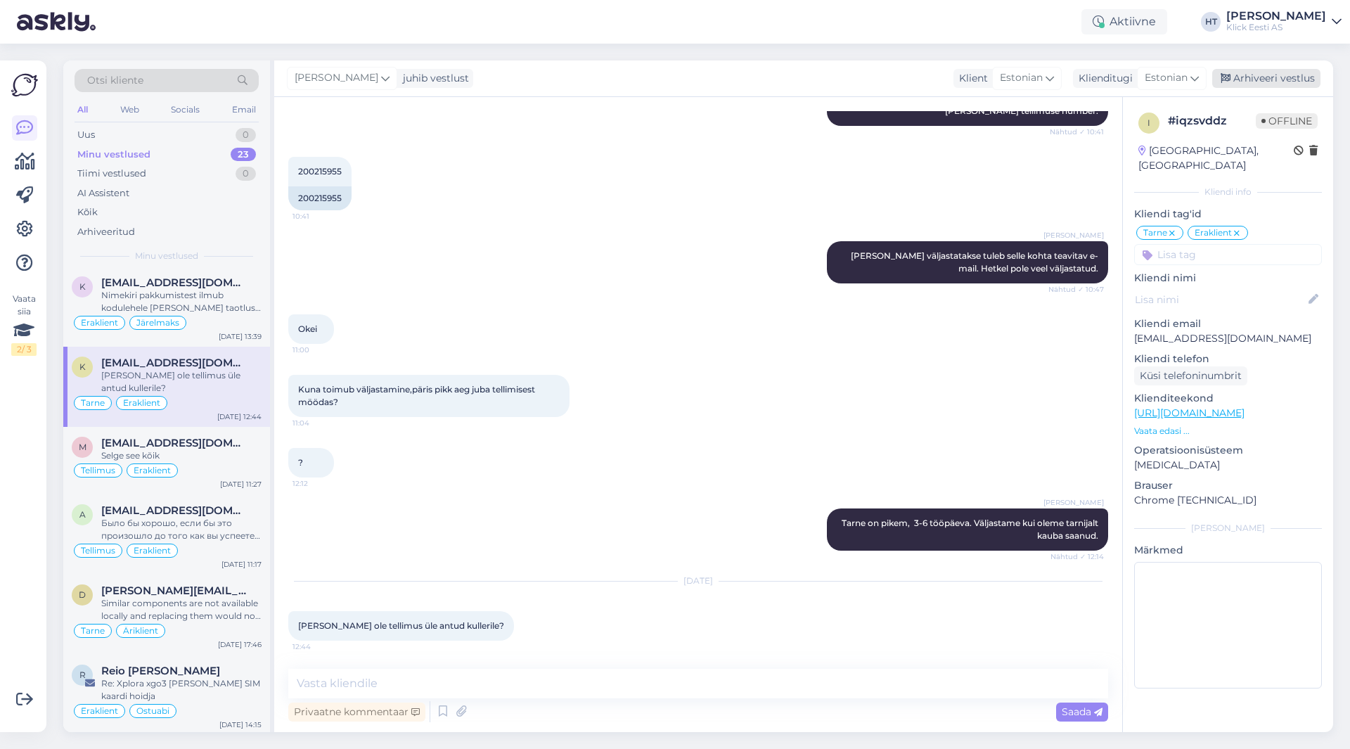
click at [1236, 72] on div "Arhiveeri vestlus" at bounding box center [1266, 78] width 108 height 19
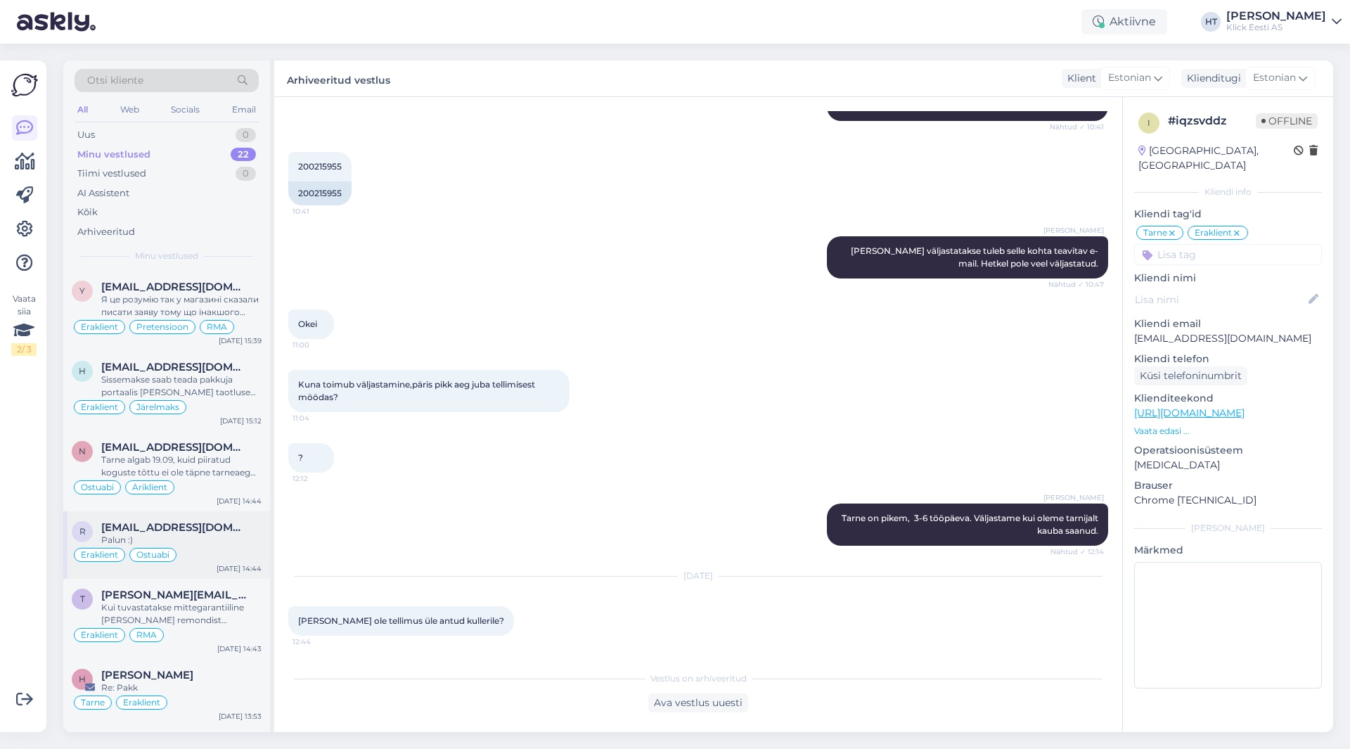
scroll to position [703, 0]
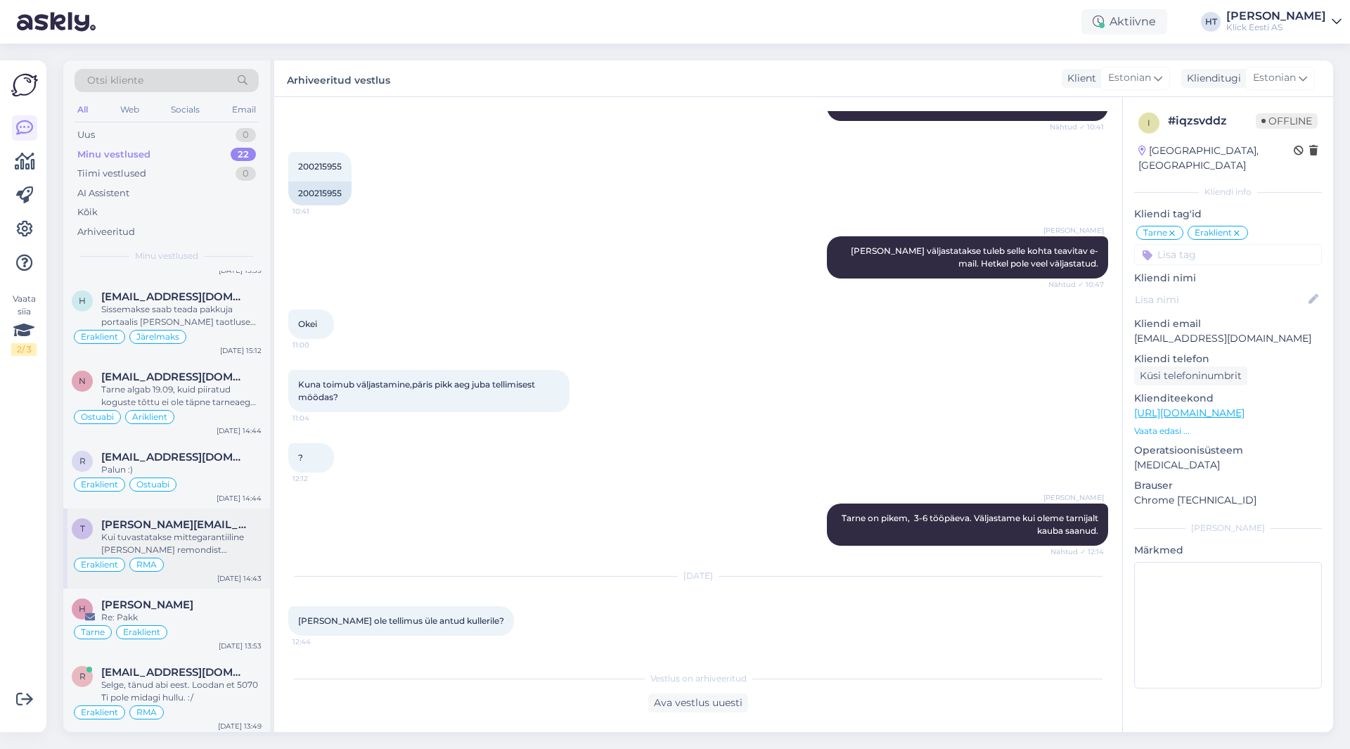
click at [233, 528] on div "[PERSON_NAME][EMAIL_ADDRESS][DOMAIN_NAME]" at bounding box center [181, 524] width 160 height 13
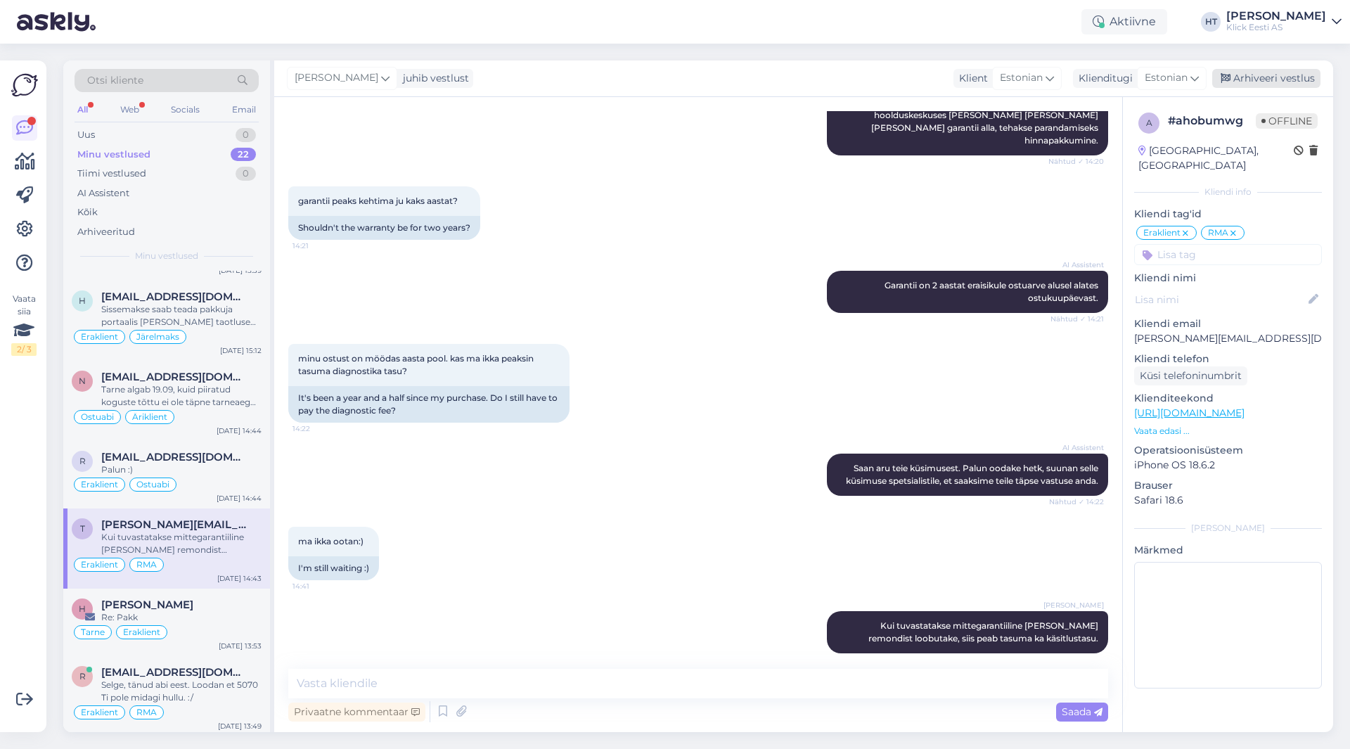
click at [1243, 85] on div "Arhiveeri vestlus" at bounding box center [1266, 78] width 108 height 19
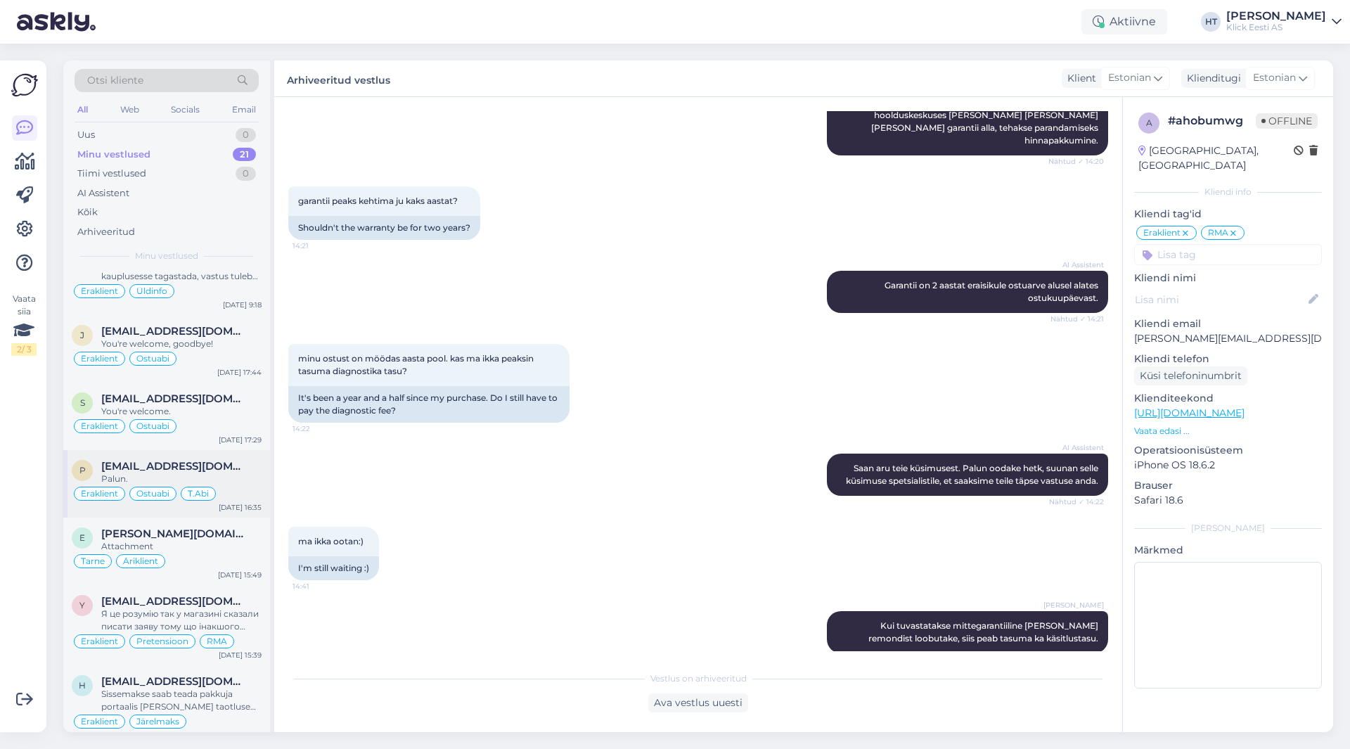
scroll to position [352, 0]
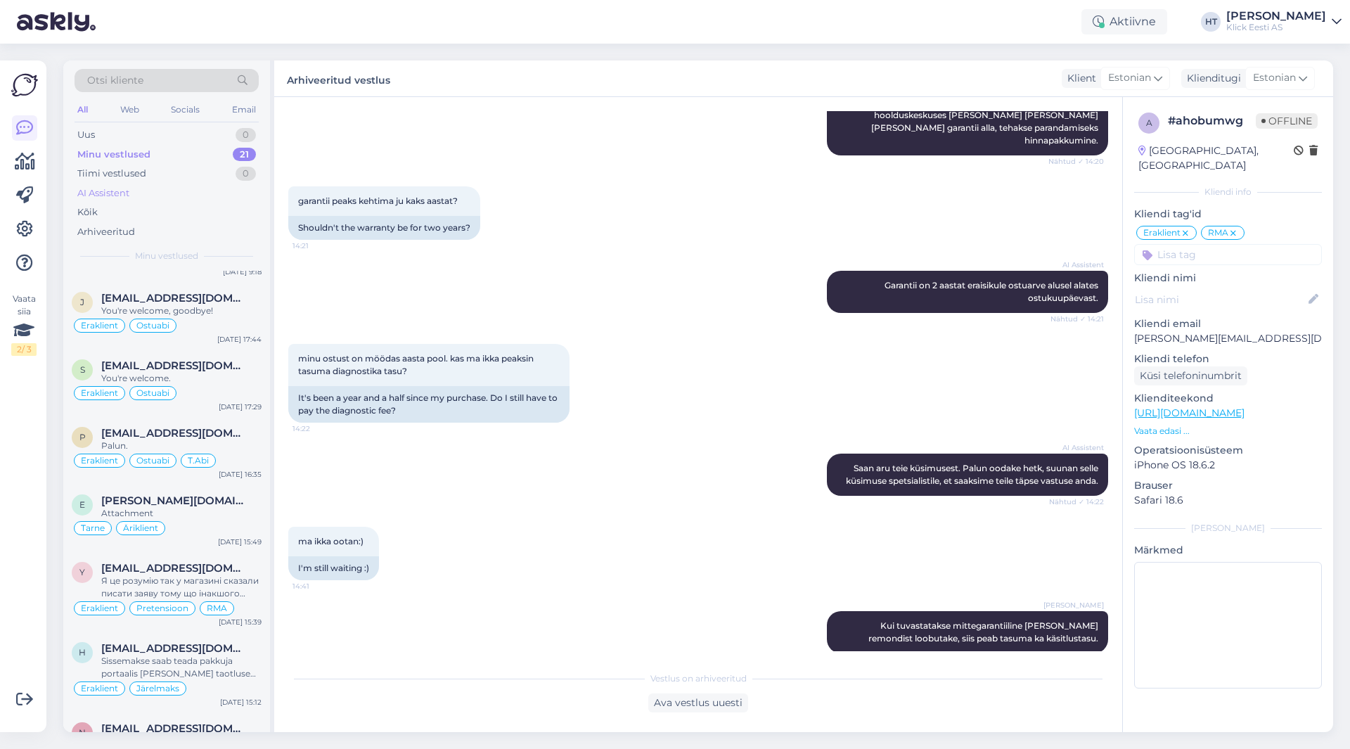
click at [173, 193] on div "AI Assistent" at bounding box center [167, 194] width 184 height 20
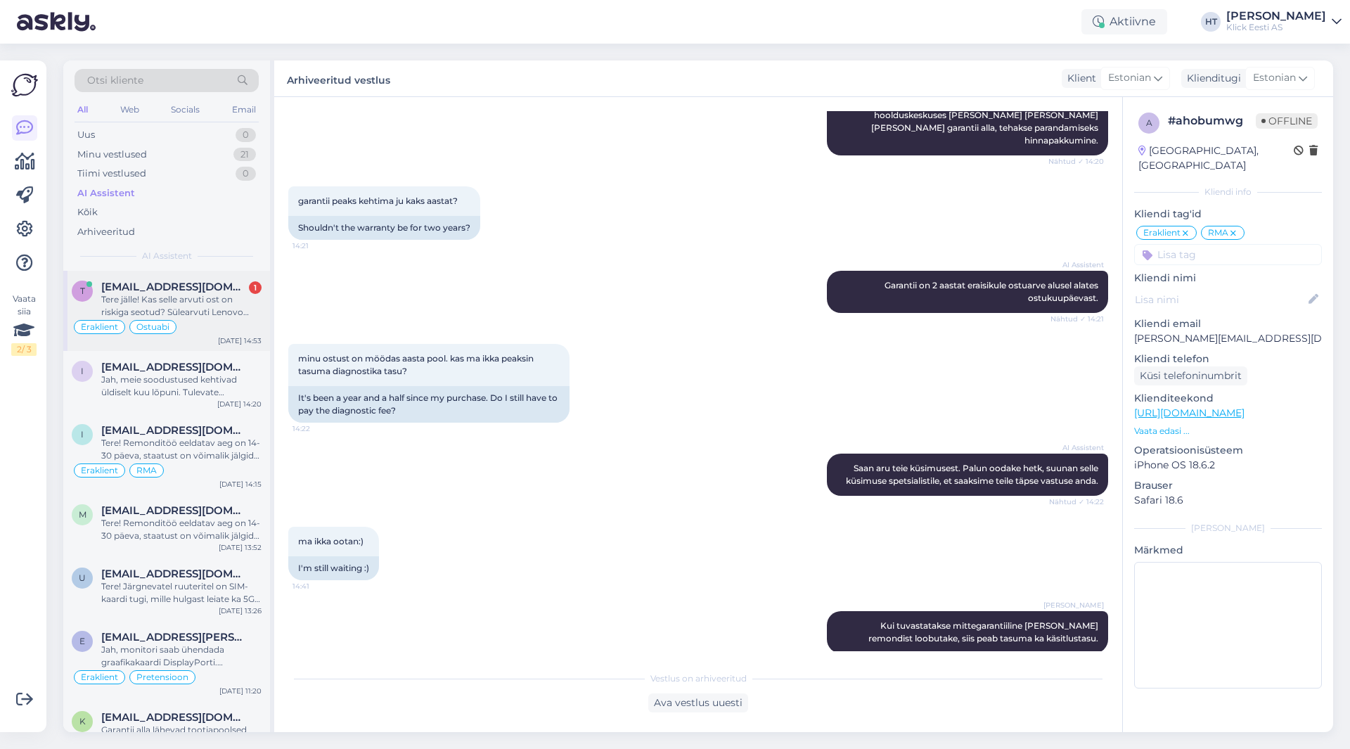
click at [200, 292] on span "[EMAIL_ADDRESS][DOMAIN_NAME]" at bounding box center [174, 287] width 146 height 13
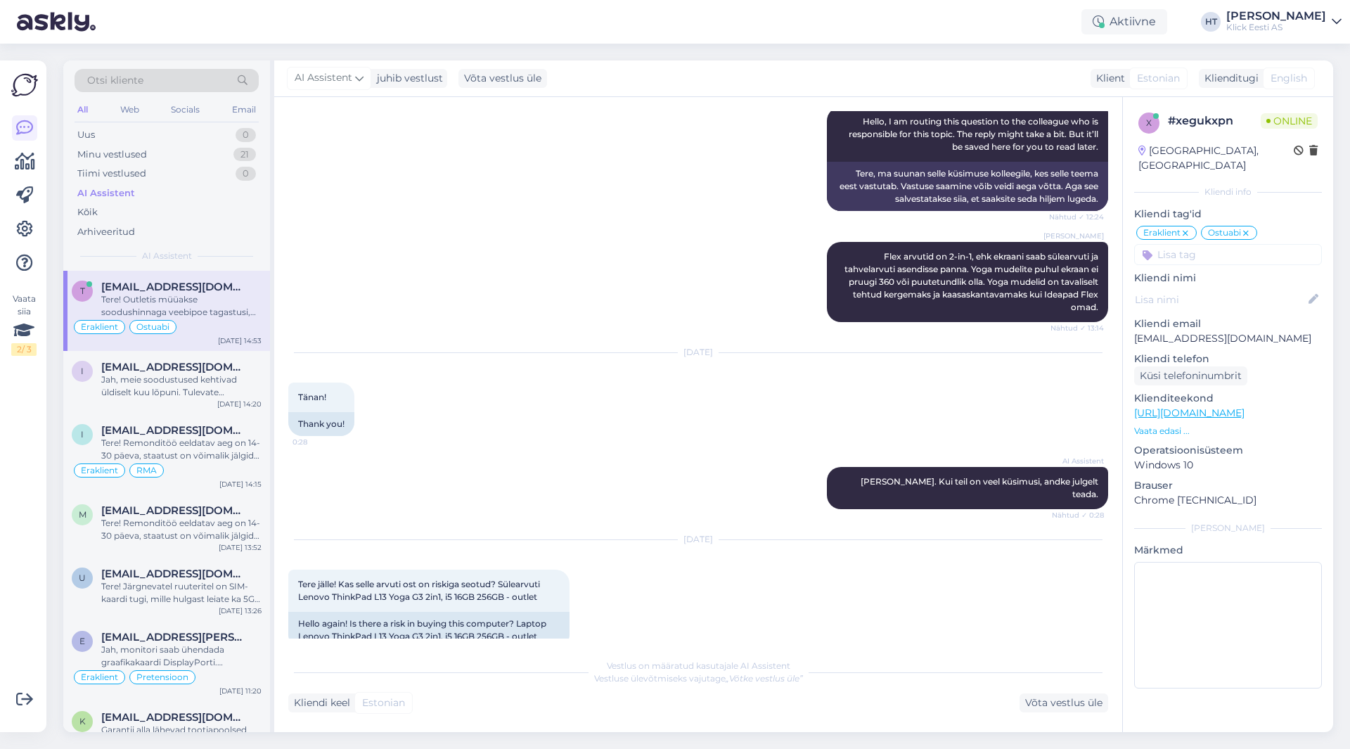
scroll to position [934, 0]
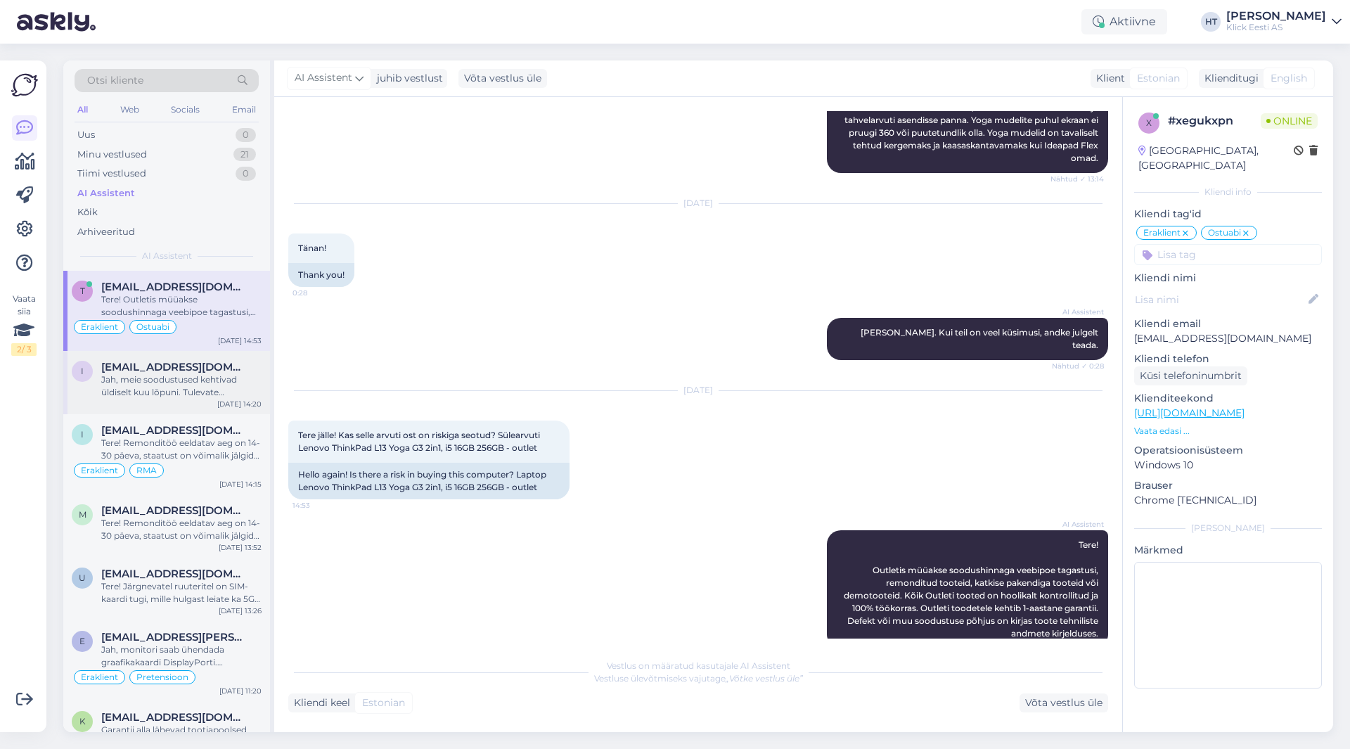
click at [188, 385] on div "Jah, meie soodustused kehtivad üldiselt kuu lõpuni. Tulevate hinnamuudatuste ko…" at bounding box center [181, 385] width 160 height 25
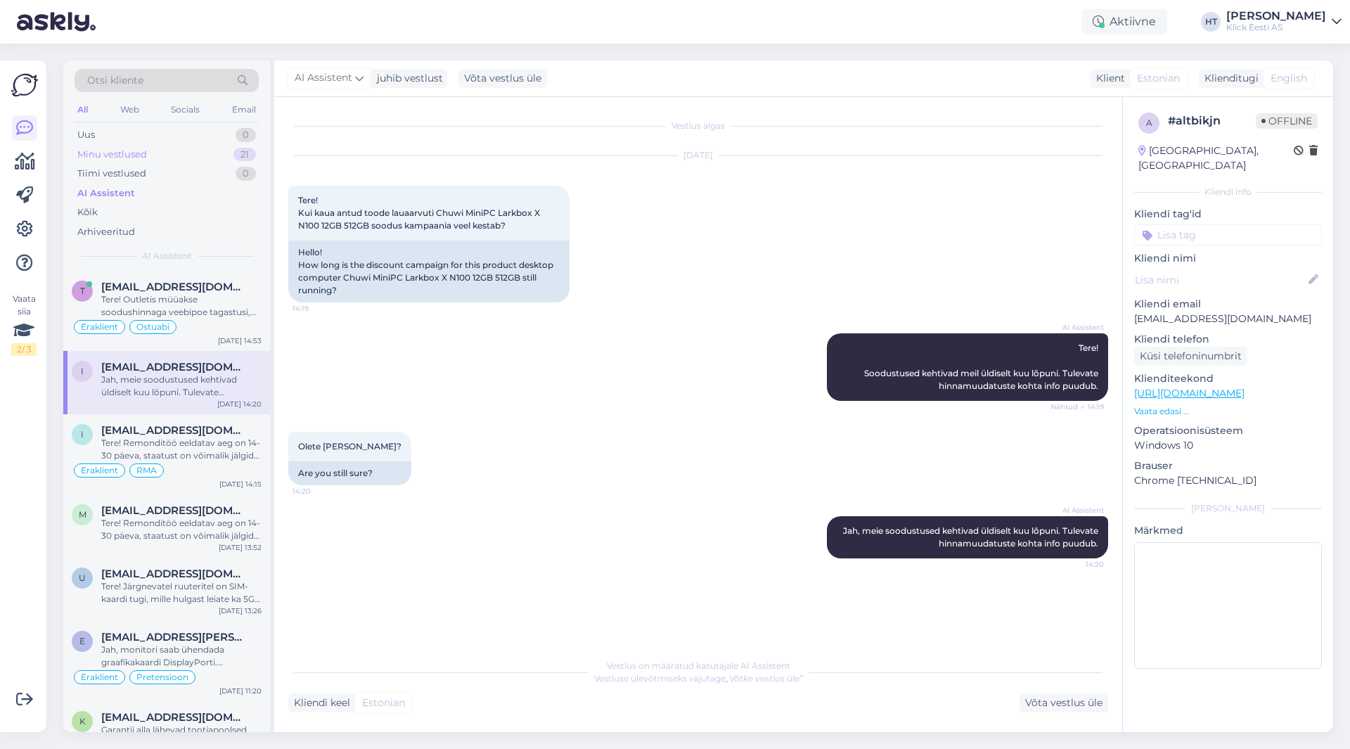
click at [187, 150] on div "Minu vestlused 21" at bounding box center [167, 155] width 184 height 20
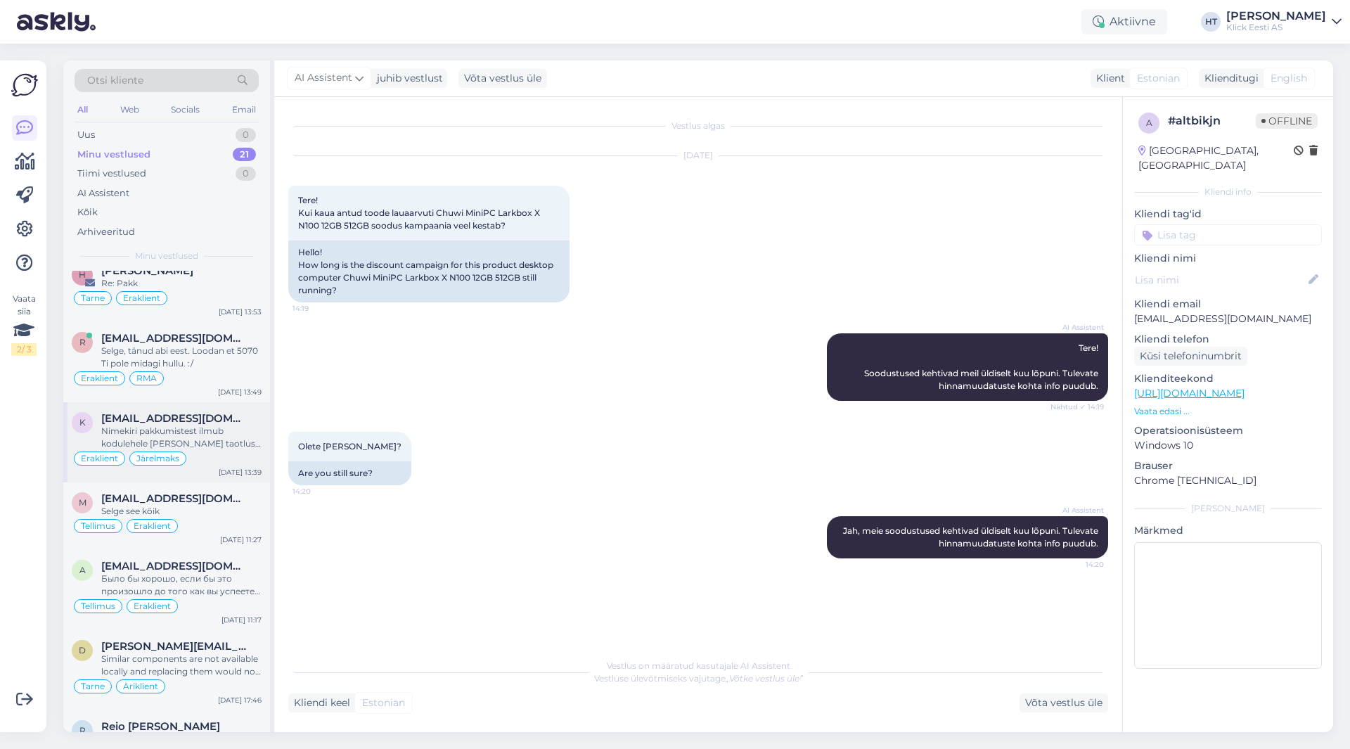
scroll to position [942, 0]
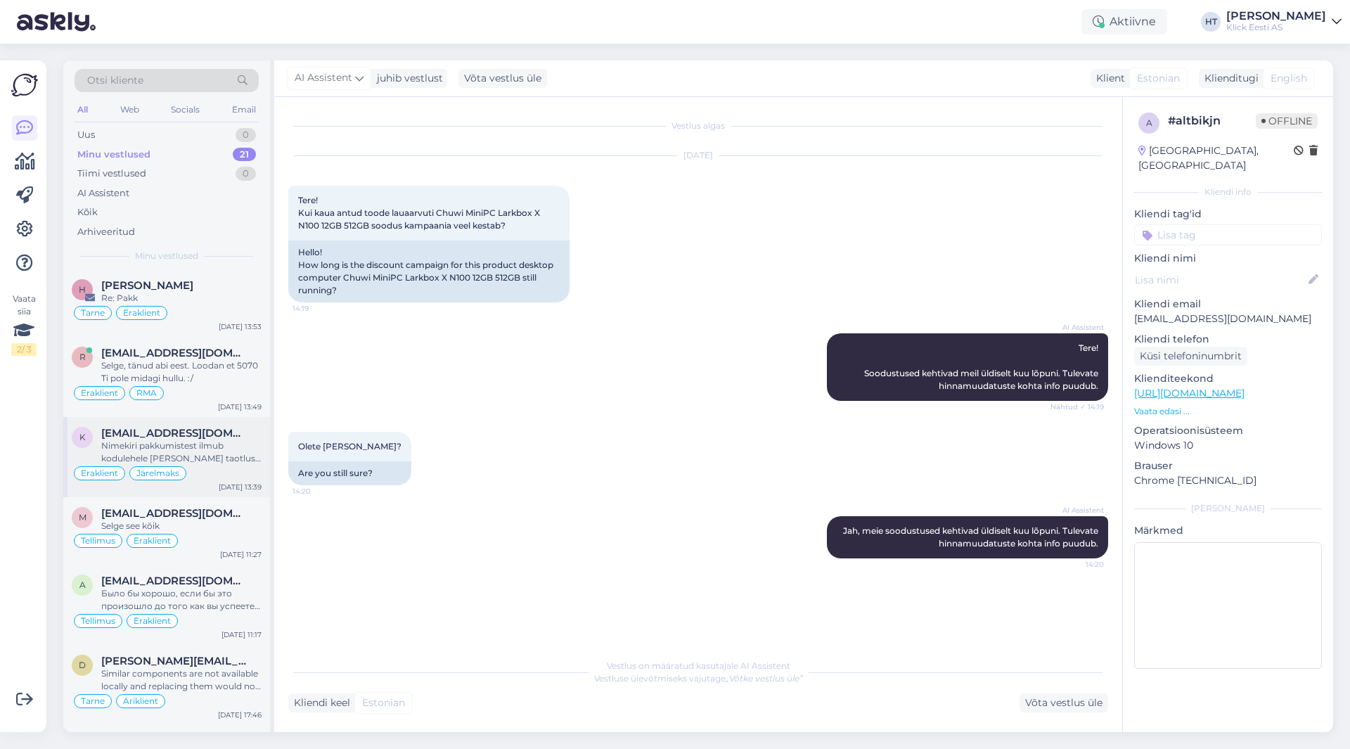
click at [212, 447] on div "Nimekiri pakkumistest ilmub kodulehele [PERSON_NAME] taotluse esitamist, võtab …" at bounding box center [181, 451] width 160 height 25
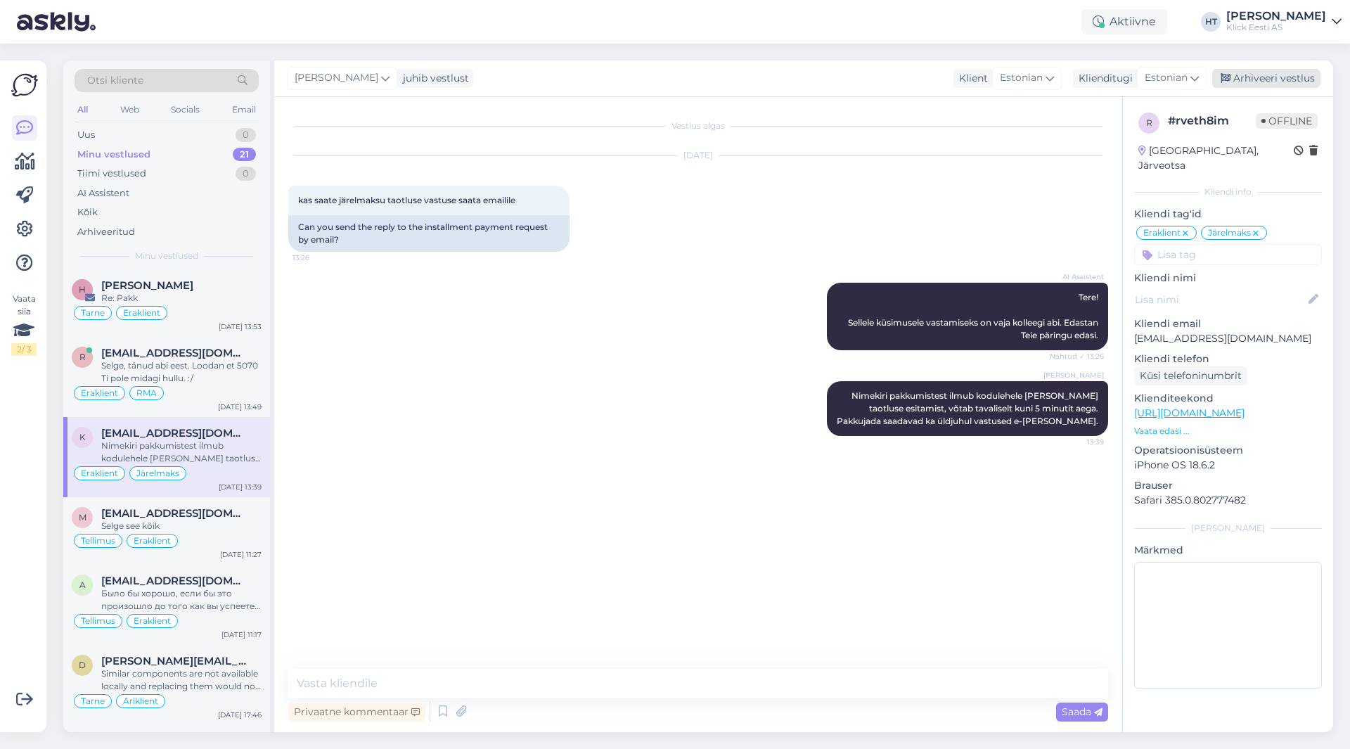
click at [1234, 72] on div "Arhiveeri vestlus" at bounding box center [1266, 78] width 108 height 19
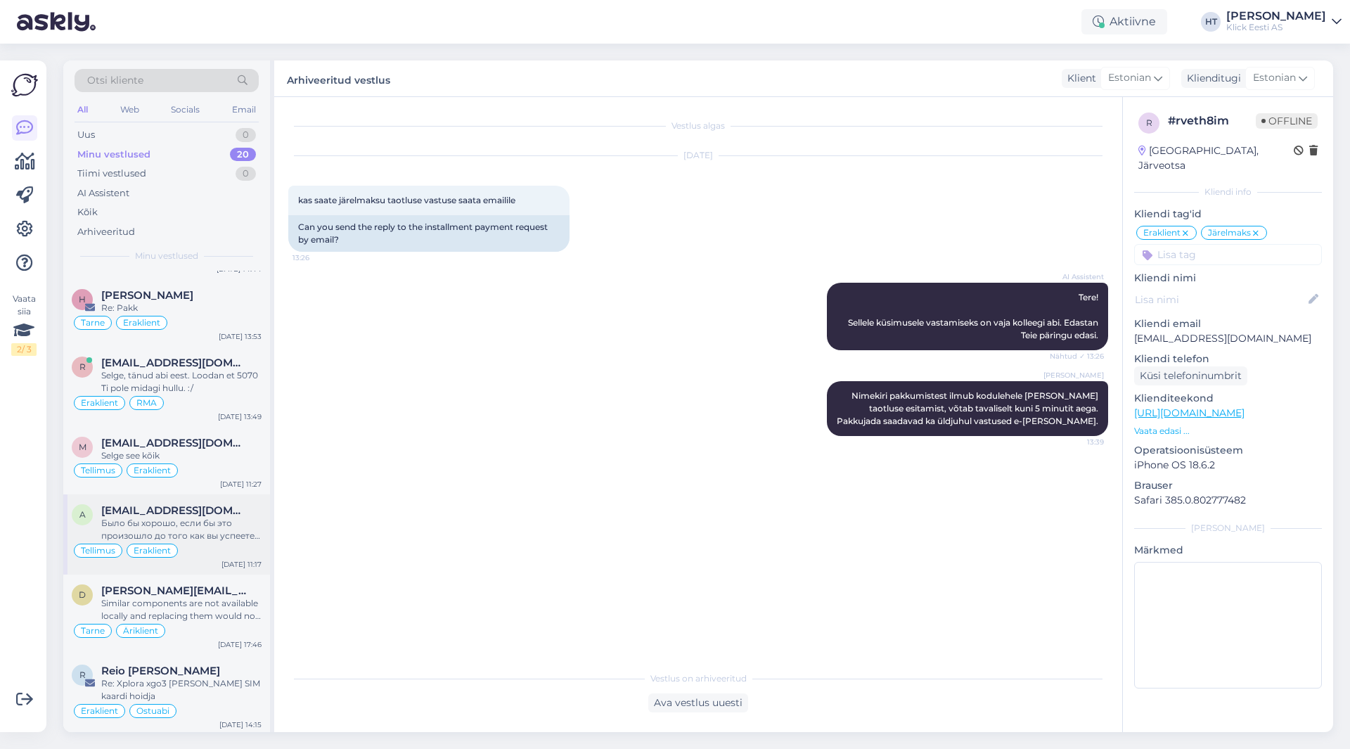
scroll to position [862, 0]
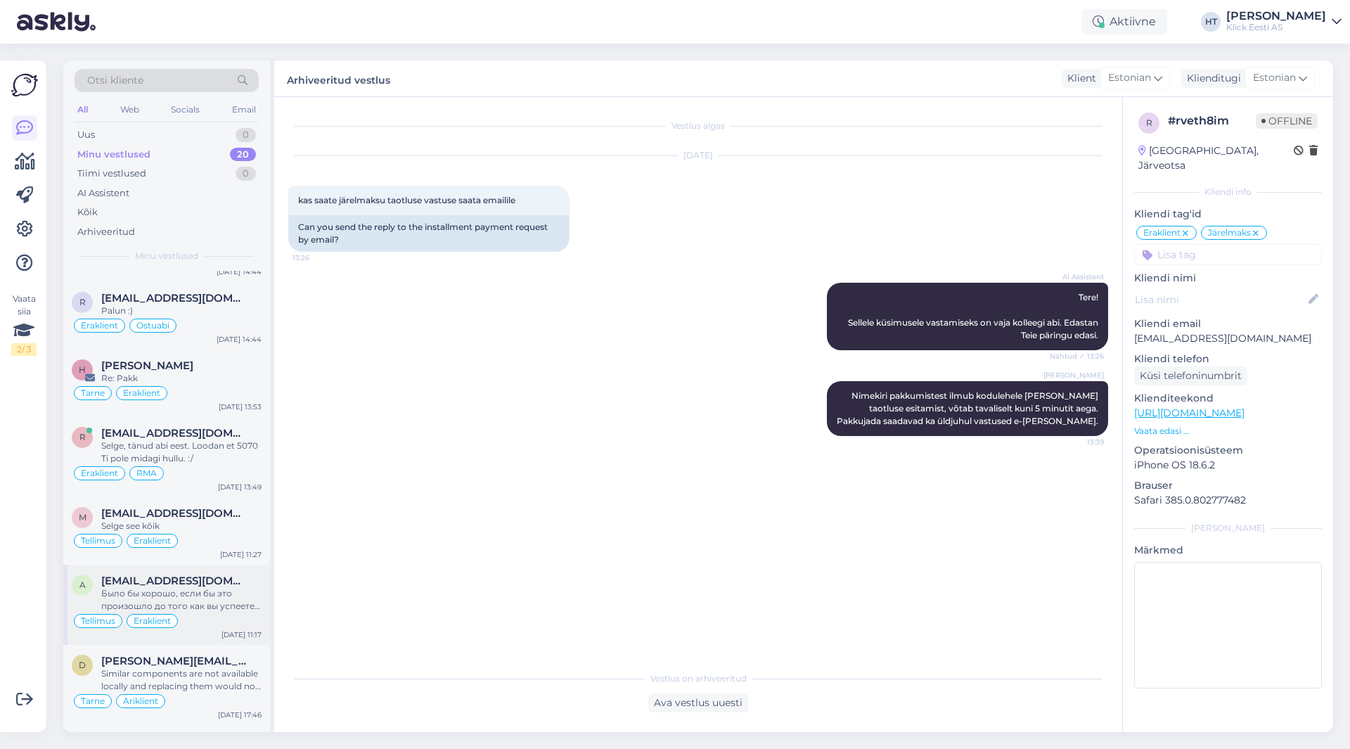
click at [217, 455] on div "Selge, tänud abi eest. Loodan et 5070 Ti pole midagi hullu. :/" at bounding box center [181, 451] width 160 height 25
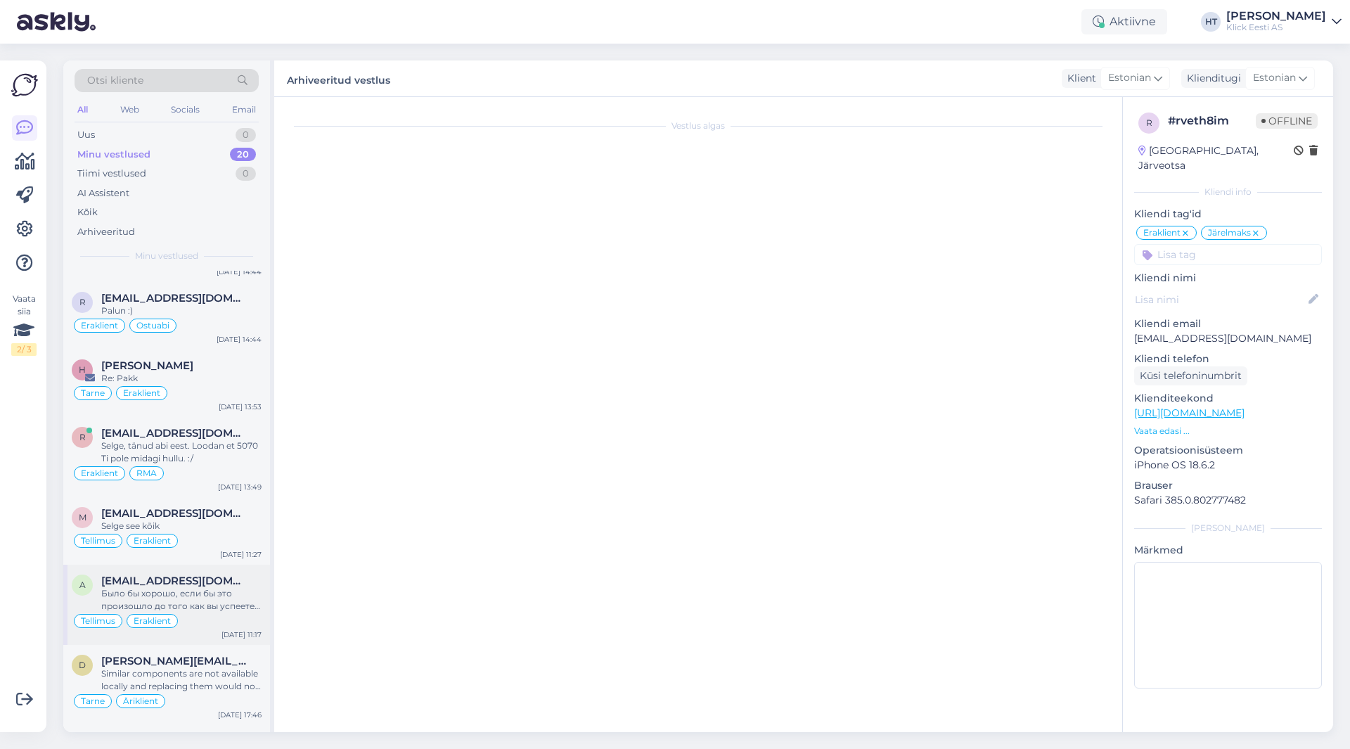
scroll to position [1695, 0]
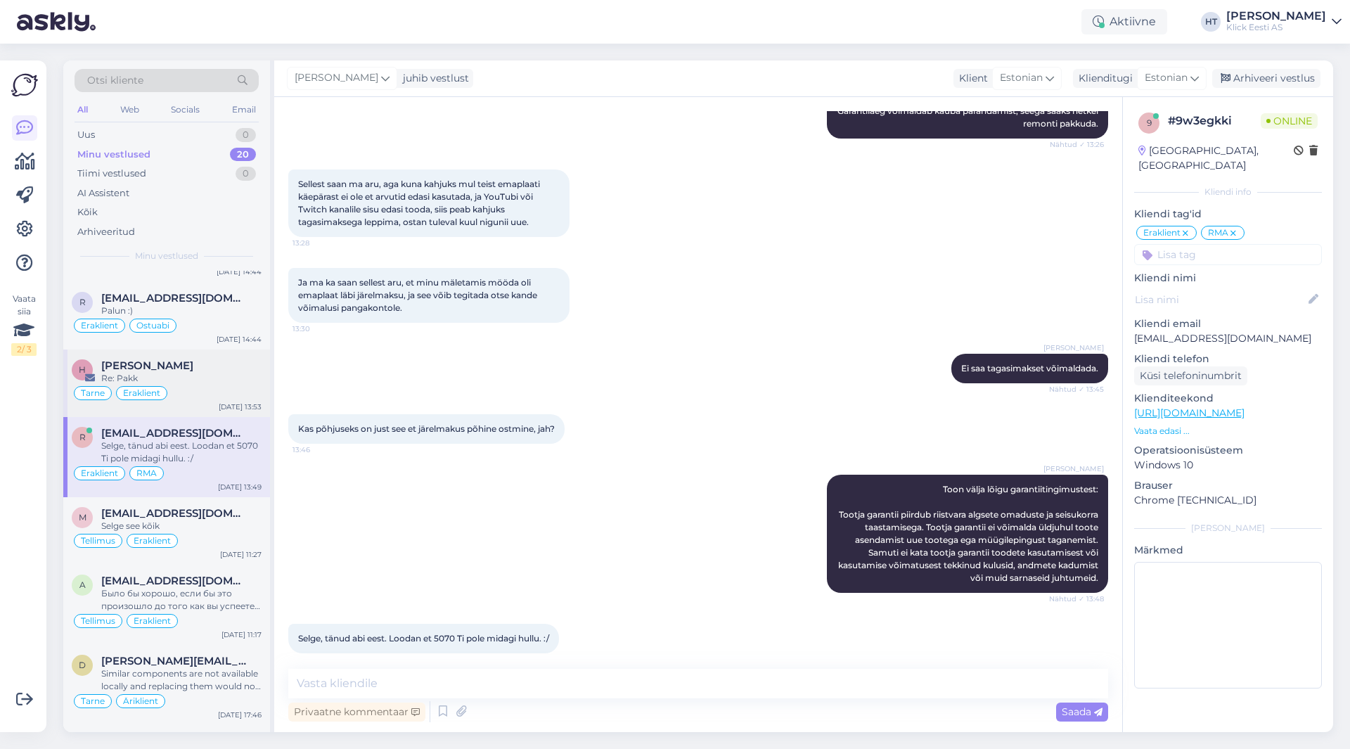
click at [229, 379] on div "Re: Pakk" at bounding box center [181, 378] width 160 height 13
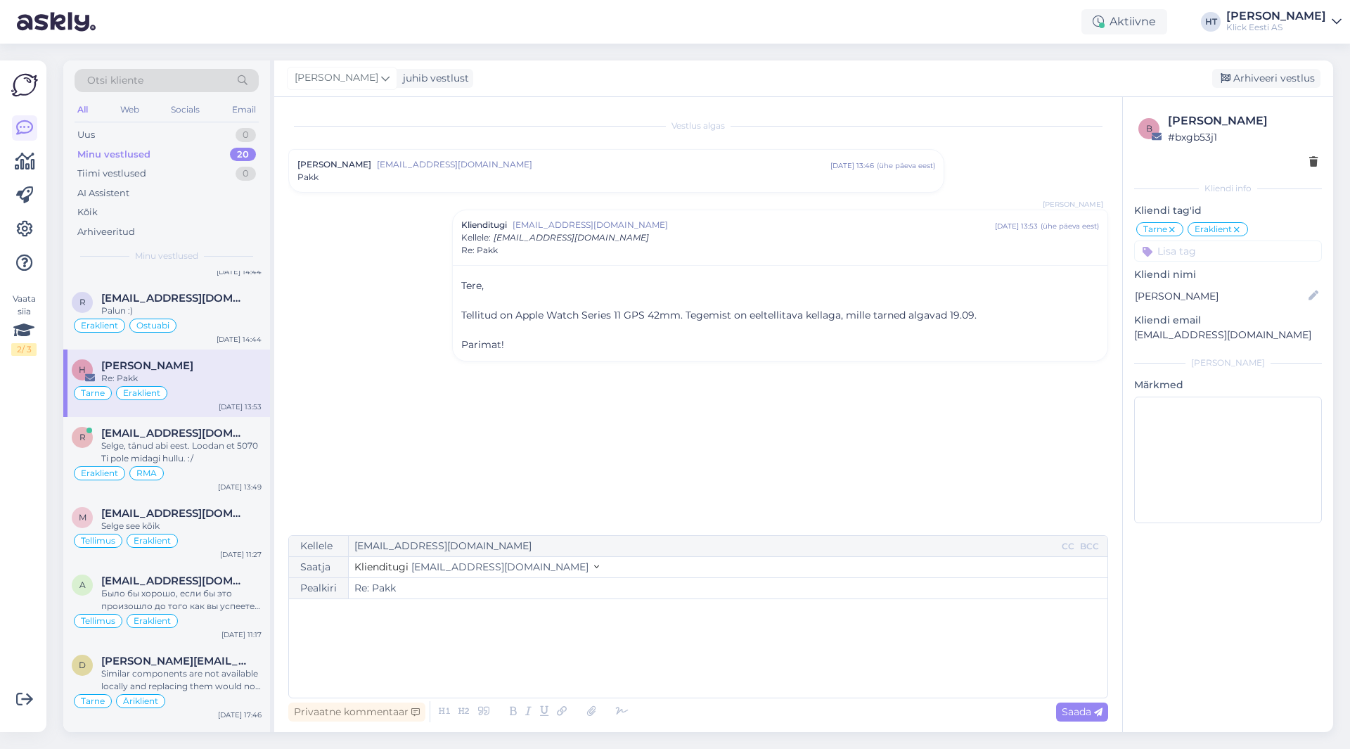
scroll to position [792, 0]
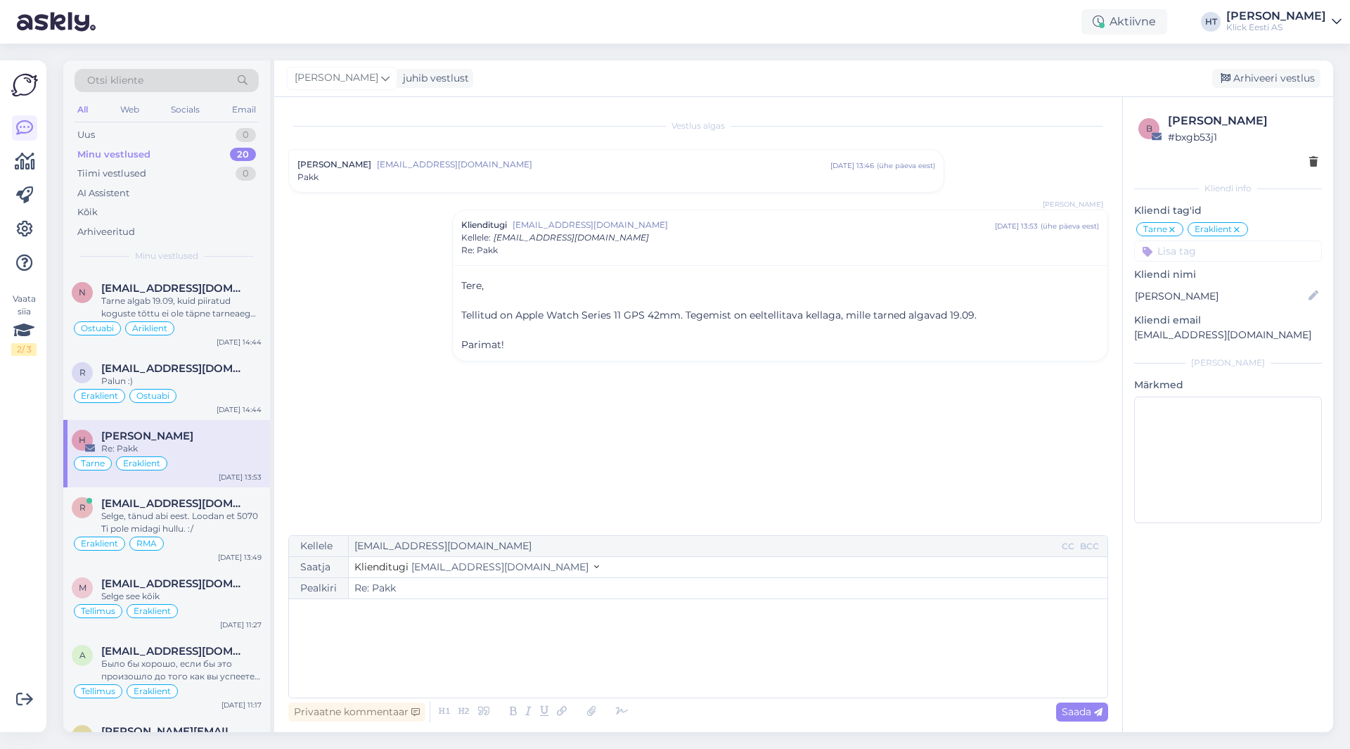
click at [1185, 331] on p "[EMAIL_ADDRESS][DOMAIN_NAME]" at bounding box center [1228, 335] width 188 height 15
click at [980, 434] on div "Vestlus algas [PERSON_NAME] [EMAIL_ADDRESS][DOMAIN_NAME] [DATE] 13:46 ( ühe päe…" at bounding box center [704, 316] width 833 height 411
click at [1264, 74] on div "Arhiveeri vestlus" at bounding box center [1266, 78] width 108 height 19
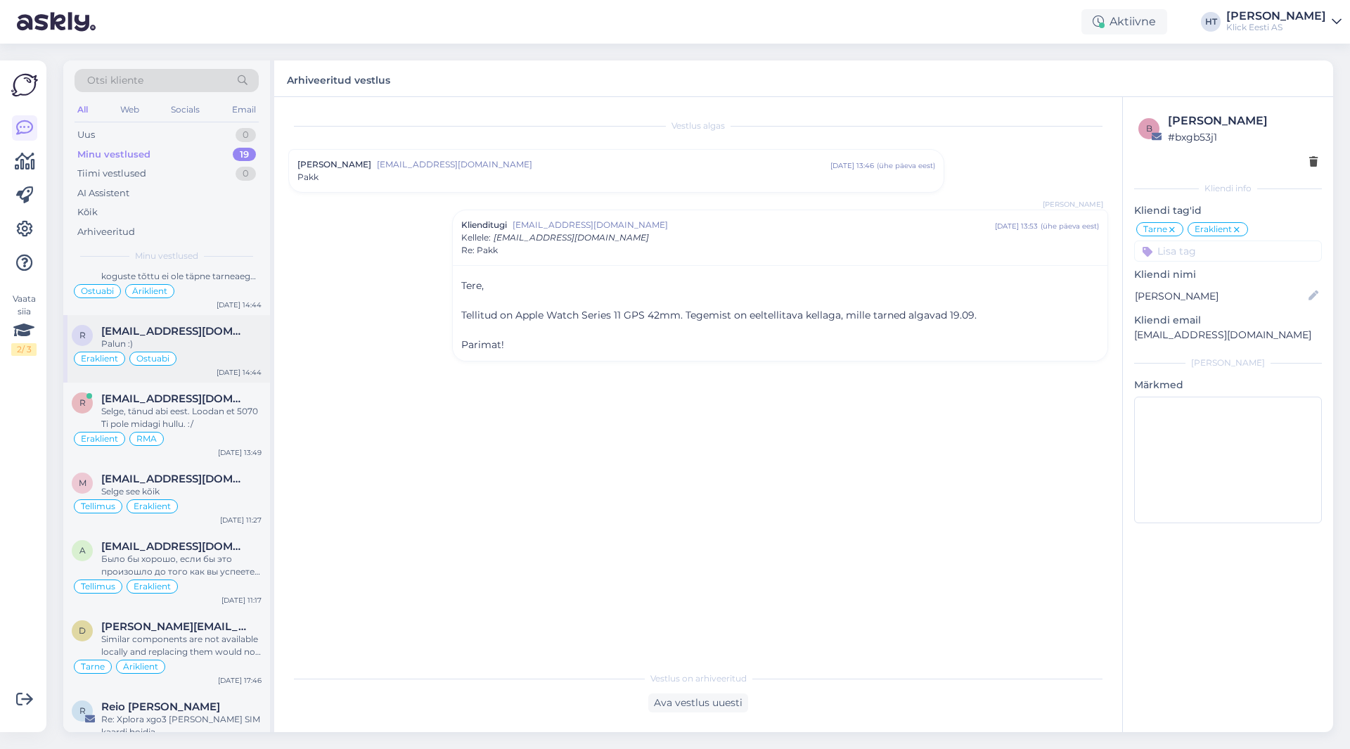
scroll to position [795, 0]
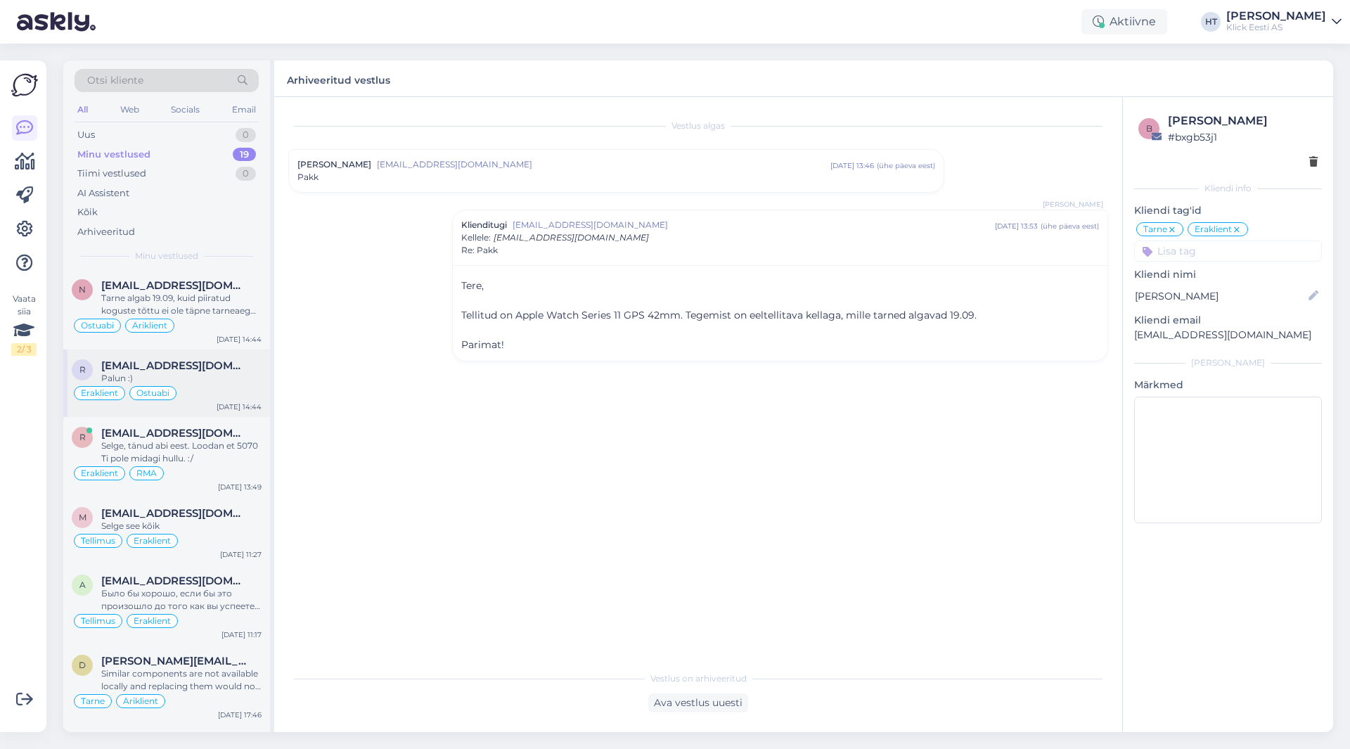
click at [203, 385] on div "Eraklient Ostuabi" at bounding box center [167, 393] width 190 height 17
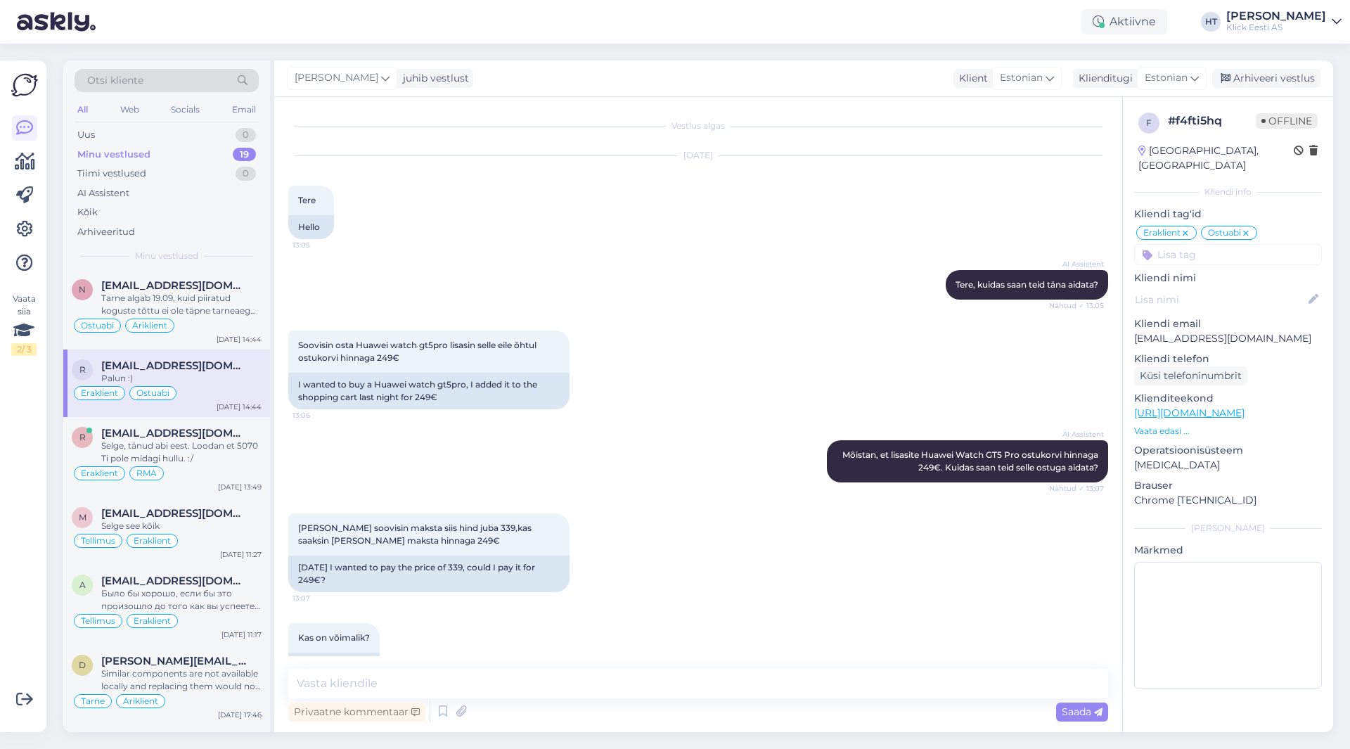
scroll to position [3040, 0]
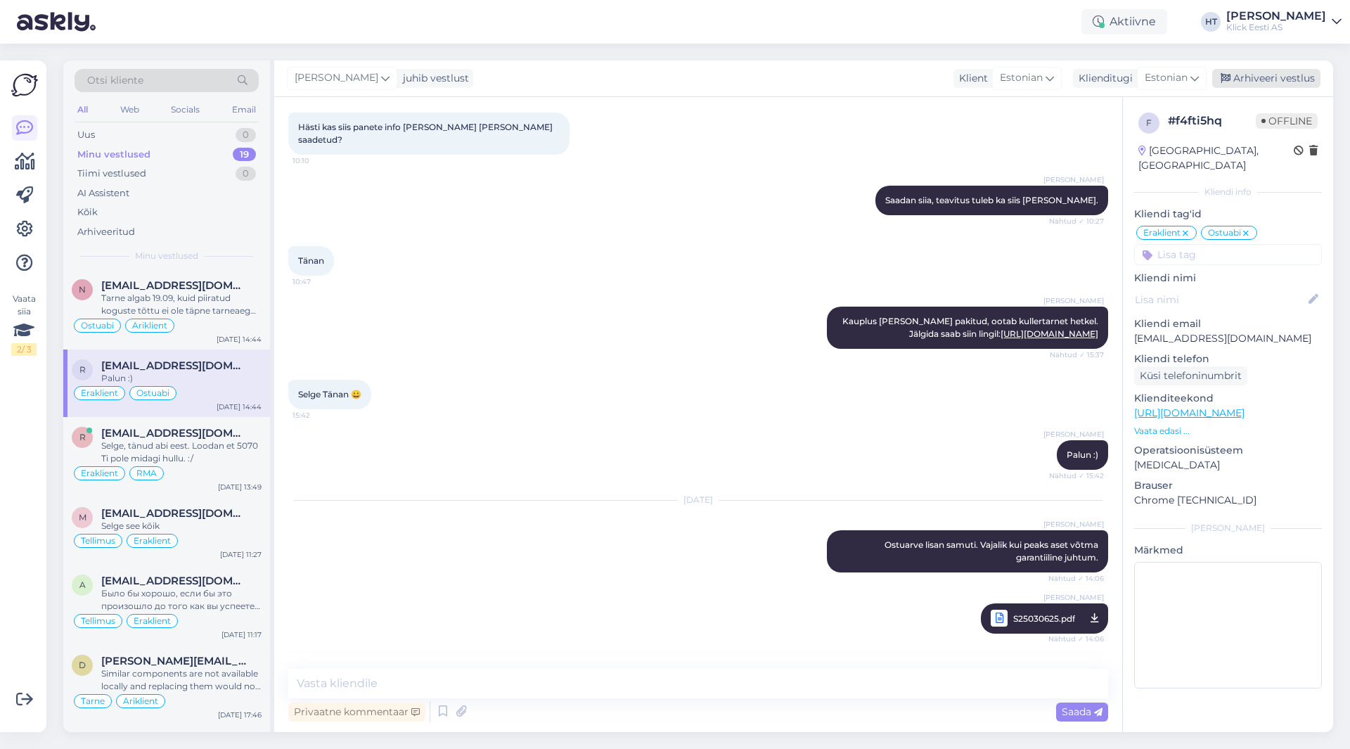
click at [1264, 74] on div "Arhiveeri vestlus" at bounding box center [1266, 78] width 108 height 19
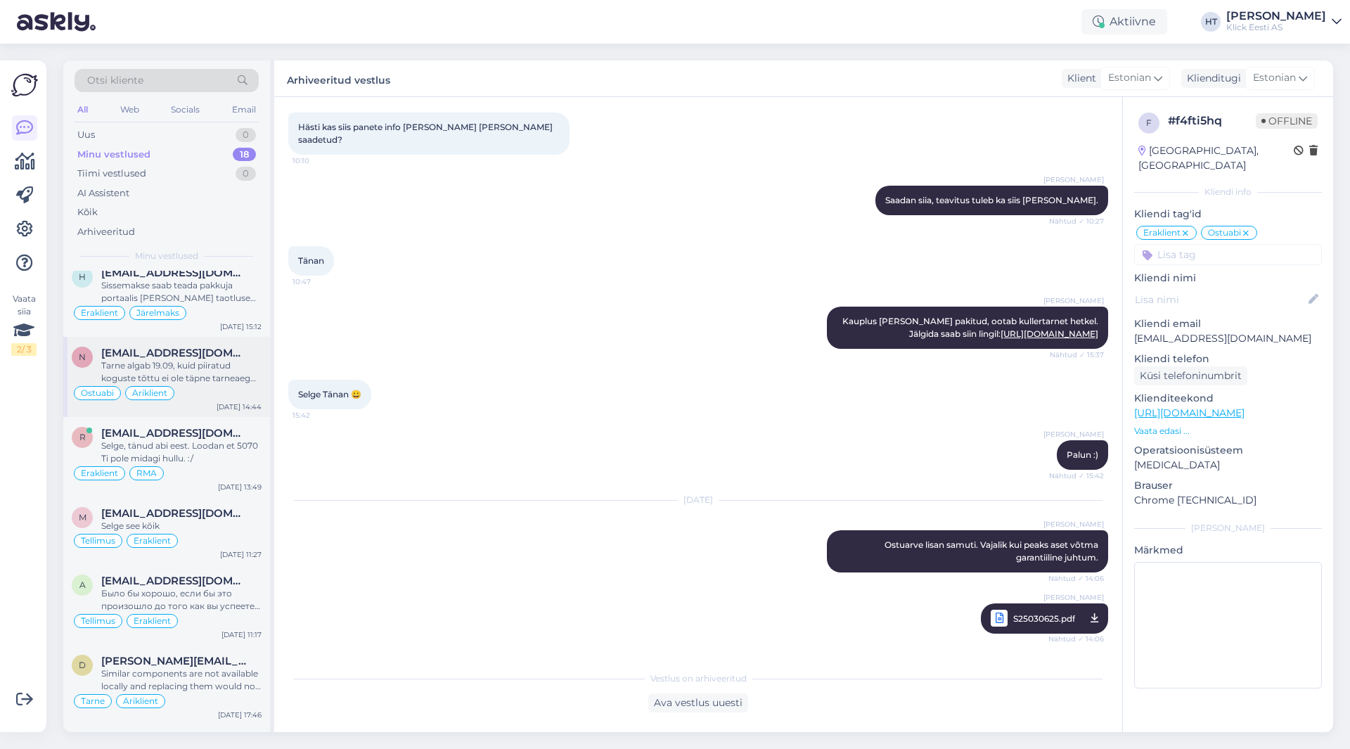
scroll to position [657, 0]
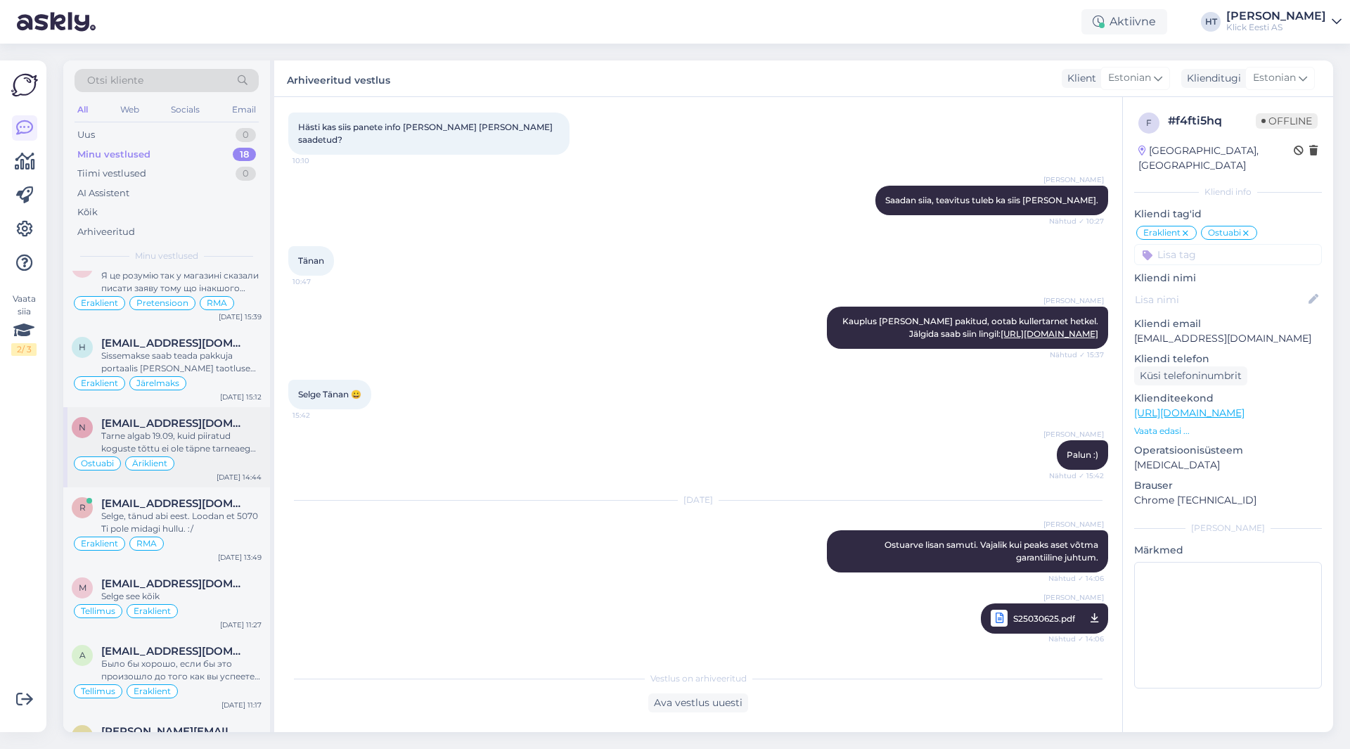
click at [201, 458] on div "Ostuabi Äriklient" at bounding box center [167, 463] width 190 height 17
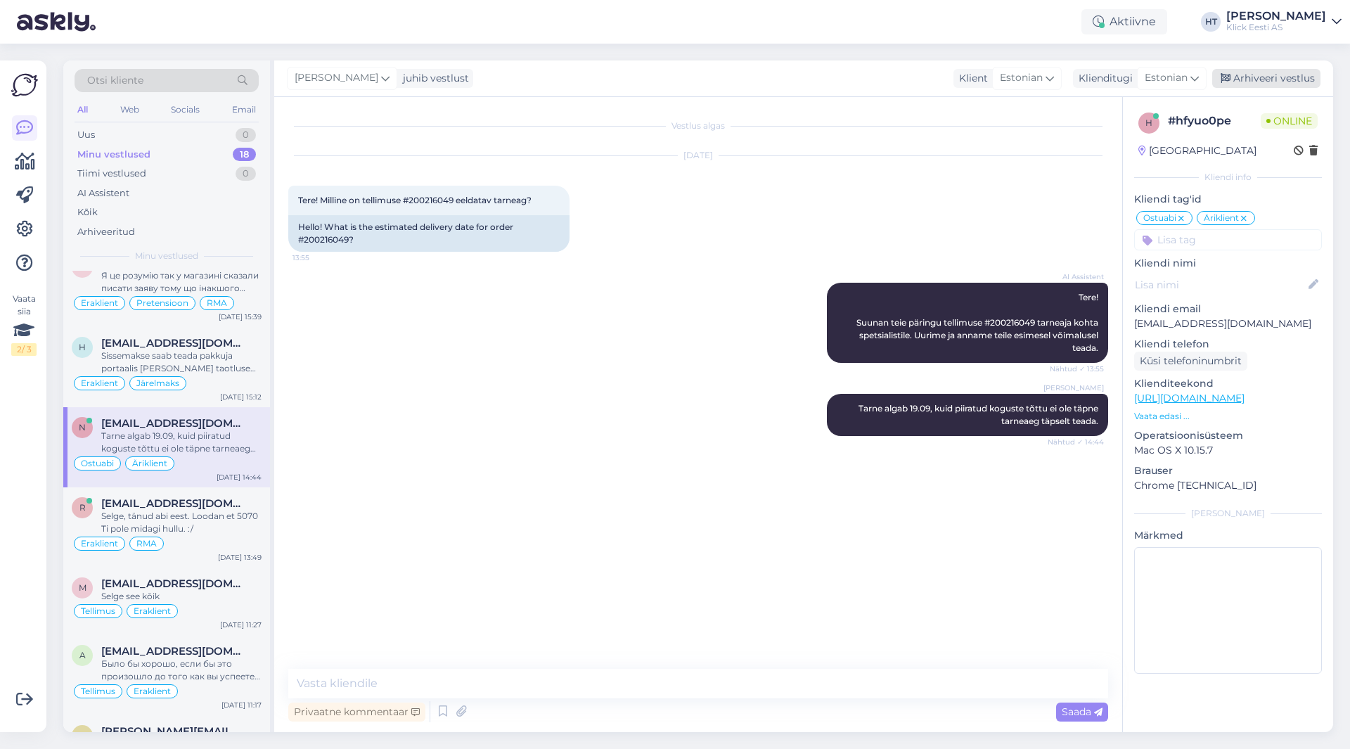
click at [1253, 80] on div "Arhiveeri vestlus" at bounding box center [1266, 78] width 108 height 19
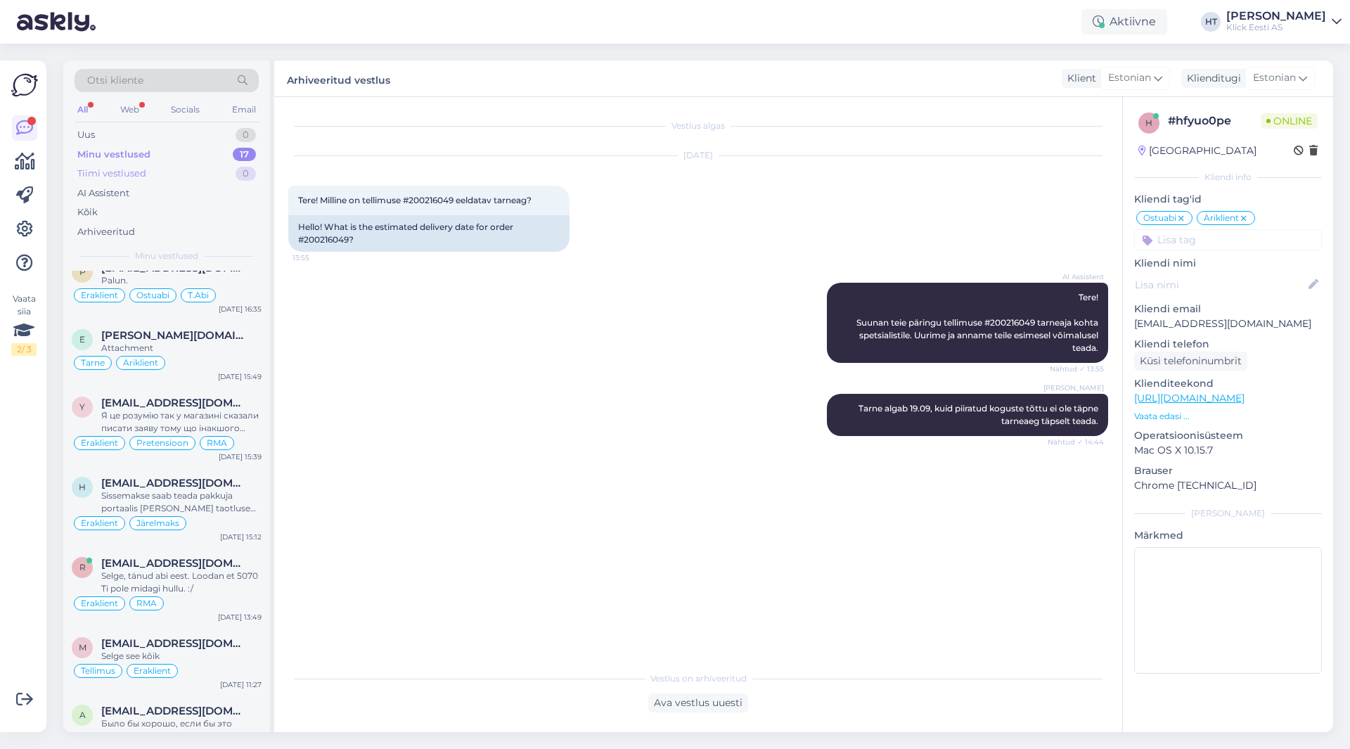
scroll to position [492, 0]
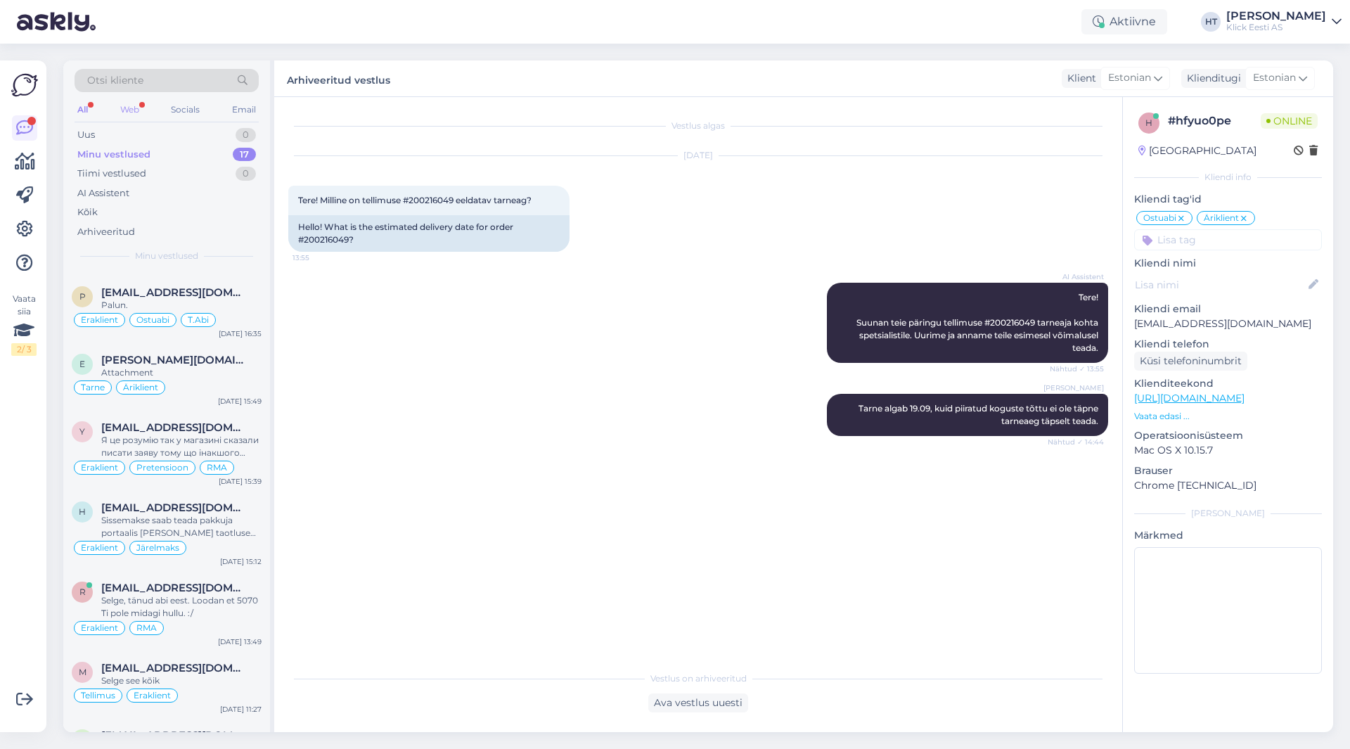
click at [124, 109] on div "Web" at bounding box center [129, 110] width 25 height 18
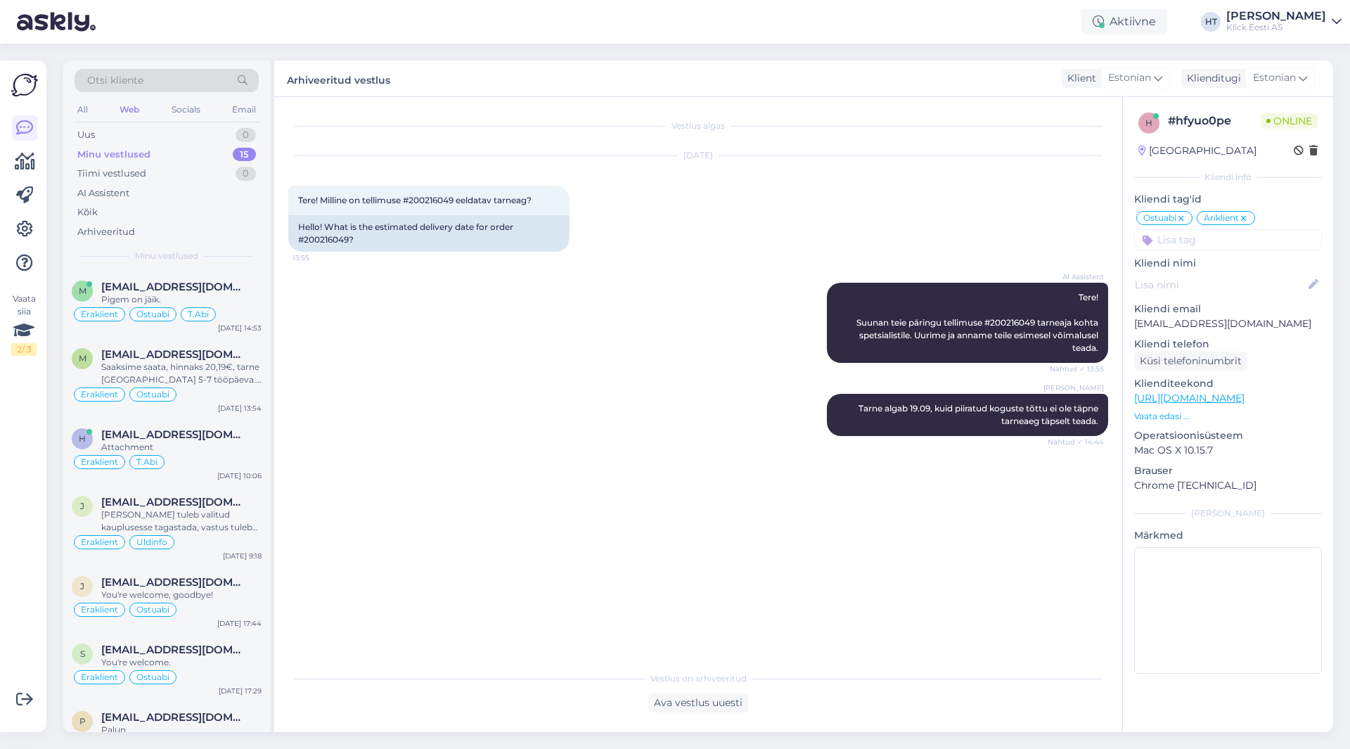
click at [156, 154] on div "Minu vestlused 15" at bounding box center [167, 155] width 184 height 20
click at [155, 193] on div "AI Assistent" at bounding box center [167, 194] width 184 height 20
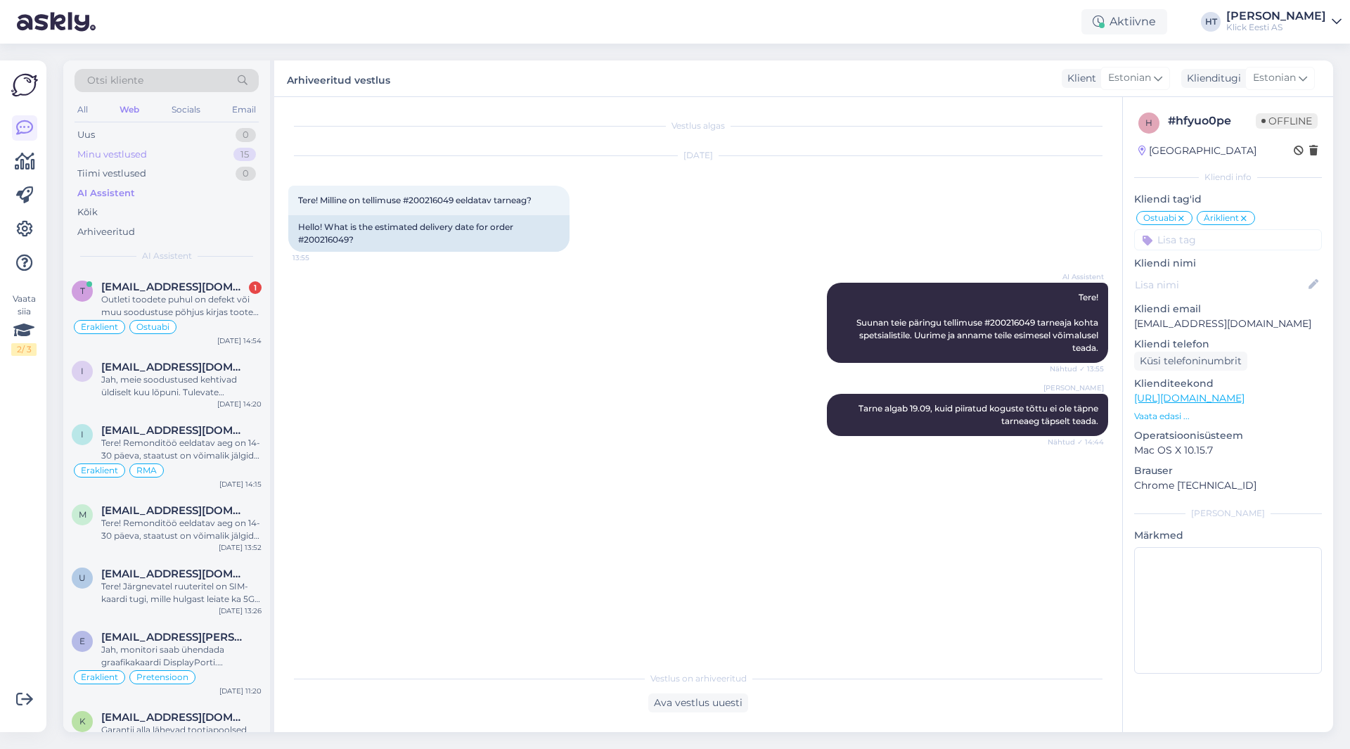
click at [216, 150] on div "Minu vestlused 15" at bounding box center [167, 155] width 184 height 20
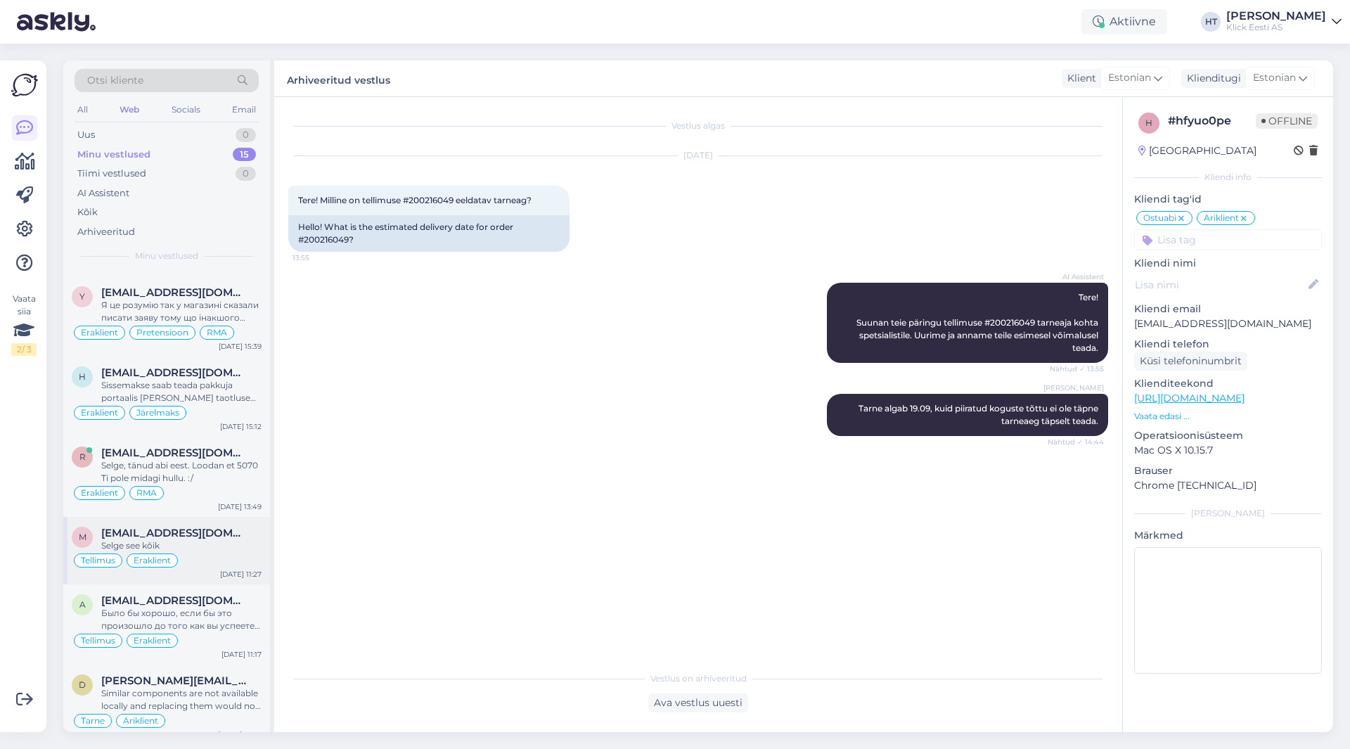
scroll to position [499, 0]
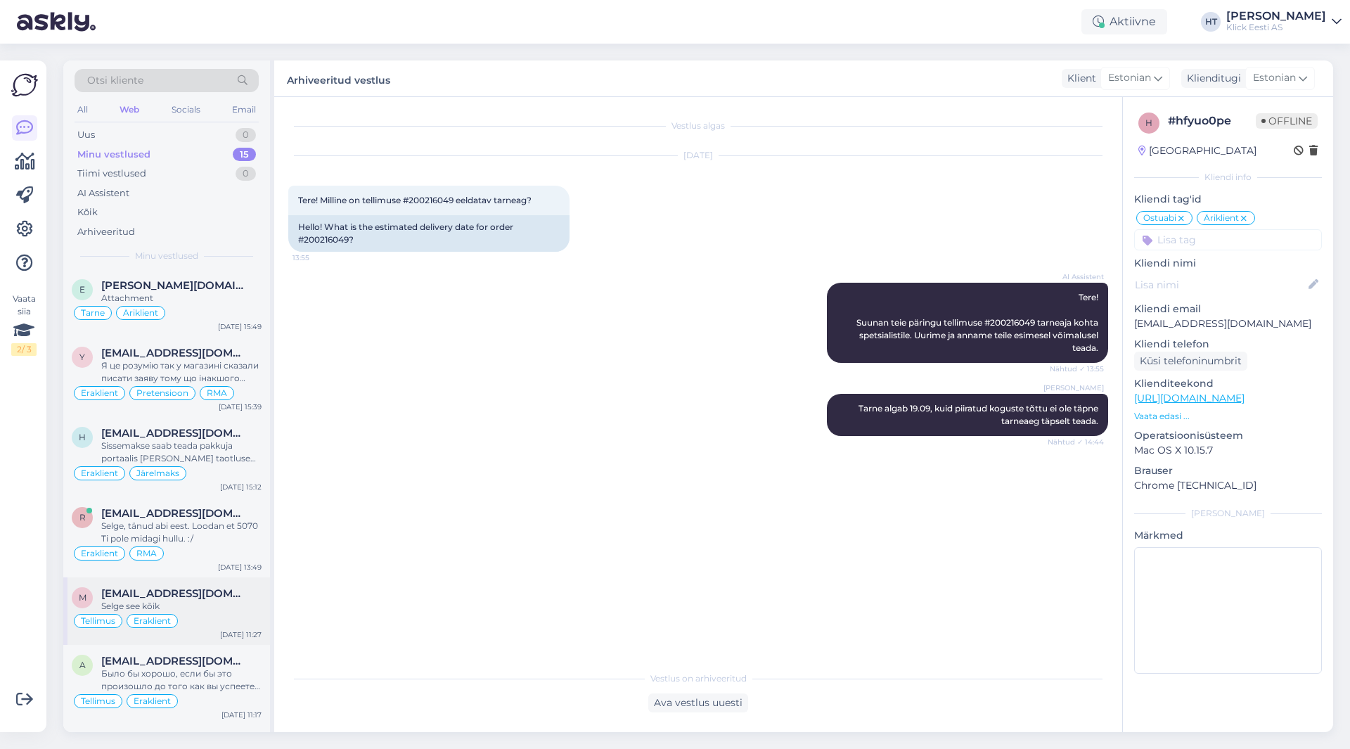
click at [216, 458] on div "Sissemakse saab teada pakkuja portaalis [PERSON_NAME] taotluse tegemist." at bounding box center [181, 451] width 160 height 25
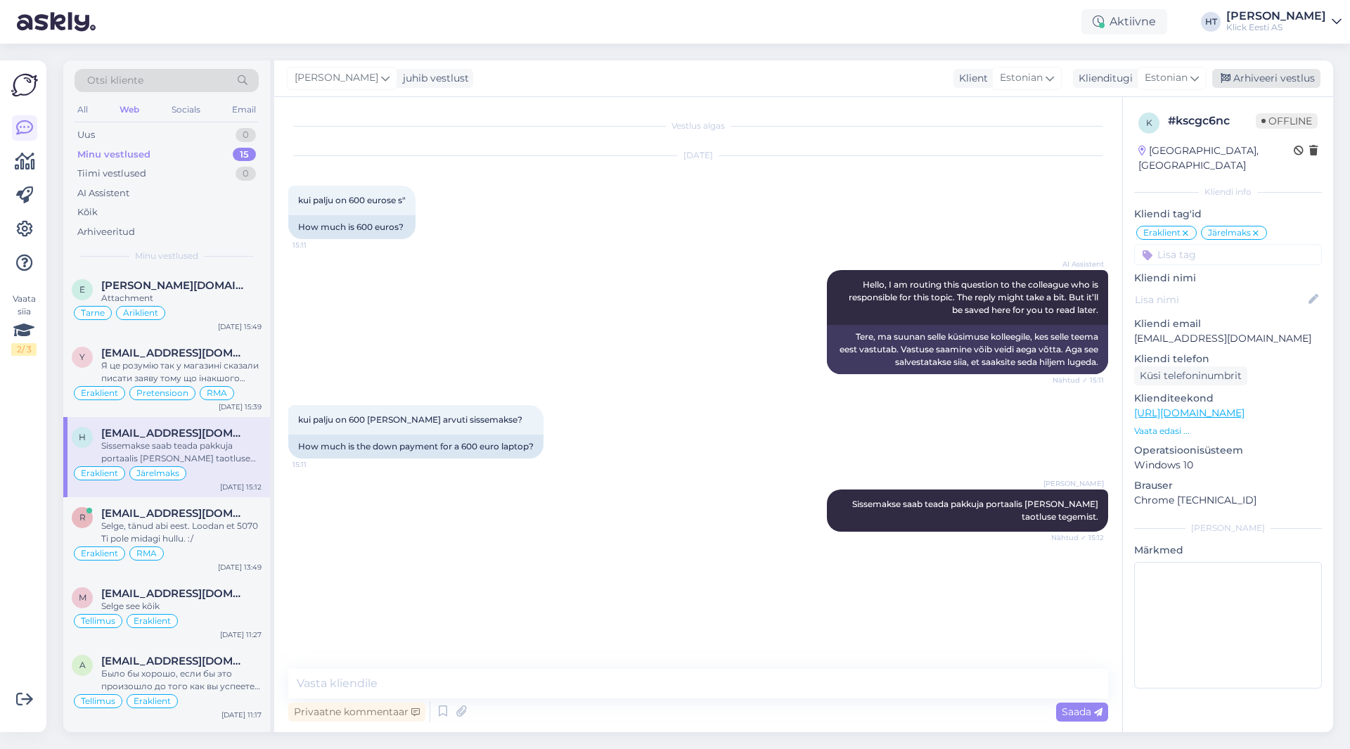
click at [1252, 83] on div "Arhiveeri vestlus" at bounding box center [1266, 78] width 108 height 19
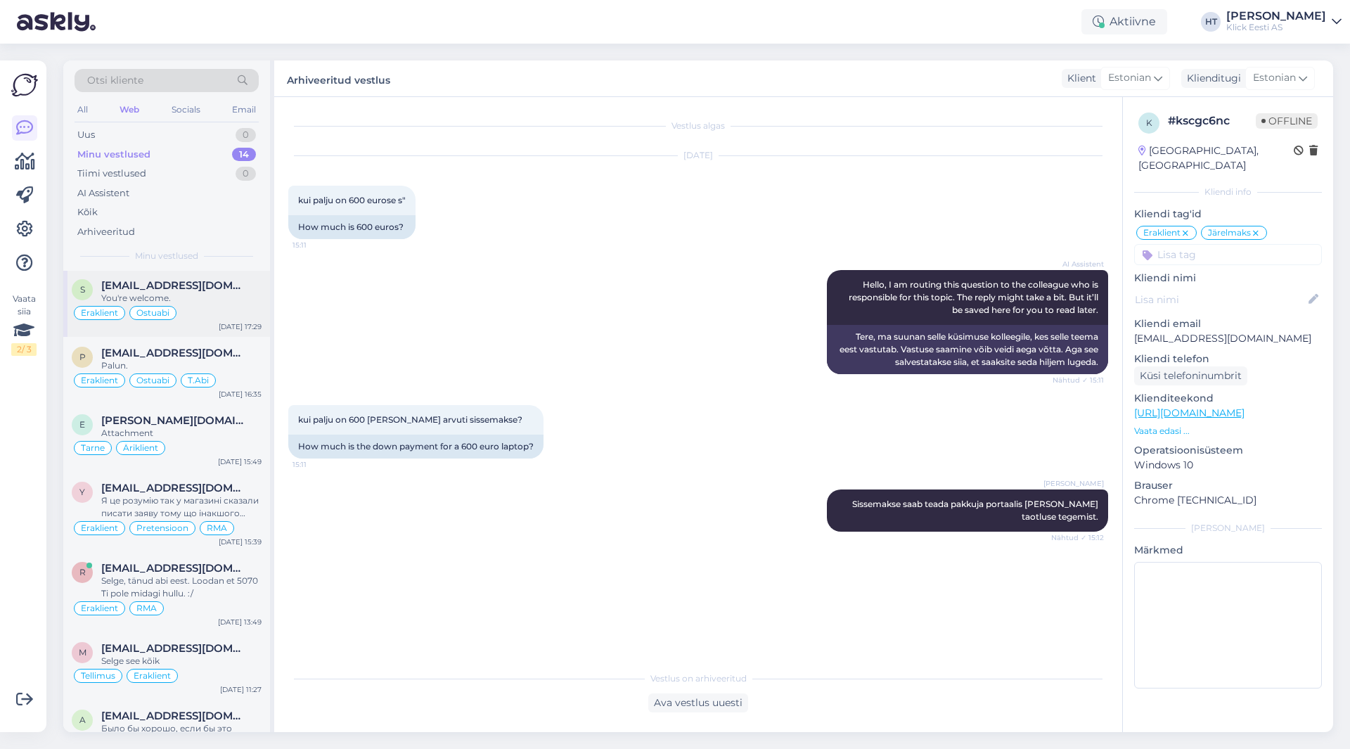
scroll to position [352, 0]
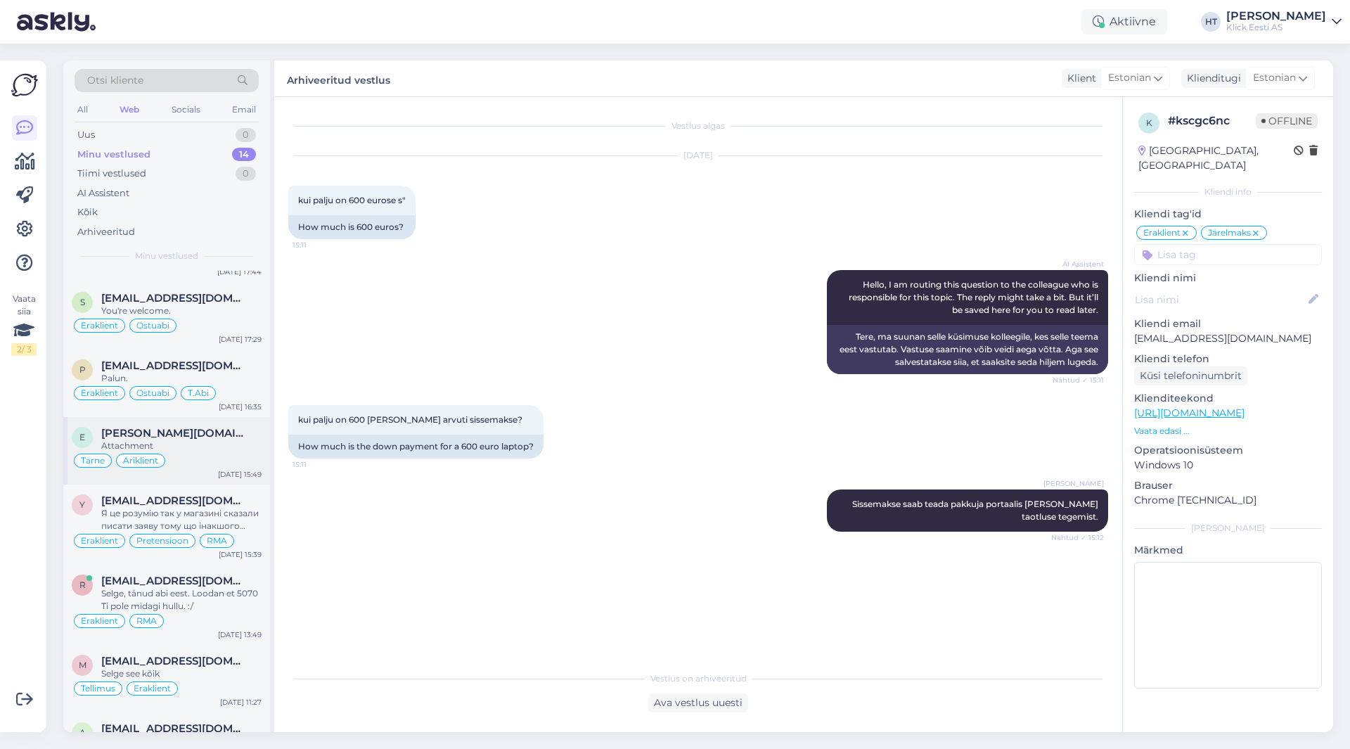
click at [211, 437] on div "[PERSON_NAME][DOMAIN_NAME][EMAIL_ADDRESS][DOMAIN_NAME]" at bounding box center [181, 433] width 160 height 13
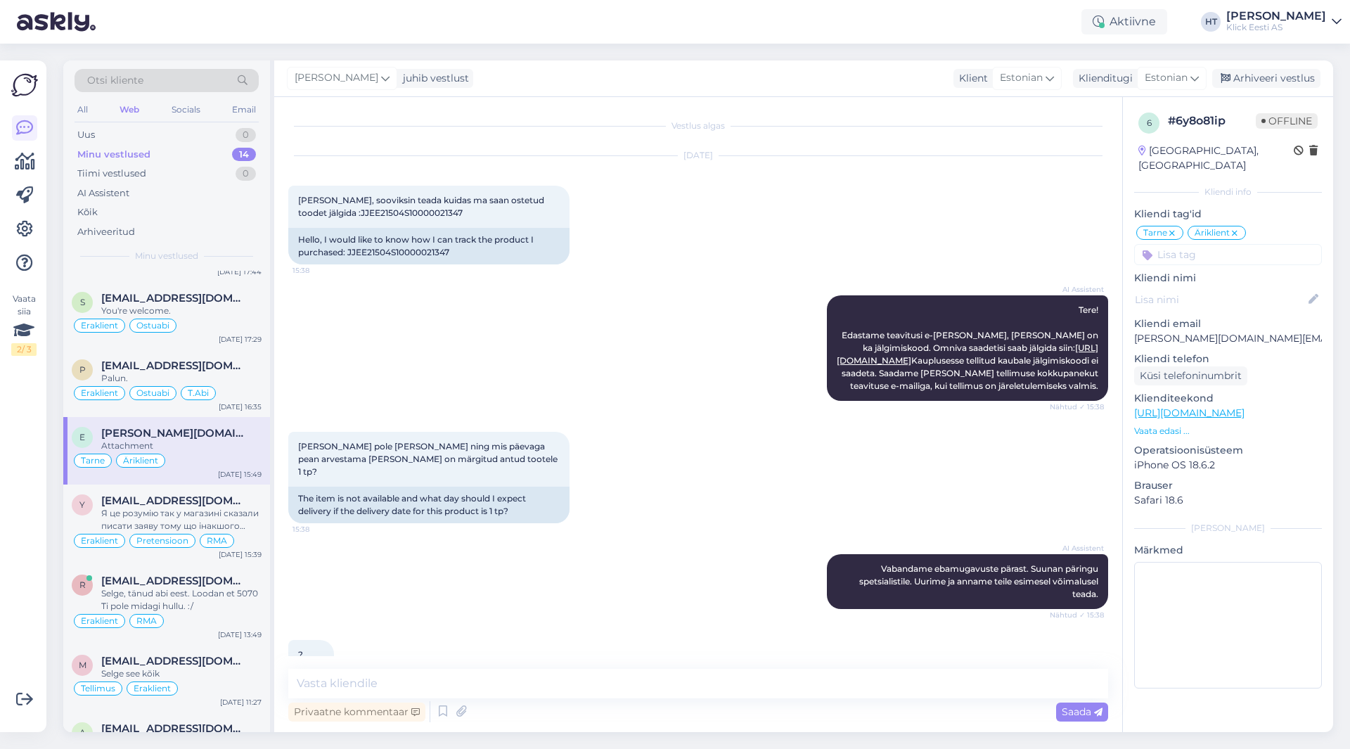
scroll to position [694, 0]
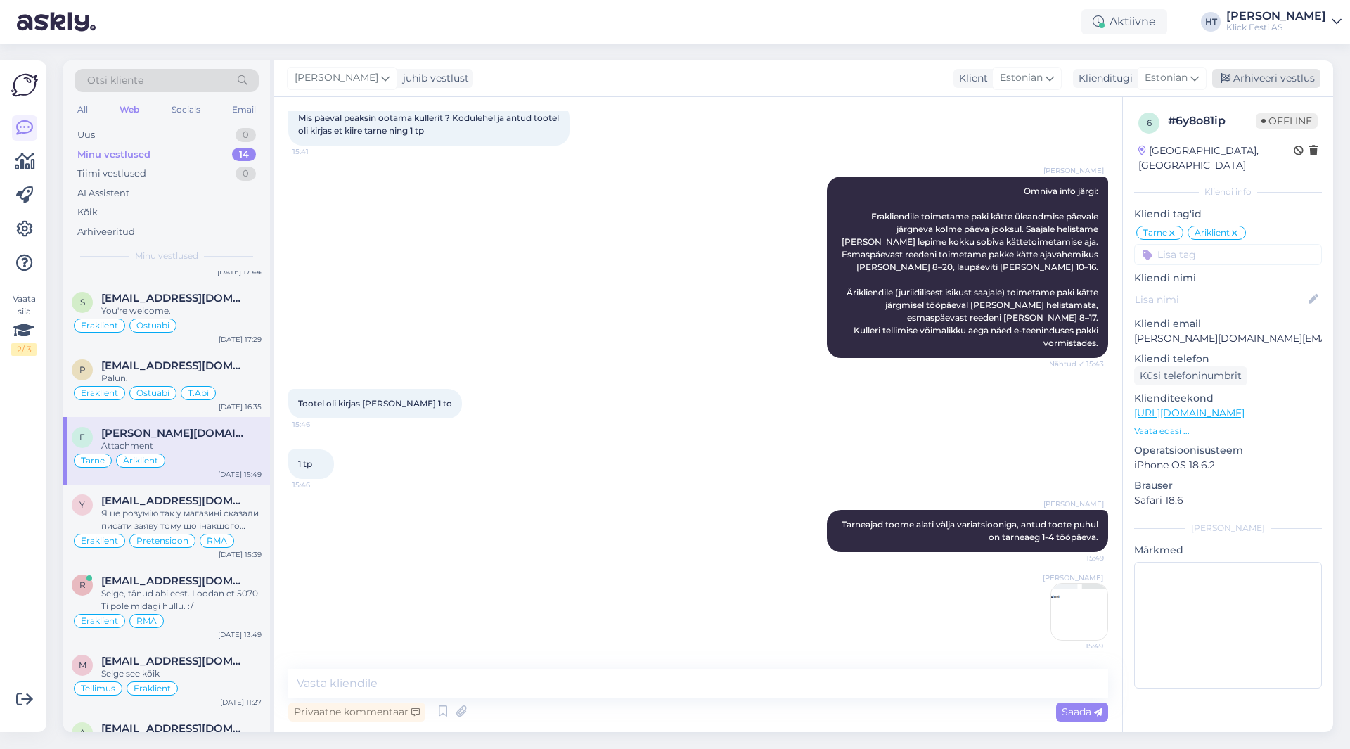
click at [1257, 79] on div "Arhiveeri vestlus" at bounding box center [1266, 78] width 108 height 19
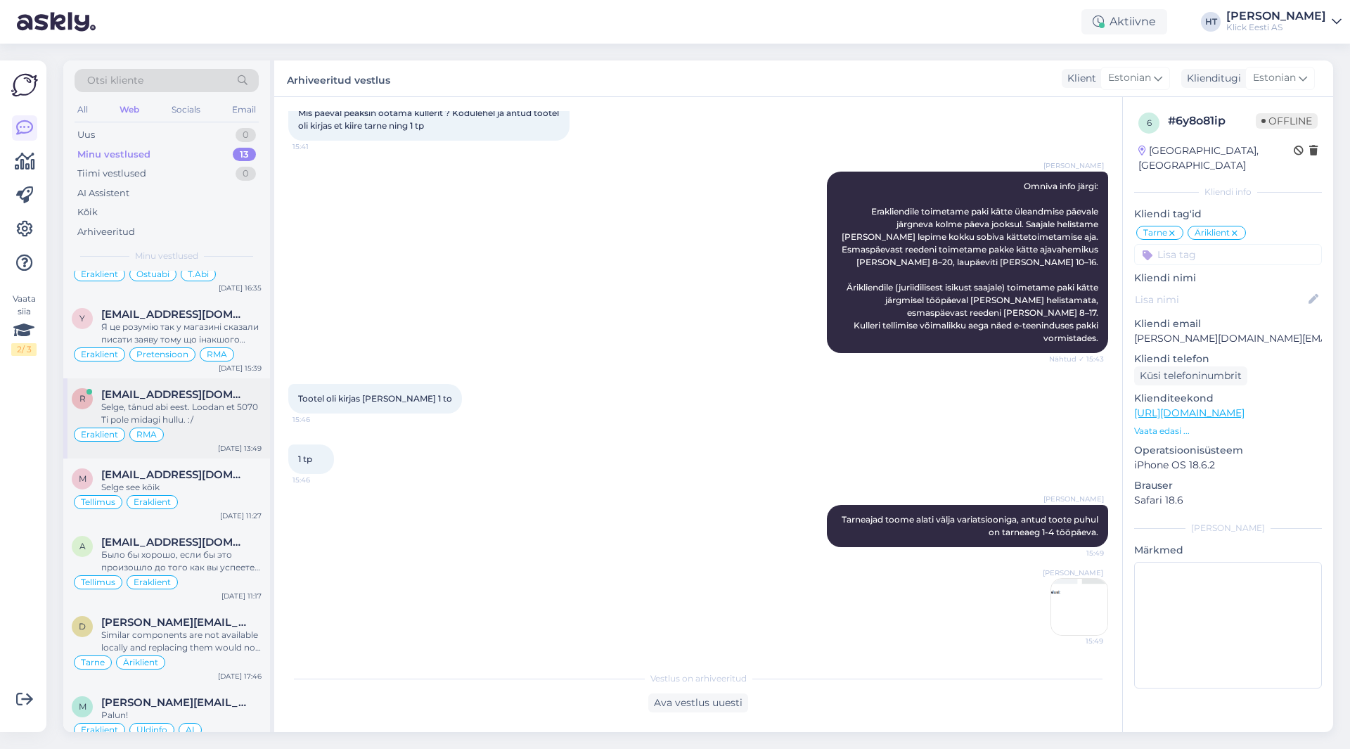
scroll to position [492, 0]
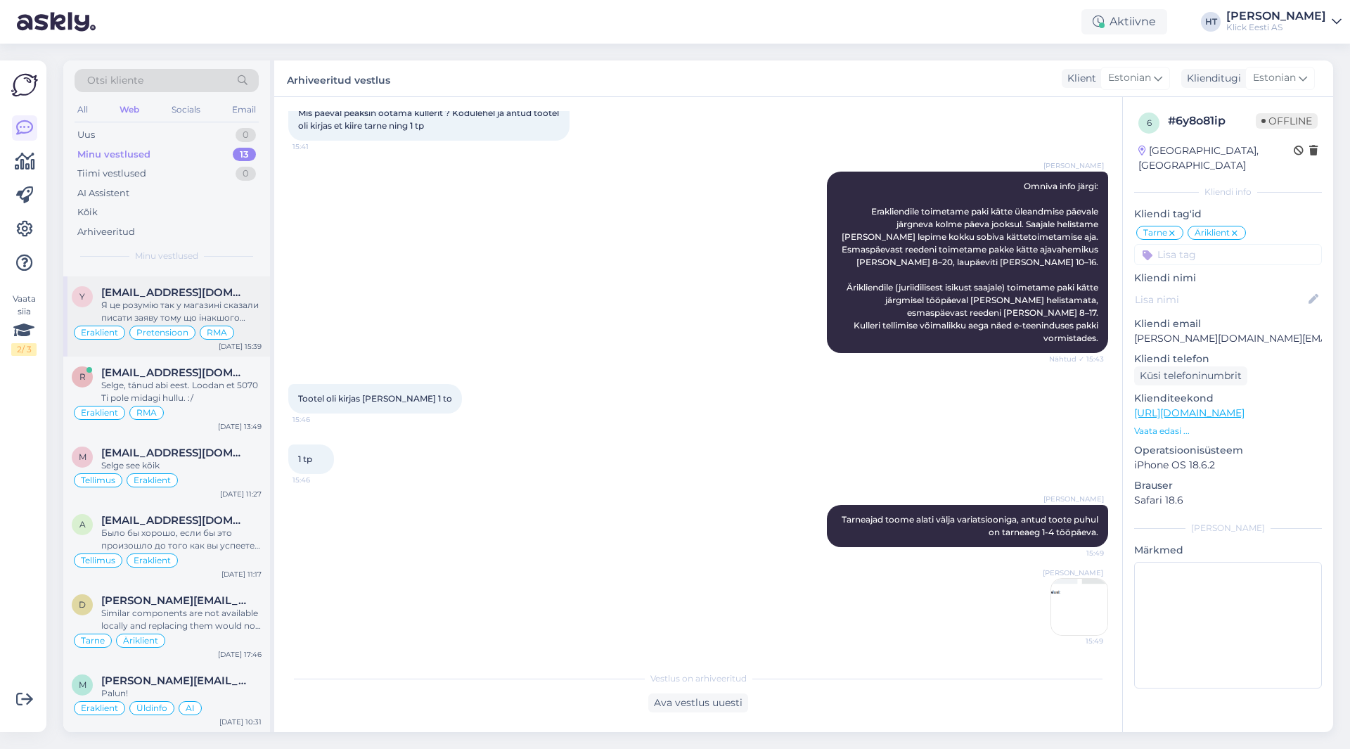
click at [215, 309] on div "Я це розумію так у магазині сказали писати заяву тому що інакшого способу немає…" at bounding box center [181, 311] width 160 height 25
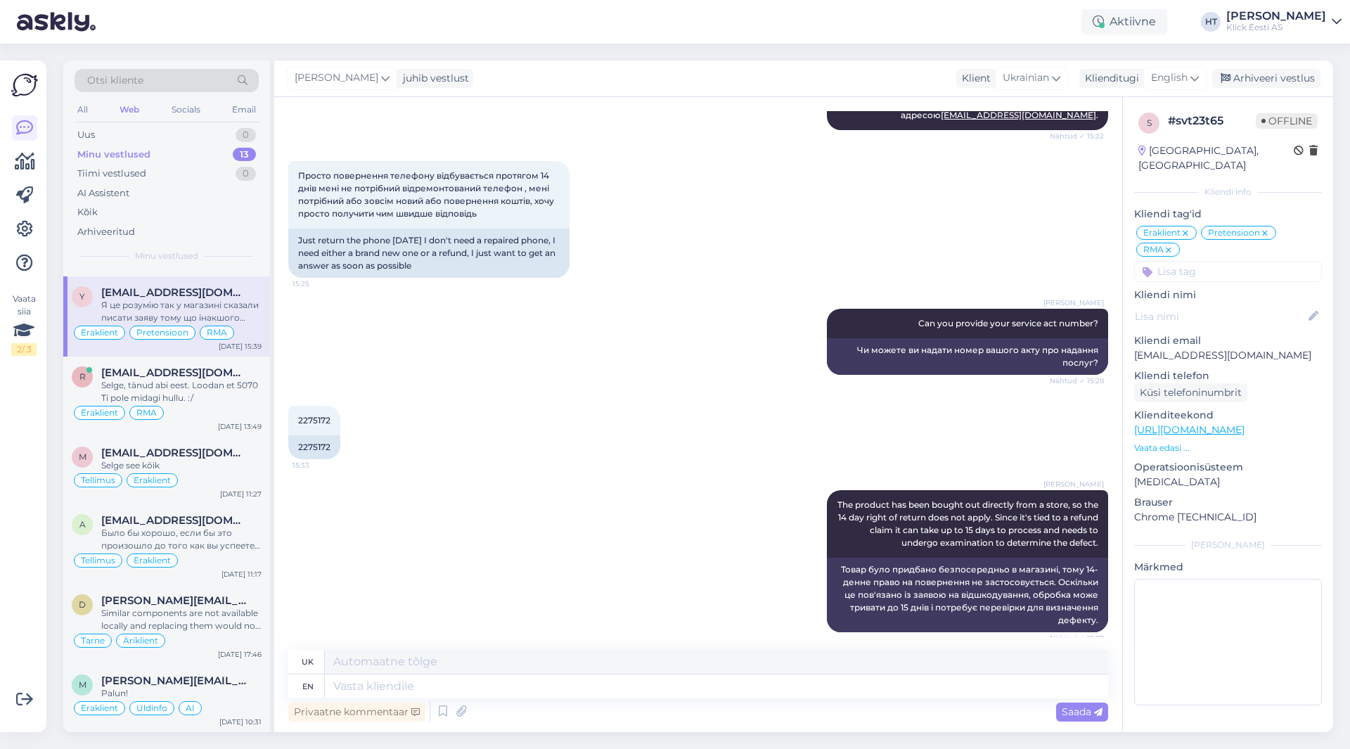
scroll to position [890, 0]
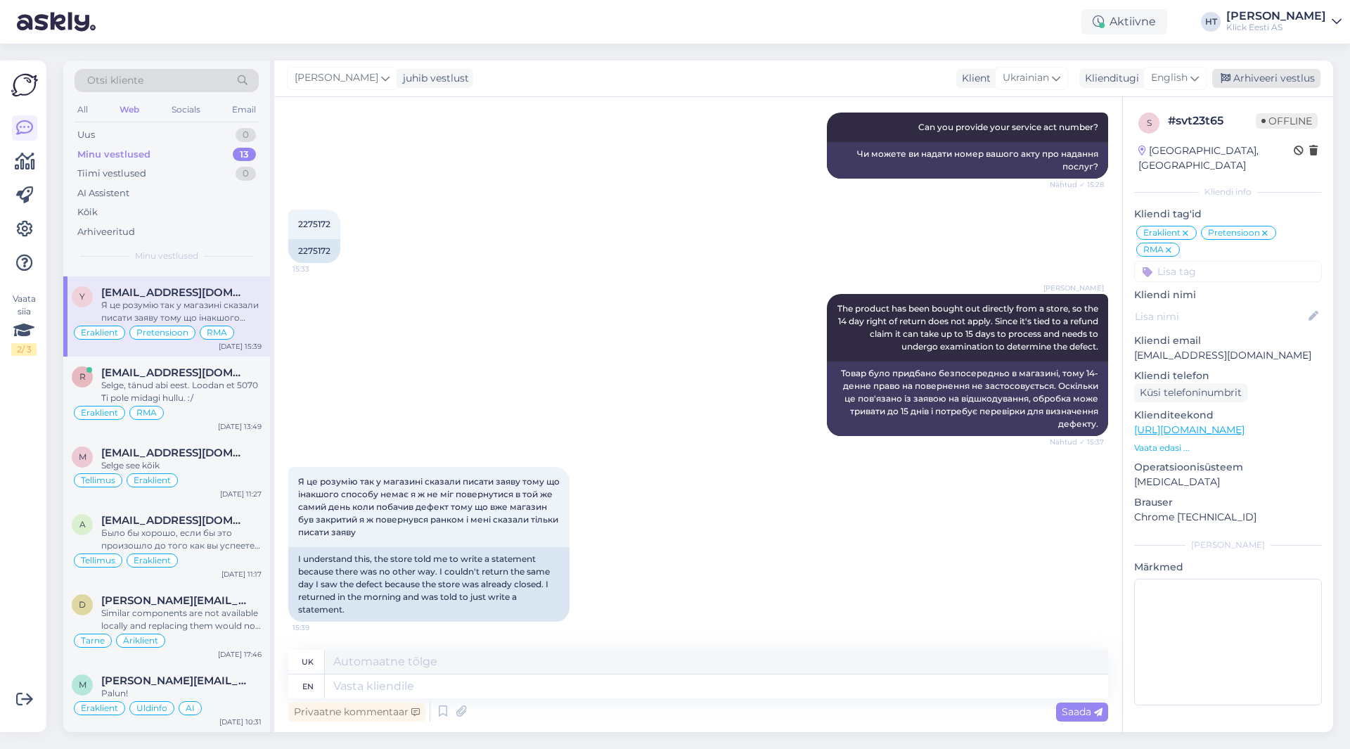
click at [1270, 70] on div "Arhiveeri vestlus" at bounding box center [1266, 78] width 108 height 19
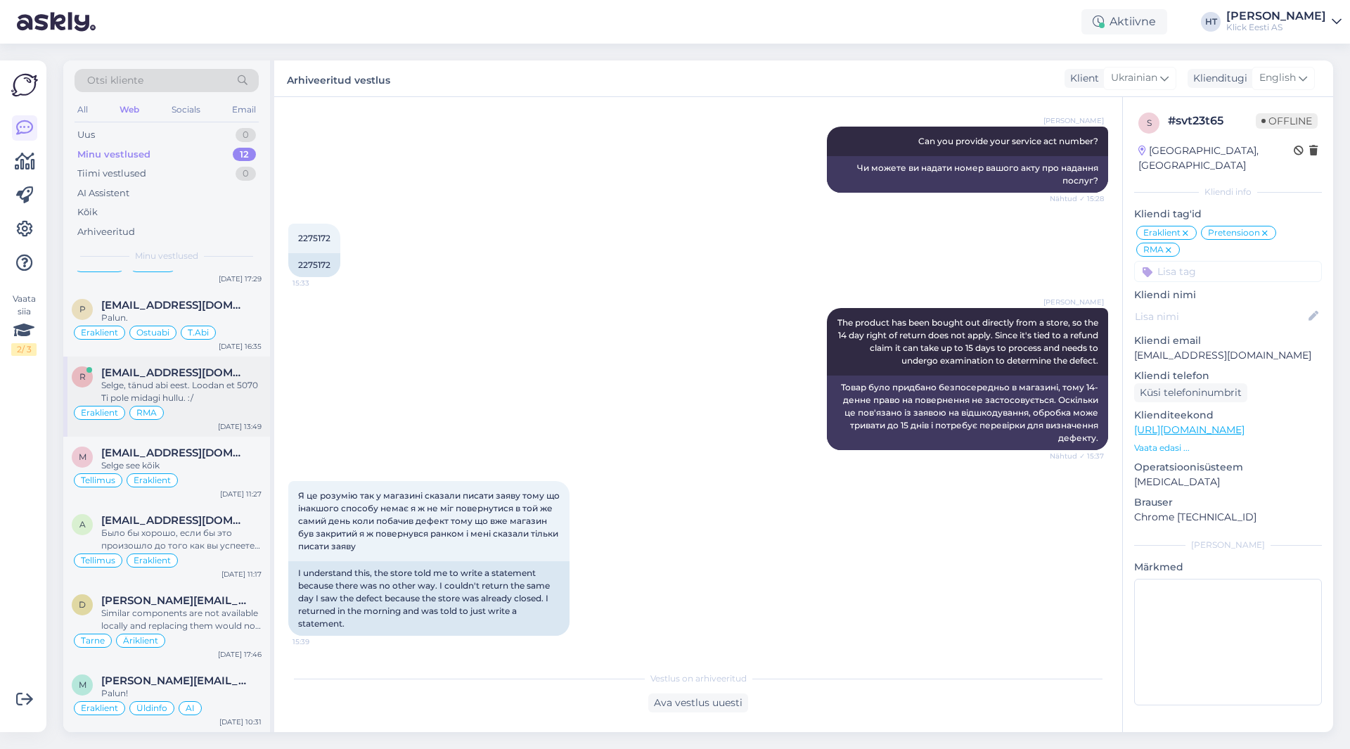
scroll to position [342, 0]
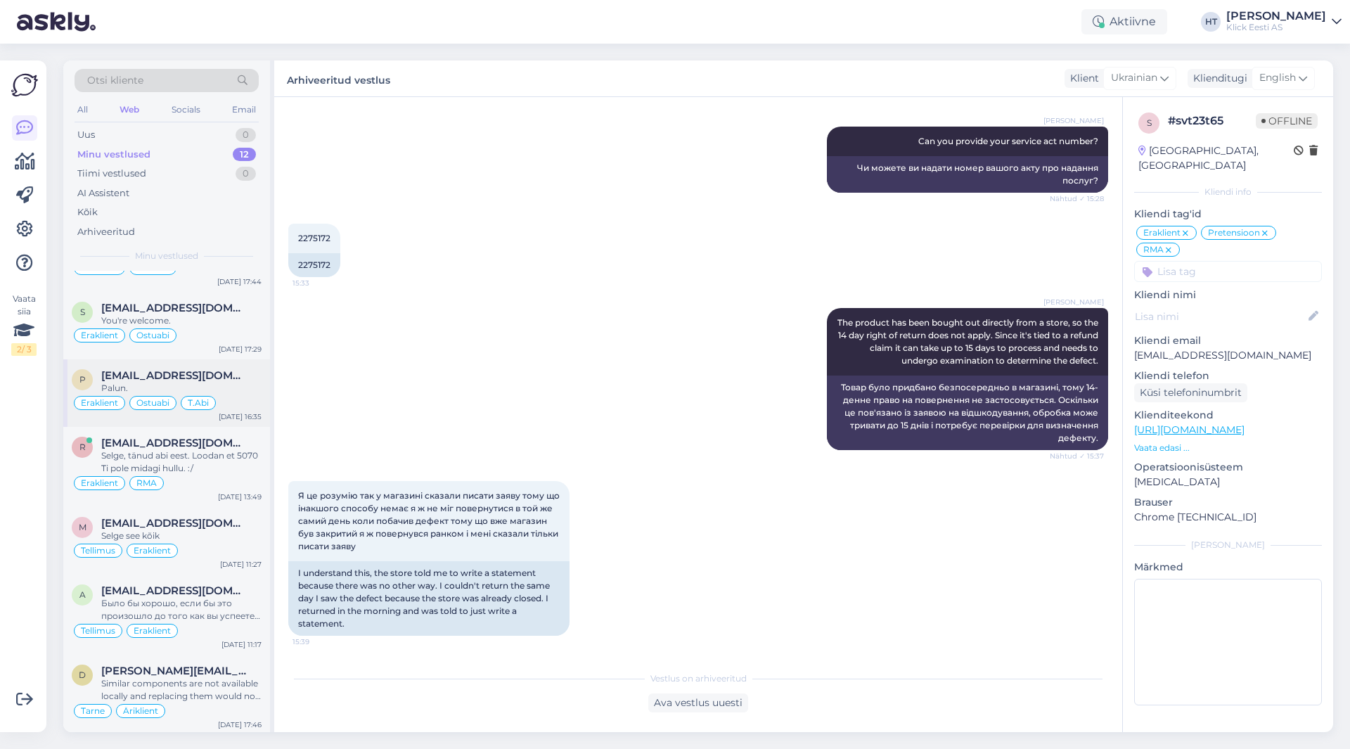
click at [217, 397] on div "Eraklient Ostuabi T.Abi" at bounding box center [167, 402] width 190 height 17
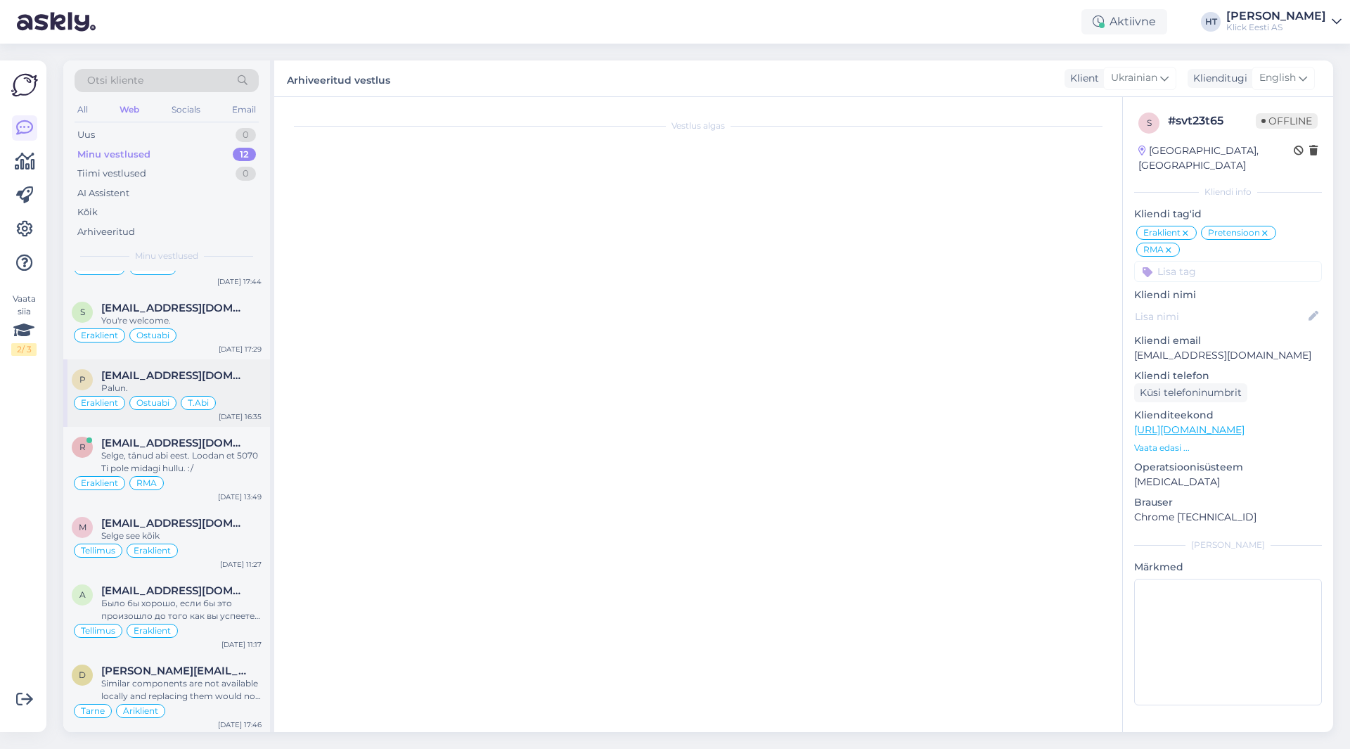
scroll to position [1070, 0]
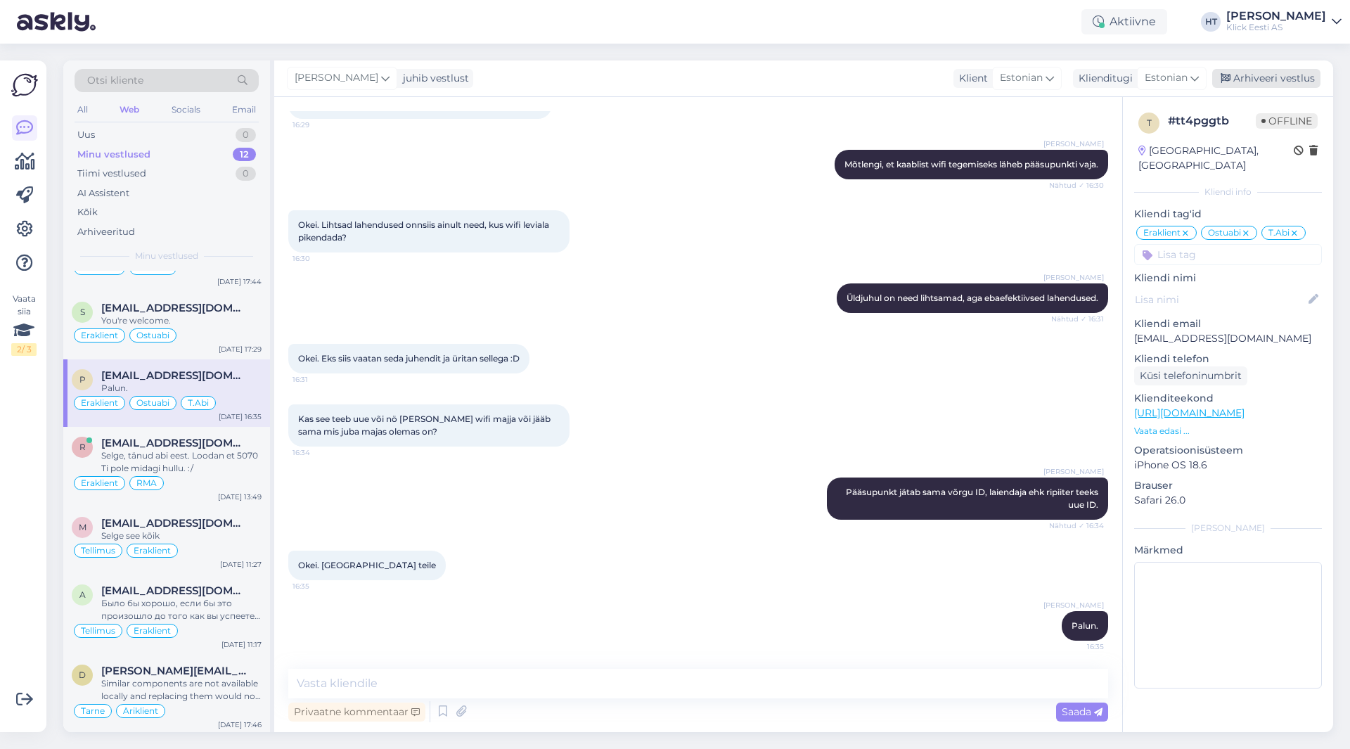
click at [1270, 81] on div "Arhiveeri vestlus" at bounding box center [1266, 78] width 108 height 19
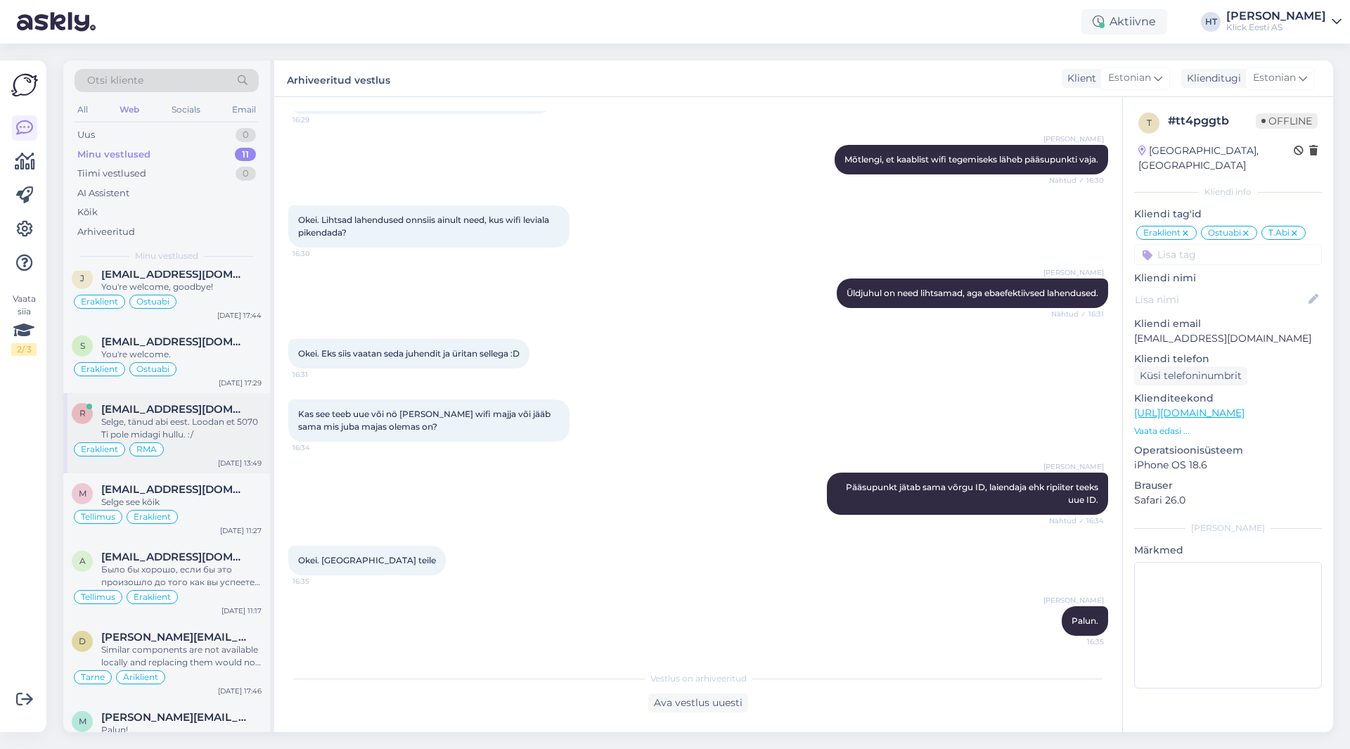
scroll to position [274, 0]
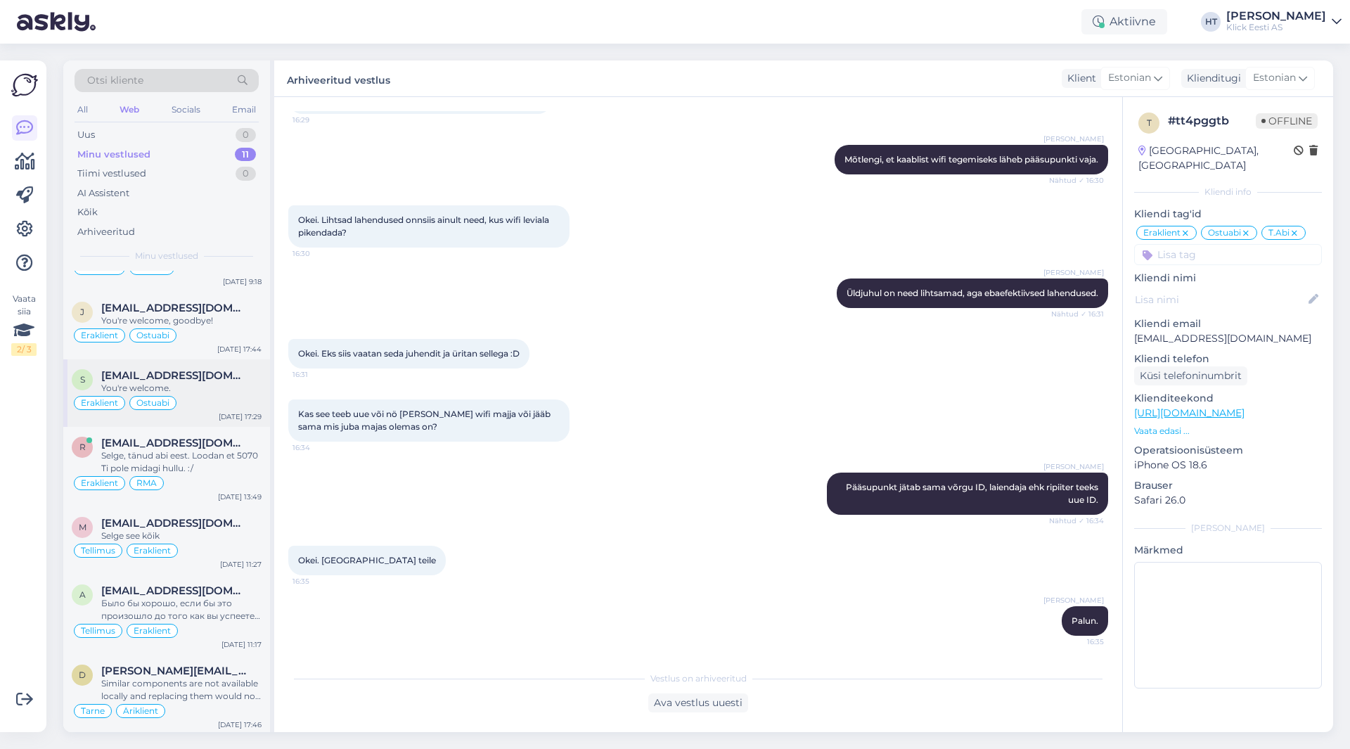
click at [228, 396] on div "Eraklient Ostuabi" at bounding box center [167, 402] width 190 height 17
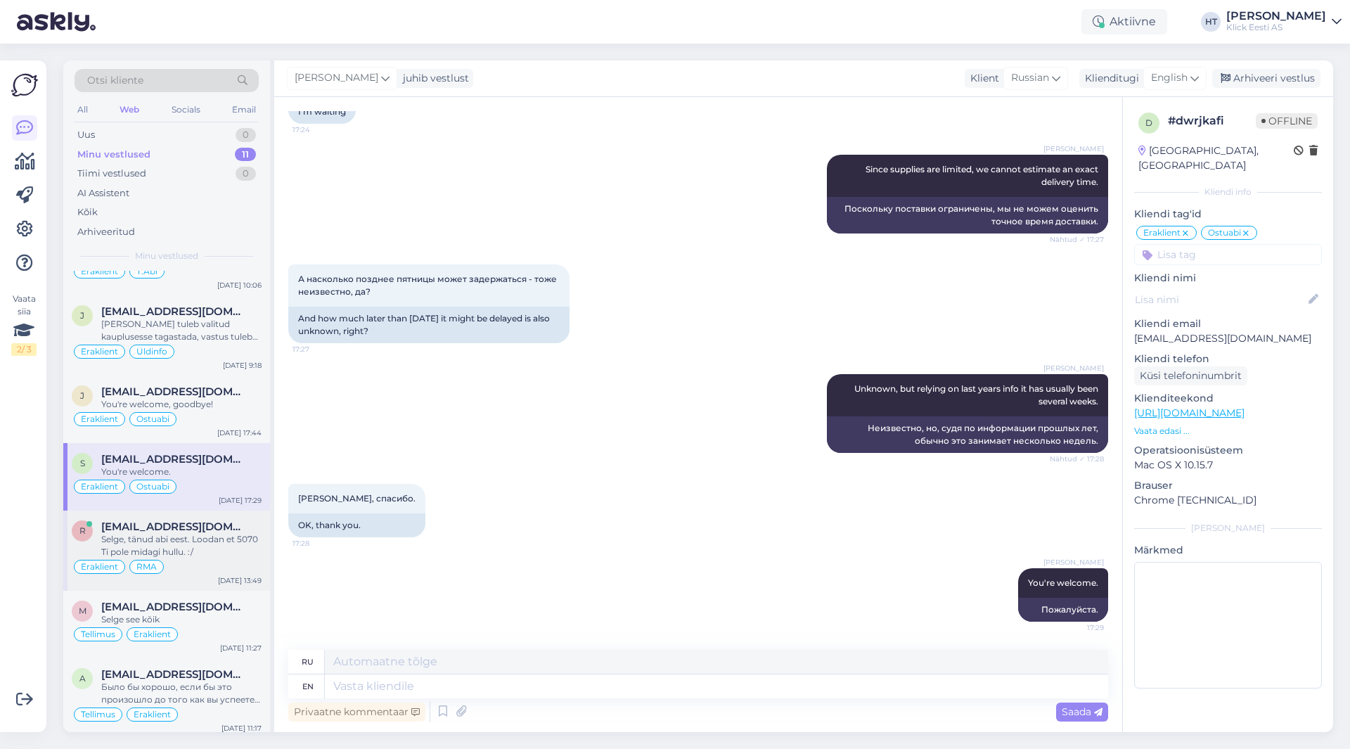
scroll to position [134, 0]
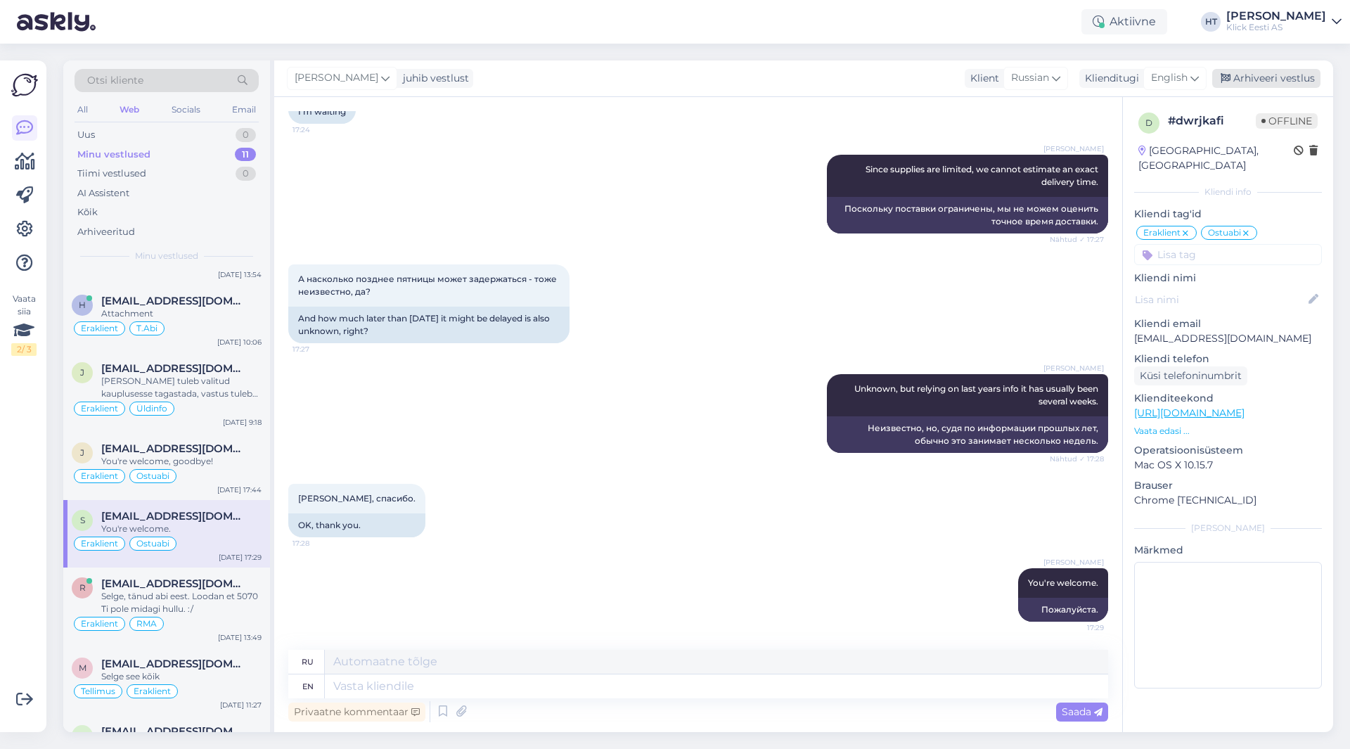
click at [1261, 83] on div "Arhiveeri vestlus" at bounding box center [1266, 78] width 108 height 19
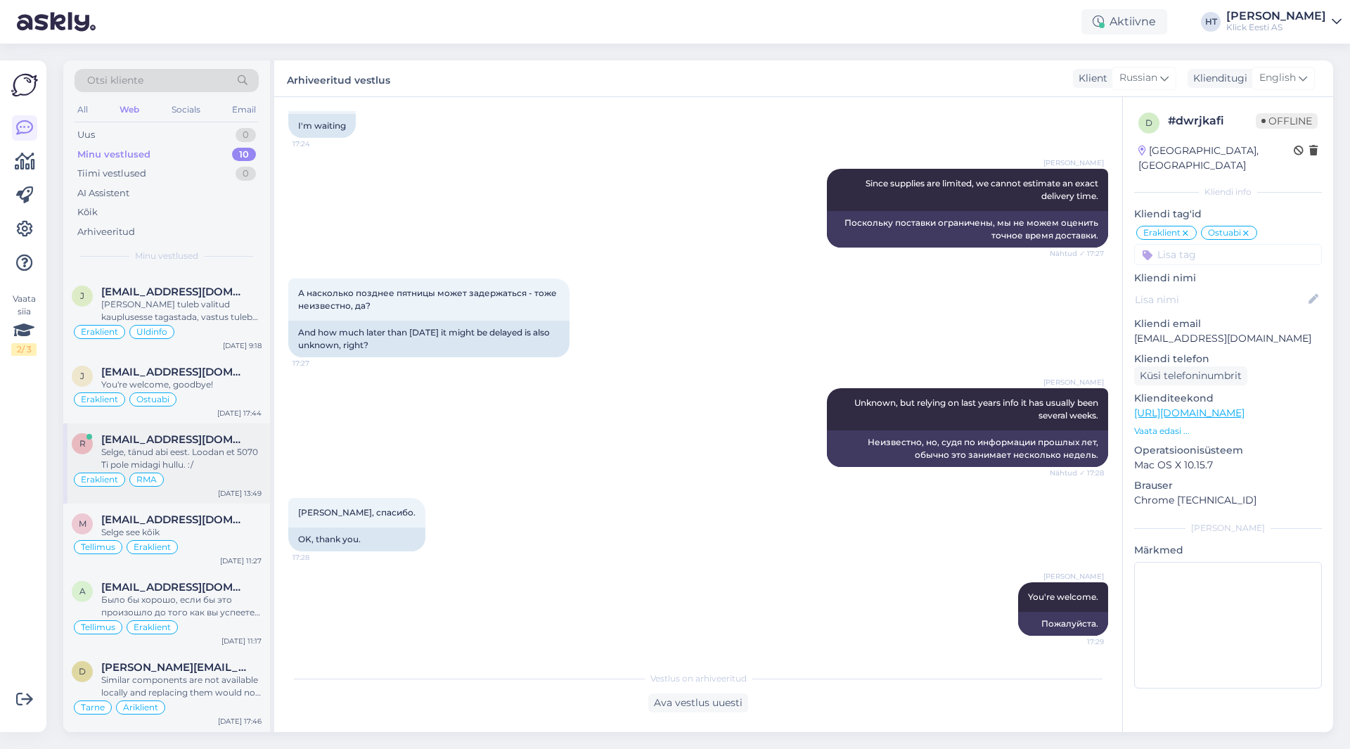
scroll to position [211, 0]
click at [225, 439] on span "[EMAIL_ADDRESS][DOMAIN_NAME]" at bounding box center [174, 438] width 146 height 13
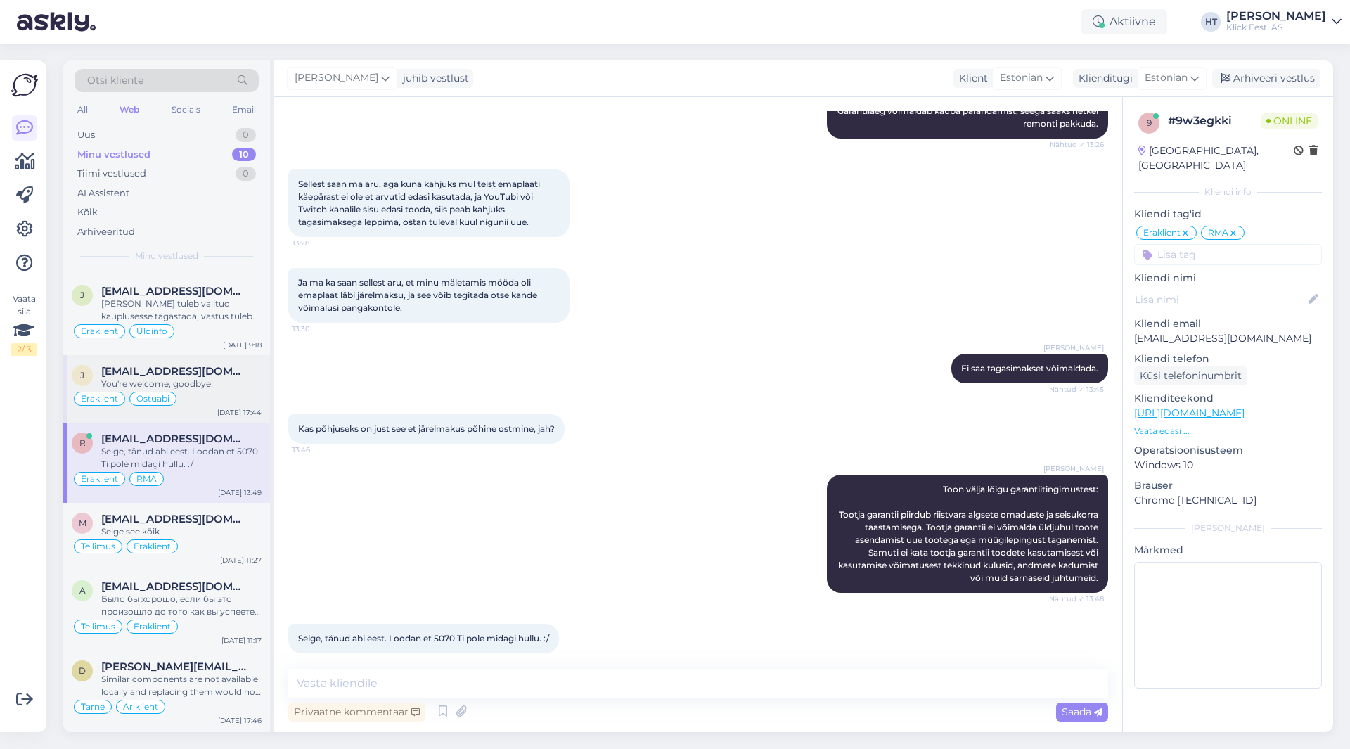
click at [252, 386] on div "You're welcome, goodbye!" at bounding box center [181, 384] width 160 height 13
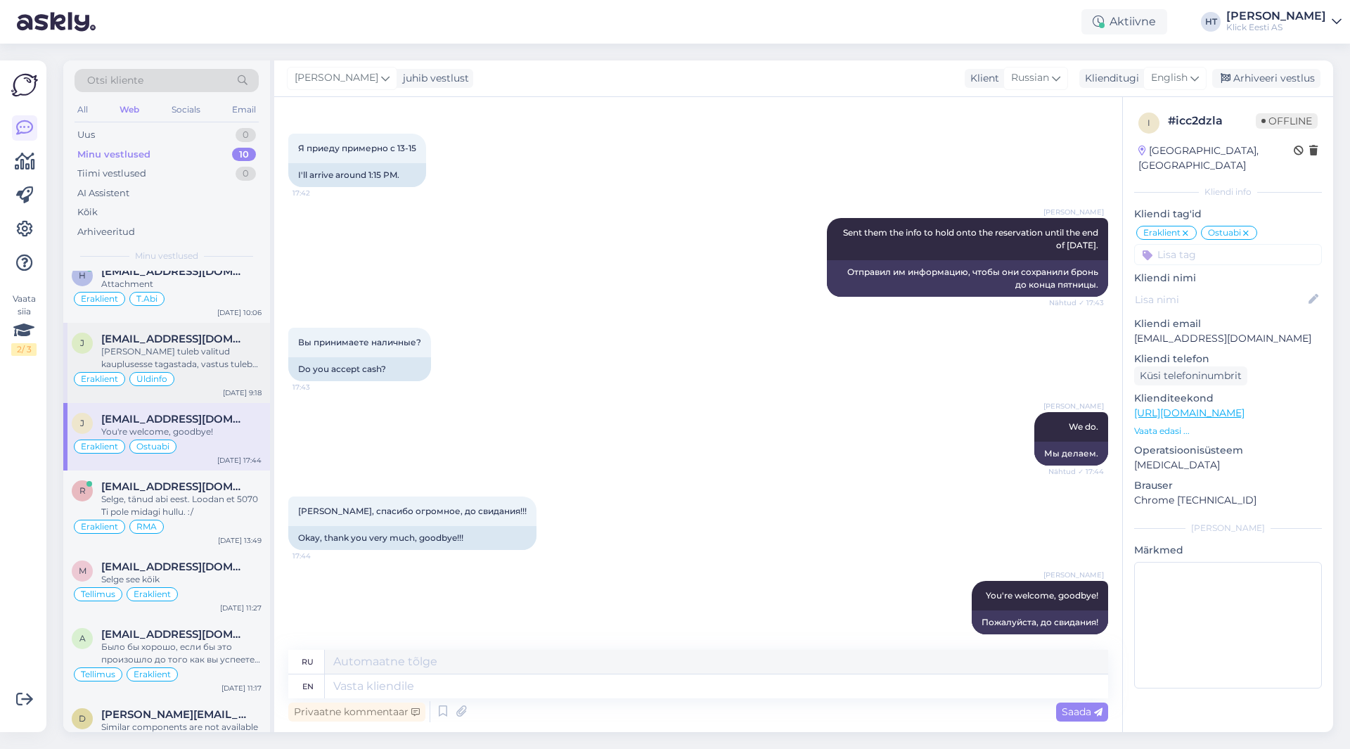
scroll to position [141, 0]
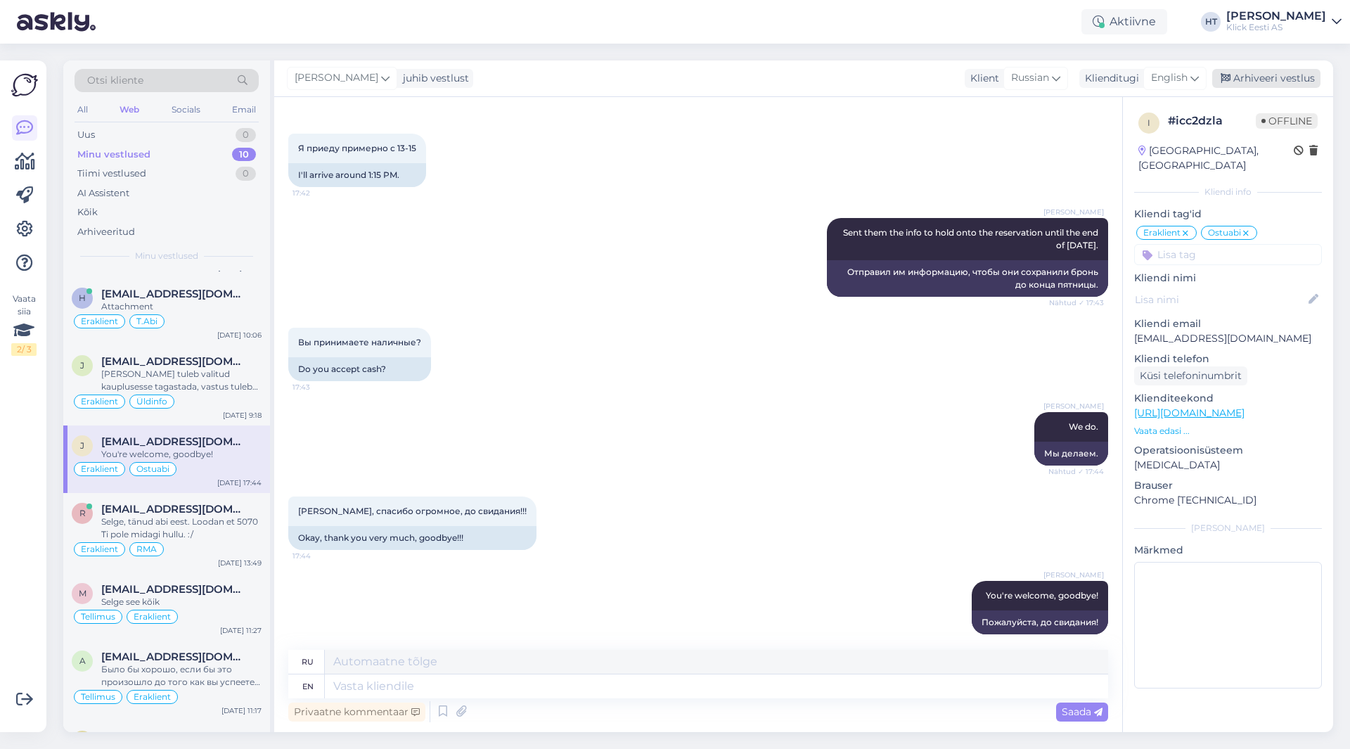
click at [1273, 69] on div "Arhiveeri vestlus" at bounding box center [1266, 78] width 108 height 19
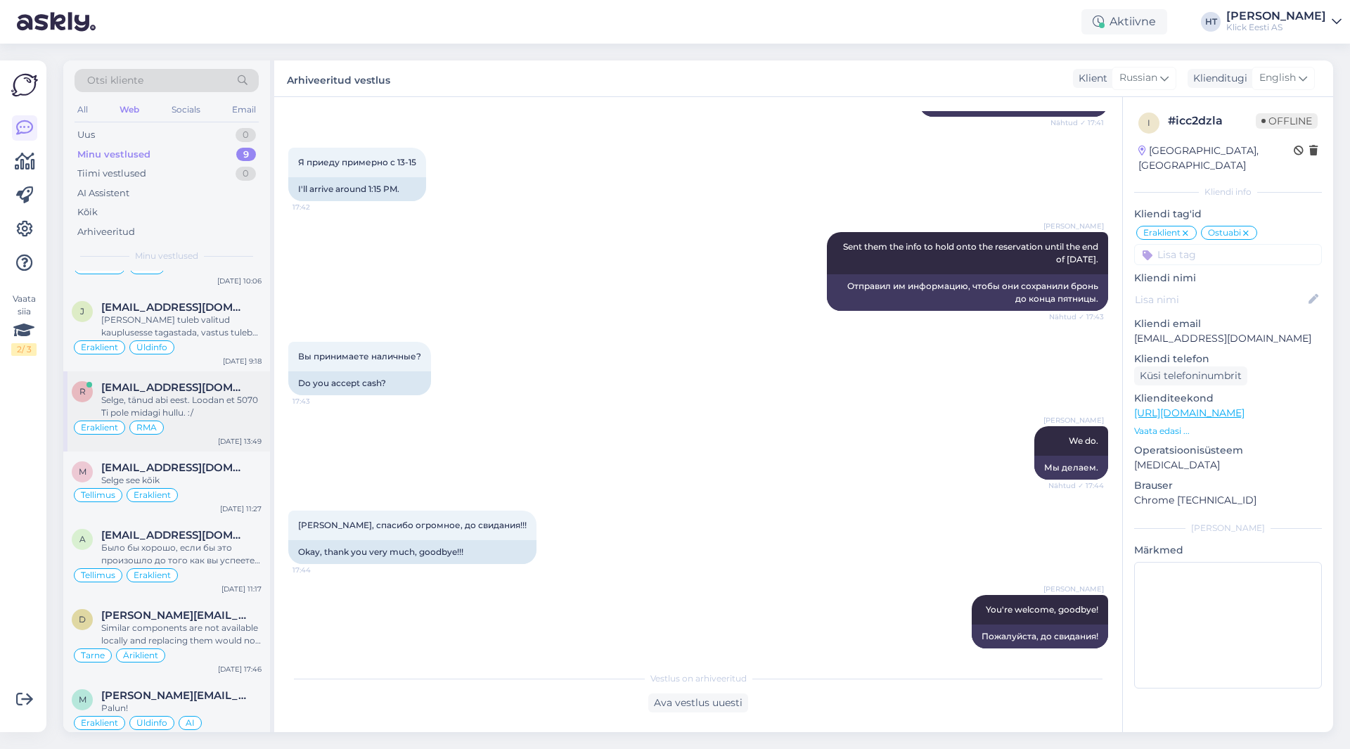
scroll to position [210, 0]
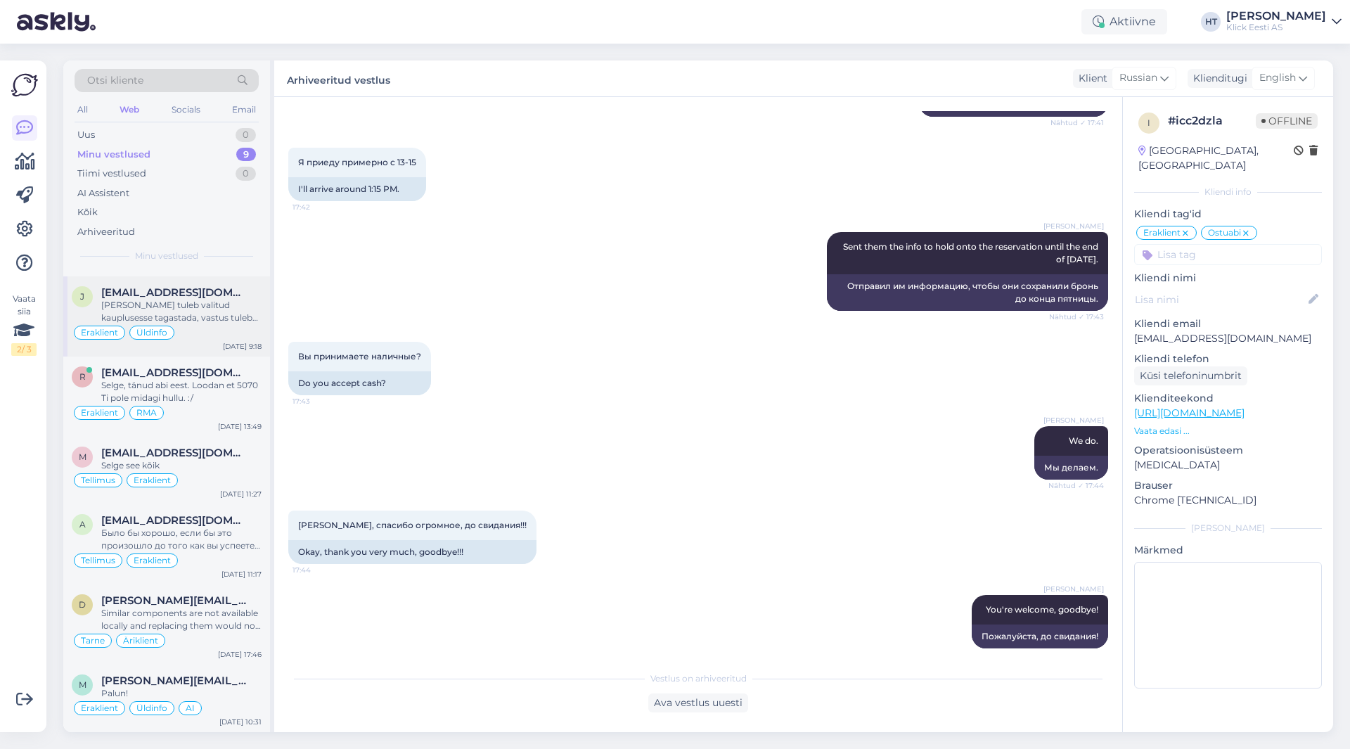
click at [216, 326] on div "Eraklient Üldinfo" at bounding box center [167, 332] width 190 height 17
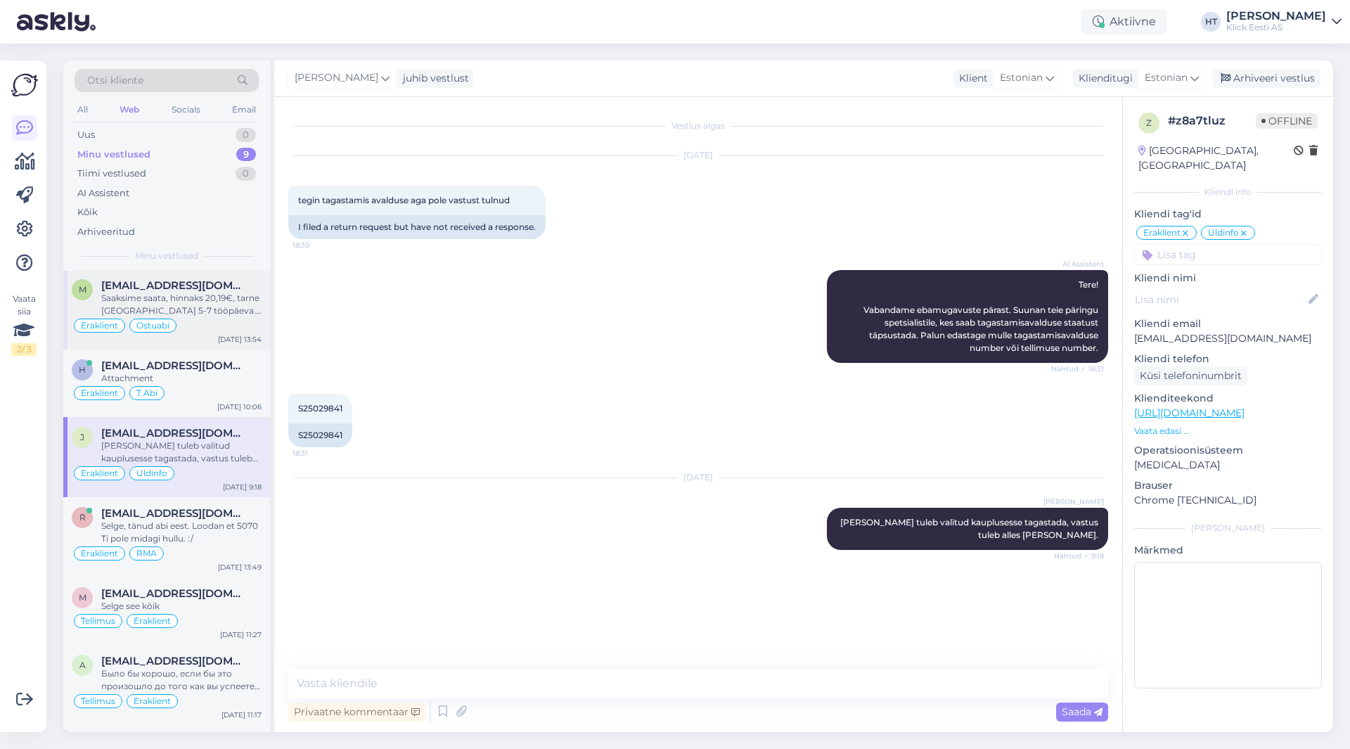
scroll to position [0, 0]
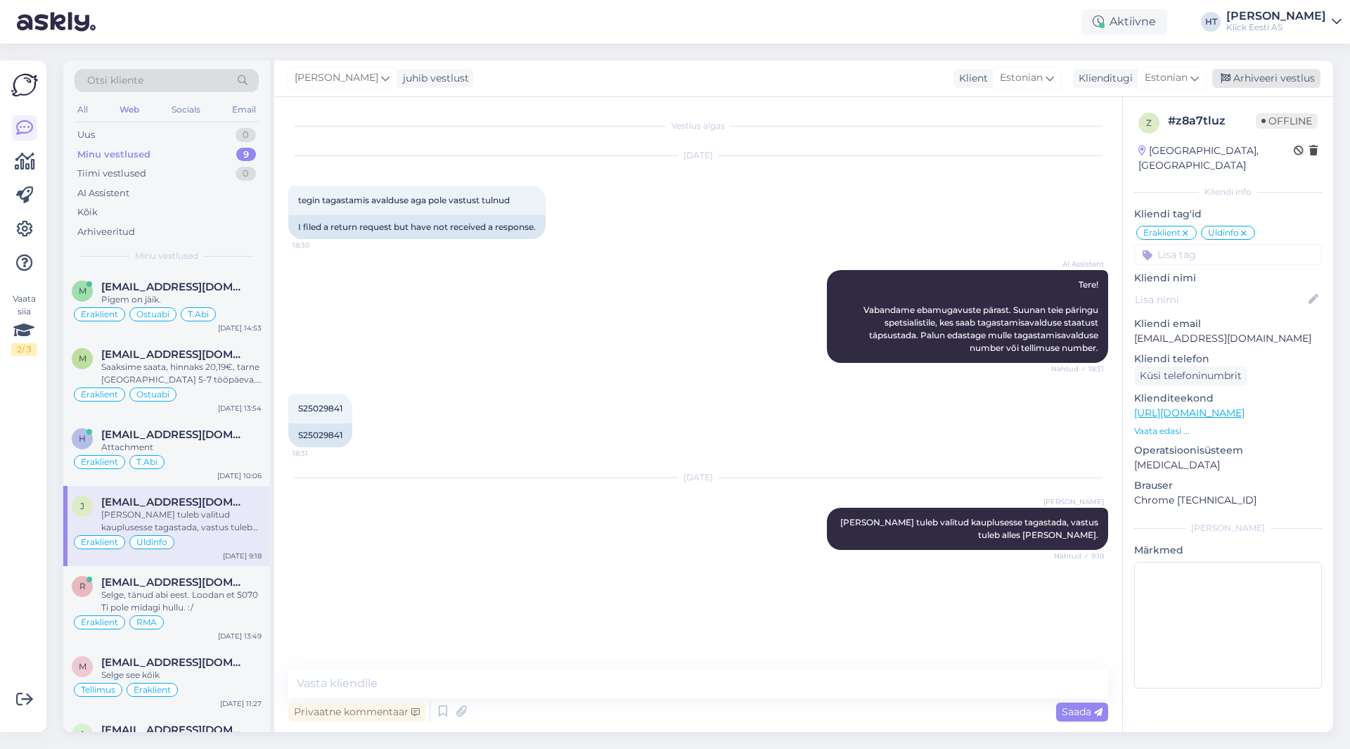
click at [1281, 76] on div "Arhiveeri vestlus" at bounding box center [1266, 78] width 108 height 19
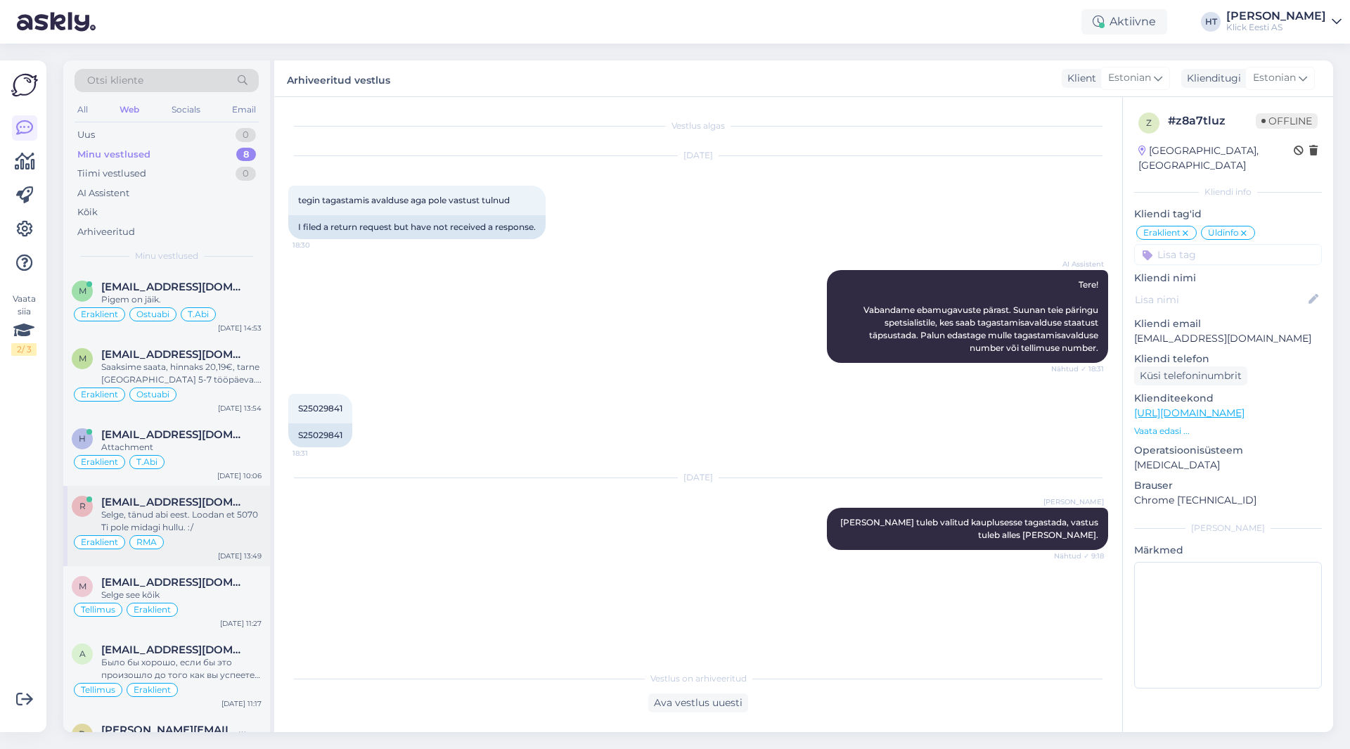
click at [226, 527] on div "Selge, tänud abi eest. Loodan et 5070 Ti pole midagi hullu. :/" at bounding box center [181, 520] width 160 height 25
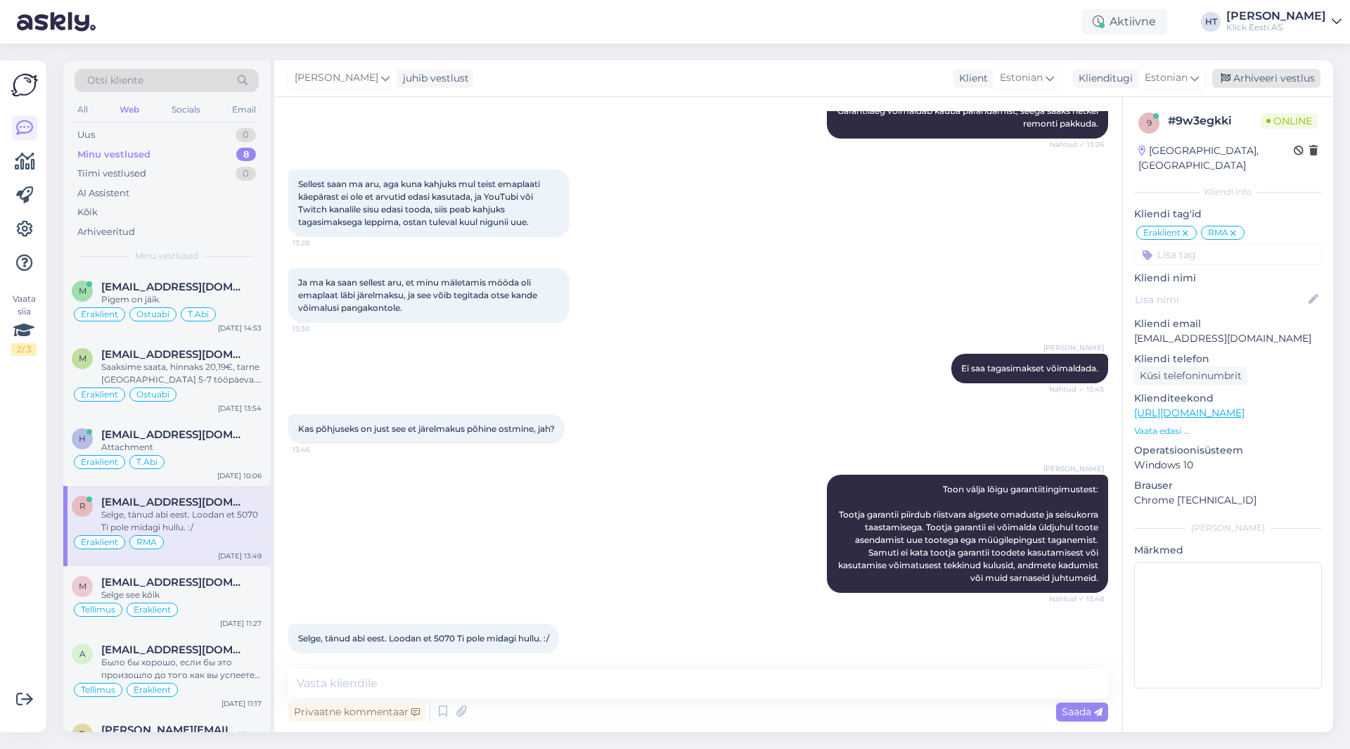
click at [1247, 77] on div "Arhiveeri vestlus" at bounding box center [1266, 78] width 108 height 19
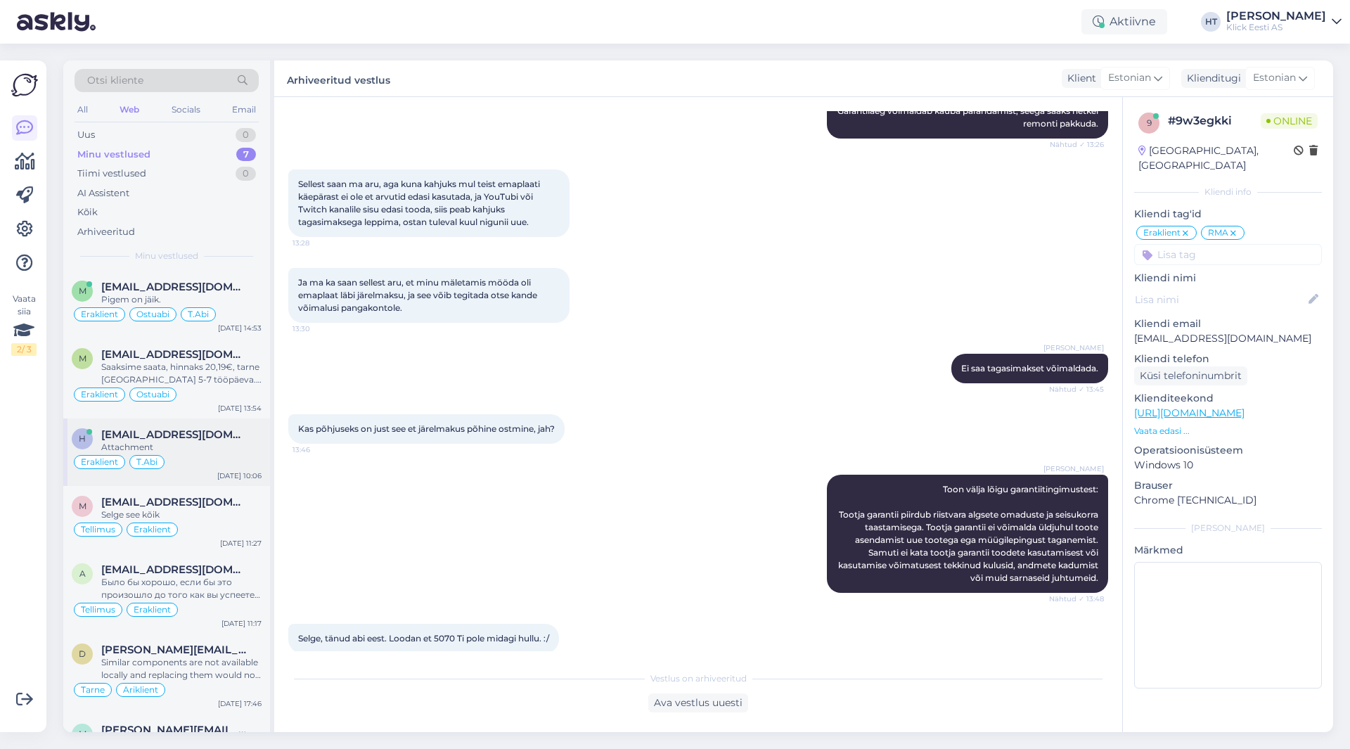
click at [191, 452] on div "Attachment" at bounding box center [181, 447] width 160 height 13
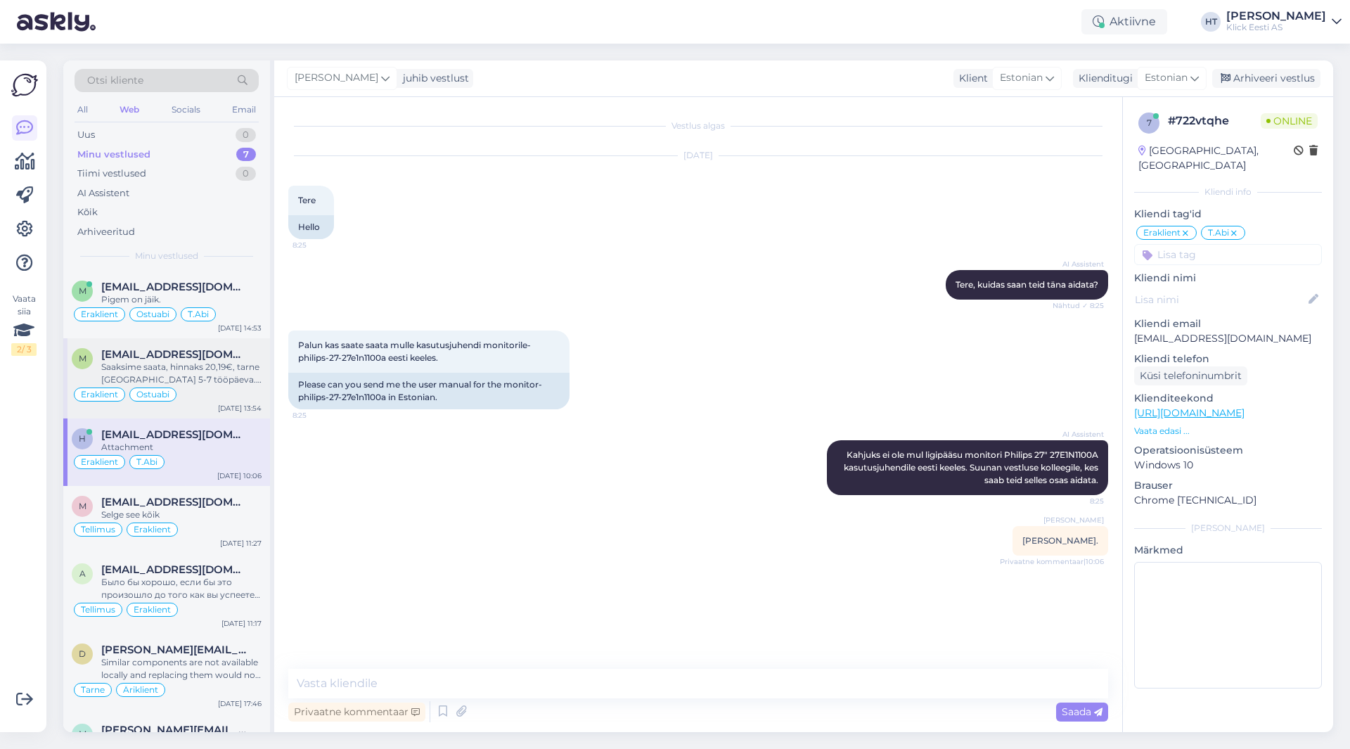
click at [209, 397] on div "Eraklient Ostuabi" at bounding box center [167, 394] width 190 height 17
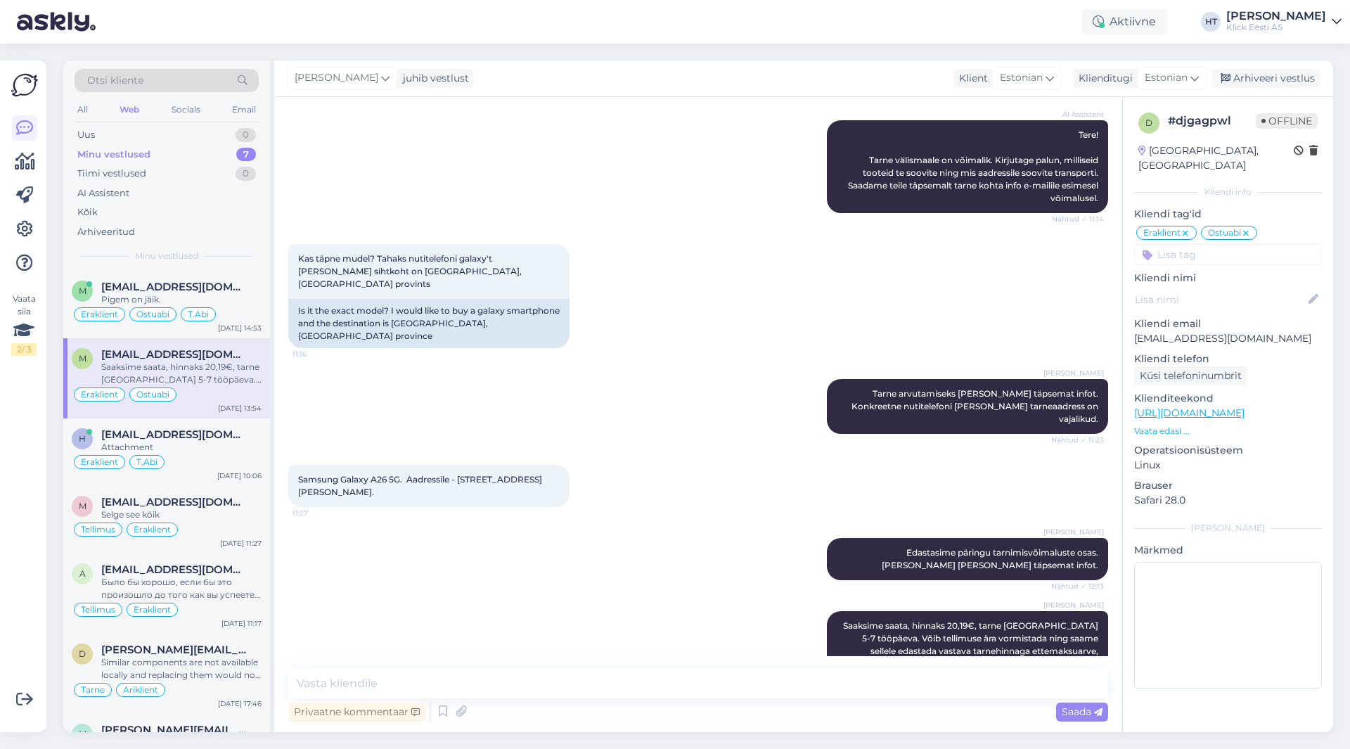
click at [231, 155] on div "Minu vestlused 7" at bounding box center [167, 155] width 184 height 20
click at [397, 189] on div "AI Assistent Tere! Tarne välismaale on võimalik. Kirjutage palun, milliseid too…" at bounding box center [698, 167] width 820 height 124
click at [179, 133] on div "Uus 0" at bounding box center [167, 135] width 184 height 20
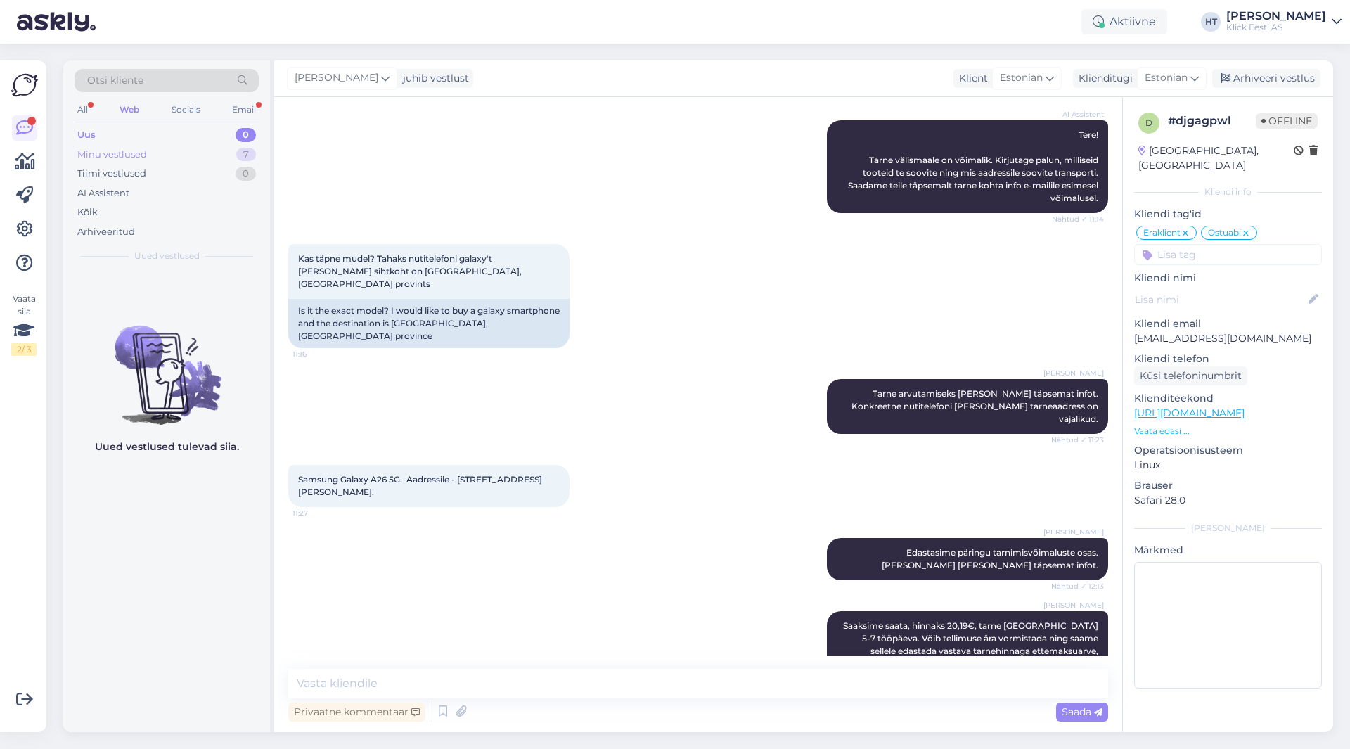
click at [210, 153] on div "Minu vestlused 7" at bounding box center [167, 155] width 184 height 20
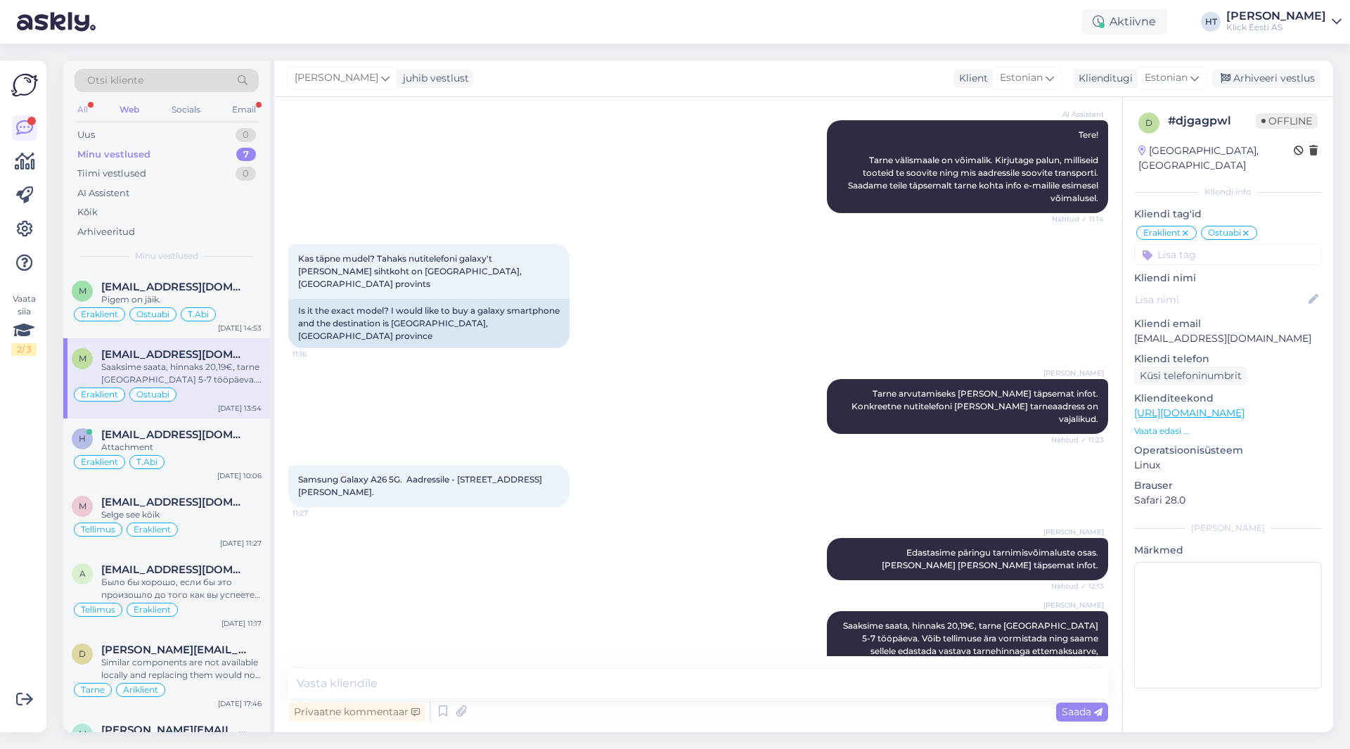
click at [89, 108] on div "All" at bounding box center [83, 110] width 16 height 18
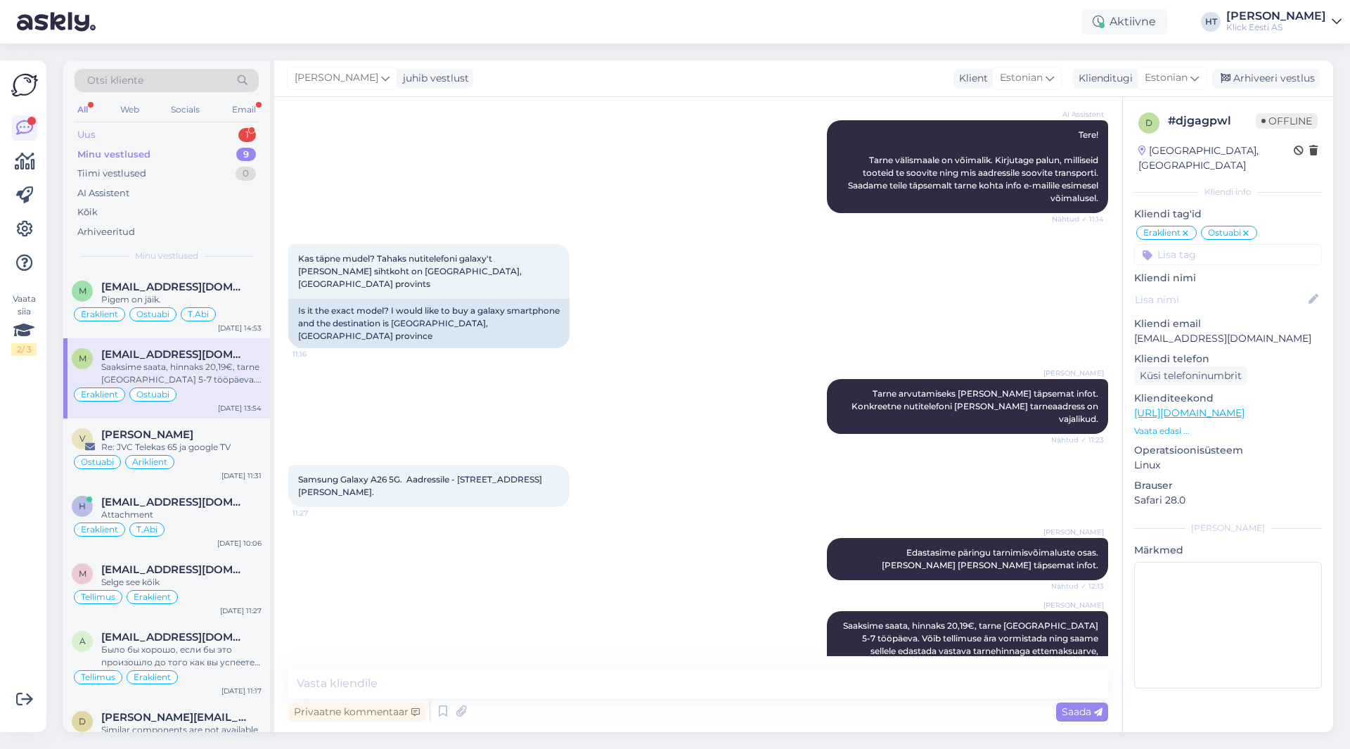
click at [138, 138] on div "Uus 1" at bounding box center [167, 135] width 184 height 20
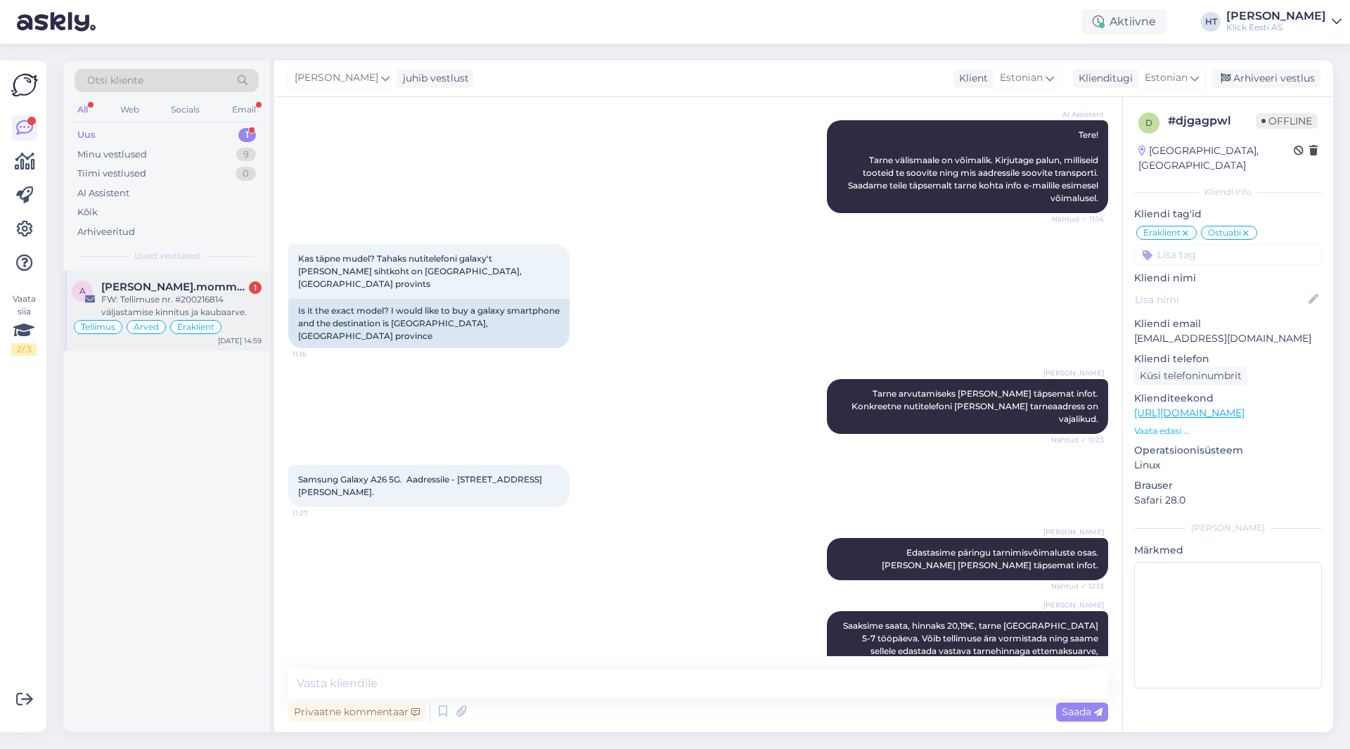
click at [176, 285] on span "[PERSON_NAME].mommeja via [EMAIL_ADDRESS][DOMAIN_NAME]" at bounding box center [174, 287] width 146 height 13
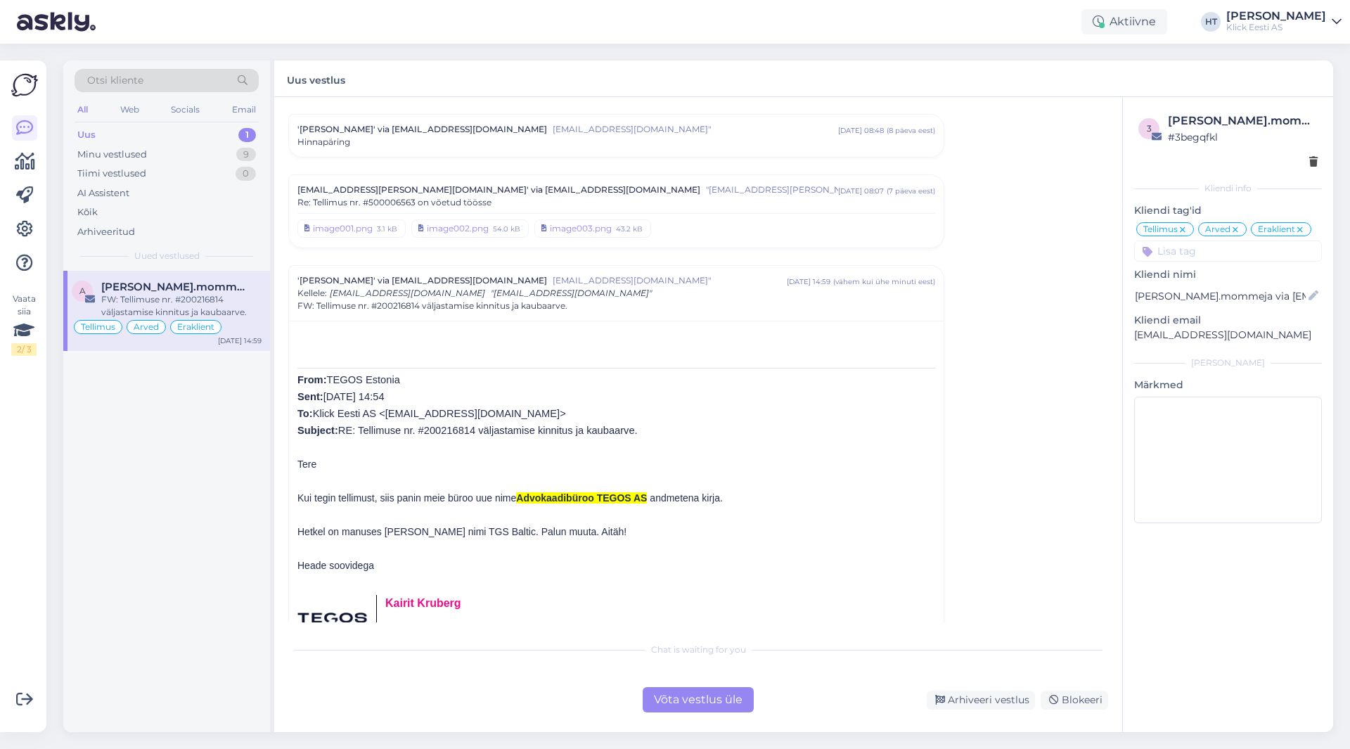
scroll to position [6087, 0]
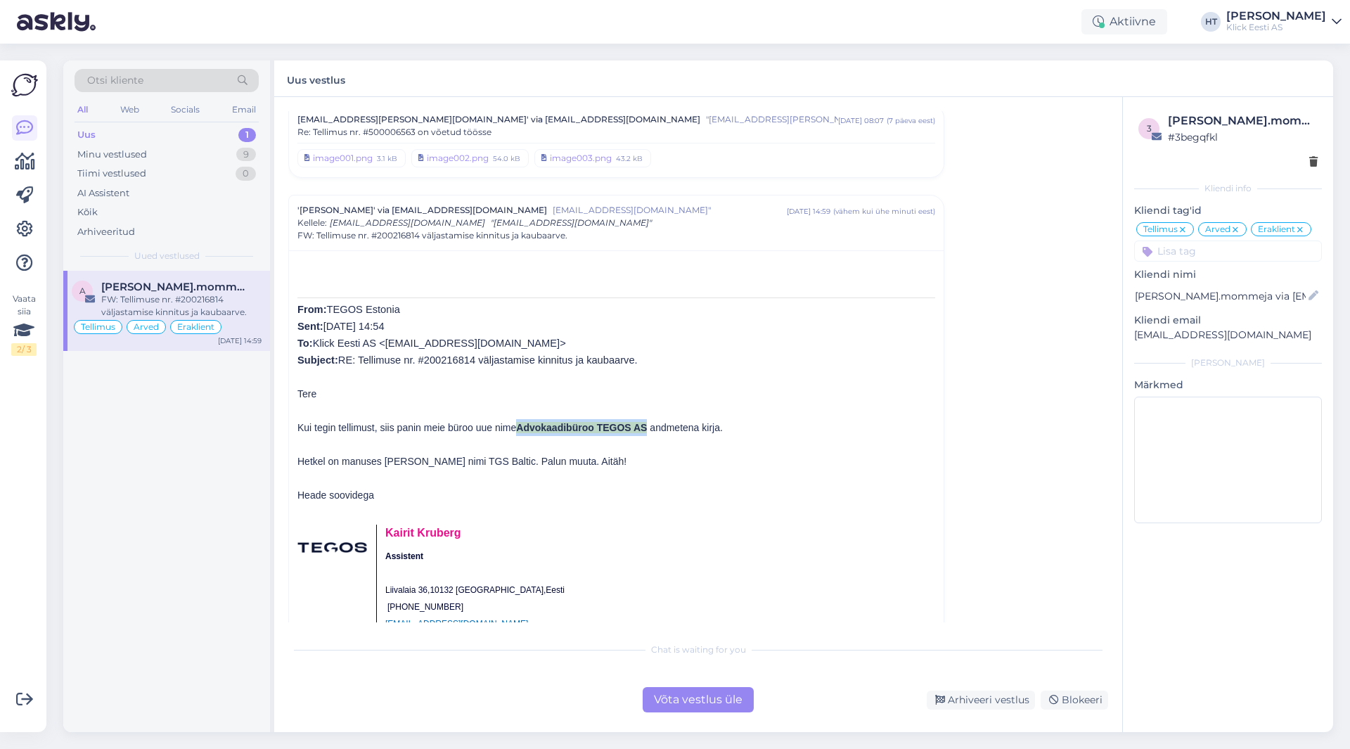
drag, startPoint x: 519, startPoint y: 401, endPoint x: 648, endPoint y: 402, distance: 129.4
click at [647, 422] on span "Advokaadibüroo TEGOS AS" at bounding box center [581, 427] width 131 height 11
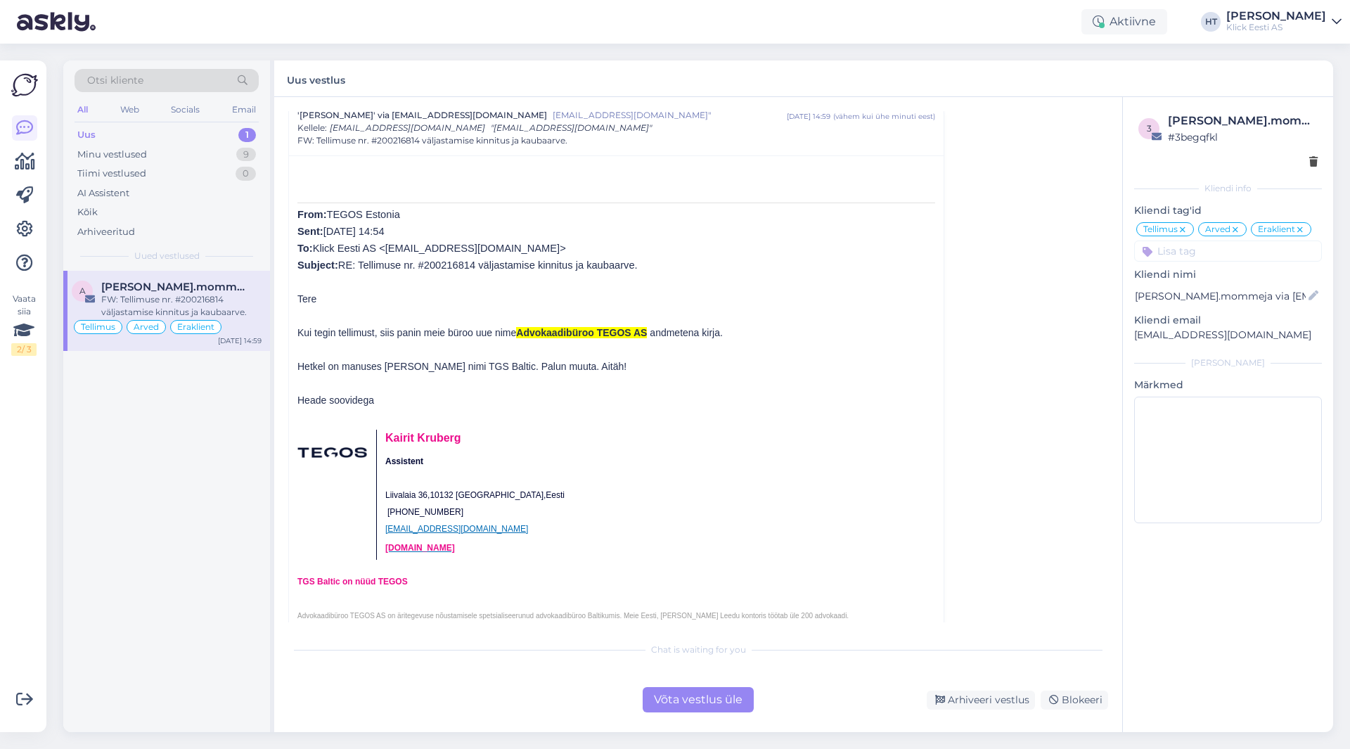
scroll to position [6157, 0]
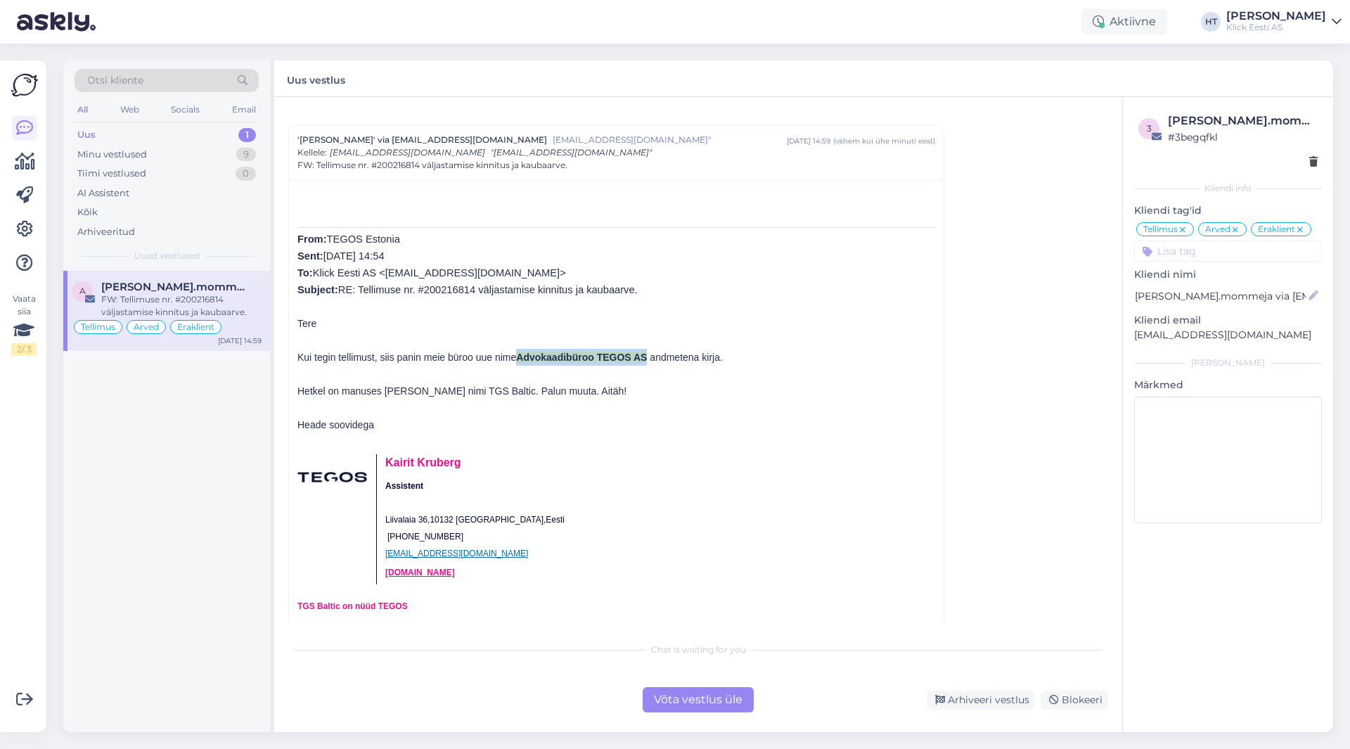
drag, startPoint x: 520, startPoint y: 331, endPoint x: 649, endPoint y: 335, distance: 128.7
click at [647, 352] on span "Advokaadibüroo TEGOS AS" at bounding box center [581, 357] width 131 height 11
copy span "Advokaadibüroo TEGOS AS"
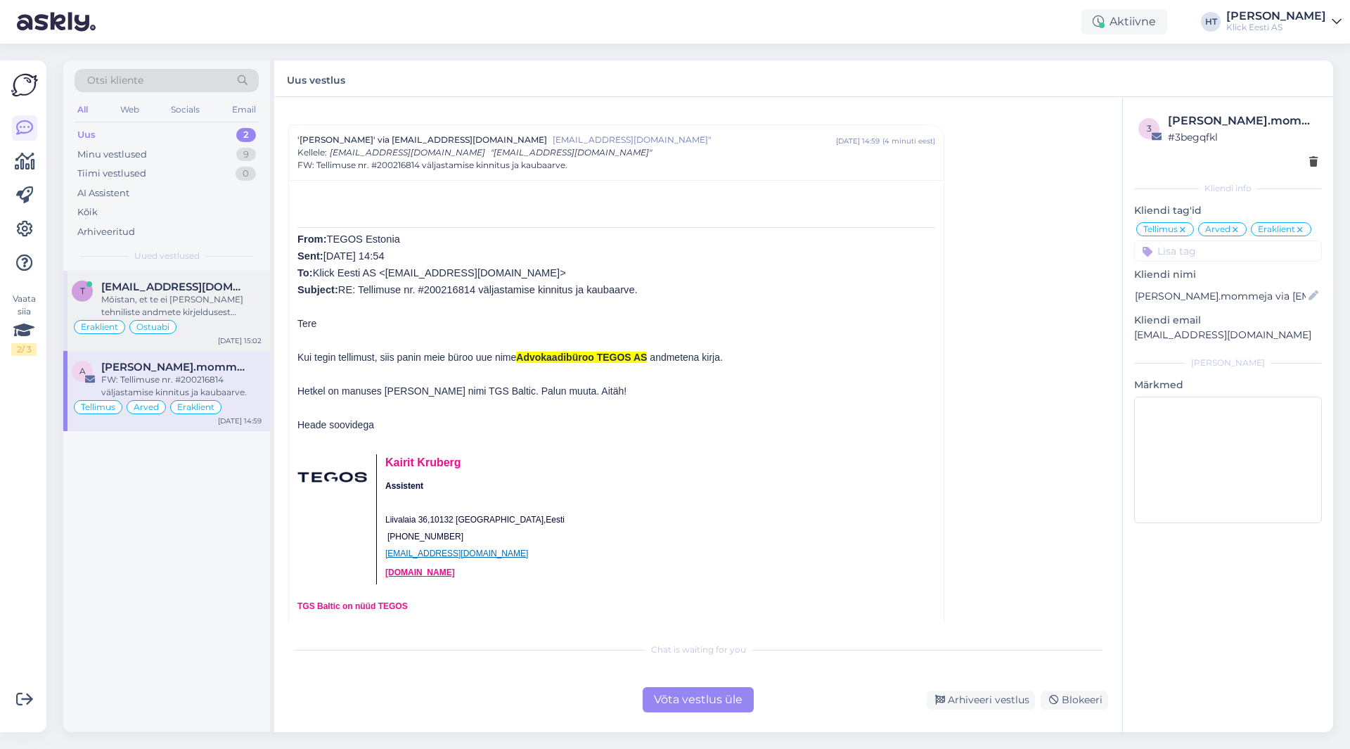
click at [208, 326] on div "Eraklient Ostuabi" at bounding box center [167, 327] width 190 height 17
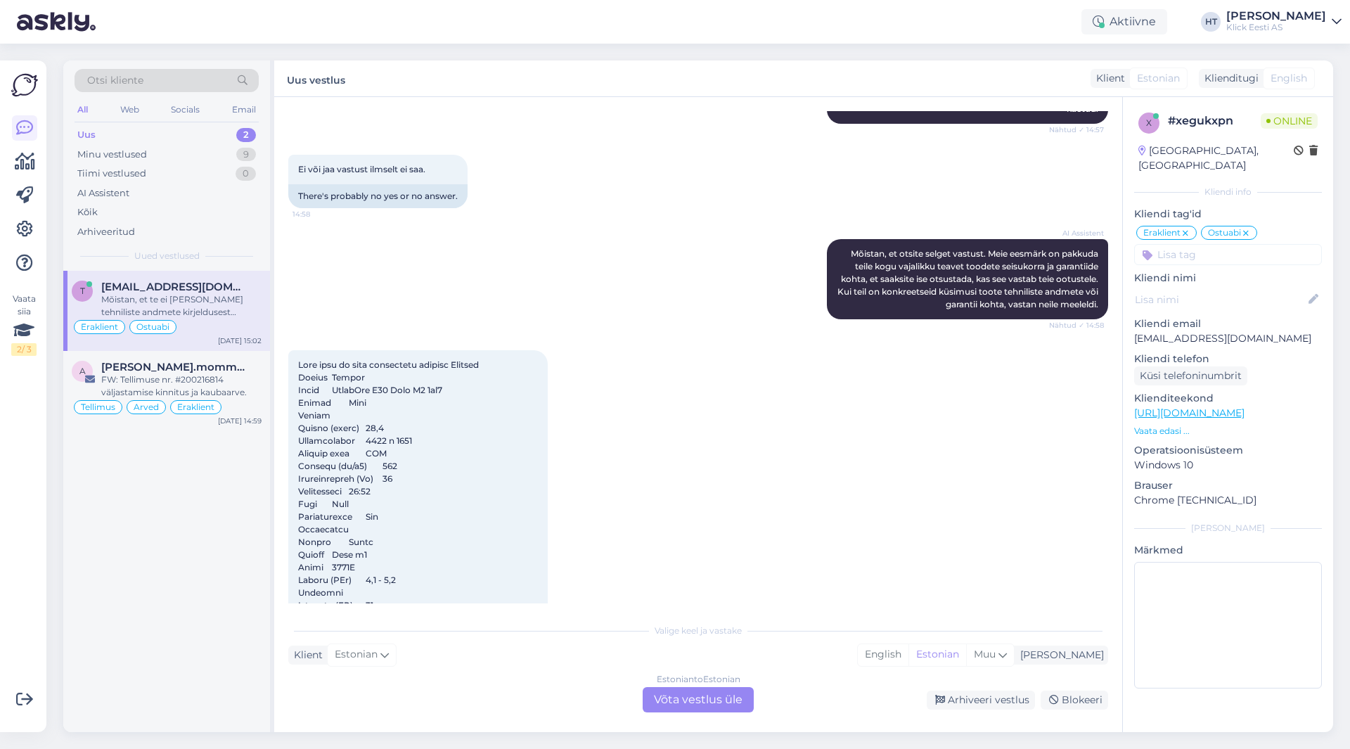
scroll to position [2090, 0]
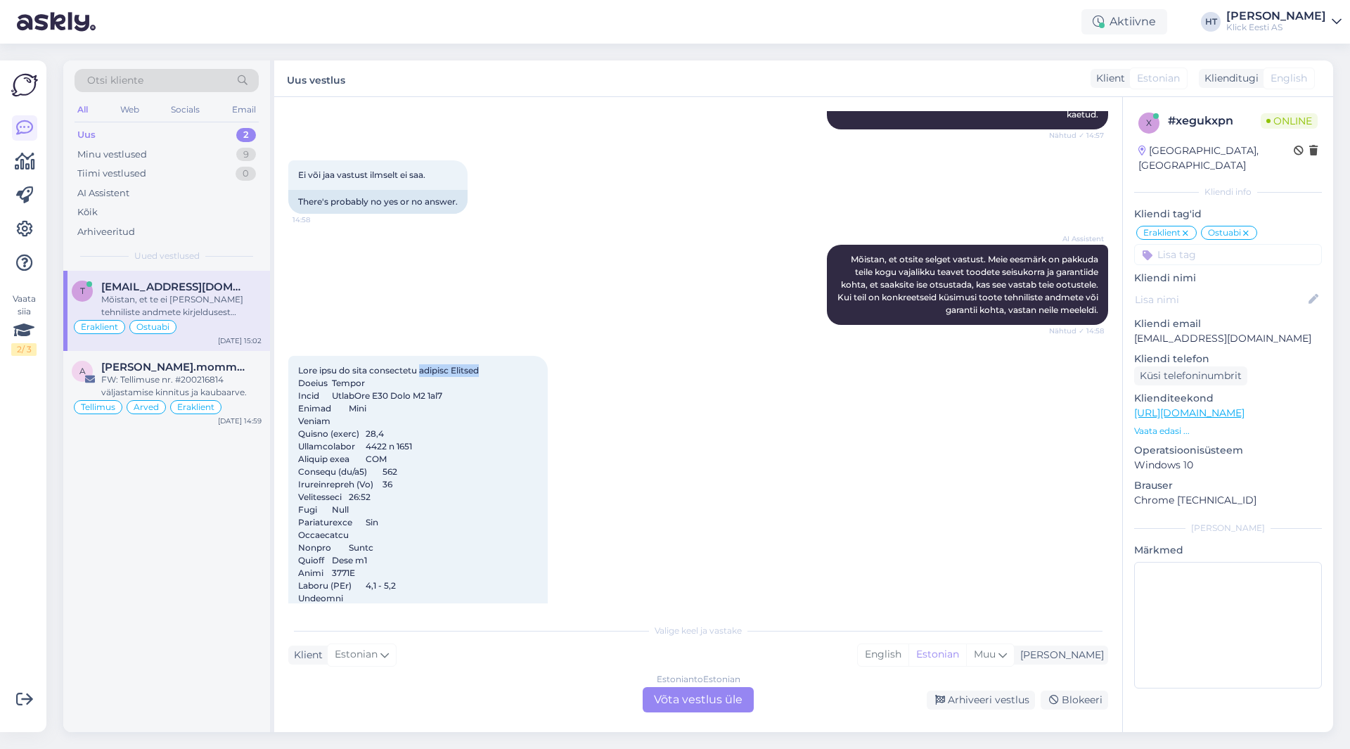
drag, startPoint x: 418, startPoint y: 344, endPoint x: 487, endPoint y: 348, distance: 69.0
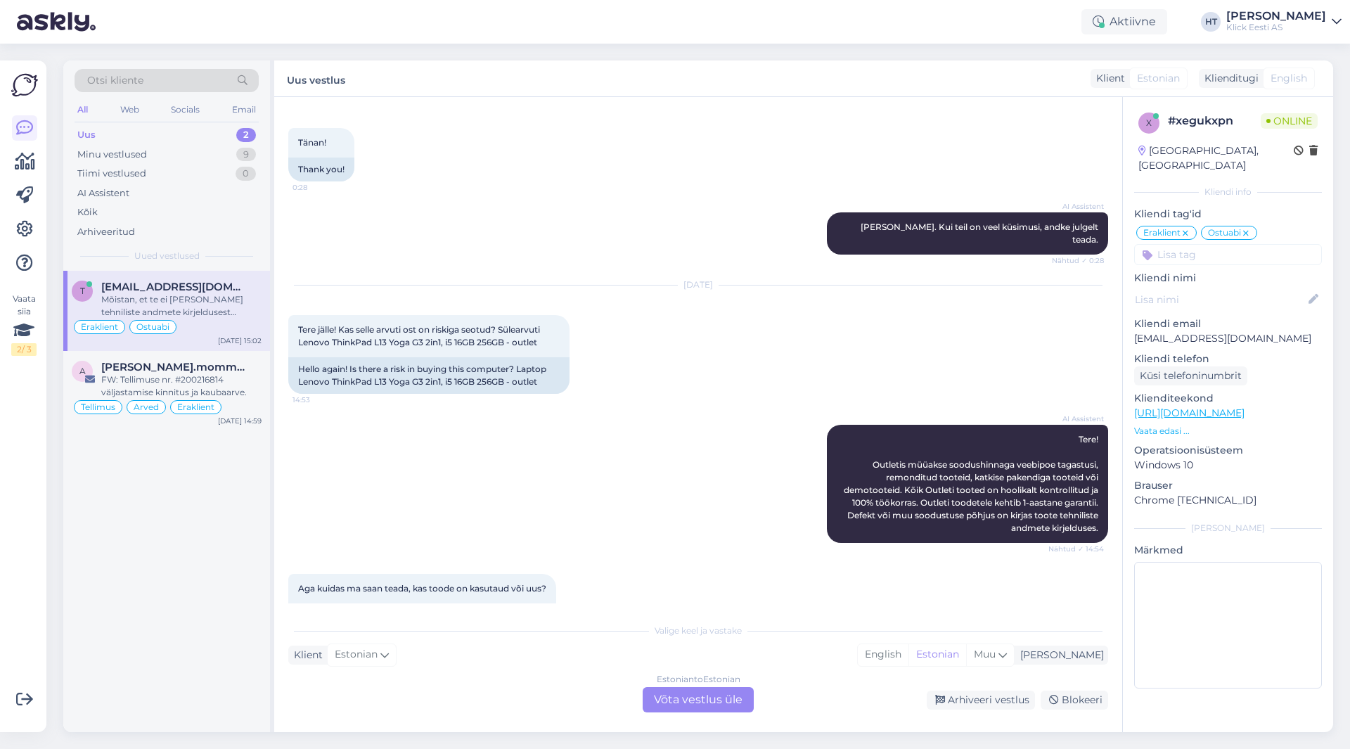
scroll to position [1035, 0]
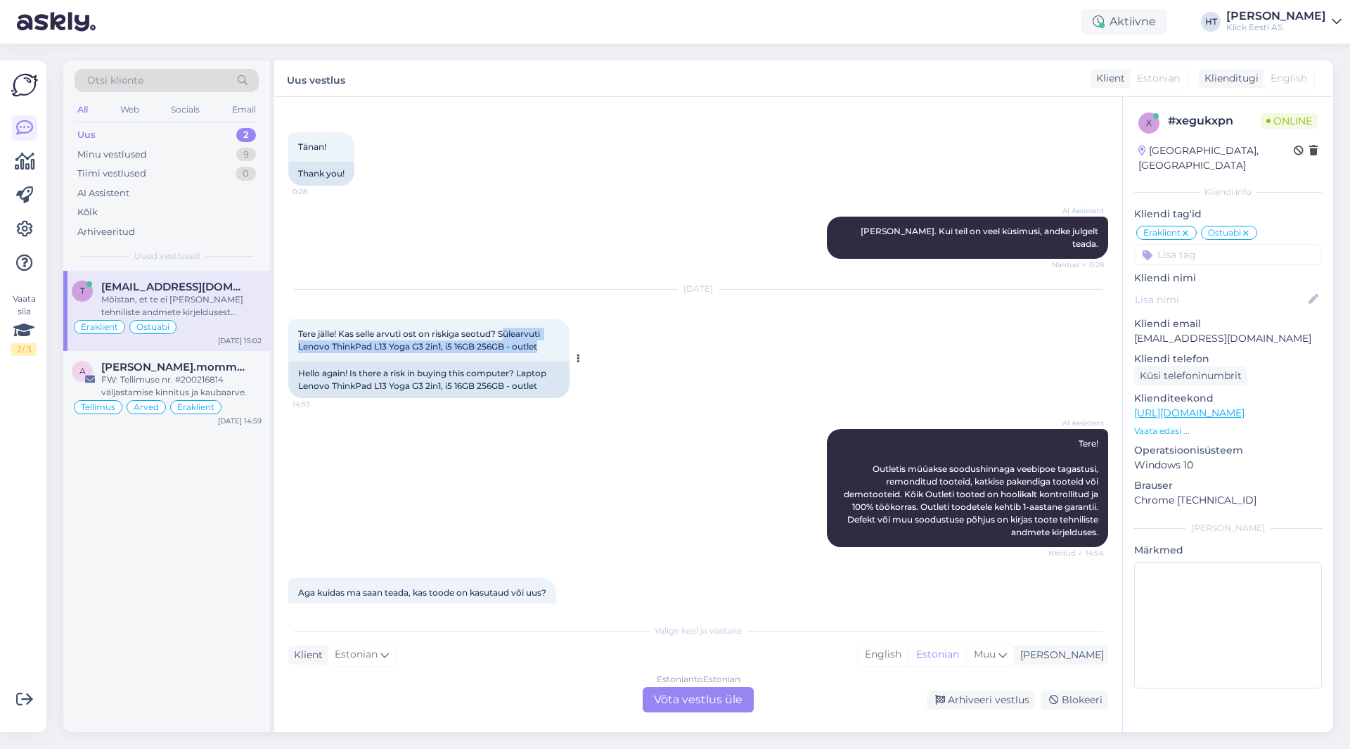
drag, startPoint x: 506, startPoint y: 308, endPoint x: 550, endPoint y: 332, distance: 50.3
click at [550, 332] on div "Tere jälle! Kas selle arvuti ost on riskiga seotud? Sülearvuti Lenovo ThinkPad …" at bounding box center [428, 340] width 281 height 42
copy span "ülearvuti Lenovo ThinkPad L13 Yoga G3 2in1, i5 16GB 256GB - outlet"
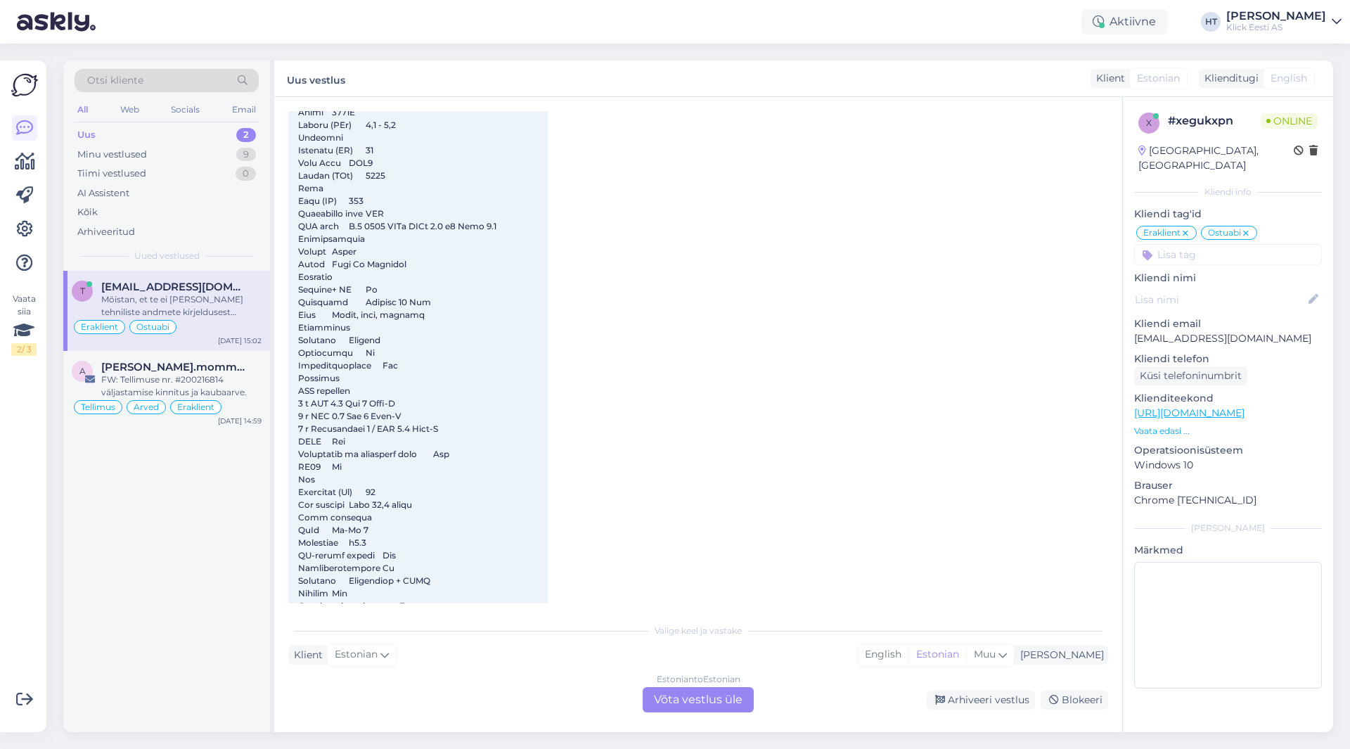
scroll to position [3566, 0]
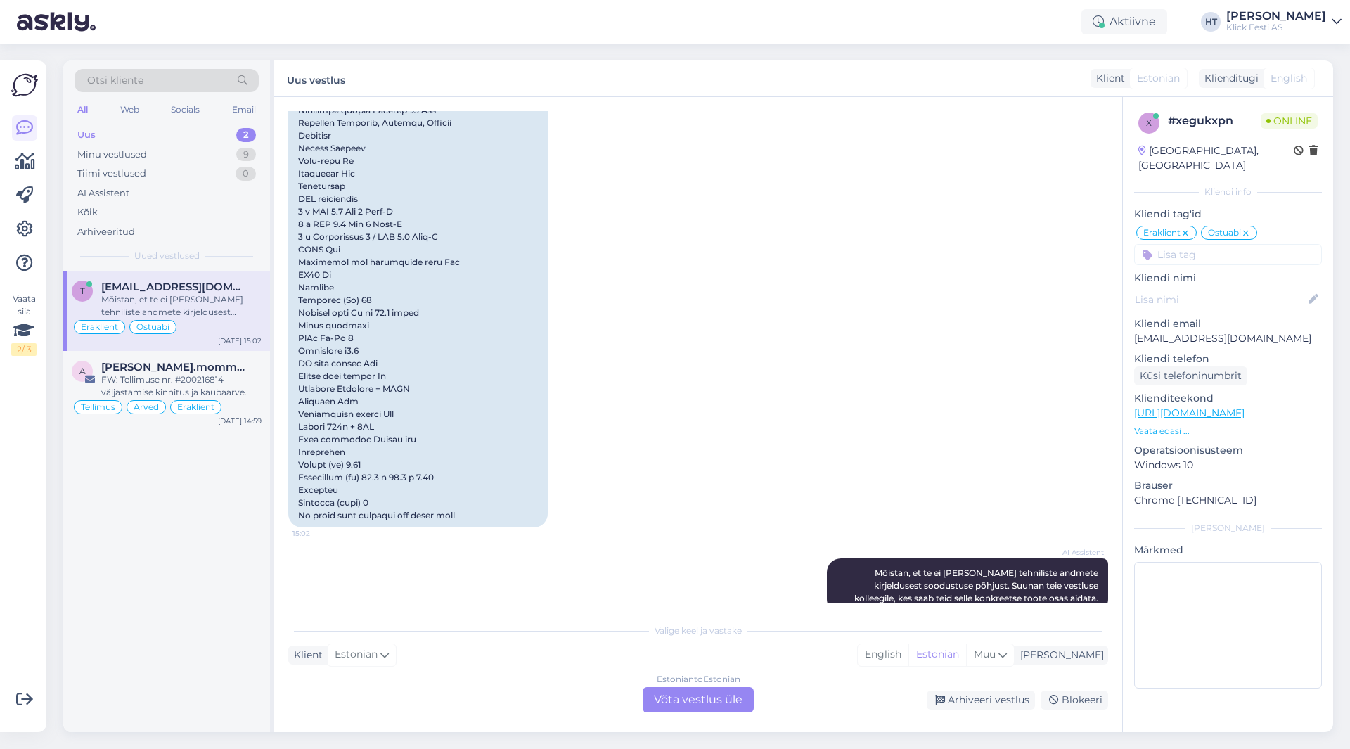
click at [663, 569] on div "AI Assistent [PERSON_NAME], et te ei [PERSON_NAME] tehniliste andmete kirjeldus…" at bounding box center [698, 586] width 820 height 86
click at [705, 693] on div "Estonian to Estonian Võta vestlus üle" at bounding box center [698, 699] width 111 height 25
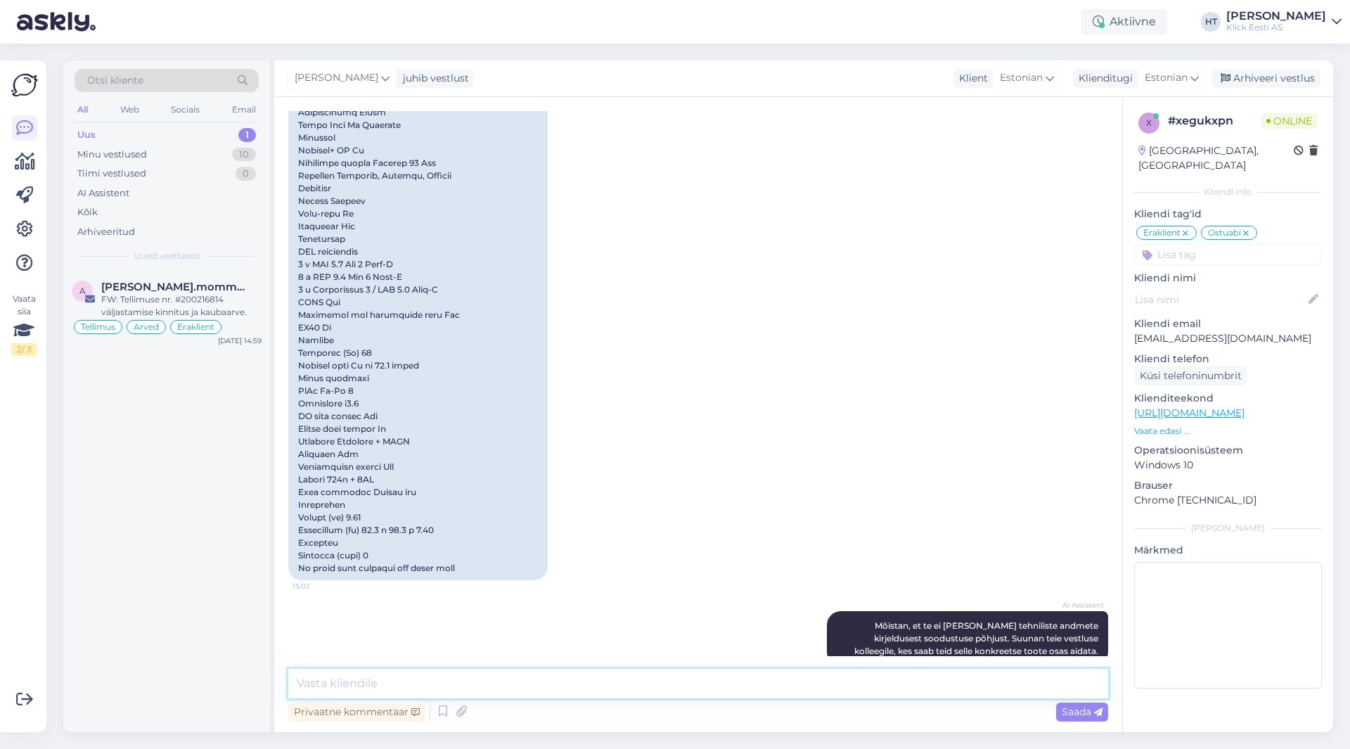
click at [706, 681] on textarea at bounding box center [698, 684] width 820 height 30
paste textarea "Outlet arvutid on tootjale tagastatud, uuesti testitud ja enamasti uued, mõnel …"
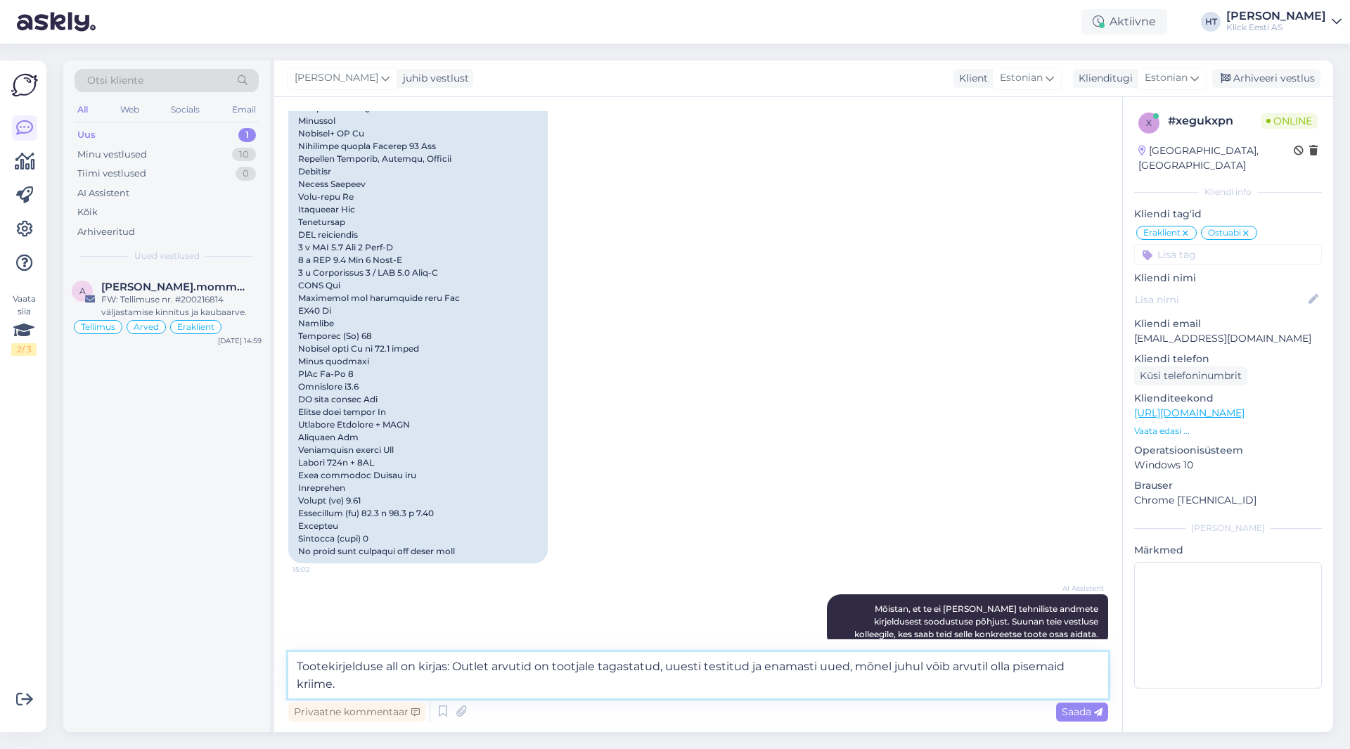
click at [454, 665] on textarea "Tootekirjelduse all on kirjas: Outlet arvutid on tootjale tagastatud, uuesti te…" at bounding box center [698, 675] width 820 height 46
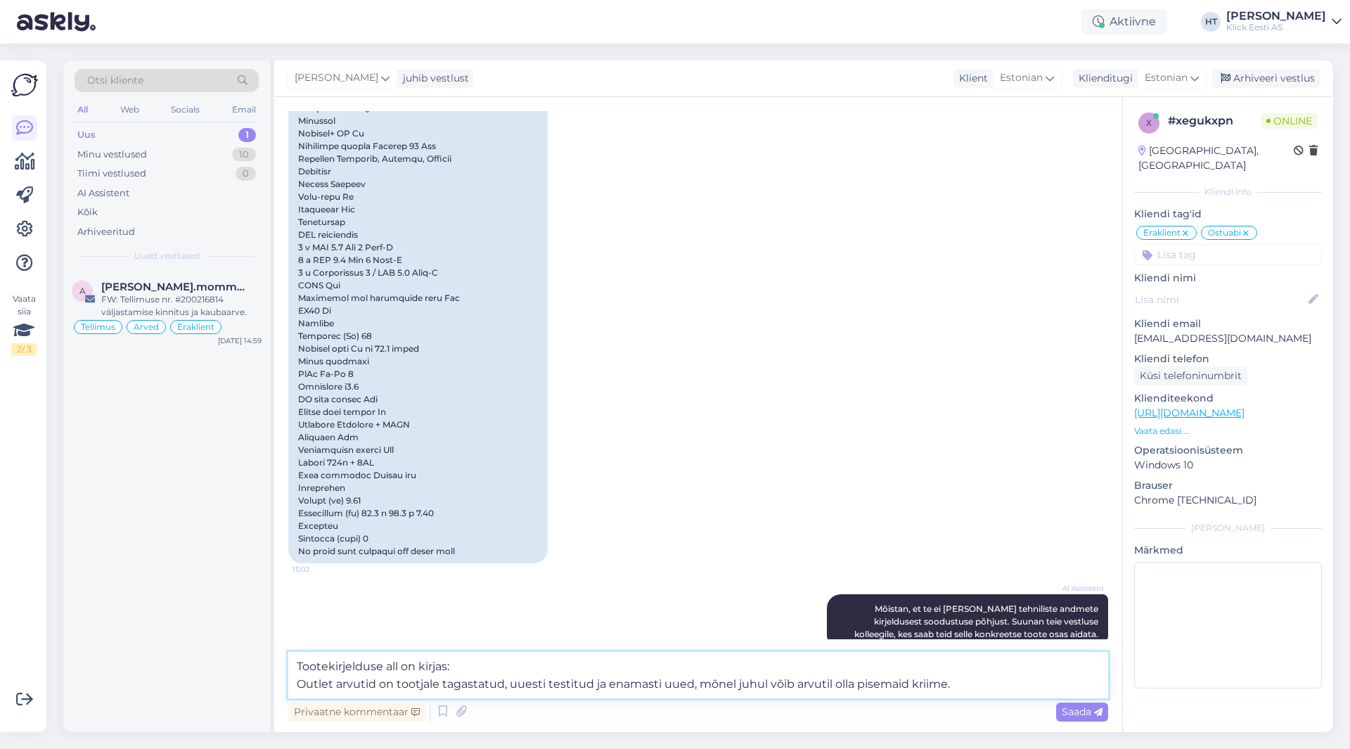
type textarea "Tootekirjelduse all on kirjas: Outlet arvutid on tootjale tagastatud, uuesti te…"
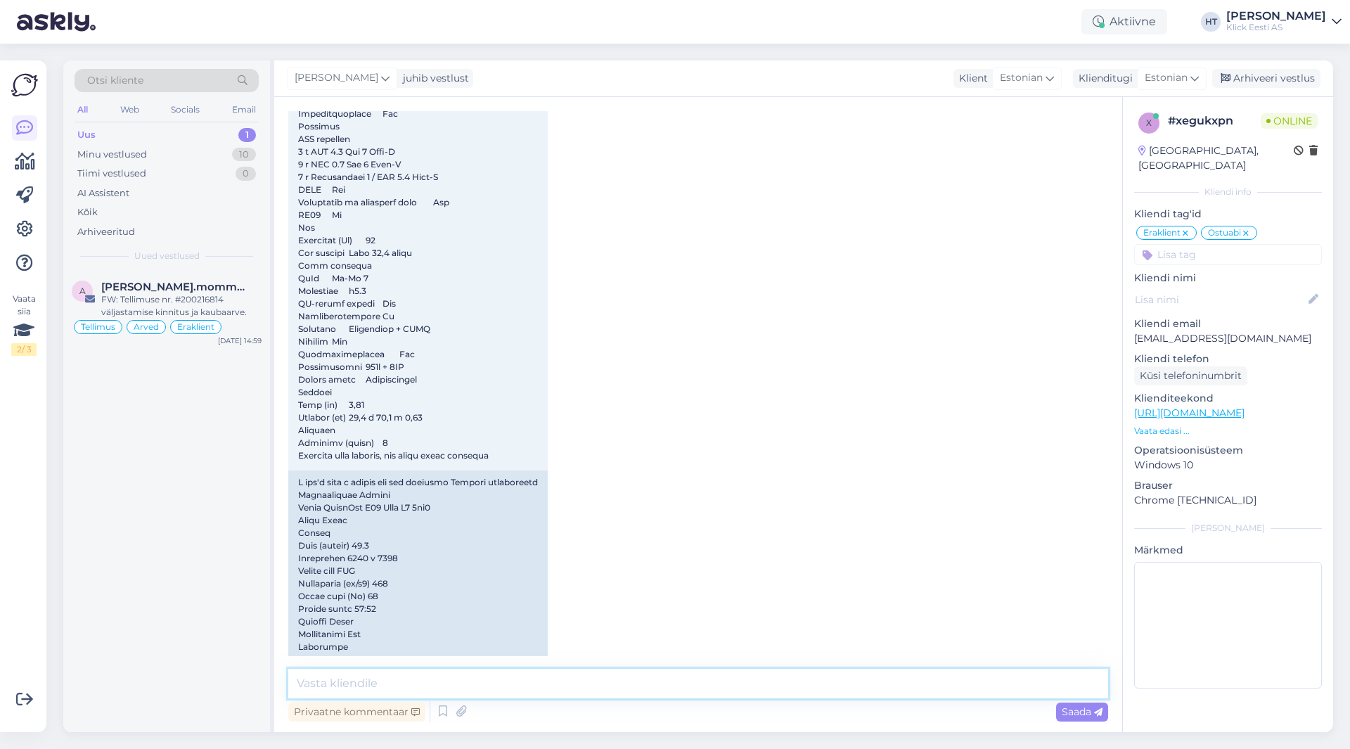
scroll to position [3612, 0]
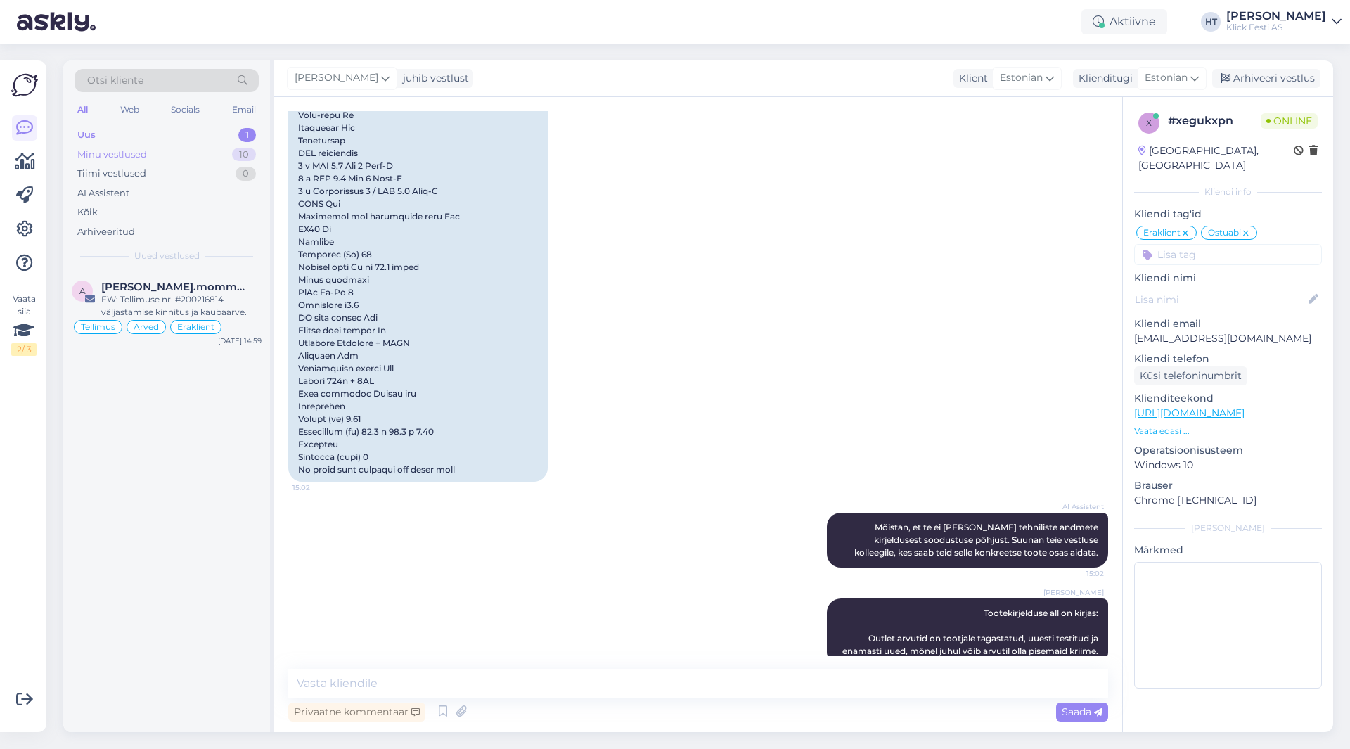
click at [231, 150] on div "Minu vestlused 10" at bounding box center [167, 155] width 184 height 20
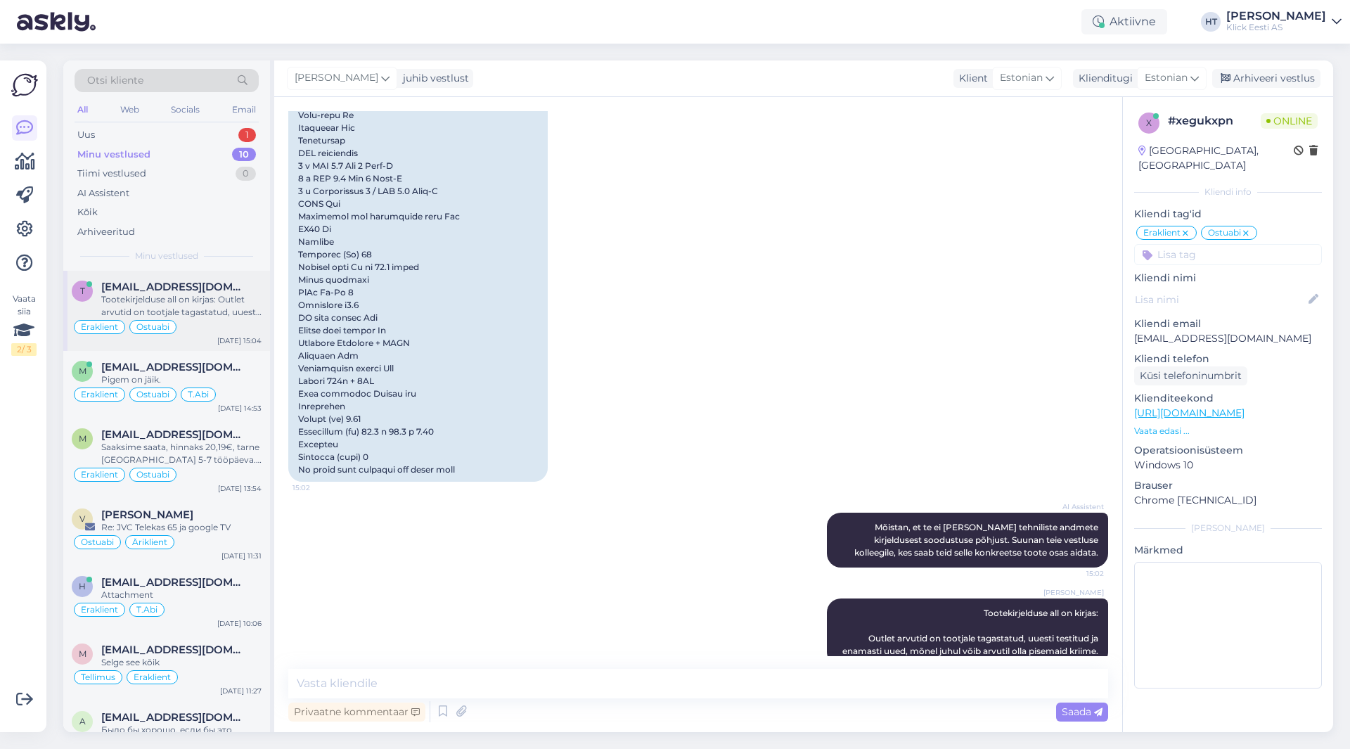
click at [214, 309] on div "Tootekirjelduse all on kirjas: Outlet arvutid on tootjale tagastatud, uuesti te…" at bounding box center [181, 305] width 160 height 25
click at [213, 364] on span "[EMAIL_ADDRESS][DOMAIN_NAME]" at bounding box center [174, 367] width 146 height 13
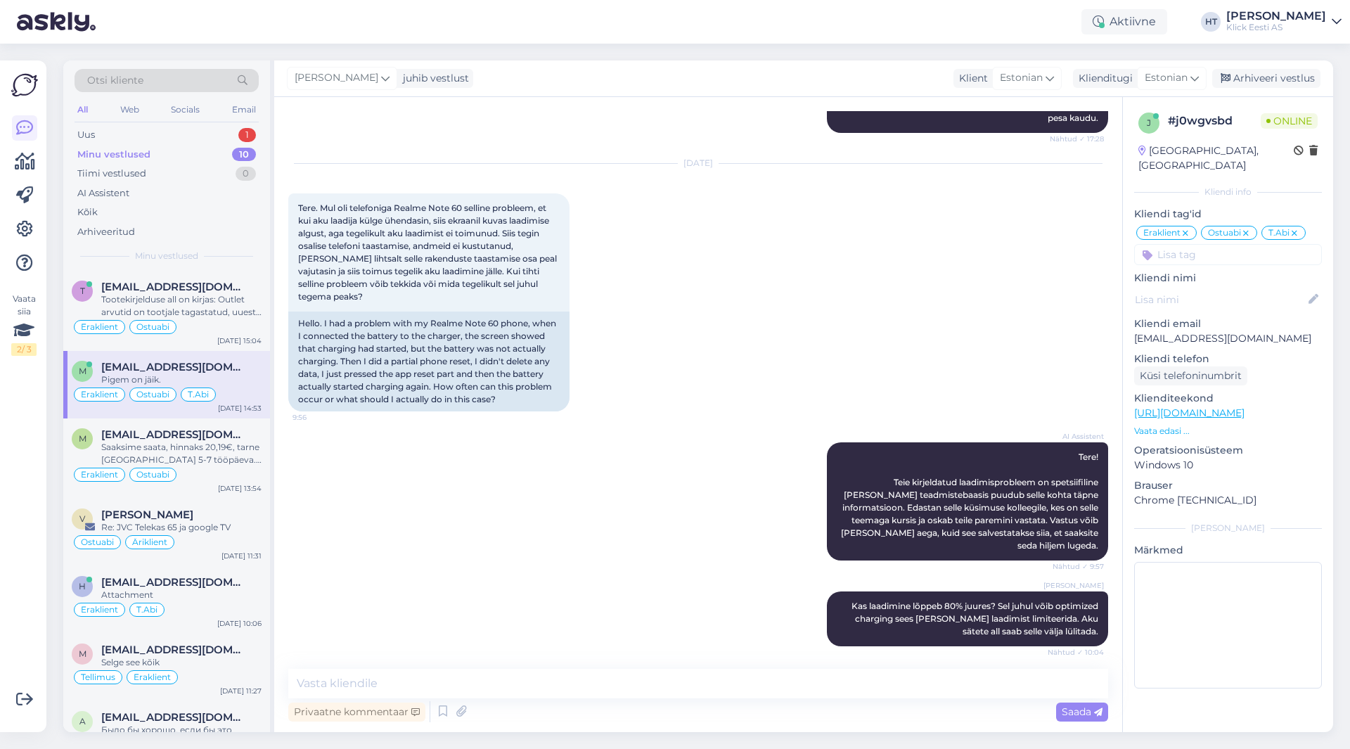
scroll to position [9022, 0]
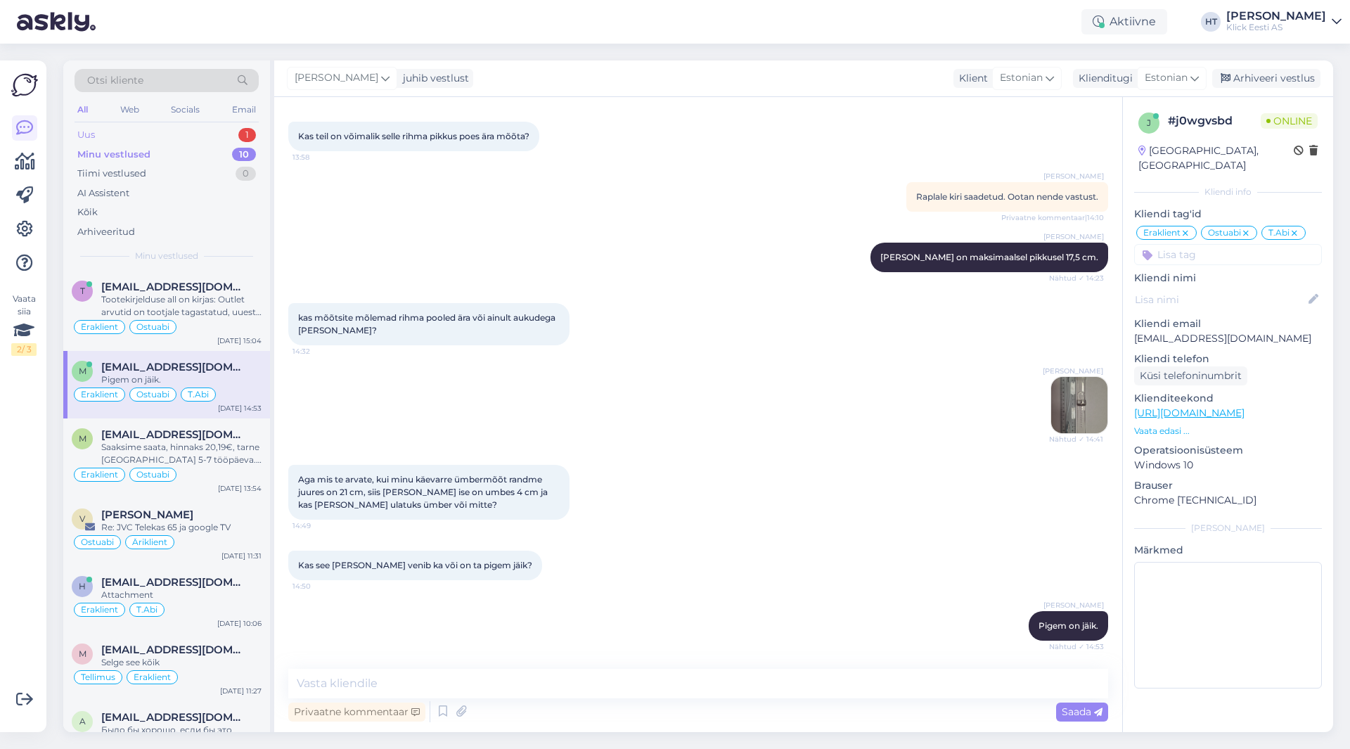
click at [227, 126] on div "Uus 1" at bounding box center [167, 135] width 184 height 20
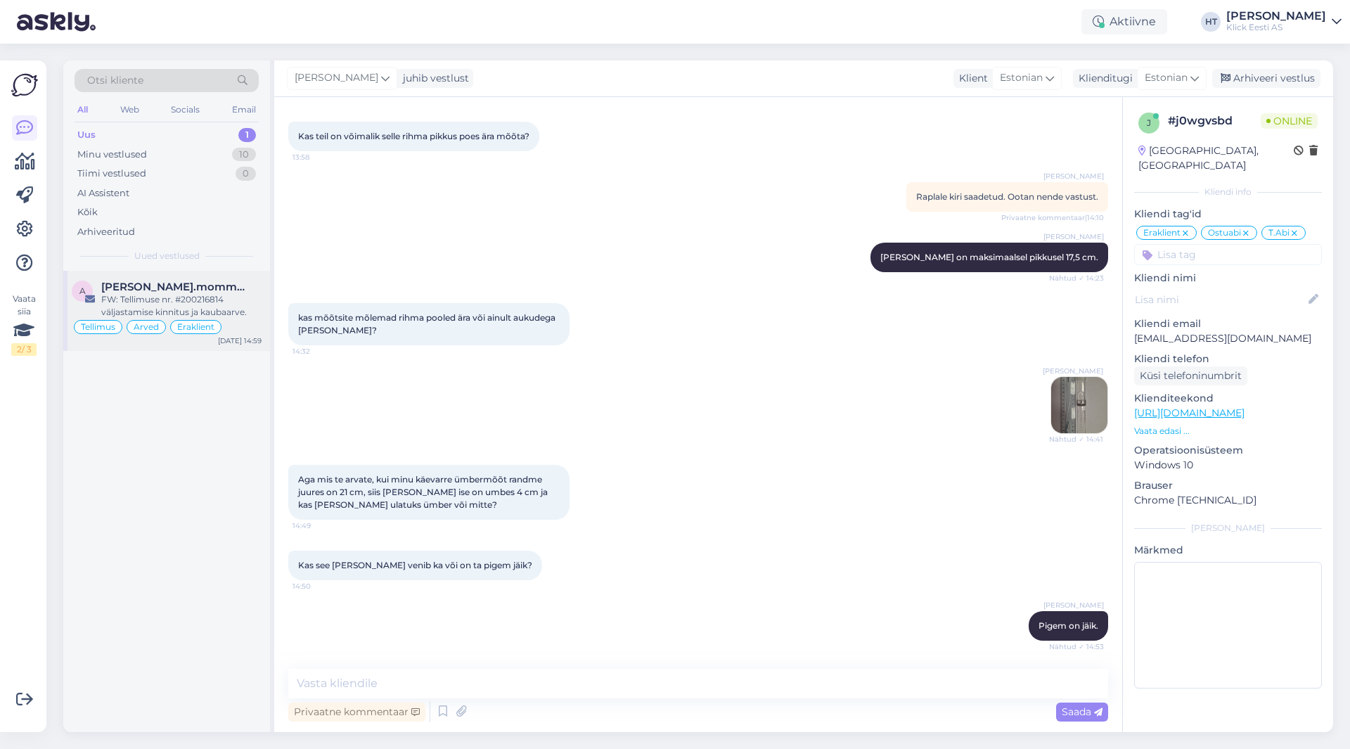
click at [240, 299] on div "FW: Tellimuse nr. #200216814 väljastamise kinnitus ja kaubaarve." at bounding box center [181, 305] width 160 height 25
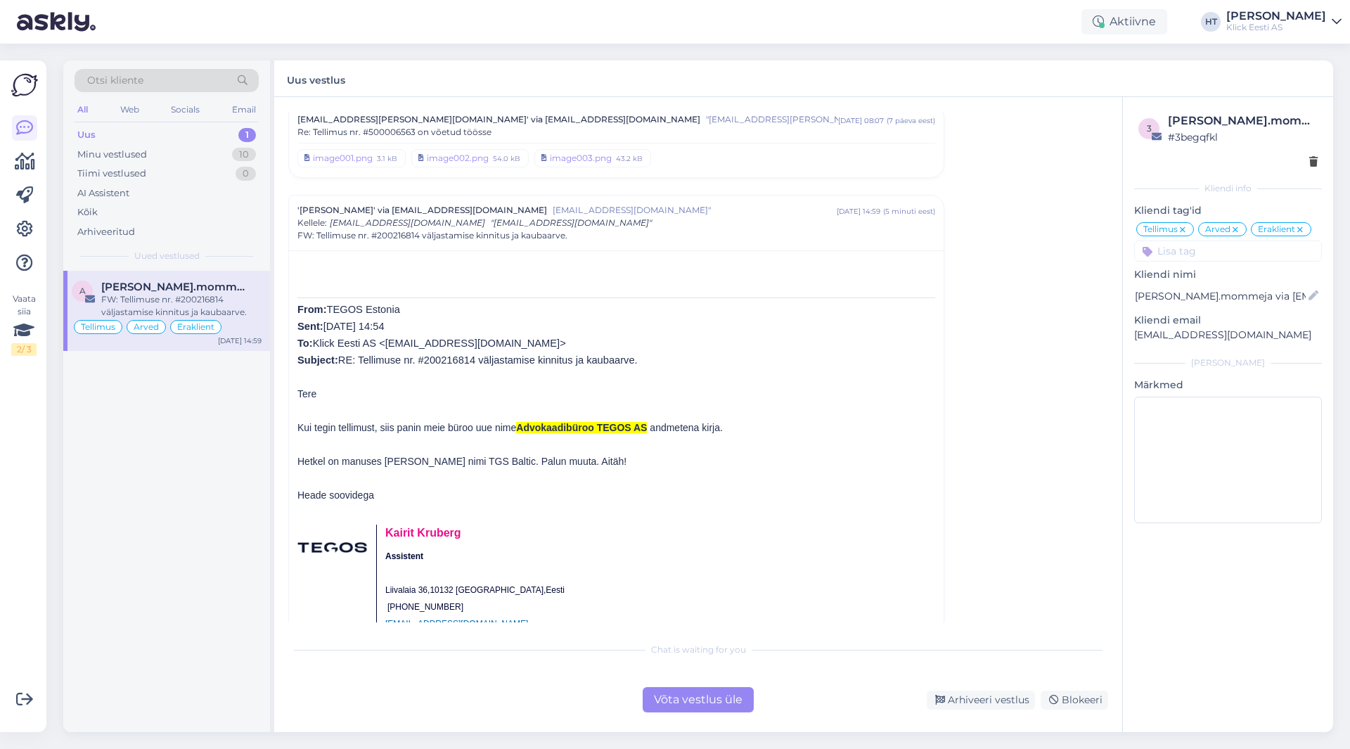
scroll to position [6157, 0]
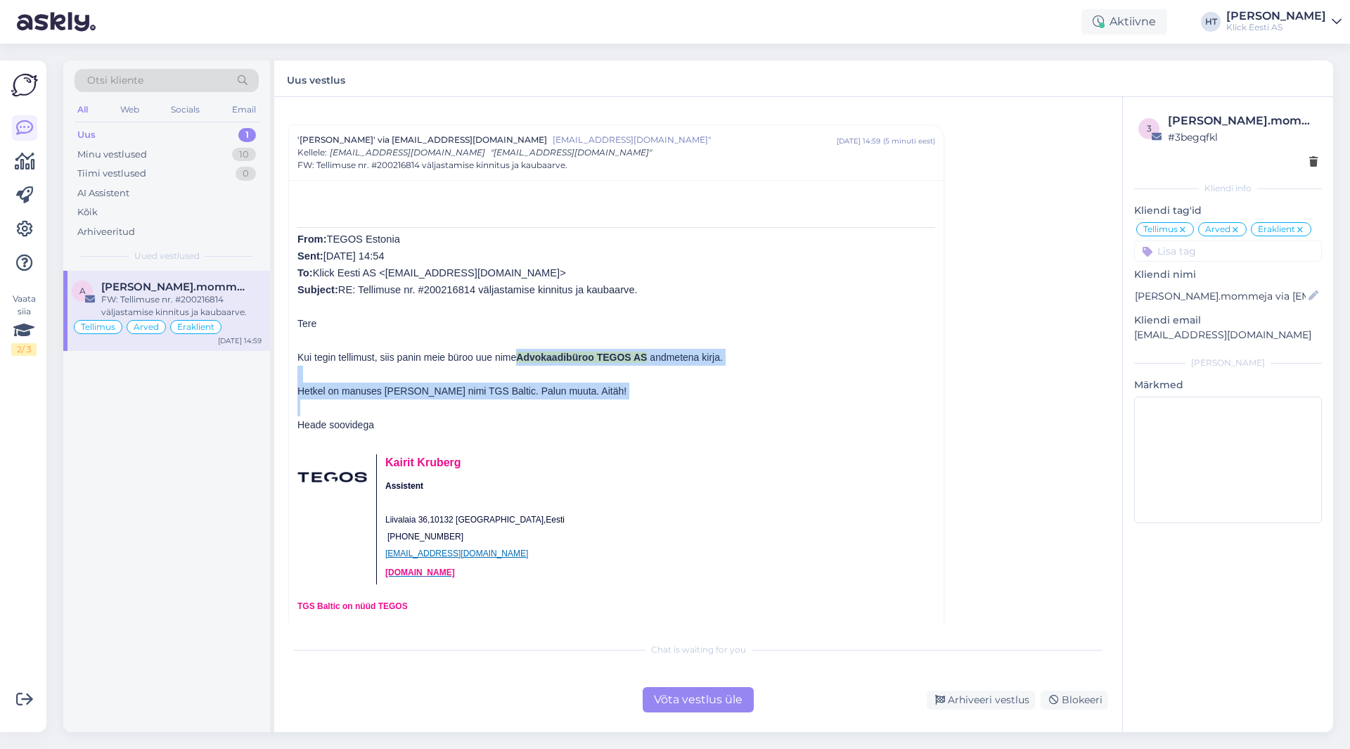
drag, startPoint x: 520, startPoint y: 331, endPoint x: 739, endPoint y: 374, distance: 223.5
click at [627, 383] on p "Hetkel on manuses [PERSON_NAME] nimi TGS Baltic. Palun muuta. Aitäh!" at bounding box center [616, 391] width 638 height 17
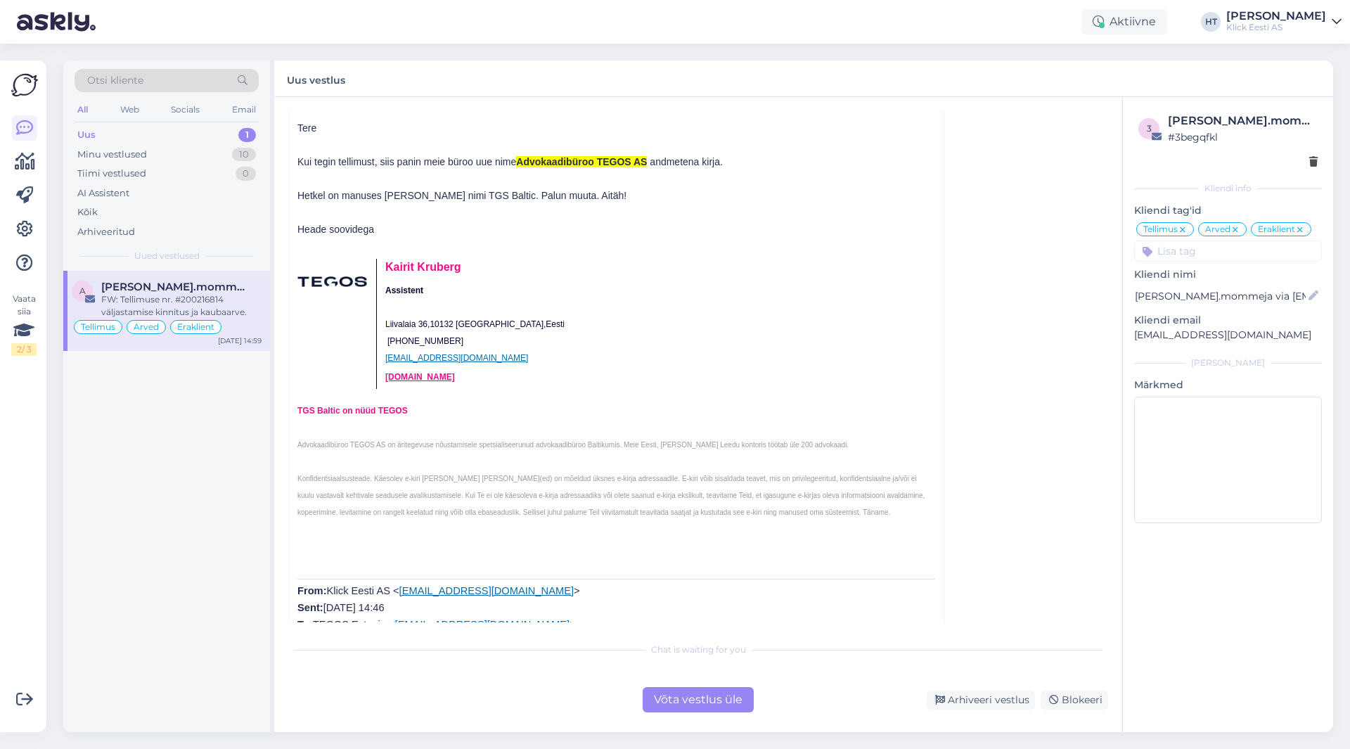
scroll to position [6368, 0]
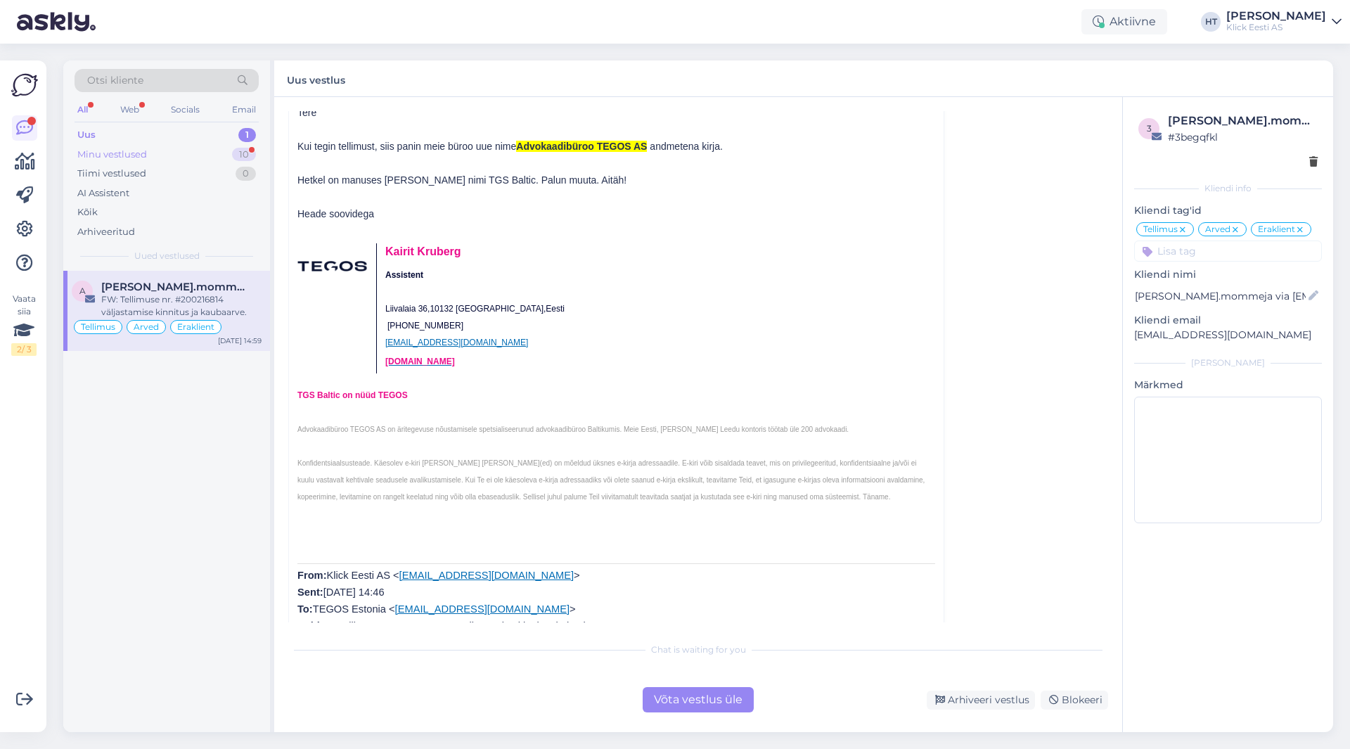
click at [239, 155] on div "10" at bounding box center [244, 155] width 24 height 14
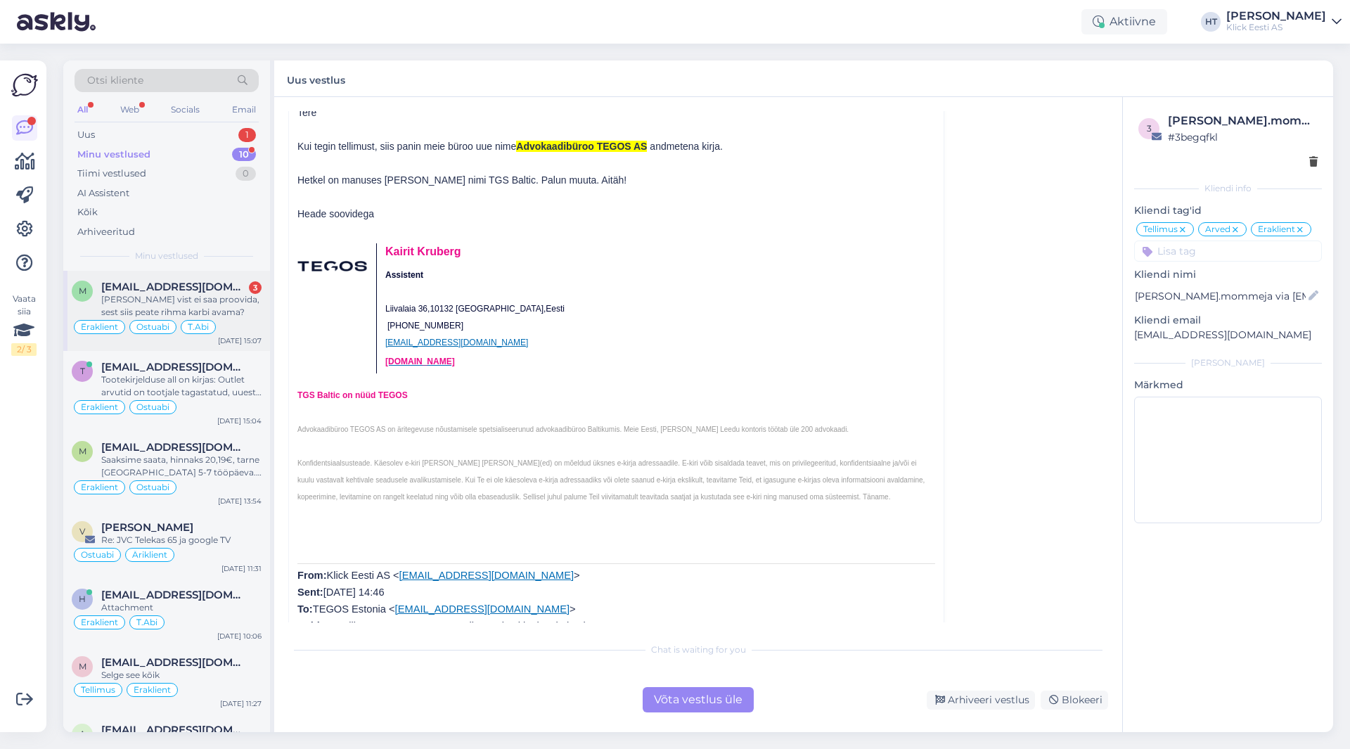
click at [266, 309] on div "m [EMAIL_ADDRESS][DOMAIN_NAME] 3 Poes vist ei saa proovida, sest siis peate rih…" at bounding box center [166, 311] width 207 height 80
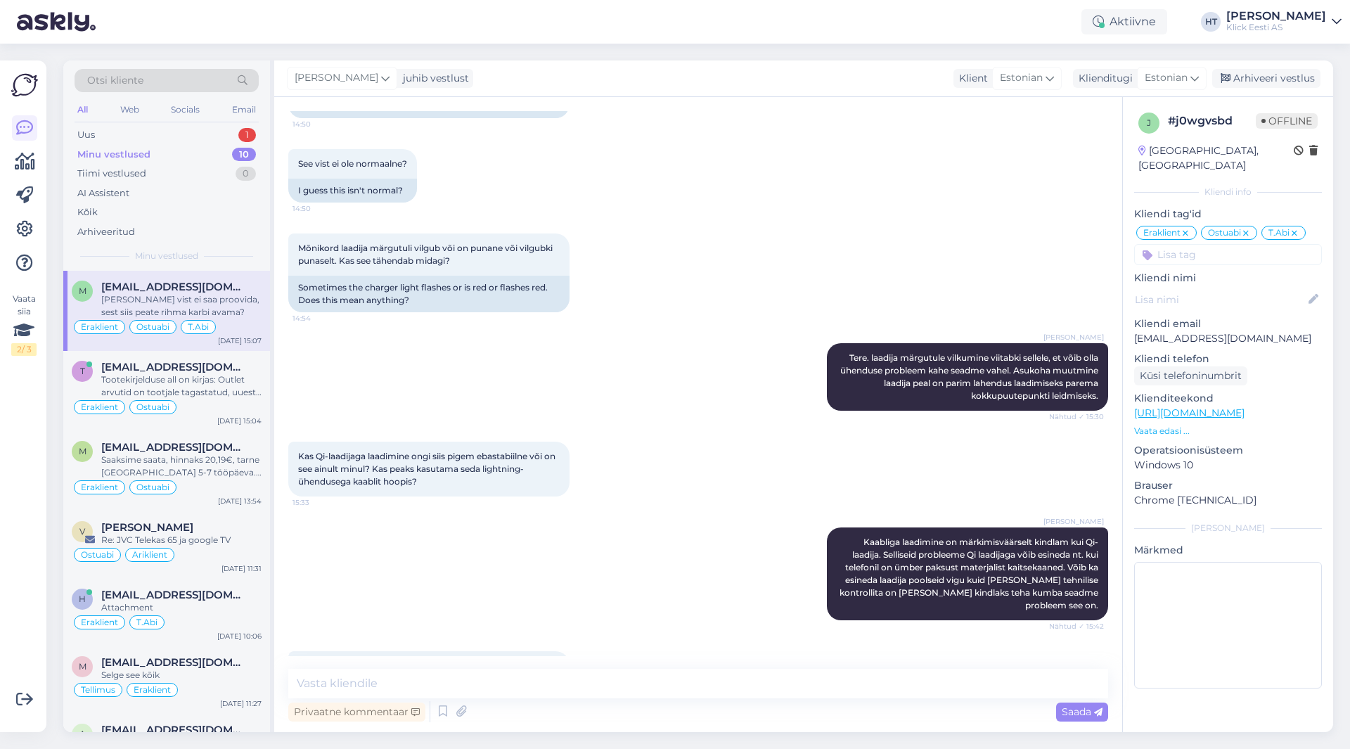
scroll to position [8908, 0]
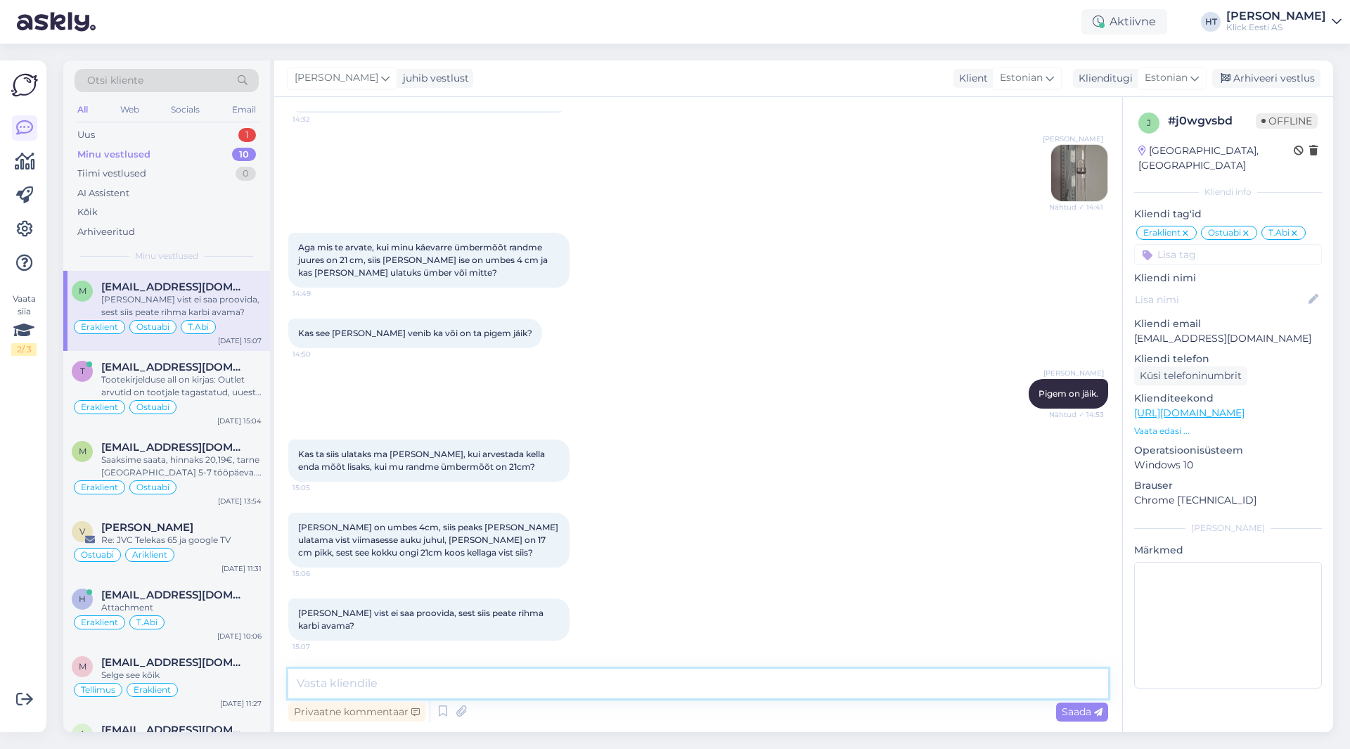
click at [488, 685] on textarea at bounding box center [698, 684] width 820 height 30
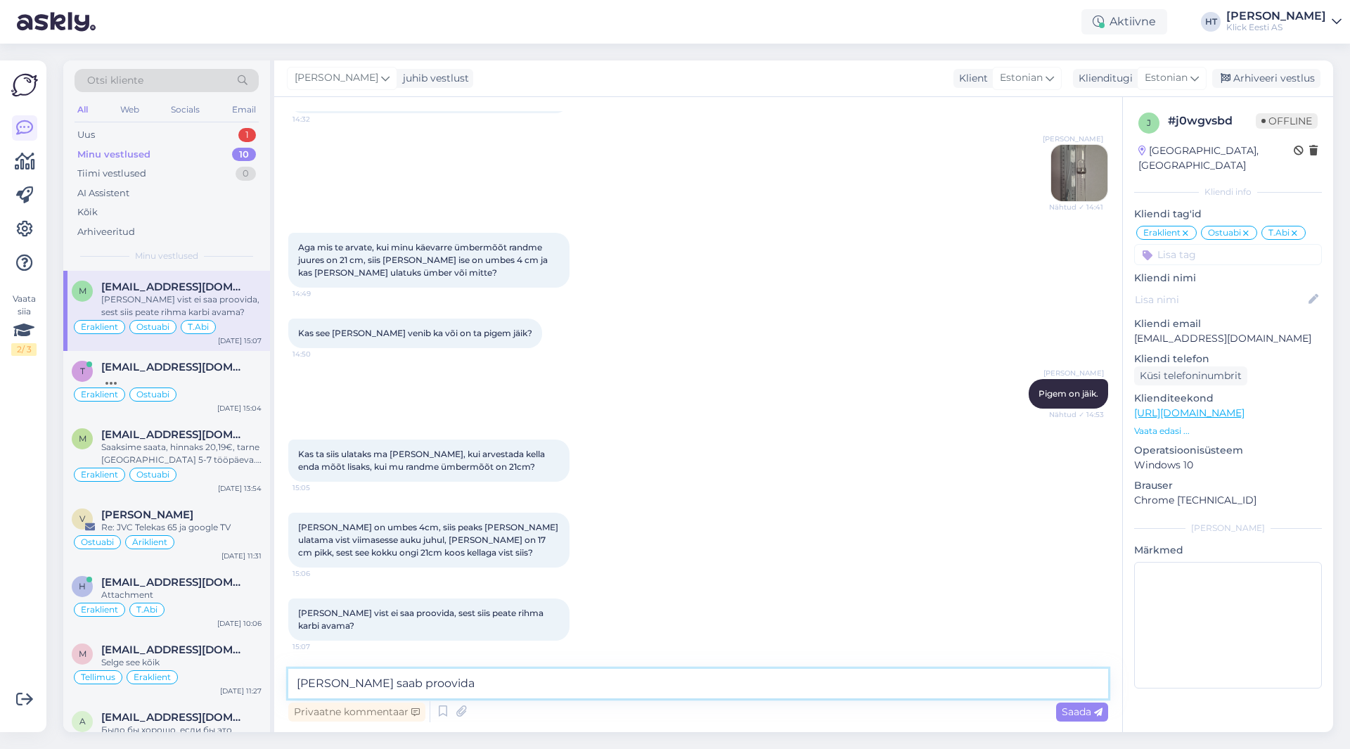
type textarea "[PERSON_NAME] saab proovida."
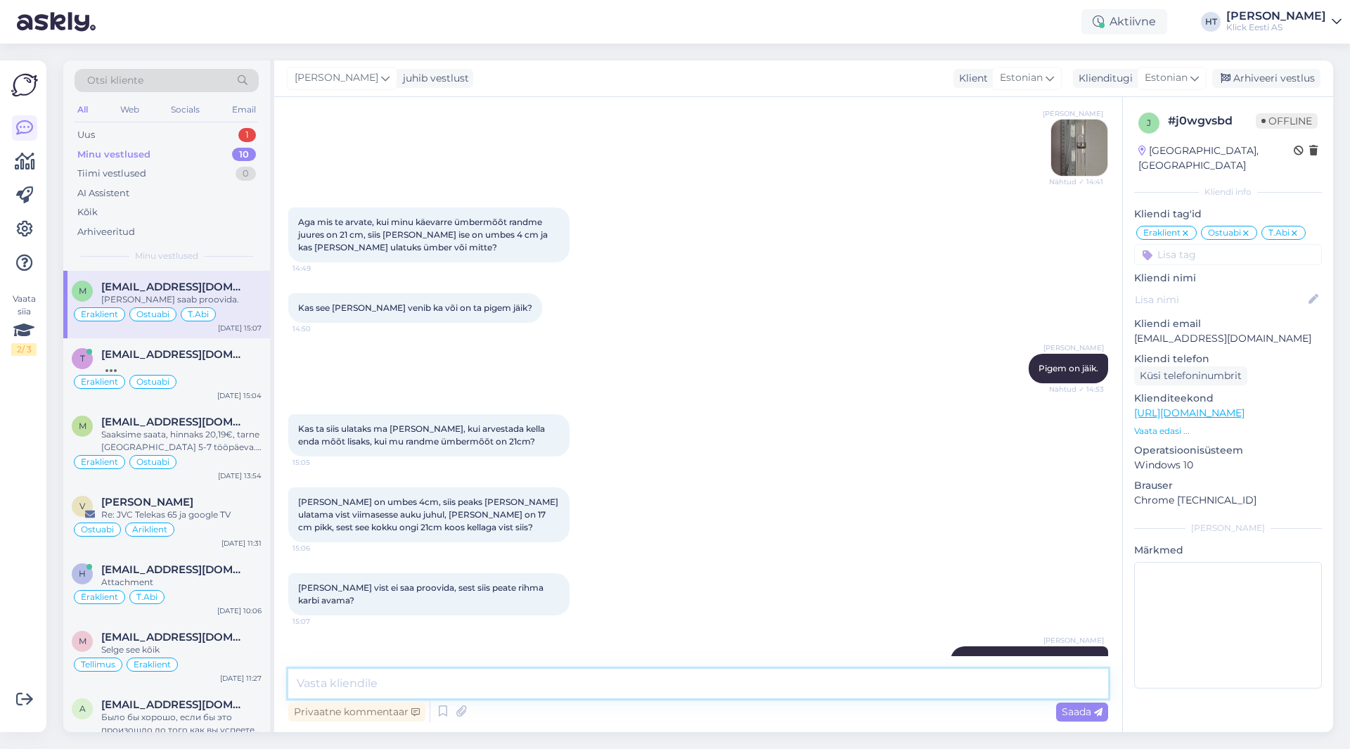
scroll to position [8969, 0]
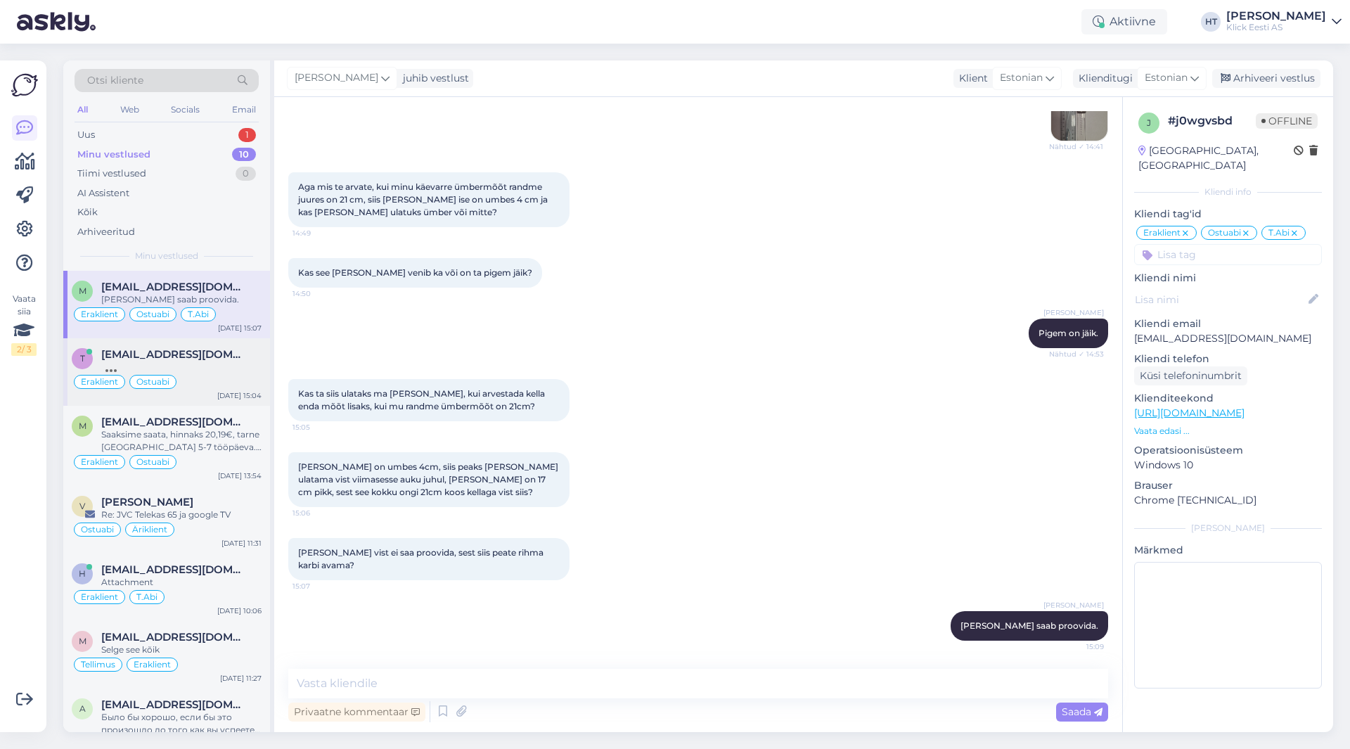
click at [225, 352] on span "[EMAIL_ADDRESS][DOMAIN_NAME]" at bounding box center [174, 354] width 146 height 13
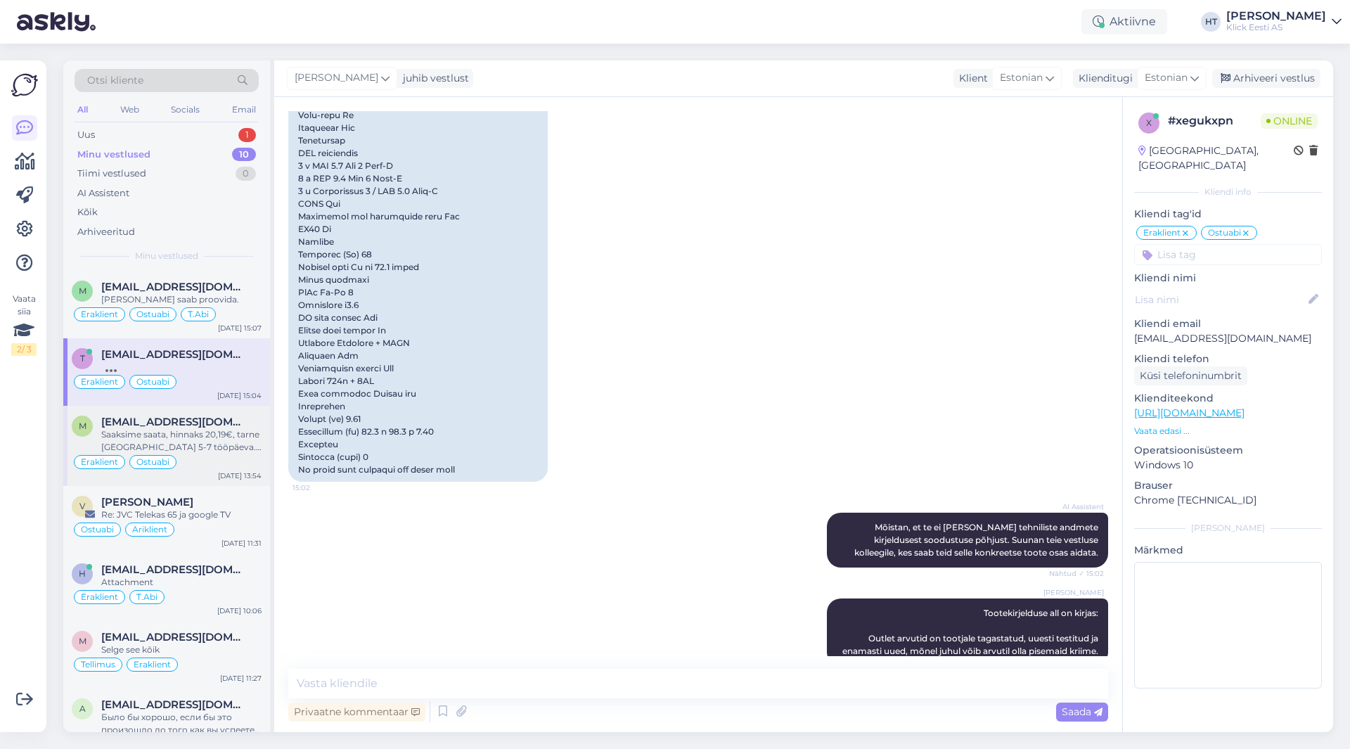
click at [222, 439] on div "Saaksime saata, hinnaks 20,19€, tarne [GEOGRAPHIC_DATA] 5-7 tööpäeva. Võib tell…" at bounding box center [181, 440] width 160 height 25
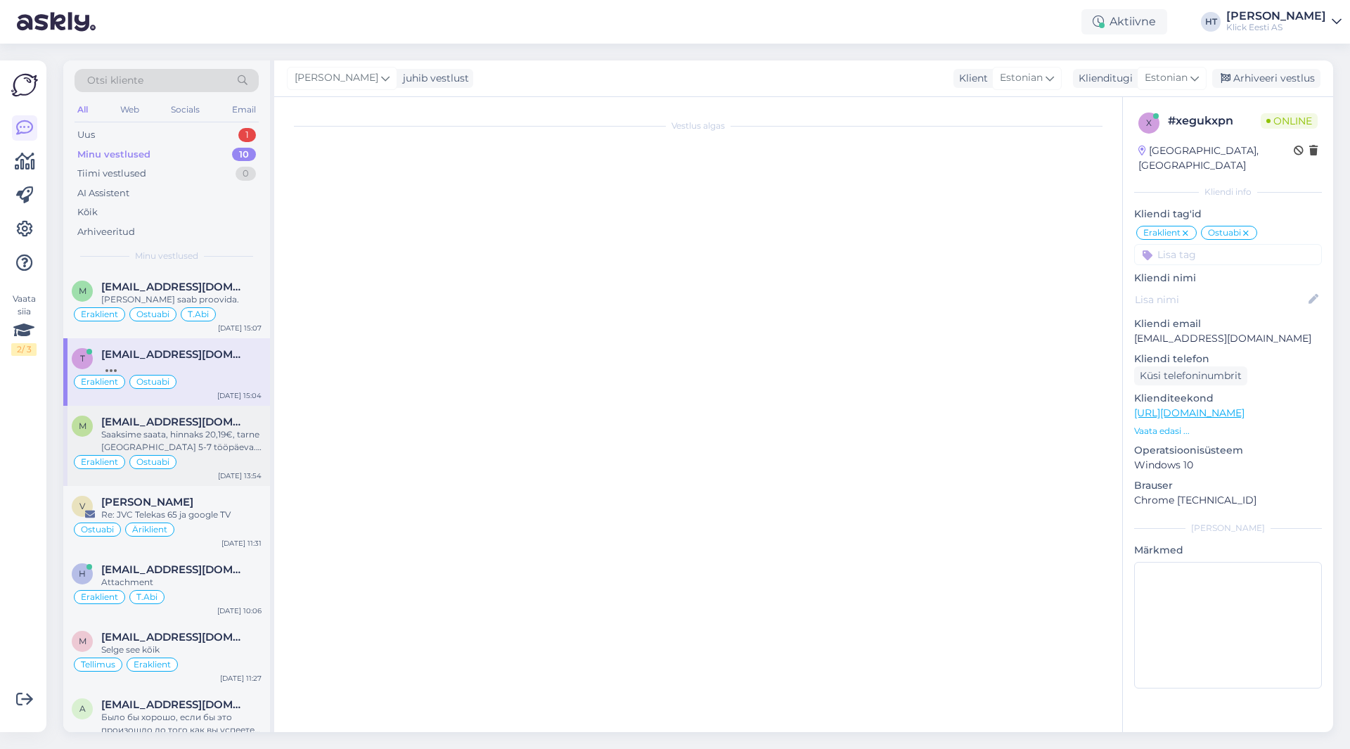
scroll to position [175, 0]
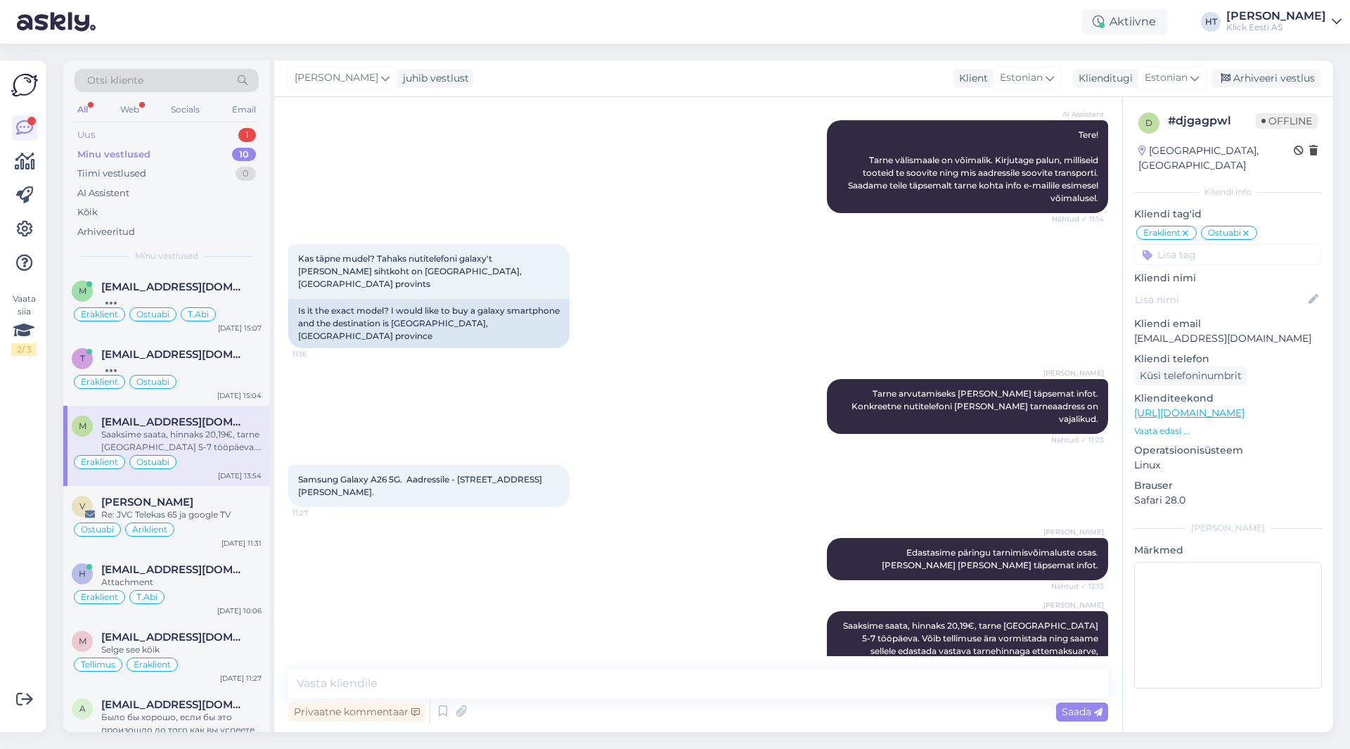
click at [237, 131] on div "Uus 1" at bounding box center [167, 135] width 184 height 20
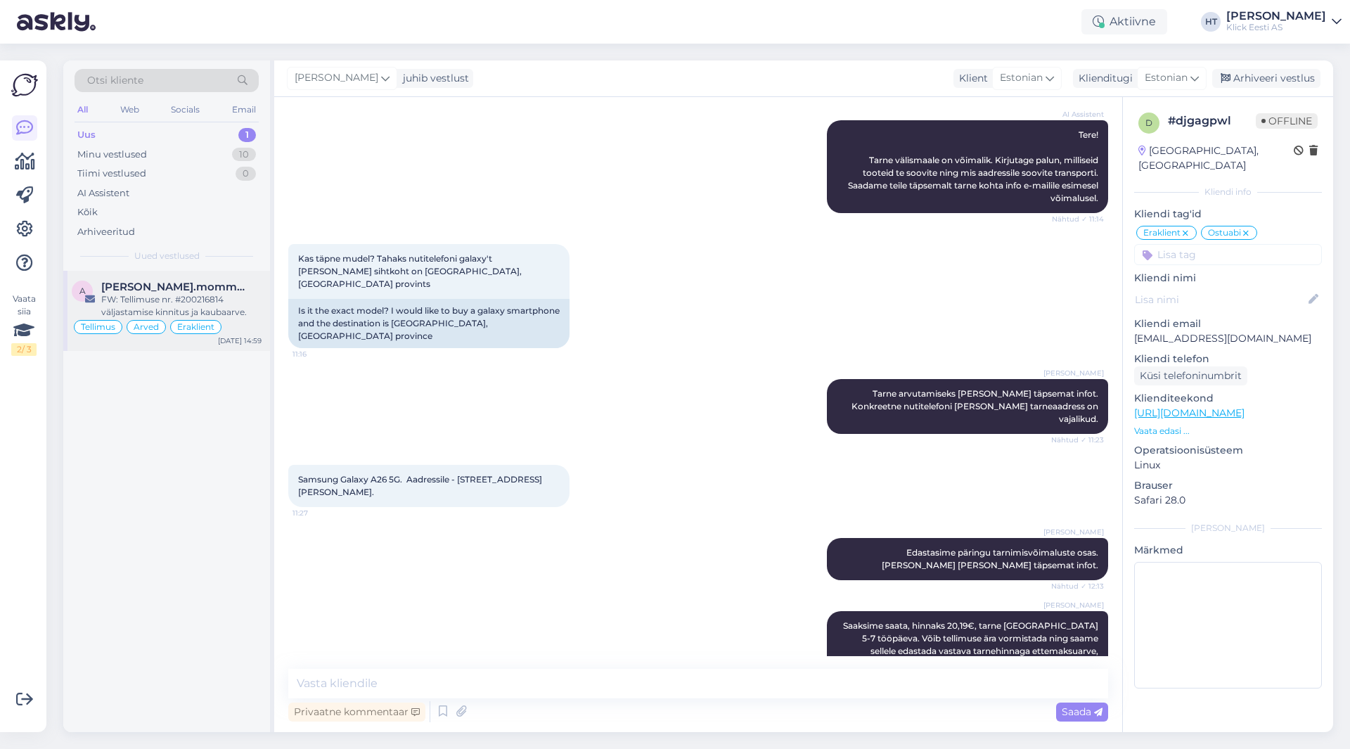
click at [250, 302] on div "FW: Tellimuse nr. #200216814 väljastamise kinnitus ja kaubaarve." at bounding box center [181, 305] width 160 height 25
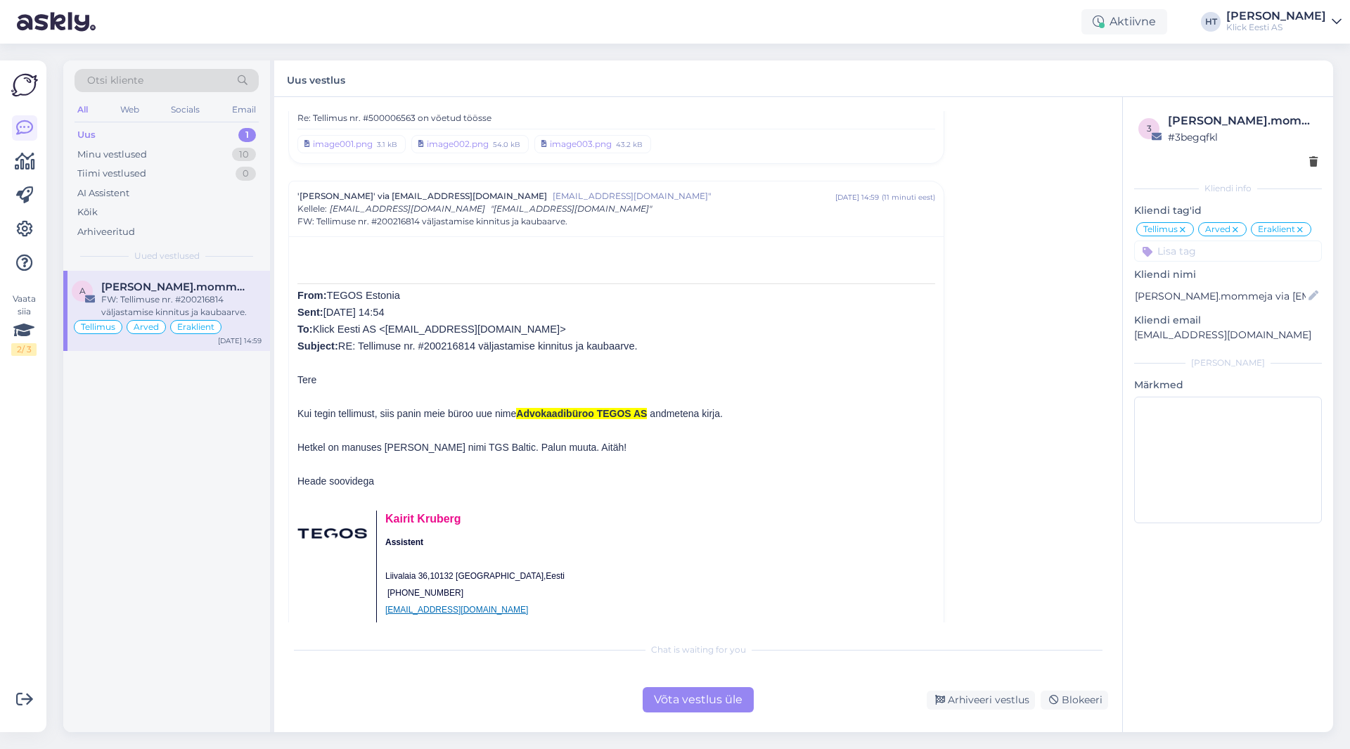
scroll to position [6028, 0]
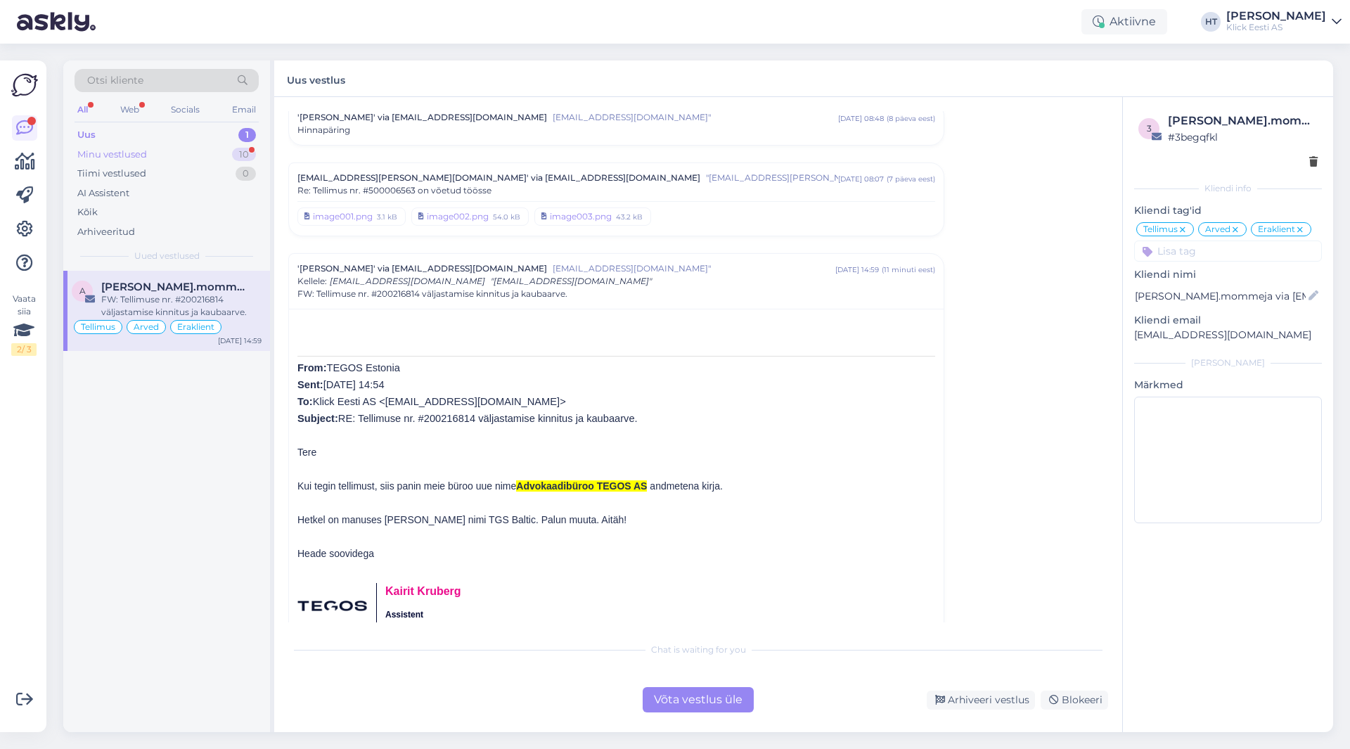
click at [208, 157] on div "Minu vestlused 10" at bounding box center [167, 155] width 184 height 20
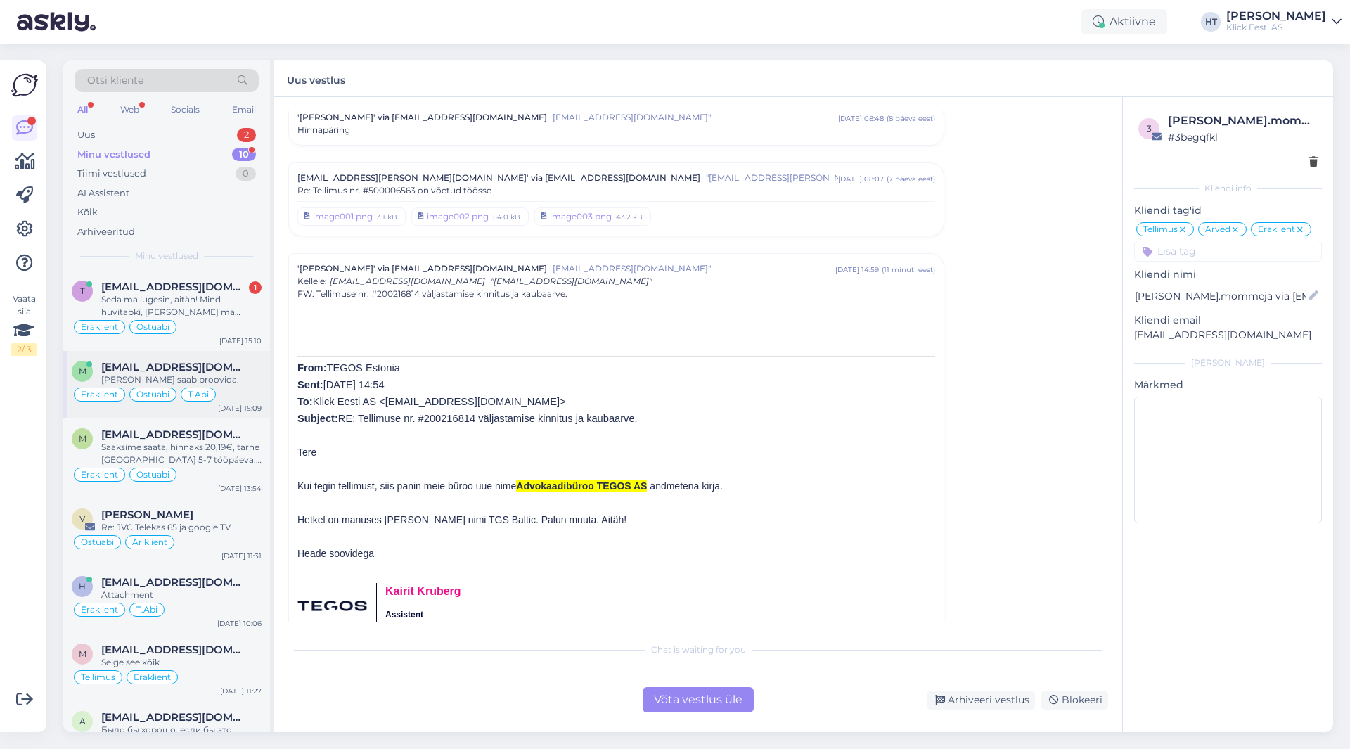
click at [230, 375] on div "[PERSON_NAME] saab proovida." at bounding box center [181, 379] width 160 height 13
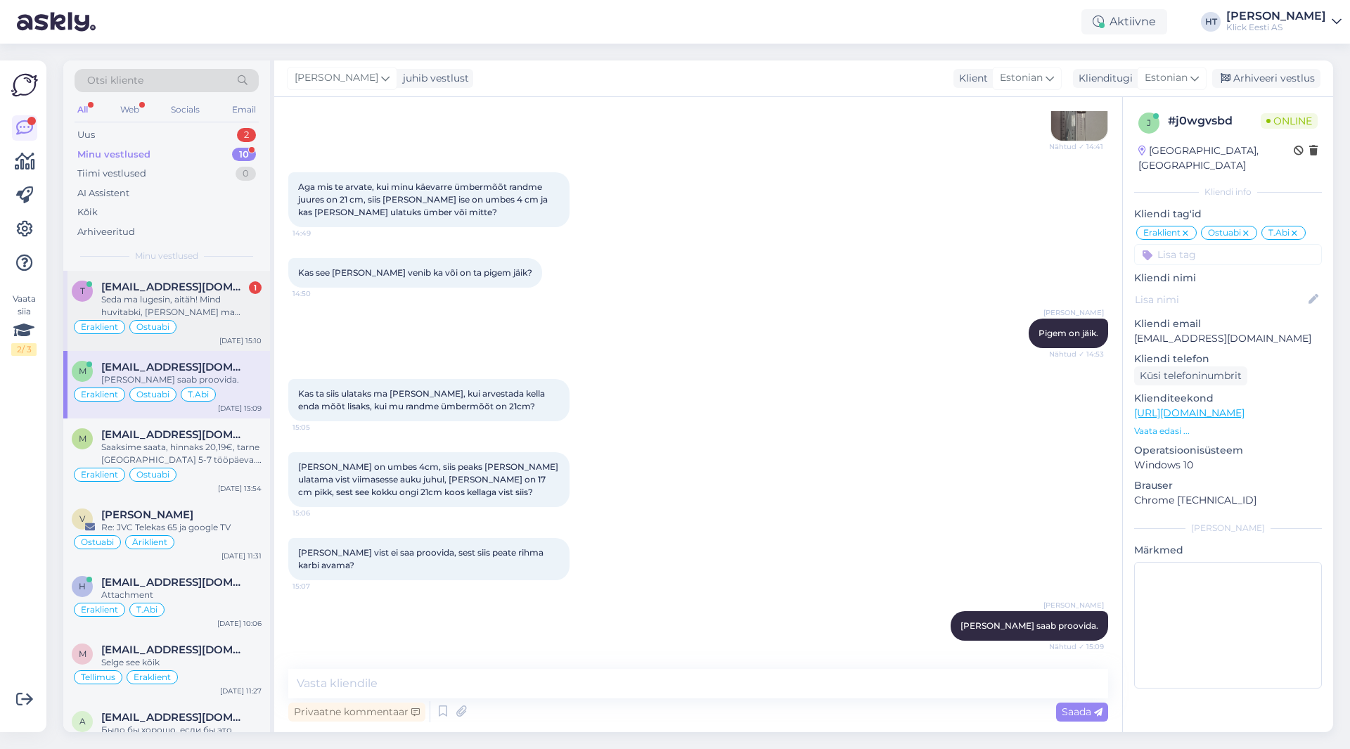
click at [238, 316] on div "Seda ma lugesin, aitäh! Mind huvitabki, [PERSON_NAME] ma [PERSON_NAME], [PERSON…" at bounding box center [181, 305] width 160 height 25
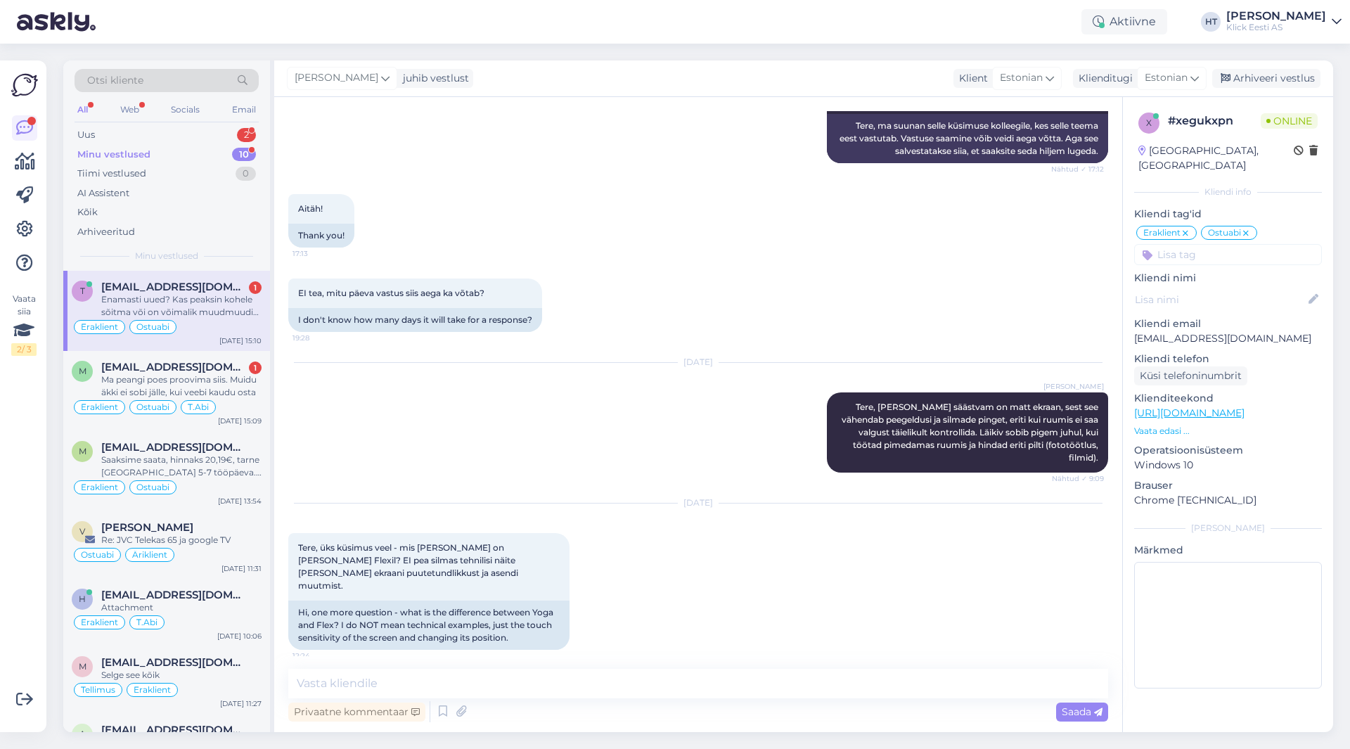
scroll to position [3771, 0]
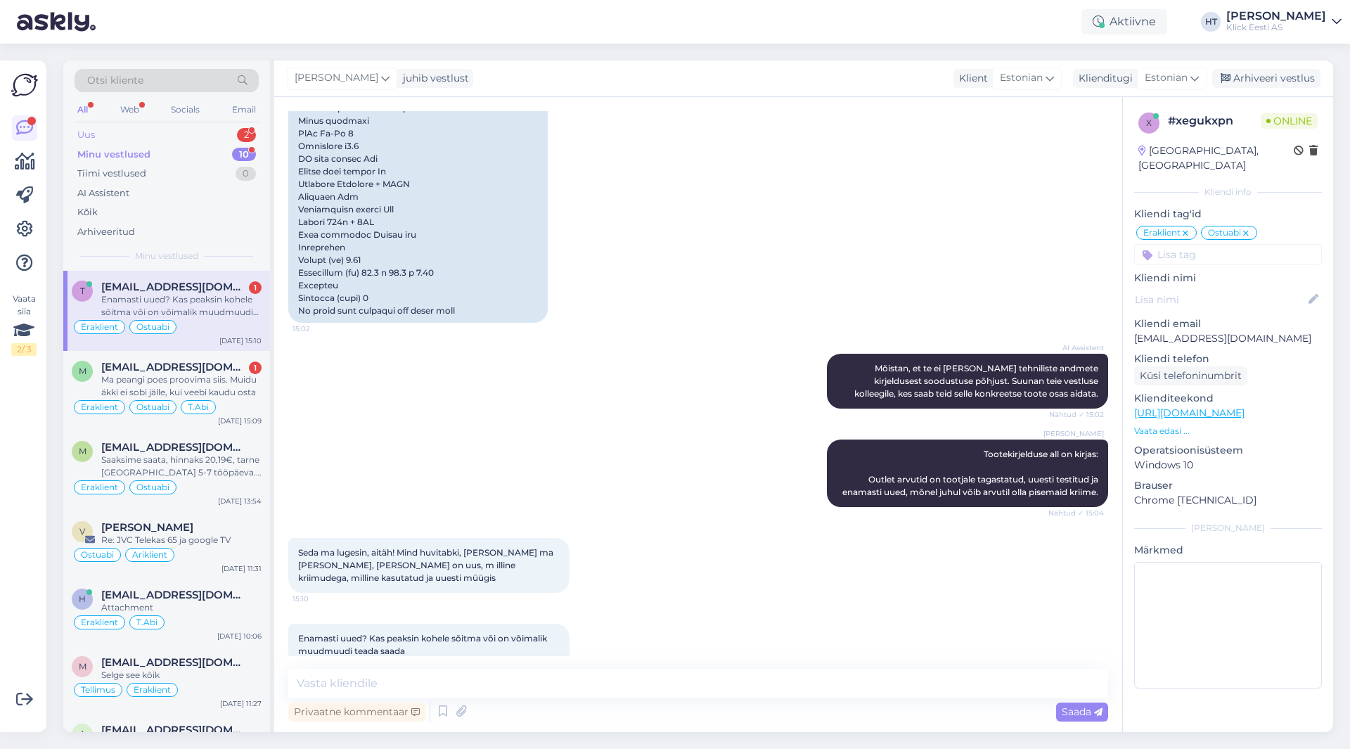
click at [224, 134] on div "Uus 2" at bounding box center [167, 135] width 184 height 20
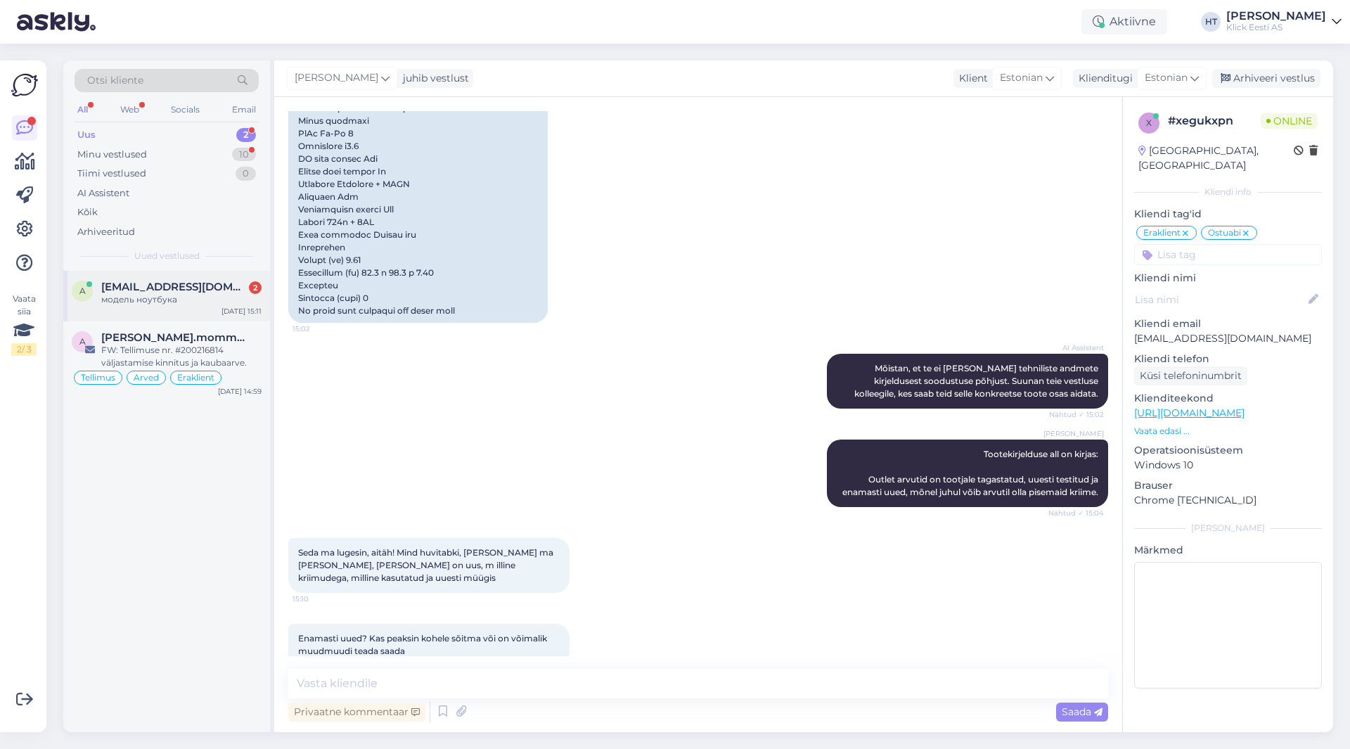
click at [226, 293] on div "модель ноутбука" at bounding box center [181, 299] width 160 height 13
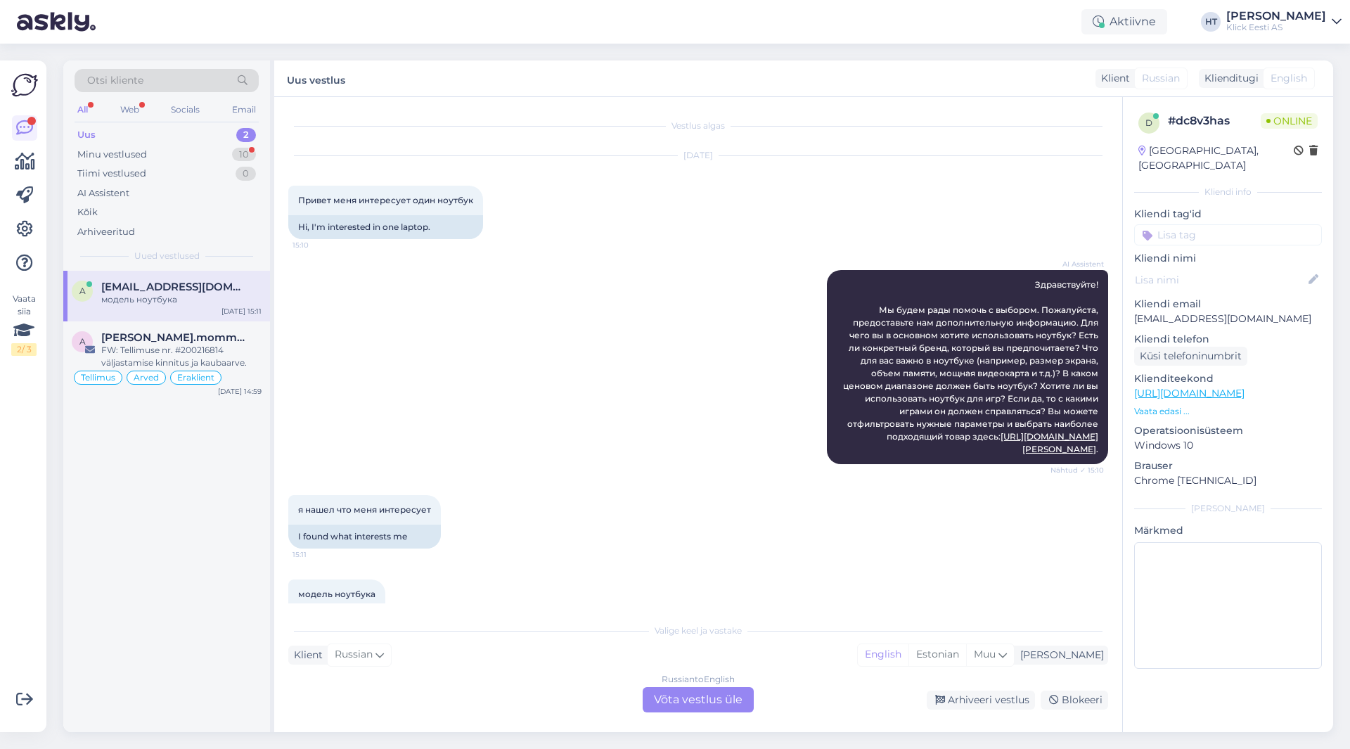
scroll to position [45, 0]
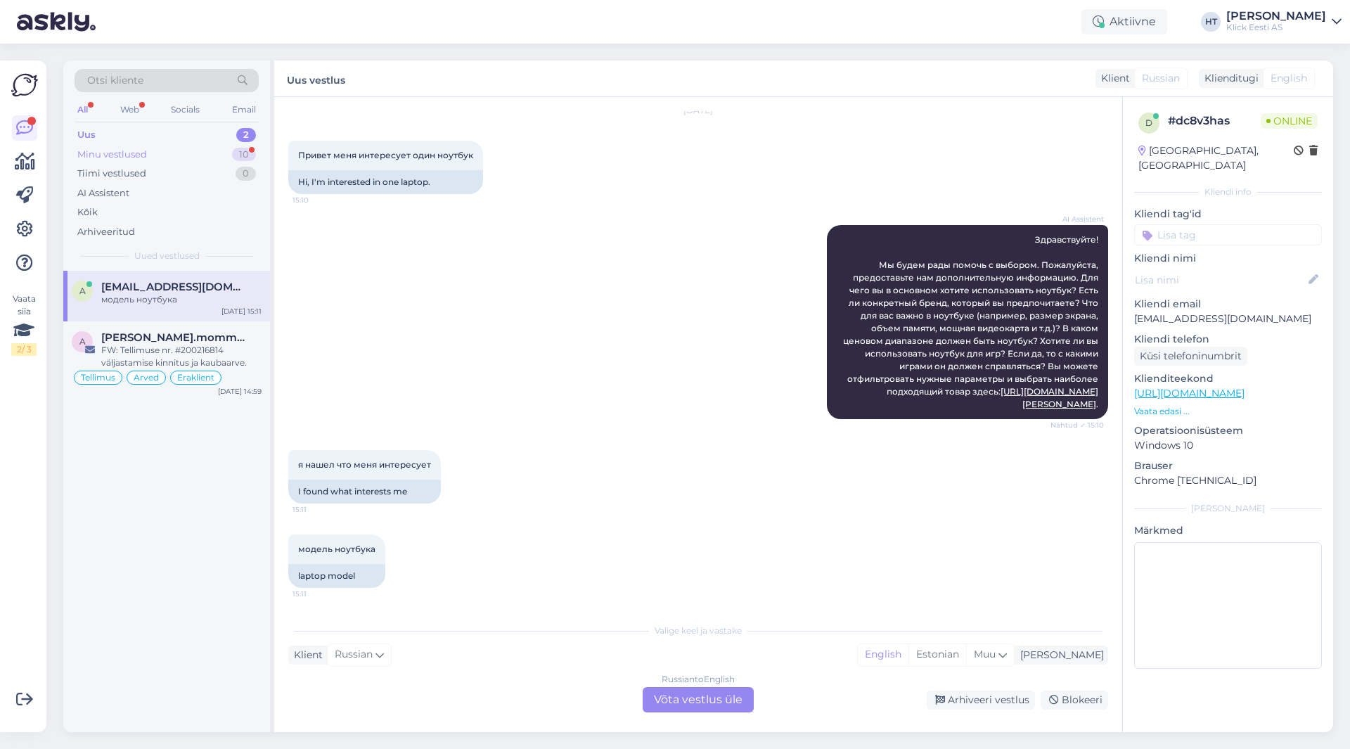
click at [243, 153] on div "10" at bounding box center [244, 155] width 24 height 14
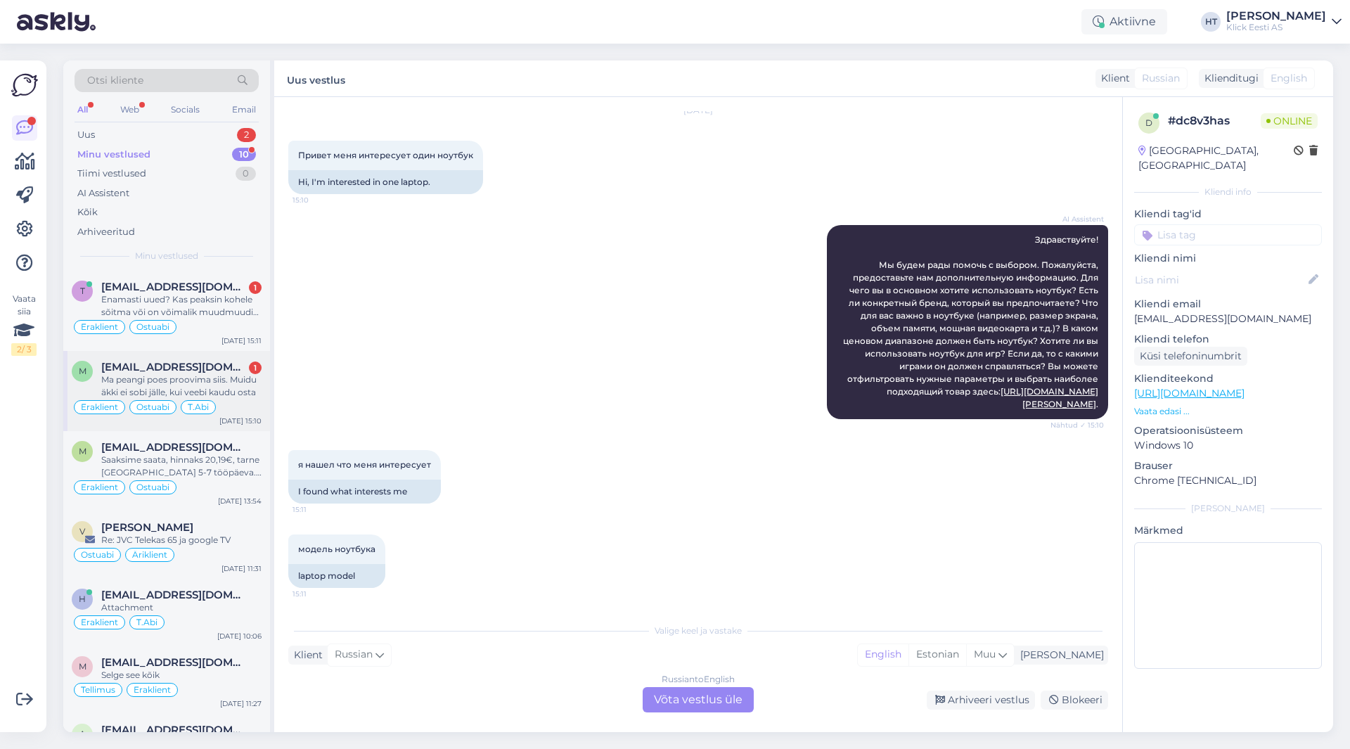
click at [232, 375] on div "Ma peangi poes proovima siis. Muidu äkki ei sobi jälle, kui veebi kaudu osta" at bounding box center [181, 385] width 160 height 25
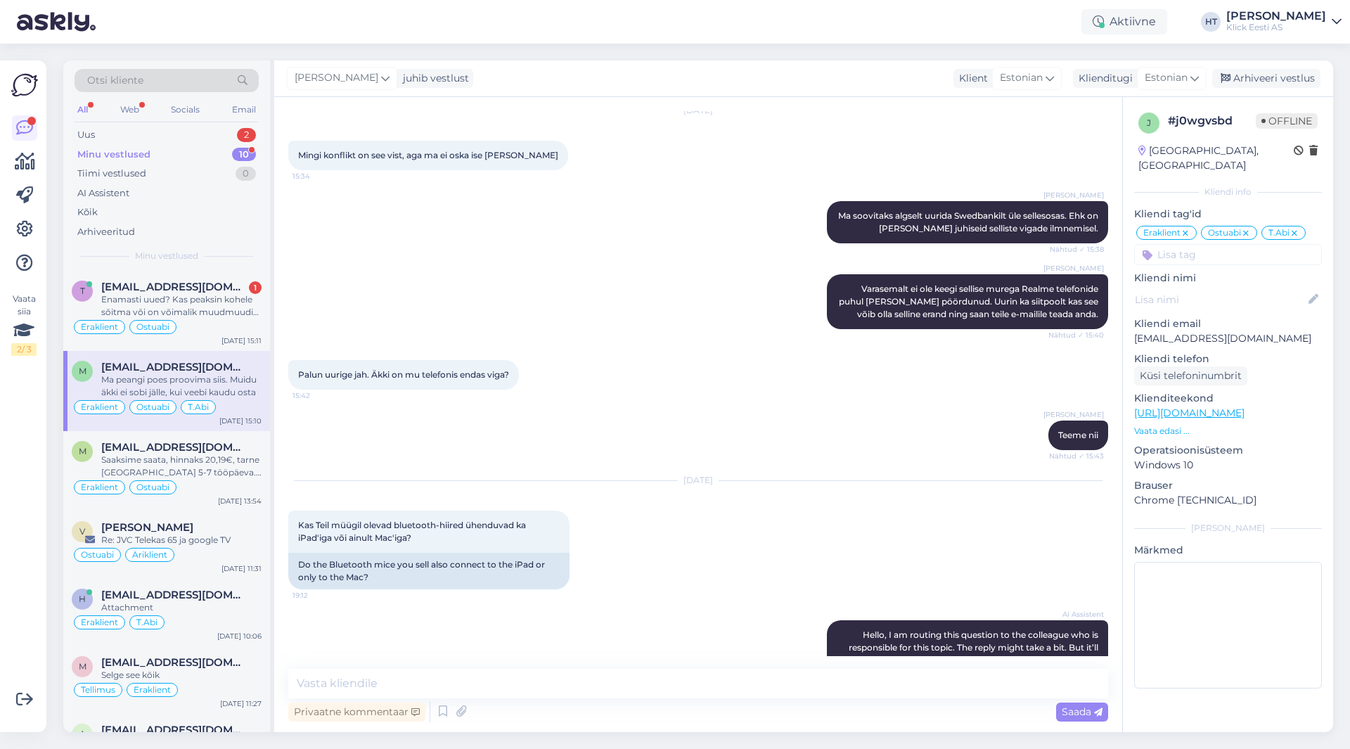
scroll to position [8896, 0]
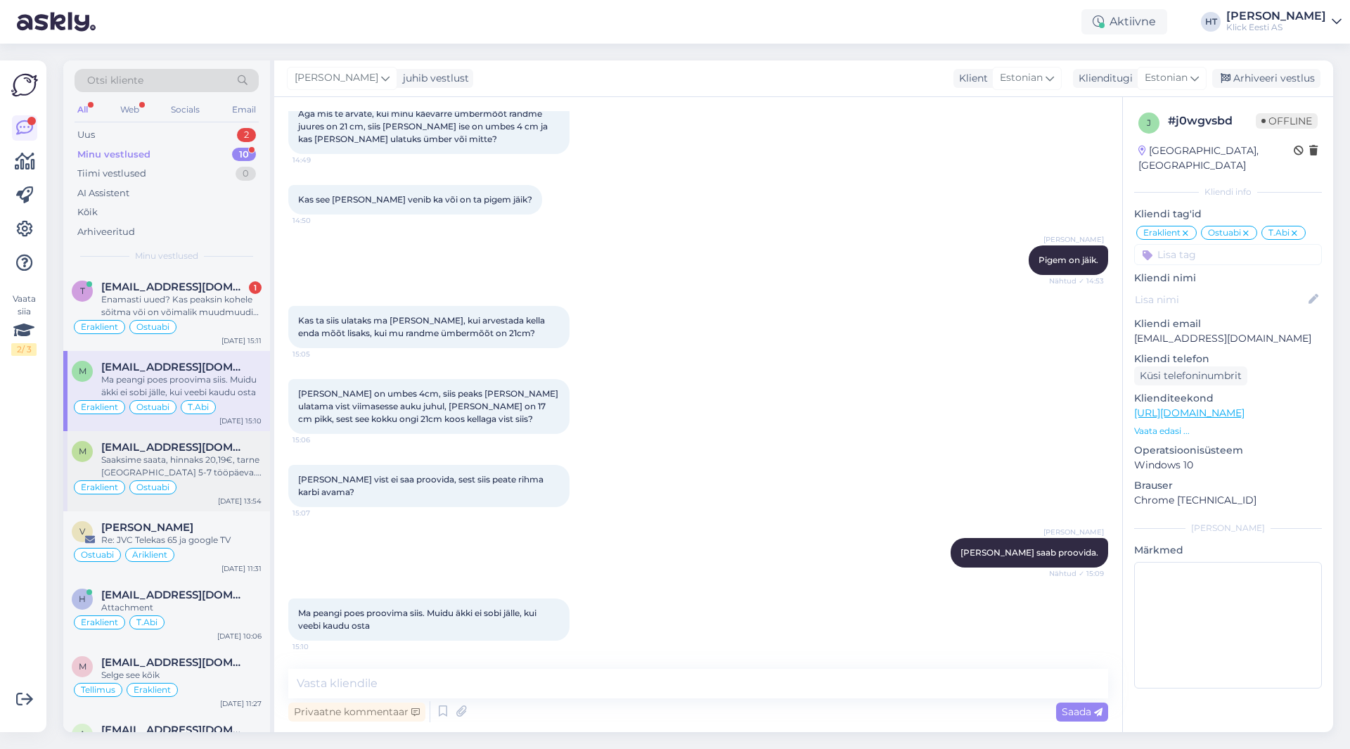
click at [171, 446] on span "[EMAIL_ADDRESS][DOMAIN_NAME]" at bounding box center [174, 447] width 146 height 13
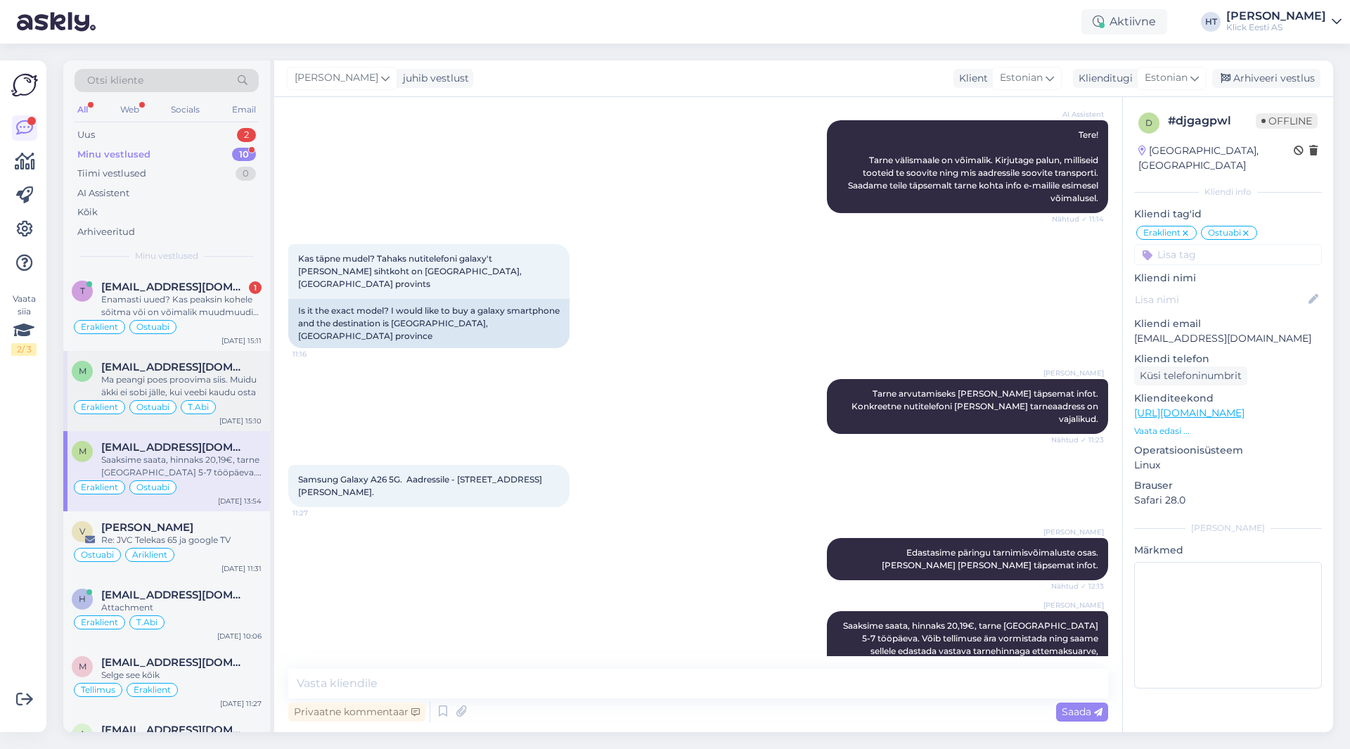
click at [205, 391] on div "Ma peangi poes proovima siis. Muidu äkki ei sobi jälle, kui veebi kaudu osta" at bounding box center [181, 385] width 160 height 25
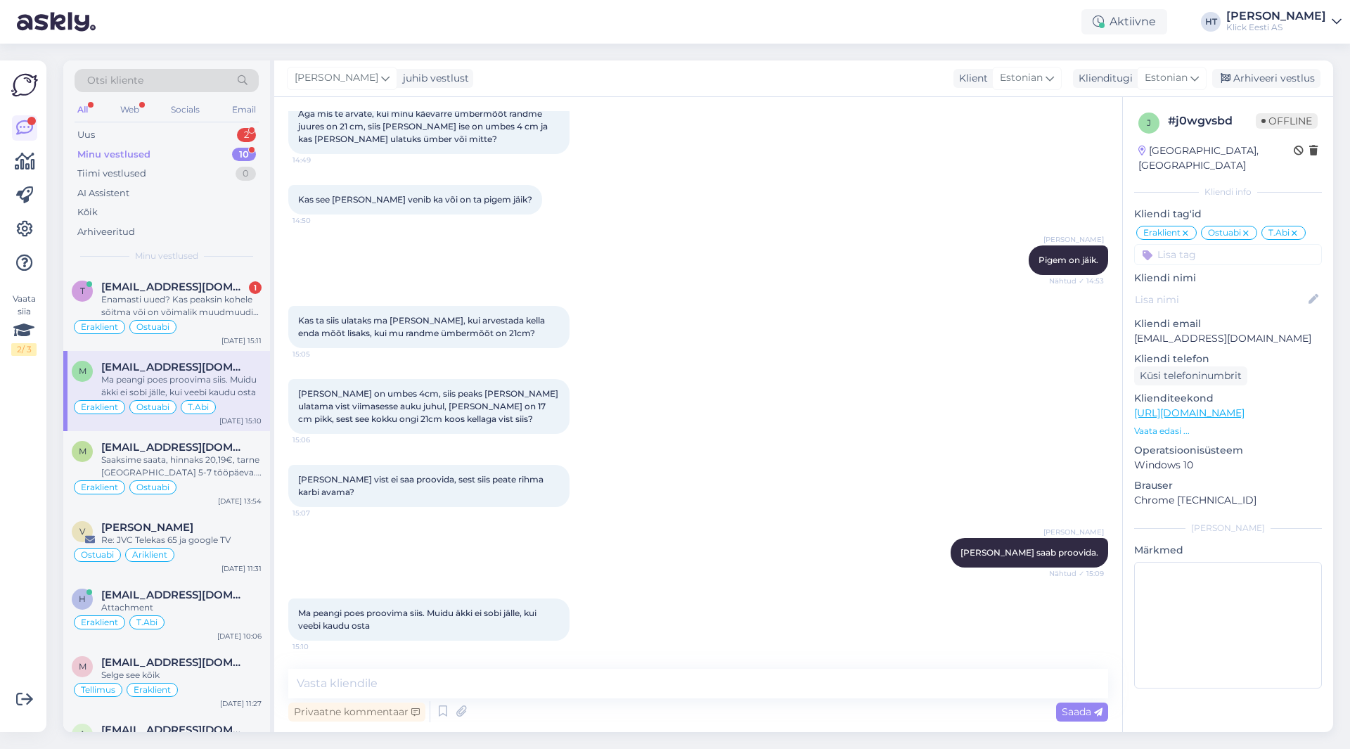
click at [209, 388] on div "Ma peangi poes proovima siis. Muidu äkki ei sobi jälle, kui veebi kaudu osta" at bounding box center [181, 385] width 160 height 25
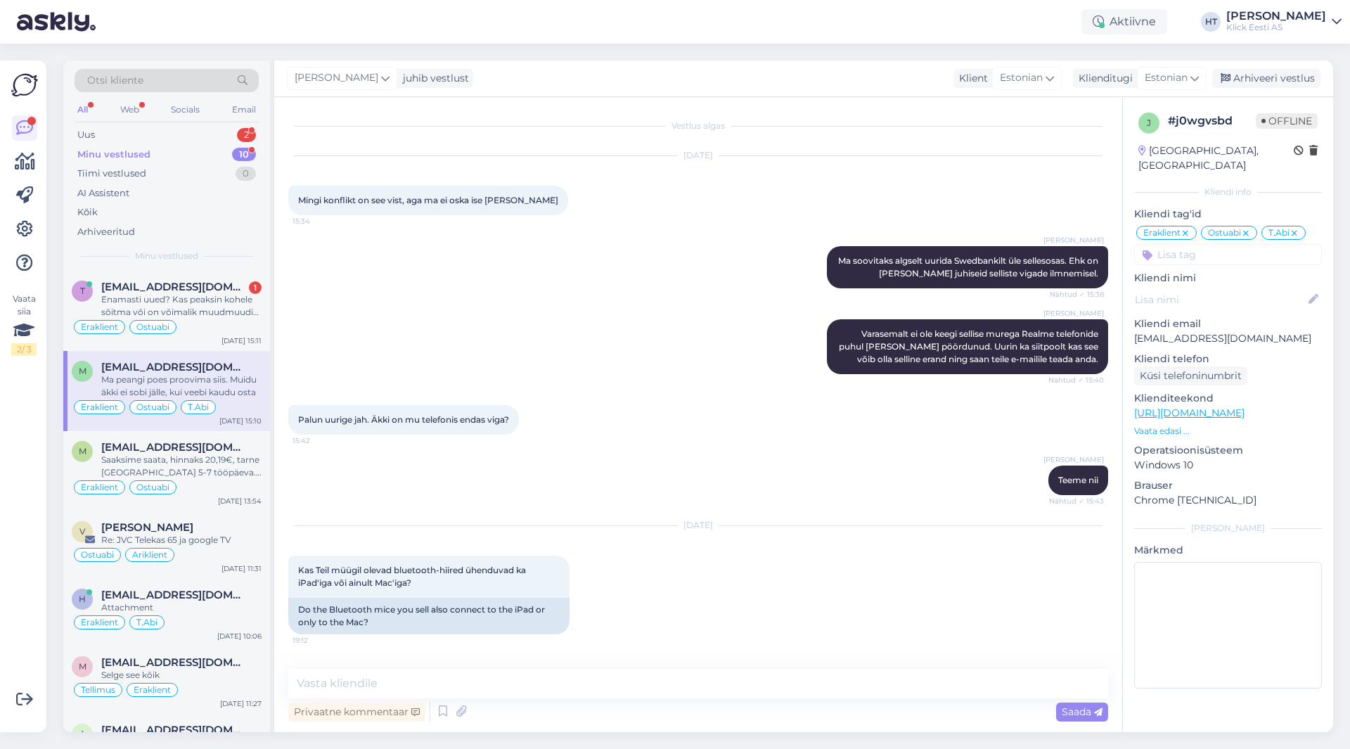
click at [206, 387] on div "Ma peangi poes proovima siis. Muidu äkki ei sobi jälle, kui veebi kaudu osta" at bounding box center [181, 385] width 160 height 25
click at [212, 304] on div "Enamasti uued? Kas peaksin kohele sõitma või on võimalik muudmuudi teada saada" at bounding box center [181, 305] width 160 height 25
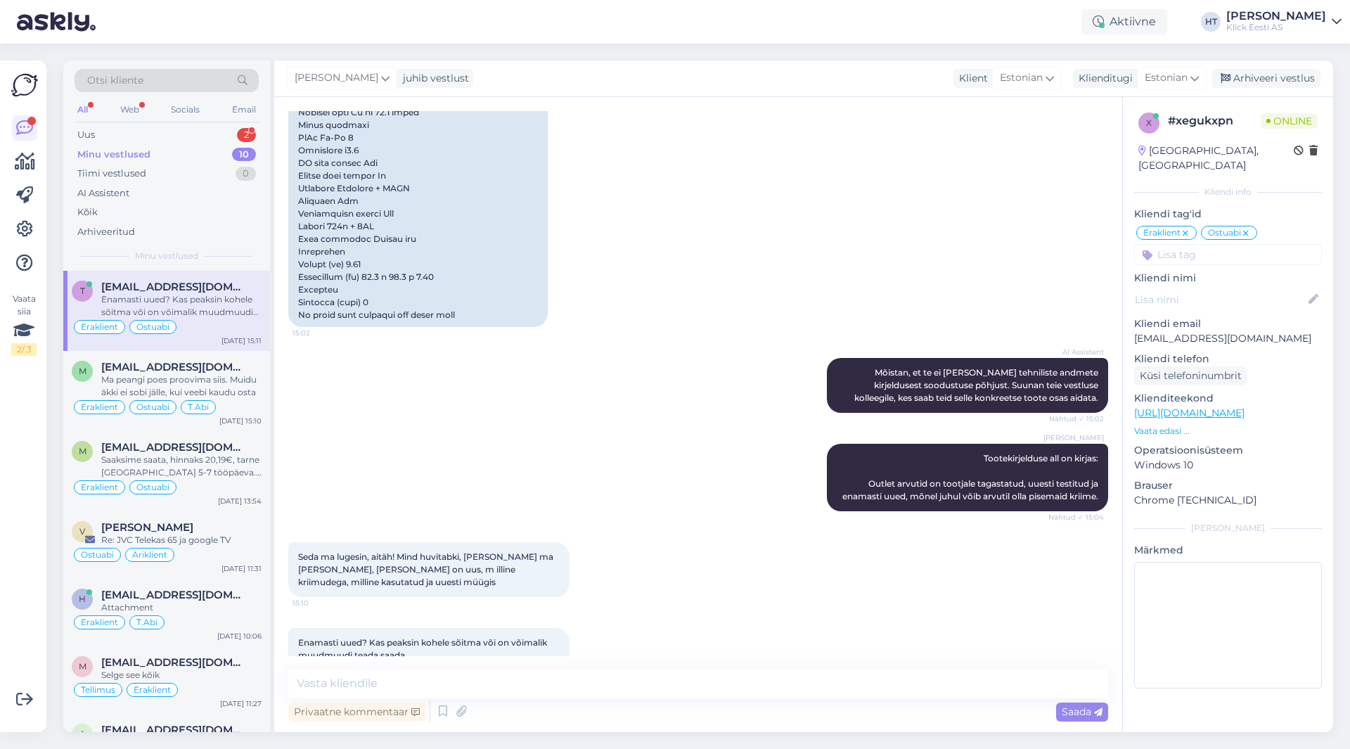
scroll to position [3771, 0]
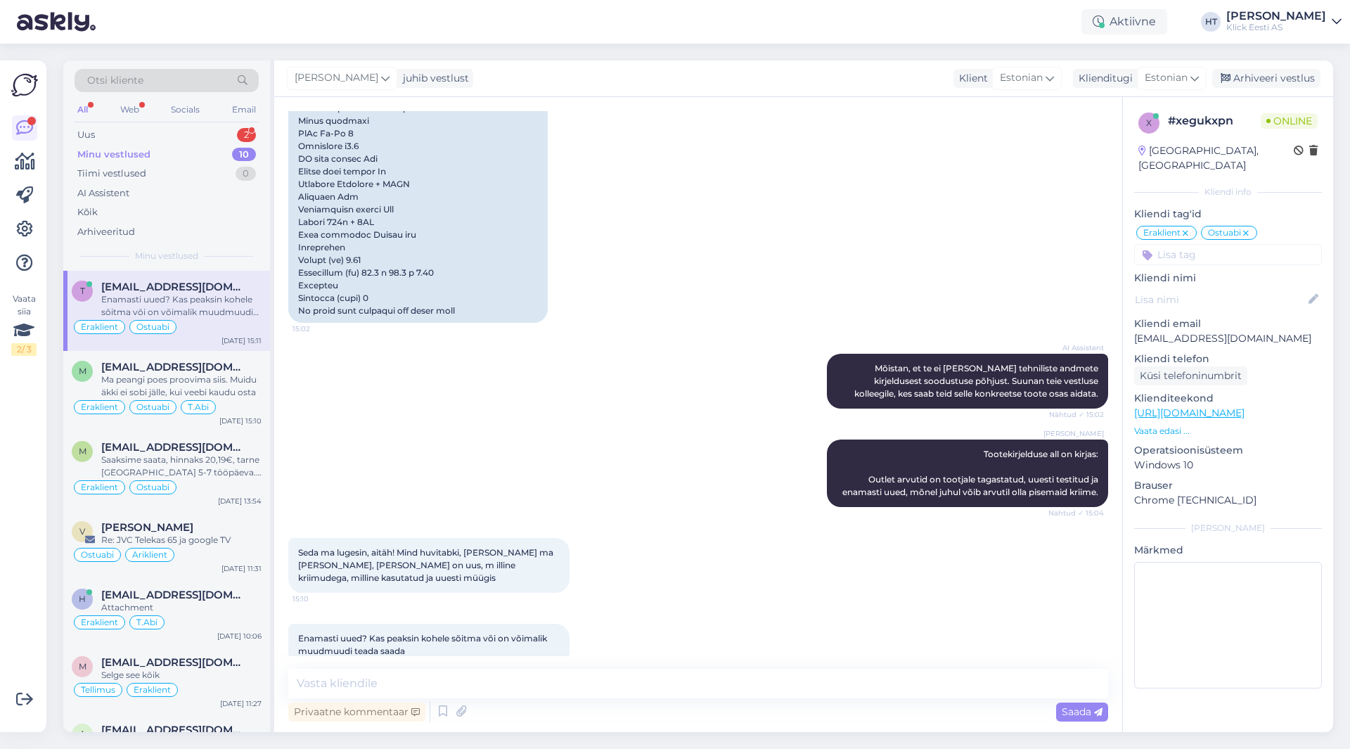
click at [224, 286] on span "[EMAIL_ADDRESS][DOMAIN_NAME]" at bounding box center [174, 287] width 146 height 13
click at [683, 691] on textarea at bounding box center [698, 684] width 820 height 30
click at [511, 385] on div "AI Assistent [PERSON_NAME], et te ei [PERSON_NAME] tehniliste andmete kirjeldus…" at bounding box center [698, 381] width 820 height 86
click at [569, 694] on textarea at bounding box center [698, 684] width 820 height 30
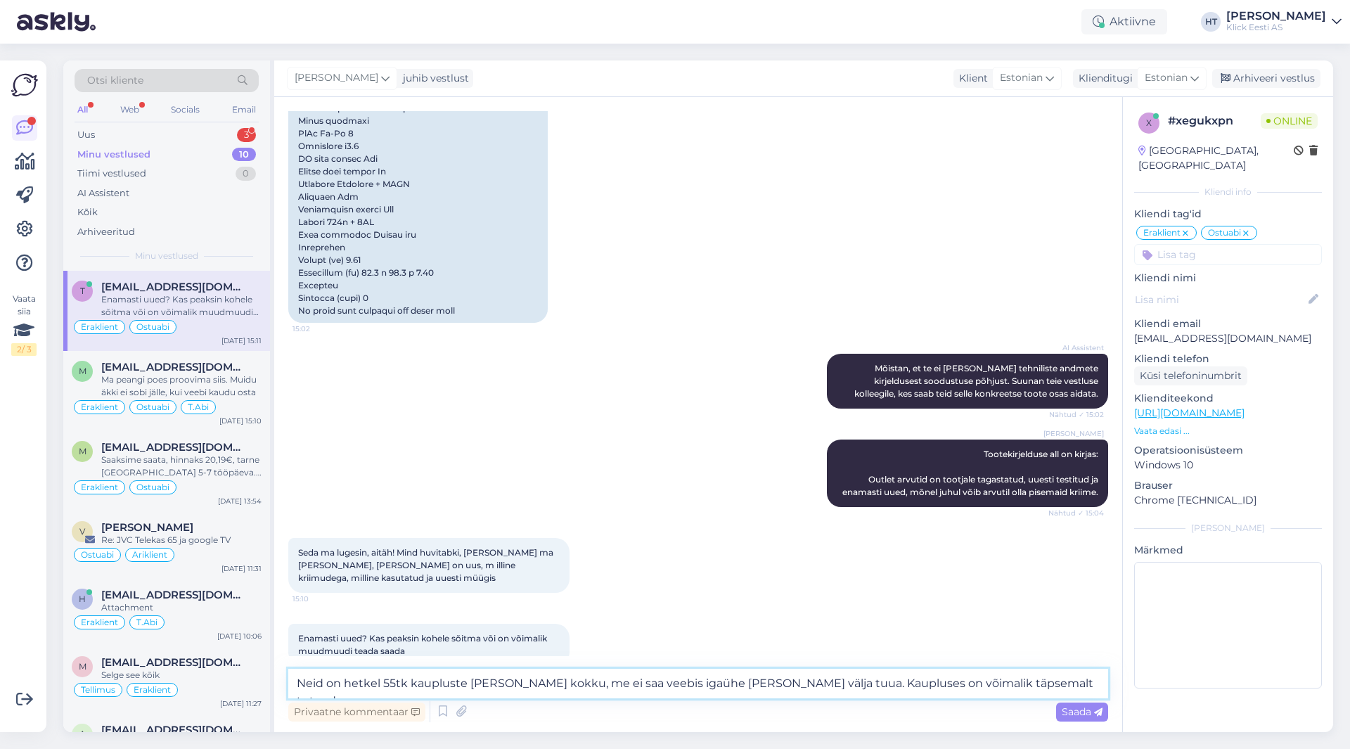
type textarea "Neid on hetkel 55tk kaupluste [PERSON_NAME] kokku, me ei saa veebis igaühe [PER…"
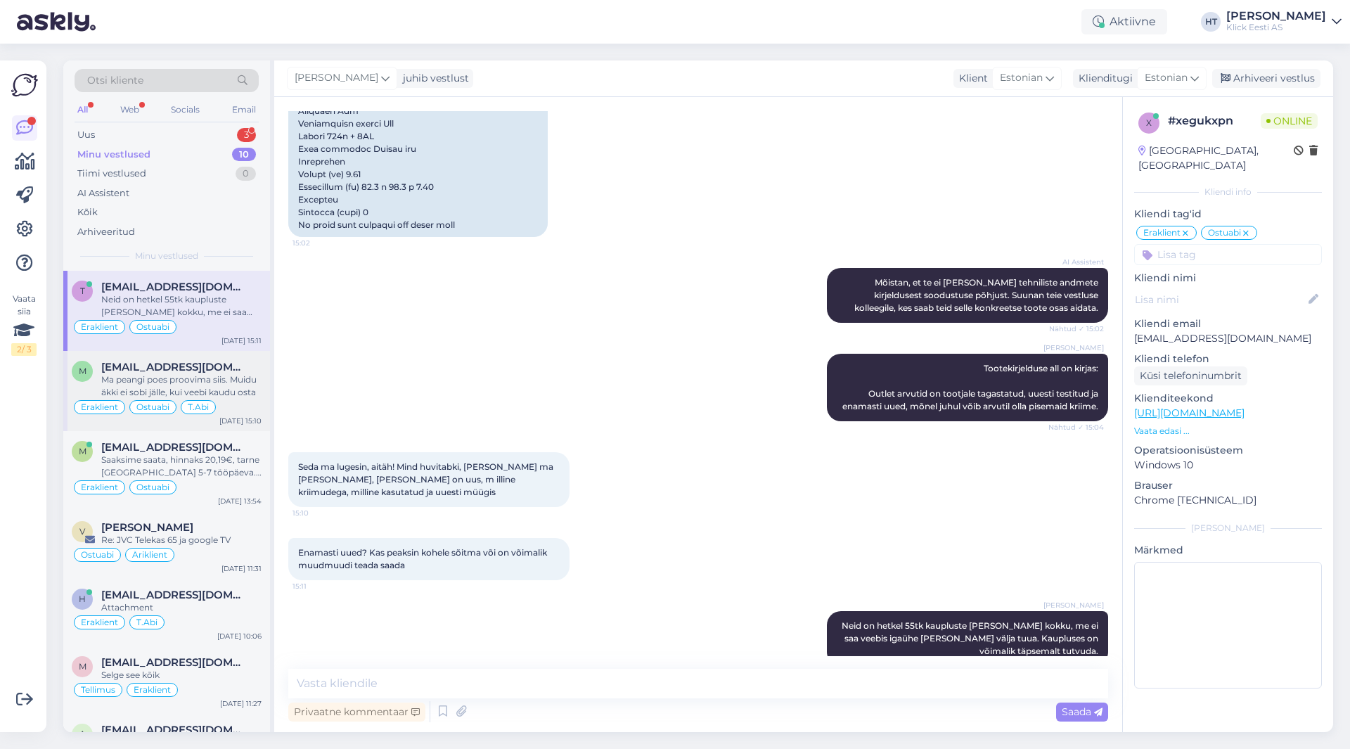
click at [244, 400] on div "Eraklient Ostuabi T.Abi" at bounding box center [167, 407] width 190 height 17
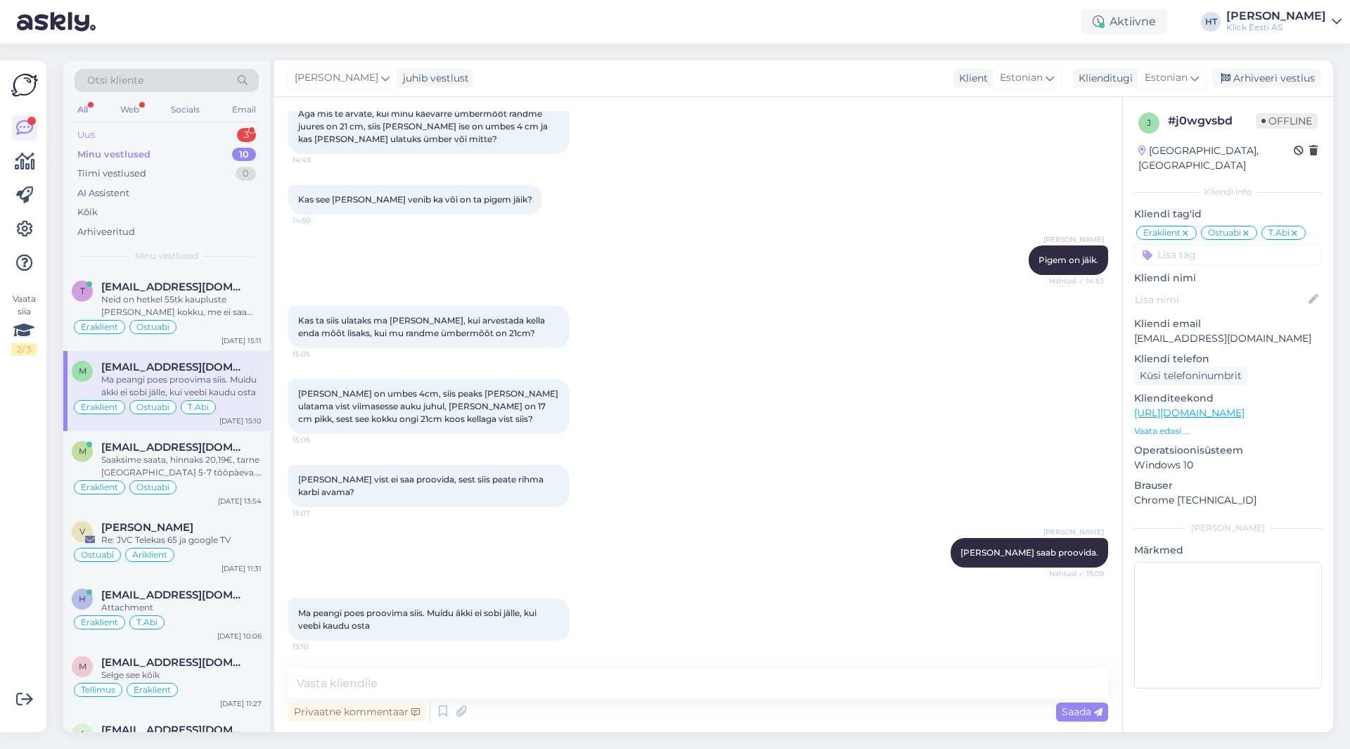
click at [218, 136] on div "Uus 3" at bounding box center [167, 135] width 184 height 20
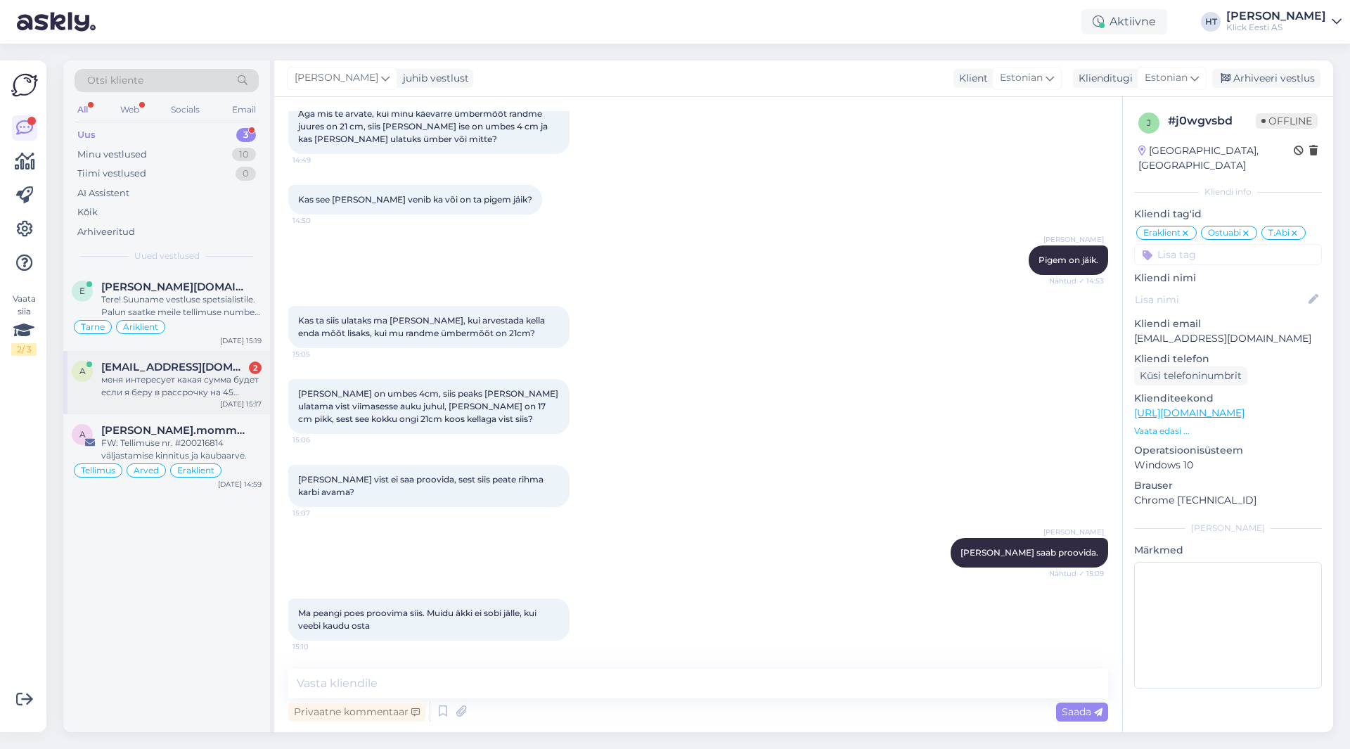
click at [218, 358] on div "A [EMAIL_ADDRESS][DOMAIN_NAME] 2 меня интересует какая сумма будет если я беру …" at bounding box center [166, 382] width 207 height 63
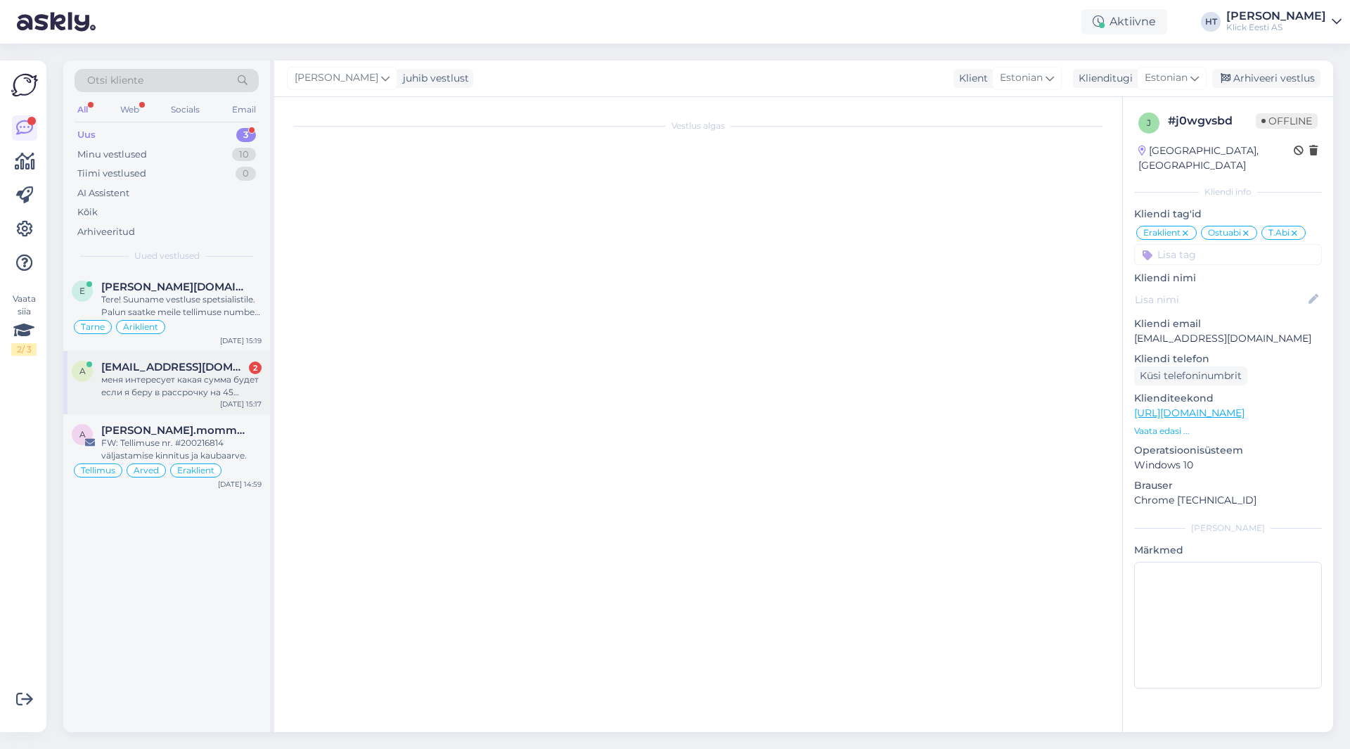
scroll to position [264, 0]
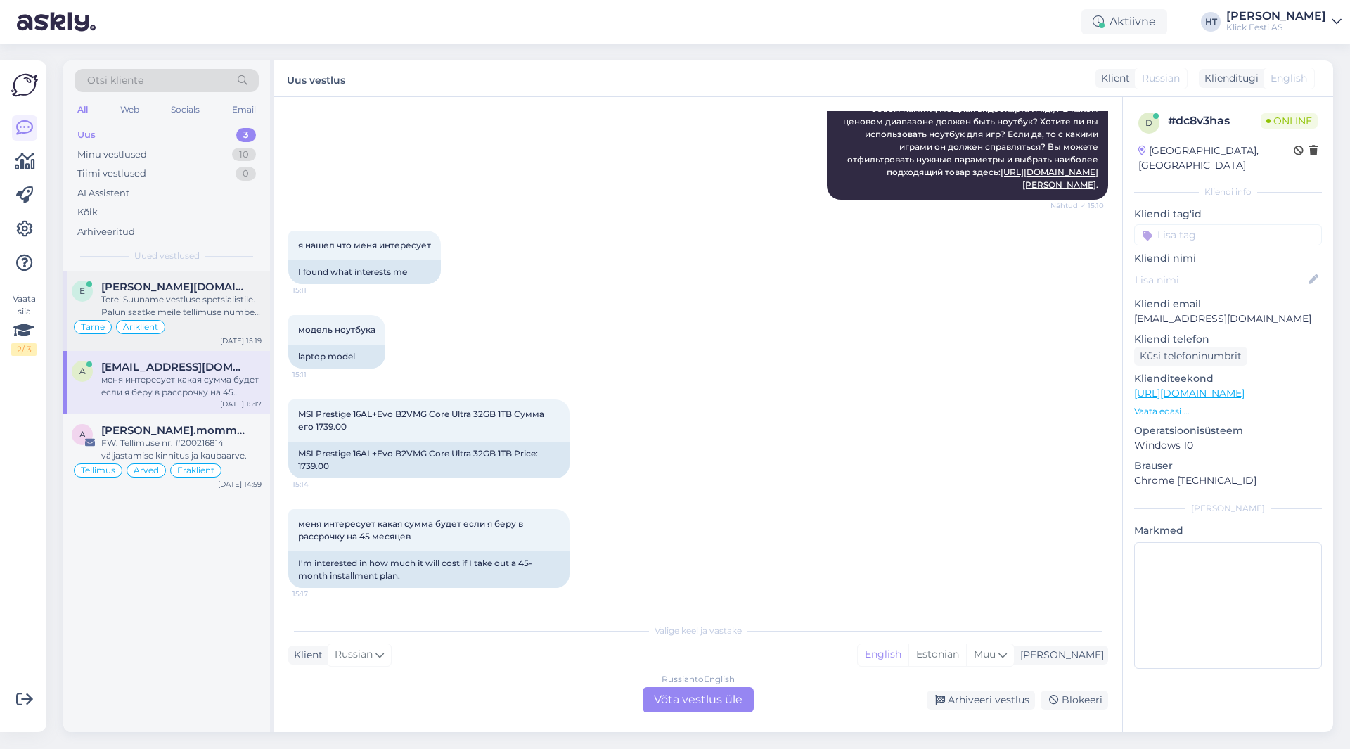
click at [229, 302] on div "Tere! Suuname vestluse spetsialistile. Palun saatke meile tellimuse number ja p…" at bounding box center [181, 305] width 160 height 25
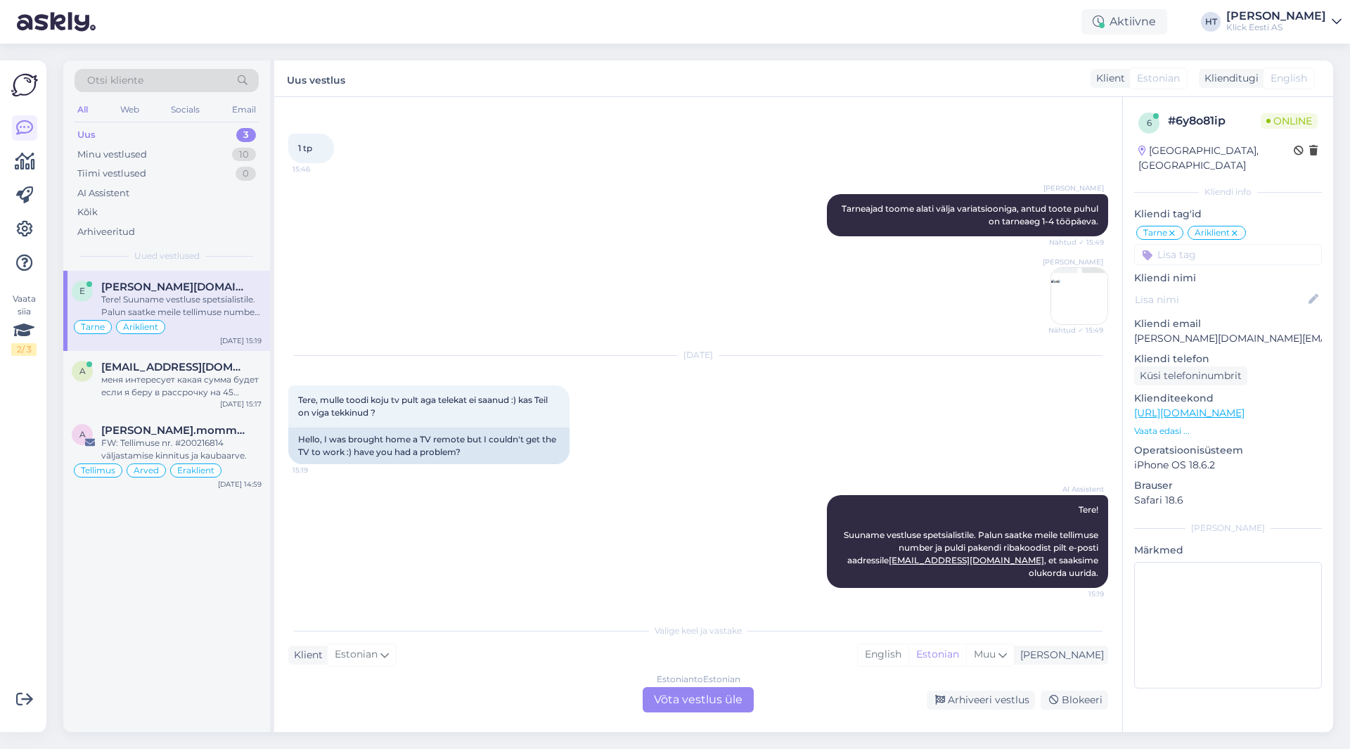
click at [1181, 331] on p "[PERSON_NAME][DOMAIN_NAME][EMAIL_ADDRESS][DOMAIN_NAME]" at bounding box center [1228, 338] width 188 height 15
click at [886, 314] on div "[PERSON_NAME] Nähtud ✓ 15:49" at bounding box center [698, 296] width 820 height 89
click at [1170, 331] on p "[PERSON_NAME][DOMAIN_NAME][EMAIL_ADDRESS][DOMAIN_NAME]" at bounding box center [1228, 338] width 188 height 15
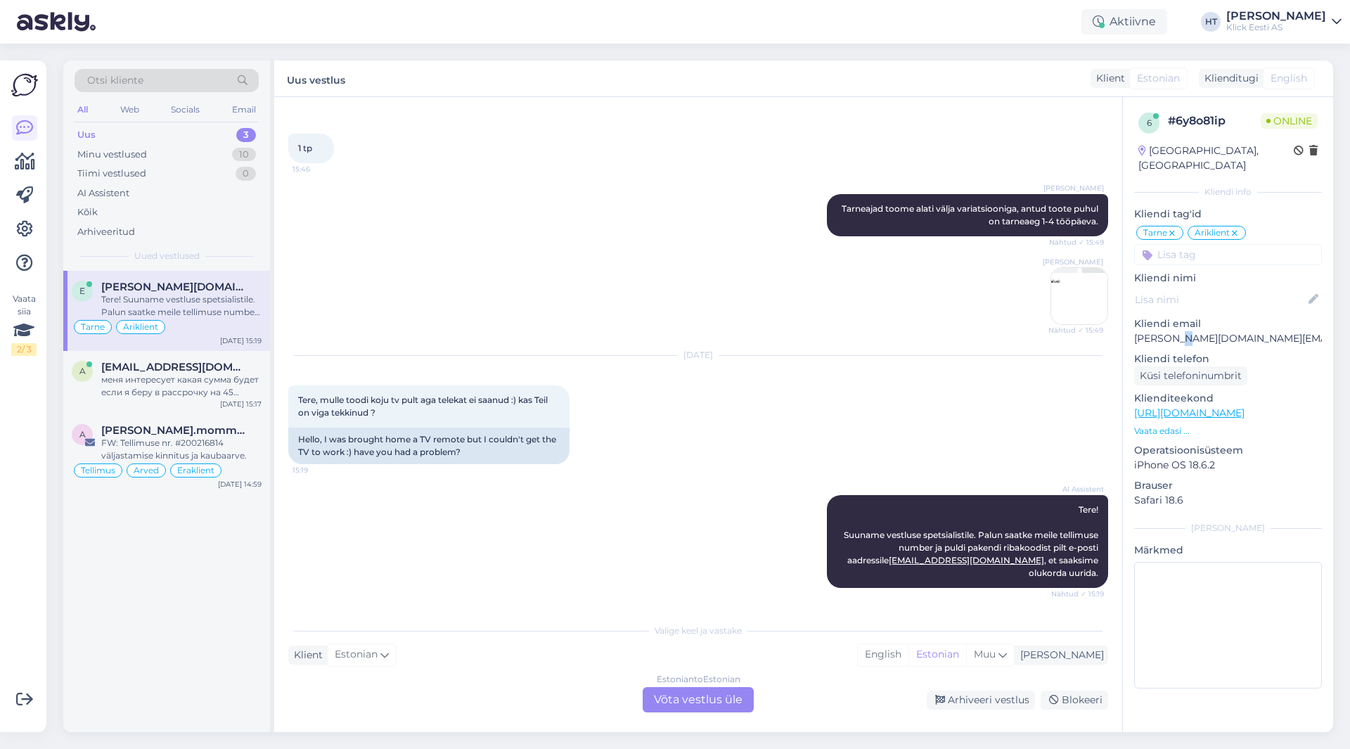
click at [1170, 331] on p "[PERSON_NAME][DOMAIN_NAME][EMAIL_ADDRESS][DOMAIN_NAME]" at bounding box center [1228, 338] width 188 height 15
copy p "[PERSON_NAME][DOMAIN_NAME][EMAIL_ADDRESS][DOMAIN_NAME]"
click at [982, 316] on div "[PERSON_NAME] Nähtud ✓ 15:49" at bounding box center [698, 296] width 820 height 89
click at [239, 148] on div "10" at bounding box center [244, 155] width 24 height 14
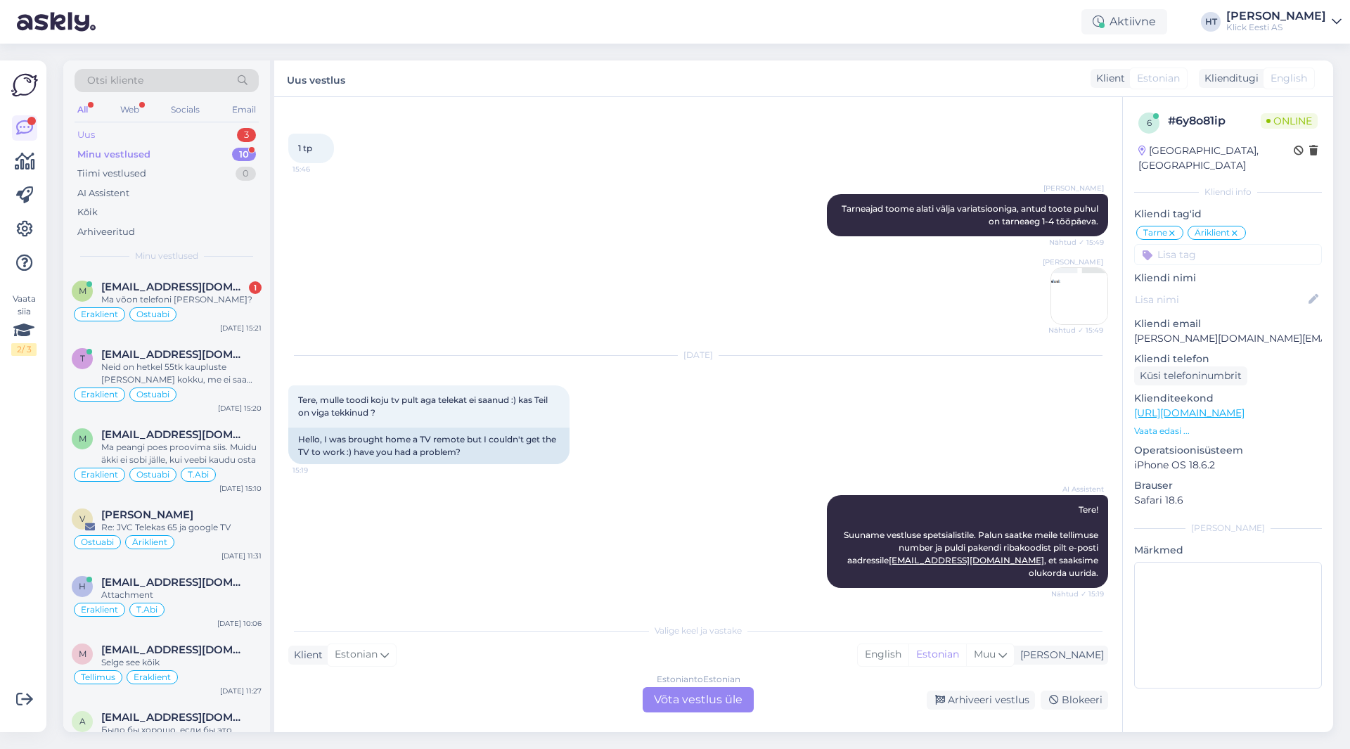
click at [240, 135] on div "3" at bounding box center [246, 135] width 19 height 14
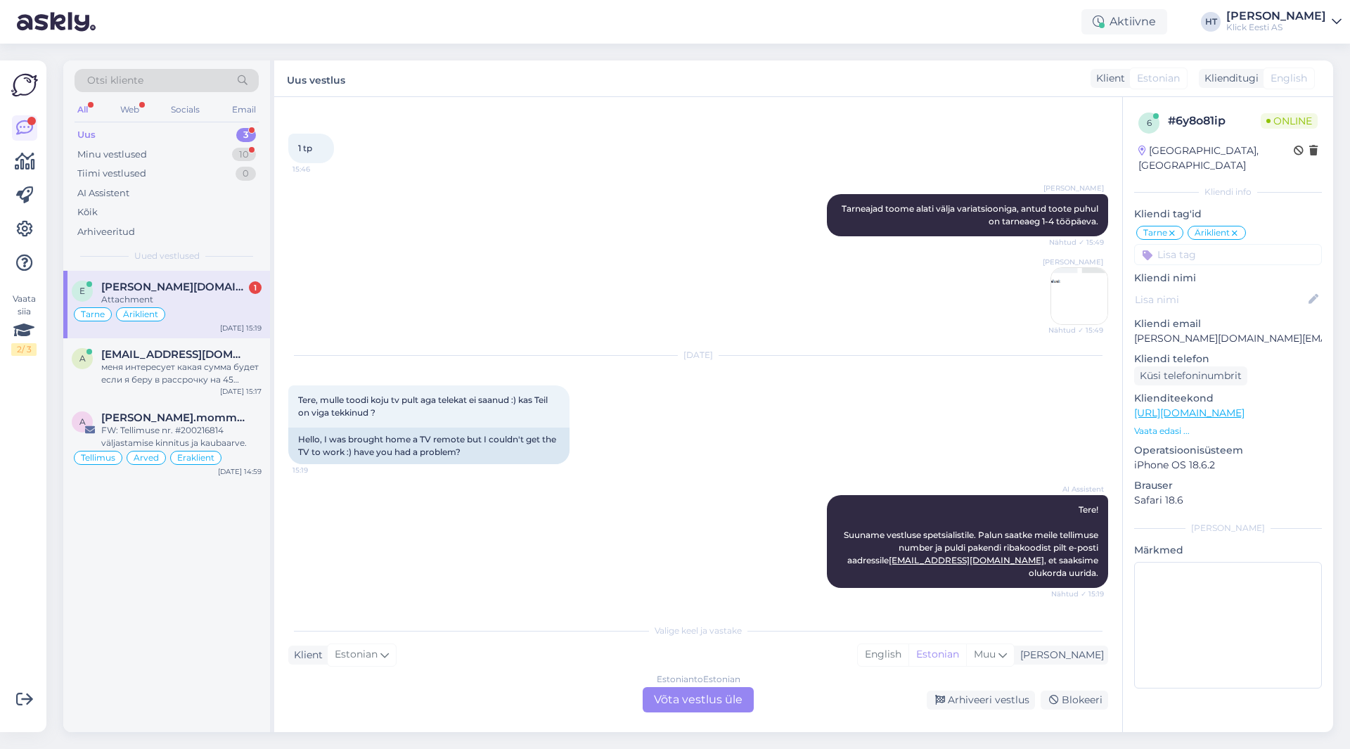
scroll to position [1174, 0]
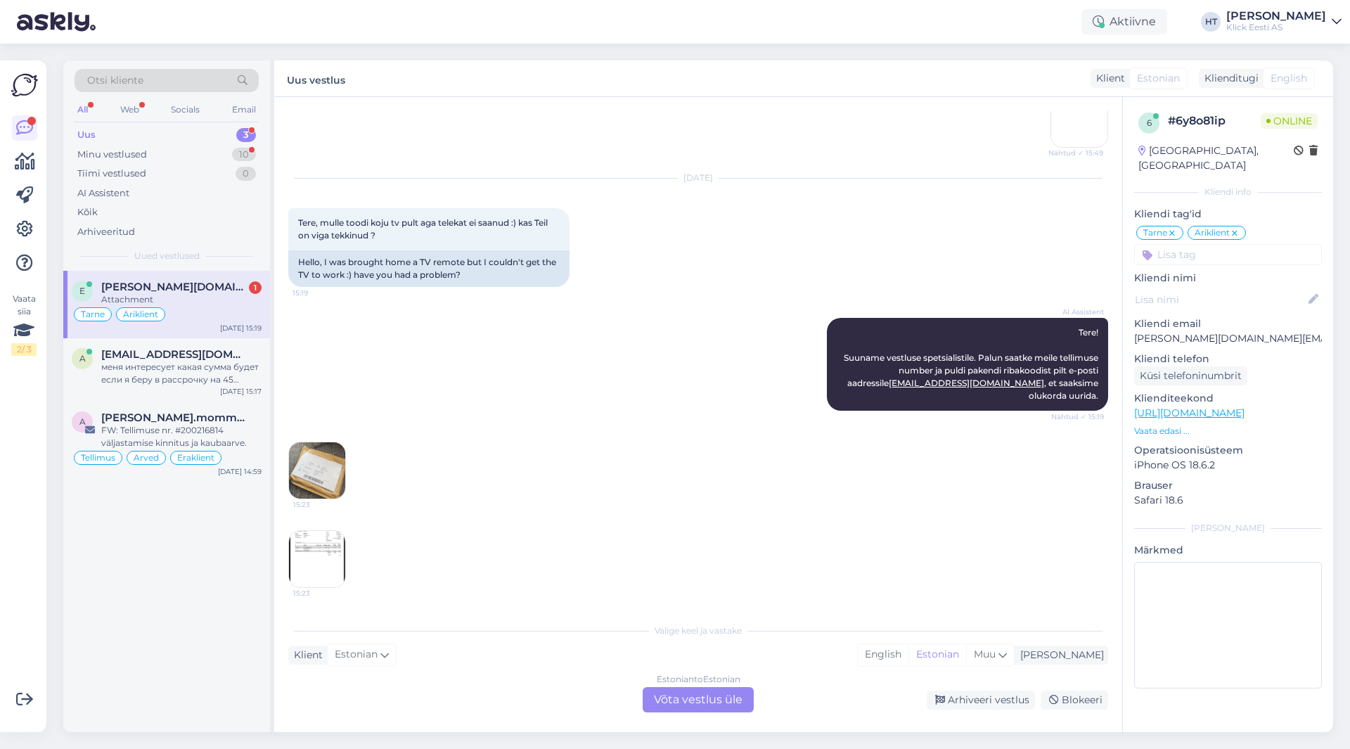
click at [331, 449] on img at bounding box center [317, 470] width 56 height 56
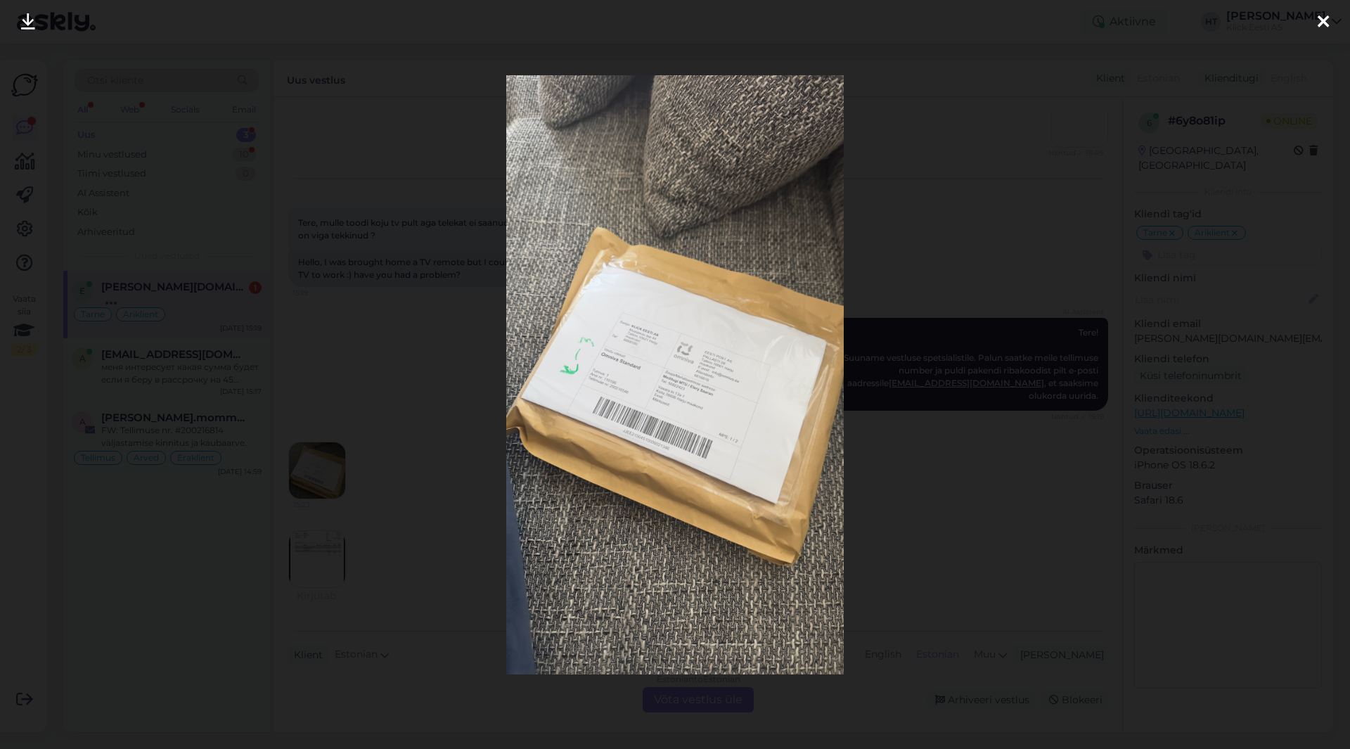
click at [635, 451] on img at bounding box center [674, 374] width 337 height 599
click at [492, 496] on div at bounding box center [675, 374] width 1350 height 749
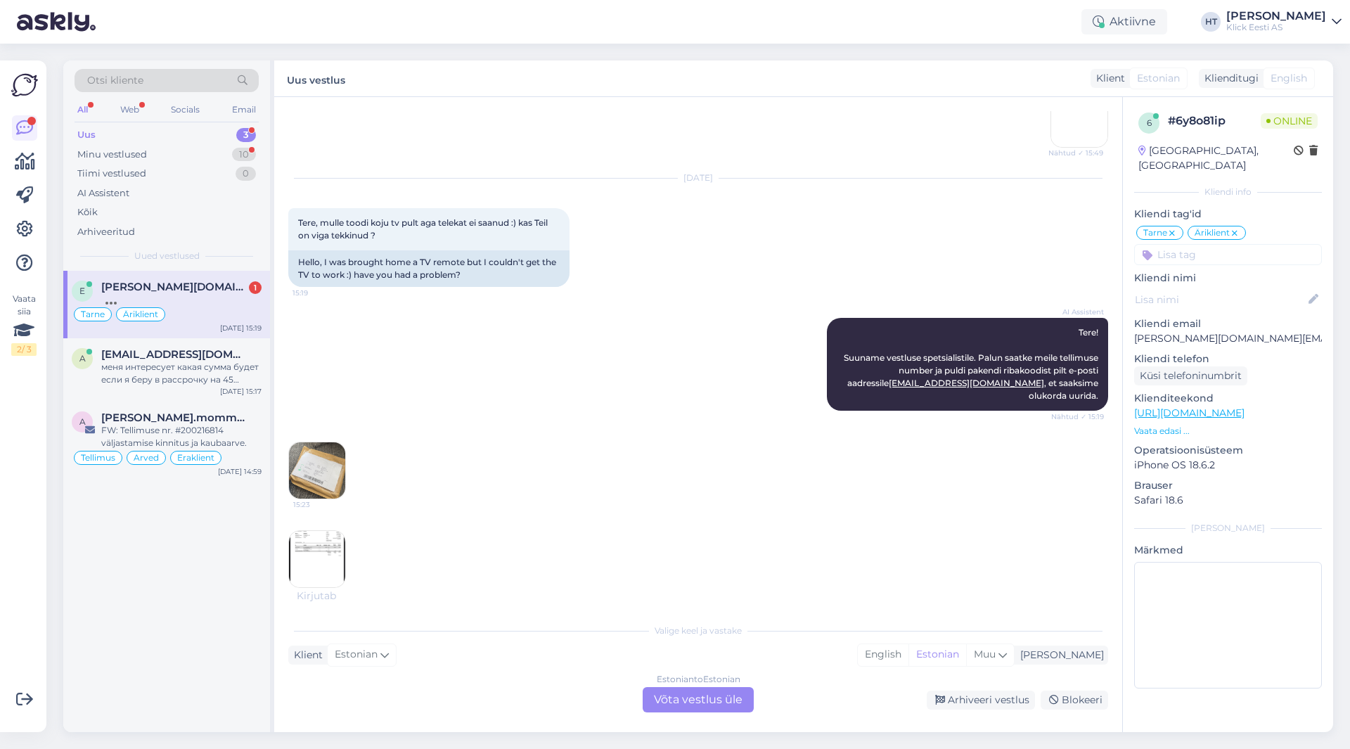
click at [339, 562] on img at bounding box center [317, 559] width 56 height 56
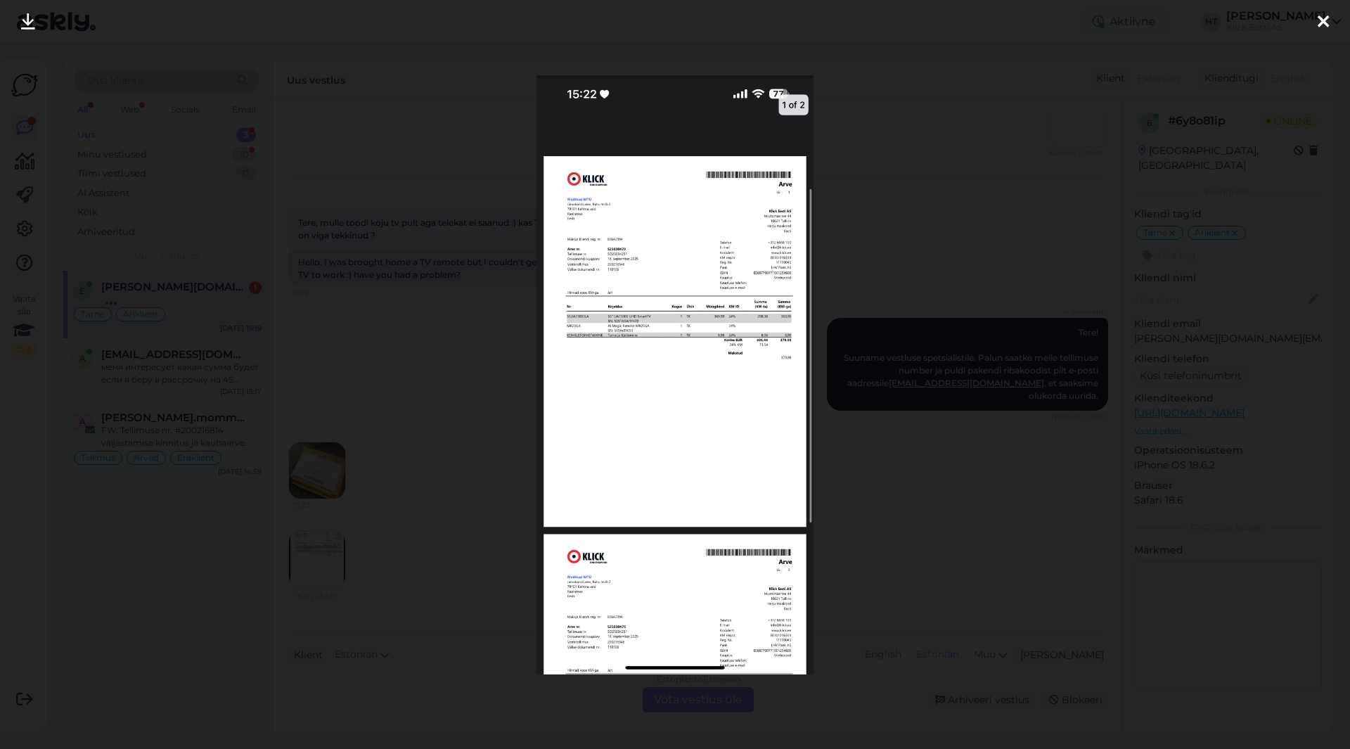
click at [510, 550] on div at bounding box center [675, 374] width 1350 height 749
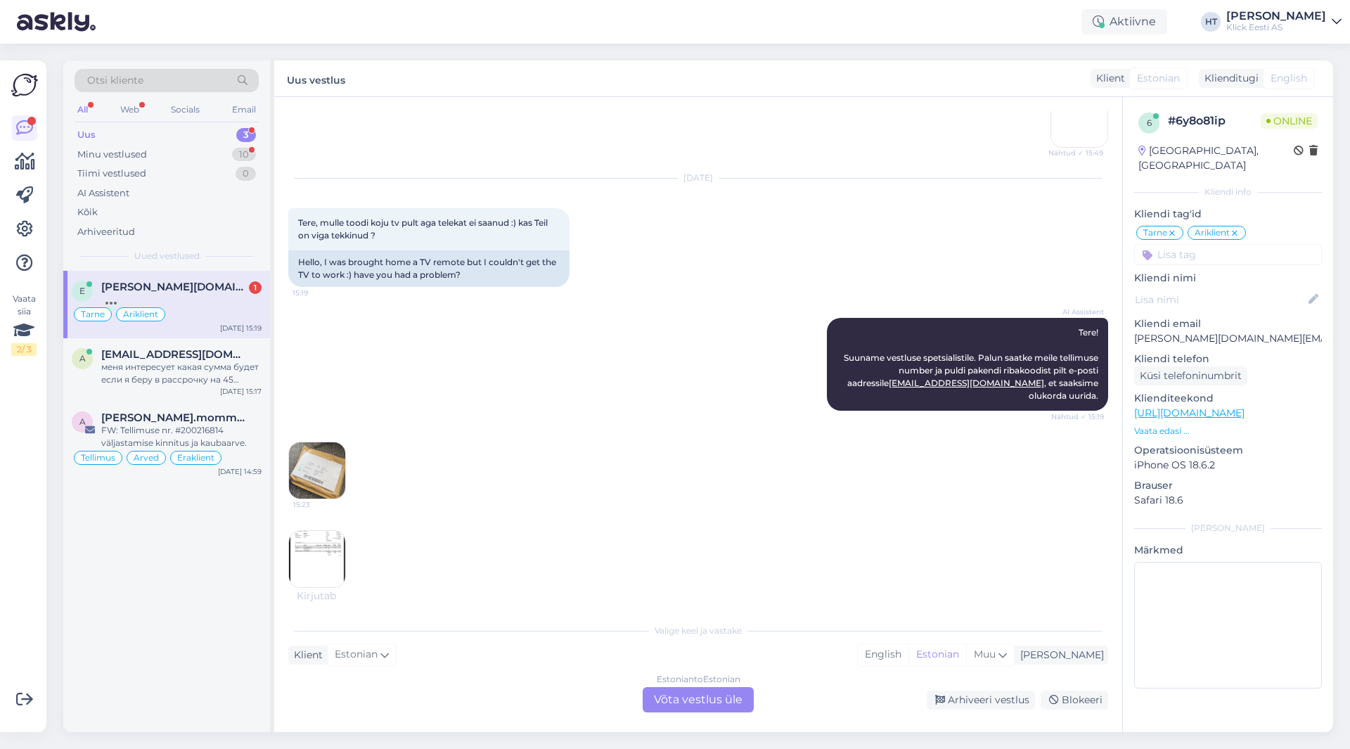
scroll to position [1189, 0]
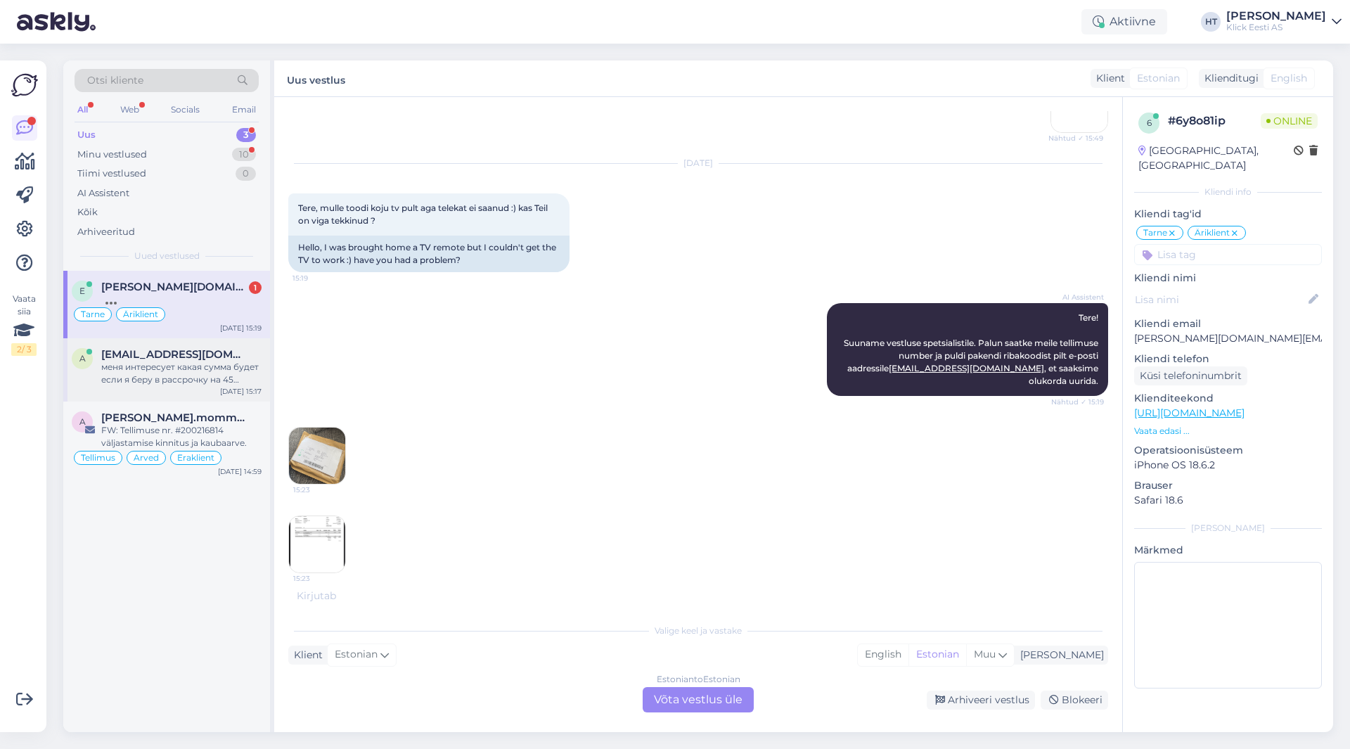
click at [198, 362] on div "меня интересует какая сумма будет если я беру в рассрочку на 45 месяцев" at bounding box center [181, 373] width 160 height 25
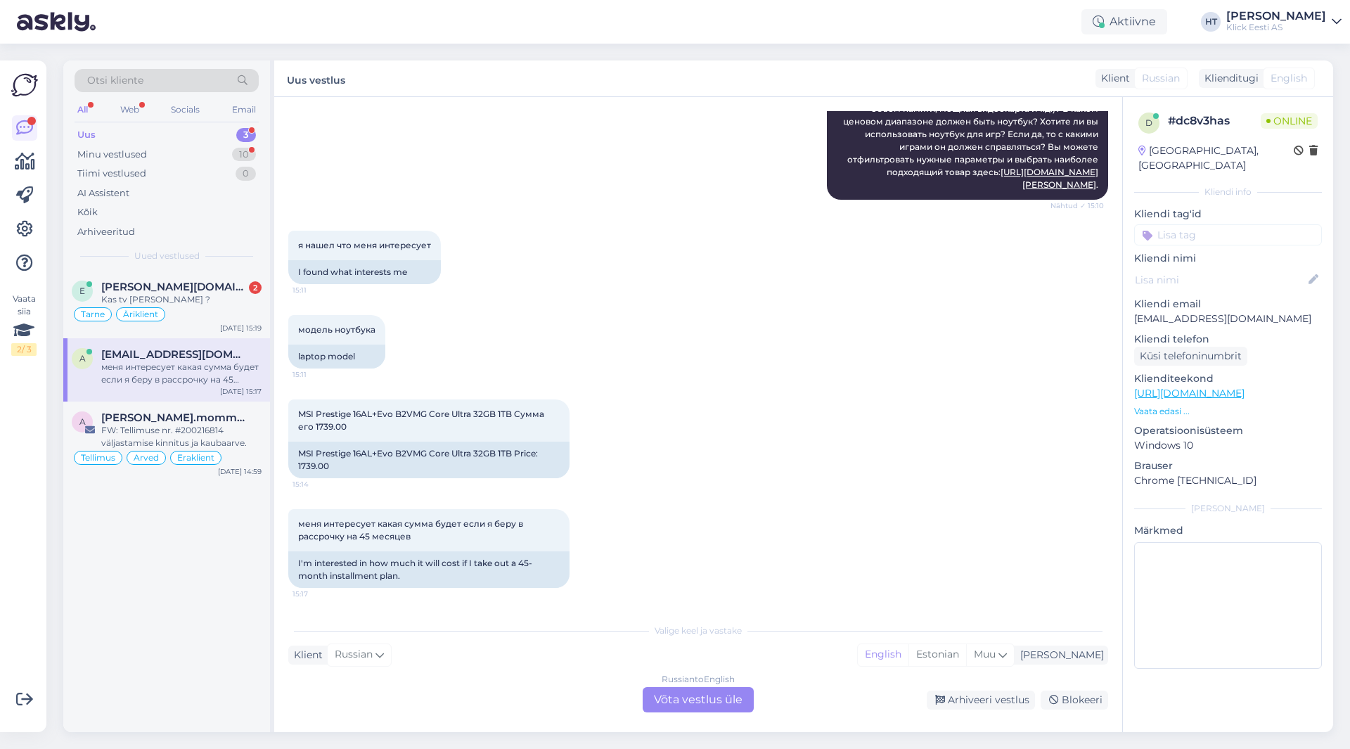
scroll to position [264, 0]
click at [217, 155] on div "Minu vestlused 10" at bounding box center [167, 155] width 184 height 20
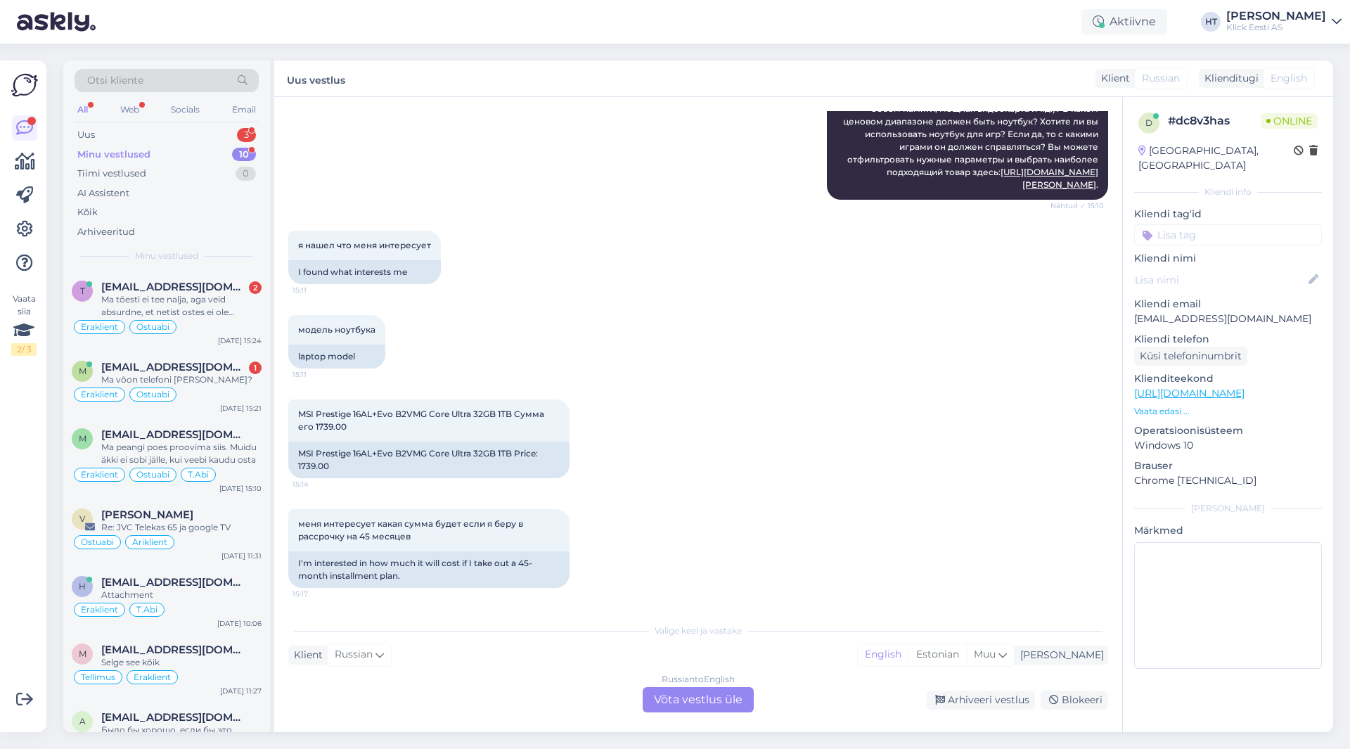
click at [22, 504] on div "Vaata siia 2 / 3" at bounding box center [24, 396] width 27 height 649
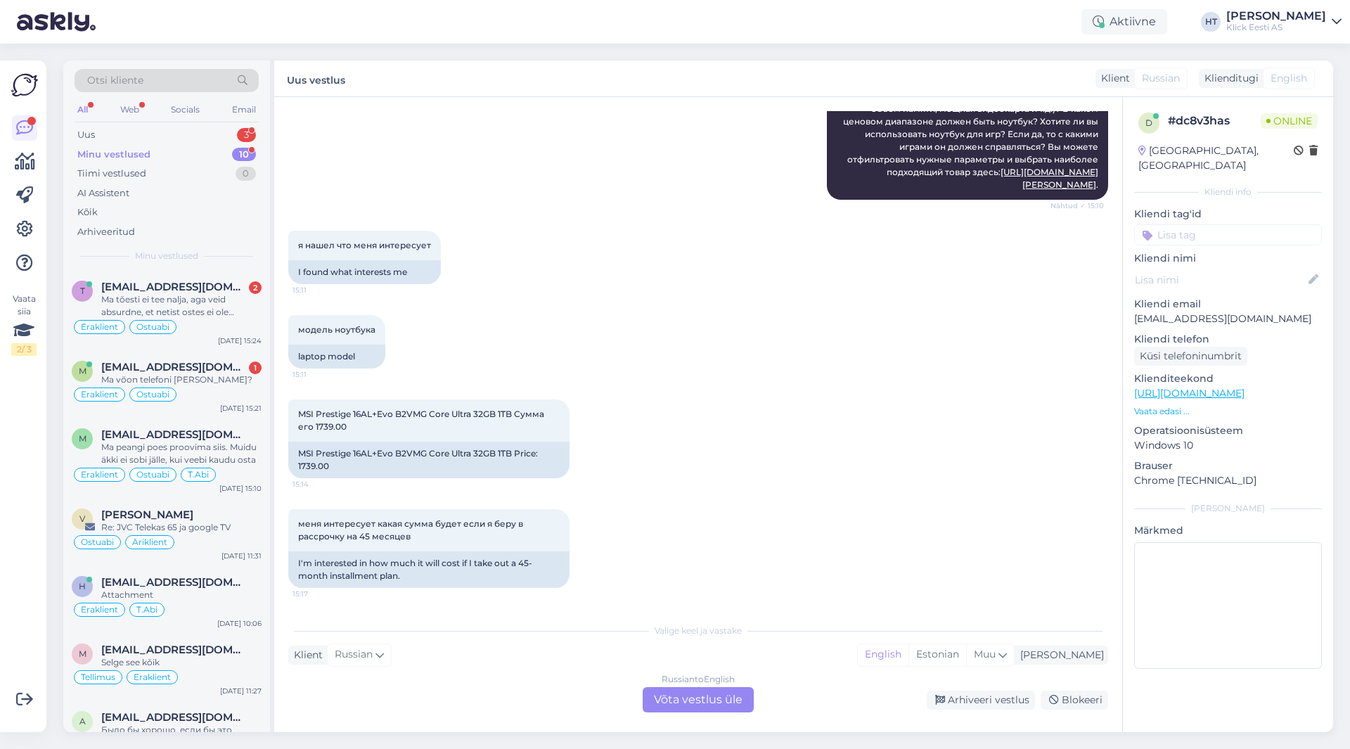
click at [22, 504] on div "Vaata siia 2 / 3" at bounding box center [24, 396] width 27 height 649
click at [171, 134] on div "Uus 3" at bounding box center [167, 135] width 184 height 20
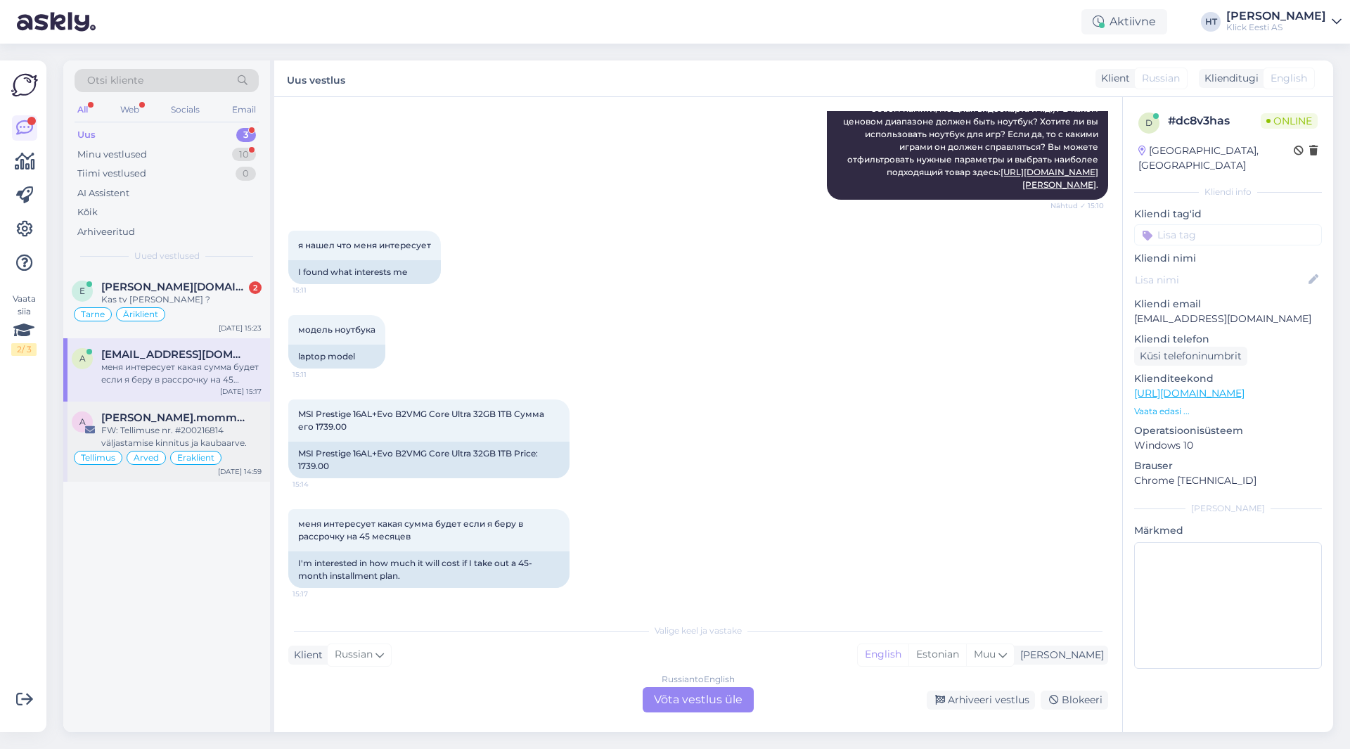
click at [211, 418] on span "[PERSON_NAME].mommeja via [EMAIL_ADDRESS][DOMAIN_NAME]" at bounding box center [174, 417] width 146 height 13
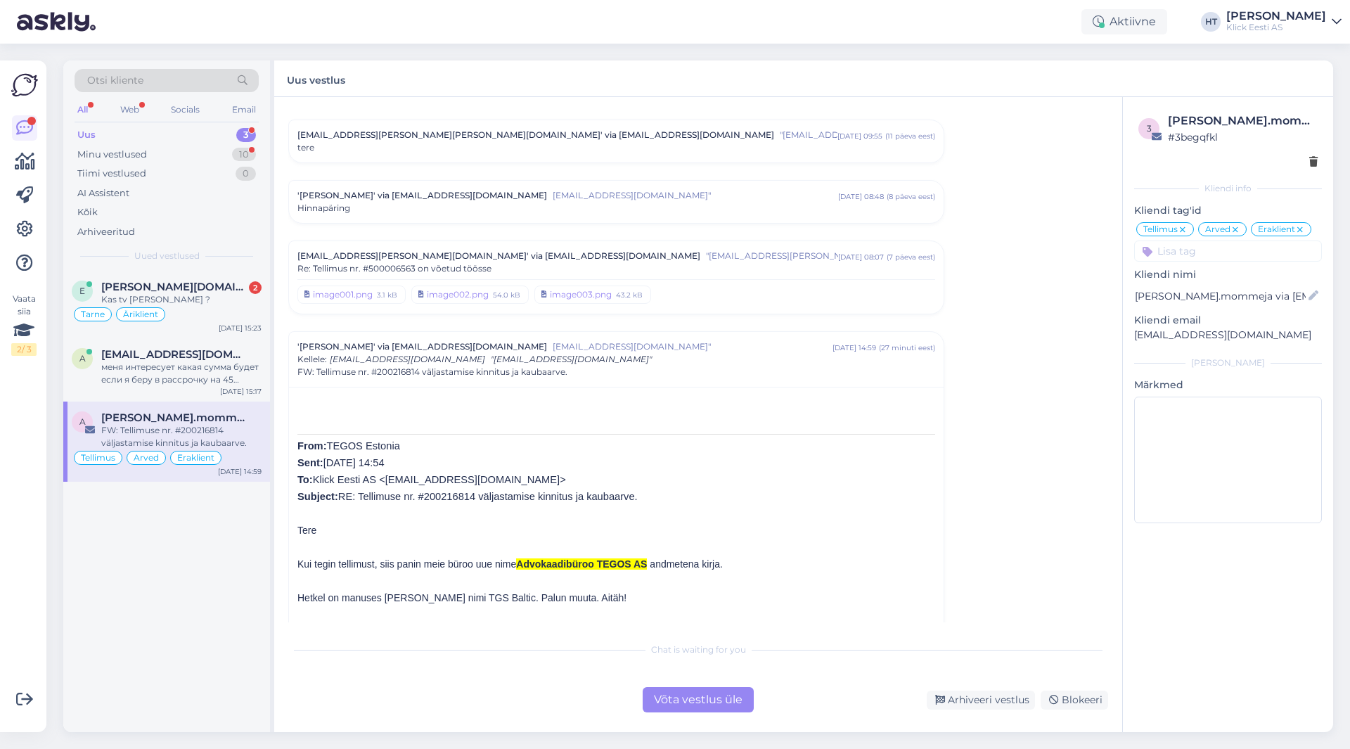
scroll to position [7013, 0]
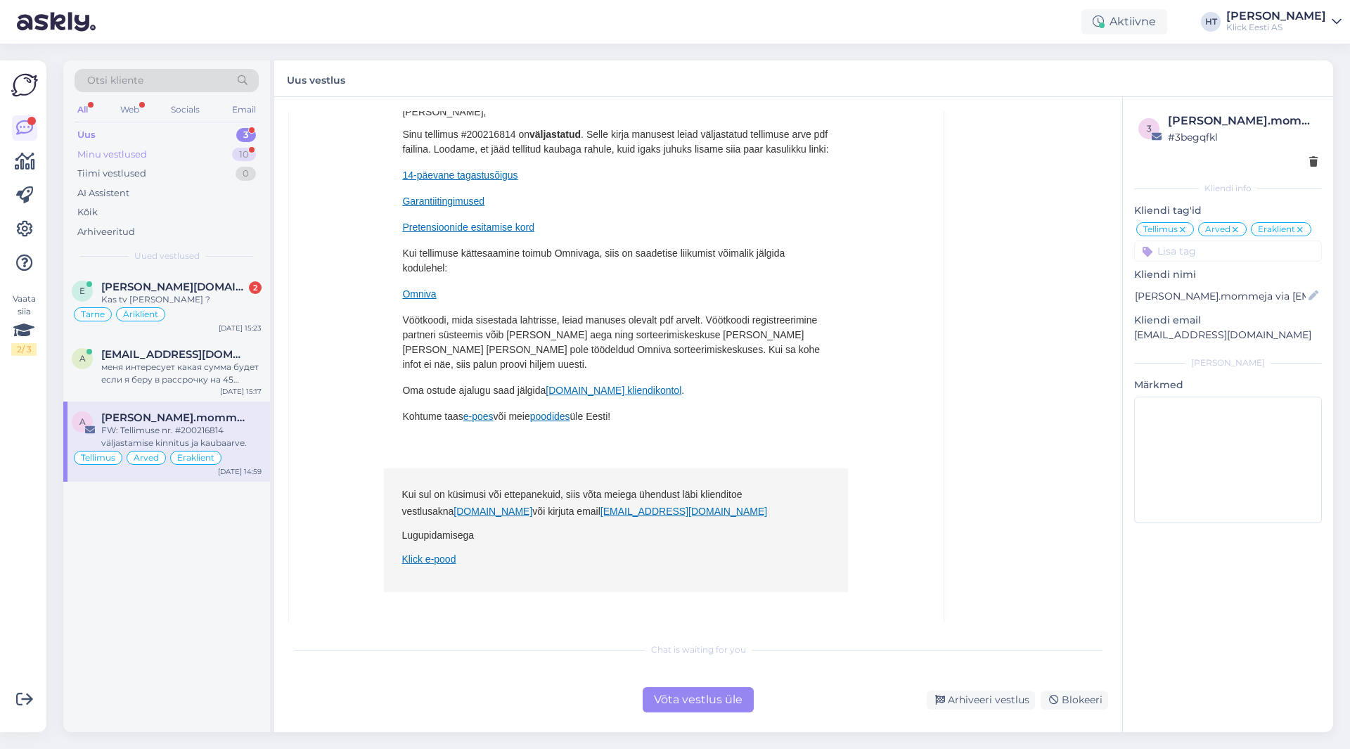
click at [232, 158] on div "Minu vestlused 10" at bounding box center [167, 155] width 184 height 20
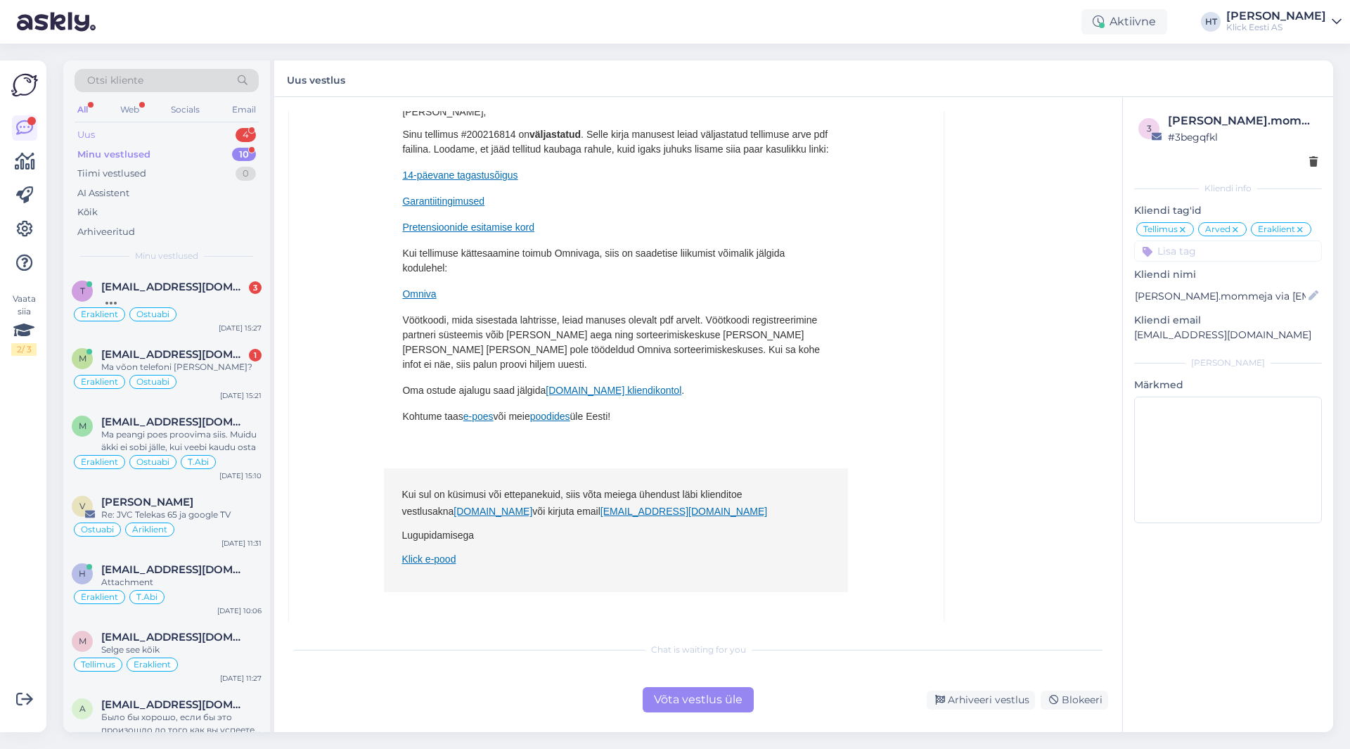
click at [232, 137] on div "Uus 4" at bounding box center [167, 135] width 184 height 20
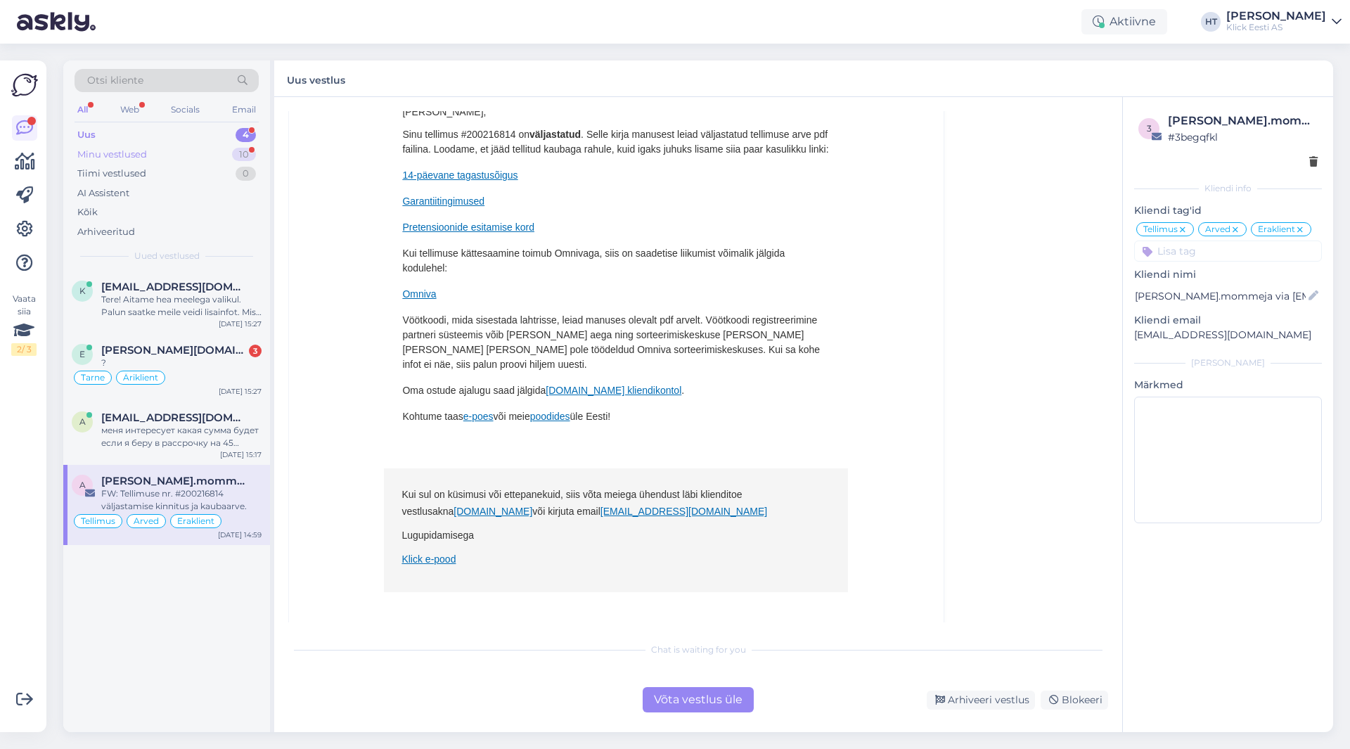
click at [250, 161] on div "Minu vestlused 10" at bounding box center [167, 155] width 184 height 20
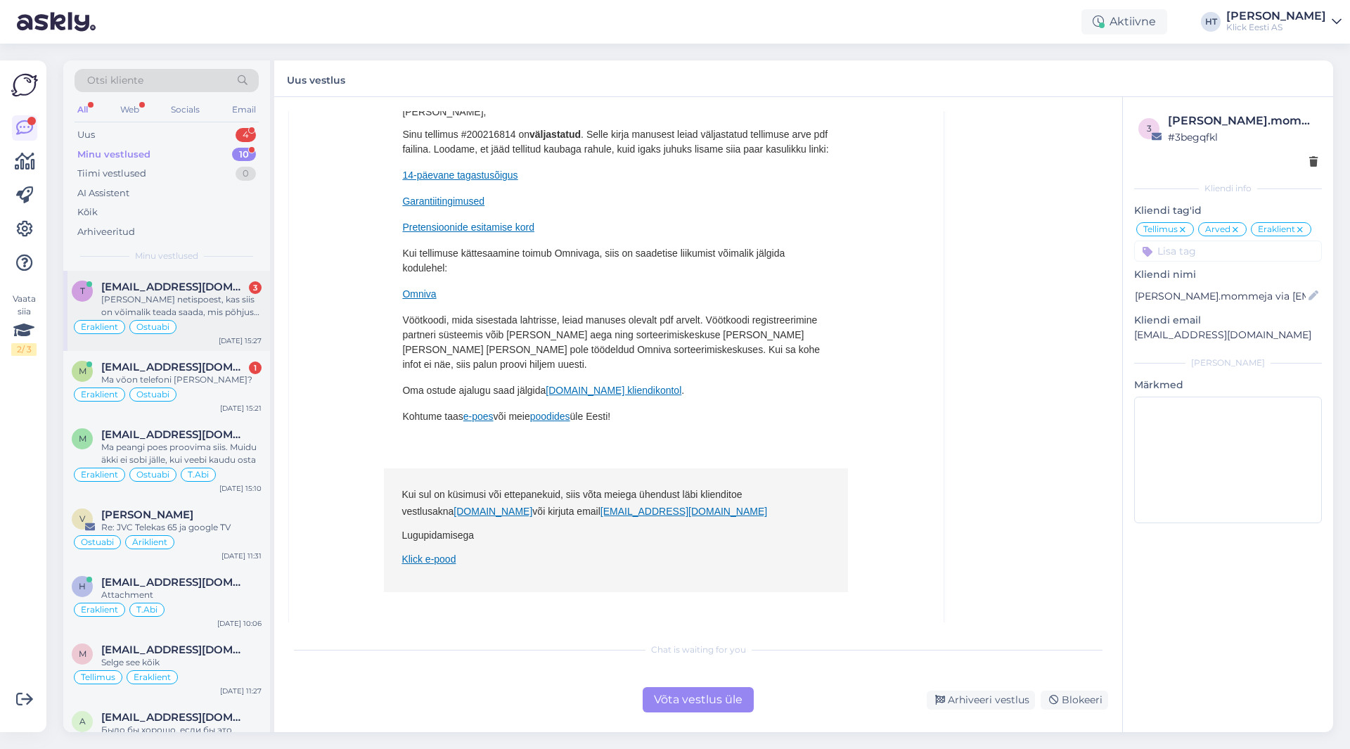
click at [257, 285] on div "3" at bounding box center [255, 287] width 13 height 13
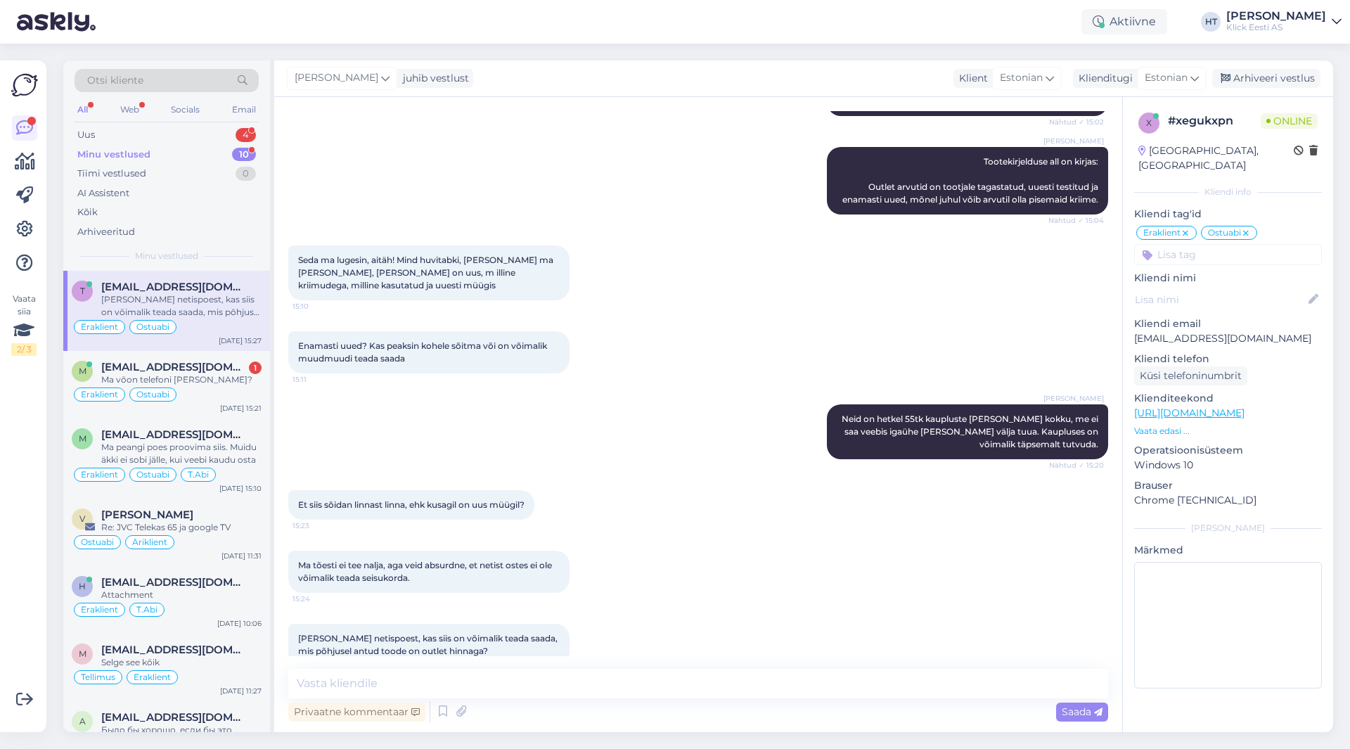
click at [624, 577] on div "Ma tõesti ei tee nalja, aga veid absurdne, et netist ostes ei ole võimalik tead…" at bounding box center [698, 571] width 820 height 73
click at [641, 675] on textarea at bounding box center [698, 684] width 820 height 30
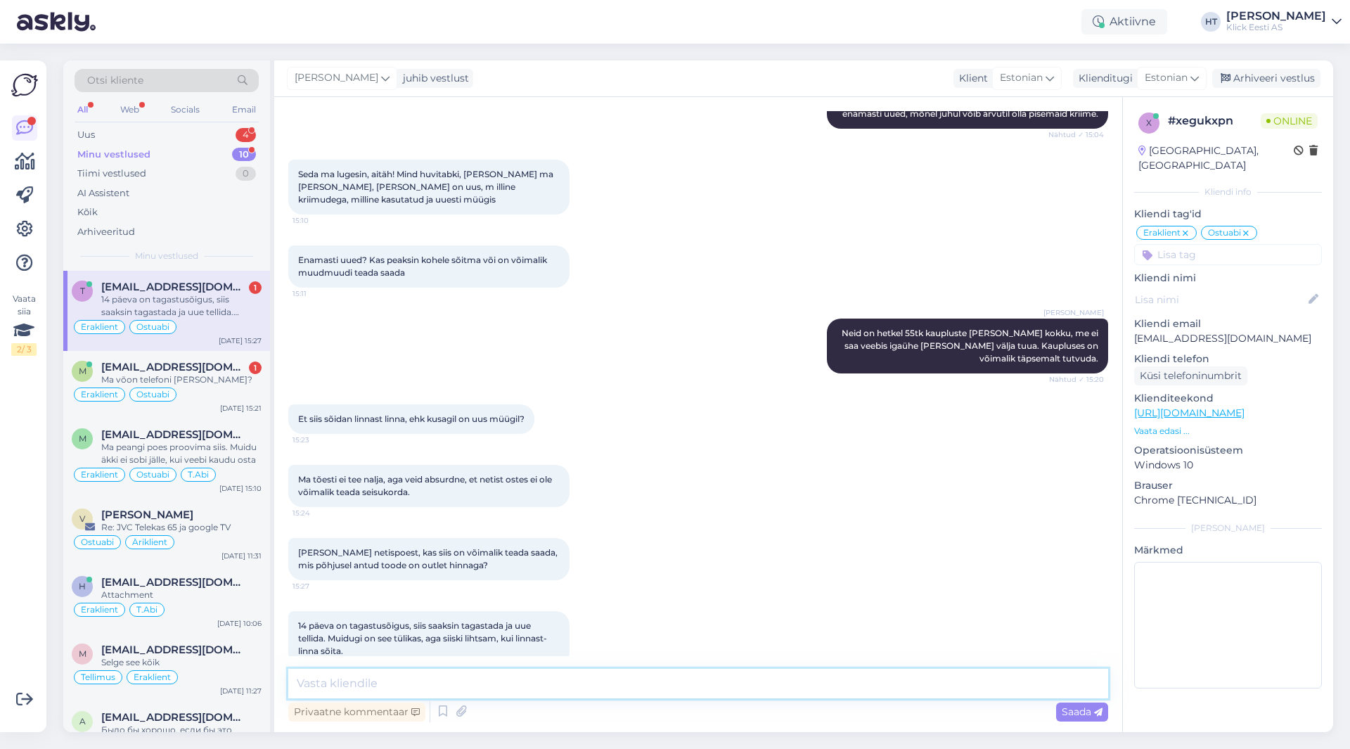
click at [586, 677] on textarea at bounding box center [698, 684] width 820 height 30
click at [688, 567] on div "[PERSON_NAME] netispoest, kas siis on võimalik teada saada, mis põhjusel antud …" at bounding box center [698, 558] width 820 height 73
click at [695, 569] on div "[PERSON_NAME] netispoest, kas siis on võimalik teada saada, mis põhjusel antud …" at bounding box center [698, 558] width 820 height 73
click at [691, 569] on div "[PERSON_NAME] netispoest, kas siis on võimalik teada saada, mis põhjusel antud …" at bounding box center [698, 558] width 820 height 73
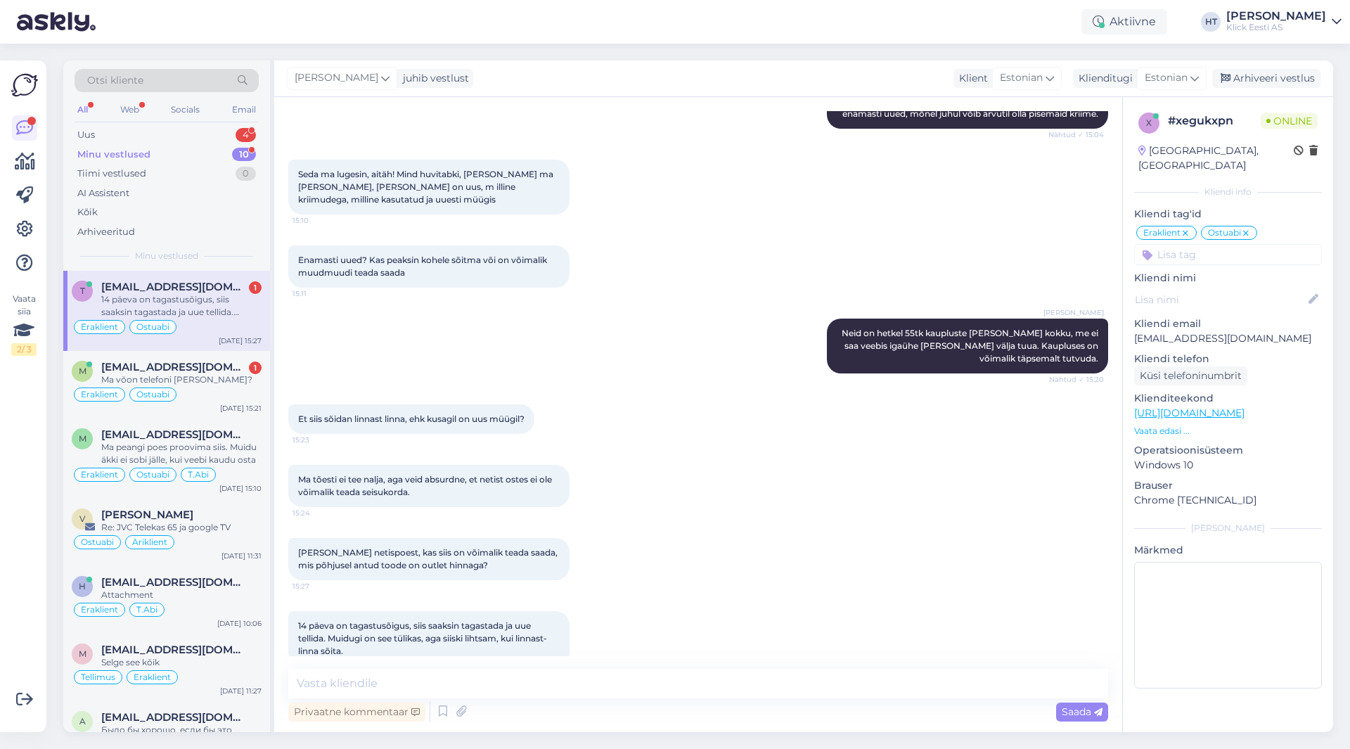
click at [691, 569] on div "[PERSON_NAME] netispoest, kas siis on võimalik teada saada, mis põhjusel antud …" at bounding box center [698, 558] width 820 height 73
click at [690, 570] on div "[PERSON_NAME] netispoest, kas siis on võimalik teada saada, mis põhjusel antud …" at bounding box center [698, 558] width 820 height 73
click at [362, 319] on div "[PERSON_NAME] [PERSON_NAME] on hetkel 55tk kaupluste [PERSON_NAME] kokku, me ei…" at bounding box center [698, 346] width 820 height 86
click at [707, 333] on div "[PERSON_NAME] [PERSON_NAME] on hetkel 55tk kaupluste [PERSON_NAME] kokku, me ei…" at bounding box center [698, 346] width 820 height 86
click at [702, 339] on div "[PERSON_NAME] [PERSON_NAME] on hetkel 55tk kaupluste [PERSON_NAME] kokku, me ei…" at bounding box center [698, 346] width 820 height 86
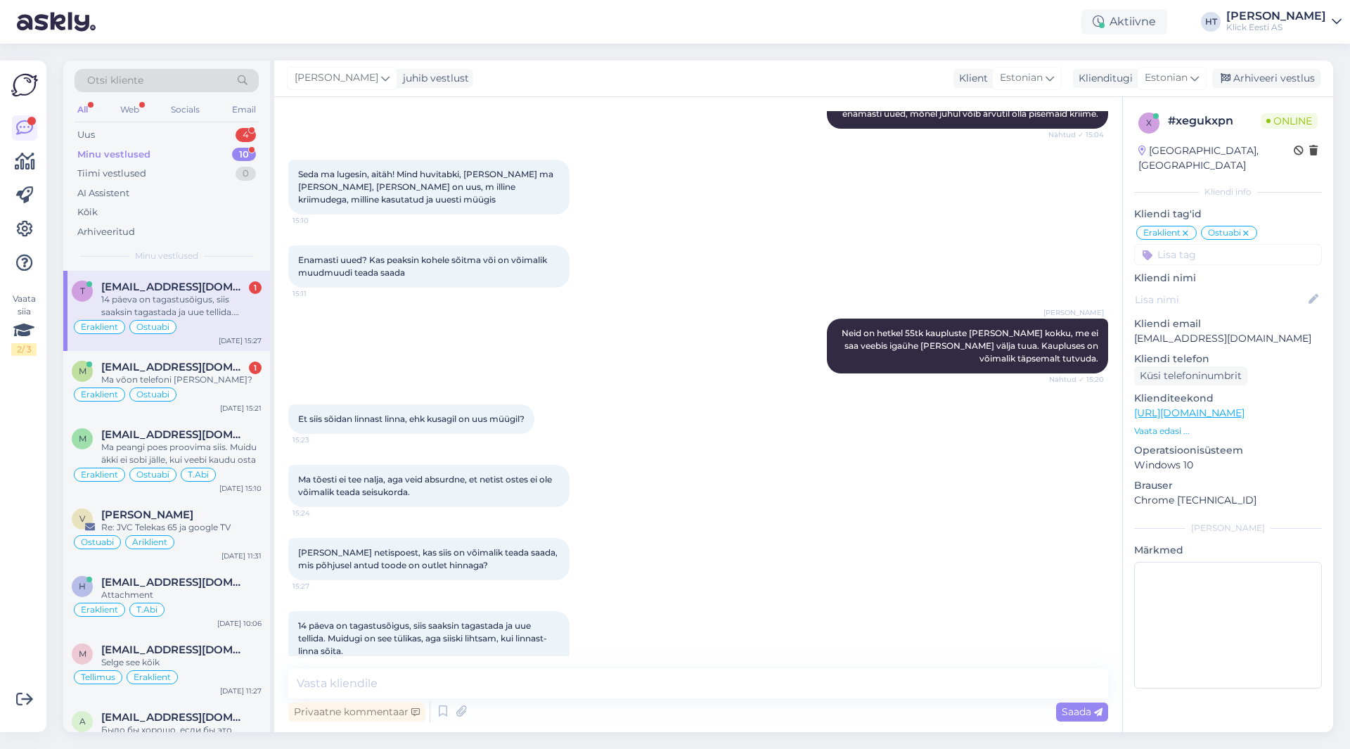
click at [699, 339] on div "[PERSON_NAME] [PERSON_NAME] on hetkel 55tk kaupluste [PERSON_NAME] kokku, me ei…" at bounding box center [698, 346] width 820 height 86
click at [698, 352] on div "[PERSON_NAME] [PERSON_NAME] on hetkel 55tk kaupluste [PERSON_NAME] kokku, me ei…" at bounding box center [698, 346] width 820 height 86
click at [697, 352] on div "[PERSON_NAME] [PERSON_NAME] on hetkel 55tk kaupluste [PERSON_NAME] kokku, me ei…" at bounding box center [698, 346] width 820 height 86
click at [691, 361] on div "[PERSON_NAME] [PERSON_NAME] on hetkel 55tk kaupluste [PERSON_NAME] kokku, me ei…" at bounding box center [698, 346] width 820 height 86
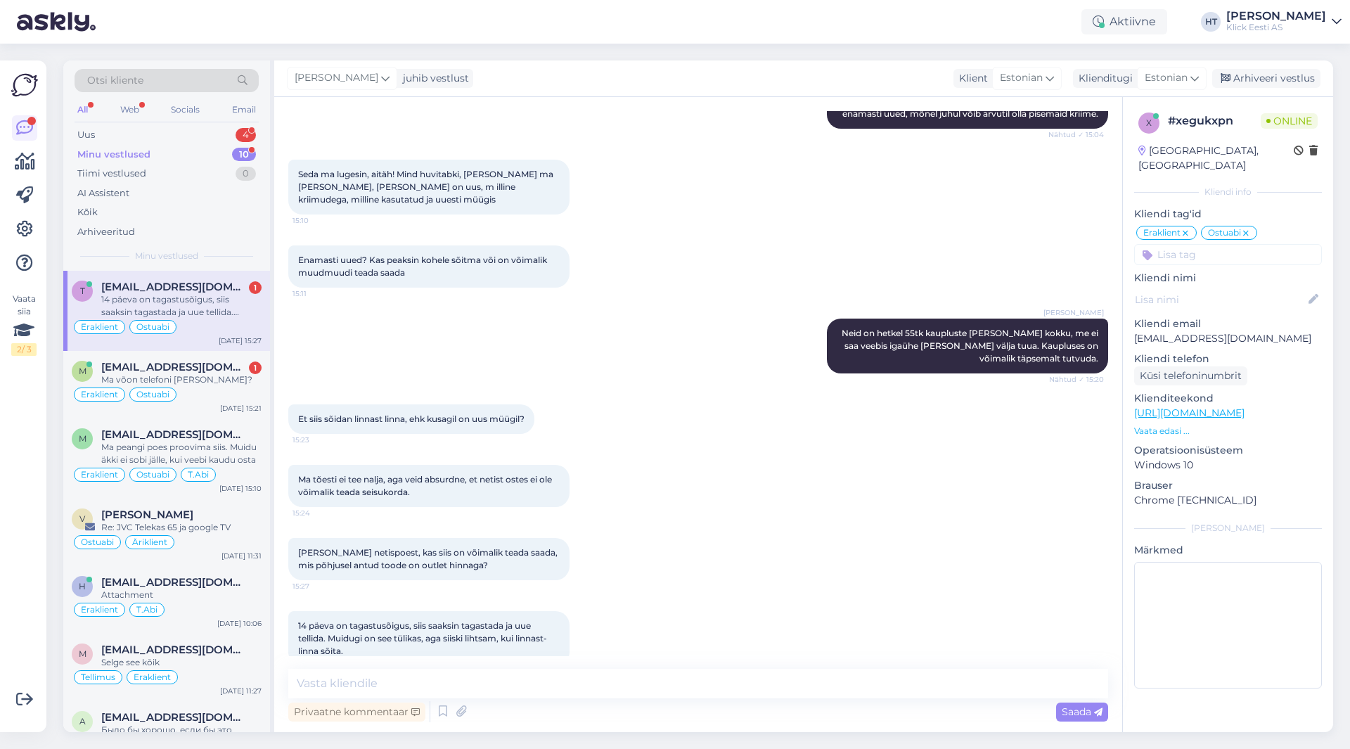
click at [695, 352] on div "[PERSON_NAME] [PERSON_NAME] on hetkel 55tk kaupluste [PERSON_NAME] kokku, me ei…" at bounding box center [698, 346] width 820 height 86
click at [700, 355] on div "[PERSON_NAME] [PERSON_NAME] on hetkel 55tk kaupluste [PERSON_NAME] kokku, me ei…" at bounding box center [698, 346] width 820 height 86
click at [701, 357] on div "[PERSON_NAME] [PERSON_NAME] on hetkel 55tk kaupluste [PERSON_NAME] kokku, me ei…" at bounding box center [698, 346] width 820 height 86
click at [696, 362] on div "[PERSON_NAME] [PERSON_NAME] on hetkel 55tk kaupluste [PERSON_NAME] kokku, me ei…" at bounding box center [698, 346] width 820 height 86
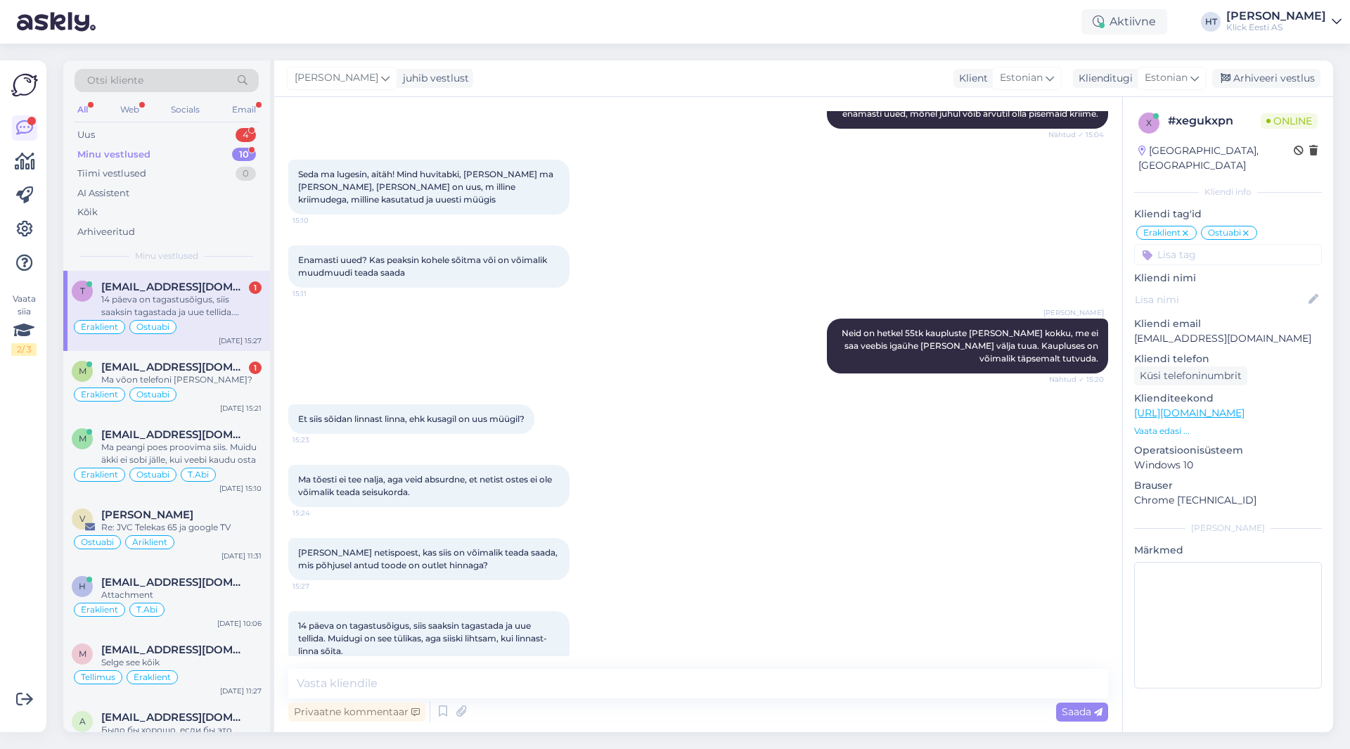
click at [696, 362] on div "[PERSON_NAME] [PERSON_NAME] on hetkel 55tk kaupluste [PERSON_NAME] kokku, me ei…" at bounding box center [698, 346] width 820 height 86
click at [645, 678] on textarea at bounding box center [698, 684] width 820 height 30
click at [673, 676] on textarea at bounding box center [698, 684] width 820 height 30
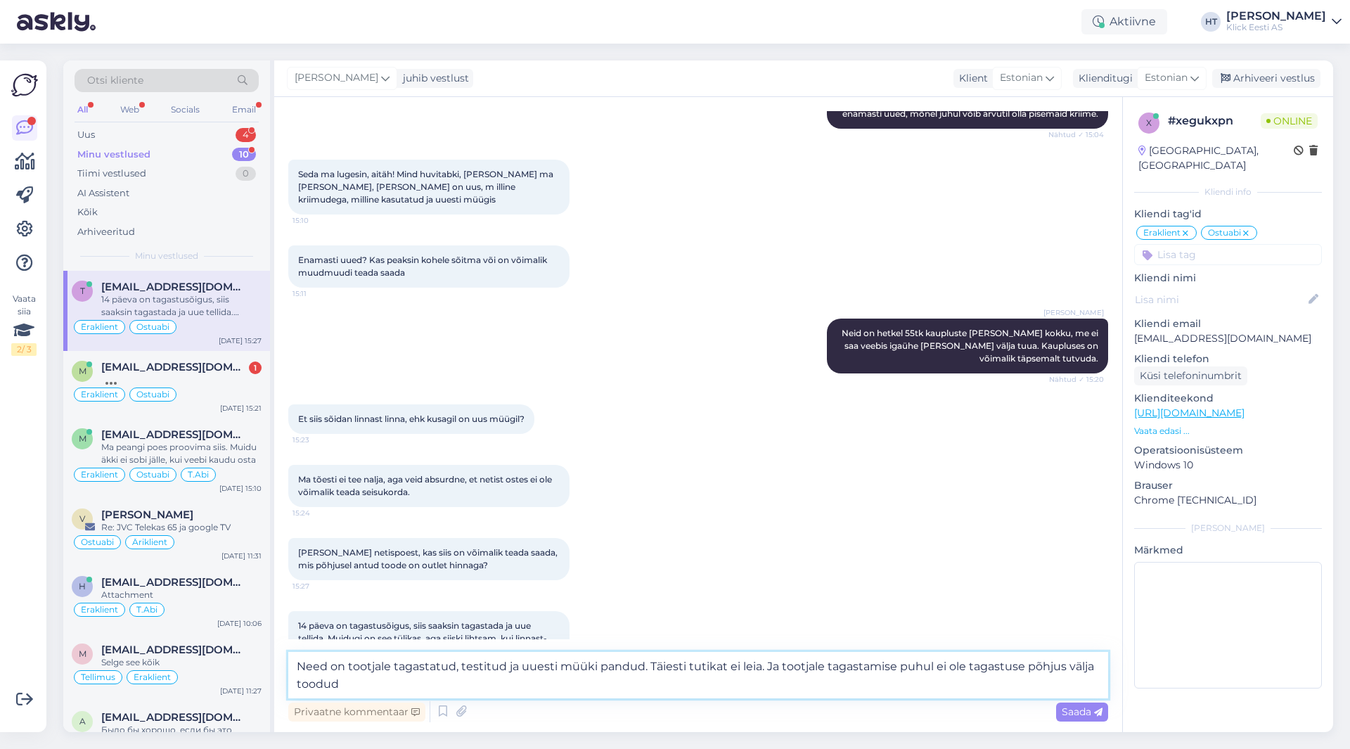
type textarea "Need on tootjale tagastatud, testitud ja uuesti müüki pandud. Täiesti tutikat e…"
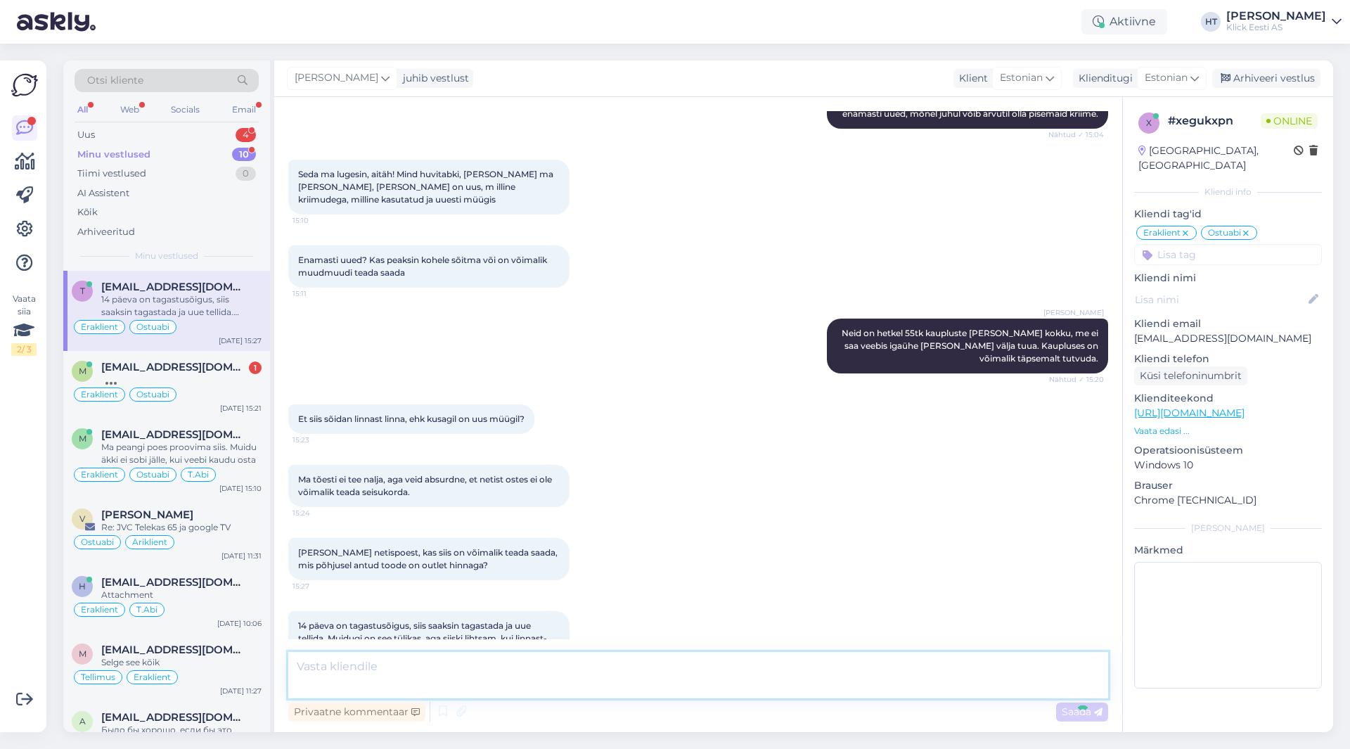
scroll to position [4235, 0]
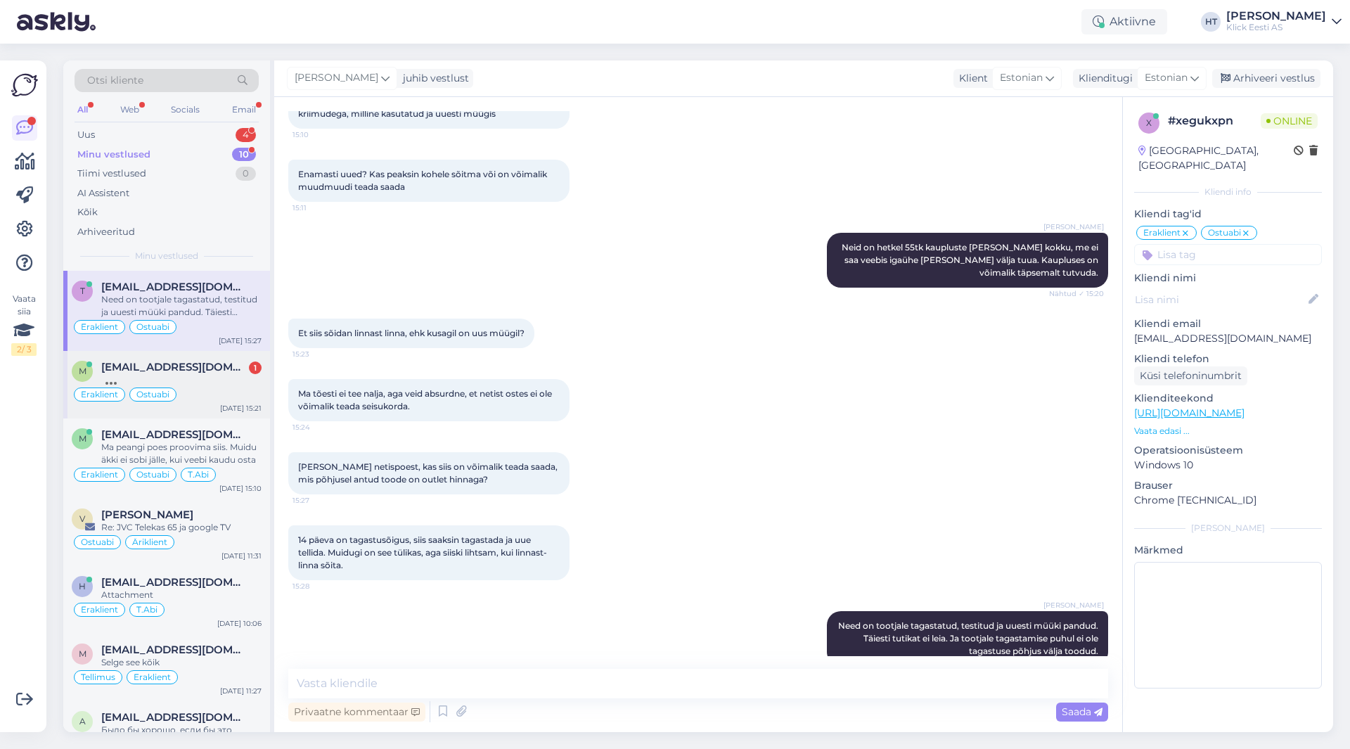
click at [178, 368] on span "[EMAIL_ADDRESS][DOMAIN_NAME]" at bounding box center [174, 367] width 146 height 13
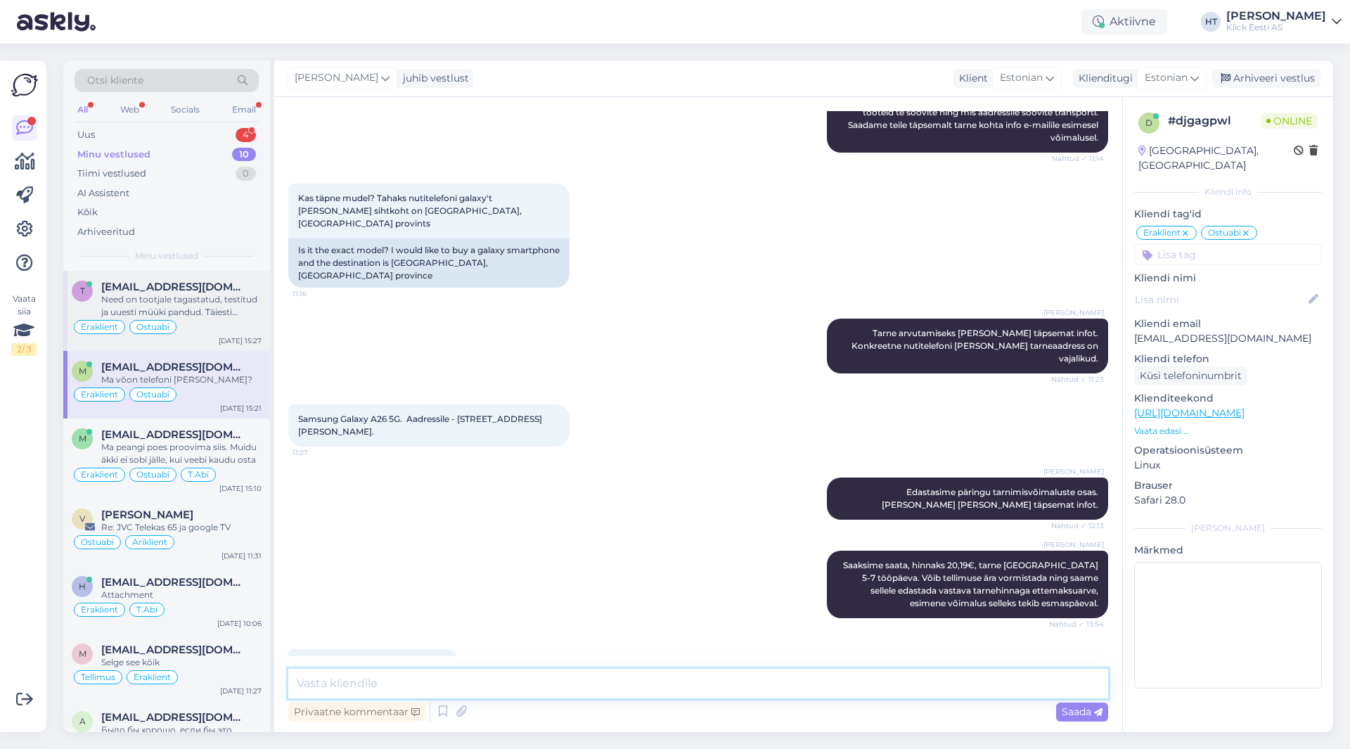
click at [540, 672] on textarea at bounding box center [698, 684] width 820 height 30
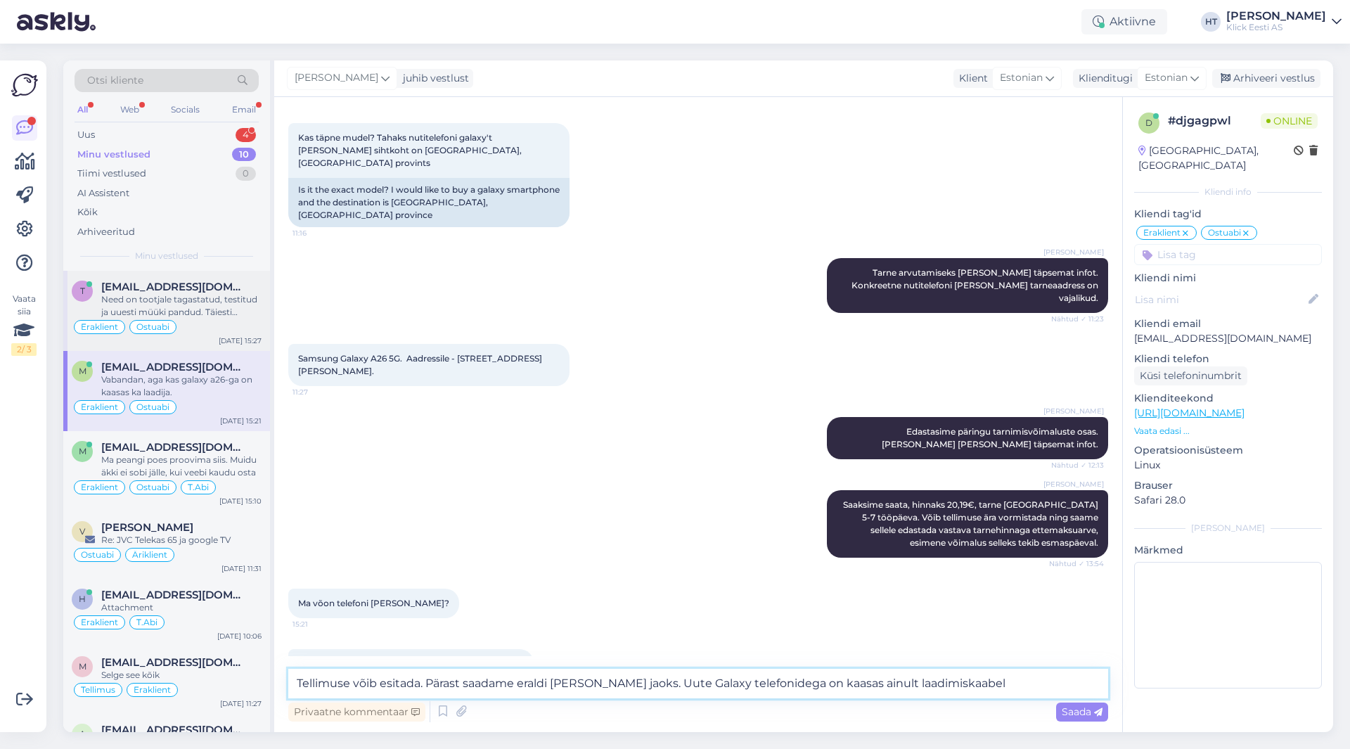
type textarea "Tellimuse võib esitada. Pärast saadame eraldi [PERSON_NAME] jaoks. Uute Galaxy …"
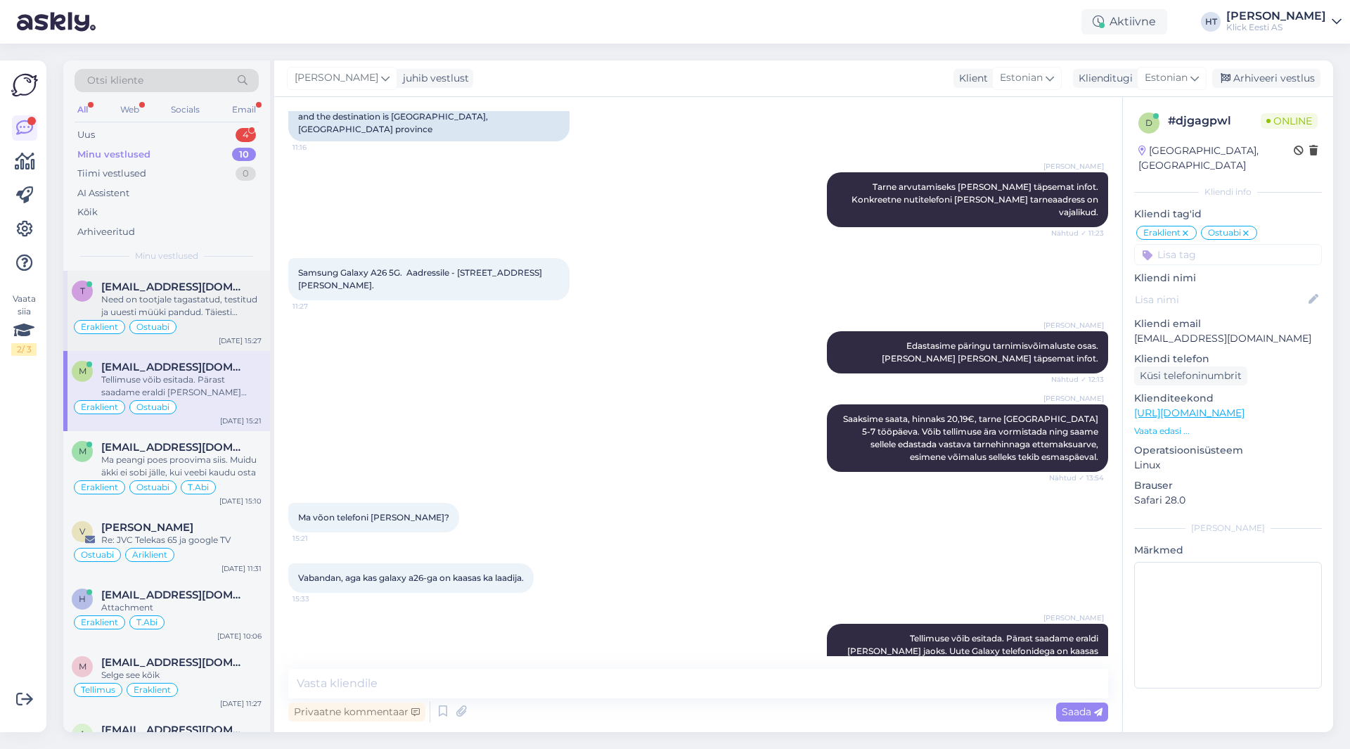
click at [226, 120] on div "All Web Socials Email" at bounding box center [167, 112] width 184 height 22
click at [236, 134] on div "4" at bounding box center [246, 135] width 20 height 14
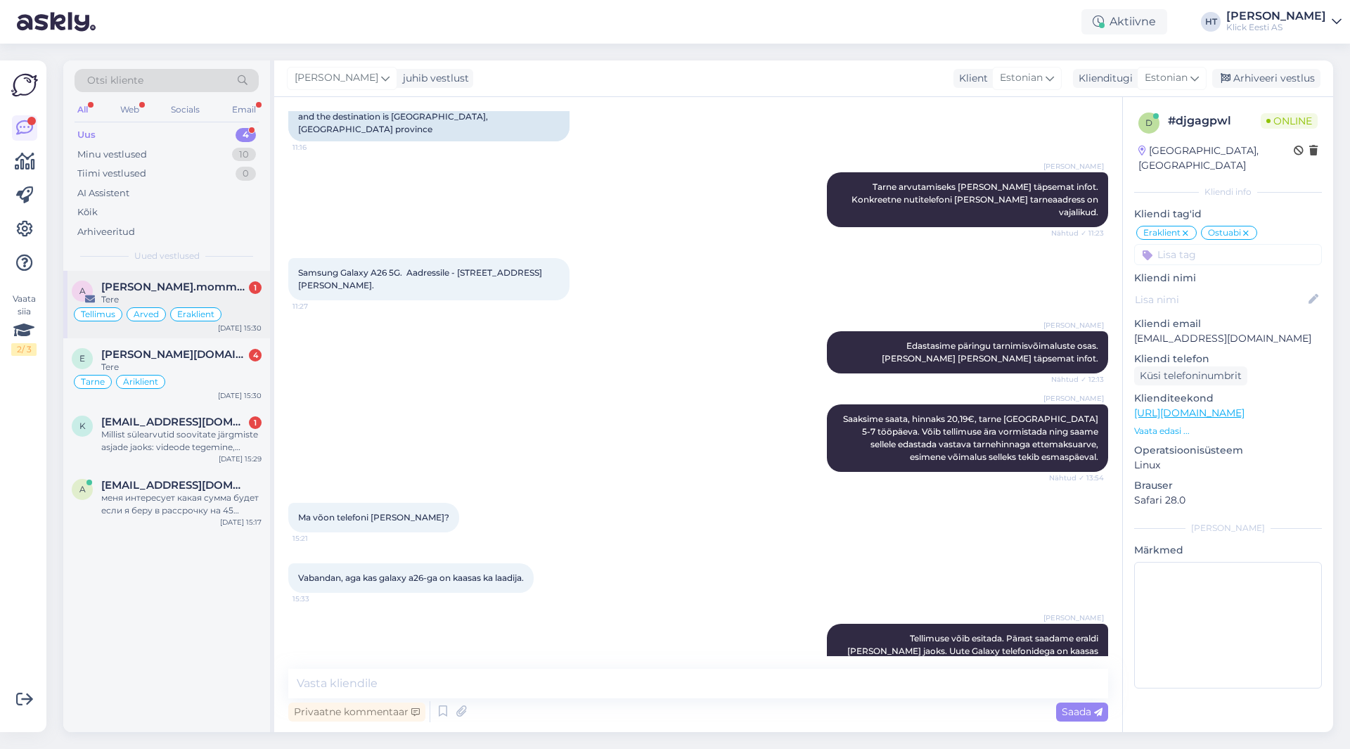
click at [236, 314] on div "Tellimus Arved Eraklient" at bounding box center [167, 314] width 190 height 17
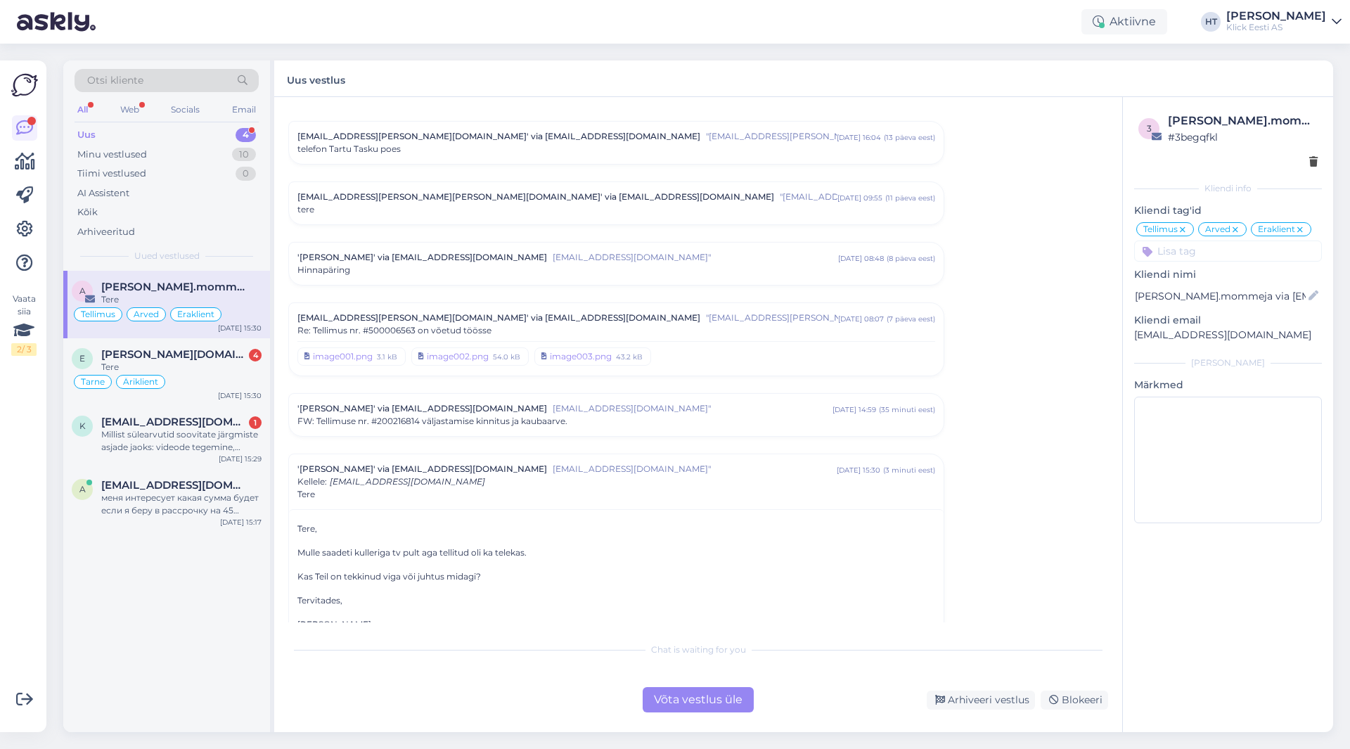
scroll to position [5983, 0]
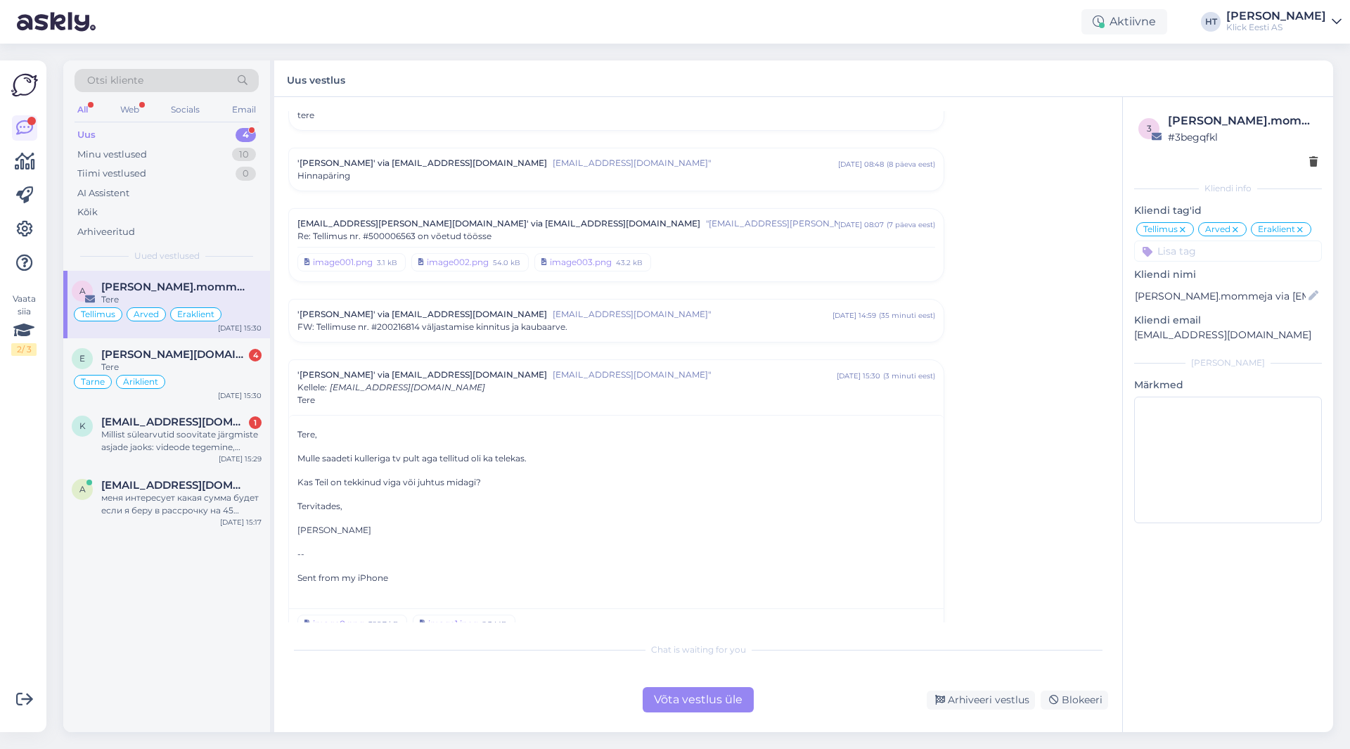
click at [220, 592] on div "a [PERSON_NAME].mommeja via [EMAIL_ADDRESS][DOMAIN_NAME] Tere Tellimus Arved Er…" at bounding box center [166, 501] width 207 height 461
click at [234, 146] on div "Minu vestlused 10" at bounding box center [167, 155] width 184 height 20
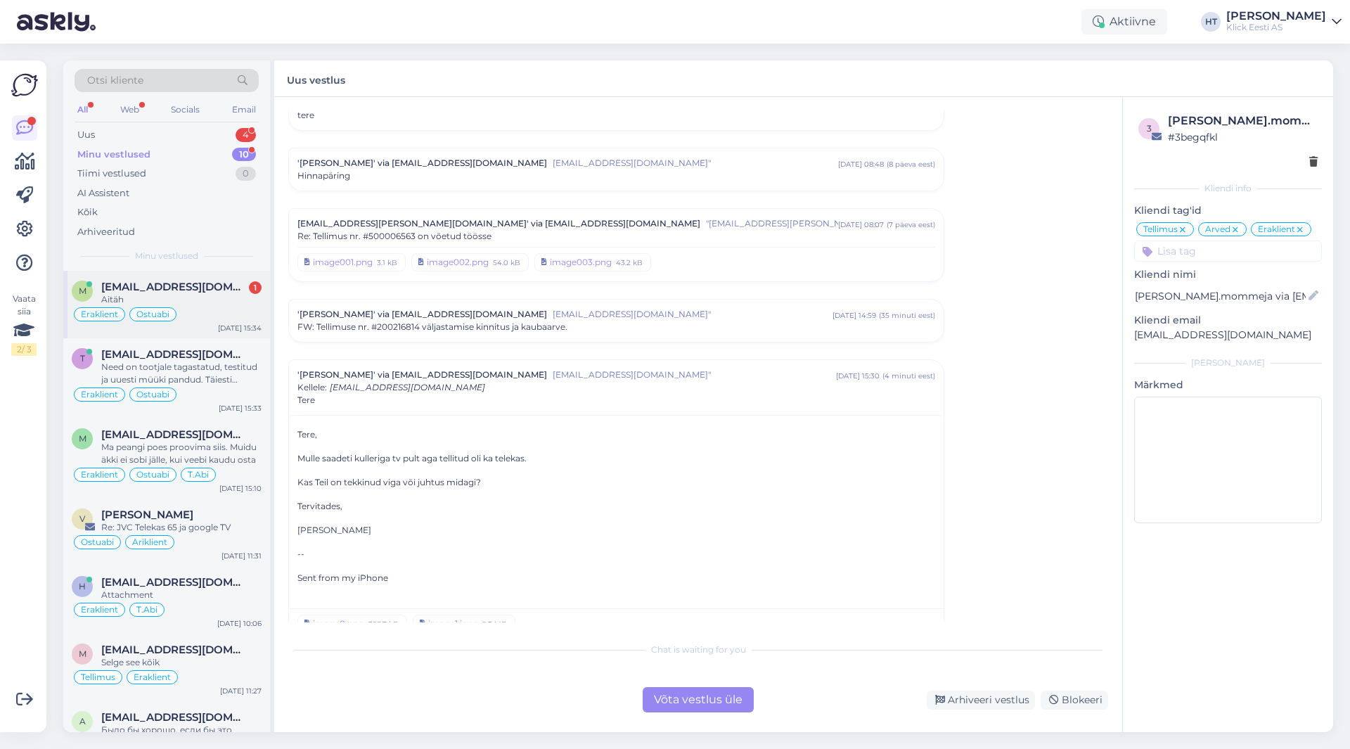
click at [224, 305] on div "Aitäh" at bounding box center [181, 299] width 160 height 13
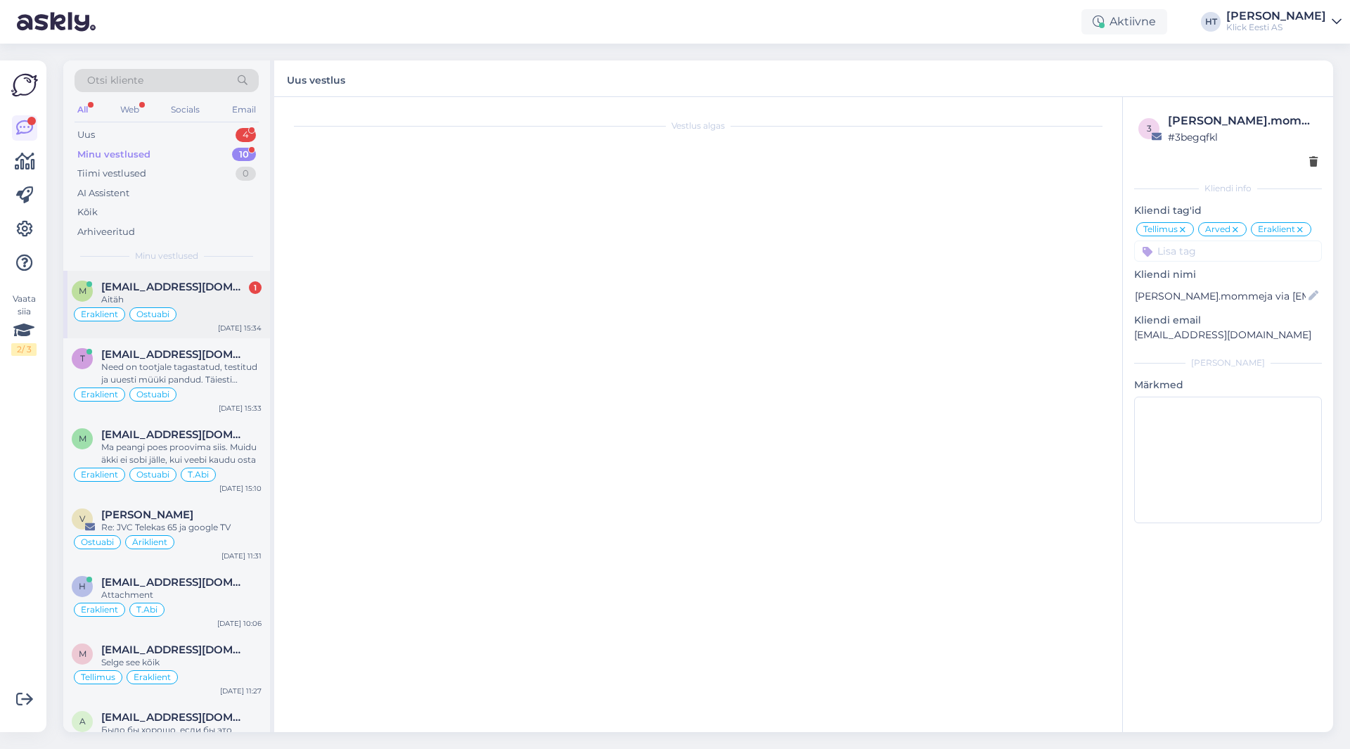
scroll to position [442, 0]
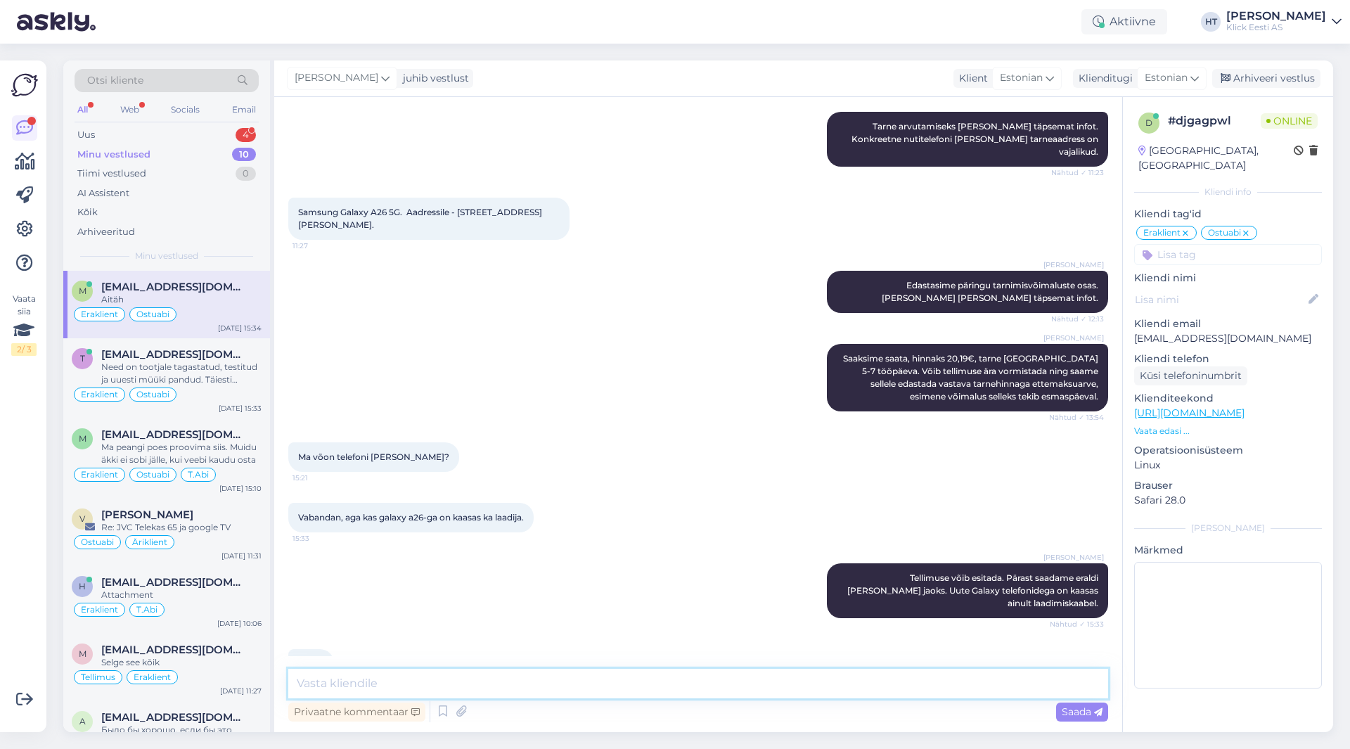
click at [663, 689] on textarea at bounding box center [698, 684] width 820 height 30
type textarea "Palun."
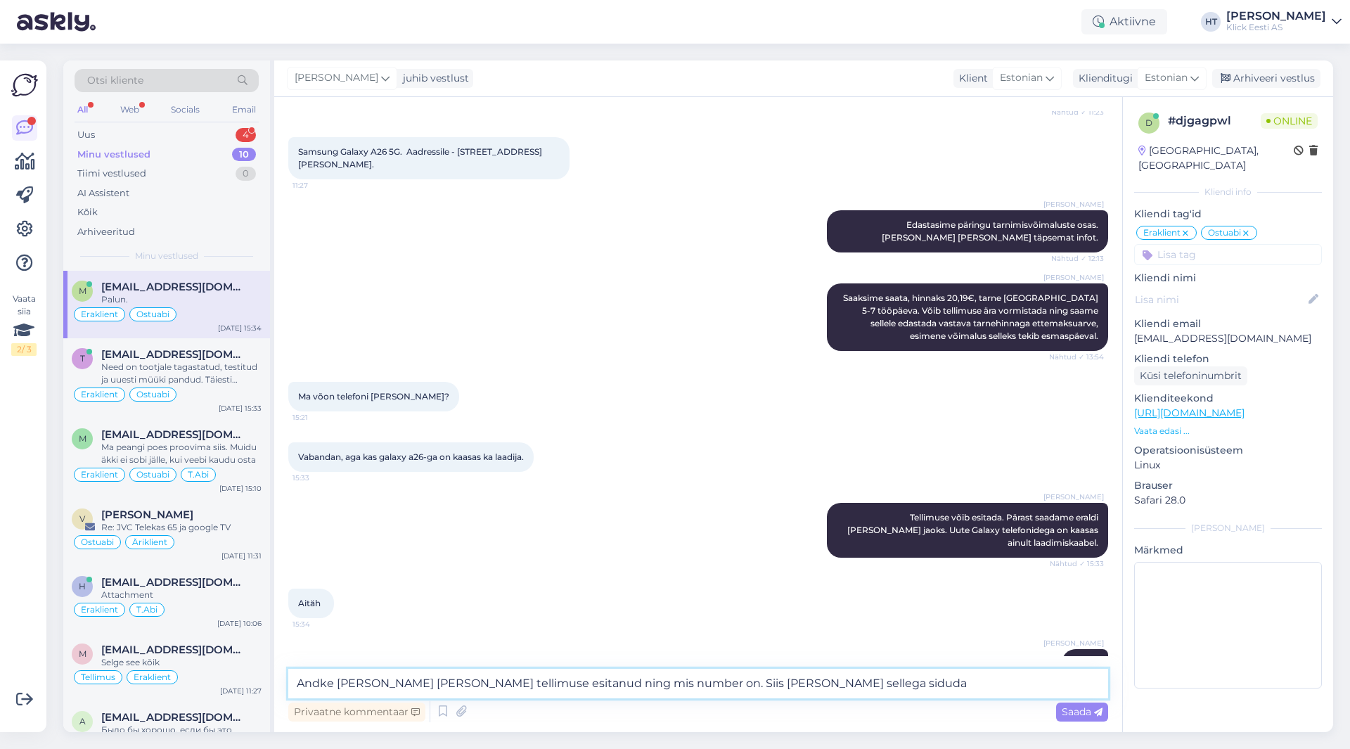
type textarea "Andke [PERSON_NAME] [PERSON_NAME] tellimuse esitanud ning mis number on. Siis […"
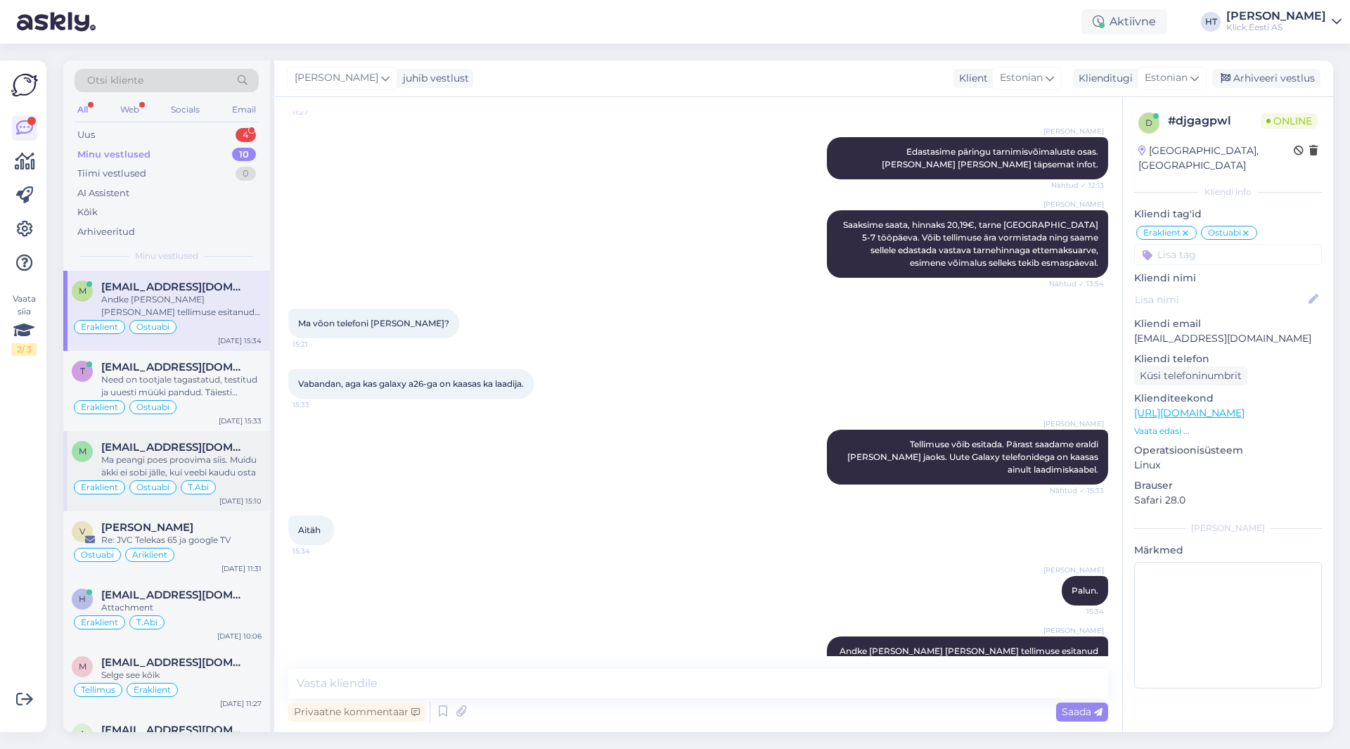
click at [224, 453] on span "[EMAIL_ADDRESS][DOMAIN_NAME]" at bounding box center [174, 447] width 146 height 13
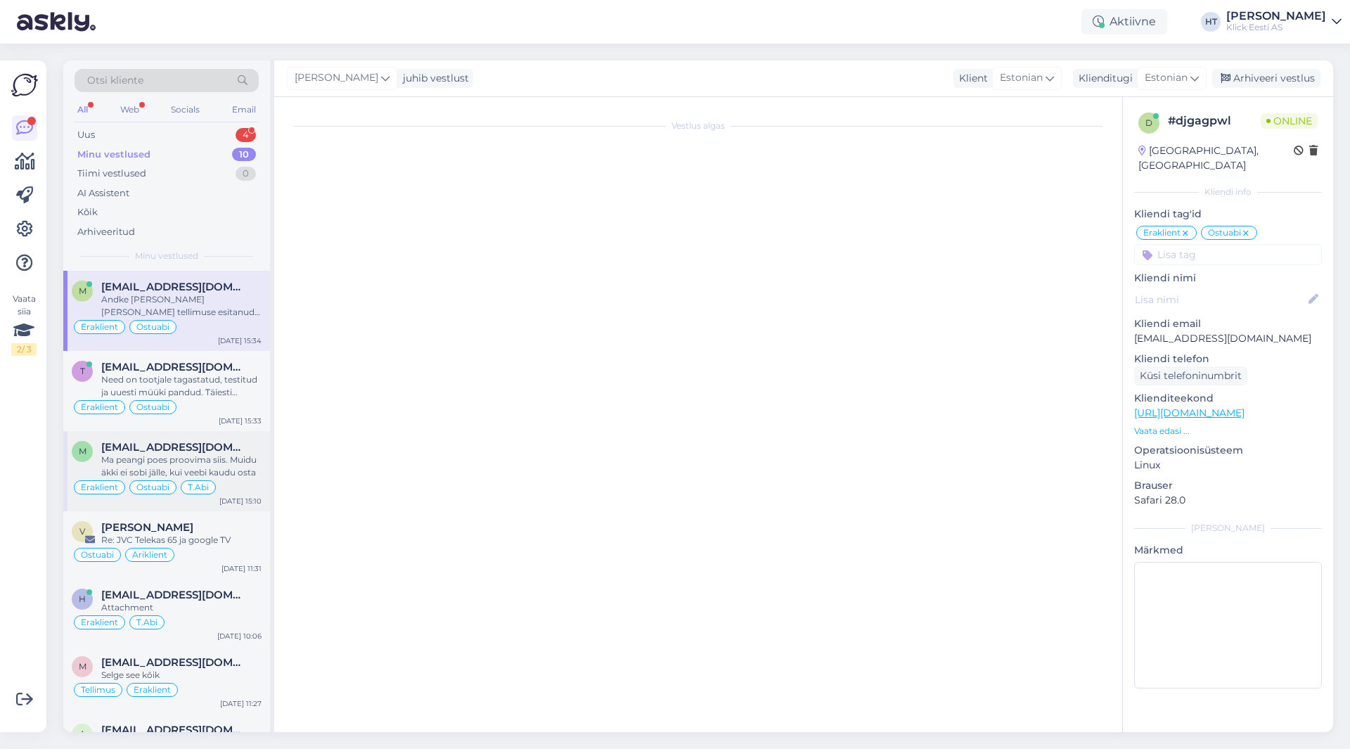
scroll to position [8896, 0]
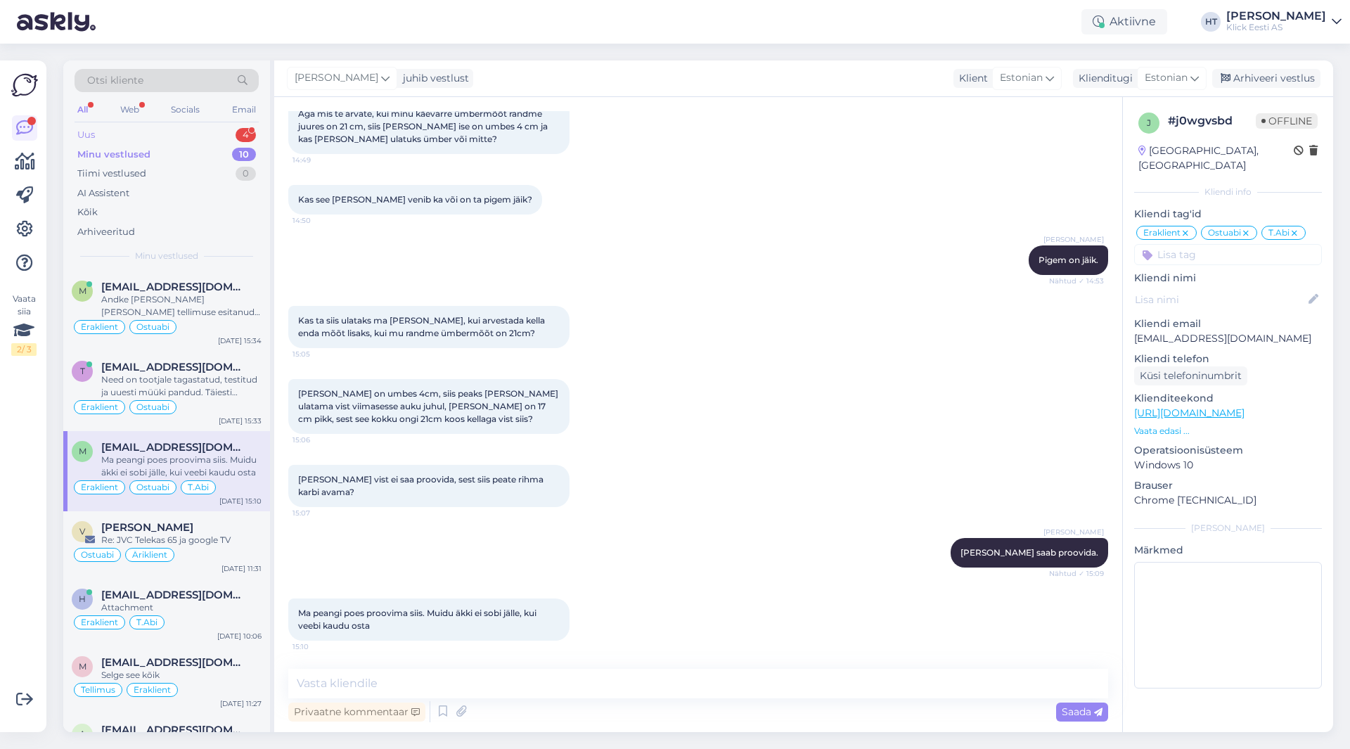
click at [242, 127] on div "Uus 4" at bounding box center [167, 135] width 184 height 20
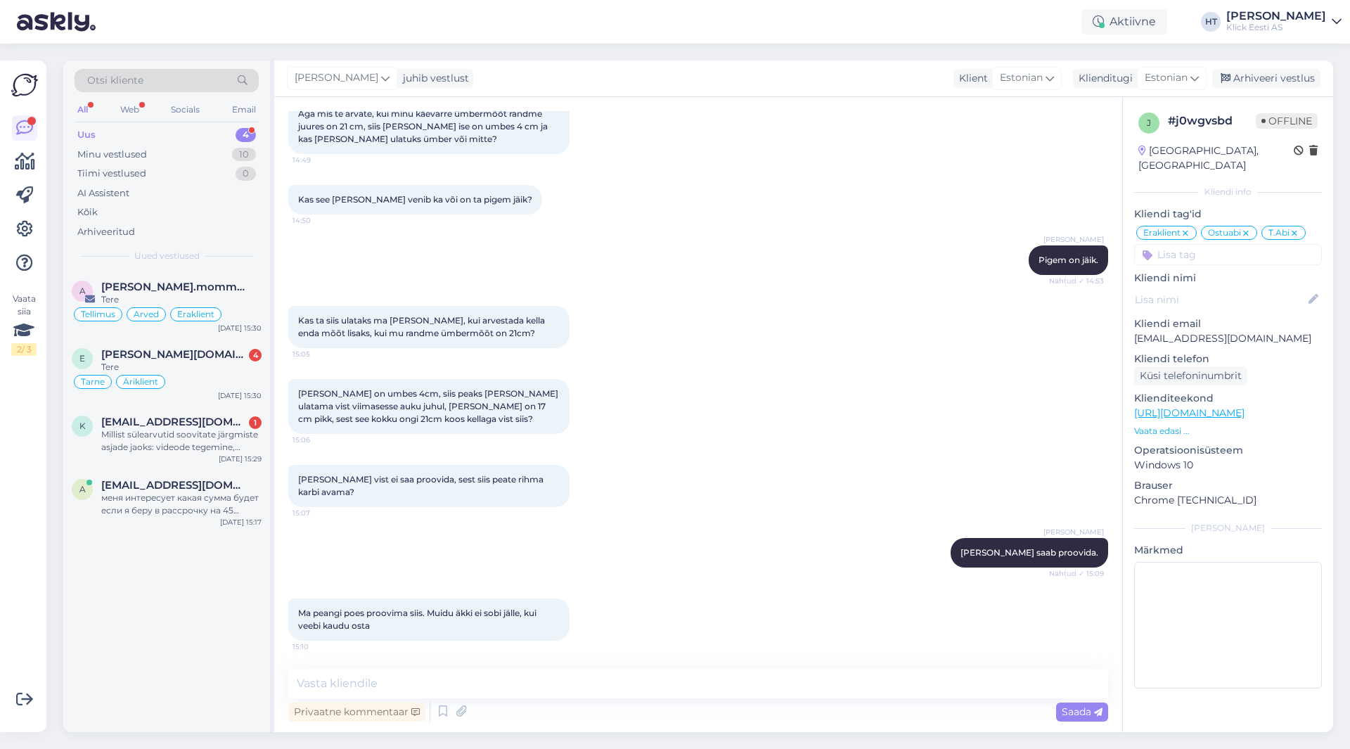
click at [198, 587] on div "a [PERSON_NAME].mommeja via [EMAIL_ADDRESS][DOMAIN_NAME] Tere Tellimus Arved Er…" at bounding box center [166, 501] width 207 height 461
click at [210, 380] on div "Tarne Äriklient" at bounding box center [167, 381] width 190 height 17
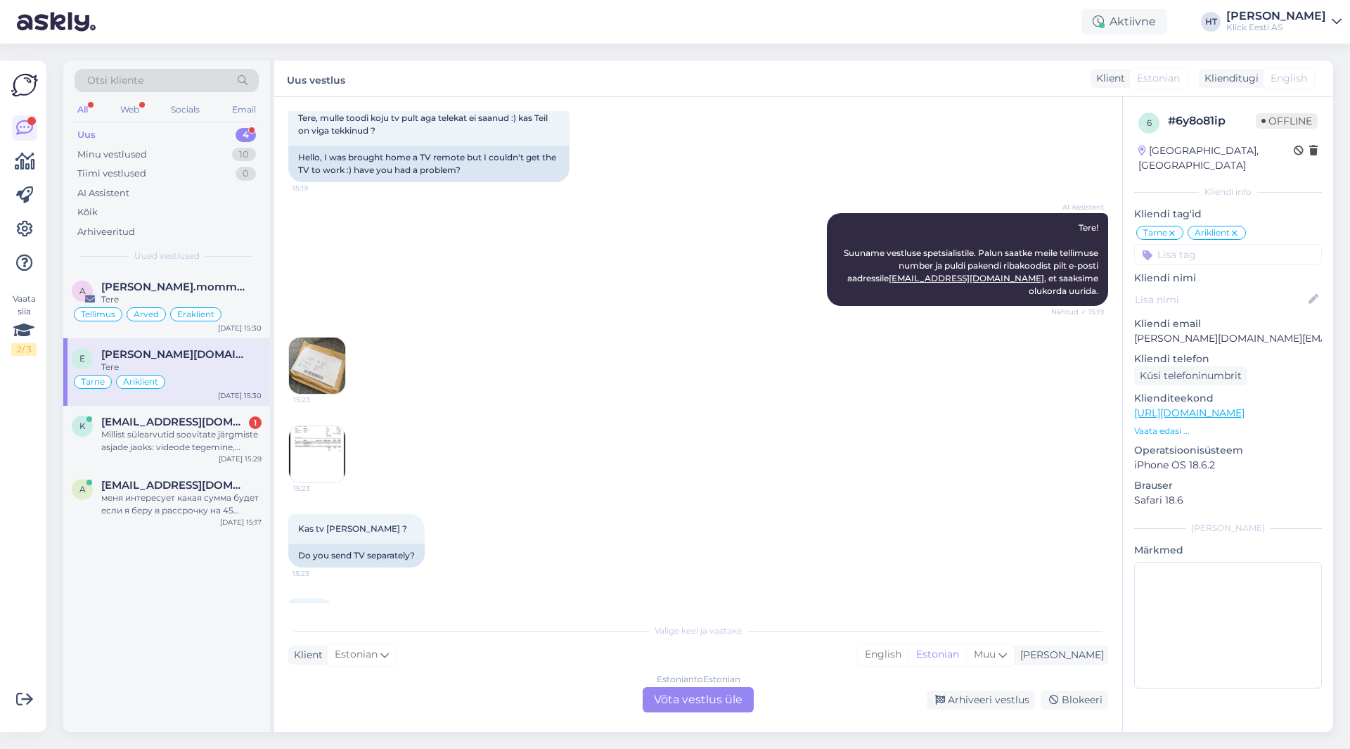
scroll to position [1427, 0]
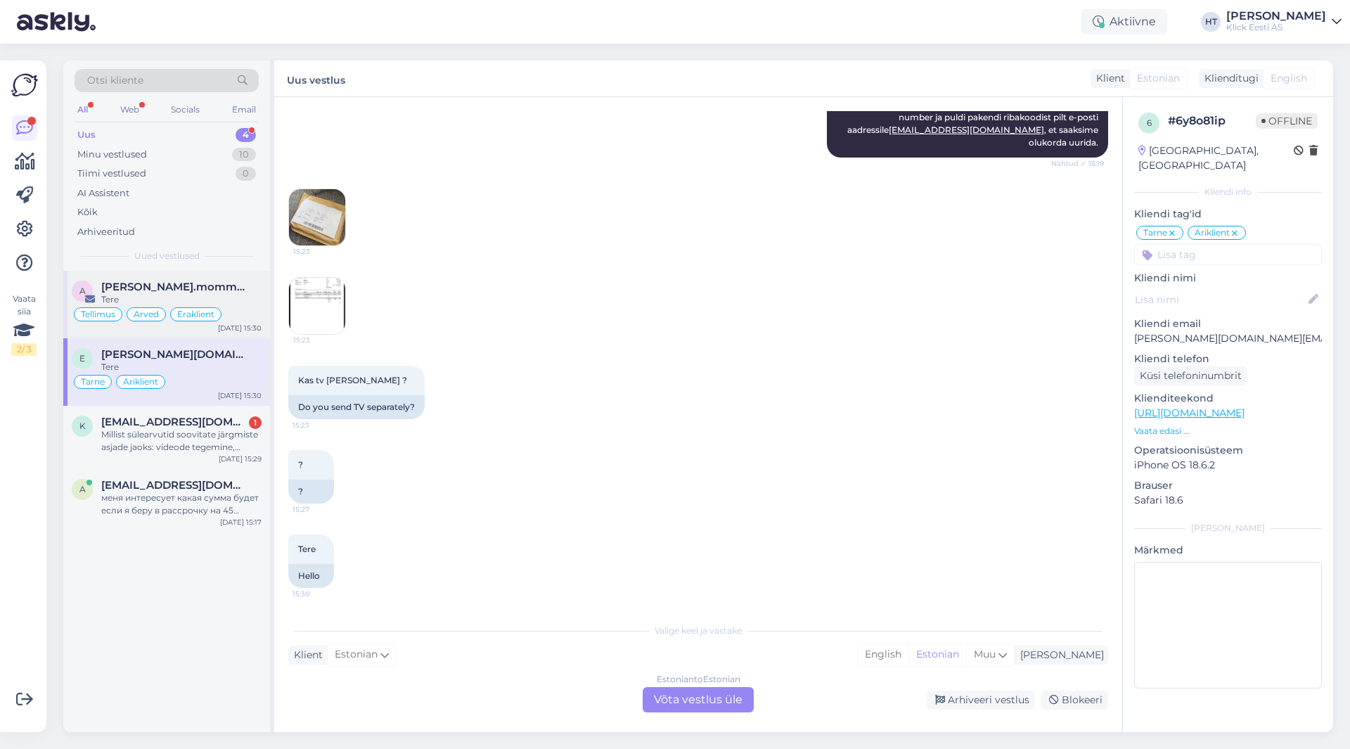
click at [224, 295] on div "Tere" at bounding box center [181, 299] width 160 height 13
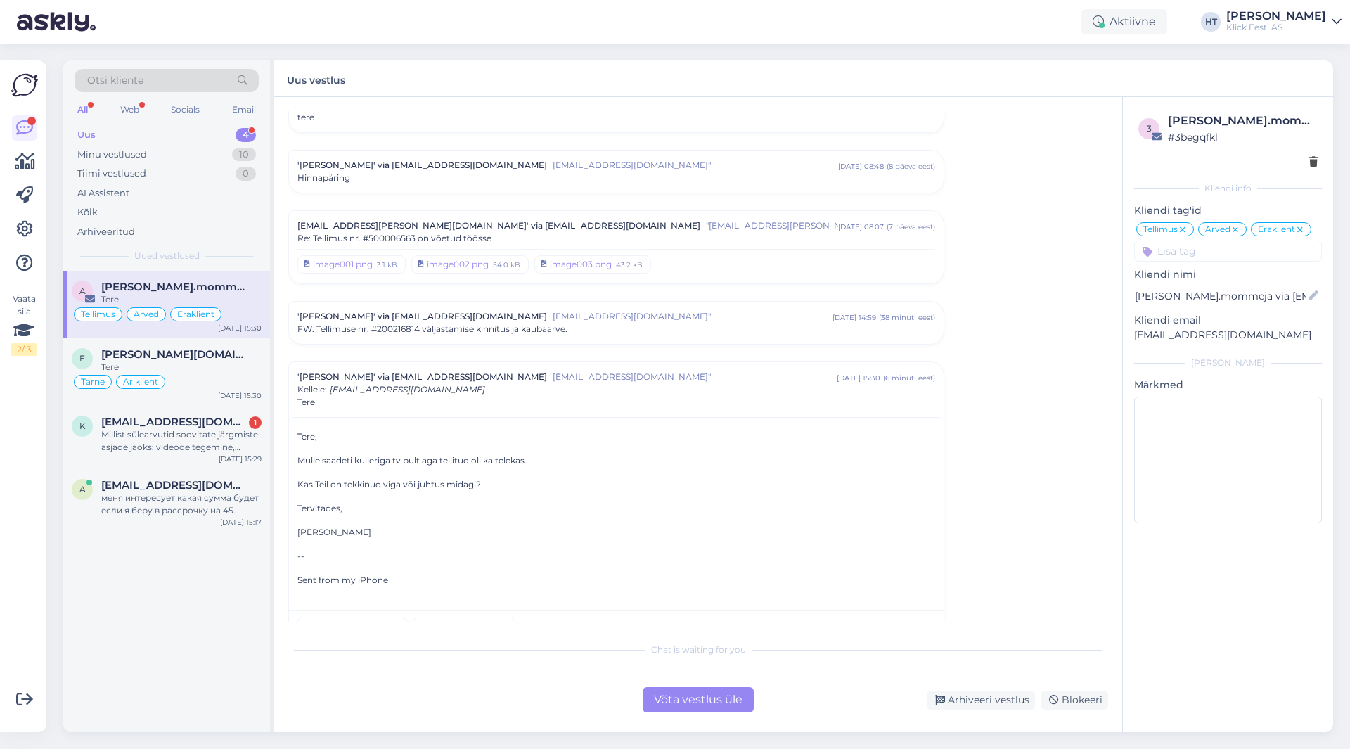
scroll to position [5983, 0]
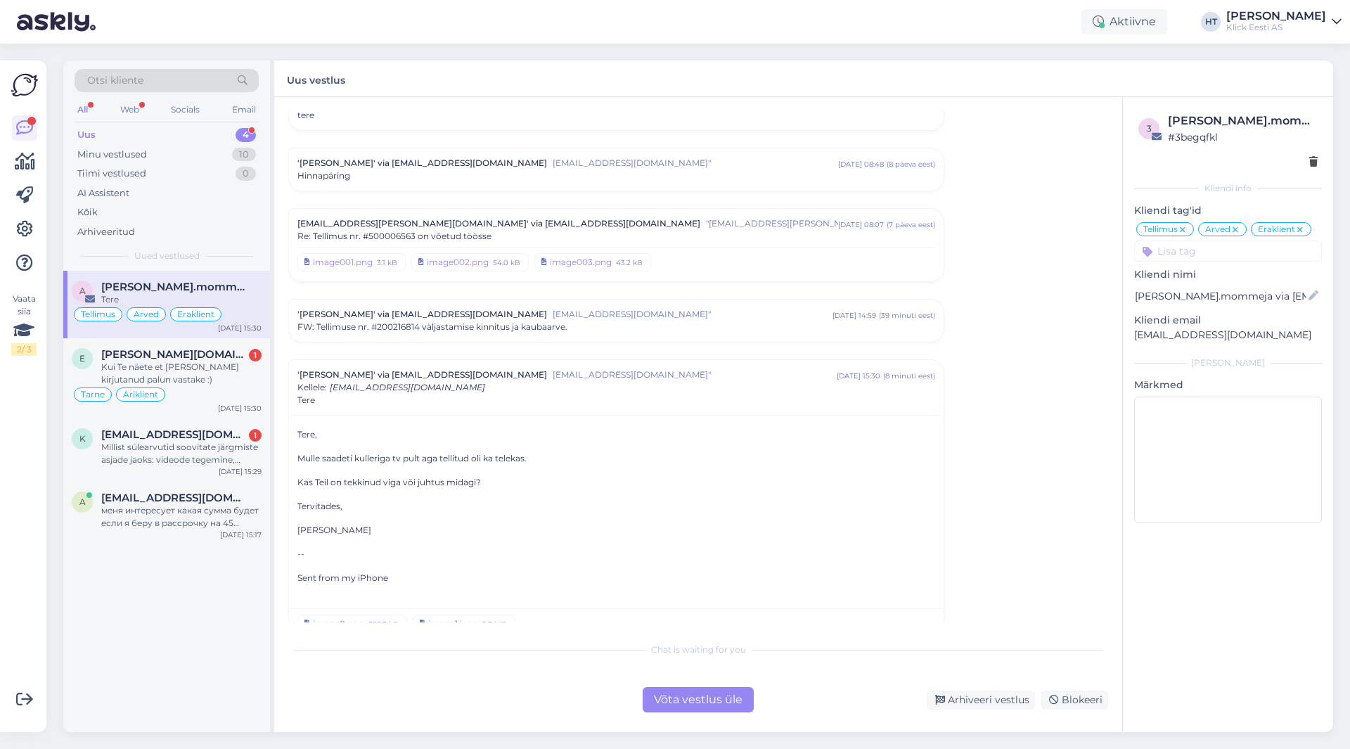
click at [177, 624] on div "a [PERSON_NAME].mommeja via [EMAIL_ADDRESS][DOMAIN_NAME] Tere Tellimus Arved Er…" at bounding box center [166, 501] width 207 height 461
click at [184, 617] on div "a [PERSON_NAME].mommeja via [EMAIL_ADDRESS][DOMAIN_NAME] Tere Tellimus Arved Er…" at bounding box center [166, 501] width 207 height 461
click at [219, 392] on div "Tarne Äriklient" at bounding box center [167, 394] width 190 height 17
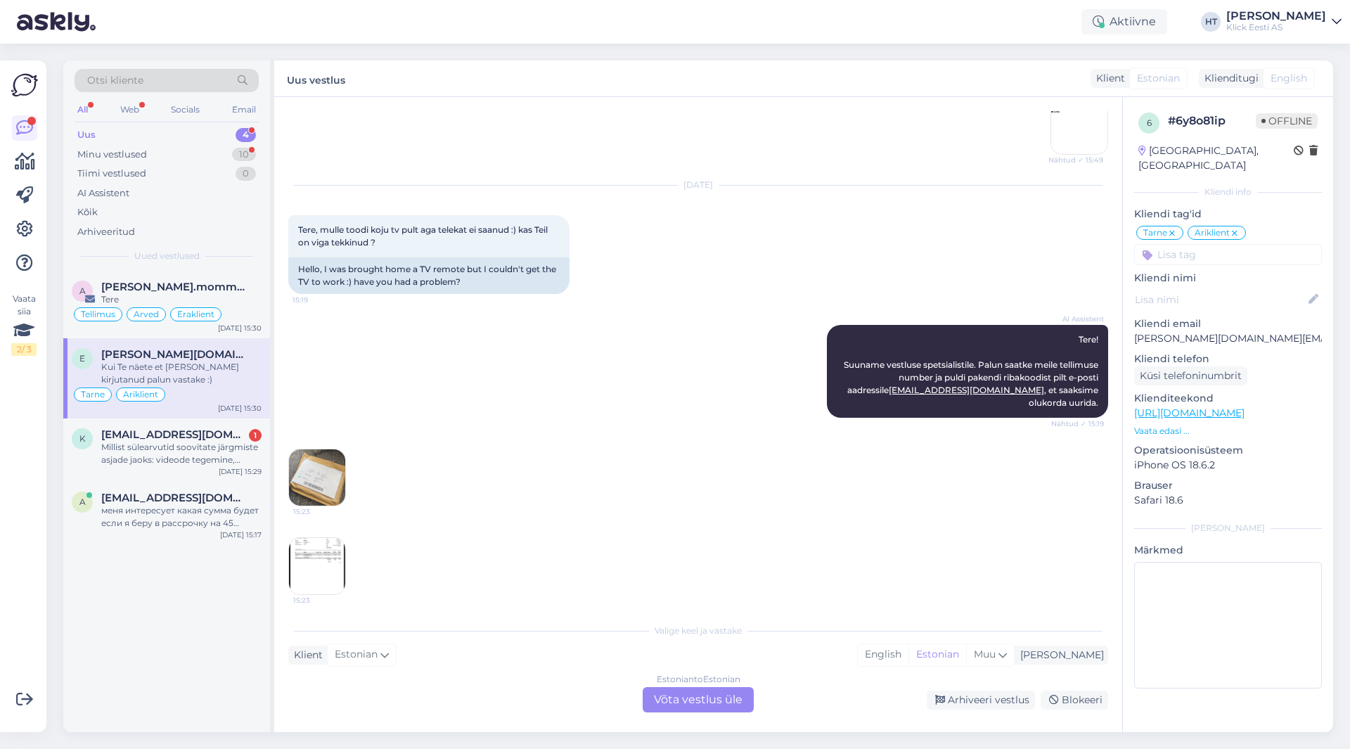
scroll to position [1160, 0]
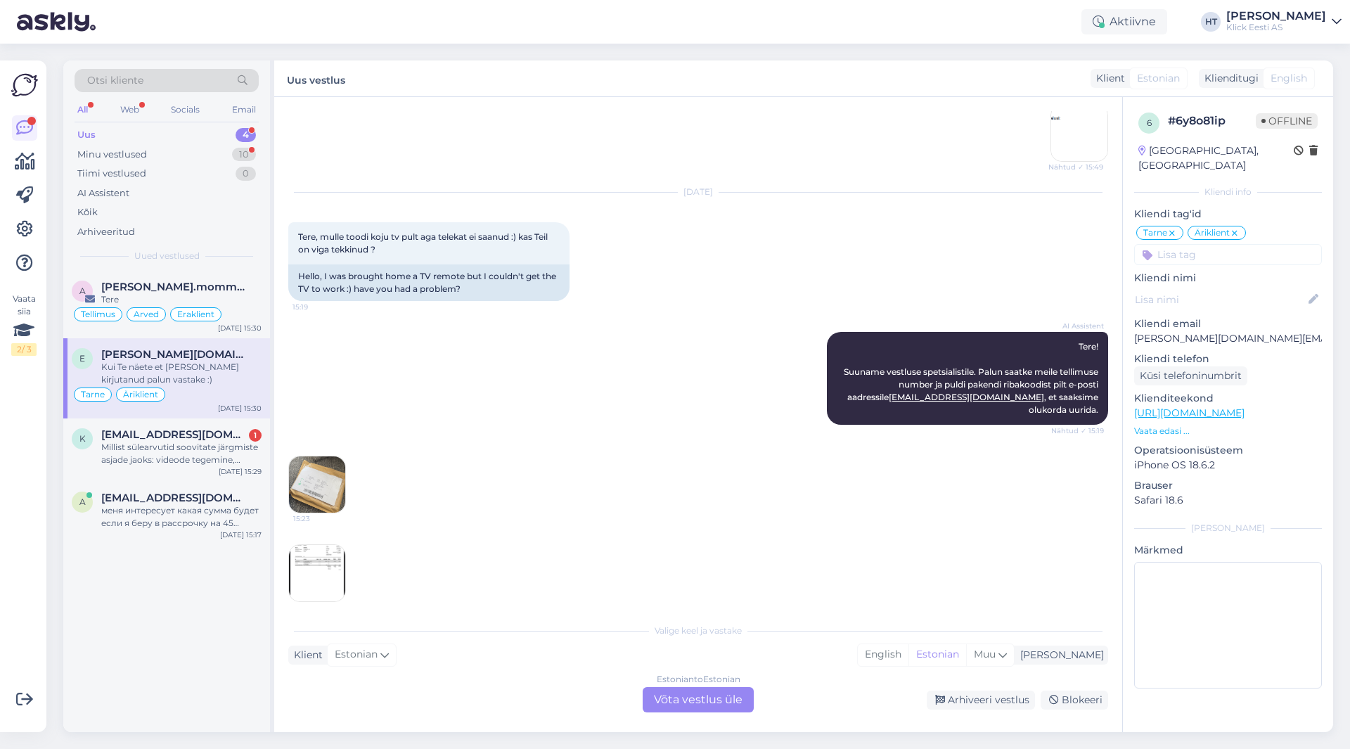
click at [342, 489] on img at bounding box center [317, 484] width 56 height 56
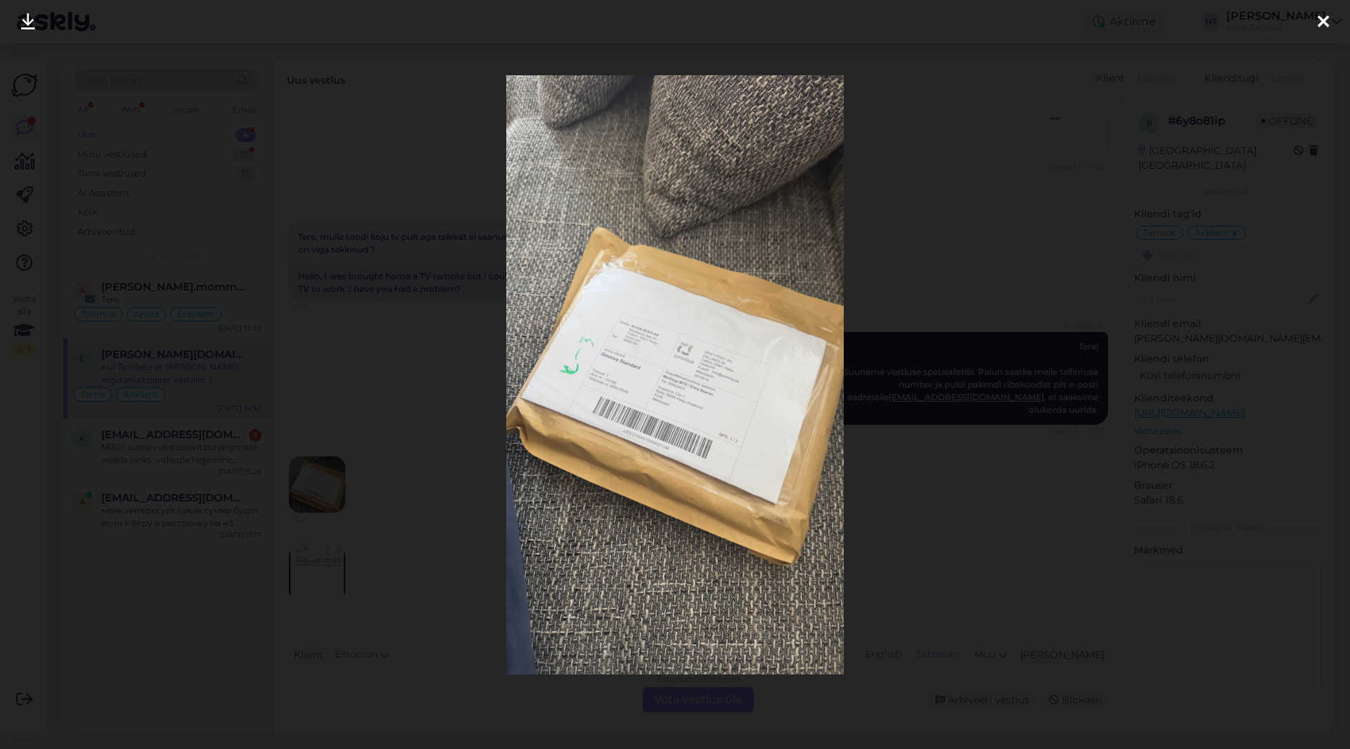
click at [626, 449] on img at bounding box center [674, 374] width 337 height 599
click at [483, 470] on div at bounding box center [675, 374] width 1350 height 749
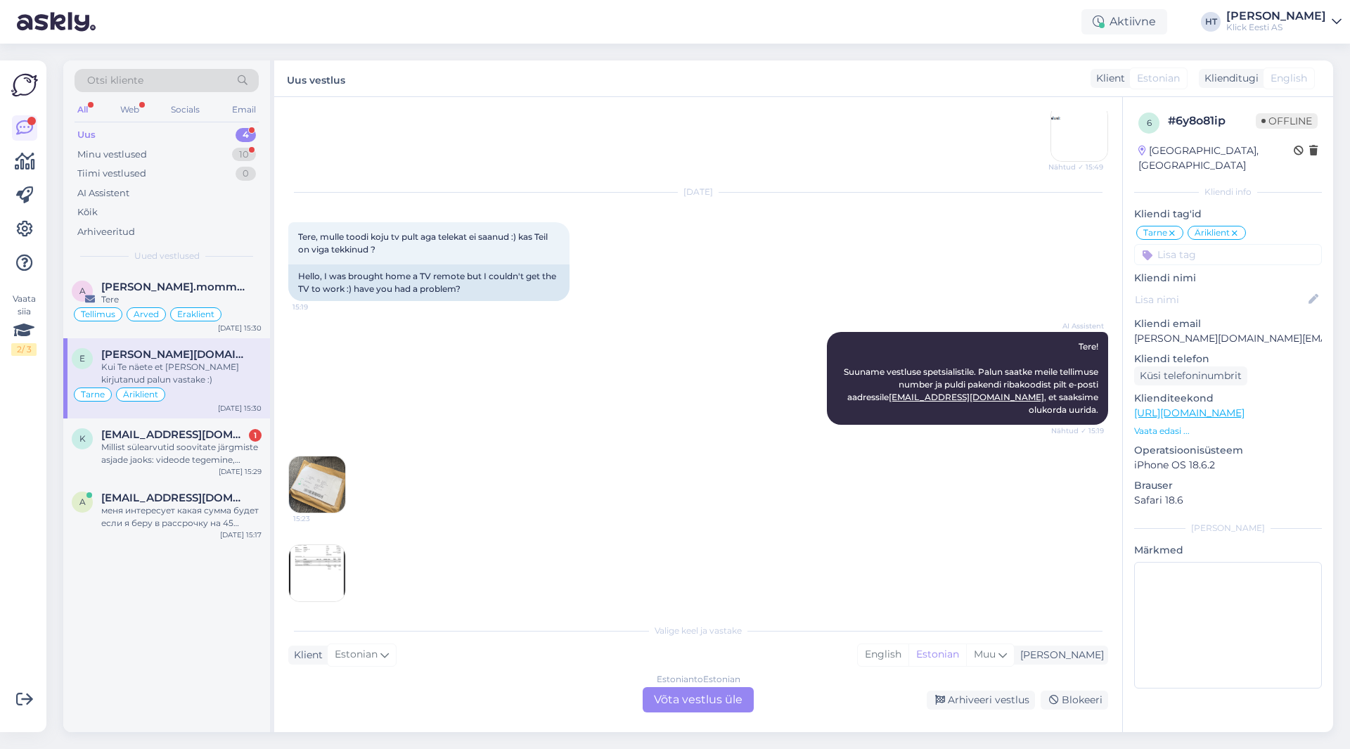
click at [322, 557] on img at bounding box center [317, 573] width 56 height 56
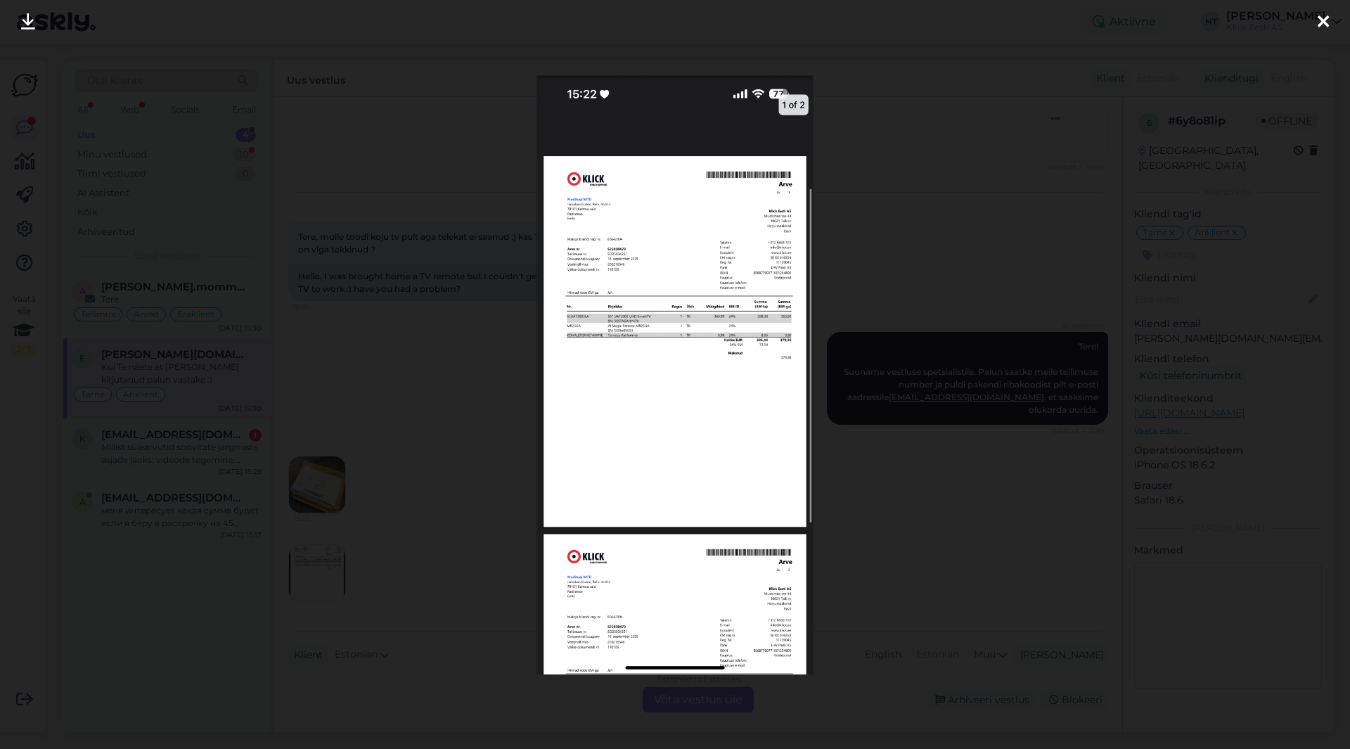
click at [465, 530] on div at bounding box center [675, 374] width 1350 height 749
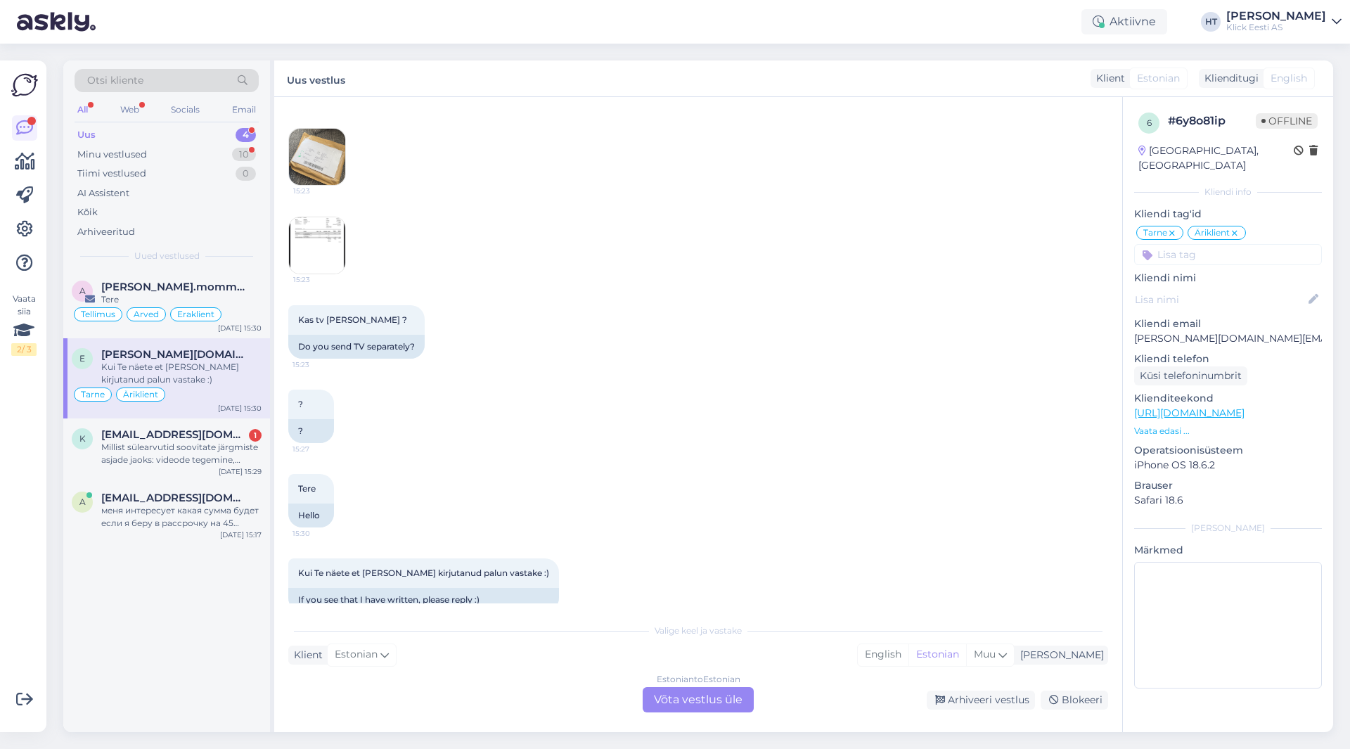
scroll to position [1512, 0]
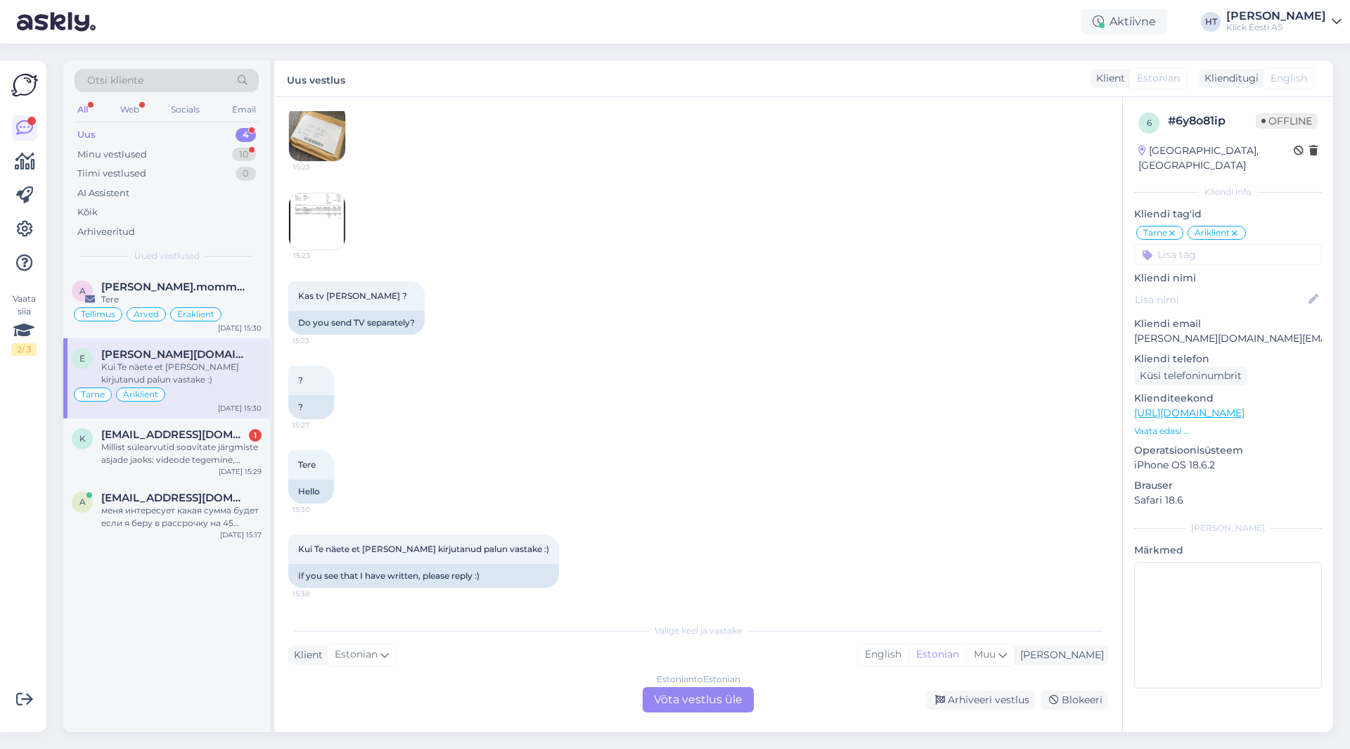
click at [660, 700] on div "Estonian to Estonian Võta vestlus üle" at bounding box center [698, 699] width 111 height 25
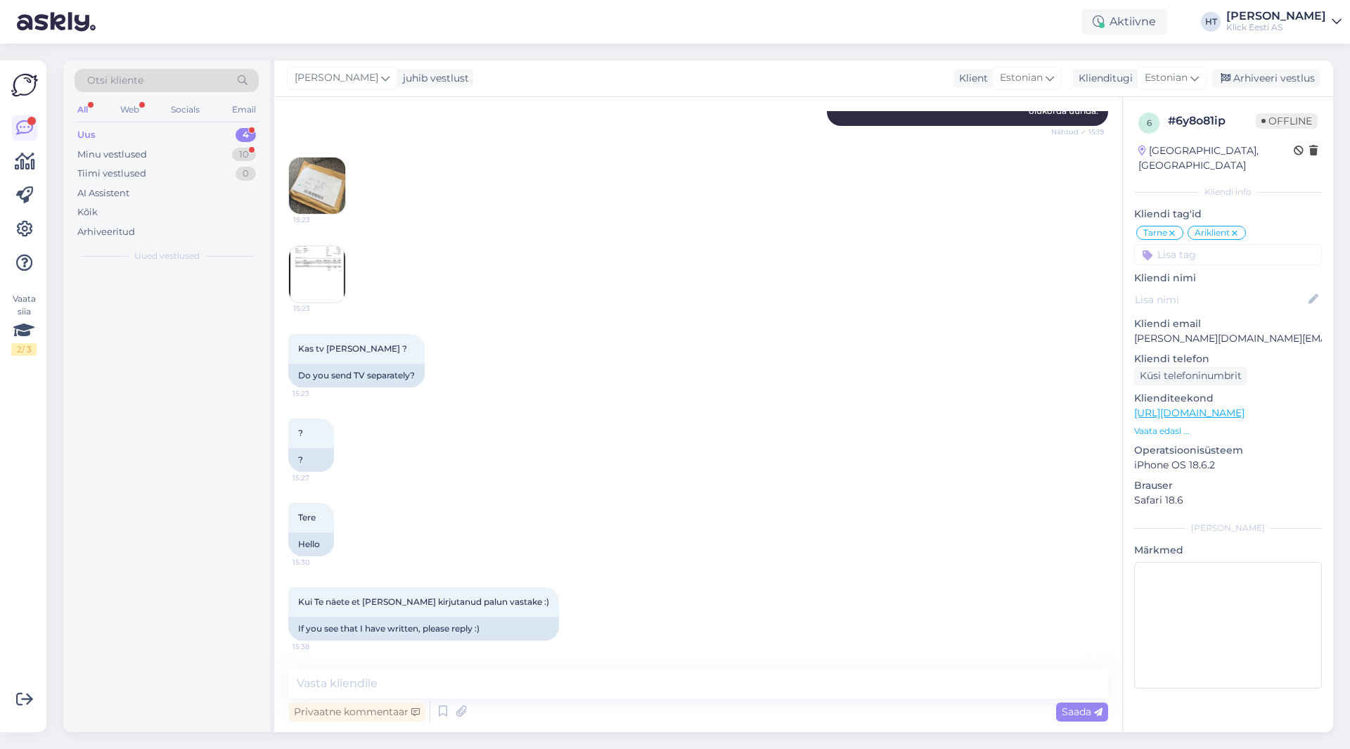
scroll to position [1459, 0]
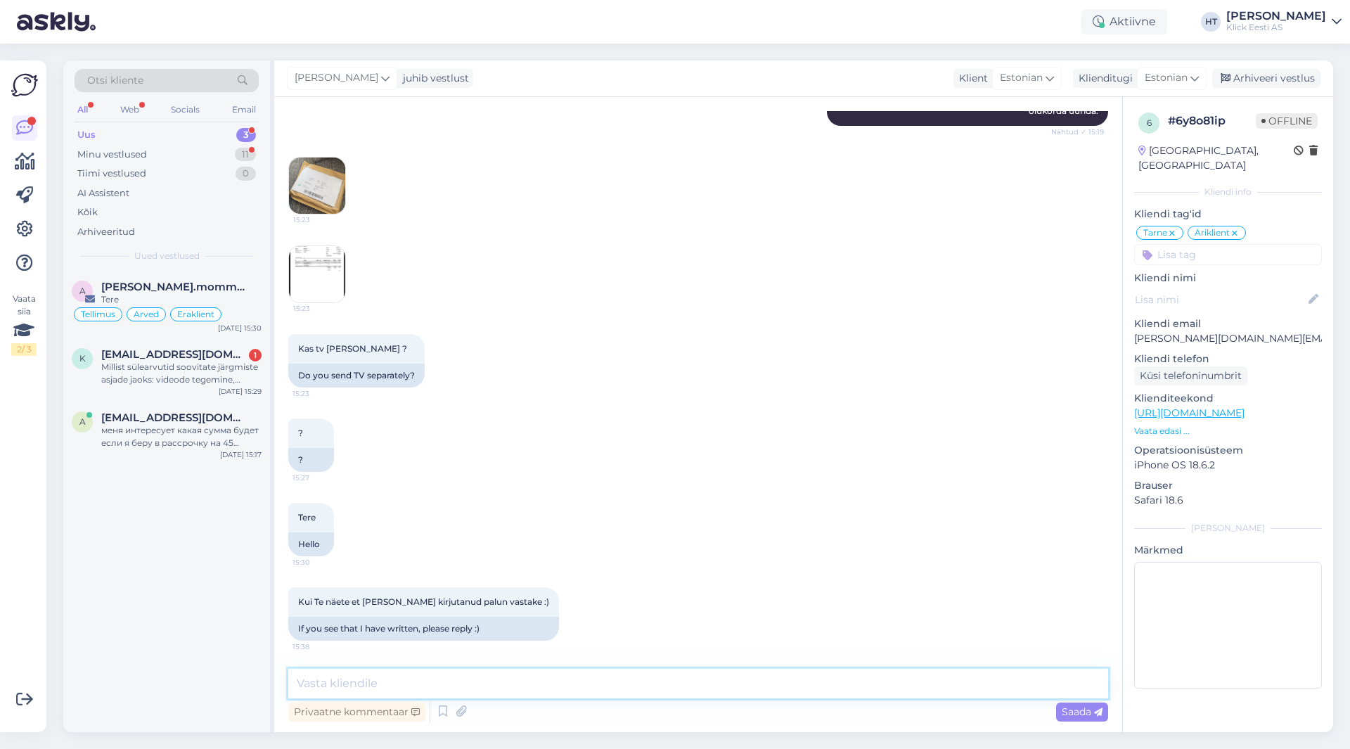
click at [672, 692] on textarea at bounding box center [698, 684] width 820 height 30
type textarea "[PERSON_NAME]."
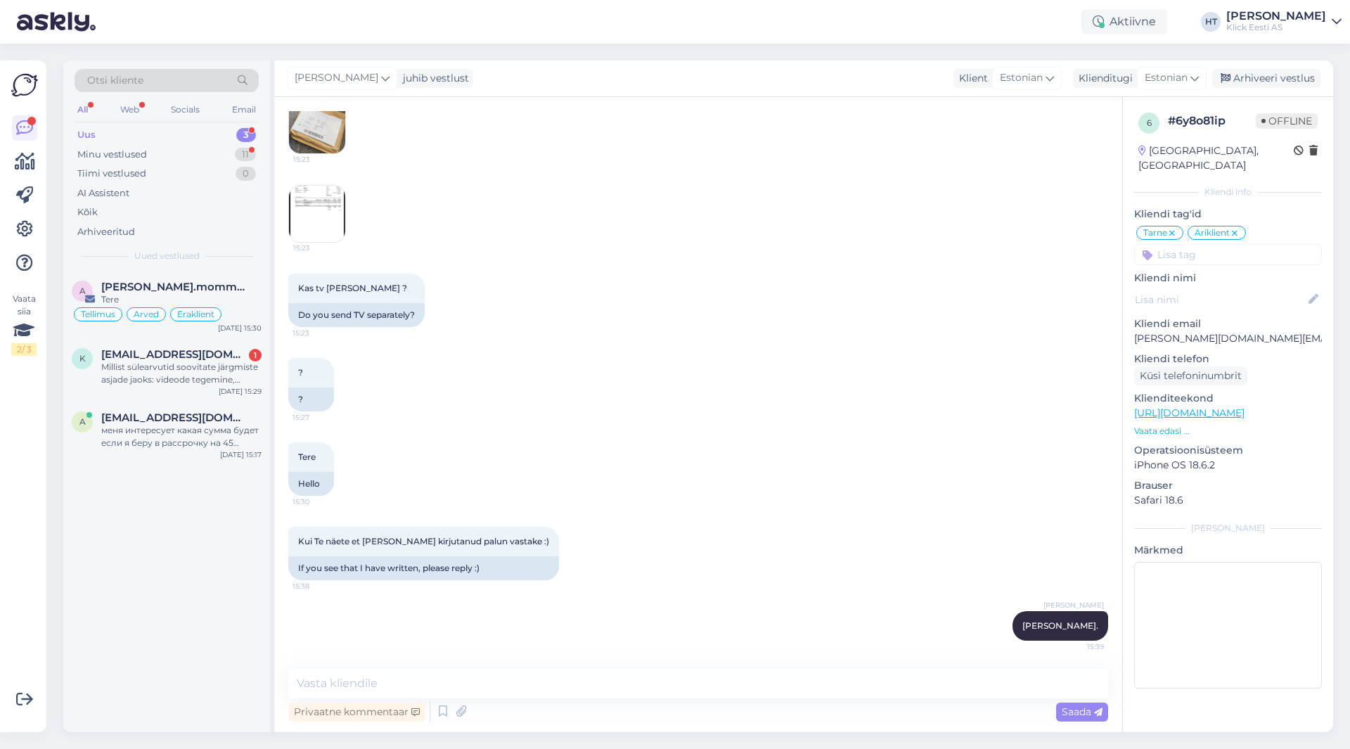
click at [670, 624] on div "[PERSON_NAME] [PERSON_NAME]. 15:39" at bounding box center [698, 626] width 820 height 60
click at [231, 431] on div "меня интересует какая сумма будет если я беру в рассрочку на 45 месяцев" at bounding box center [181, 436] width 160 height 25
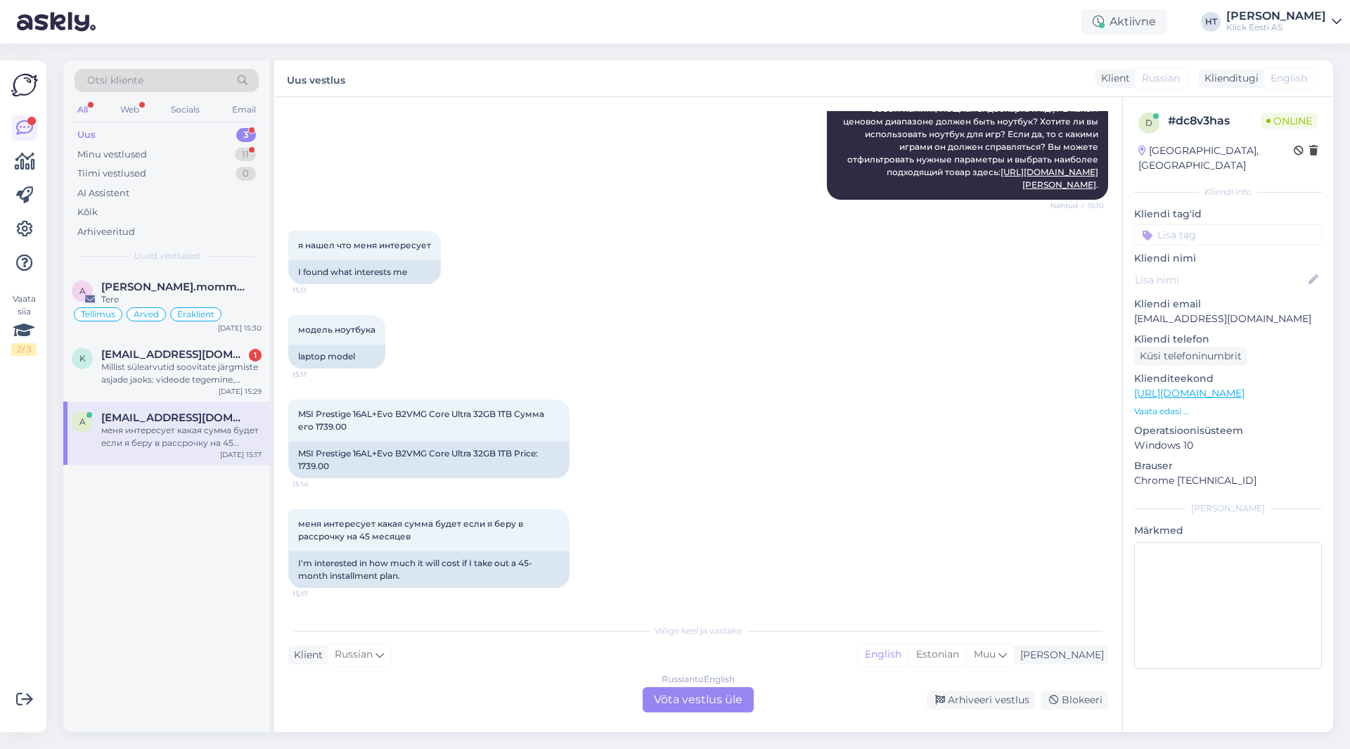
scroll to position [264, 0]
click at [240, 162] on div "Minu vestlused 11" at bounding box center [167, 155] width 184 height 20
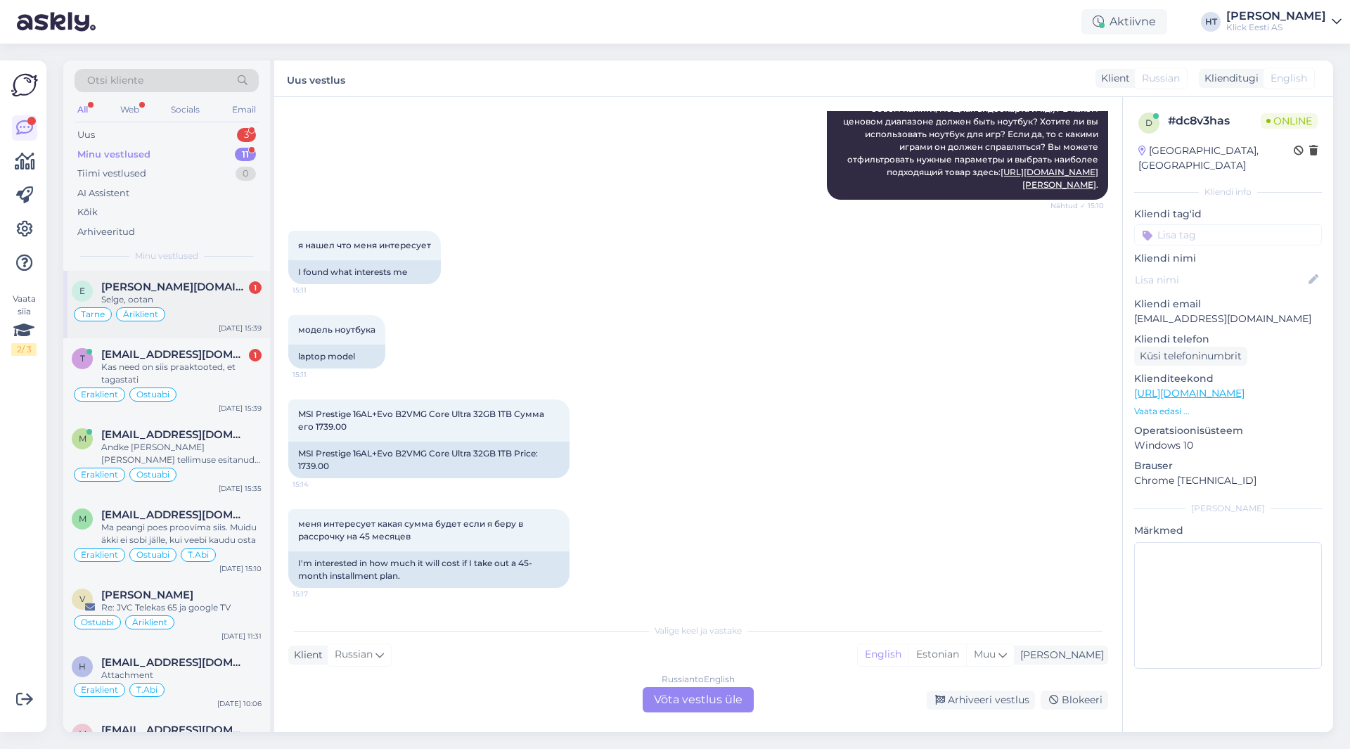
click at [215, 312] on div "Tarne Äriklient" at bounding box center [167, 314] width 190 height 17
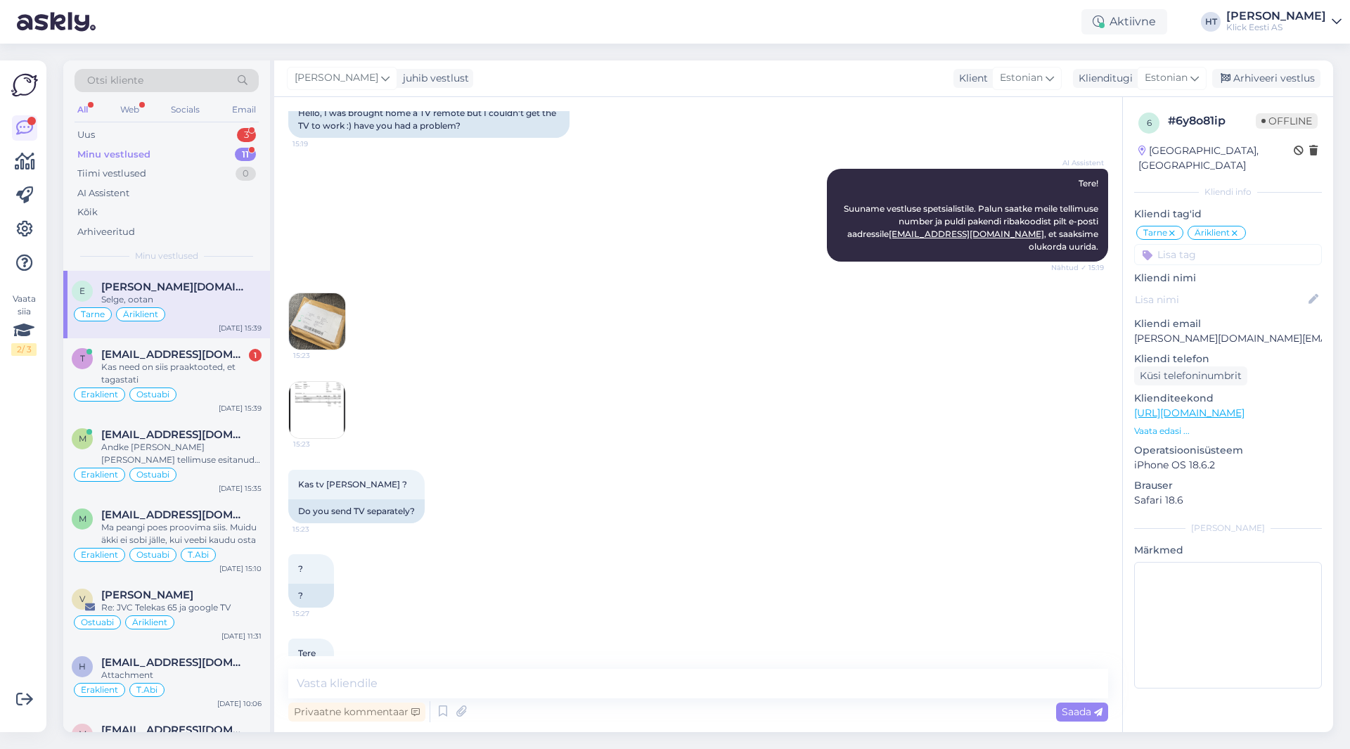
scroll to position [1299, 0]
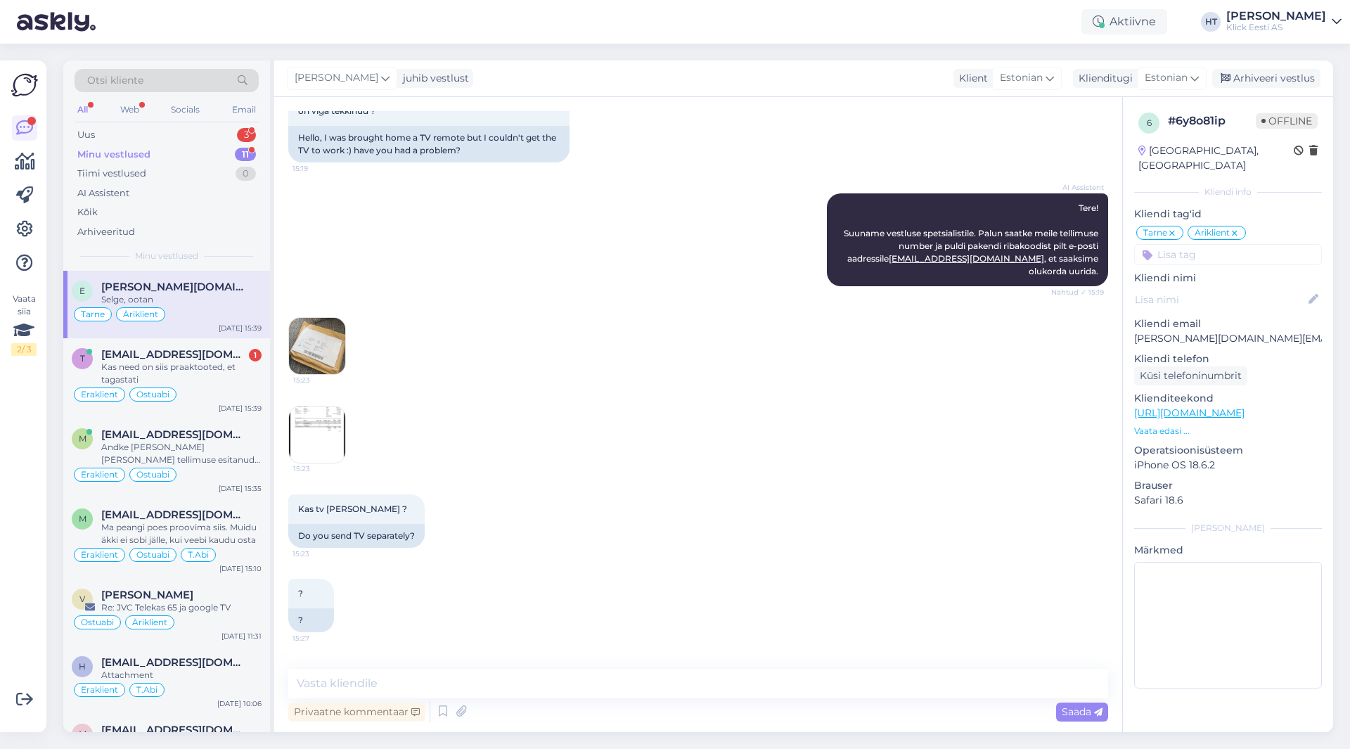
click at [327, 339] on img at bounding box center [317, 346] width 56 height 56
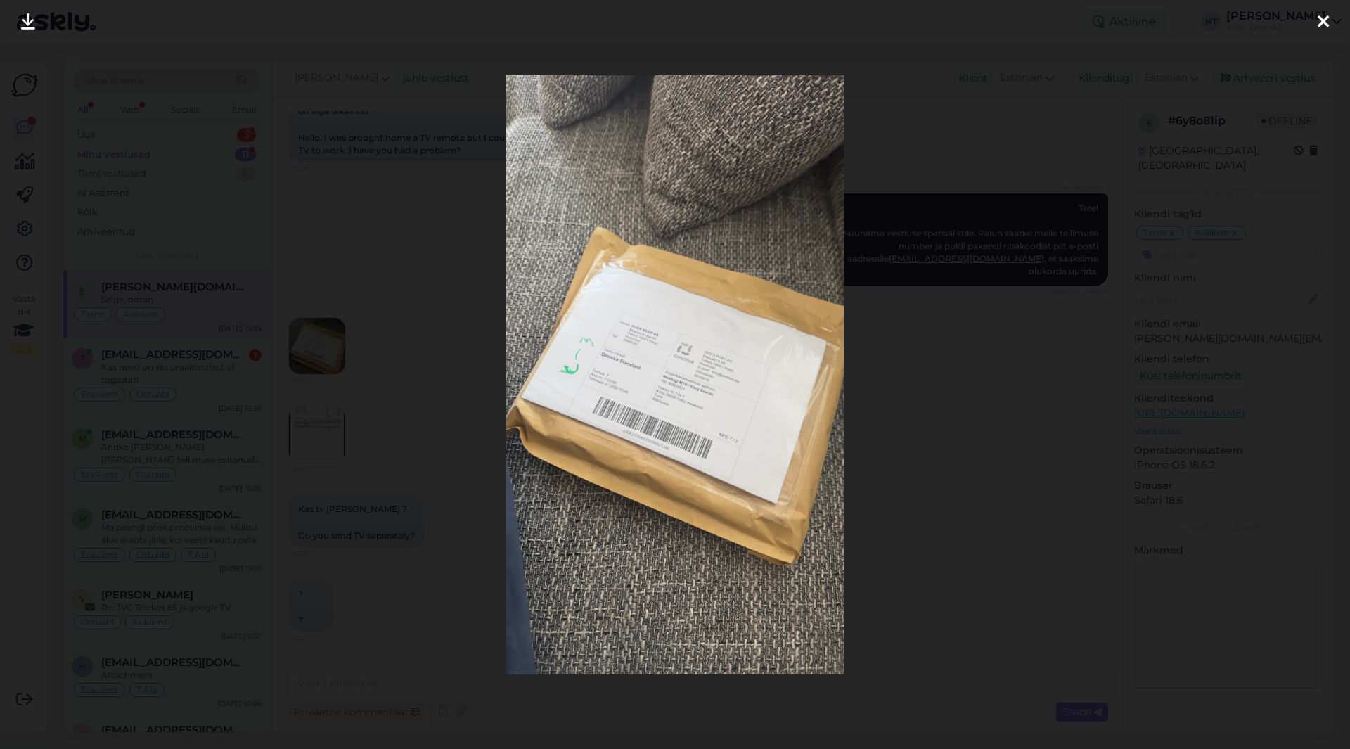
click at [1332, 19] on div at bounding box center [1323, 22] width 28 height 44
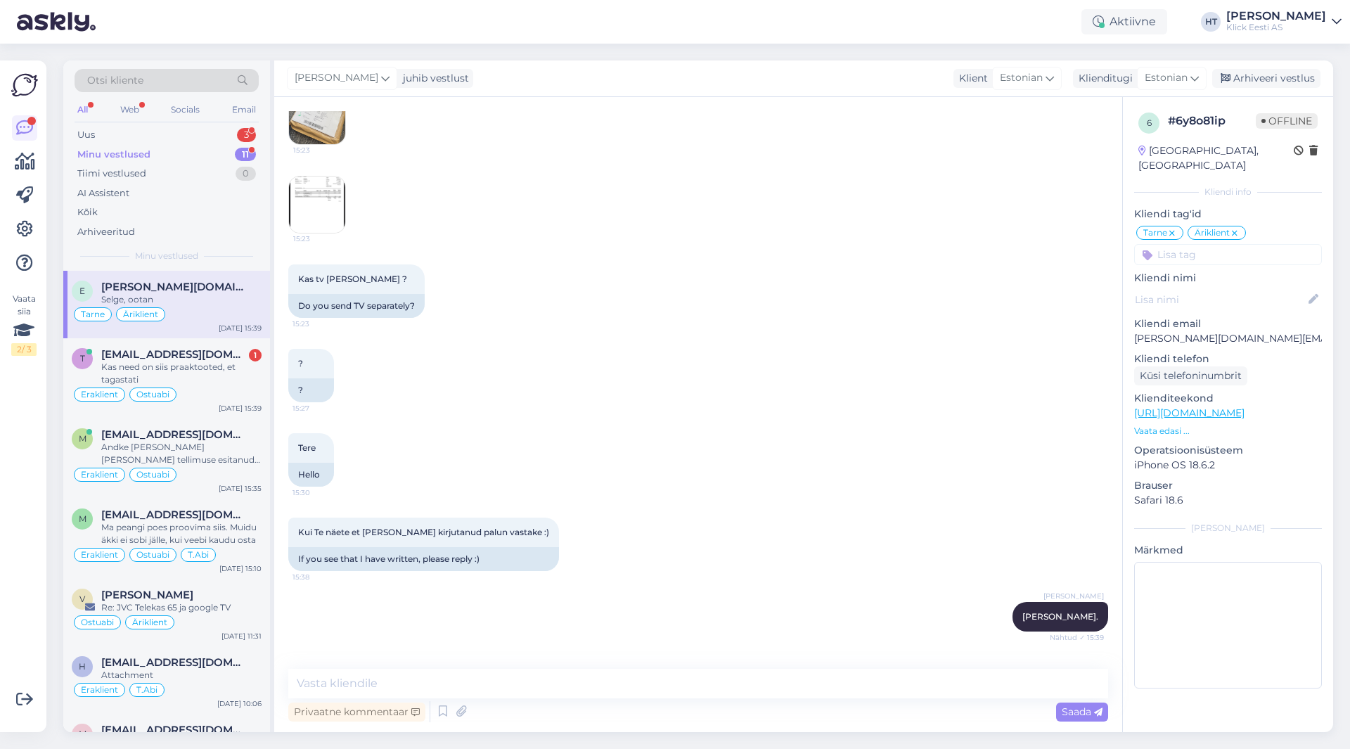
scroll to position [1580, 0]
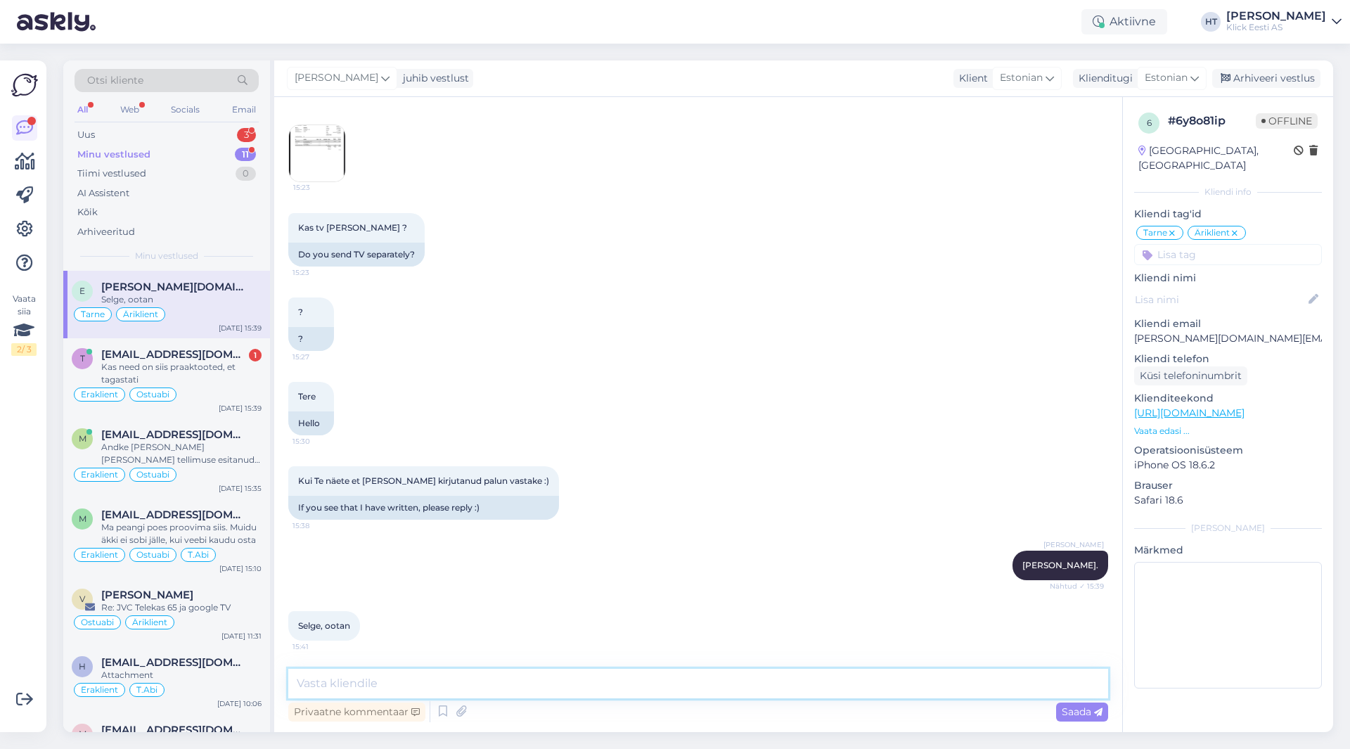
click at [581, 671] on textarea at bounding box center [698, 684] width 820 height 30
paste textarea "JJEE21504S10000021347"
type textarea "Telekas tuleb saadetisega JJEE21504S10000021347"
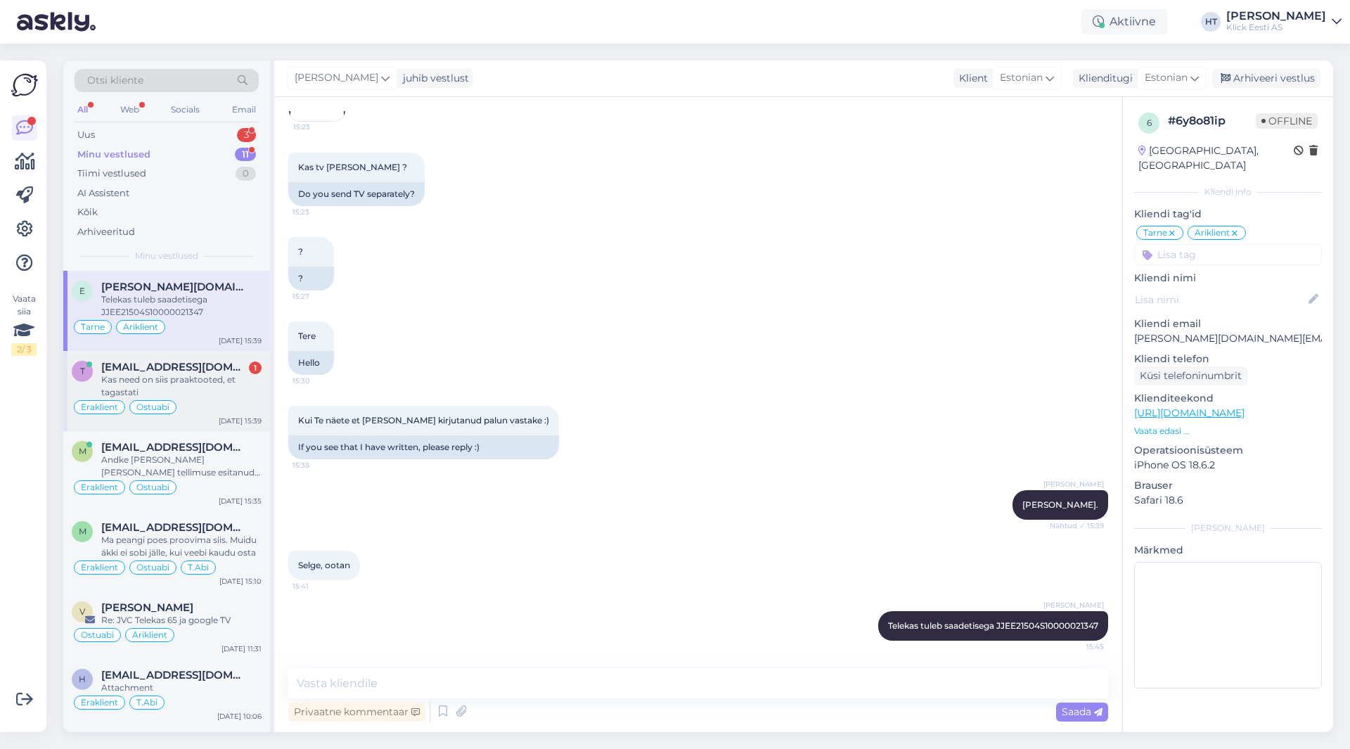
click at [236, 385] on div "Kas need on siis praaktooted, et tagastati" at bounding box center [181, 385] width 160 height 25
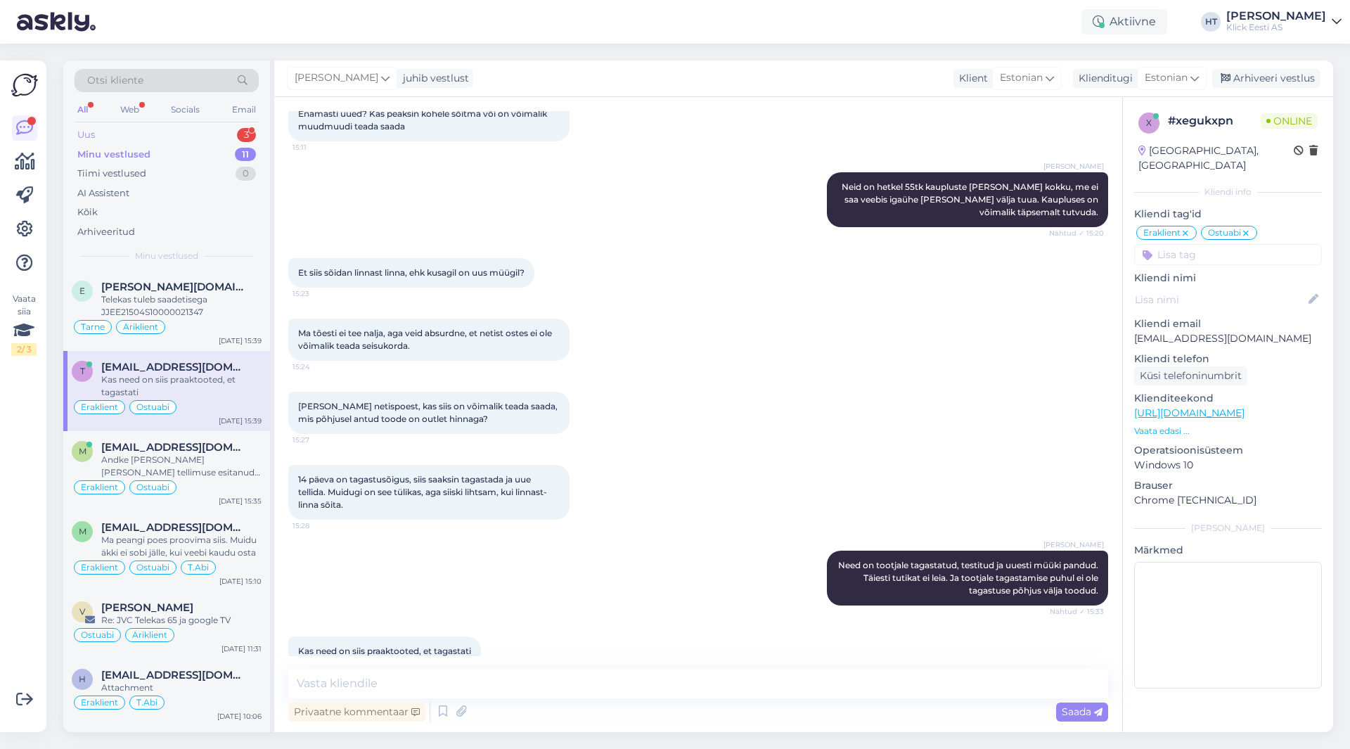
click at [247, 133] on div "3" at bounding box center [246, 135] width 19 height 14
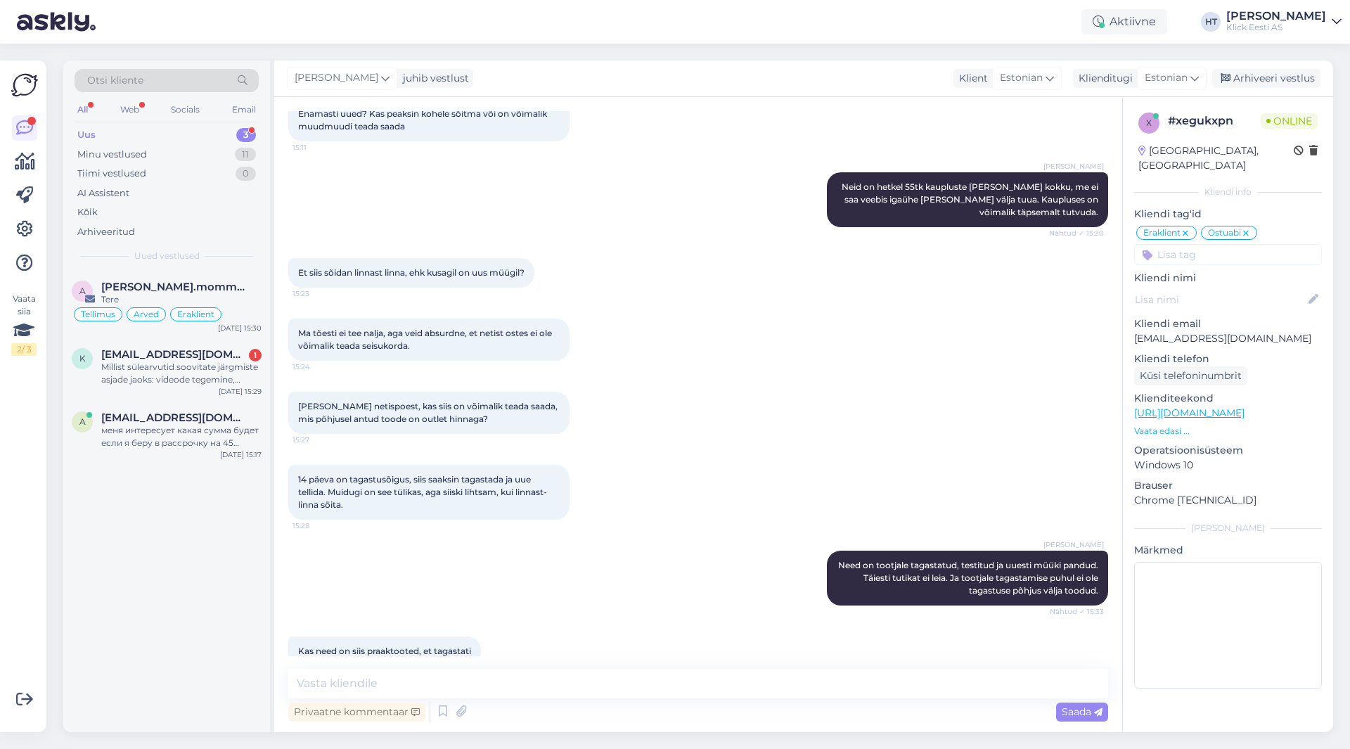
click at [228, 573] on div "a [PERSON_NAME].mommeja via [EMAIL_ADDRESS][DOMAIN_NAME] Tere Tellimus Arved Er…" at bounding box center [166, 501] width 207 height 461
click at [252, 588] on div "a [PERSON_NAME].mommeja via [EMAIL_ADDRESS][DOMAIN_NAME] Tere Tellimus Arved Er…" at bounding box center [166, 501] width 207 height 461
click at [232, 377] on div "Millist sülearvutid soovitate järgmiste asjade jaoks: videode tegemine, mängude…" at bounding box center [181, 373] width 160 height 25
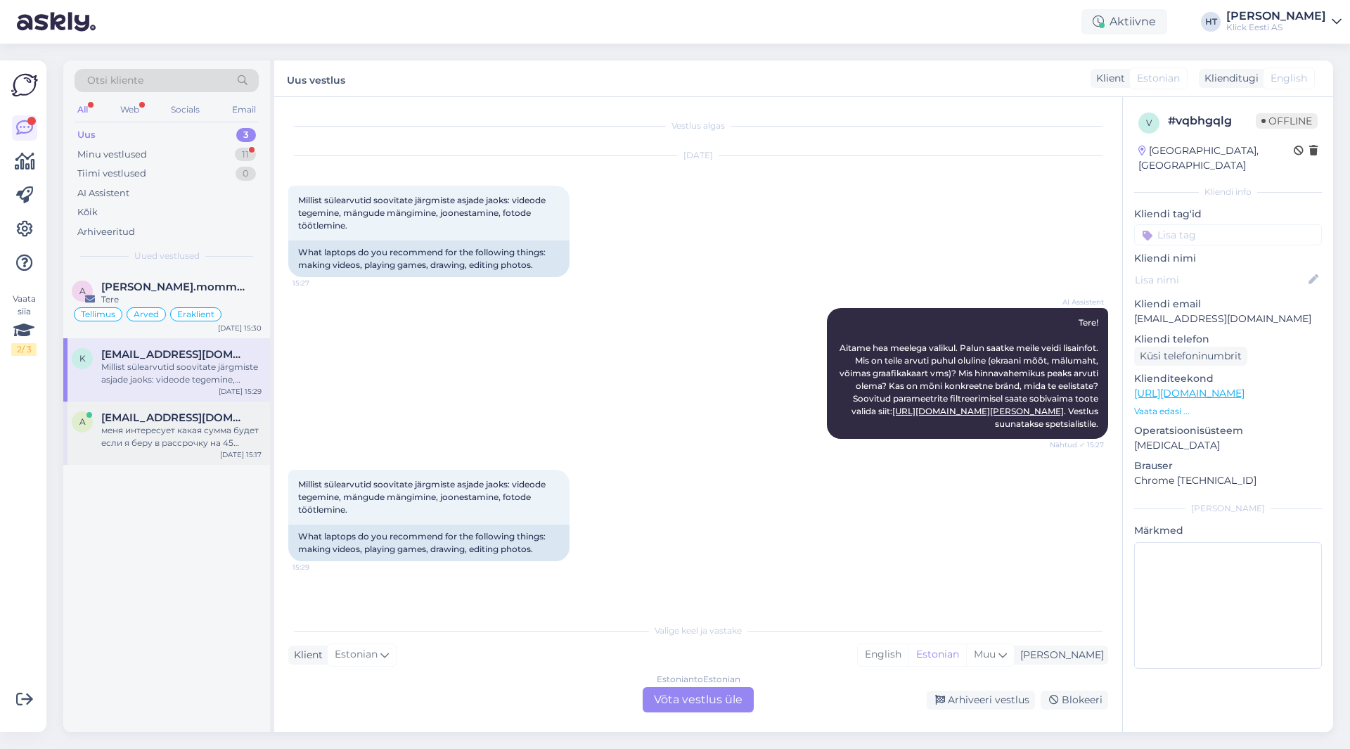
click at [211, 418] on span "[EMAIL_ADDRESS][DOMAIN_NAME]" at bounding box center [174, 417] width 146 height 13
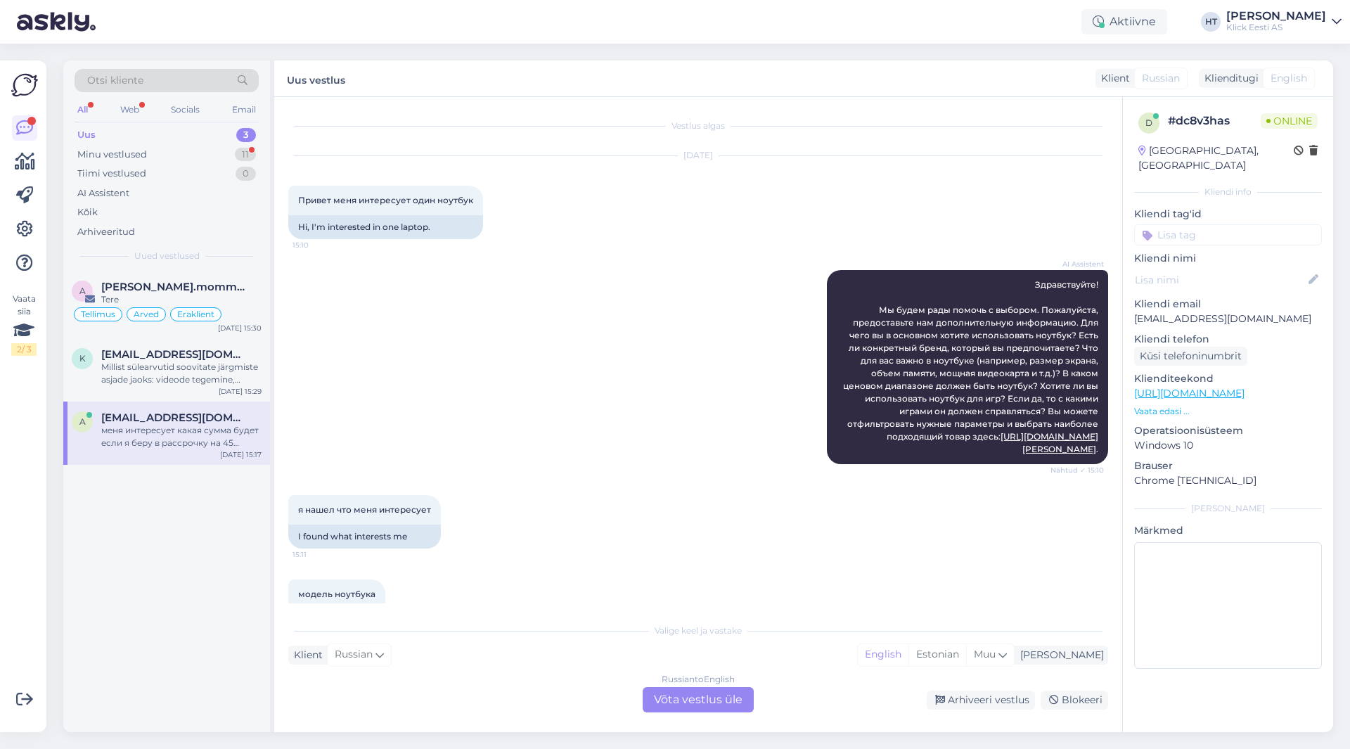
scroll to position [264, 0]
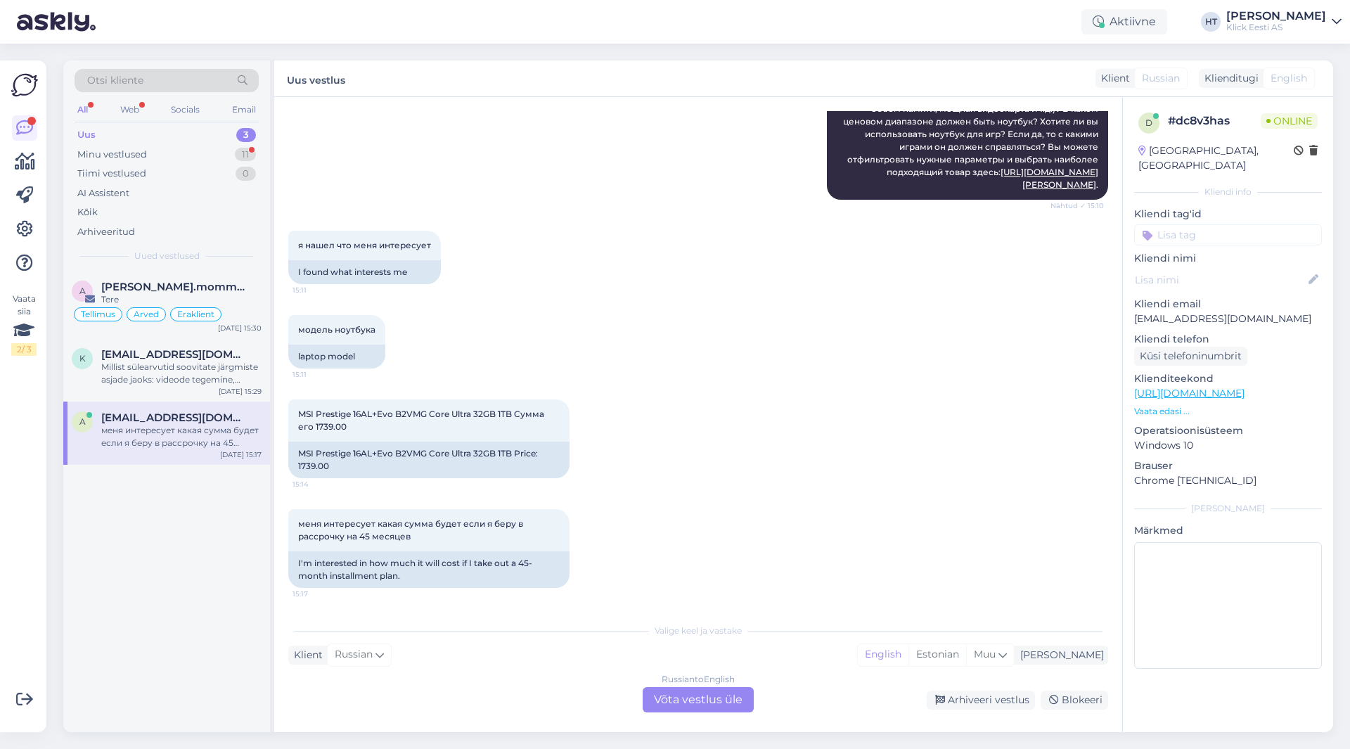
click at [721, 696] on div "Russian to English Võta vestlus üle" at bounding box center [698, 699] width 111 height 25
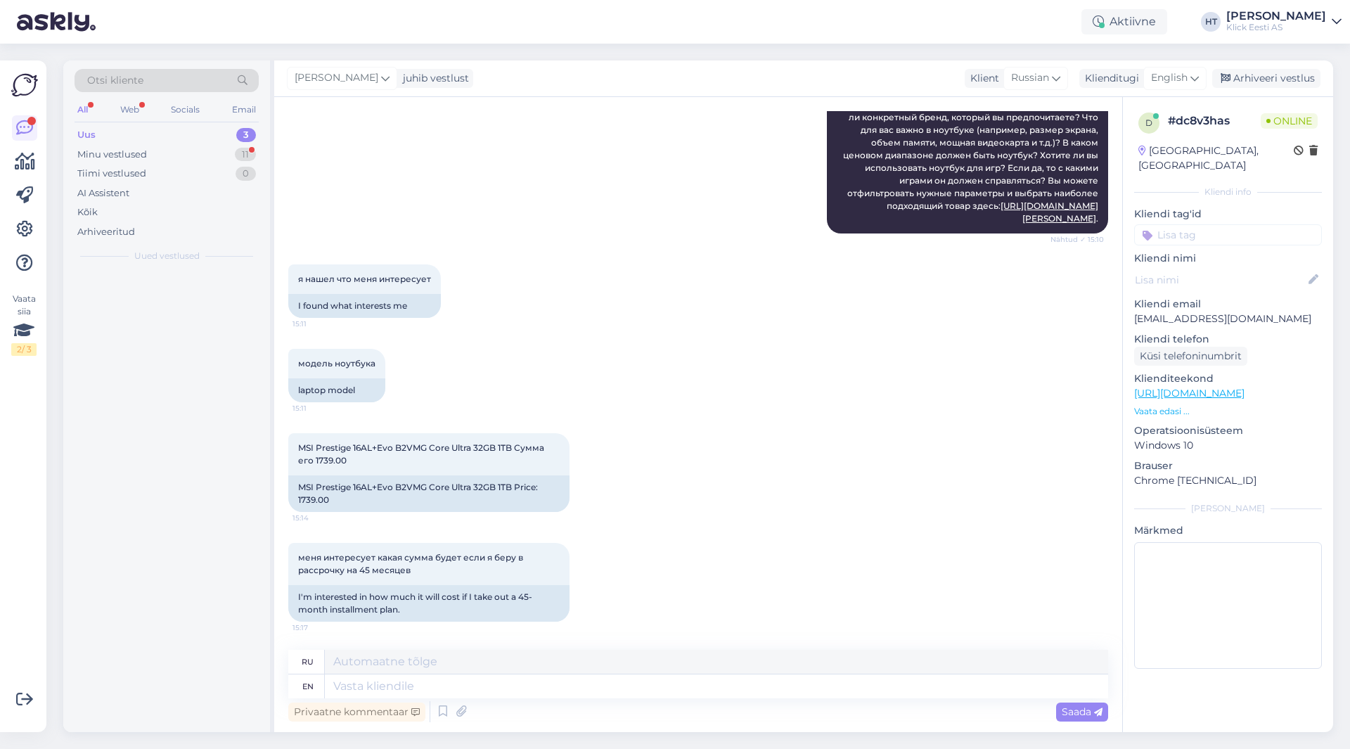
scroll to position [231, 0]
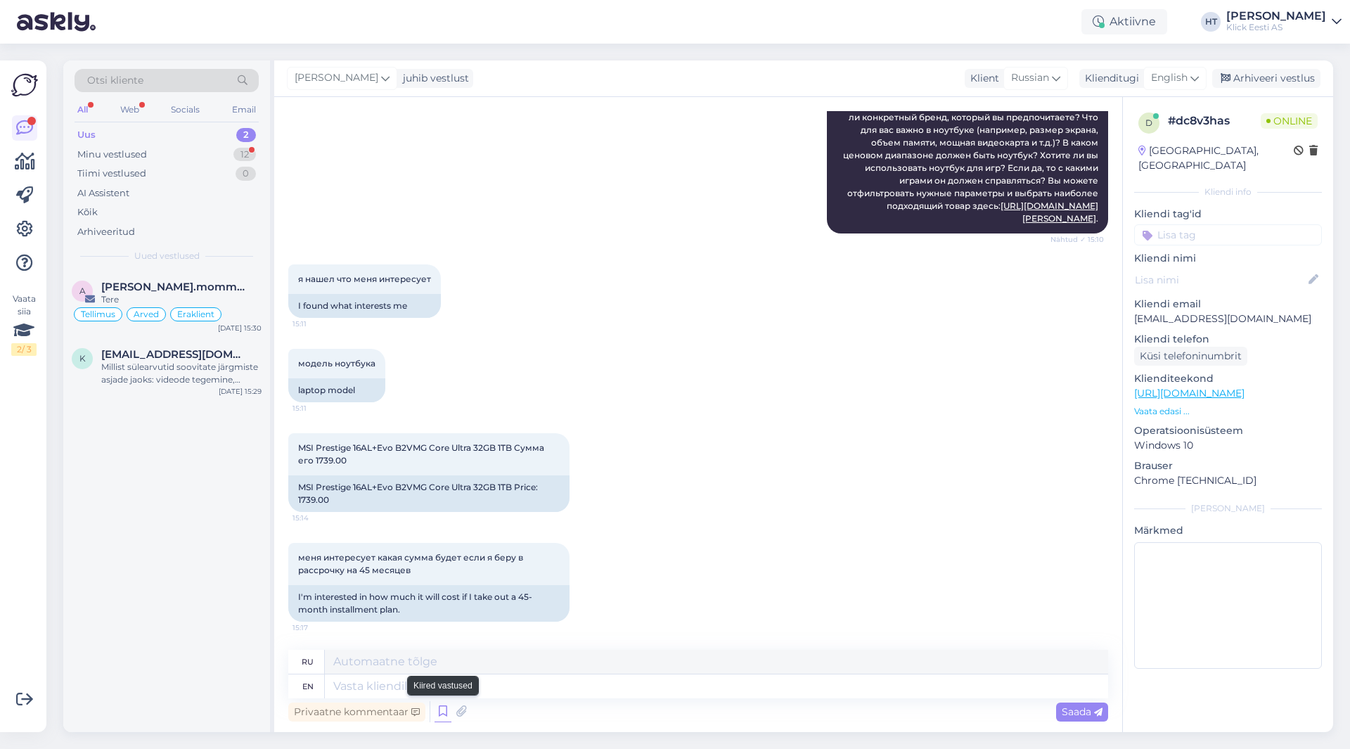
click at [449, 717] on icon at bounding box center [443, 711] width 17 height 21
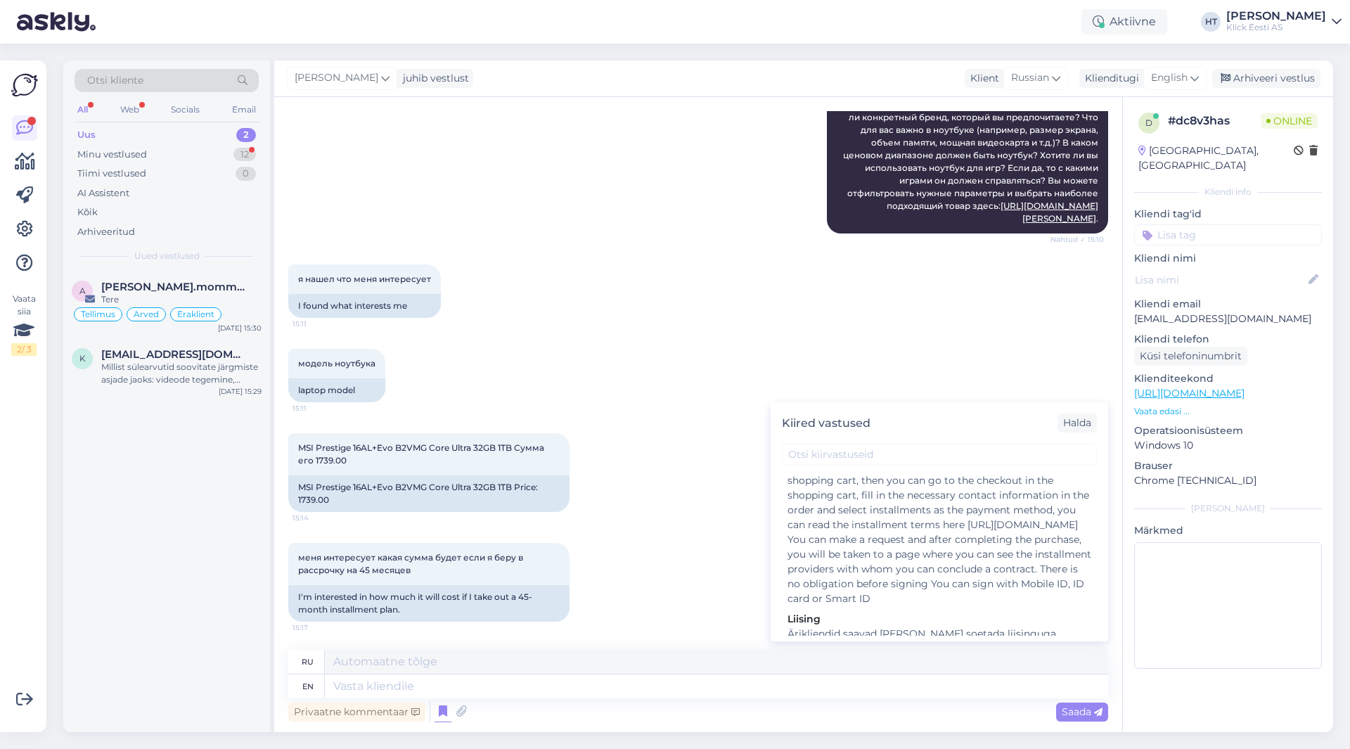
scroll to position [627, 0]
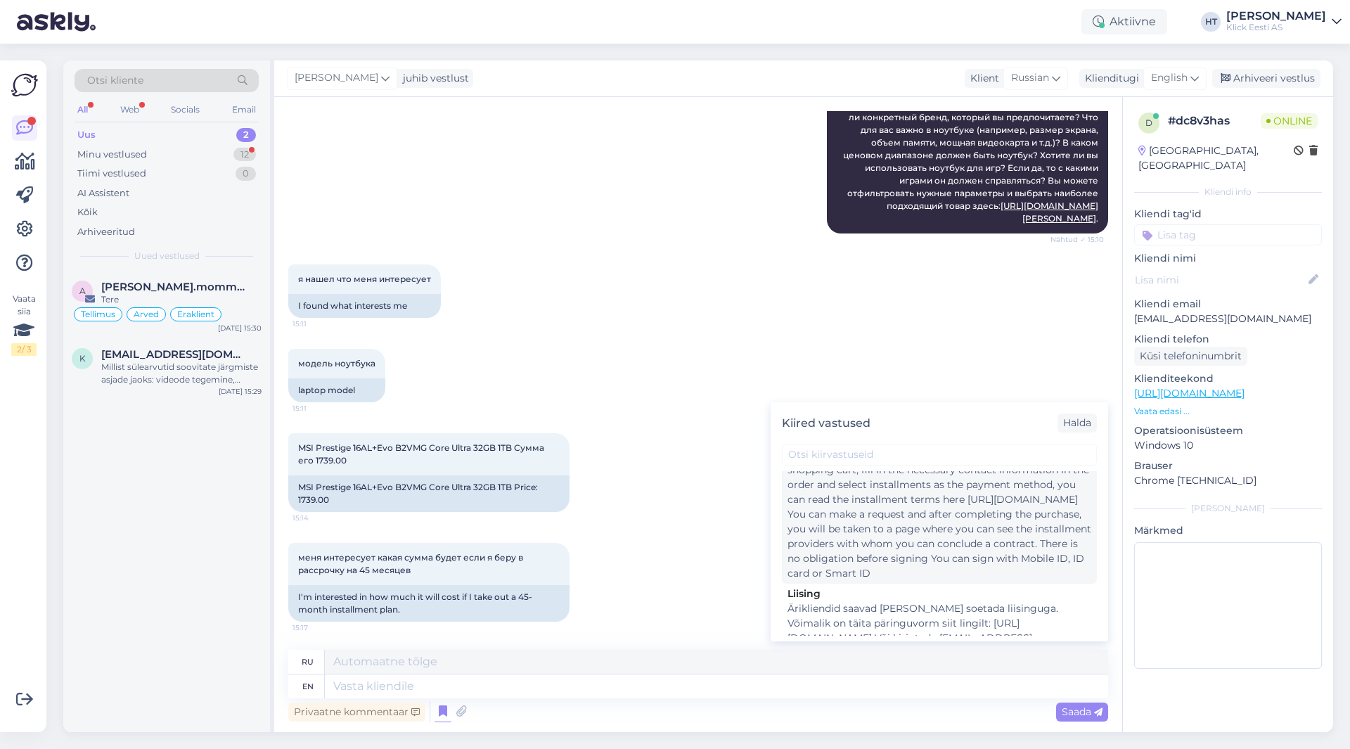
click at [901, 539] on div "To place an order by installments, add the products to the shopping cart, then …" at bounding box center [940, 507] width 304 height 148
type textarea "Чтобы оформить заказ в рассрочку, добавьте товары в корзину, далее в корзине мо…"
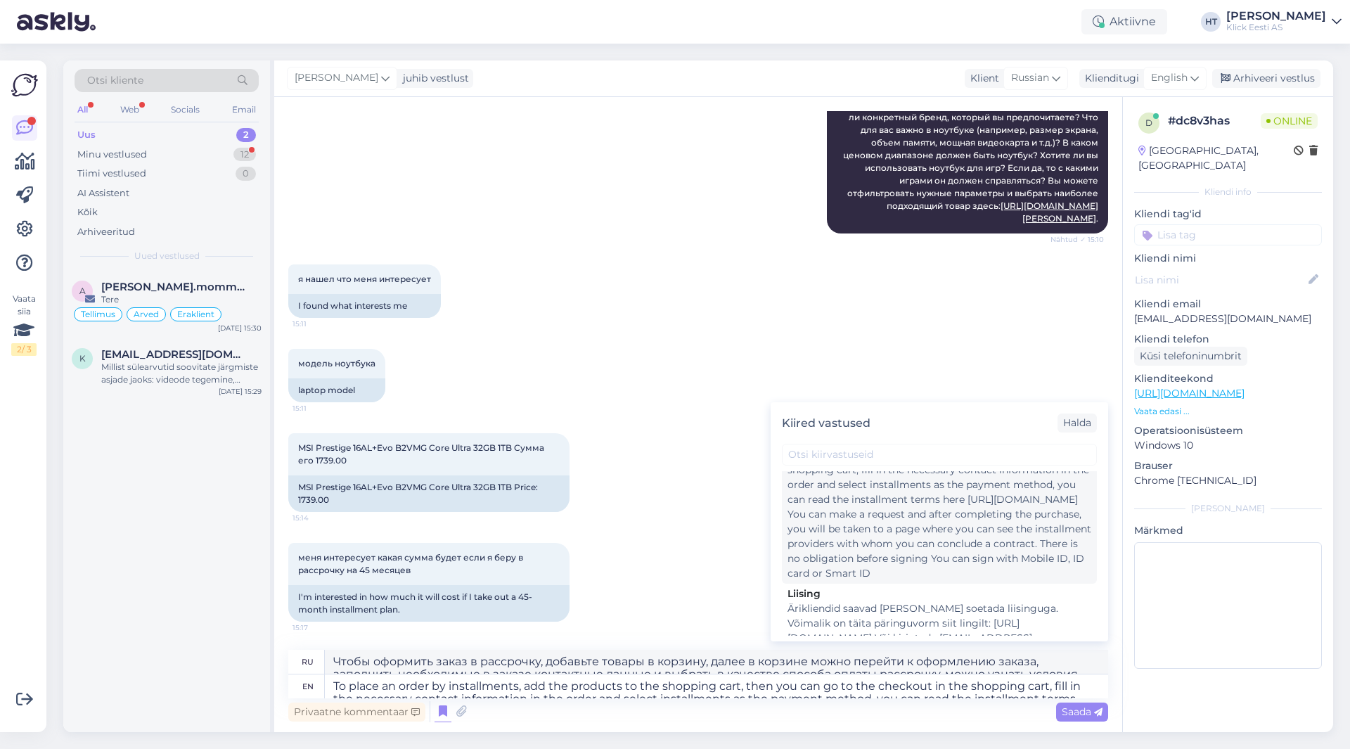
scroll to position [264, 0]
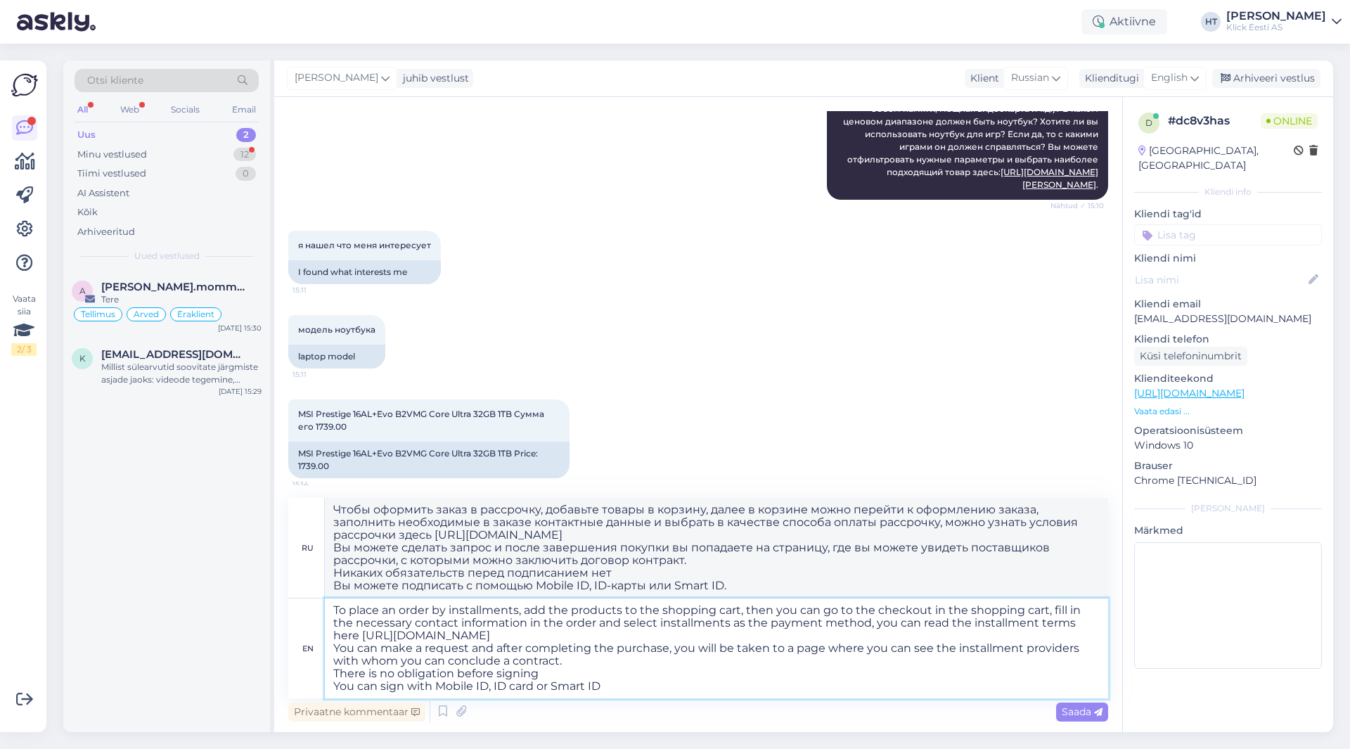
drag, startPoint x: 615, startPoint y: 689, endPoint x: 319, endPoint y: 671, distance: 296.6
click at [319, 671] on div "en To place an order by installments, add the products to the shopping cart, th…" at bounding box center [698, 648] width 820 height 100
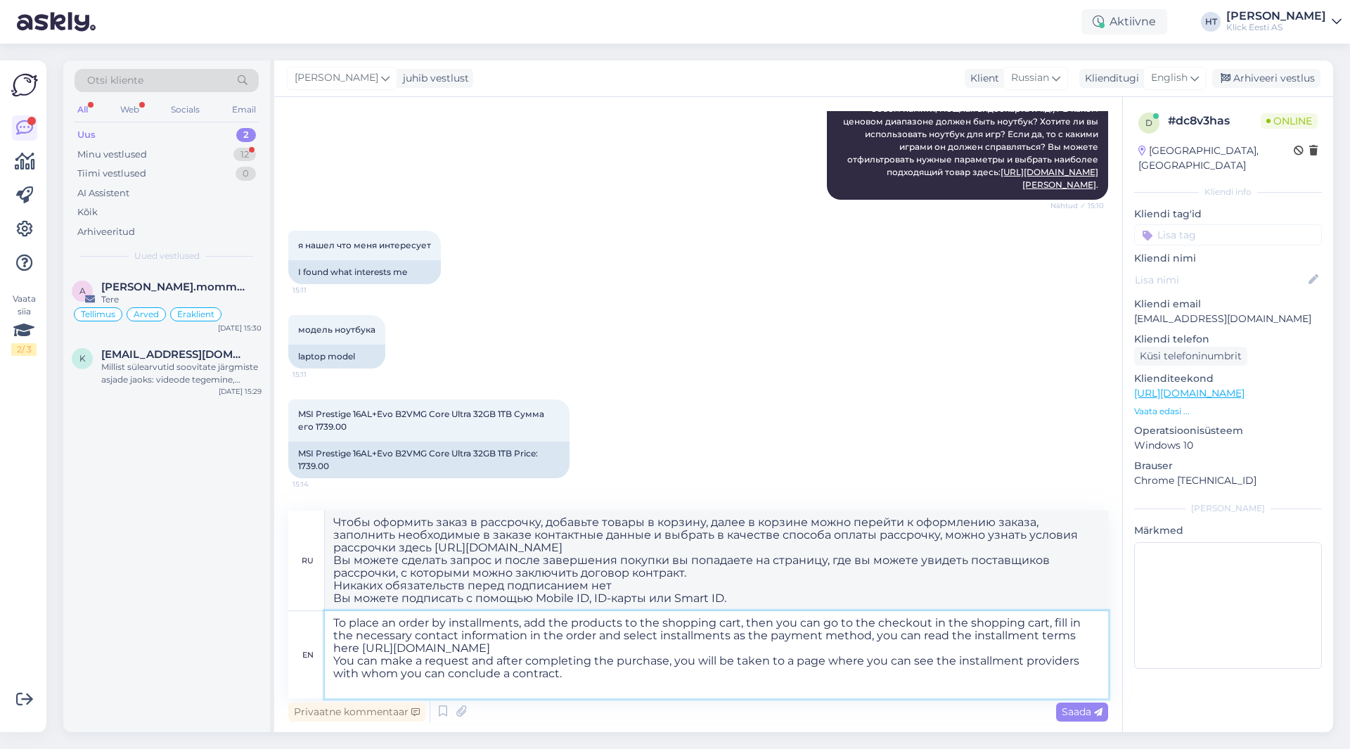
type textarea "To place an order by installments, add the products to the shopping cart, then …"
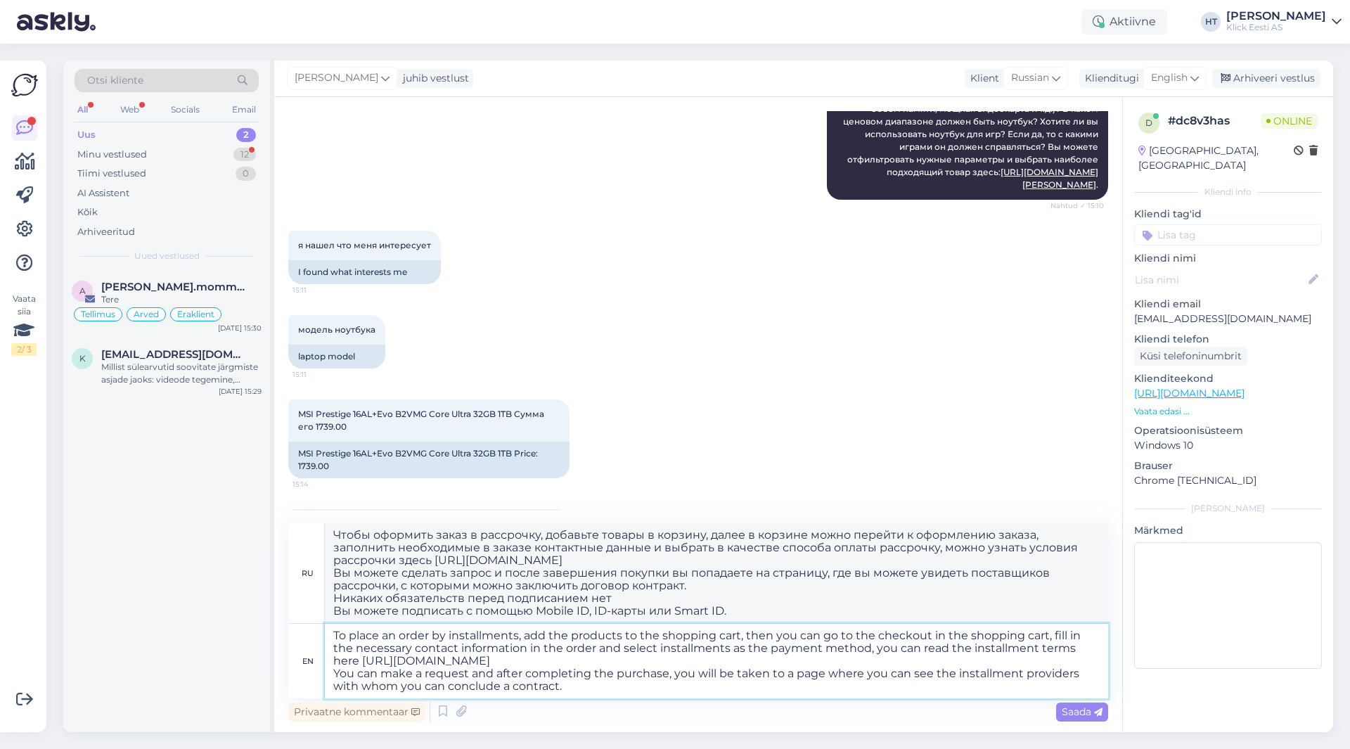
type textarea "Чтобы оформить заказ в рассрочку, добавьте товары в корзину, далее в корзине вы…"
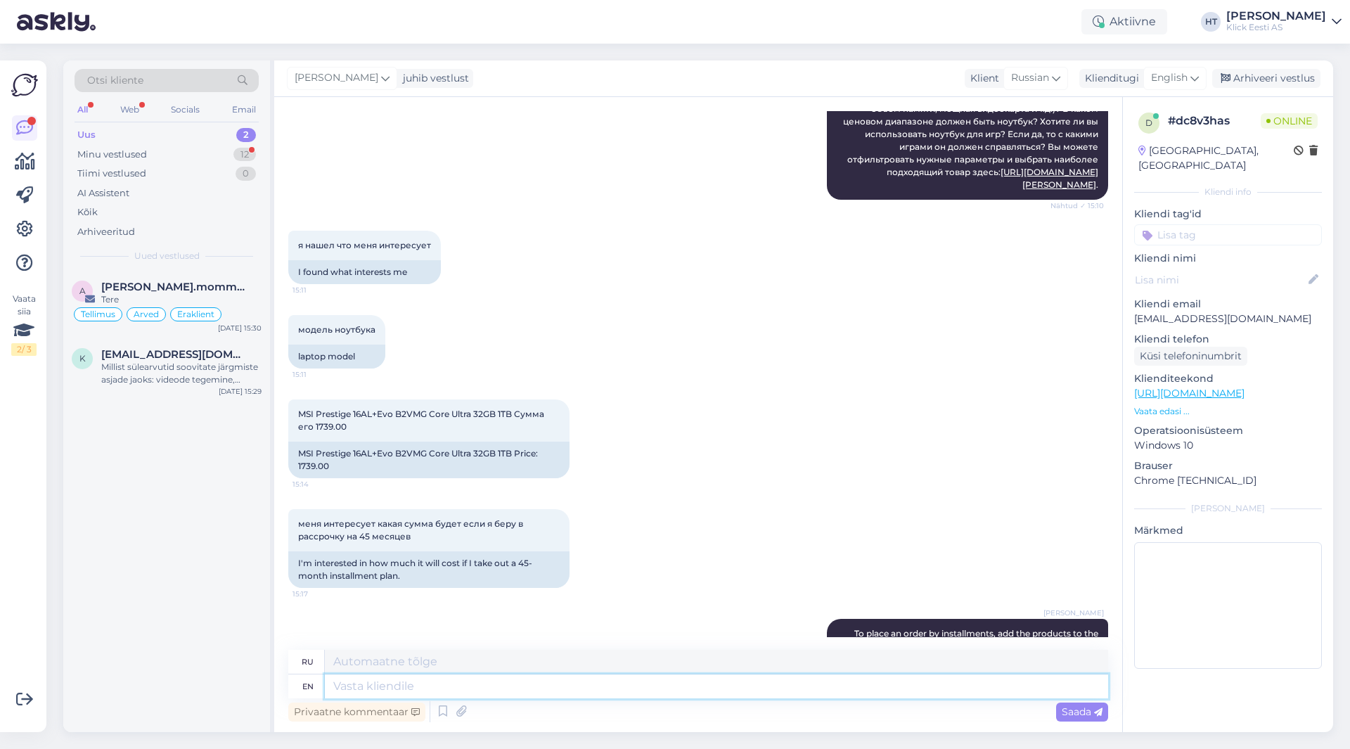
scroll to position [530, 0]
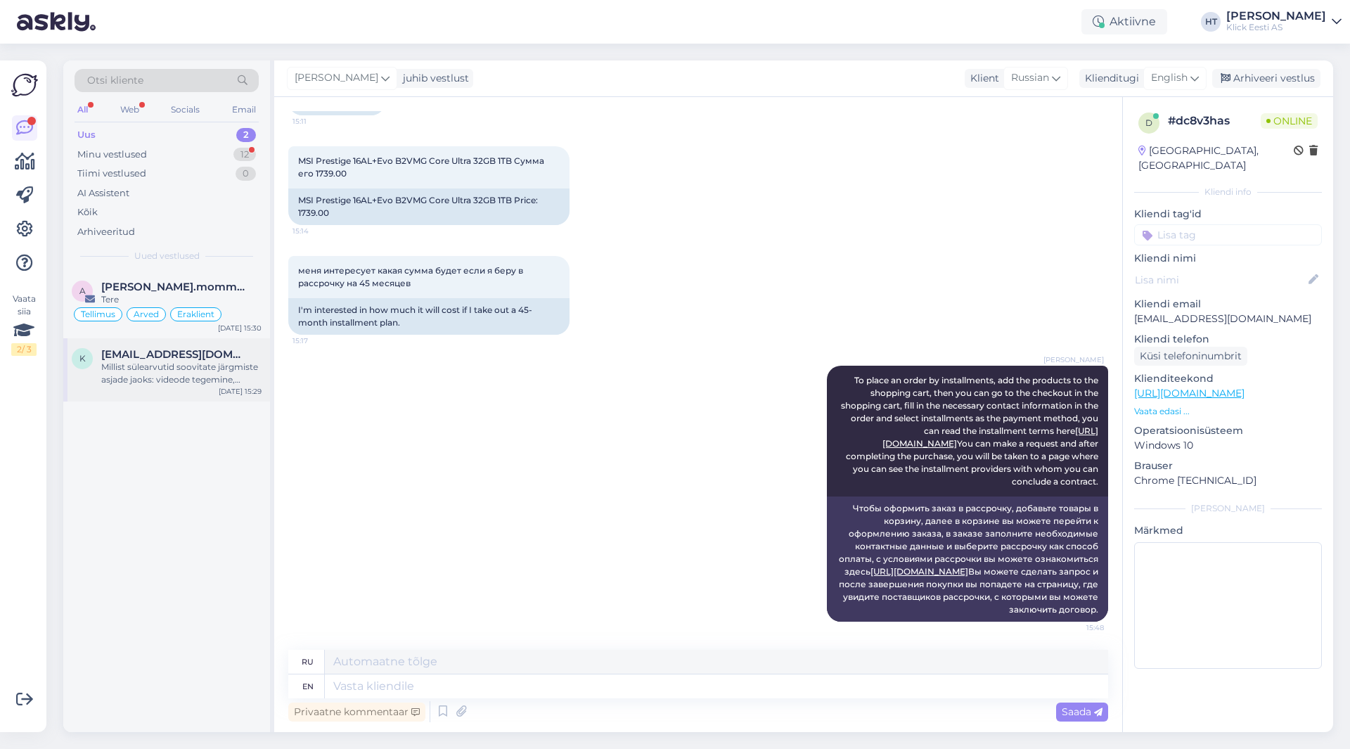
click at [192, 361] on div "Millist sülearvutid soovitate järgmiste asjade jaoks: videode tegemine, mängude…" at bounding box center [181, 373] width 160 height 25
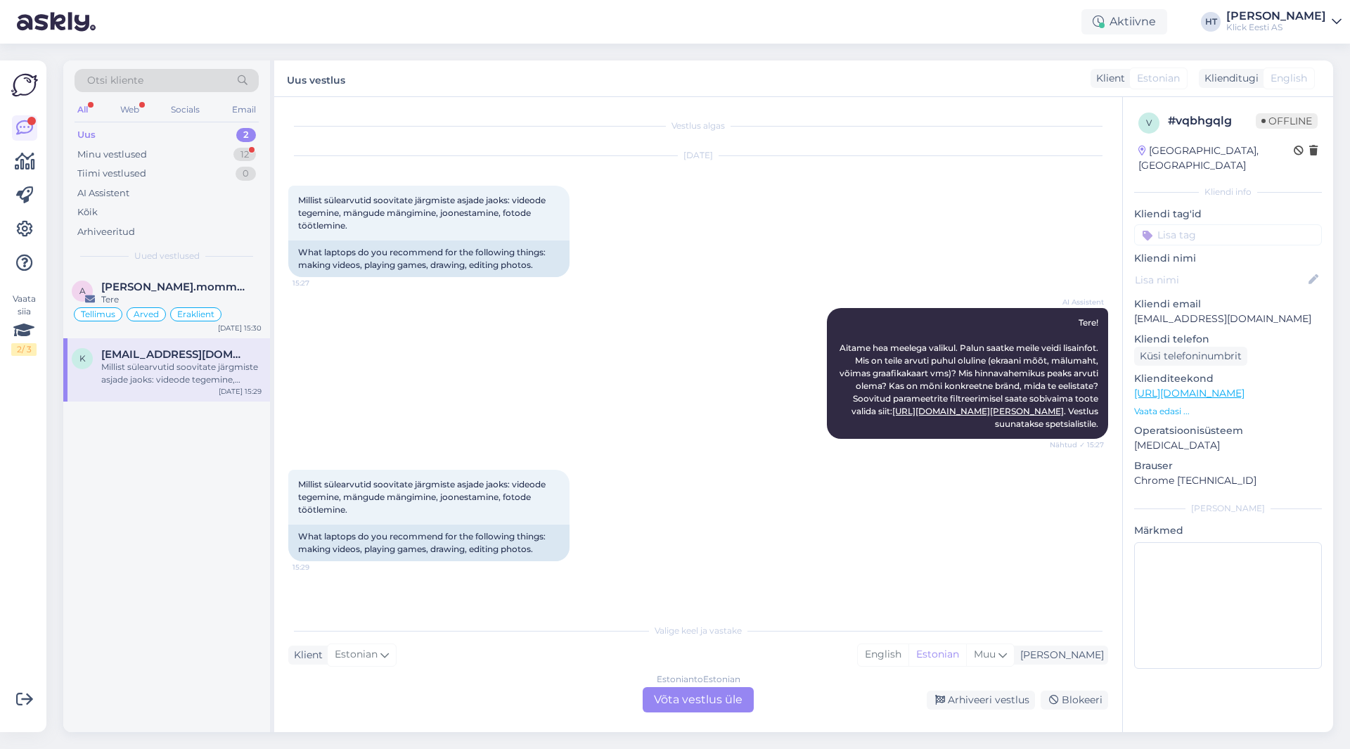
click at [165, 511] on div "a [PERSON_NAME].mommeja via [EMAIL_ADDRESS][DOMAIN_NAME] Tere Tellimus Arved Er…" at bounding box center [166, 501] width 207 height 461
click at [218, 150] on div "Minu vestlused 12" at bounding box center [167, 155] width 184 height 20
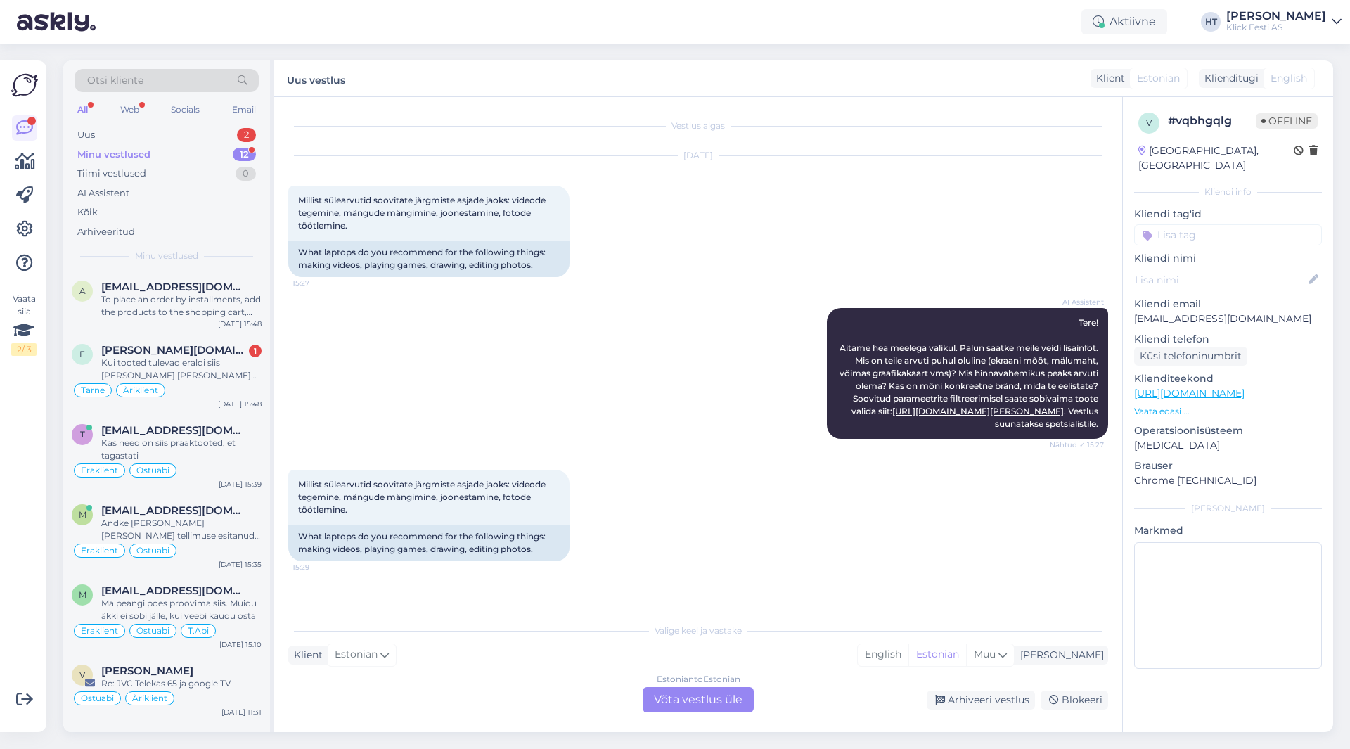
click at [404, 354] on div "AI Assistent Tere! Aitame hea meelega valikul. Palun saatke meile veidi lisainf…" at bounding box center [698, 374] width 820 height 162
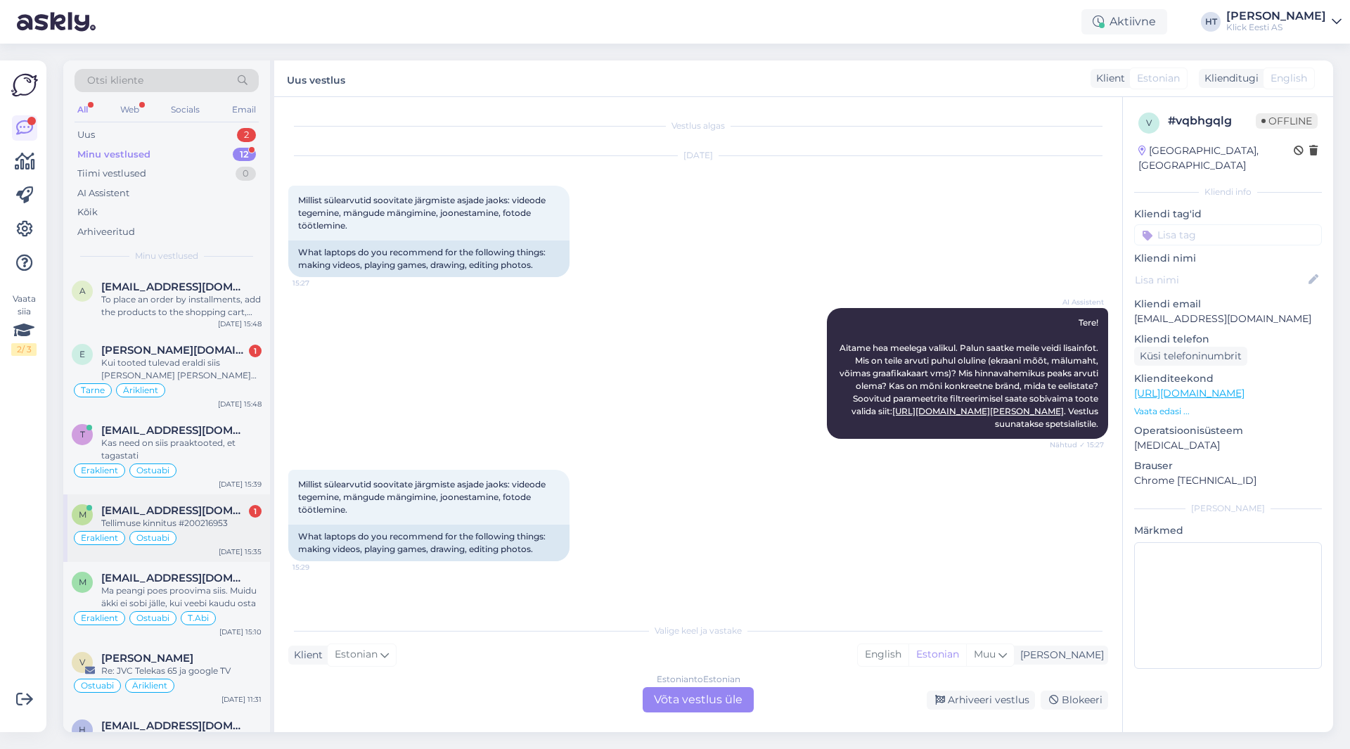
click at [201, 519] on div "Tellimuse kinnitus #200216953" at bounding box center [181, 523] width 160 height 13
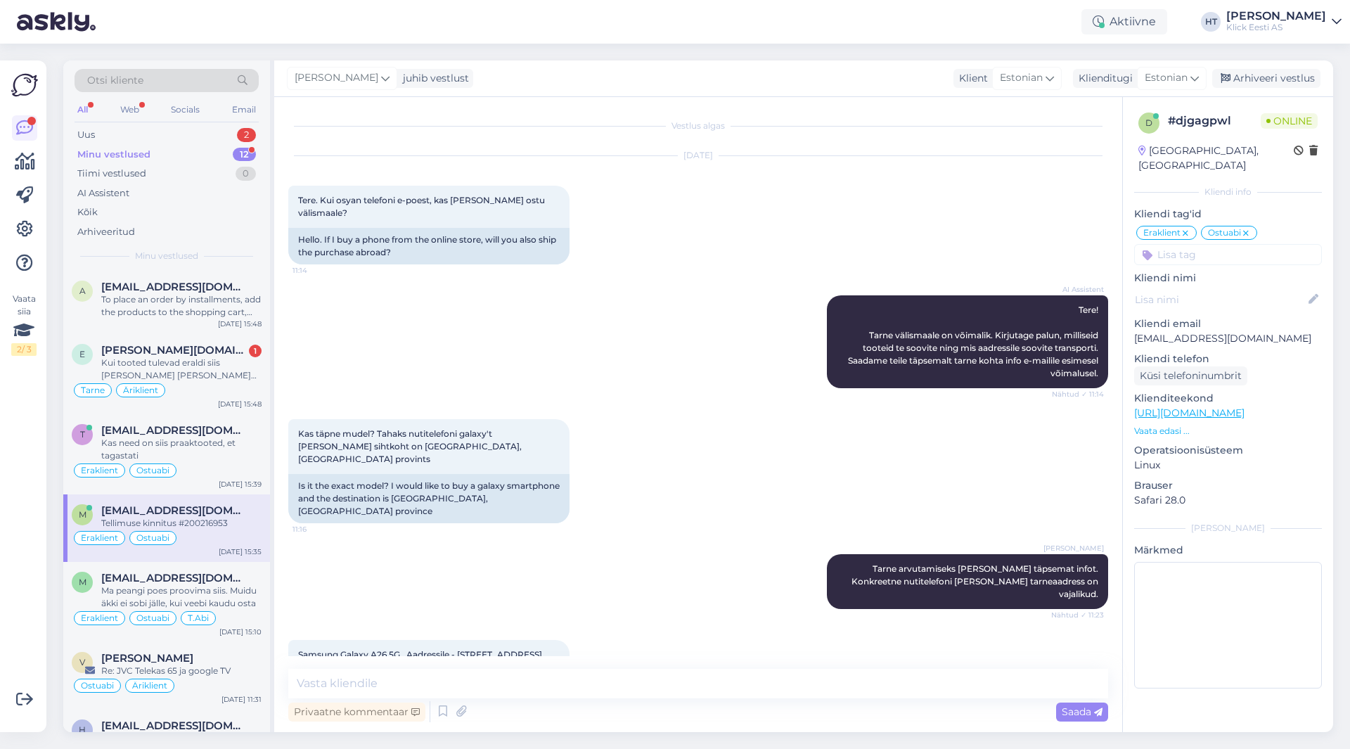
scroll to position [636, 0]
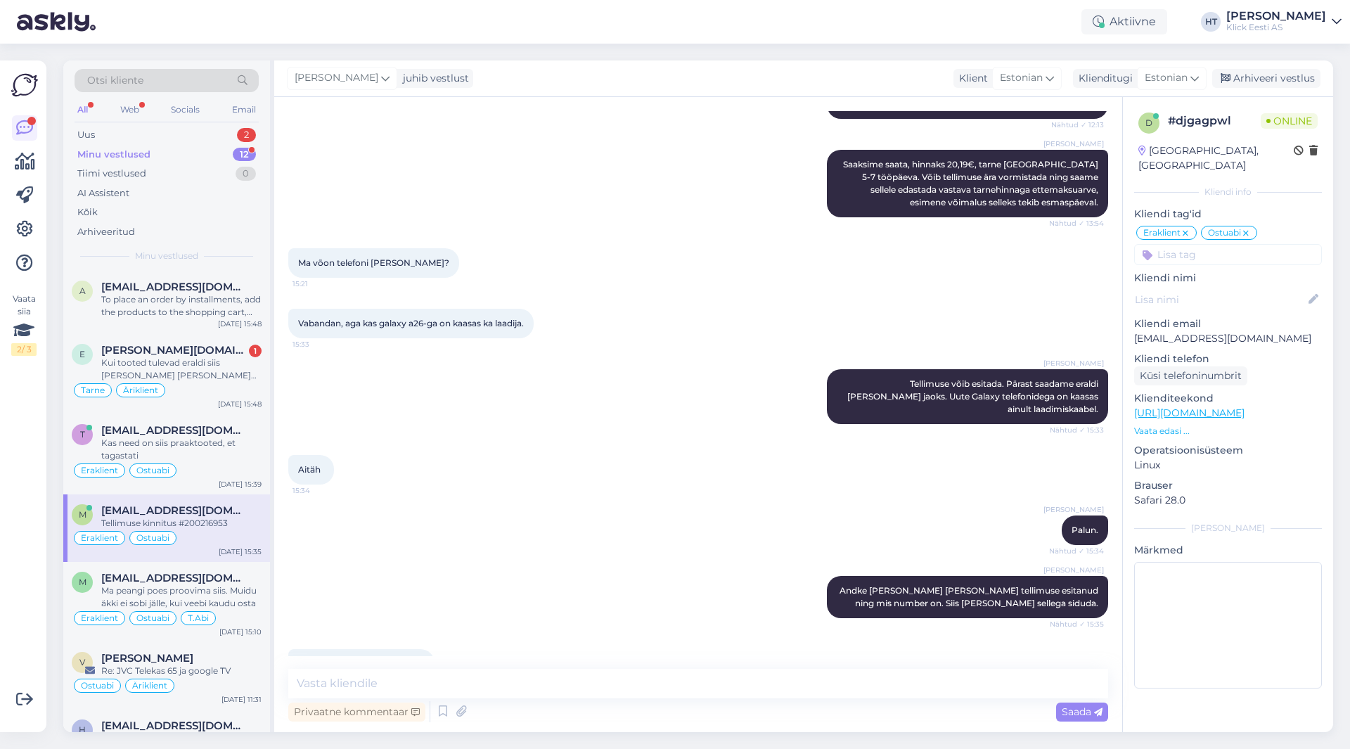
click at [408, 658] on span "Tellimuse kinnitus #200216953" at bounding box center [361, 663] width 127 height 11
copy div "200216953 16:08"
click at [507, 634] on div "Tellimuse kinnitus #200216953 16:08" at bounding box center [698, 664] width 820 height 60
click at [419, 658] on span "Tellimuse kinnitus #200216953" at bounding box center [361, 663] width 127 height 11
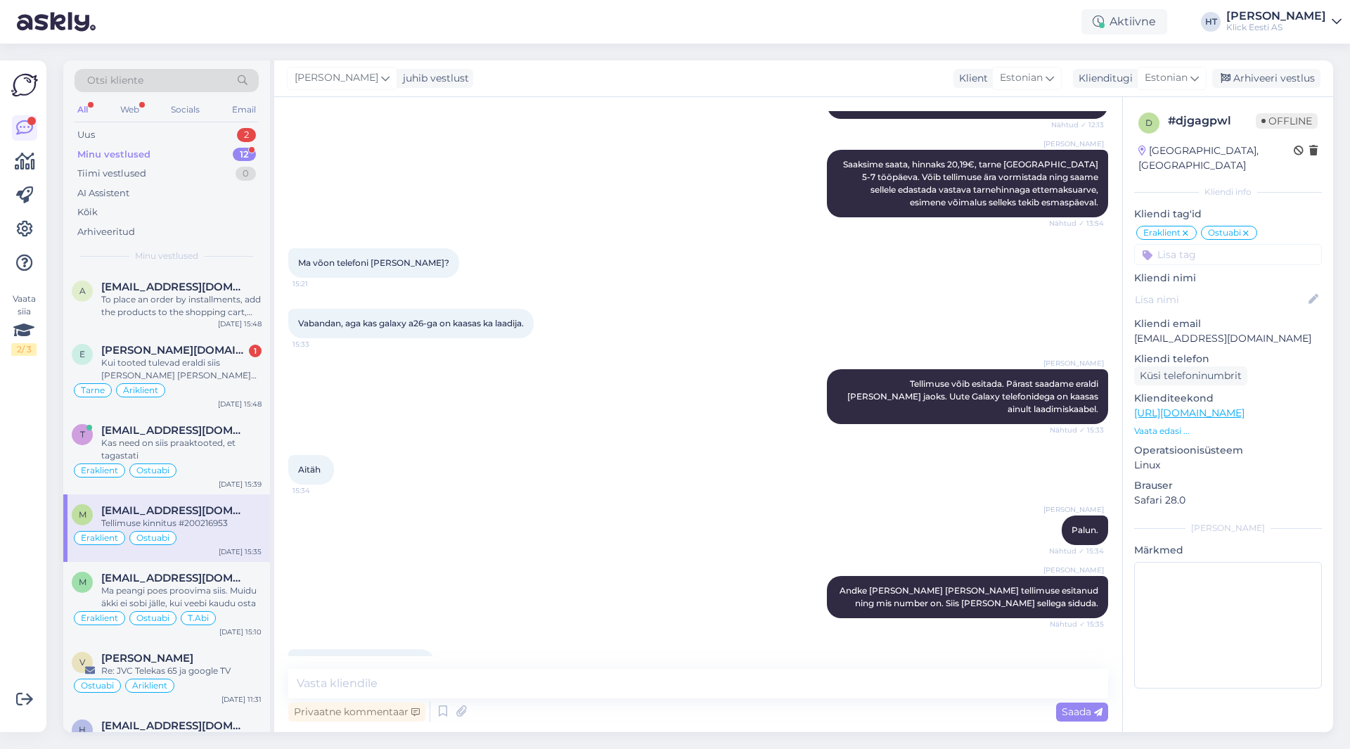
click at [419, 658] on span "Tellimuse kinnitus #200216953" at bounding box center [361, 663] width 127 height 11
copy div "200216953 16:08"
click at [605, 560] on div "[PERSON_NAME] [PERSON_NAME] [PERSON_NAME] [PERSON_NAME] tellimuse esitanud ning…" at bounding box center [698, 596] width 820 height 73
click at [227, 354] on div "[PERSON_NAME][DOMAIN_NAME][EMAIL_ADDRESS][DOMAIN_NAME] 1" at bounding box center [181, 350] width 160 height 13
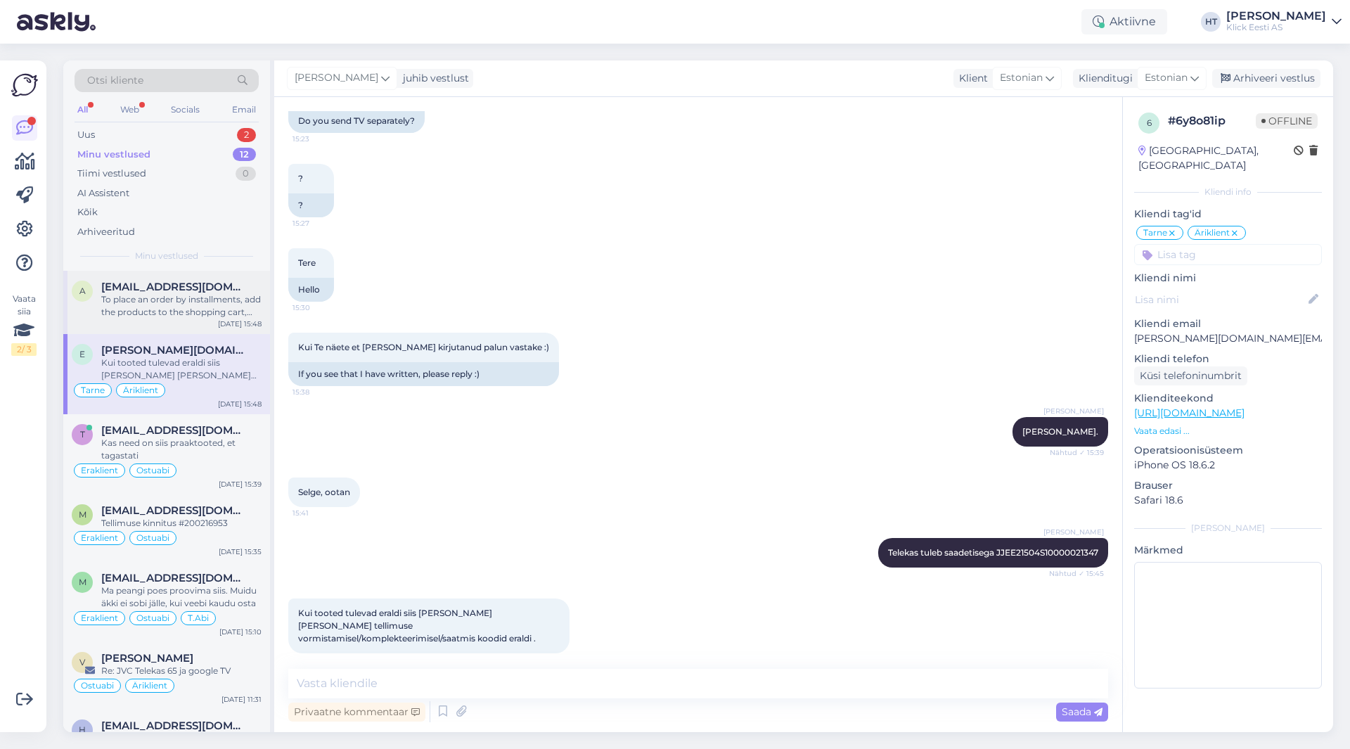
click at [189, 319] on div "A [EMAIL_ADDRESS][DOMAIN_NAME] To place an order by installments, add the produ…" at bounding box center [166, 302] width 207 height 63
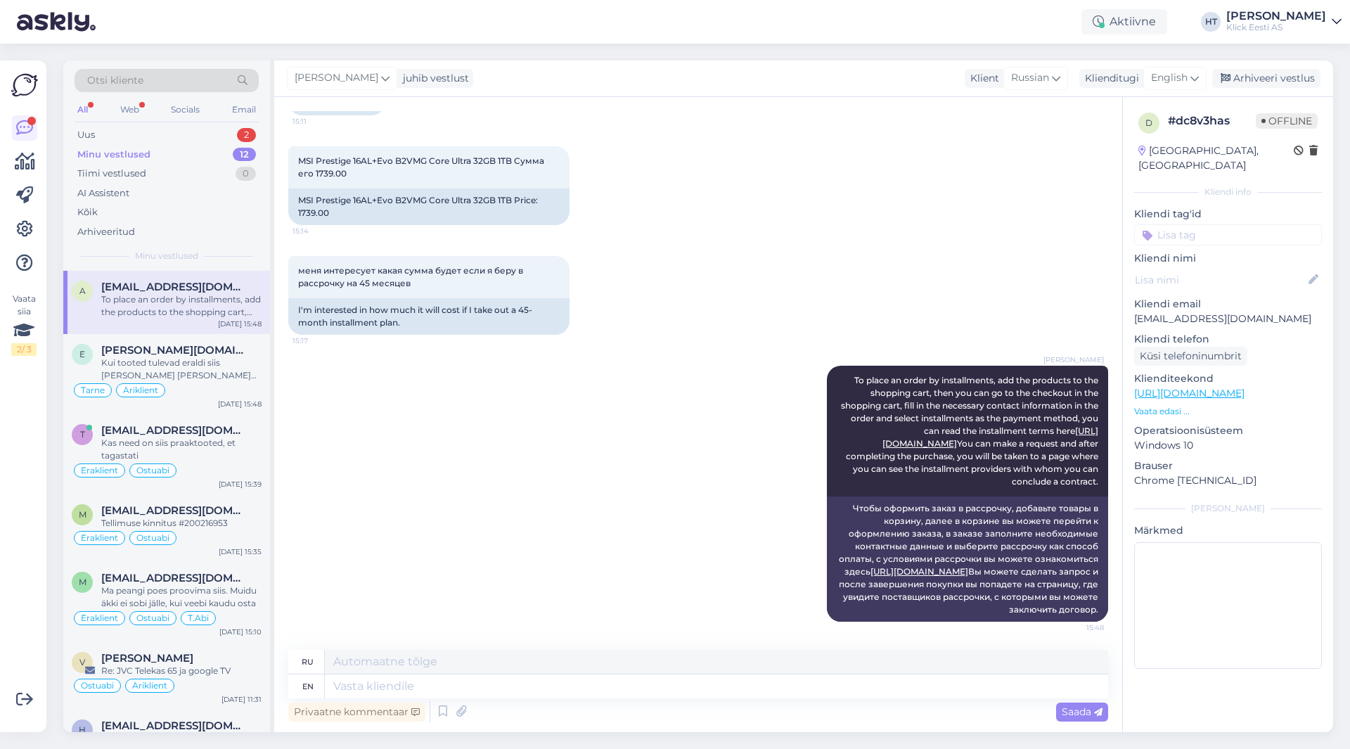
scroll to position [530, 0]
click at [214, 136] on div "Uus 2" at bounding box center [167, 135] width 184 height 20
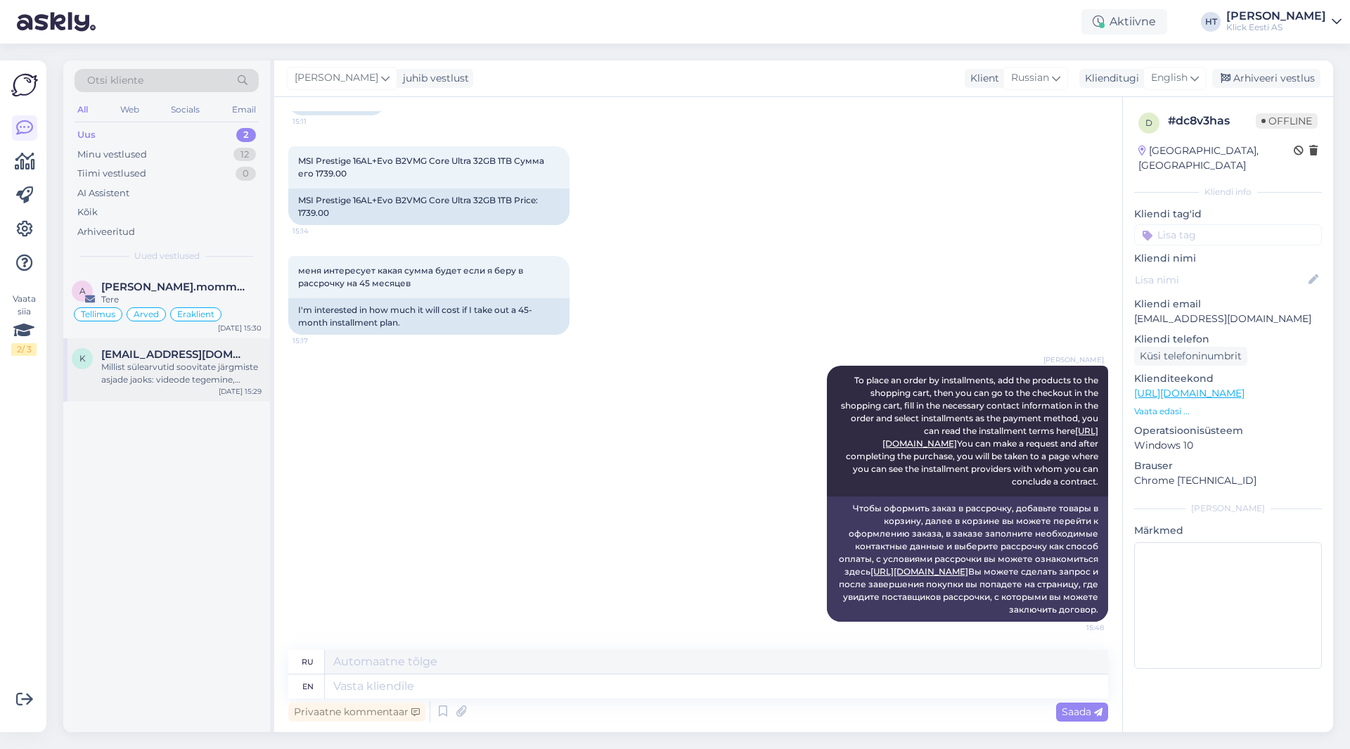
click at [221, 378] on div "Millist sülearvutid soovitate järgmiste asjade jaoks: videode tegemine, mängude…" at bounding box center [181, 373] width 160 height 25
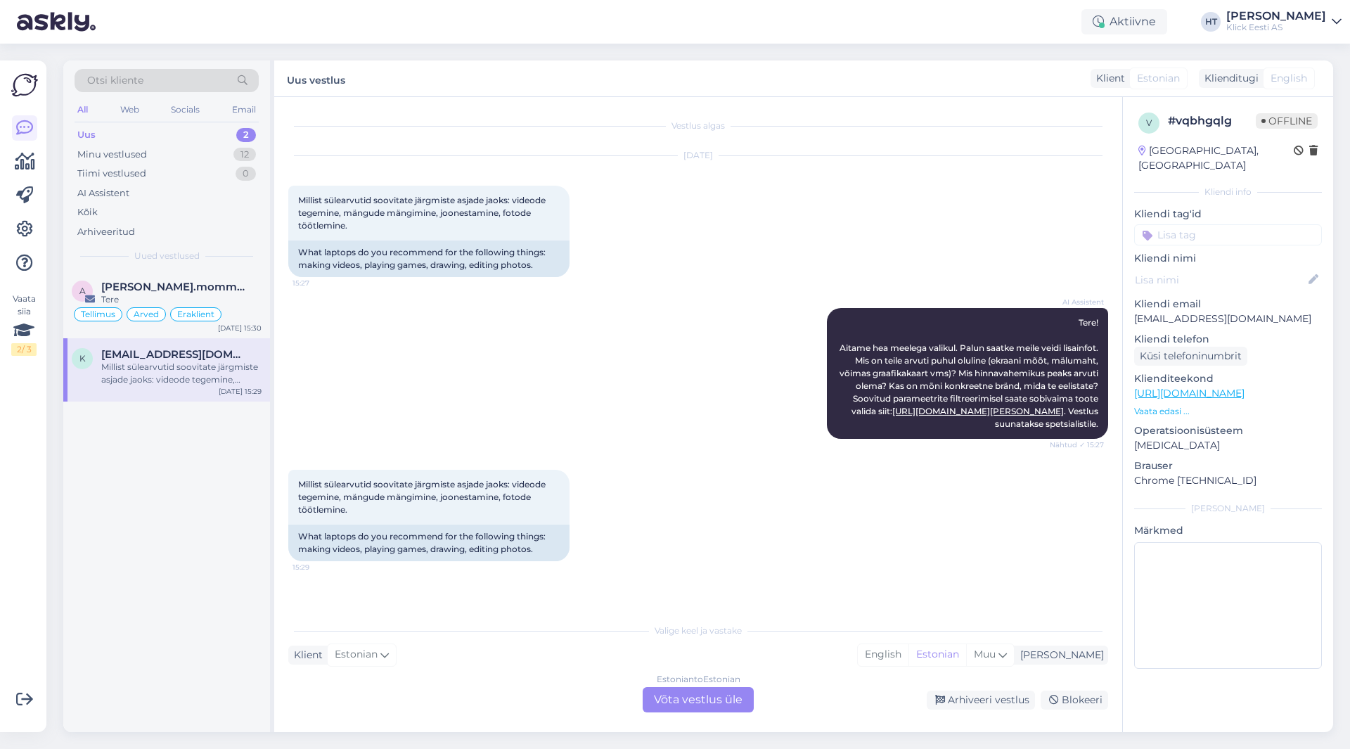
scroll to position [0, 0]
click at [221, 378] on div "Millist sülearvutid soovitate järgmiste asjade jaoks: videode tegemine, mängude…" at bounding box center [181, 373] width 160 height 25
click at [195, 465] on div "a [PERSON_NAME].mommeja via [EMAIL_ADDRESS][DOMAIN_NAME] Tere Tellimus Arved Er…" at bounding box center [166, 501] width 207 height 461
drag, startPoint x: 515, startPoint y: 483, endPoint x: 534, endPoint y: 512, distance: 34.1
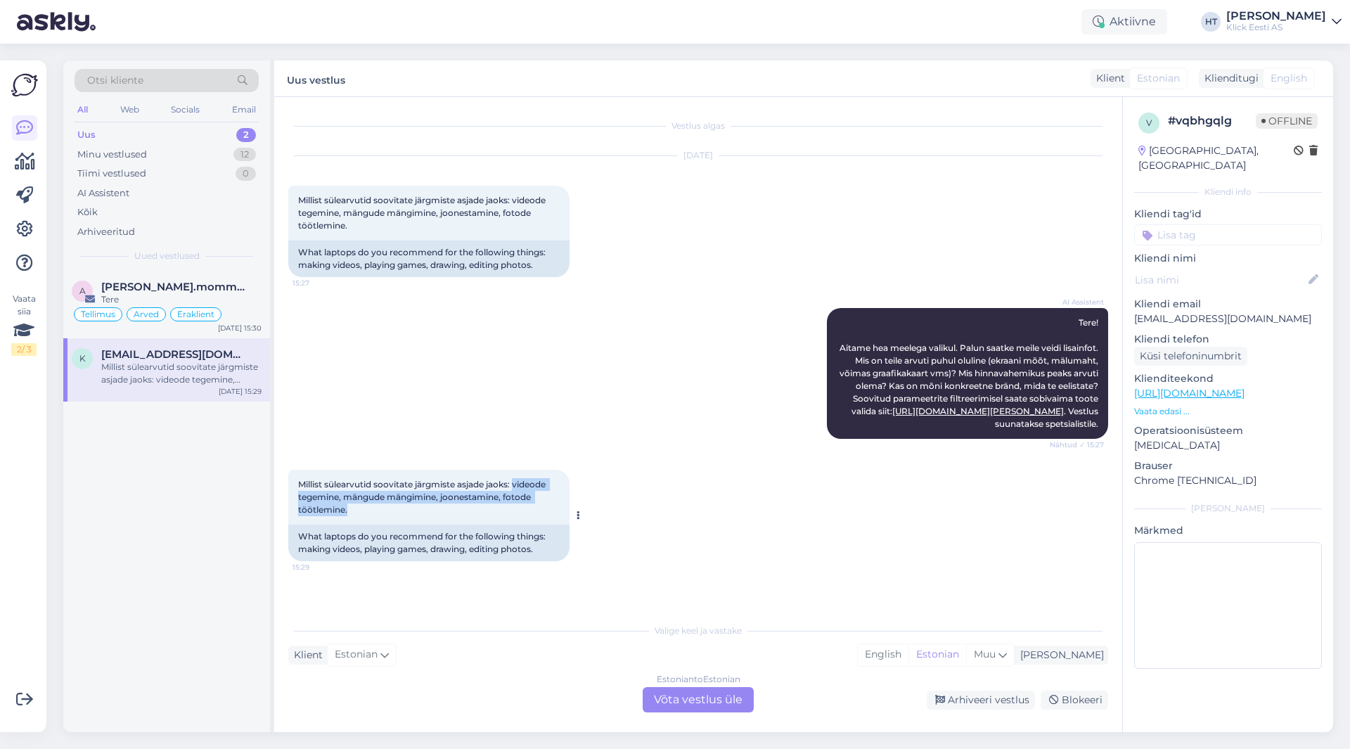
click at [534, 512] on div "Millist sülearvutid soovitate järgmiste asjade jaoks: videode tegemine, mängude…" at bounding box center [428, 497] width 281 height 55
click at [533, 512] on div "Millist sülearvutid soovitate järgmiste asjade jaoks: videode tegemine, mängude…" at bounding box center [428, 497] width 281 height 55
click at [526, 513] on div "Millist sülearvutid soovitate järgmiste asjade jaoks: videode tegemine, mängude…" at bounding box center [428, 497] width 281 height 55
click at [113, 502] on div "a [PERSON_NAME].mommeja via [EMAIL_ADDRESS][DOMAIN_NAME] Tere Tellimus Arved Er…" at bounding box center [166, 501] width 207 height 461
click at [217, 305] on div "Tere" at bounding box center [181, 299] width 160 height 13
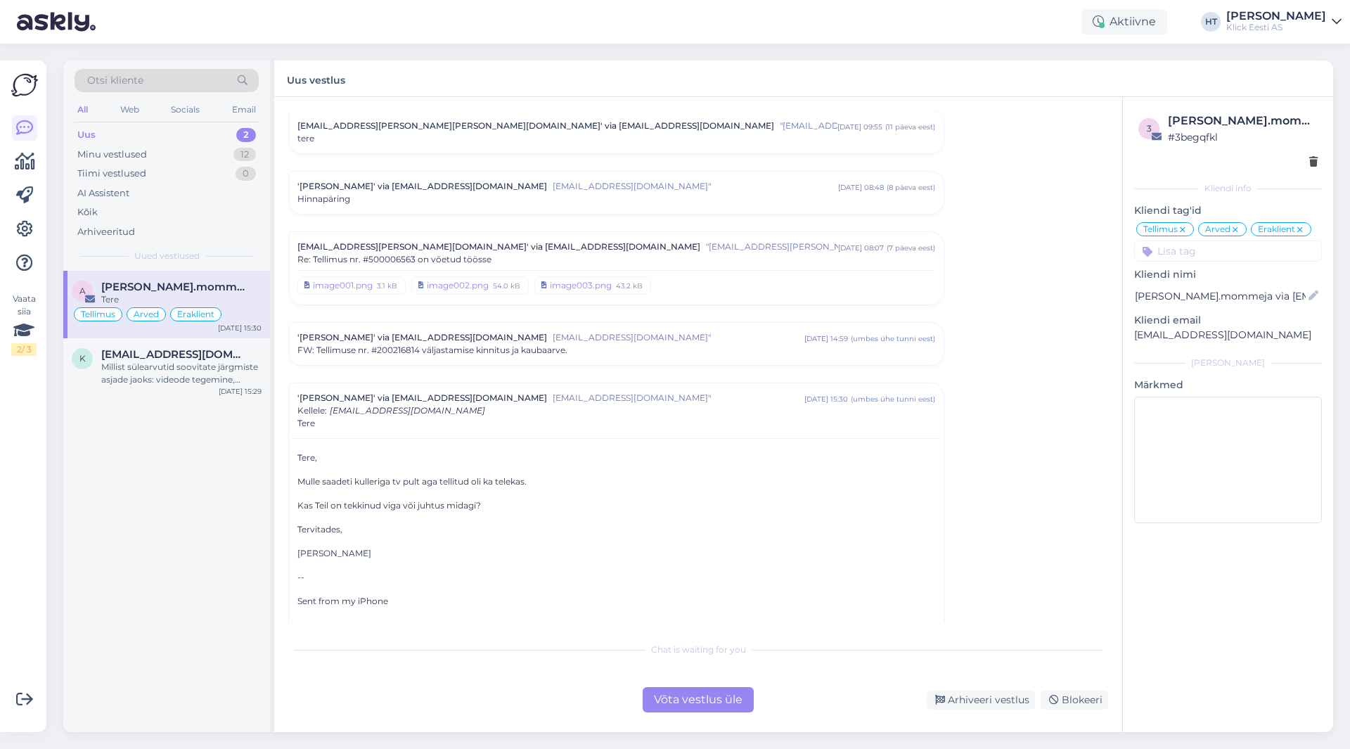
scroll to position [5971, 0]
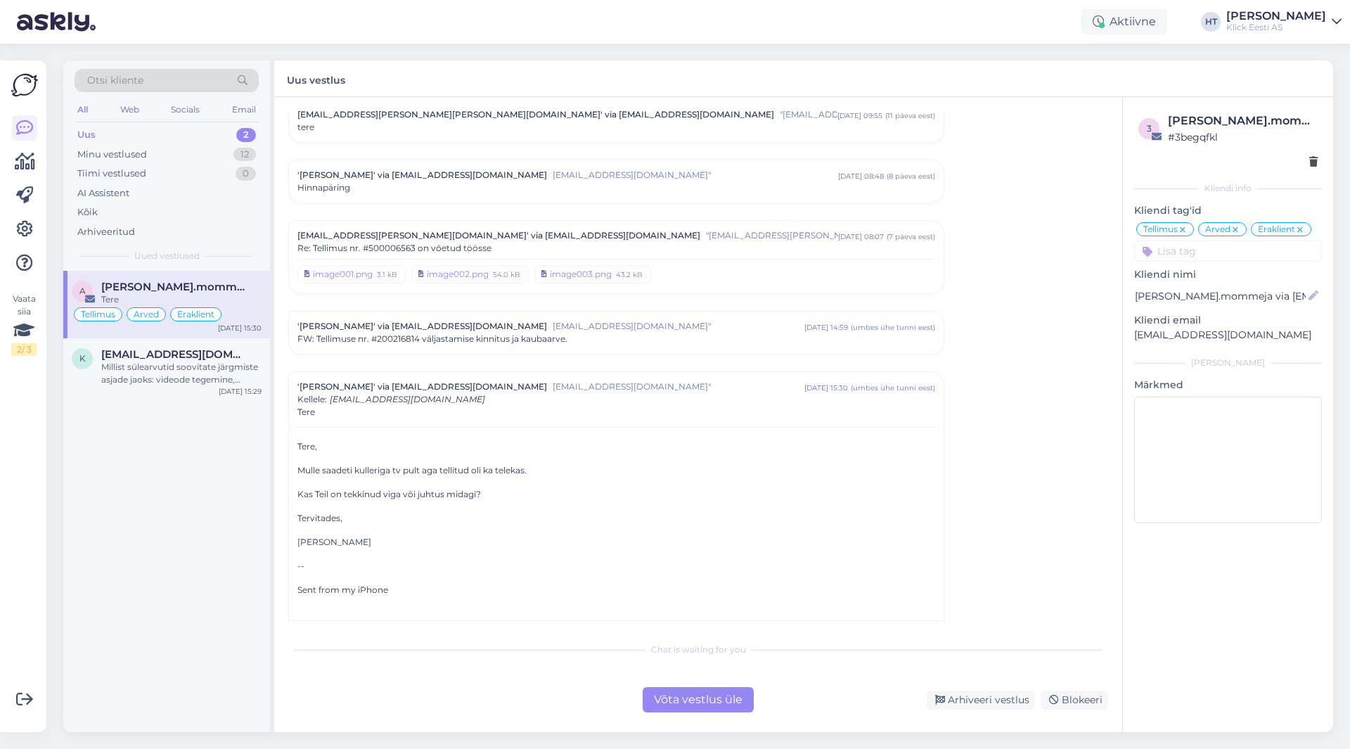
click at [650, 320] on span "[EMAIL_ADDRESS][DOMAIN_NAME]"" at bounding box center [679, 326] width 252 height 13
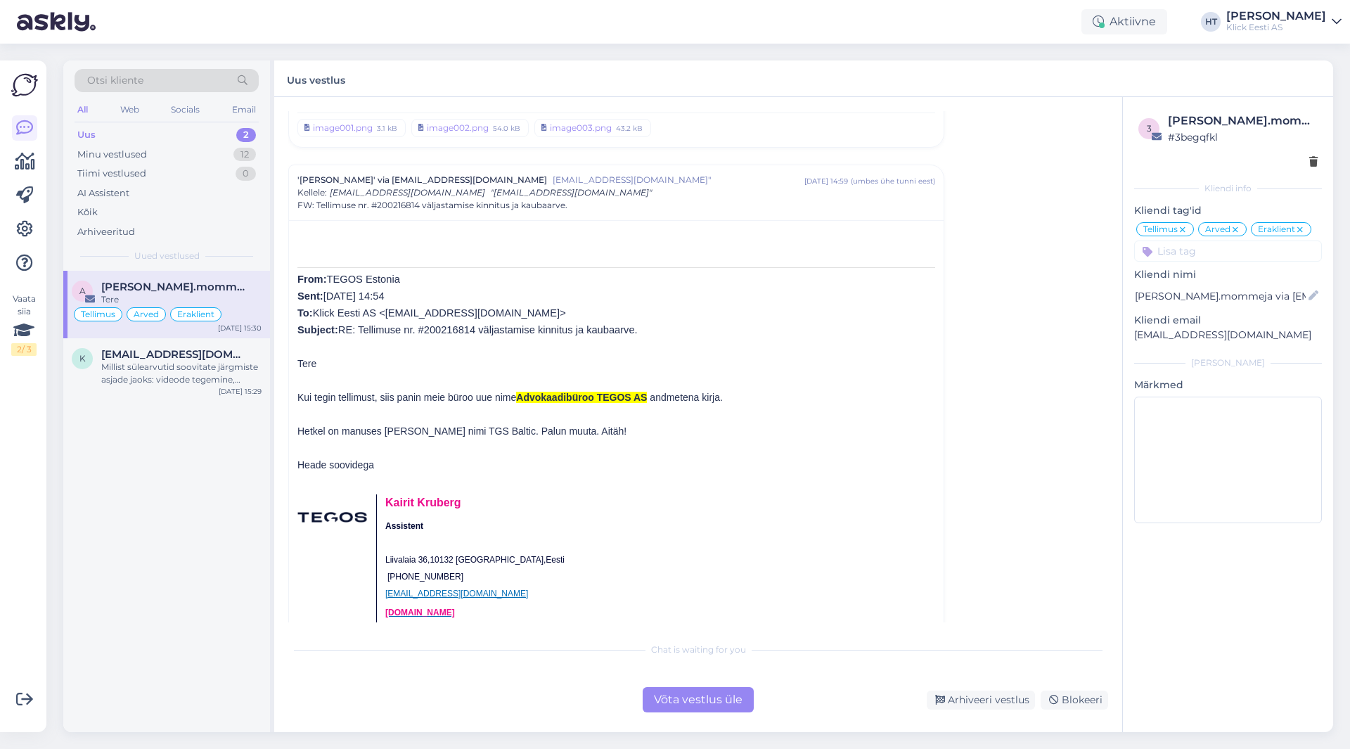
scroll to position [6182, 0]
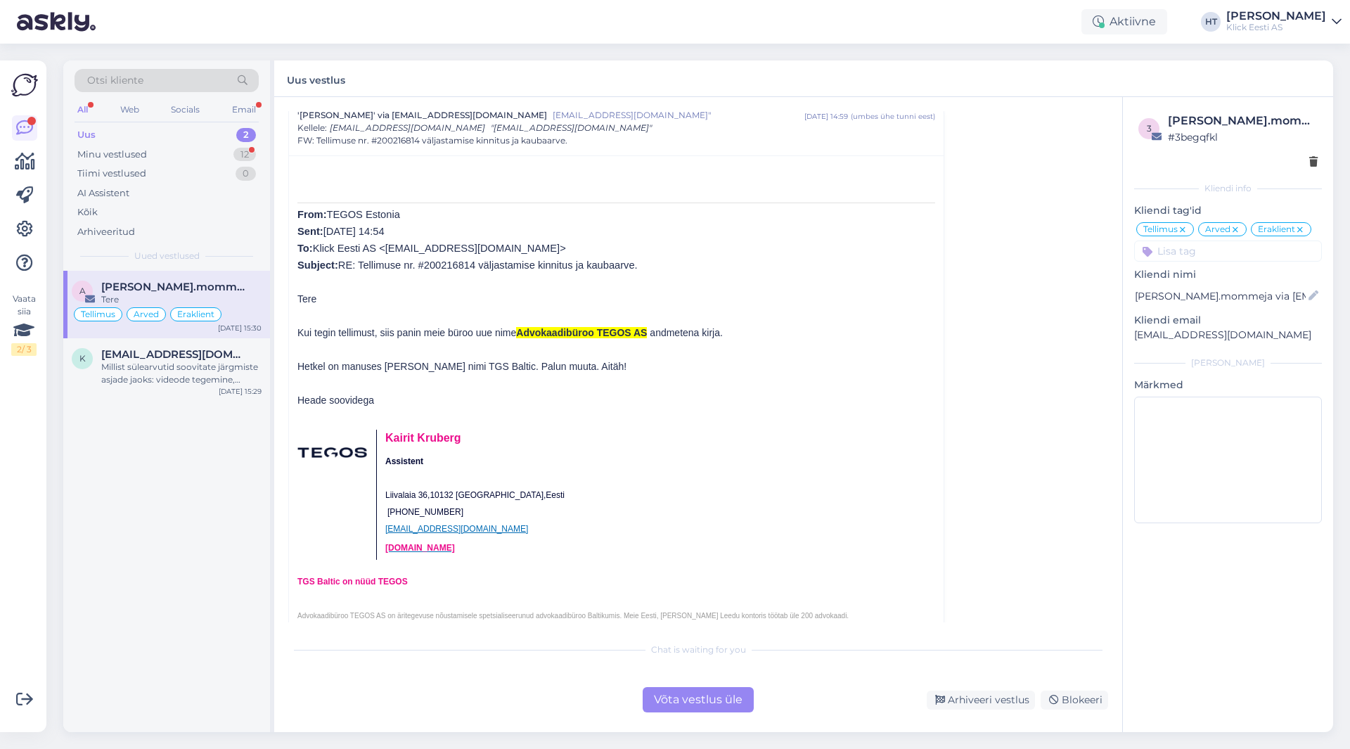
click at [231, 422] on div "a [PERSON_NAME].mommeja via [EMAIL_ADDRESS][DOMAIN_NAME] Tere Tellimus Arved Er…" at bounding box center [166, 501] width 207 height 461
click at [215, 142] on div "Uus 2" at bounding box center [167, 135] width 184 height 20
click at [221, 151] on div "Minu vestlused 12" at bounding box center [167, 155] width 184 height 20
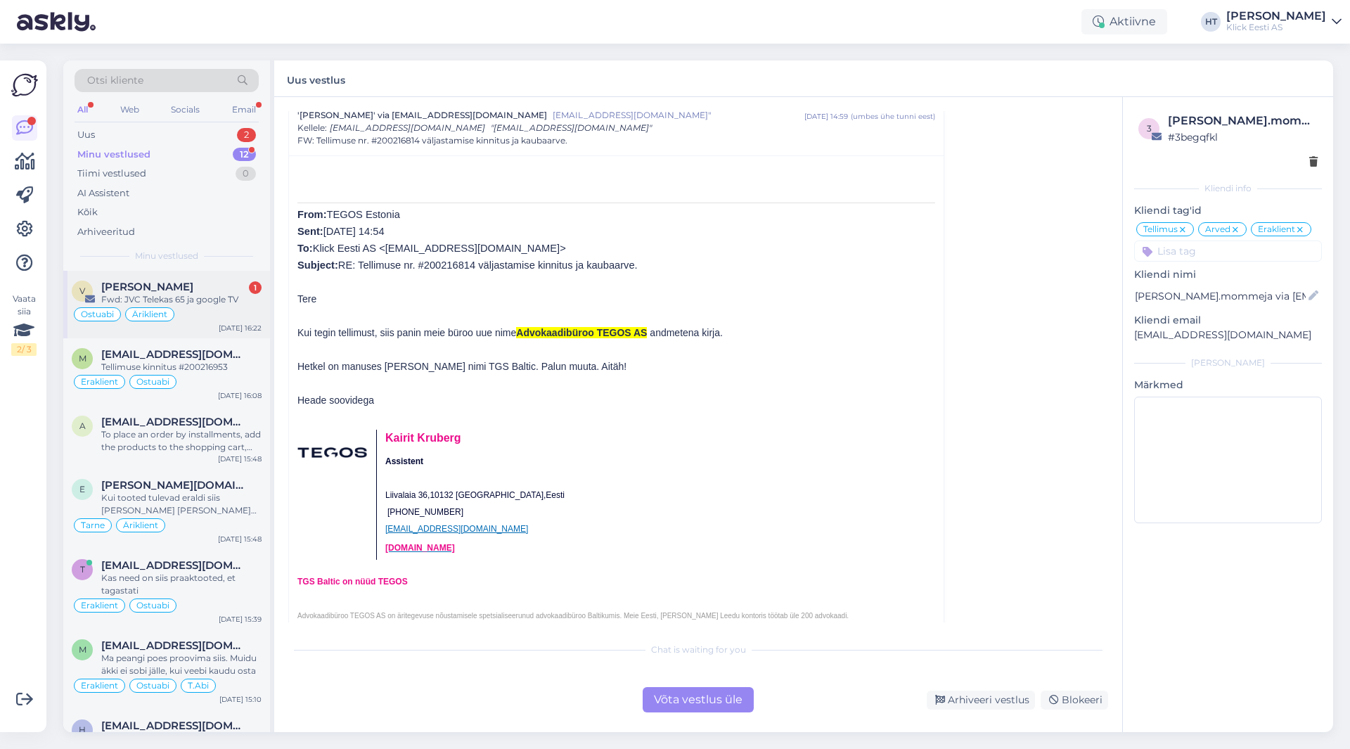
click at [231, 290] on div "vahur [PERSON_NAME] 1" at bounding box center [181, 287] width 160 height 13
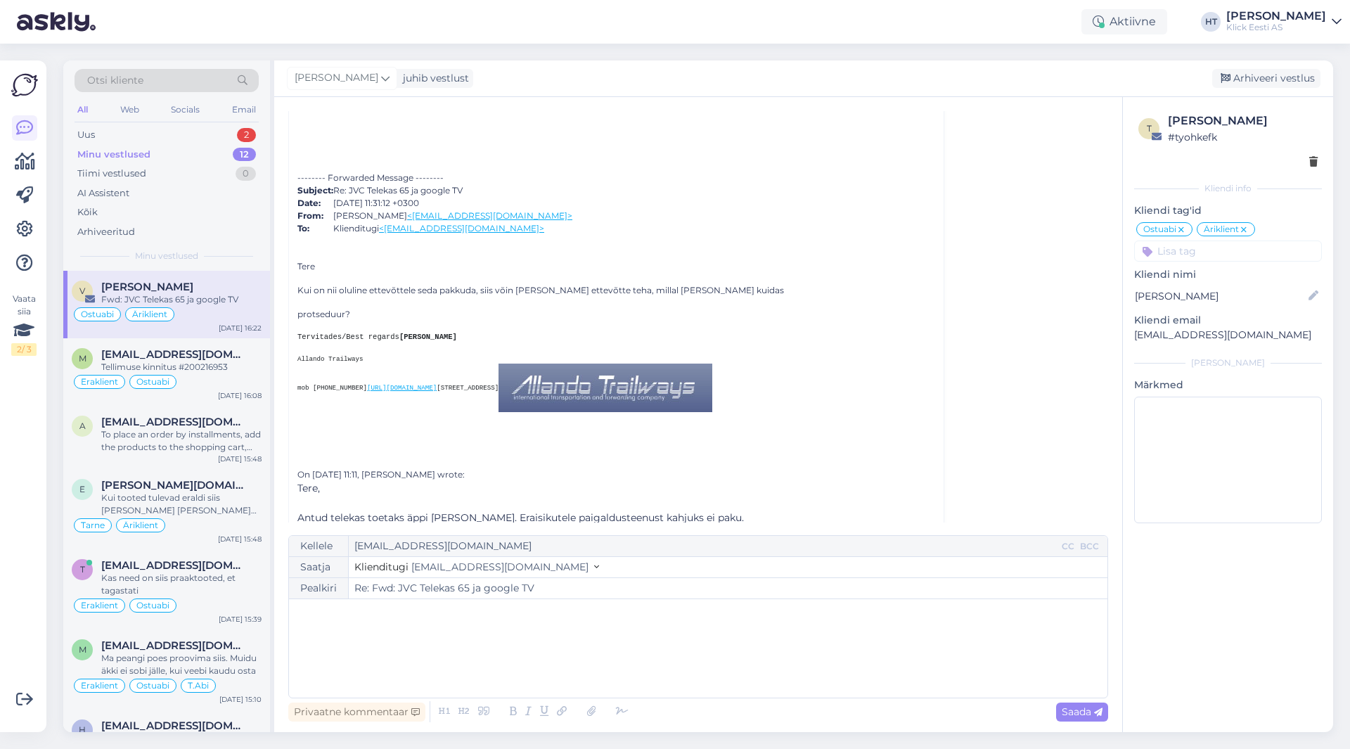
scroll to position [547, 0]
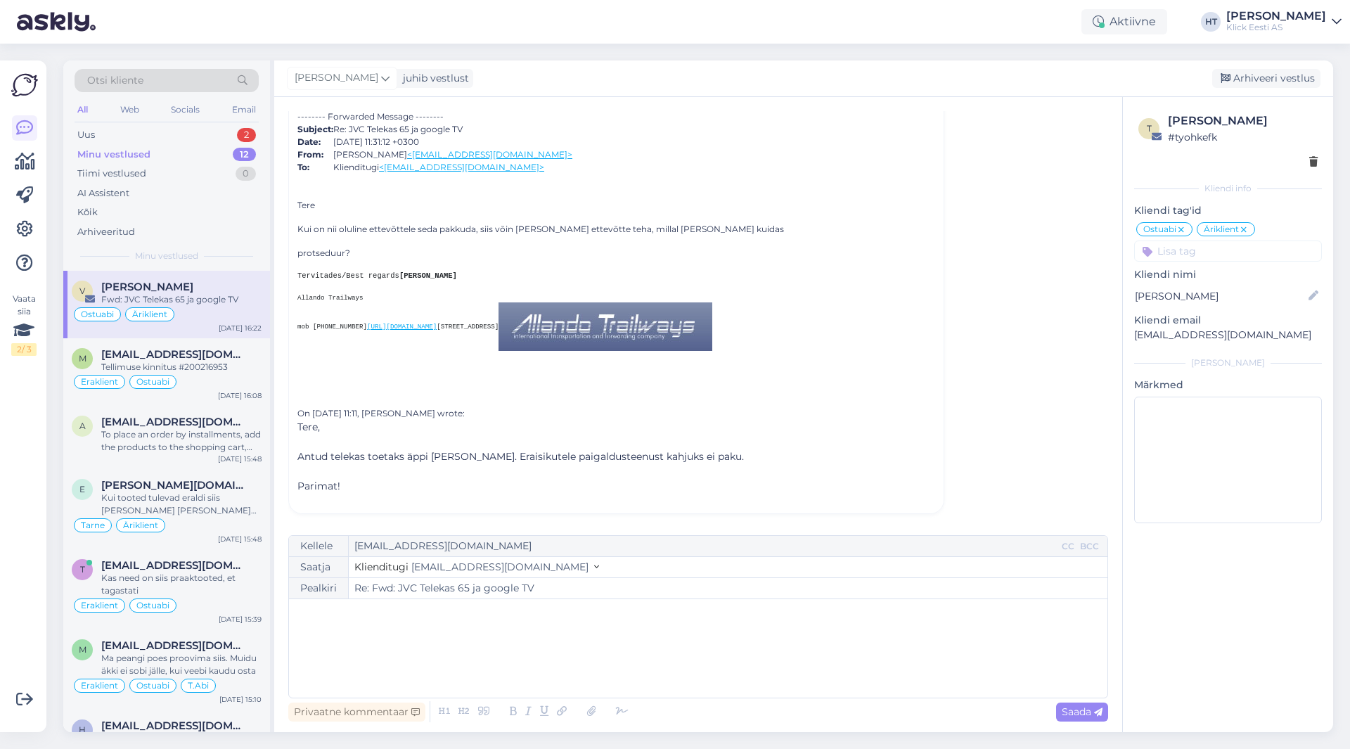
click at [209, 312] on div "Ostuabi Äriklient" at bounding box center [167, 314] width 190 height 17
click at [232, 136] on div "Uus 2" at bounding box center [167, 135] width 184 height 20
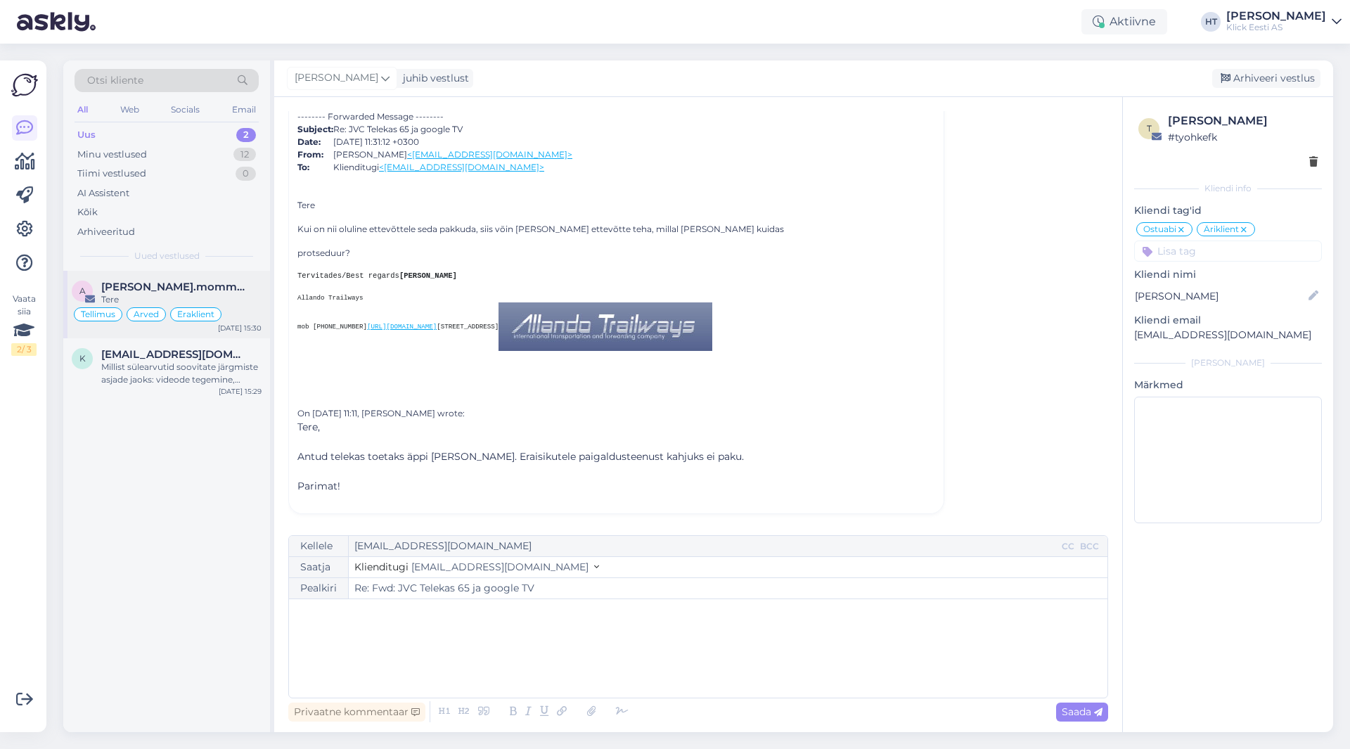
click at [210, 290] on span "[PERSON_NAME].mommeja via [EMAIL_ADDRESS][DOMAIN_NAME]" at bounding box center [174, 287] width 146 height 13
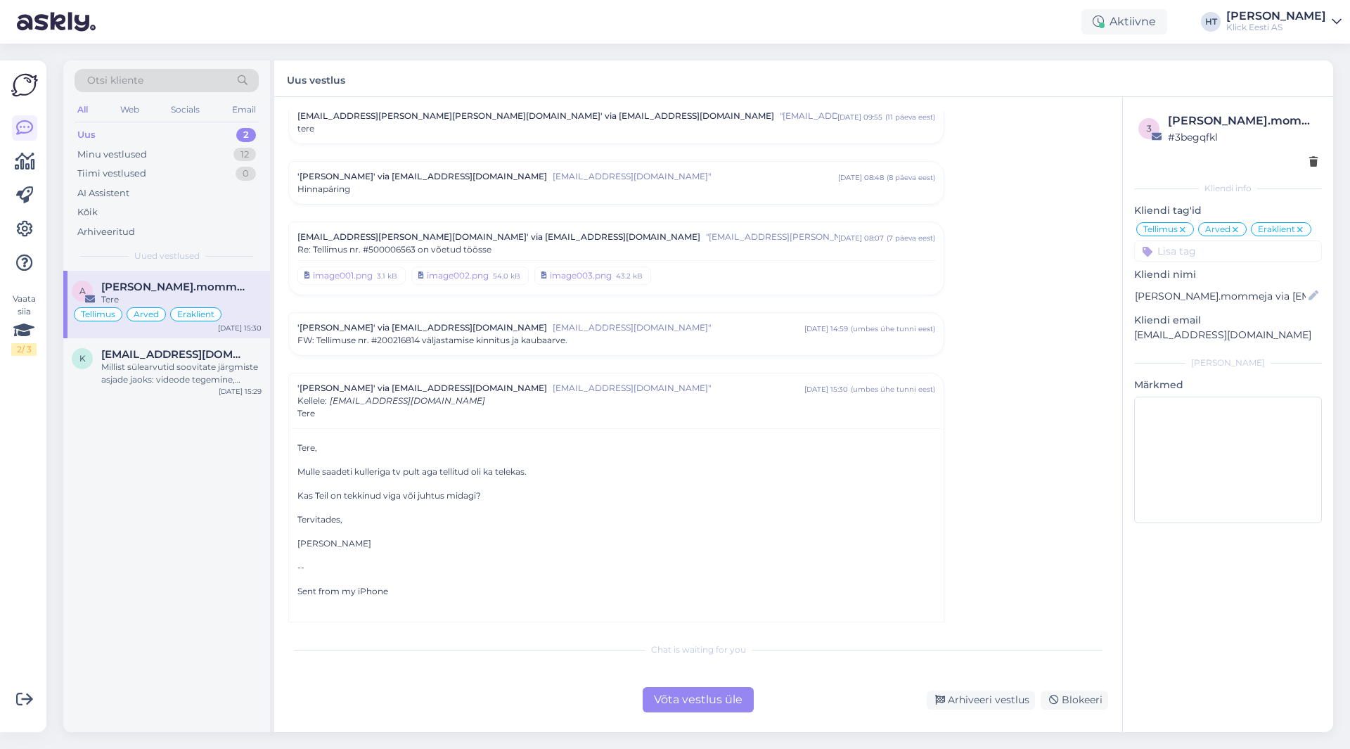
scroll to position [5983, 0]
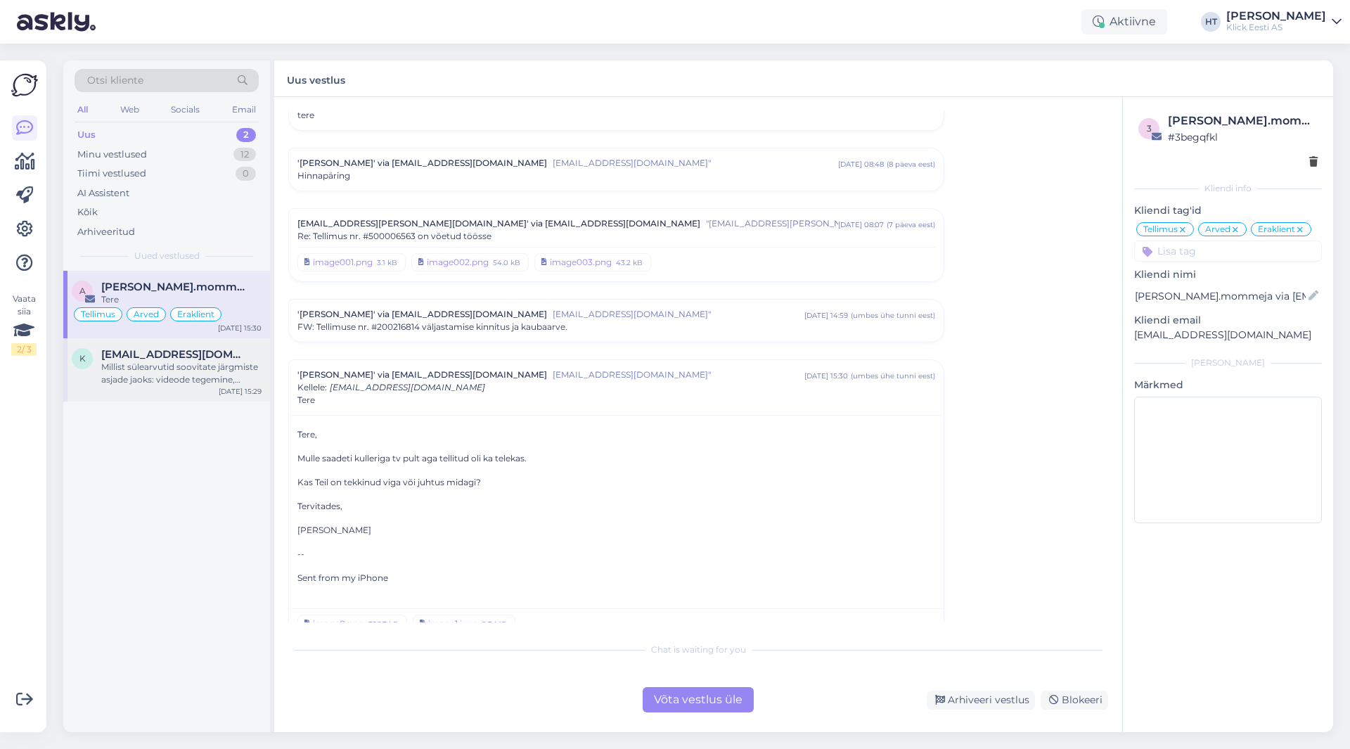
click at [136, 351] on span "[EMAIL_ADDRESS][DOMAIN_NAME]" at bounding box center [174, 354] width 146 height 13
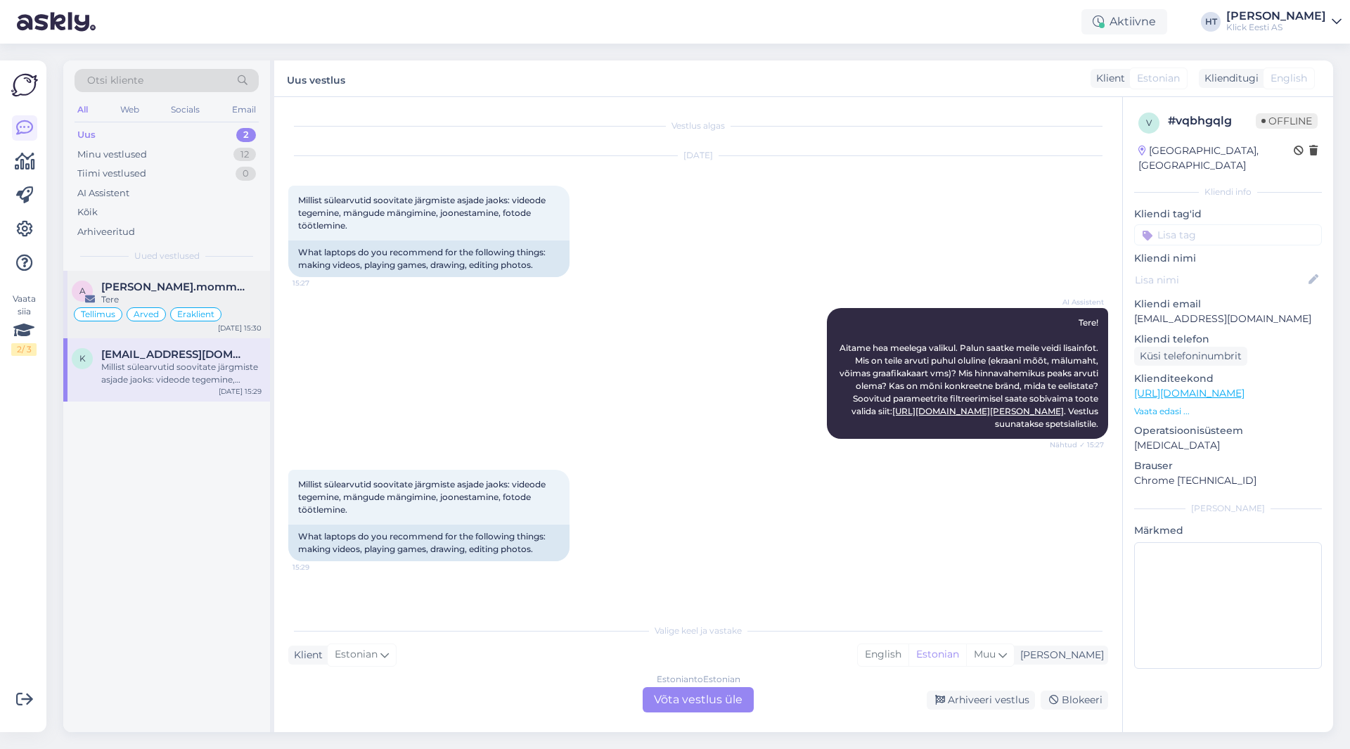
click at [184, 295] on div "Tere" at bounding box center [181, 299] width 160 height 13
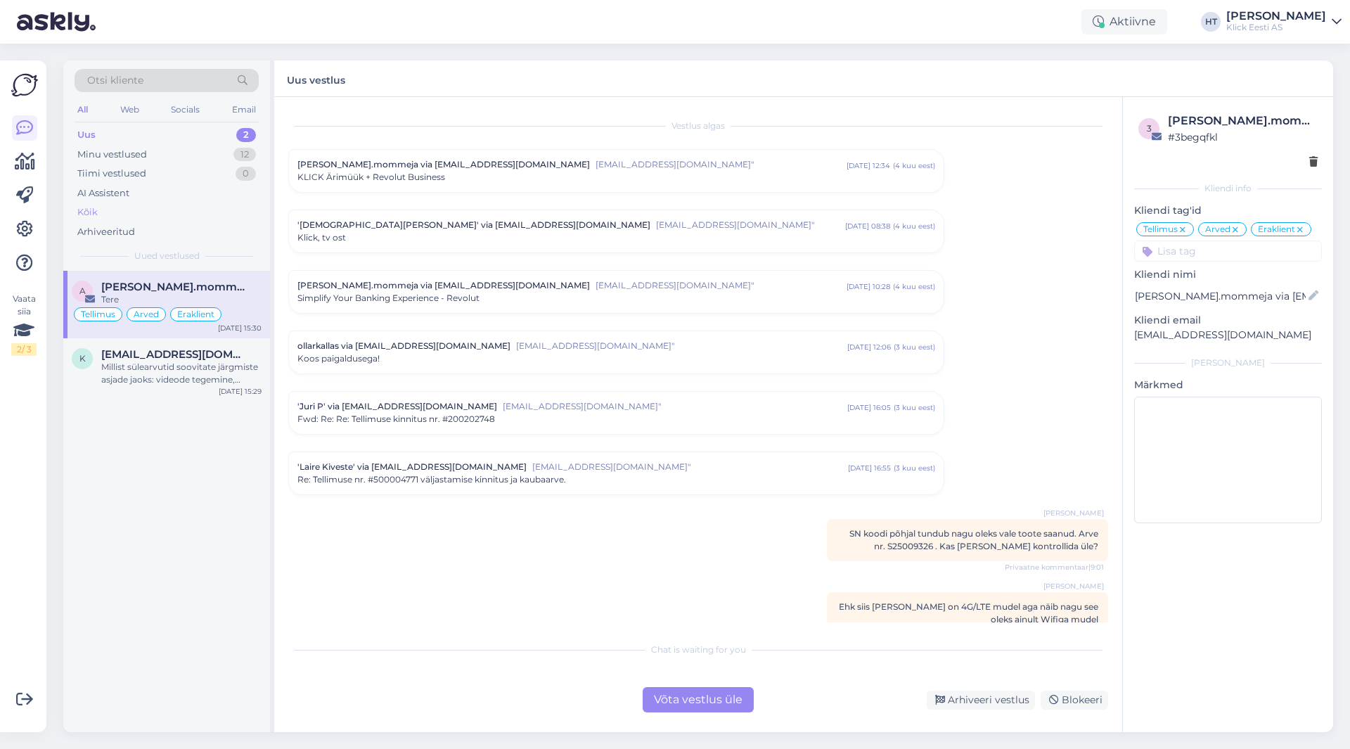
scroll to position [5983, 0]
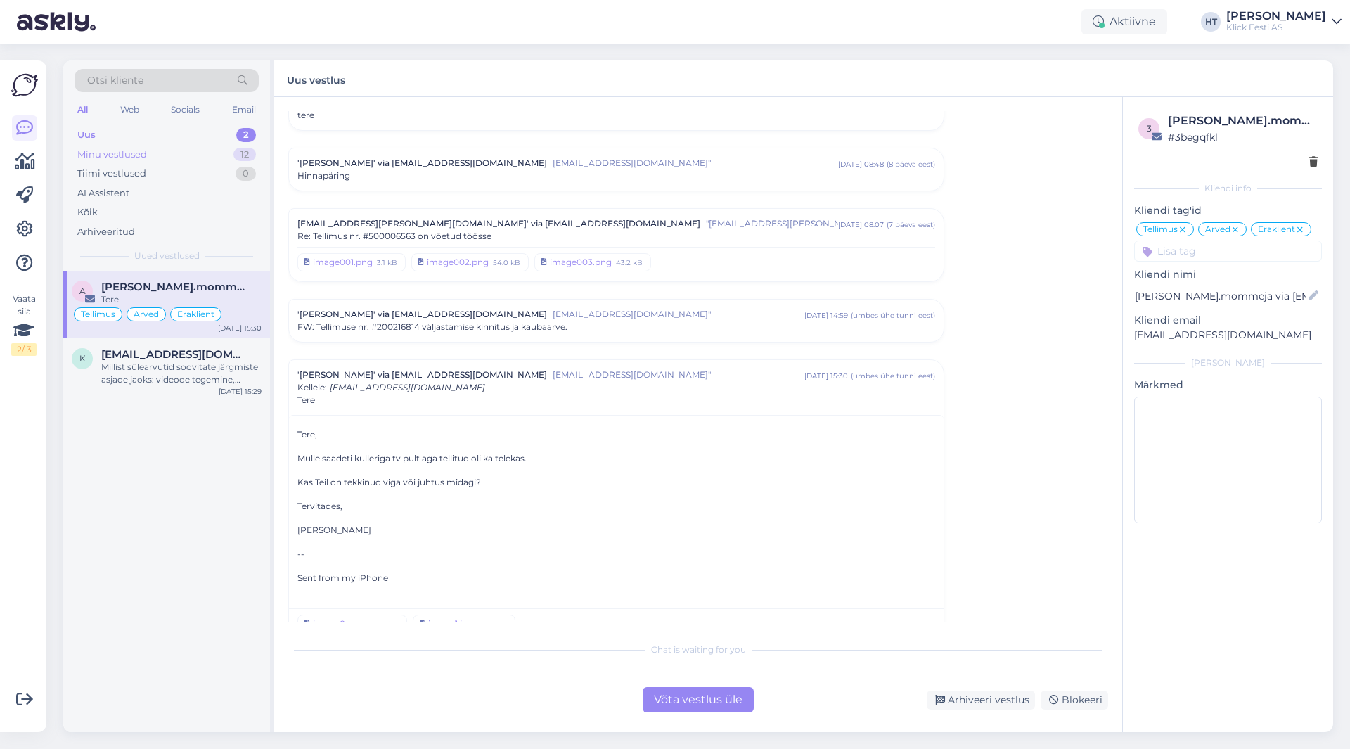
click at [221, 158] on div "Minu vestlused 12" at bounding box center [167, 155] width 184 height 20
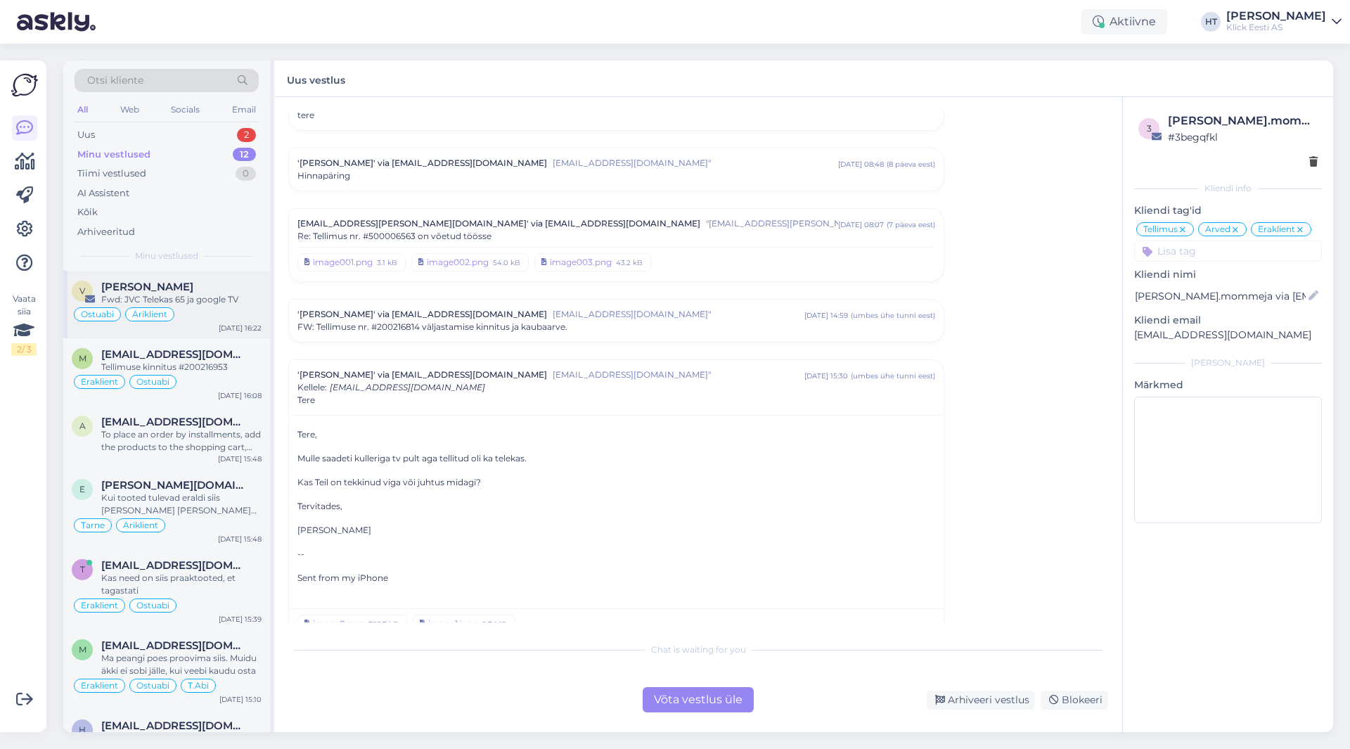
click at [179, 308] on div "Ostuabi Äriklient" at bounding box center [167, 314] width 190 height 17
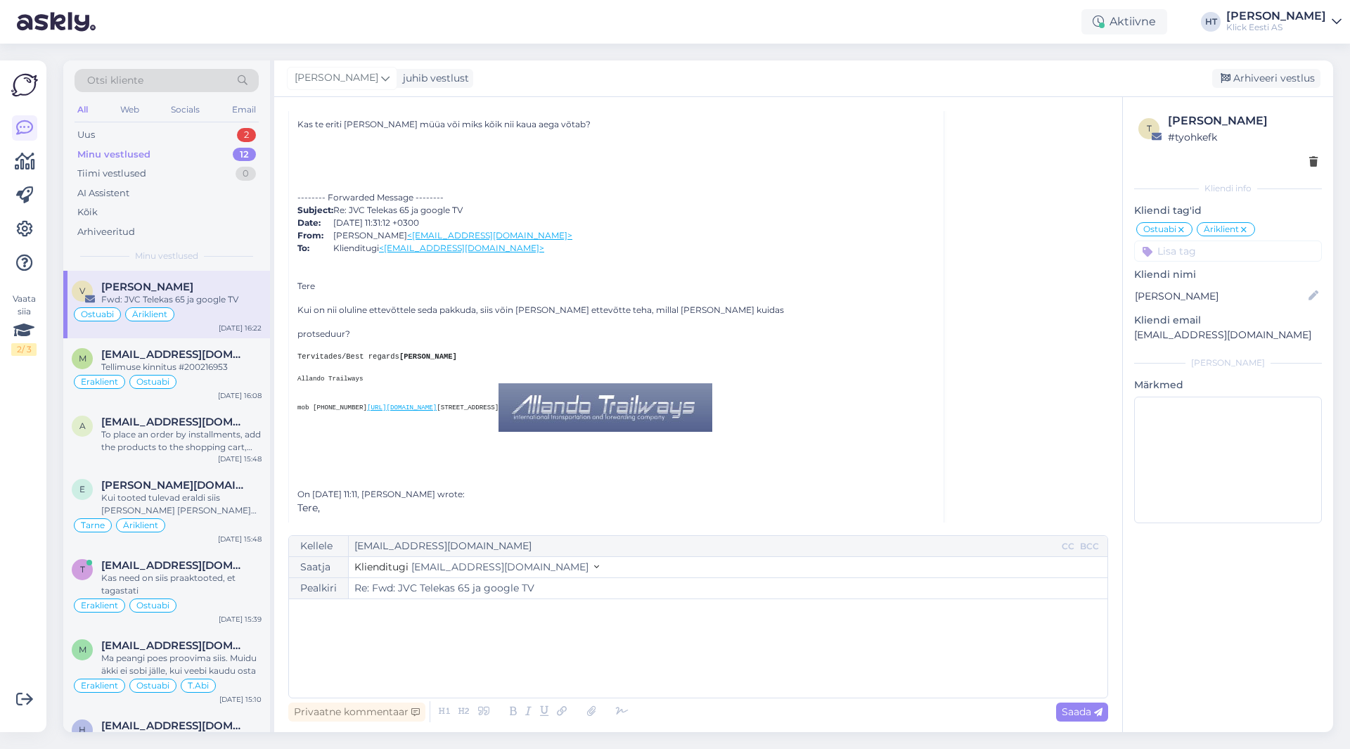
scroll to position [547, 0]
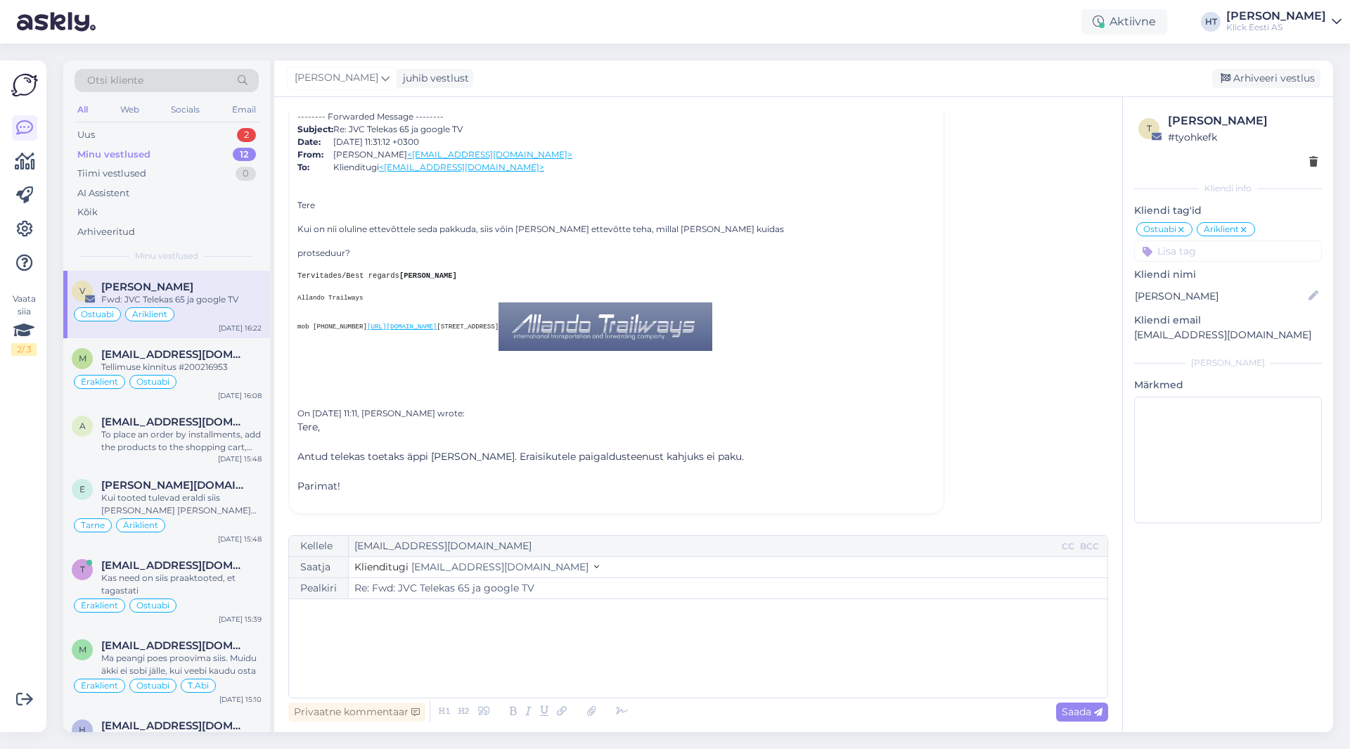
click at [409, 622] on div "﻿" at bounding box center [698, 648] width 804 height 84
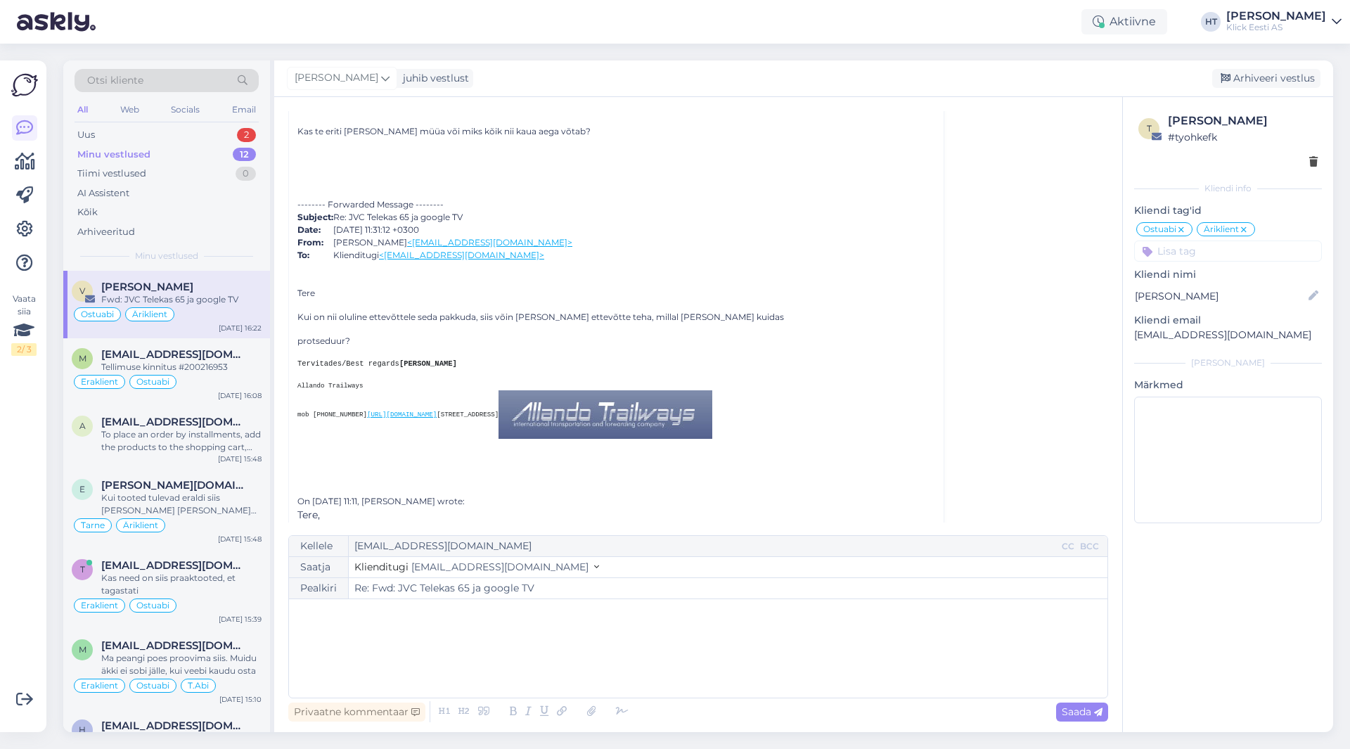
scroll to position [0, 0]
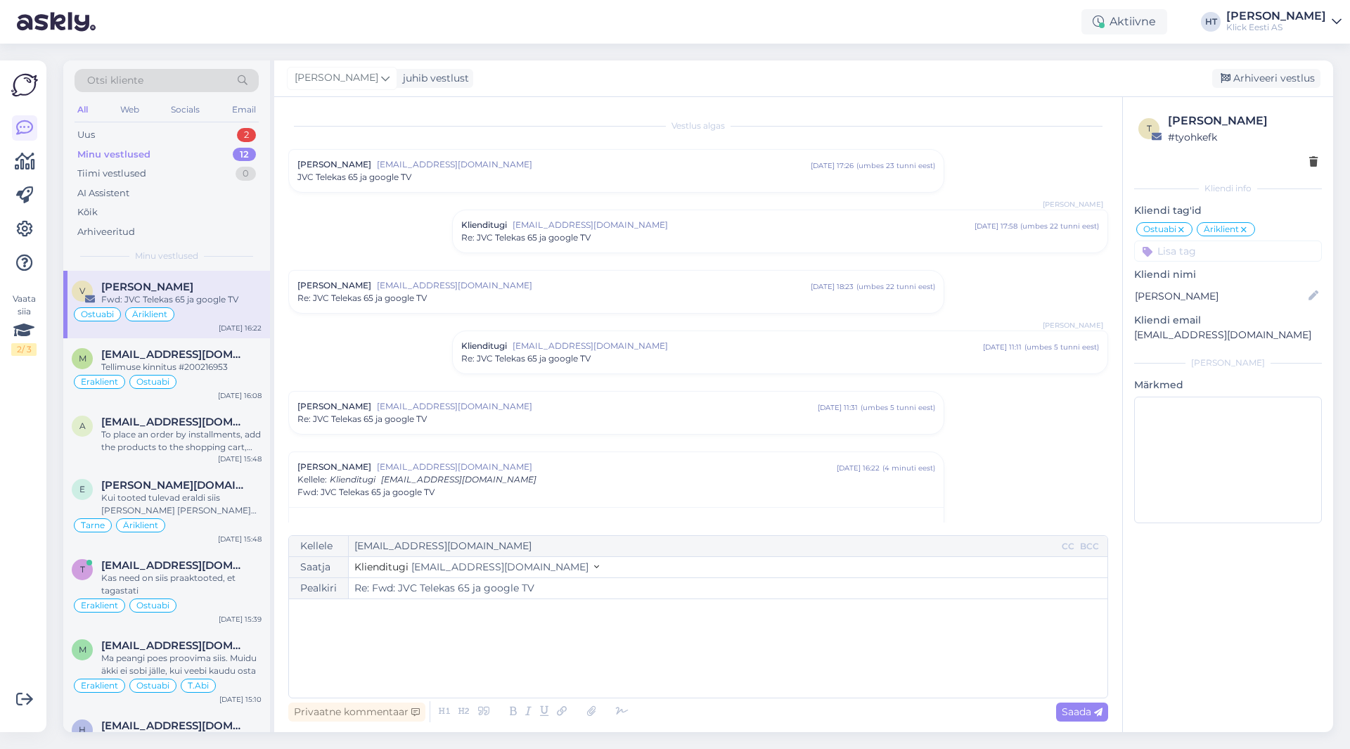
click at [657, 238] on div "Re: JVC Telekas 65 ja google TV" at bounding box center [780, 237] width 638 height 13
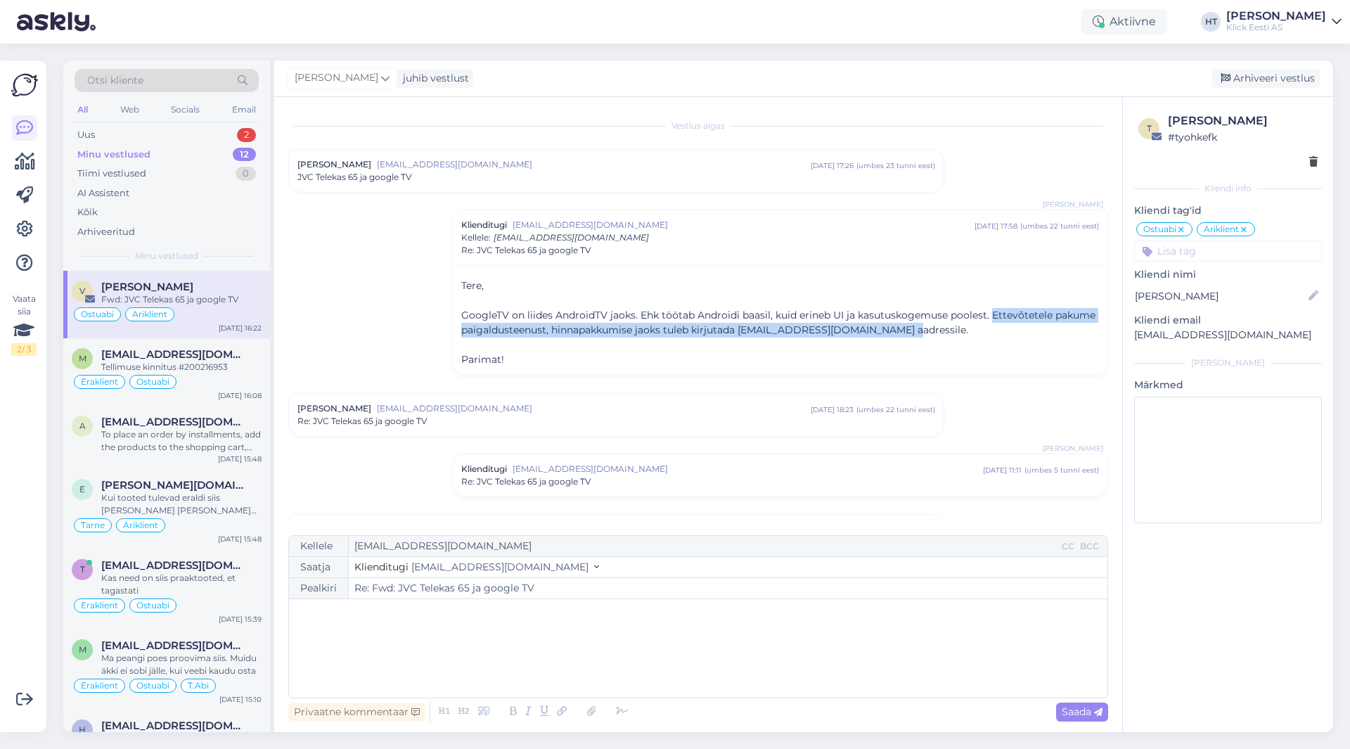
drag, startPoint x: 990, startPoint y: 315, endPoint x: 1039, endPoint y: 336, distance: 53.6
click at [1039, 336] on p "GoogleTV on liides AndroidTV jaoks. Ehk töötab Androidi baasil, kuid erineb UI …" at bounding box center [780, 323] width 638 height 30
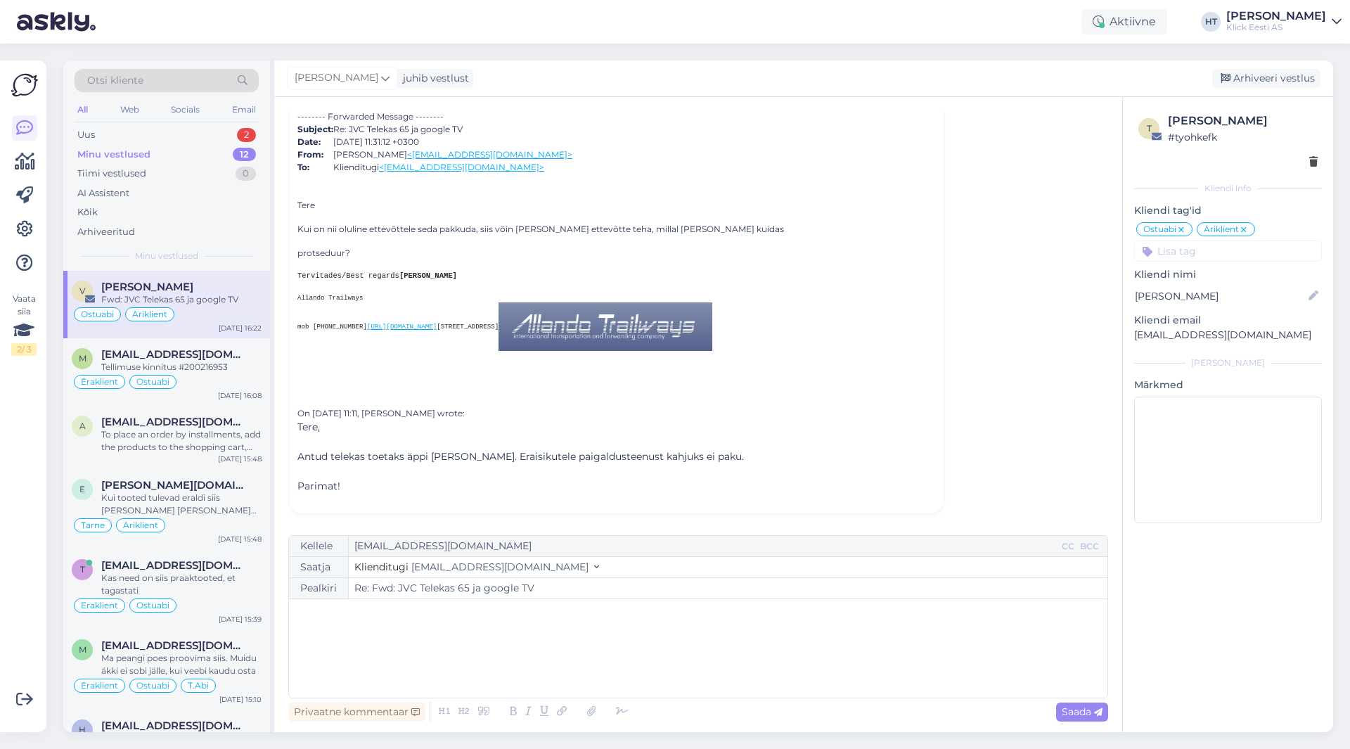
click at [518, 618] on p "﻿" at bounding box center [698, 613] width 804 height 15
click at [456, 618] on p "﻿" at bounding box center [698, 613] width 804 height 15
click at [551, 608] on p "﻿" at bounding box center [698, 613] width 804 height 15
click at [553, 612] on p "﻿" at bounding box center [698, 613] width 804 height 15
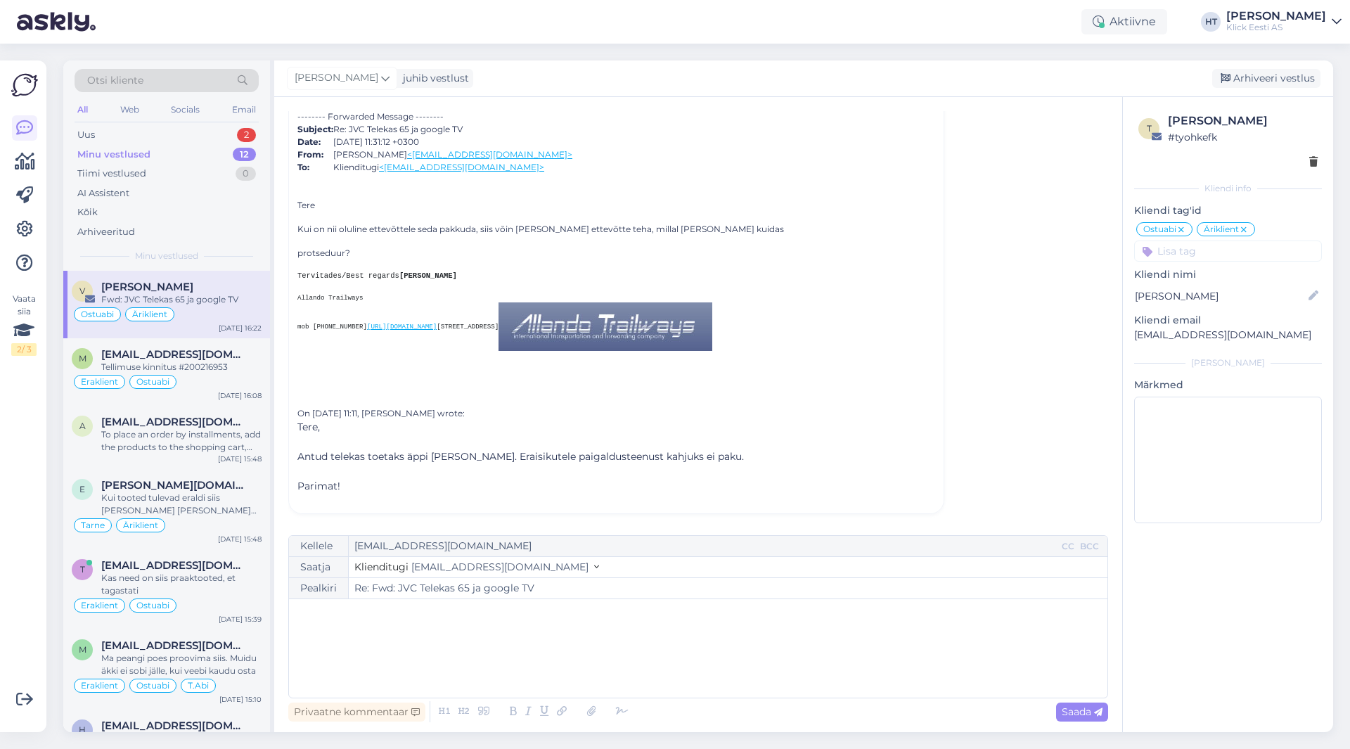
click at [556, 608] on p "﻿" at bounding box center [698, 613] width 804 height 15
click at [558, 610] on p "﻿" at bounding box center [698, 613] width 804 height 15
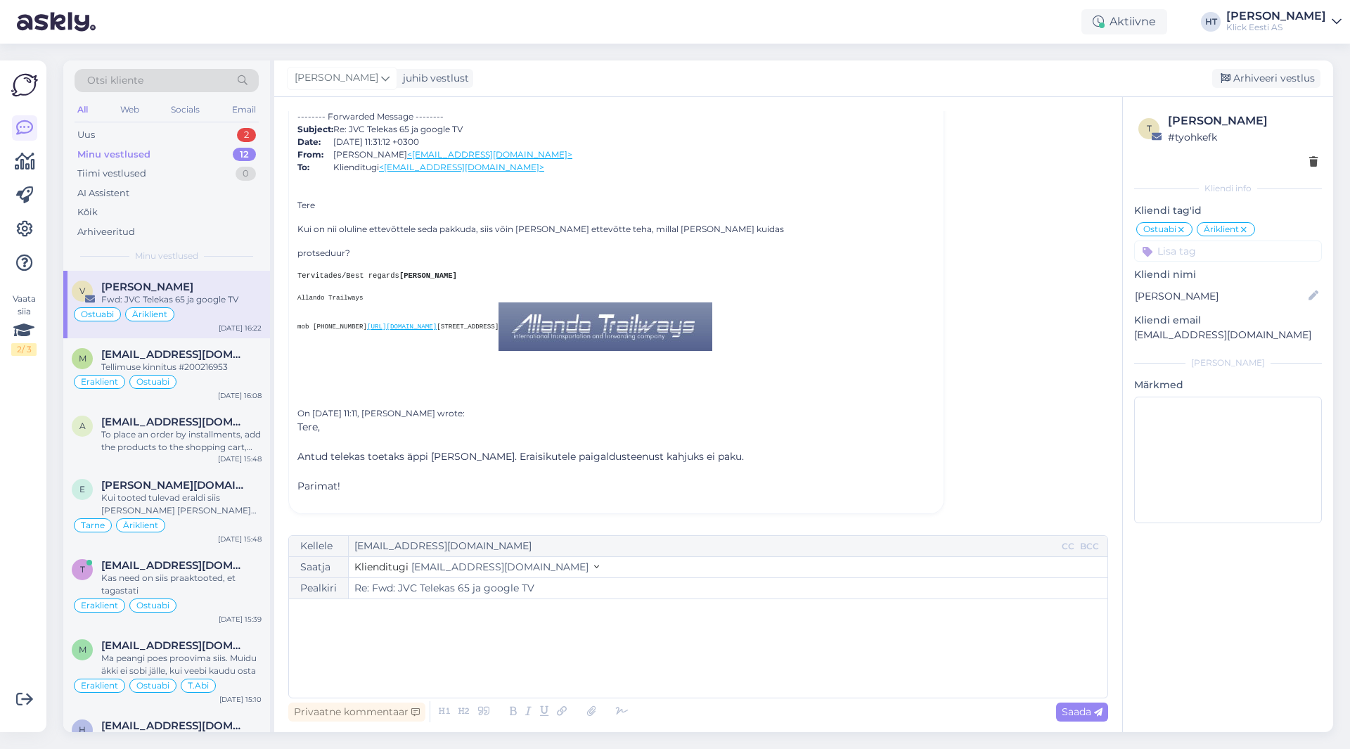
click at [558, 610] on p "﻿" at bounding box center [698, 613] width 804 height 15
click at [558, 611] on p "﻿" at bounding box center [698, 613] width 804 height 15
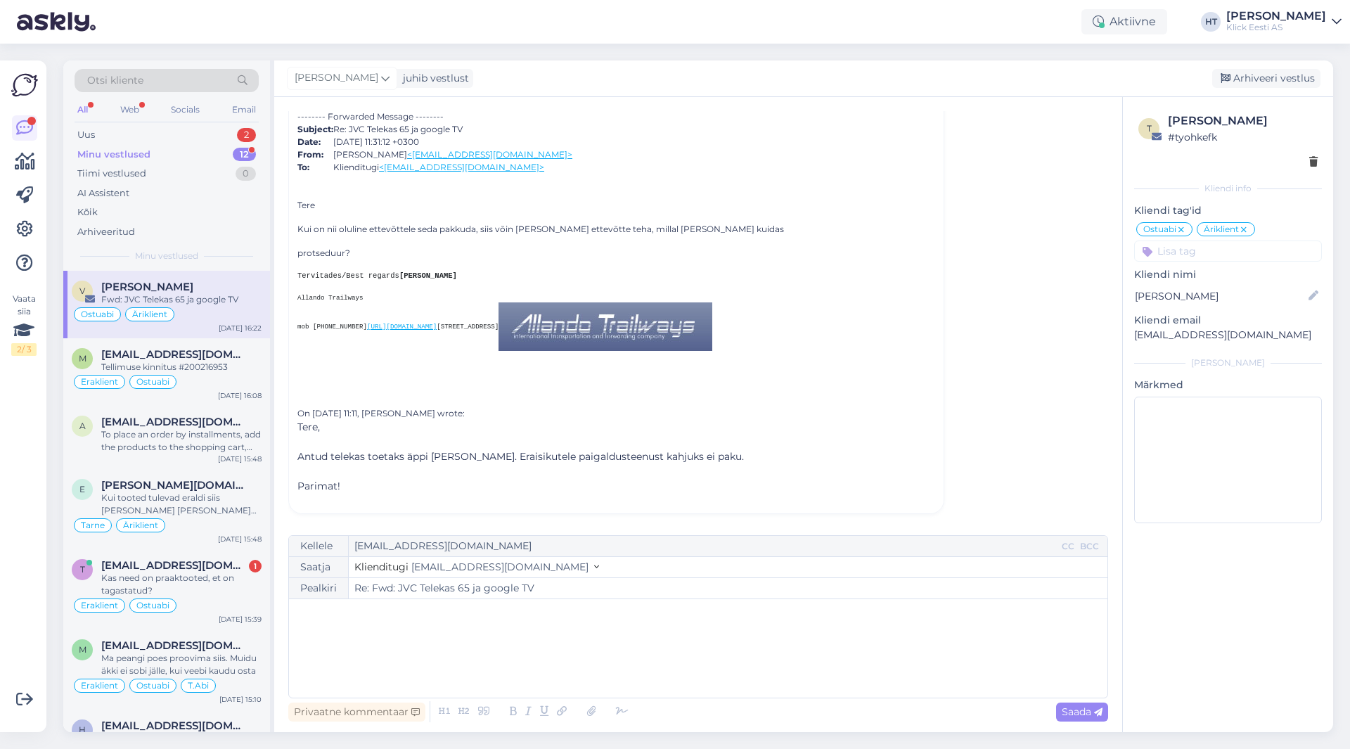
click at [323, 625] on div "﻿" at bounding box center [698, 648] width 804 height 84
click at [332, 620] on p "﻿" at bounding box center [698, 613] width 804 height 15
click at [335, 617] on p "﻿" at bounding box center [698, 613] width 804 height 15
click at [339, 615] on p "﻿" at bounding box center [698, 613] width 804 height 15
click at [344, 613] on p "﻿" at bounding box center [698, 613] width 804 height 15
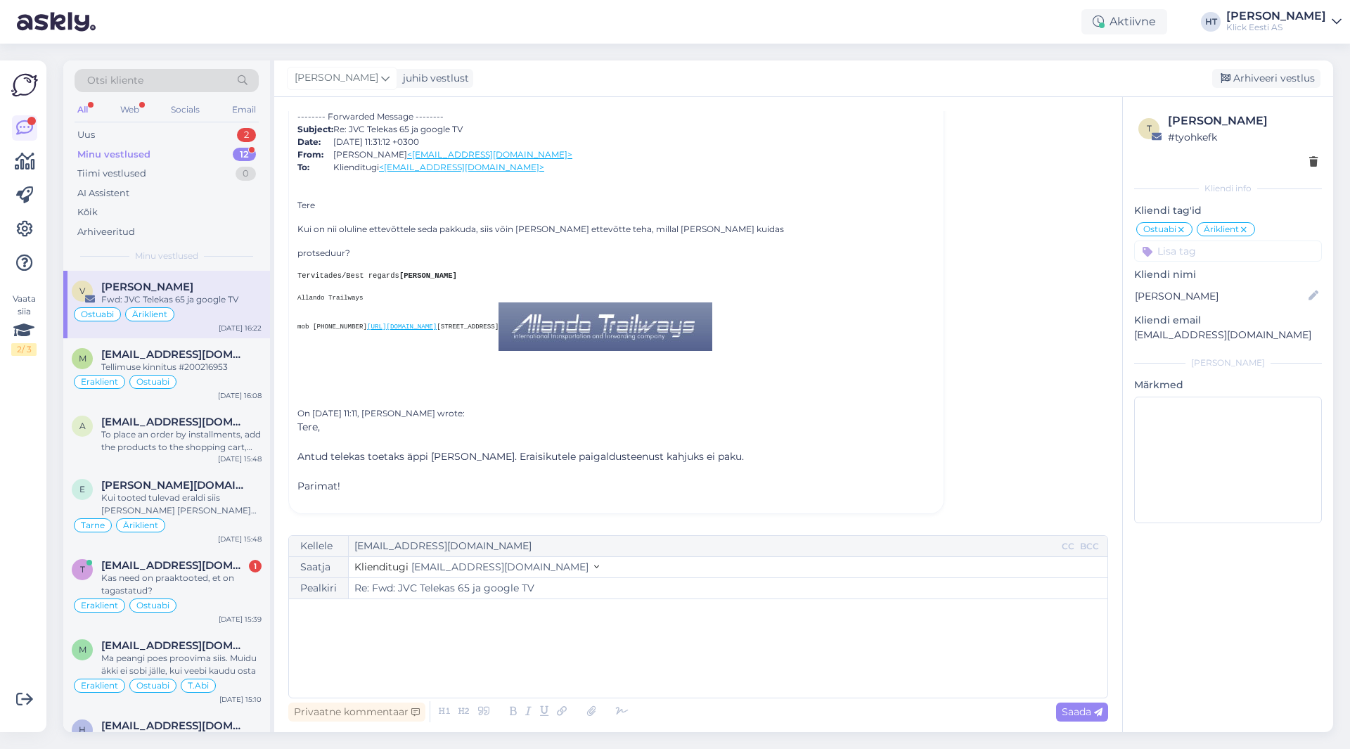
click at [345, 613] on p "﻿" at bounding box center [698, 613] width 804 height 15
click at [347, 614] on p "﻿" at bounding box center [698, 613] width 804 height 15
click at [352, 611] on p "﻿" at bounding box center [698, 613] width 804 height 15
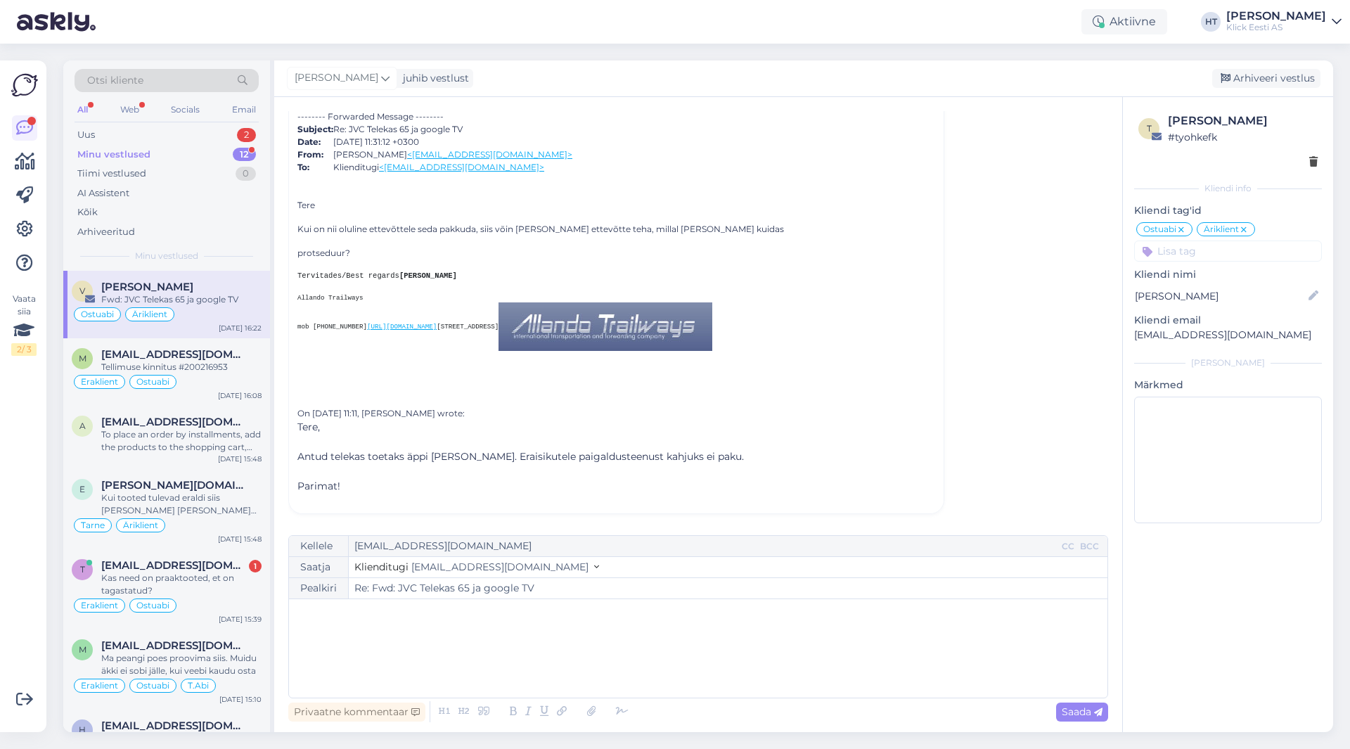
click at [345, 613] on p "﻿" at bounding box center [698, 613] width 804 height 15
click at [345, 612] on p "﻿" at bounding box center [698, 613] width 804 height 15
click at [344, 613] on p "﻿" at bounding box center [698, 613] width 804 height 15
click at [347, 610] on p "﻿" at bounding box center [698, 613] width 804 height 15
click at [344, 612] on p "﻿" at bounding box center [698, 613] width 804 height 15
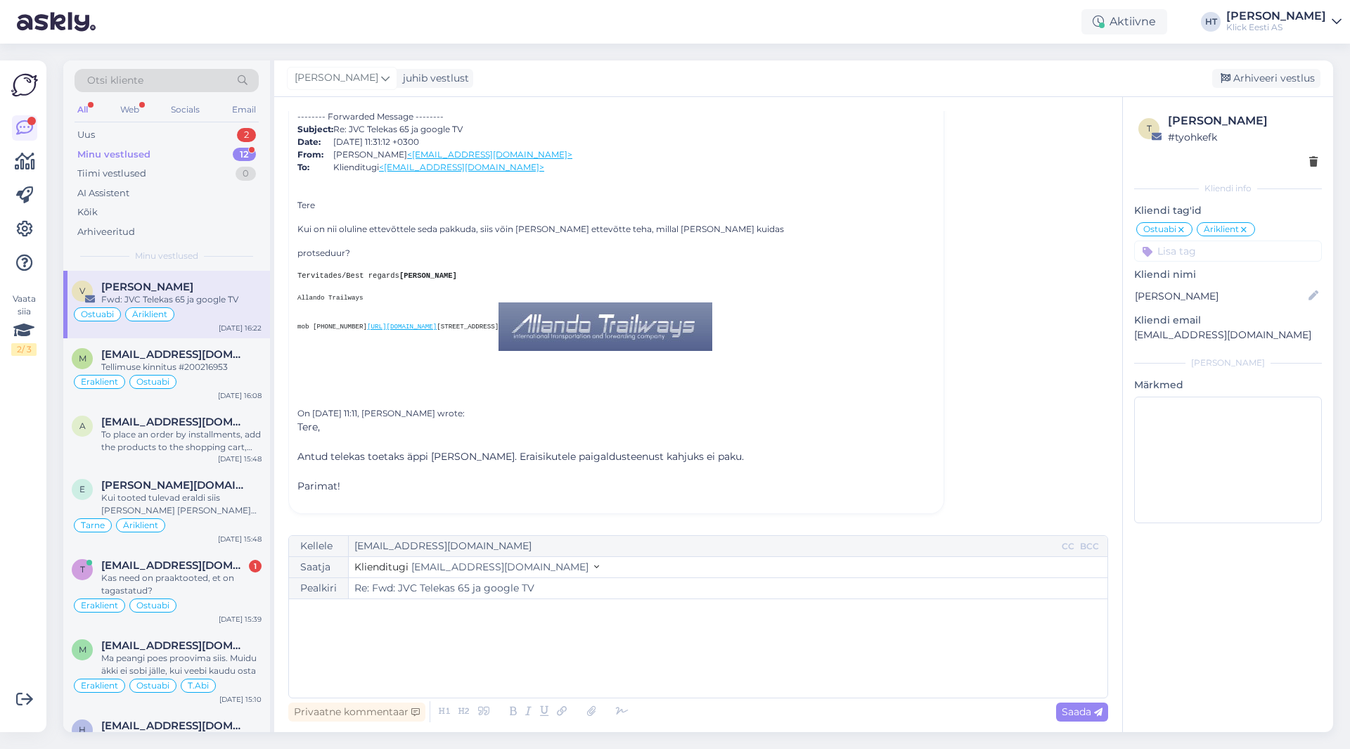
click at [346, 612] on p "﻿" at bounding box center [698, 613] width 804 height 15
click at [351, 612] on p "﻿" at bounding box center [698, 613] width 804 height 15
click at [419, 621] on div "﻿" at bounding box center [698, 648] width 804 height 84
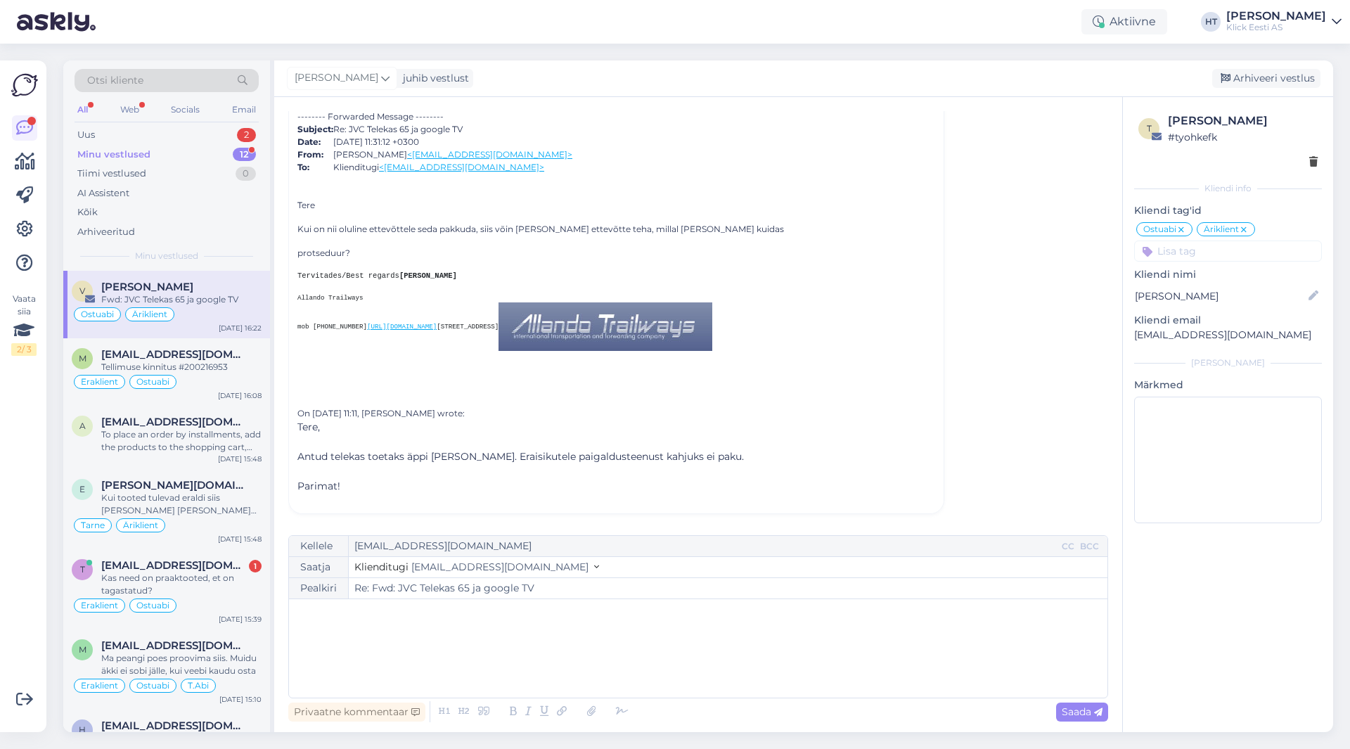
click at [421, 618] on p "﻿" at bounding box center [698, 613] width 804 height 15
click at [423, 617] on p "﻿" at bounding box center [698, 613] width 804 height 15
click at [425, 615] on p "﻿" at bounding box center [698, 613] width 804 height 15
click at [429, 612] on p "﻿" at bounding box center [698, 613] width 804 height 15
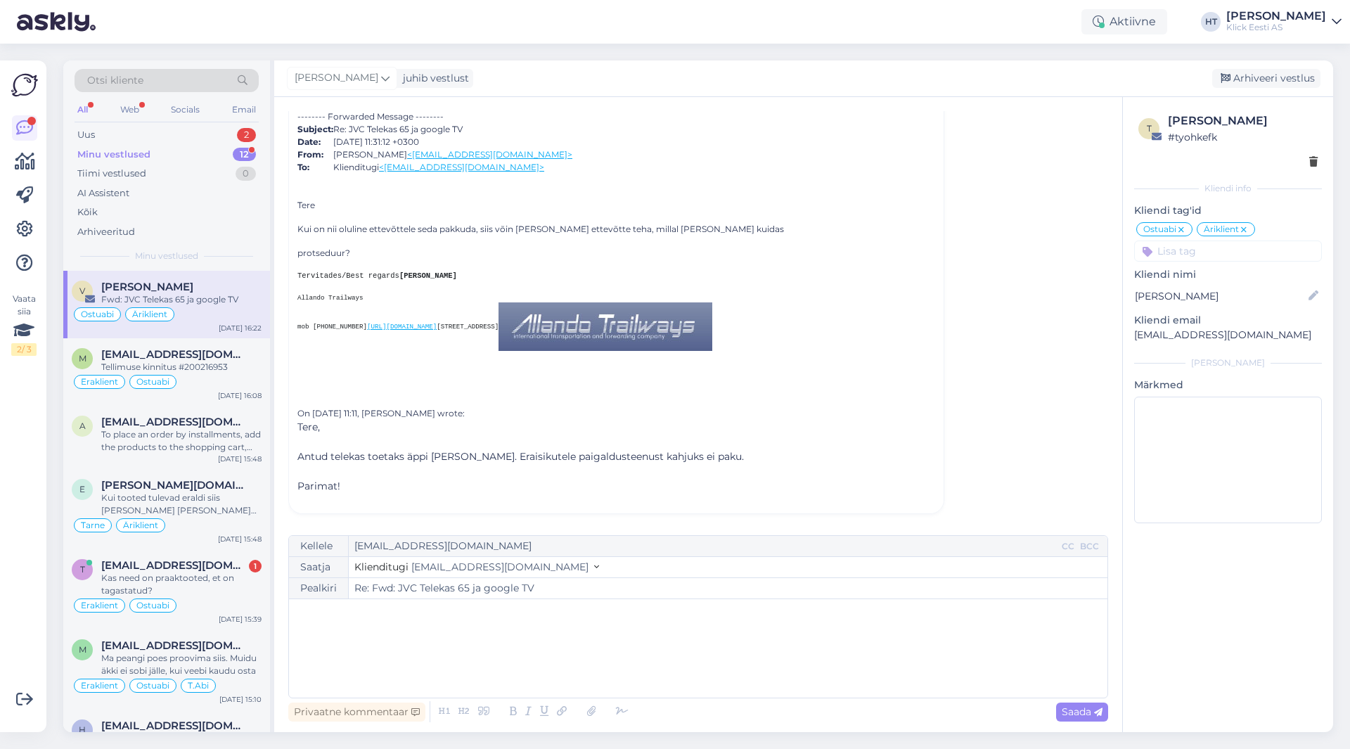
click at [428, 612] on p "﻿" at bounding box center [698, 613] width 804 height 15
click at [690, 615] on p "﻿" at bounding box center [698, 613] width 804 height 15
click at [688, 608] on p "﻿" at bounding box center [698, 613] width 804 height 15
click at [685, 613] on p "﻿" at bounding box center [698, 613] width 804 height 15
click at [685, 612] on p "﻿" at bounding box center [698, 613] width 804 height 15
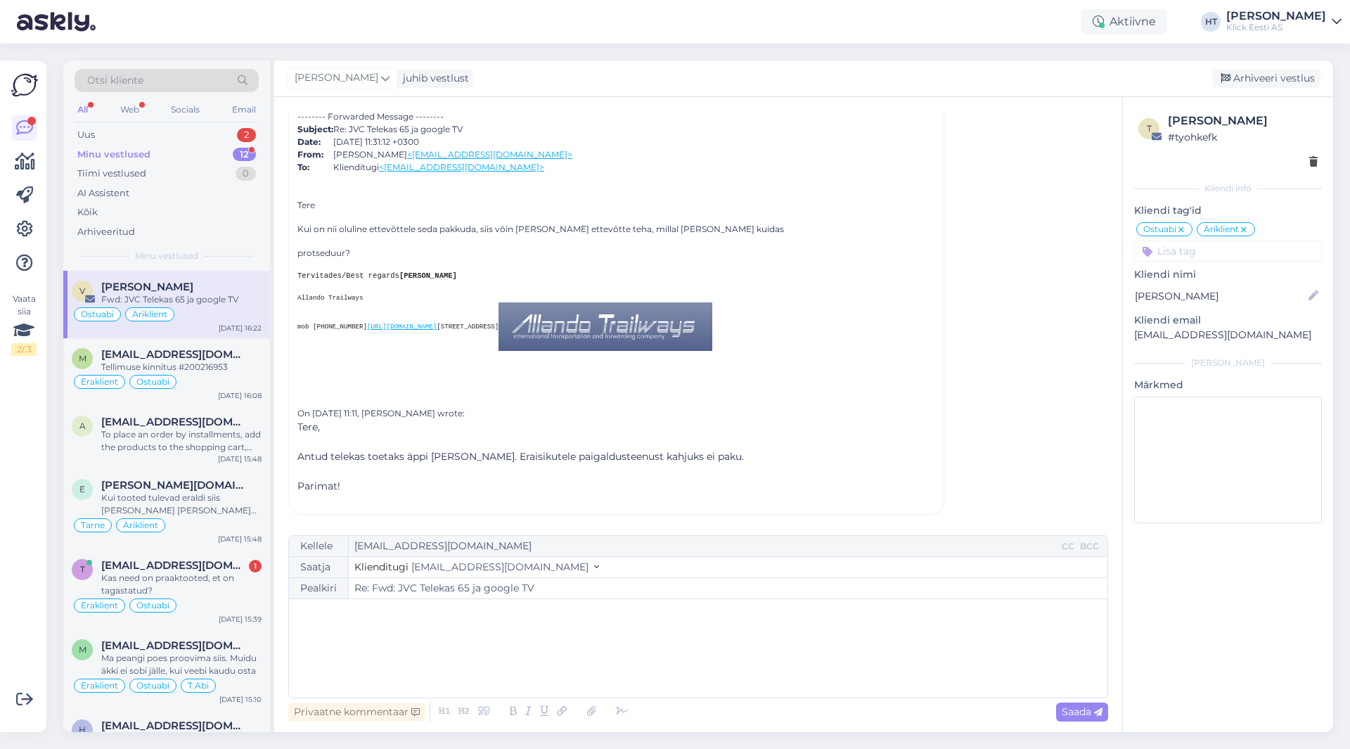
click at [673, 611] on p "﻿" at bounding box center [698, 613] width 804 height 15
click at [671, 612] on p "﻿" at bounding box center [698, 613] width 804 height 15
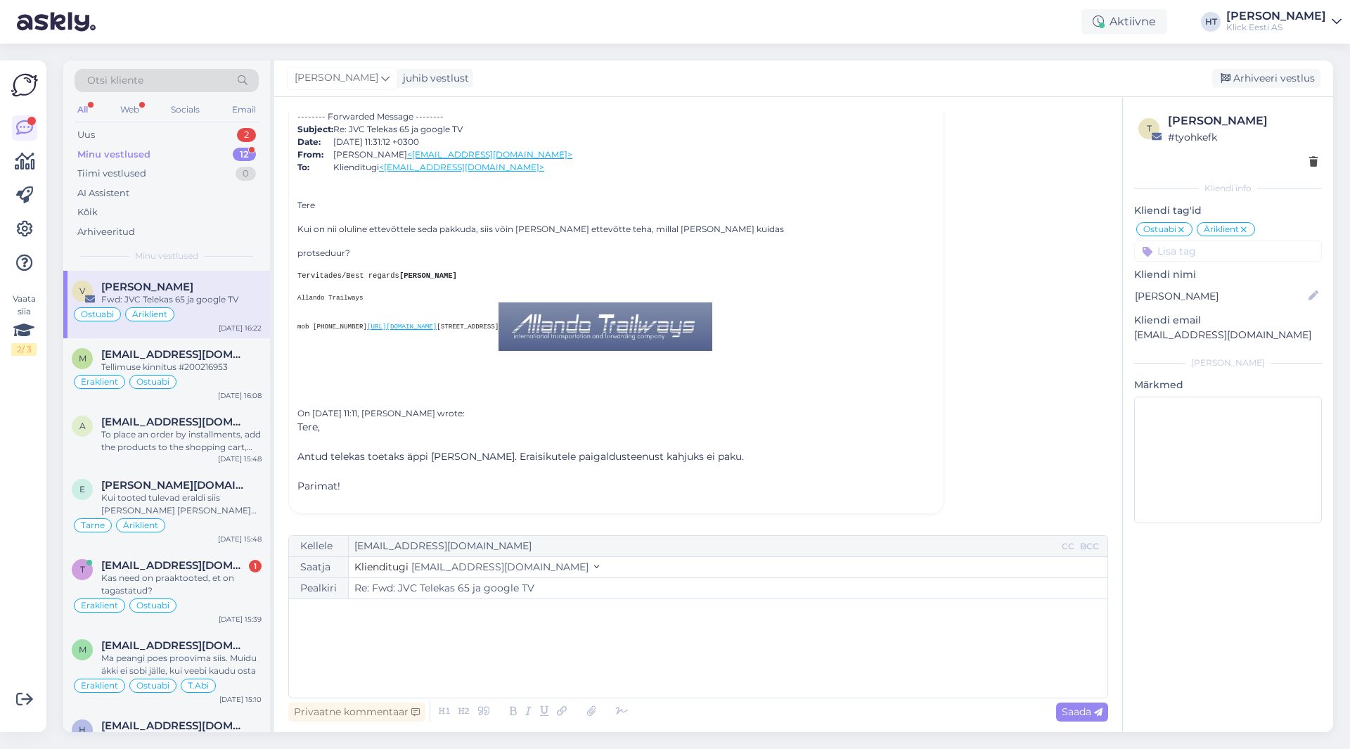
click at [651, 617] on p "﻿" at bounding box center [698, 613] width 804 height 15
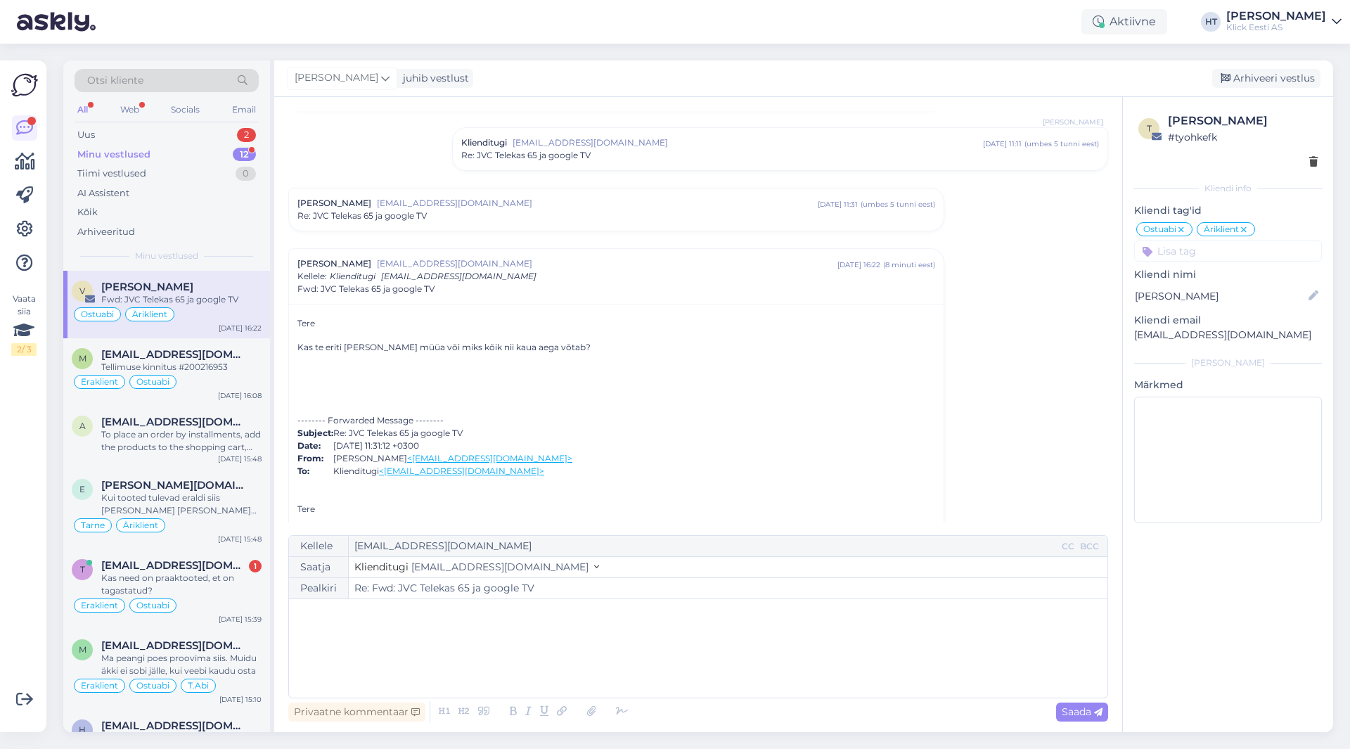
scroll to position [248, 0]
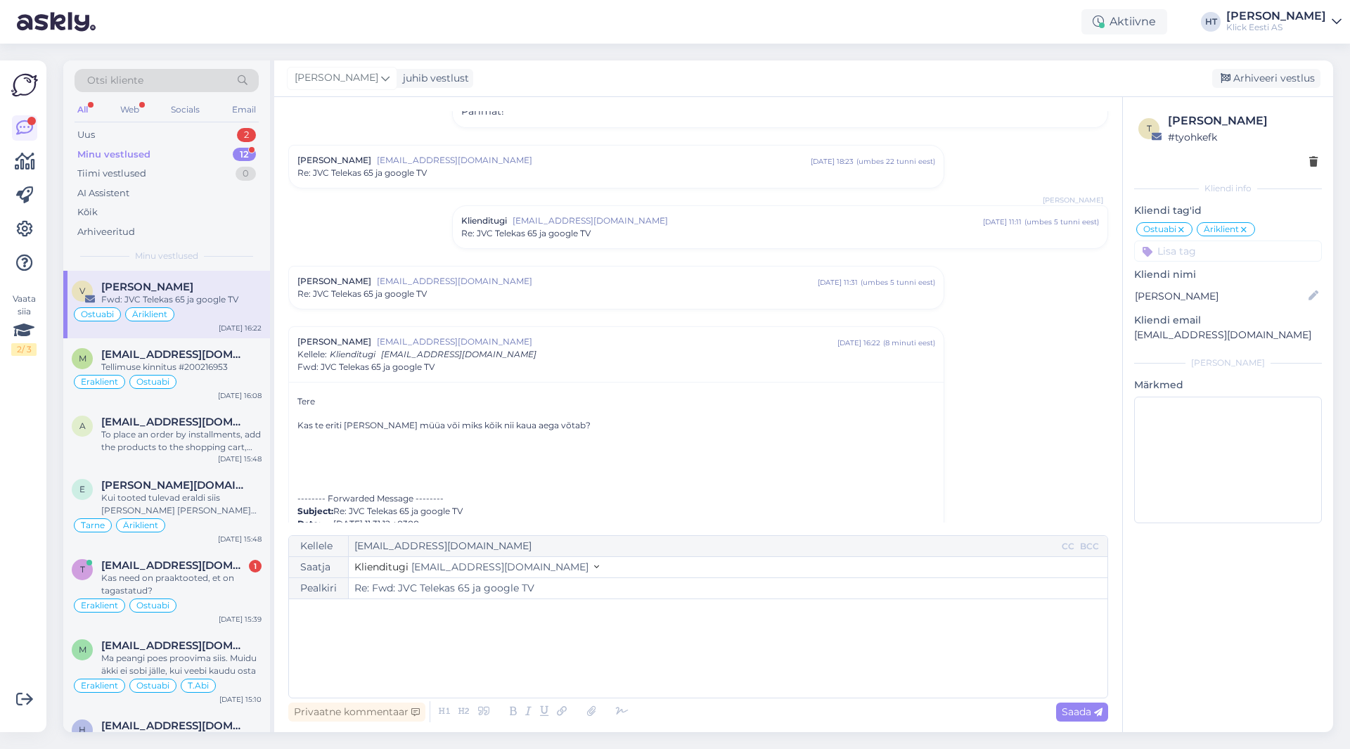
click at [552, 290] on div "Re: JVC Telekas 65 ja google TV" at bounding box center [616, 294] width 638 height 13
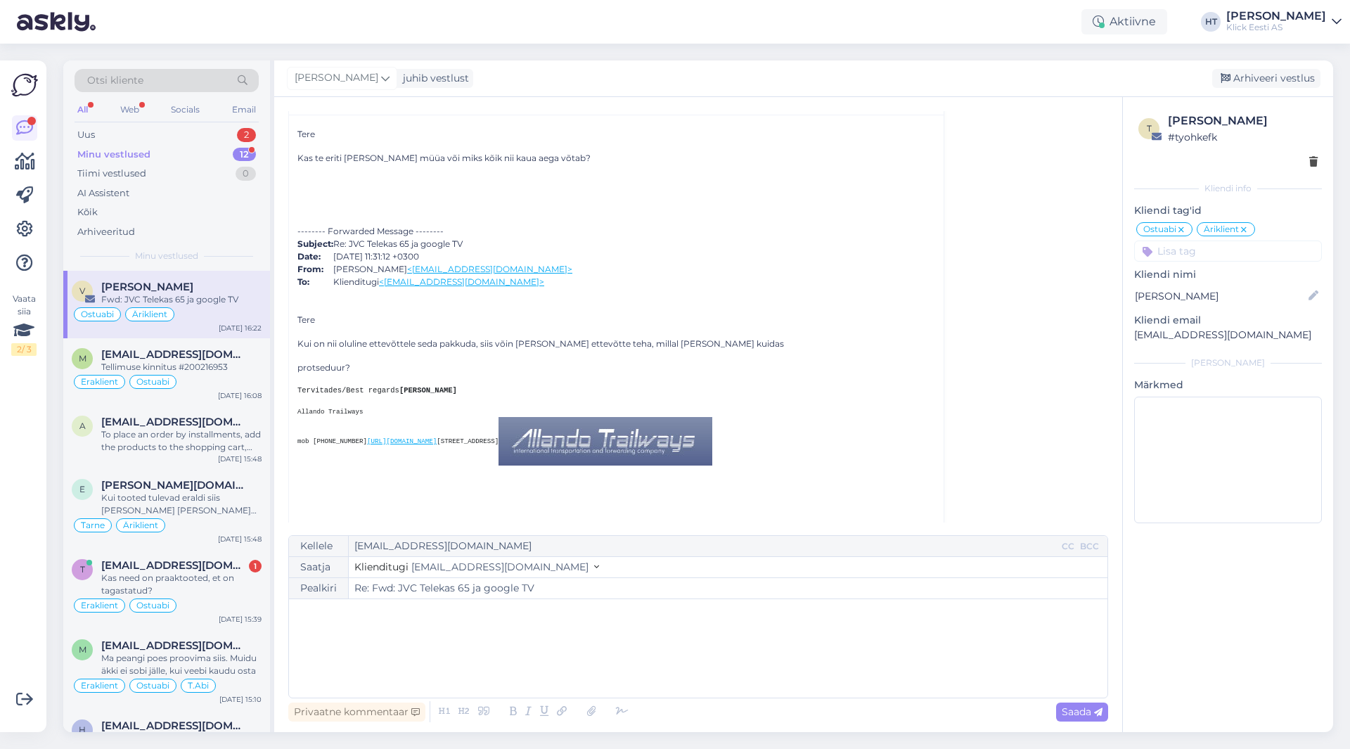
scroll to position [1050, 0]
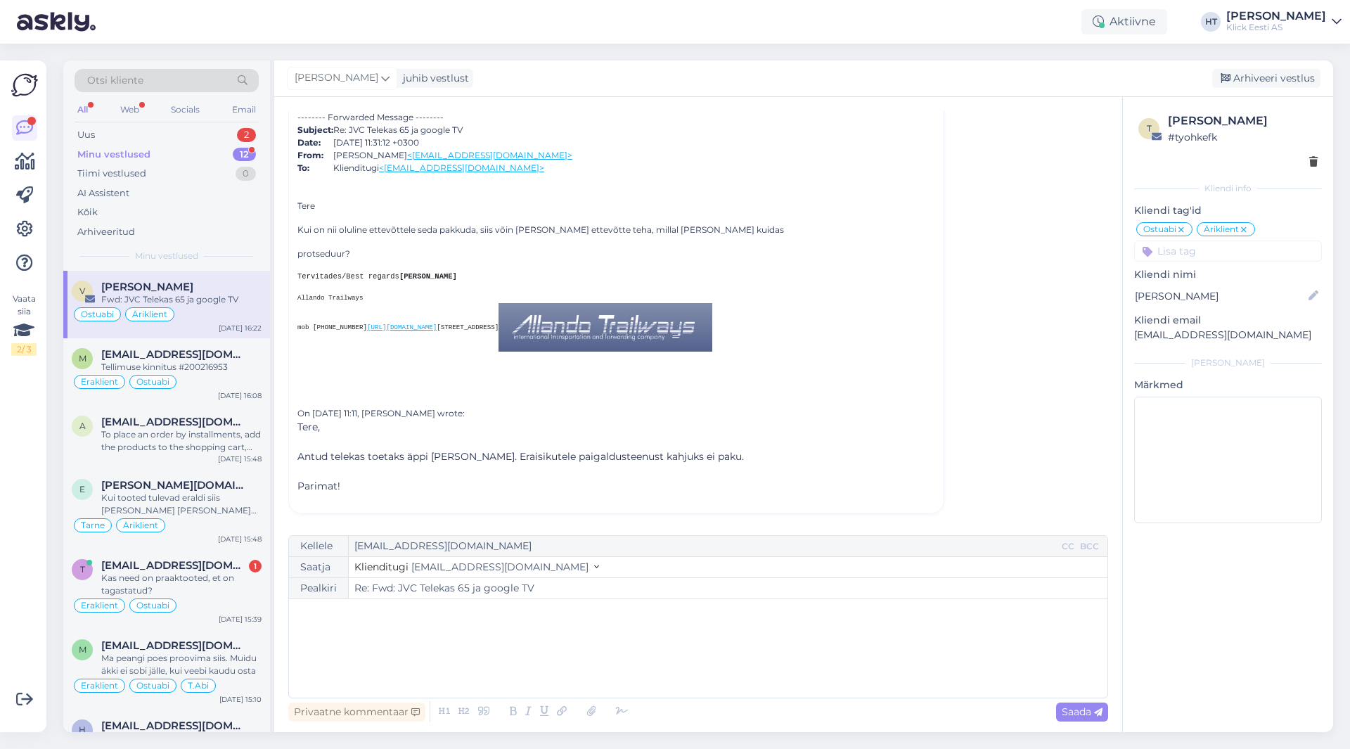
click at [408, 622] on div "﻿" at bounding box center [698, 648] width 804 height 84
click at [476, 621] on div "﻿" at bounding box center [698, 648] width 804 height 84
click at [488, 614] on p "﻿" at bounding box center [698, 613] width 804 height 15
click at [489, 612] on p "﻿" at bounding box center [698, 613] width 804 height 15
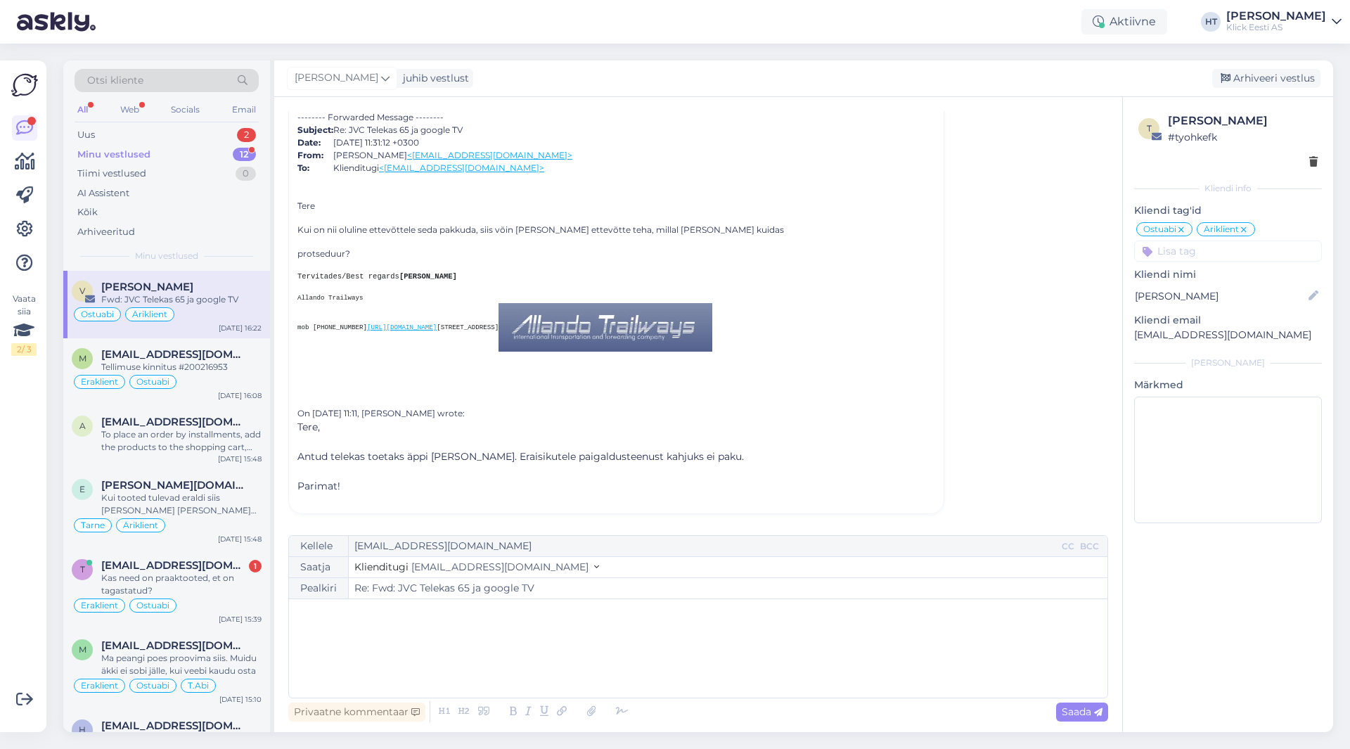
click at [489, 612] on p "﻿" at bounding box center [698, 613] width 804 height 15
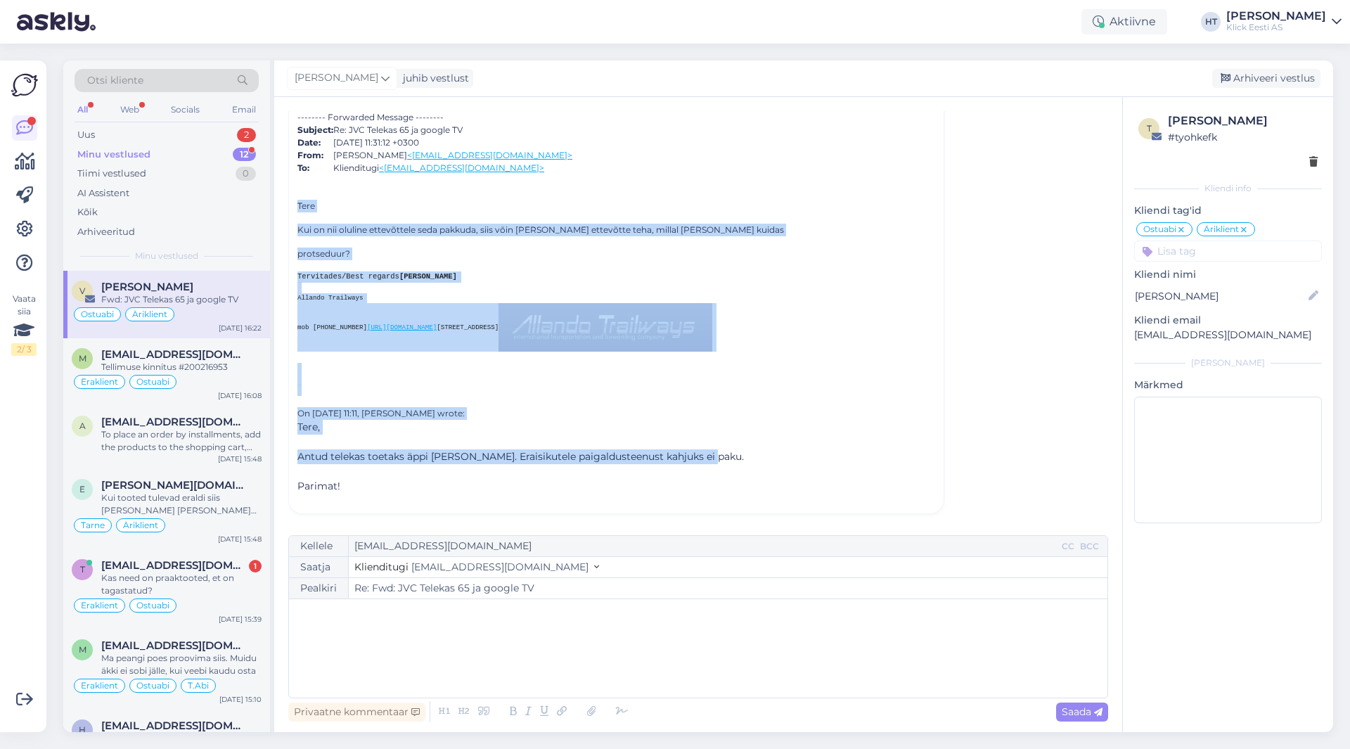
drag, startPoint x: 685, startPoint y: 456, endPoint x: 296, endPoint y: 168, distance: 484.1
click at [296, 168] on div "Tere Kas te eriti [PERSON_NAME] müüa või miks kõik nii kaua aega võtab? -------…" at bounding box center [616, 257] width 655 height 513
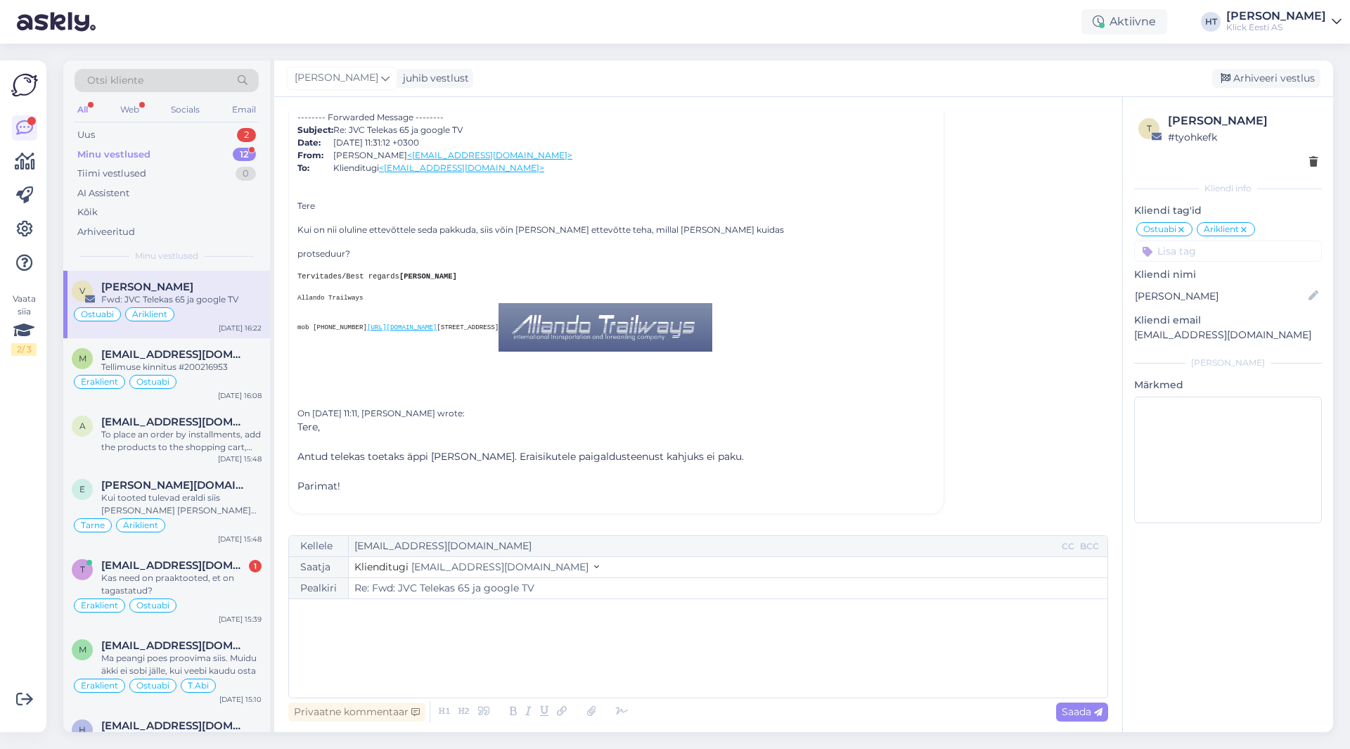
click at [375, 620] on p "﻿" at bounding box center [698, 613] width 804 height 15
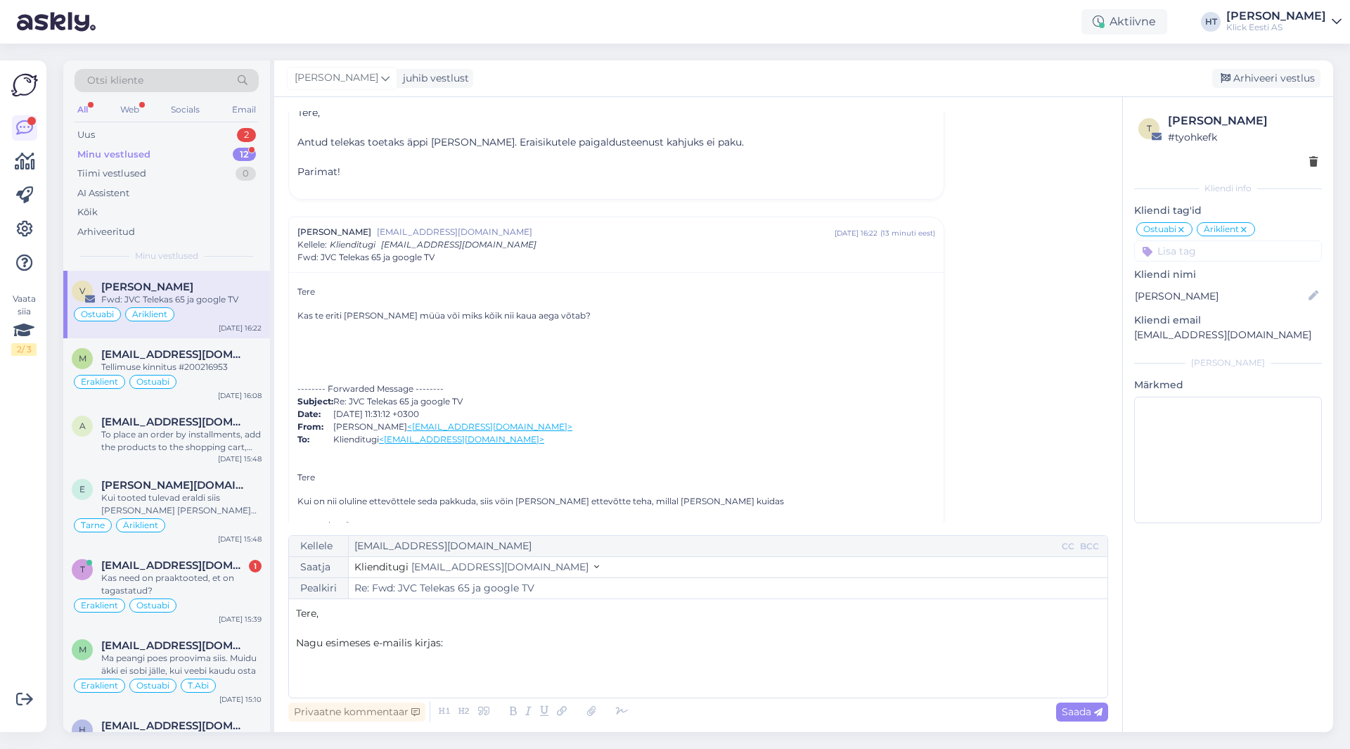
scroll to position [0, 0]
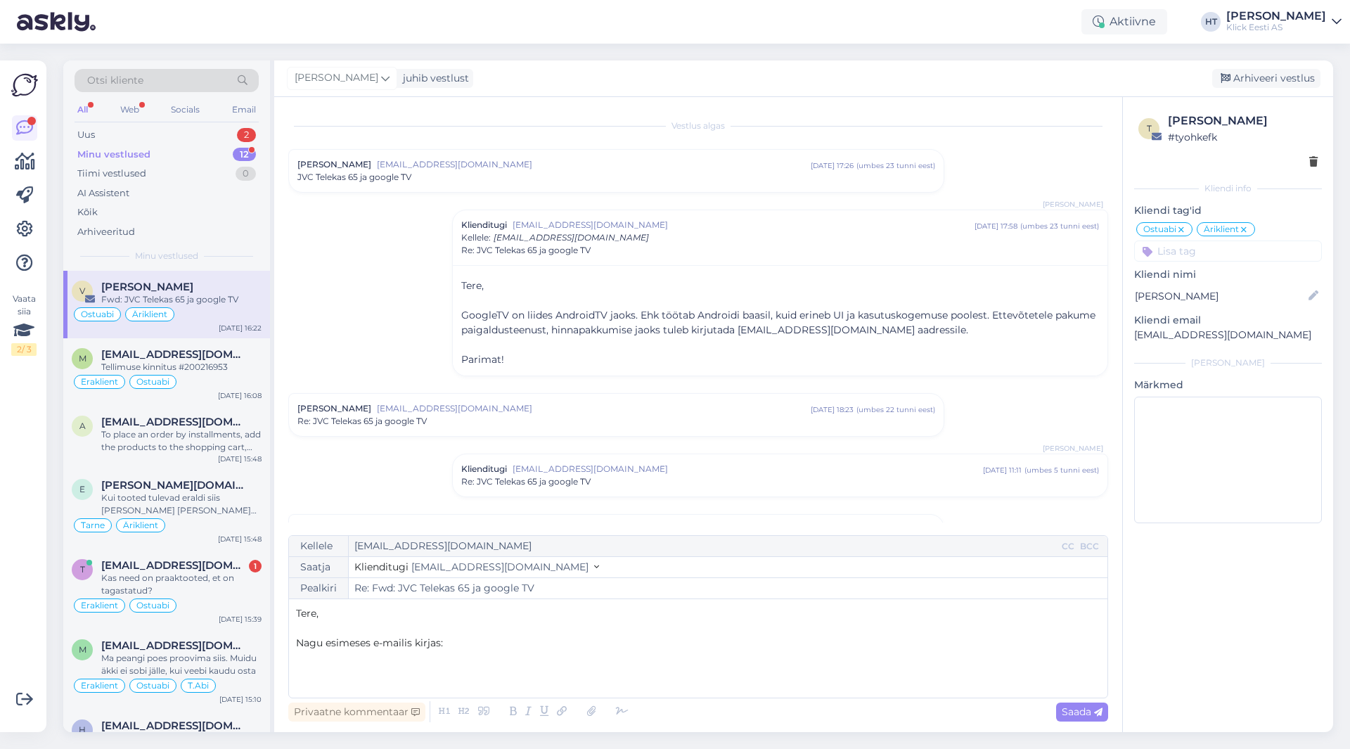
click at [846, 317] on span "GoogleTV on liides AndroidTV jaoks. Ehk töötab Androidi baasil, kuid erineb UI …" at bounding box center [778, 322] width 634 height 27
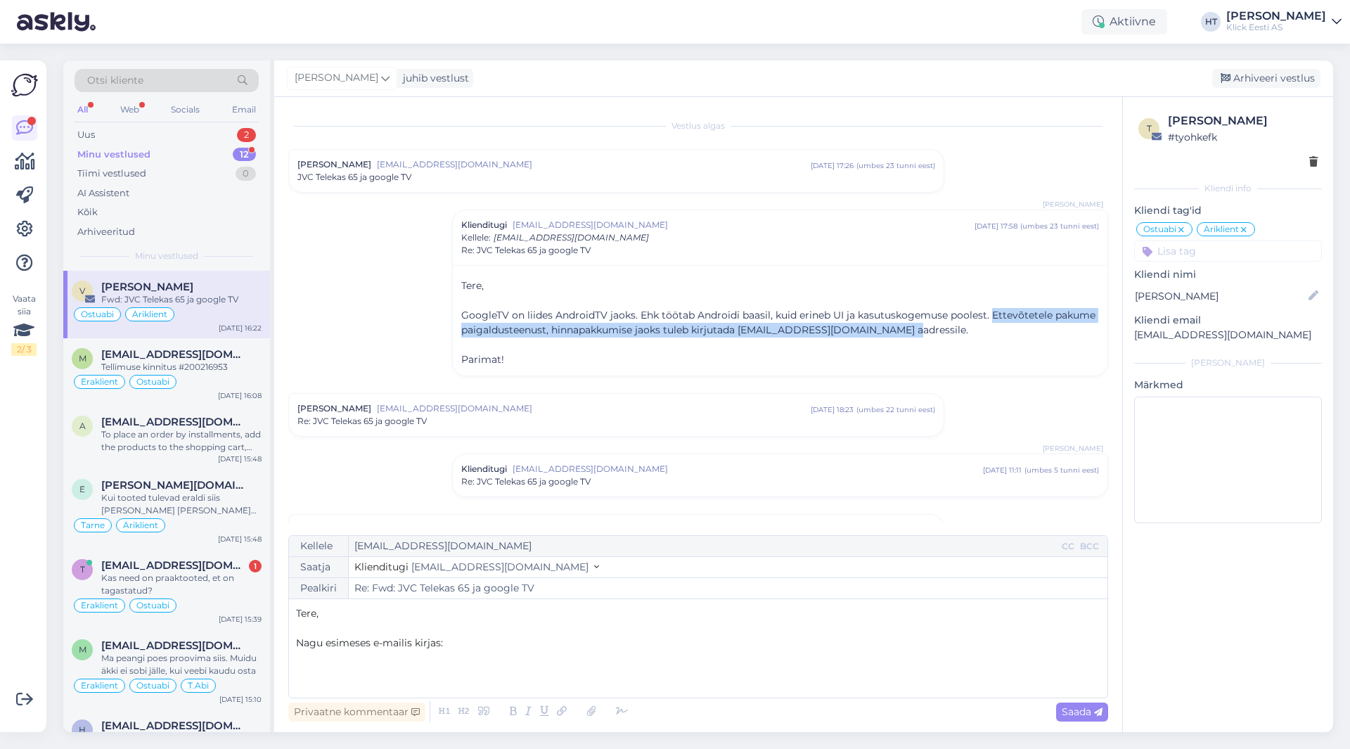
drag, startPoint x: 989, startPoint y: 316, endPoint x: 1042, endPoint y: 329, distance: 55.1
click at [1042, 329] on p "GoogleTV on liides AndroidTV jaoks. Ehk töötab Androidi baasil, kuid erineb UI …" at bounding box center [780, 323] width 638 height 30
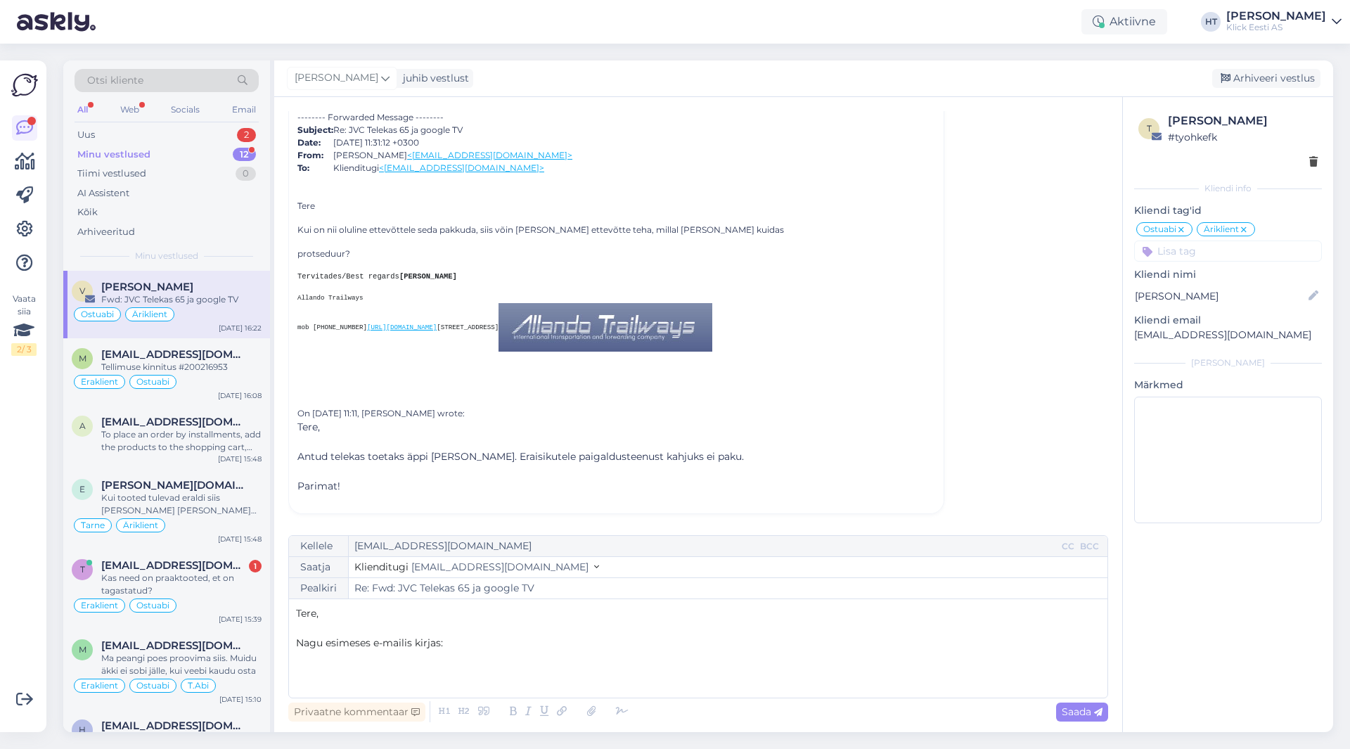
click at [483, 643] on p "Nagu esimeses e-mailis kirjas:" at bounding box center [698, 643] width 804 height 15
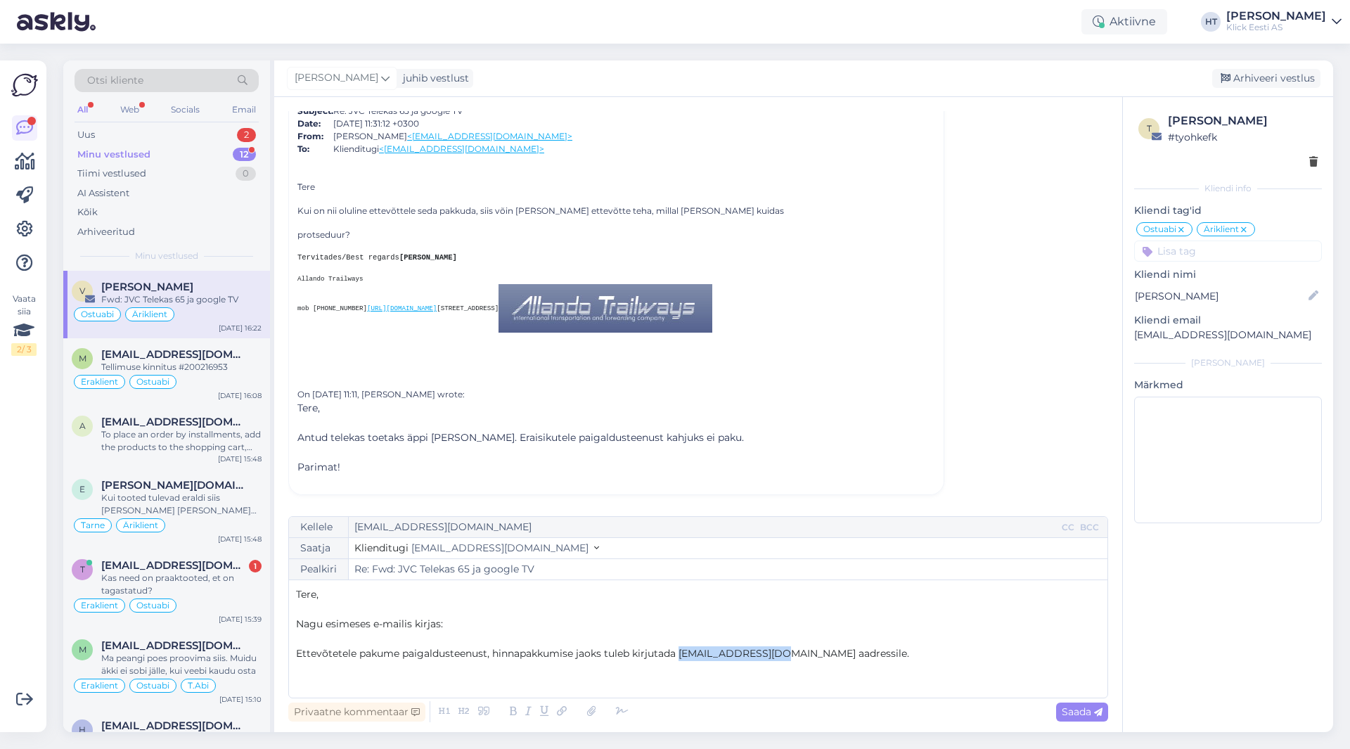
drag, startPoint x: 681, startPoint y: 653, endPoint x: 766, endPoint y: 653, distance: 85.1
click at [766, 653] on span "Ettevõtetele pakume paigaldusteenust, hinnapakkumise jaoks tuleb kirjutada [EMA…" at bounding box center [602, 653] width 613 height 13
click at [852, 652] on p "Ettevõtetele pakume paigaldusteenust, hinnapakkumise jaoks tuleb kirjutada [EMA…" at bounding box center [698, 653] width 804 height 15
click at [840, 654] on p "Ettevõtetele pakume paigaldusteenust, hinnapakkumise jaoks tuleb kirjutada [EMA…" at bounding box center [698, 653] width 804 height 15
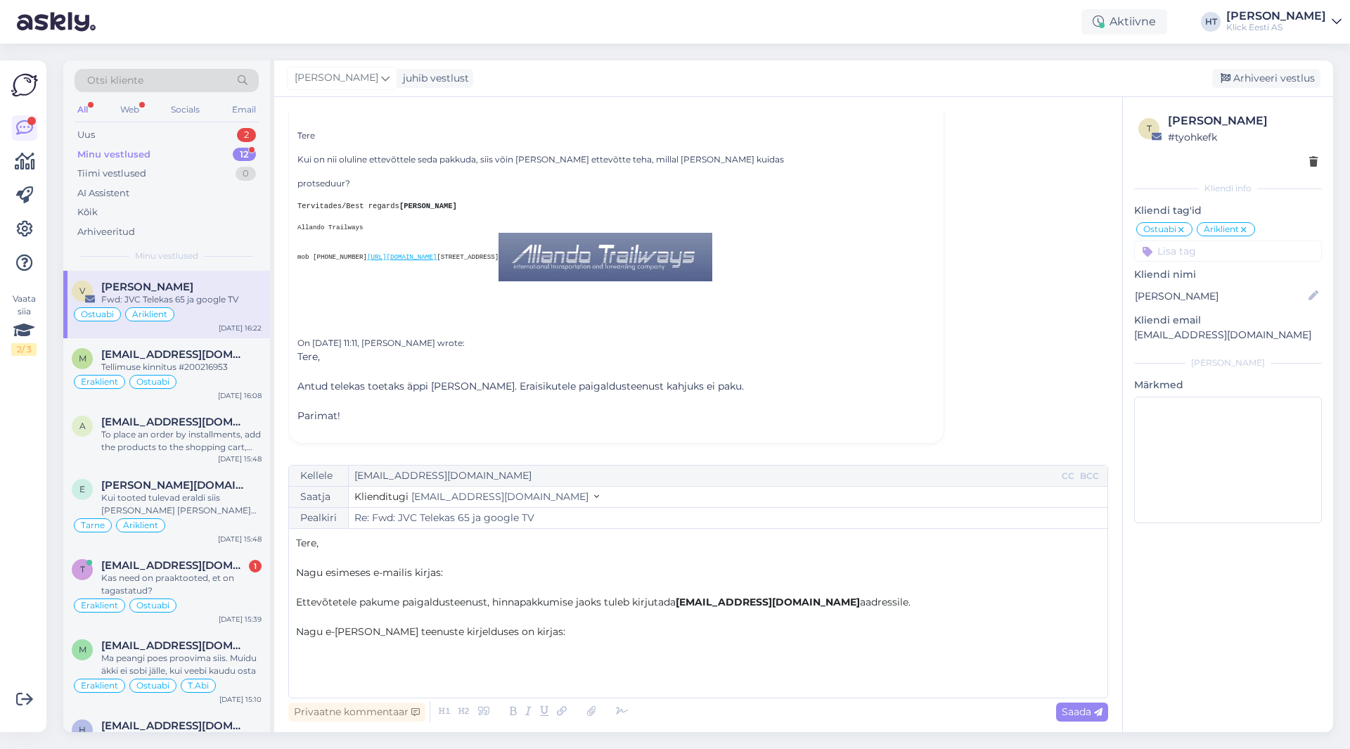
scroll to position [52, 0]
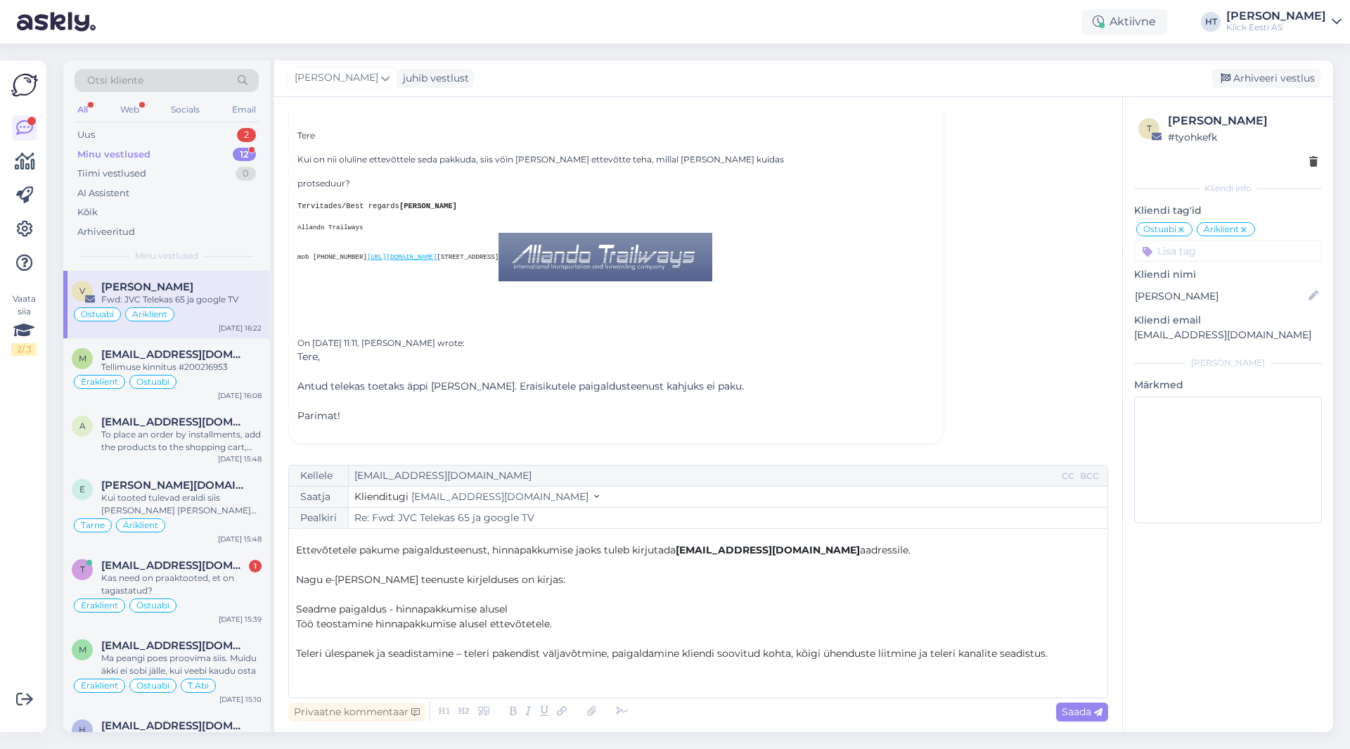
click at [353, 692] on div "Kellele [EMAIL_ADDRESS][DOMAIN_NAME] CC BCC Saatja Klienditugi [EMAIL_ADDRESS][…" at bounding box center [698, 581] width 820 height 233
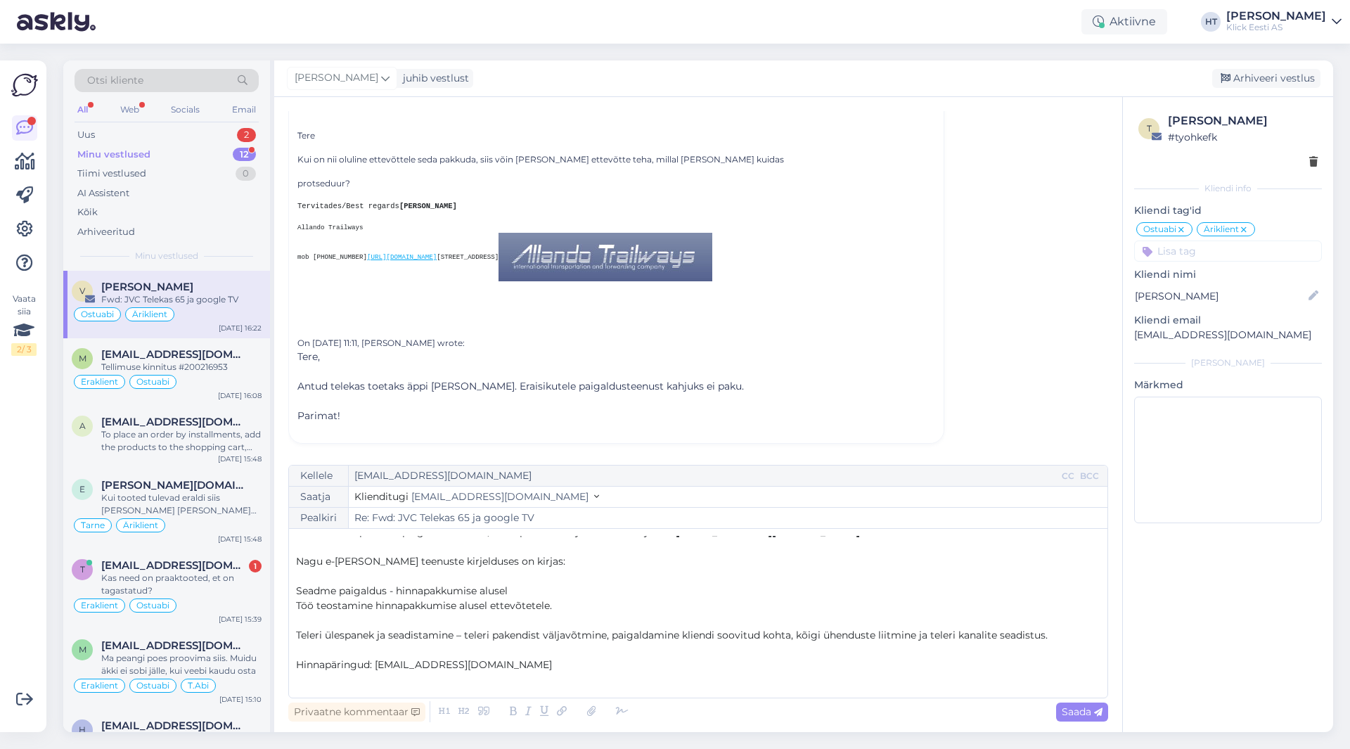
scroll to position [0, 0]
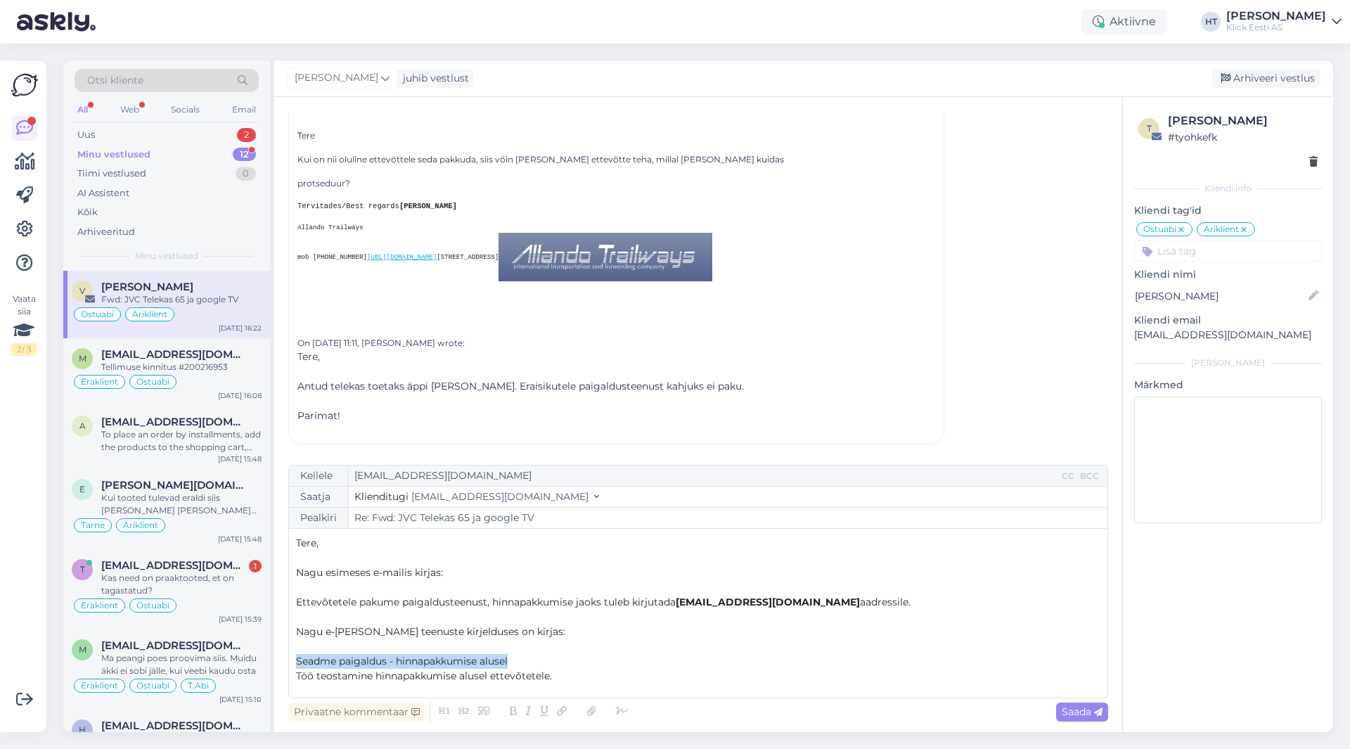
drag, startPoint x: 298, startPoint y: 660, endPoint x: 517, endPoint y: 660, distance: 218.7
click at [517, 660] on p "Seadme paigaldus - hinnapakkumise alusel" at bounding box center [698, 661] width 804 height 15
click at [546, 654] on p "Seadme paigaldus - hinnapakkumise alusel" at bounding box center [698, 661] width 804 height 15
click at [852, 603] on p "Ettevõtetele pakume paigaldusteenust, hinnapakkumise jaoks tuleb kirjutada [EMA…" at bounding box center [698, 602] width 804 height 15
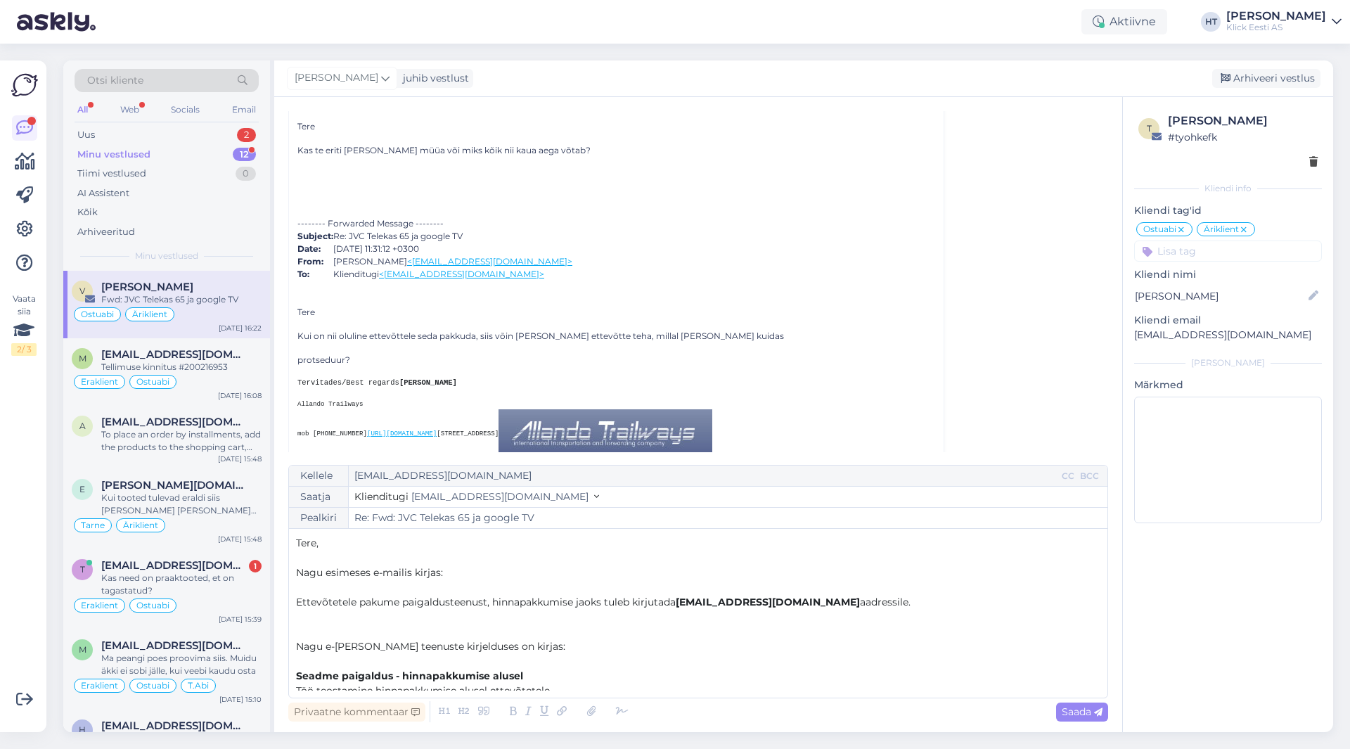
scroll to position [839, 0]
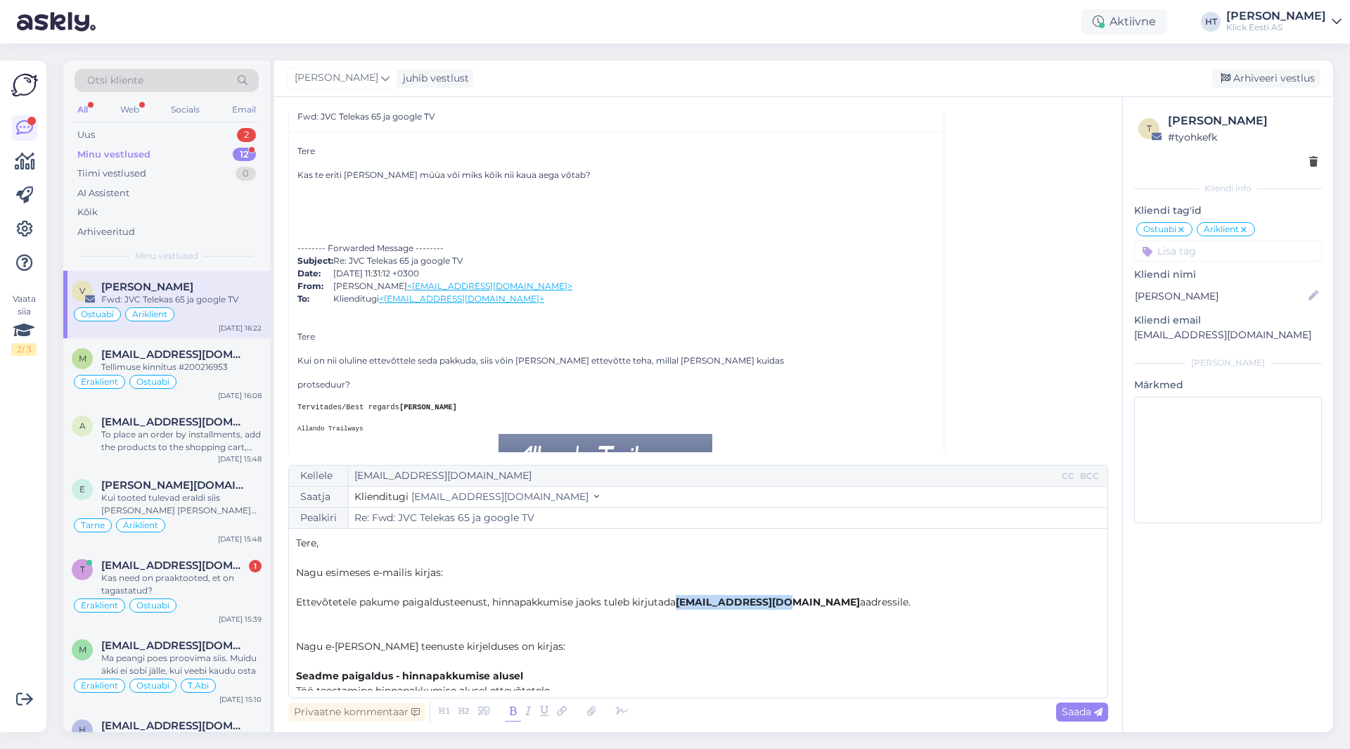
drag, startPoint x: 682, startPoint y: 600, endPoint x: 772, endPoint y: 601, distance: 90.0
click at [772, 601] on span "[EMAIL_ADDRESS][DOMAIN_NAME]" at bounding box center [768, 602] width 184 height 13
click at [849, 608] on p "Ettevõtetele pakume paigaldusteenust, hinnapakkumise jaoks tuleb kirjutada [EMA…" at bounding box center [698, 602] width 804 height 15
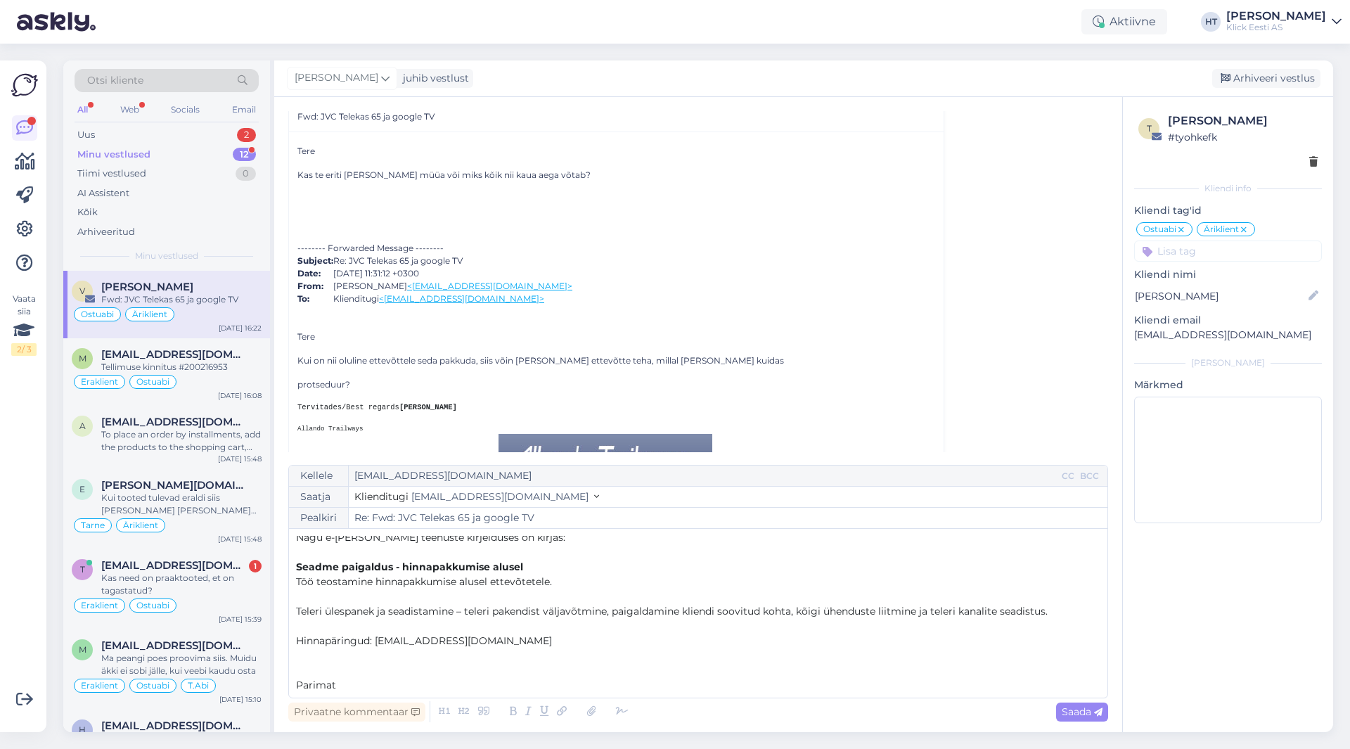
scroll to position [111, 0]
click at [1090, 709] on span "Saada" at bounding box center [1082, 711] width 41 height 13
type input "Re: Re: Fwd: JVC Telekas 65 ja google TV"
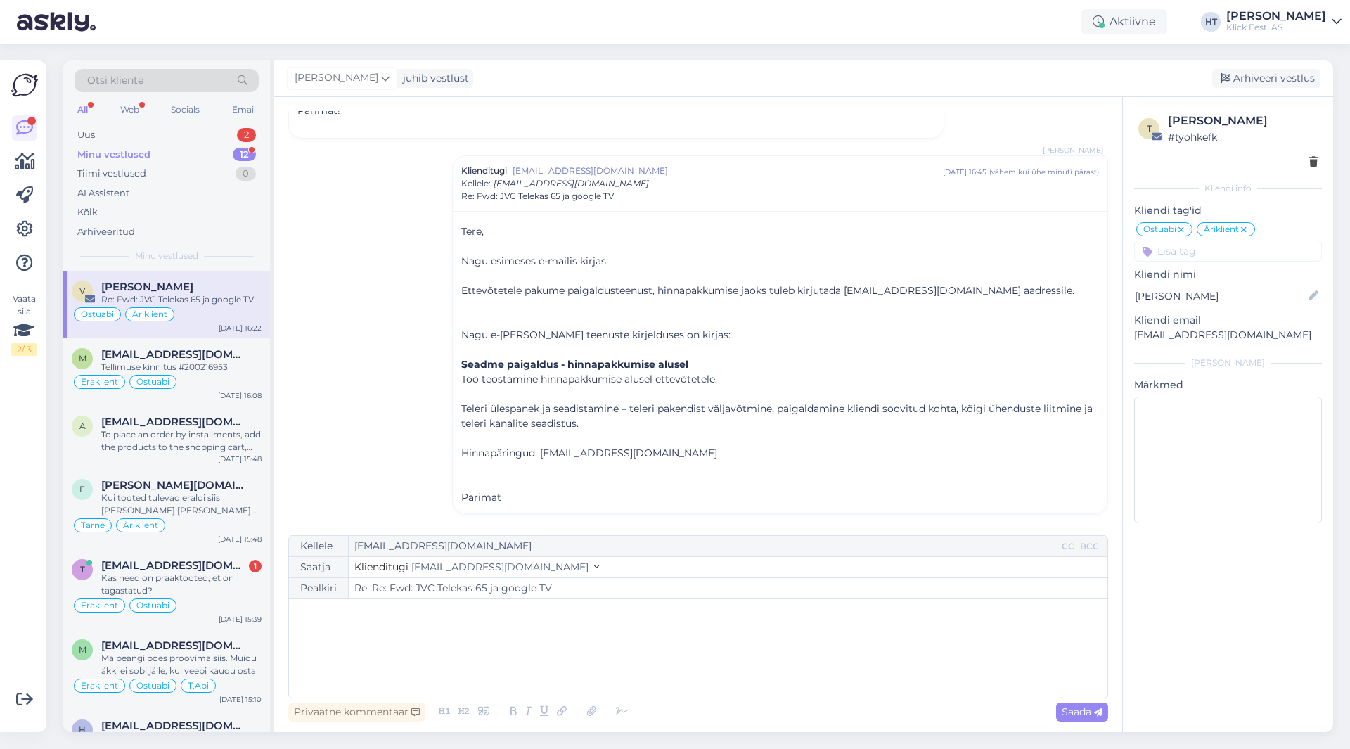
scroll to position [1425, 0]
click at [214, 561] on span "[EMAIL_ADDRESS][DOMAIN_NAME]" at bounding box center [174, 565] width 146 height 13
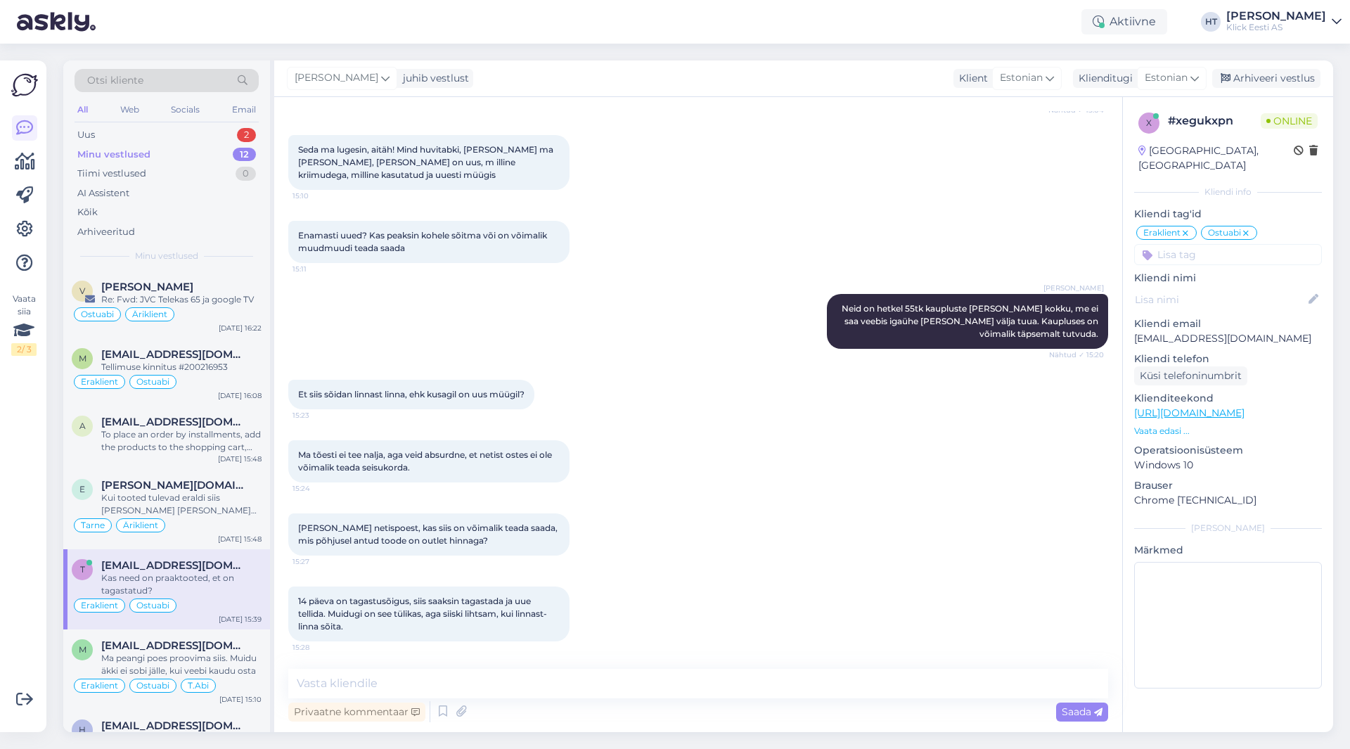
scroll to position [4356, 0]
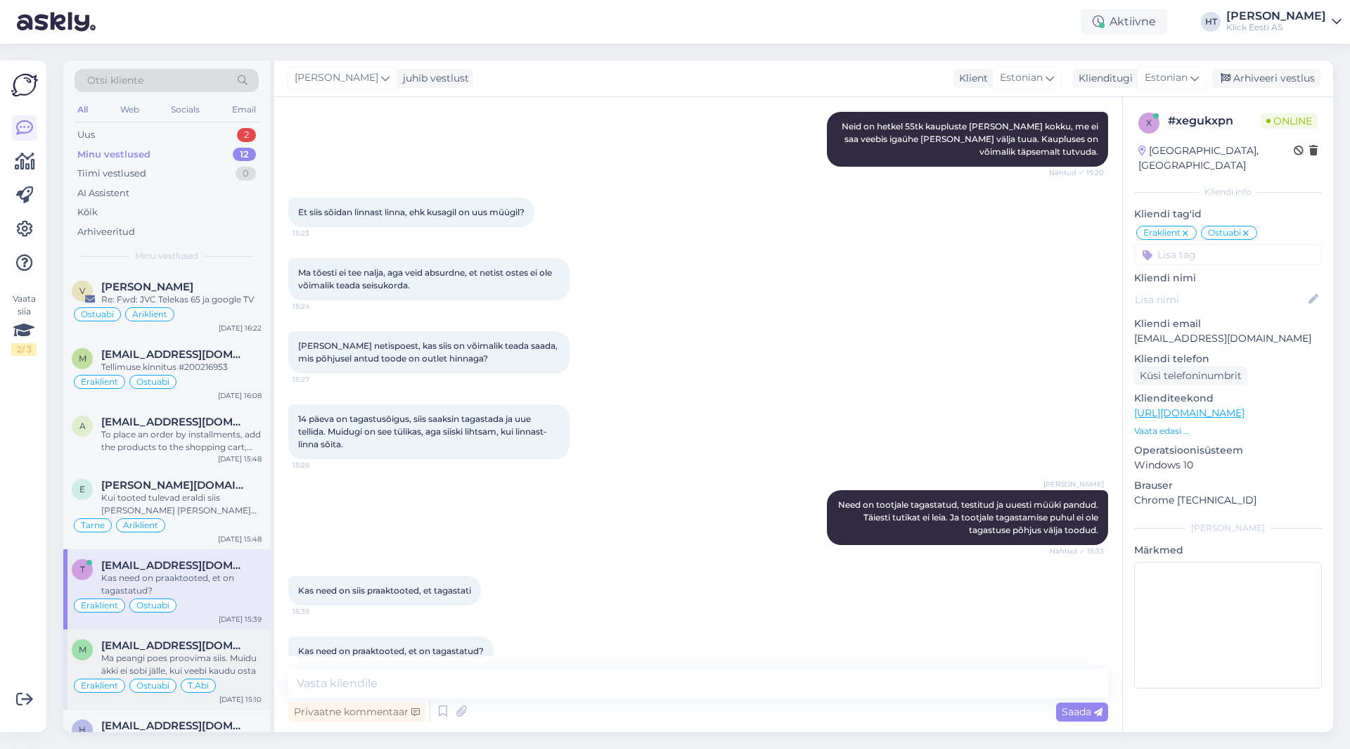
click at [193, 655] on div "Ma peangi poes proovima siis. Muidu äkki ei sobi jälle, kui veebi kaudu osta" at bounding box center [181, 664] width 160 height 25
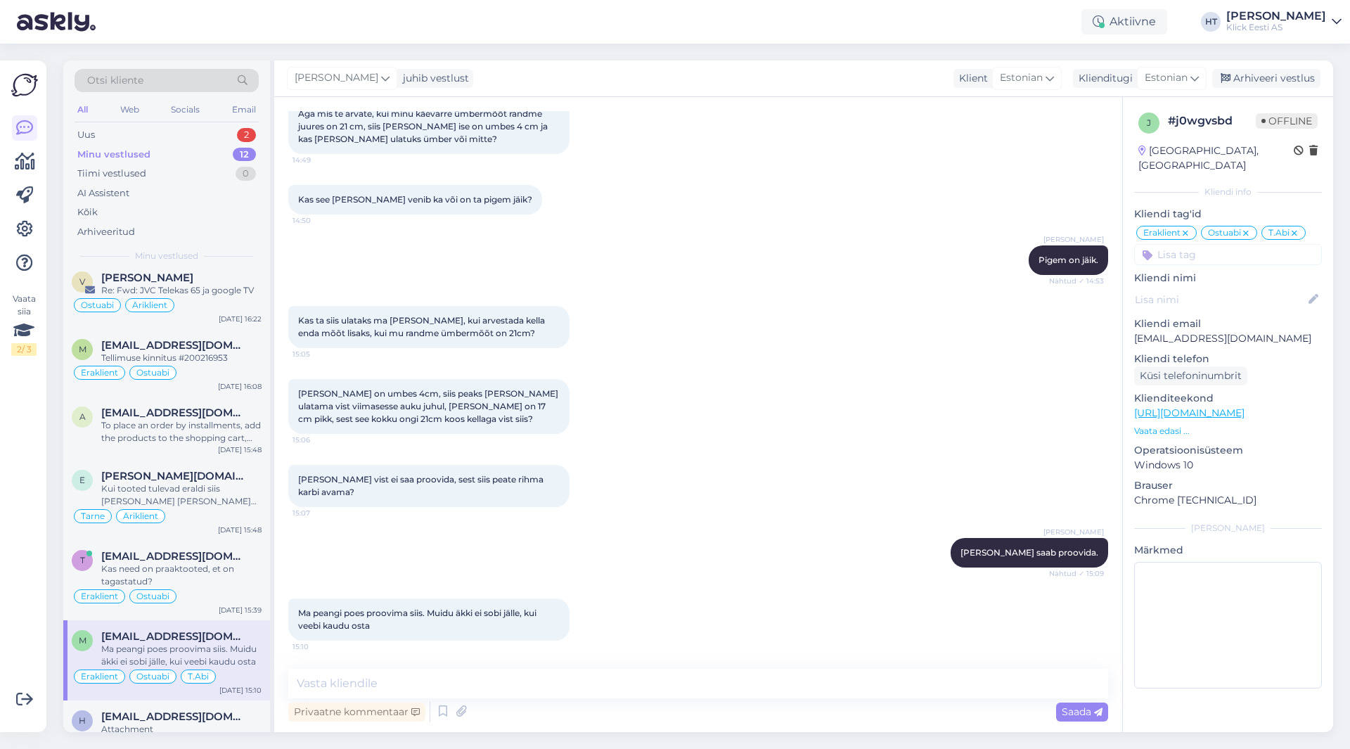
scroll to position [0, 0]
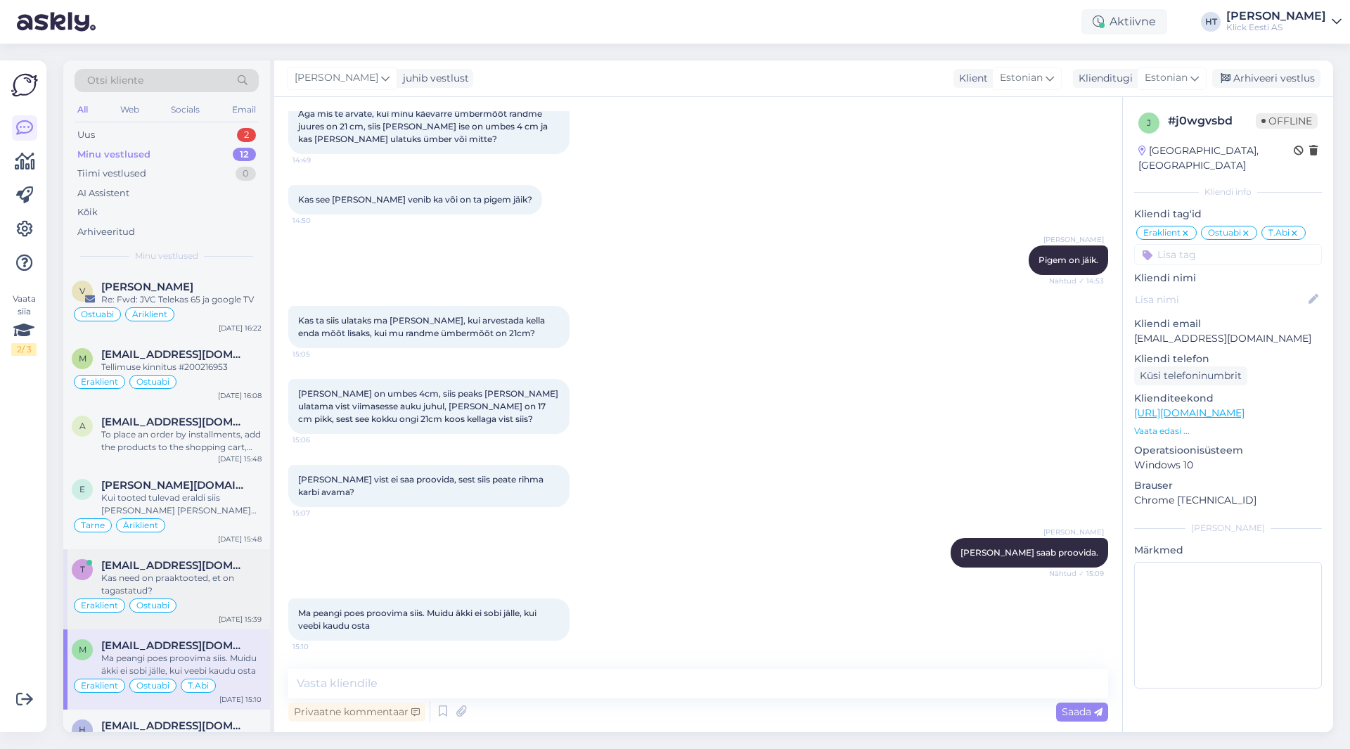
click at [240, 591] on div "Kas need on praaktooted, et on tagastatud?" at bounding box center [181, 584] width 160 height 25
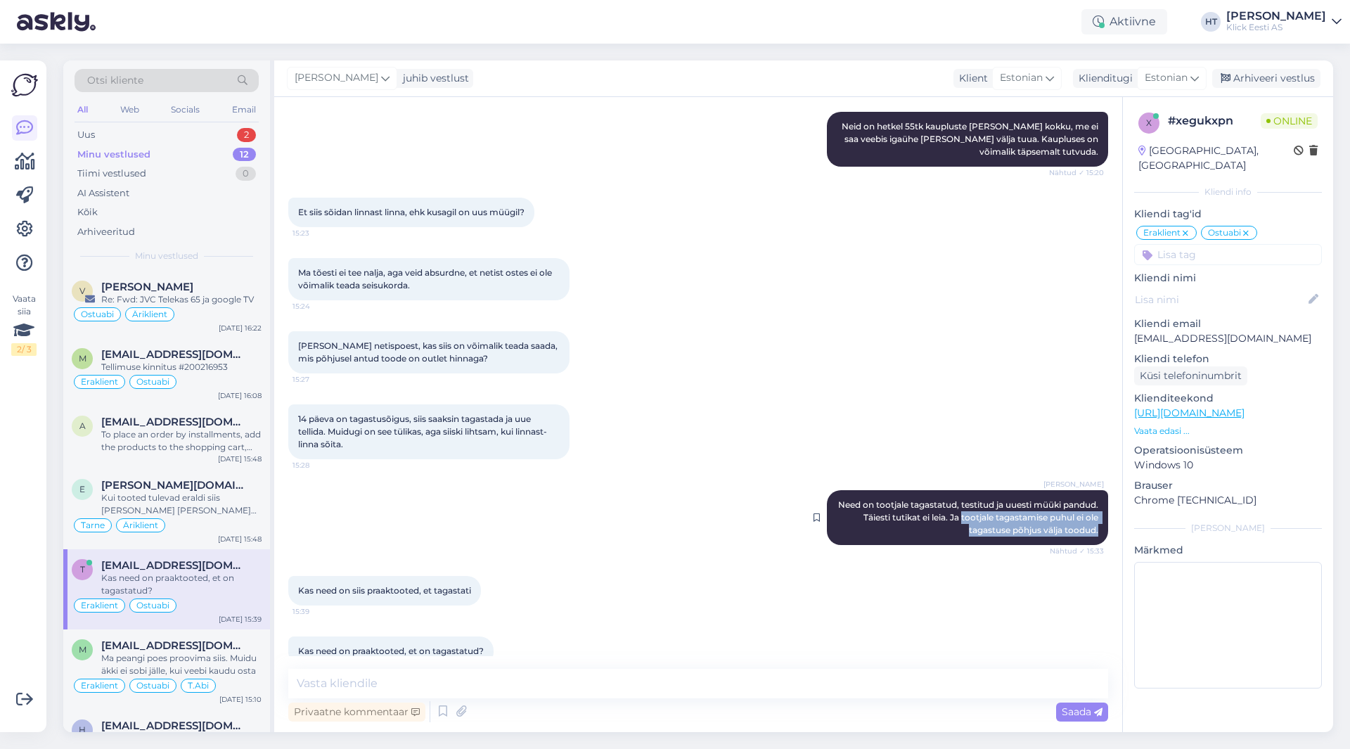
drag, startPoint x: 972, startPoint y: 491, endPoint x: 1091, endPoint y: 503, distance: 118.7
click at [1091, 503] on div "[PERSON_NAME] Need on tootjale tagastatud, testitud ja uuesti müüki pandud. Täi…" at bounding box center [967, 517] width 281 height 55
click at [547, 693] on textarea at bounding box center [698, 684] width 820 height 30
paste textarea "tootjale tagastamise puhul ei ole tagastuse põhjus välja toodud."
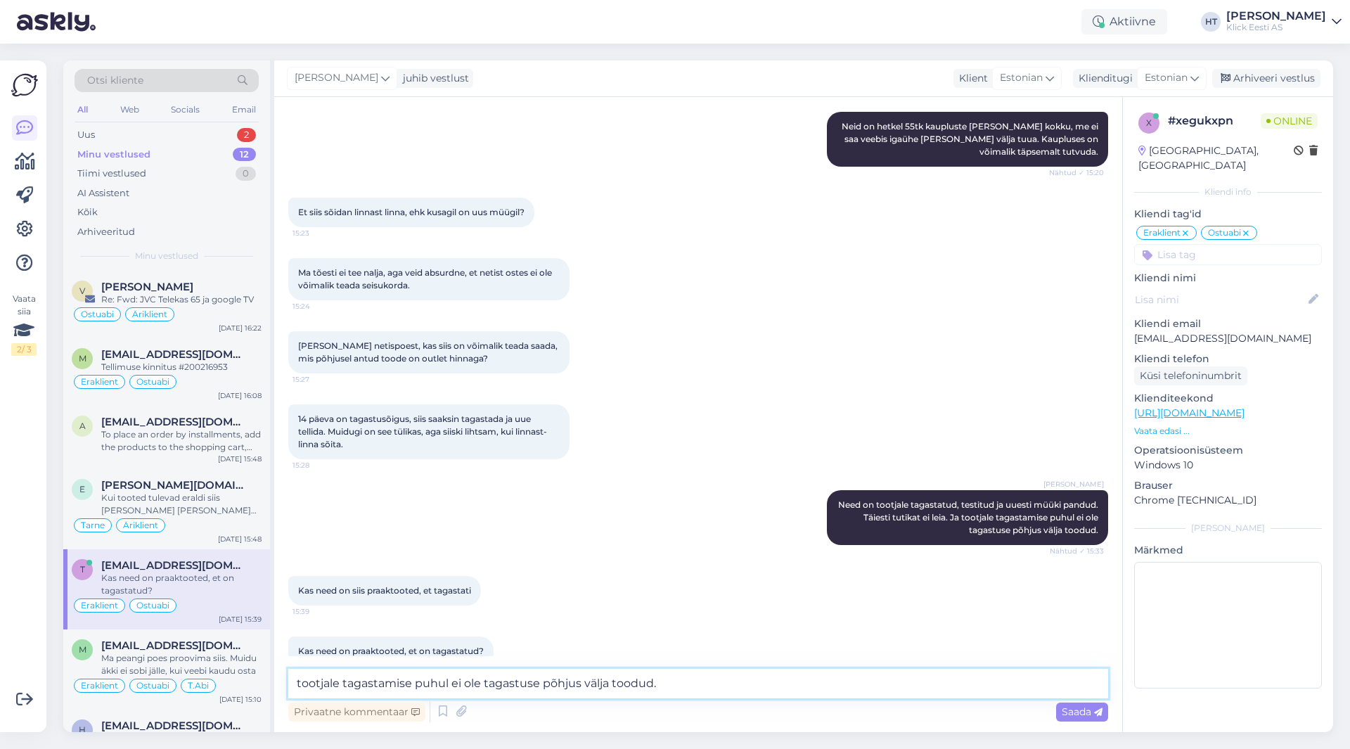
drag, startPoint x: 302, startPoint y: 681, endPoint x: 283, endPoint y: 681, distance: 18.3
click at [283, 681] on div "Vestlus algas [DATE] Tere, kumb ekraan on silmi säästvam, kas matt või läikiv? …" at bounding box center [698, 414] width 848 height 635
type textarea "Tootjale tagastamise puhul ei ole tagastuse põhjus välja toodud."
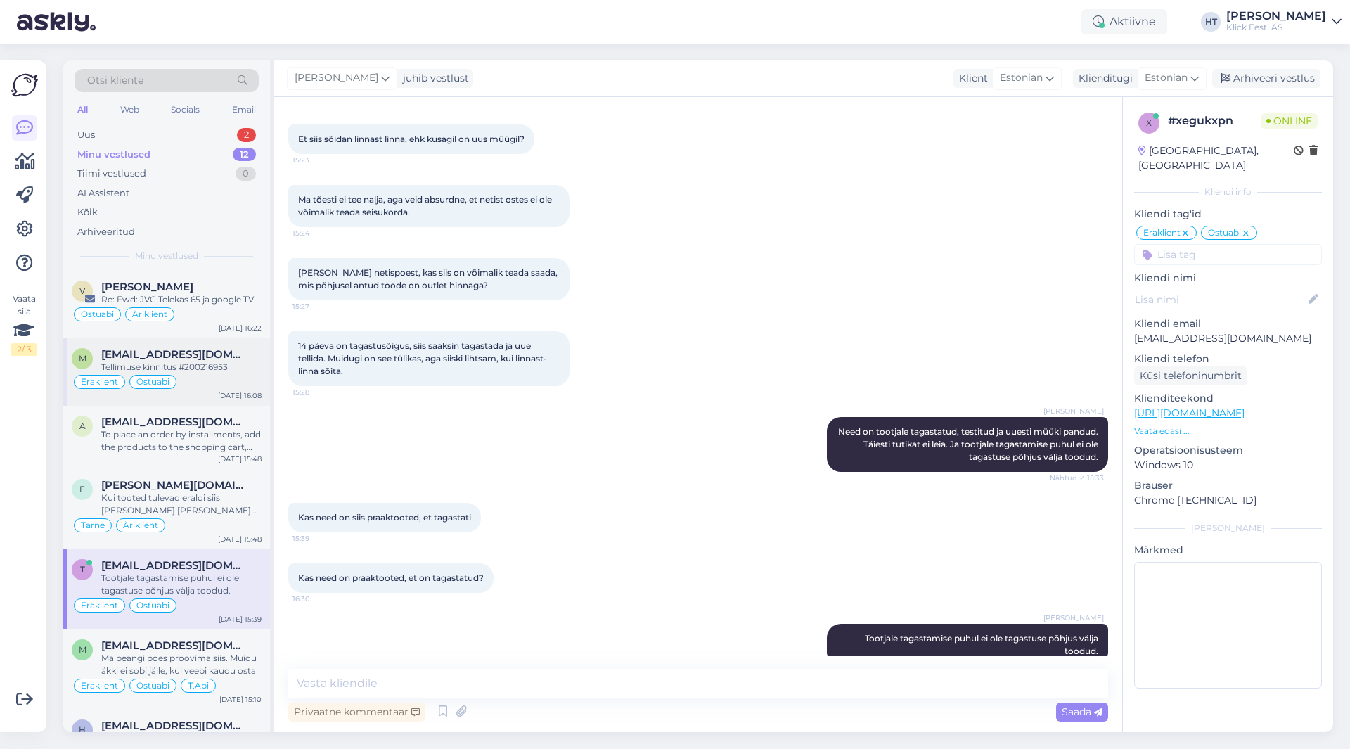
click at [170, 365] on div "Tellimuse kinnitus #200216953" at bounding box center [181, 367] width 160 height 13
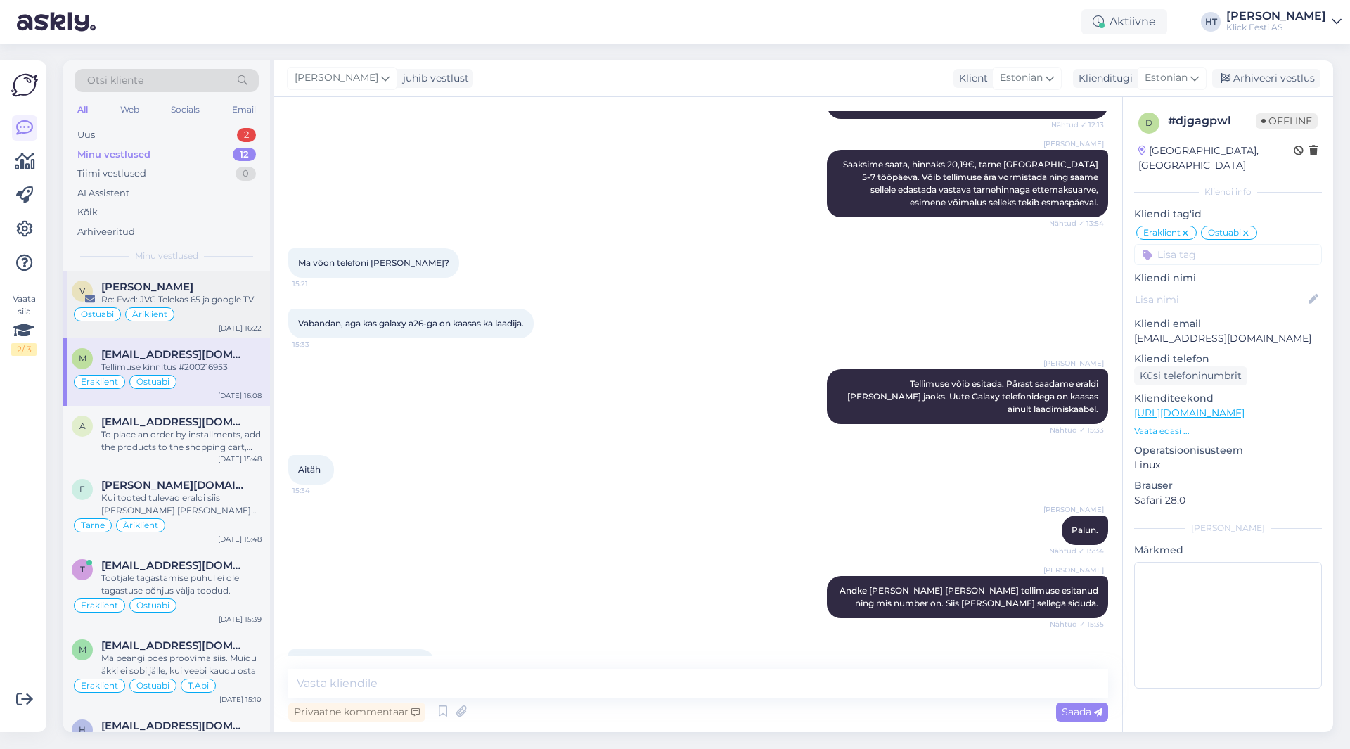
click at [191, 300] on div "Re: Fwd: JVC Telekas 65 ja google TV" at bounding box center [181, 299] width 160 height 13
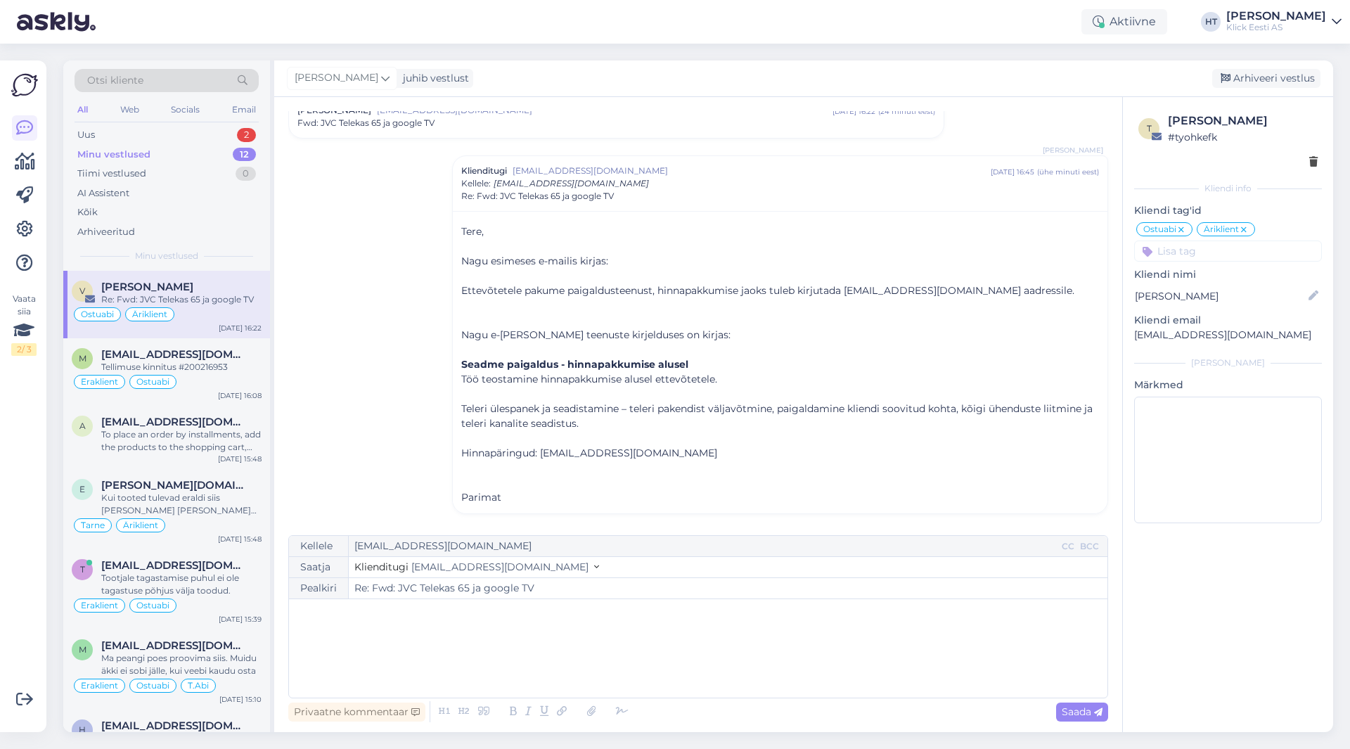
scroll to position [357, 0]
click at [224, 133] on div "Uus 2" at bounding box center [167, 135] width 184 height 20
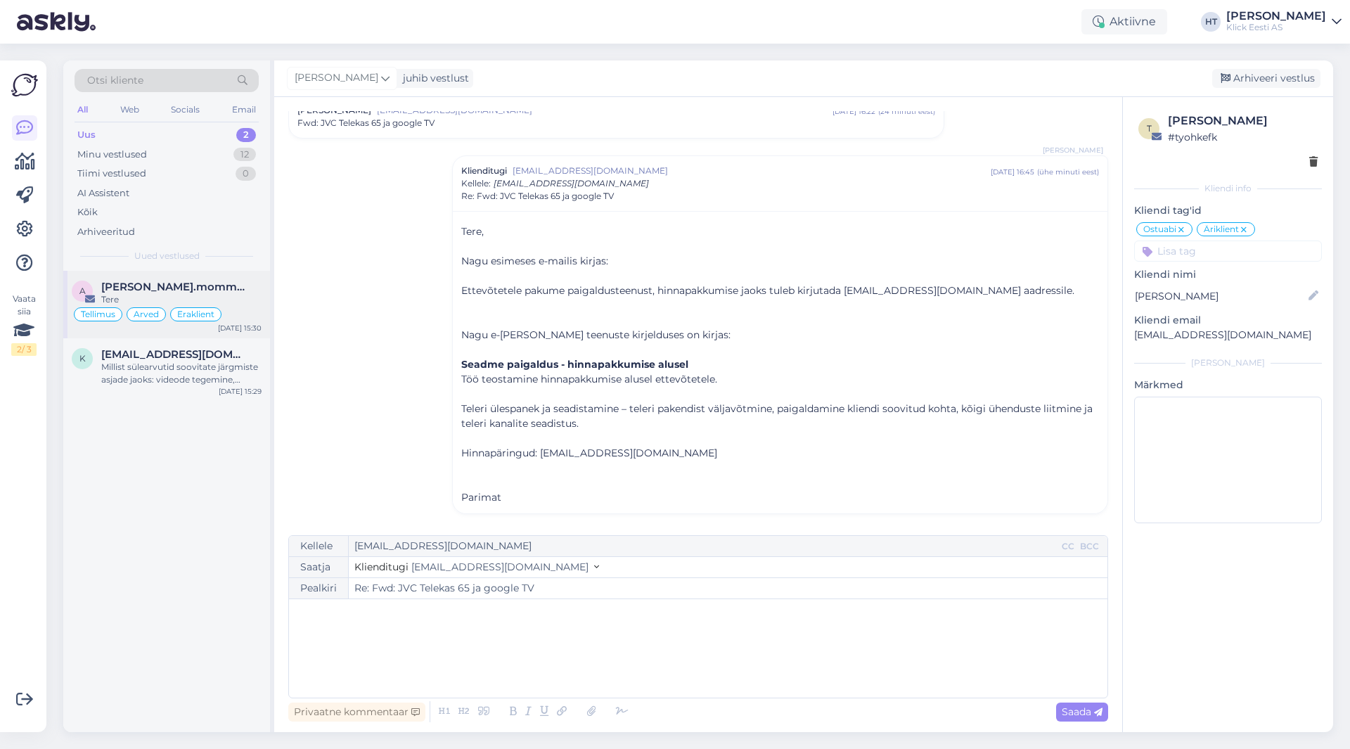
click at [224, 307] on div "Tellimus Arved Eraklient" at bounding box center [167, 314] width 190 height 17
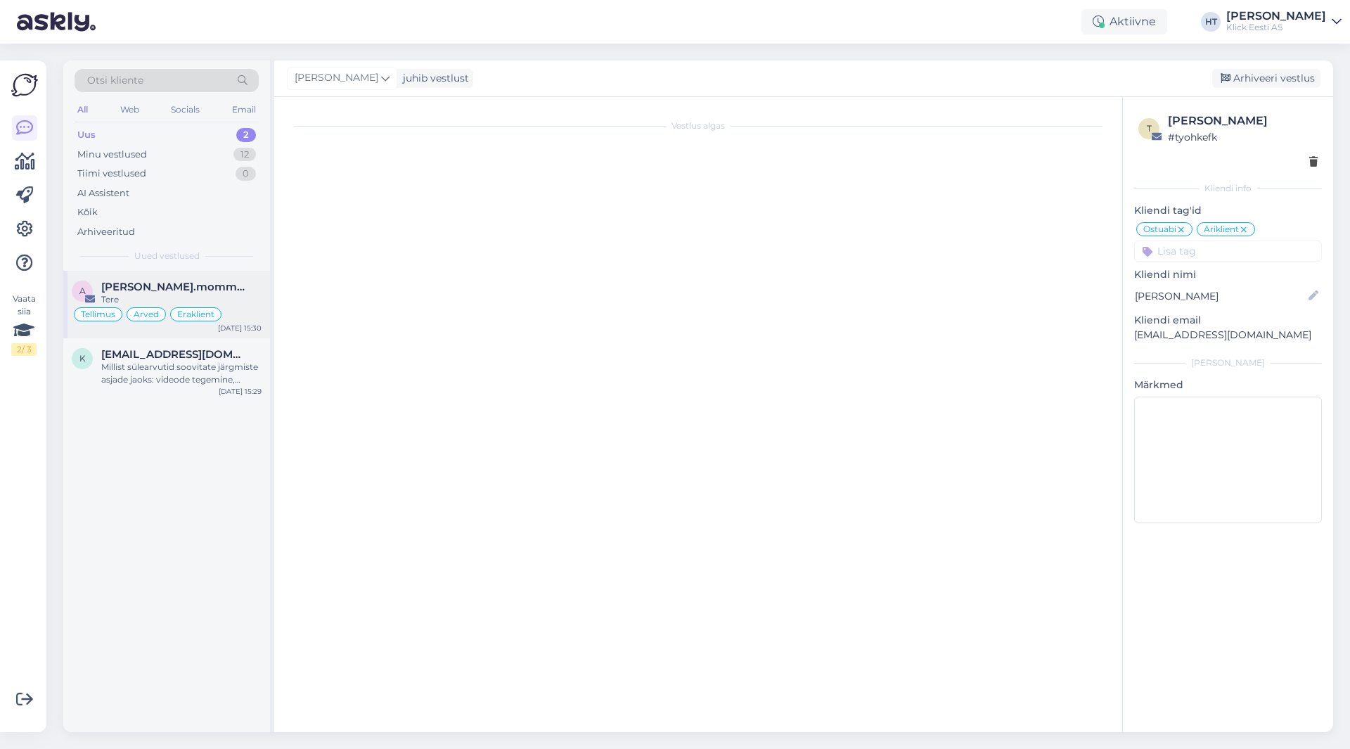
scroll to position [5830, 0]
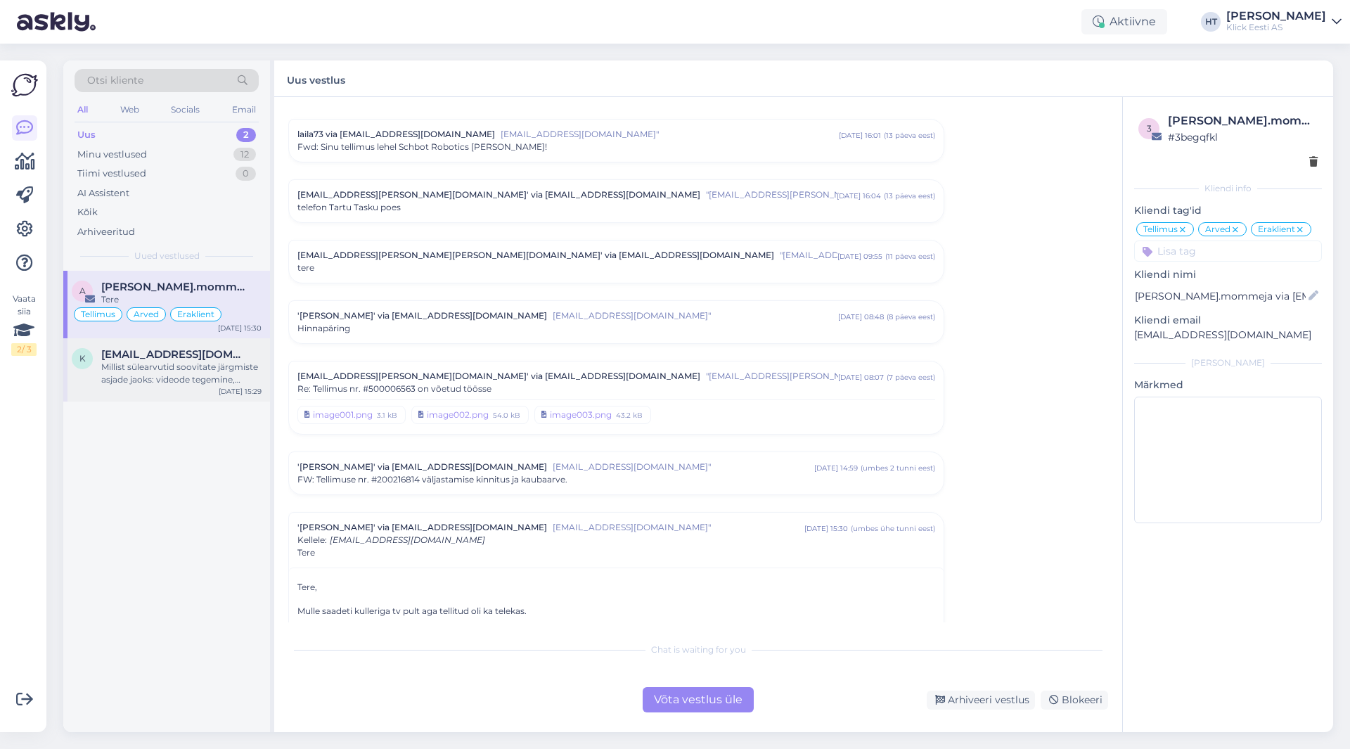
click at [224, 346] on div "K [EMAIL_ADDRESS][DOMAIN_NAME] Millist sülearvutid soovitate järgmiste asjade j…" at bounding box center [166, 369] width 207 height 63
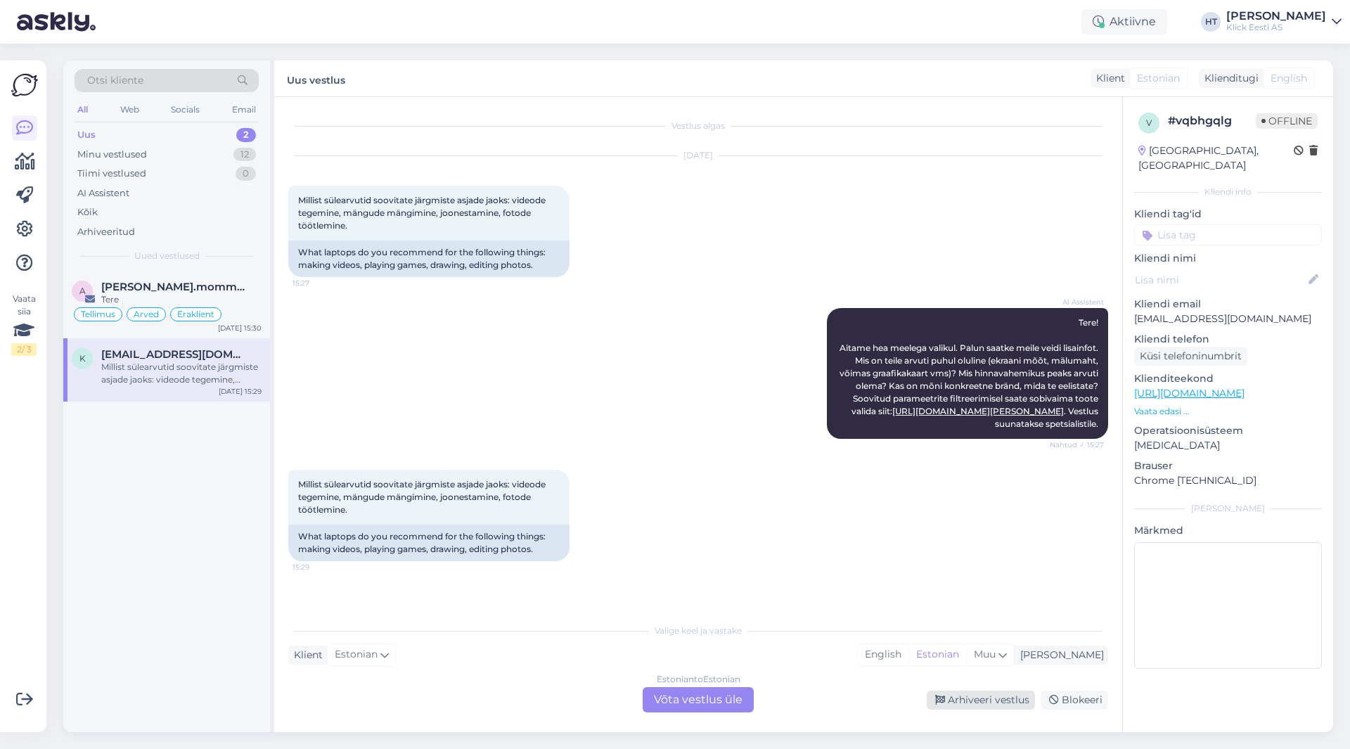
click at [979, 693] on div "Arhiveeri vestlus" at bounding box center [981, 700] width 108 height 19
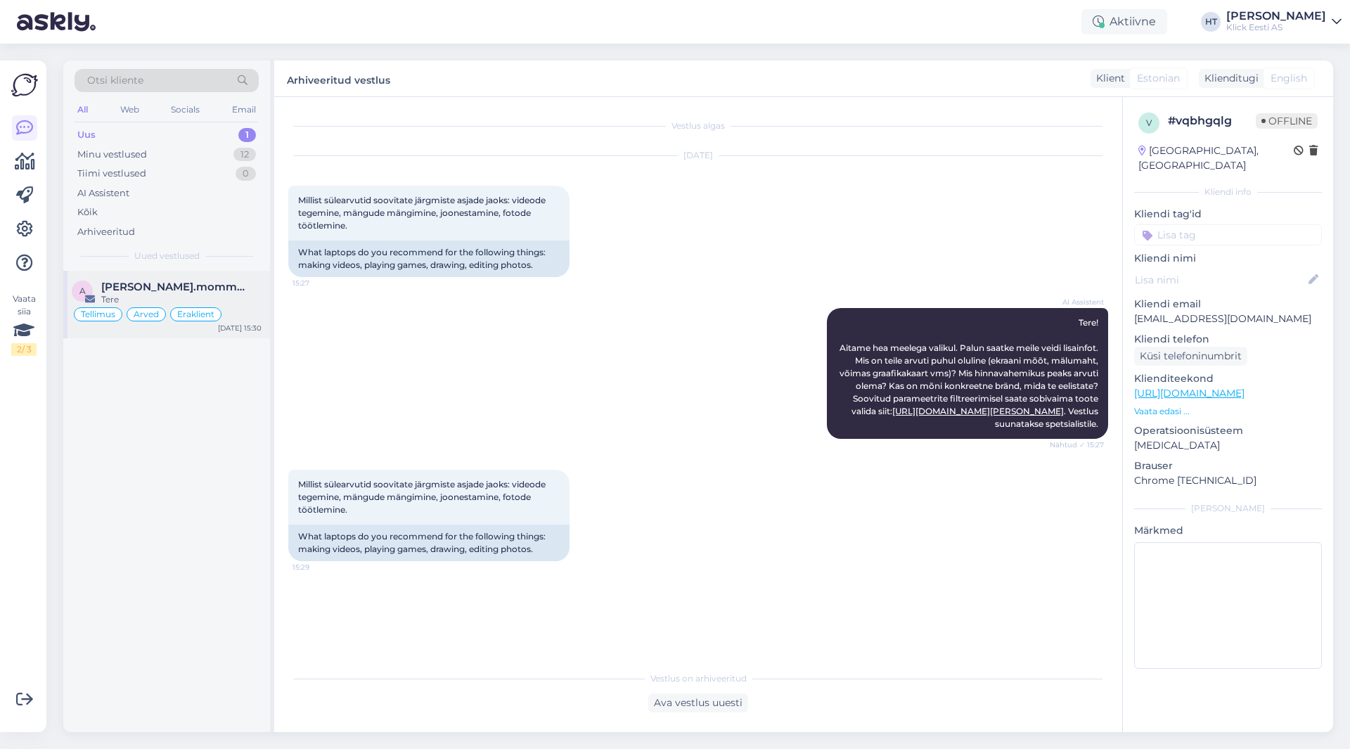
click at [240, 294] on div "Tere" at bounding box center [181, 299] width 160 height 13
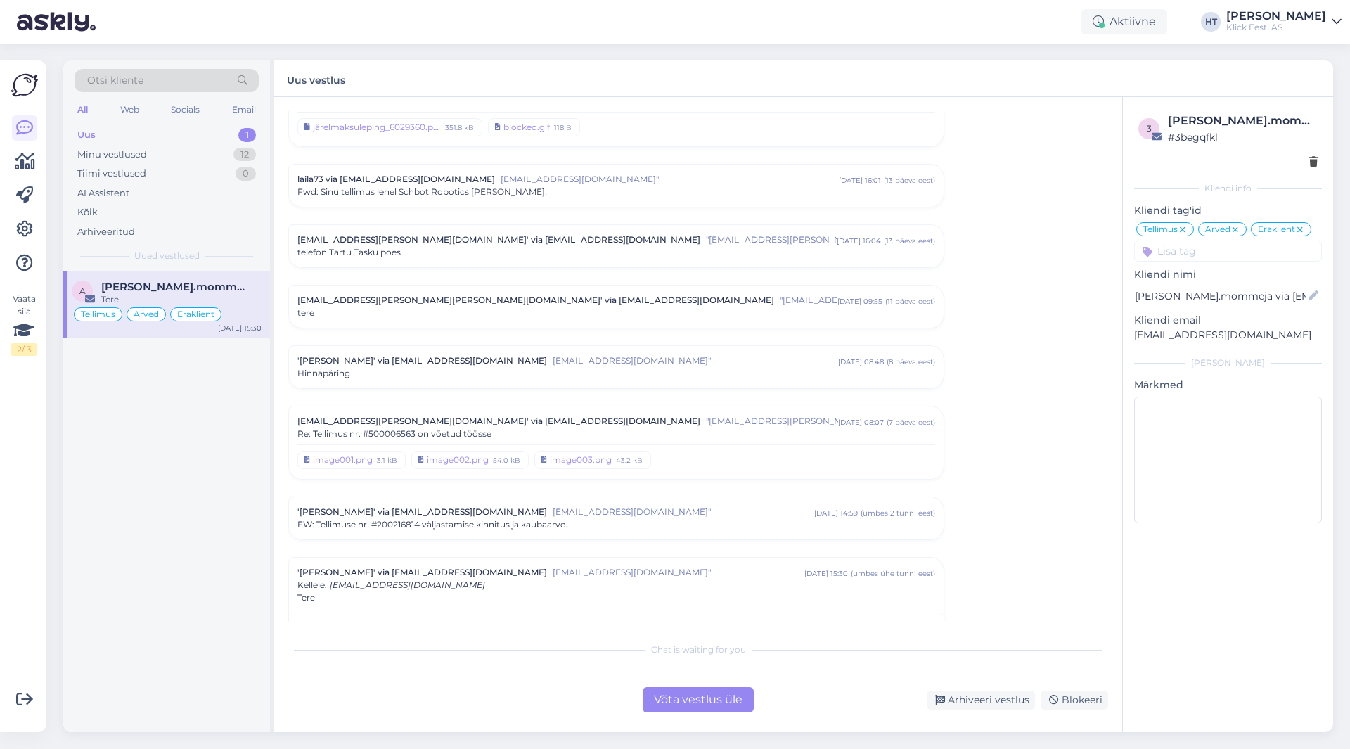
scroll to position [5772, 0]
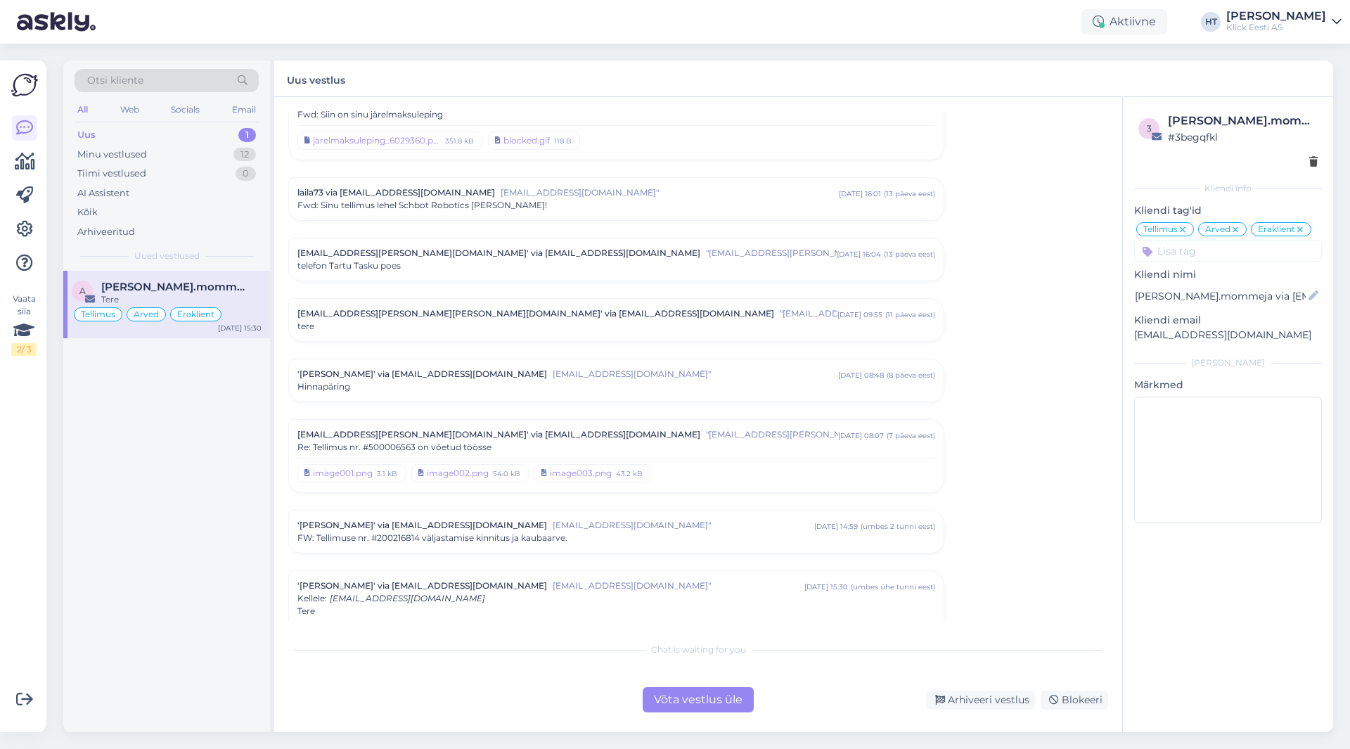
click at [620, 532] on div "FW: Tellimuse nr. #200216814 väljastamise kinnitus ja kaubaarve." at bounding box center [616, 538] width 638 height 13
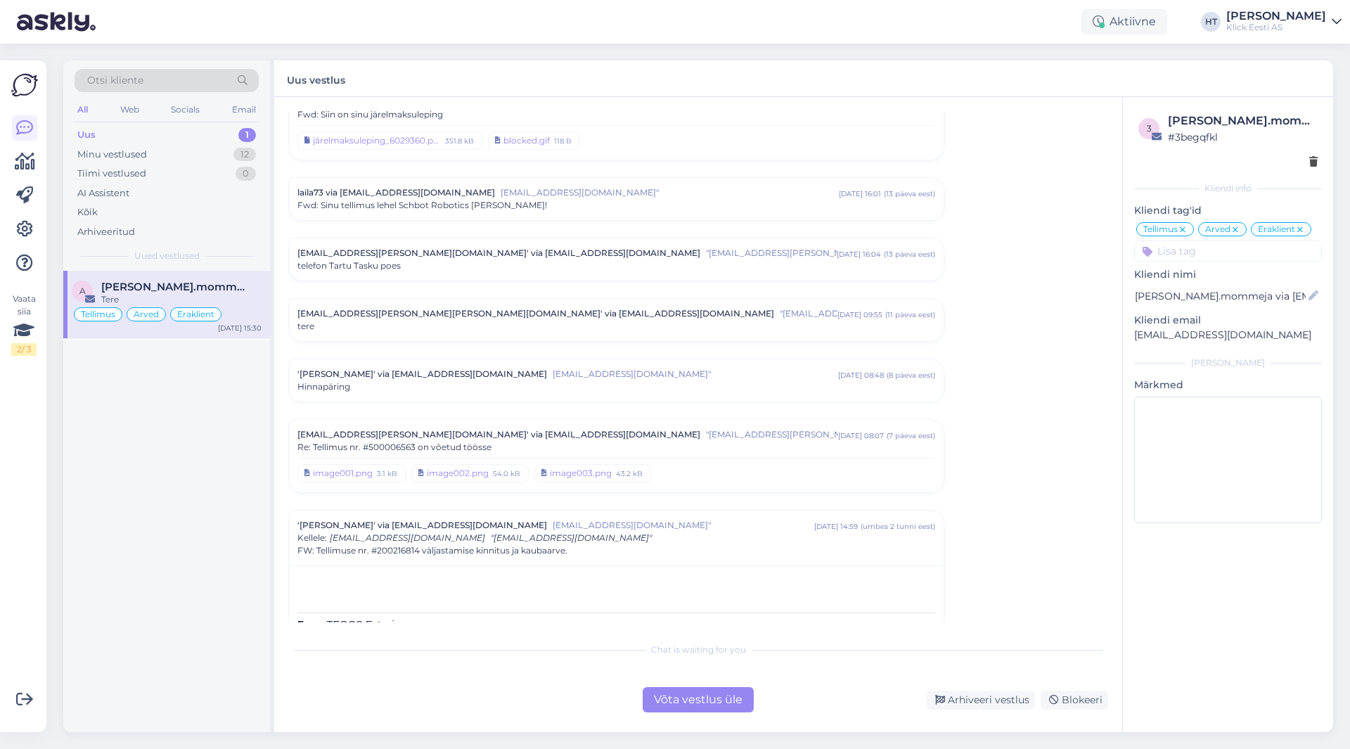
click at [711, 430] on div "[EMAIL_ADDRESS][PERSON_NAME][DOMAIN_NAME]' via [EMAIL_ADDRESS][DOMAIN_NAME] "[E…" at bounding box center [616, 456] width 638 height 56
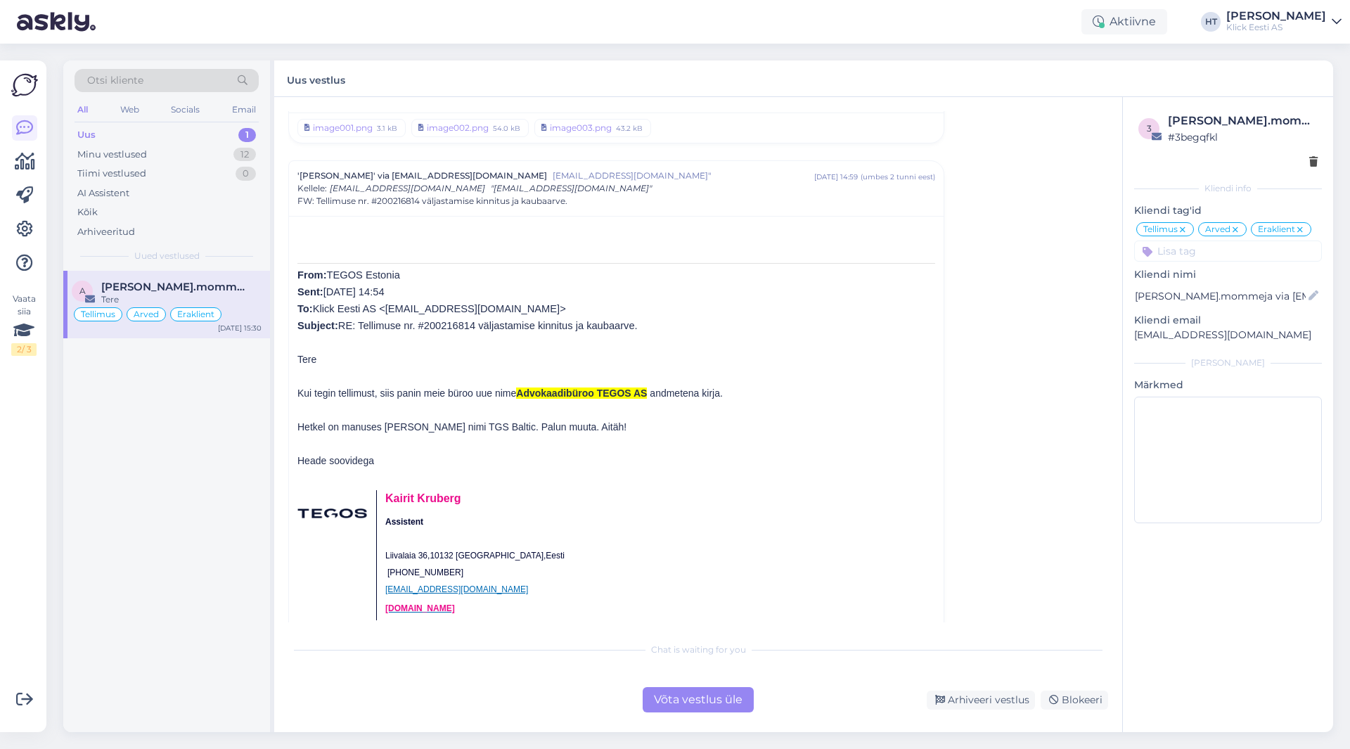
scroll to position [6897, 0]
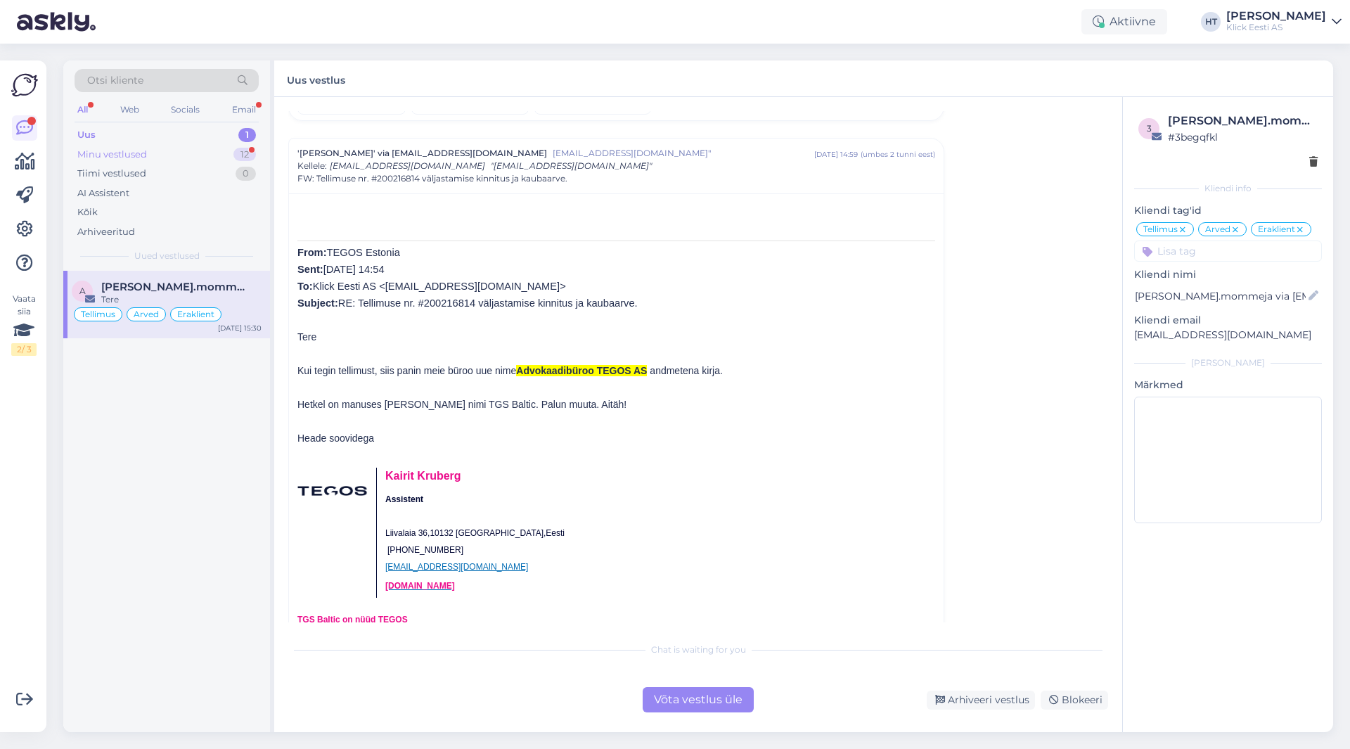
click at [231, 155] on div "Minu vestlused 12" at bounding box center [167, 155] width 184 height 20
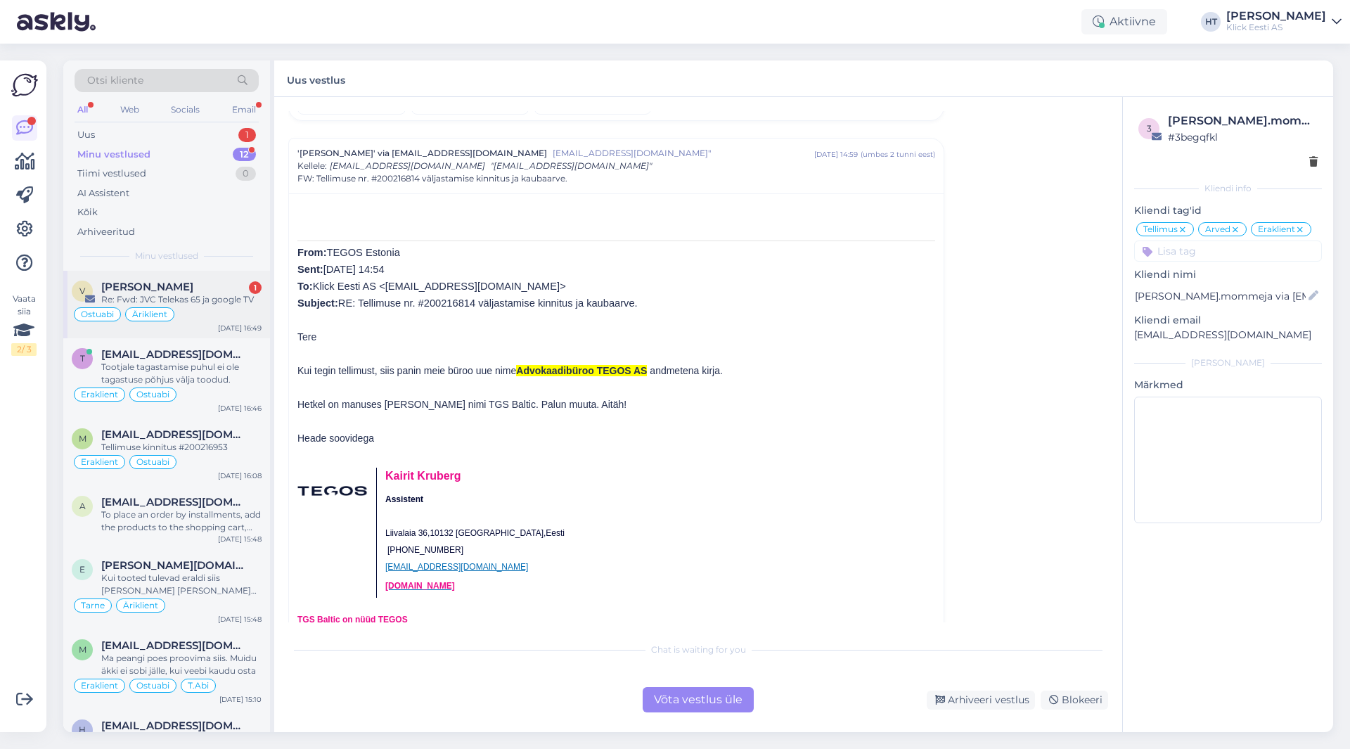
click at [221, 300] on div "Re: Fwd: JVC Telekas 65 ja google TV" at bounding box center [181, 299] width 160 height 13
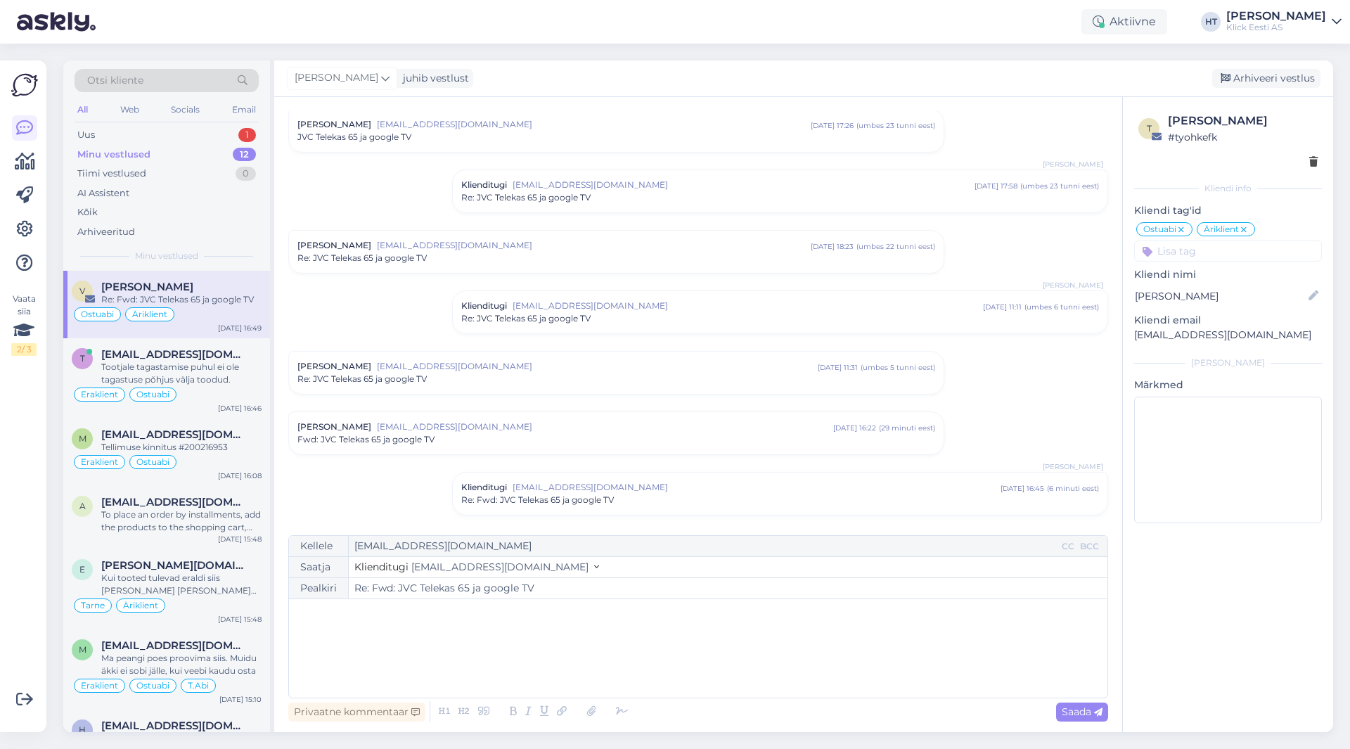
scroll to position [0, 0]
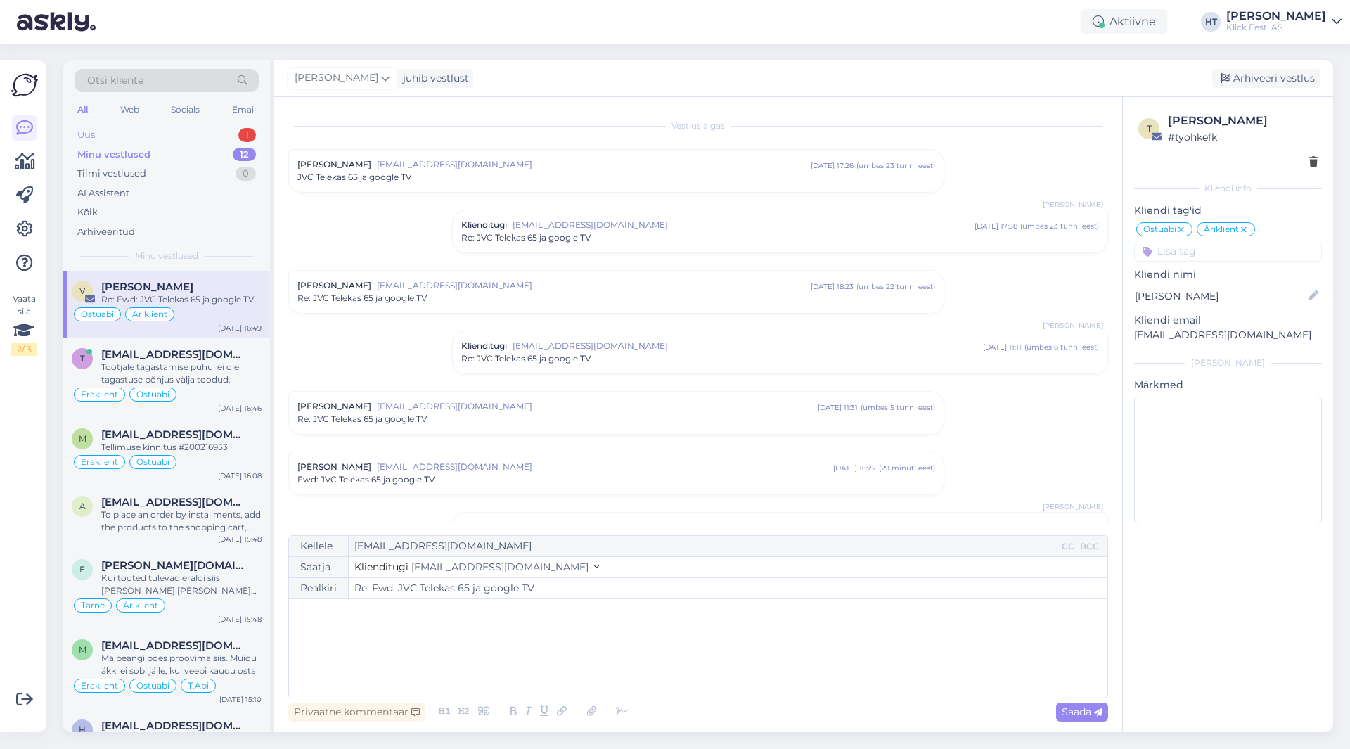
click at [231, 131] on div "Uus 1" at bounding box center [167, 135] width 184 height 20
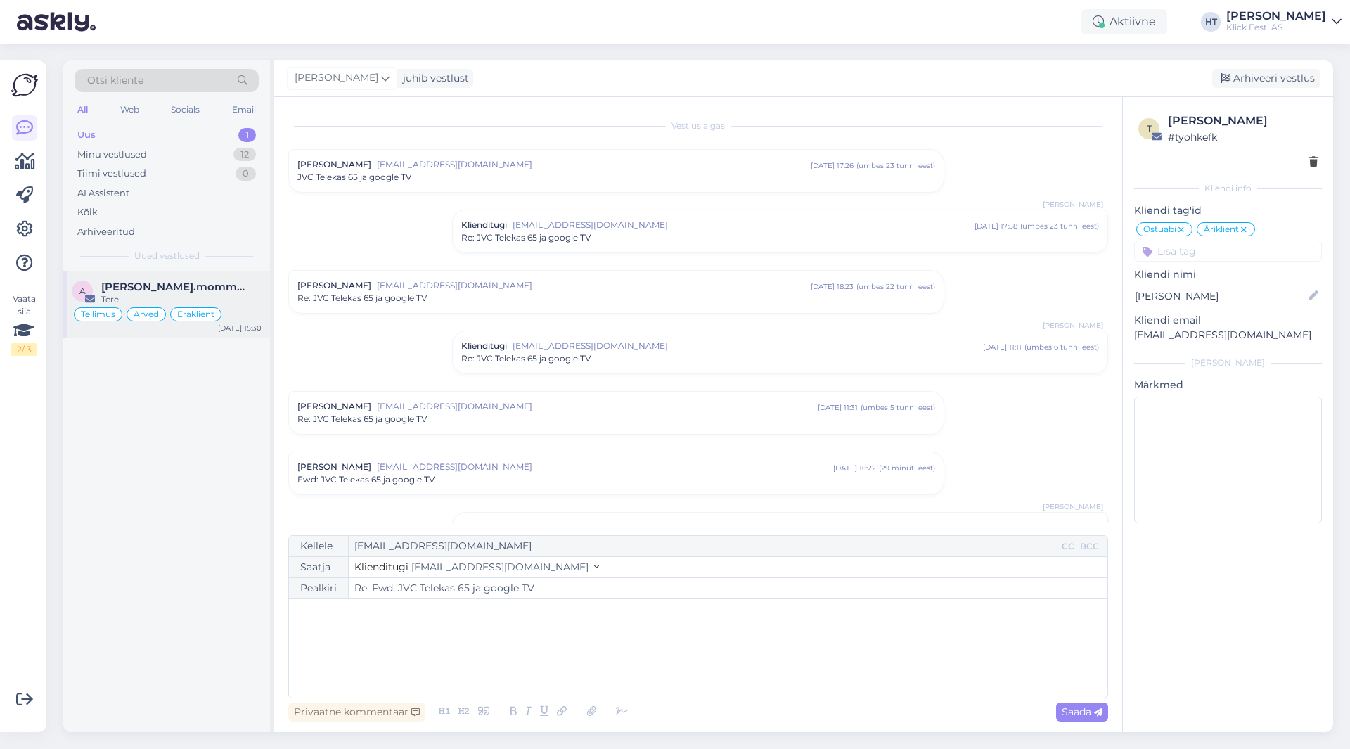
click at [207, 298] on div "Tere" at bounding box center [181, 299] width 160 height 13
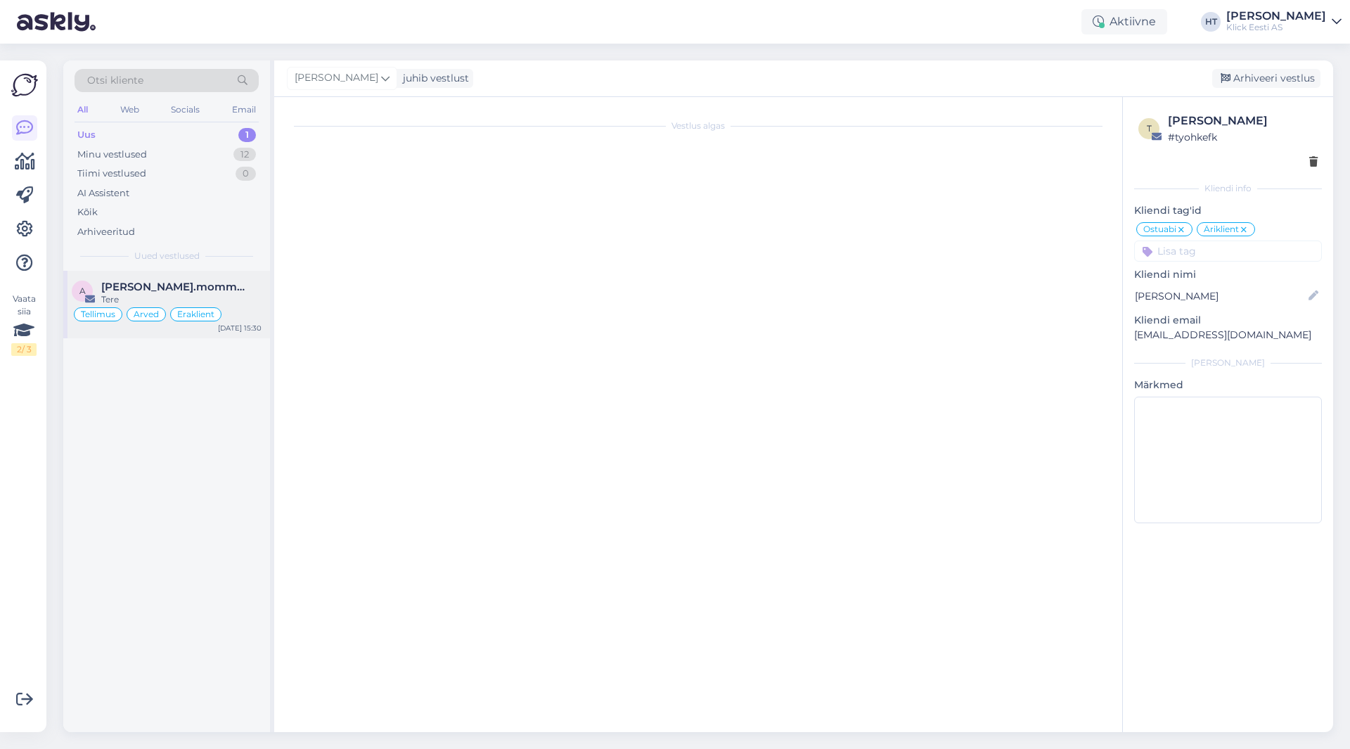
scroll to position [5983, 0]
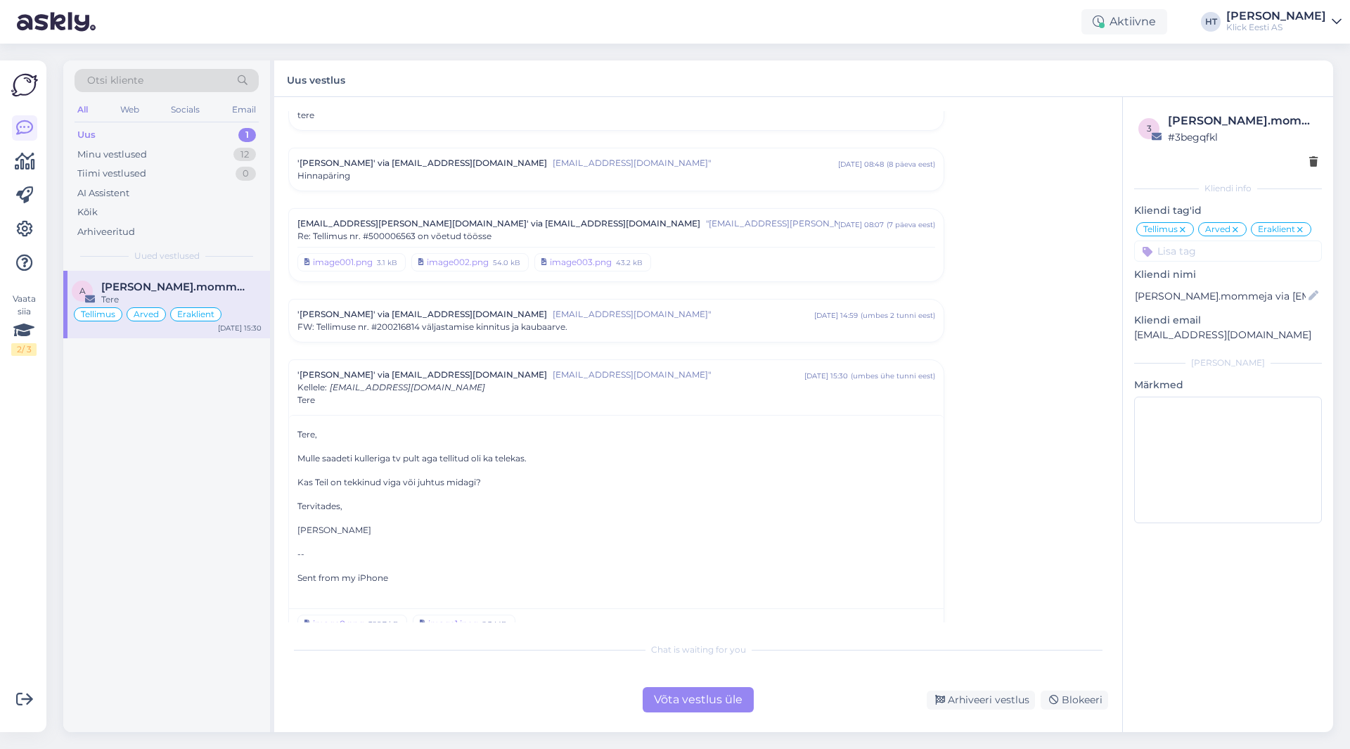
click at [506, 308] on div "'[PERSON_NAME]' via [EMAIL_ADDRESS][DOMAIN_NAME] [EMAIL_ADDRESS][DOMAIN_NAME]" …" at bounding box center [616, 321] width 655 height 42
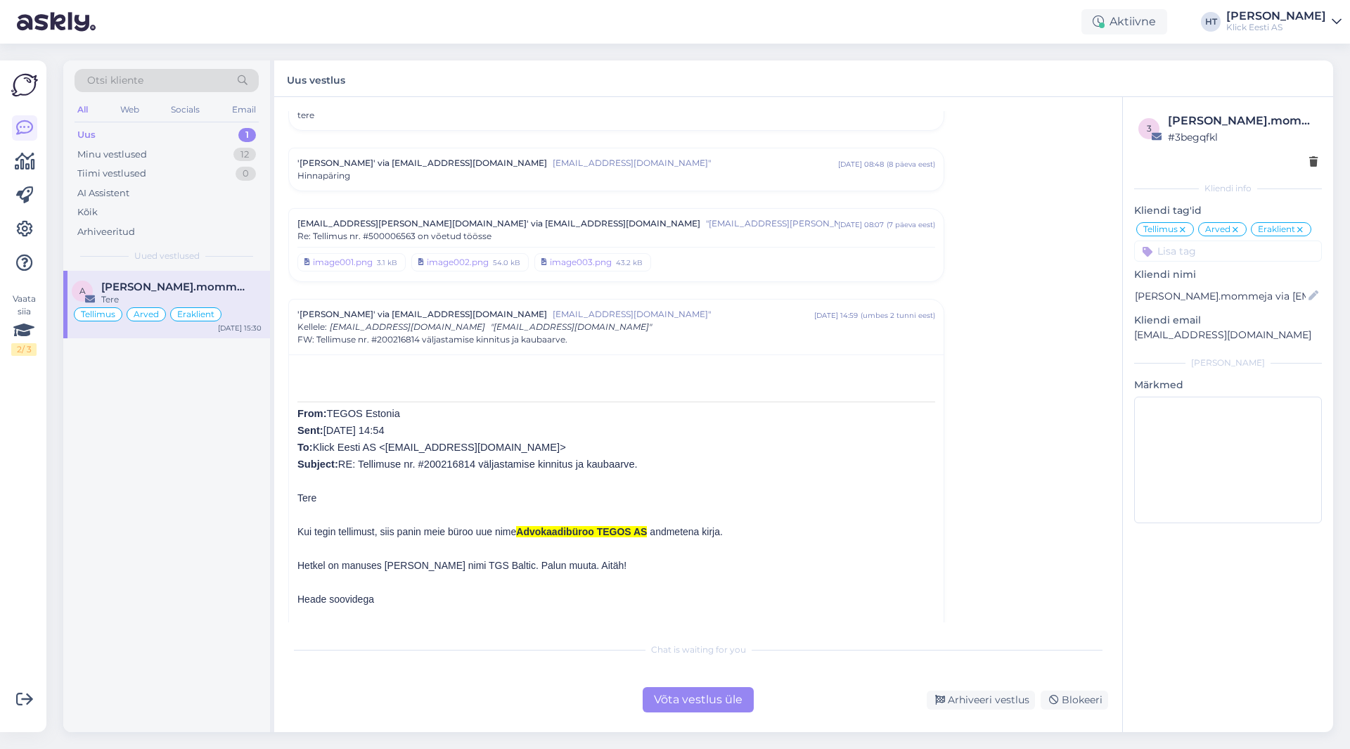
click at [717, 230] on div "Re: Tellimus nr. #500006563 on võetud töösse" at bounding box center [616, 236] width 638 height 13
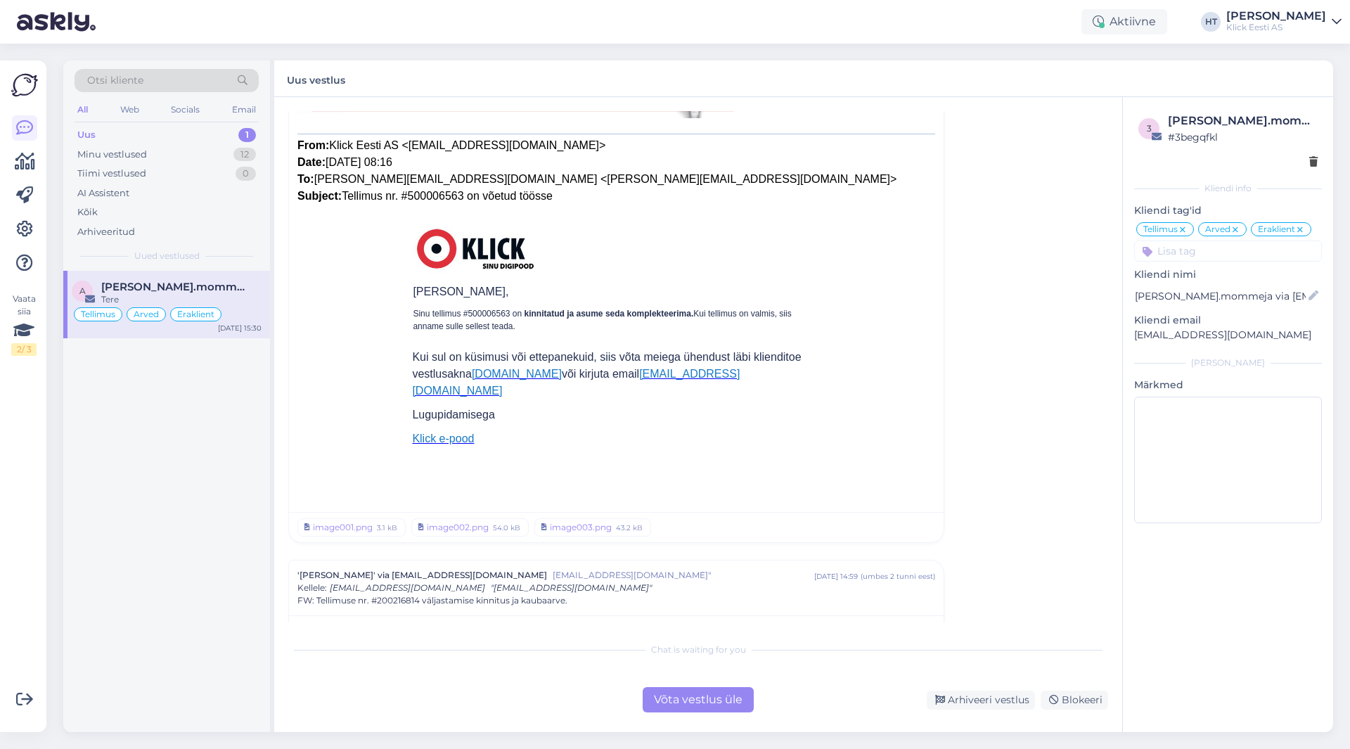
scroll to position [6404, 0]
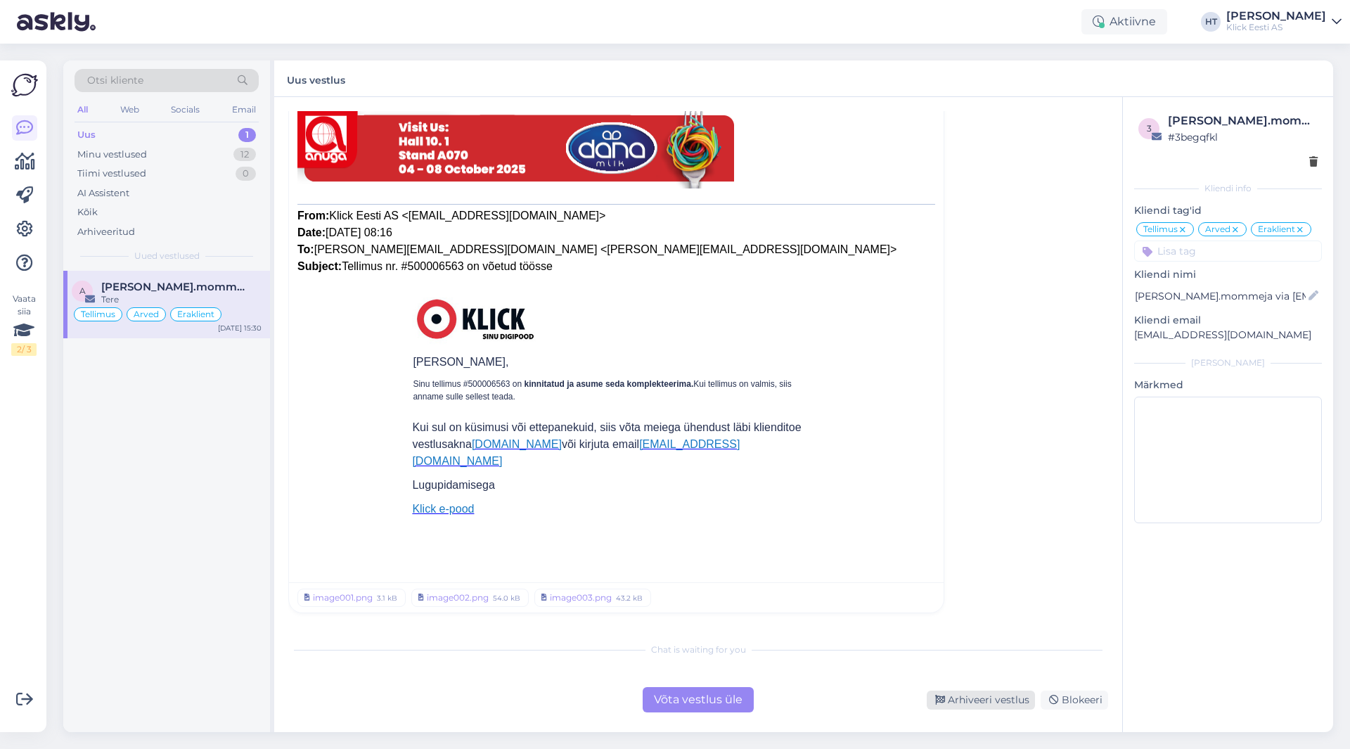
click at [944, 695] on icon at bounding box center [940, 700] width 10 height 10
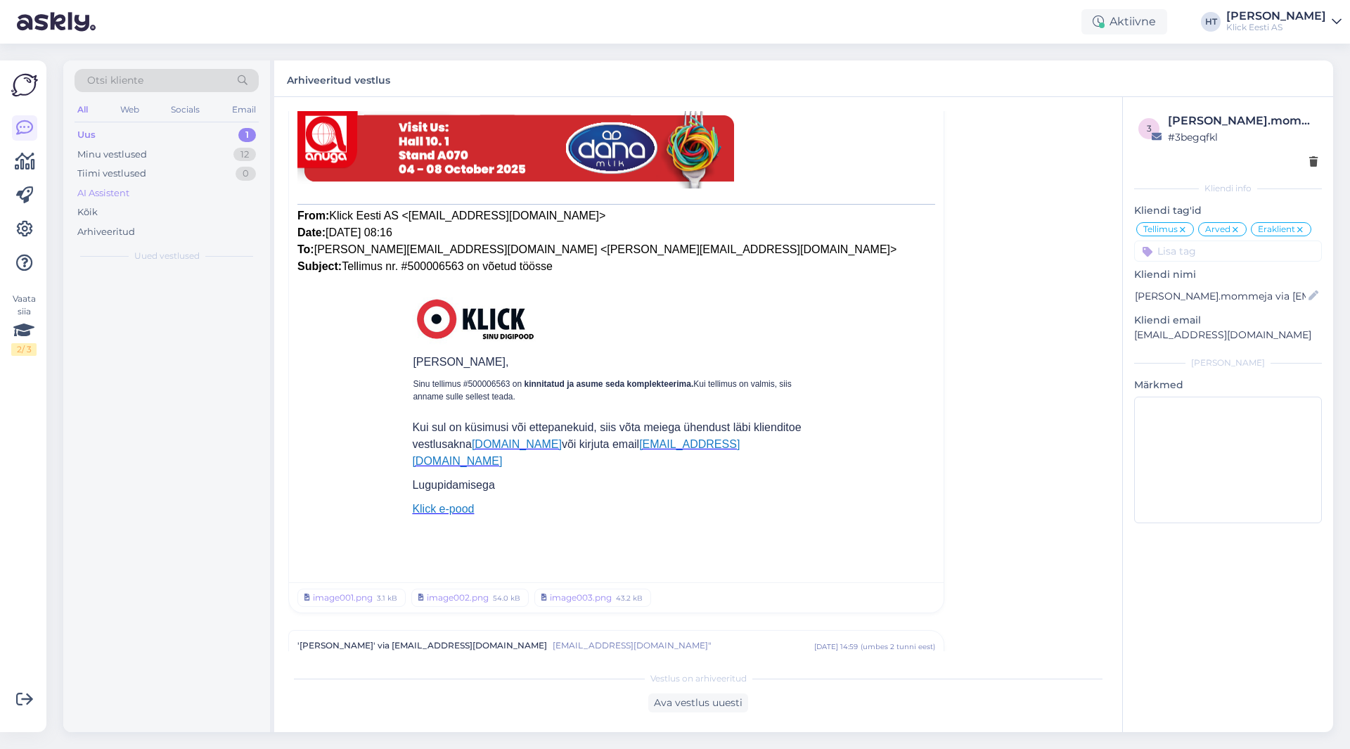
scroll to position [7990, 0]
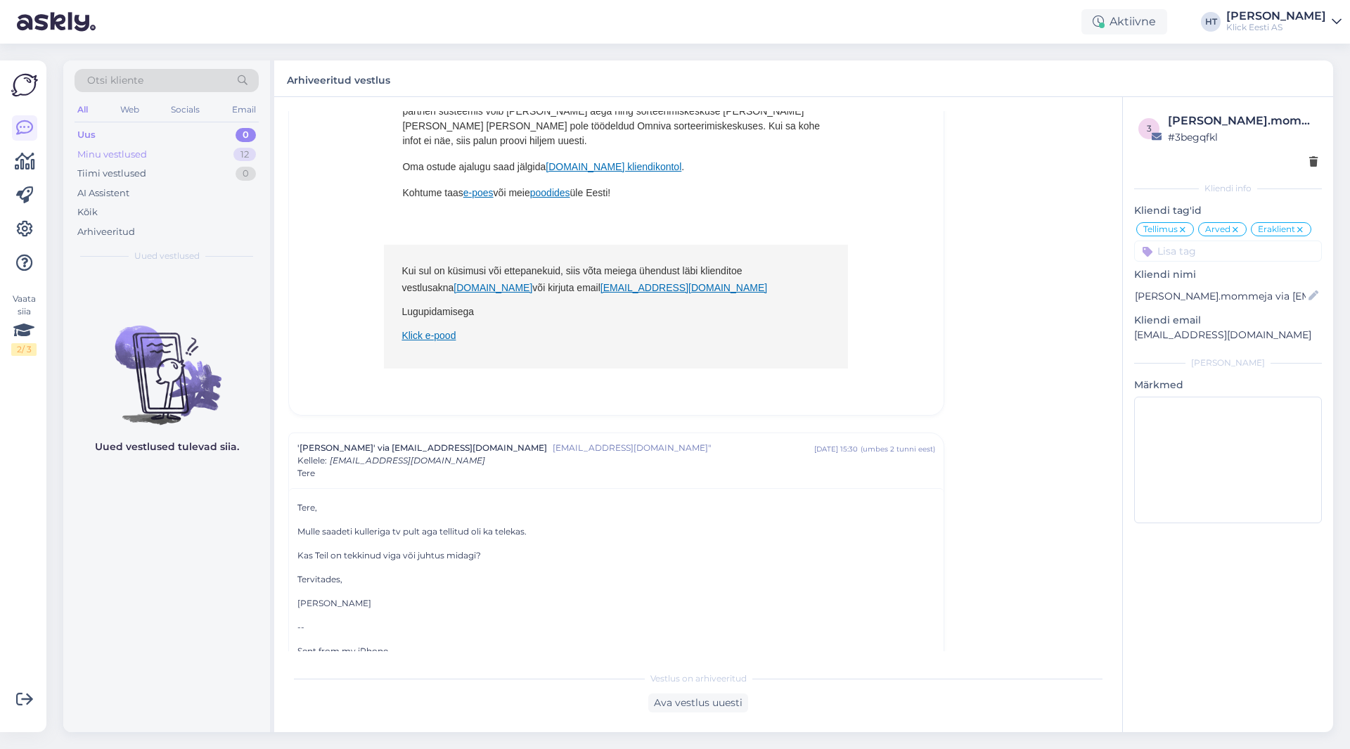
click at [227, 151] on div "Minu vestlused 12" at bounding box center [167, 155] width 184 height 20
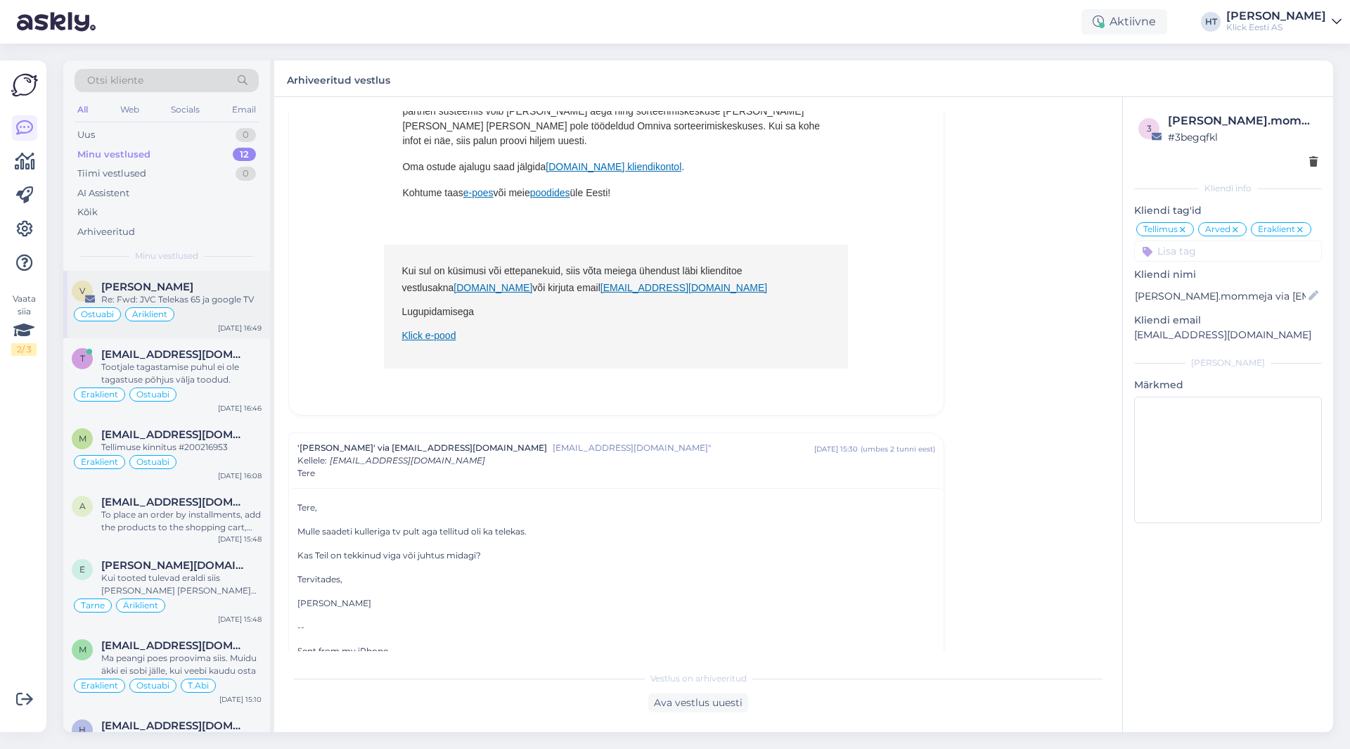
click at [208, 299] on div "Re: Fwd: JVC Telekas 65 ja google TV" at bounding box center [181, 299] width 160 height 13
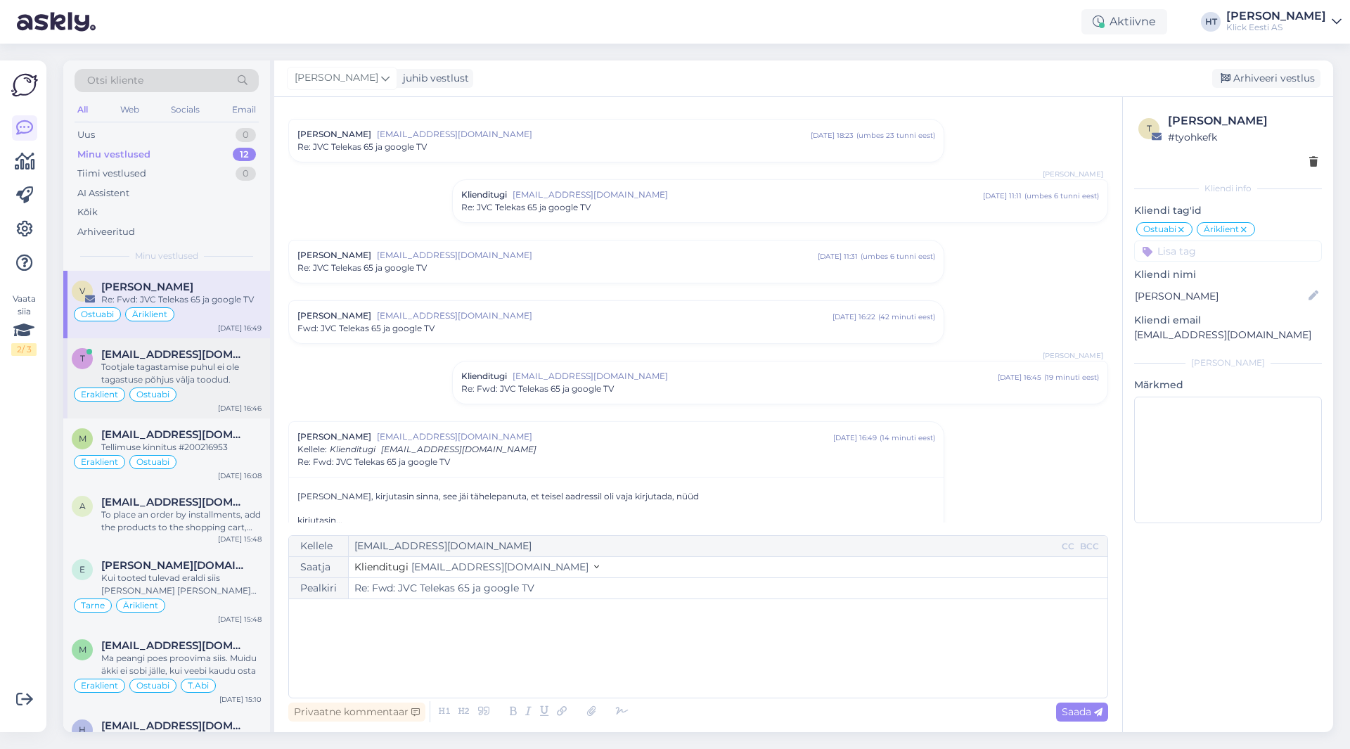
click at [217, 353] on span "[EMAIL_ADDRESS][DOMAIN_NAME]" at bounding box center [174, 354] width 146 height 13
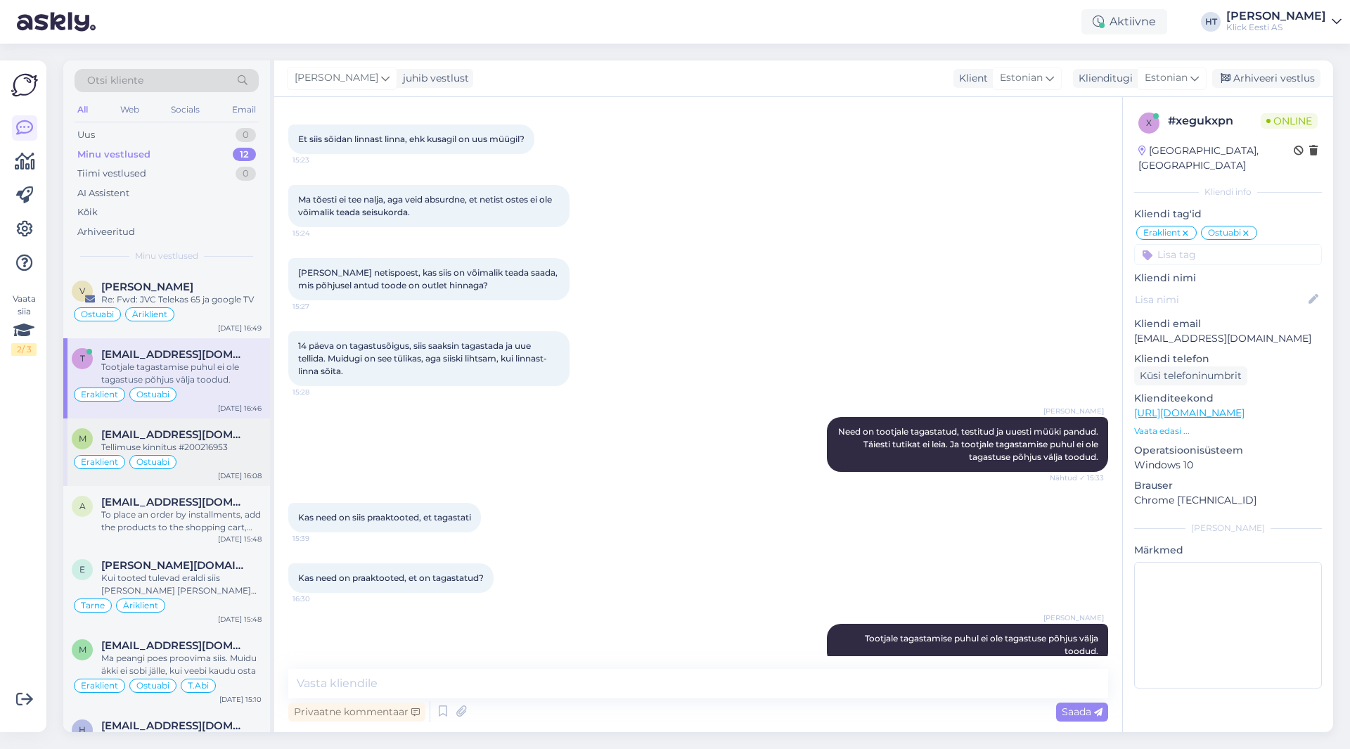
click at [221, 427] on div "m [EMAIL_ADDRESS][DOMAIN_NAME] Tellimuse kinnitus #200216953 Eraklient Ostuabi …" at bounding box center [166, 452] width 207 height 68
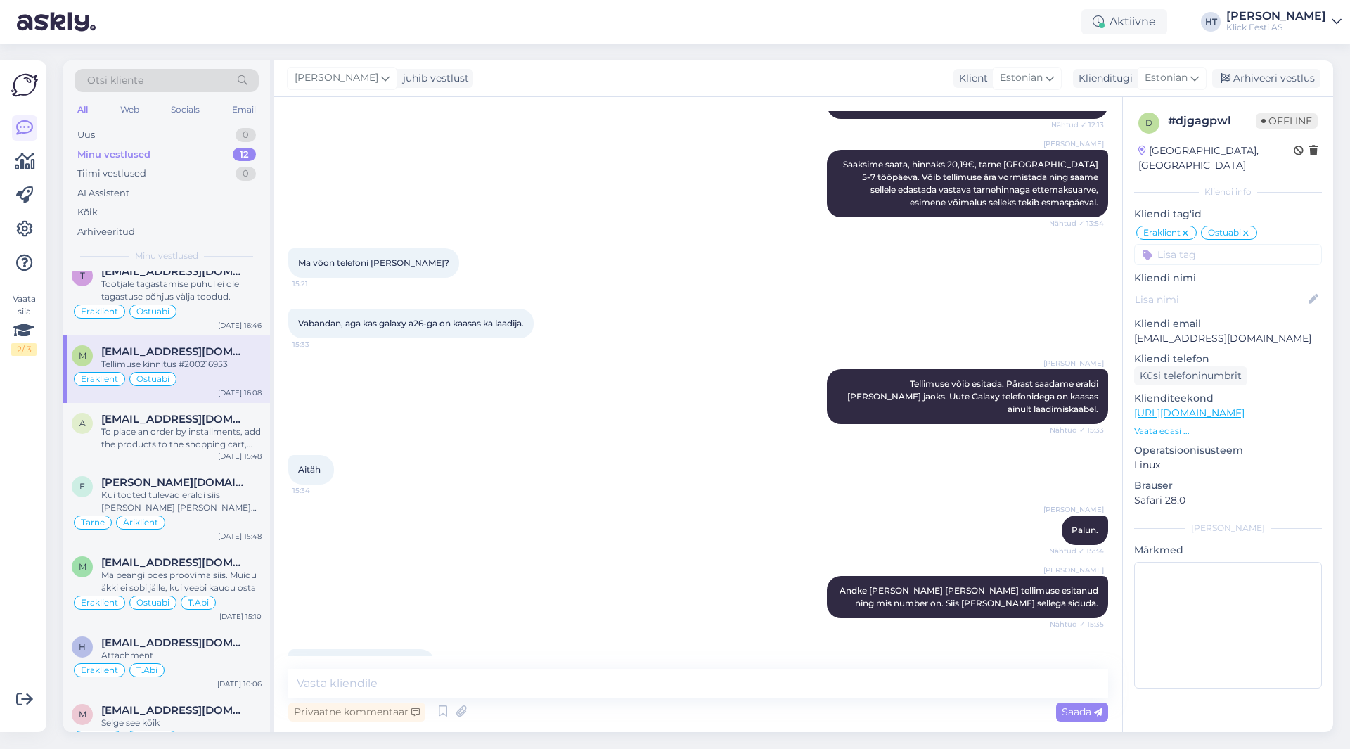
scroll to position [0, 0]
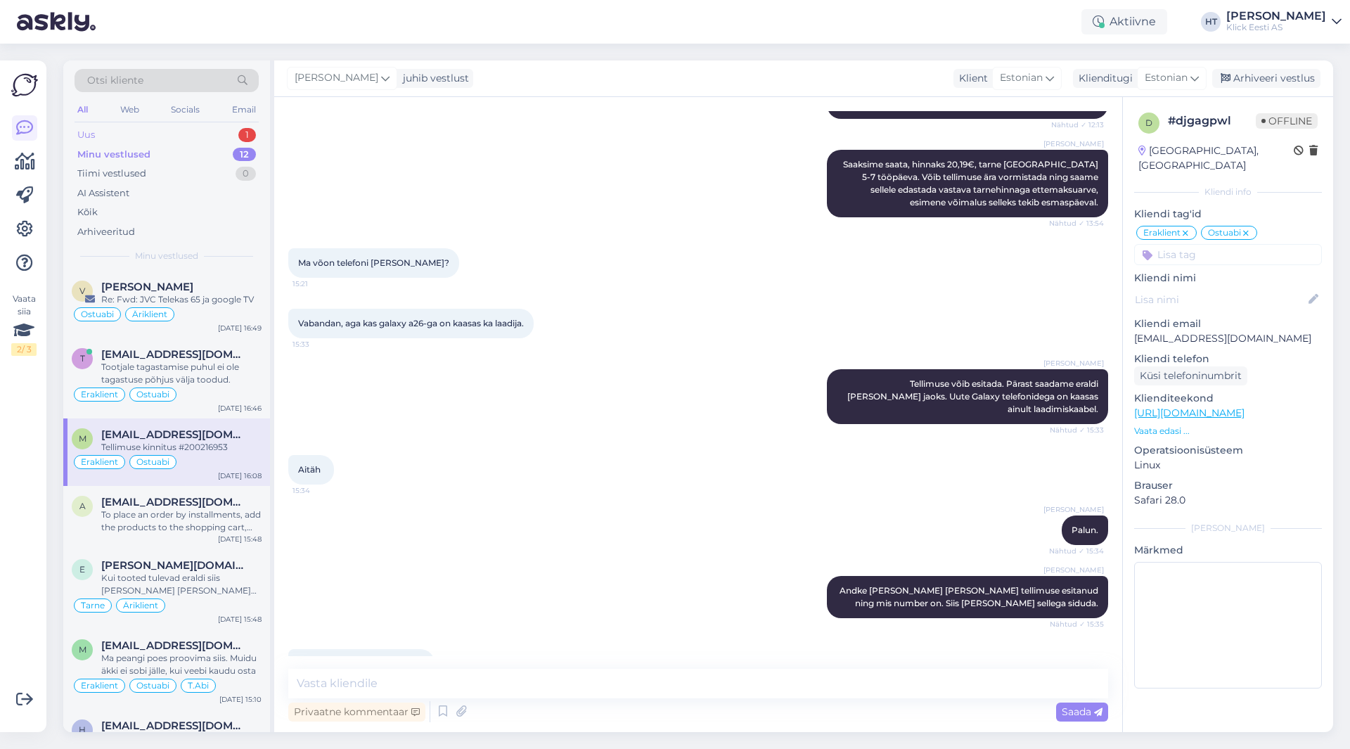
click at [240, 128] on div "Uus 1" at bounding box center [167, 135] width 184 height 20
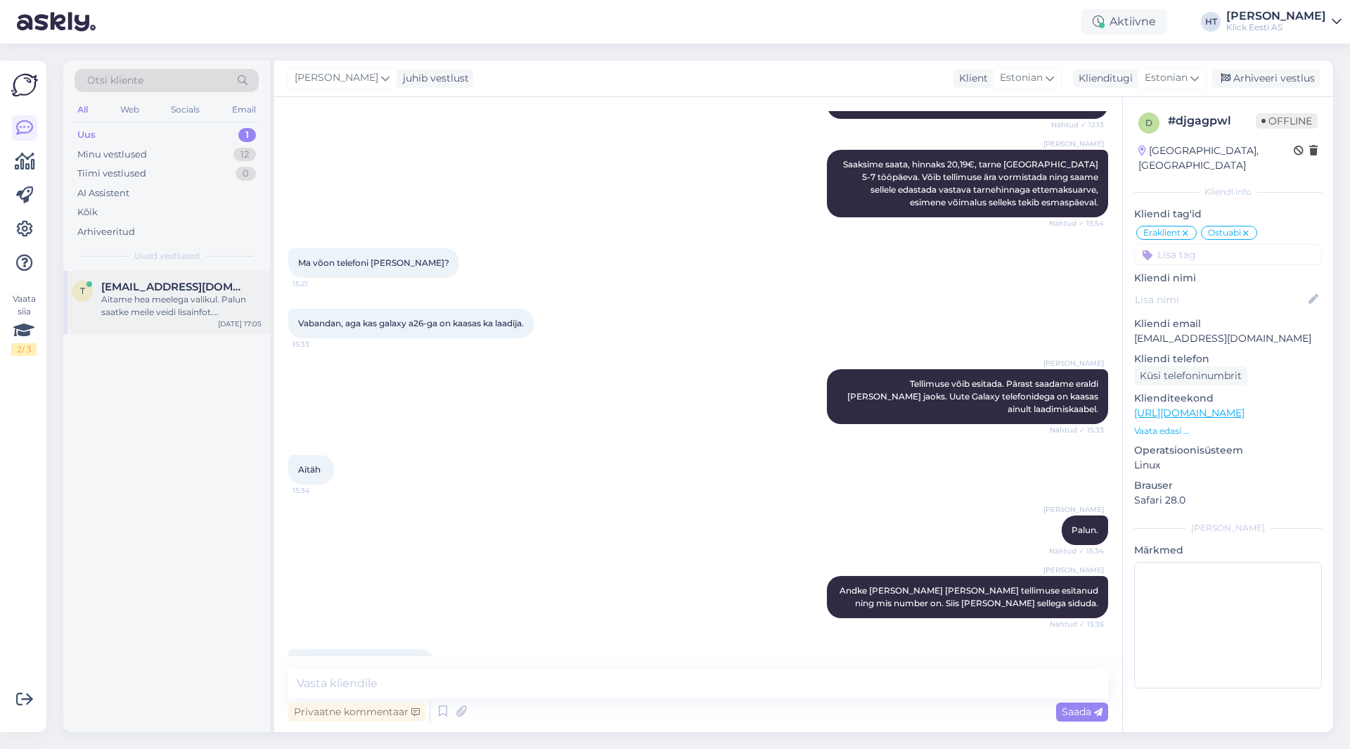
click at [217, 285] on span "[EMAIL_ADDRESS][DOMAIN_NAME]" at bounding box center [174, 287] width 146 height 13
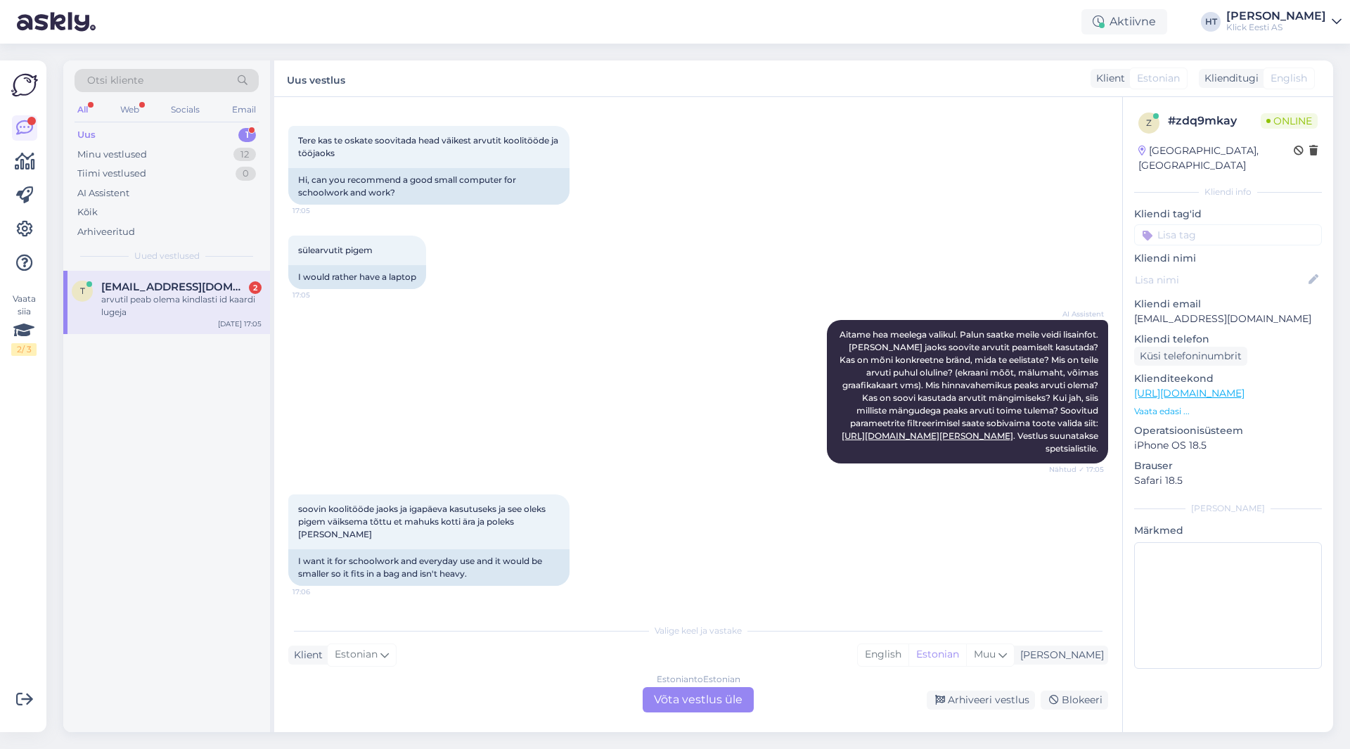
scroll to position [129, 0]
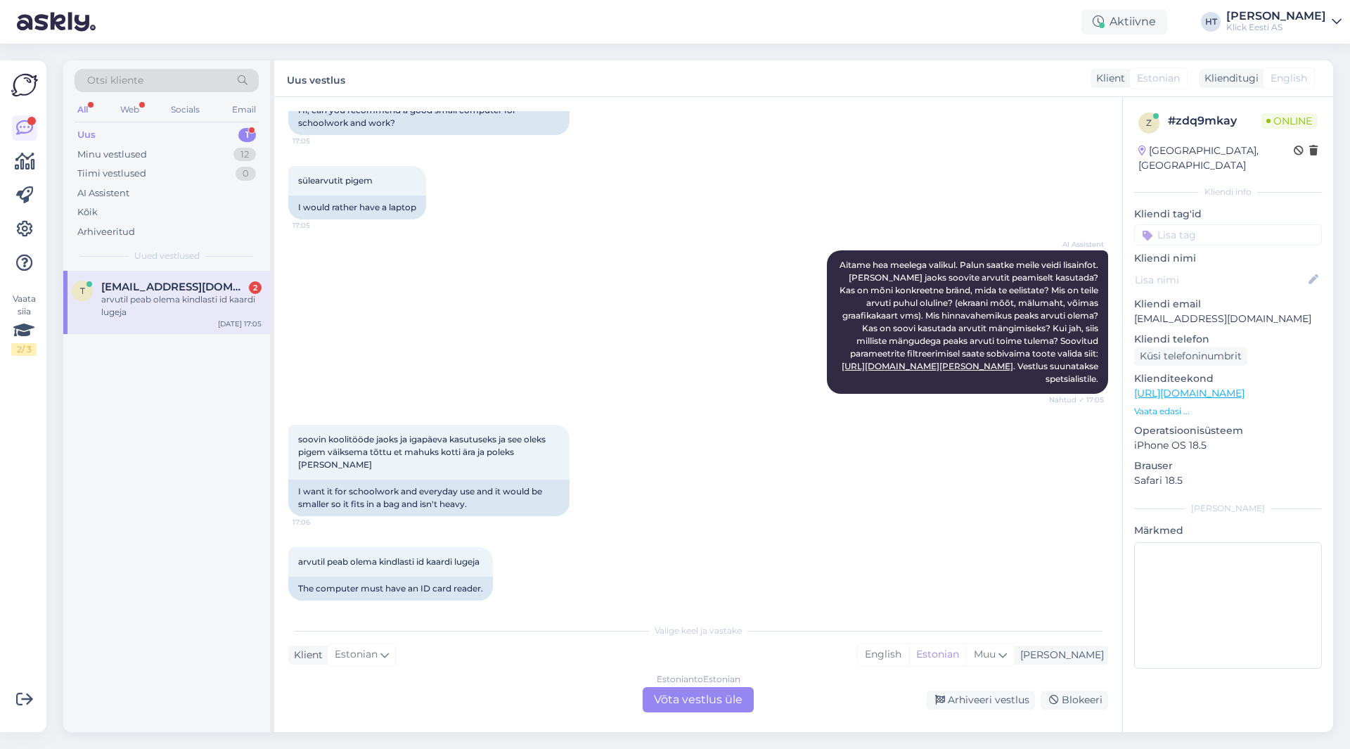
click at [645, 501] on div "soovin koolitööde jaoks ja igapäeva kasutuseks ja see oleks pigem väiksema tõtt…" at bounding box center [698, 470] width 820 height 122
click at [707, 699] on div "Estonian to Estonian Võta vestlus üle" at bounding box center [698, 699] width 111 height 25
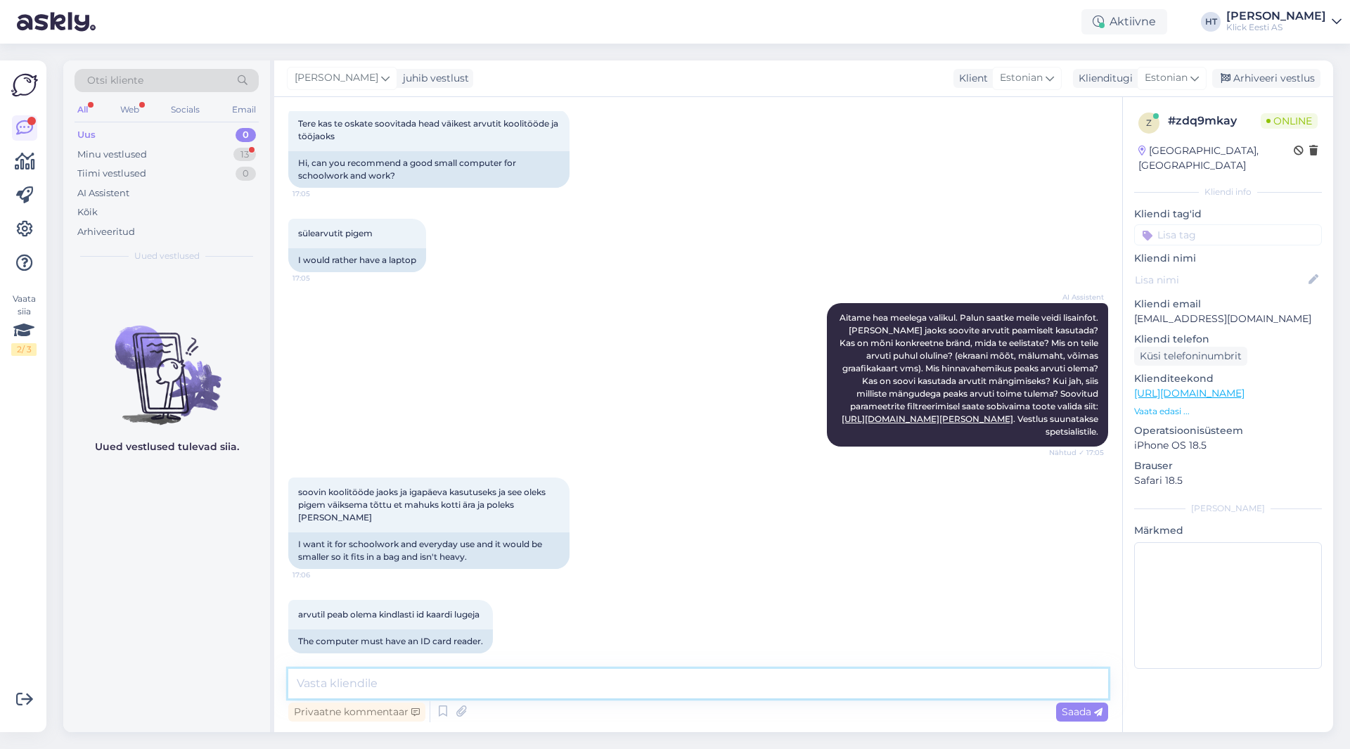
click at [694, 683] on textarea at bounding box center [698, 684] width 820 height 30
paste textarea "[URL][DOMAIN_NAME][PERSON_NAME]"
type textarea "Kompaktsemad ID kaardi lugejaga mudelid leiab siit: [URL][DOMAIN_NAME][PERSON_N…"
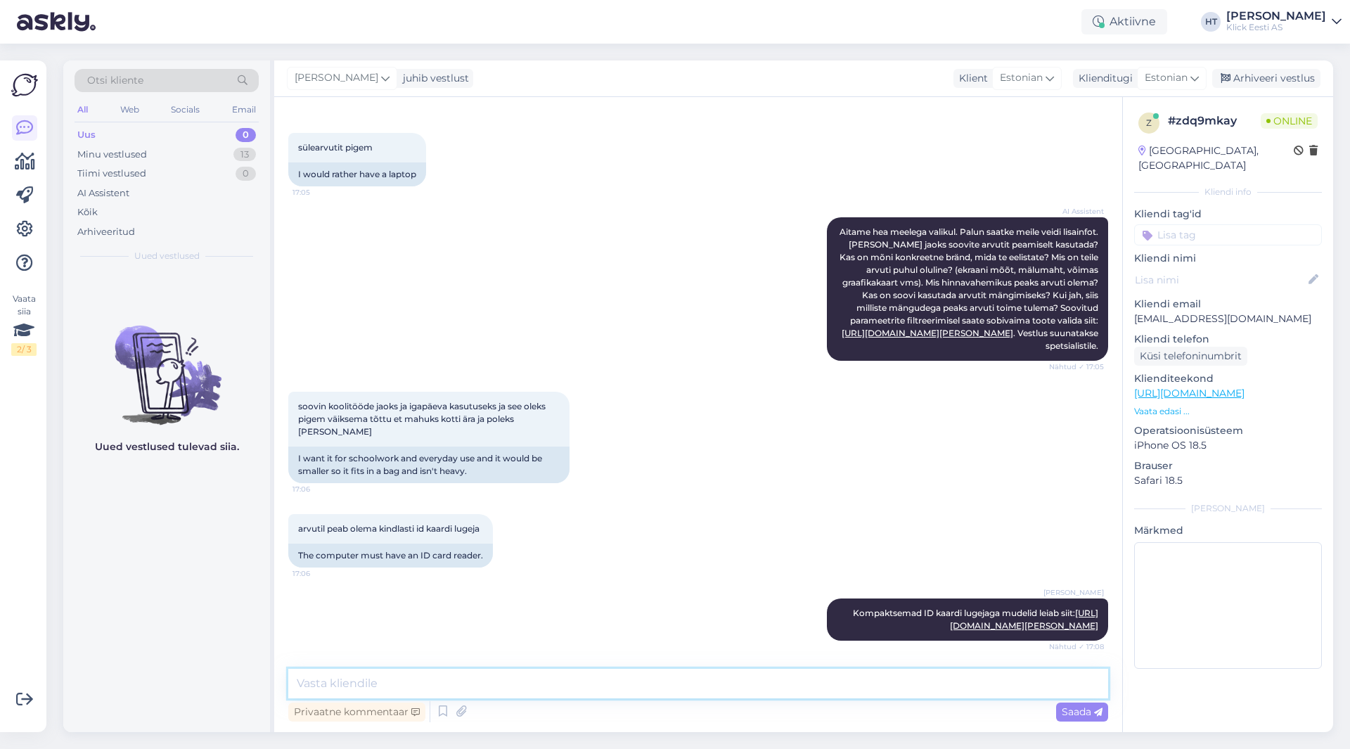
scroll to position [223, 0]
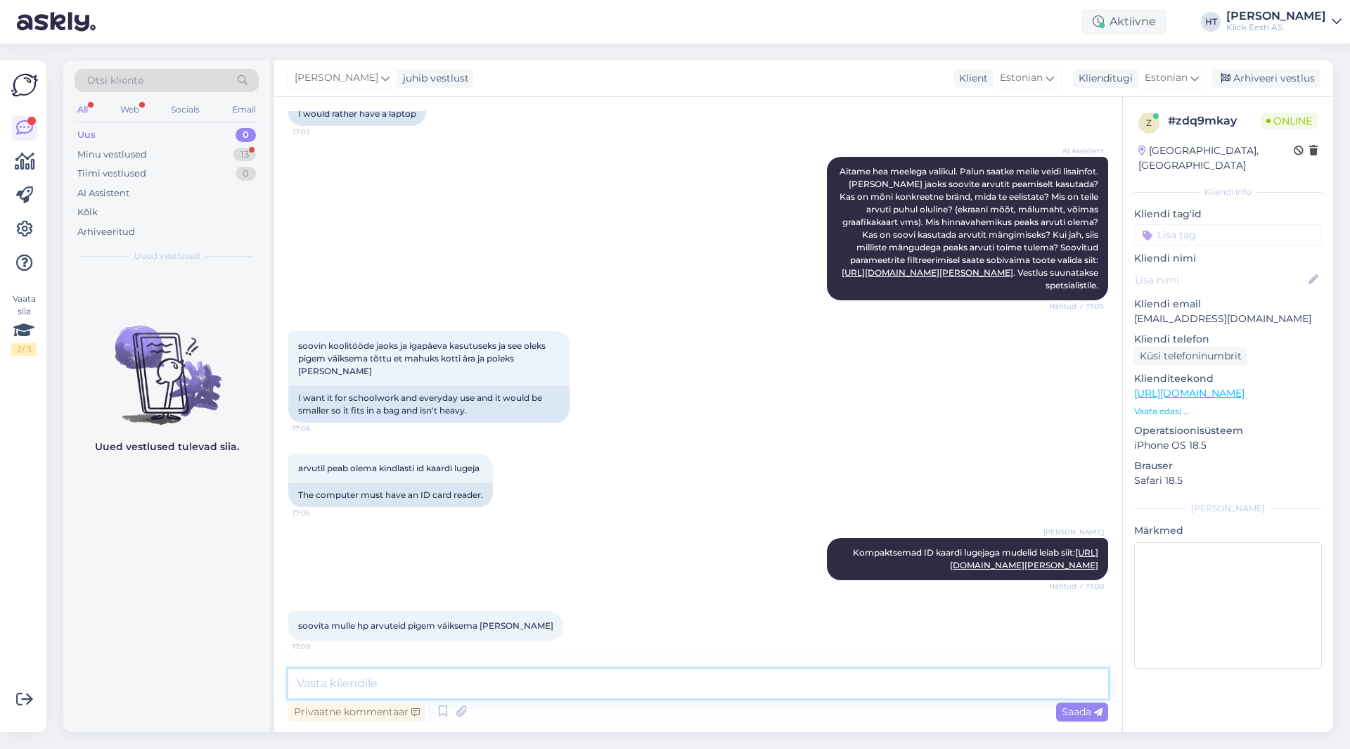
click at [527, 683] on textarea at bounding box center [698, 684] width 820 height 30
paste textarea "[URL][DOMAIN_NAME]"
type textarea "Koos ID-lugejaga leiduks ainult üks 14" variant: [URL][DOMAIN_NAME]"
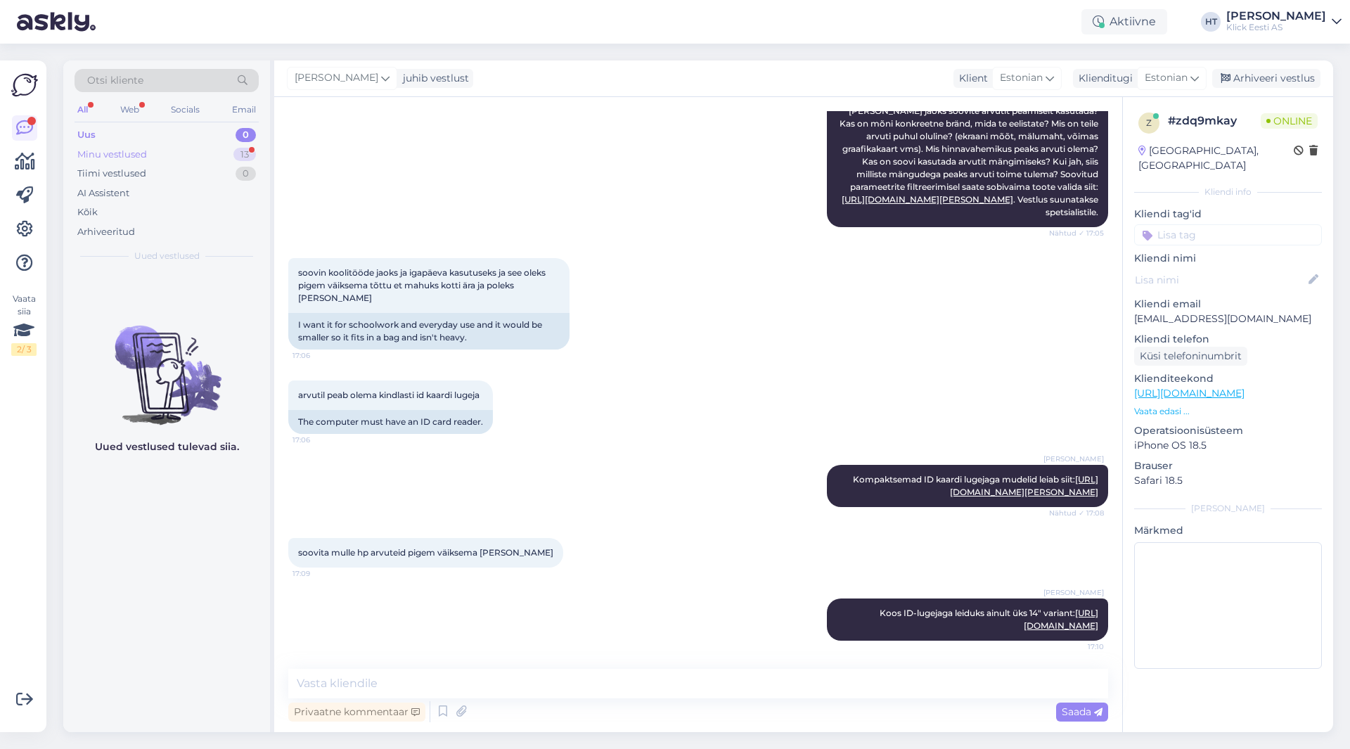
click at [223, 157] on div "Minu vestlused 13" at bounding box center [167, 155] width 184 height 20
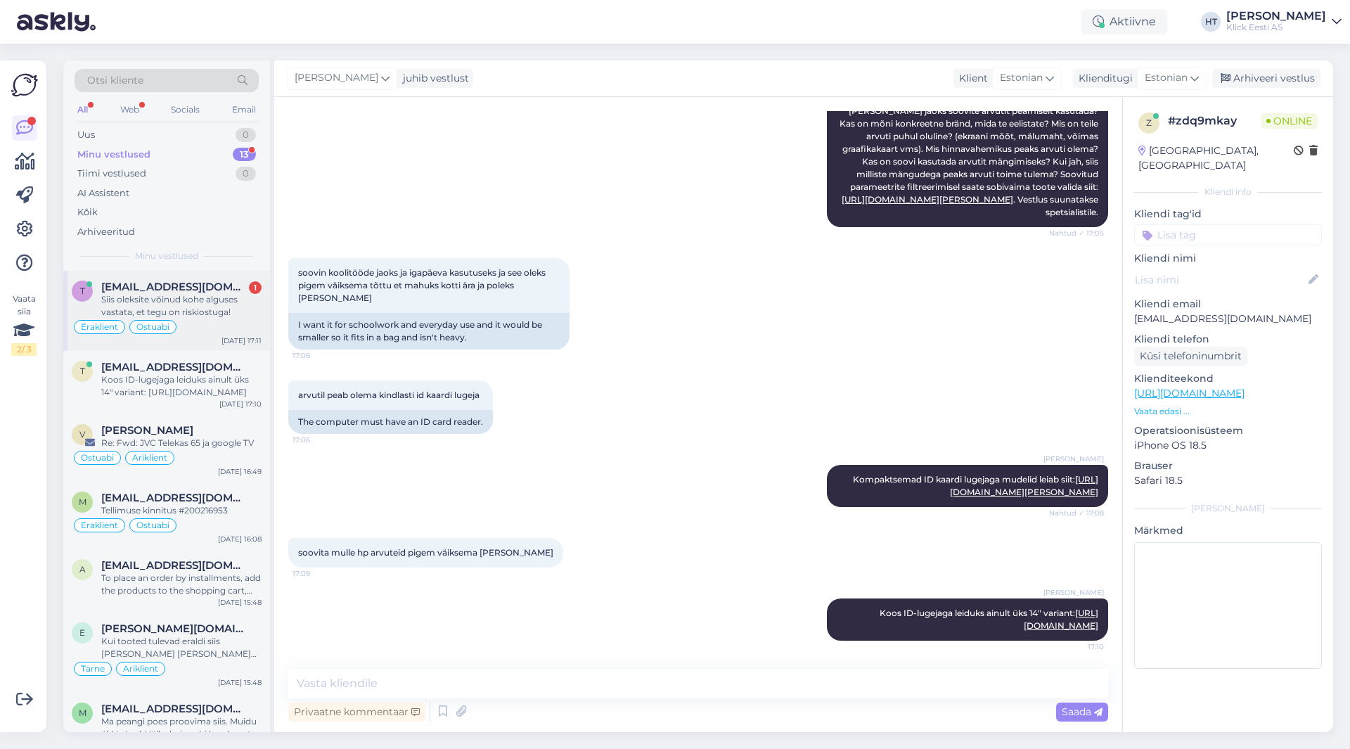
click at [221, 279] on div "t [EMAIL_ADDRESS][DOMAIN_NAME] 1 Siis oleksite võinud kohe alguses vastata, et …" at bounding box center [166, 311] width 207 height 80
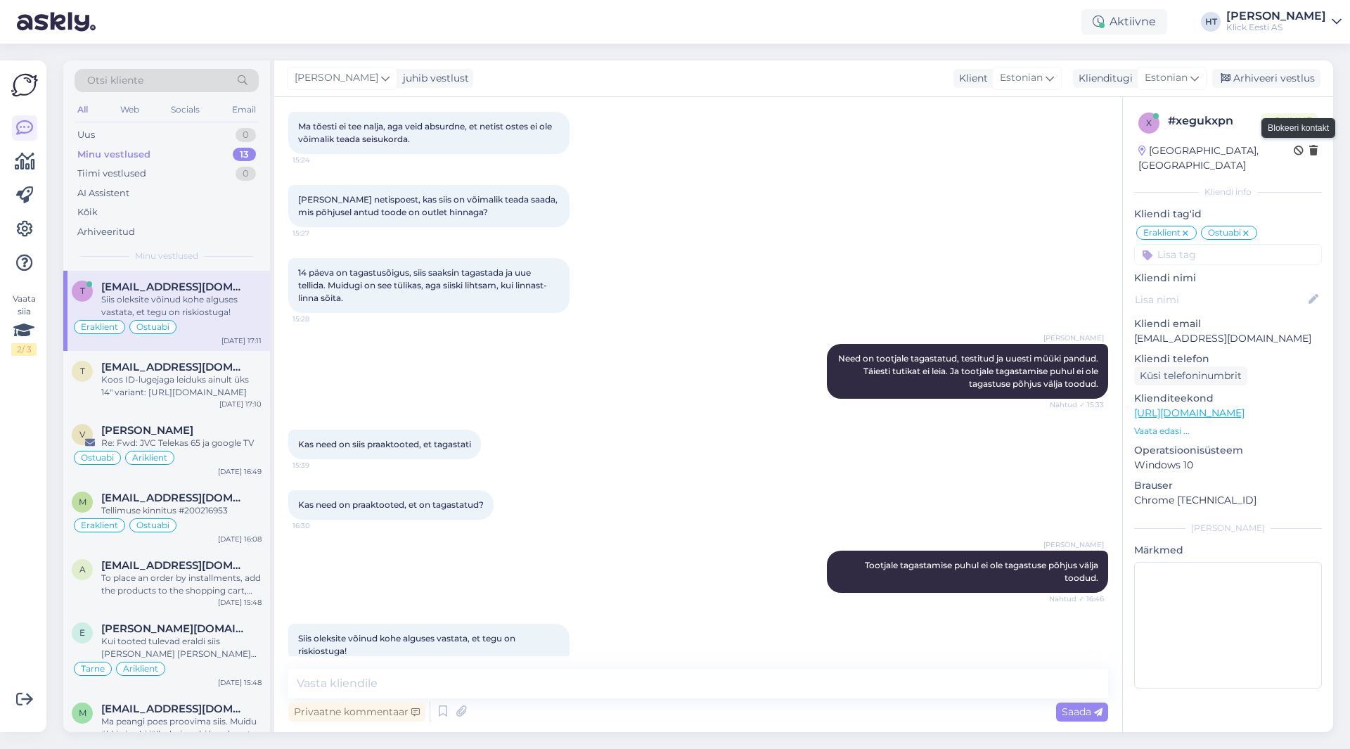
click at [1297, 150] on icon at bounding box center [1299, 151] width 10 height 10
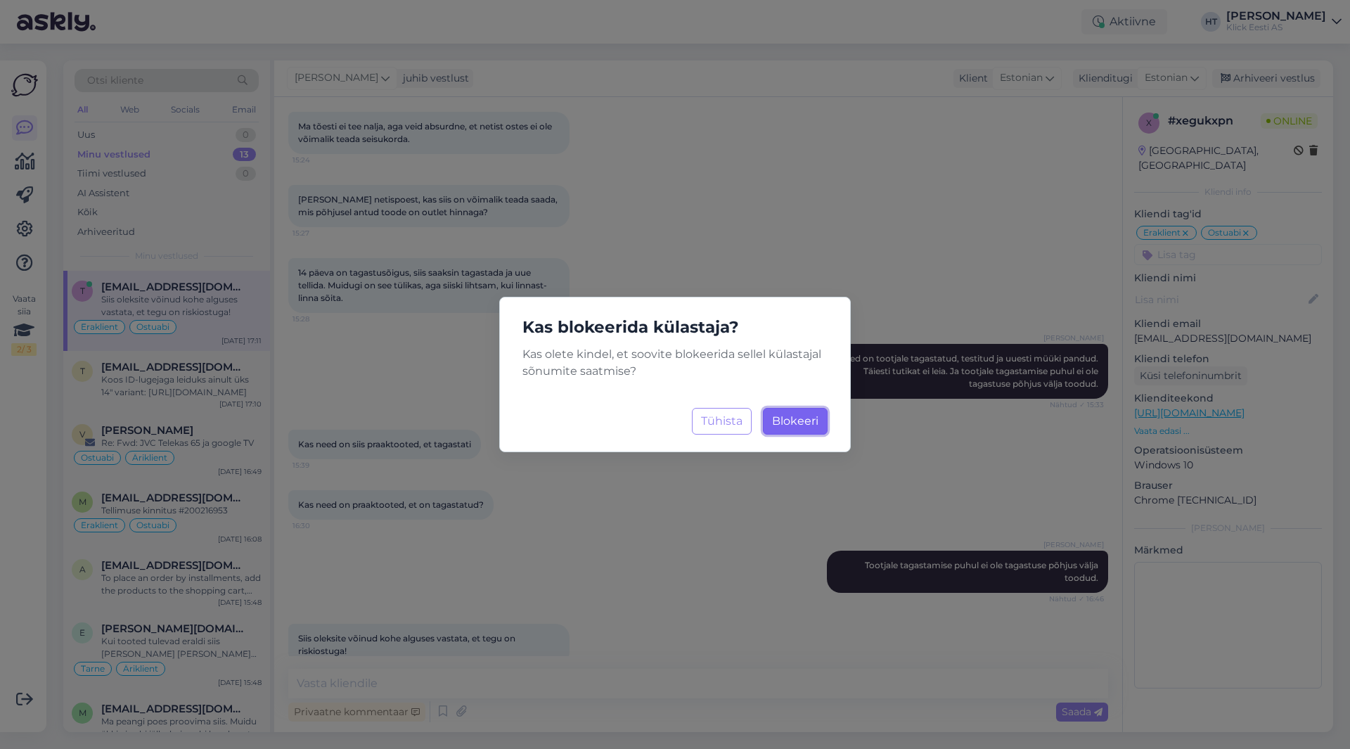
click at [794, 415] on span "Blokeeri" at bounding box center [795, 420] width 46 height 13
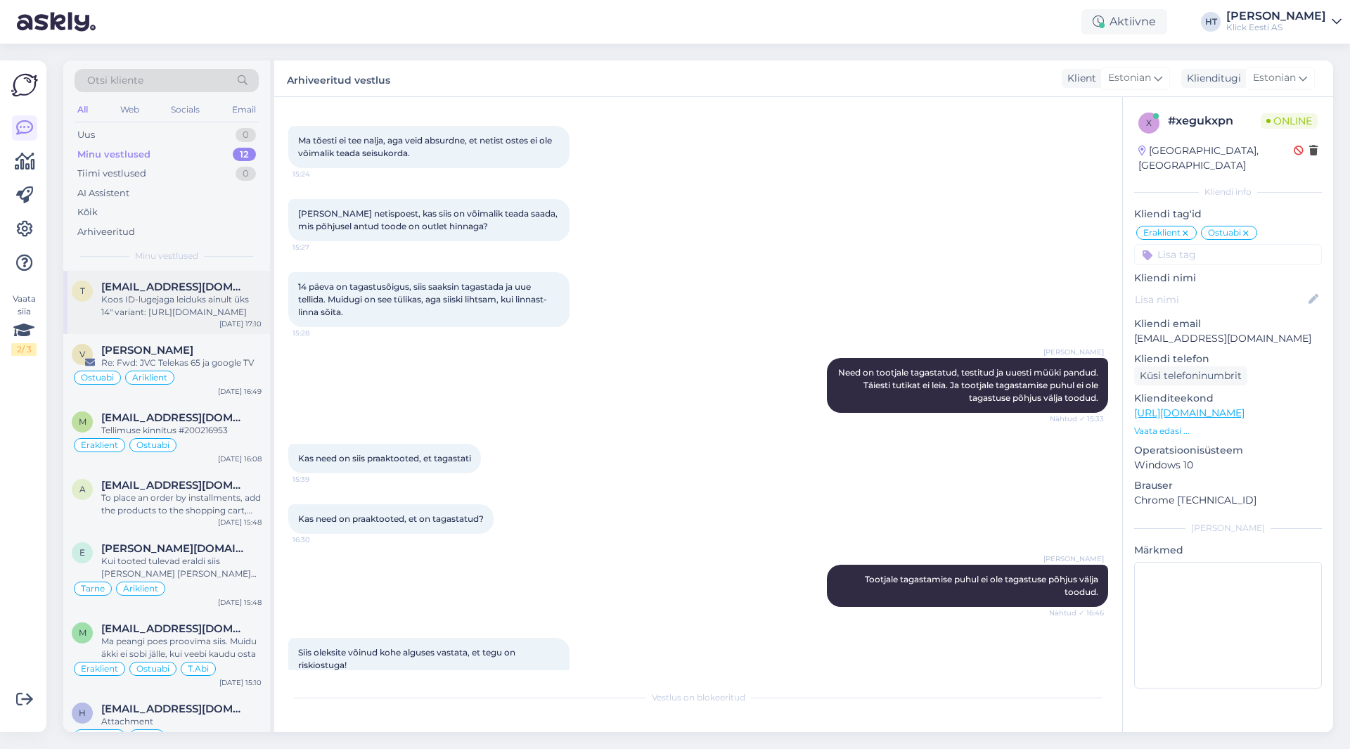
click at [211, 314] on div "Koos ID-lugejaga leiduks ainult üks 14" variant: [URL][DOMAIN_NAME]" at bounding box center [181, 305] width 160 height 25
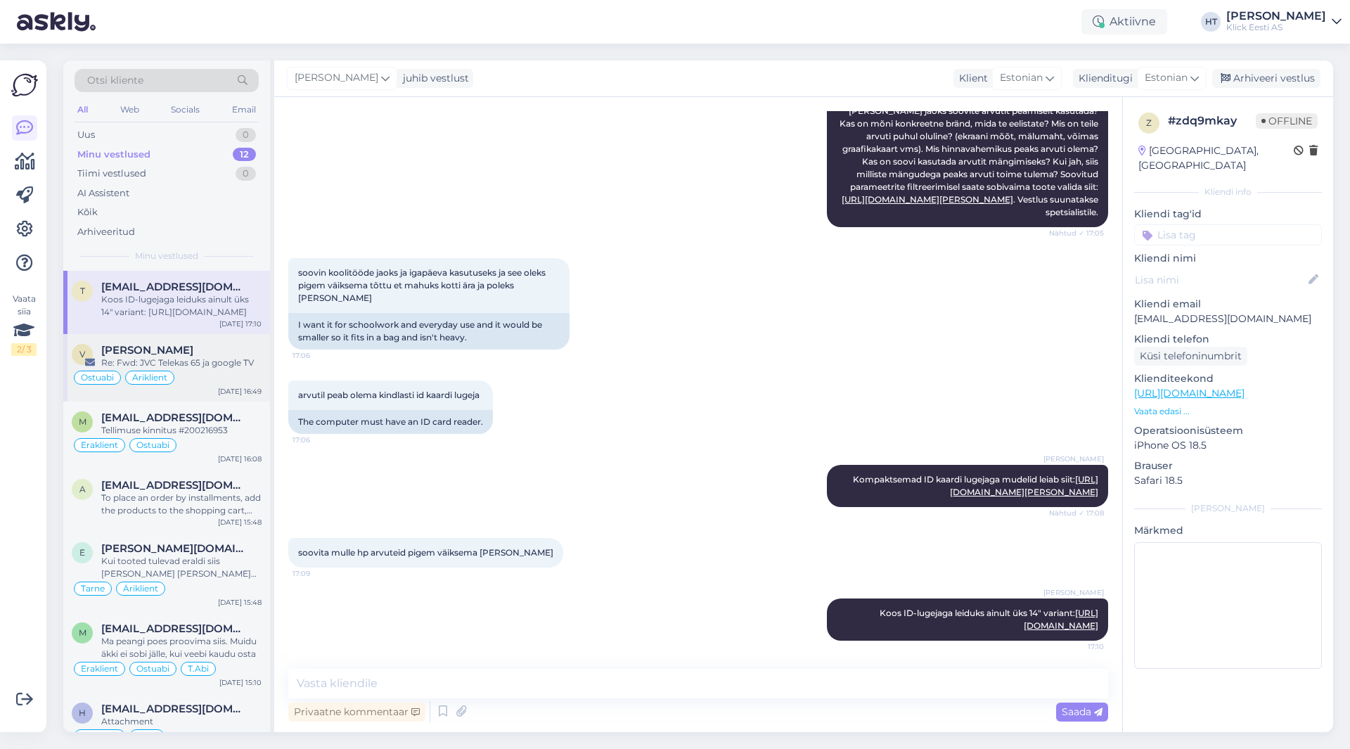
click at [210, 359] on div "Re: Fwd: JVC Telekas 65 ja google TV" at bounding box center [181, 363] width 160 height 13
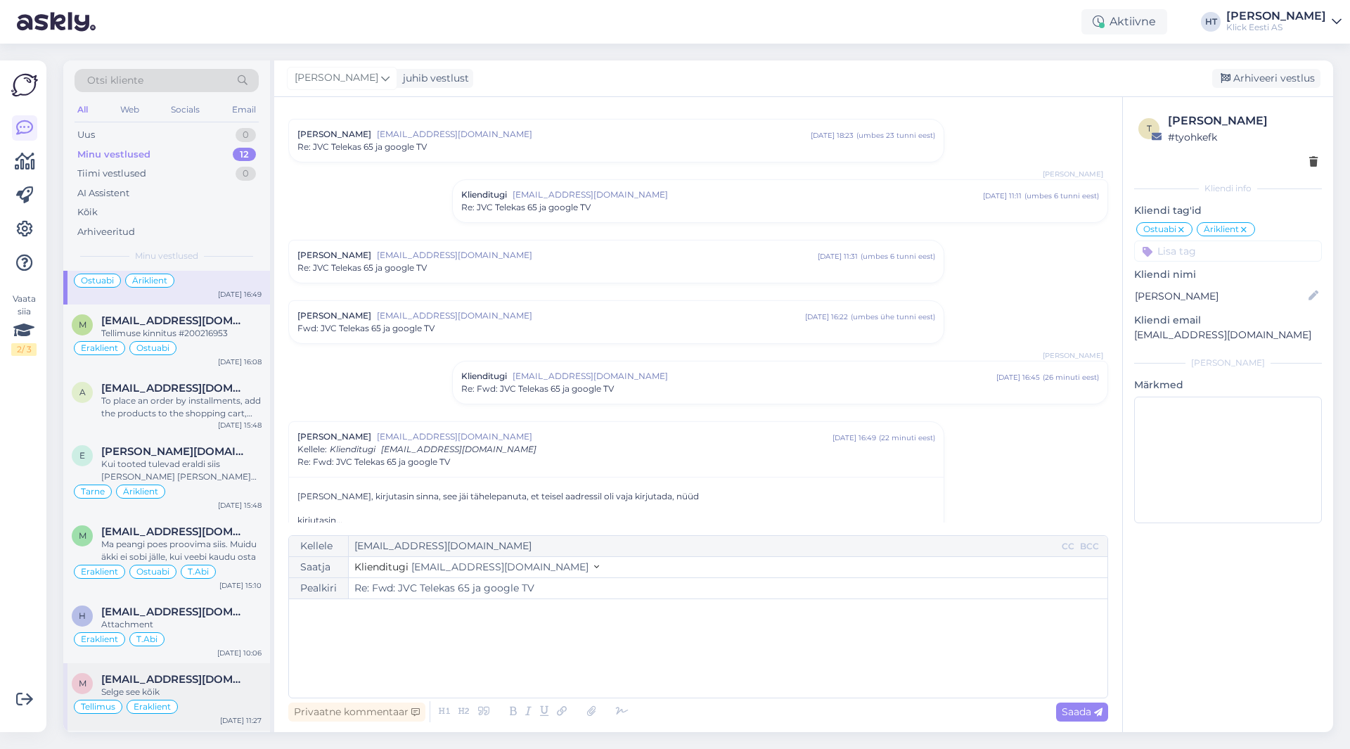
scroll to position [0, 0]
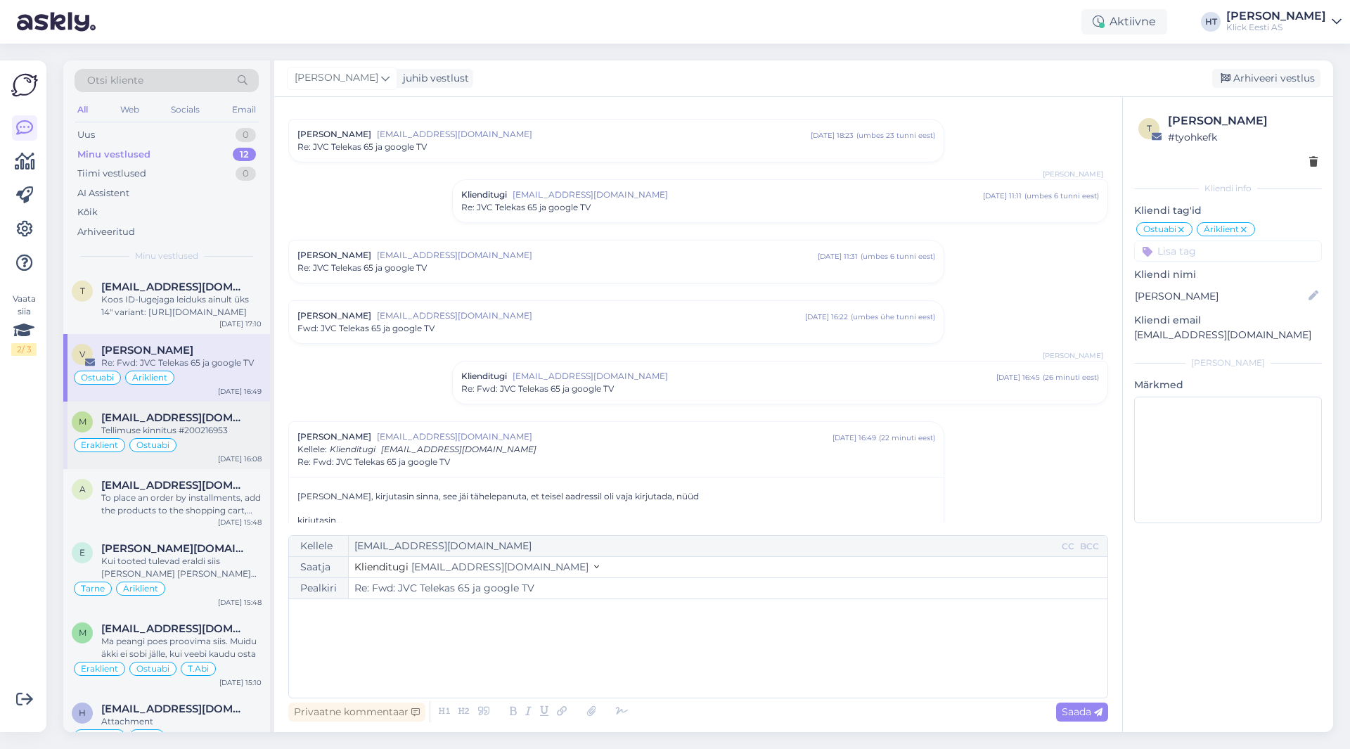
click at [203, 417] on span "[EMAIL_ADDRESS][DOMAIN_NAME]" at bounding box center [174, 417] width 146 height 13
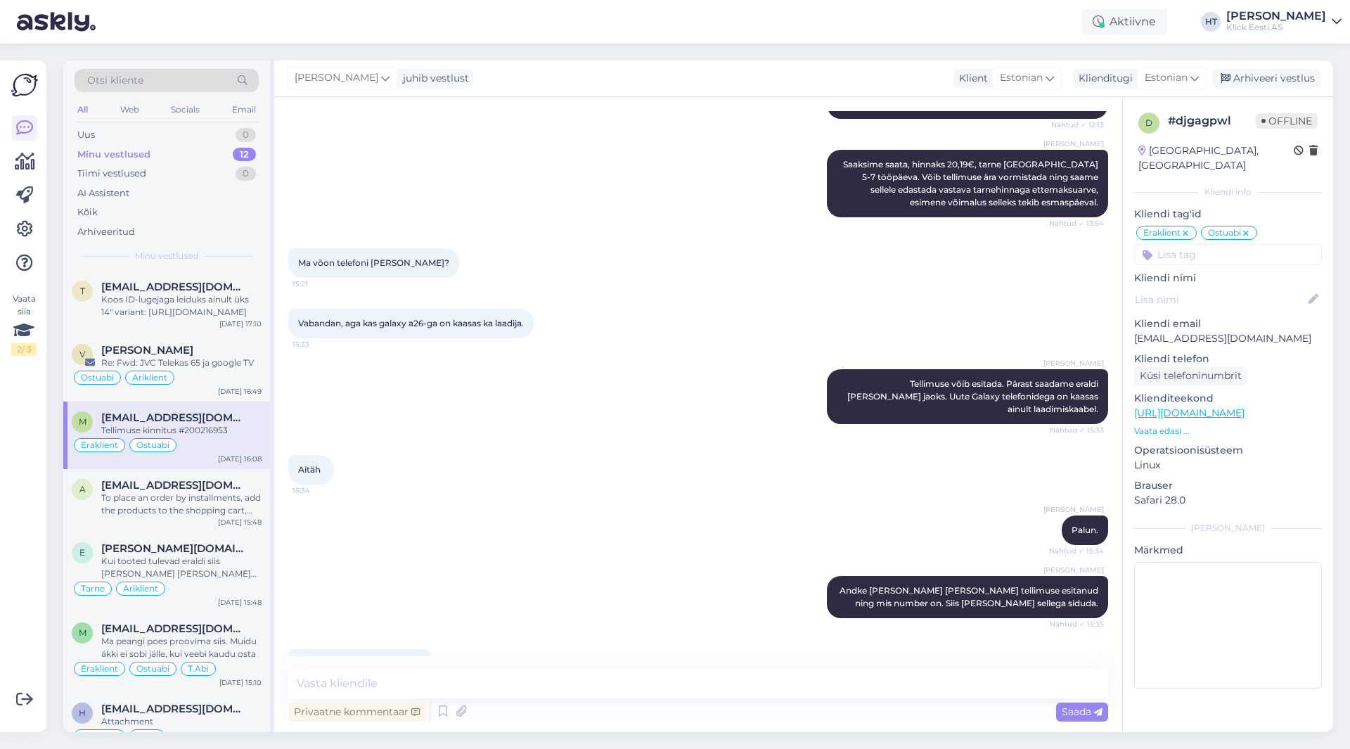
click at [31, 451] on div "Vaata siia 2 / 3" at bounding box center [24, 396] width 27 height 649
click at [225, 134] on div "Uus 1" at bounding box center [167, 135] width 184 height 20
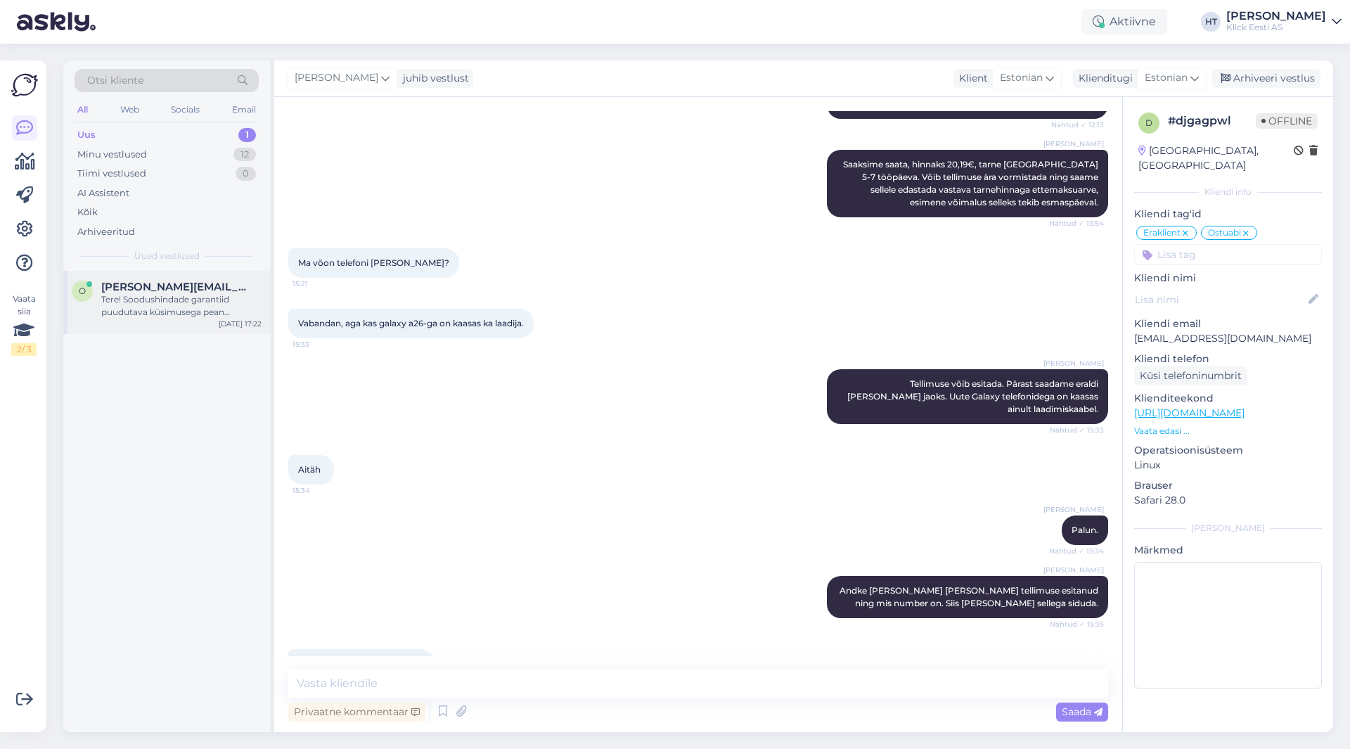
click at [207, 282] on span "[PERSON_NAME][EMAIL_ADDRESS][PERSON_NAME][DOMAIN_NAME]" at bounding box center [174, 287] width 146 height 13
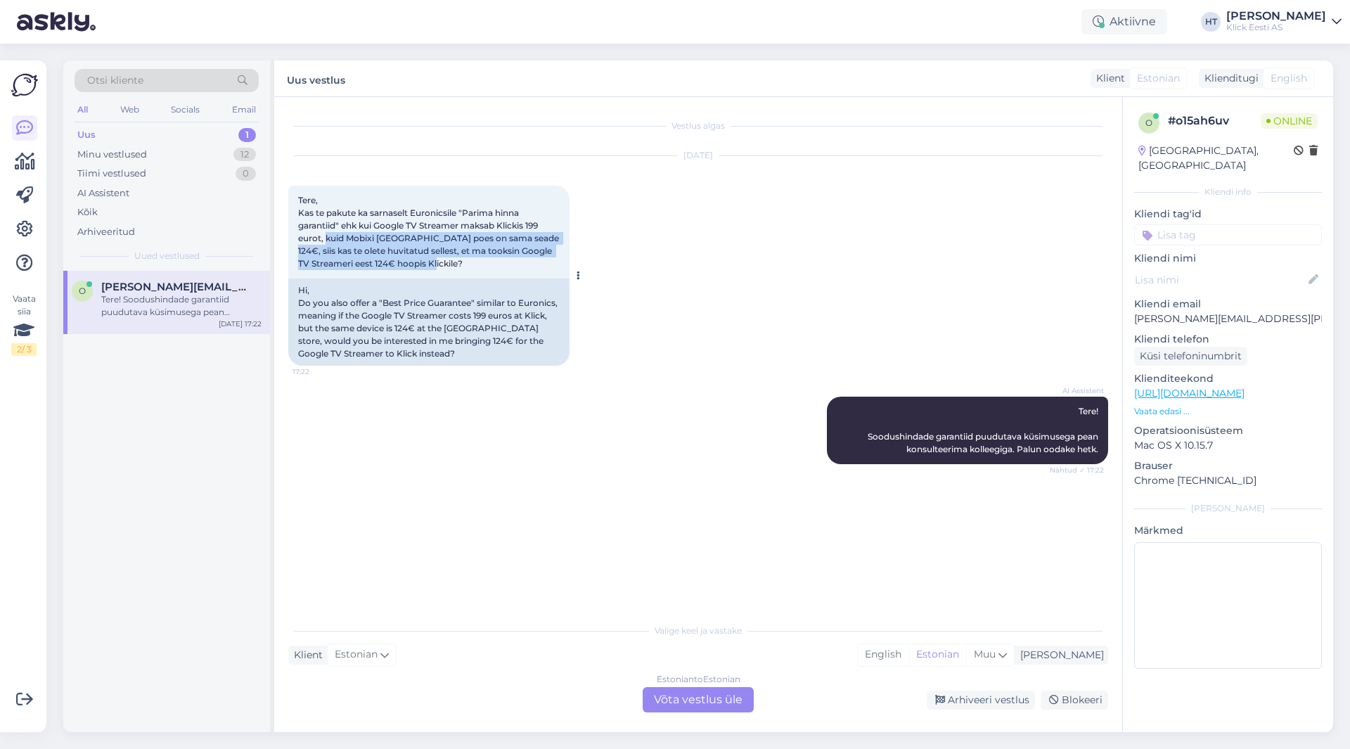
drag, startPoint x: 325, startPoint y: 238, endPoint x: 537, endPoint y: 262, distance: 213.6
click at [537, 262] on div "Tere, Kas te pakute ka sarnaselt Euronicsile "Parima hinna garantiid" ehk kui G…" at bounding box center [428, 232] width 281 height 93
click at [490, 271] on div "Tere, Kas te pakute ka sarnaselt Euronicsile "Parima hinna garantiid" ehk kui G…" at bounding box center [428, 232] width 281 height 93
click at [692, 707] on div "Estonian to Estonian Võta vestlus üle" at bounding box center [698, 699] width 111 height 25
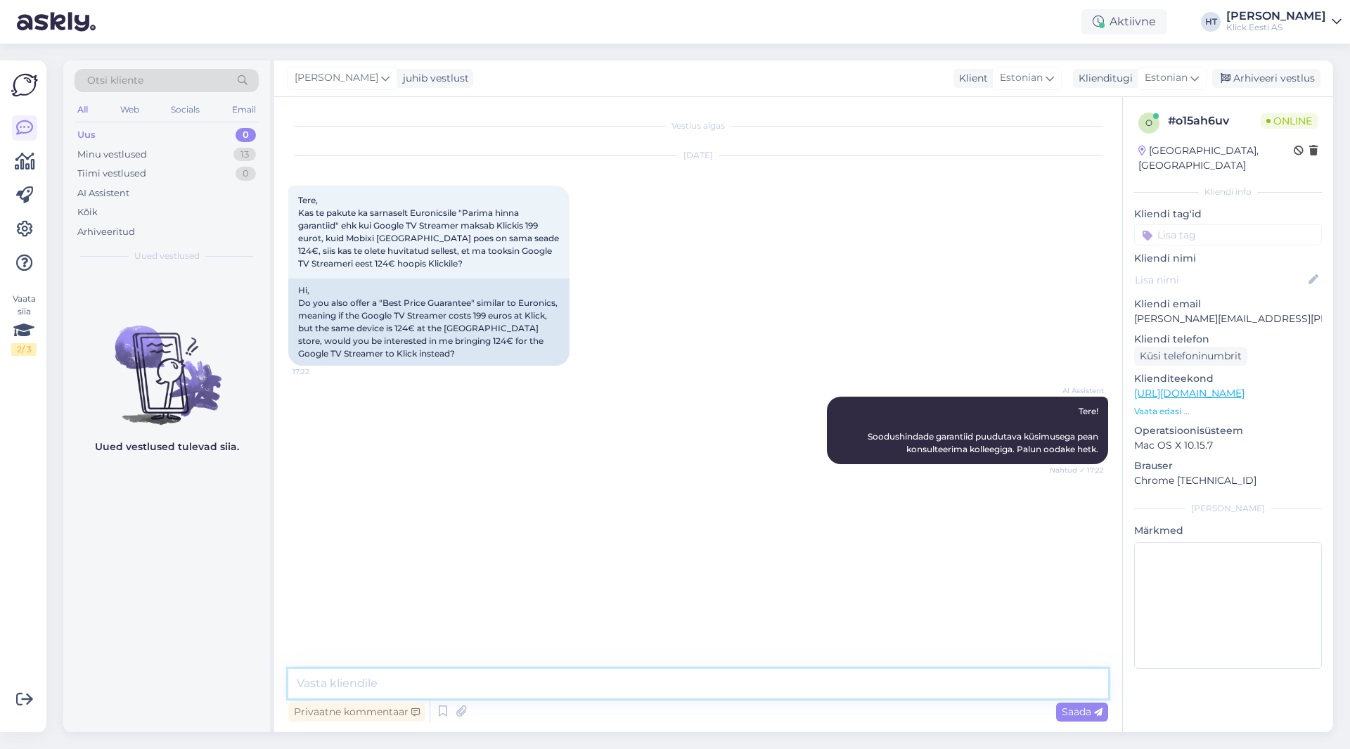
click at [698, 693] on textarea at bounding box center [698, 684] width 820 height 30
type textarea "Parima hinna garantiid [PERSON_NAME] ole."
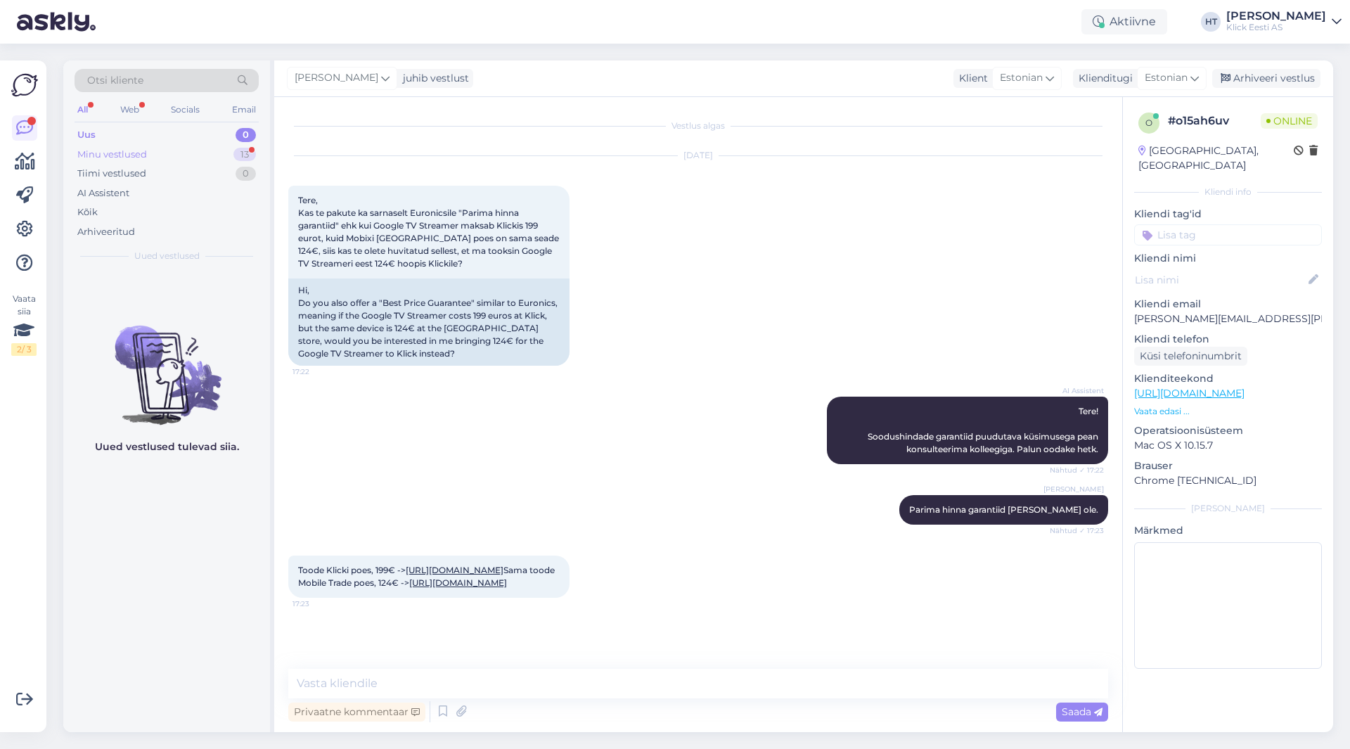
click at [213, 155] on div "Minu vestlused 13" at bounding box center [167, 155] width 184 height 20
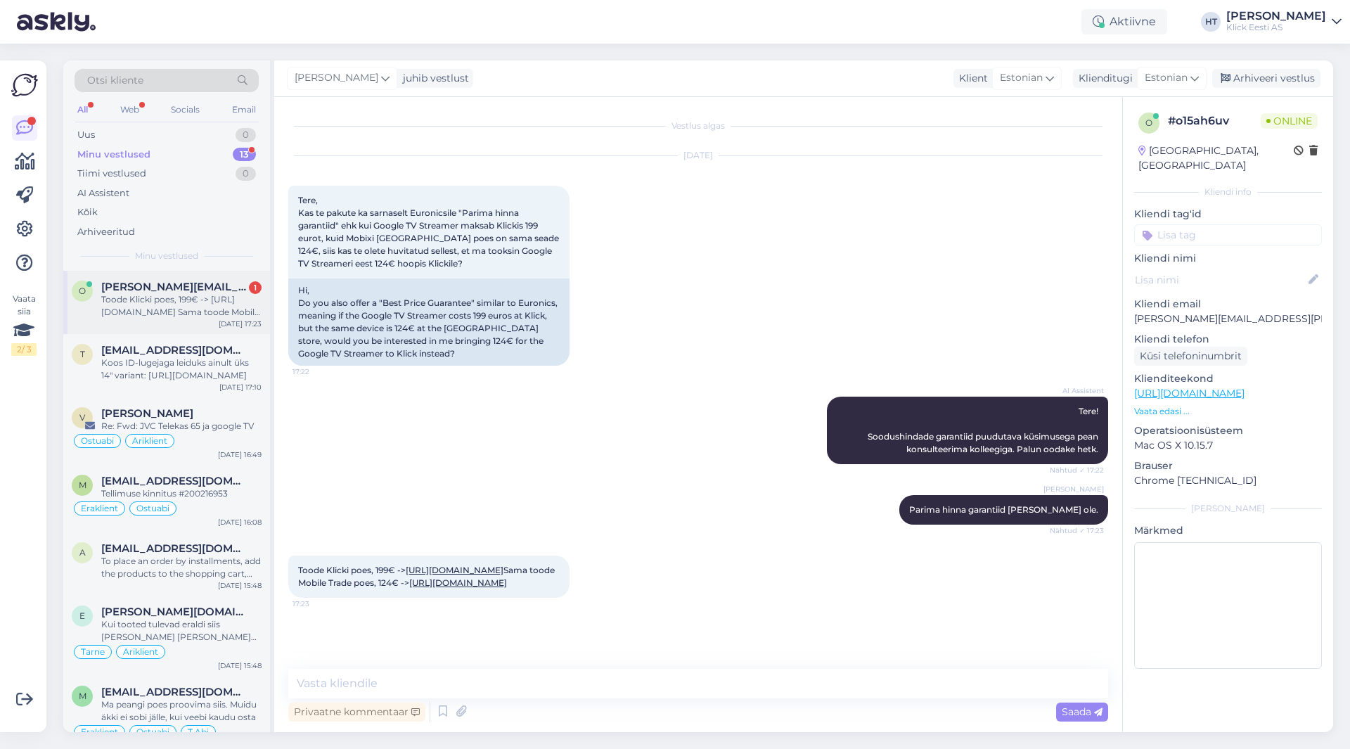
click at [212, 293] on span "[PERSON_NAME][EMAIL_ADDRESS][PERSON_NAME][DOMAIN_NAME]" at bounding box center [174, 287] width 146 height 13
click at [216, 378] on div "Koos ID-lugejaga leiduks ainult üks 14" variant: [URL][DOMAIN_NAME]" at bounding box center [181, 369] width 160 height 25
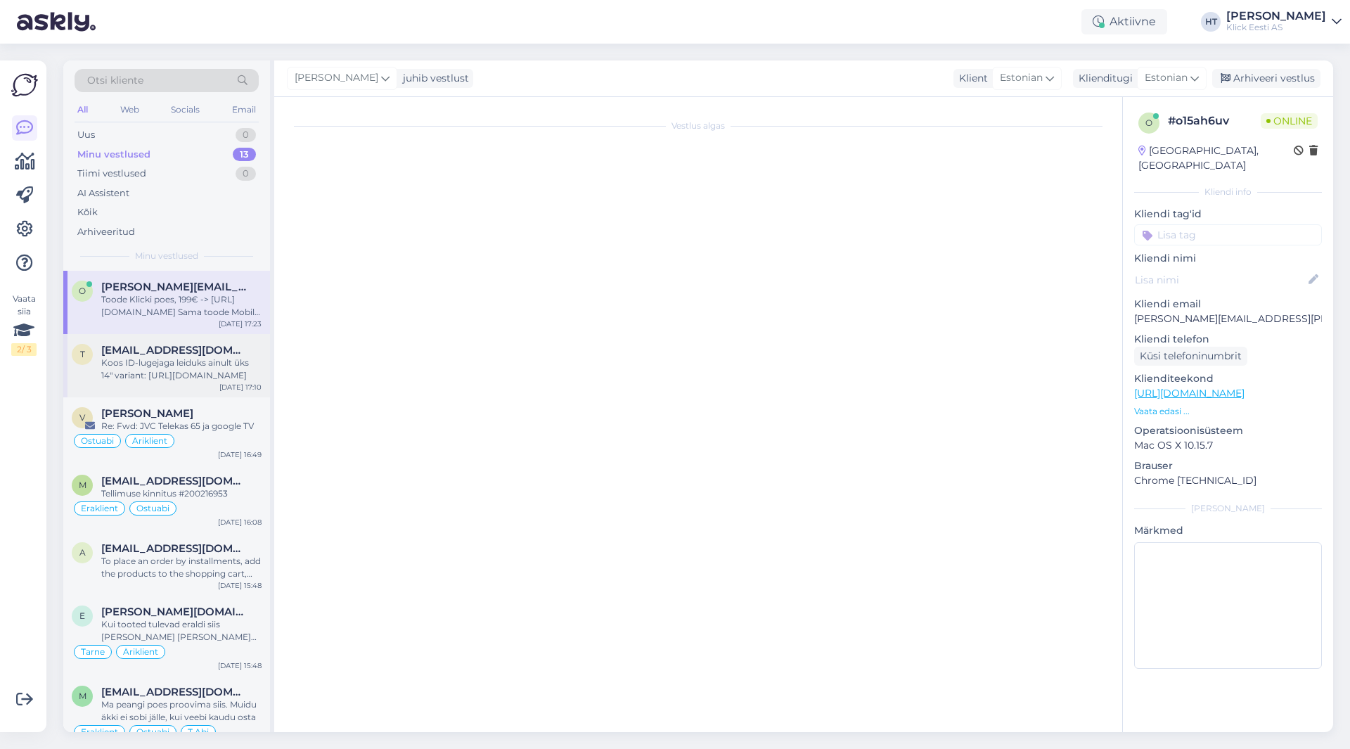
scroll to position [309, 0]
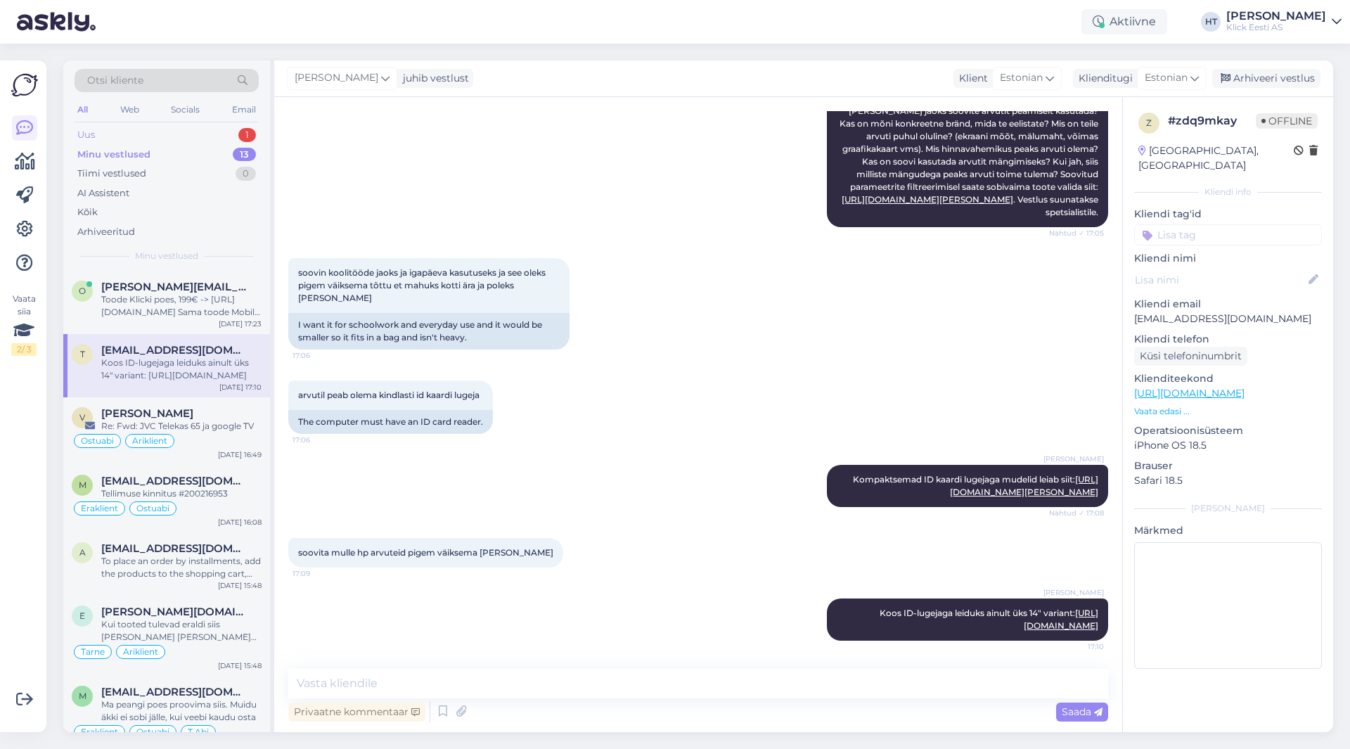
click at [216, 136] on div "Uus 1" at bounding box center [167, 135] width 184 height 20
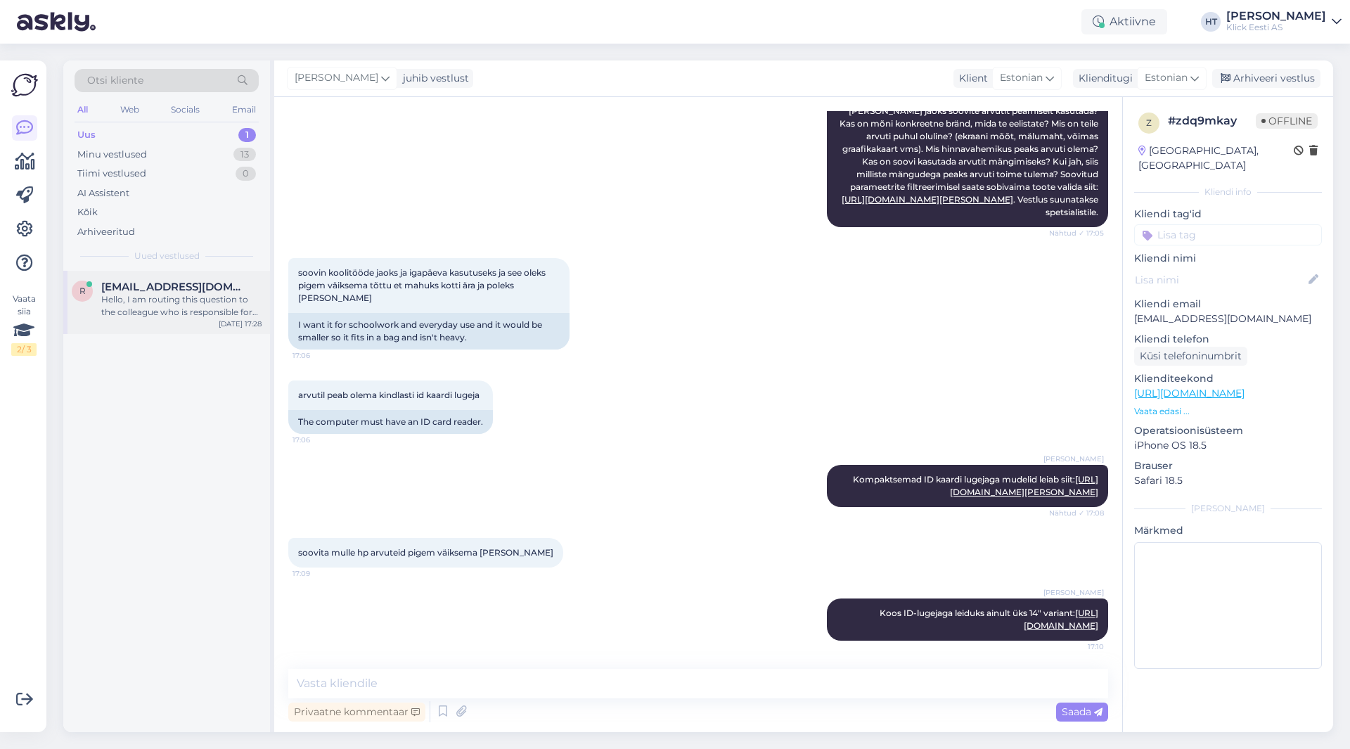
click at [207, 289] on span "[EMAIL_ADDRESS][DOMAIN_NAME]" at bounding box center [174, 287] width 146 height 13
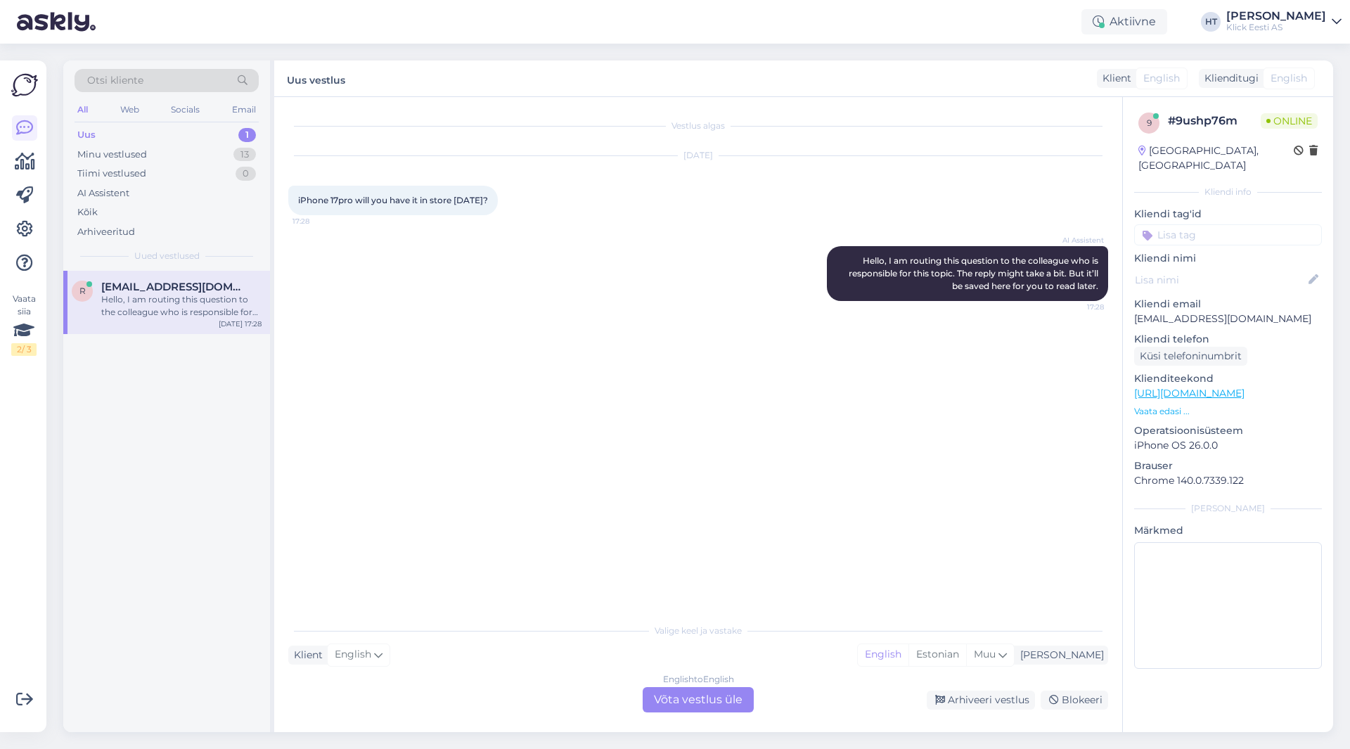
scroll to position [0, 0]
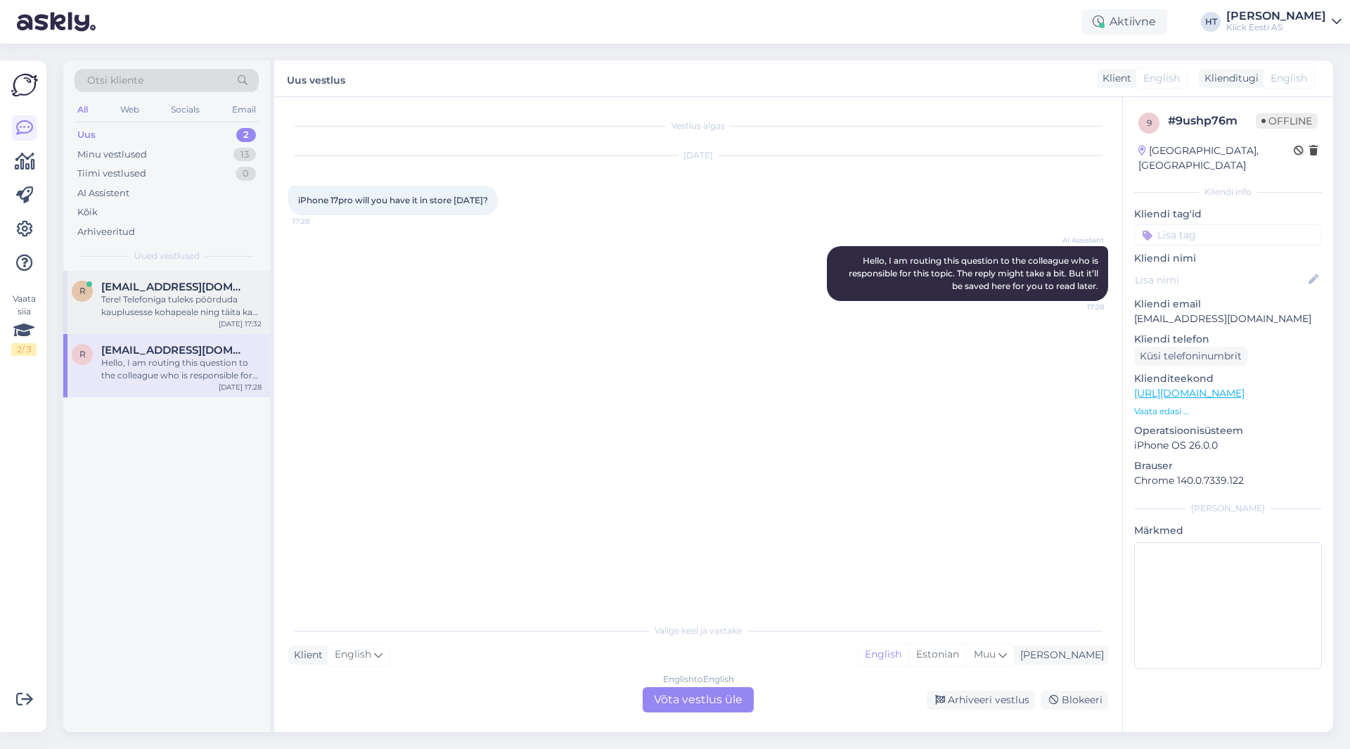
click at [175, 309] on div "Tere! Telefoniga tuleks pöörduda kauplusesse kohapeale ning täita ka avaldus, k…" at bounding box center [181, 305] width 160 height 25
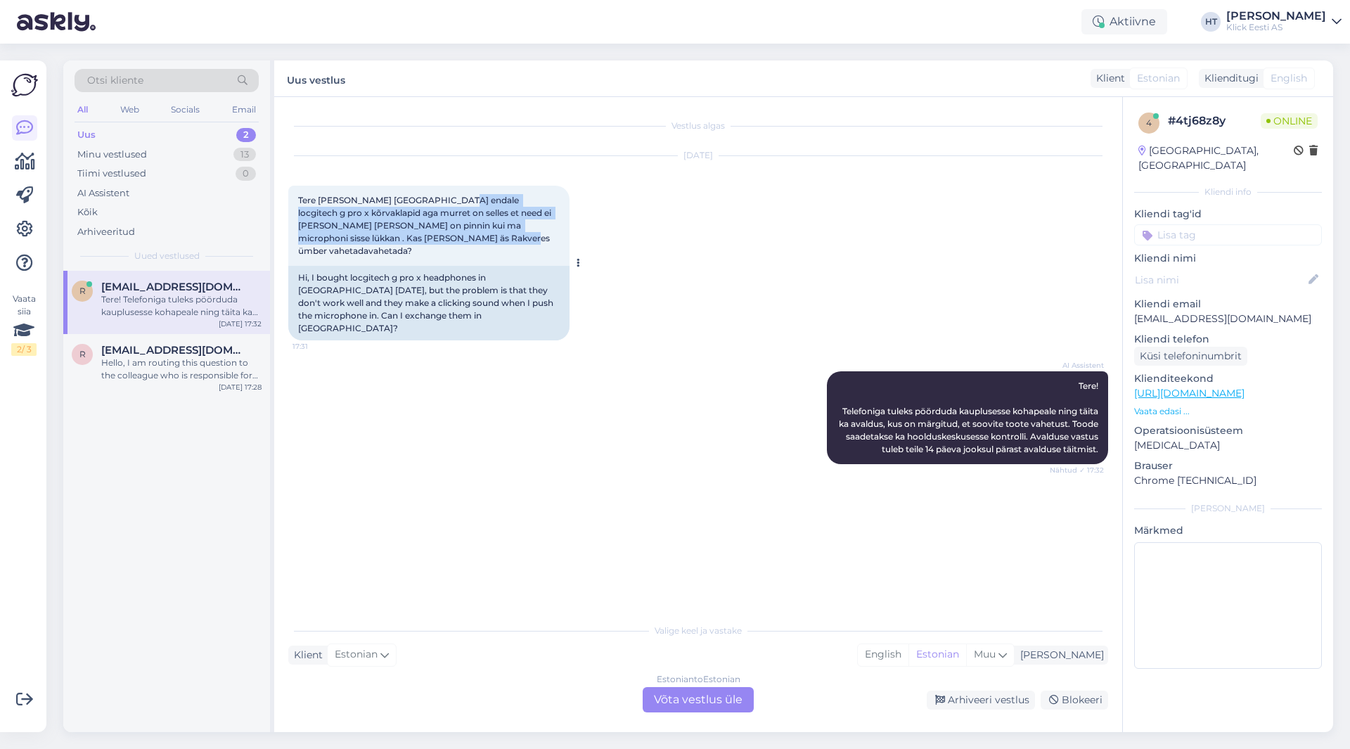
drag, startPoint x: 470, startPoint y: 236, endPoint x: 439, endPoint y: 200, distance: 46.9
click at [439, 200] on div "Tere [PERSON_NAME] [GEOGRAPHIC_DATA] endale locgitech g pro x kõrvaklapid aga m…" at bounding box center [428, 226] width 281 height 80
click at [439, 200] on span "Tere [PERSON_NAME] [GEOGRAPHIC_DATA] endale locgitech g pro x kõrvaklapid aga m…" at bounding box center [425, 225] width 255 height 61
drag, startPoint x: 438, startPoint y: 200, endPoint x: 510, endPoint y: 202, distance: 72.5
click at [510, 202] on span "Tere [PERSON_NAME] [GEOGRAPHIC_DATA] endale locgitech g pro x kõrvaklapid aga m…" at bounding box center [425, 225] width 255 height 61
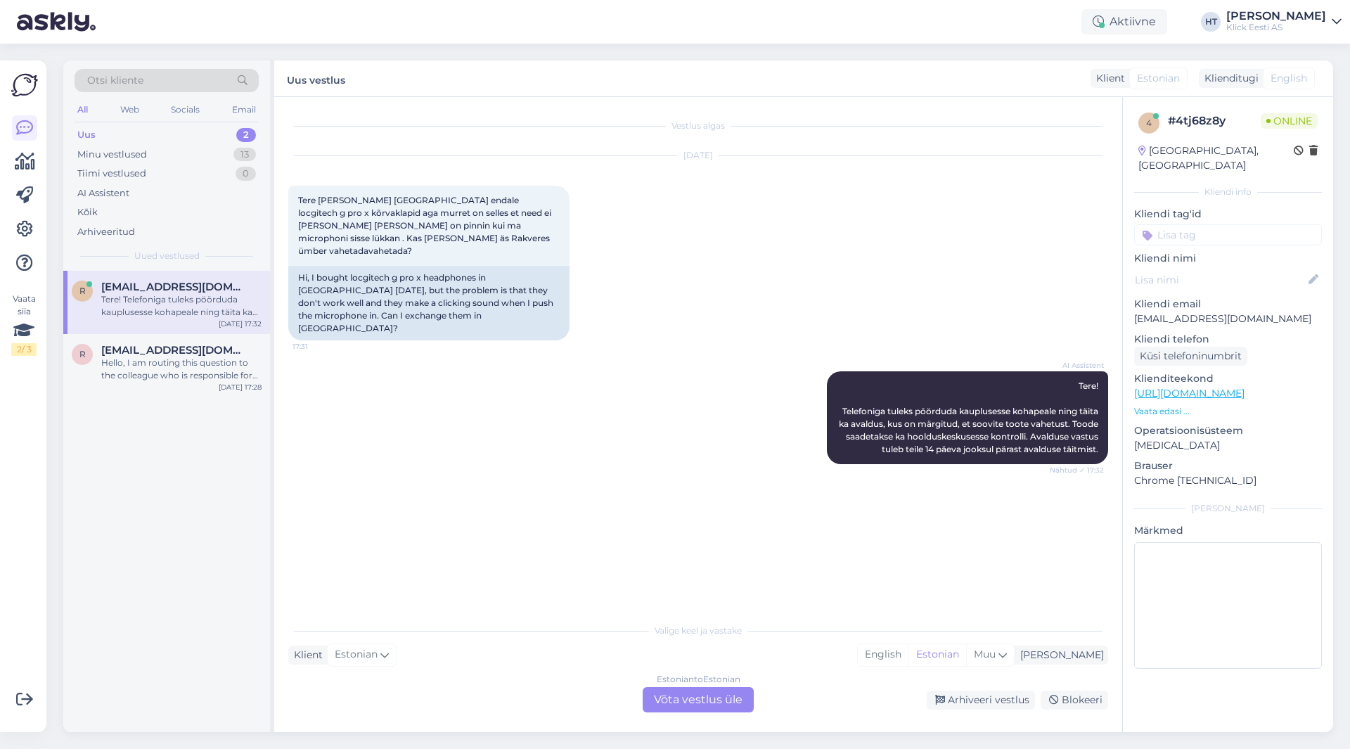
click at [771, 385] on div "AI Assistent Tere! Telefoniga tuleks pöörduda kauplusesse kohapeale ning täita …" at bounding box center [698, 418] width 820 height 124
click at [529, 366] on div "AI Assistent Tere! Telefoniga tuleks pöörduda kauplusesse kohapeale ning täita …" at bounding box center [698, 418] width 820 height 124
click at [550, 465] on div "Vestlus algas [DATE] Tere [PERSON_NAME] [GEOGRAPHIC_DATA] endale locgitech g pr…" at bounding box center [704, 357] width 833 height 492
click at [702, 705] on div "Estonian to Estonian Võta vestlus üle" at bounding box center [698, 699] width 111 height 25
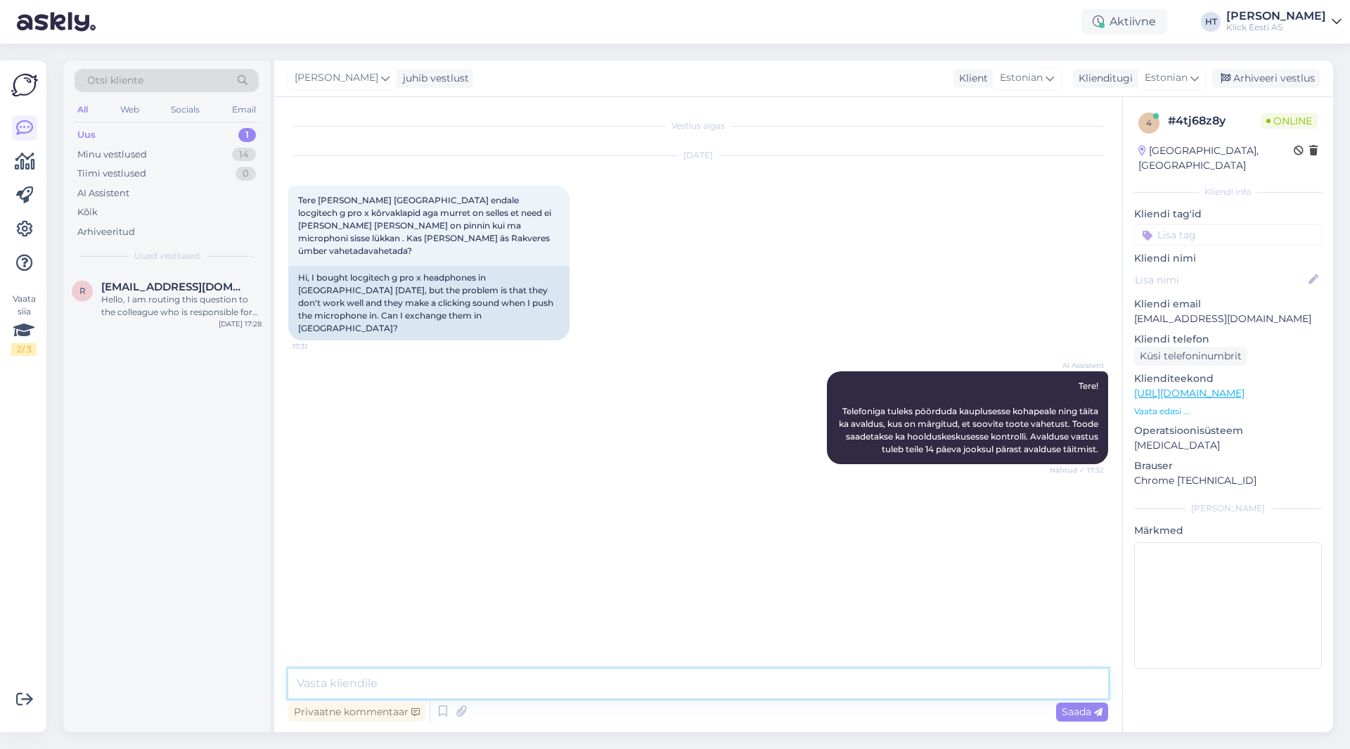
click at [702, 687] on textarea at bounding box center [698, 684] width 820 height 30
click at [592, 456] on div "Vestlus algas [DATE] Tere [PERSON_NAME] [GEOGRAPHIC_DATA] endale locgitech g pr…" at bounding box center [704, 383] width 833 height 545
click at [597, 691] on textarea at bounding box center [698, 684] width 820 height 30
click at [781, 685] on textarea "Enne seda tasub üle vaadata kas mikrofon on klappidesse korralikult ühendatud." at bounding box center [698, 684] width 820 height 30
drag, startPoint x: 757, startPoint y: 685, endPoint x: 554, endPoint y: 691, distance: 202.6
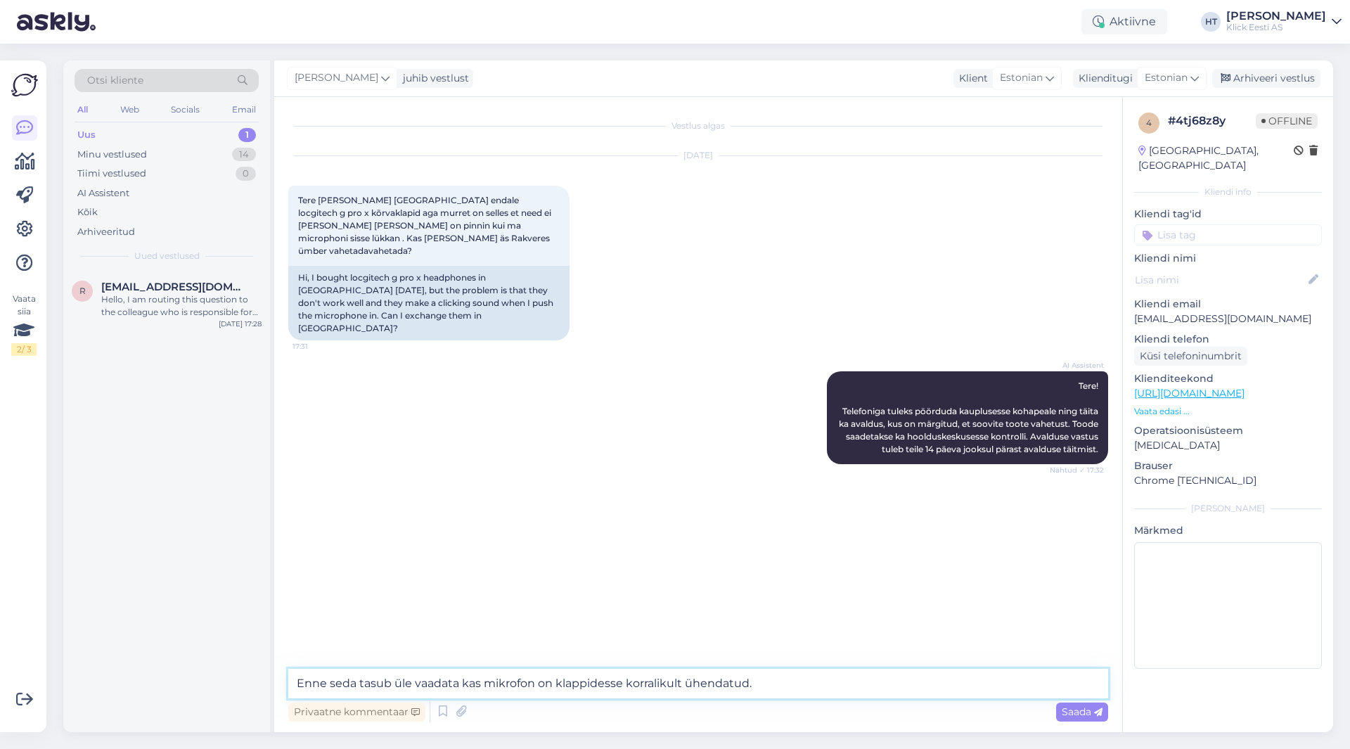
click at [554, 691] on textarea "Enne seda tasub üle vaadata kas mikrofon on klappidesse korralikult ühendatud." at bounding box center [698, 684] width 820 height 30
type textarea "Enne seda tasub üle vaadata kas mikrofon ja kabblid on korraliku ühenduse saanu…"
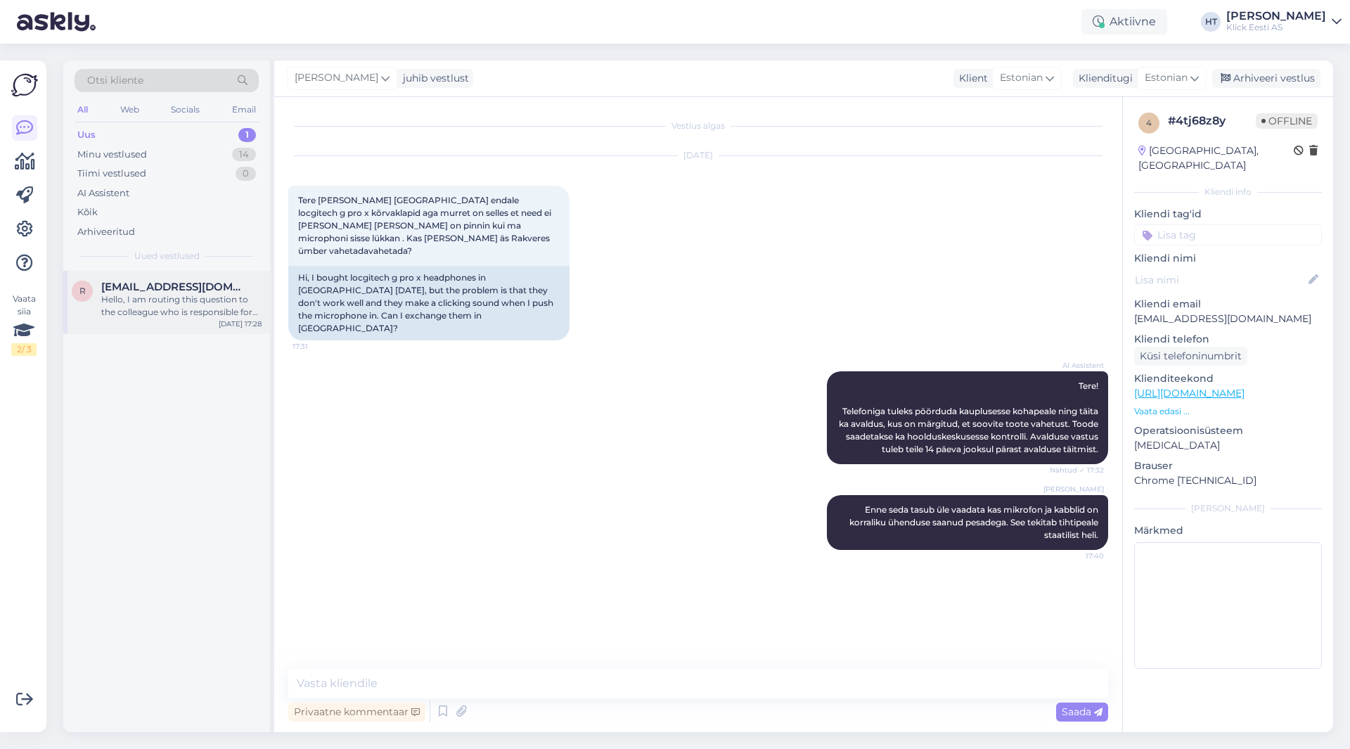
click at [183, 285] on span "[EMAIL_ADDRESS][DOMAIN_NAME]" at bounding box center [174, 287] width 146 height 13
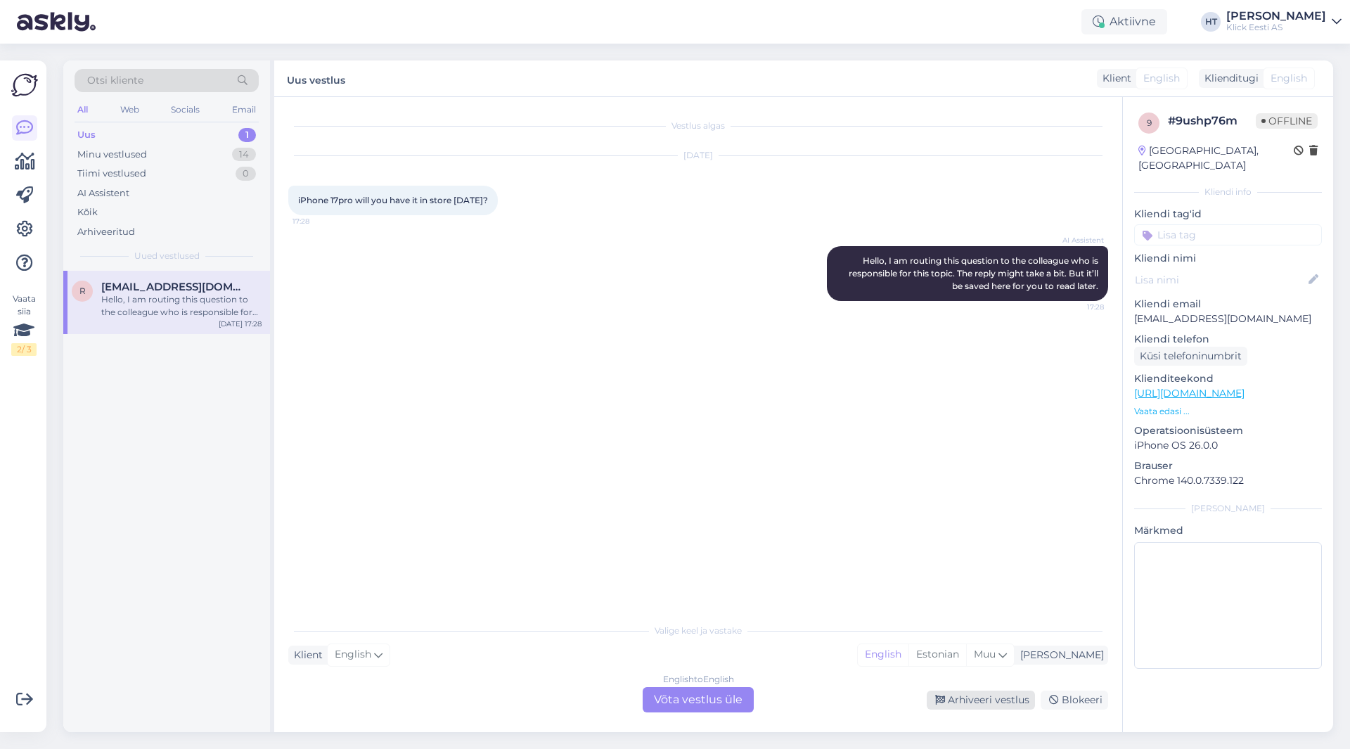
click at [981, 693] on div "Arhiveeri vestlus" at bounding box center [981, 700] width 108 height 19
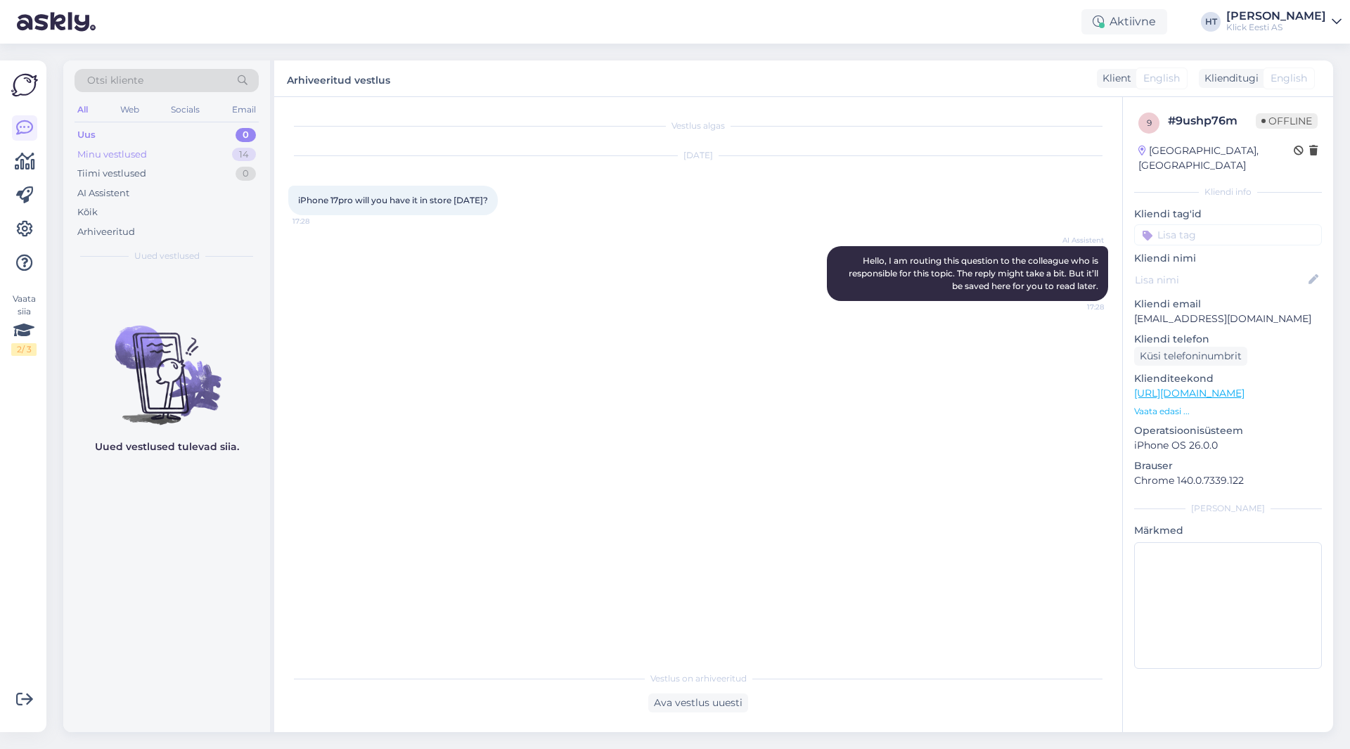
click at [229, 146] on div "Minu vestlused 14" at bounding box center [167, 155] width 184 height 20
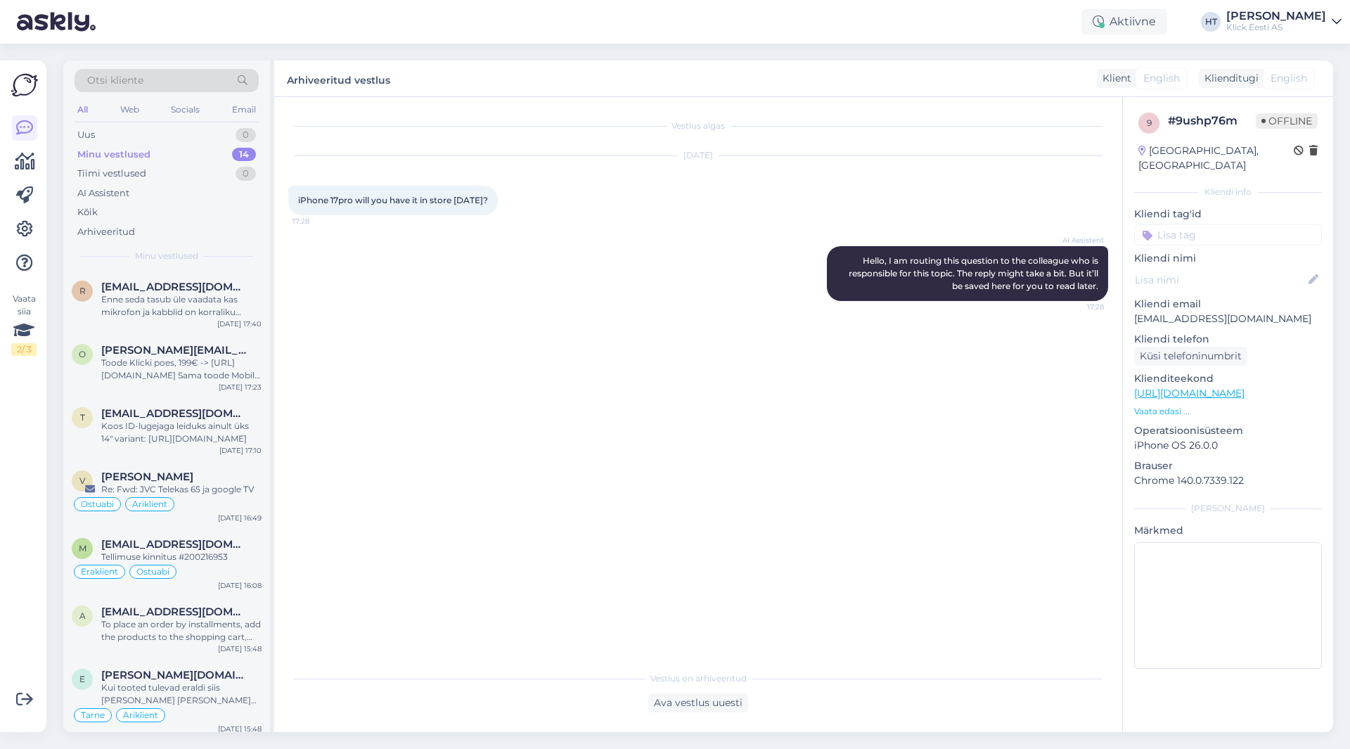
click at [549, 350] on div "Vestlus algas [DATE] iPhone 17pro will you have it in store [DATE]? 17:28 AI As…" at bounding box center [704, 381] width 833 height 540
click at [411, 338] on div "Vestlus algas [DATE] iPhone 17pro will you have it in store [DATE]? 17:28 AI As…" at bounding box center [704, 381] width 833 height 540
click at [191, 402] on div "t [EMAIL_ADDRESS][DOMAIN_NAME] Koos ID-lugejaga leiduks ainult üks 14" variant:…" at bounding box center [166, 428] width 207 height 63
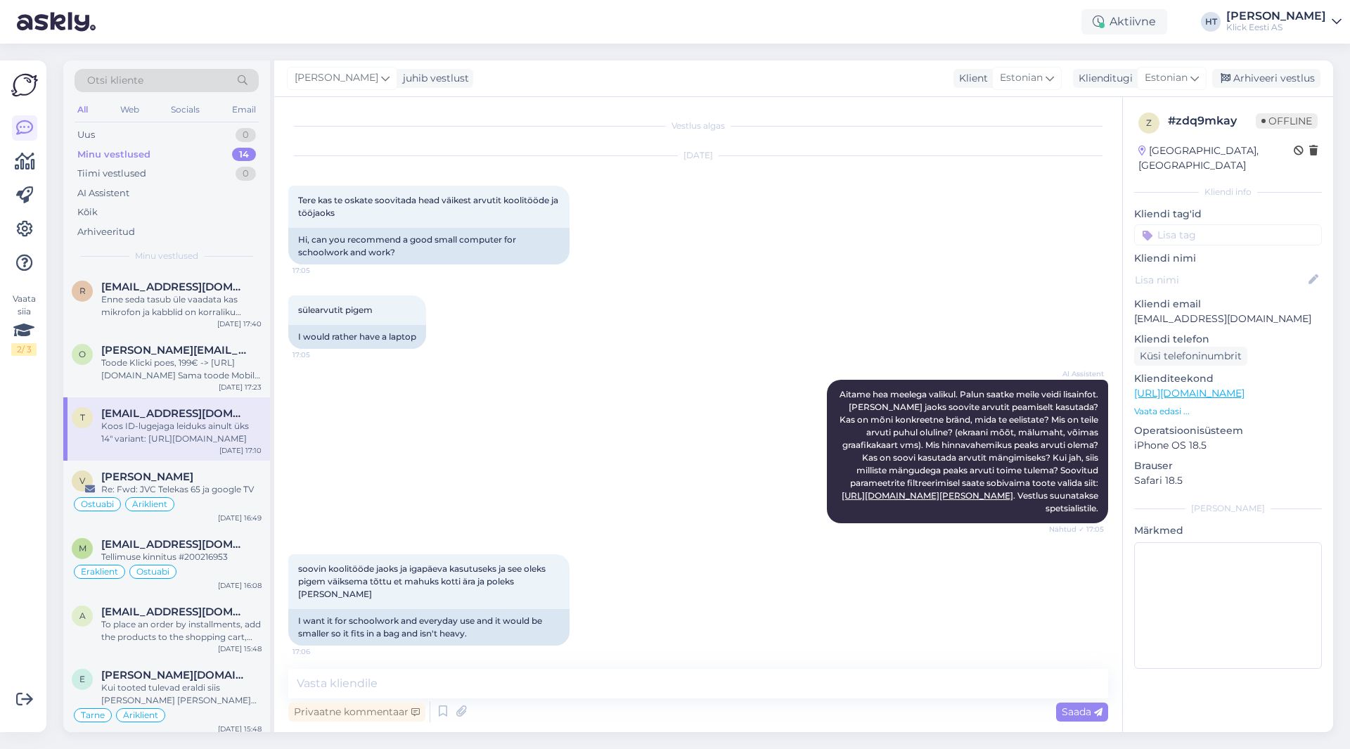
scroll to position [309, 0]
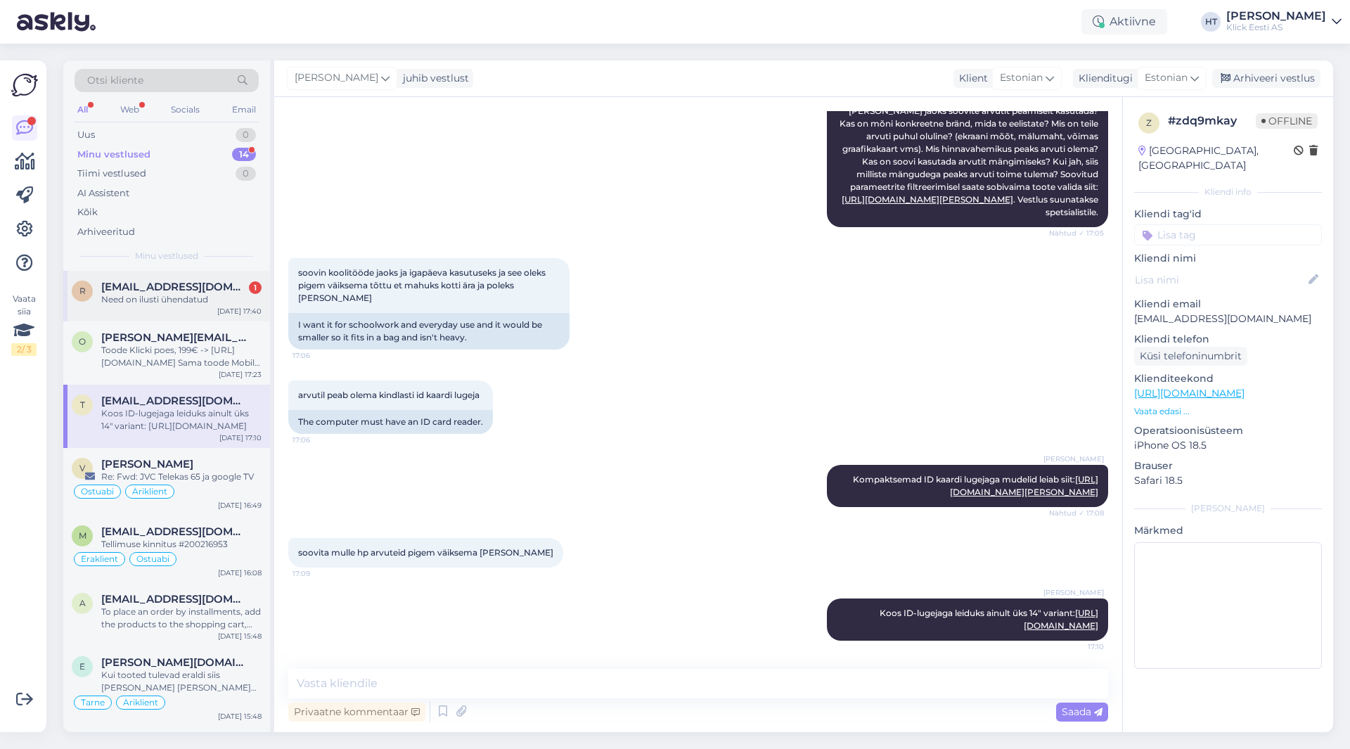
click at [205, 313] on div "r [EMAIL_ADDRESS][DOMAIN_NAME] 1 Need on ilusti ühendatud [DATE] 17:40" at bounding box center [166, 296] width 207 height 51
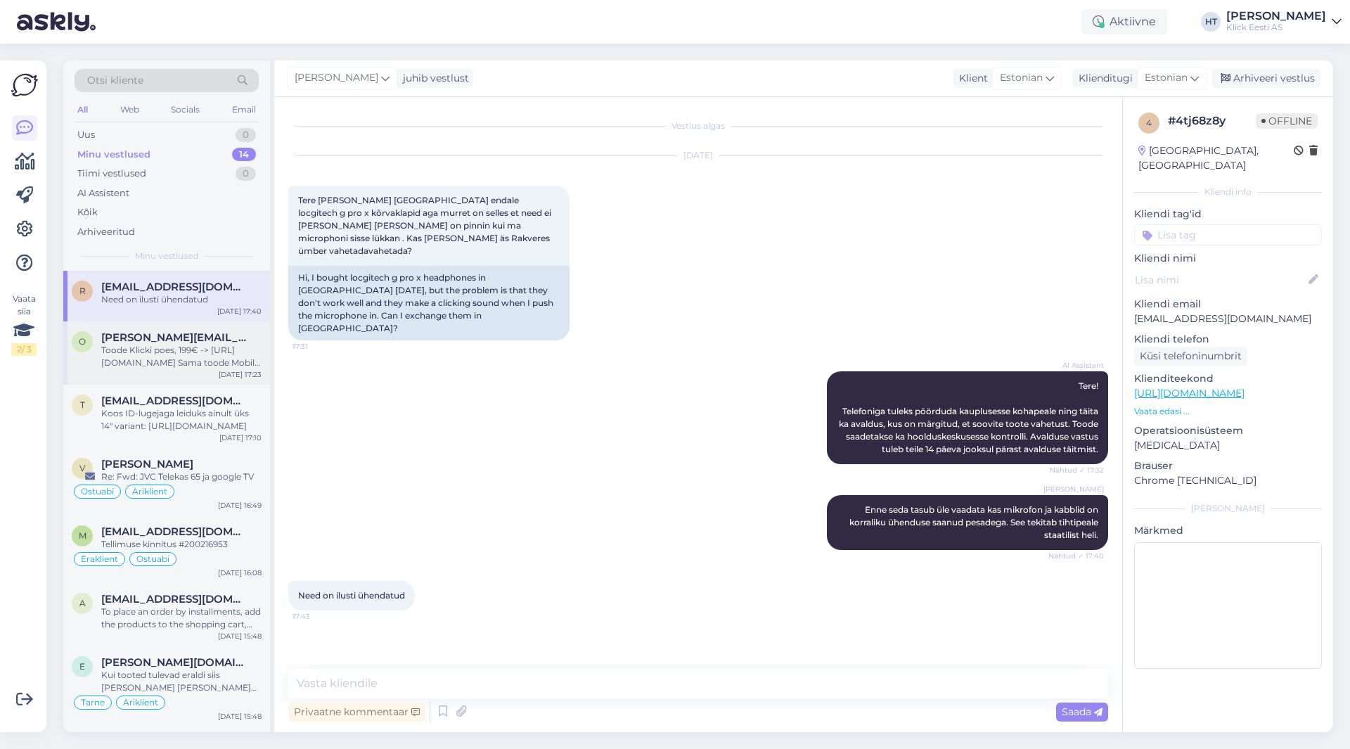
click at [204, 347] on div "Toode Klicki poes, 199€ -> [URL][DOMAIN_NAME] Sama toode Mobile Trade poes, 124…" at bounding box center [181, 356] width 160 height 25
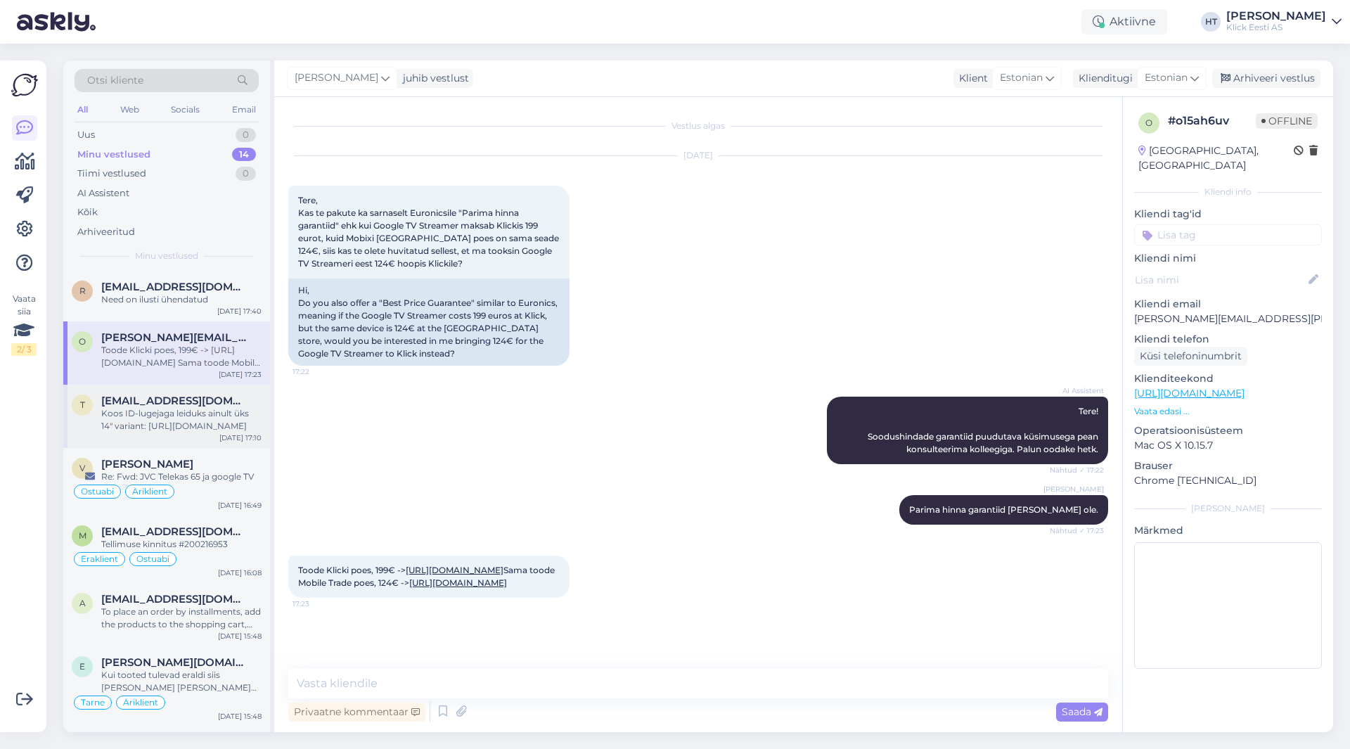
click at [201, 409] on div "Koos ID-lugejaga leiduks ainult üks 14" variant: [URL][DOMAIN_NAME]" at bounding box center [181, 419] width 160 height 25
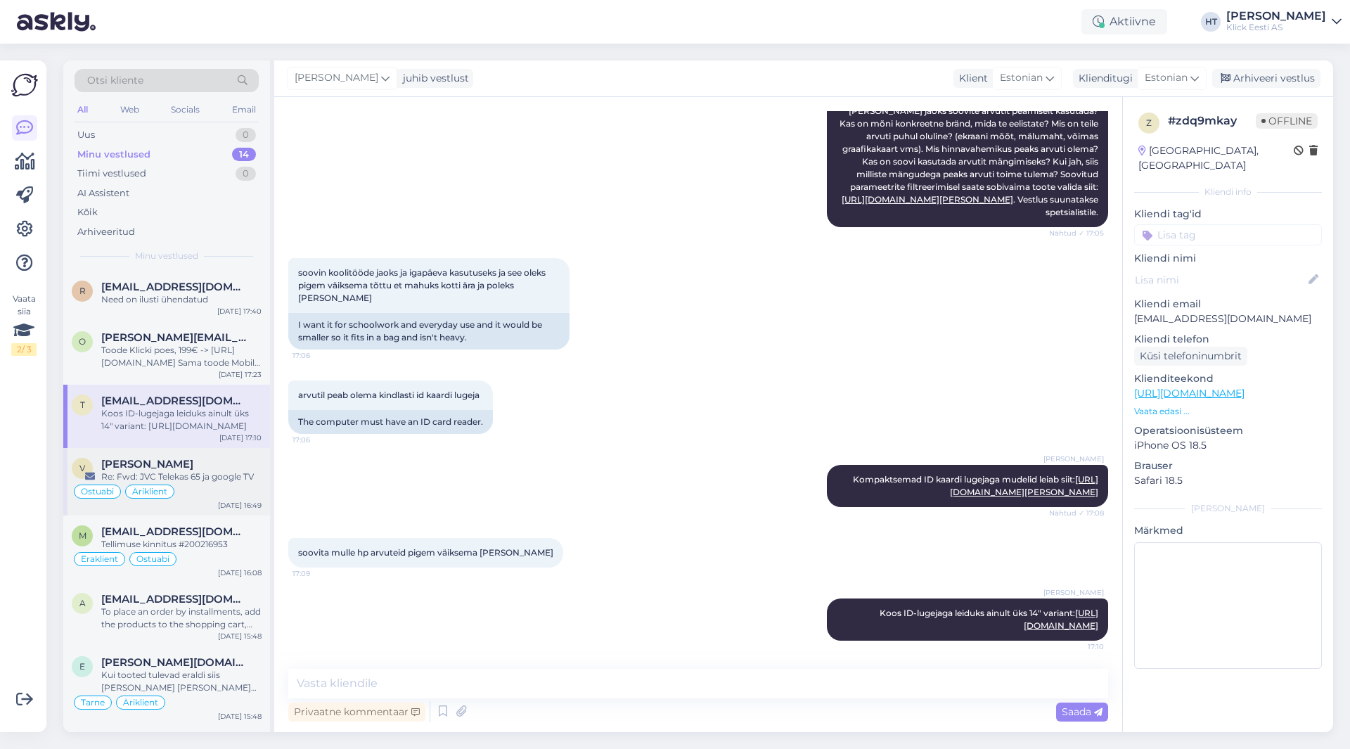
click at [199, 468] on div "[PERSON_NAME]" at bounding box center [181, 464] width 160 height 13
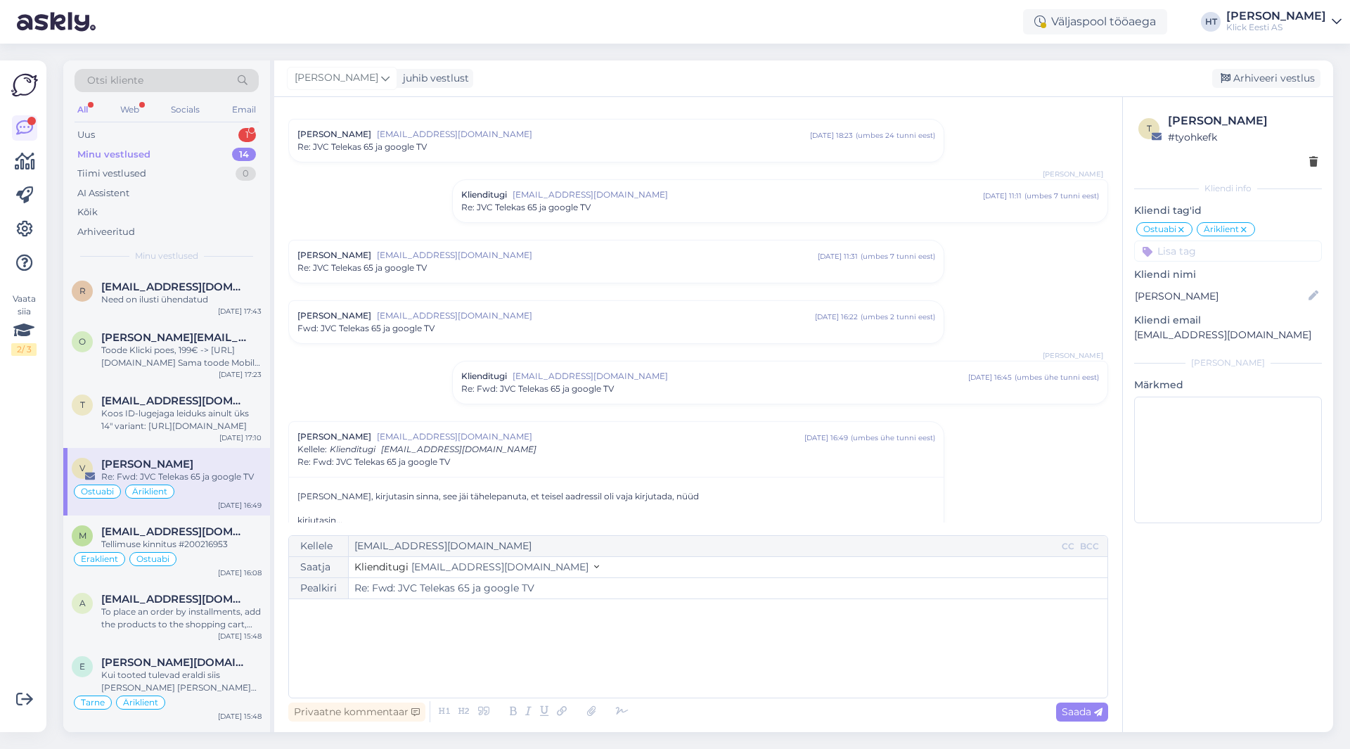
click at [1297, 11] on div "[PERSON_NAME]" at bounding box center [1276, 16] width 100 height 11
click at [1273, 119] on div "Logi välja" at bounding box center [1216, 120] width 250 height 25
